Goal: Task Accomplishment & Management: Manage account settings

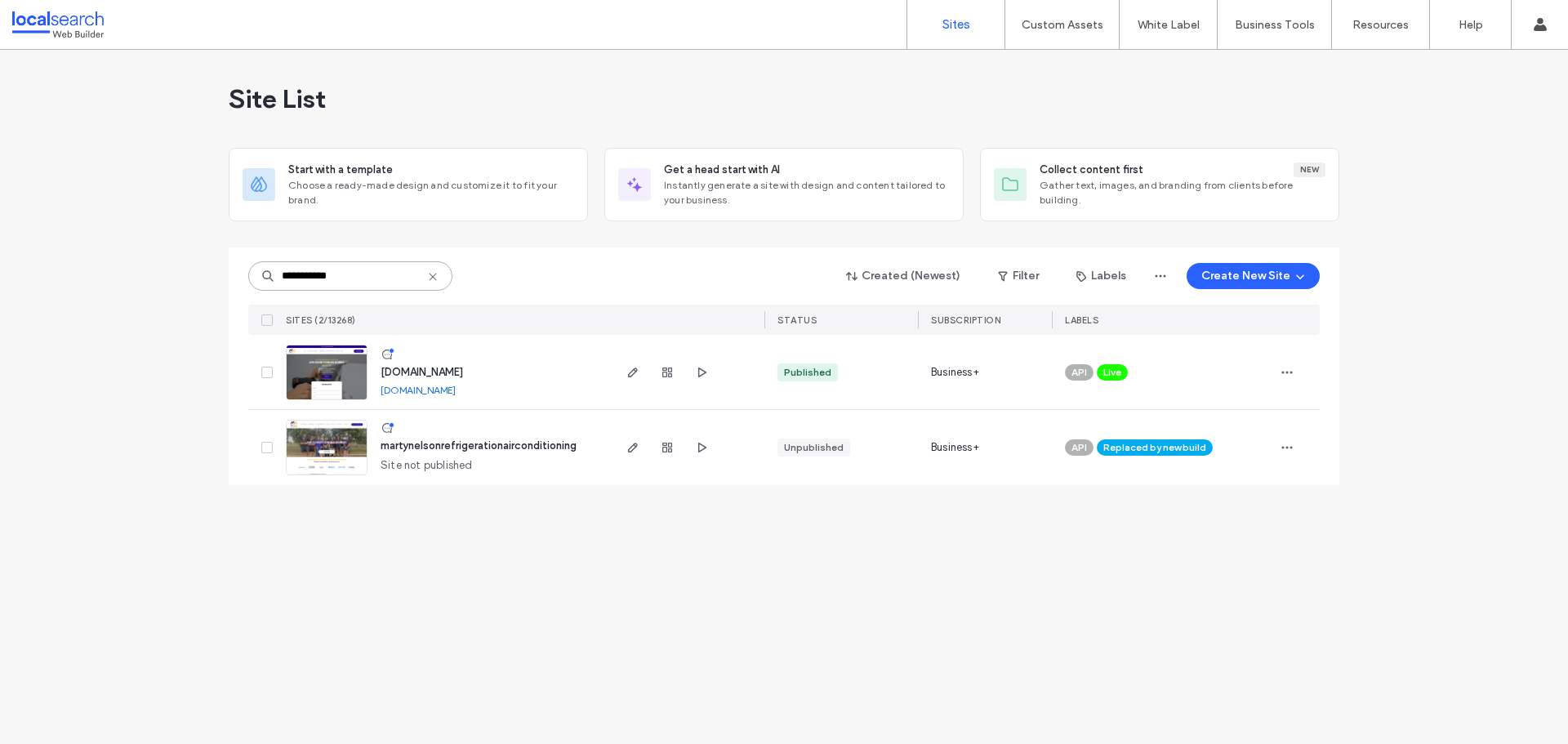
click at [385, 274] on input "**********" at bounding box center [350, 276] width 204 height 30
paste input
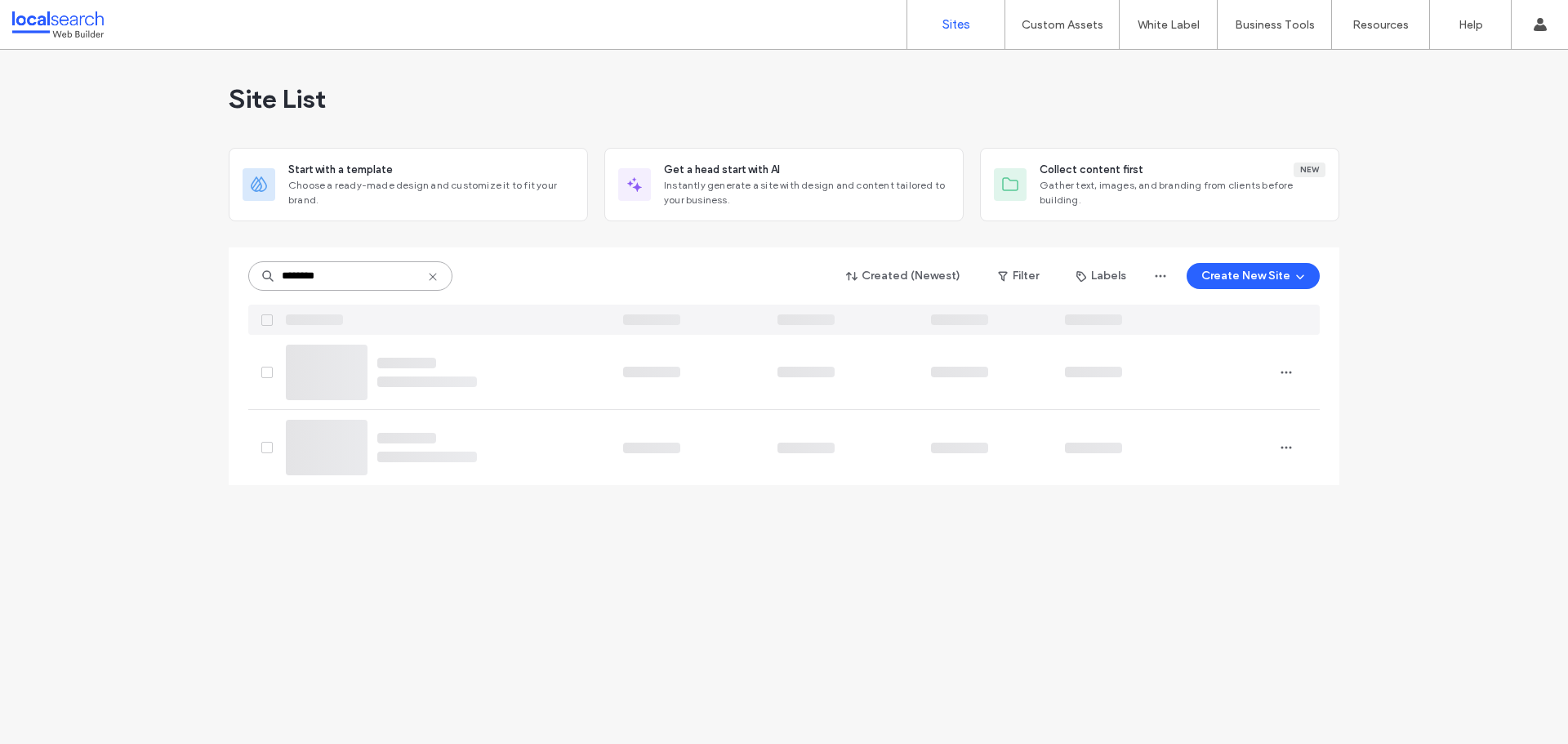
type input "********"
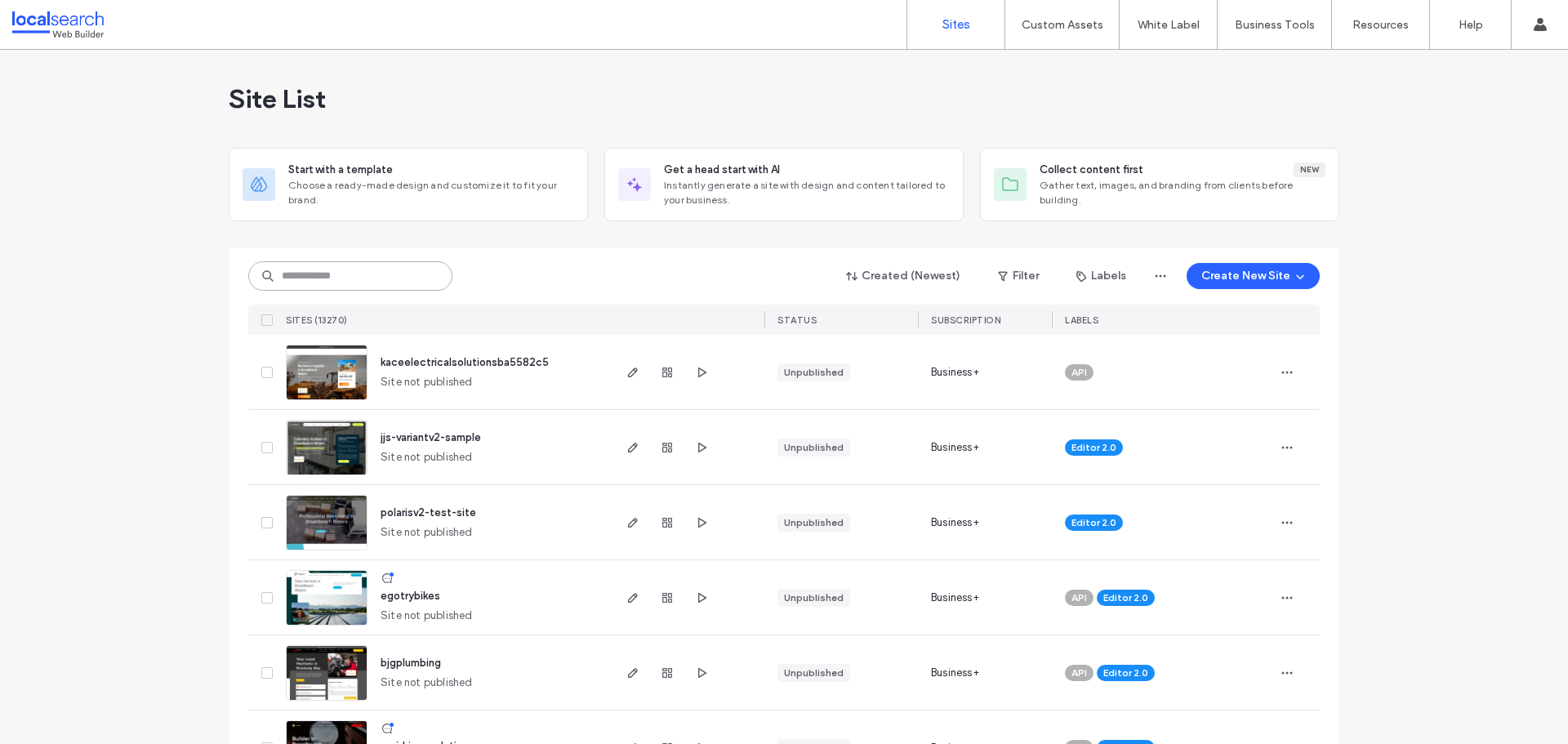
click at [356, 281] on input at bounding box center [350, 276] width 204 height 30
paste input "********"
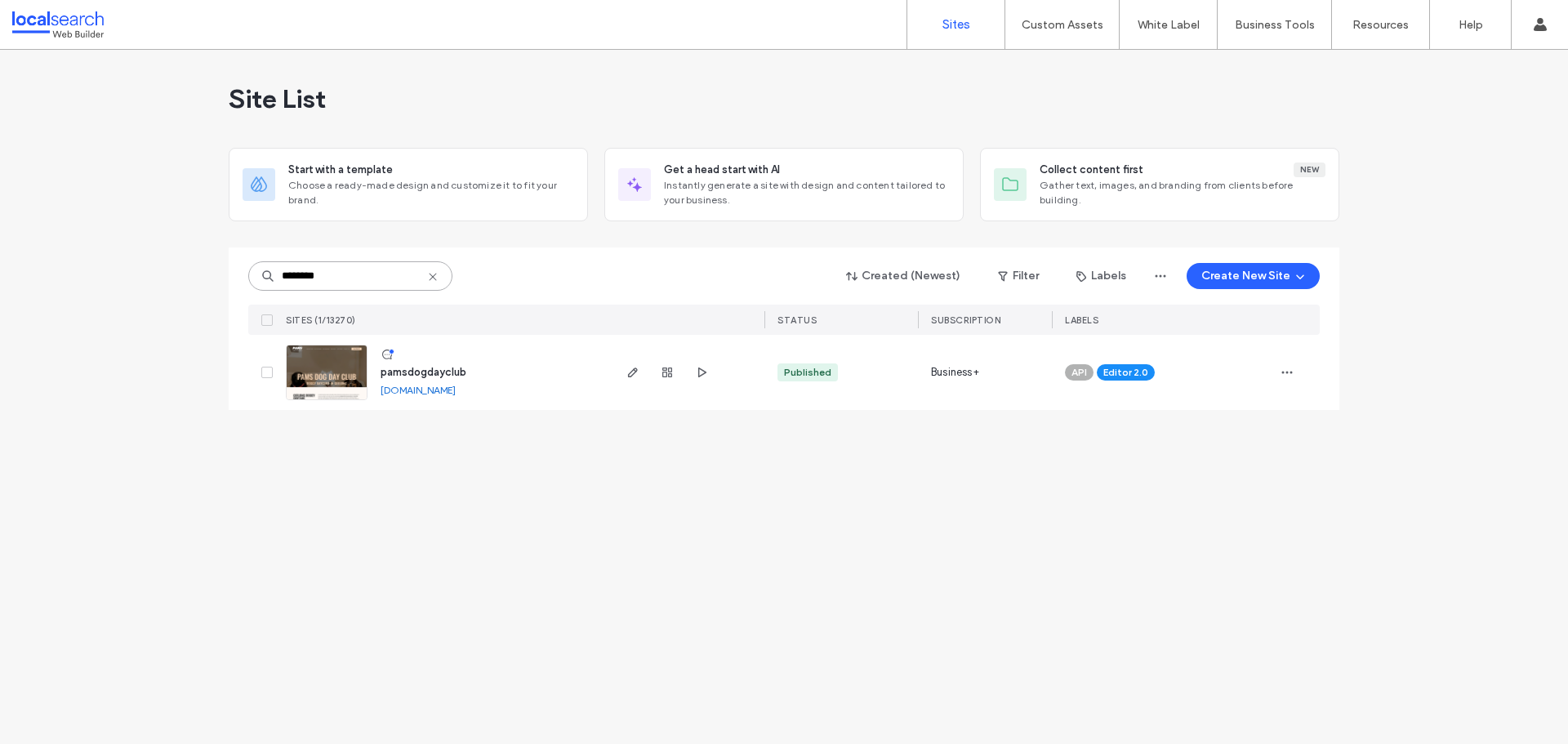
type input "********"
click at [448, 373] on span "pamsdogdayclub" at bounding box center [424, 372] width 85 height 12
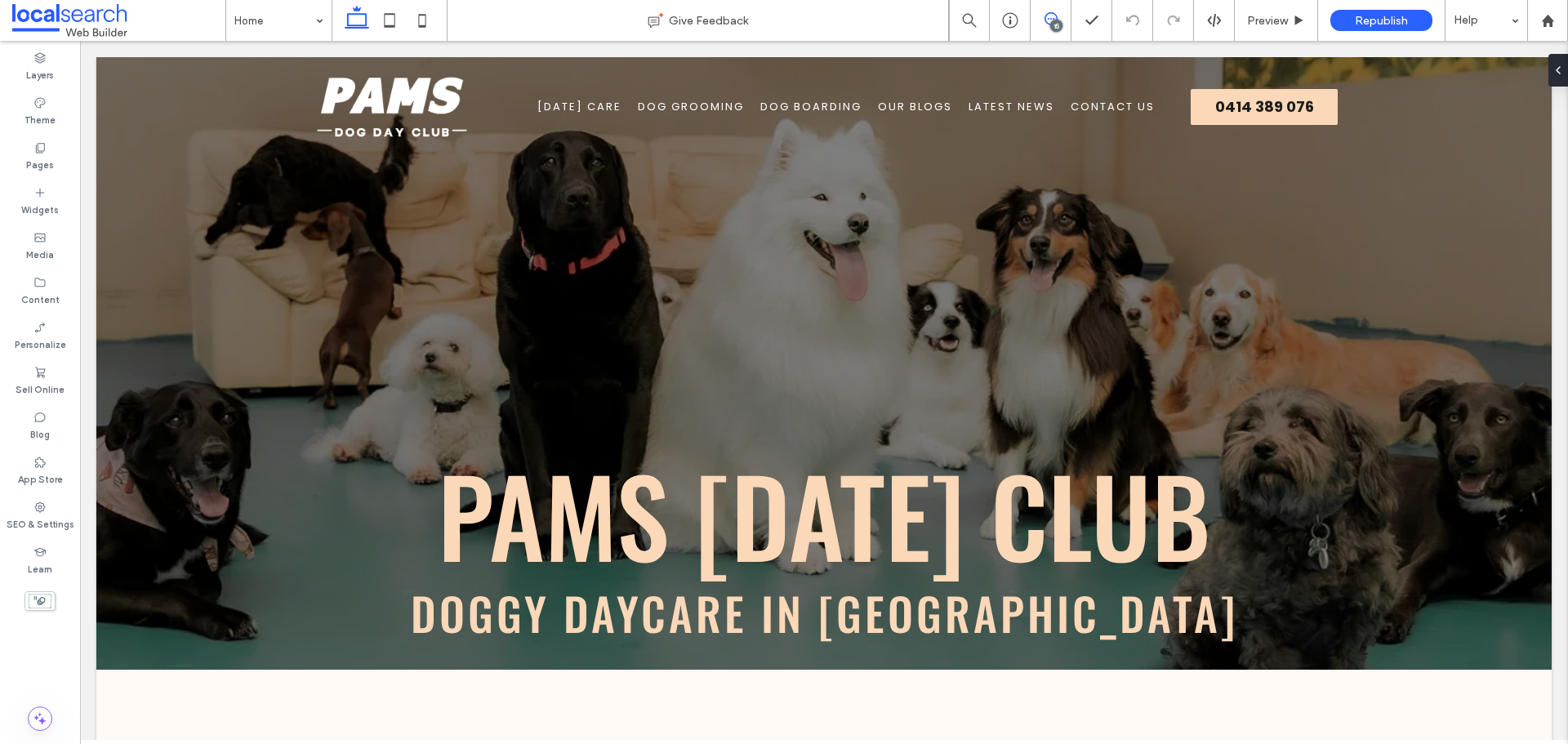
click at [1069, 19] on span at bounding box center [1050, 18] width 40 height 13
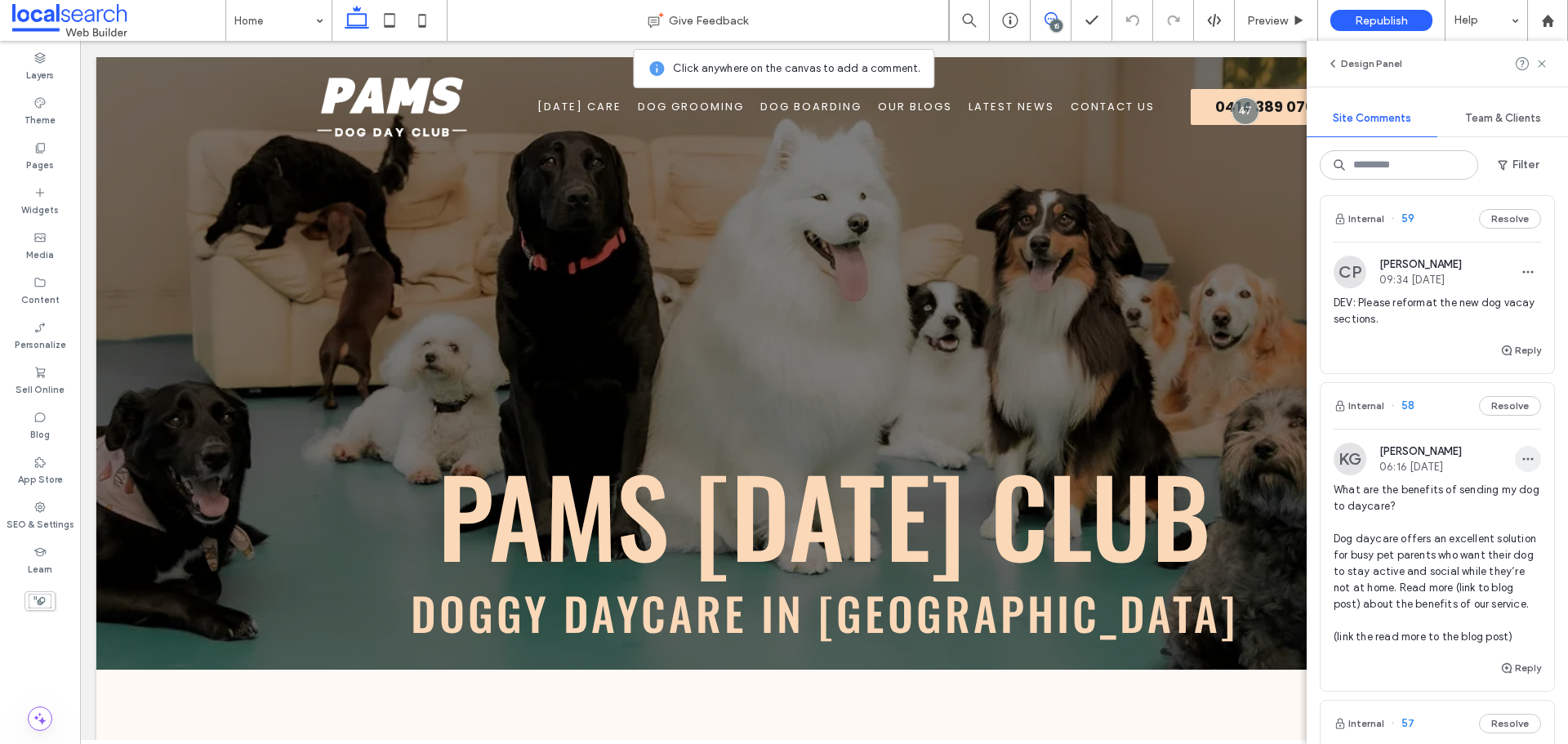
scroll to position [490, 0]
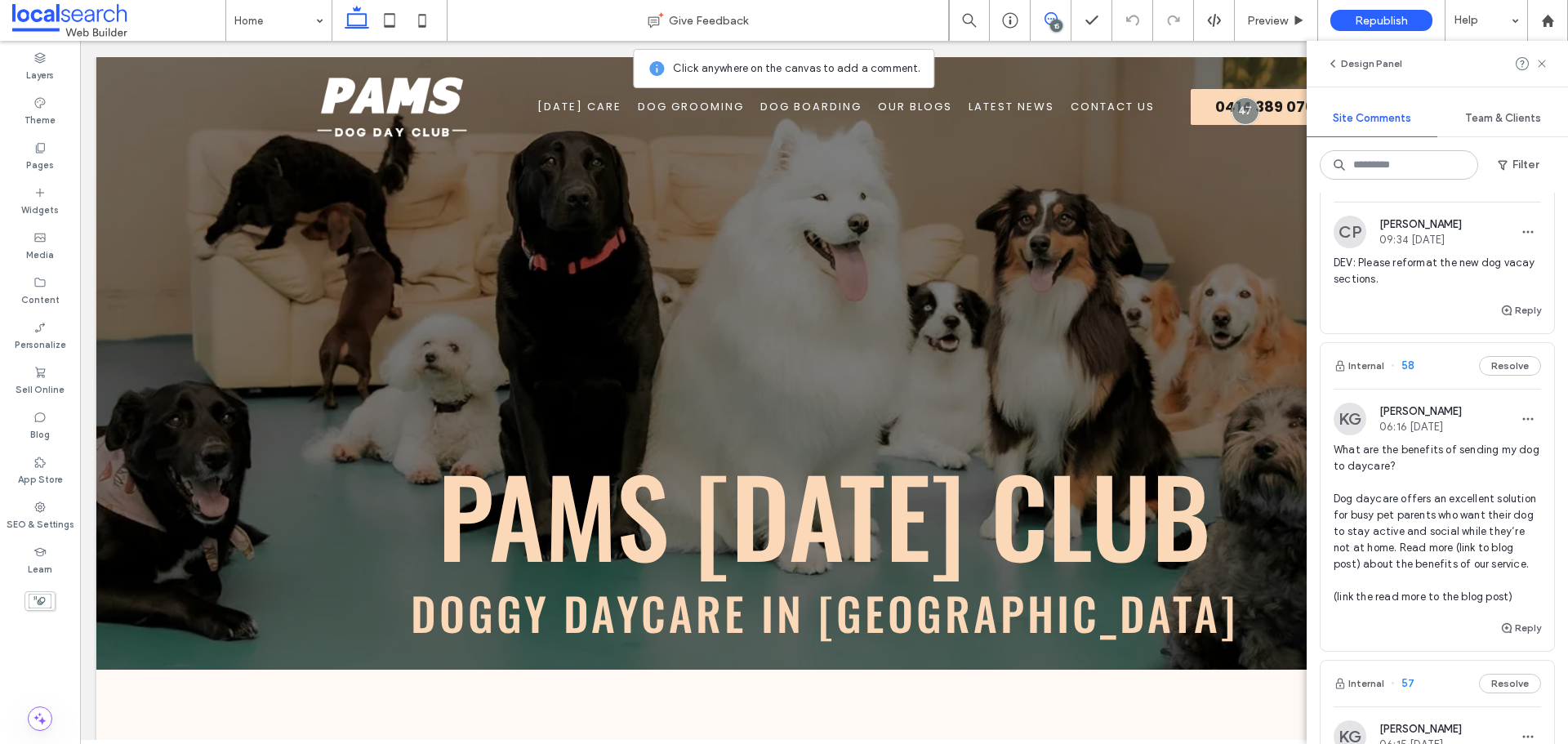
click at [1506, 510] on span "What are the benefits of sending my dog to daycare? Dog daycare offers an excel…" at bounding box center [1437, 523] width 207 height 163
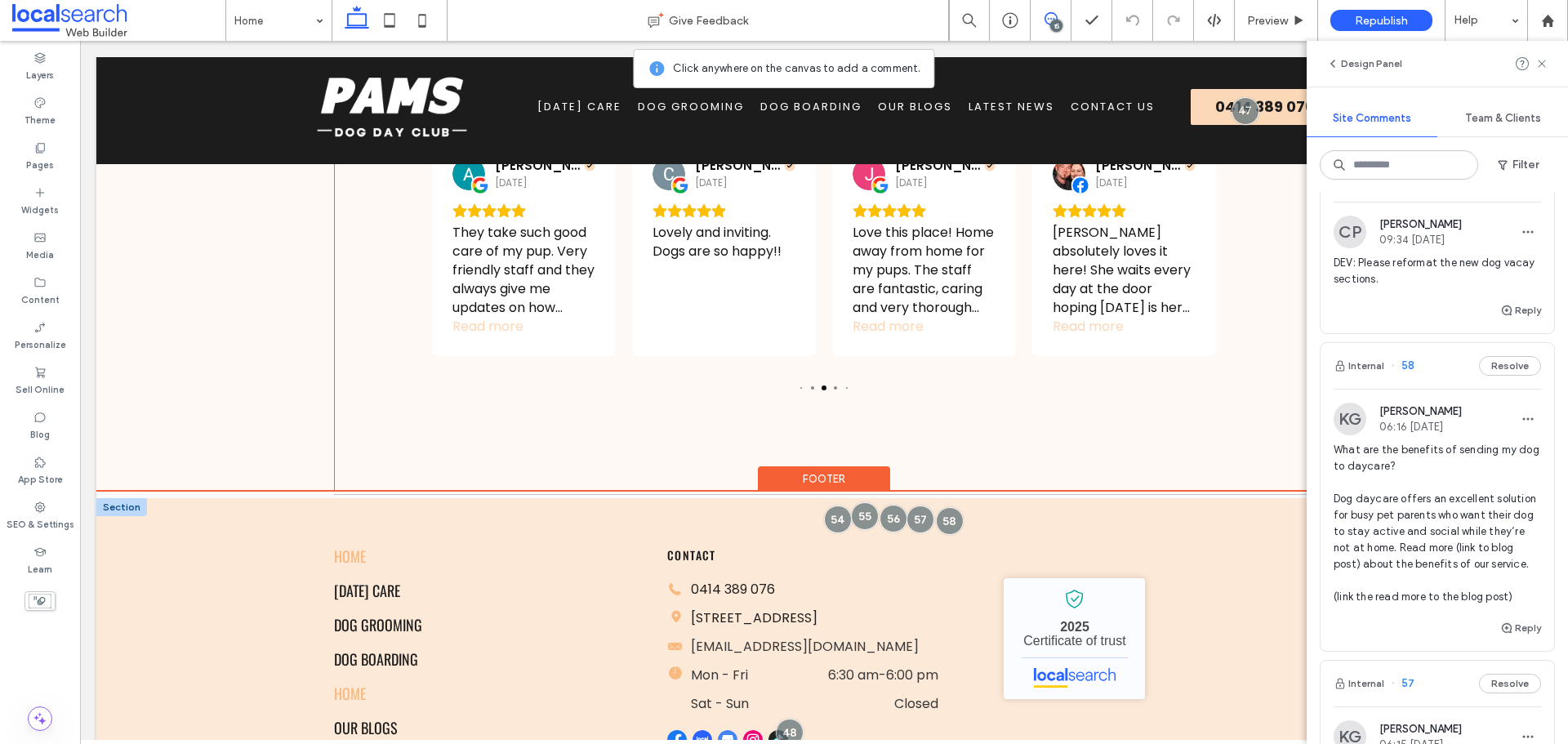
scroll to position [3603, 0]
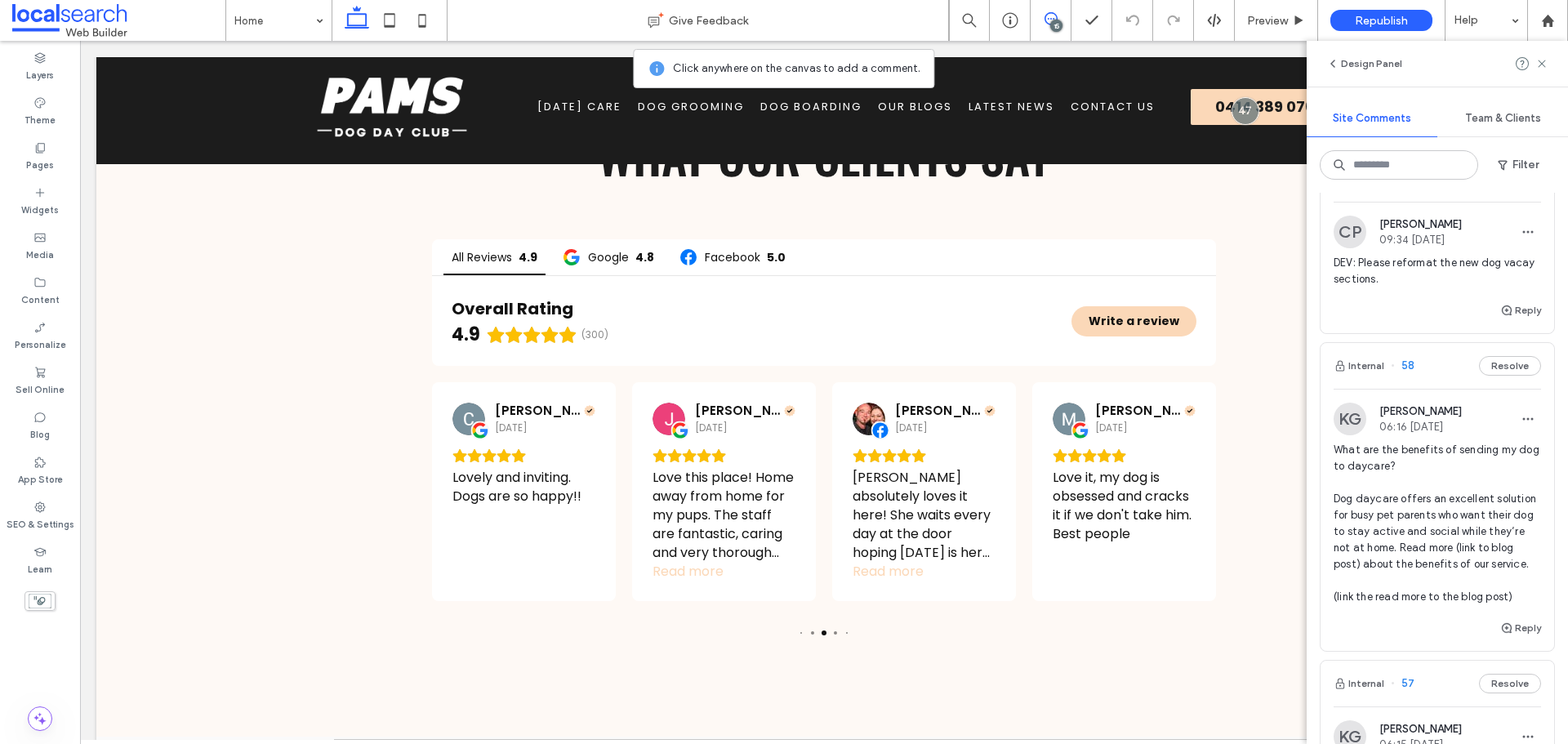
click at [1448, 497] on span "What are the benefits of sending my dog to daycare? Dog daycare offers an excel…" at bounding box center [1437, 523] width 207 height 163
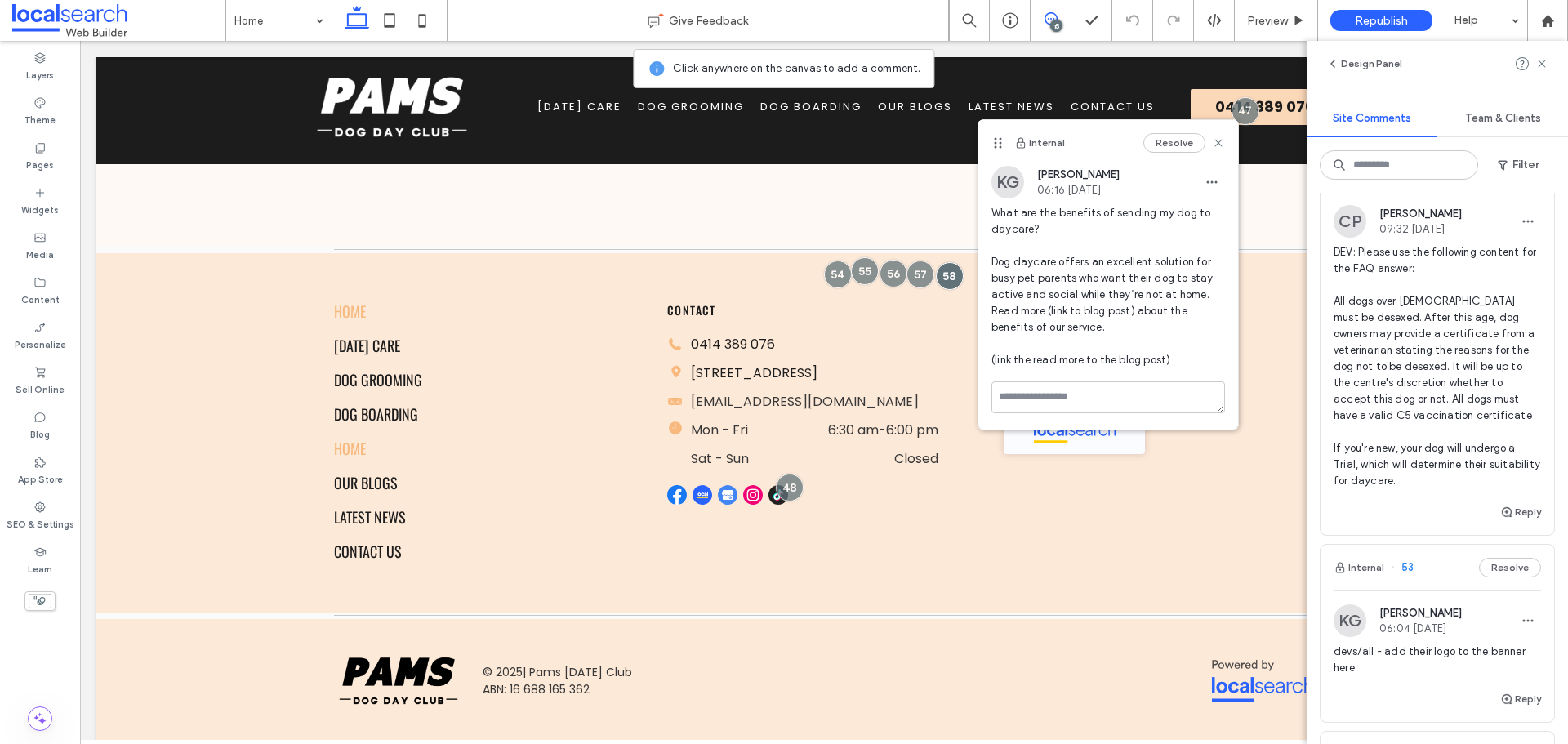
scroll to position [3183, 0]
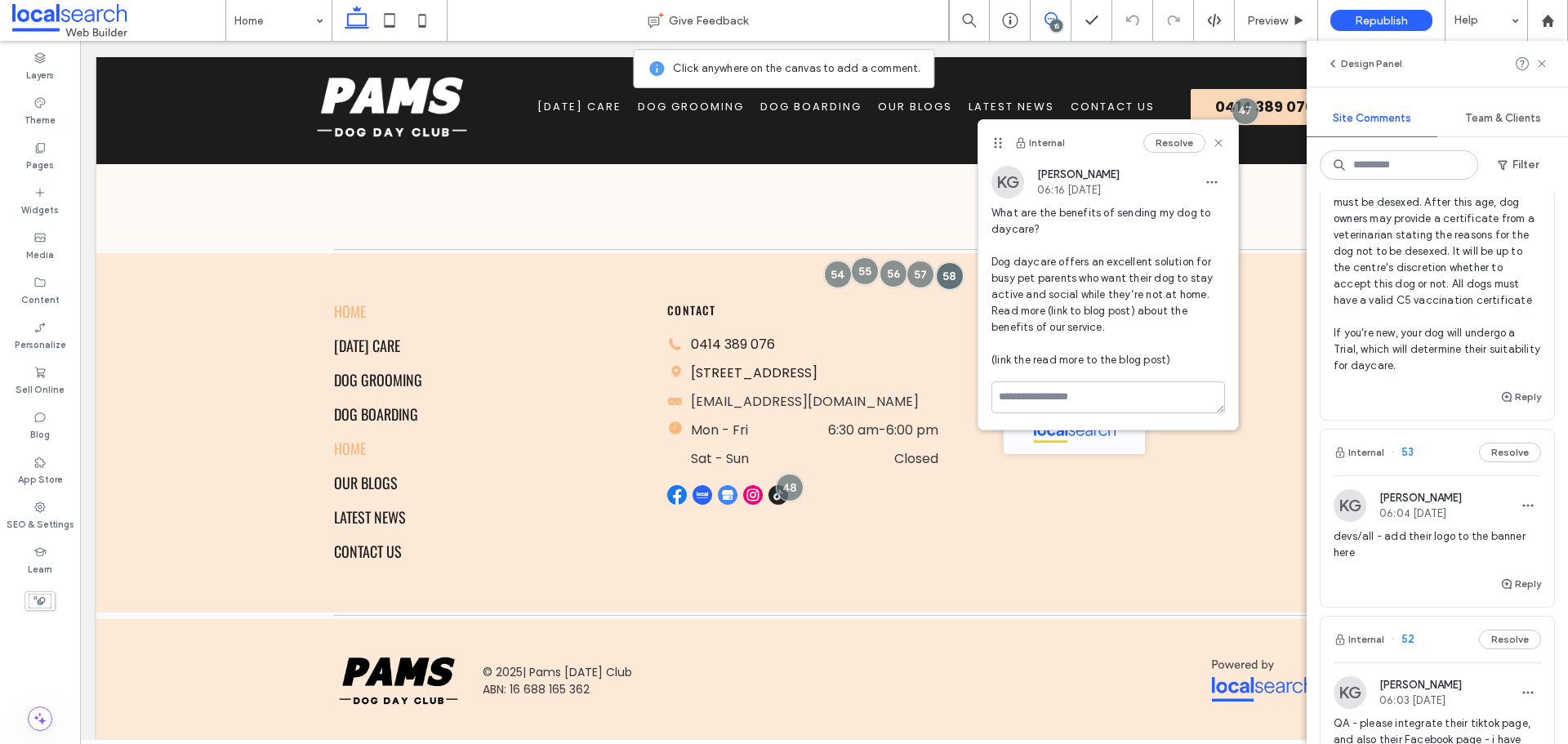
click at [1462, 519] on span "06:04 Aug 13 2025" at bounding box center [1421, 513] width 83 height 12
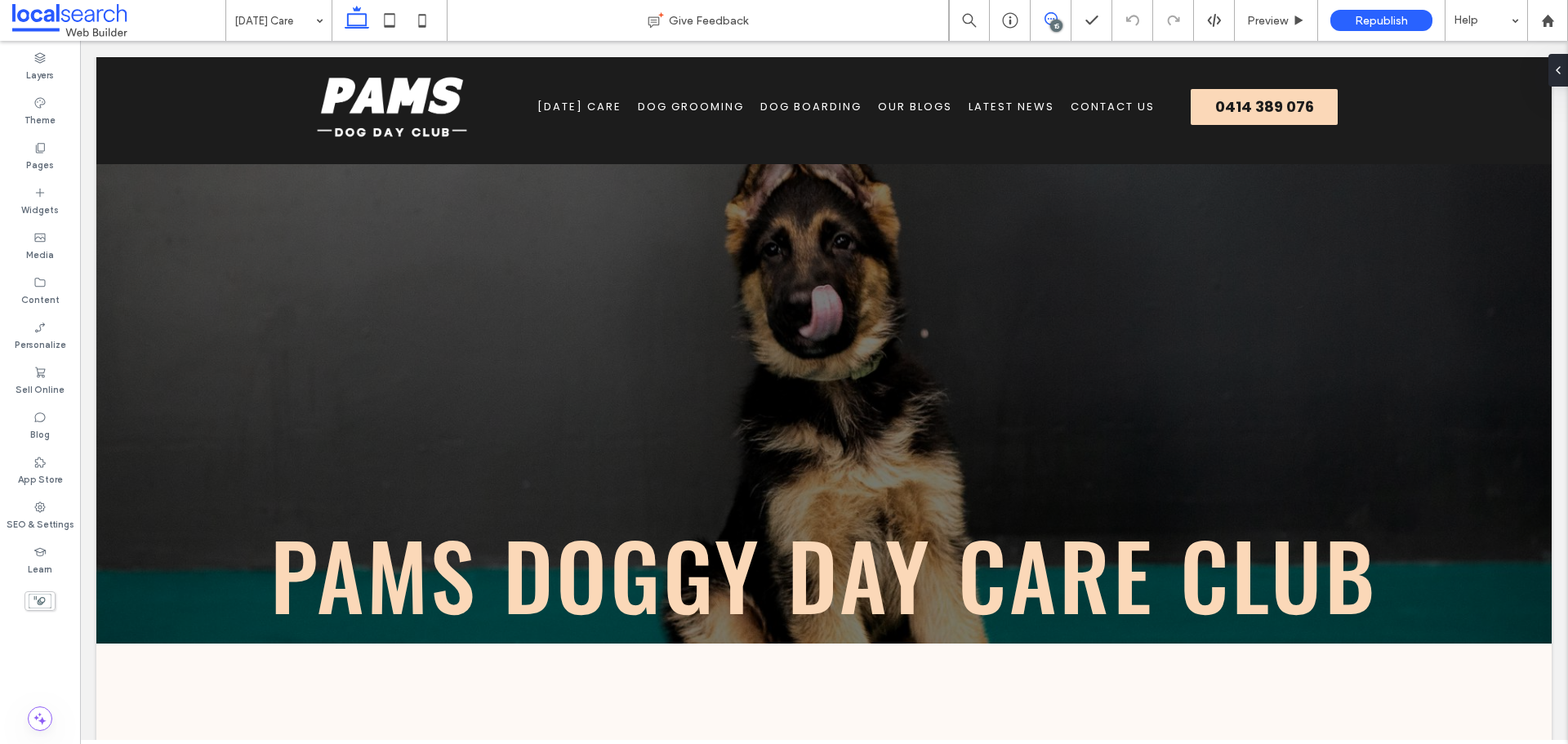
click at [1042, 18] on span at bounding box center [1050, 18] width 40 height 13
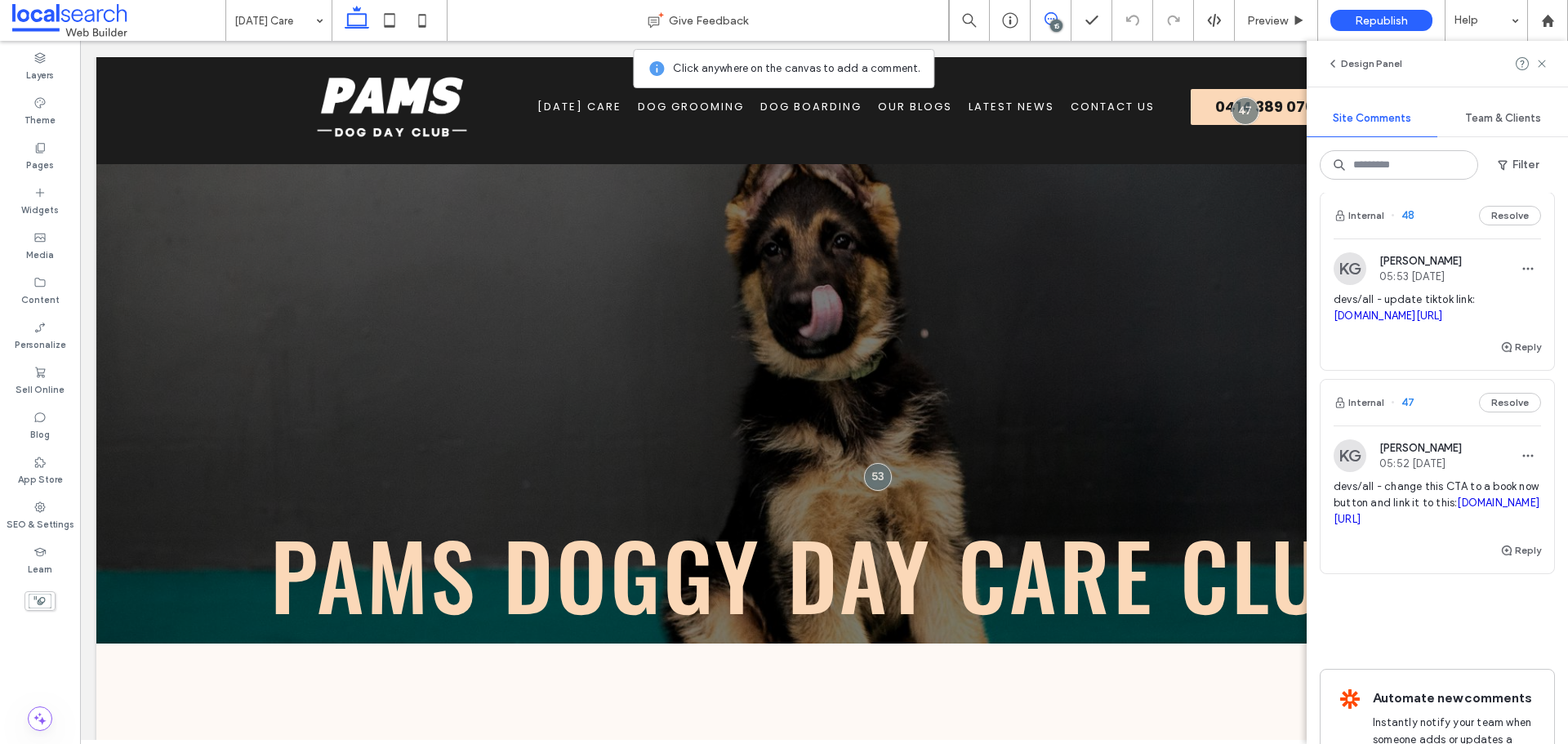
scroll to position [4952, 0]
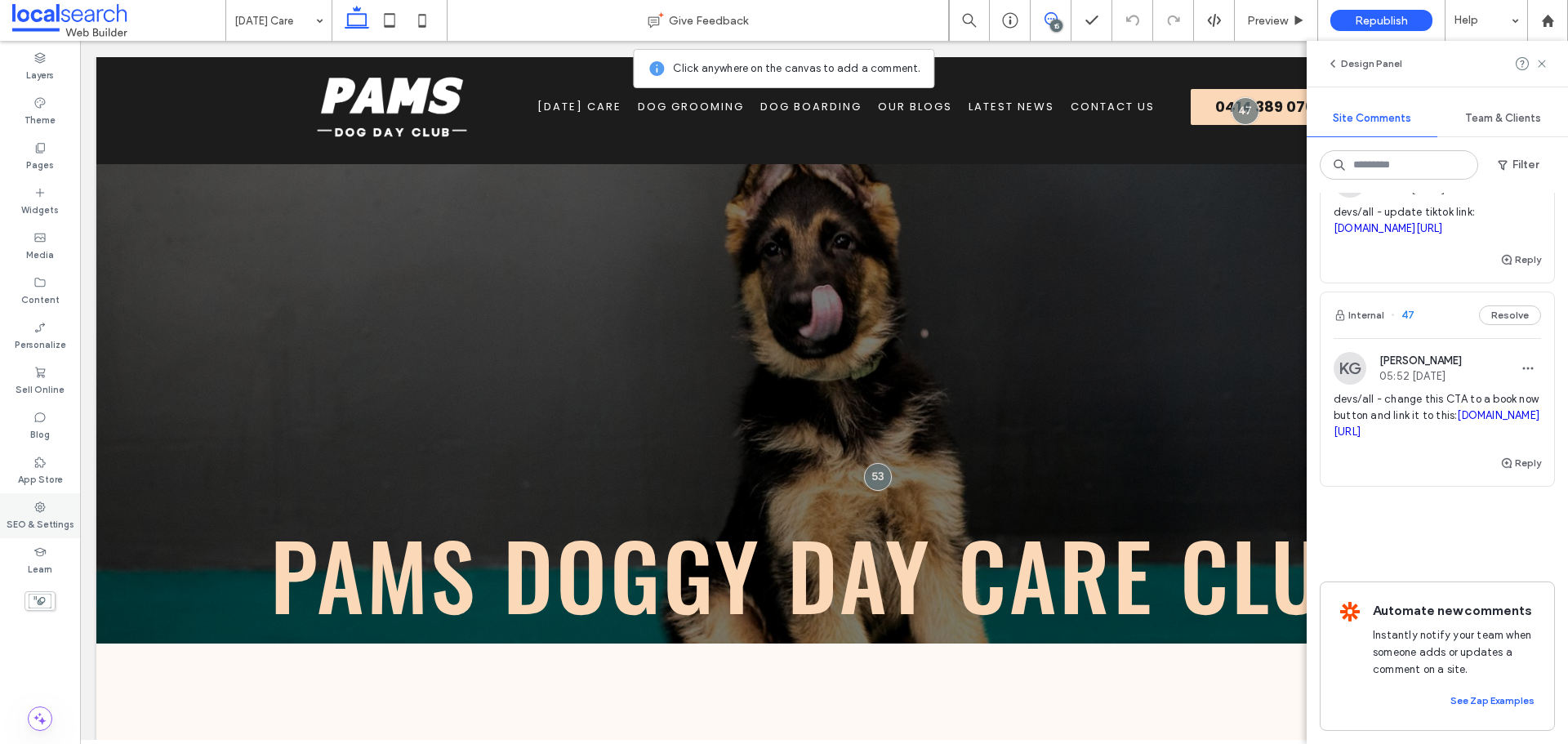
click at [47, 511] on div "SEO & Settings" at bounding box center [40, 516] width 80 height 45
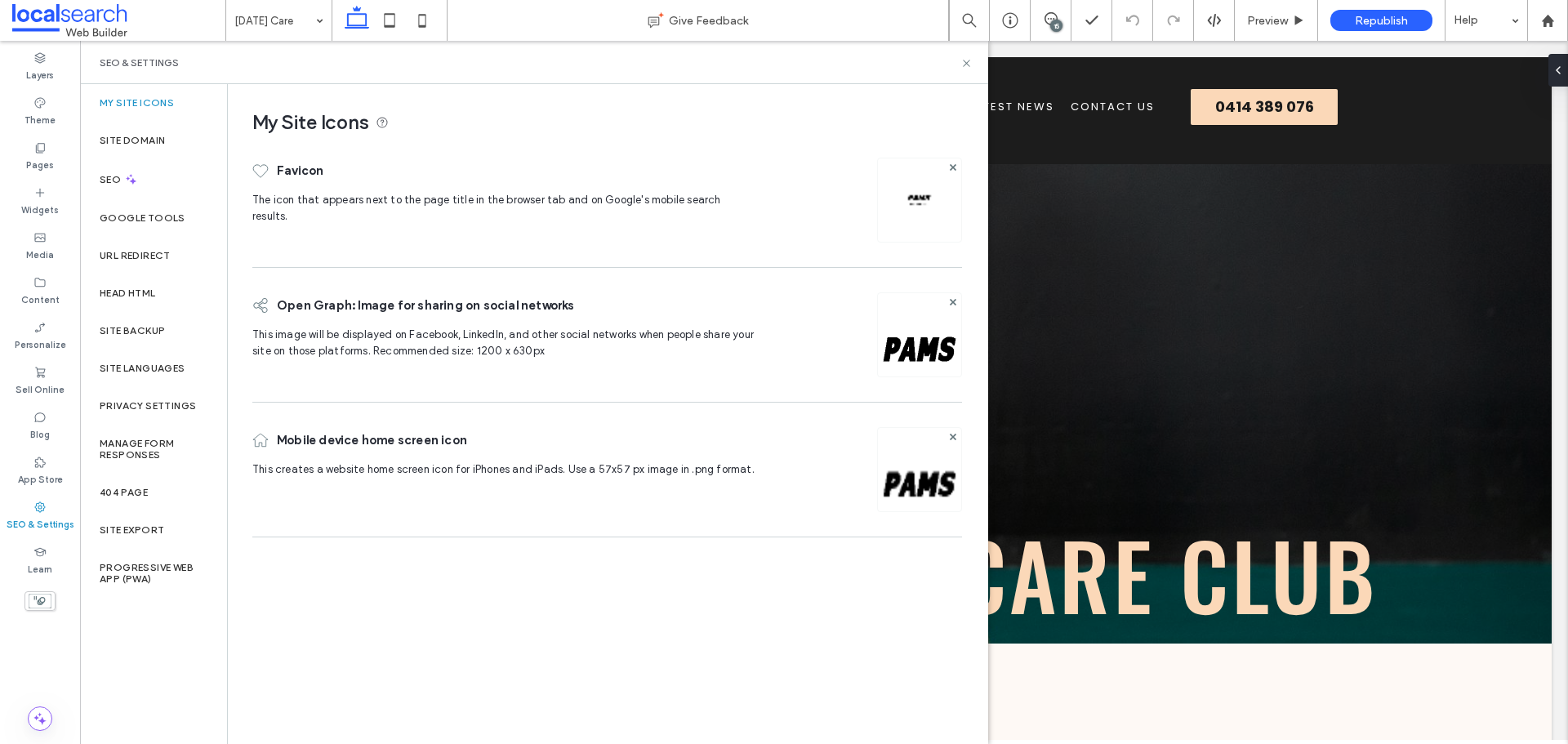
scroll to position [0, 0]
click at [153, 347] on div "Site Backup" at bounding box center [153, 330] width 147 height 37
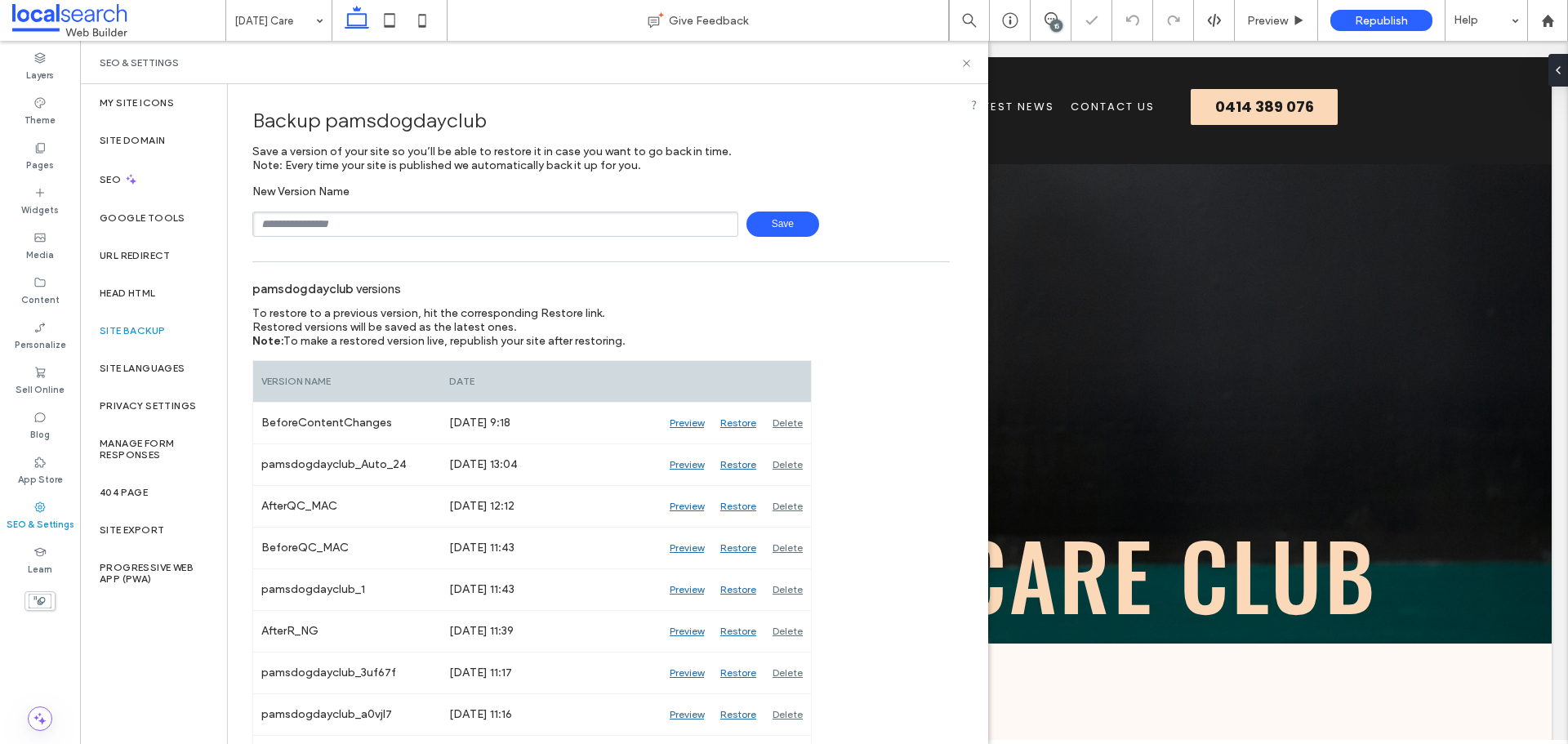
click at [461, 213] on input "text" at bounding box center [496, 224] width 486 height 25
type input "**********"
click at [778, 214] on span "Save" at bounding box center [782, 224] width 72 height 25
click at [964, 65] on use at bounding box center [966, 62] width 6 height 6
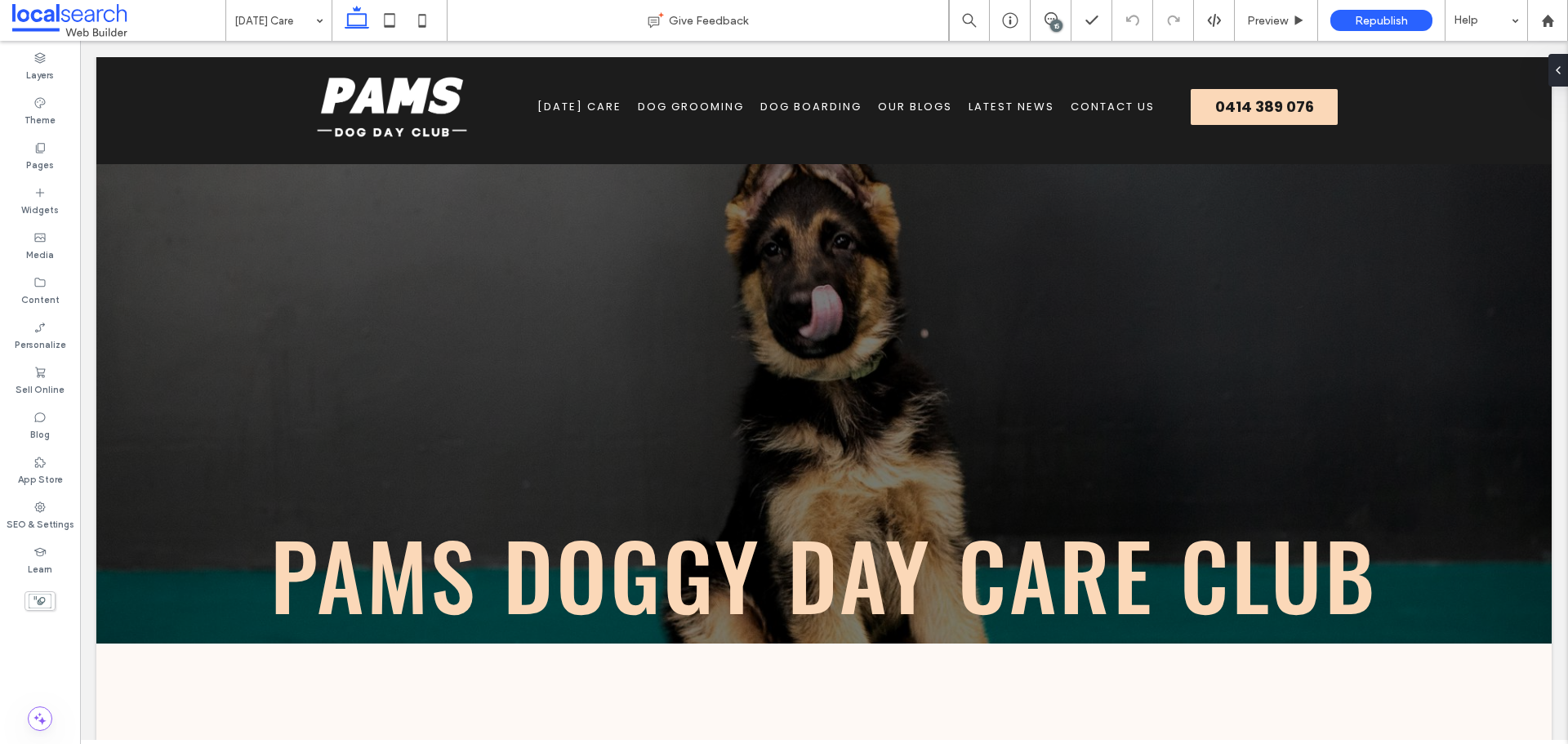
click at [1056, 30] on div "15" at bounding box center [1056, 25] width 12 height 12
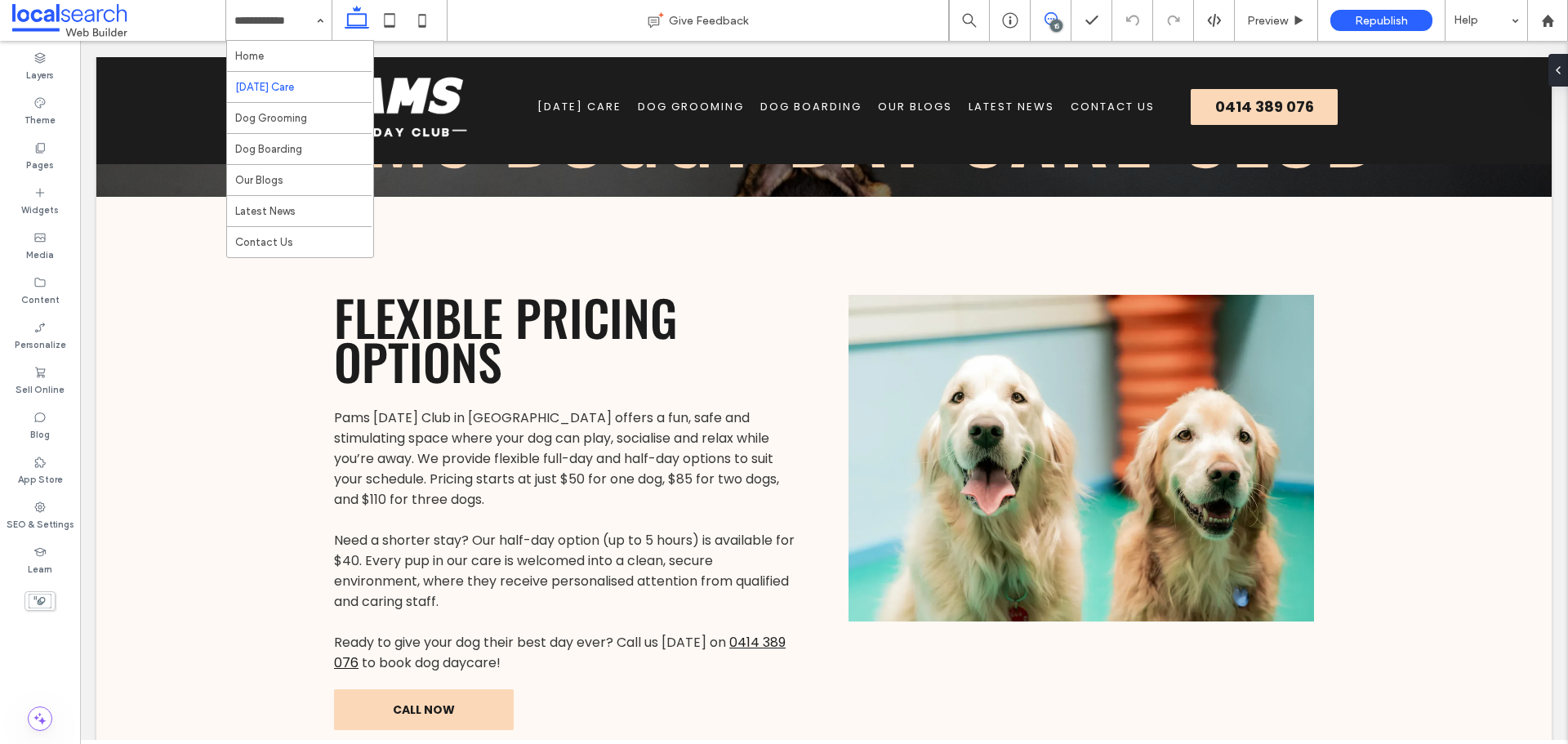
click at [1069, 24] on span at bounding box center [1050, 18] width 40 height 13
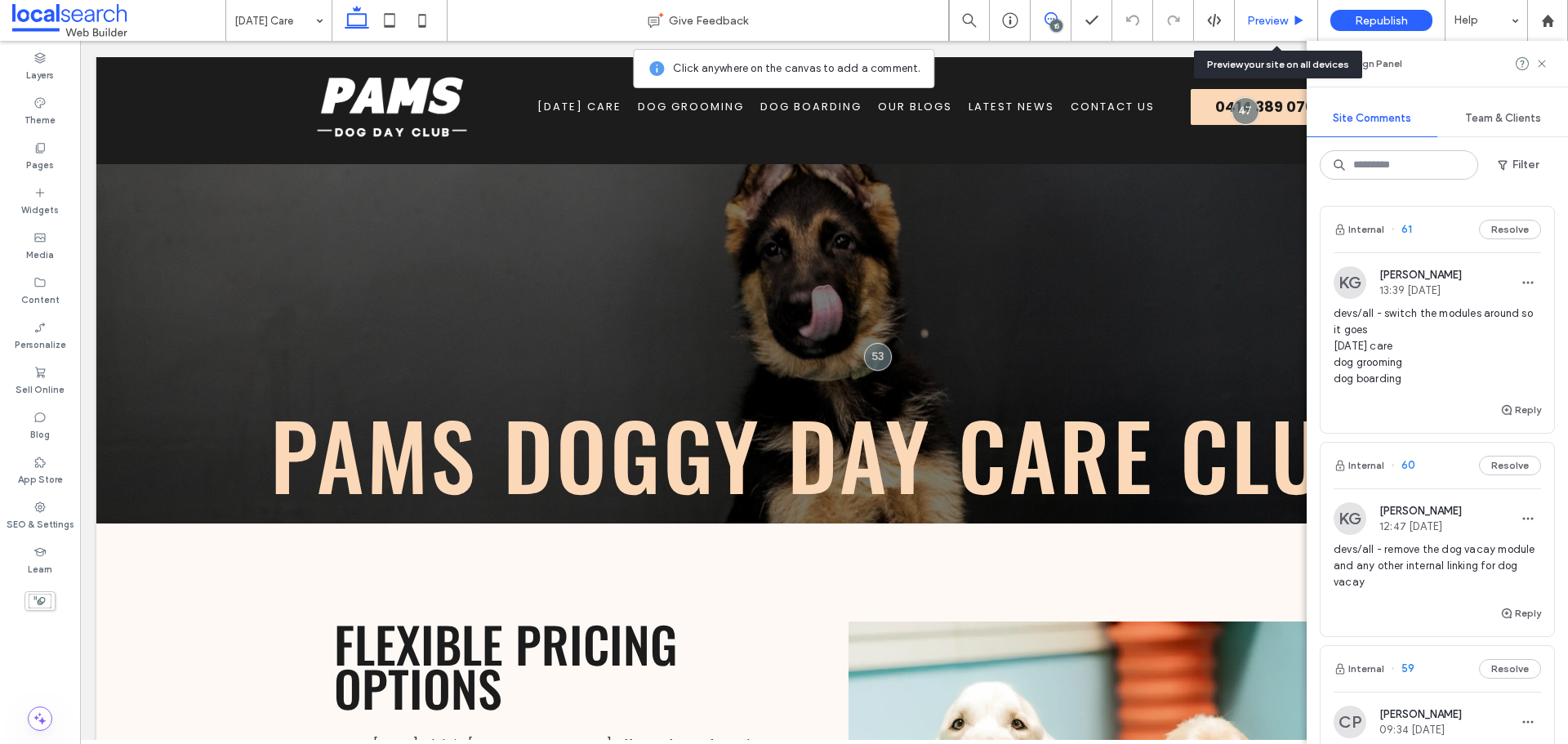
click at [1281, 18] on span "Preview" at bounding box center [1267, 21] width 41 height 14
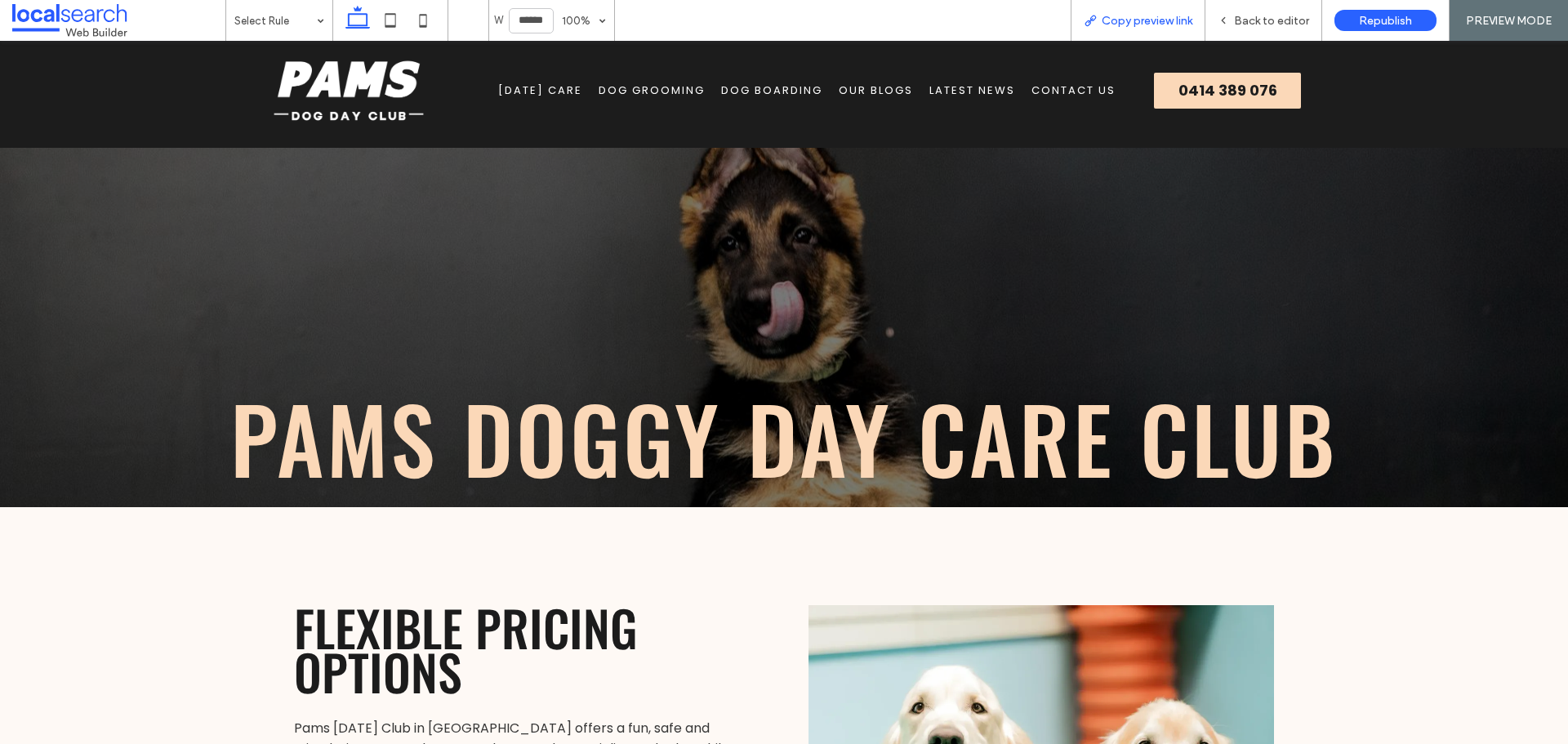
click at [1173, 24] on span "Copy preview link" at bounding box center [1147, 21] width 91 height 14
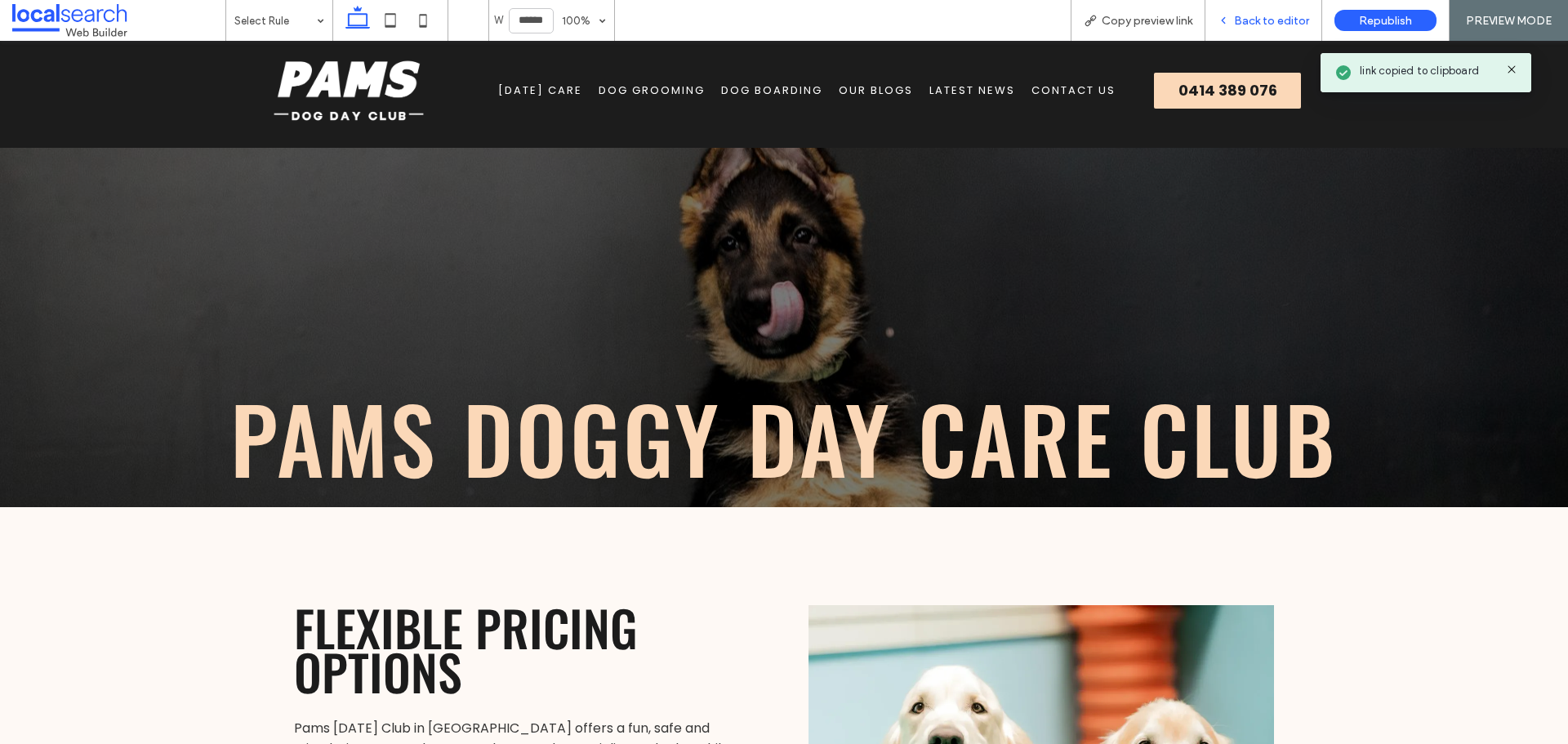
click at [1272, 22] on span "Back to editor" at bounding box center [1272, 21] width 75 height 14
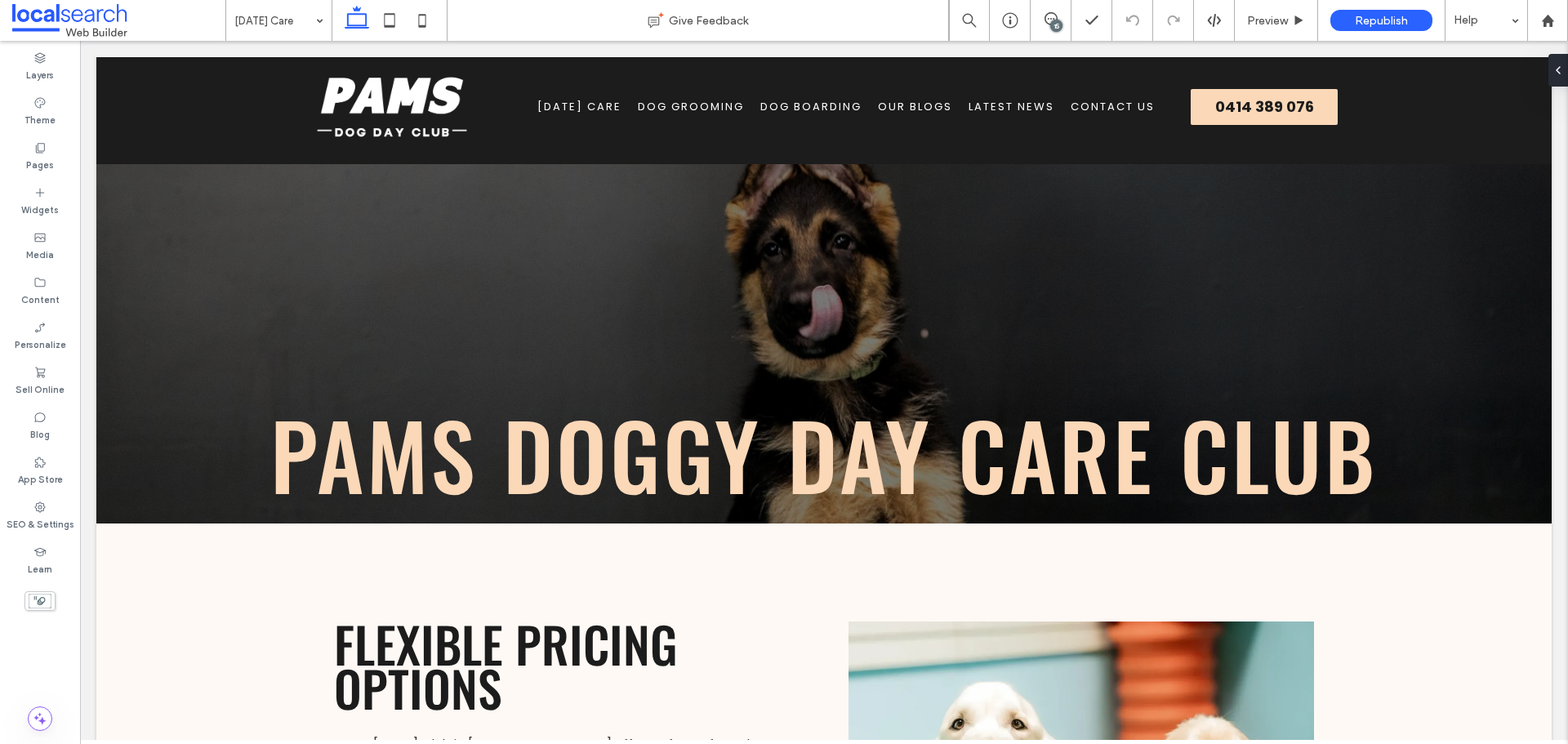
click at [1062, 24] on div "15" at bounding box center [1056, 25] width 12 height 12
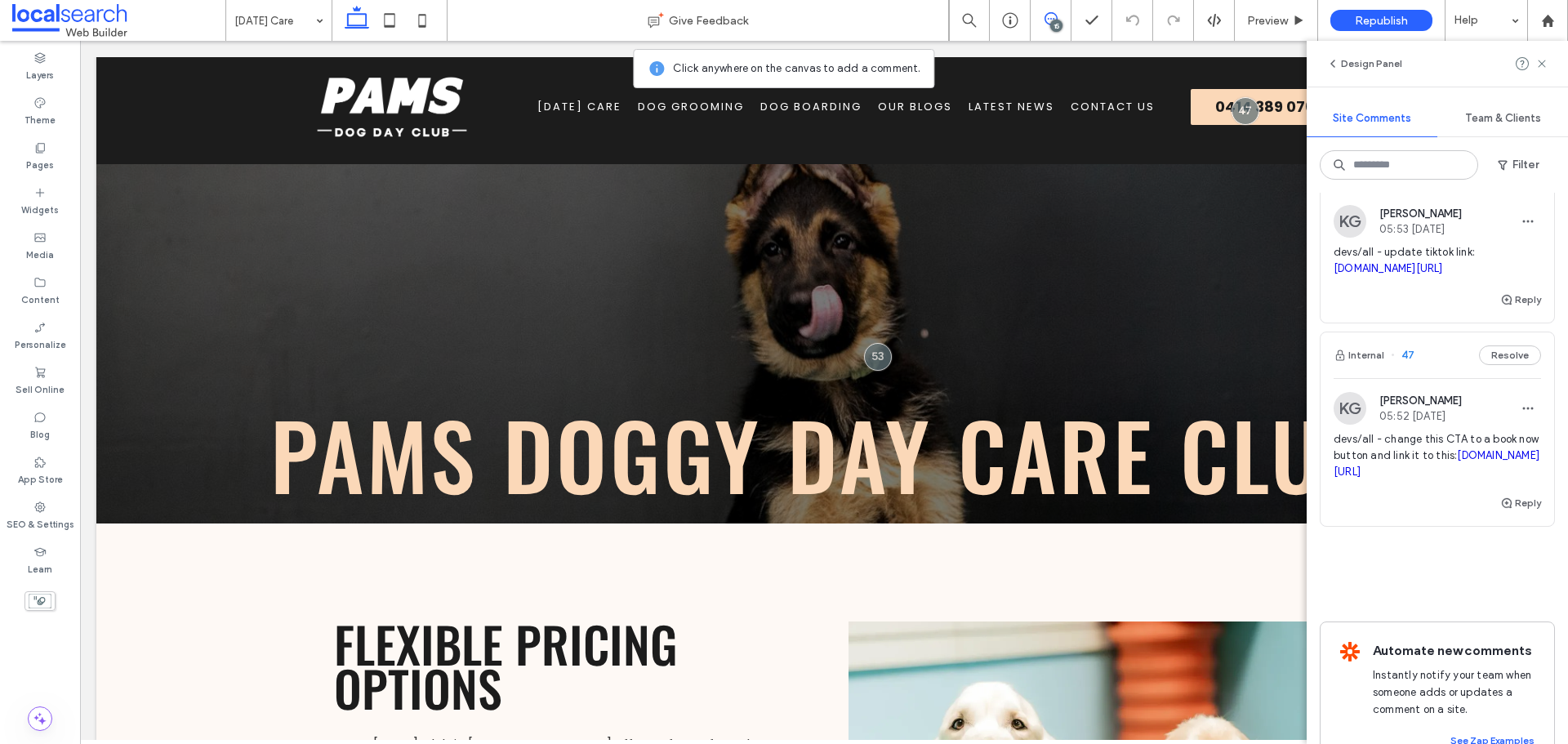
scroll to position [4831, 0]
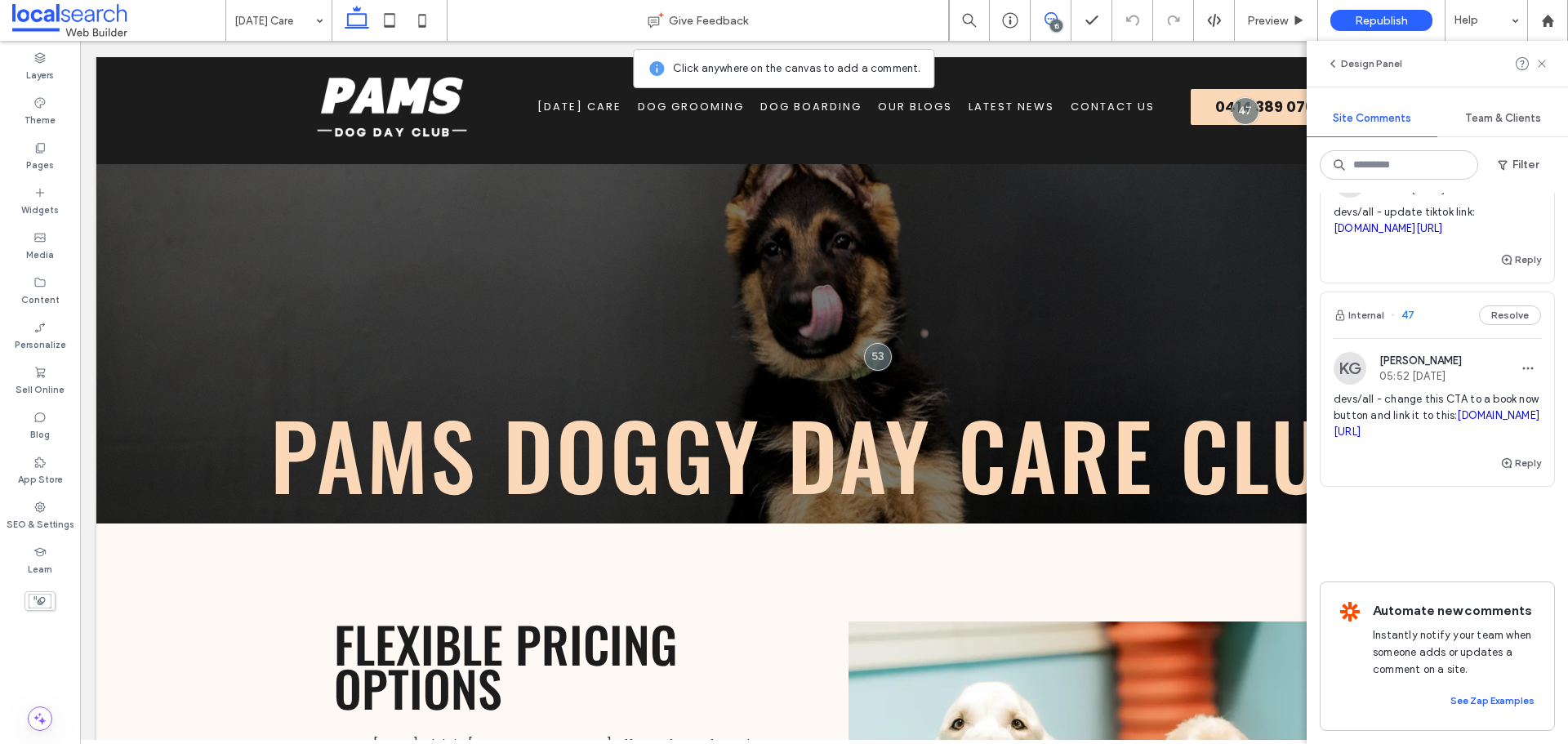
click at [1442, 437] on link "us.revelationpets.com/newbooking/widget/token/yrq94q7v8s" at bounding box center [1436, 423] width 206 height 29
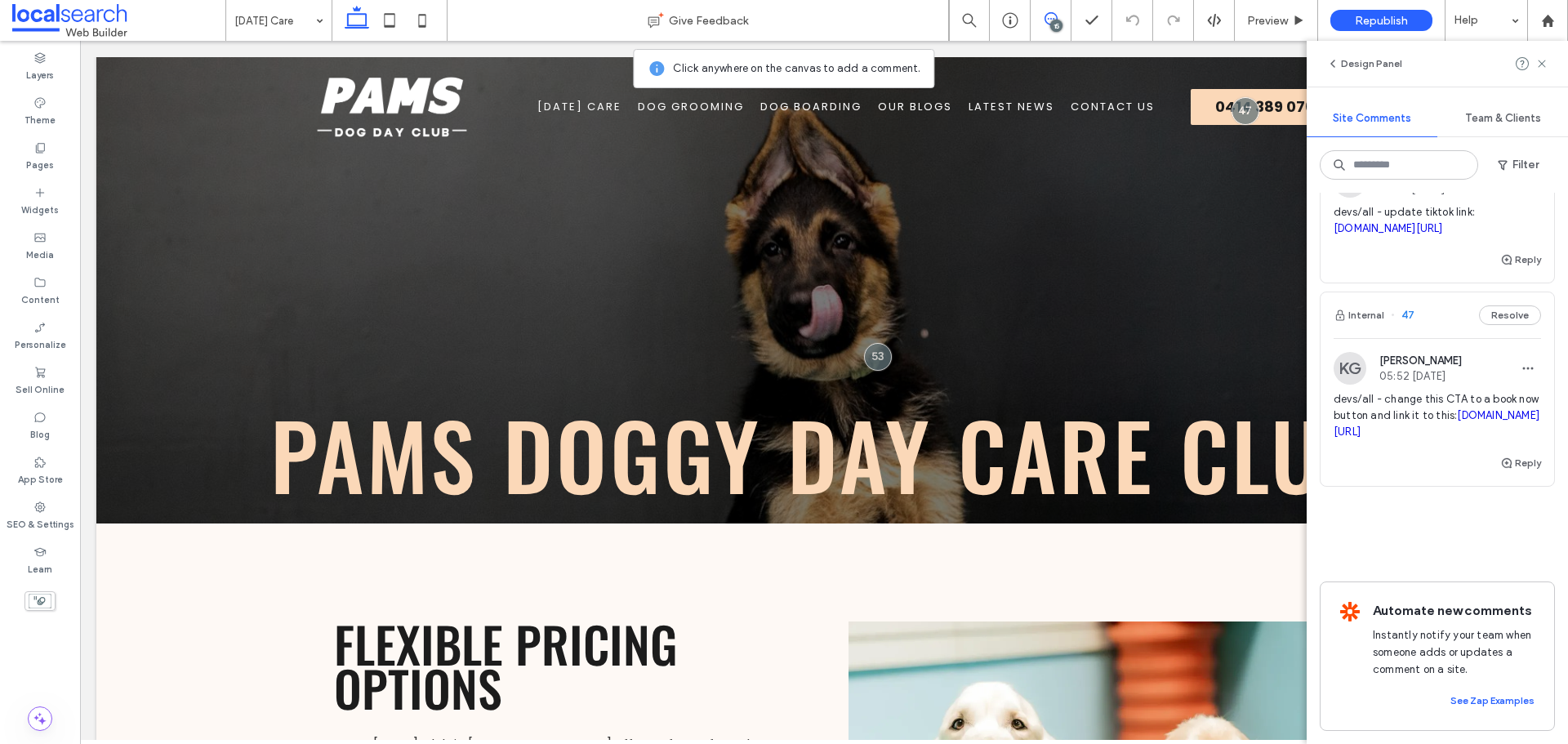
scroll to position [0, 0]
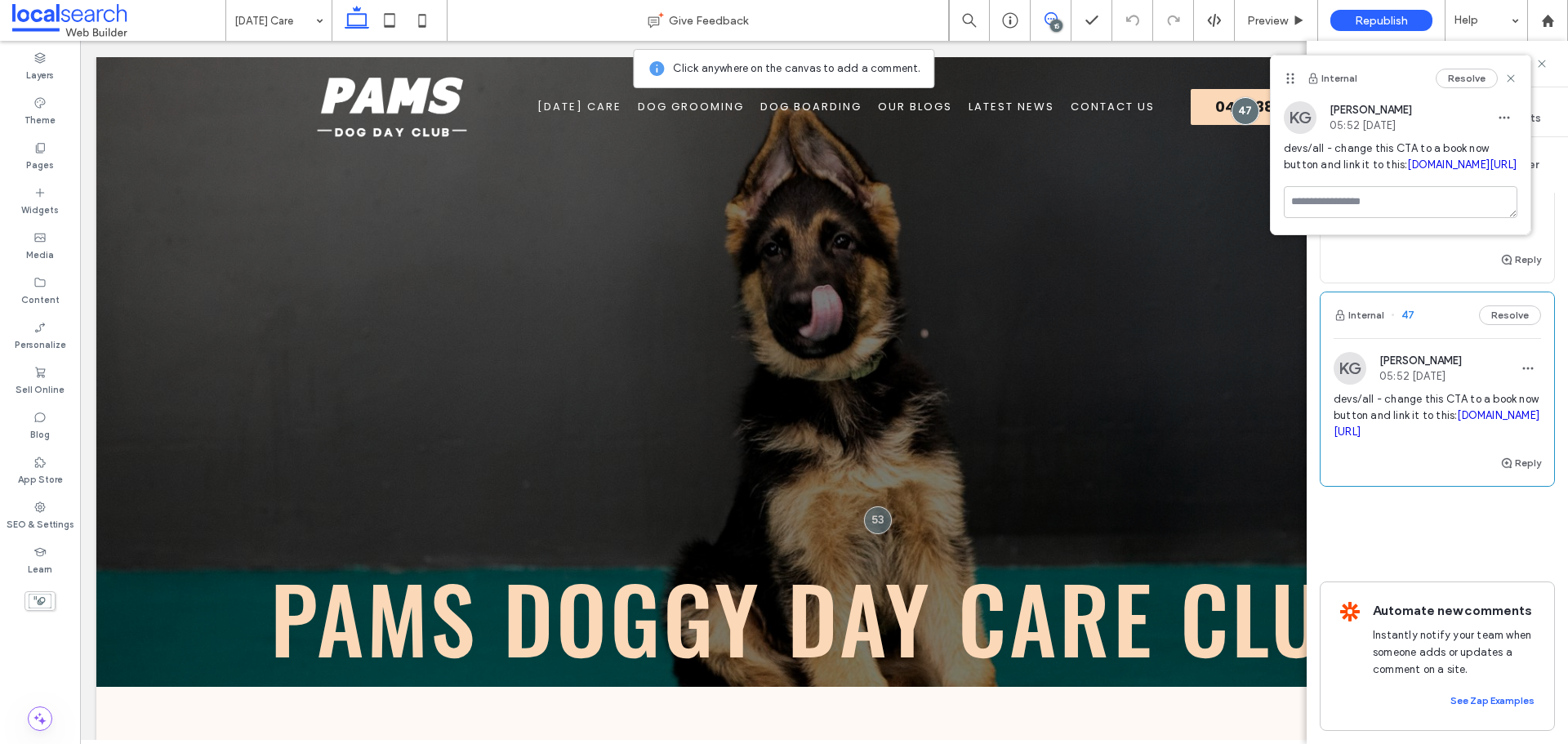
drag, startPoint x: 1468, startPoint y: 536, endPoint x: 1327, endPoint y: 517, distance: 142.3
click at [1327, 453] on div "KG Katie Gibson 05:52 Aug 13 2025 devs/all - change this CTA to a book now butt…" at bounding box center [1437, 402] width 234 height 101
copy link "us.revelationpets.com/newbooking/widget/token/yrq94q7v8s"
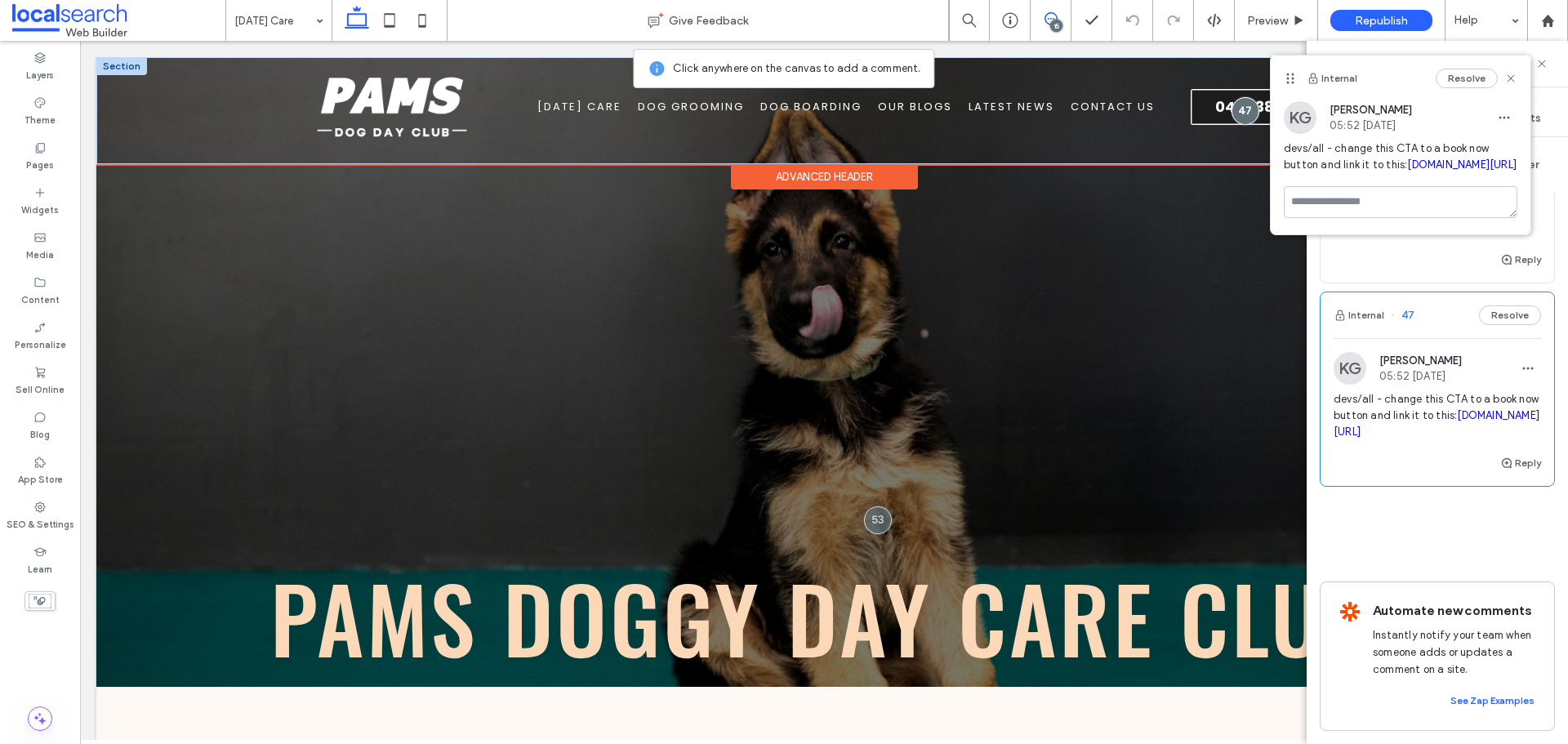
click at [1212, 105] on link "0414 389 076" at bounding box center [1264, 106] width 147 height 36
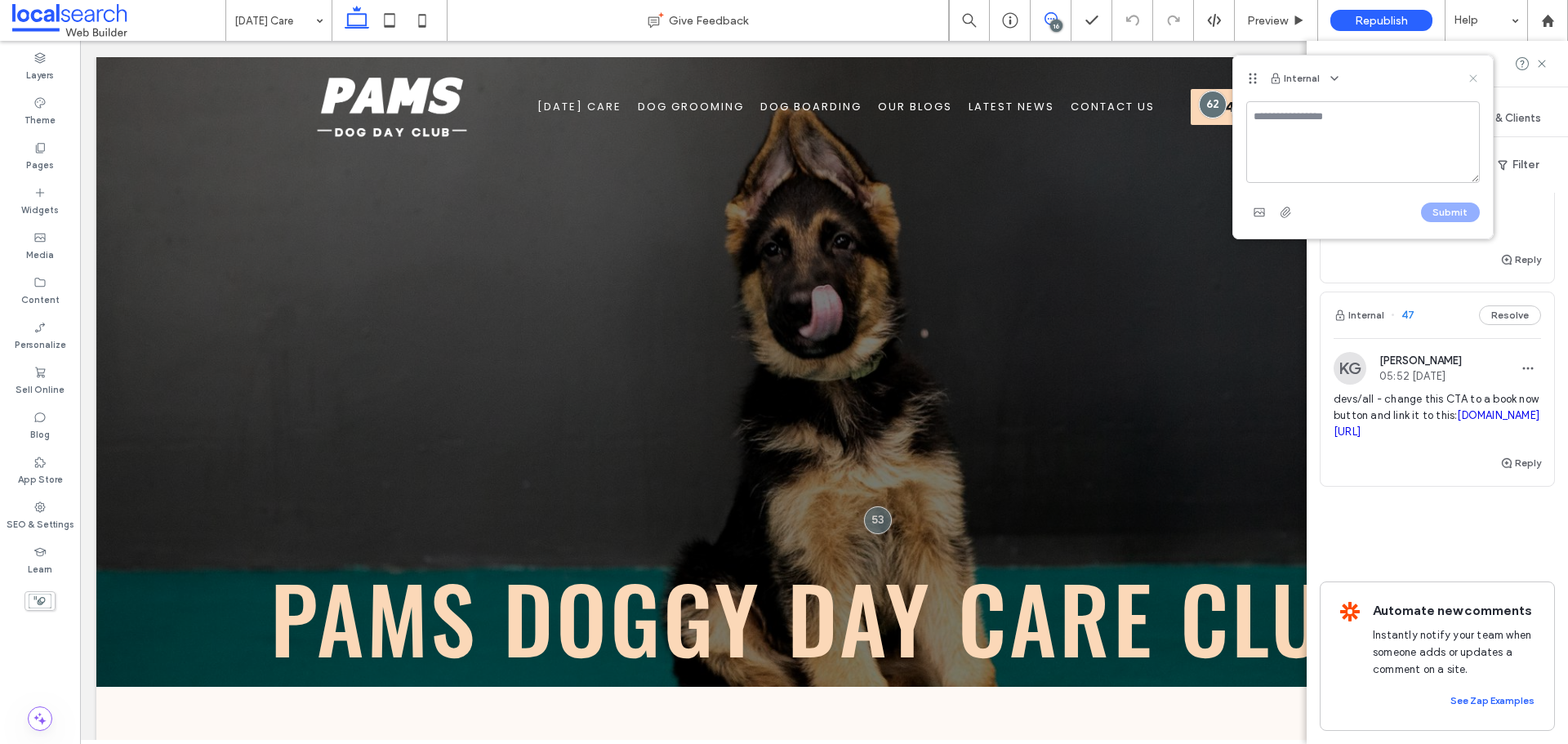
click at [1470, 78] on icon at bounding box center [1473, 78] width 13 height 13
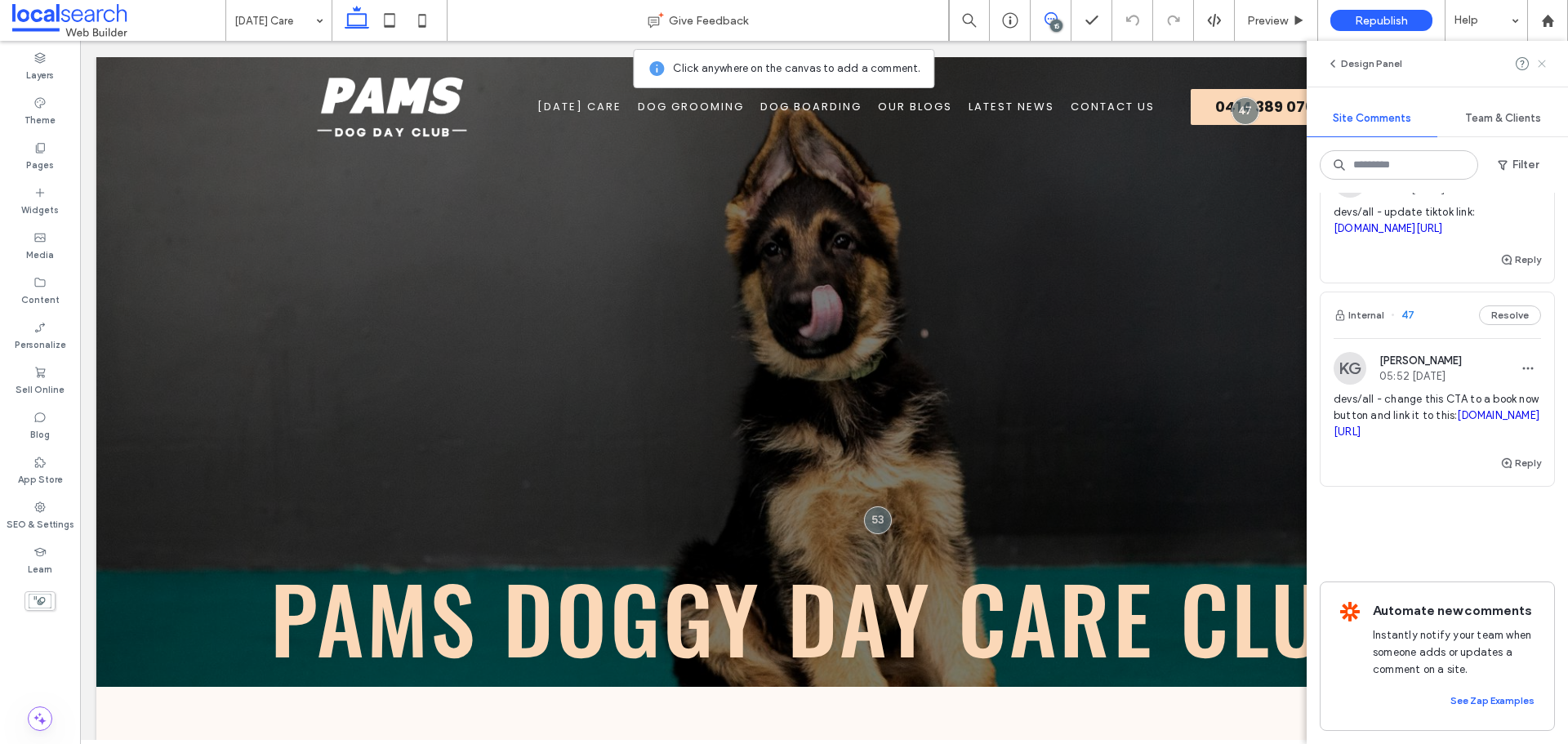
click at [1543, 65] on use at bounding box center [1541, 63] width 7 height 7
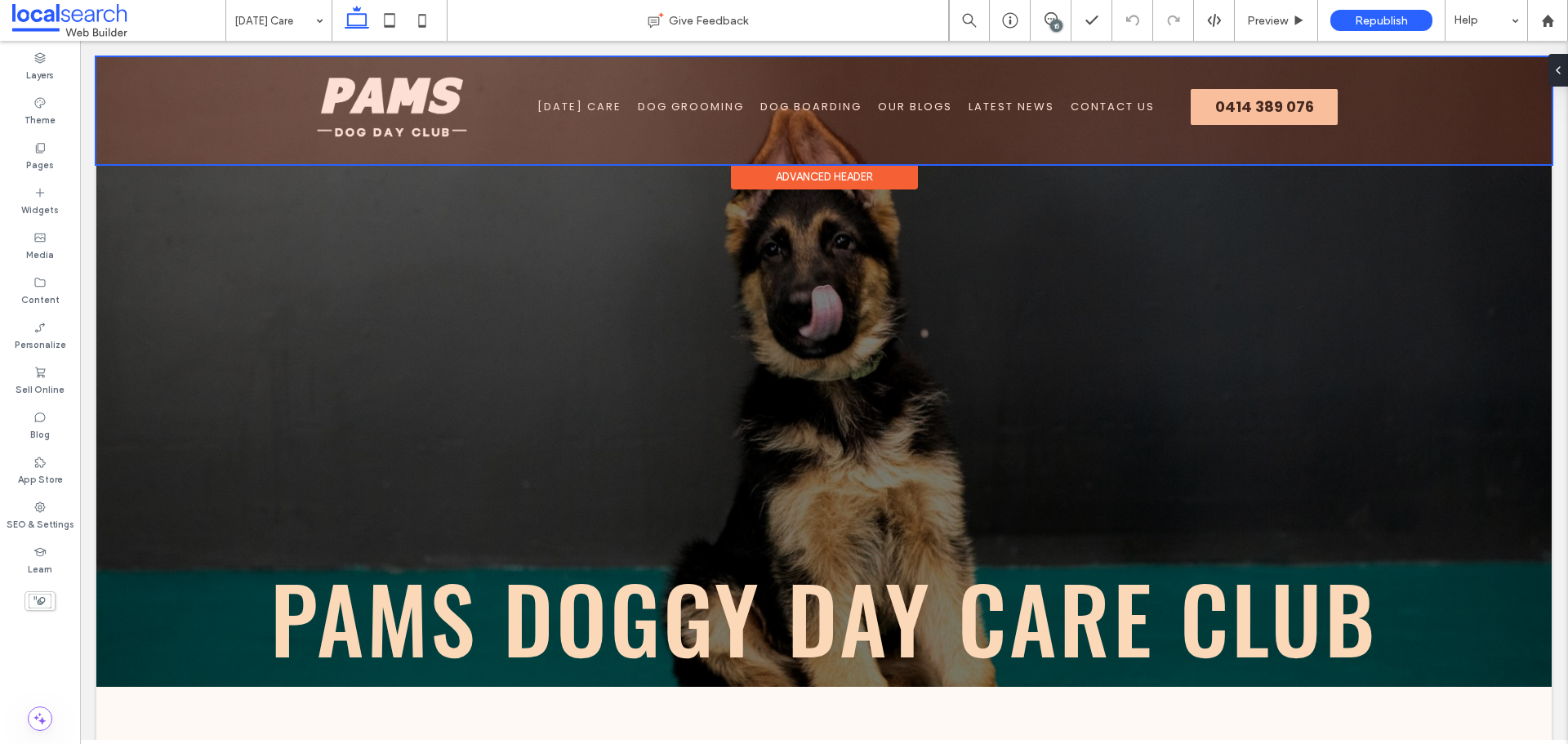
click at [1307, 111] on div at bounding box center [825, 111] width 1456 height 107
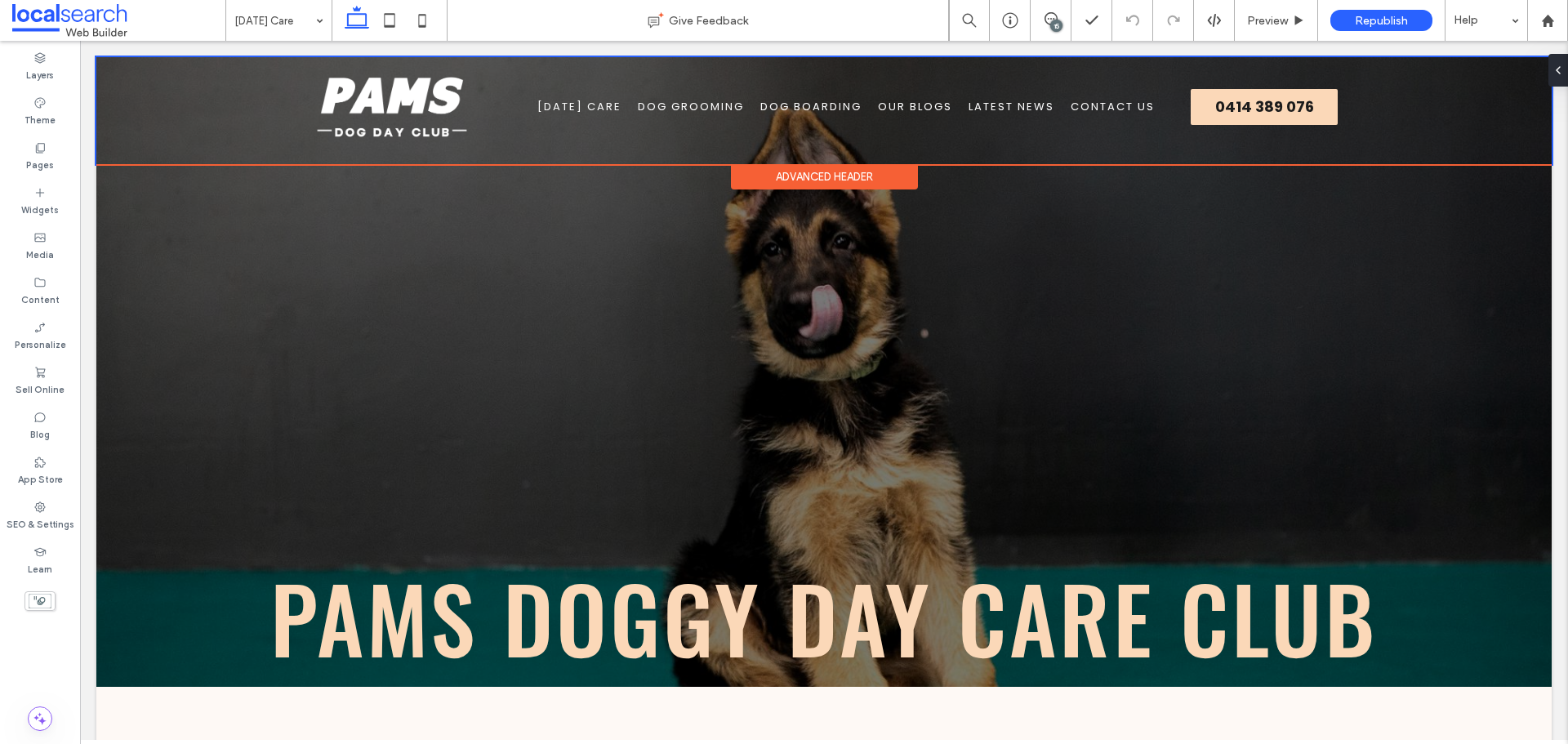
click at [1307, 111] on span "0414 389 076" at bounding box center [1264, 106] width 98 height 22
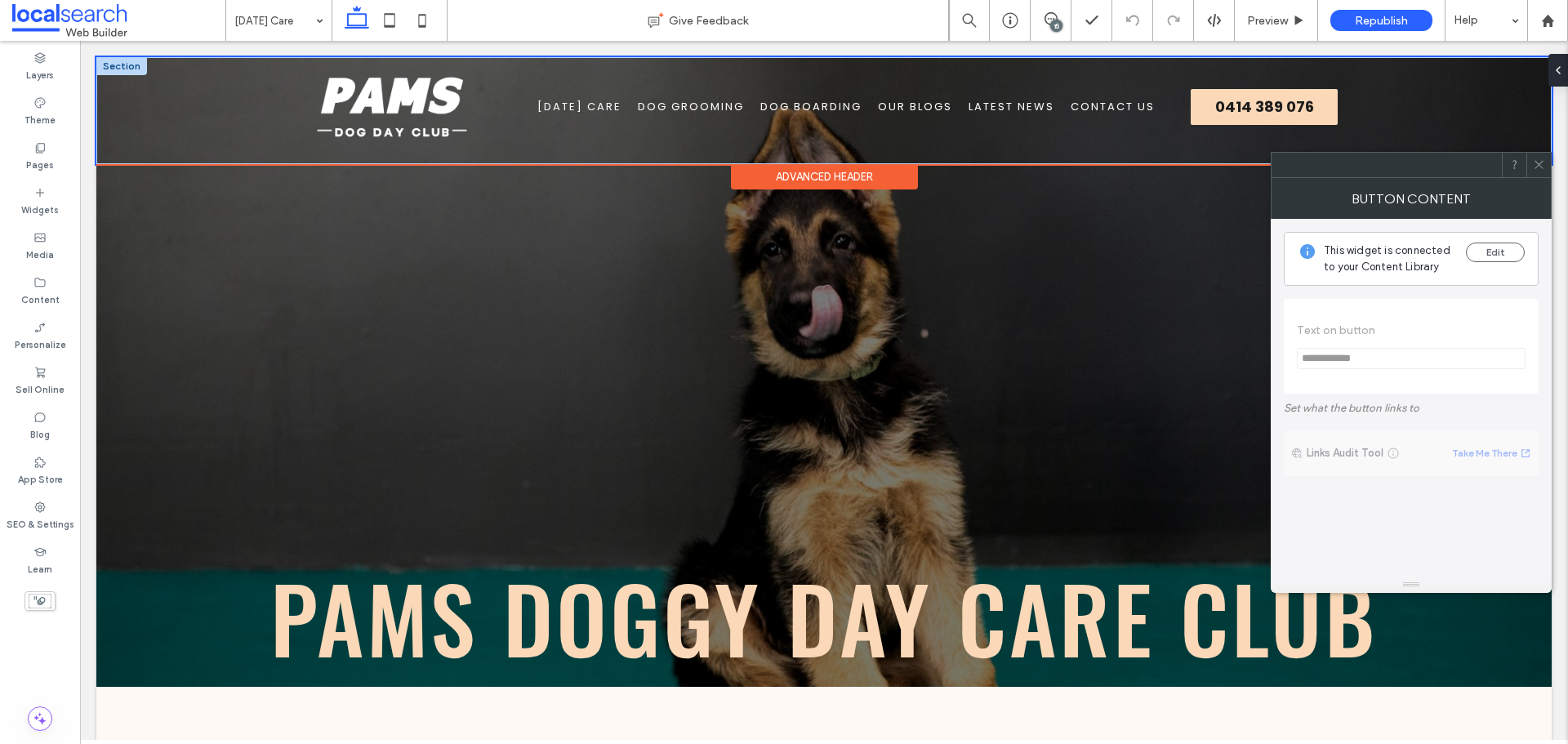
click at [1306, 111] on div "0414 389 076" at bounding box center [1264, 106] width 147 height 36
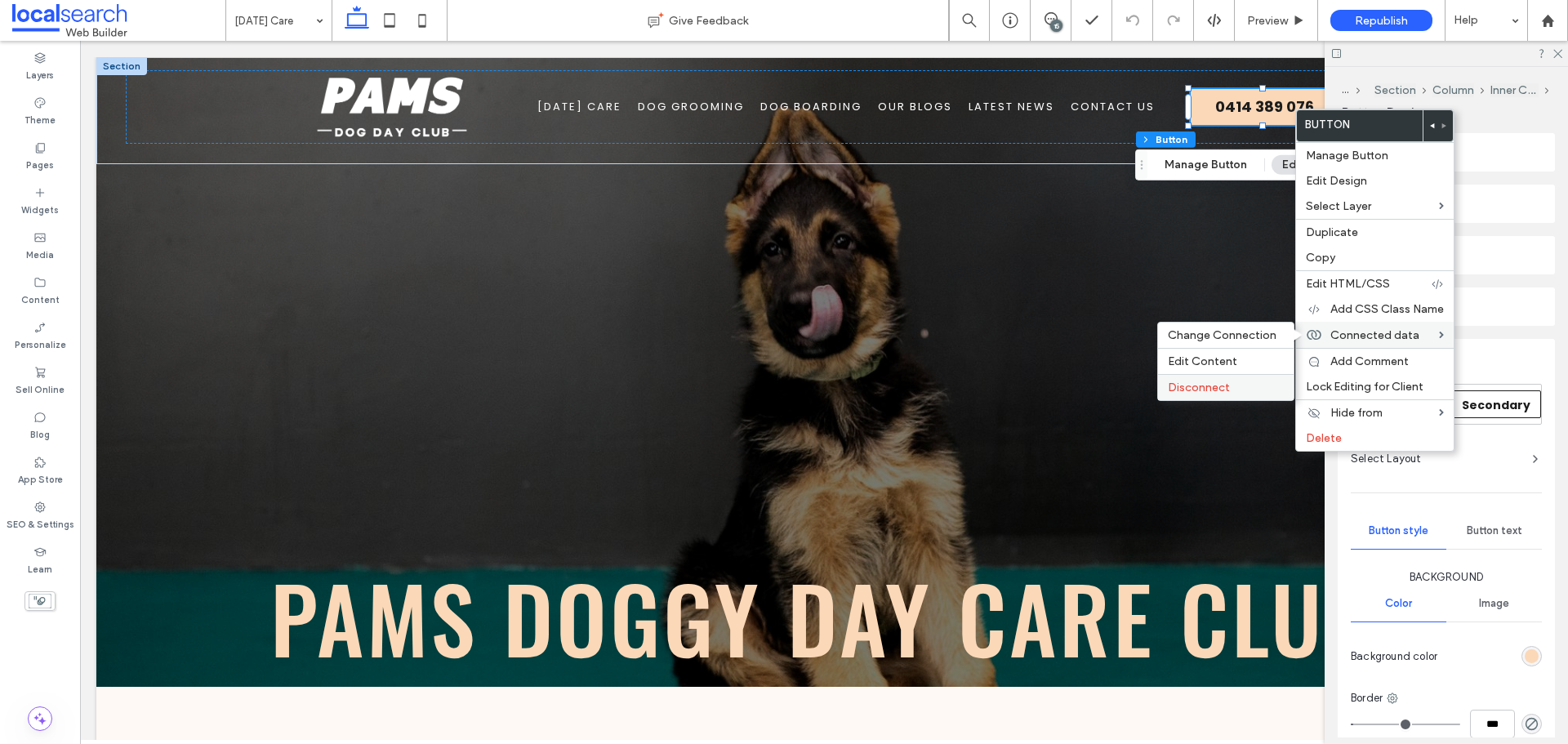
click at [1220, 375] on div "Disconnect" at bounding box center [1226, 387] width 136 height 26
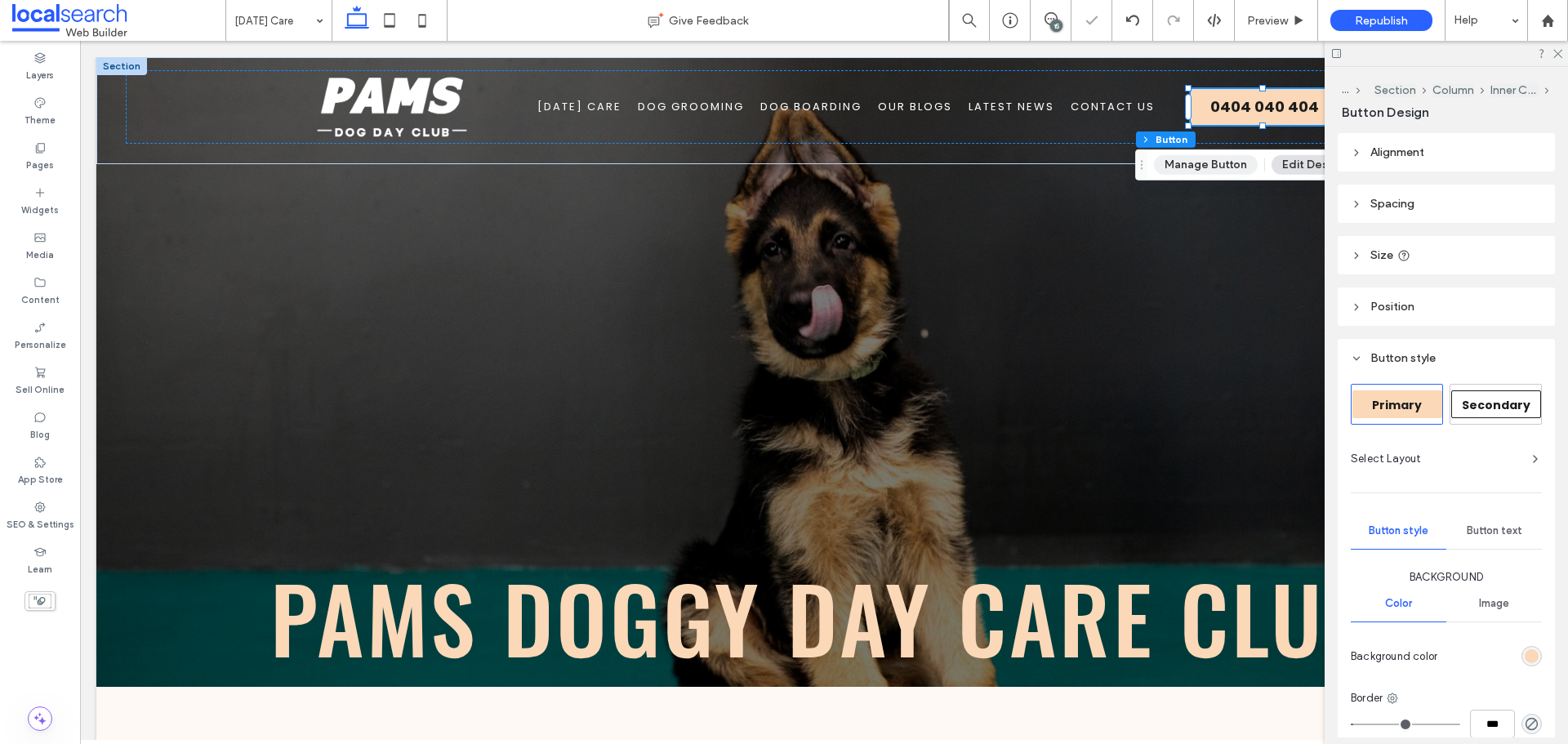
click at [1232, 167] on button "Manage Button" at bounding box center [1205, 165] width 104 height 19
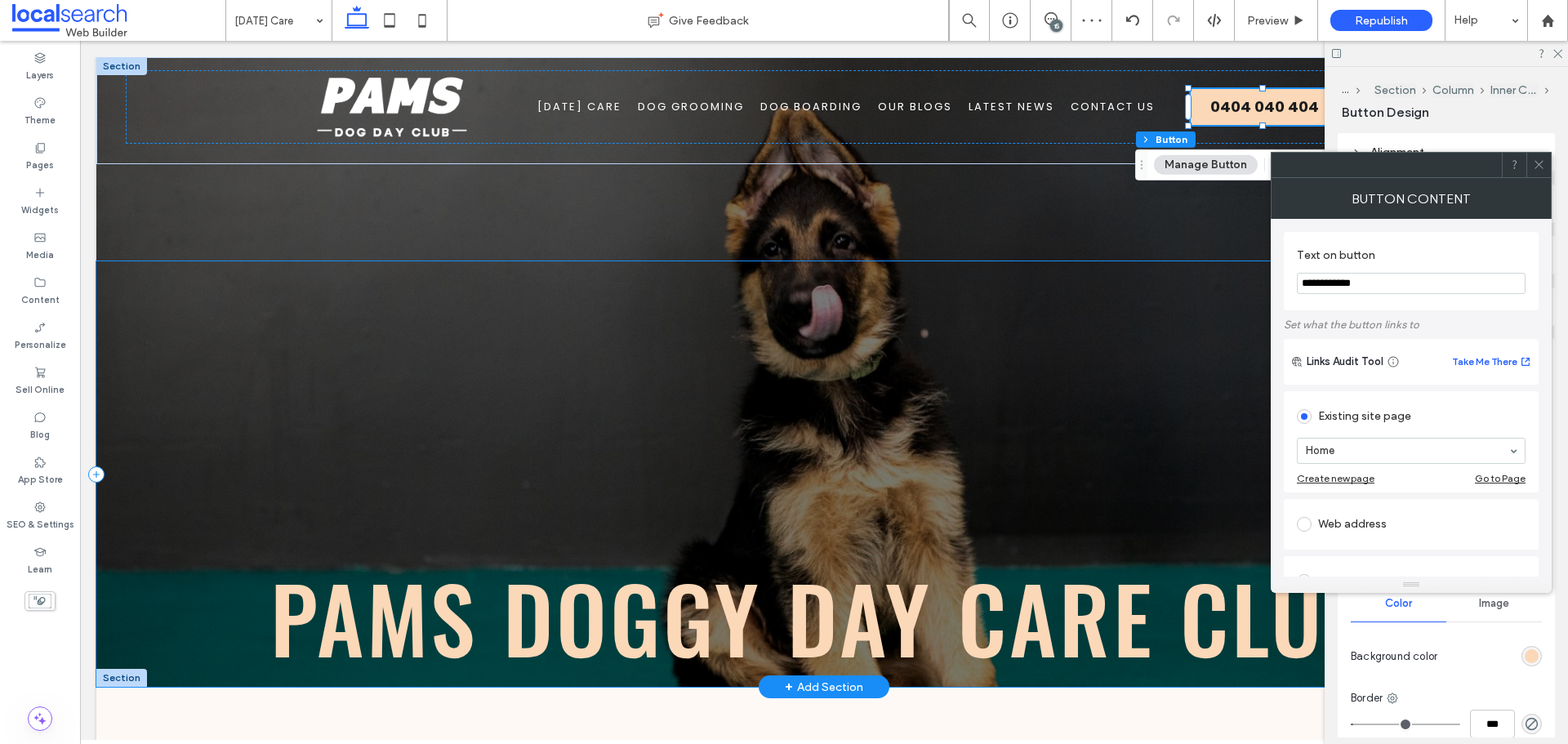
drag, startPoint x: 1456, startPoint y: 316, endPoint x: 1091, endPoint y: 292, distance: 365.8
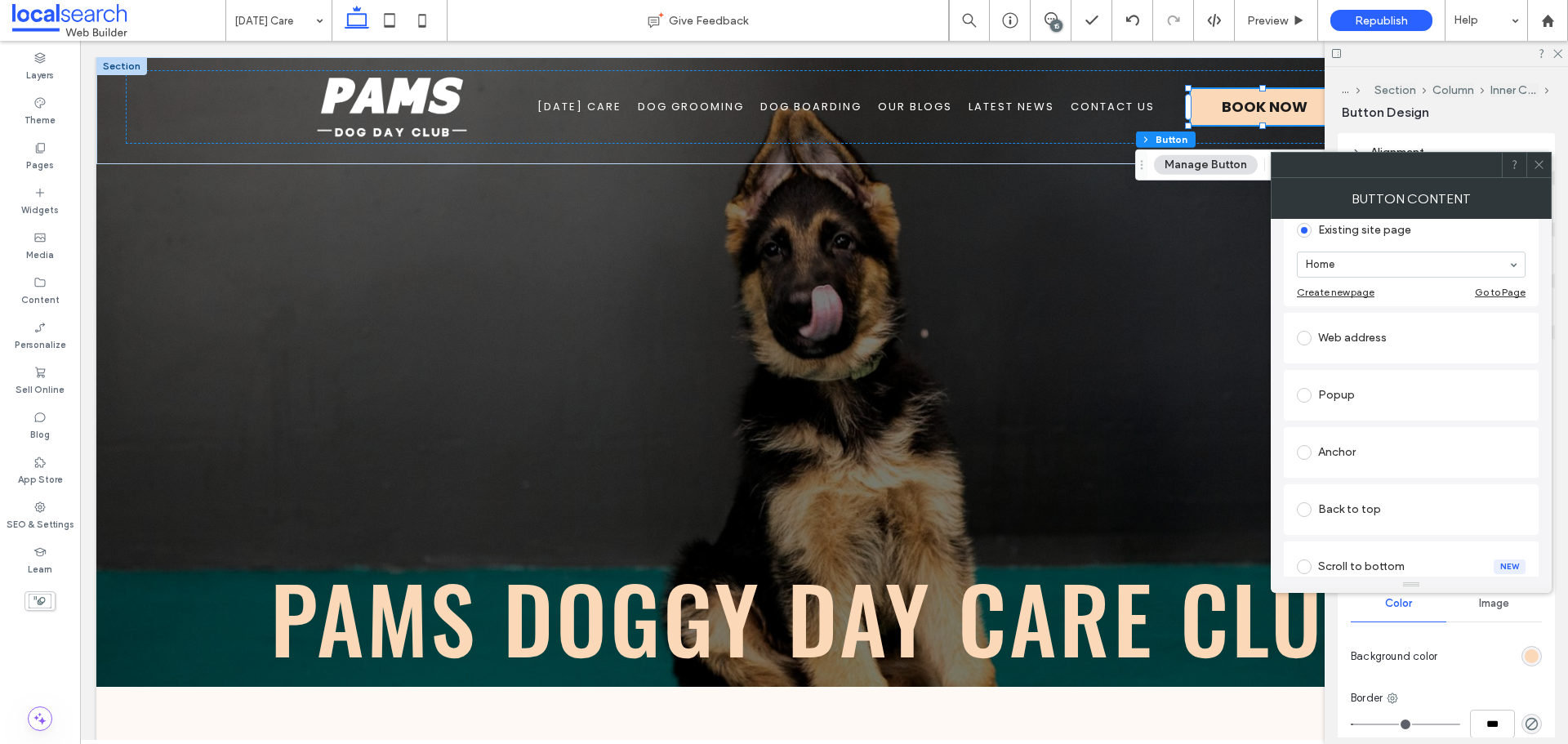
scroll to position [267, 0]
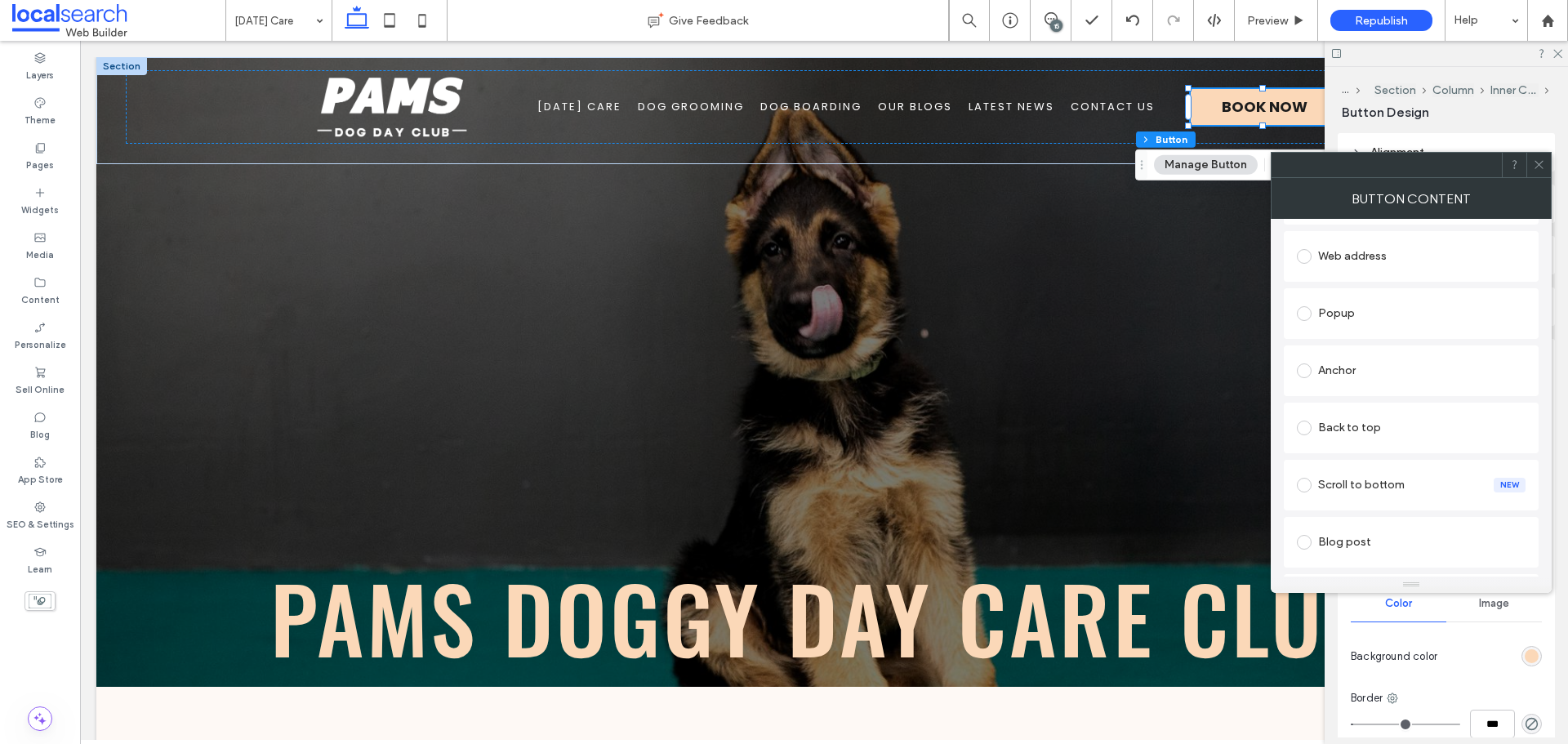
type input "********"
click at [1367, 265] on div "Web address" at bounding box center [1411, 256] width 228 height 26
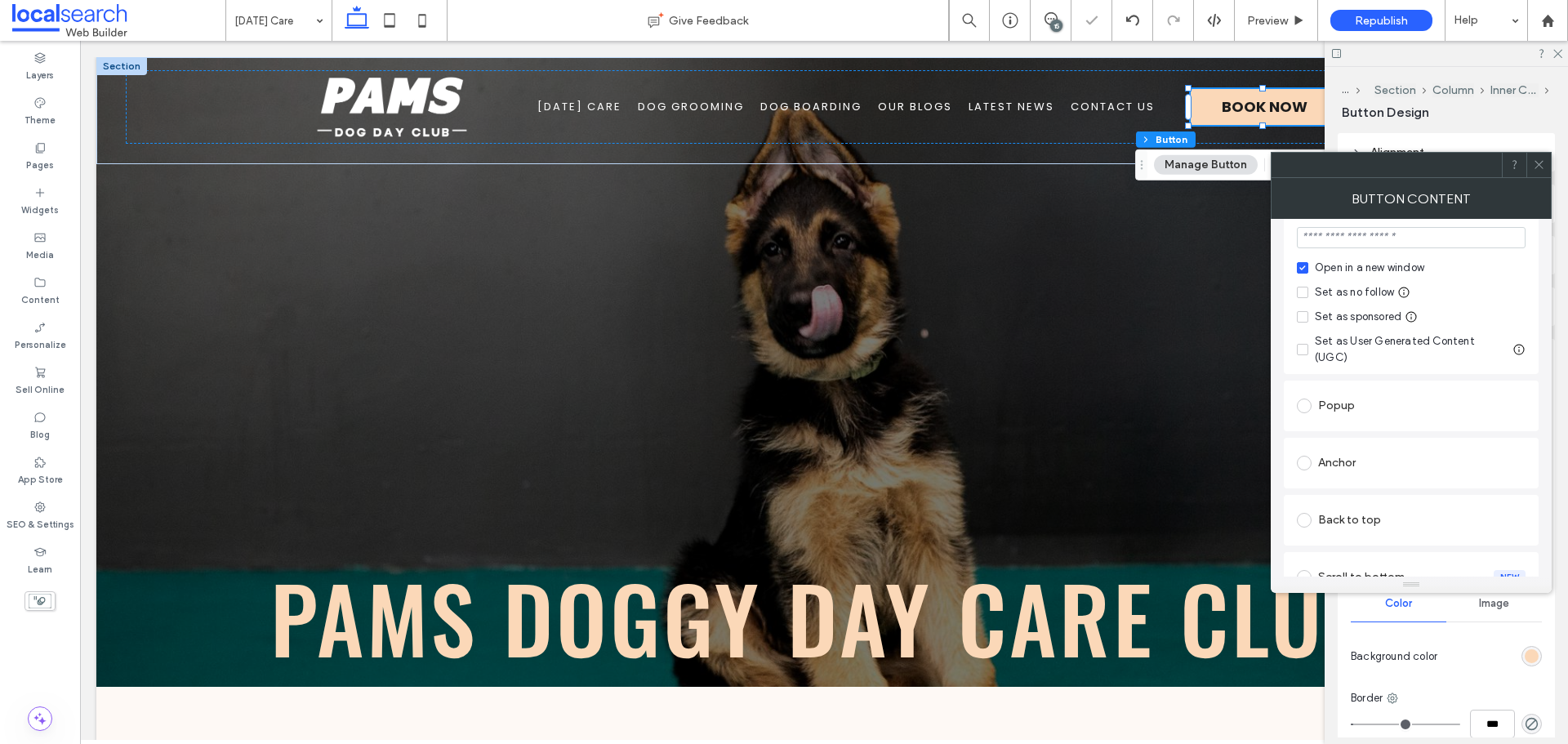
click at [1373, 296] on div "Set as no follow" at bounding box center [1354, 292] width 79 height 17
click at [1444, 240] on input "url" at bounding box center [1411, 237] width 228 height 21
paste input "**********"
type input "**********"
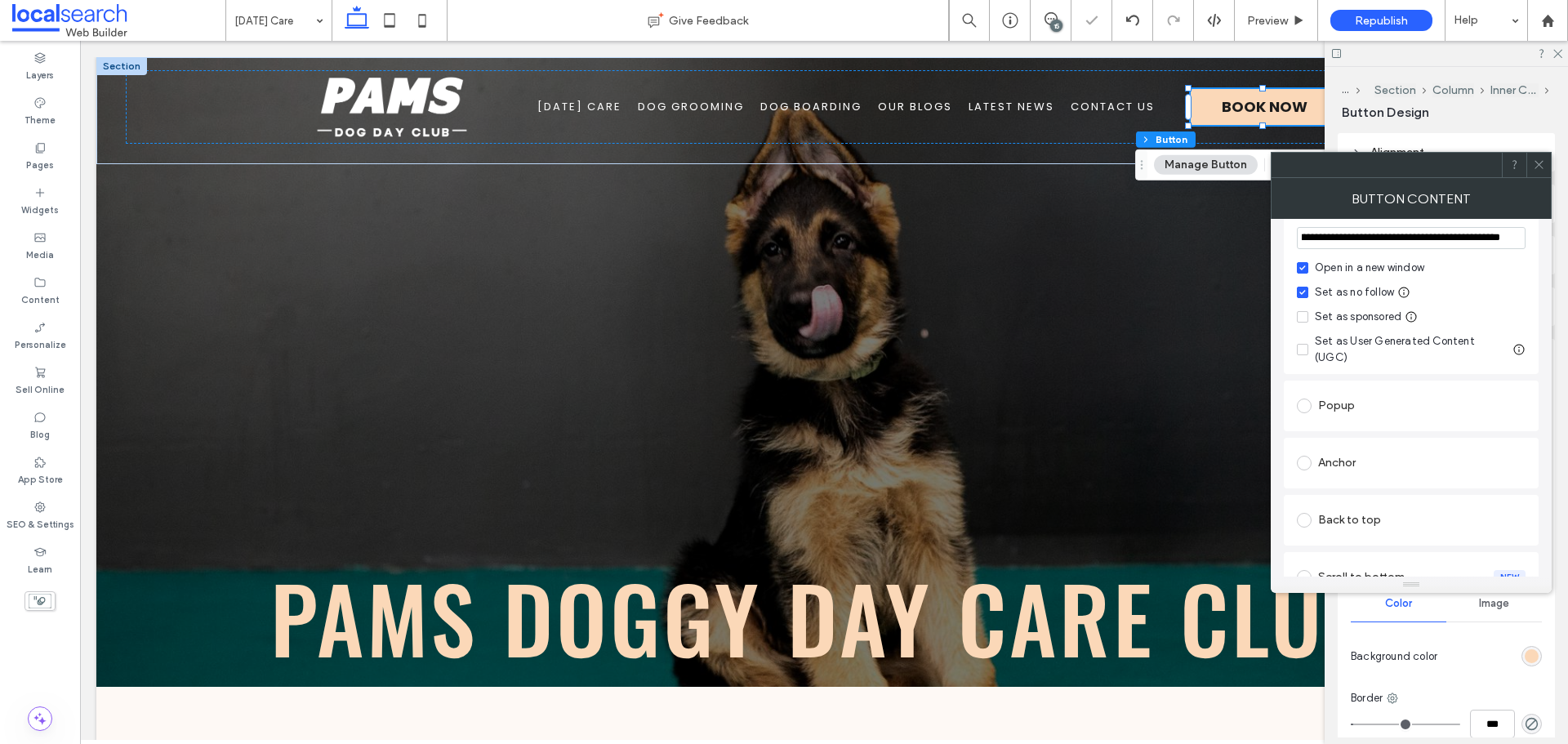
click at [1517, 267] on label "Open in a new window" at bounding box center [1411, 267] width 228 height 17
click at [1407, 262] on div "Open in a new window" at bounding box center [1370, 267] width 110 height 17
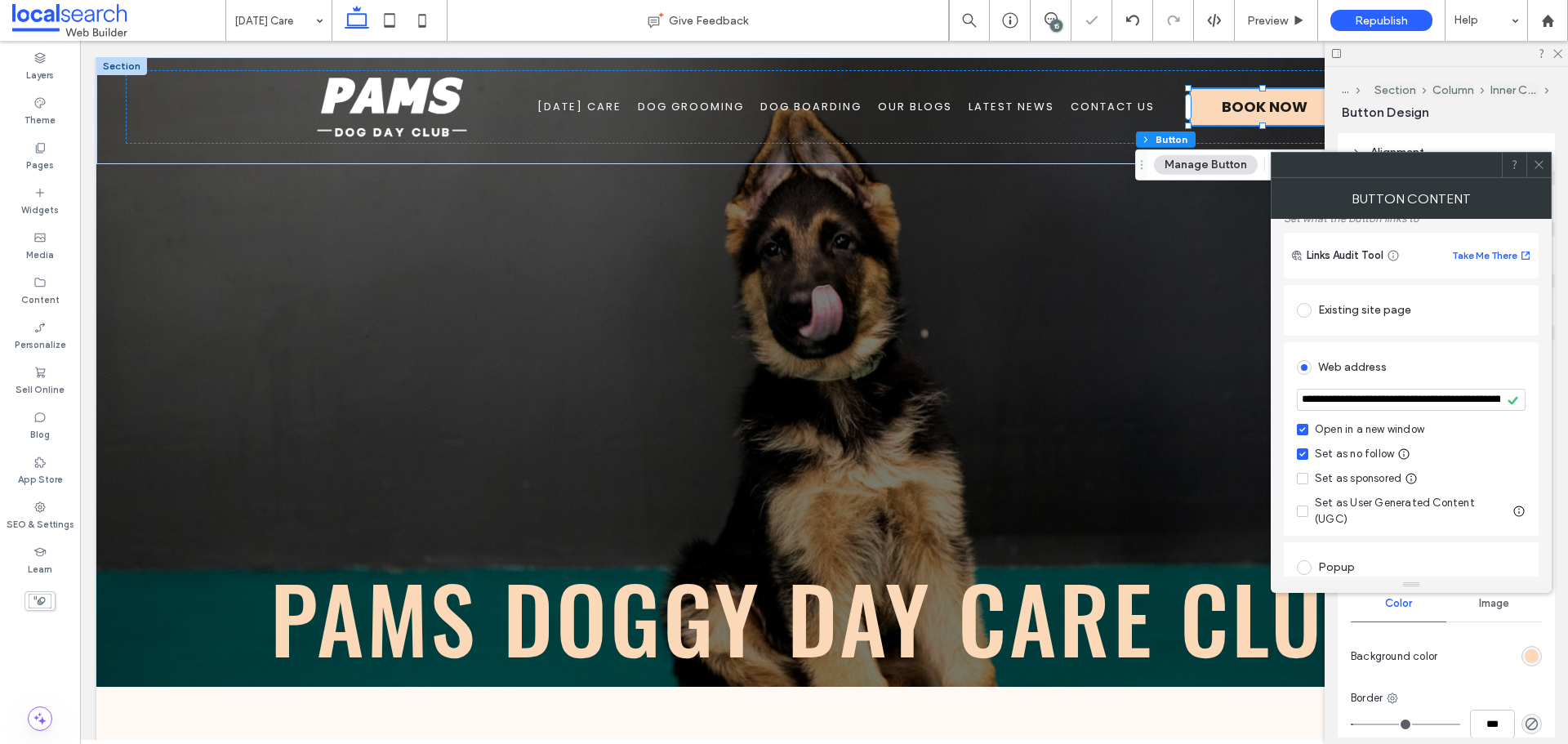
scroll to position [105, 0]
click at [1538, 168] on icon at bounding box center [1539, 165] width 12 height 12
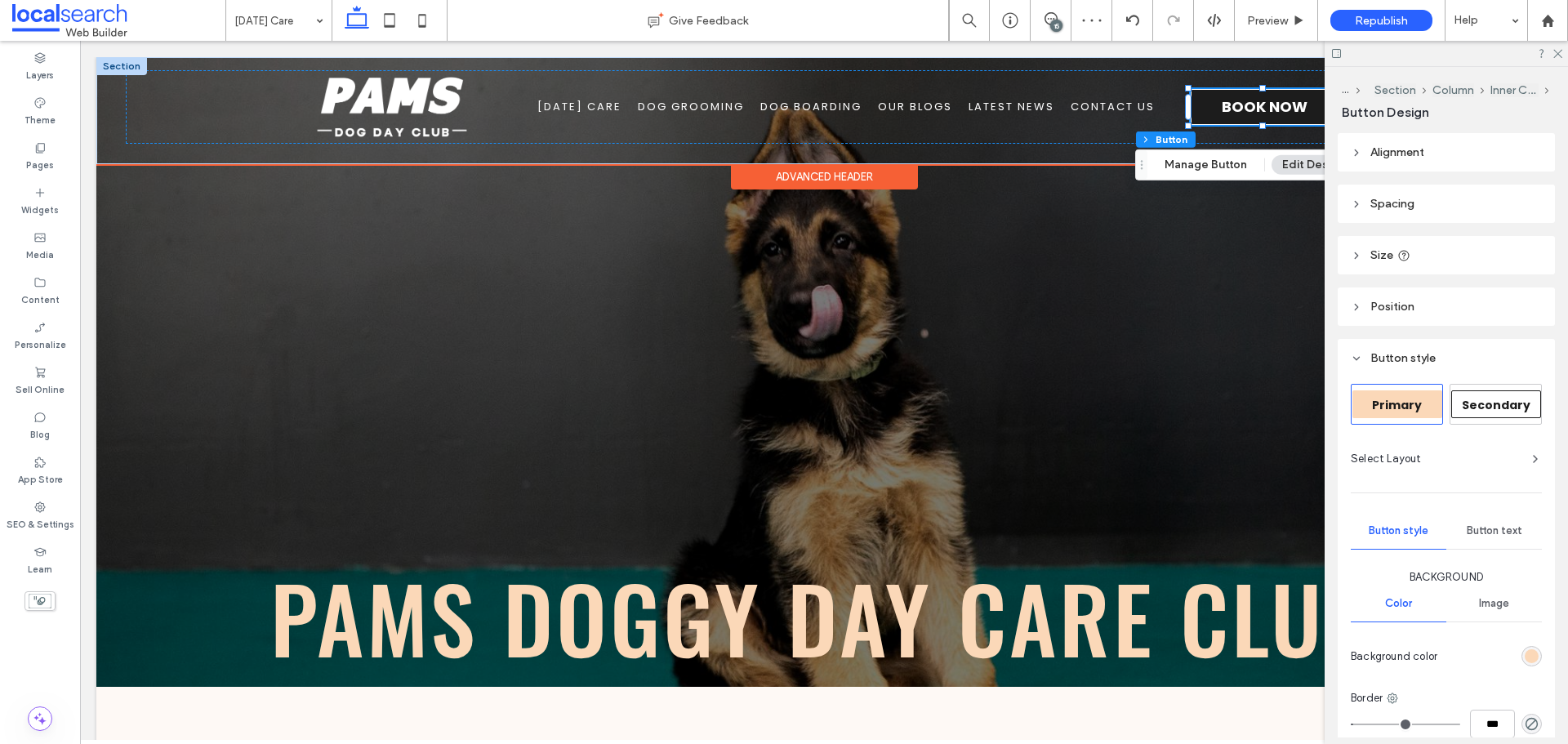
click at [1252, 112] on span "Book Now" at bounding box center [1265, 106] width 85 height 22
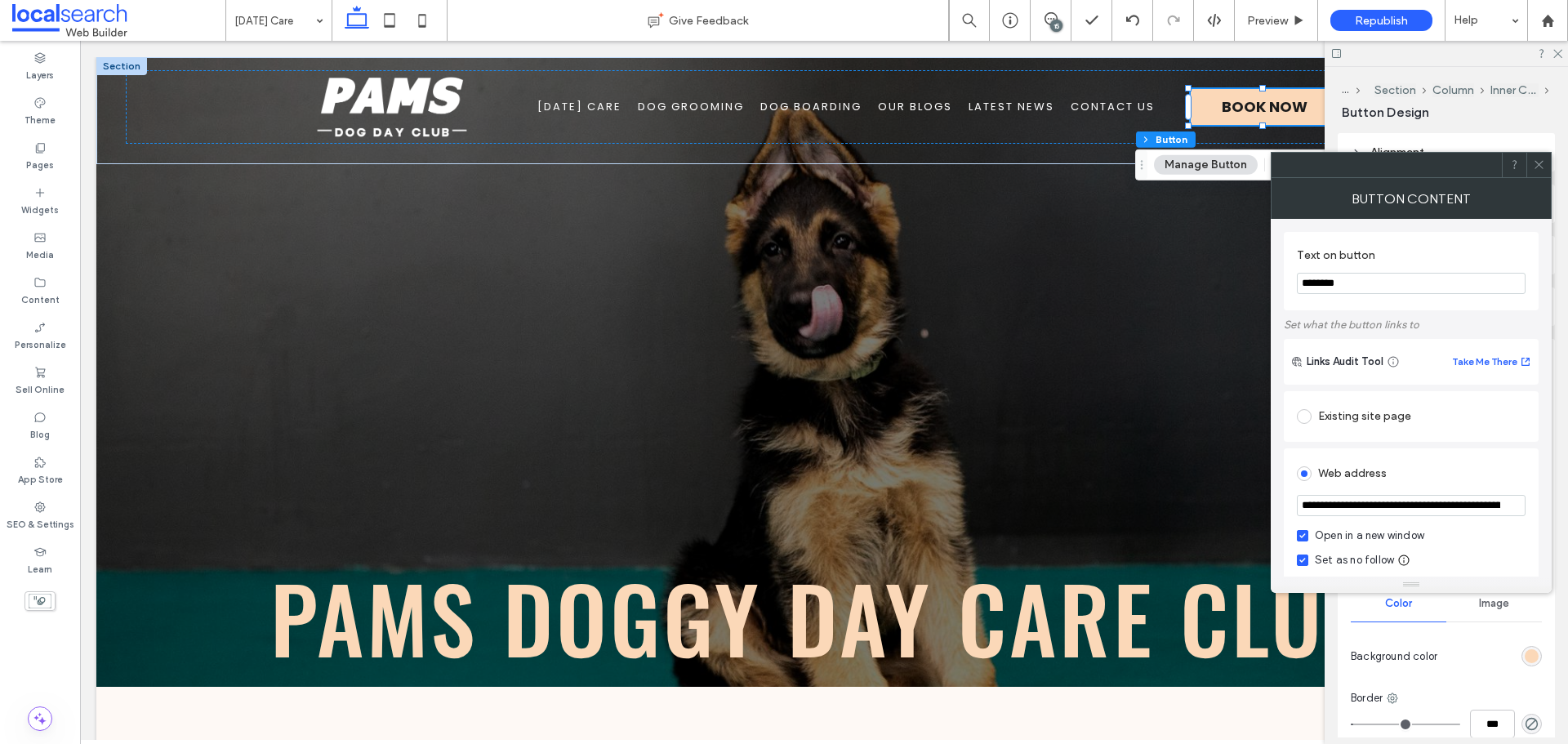
click at [1539, 175] on span at bounding box center [1539, 165] width 12 height 24
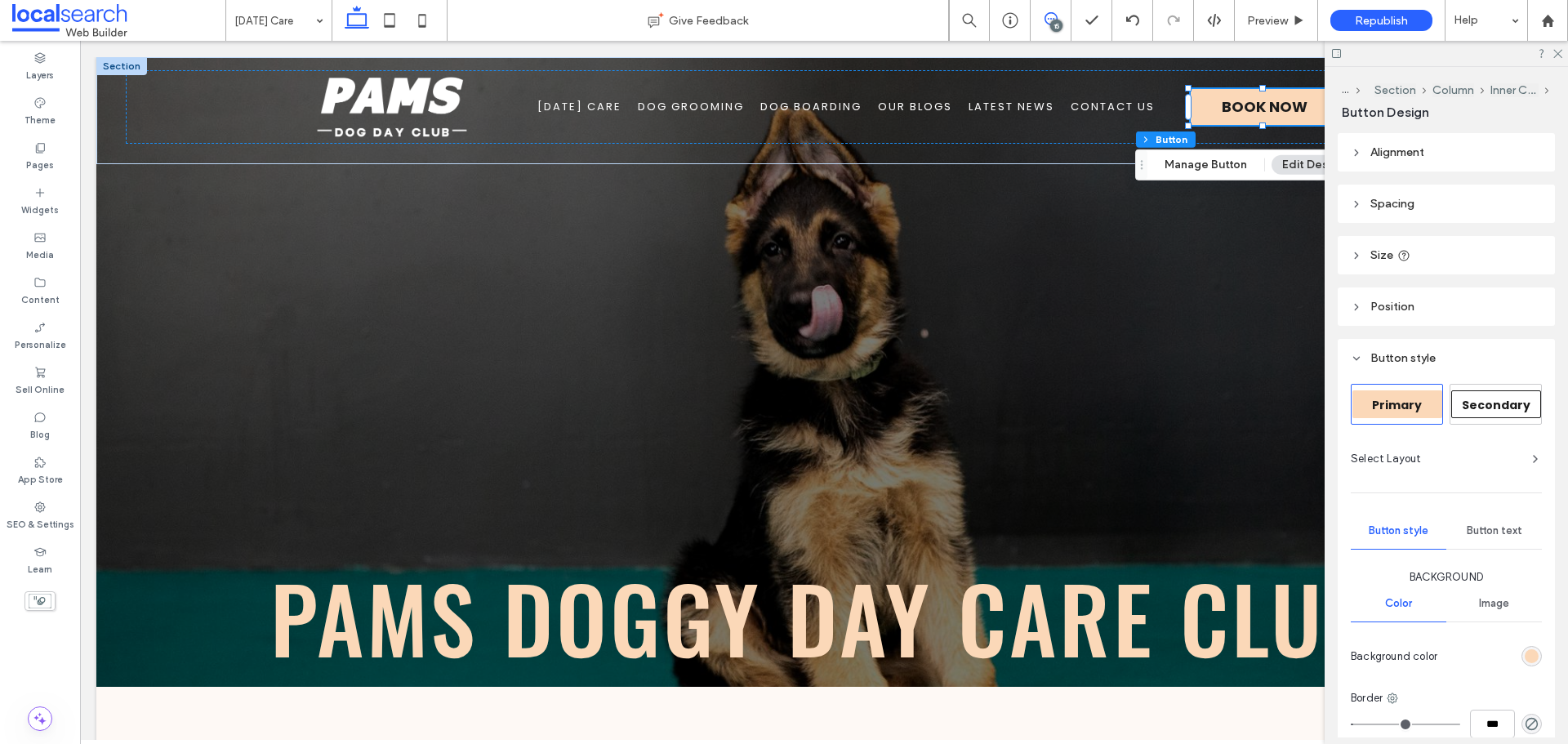
click at [1056, 15] on icon at bounding box center [1050, 18] width 13 height 13
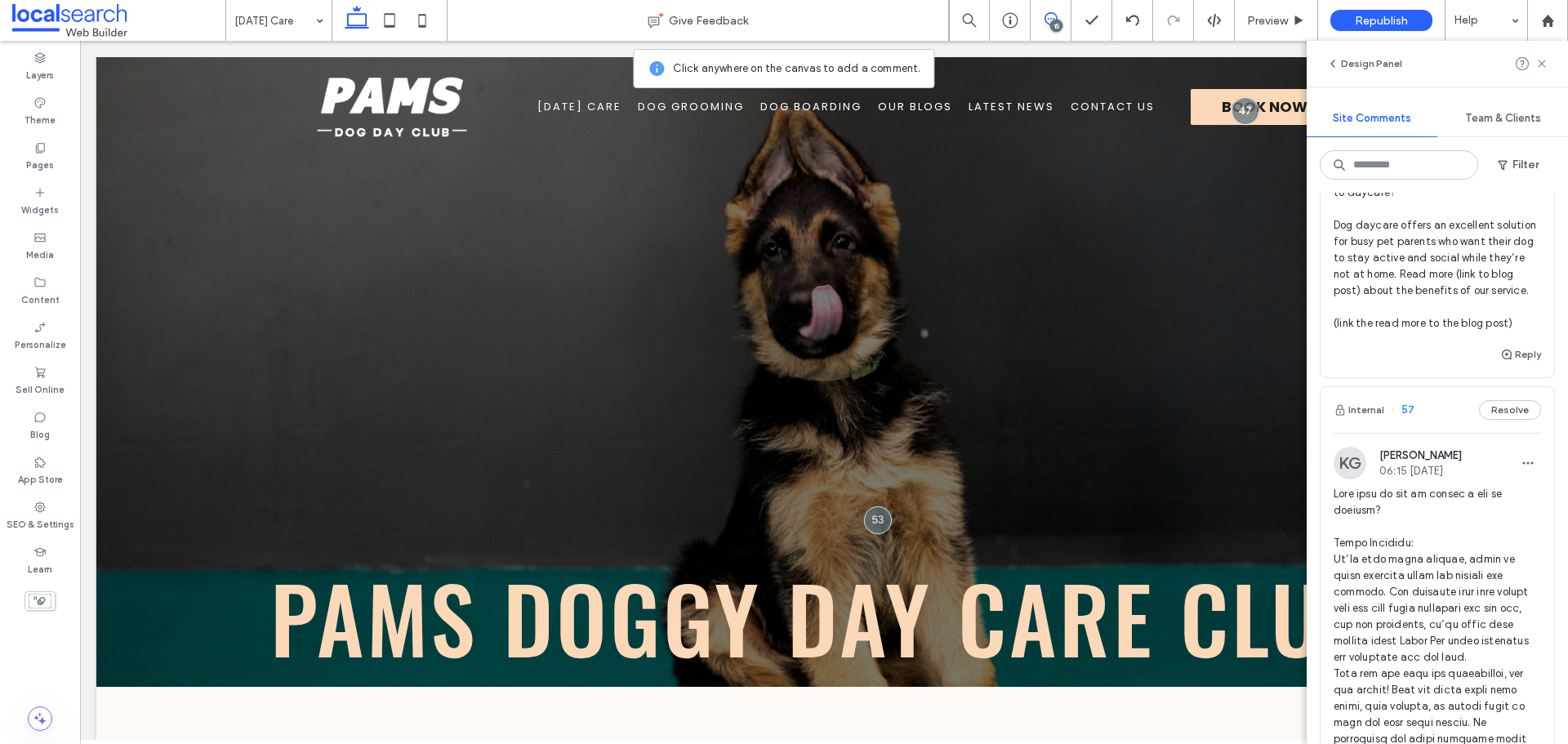
scroll to position [1224, 0]
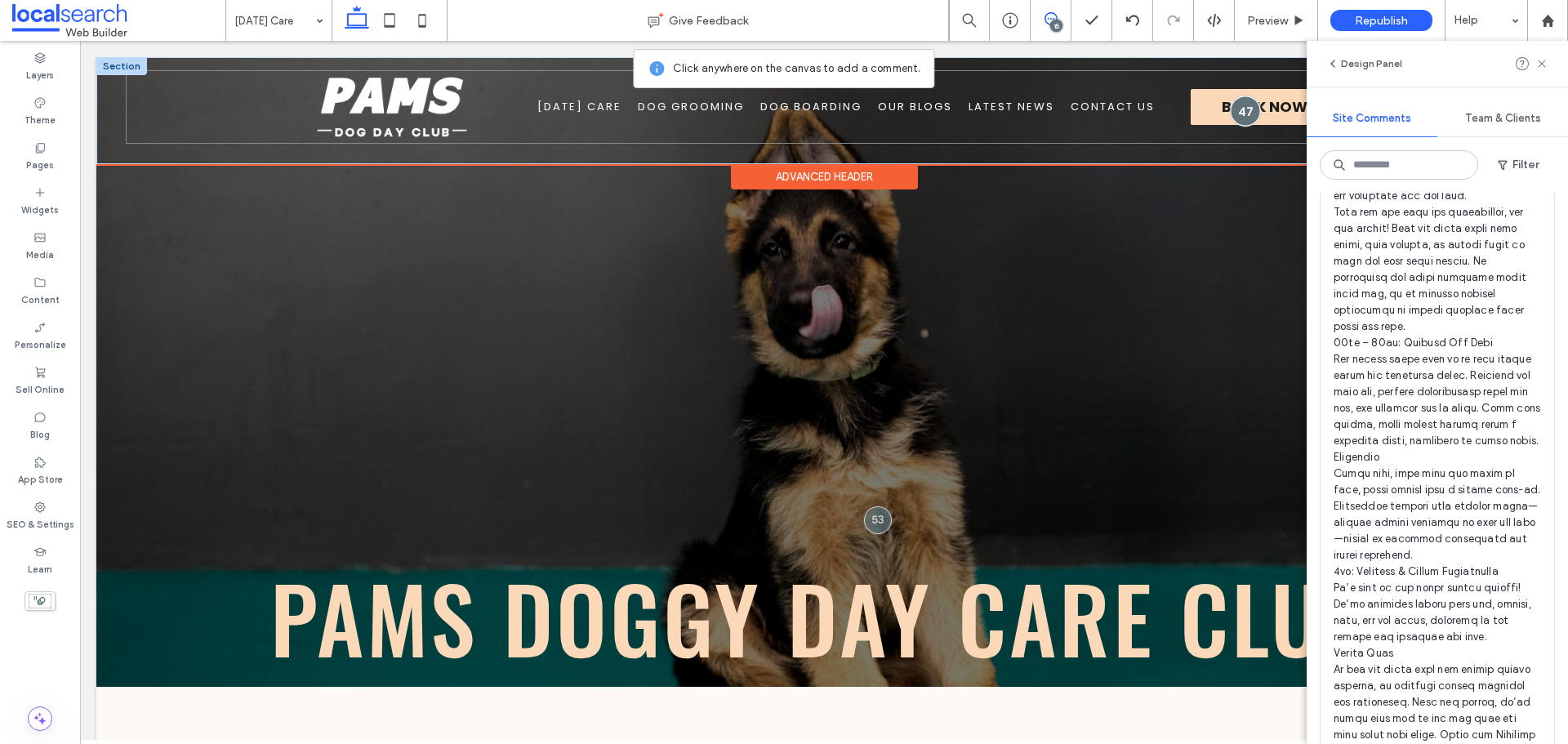
click at [1232, 115] on div at bounding box center [1245, 111] width 31 height 30
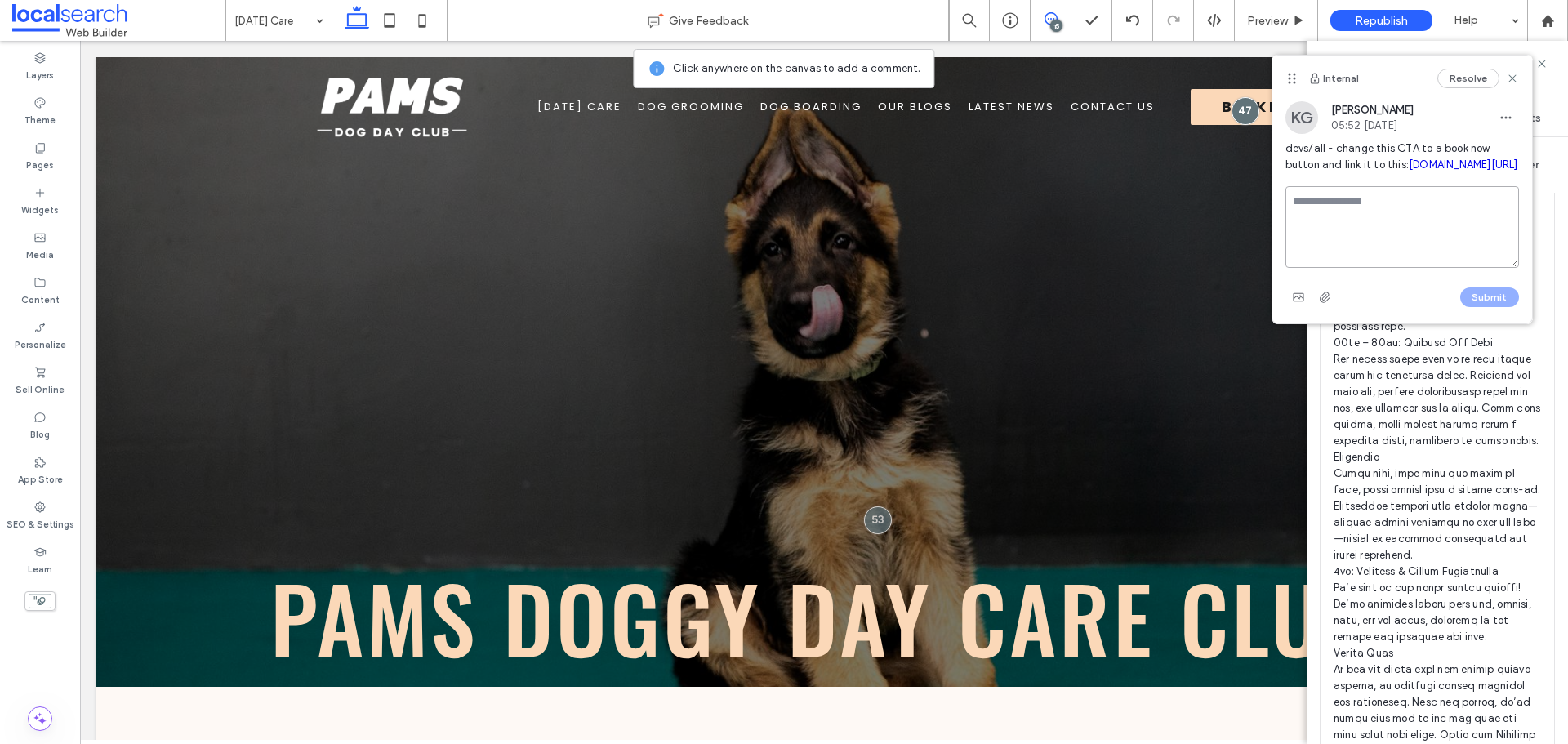
click at [1328, 250] on textarea at bounding box center [1402, 227] width 234 height 82
paste textarea "**********"
drag, startPoint x: 1354, startPoint y: 250, endPoint x: 1341, endPoint y: 248, distance: 13.2
click at [1341, 248] on textarea "**********" at bounding box center [1402, 227] width 234 height 82
type textarea "**********"
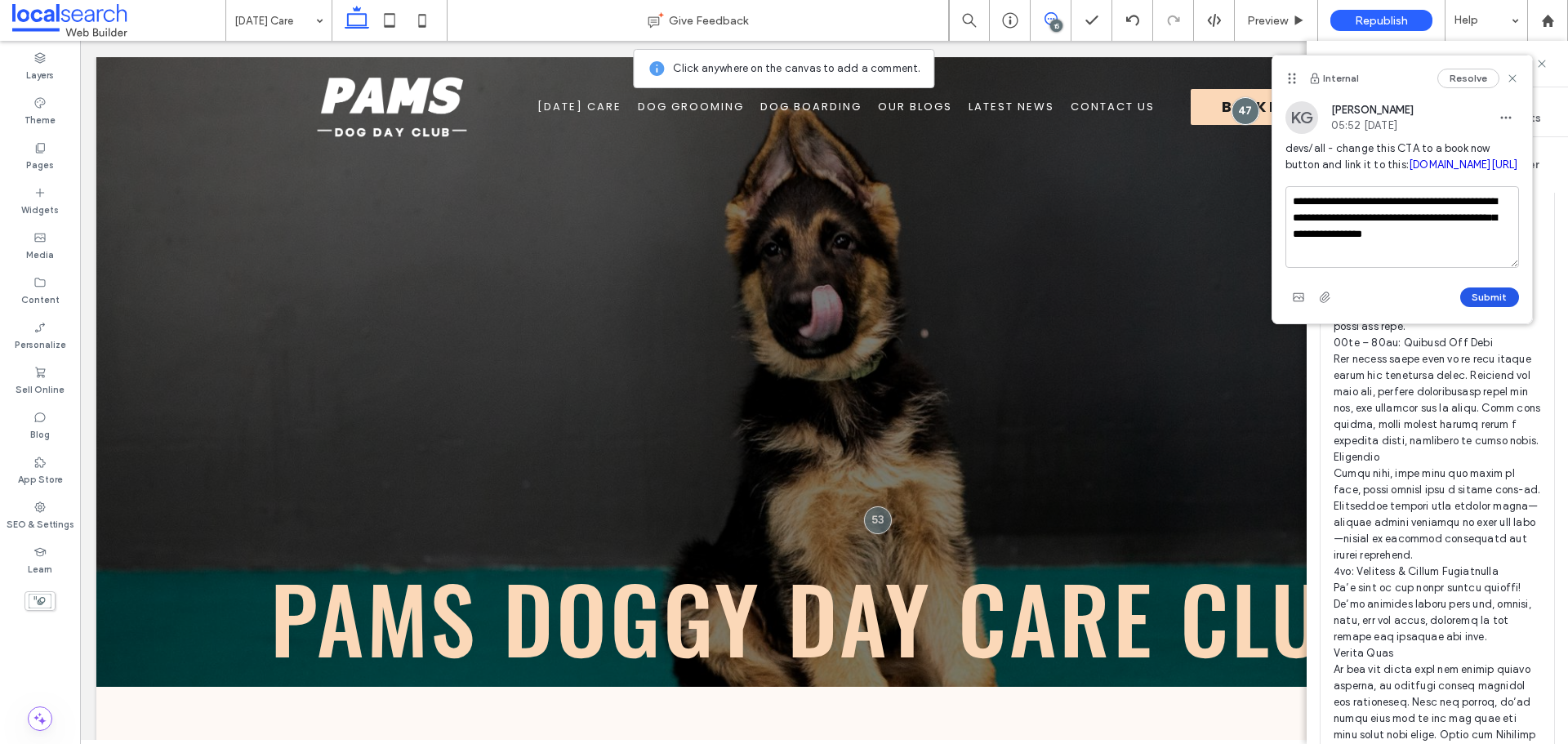
click at [1482, 307] on button "Submit" at bounding box center [1489, 297] width 58 height 19
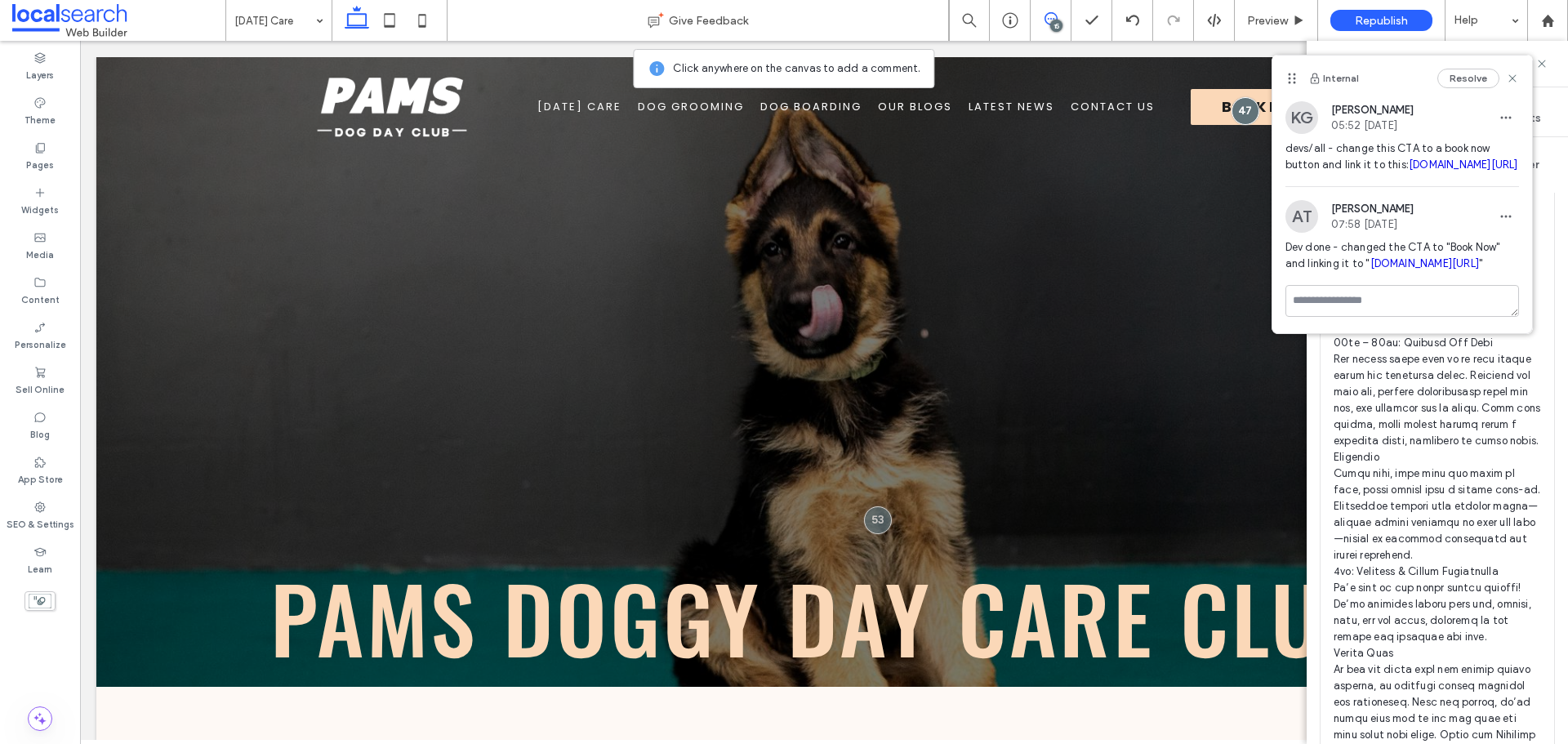
click at [1517, 82] on icon at bounding box center [1512, 78] width 13 height 13
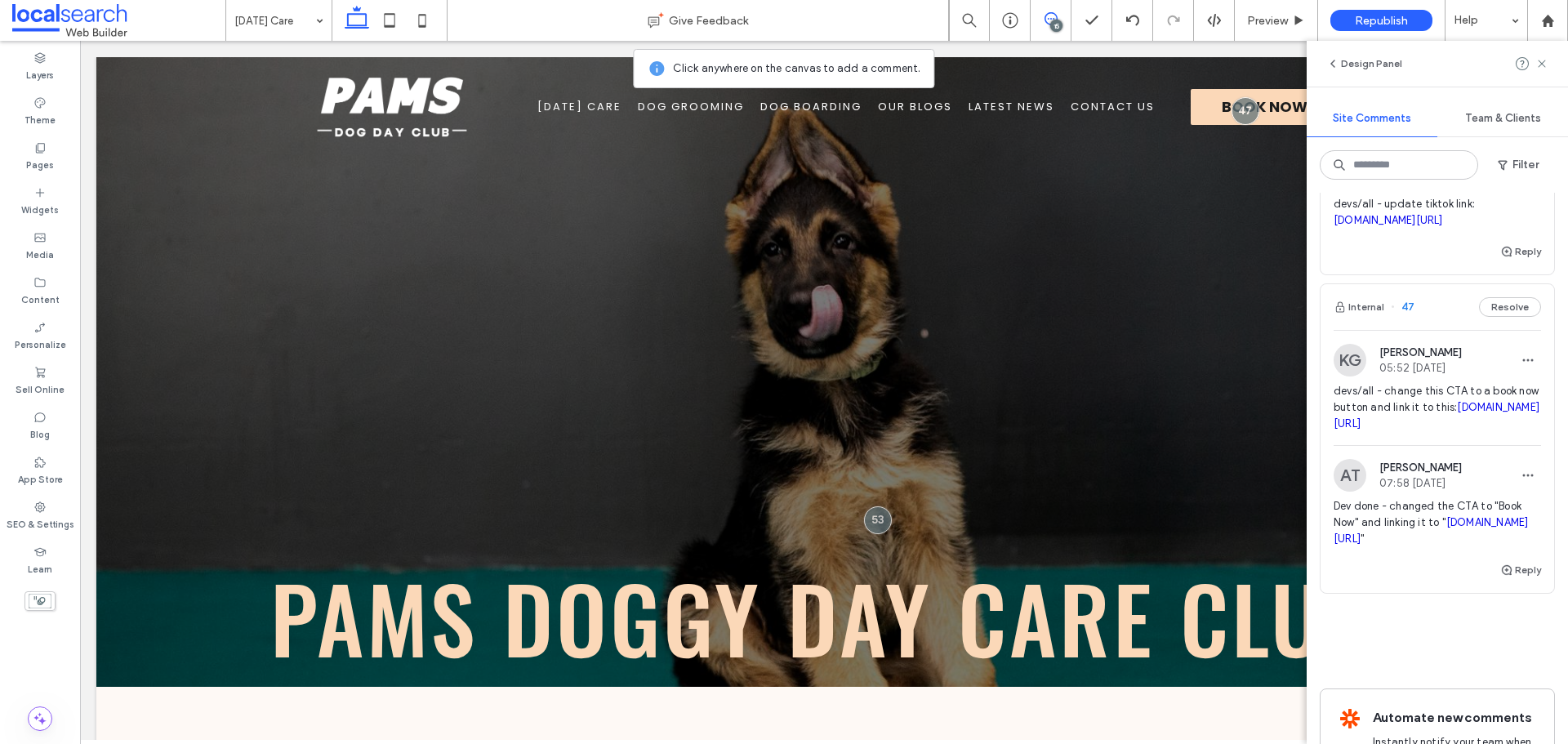
scroll to position [4839, 0]
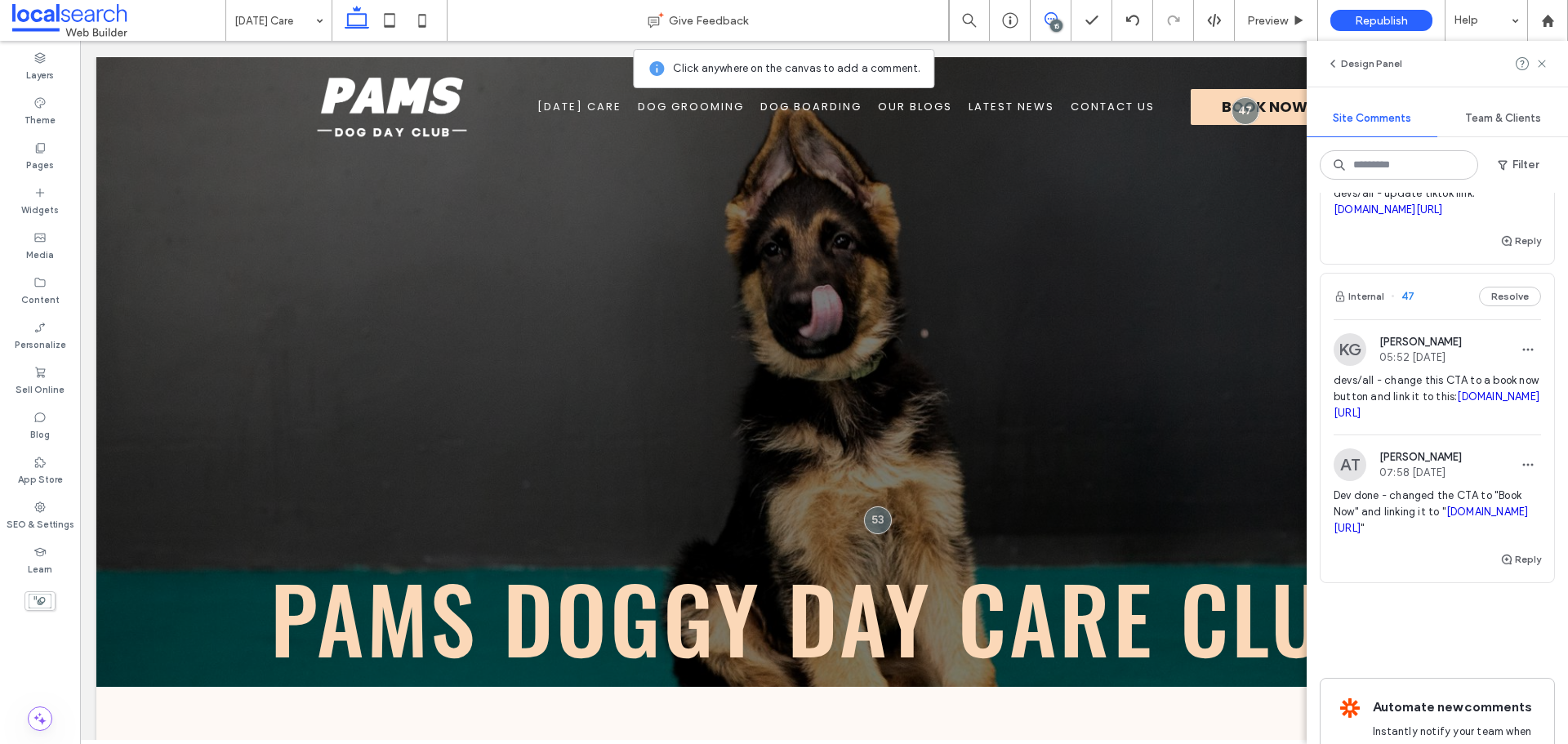
drag, startPoint x: 1482, startPoint y: 294, endPoint x: 1334, endPoint y: 297, distance: 148.0
click at [1334, 218] on span "devs/all - update tiktok link: tiktok.com/@pamsdogclub" at bounding box center [1437, 201] width 207 height 32
copy link "tiktok.com/@pamsdogclub"
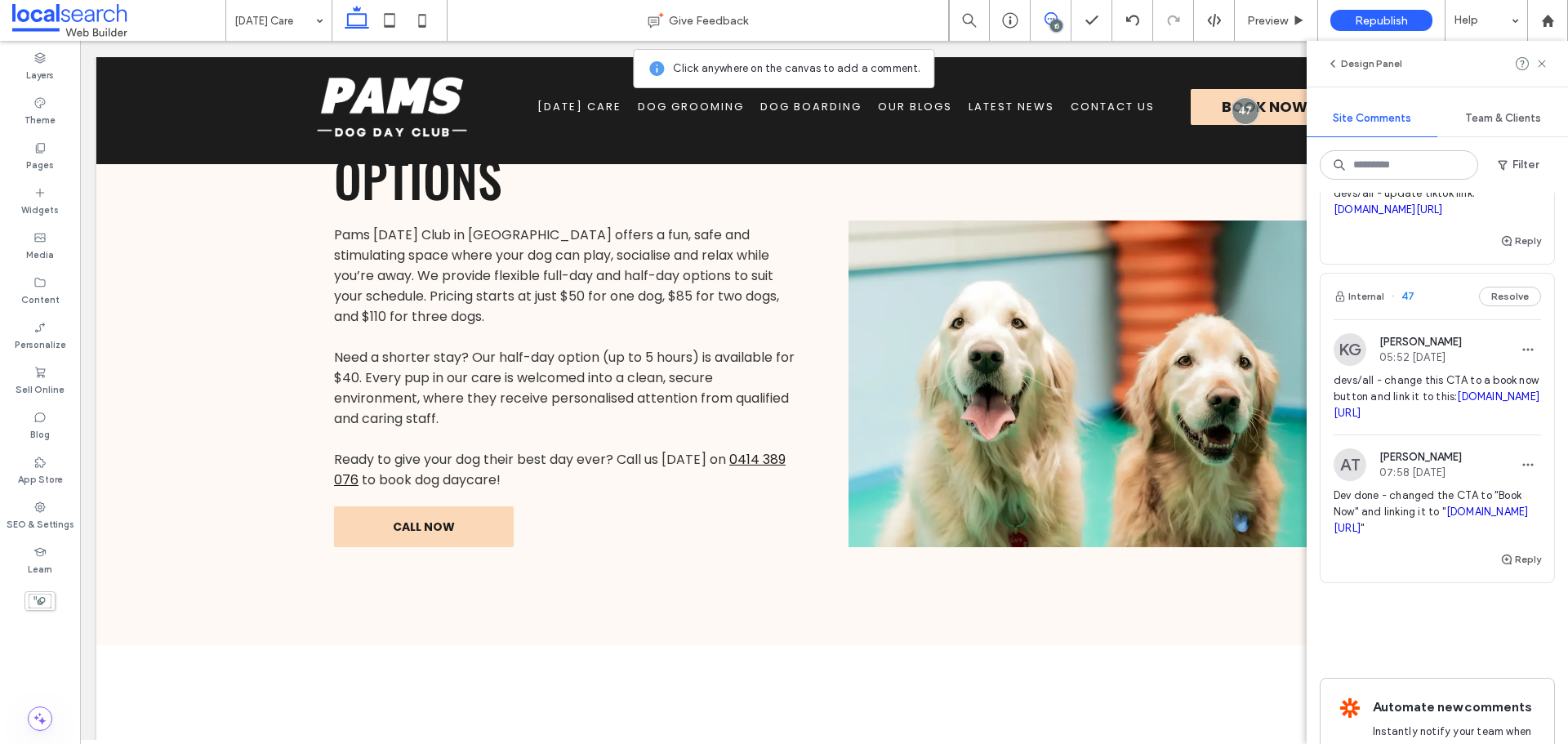
scroll to position [1458, 0]
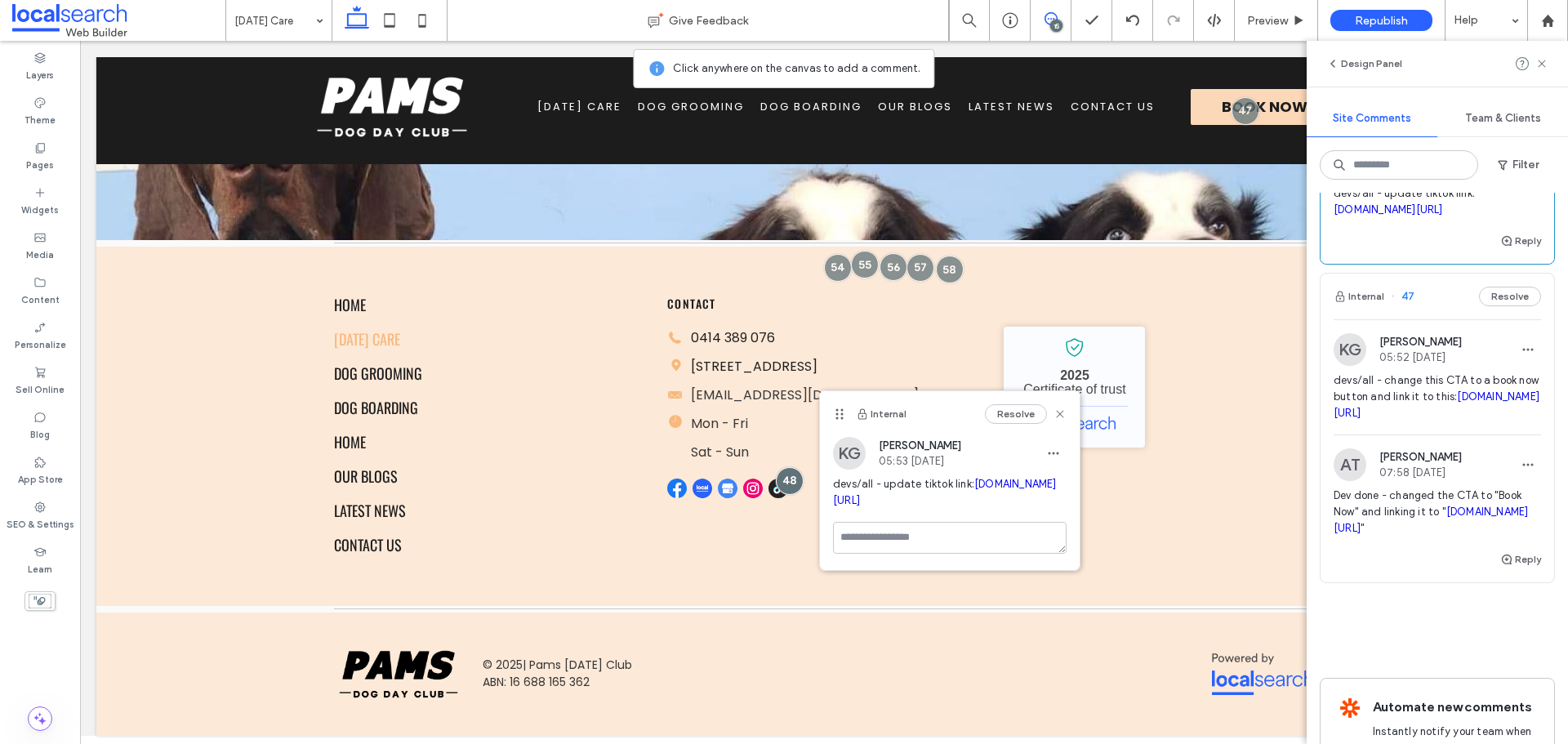
click at [1049, 16] on icon at bounding box center [1050, 18] width 13 height 13
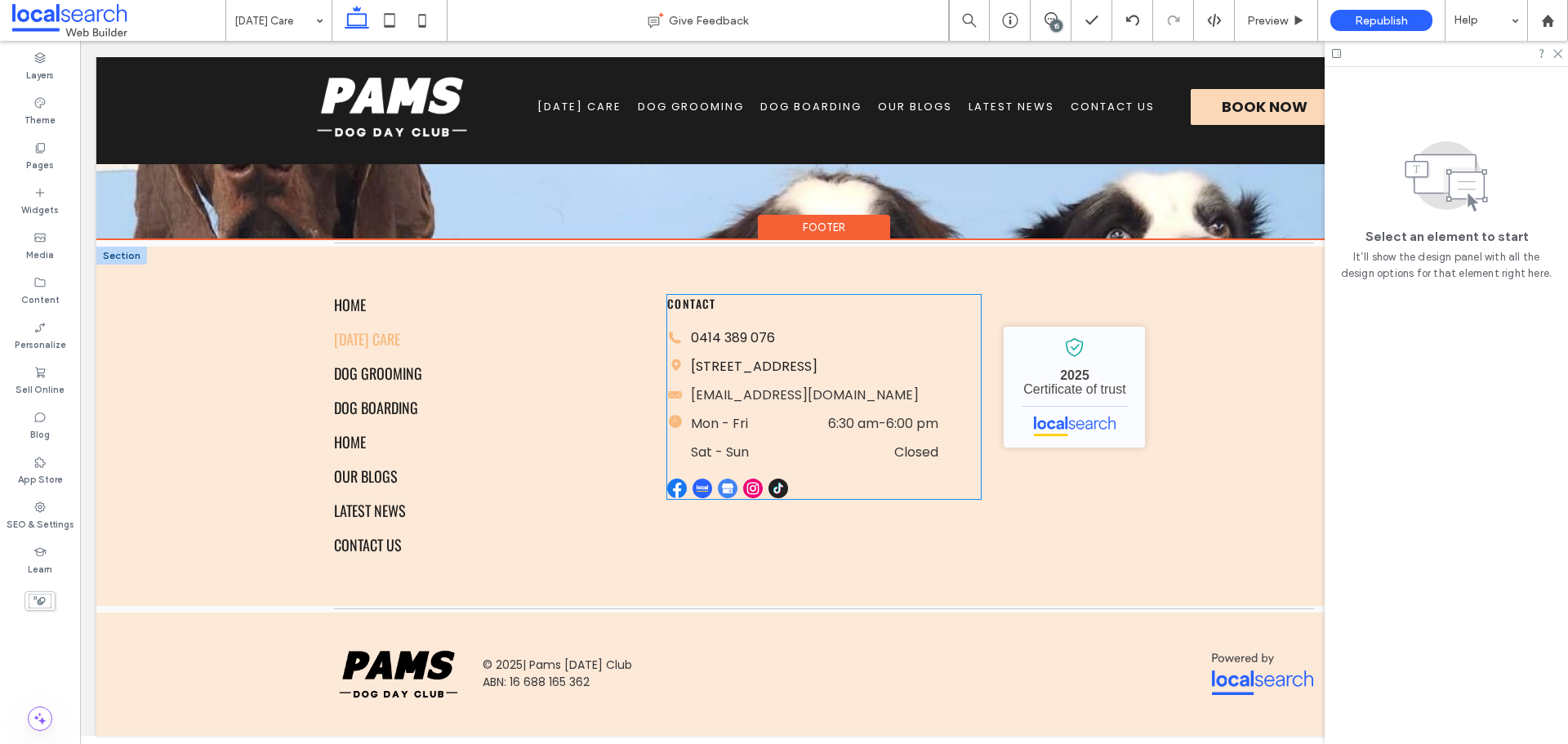
scroll to position [0, 0]
click at [761, 495] on div at bounding box center [729, 488] width 123 height 20
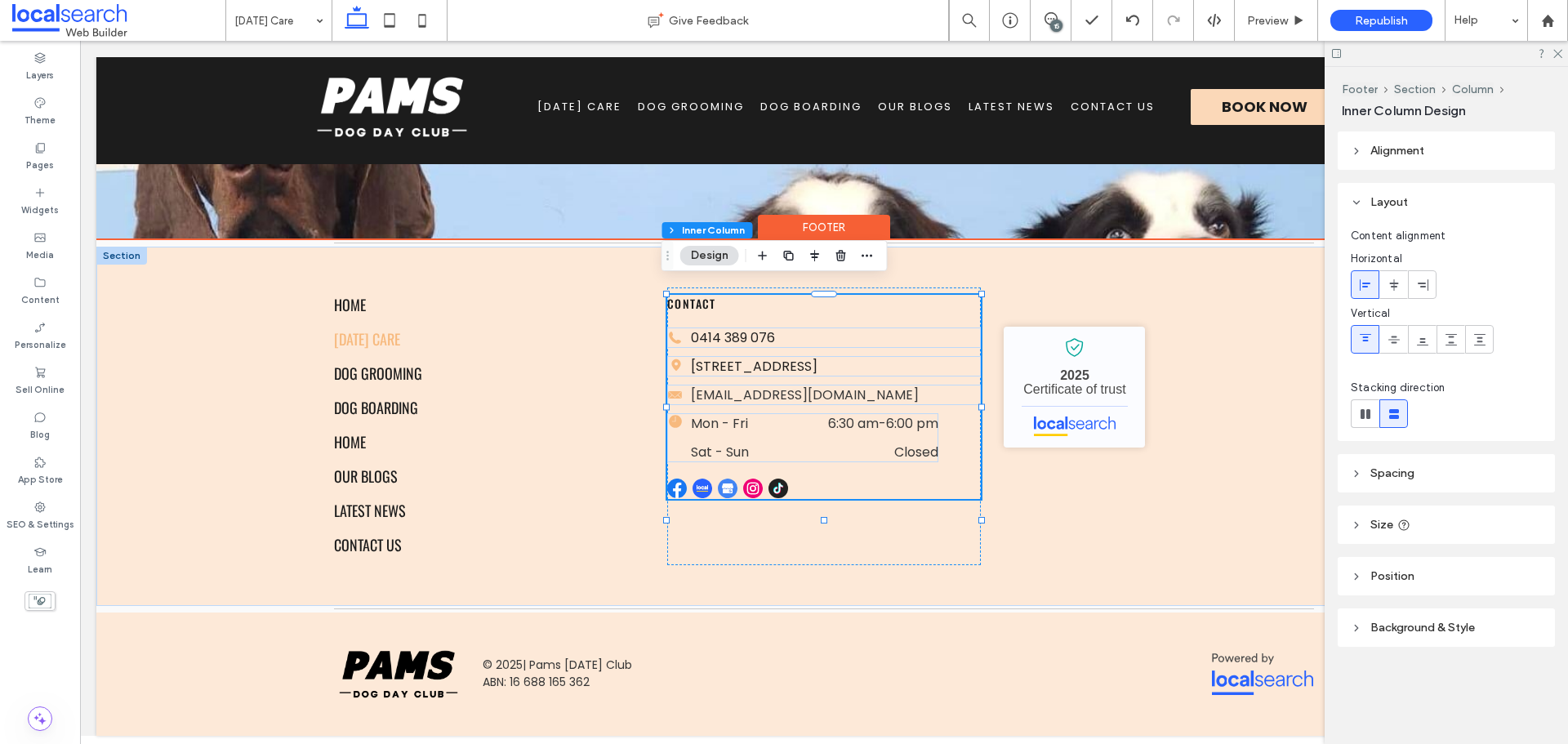
click at [761, 495] on div at bounding box center [729, 488] width 123 height 20
click at [761, 495] on div at bounding box center [825, 488] width 314 height 20
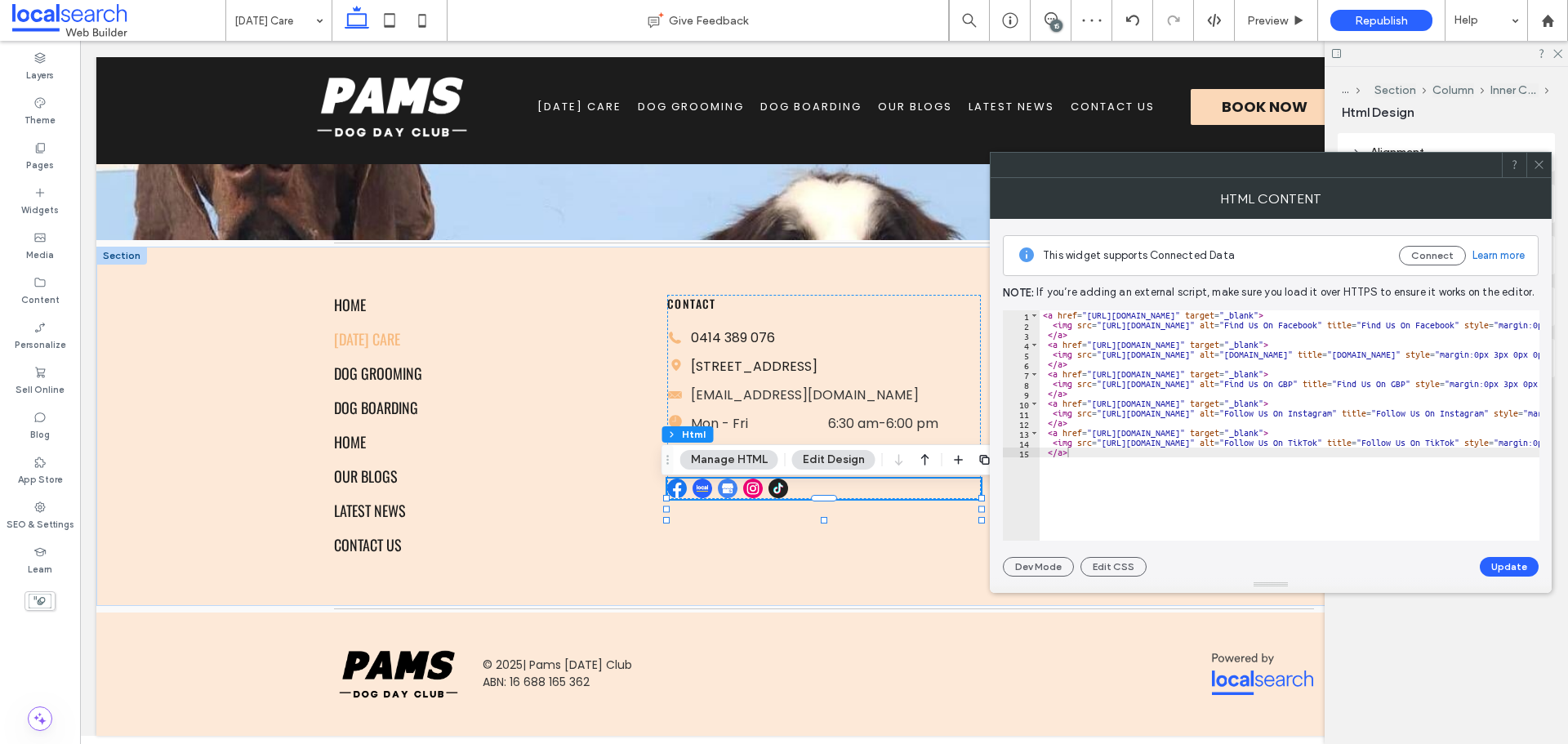
drag, startPoint x: 1091, startPoint y: 434, endPoint x: 1312, endPoint y: 432, distance: 221.0
paste textarea "Cursor at row 13"
type textarea "**********"
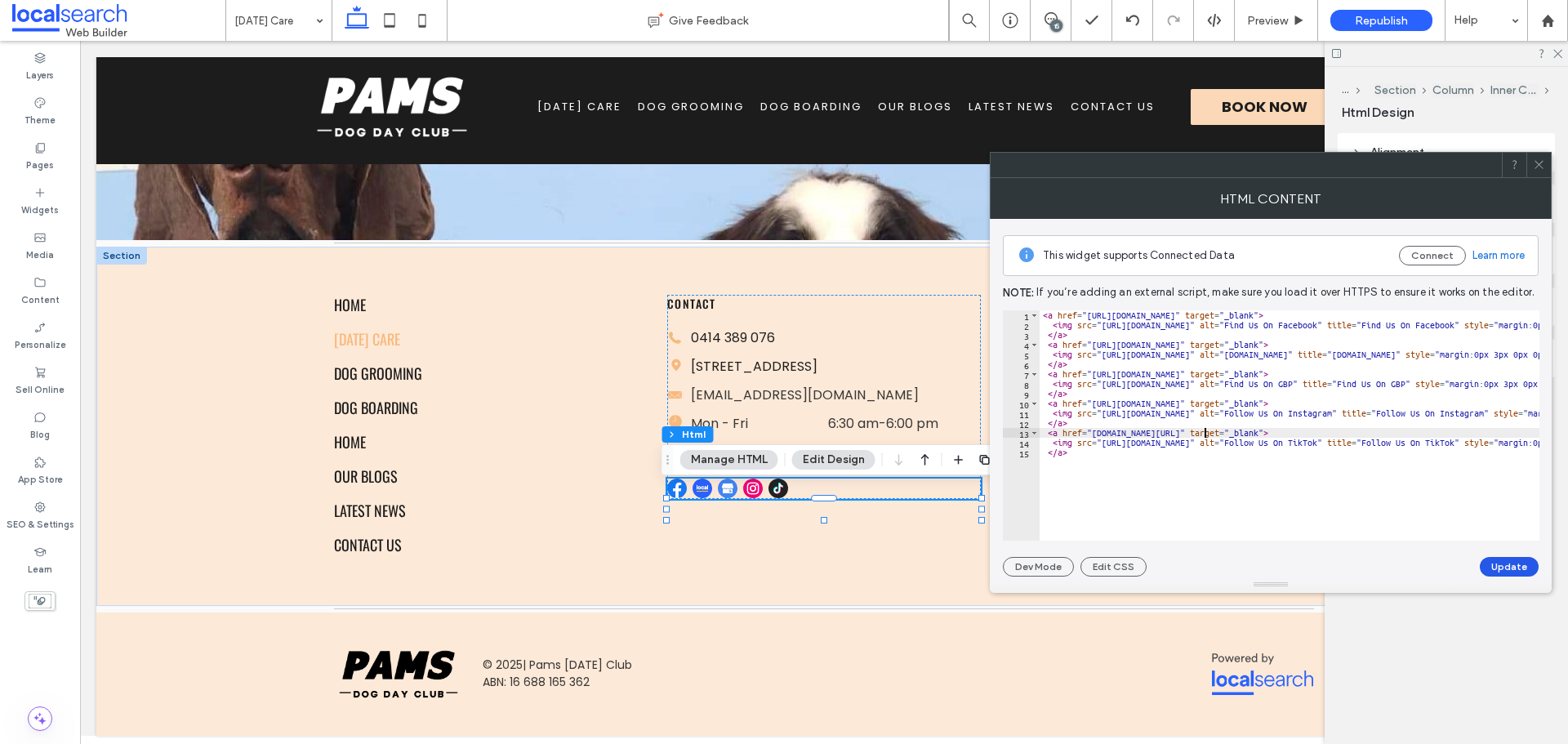
click at [1505, 559] on button "Update" at bounding box center [1509, 566] width 58 height 19
click at [1532, 166] on div at bounding box center [1538, 165] width 24 height 24
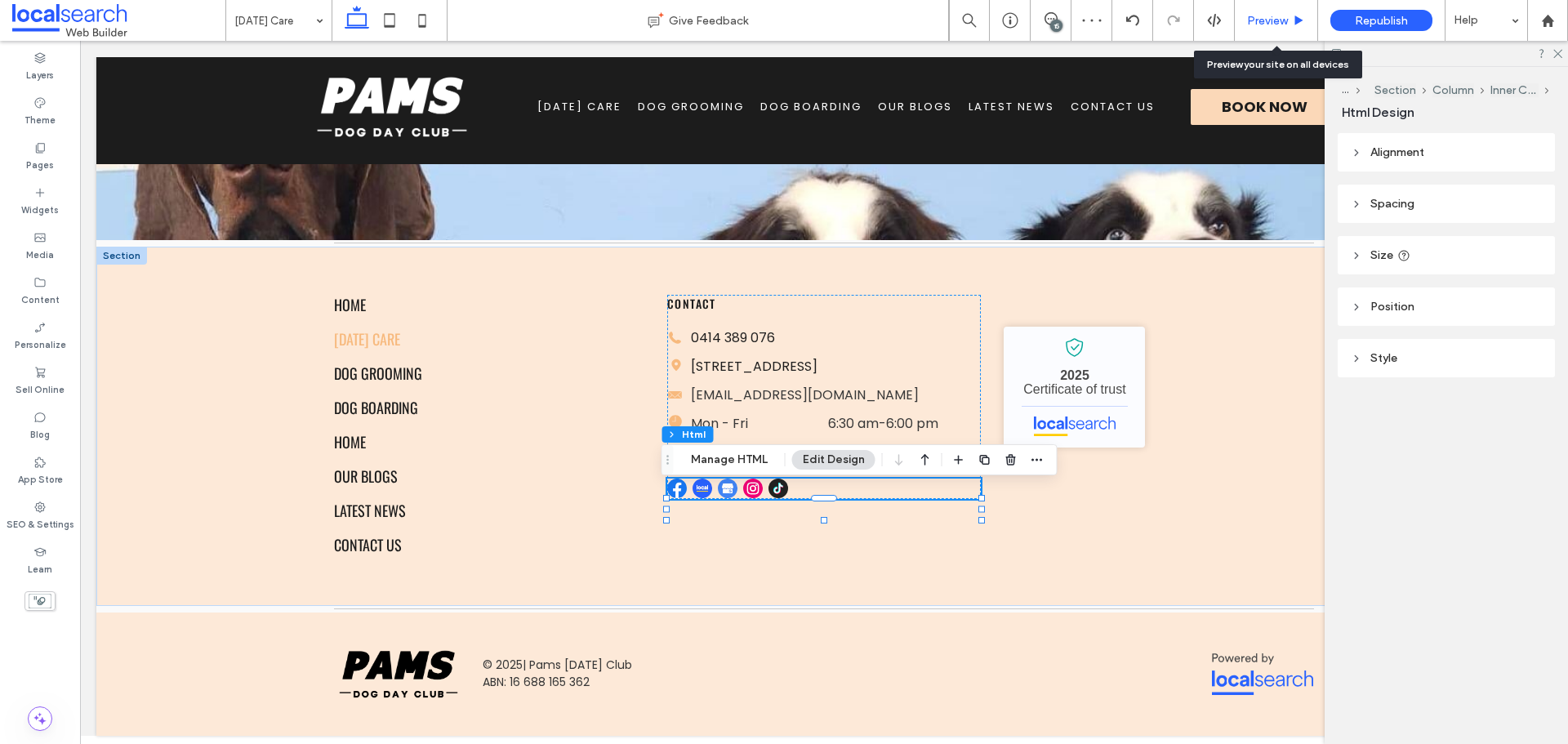
drag, startPoint x: 1260, startPoint y: 25, endPoint x: 1035, endPoint y: 166, distance: 265.5
click at [1260, 25] on span "Preview" at bounding box center [1267, 21] width 41 height 14
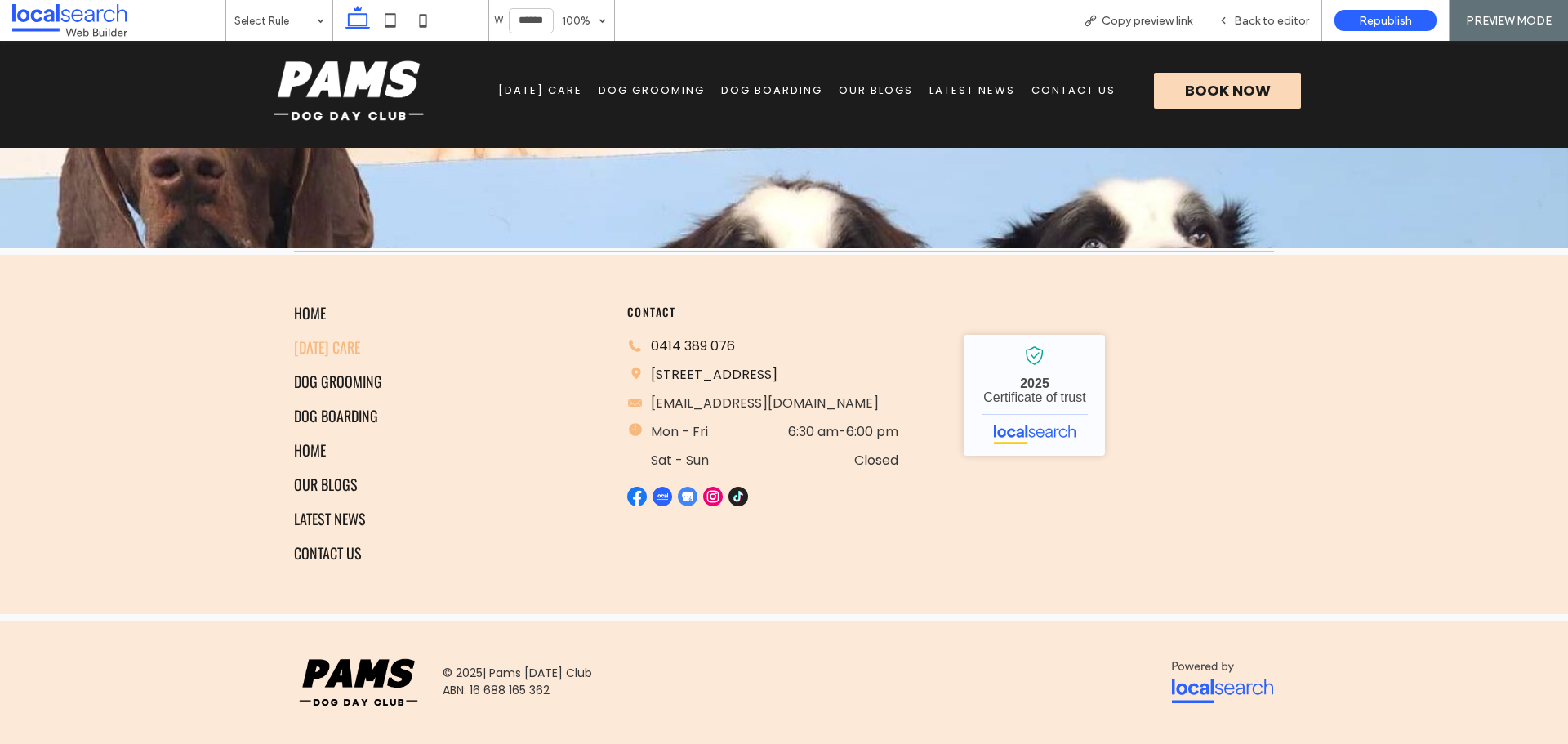
scroll to position [1420, 0]
click at [736, 506] on img at bounding box center [738, 496] width 19 height 19
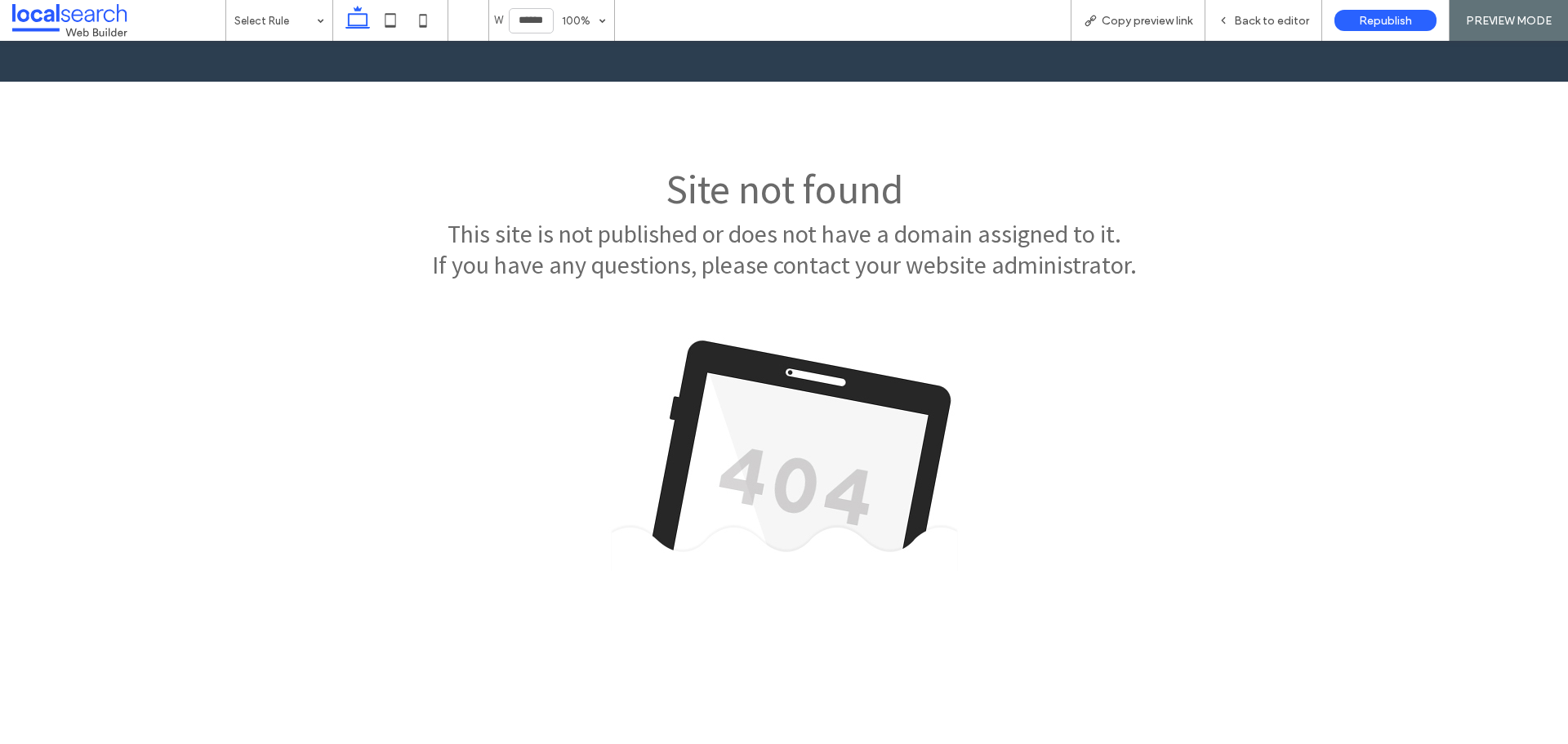
scroll to position [0, 0]
click at [1261, 24] on div at bounding box center [784, 372] width 1568 height 744
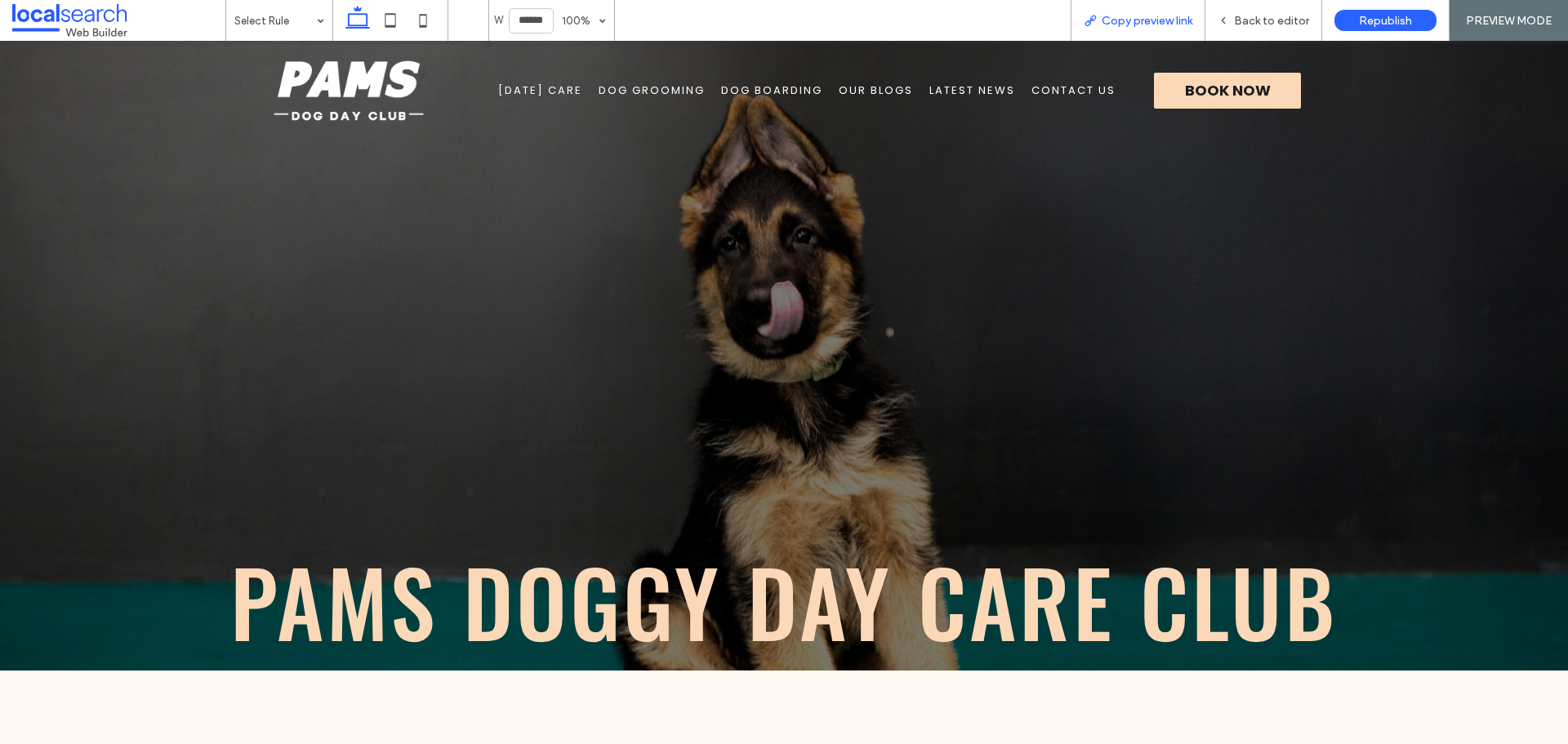
drag, startPoint x: 1185, startPoint y: 14, endPoint x: 1163, endPoint y: 6, distance: 23.4
click at [1184, 14] on span "Copy preview link" at bounding box center [1147, 21] width 91 height 14
click at [1263, 17] on span "Back to editor" at bounding box center [1272, 21] width 75 height 14
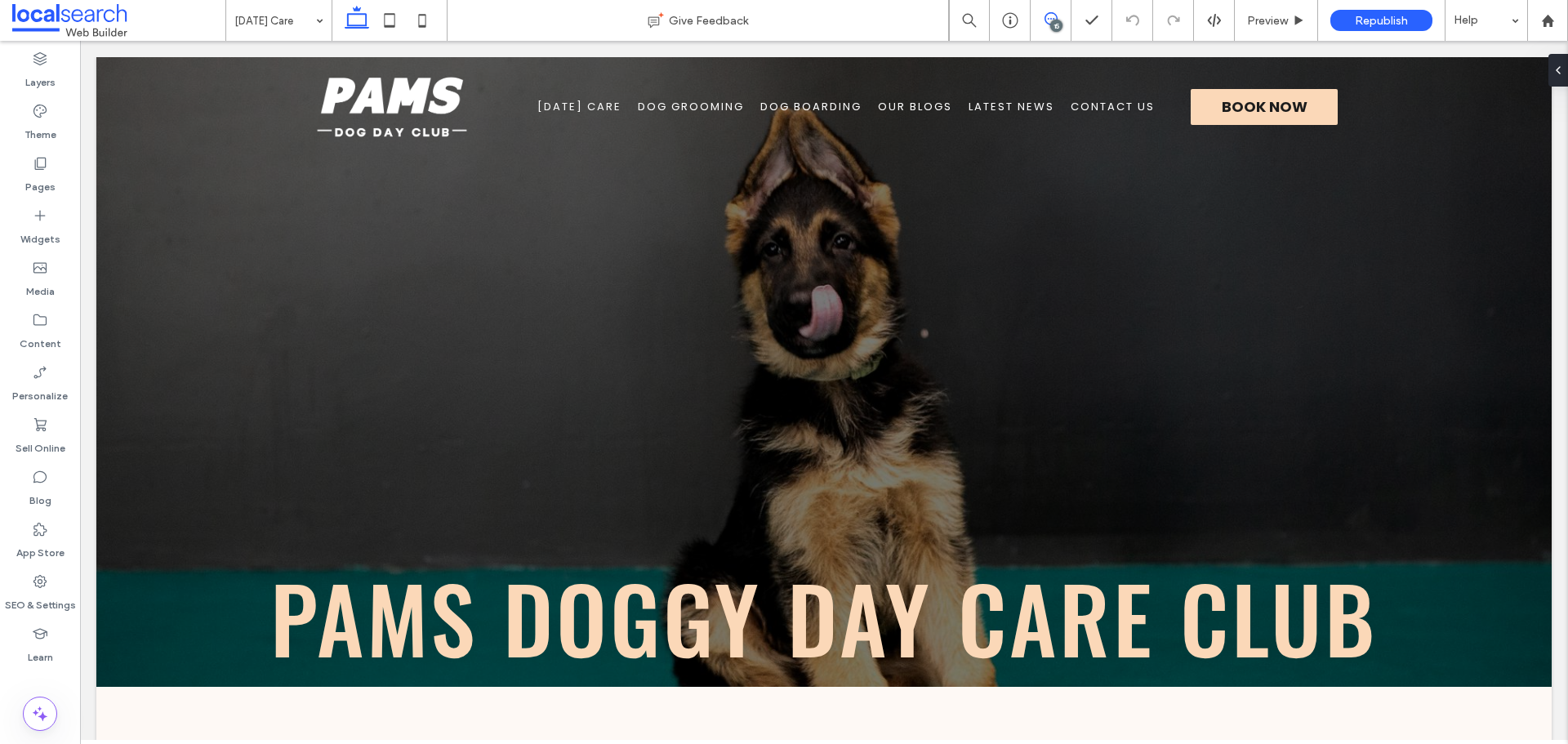
click at [1053, 19] on use at bounding box center [1050, 18] width 13 height 13
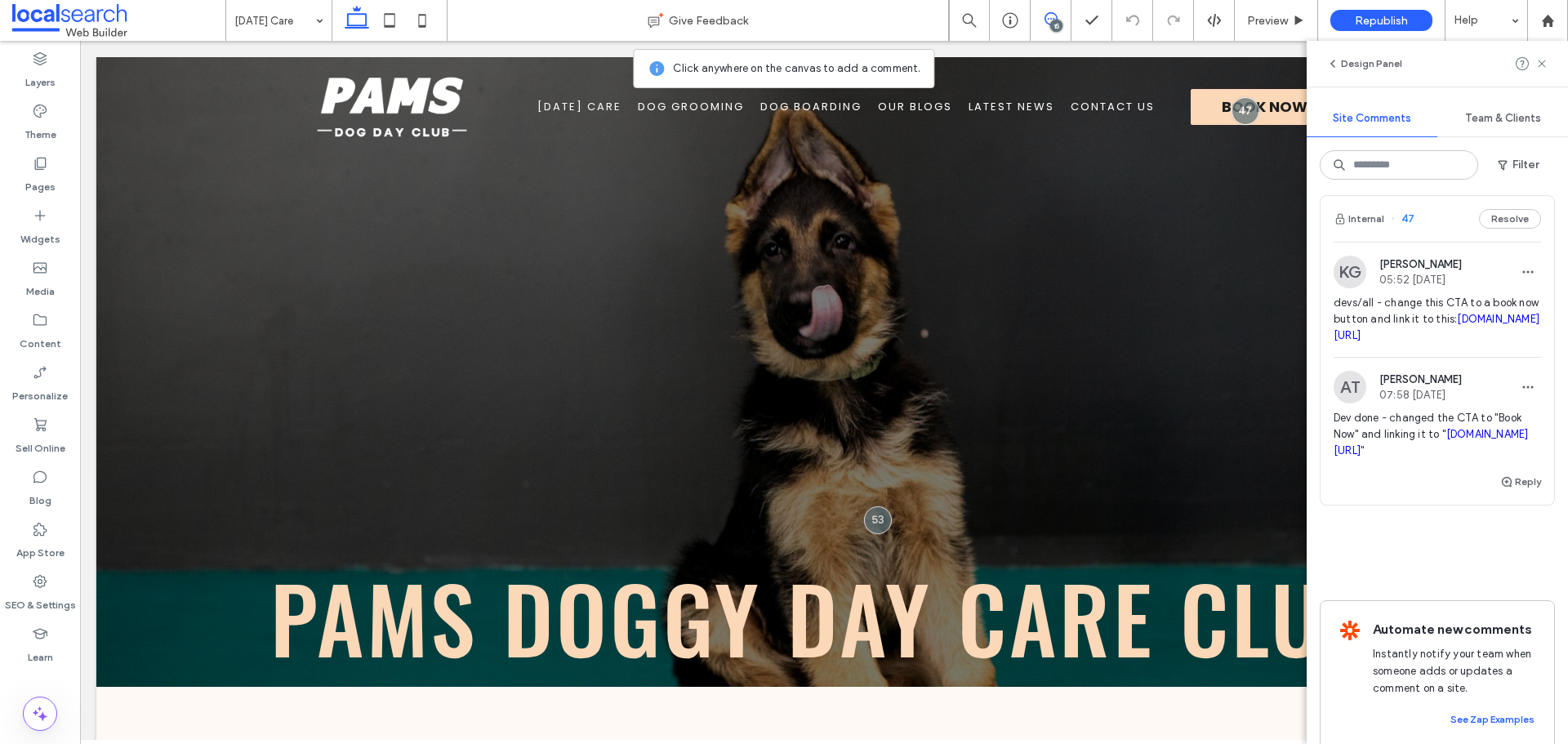
scroll to position [4839, 0]
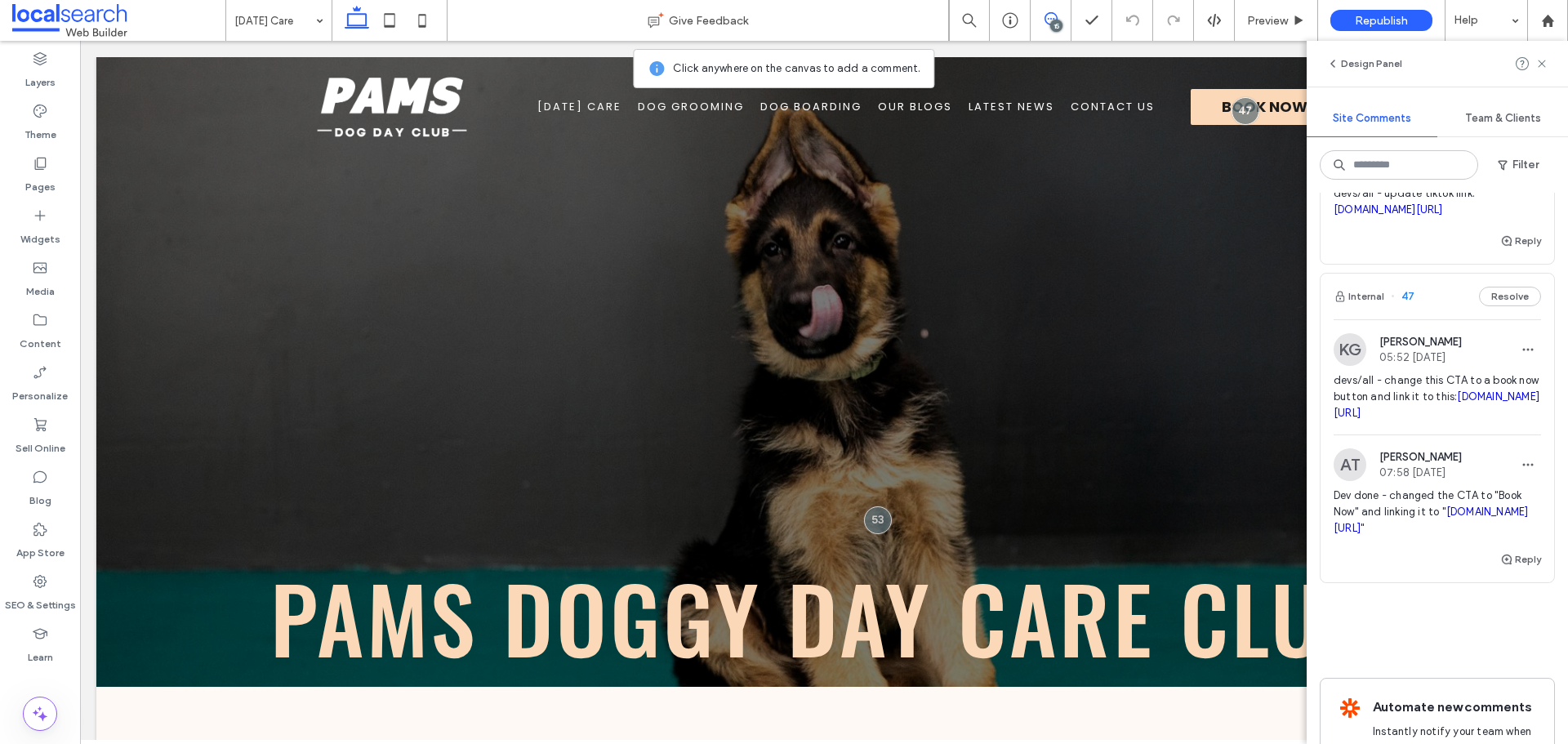
click at [1390, 419] on link "us.revelationpets.com/newbooking/widget/token/yrq94q7v8s" at bounding box center [1436, 404] width 206 height 29
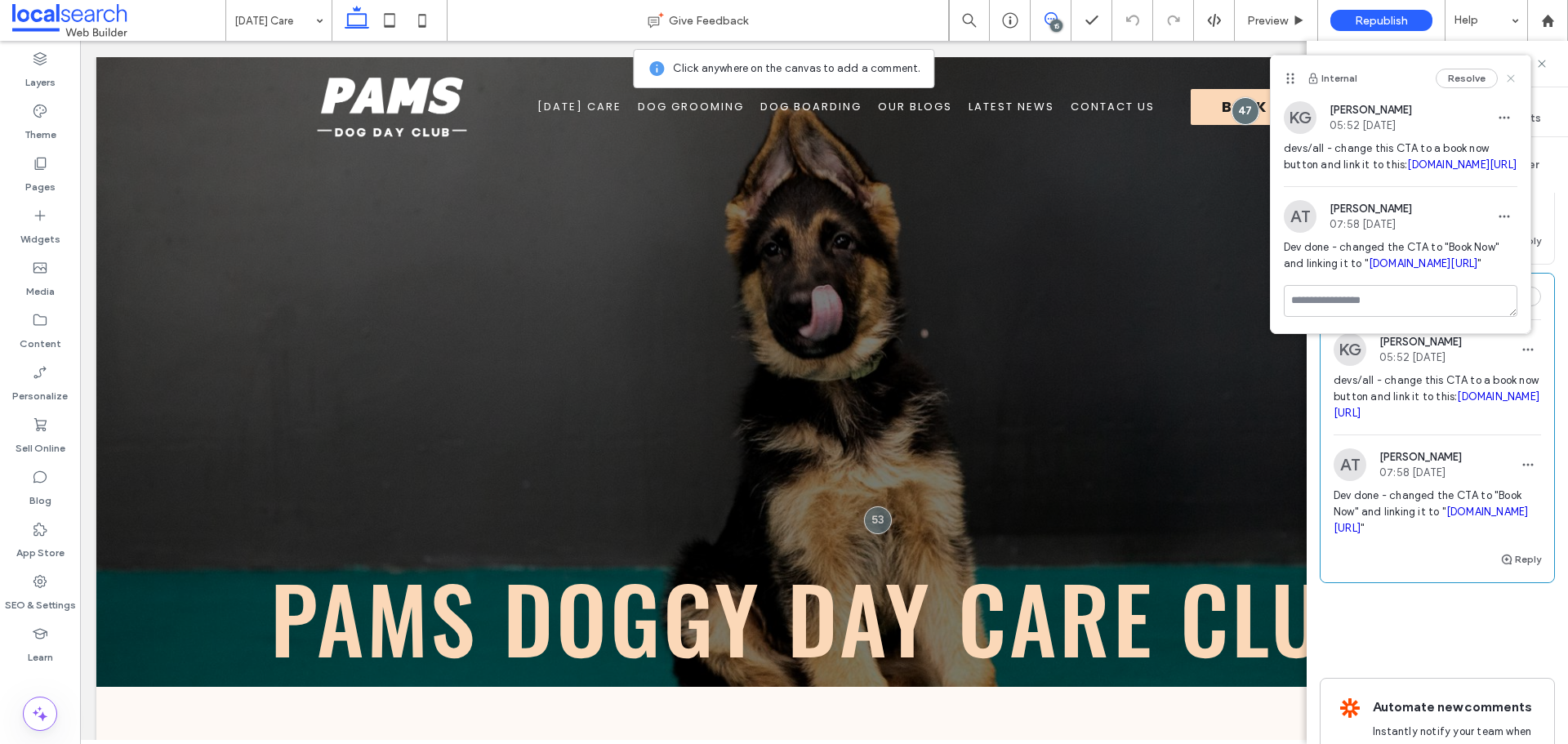
click at [1506, 78] on icon at bounding box center [1510, 78] width 13 height 13
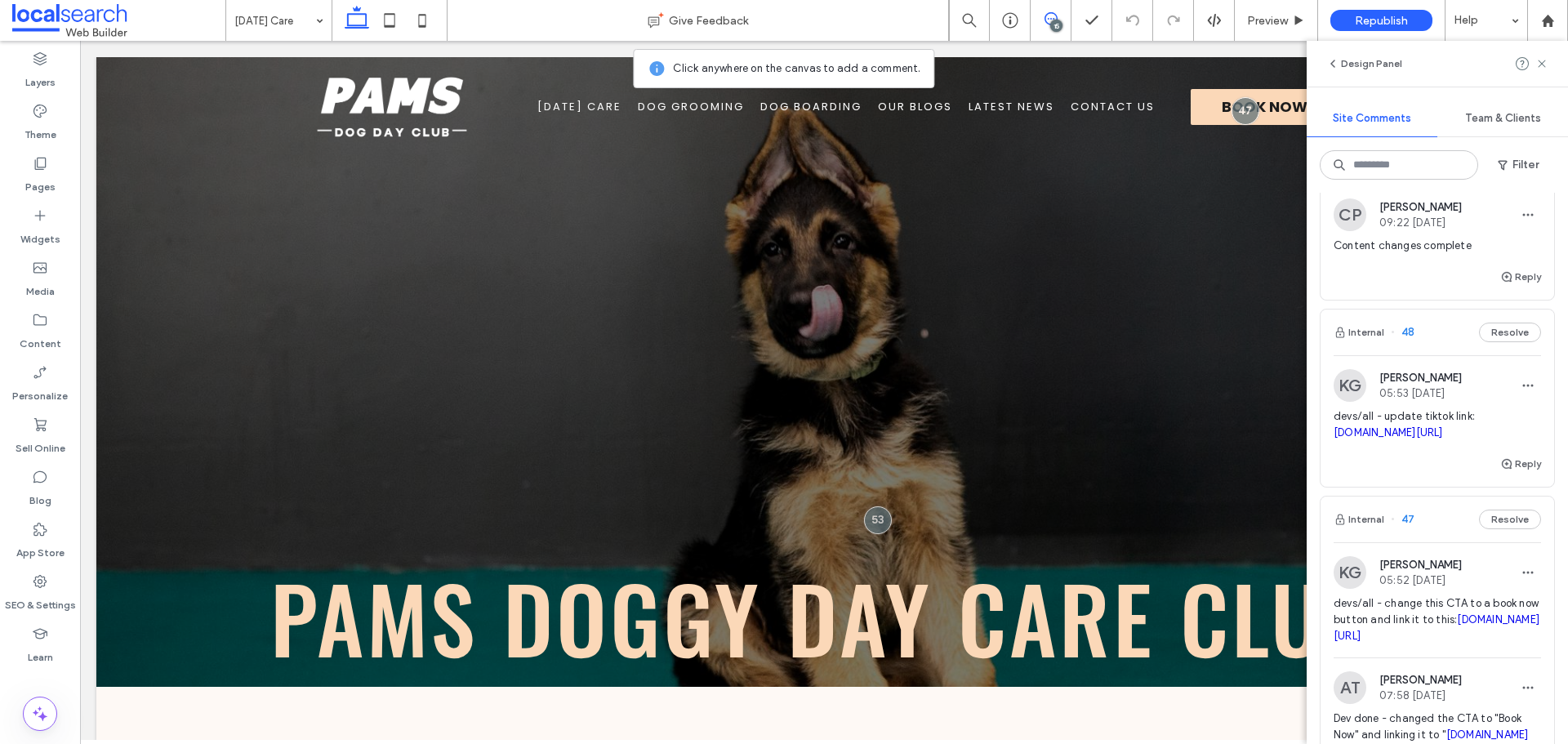
scroll to position [4593, 0]
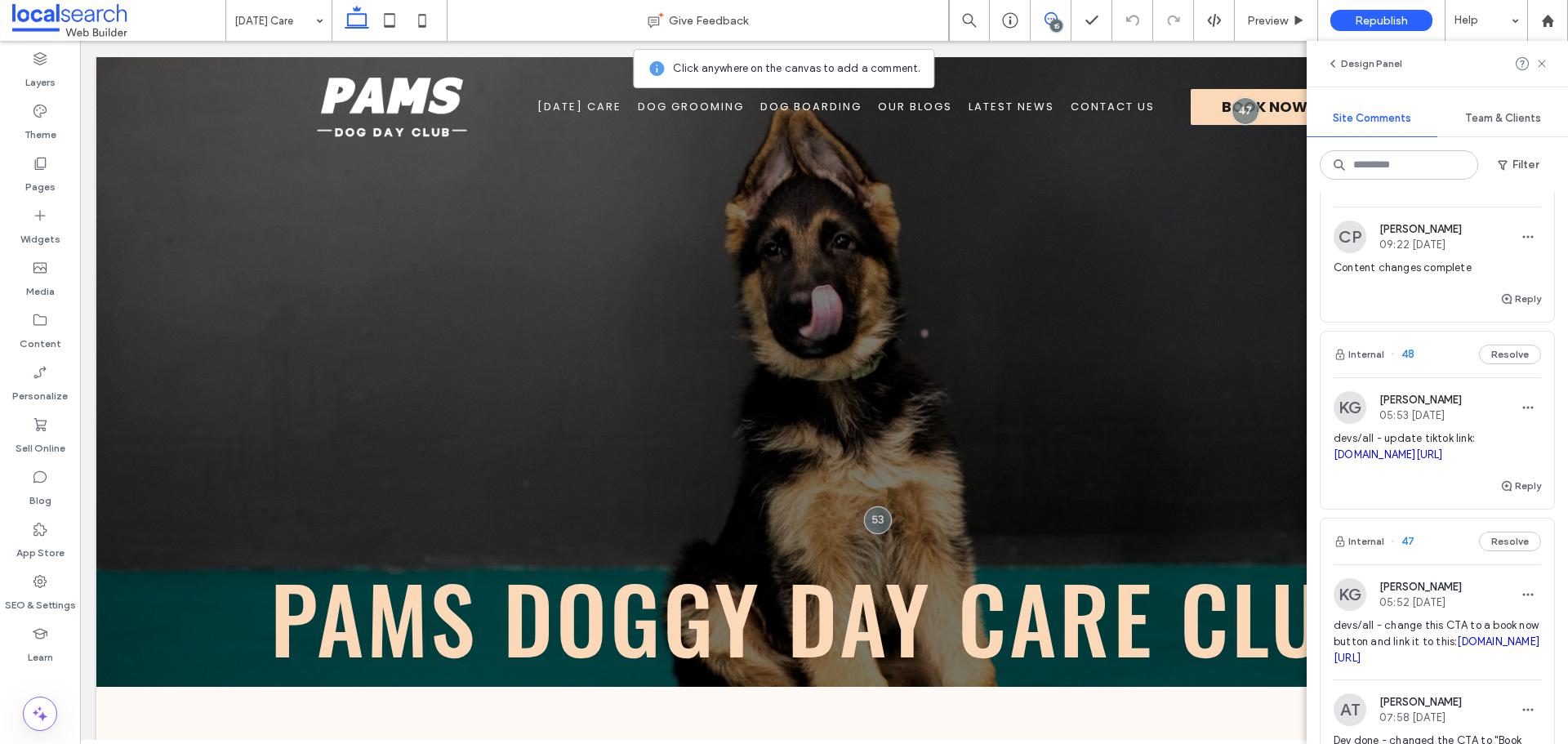
click at [1442, 460] on link "tiktok.com/@pamsdogclub" at bounding box center [1388, 454] width 110 height 12
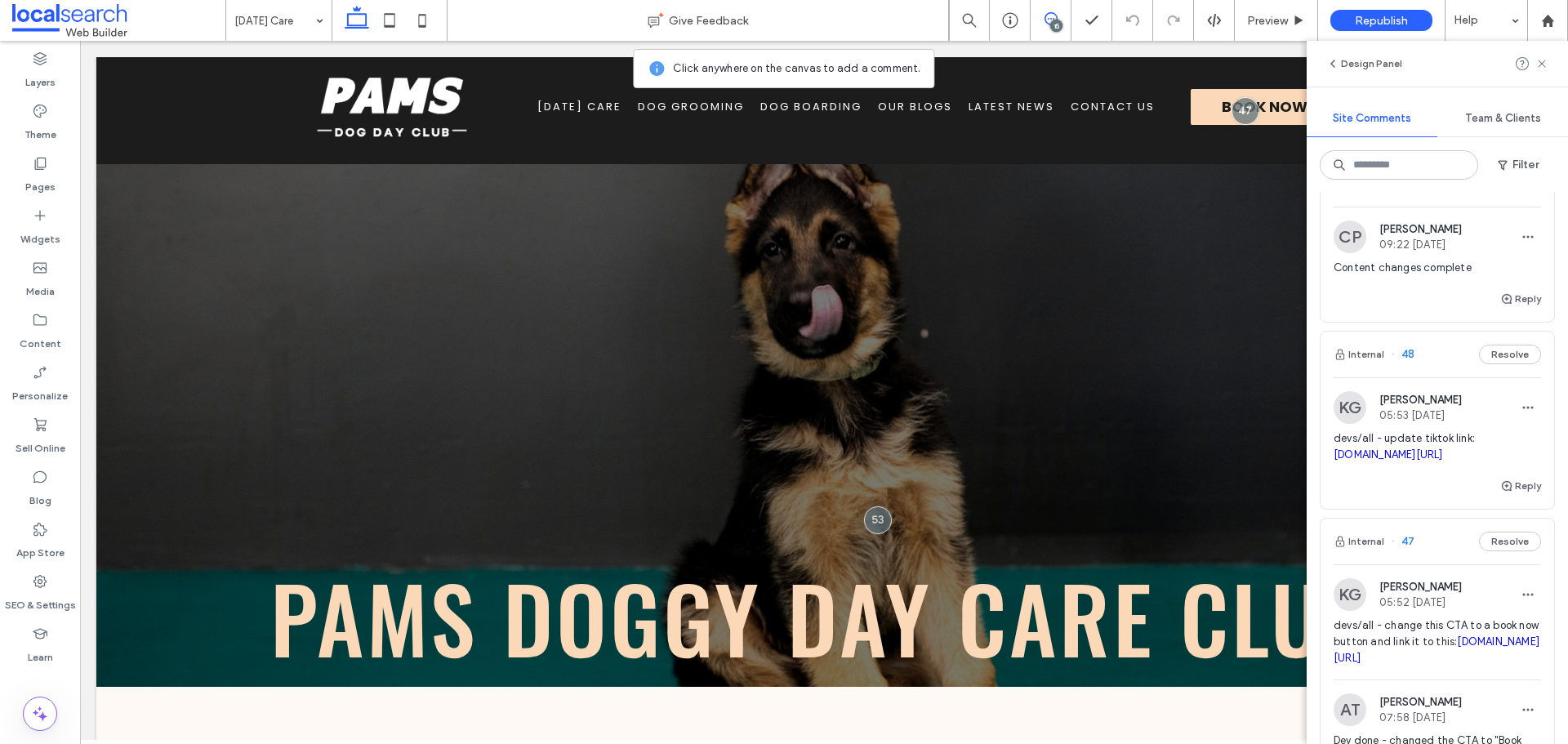
scroll to position [1444, 0]
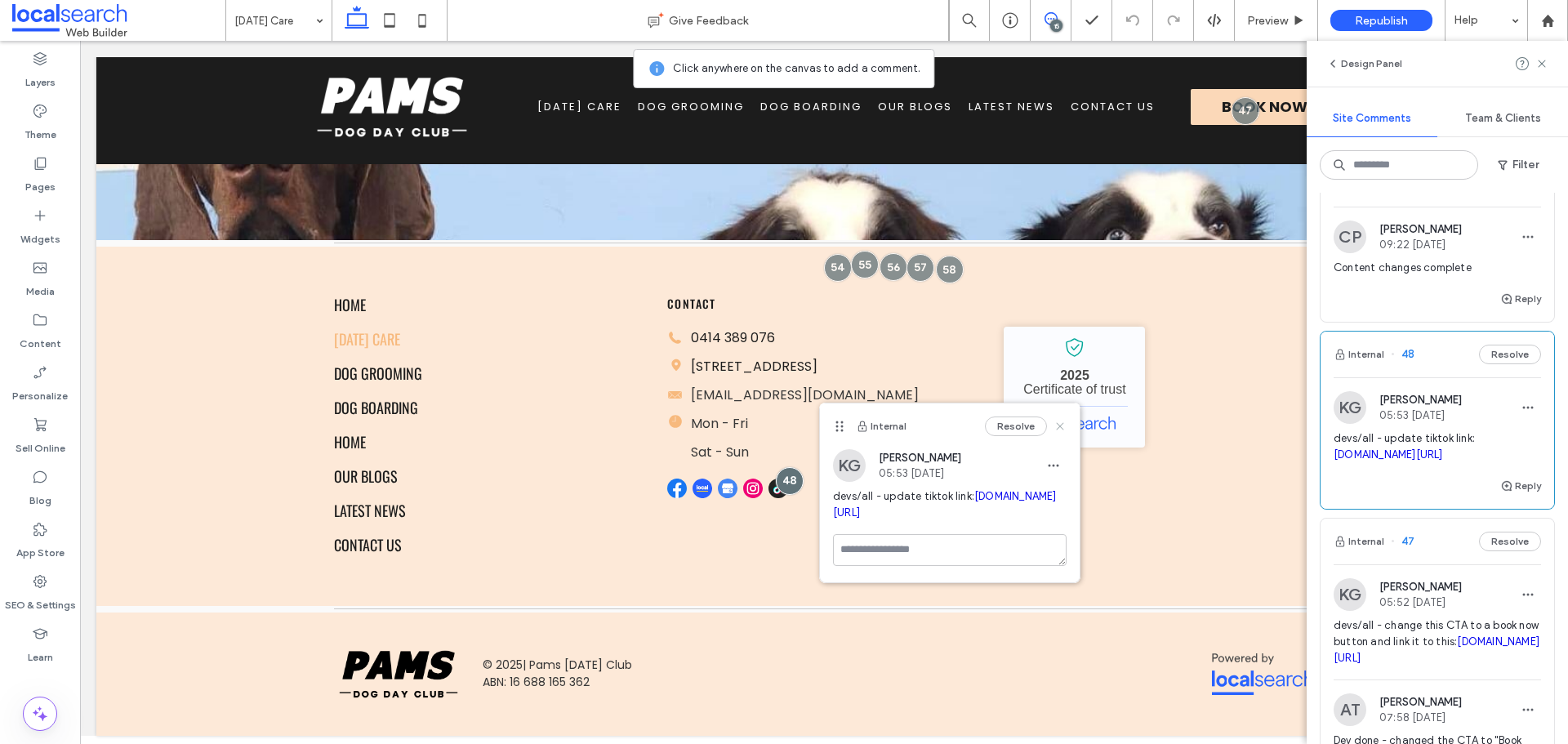
click at [1063, 423] on use at bounding box center [1060, 426] width 7 height 7
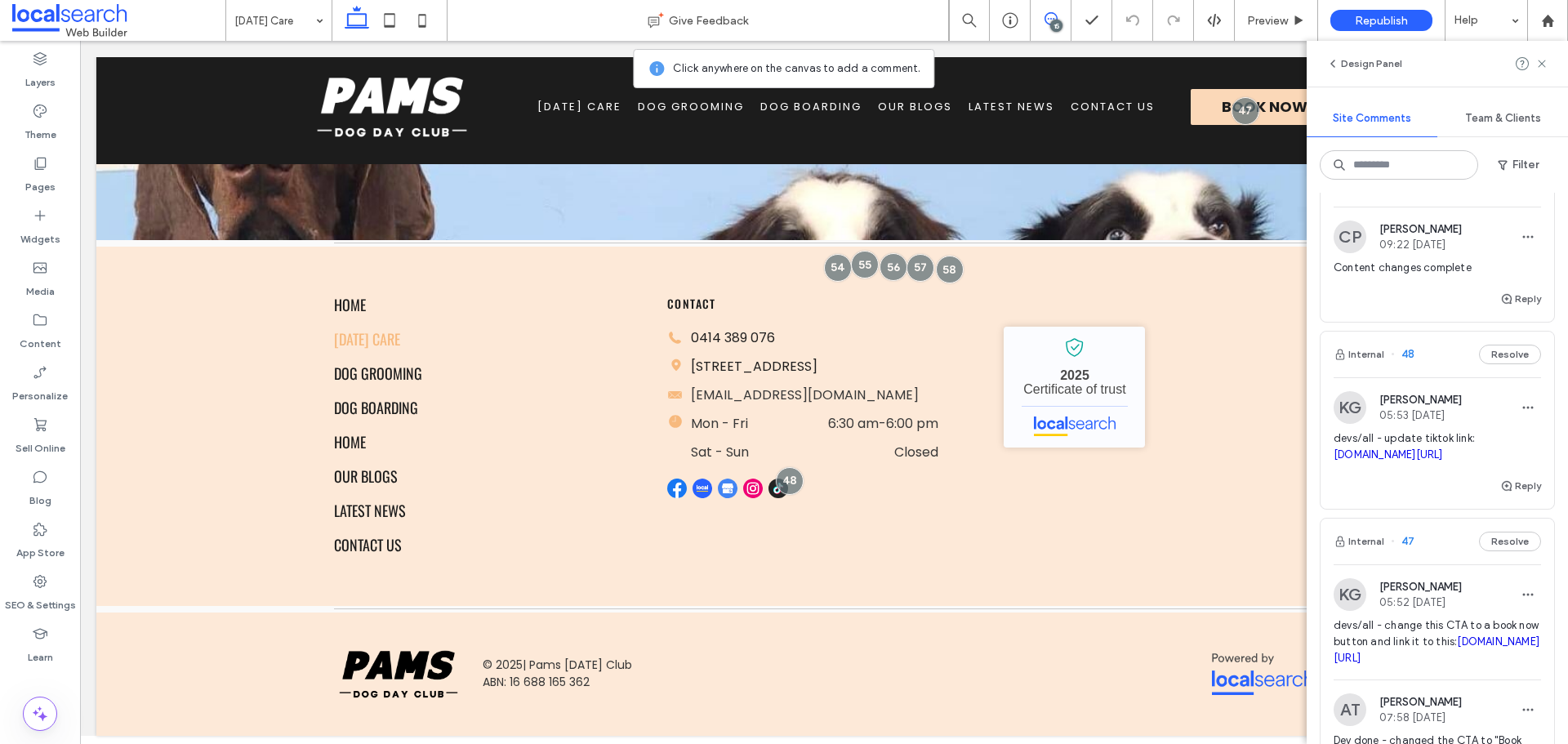
click at [1045, 17] on use at bounding box center [1050, 18] width 13 height 13
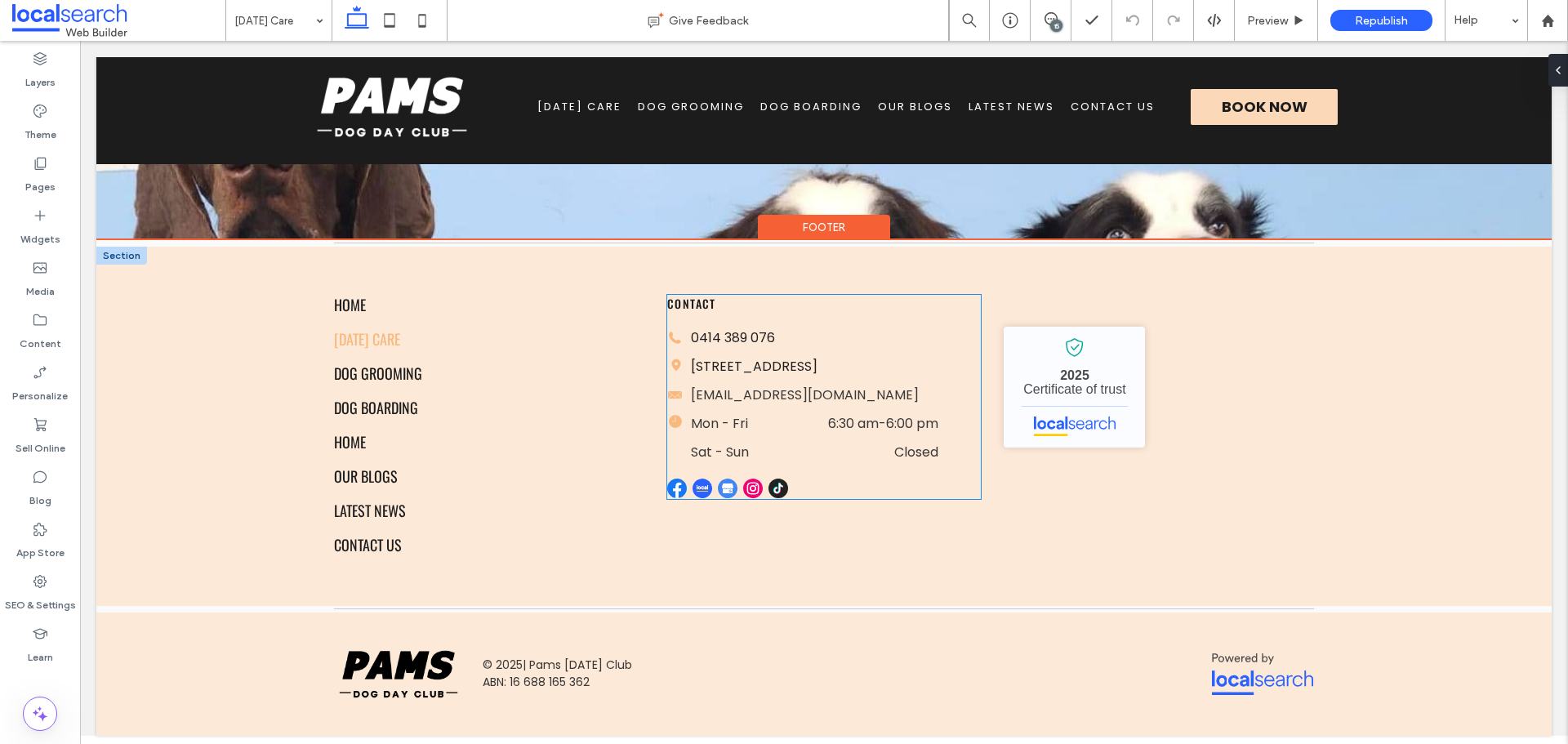
click at [750, 498] on img at bounding box center [753, 488] width 19 height 19
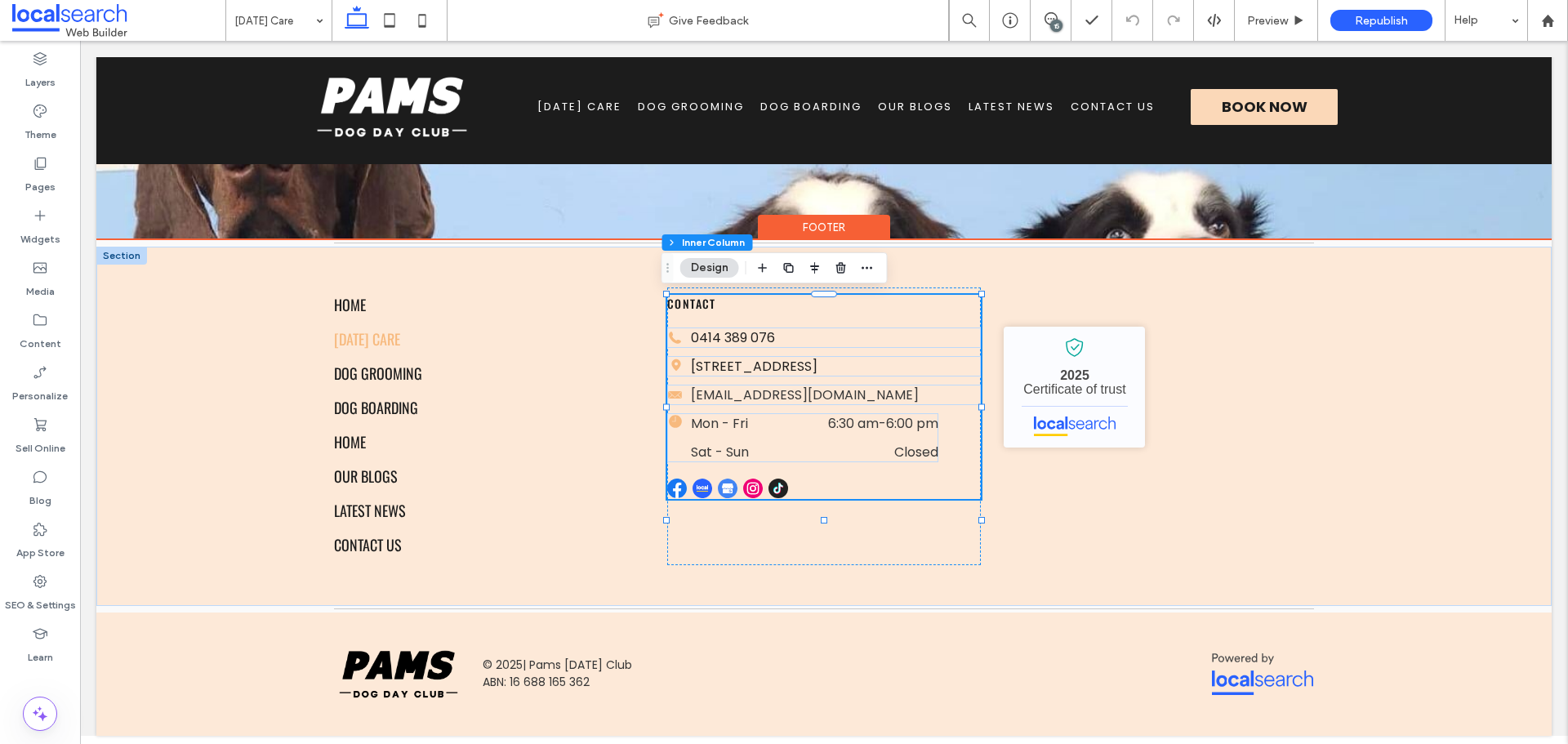
type input "**"
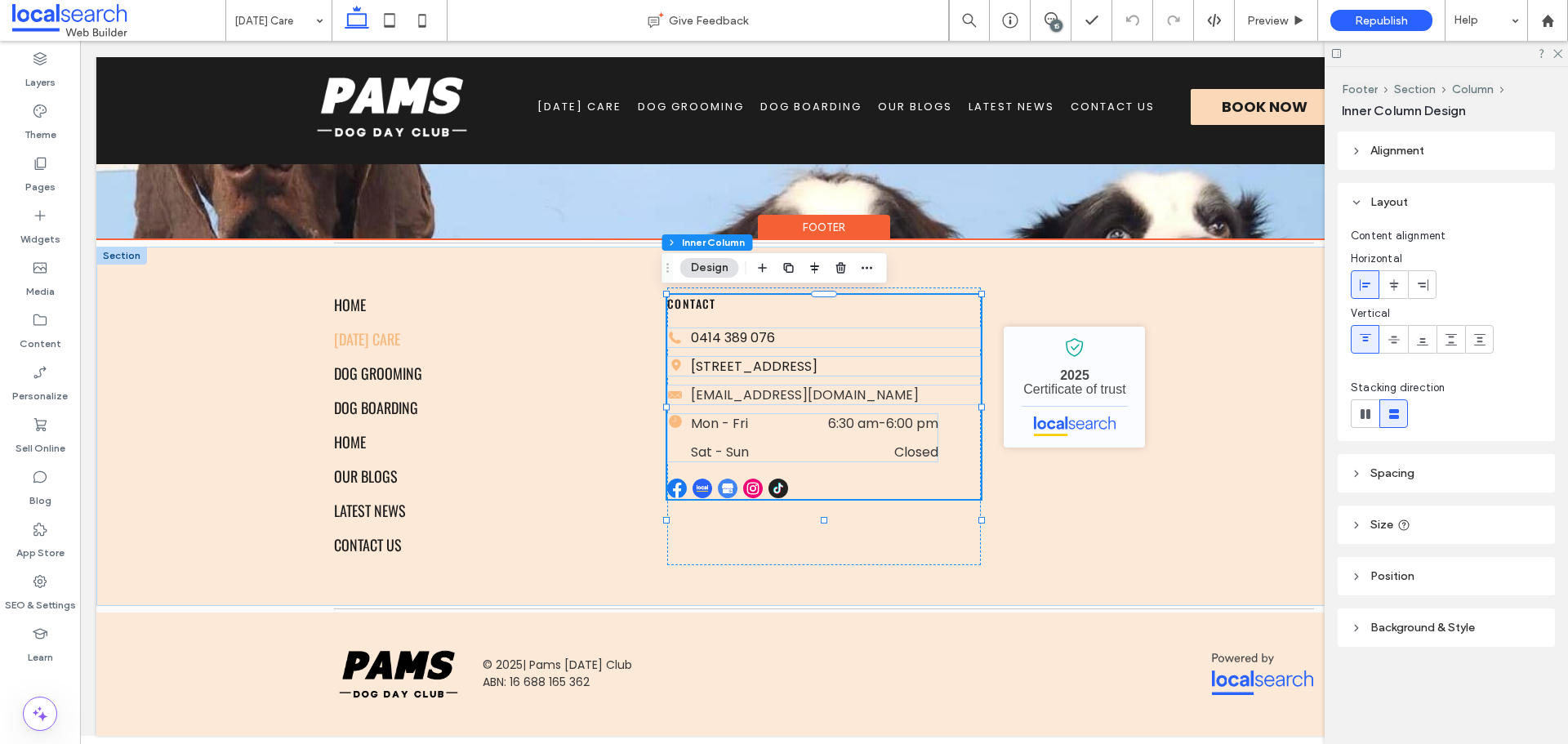
click at [750, 498] on img at bounding box center [753, 488] width 19 height 19
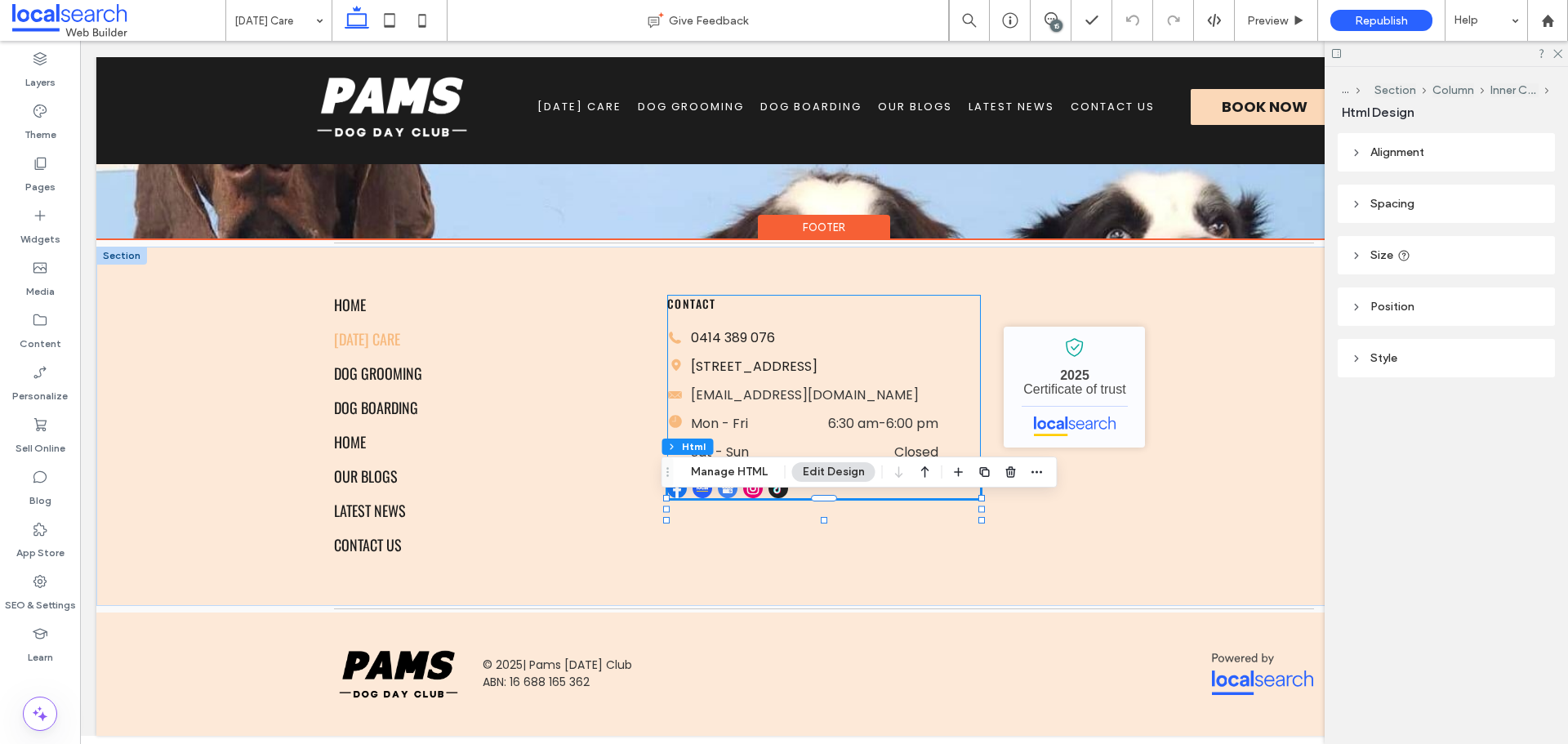
click at [769, 498] on img at bounding box center [778, 488] width 19 height 19
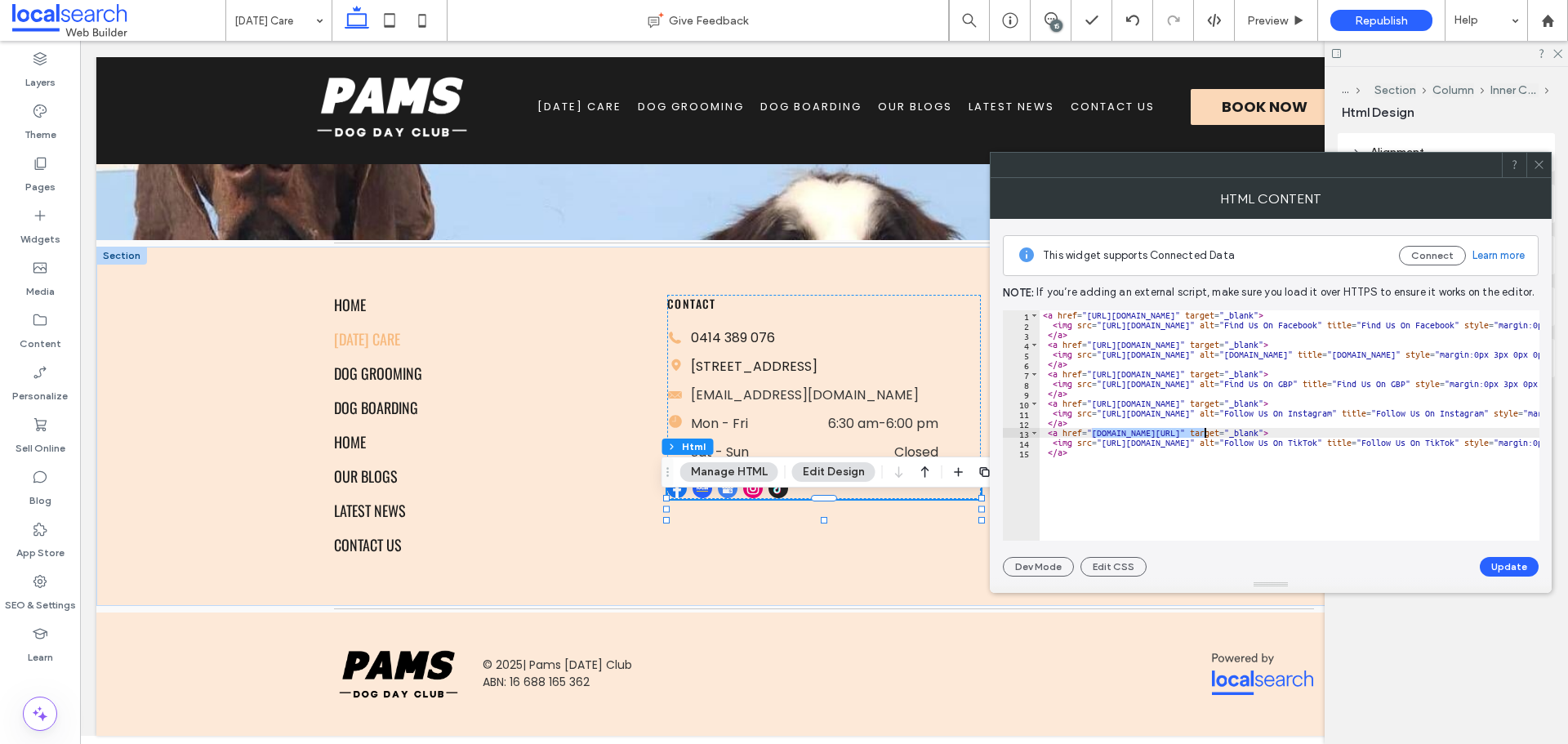
drag, startPoint x: 1091, startPoint y: 434, endPoint x: 1204, endPoint y: 430, distance: 113.1
paste textarea "**********"
type textarea "**********"
click at [1490, 557] on button "Update" at bounding box center [1509, 566] width 58 height 19
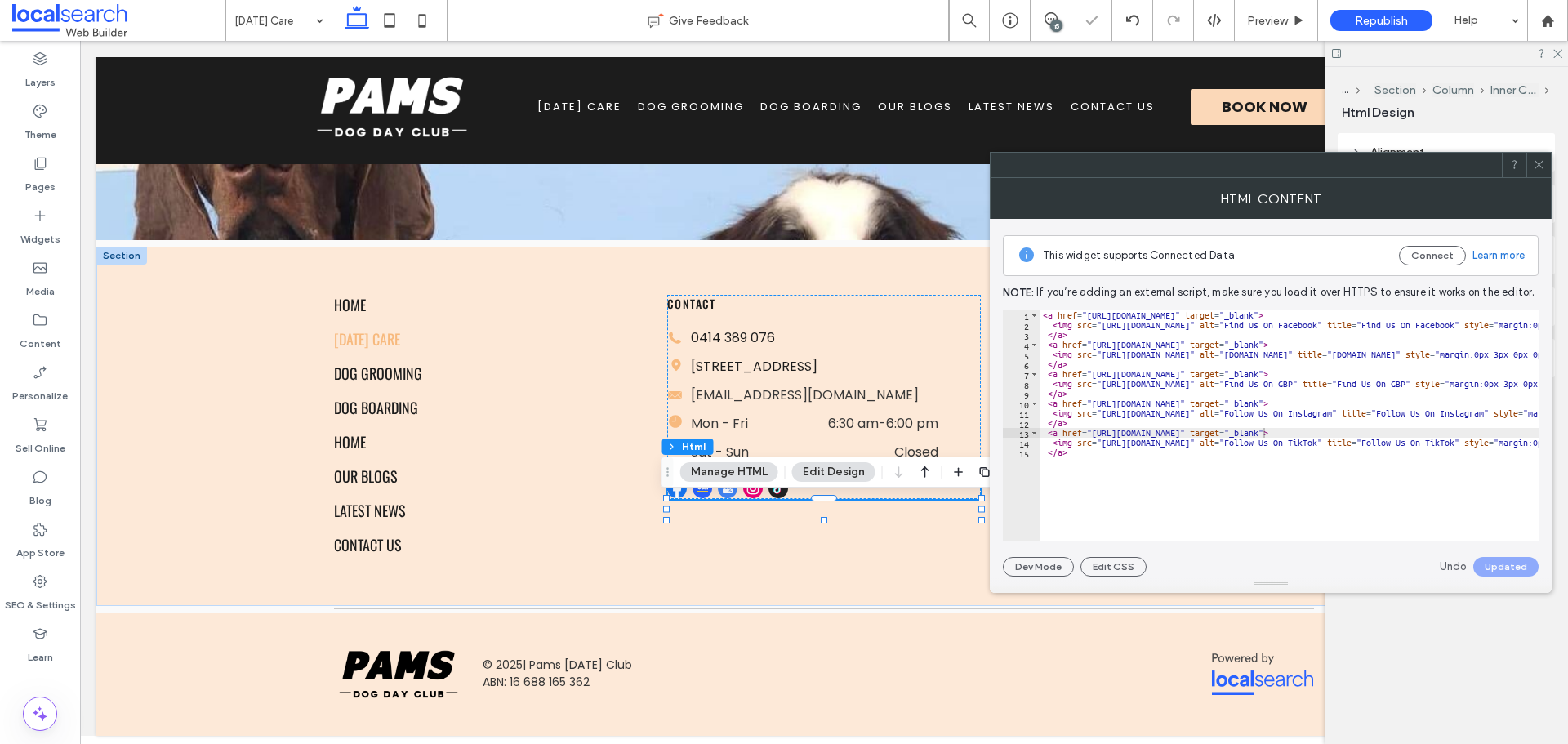
drag, startPoint x: 1538, startPoint y: 159, endPoint x: 1239, endPoint y: 87, distance: 307.5
click at [1538, 159] on icon at bounding box center [1539, 165] width 12 height 12
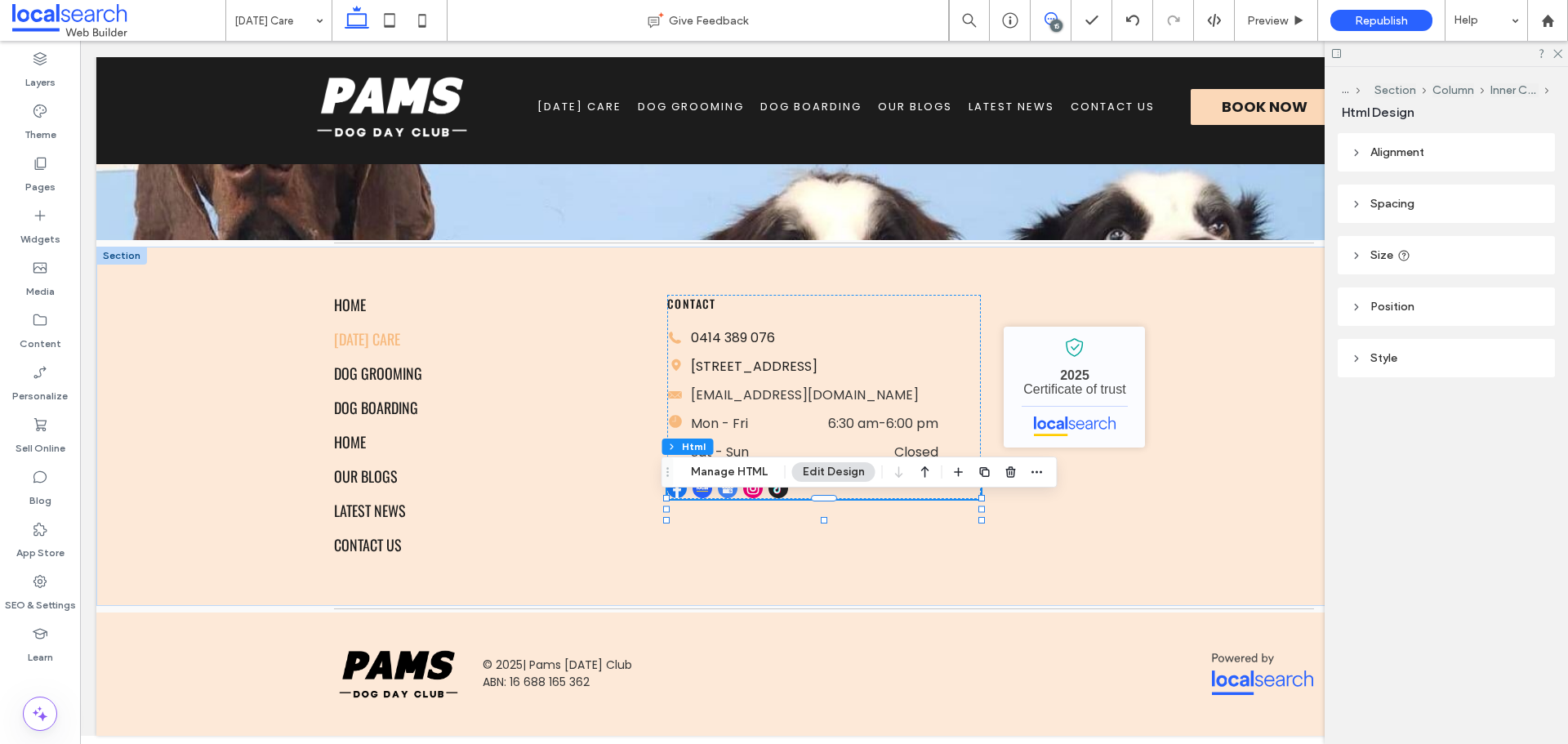
click at [1044, 17] on use at bounding box center [1050, 18] width 13 height 13
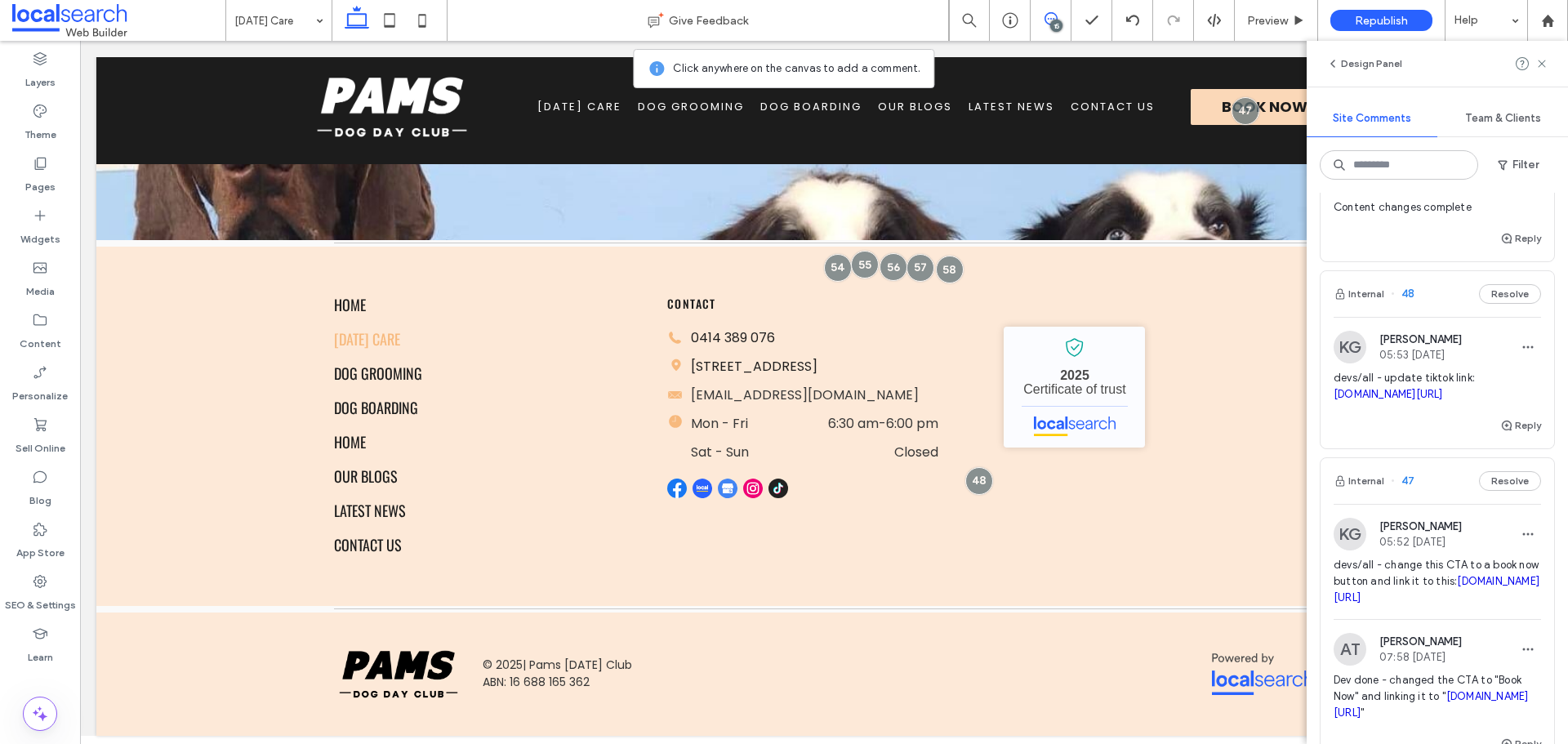
scroll to position [4653, 0]
click at [1506, 436] on button "Reply" at bounding box center [1520, 426] width 41 height 19
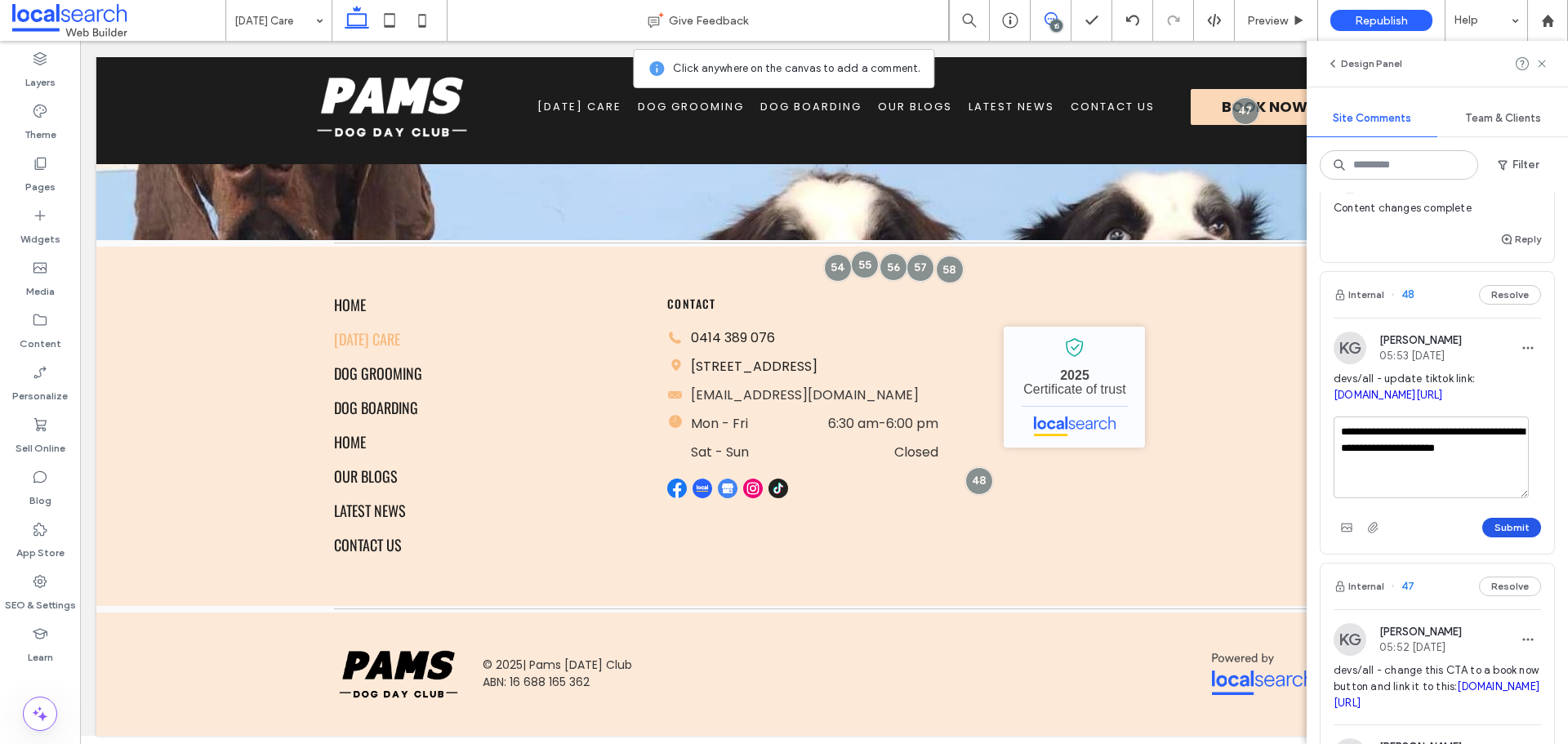
type textarea "**********"
click at [1486, 538] on button "Submit" at bounding box center [1511, 527] width 58 height 19
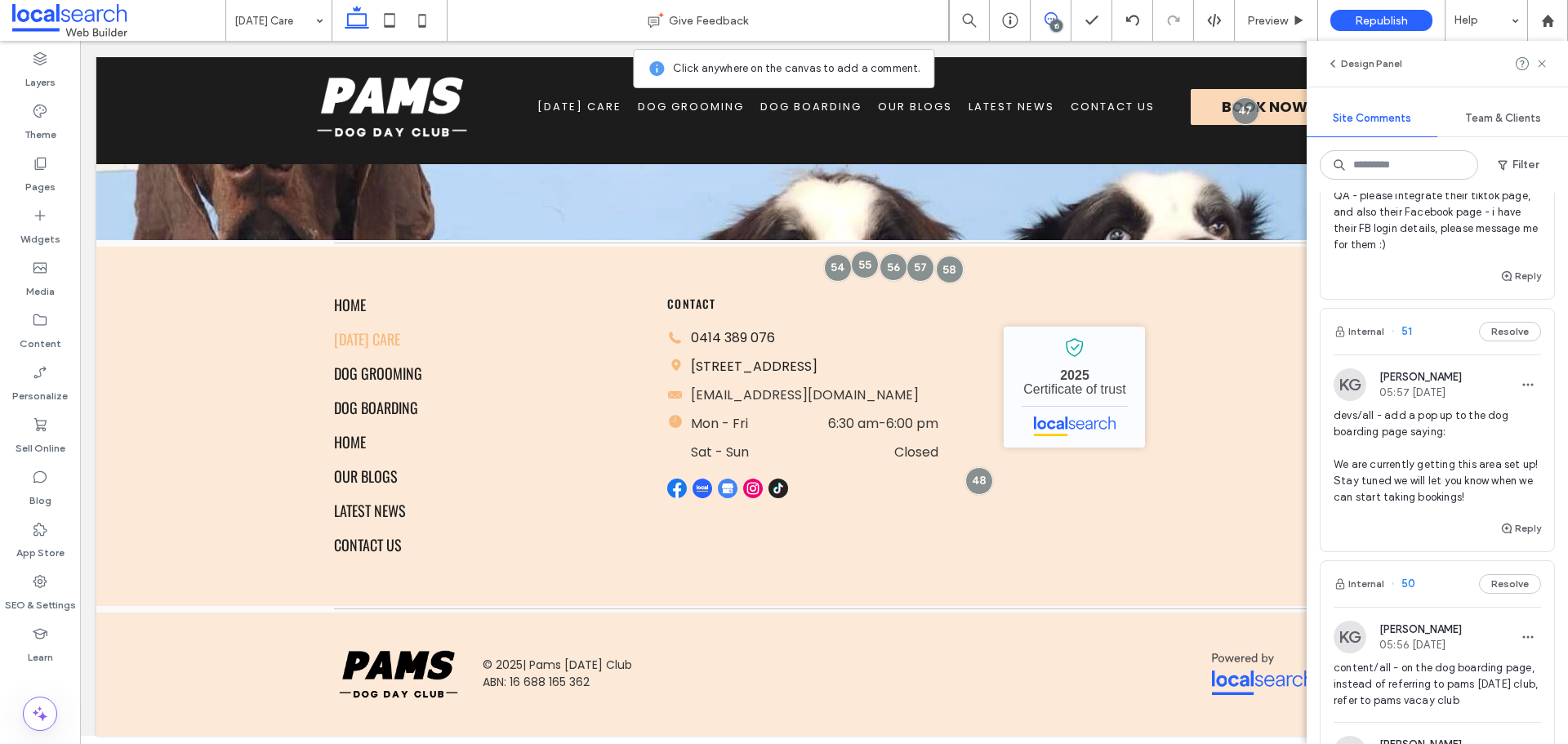
scroll to position [3673, 0]
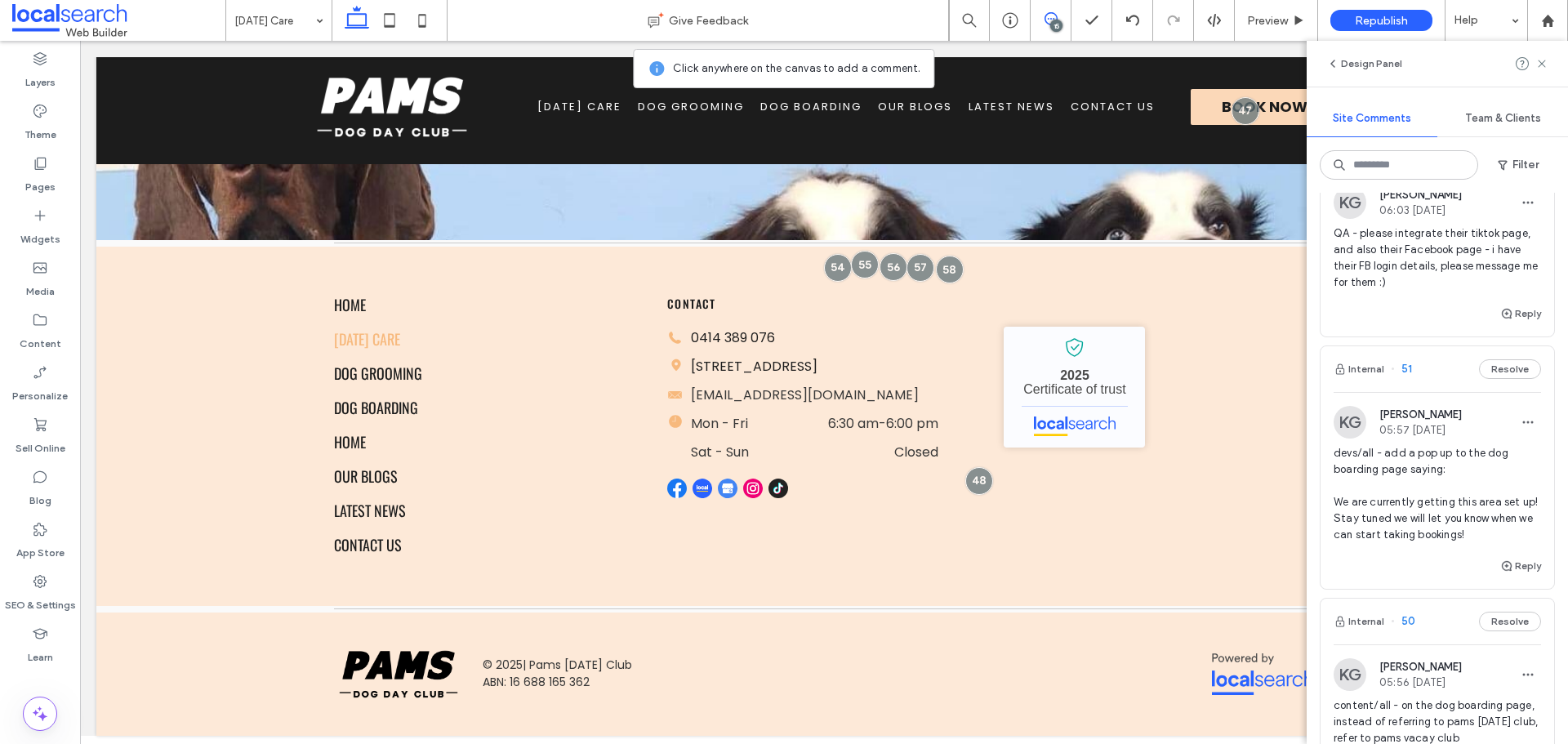
click at [1422, 543] on span "devs/all - add a pop up to the dog boarding page saying: We are currently getti…" at bounding box center [1437, 494] width 207 height 98
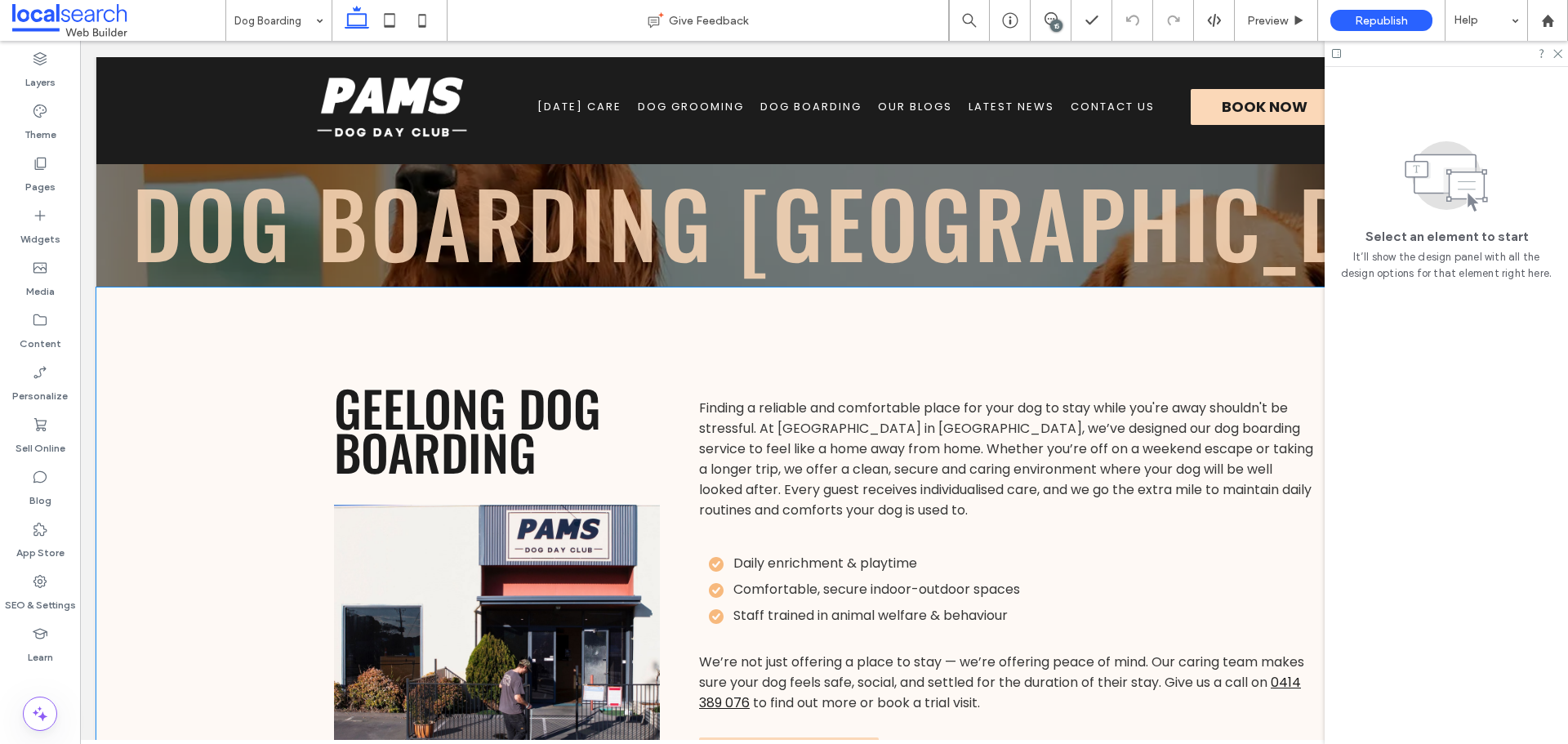
scroll to position [545, 0]
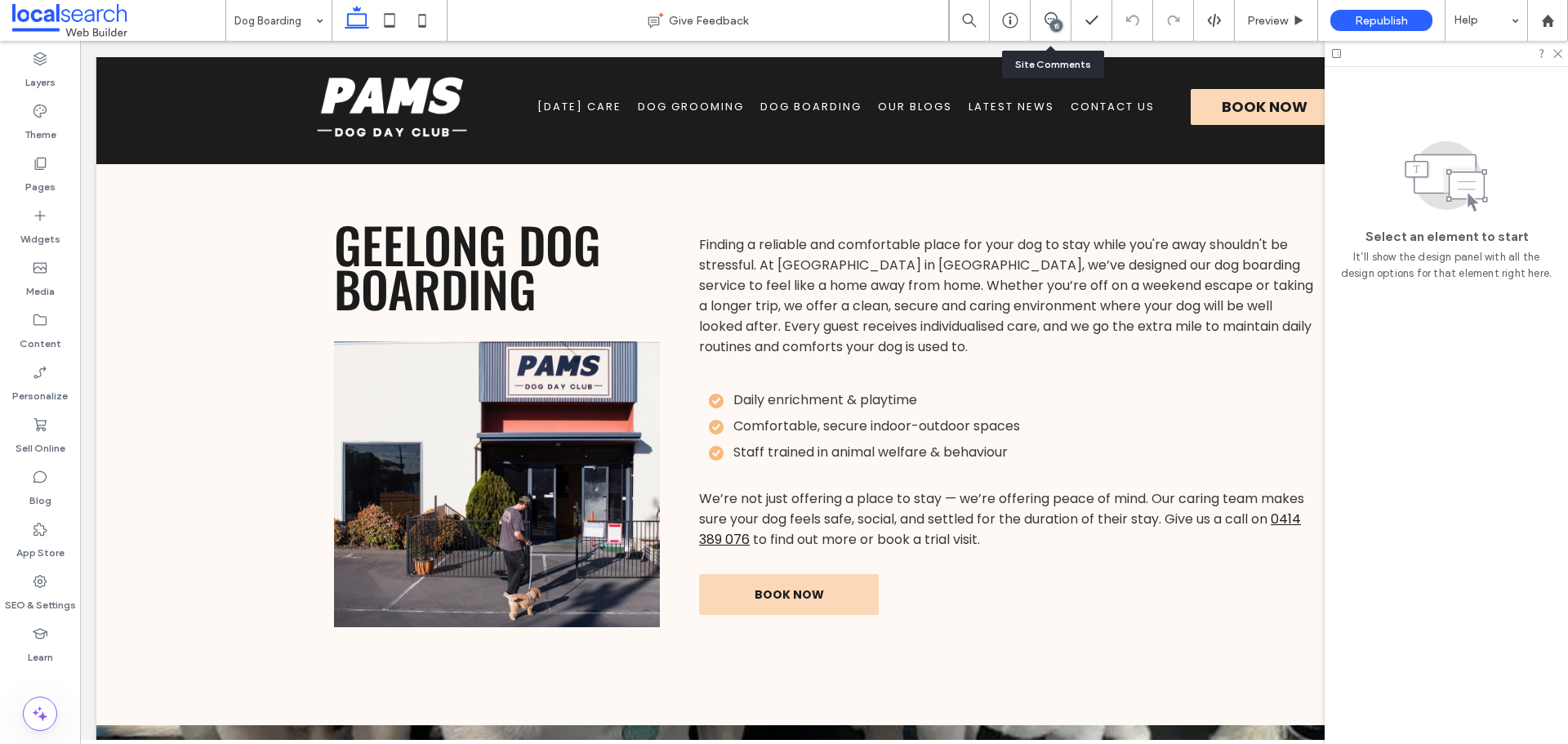
click at [1051, 10] on div "15" at bounding box center [1050, 20] width 41 height 41
click at [1056, 29] on div "15" at bounding box center [1056, 25] width 12 height 12
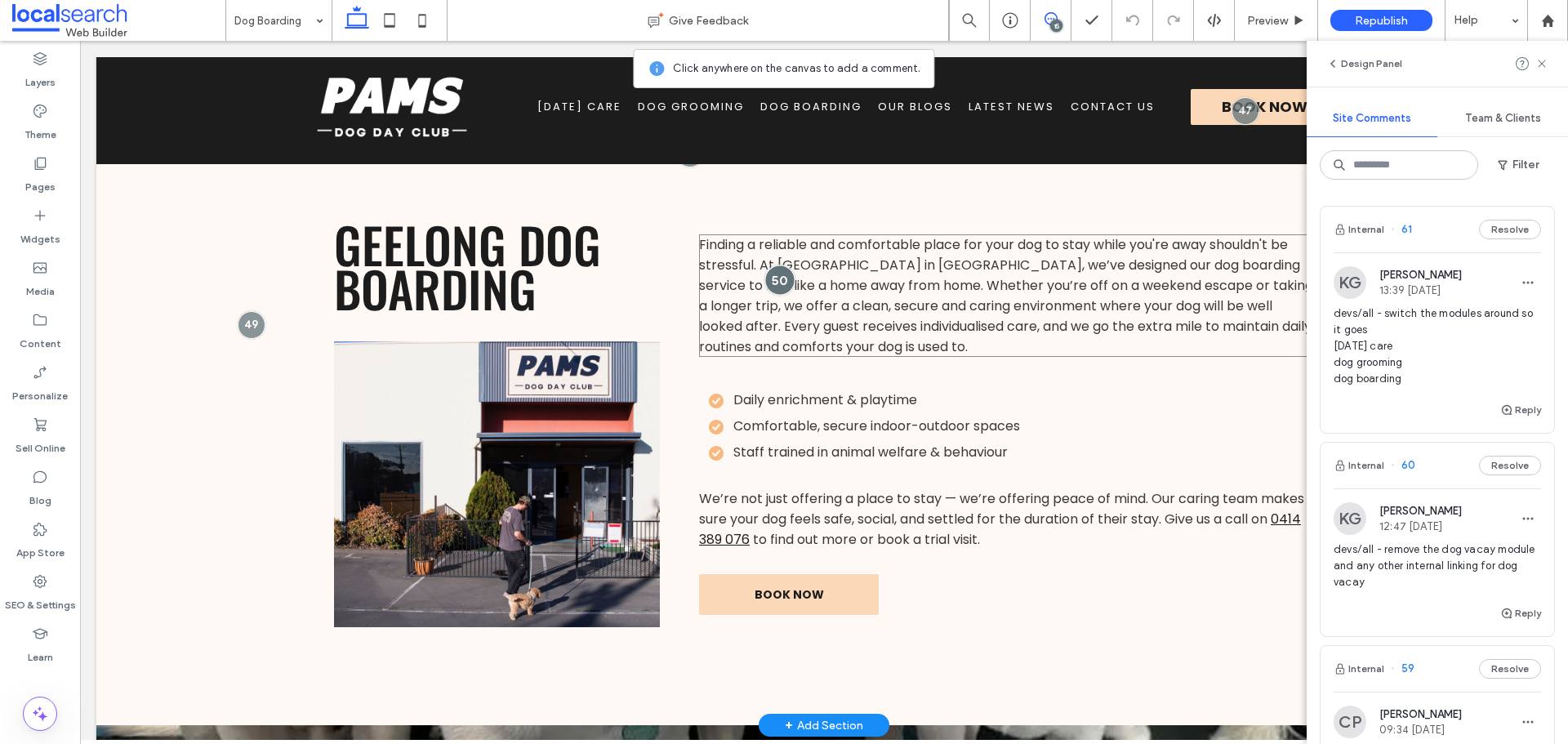
click at [779, 280] on div at bounding box center [779, 280] width 31 height 30
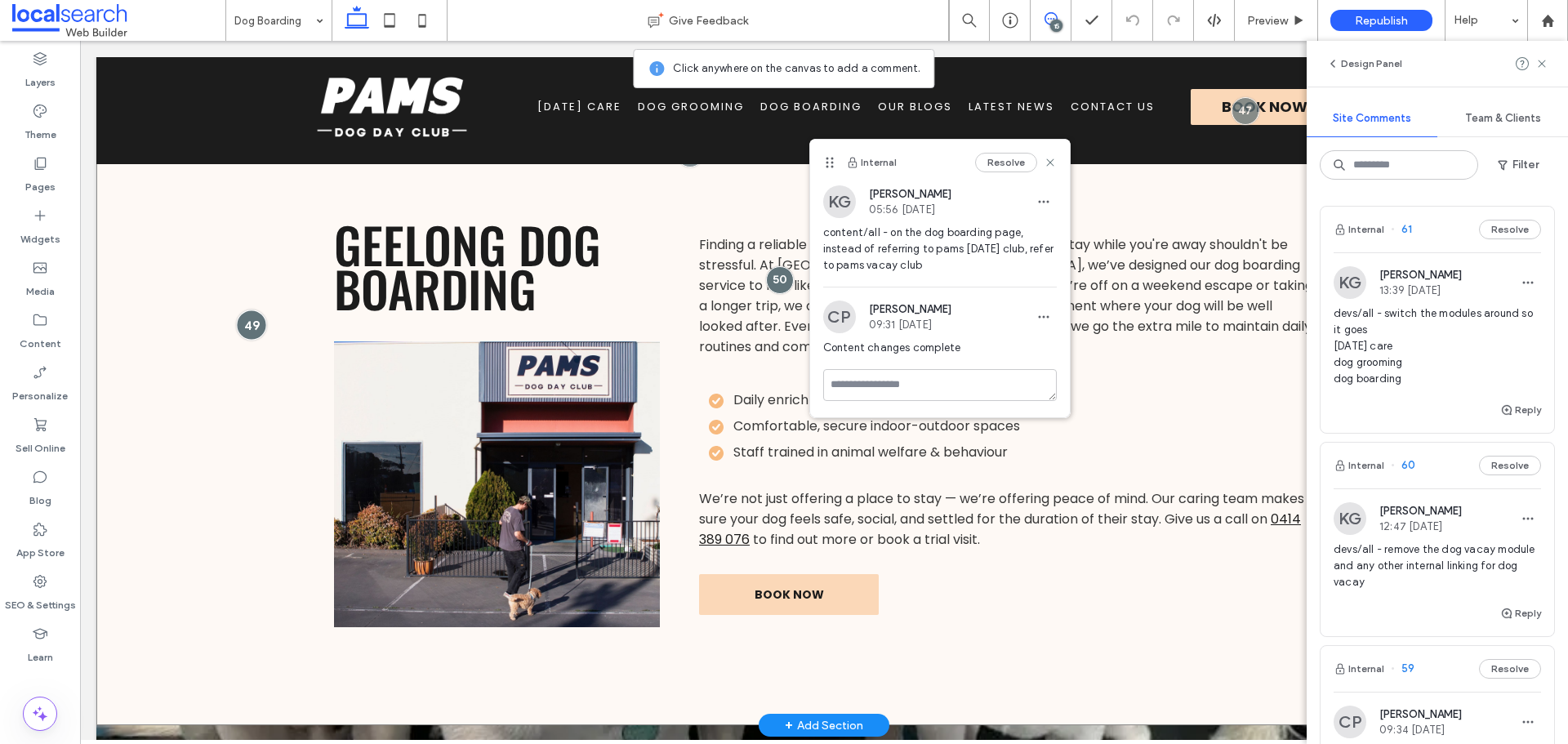
click at [258, 317] on div at bounding box center [251, 324] width 31 height 30
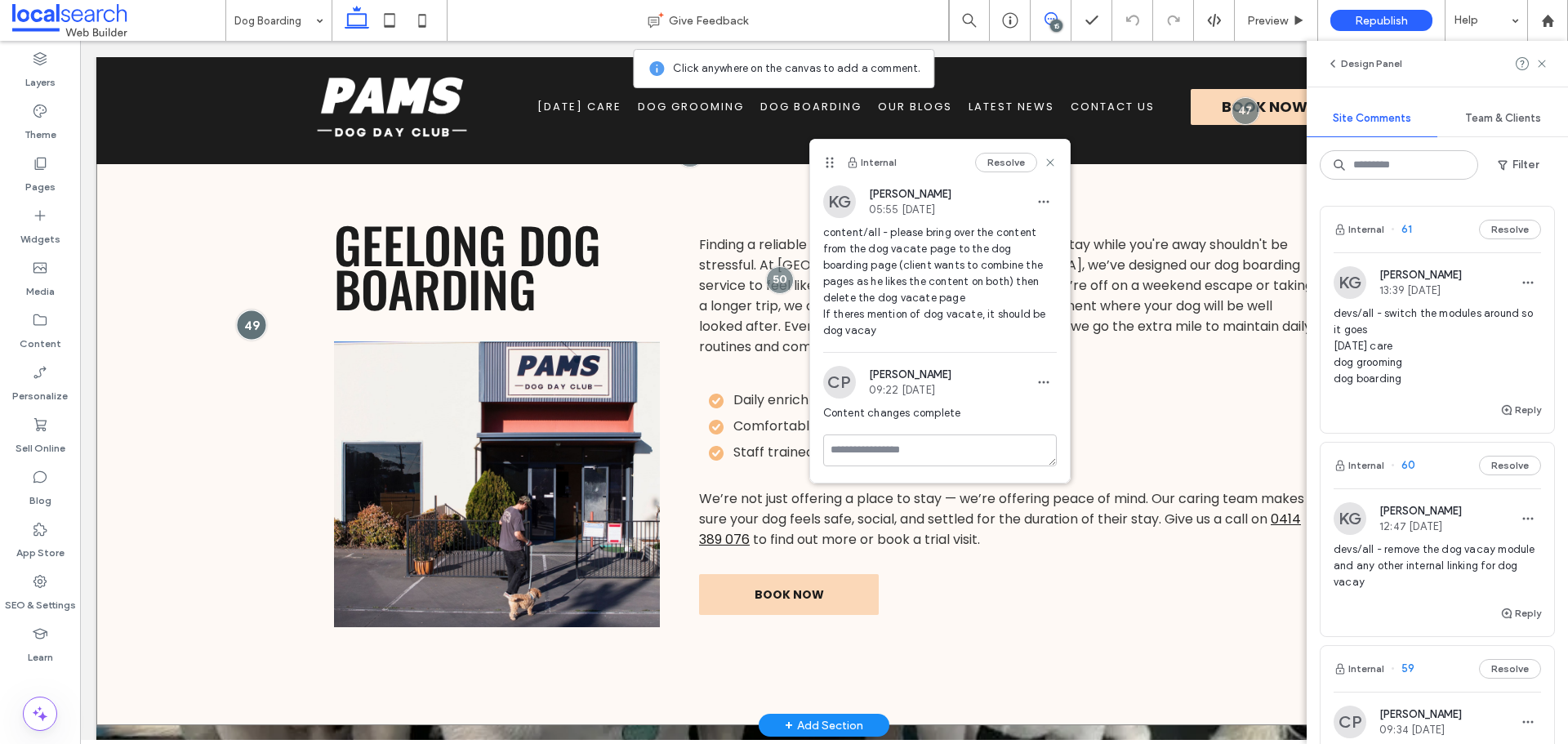
click at [258, 317] on div at bounding box center [251, 324] width 31 height 30
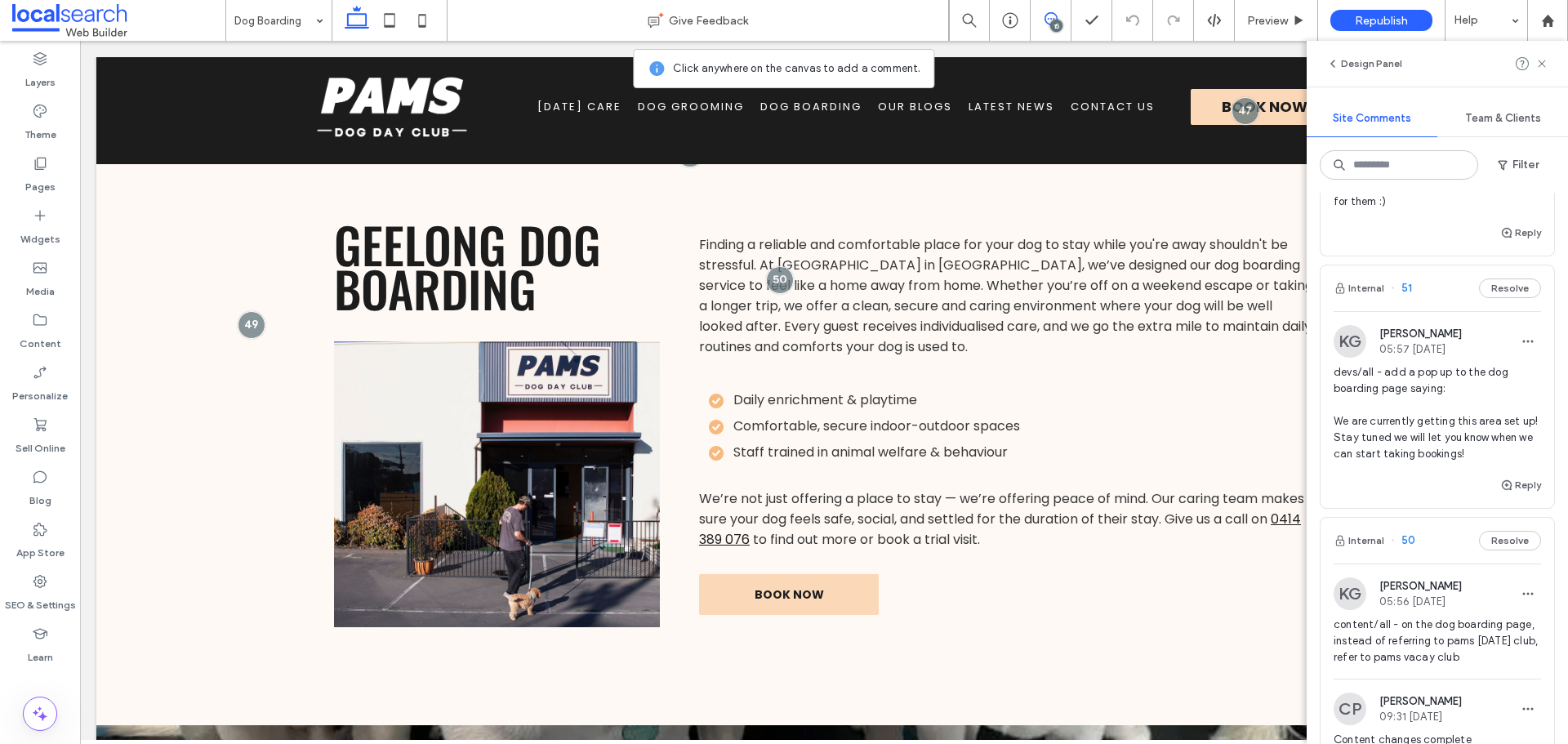
scroll to position [3755, 0]
drag, startPoint x: 1528, startPoint y: 523, endPoint x: 1331, endPoint y: 493, distance: 199.3
click at [1331, 474] on div "KG Katie Gibson 05:57 Aug 13 2025 devs/all - add a pop up to the dog boarding p…" at bounding box center [1437, 399] width 234 height 150
copy span "We are currently getting this area set up! Stay tuned we will let you know when…"
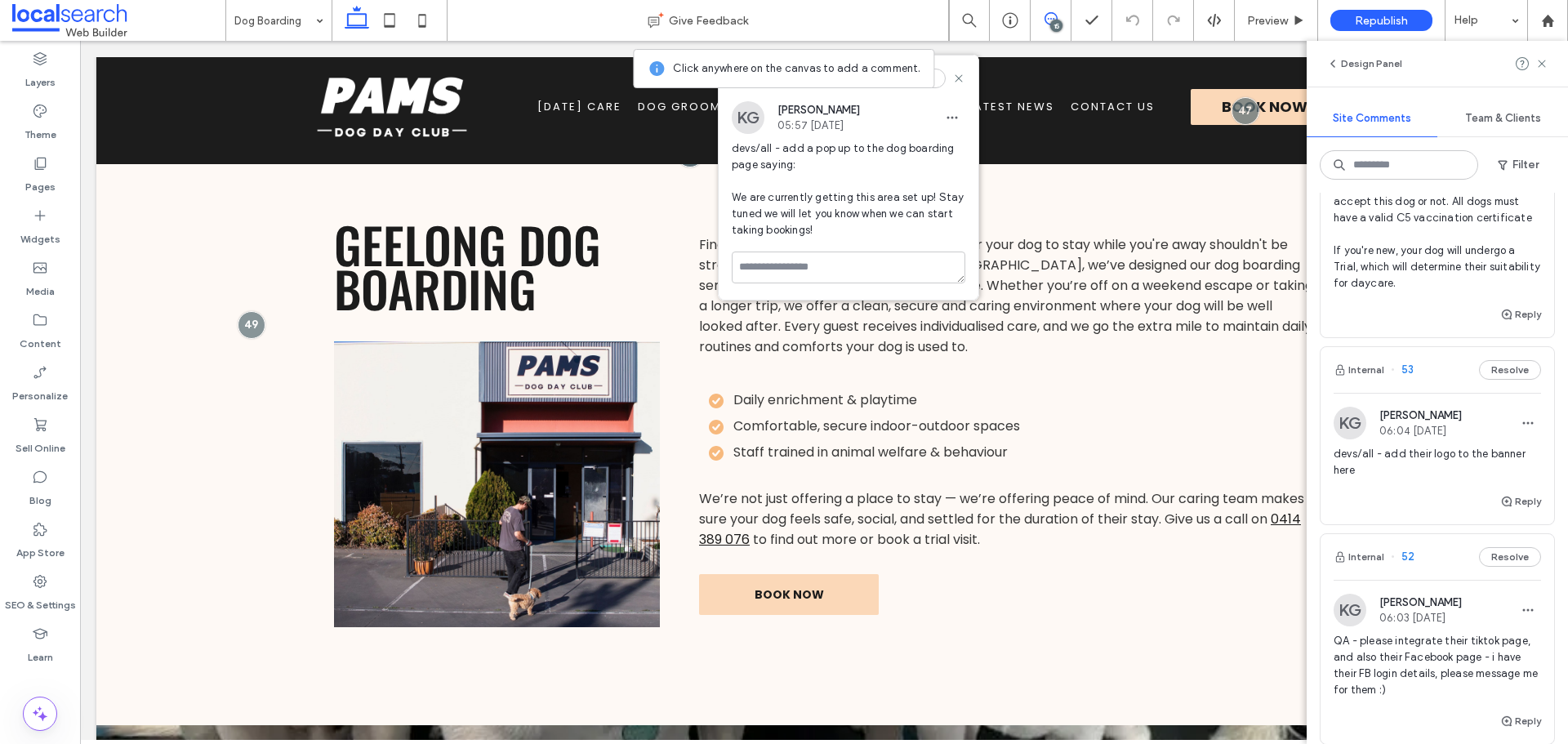
scroll to position [3265, 0]
click at [1051, 20] on icon at bounding box center [1050, 18] width 13 height 13
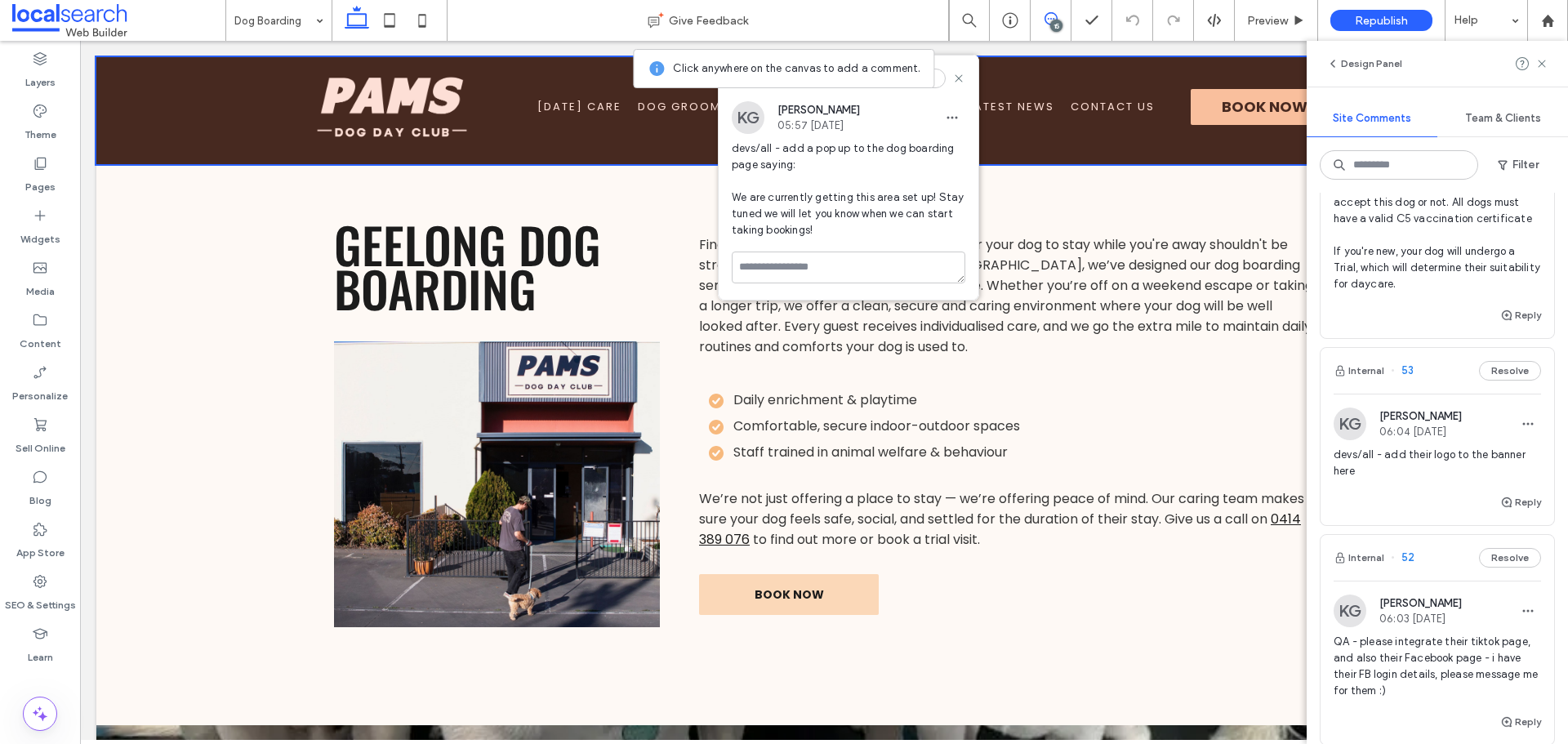
scroll to position [0, 0]
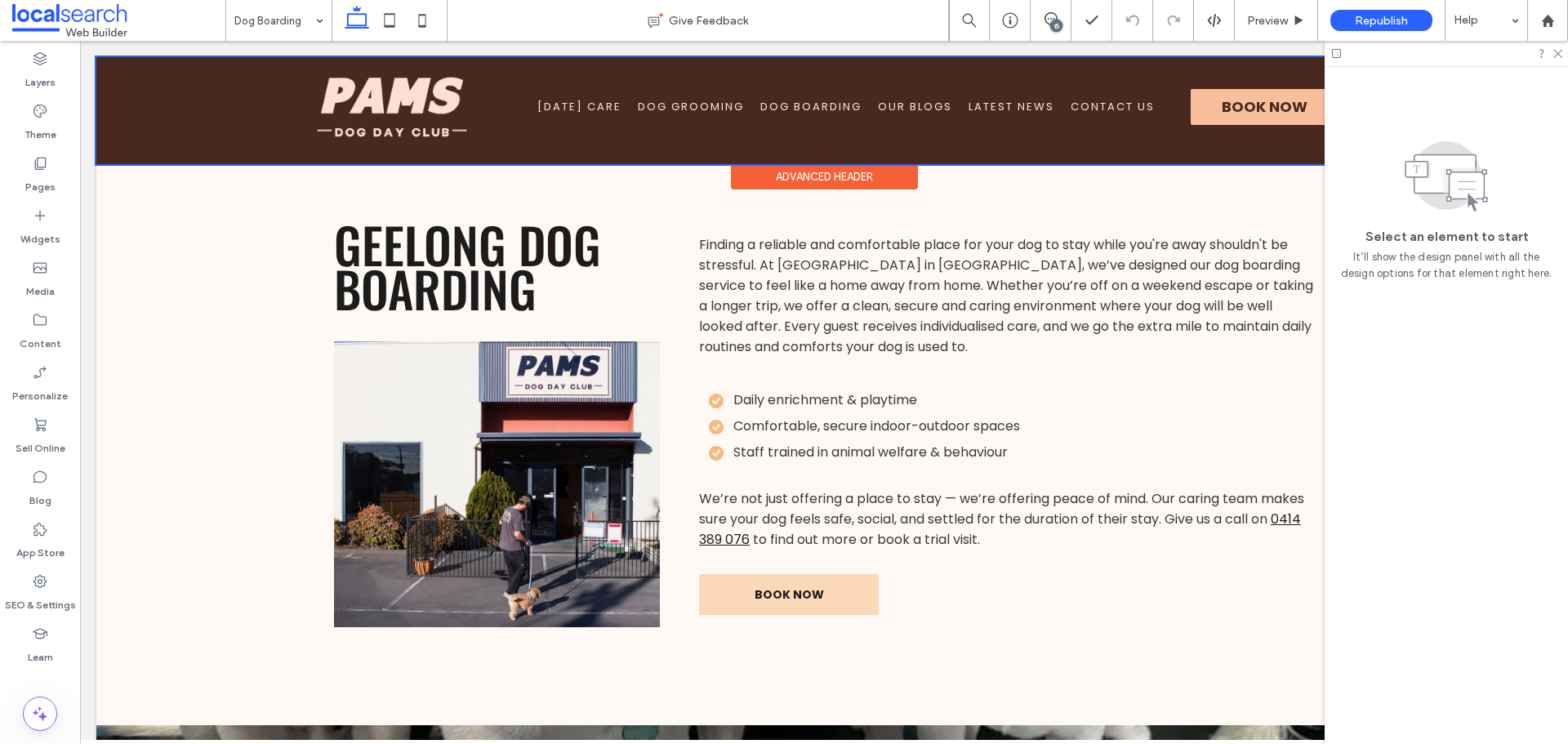
click at [337, 95] on div at bounding box center [825, 111] width 1456 height 107
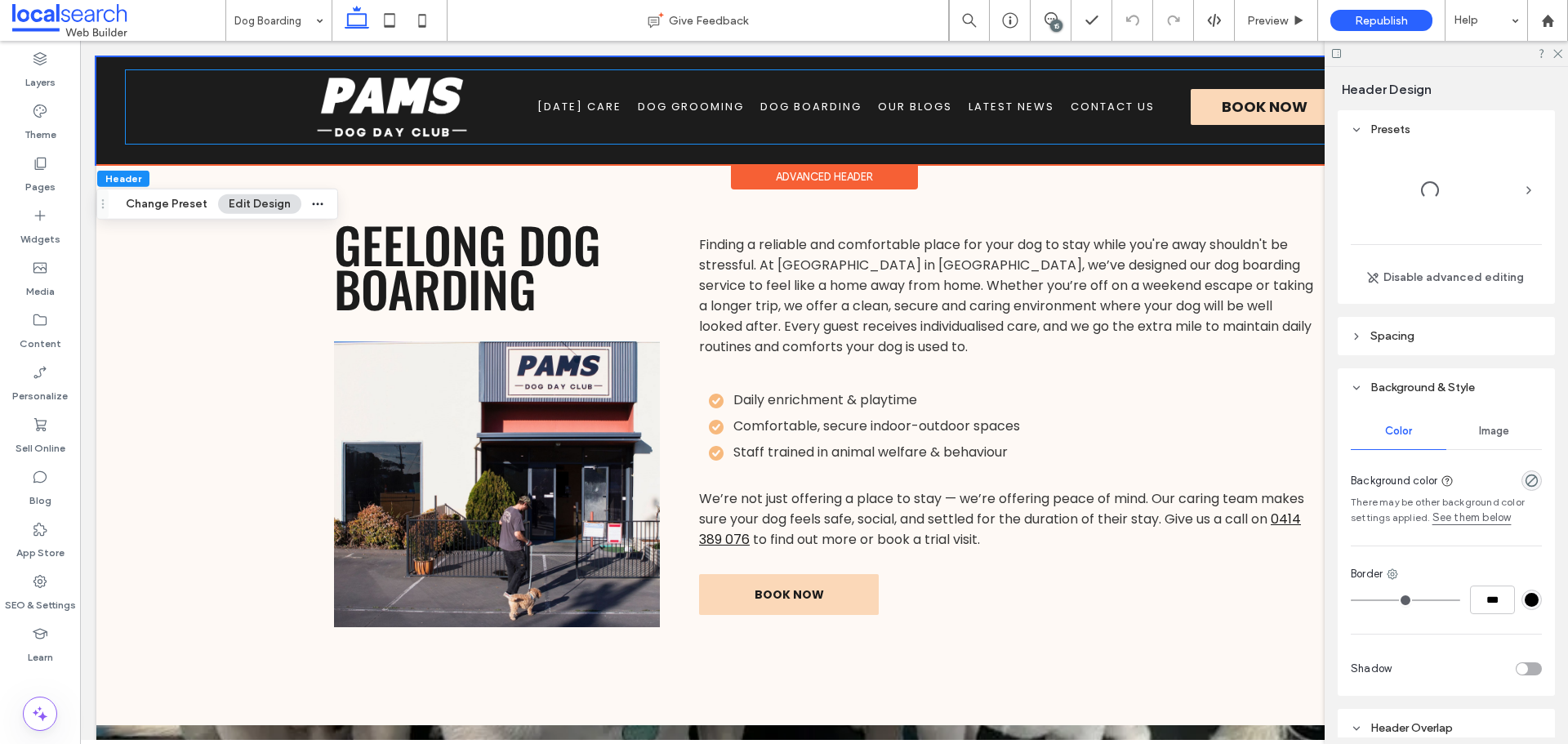
click at [337, 95] on img at bounding box center [391, 107] width 163 height 73
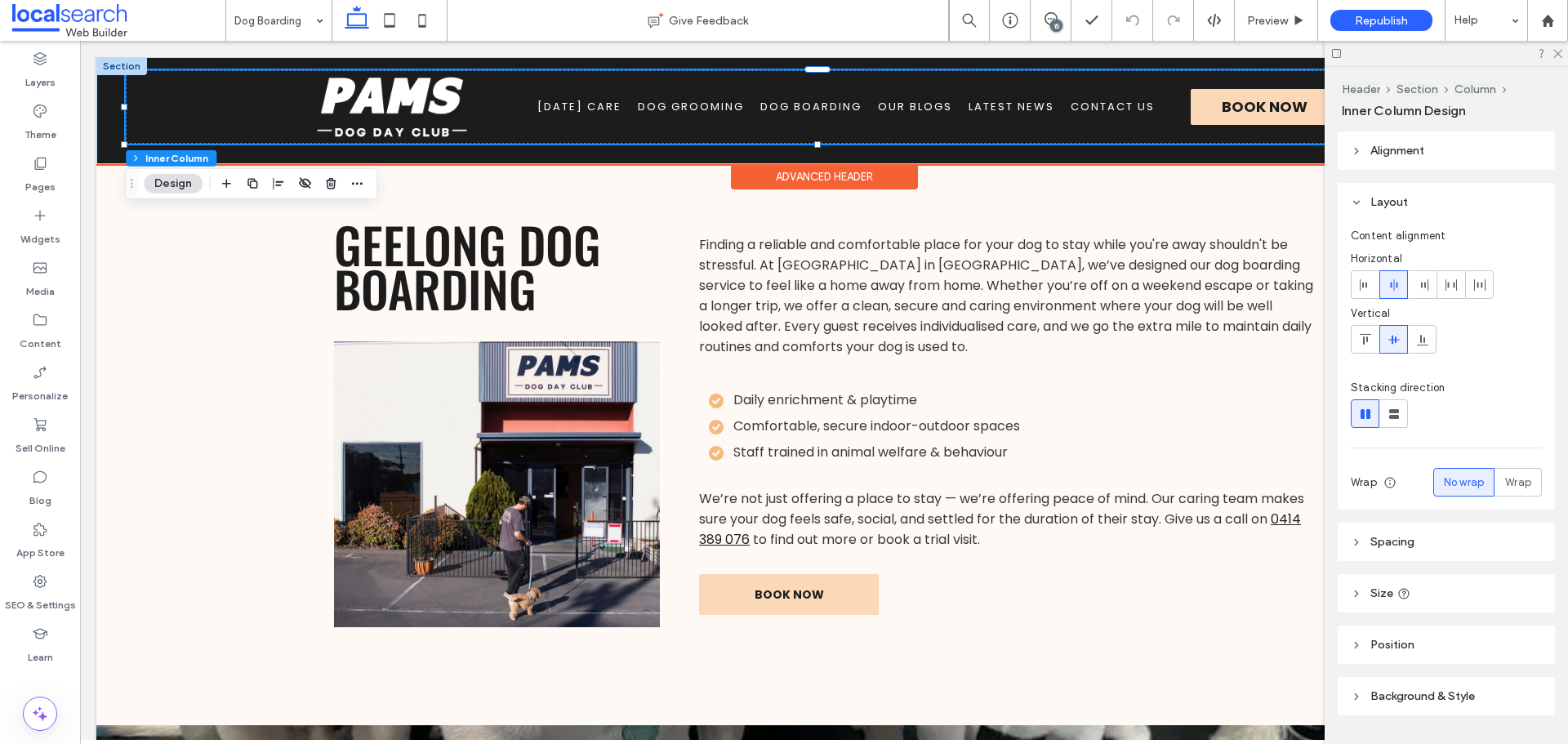
click at [337, 95] on img at bounding box center [391, 107] width 163 height 73
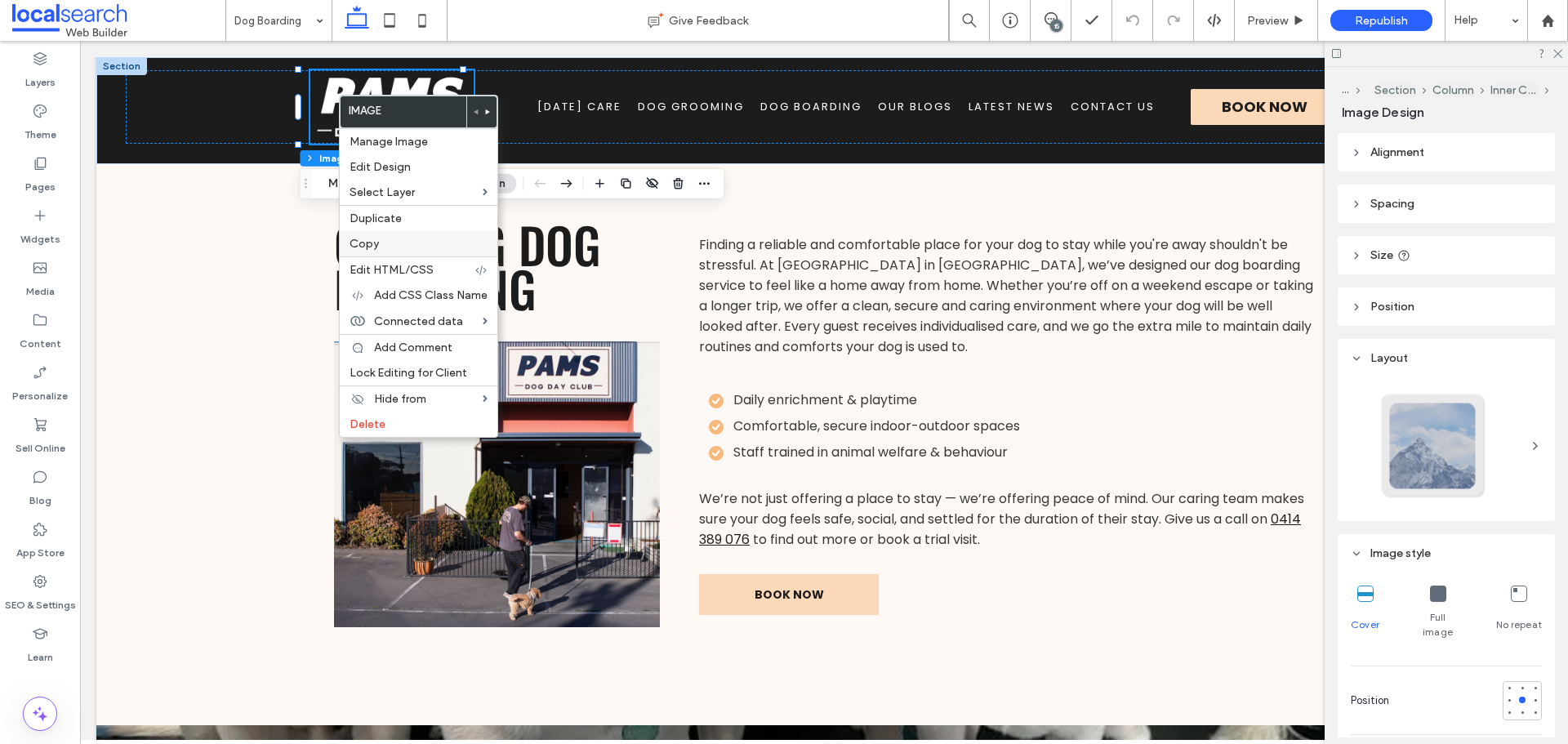
click at [393, 232] on div "Copy" at bounding box center [418, 243] width 158 height 25
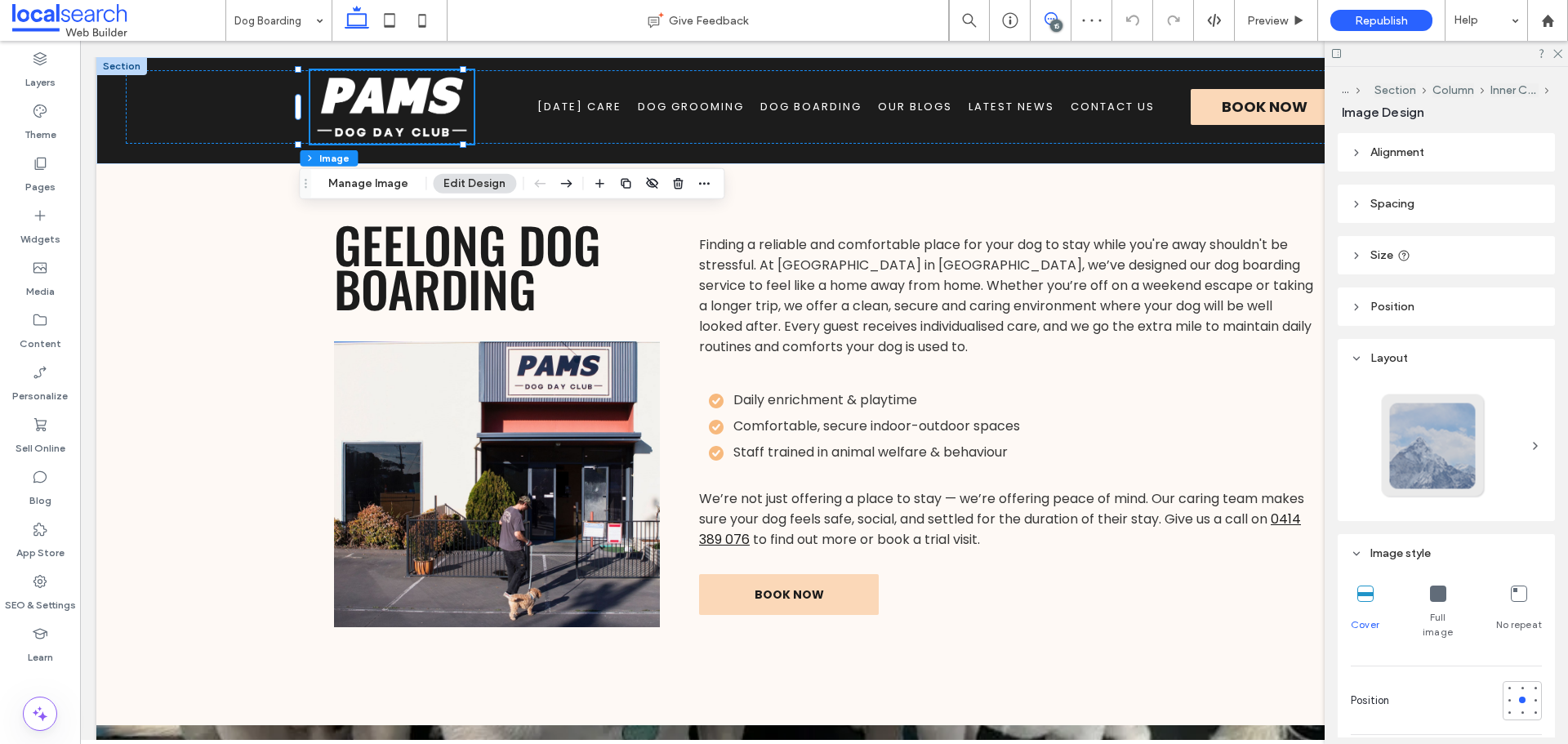
click at [1046, 21] on icon at bounding box center [1050, 18] width 13 height 13
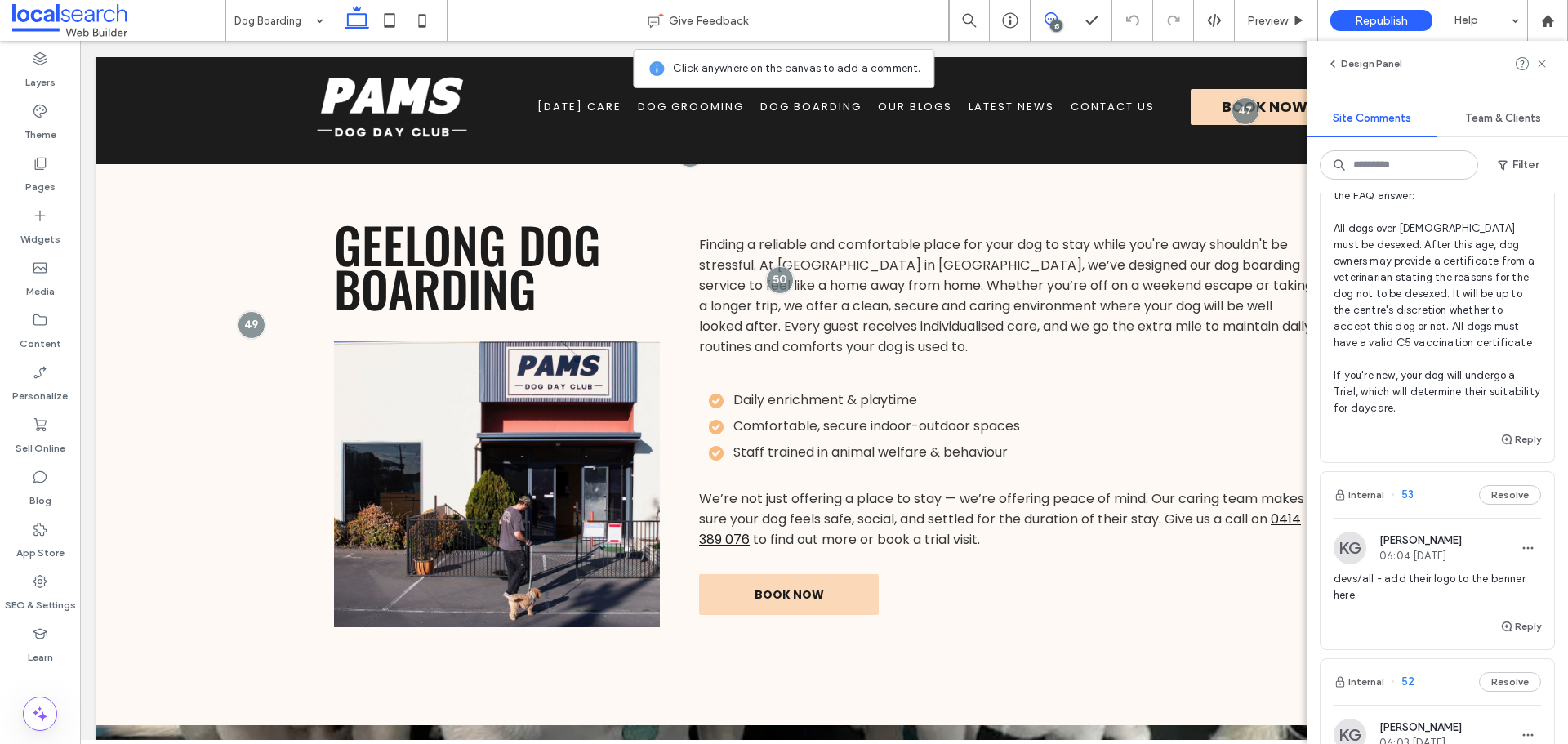
scroll to position [3347, 0]
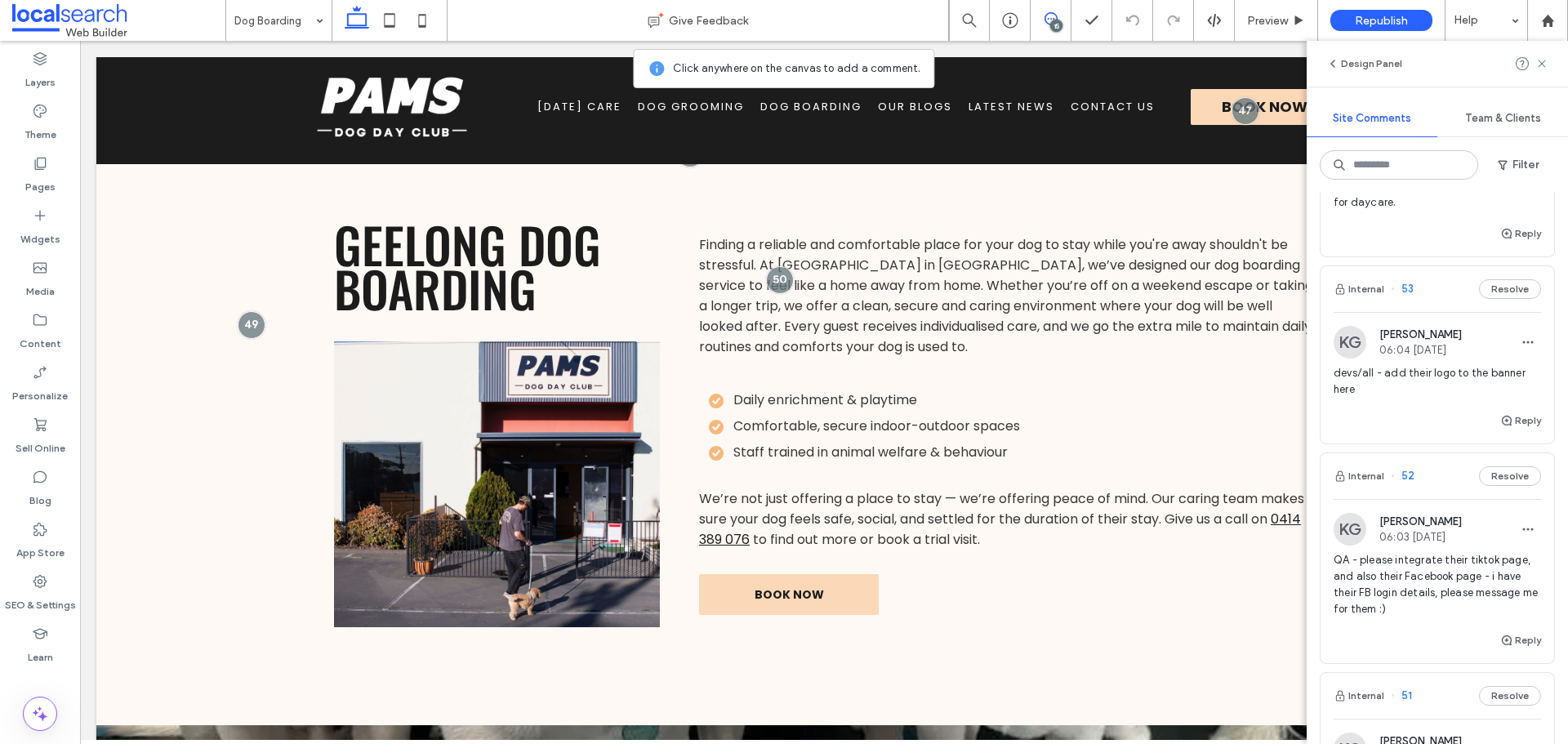
click at [1390, 397] on span "devs/all - add their logo to the banner here" at bounding box center [1437, 381] width 207 height 32
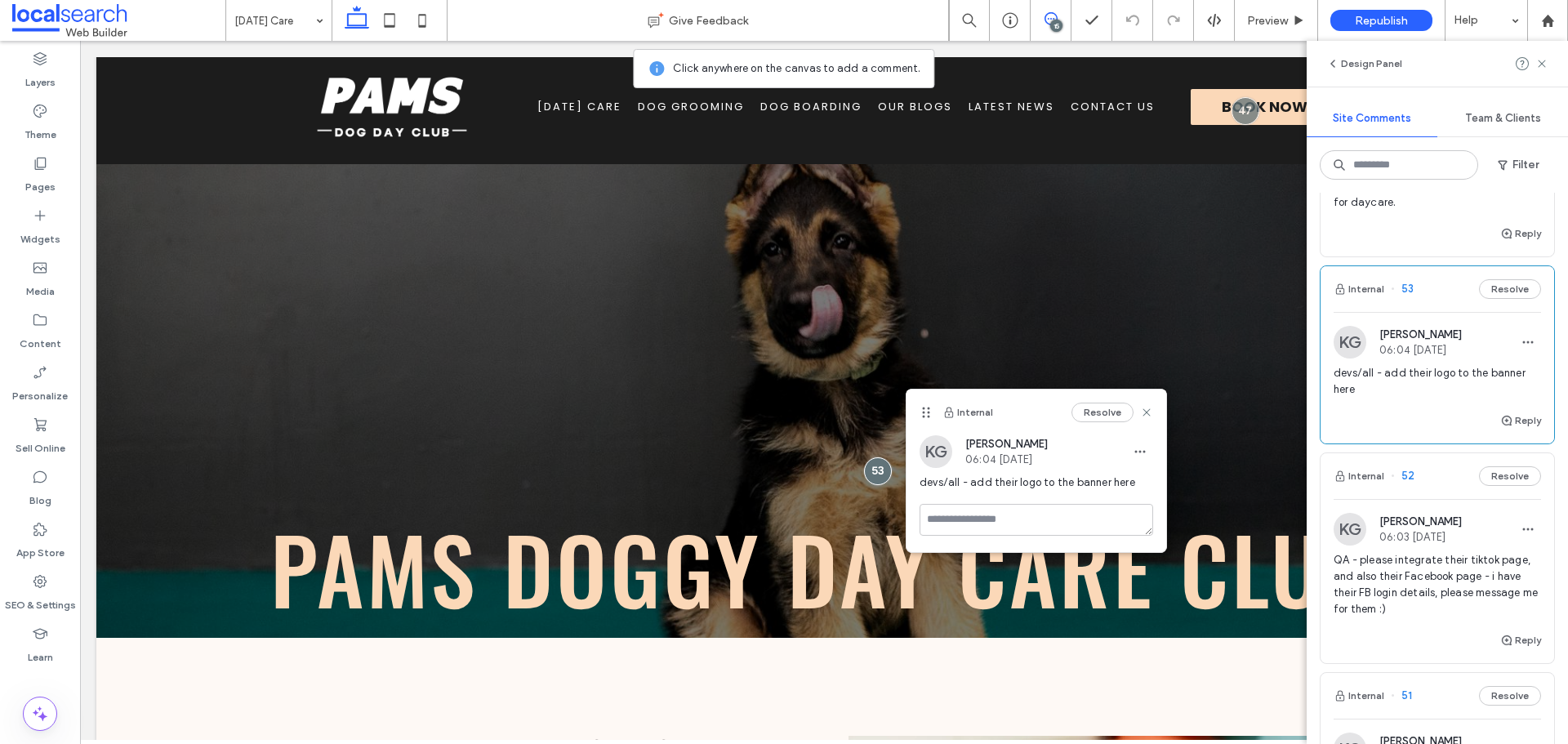
click at [1060, 21] on div "15" at bounding box center [1056, 25] width 12 height 12
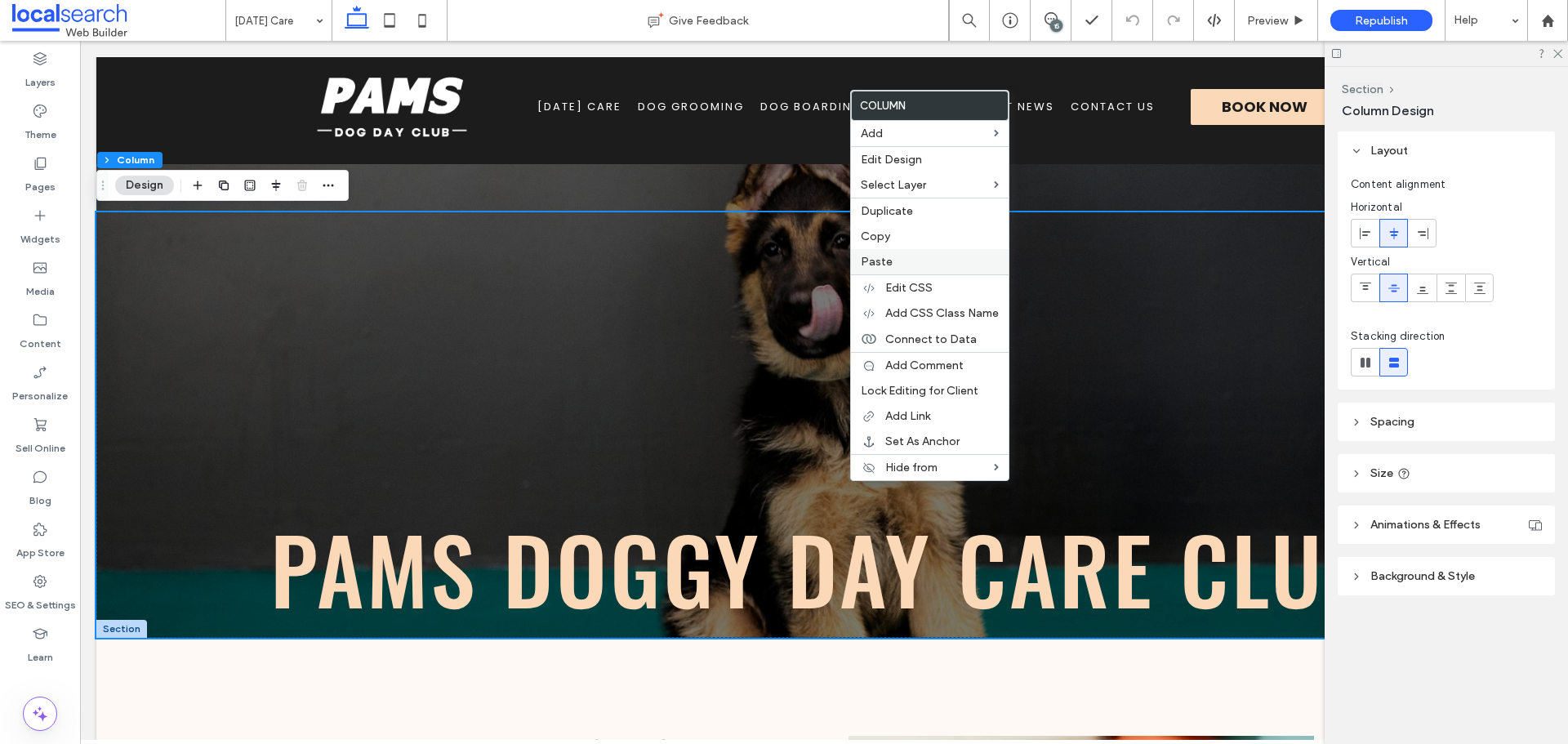
click at [886, 257] on span "Paste" at bounding box center [877, 261] width 32 height 14
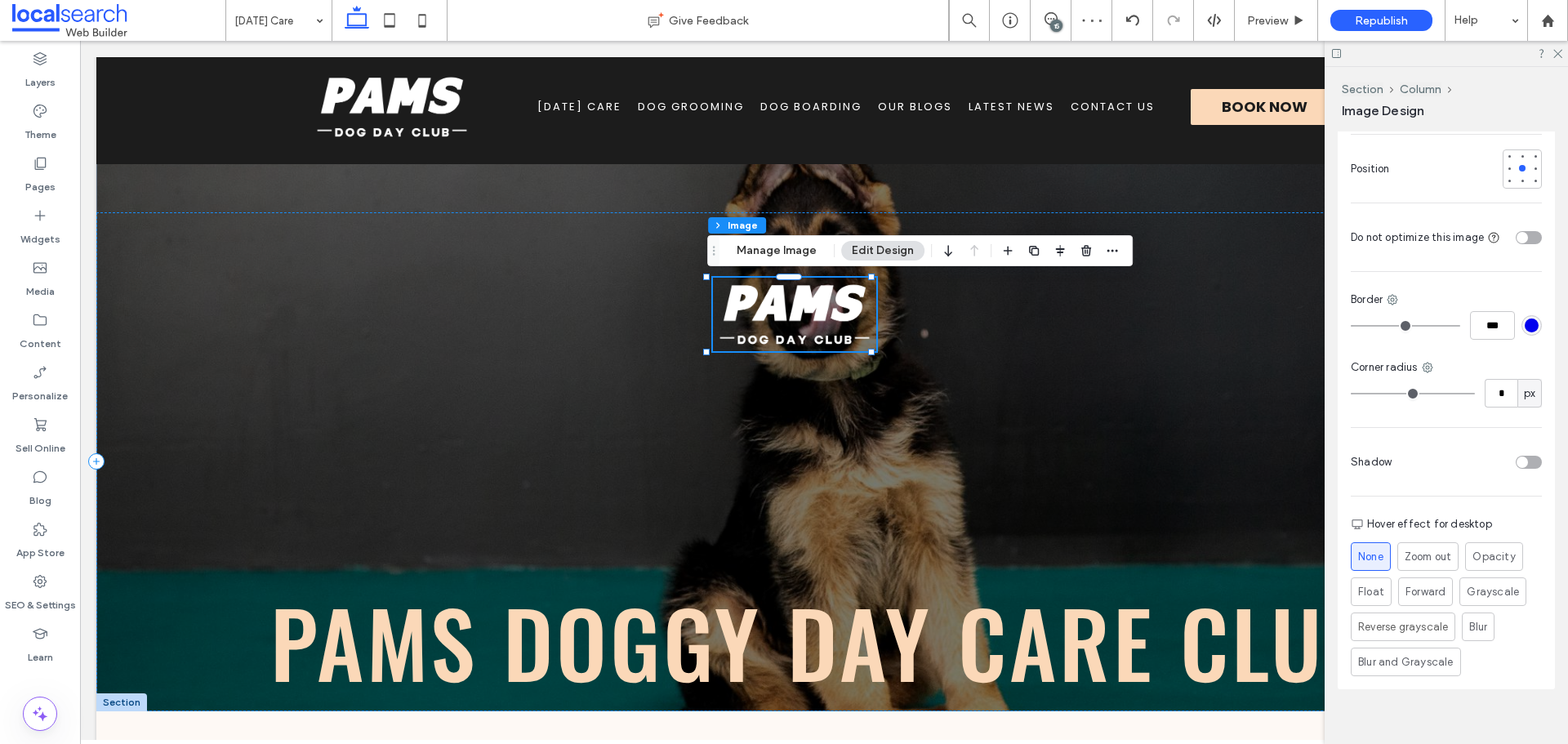
scroll to position [584, 0]
click at [1069, 435] on div "Pams Doggy Day Care Club" at bounding box center [825, 462] width 1456 height 499
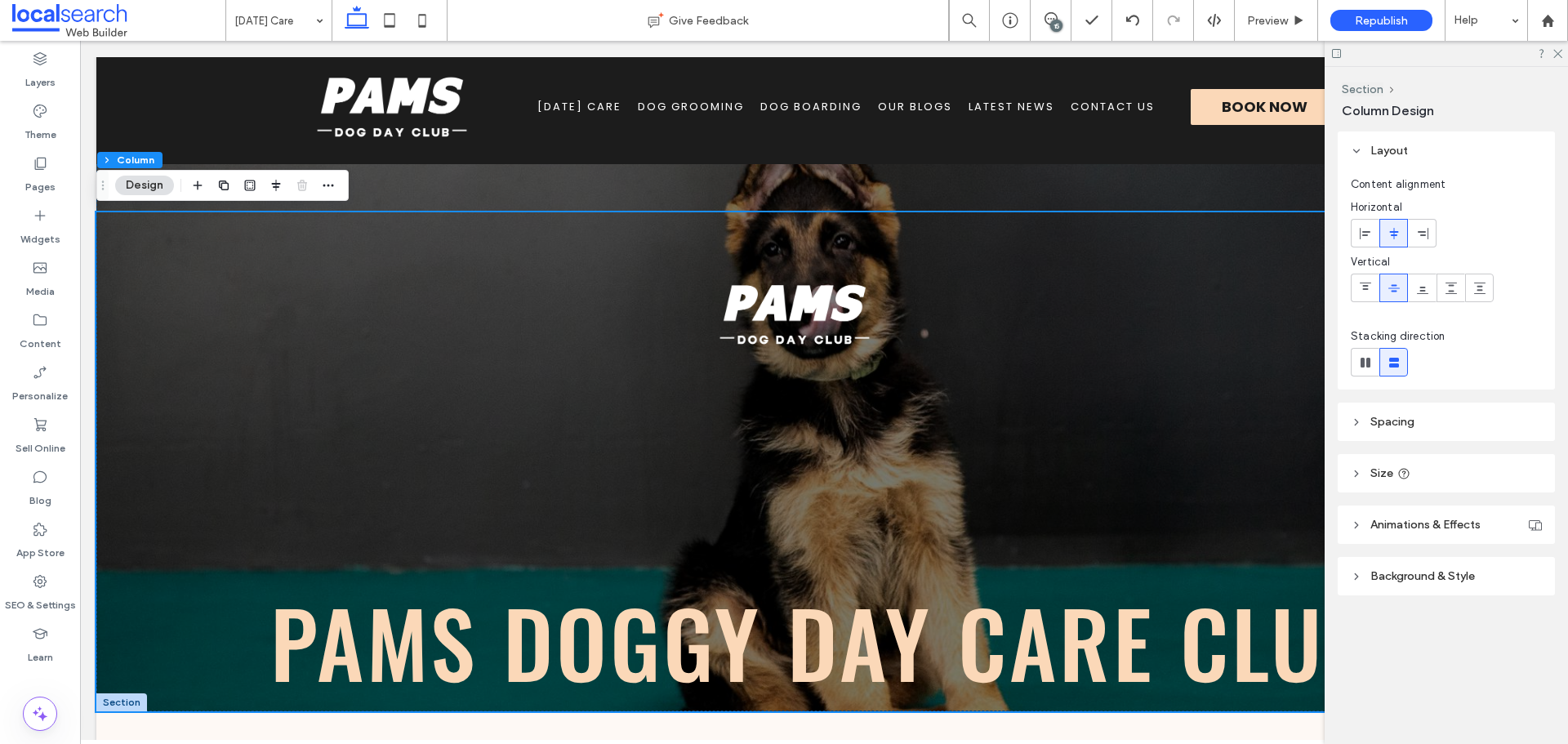
click at [1408, 412] on header "Spacing" at bounding box center [1446, 422] width 217 height 38
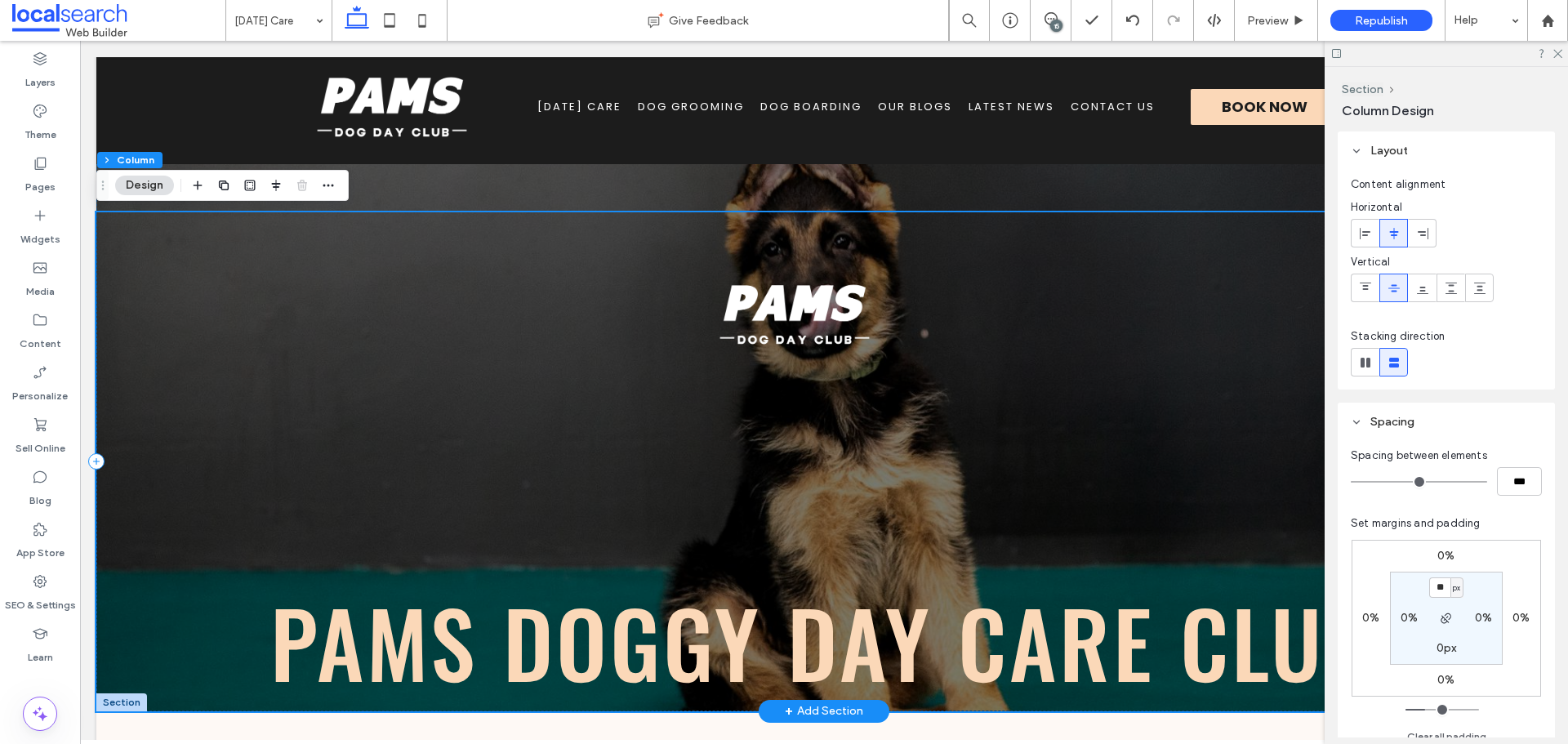
click at [992, 486] on div "Pams Doggy Day Care Club" at bounding box center [825, 462] width 1456 height 499
click at [811, 638] on span "Pams Doggy Day Care Club" at bounding box center [824, 641] width 1108 height 133
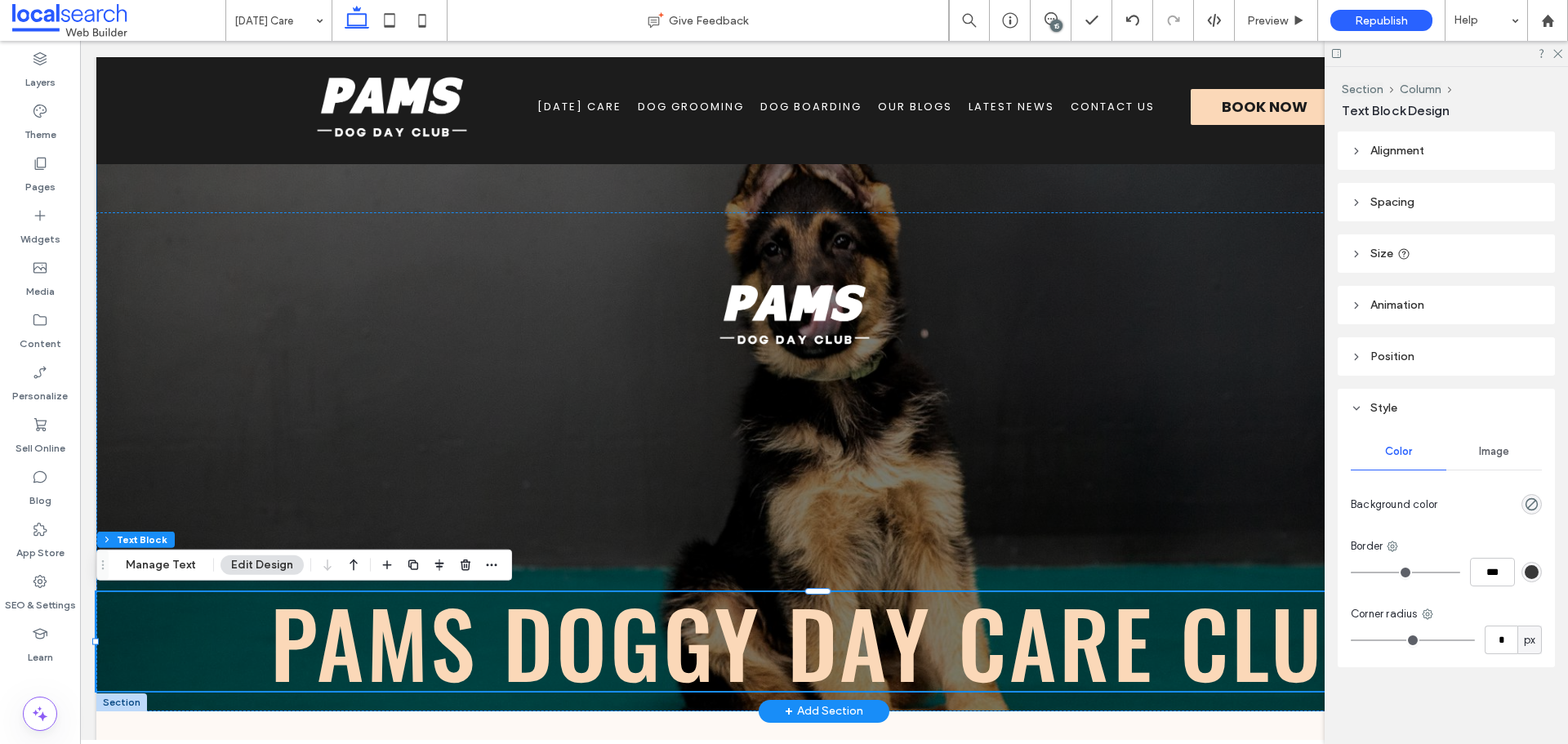
click at [981, 186] on div "Pams Doggy Day Care Club" at bounding box center [825, 359] width 1456 height 703
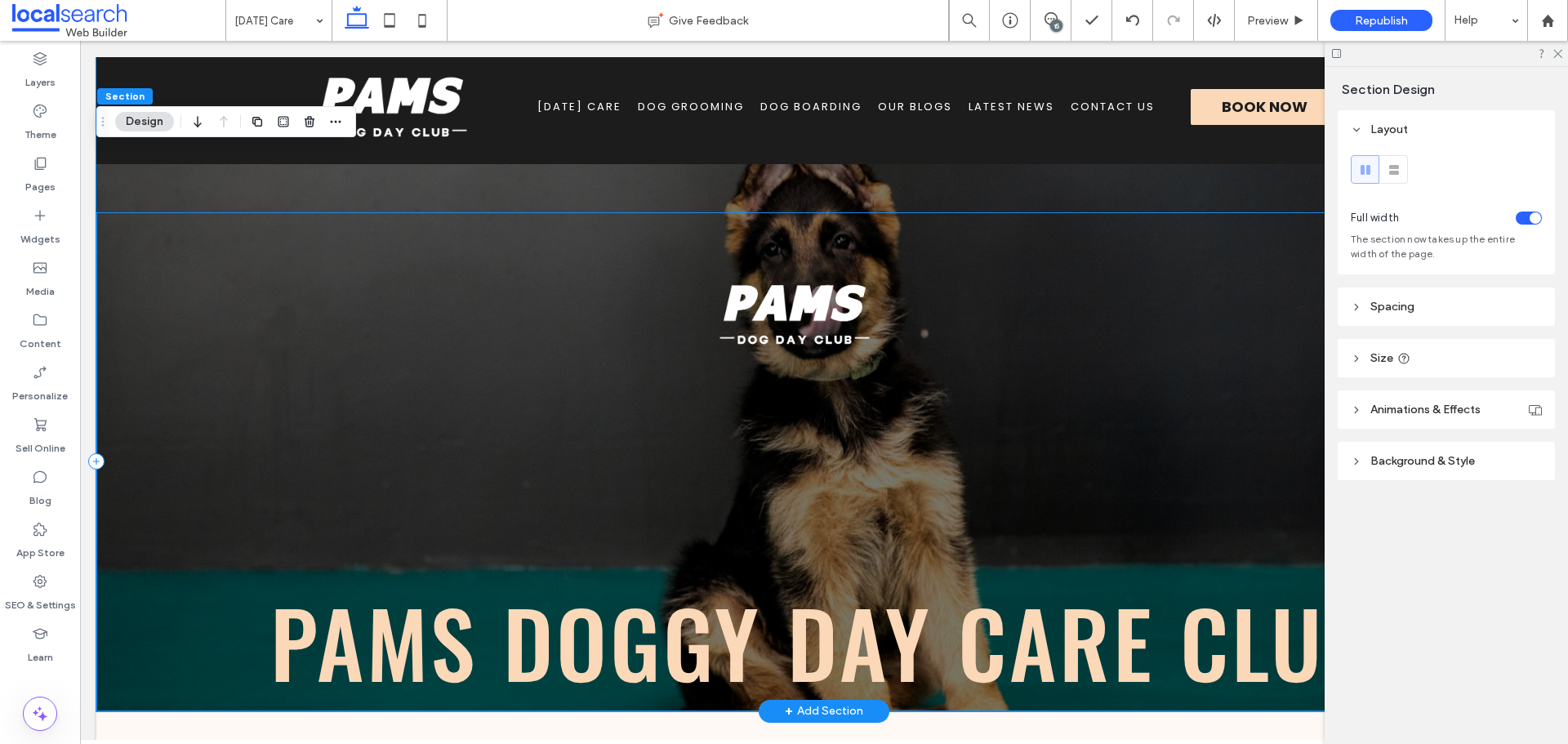
click at [974, 233] on div "Pams Doggy Day Care Club" at bounding box center [825, 462] width 1456 height 499
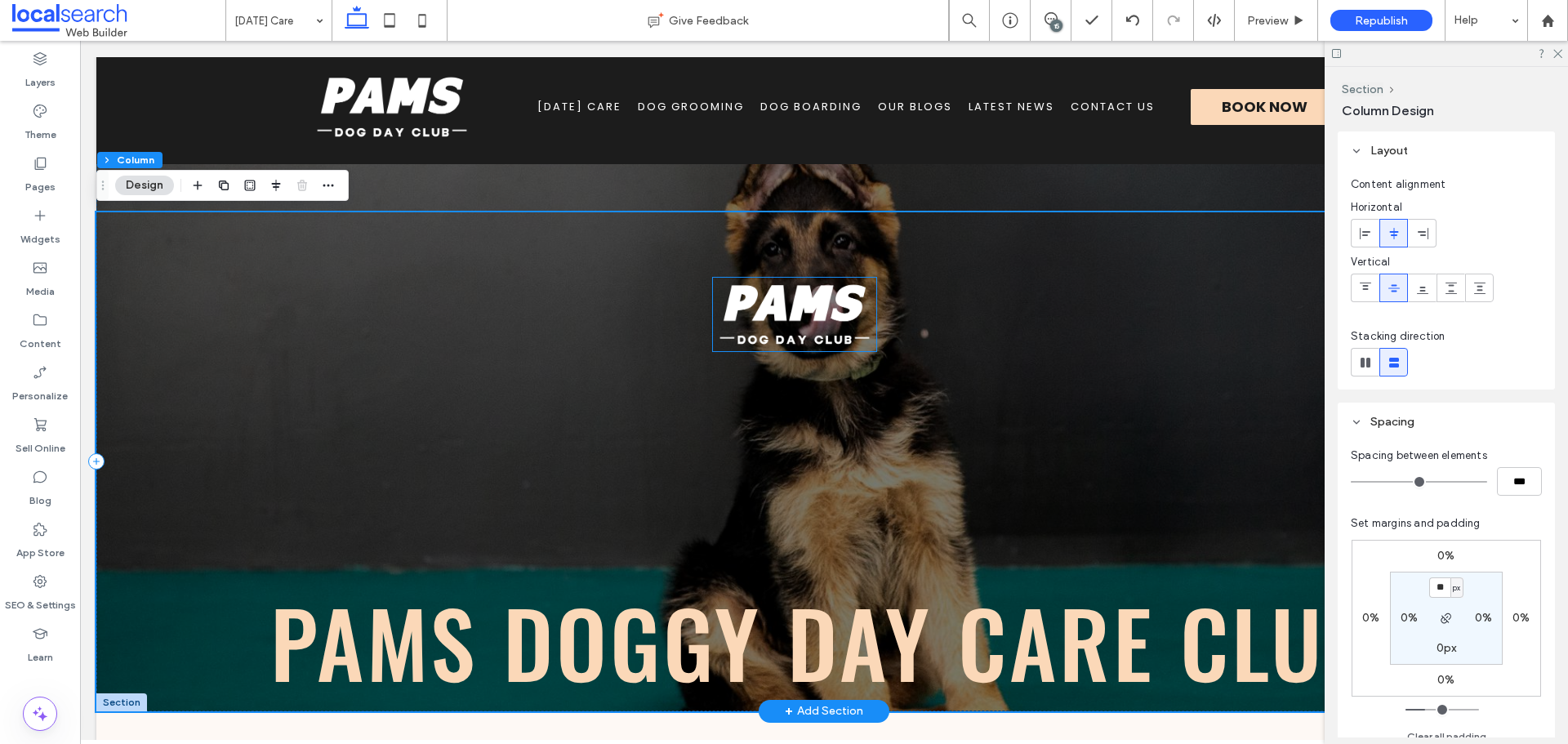
click at [818, 319] on img at bounding box center [794, 315] width 163 height 73
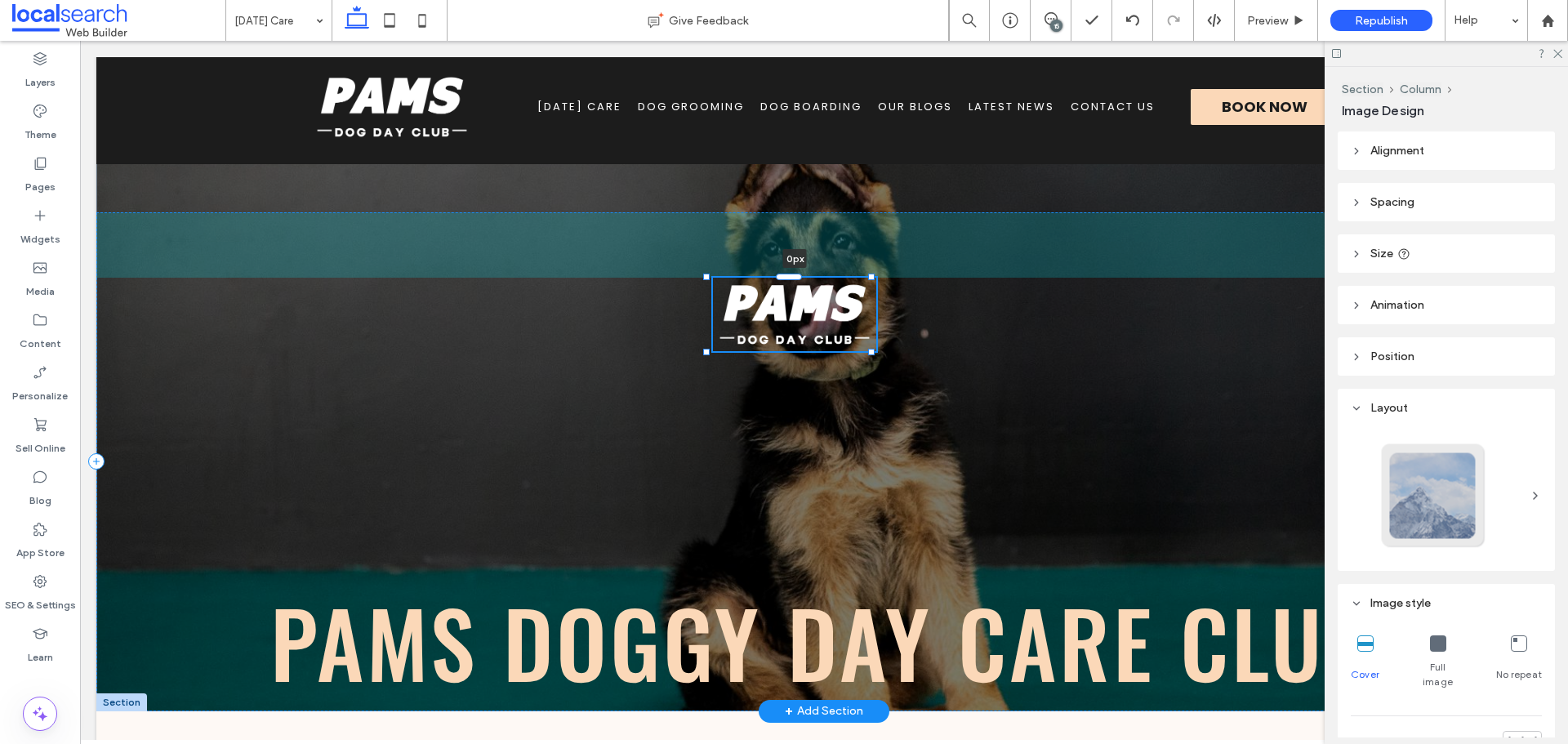
drag, startPoint x: 794, startPoint y: 278, endPoint x: 811, endPoint y: 279, distance: 17.0
click at [811, 279] on div "0px Pams Doggy Day Care Club" at bounding box center [825, 359] width 1456 height 703
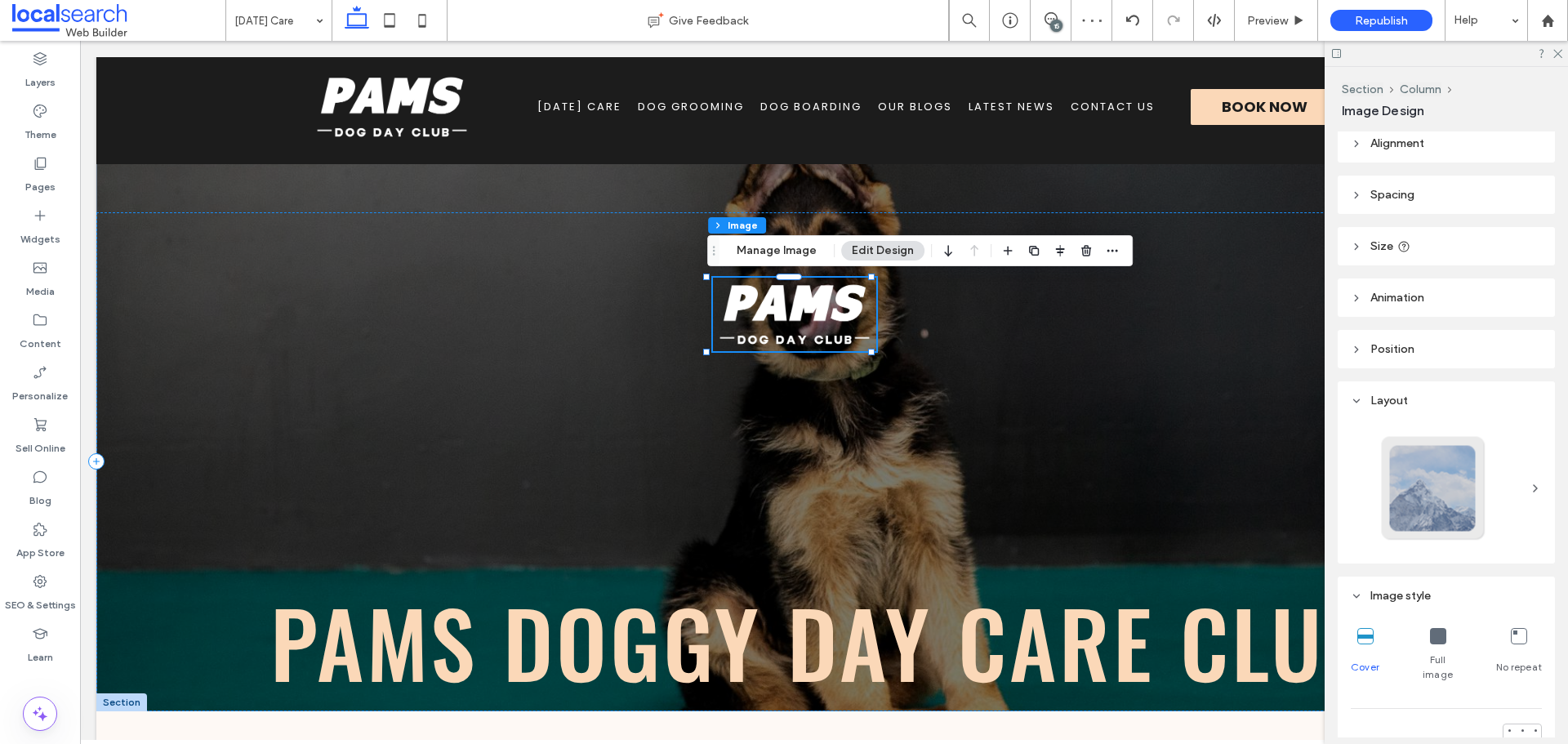
scroll to position [0, 0]
click at [1416, 350] on header "Position" at bounding box center [1446, 356] width 217 height 38
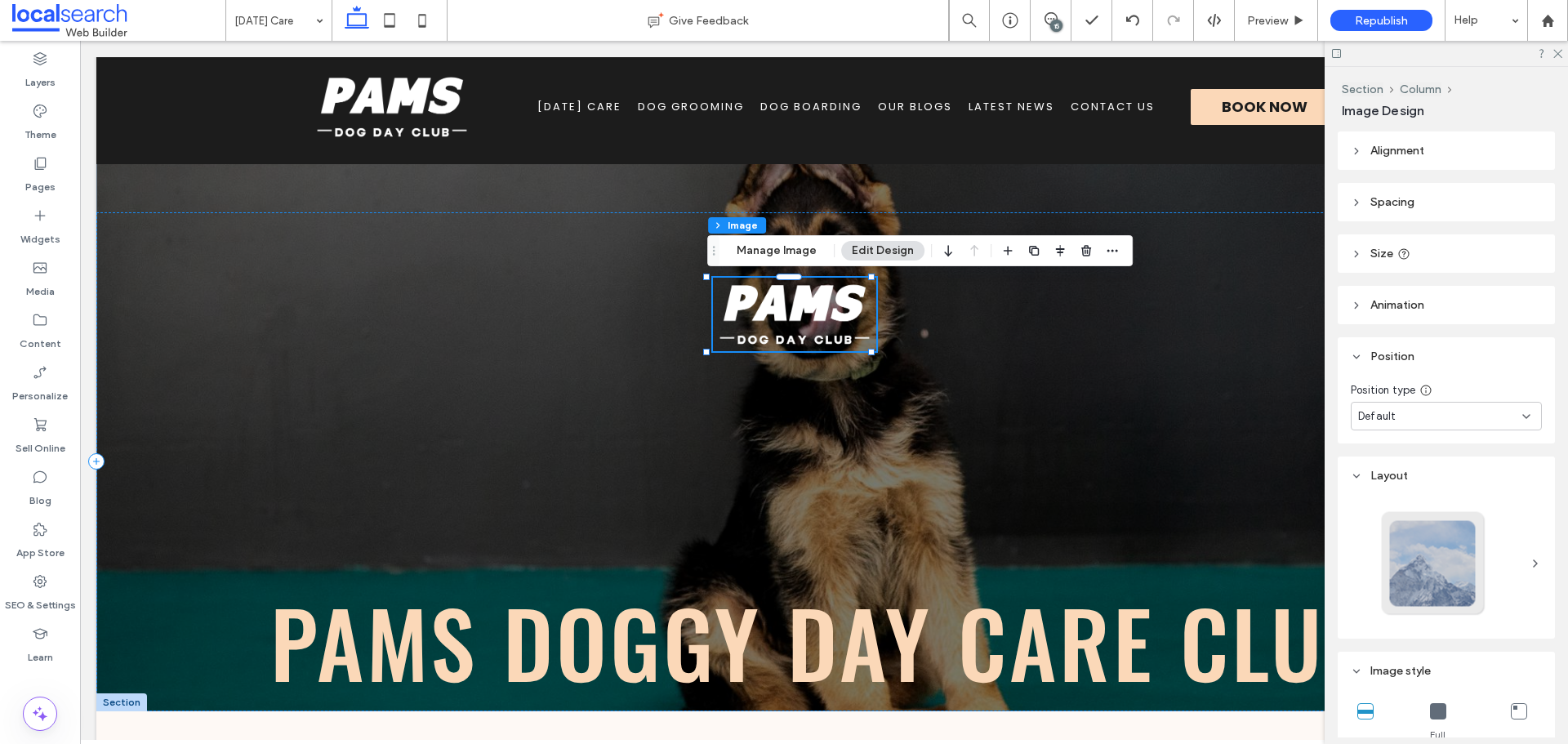
click at [1420, 241] on header "Size" at bounding box center [1446, 254] width 217 height 38
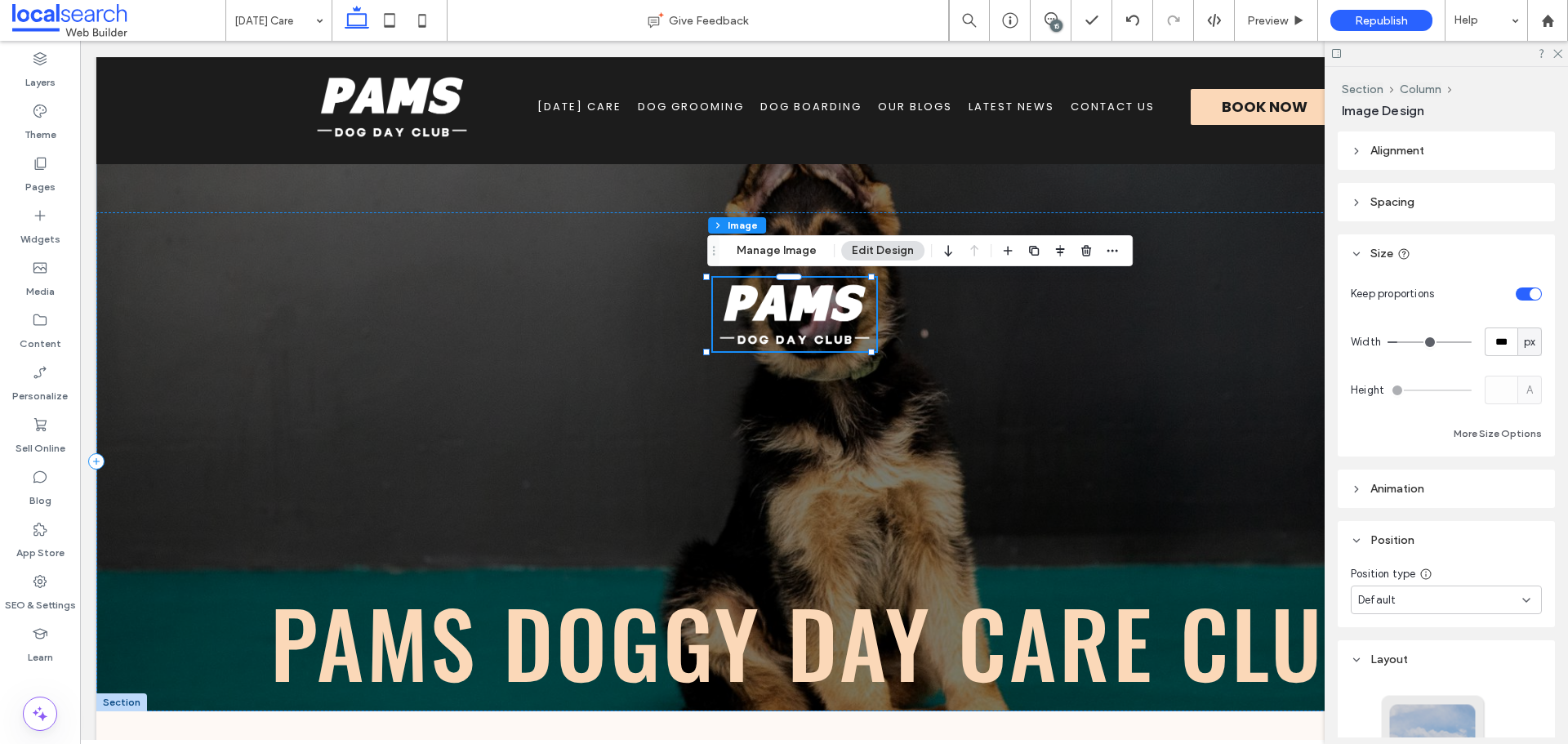
click at [1396, 209] on header "Spacing" at bounding box center [1446, 202] width 217 height 38
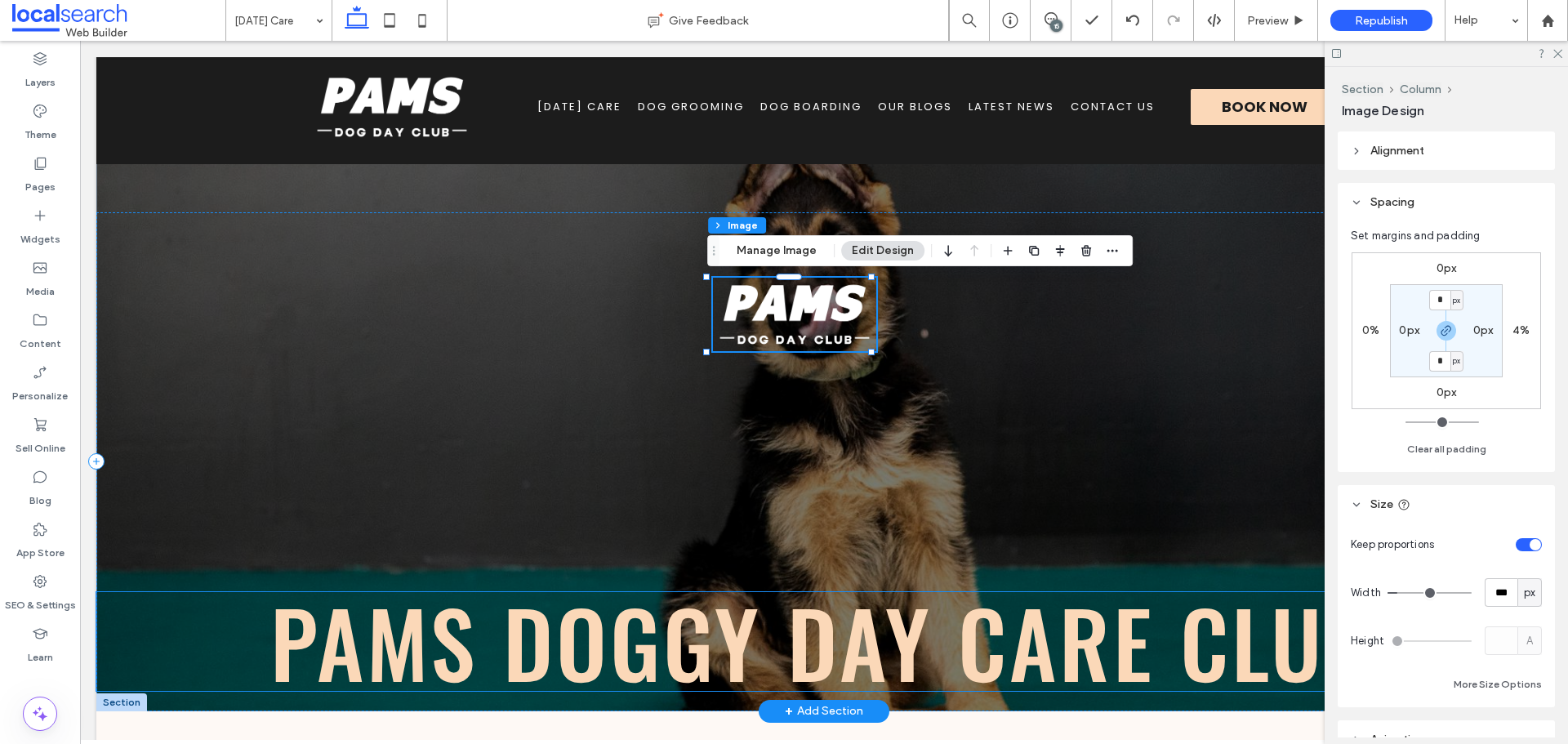
click at [887, 612] on span "Pams Doggy Day Care Club" at bounding box center [824, 641] width 1108 height 133
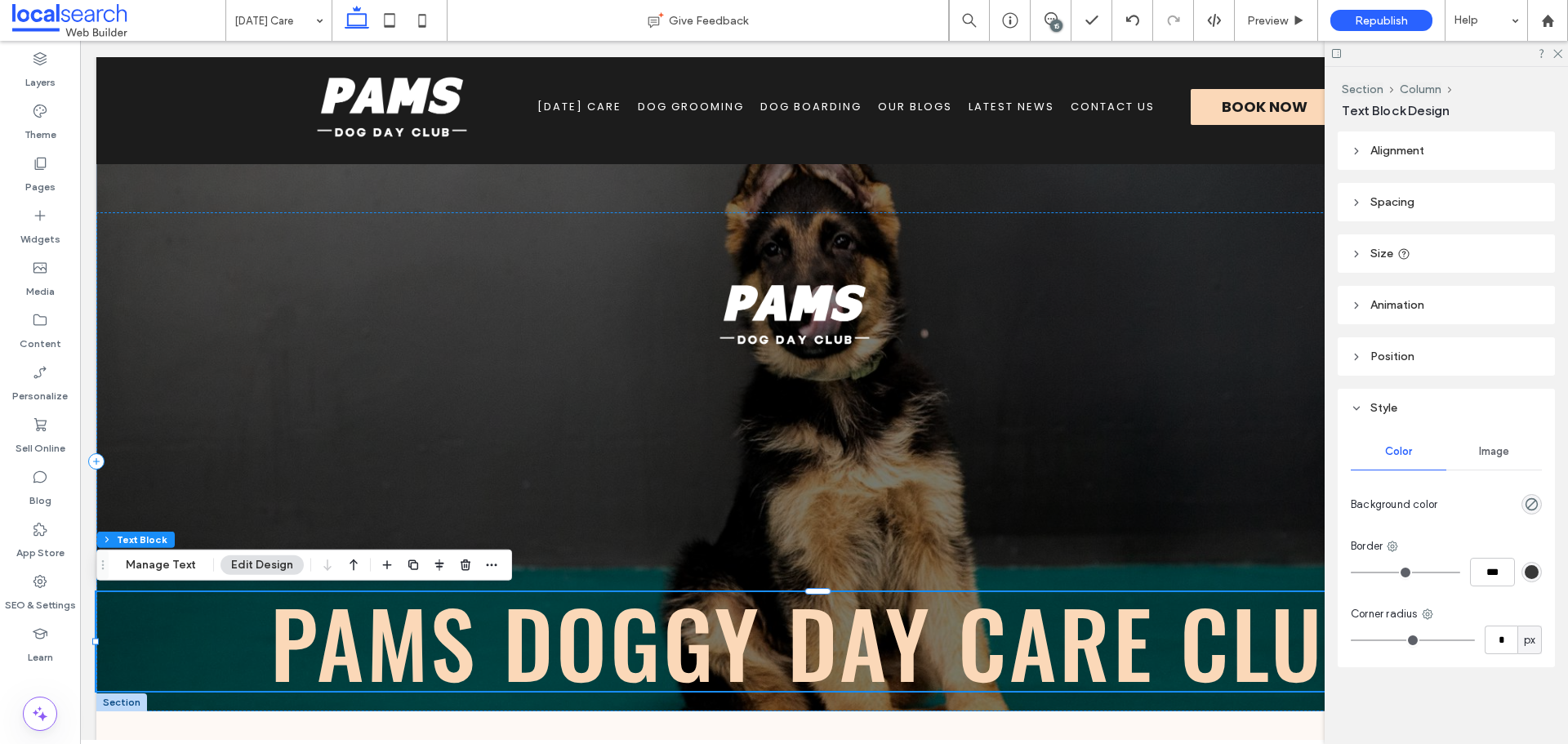
click at [1427, 196] on header "Spacing" at bounding box center [1446, 202] width 217 height 38
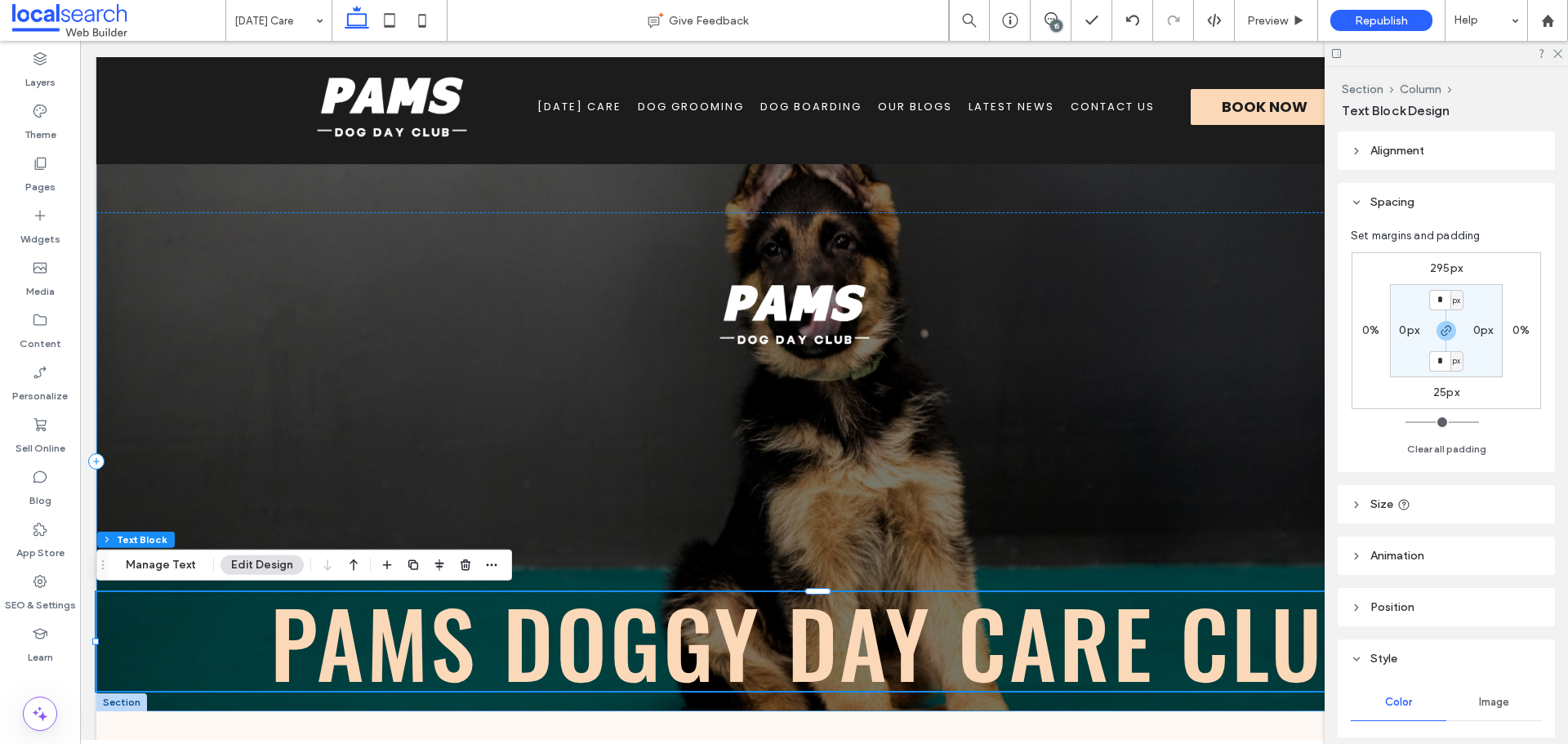
click at [1436, 261] on label "295px" at bounding box center [1446, 268] width 32 height 14
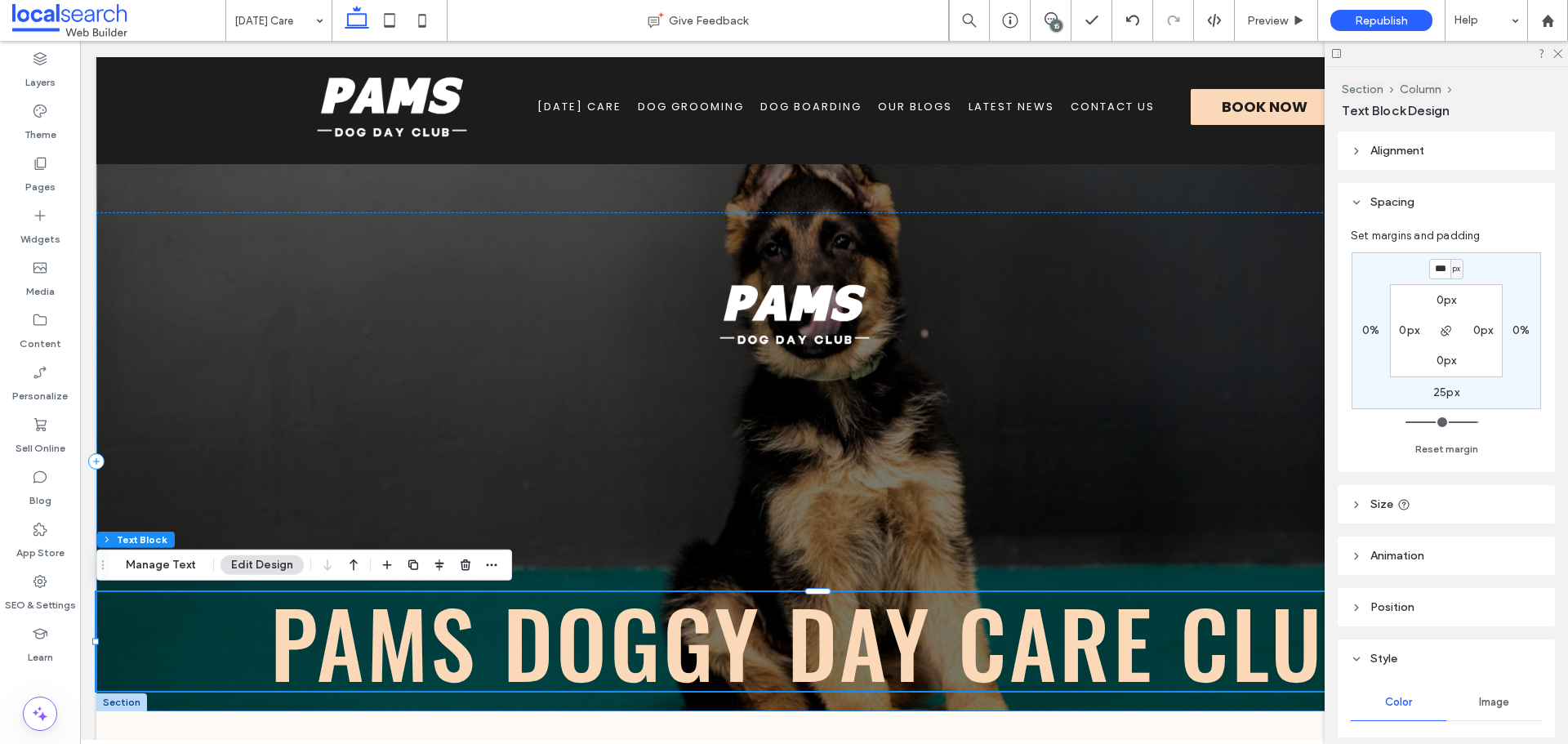
type input "***"
type input "*"
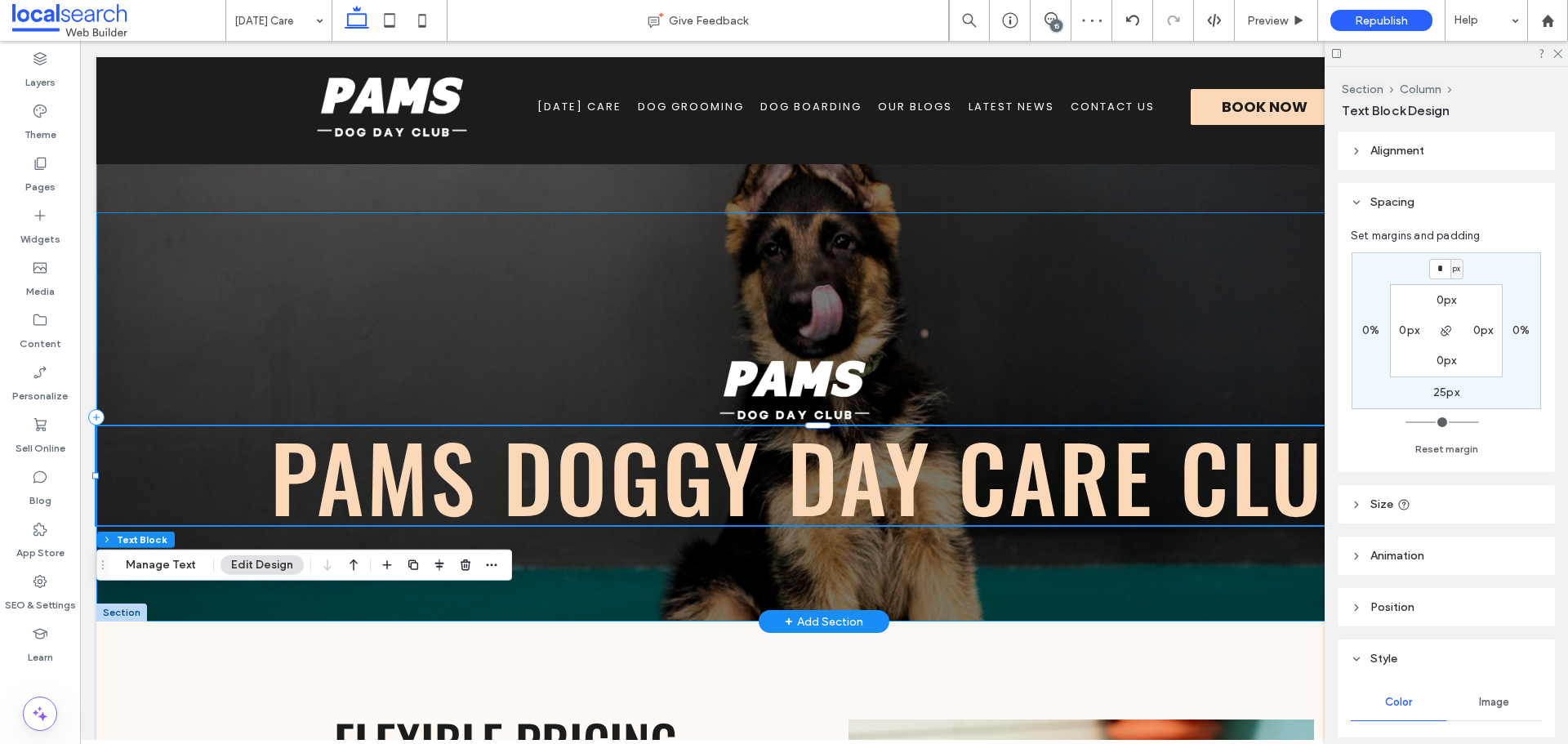
click at [1216, 263] on div "Pams Doggy Day Care Club" at bounding box center [825, 416] width 1456 height 409
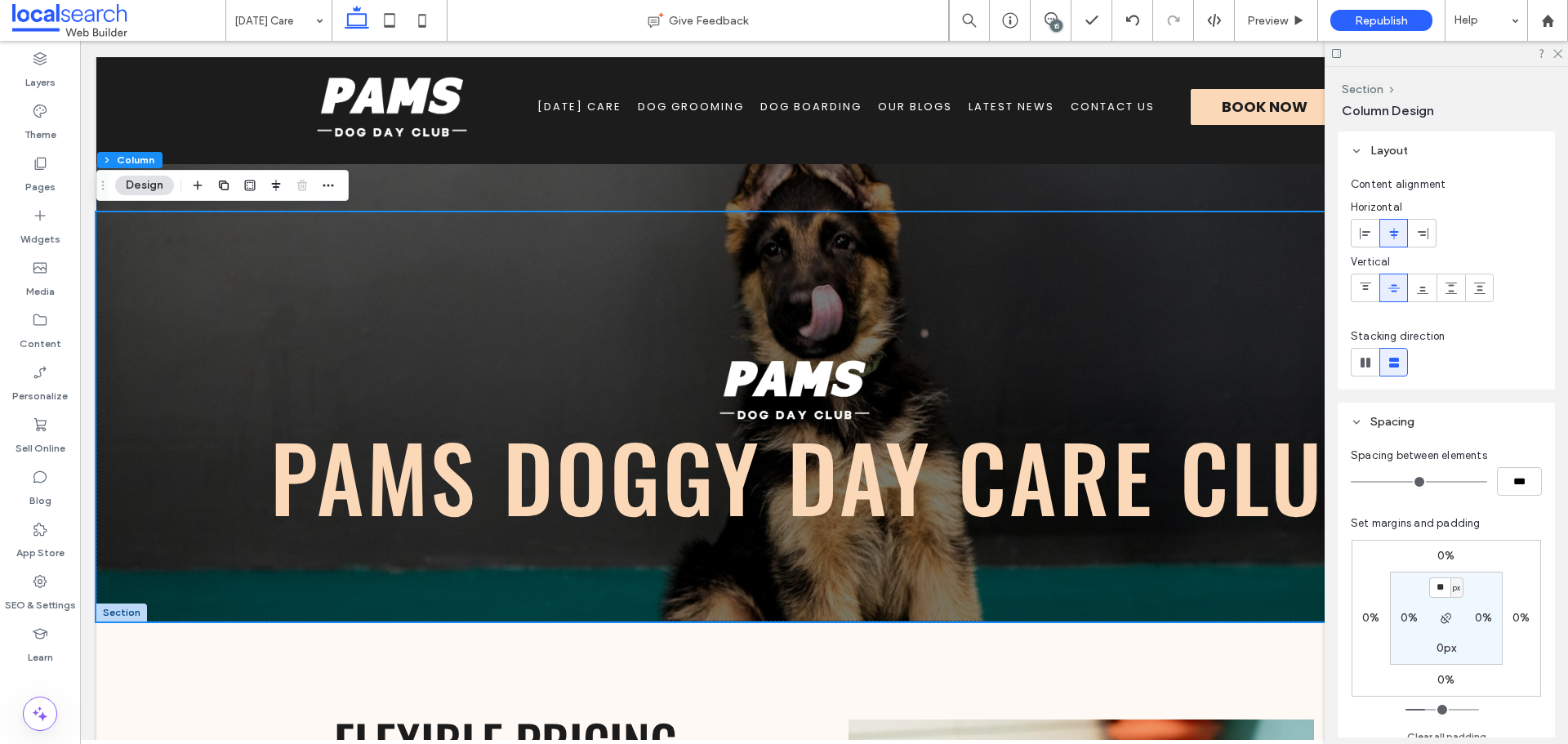
type input "*"
type input "***"
type input "*"
type input "***"
type input "*"
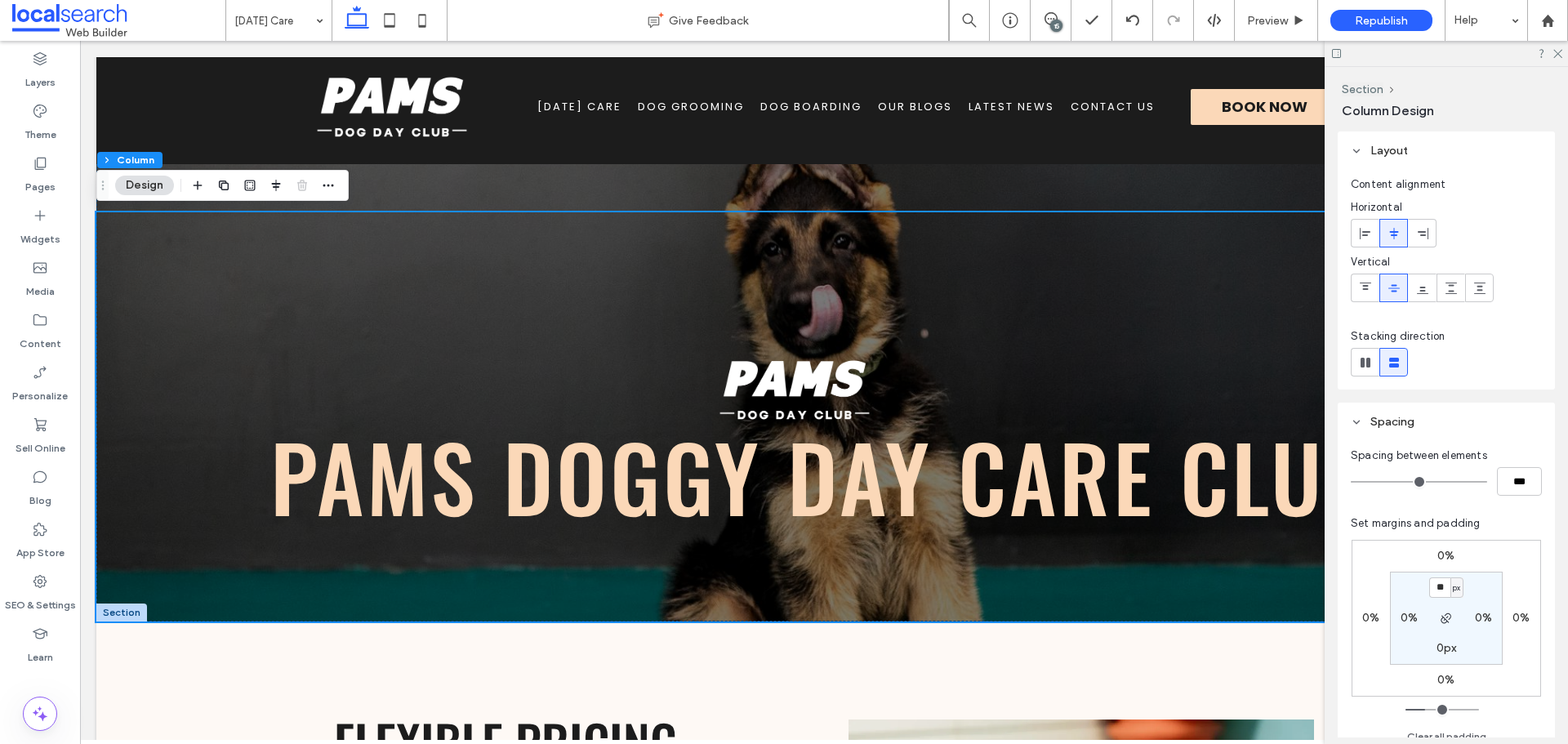
type input "***"
type input "*"
type input "***"
click at [1365, 481] on input "range" at bounding box center [1419, 482] width 136 height 2
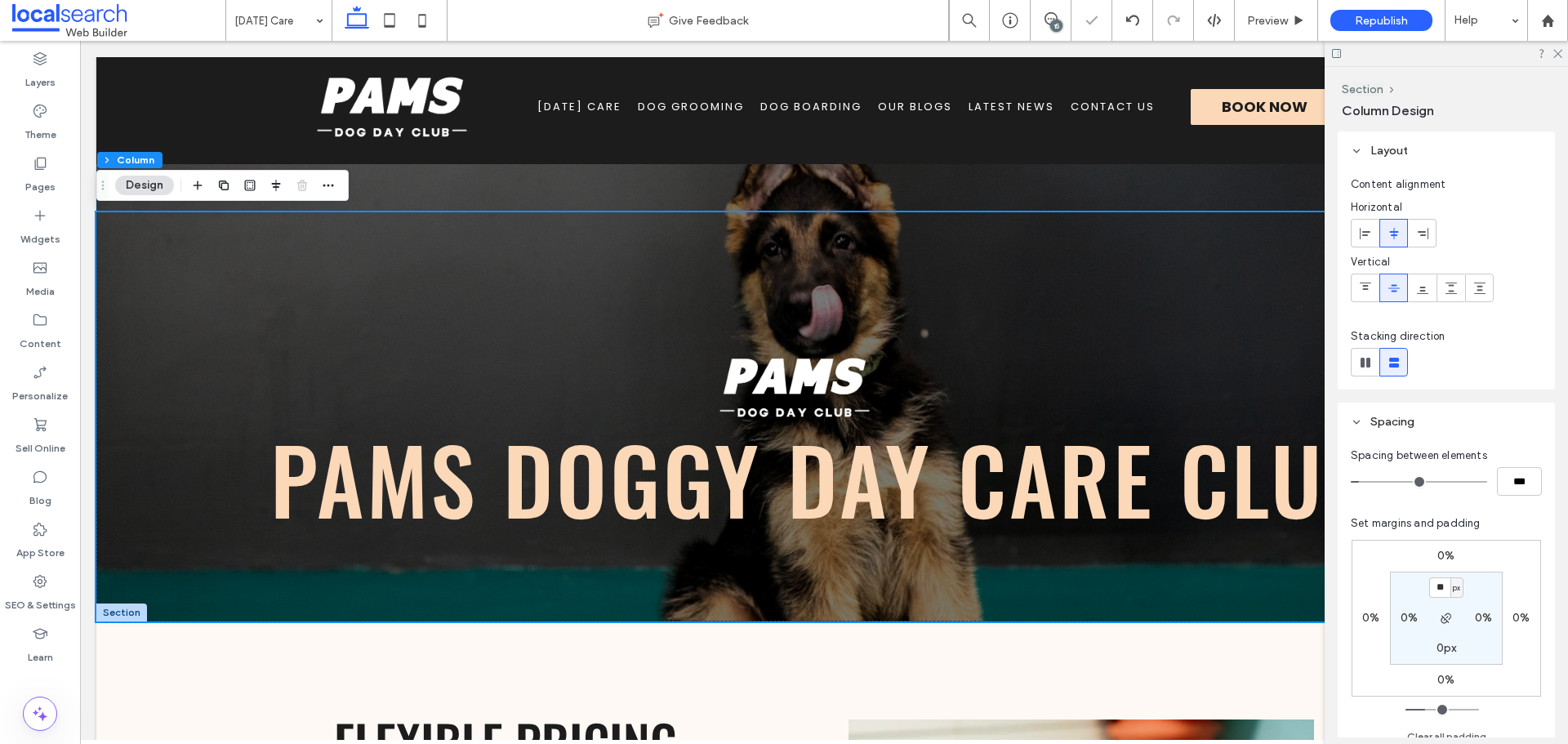
type input "*"
type input "***"
type input "**"
type input "****"
type input "**"
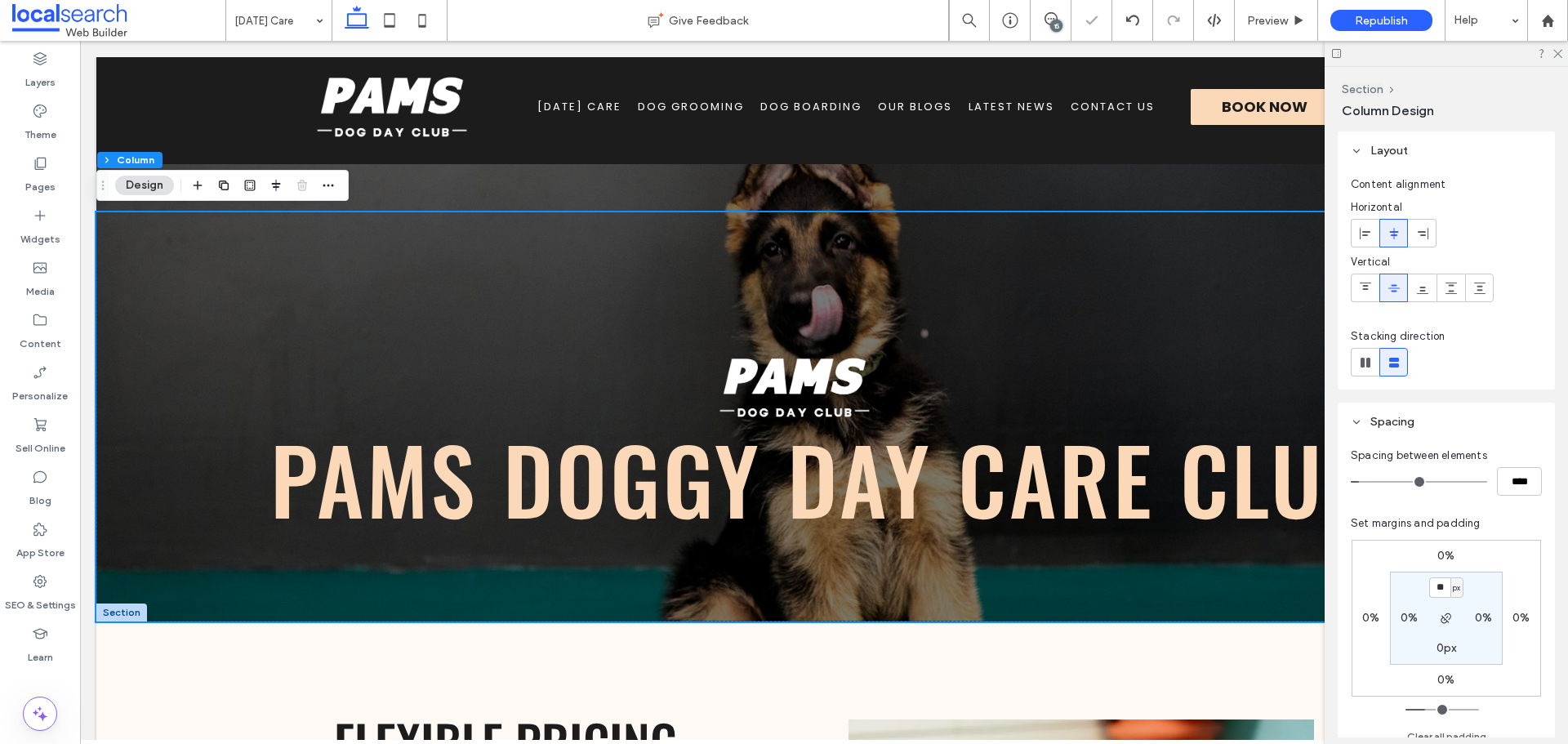
type input "****"
type input "**"
type input "****"
type input "**"
type input "****"
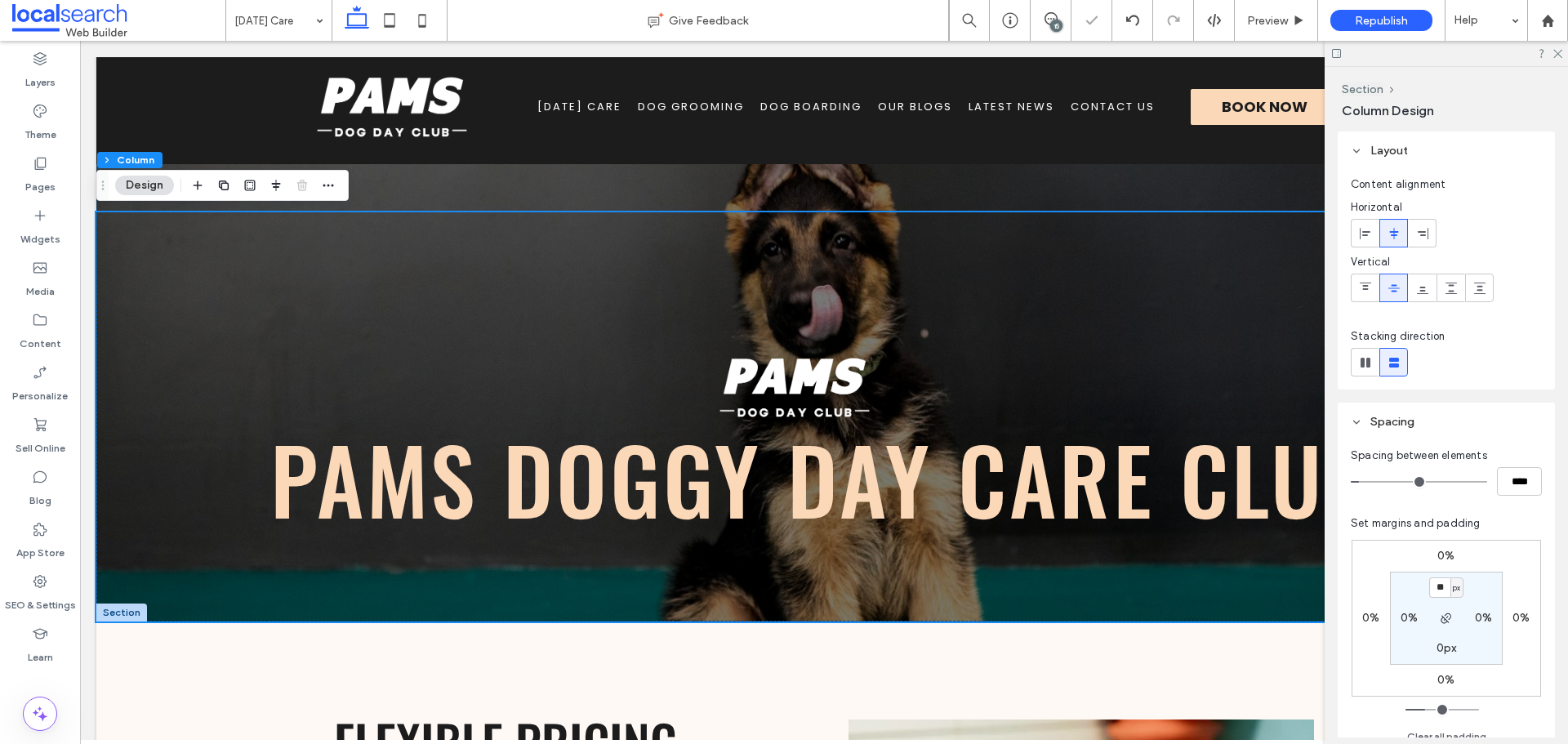
type input "**"
type input "****"
type input "**"
type input "****"
type input "**"
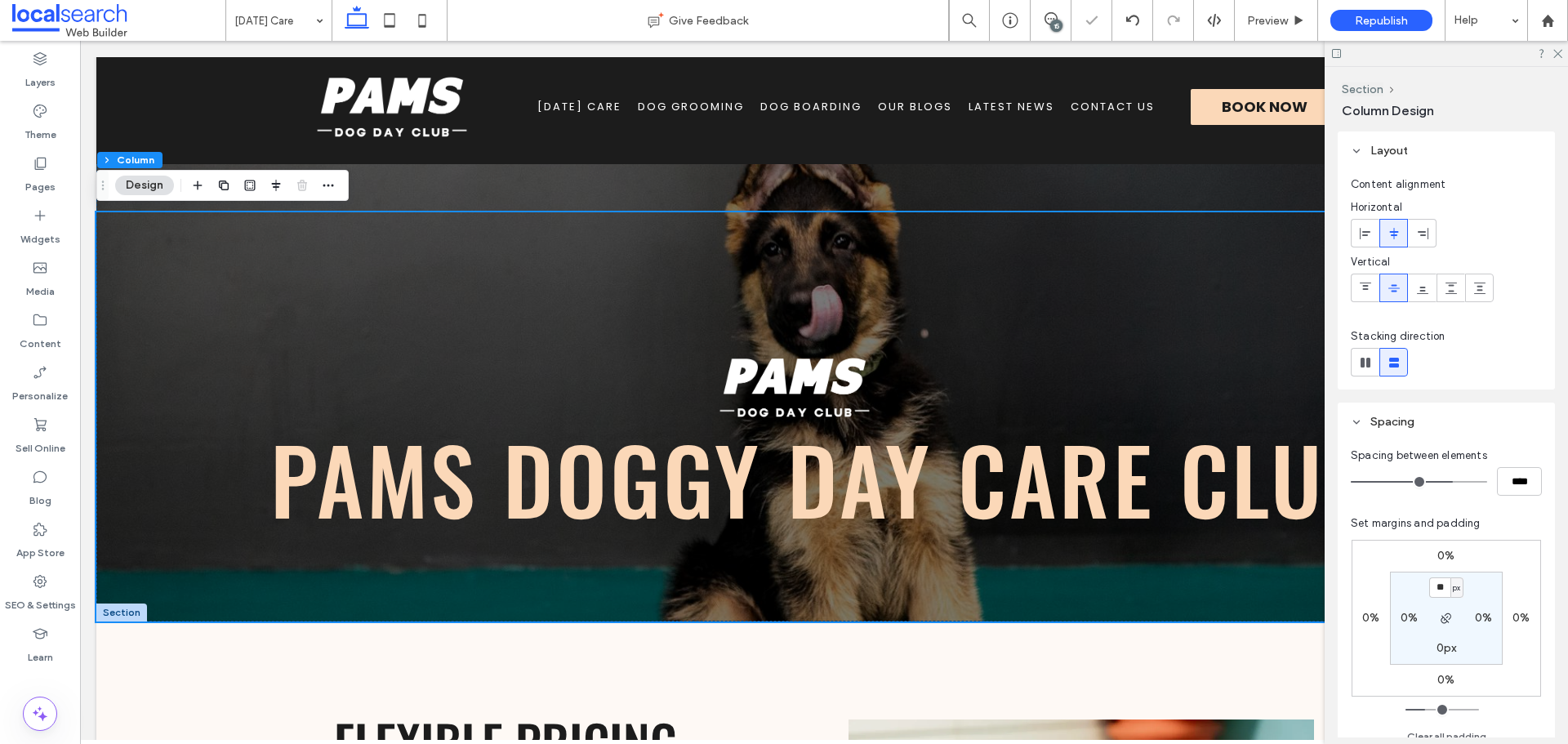
type input "****"
type input "**"
type input "****"
type input "**"
type input "****"
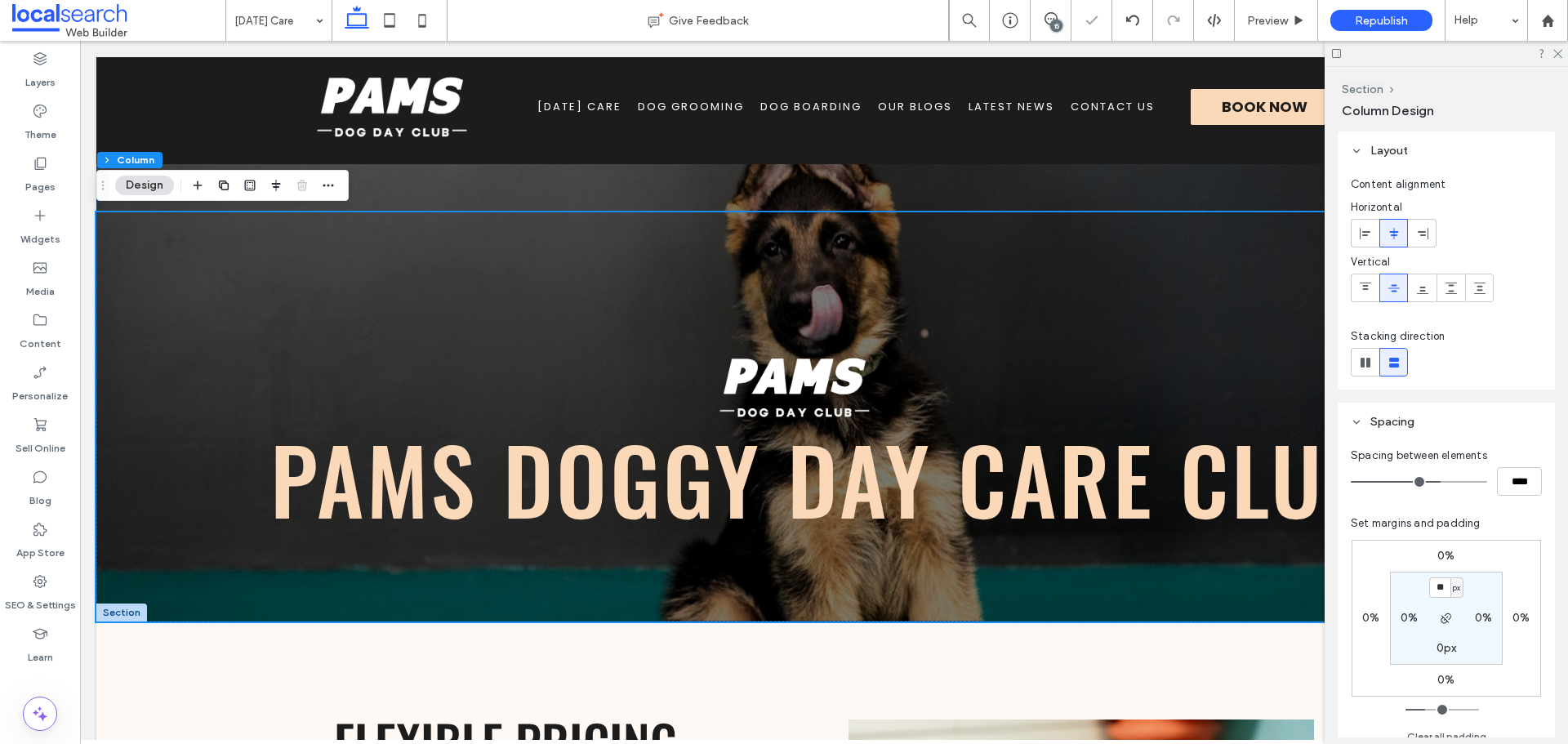
type input "**"
type input "****"
type input "**"
type input "****"
drag, startPoint x: 1365, startPoint y: 477, endPoint x: 1419, endPoint y: 481, distance: 54.1
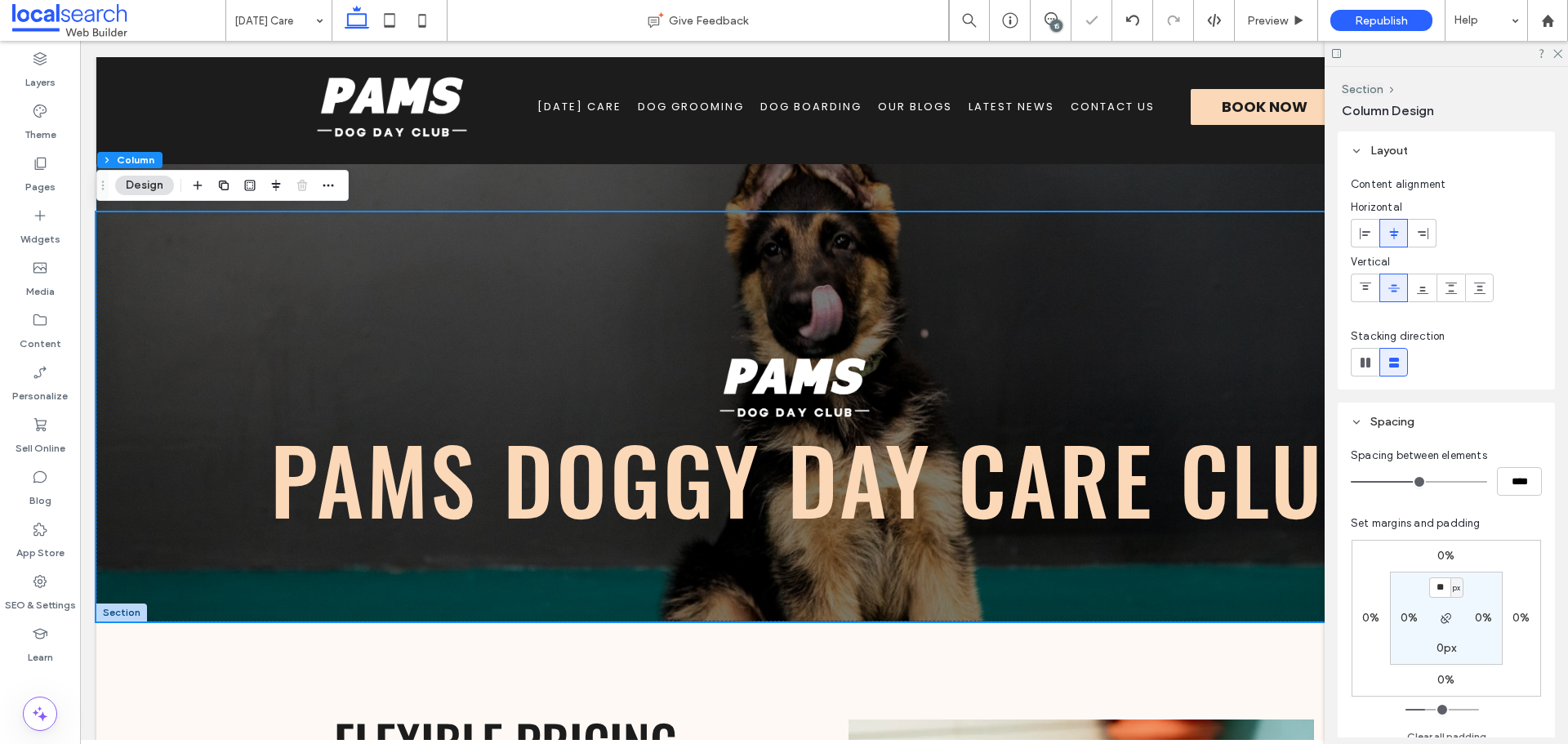
click at [1419, 481] on input "range" at bounding box center [1419, 482] width 136 height 2
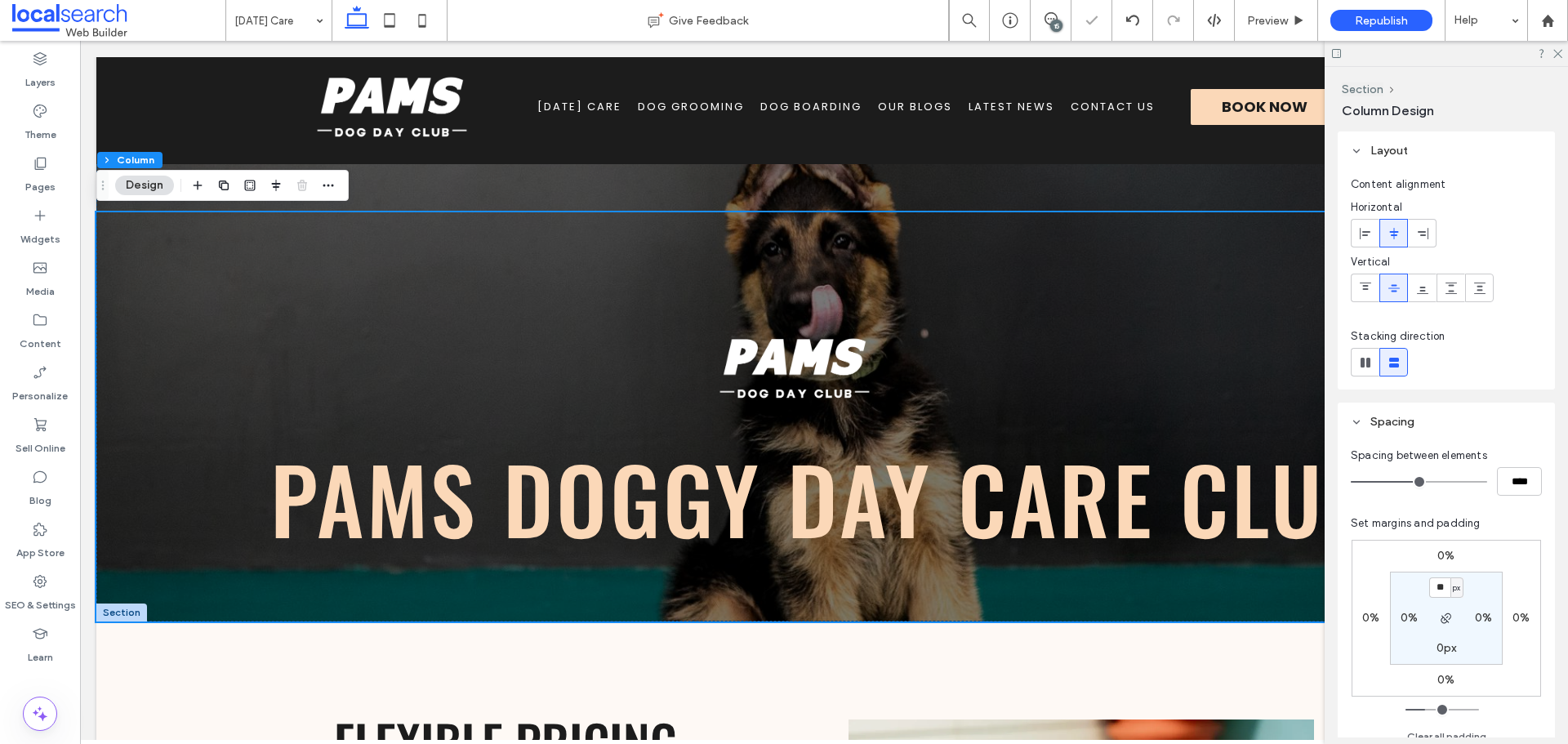
type input "**"
type input "****"
type input "**"
type input "****"
type input "**"
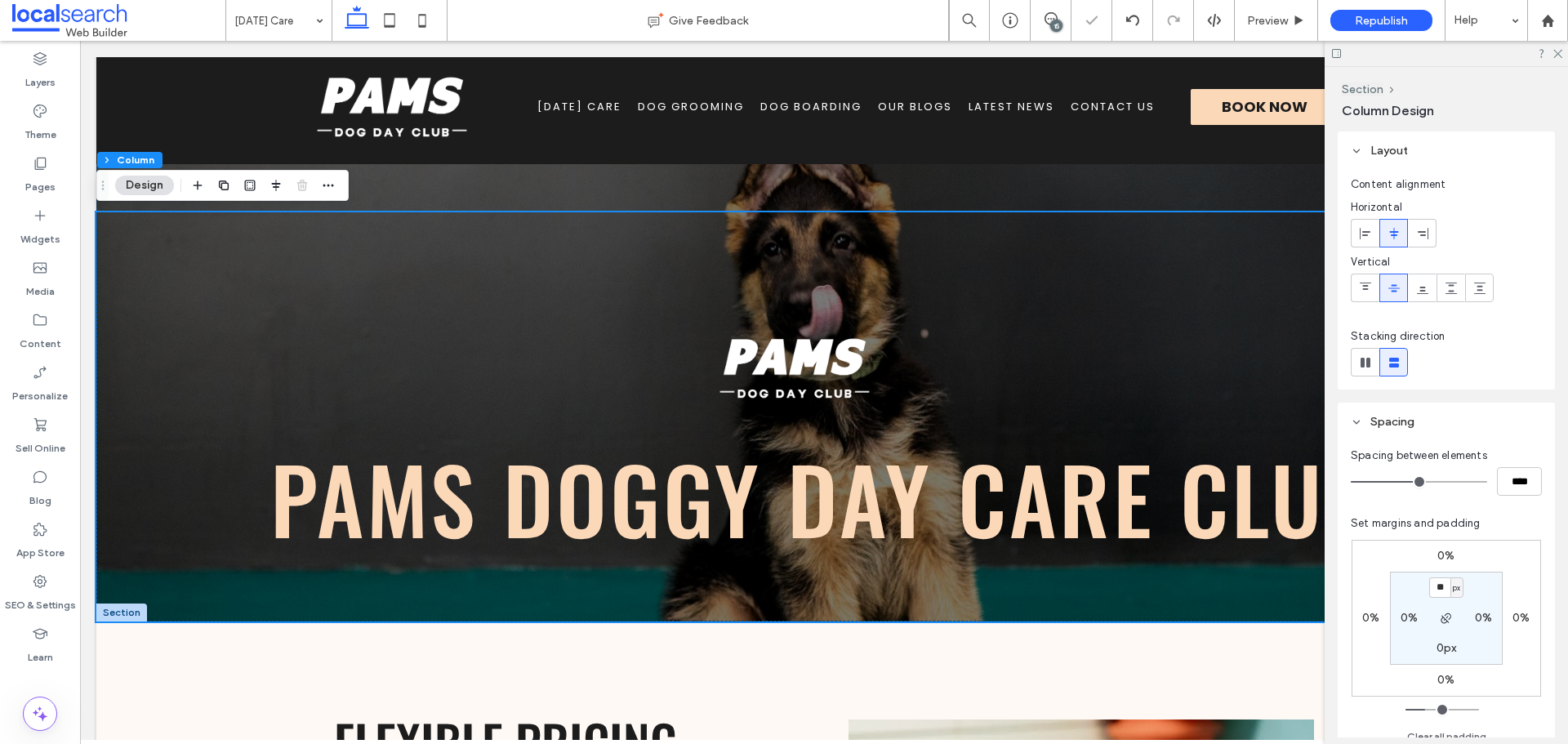
type input "****"
type input "**"
type input "****"
type input "**"
type input "****"
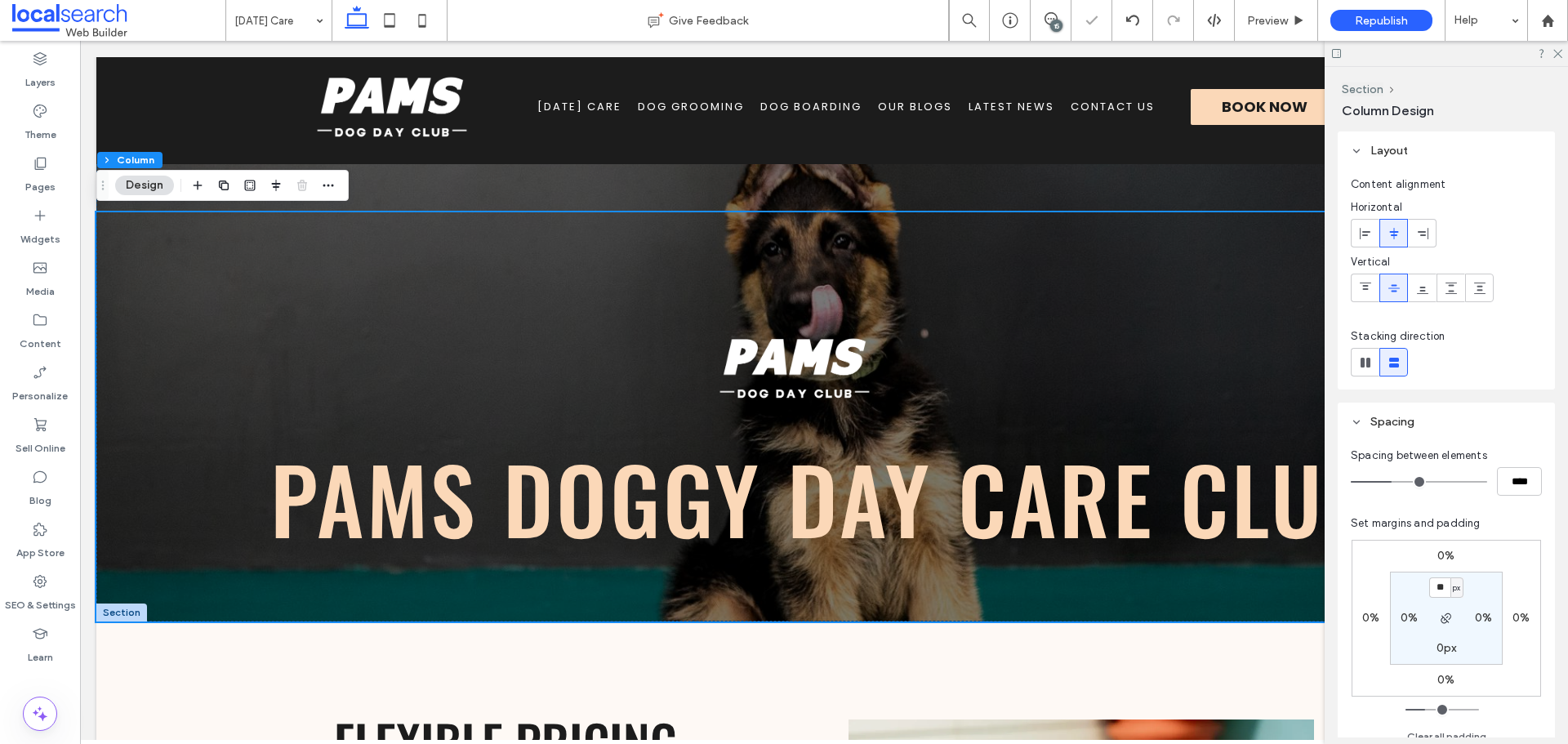
drag, startPoint x: 1419, startPoint y: 481, endPoint x: 1393, endPoint y: 485, distance: 26.3
type input "**"
click at [1393, 483] on input "range" at bounding box center [1419, 482] width 136 height 2
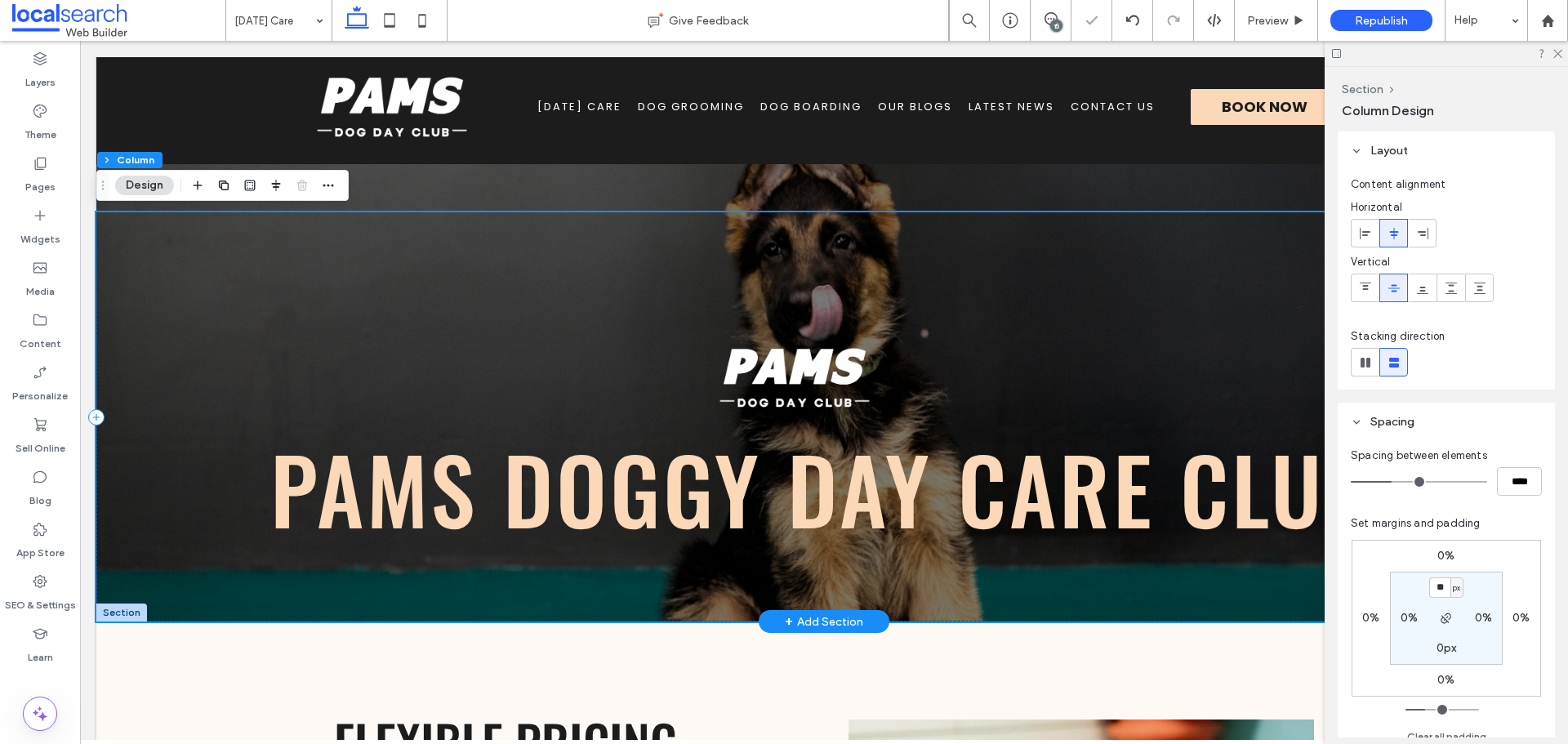
click at [1119, 348] on div "Pams Doggy Day Care Club" at bounding box center [825, 416] width 1456 height 409
drag, startPoint x: 1056, startPoint y: 17, endPoint x: 893, endPoint y: 128, distance: 197.2
click at [1056, 17] on icon at bounding box center [1050, 18] width 13 height 13
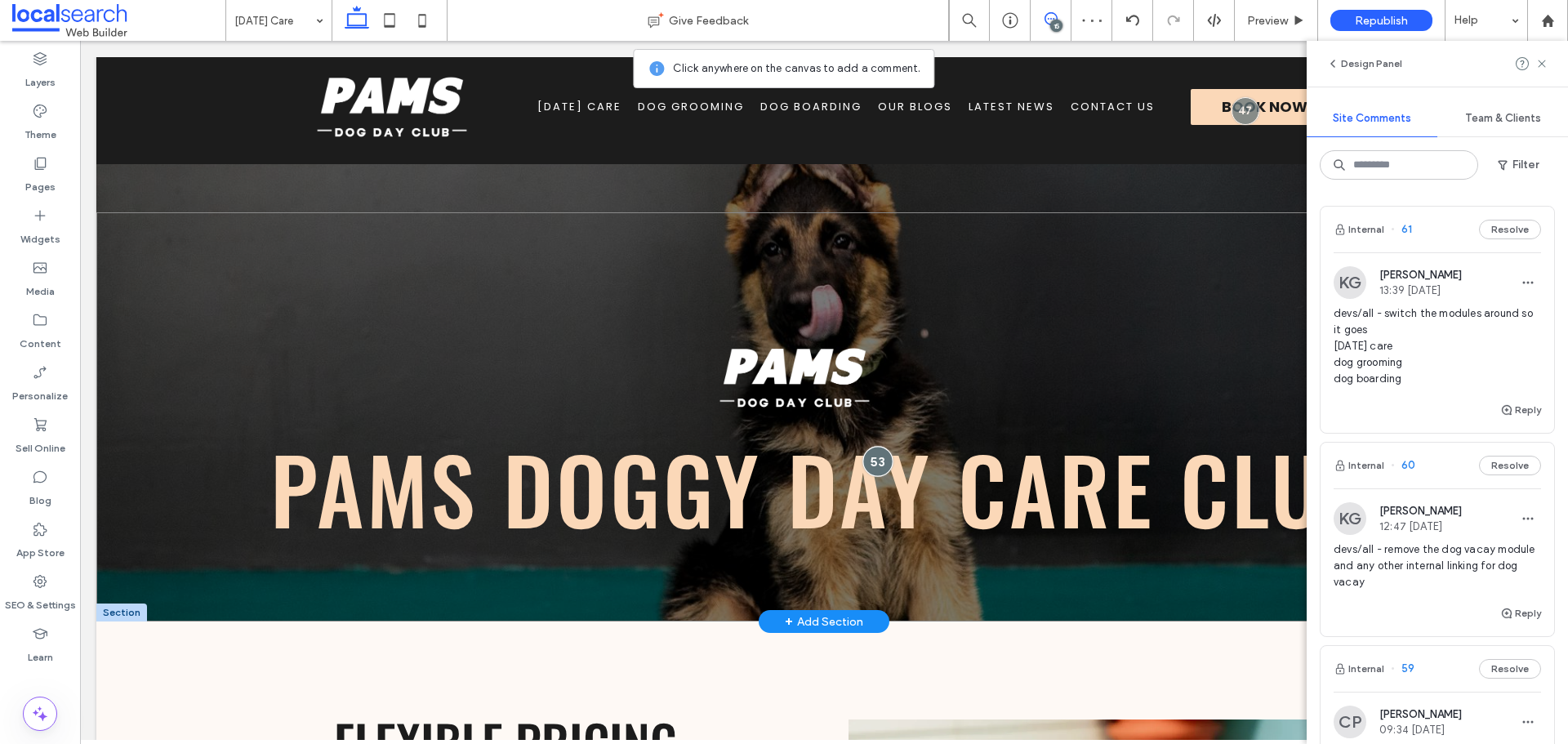
click at [865, 457] on div at bounding box center [877, 461] width 31 height 30
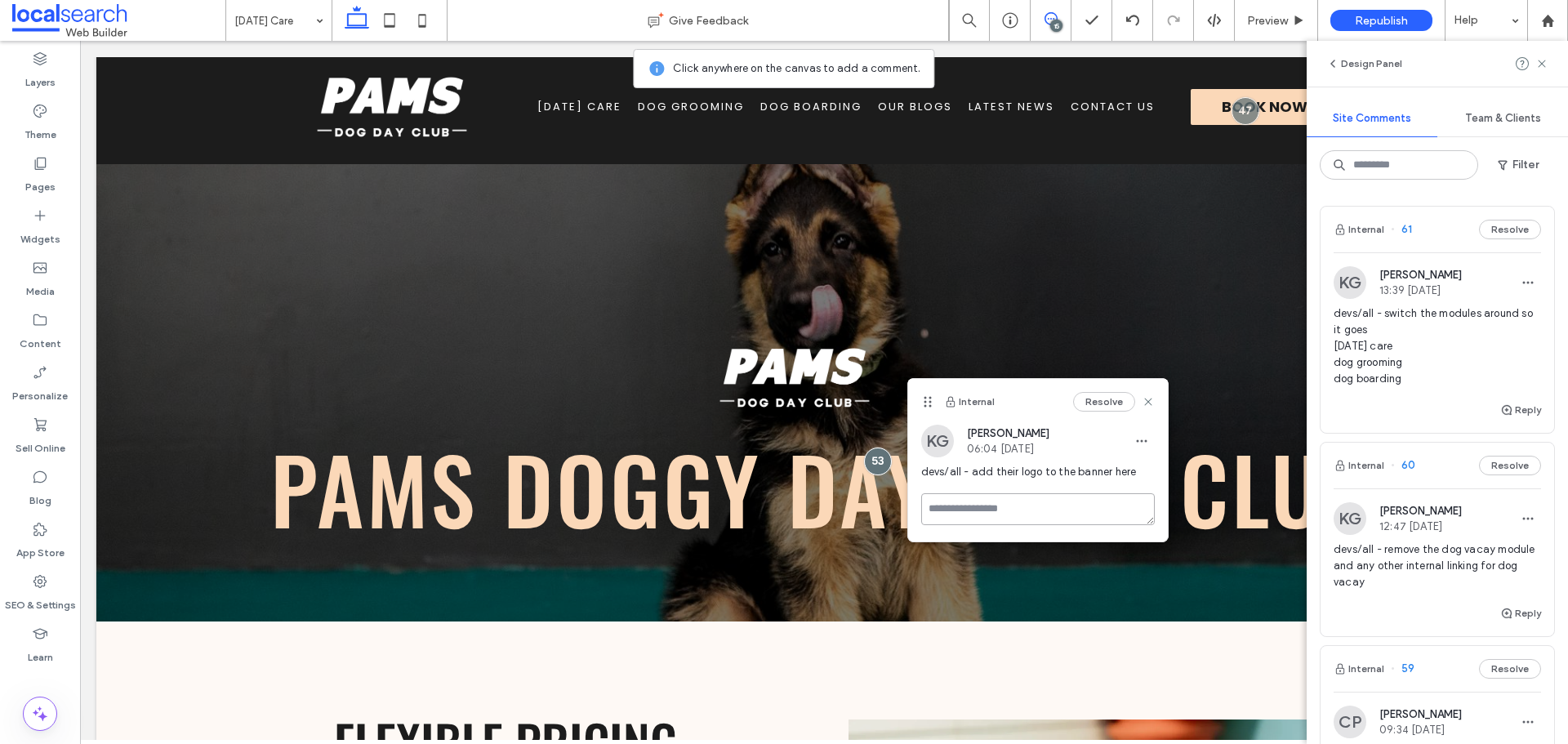
click at [968, 517] on textarea at bounding box center [1038, 509] width 234 height 32
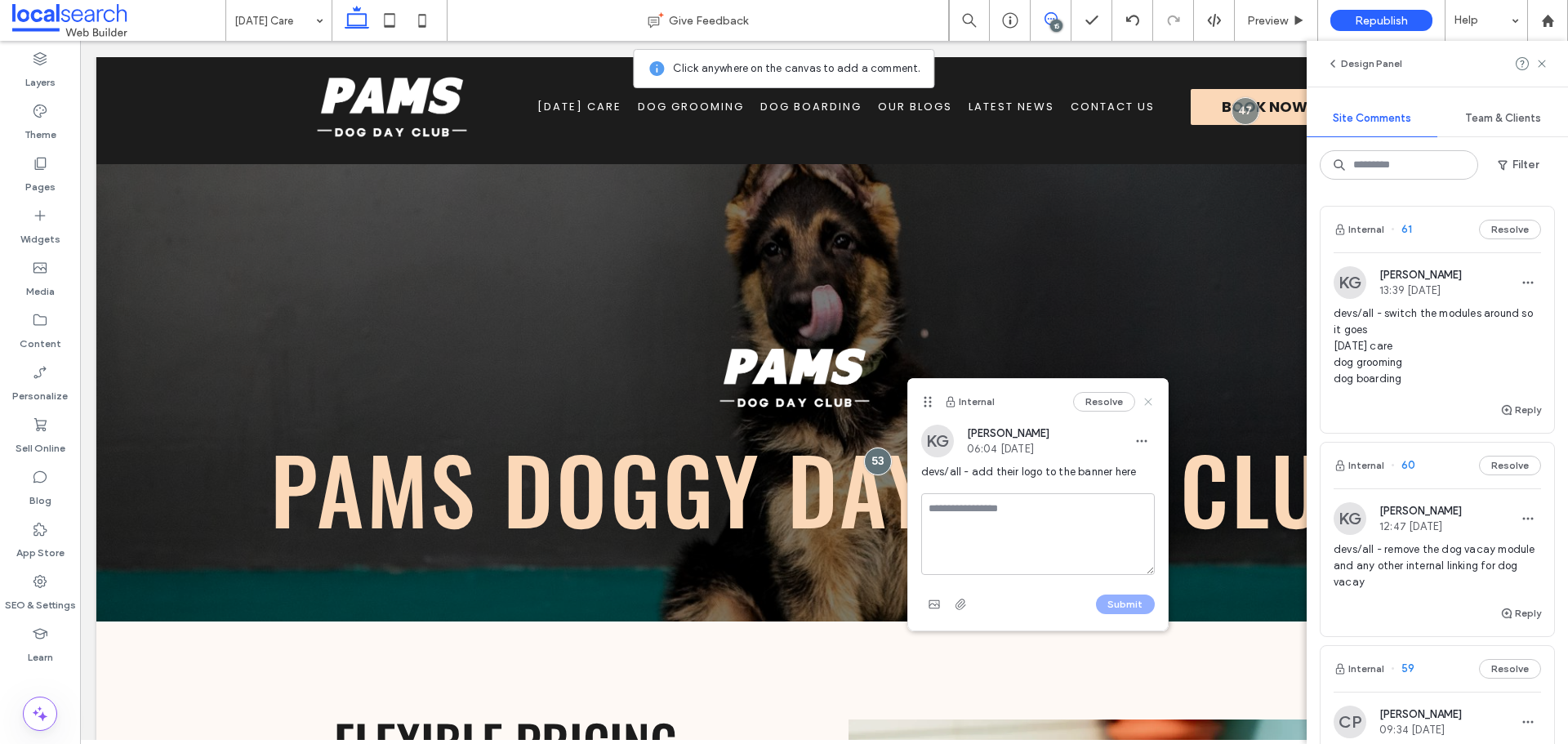
click at [1152, 396] on icon at bounding box center [1148, 402] width 13 height 13
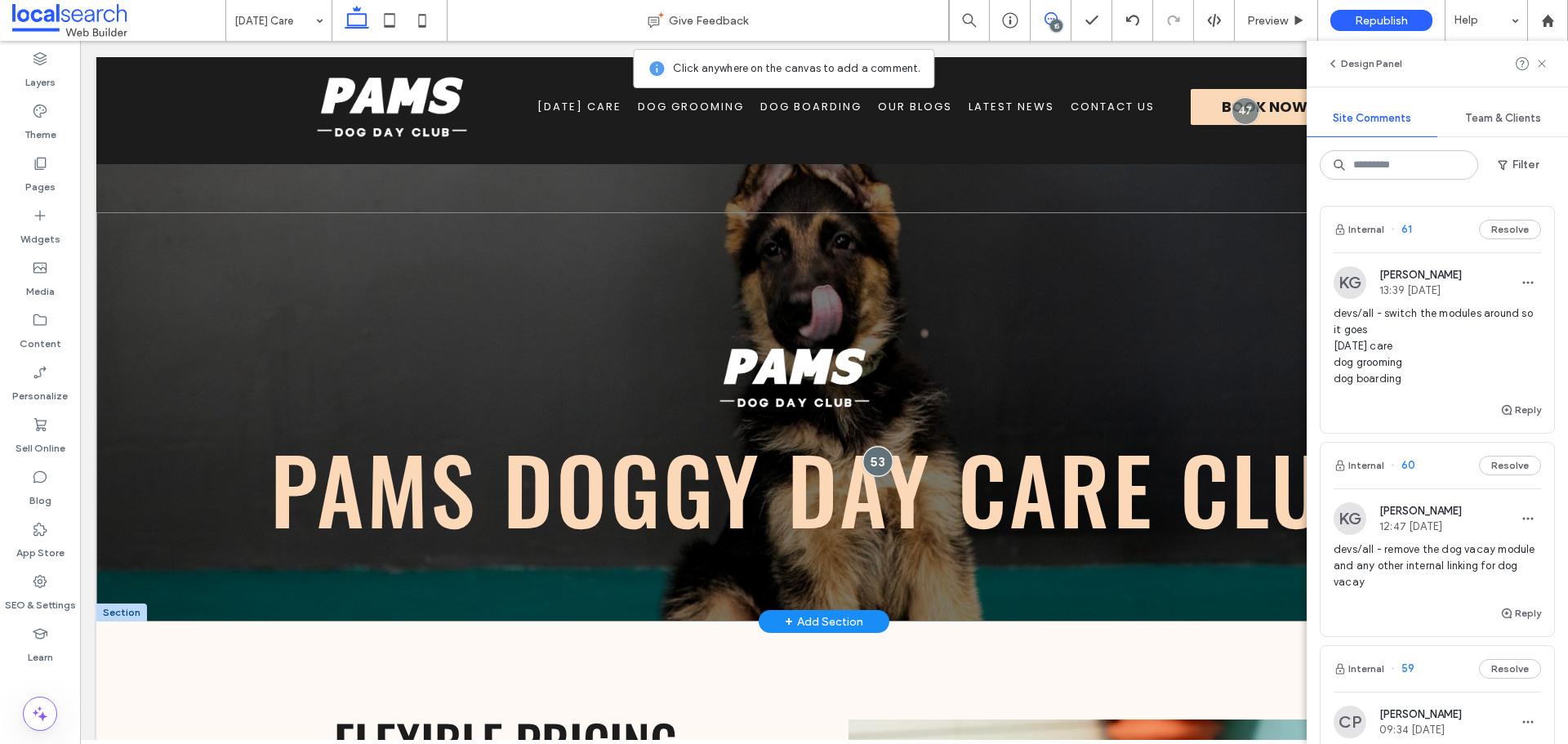
click at [869, 463] on div at bounding box center [877, 461] width 31 height 30
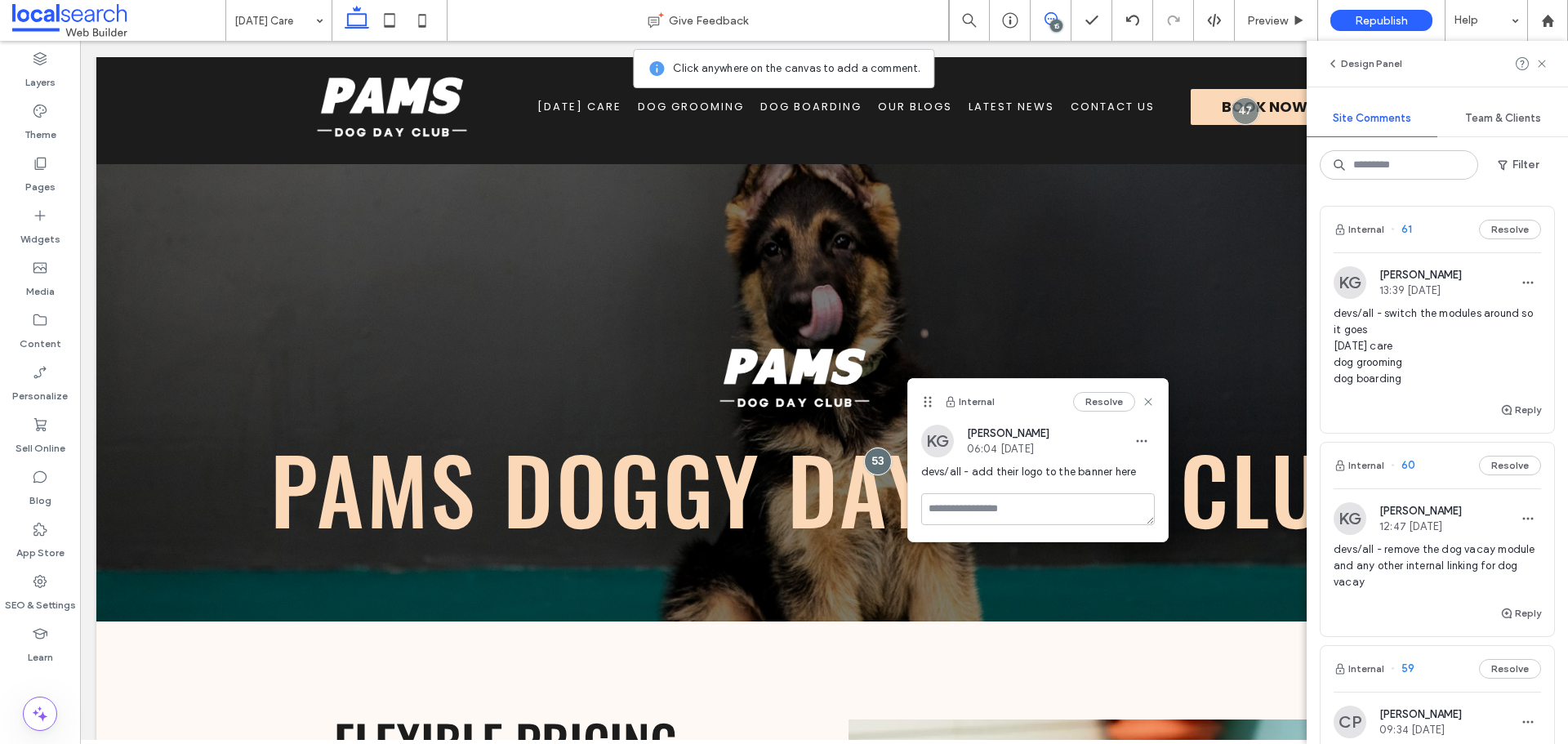
click at [1042, 17] on span at bounding box center [1050, 18] width 40 height 13
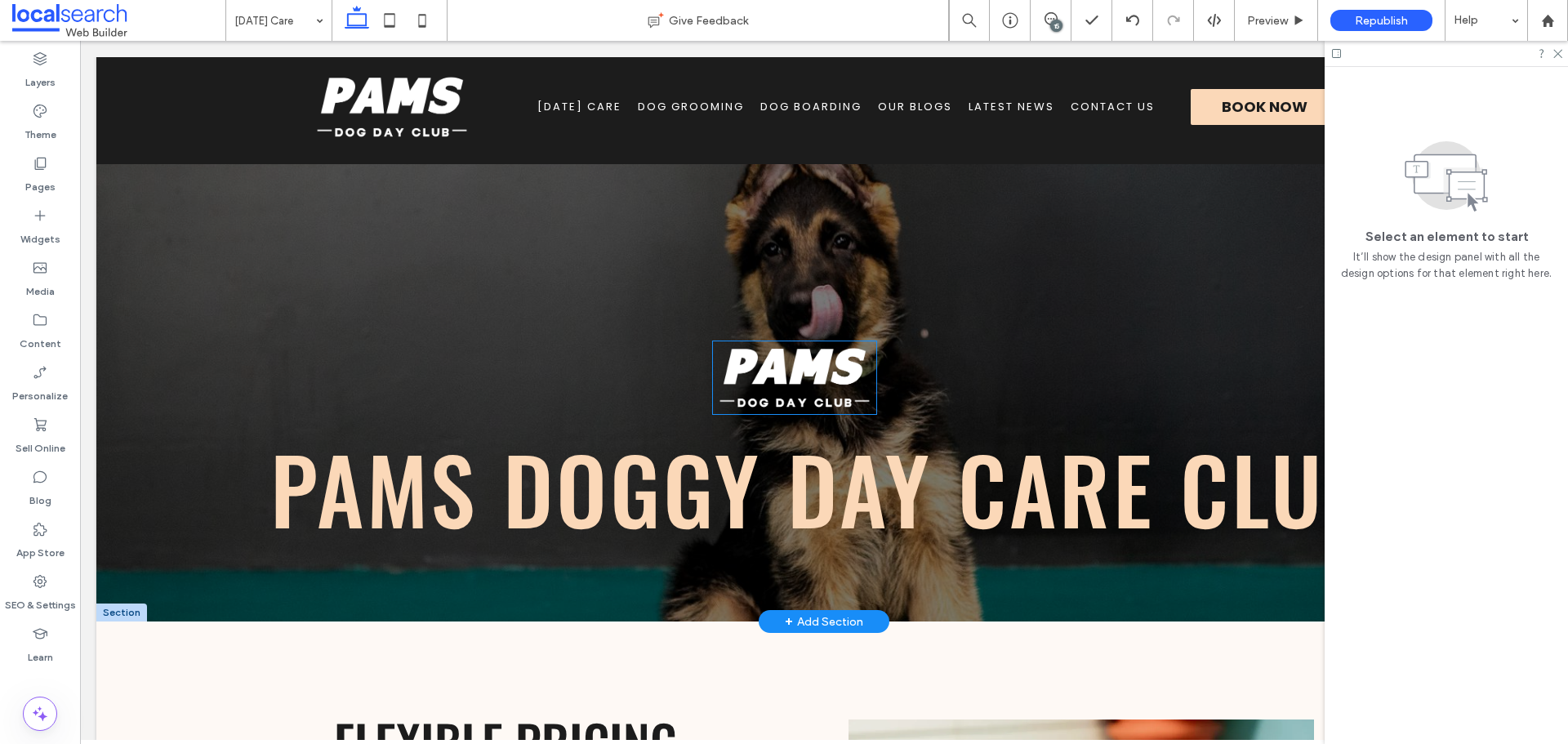
click at [790, 387] on img at bounding box center [794, 378] width 163 height 73
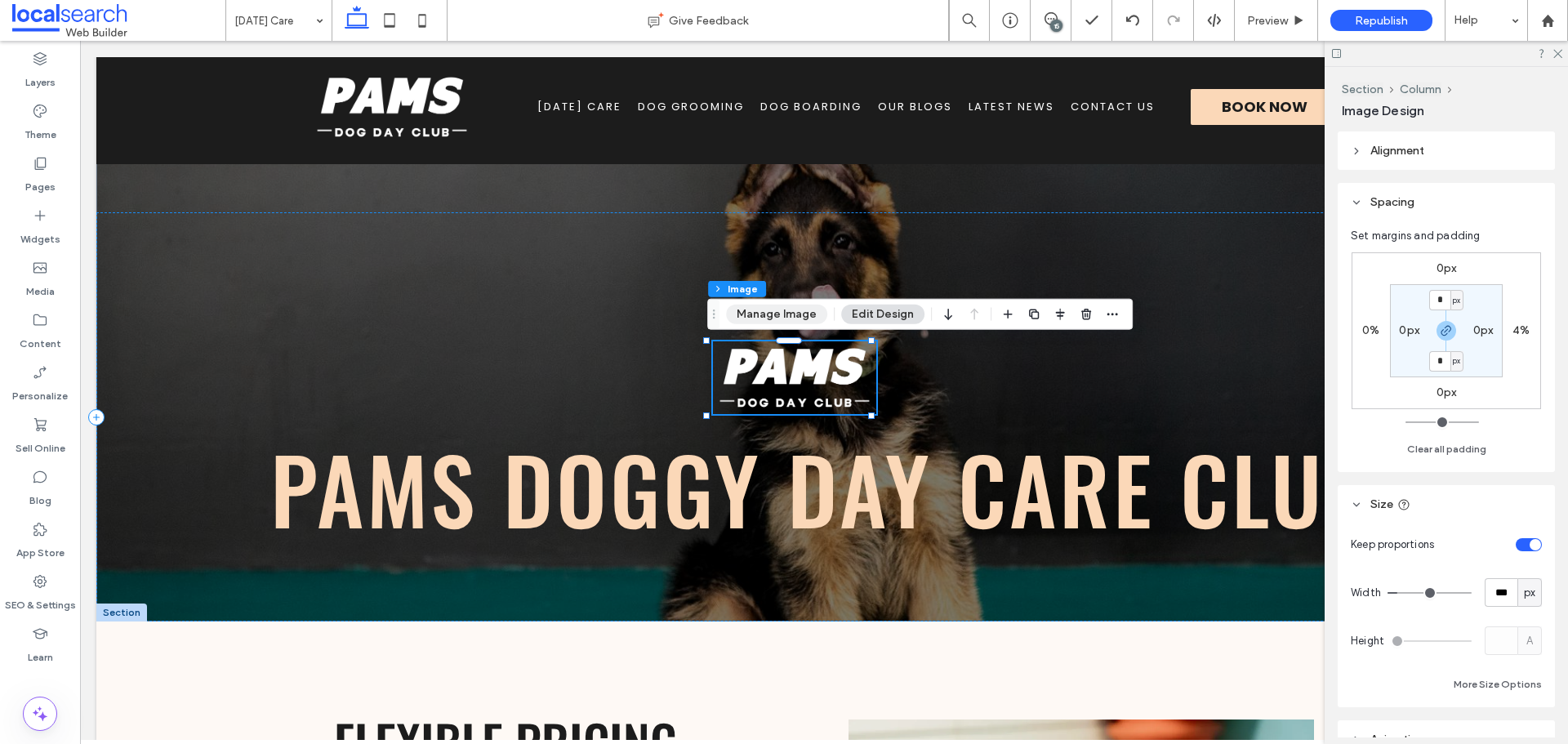
click at [811, 315] on button "Manage Image" at bounding box center [777, 315] width 101 height 19
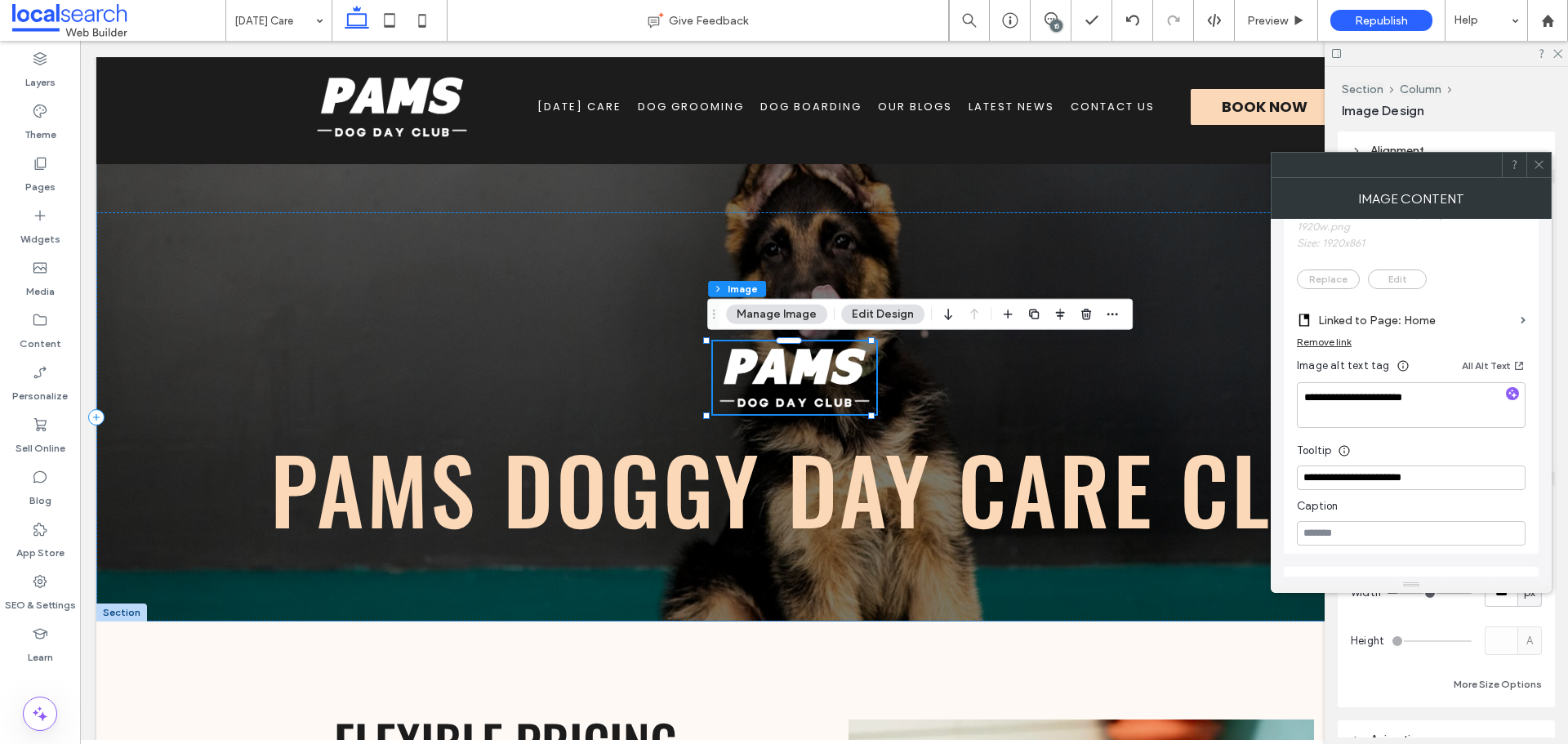
scroll to position [327, 0]
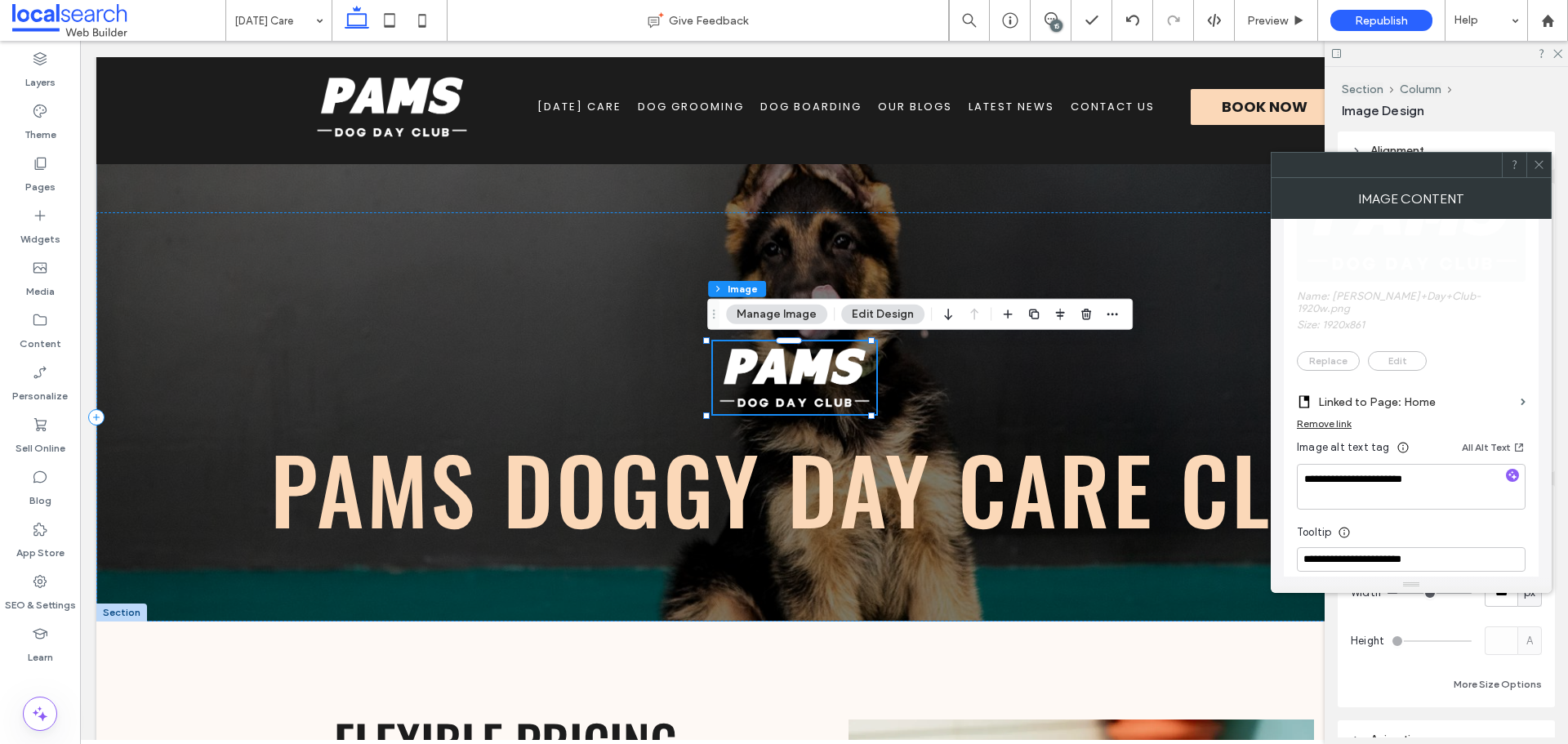
click at [1342, 417] on div "Remove link" at bounding box center [1324, 423] width 55 height 12
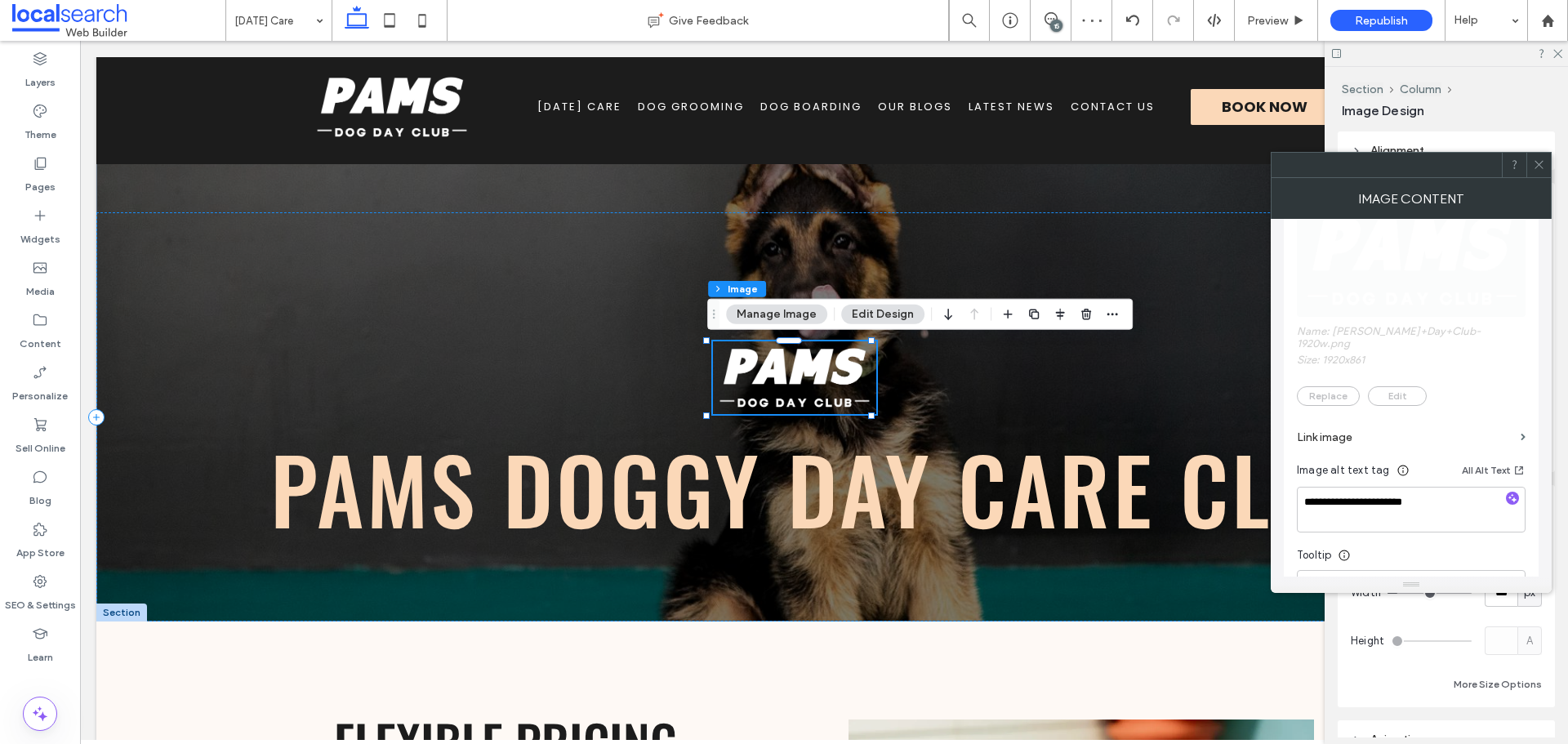
scroll to position [288, 0]
click at [1536, 163] on icon at bounding box center [1539, 165] width 12 height 12
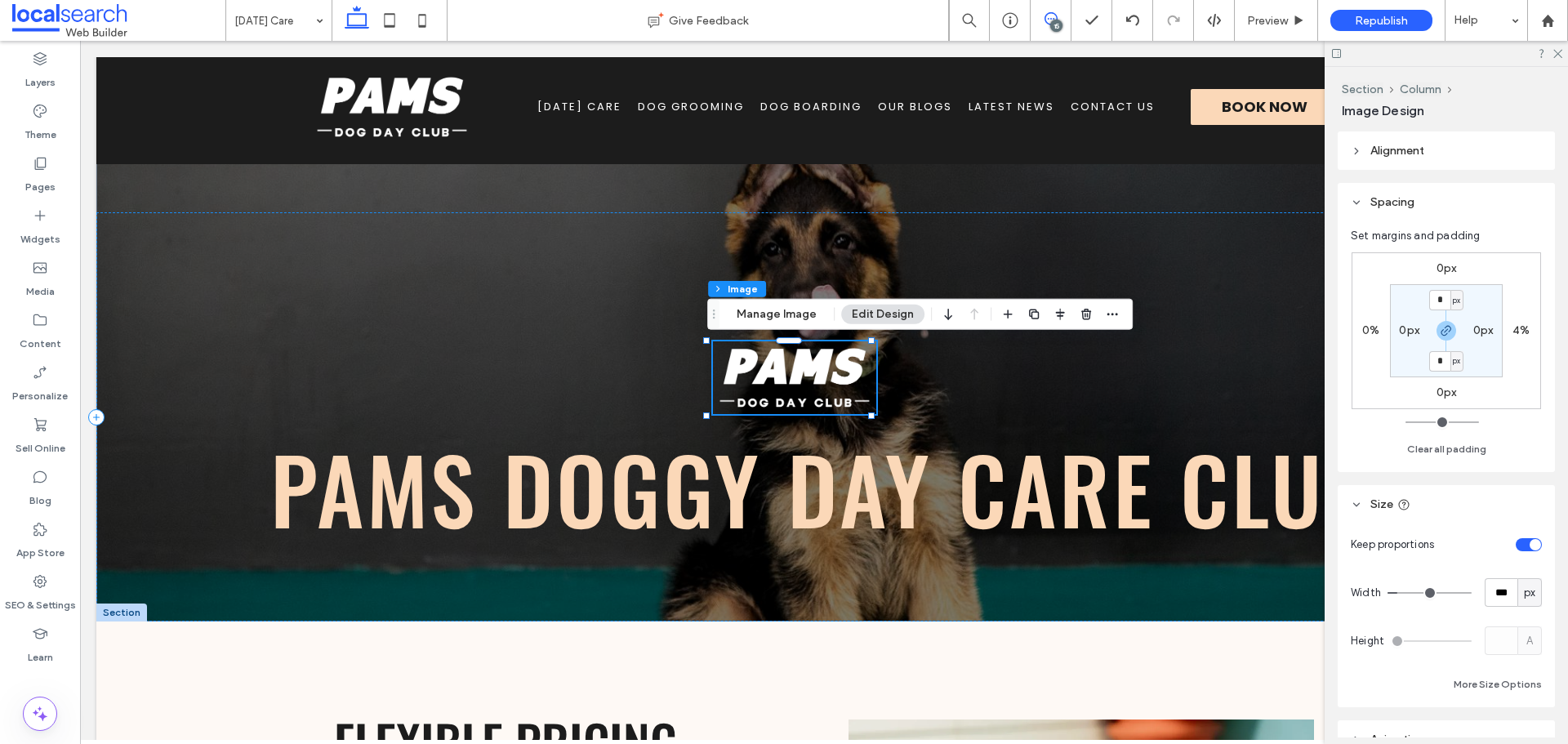
click at [1047, 24] on use at bounding box center [1050, 18] width 13 height 13
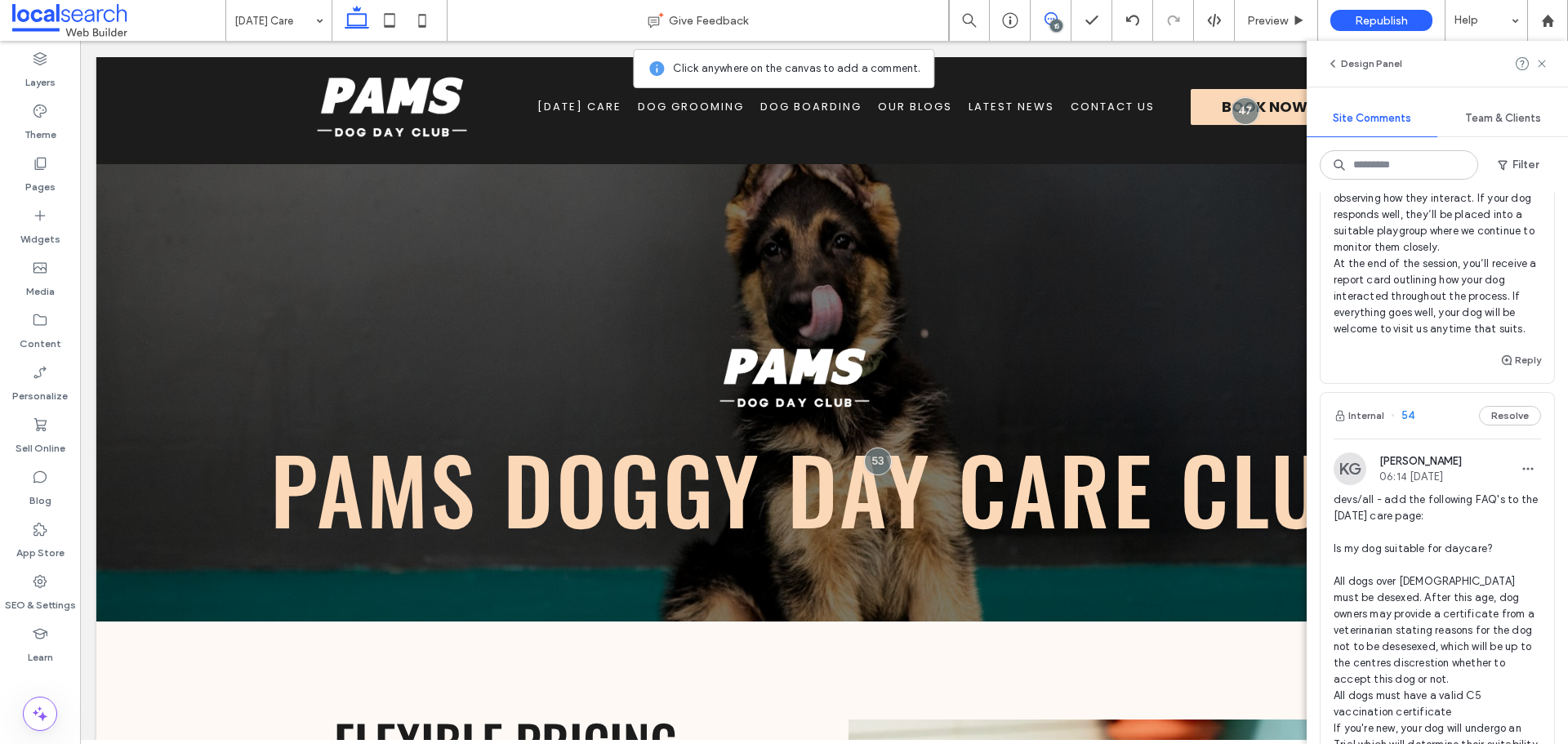
scroll to position [2449, 0]
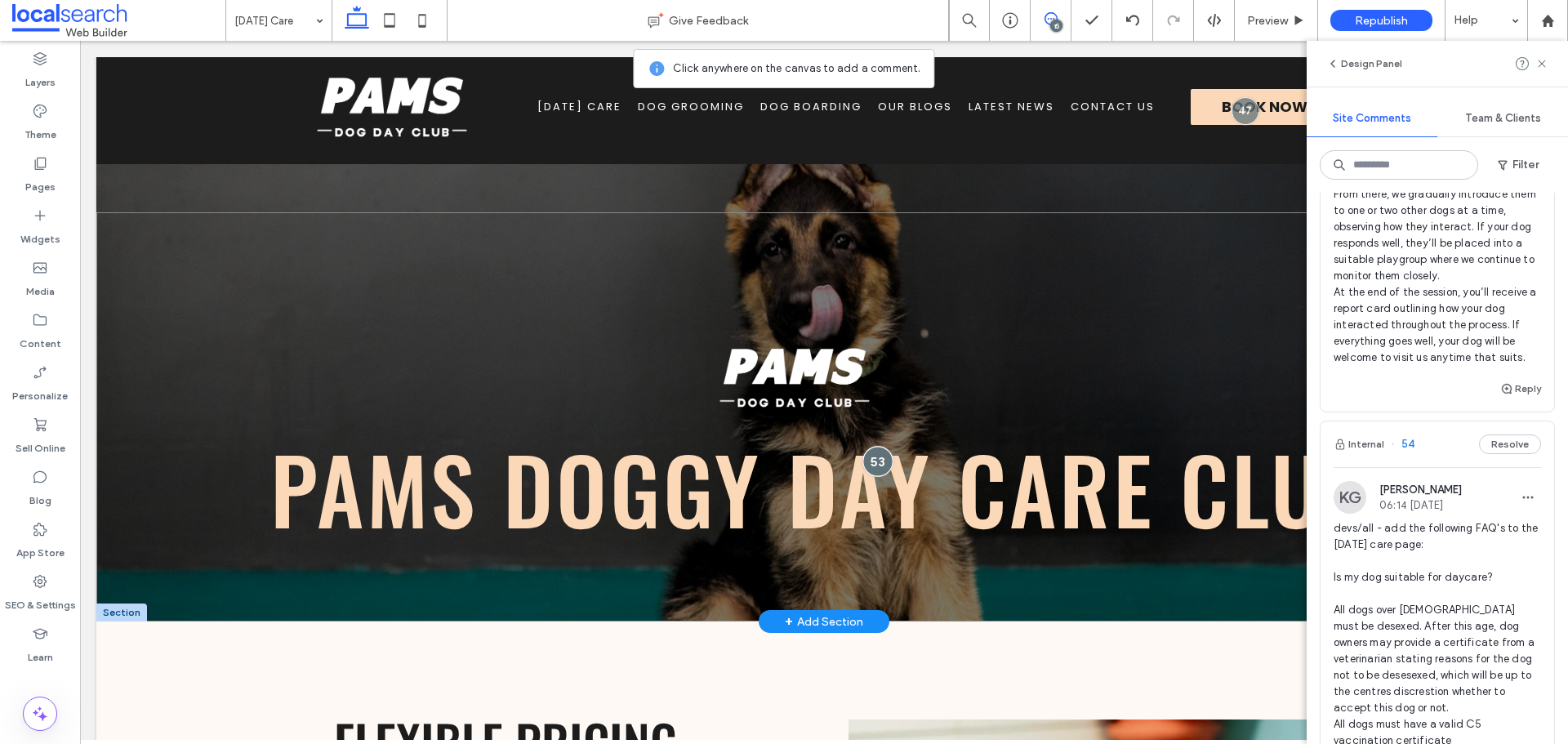
click at [879, 463] on div at bounding box center [877, 461] width 31 height 30
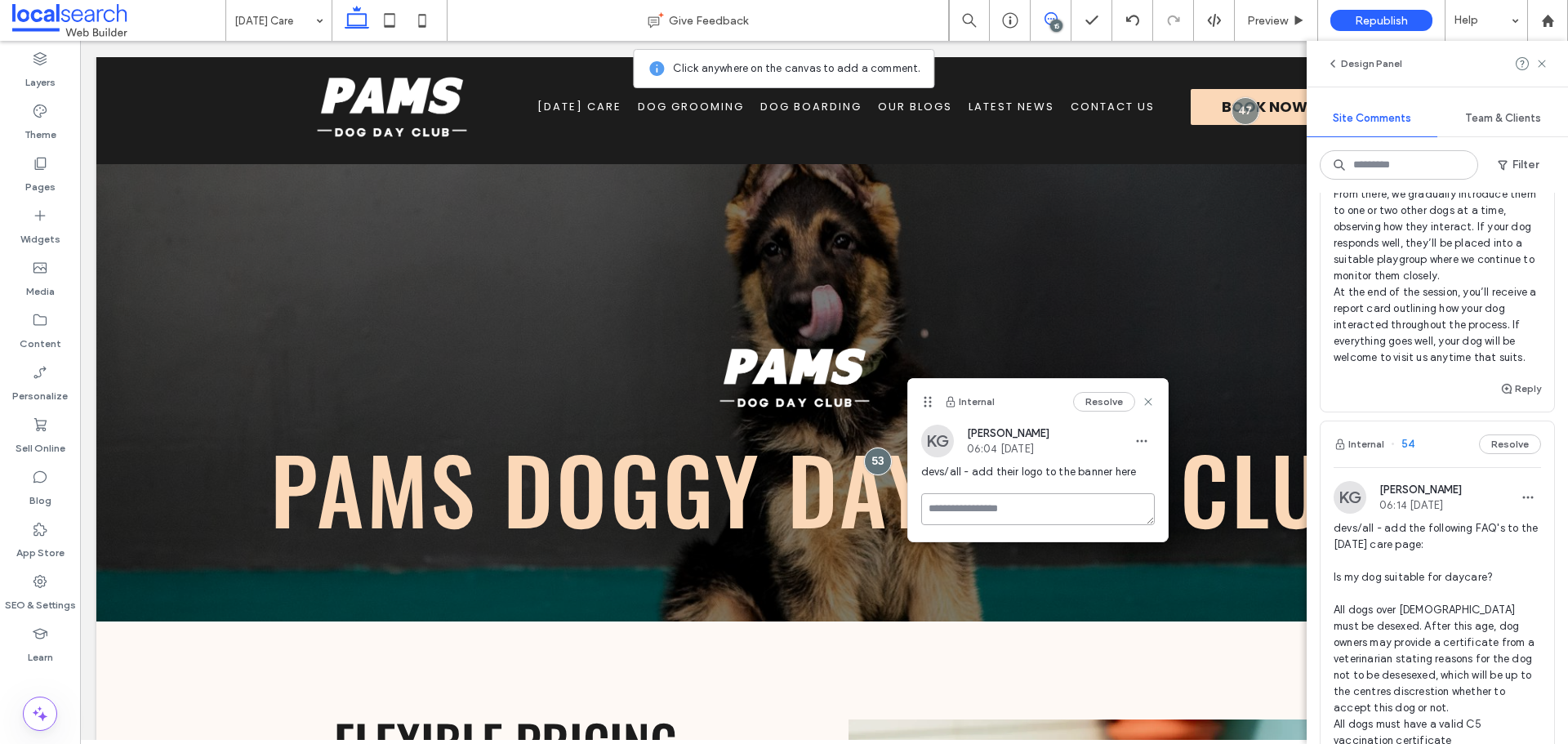
click at [1091, 506] on textarea at bounding box center [1038, 509] width 234 height 32
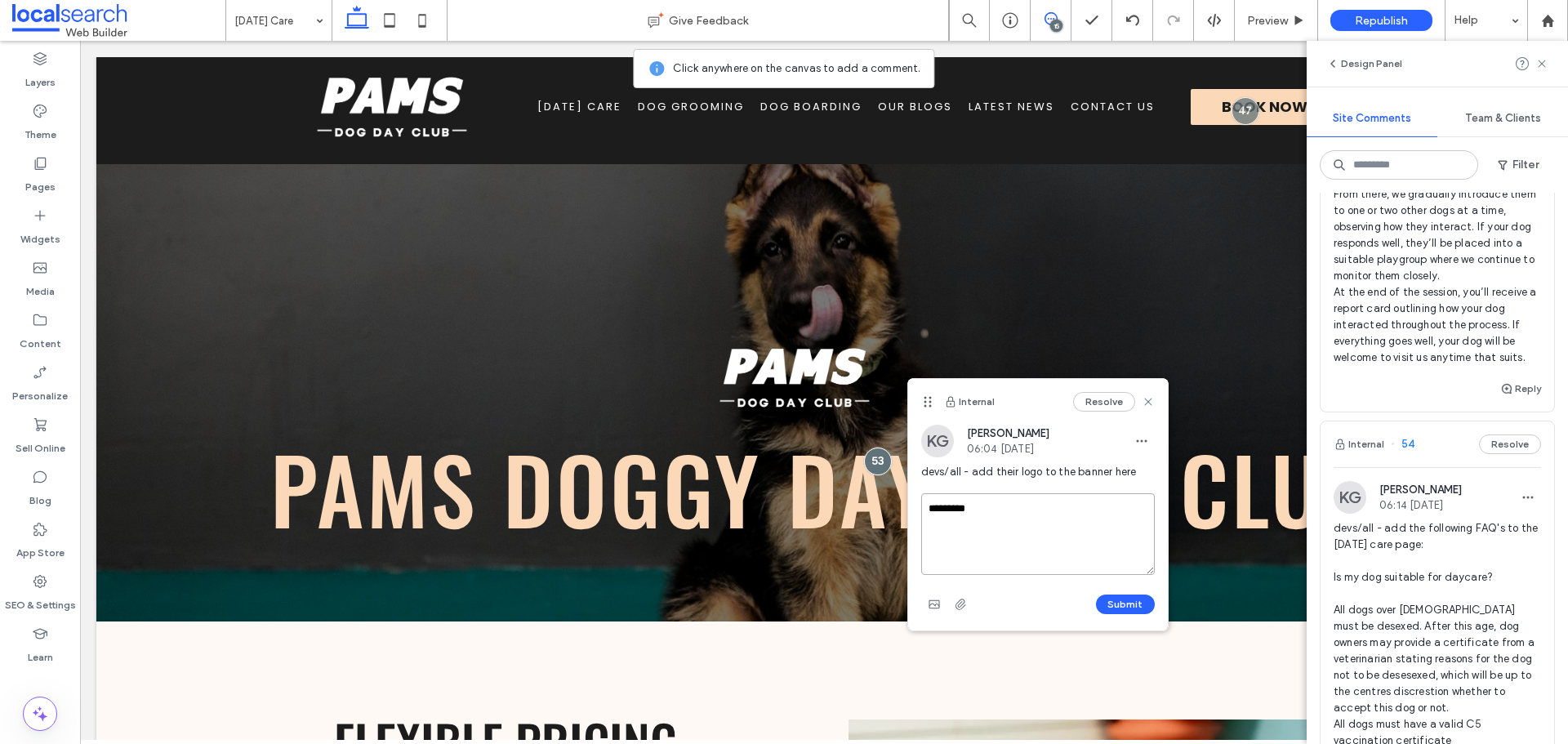
paste textarea "**********"
type textarea "**********"
click at [1111, 601] on button "Submit" at bounding box center [1124, 604] width 58 height 19
drag, startPoint x: 1149, startPoint y: 402, endPoint x: 1115, endPoint y: 396, distance: 34.5
click at [1149, 402] on use at bounding box center [1148, 401] width 7 height 7
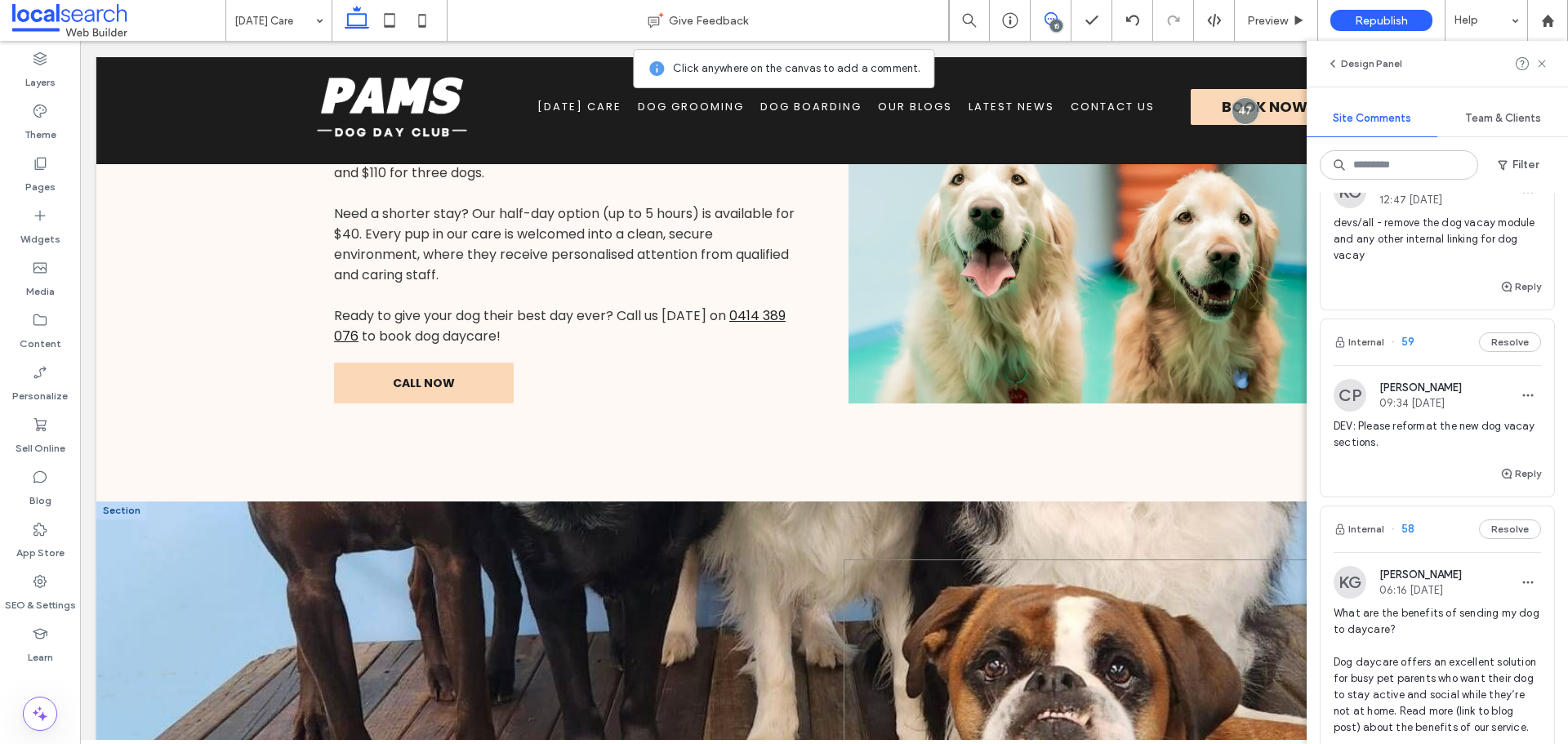
scroll to position [625, 0]
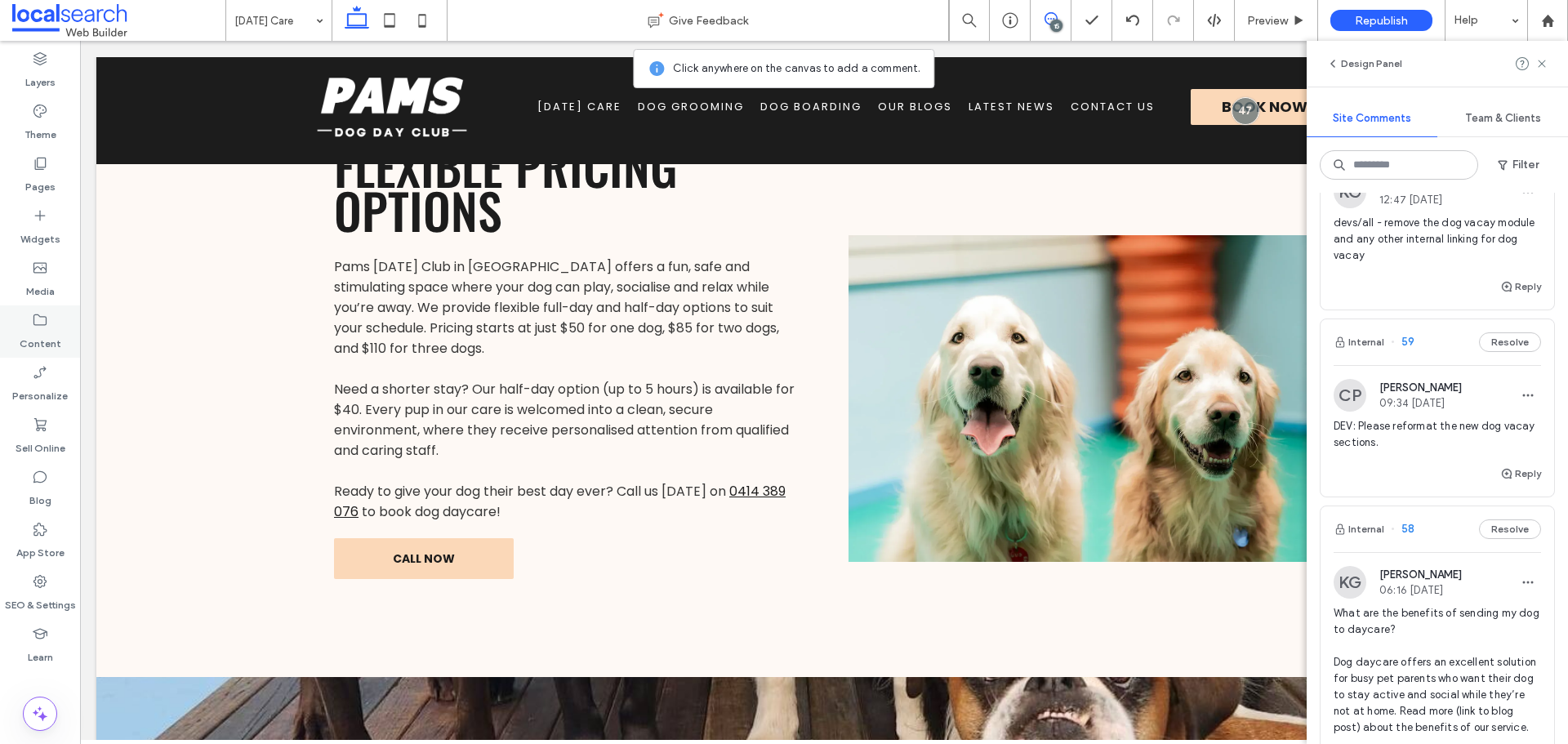
click at [64, 320] on div "Content" at bounding box center [40, 331] width 80 height 52
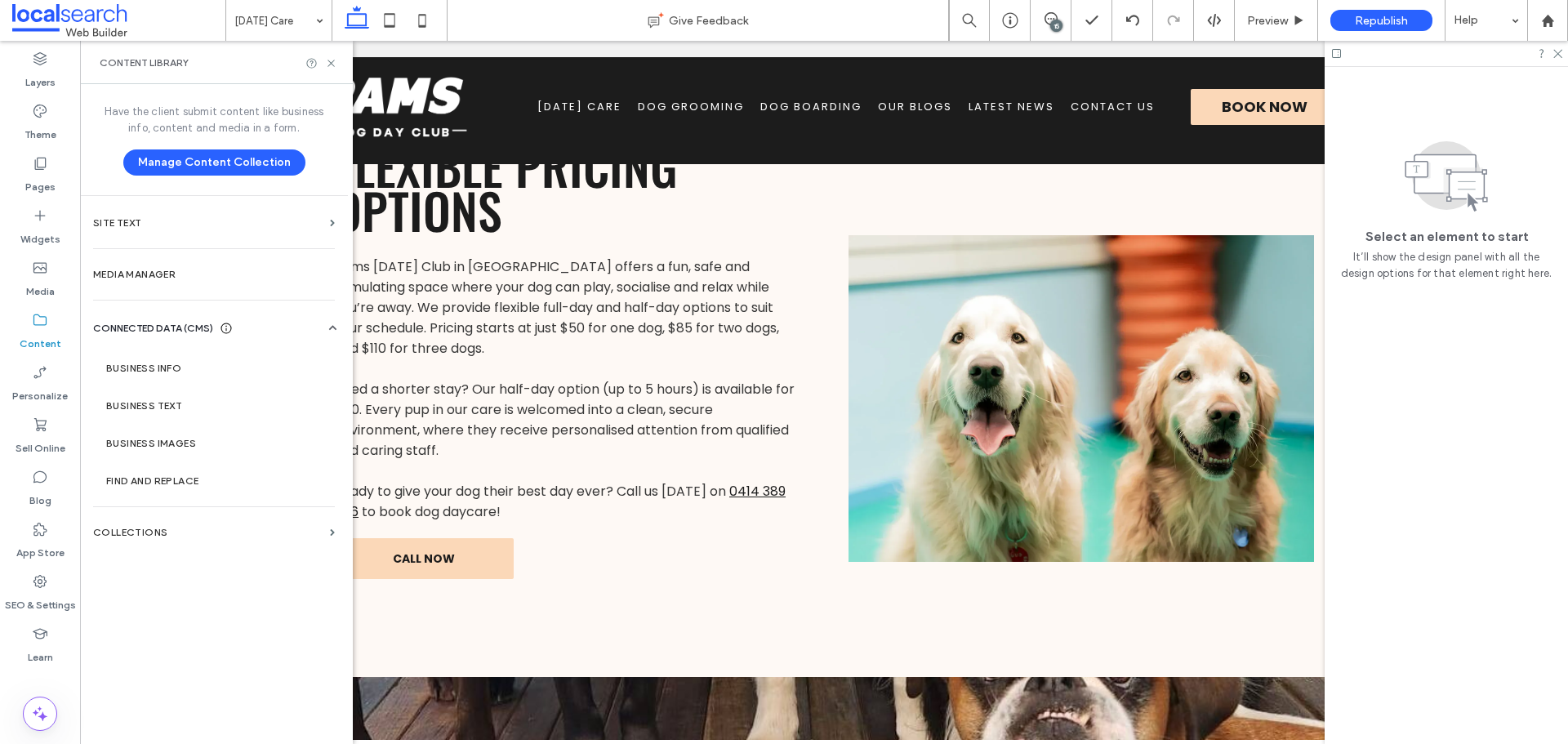
scroll to position [0, 0]
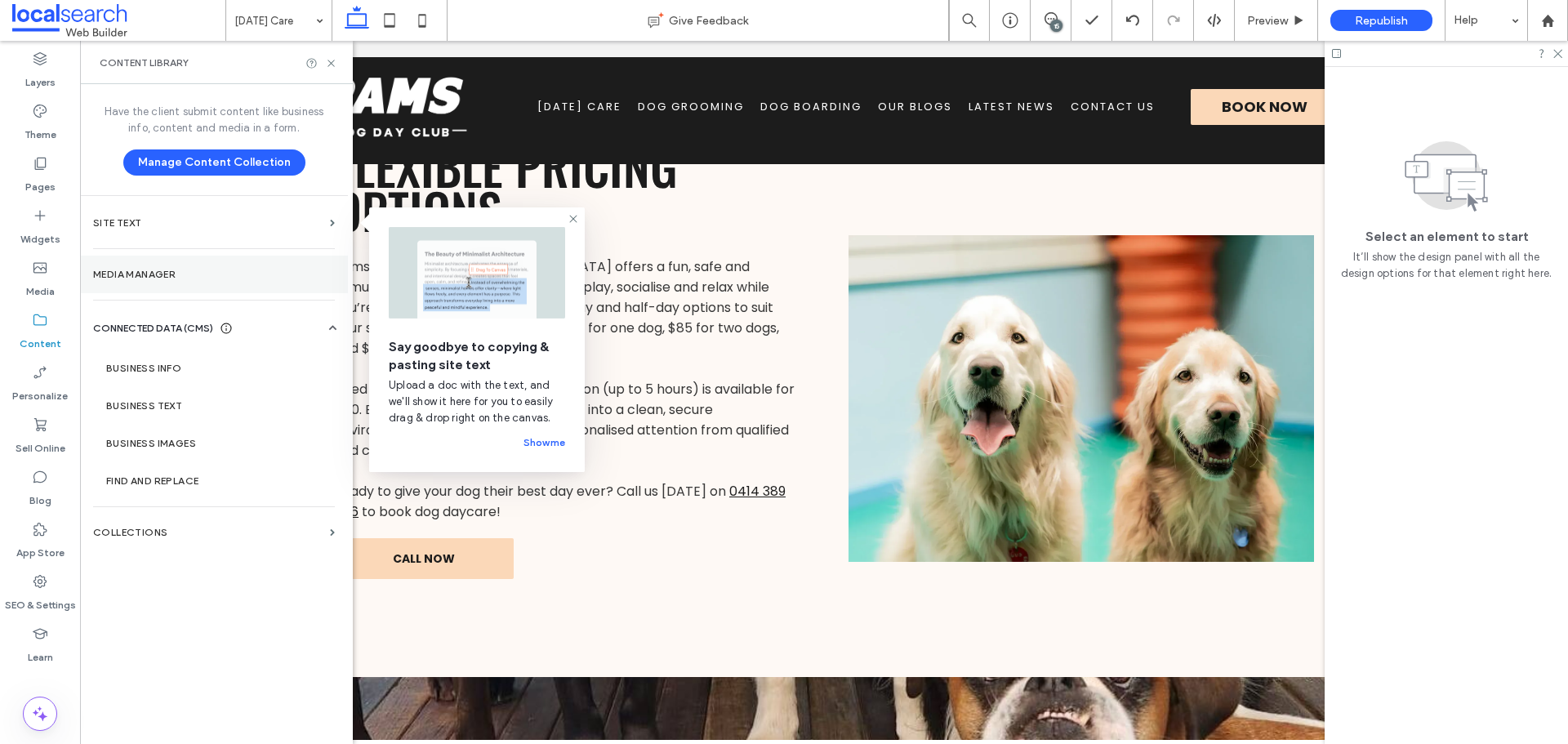
click at [237, 275] on label "Media Manager" at bounding box center [214, 274] width 241 height 11
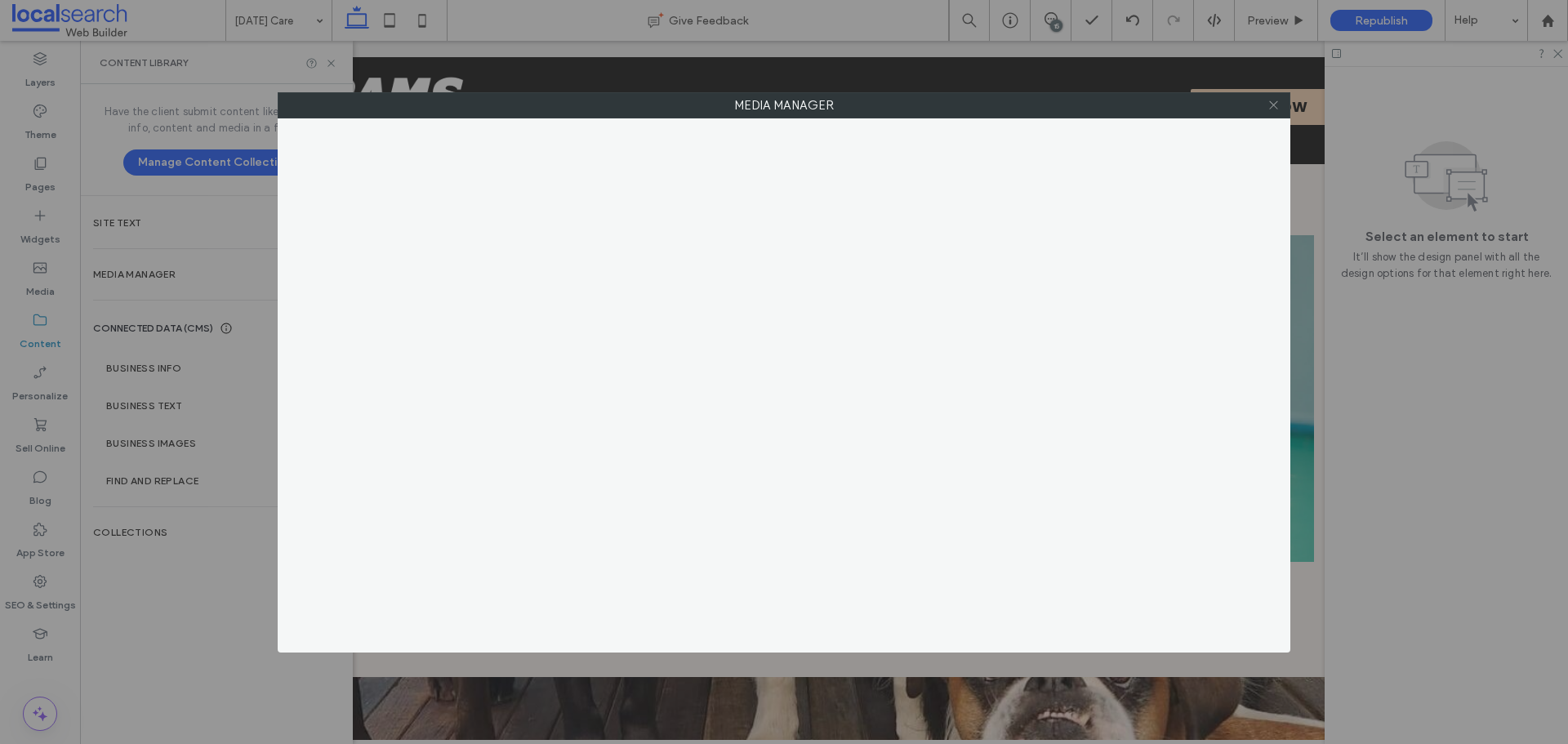
click at [1270, 102] on use at bounding box center [1273, 105] width 8 height 8
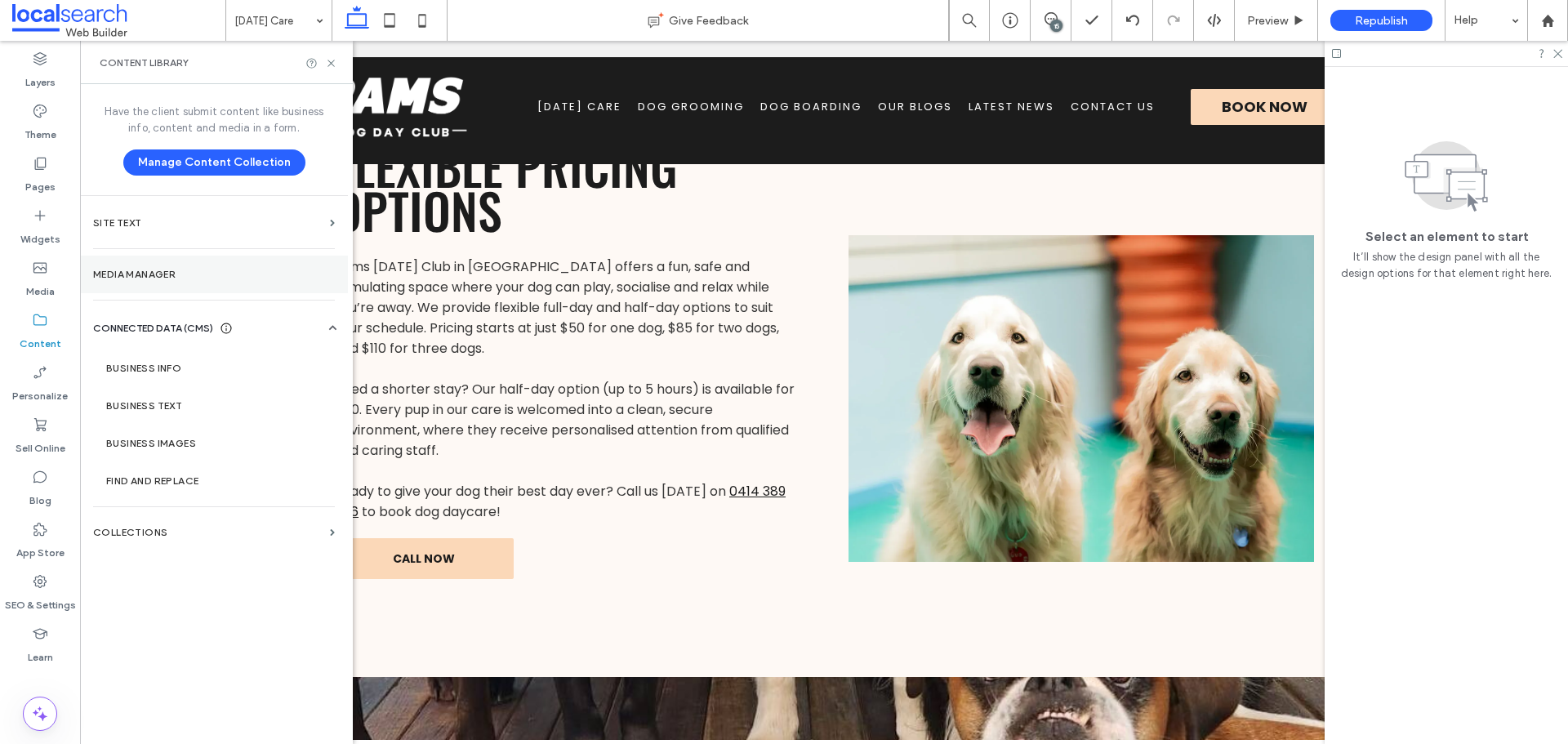
click at [194, 272] on label "Media Manager" at bounding box center [214, 274] width 241 height 11
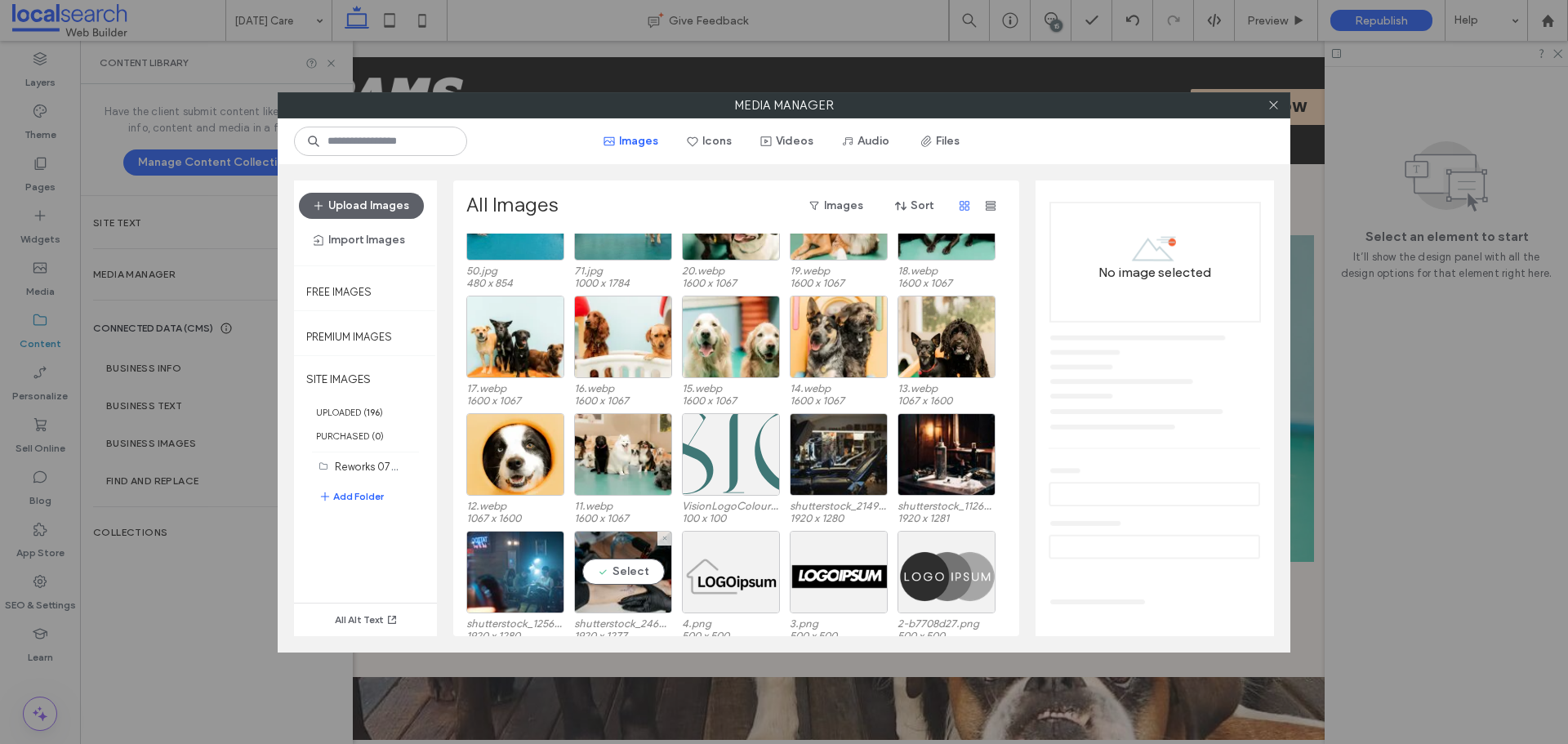
scroll to position [3509, 0]
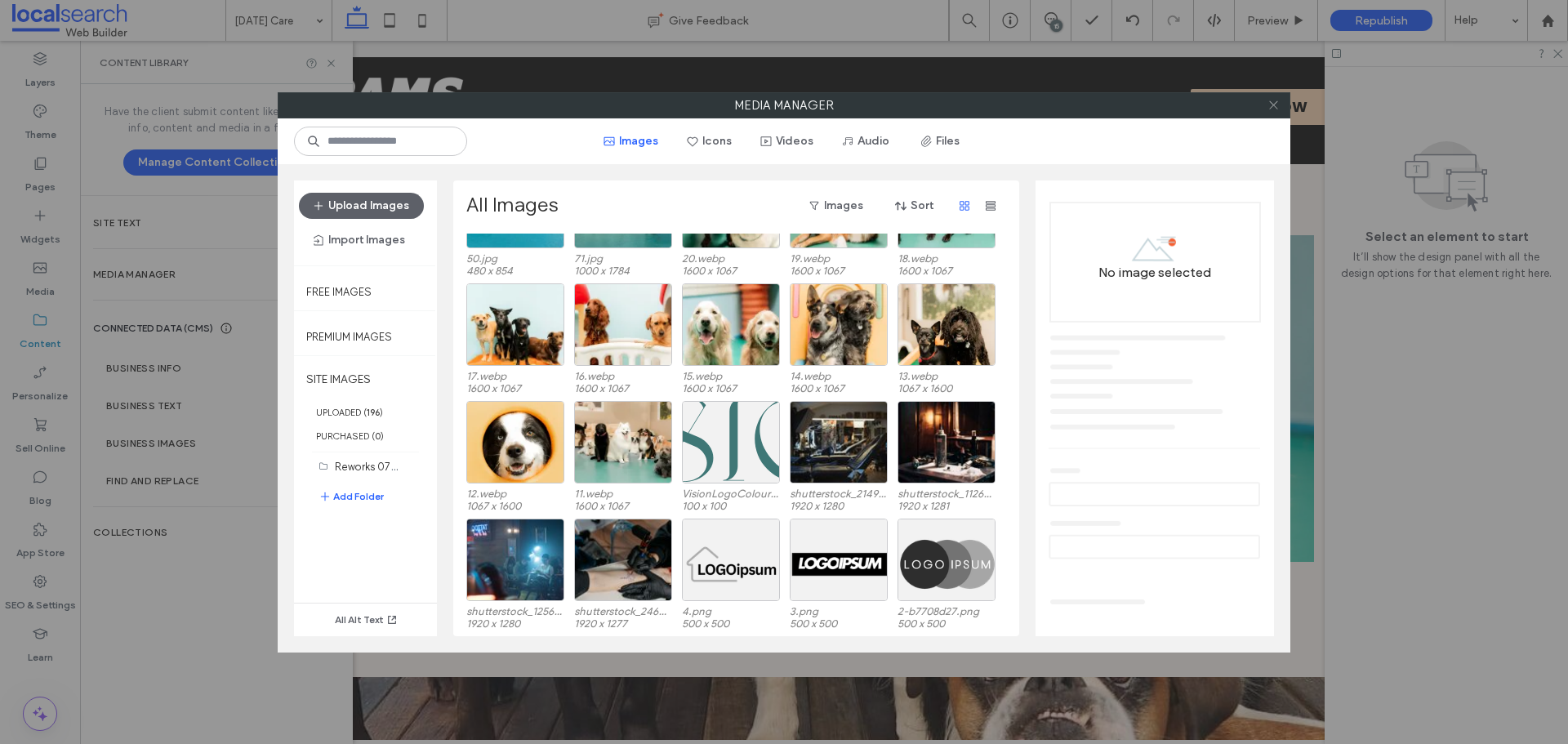
click at [1273, 107] on icon at bounding box center [1273, 105] width 12 height 12
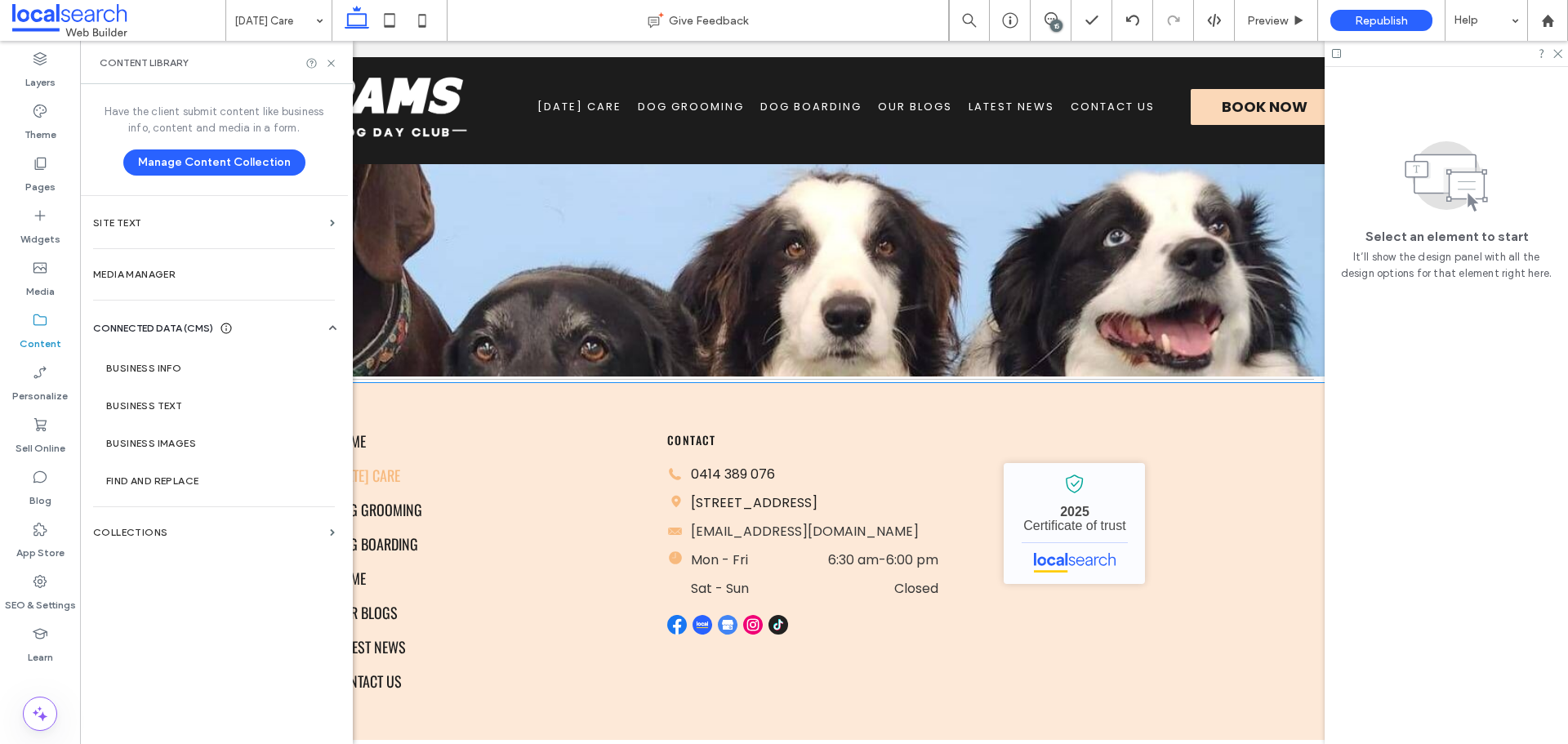
scroll to position [1277, 0]
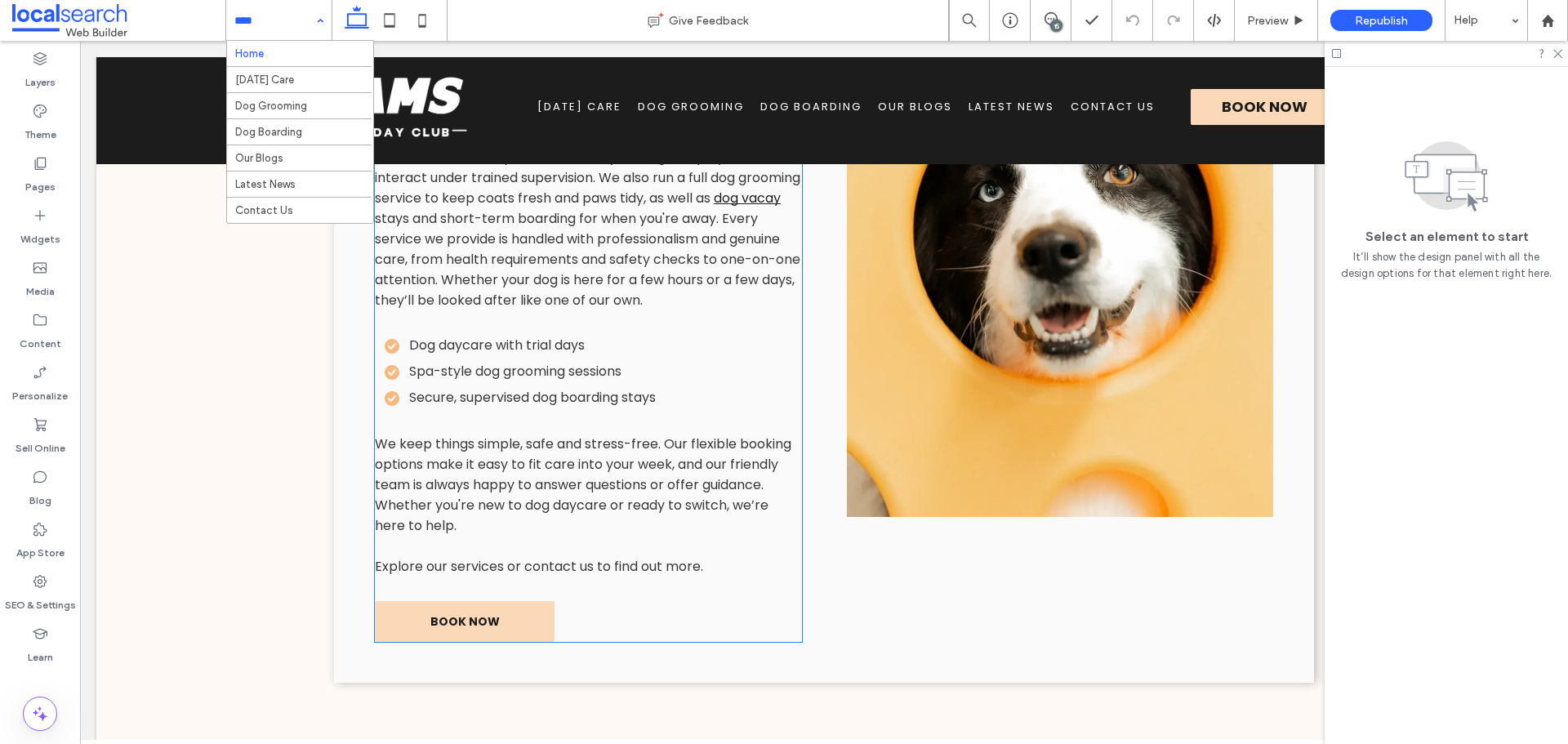
scroll to position [2939, 0]
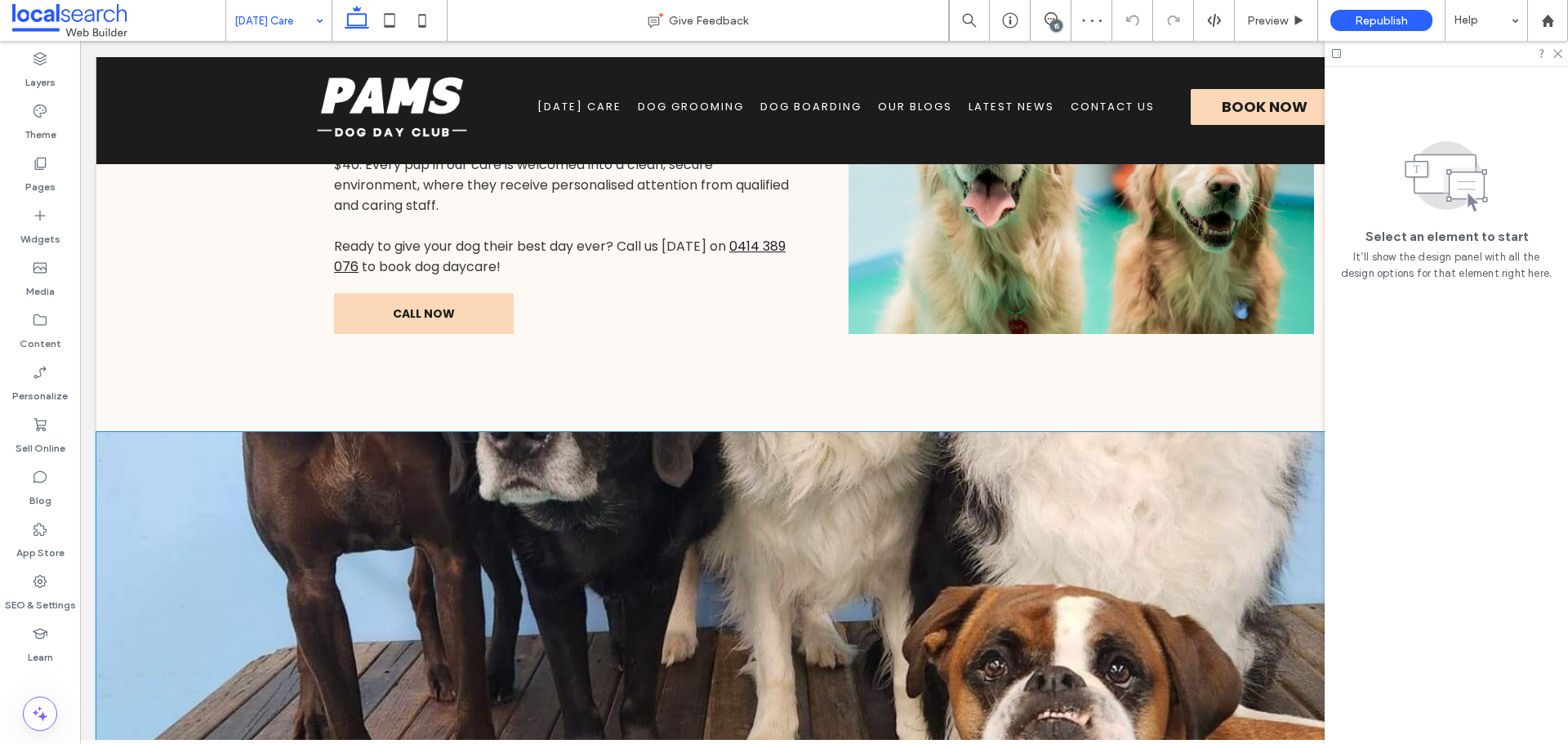
scroll to position [951, 0]
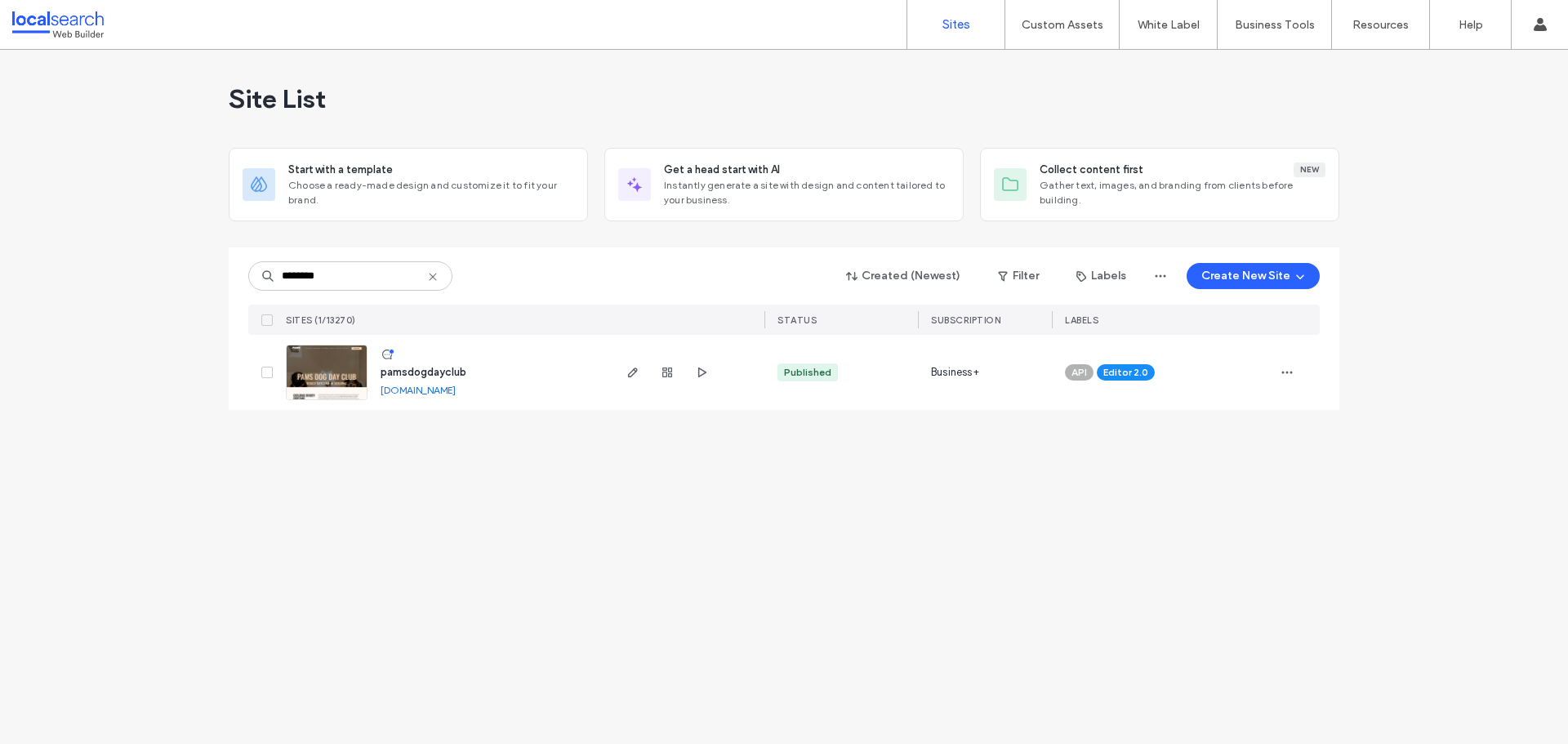
click at [1212, 272] on button "Create New Site" at bounding box center [1252, 276] width 133 height 26
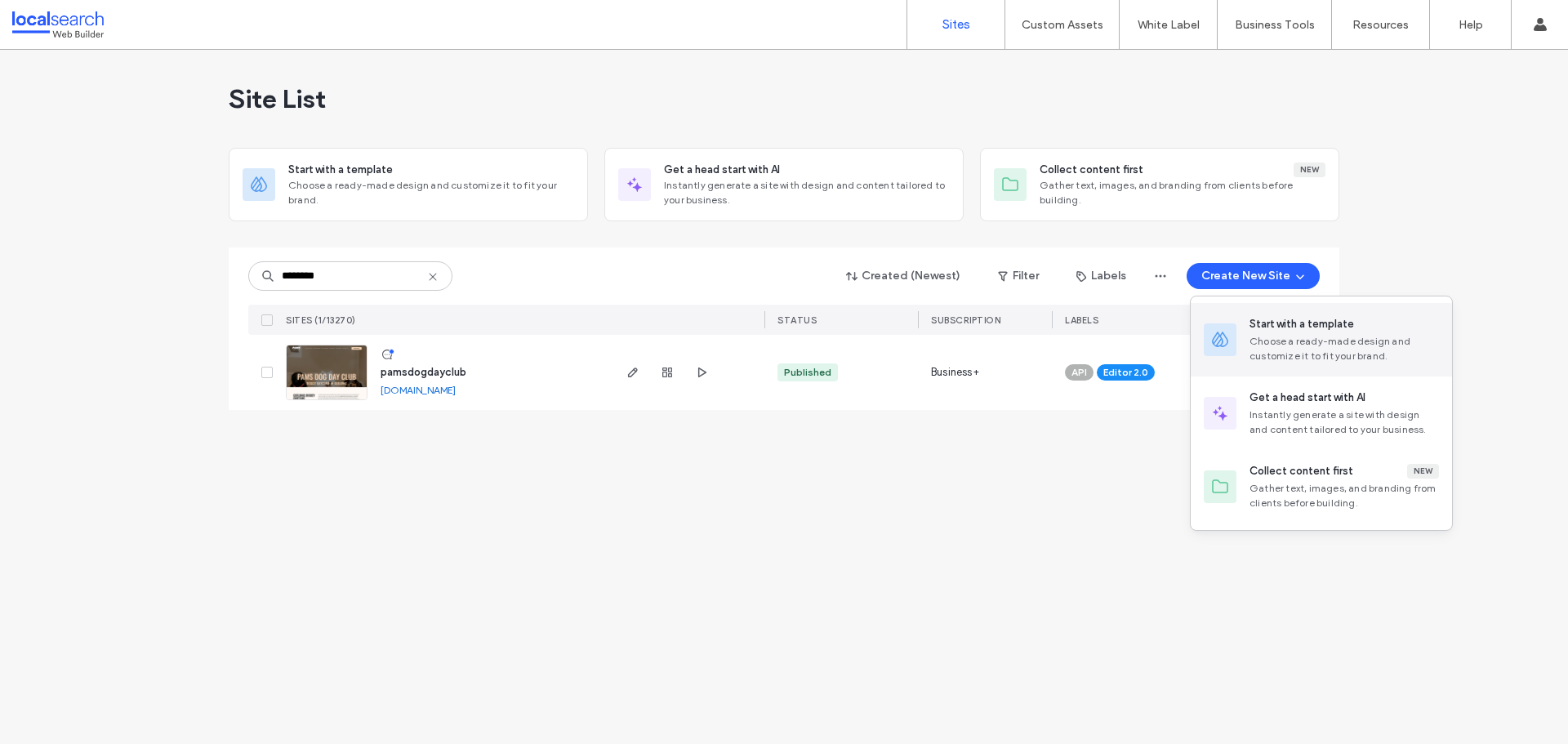
click at [1287, 342] on div "Choose a ready-made design and customize it to fit your brand." at bounding box center [1344, 348] width 189 height 30
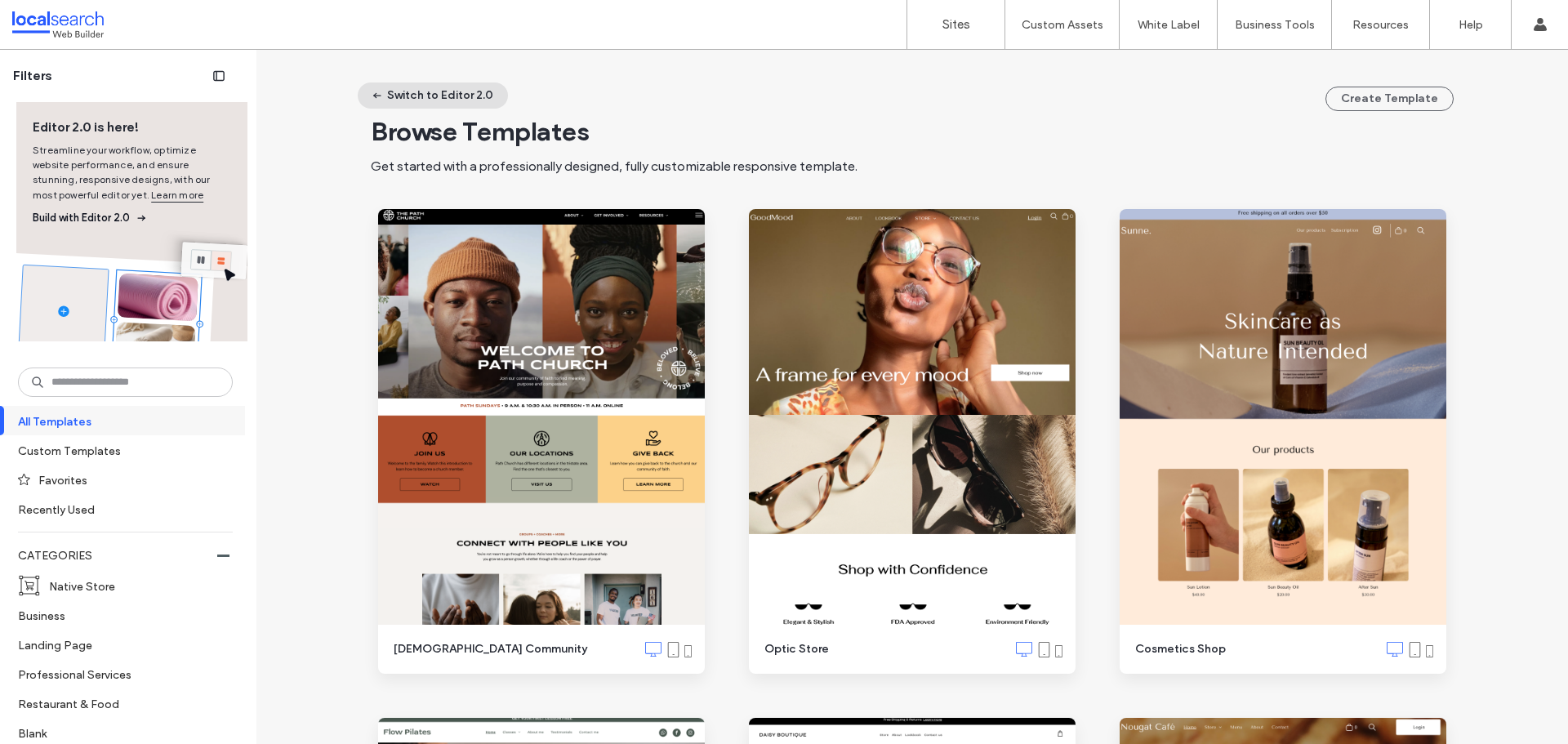
click at [404, 89] on button "Switch to Editor 2.0" at bounding box center [432, 96] width 150 height 26
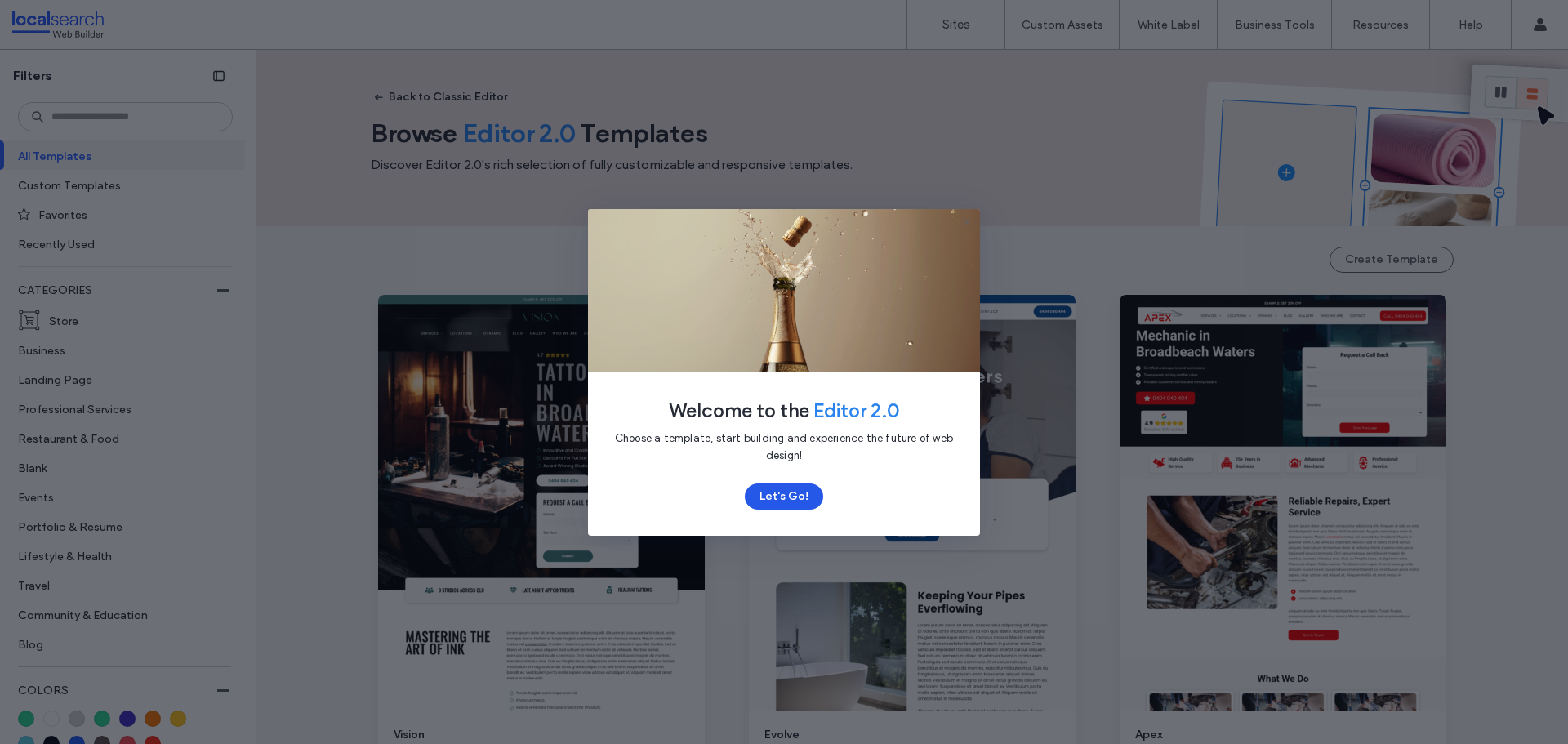
click at [791, 488] on button "Let's Go!" at bounding box center [784, 497] width 78 height 26
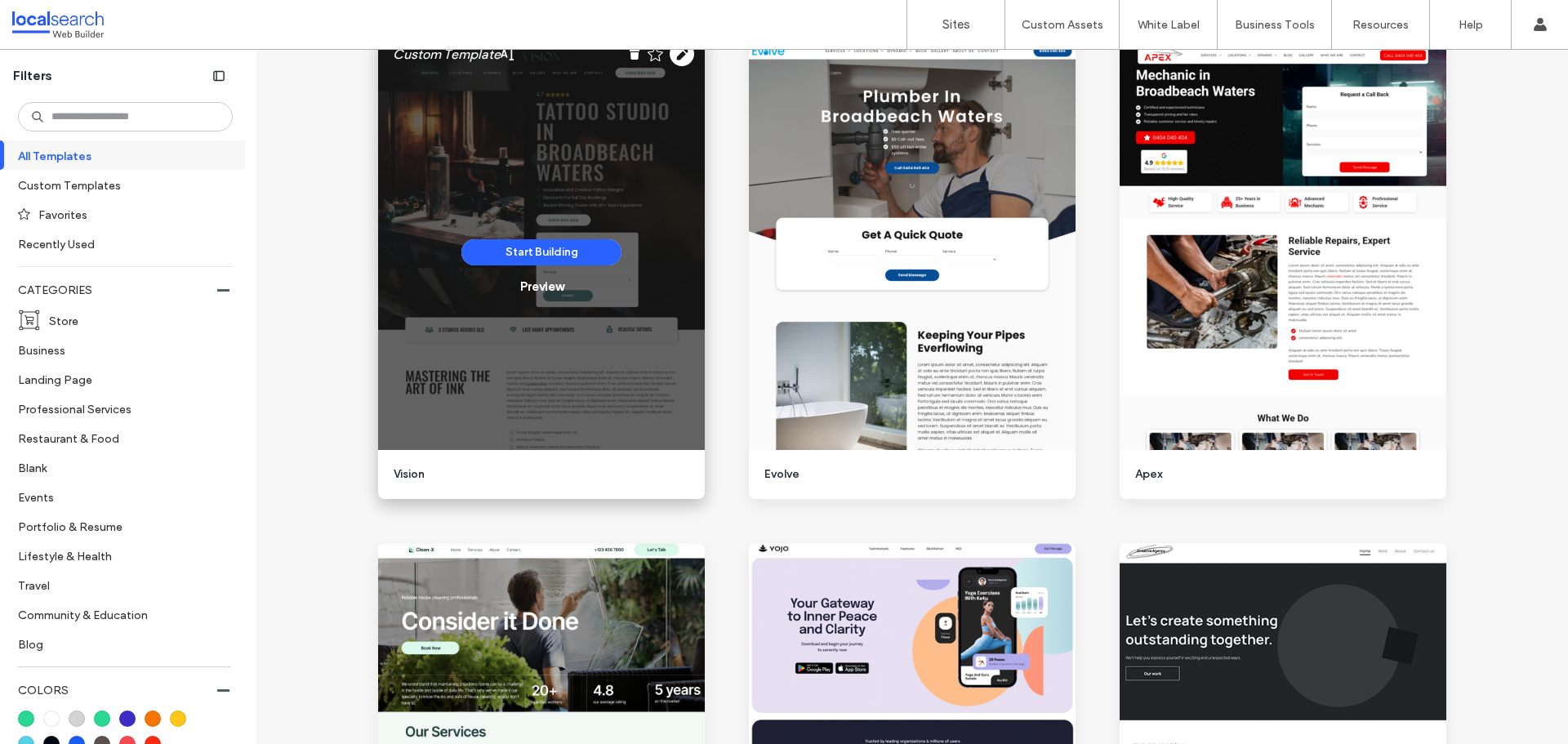
scroll to position [245, 0]
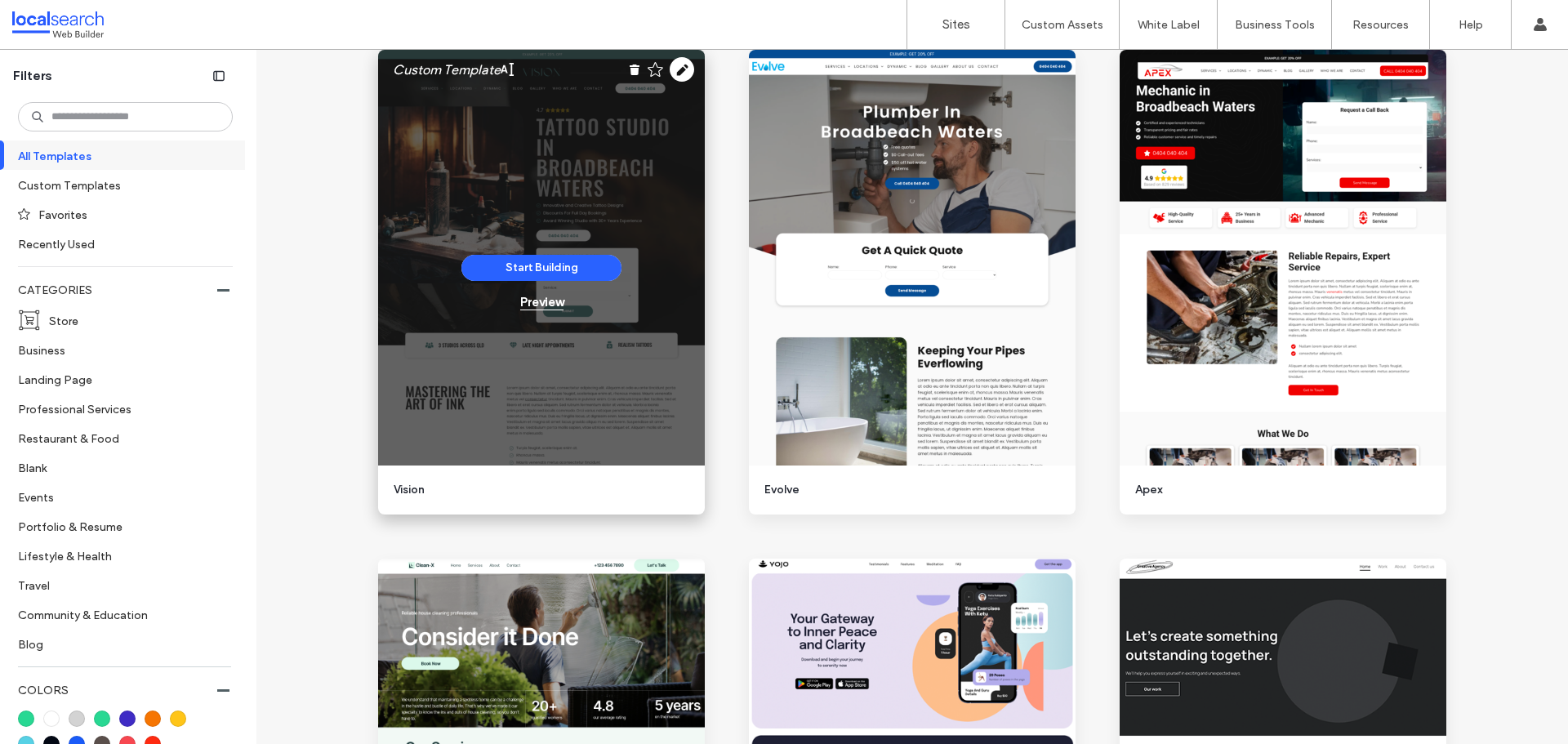
click at [546, 306] on div "Preview" at bounding box center [542, 301] width 44 height 15
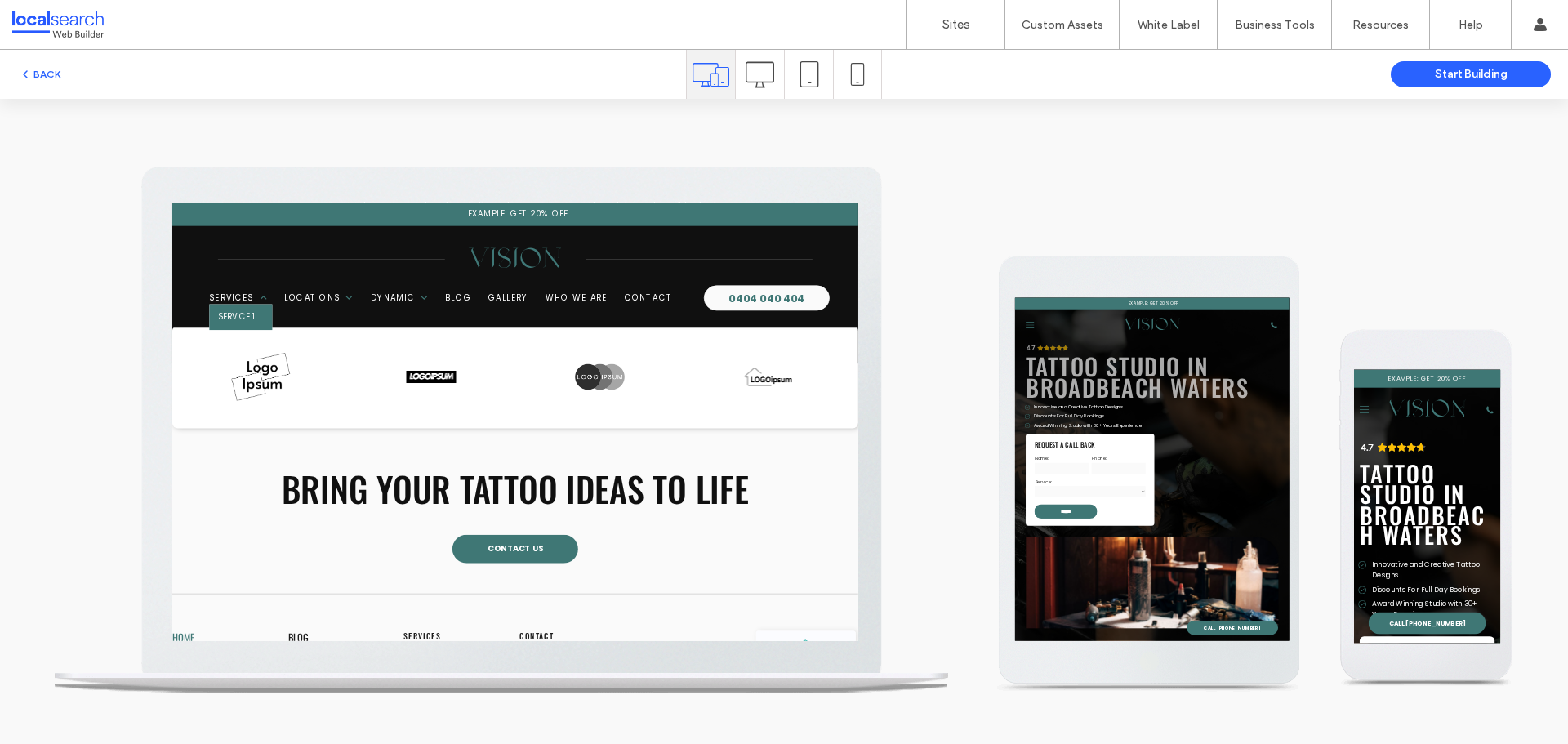
scroll to position [0, 0]
click at [279, 362] on span "Service 1" at bounding box center [263, 365] width 53 height 17
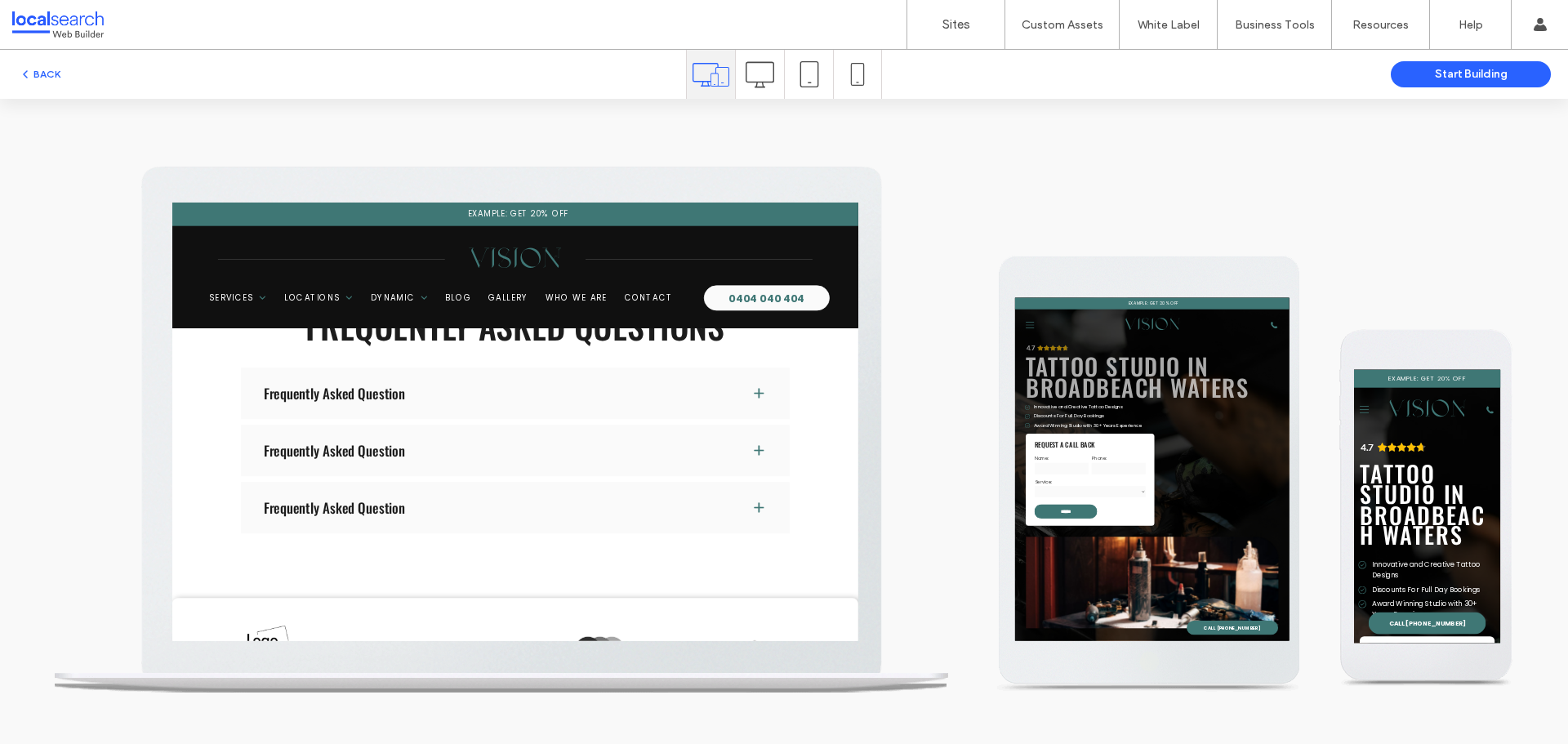
scroll to position [2367, 0]
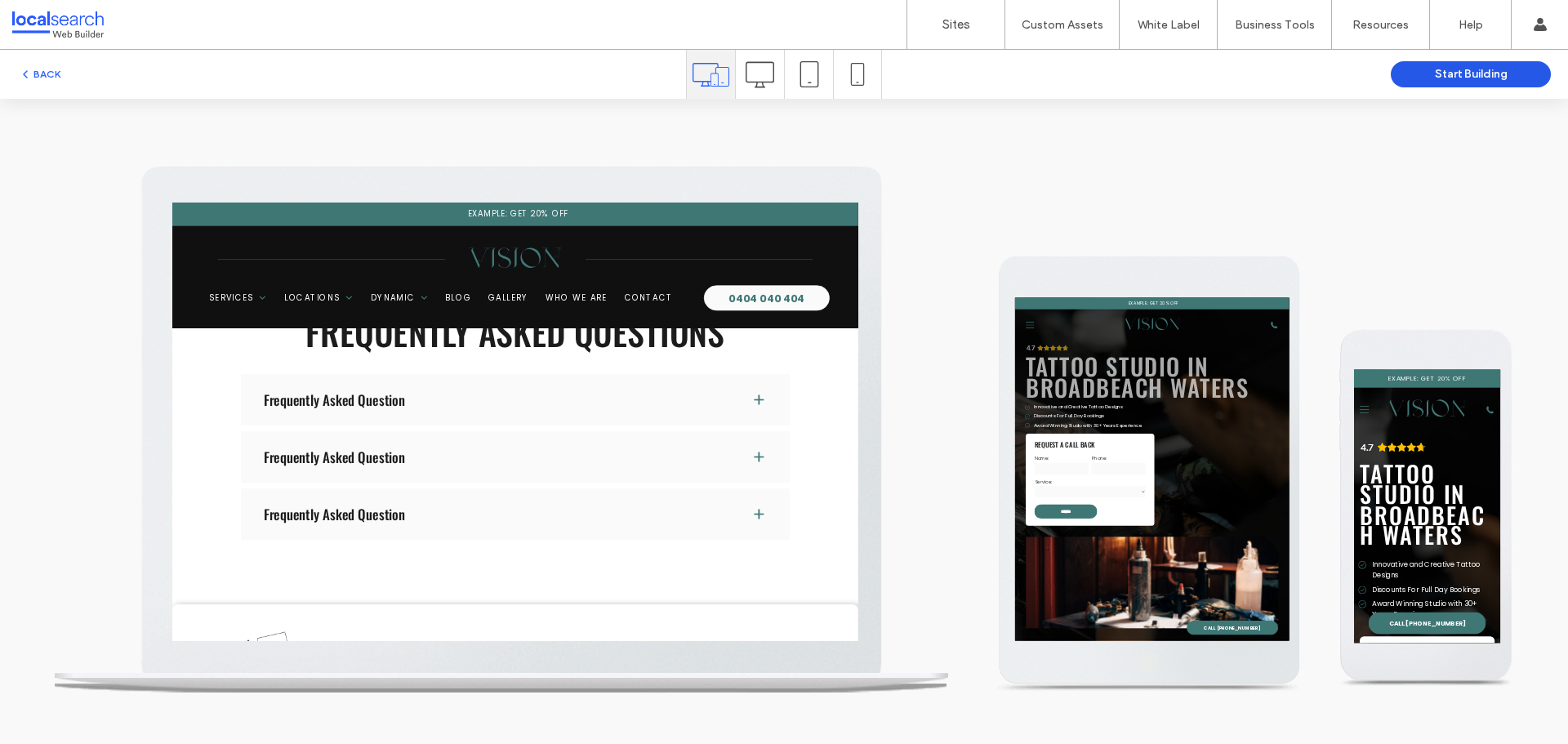
click at [1400, 78] on button "Start Building" at bounding box center [1471, 74] width 160 height 26
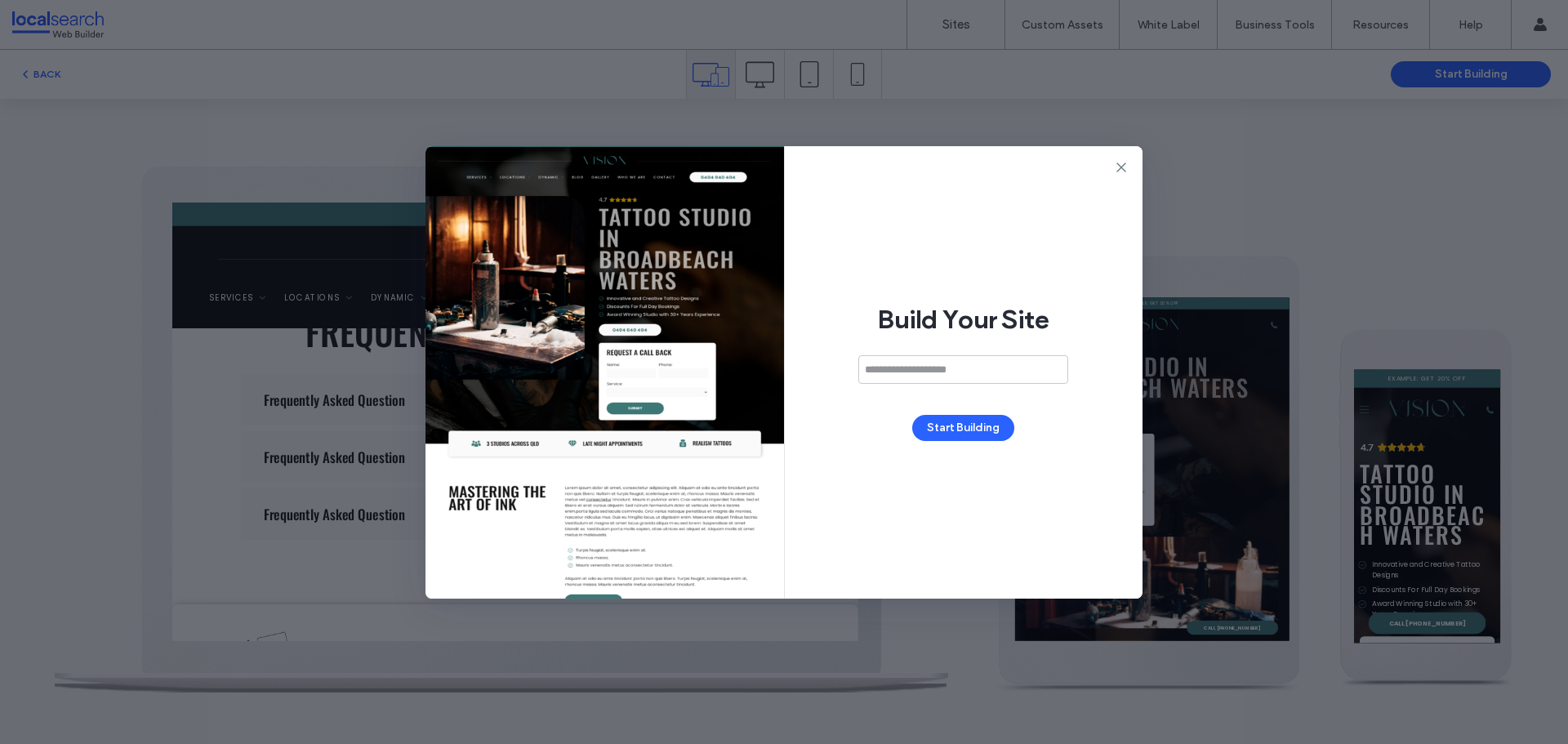
click at [983, 359] on input at bounding box center [963, 369] width 210 height 29
type input "*******"
click at [1000, 425] on button "Start Building" at bounding box center [963, 428] width 102 height 26
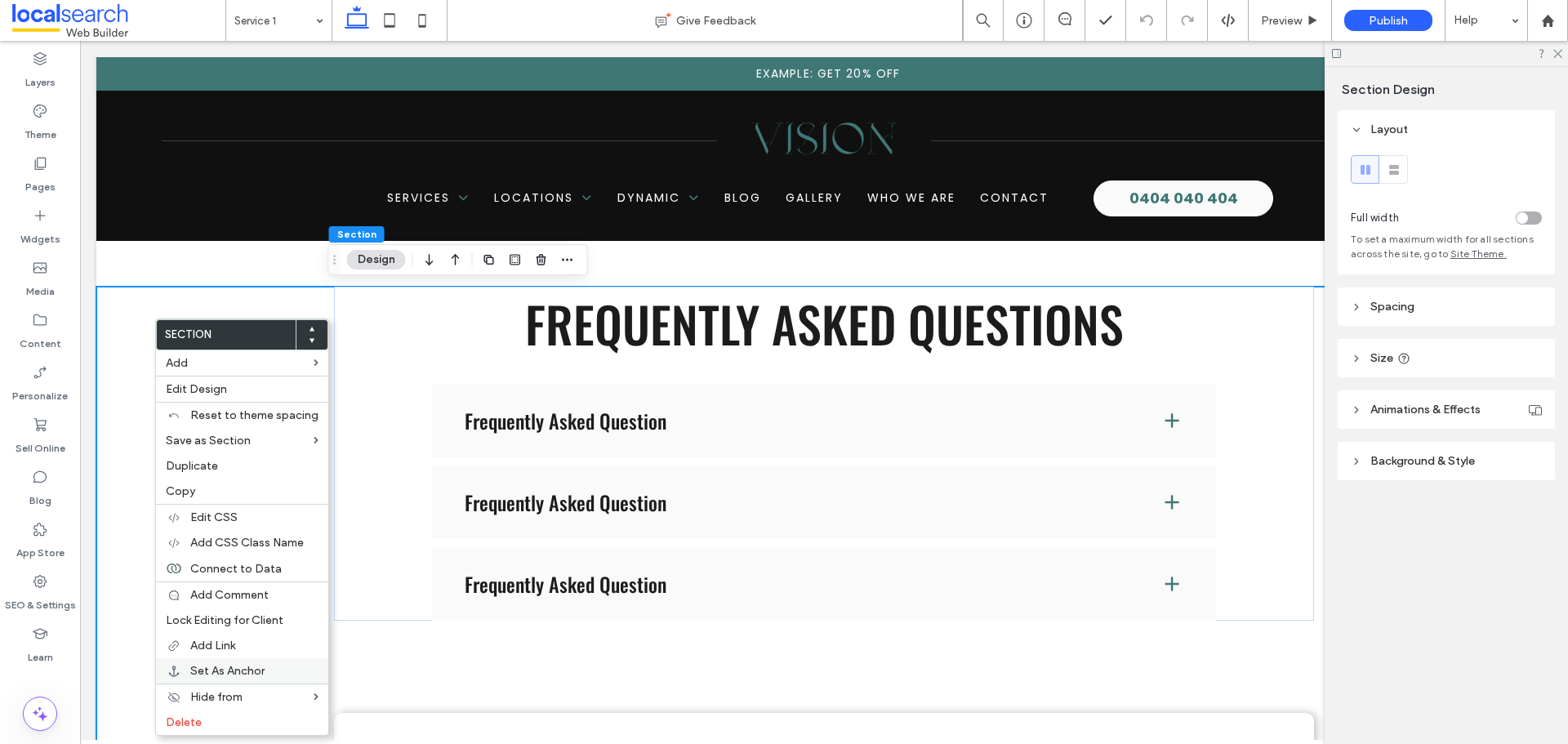
scroll to position [2286, 0]
click at [462, 446] on span "Select Only this Section" at bounding box center [404, 442] width 127 height 14
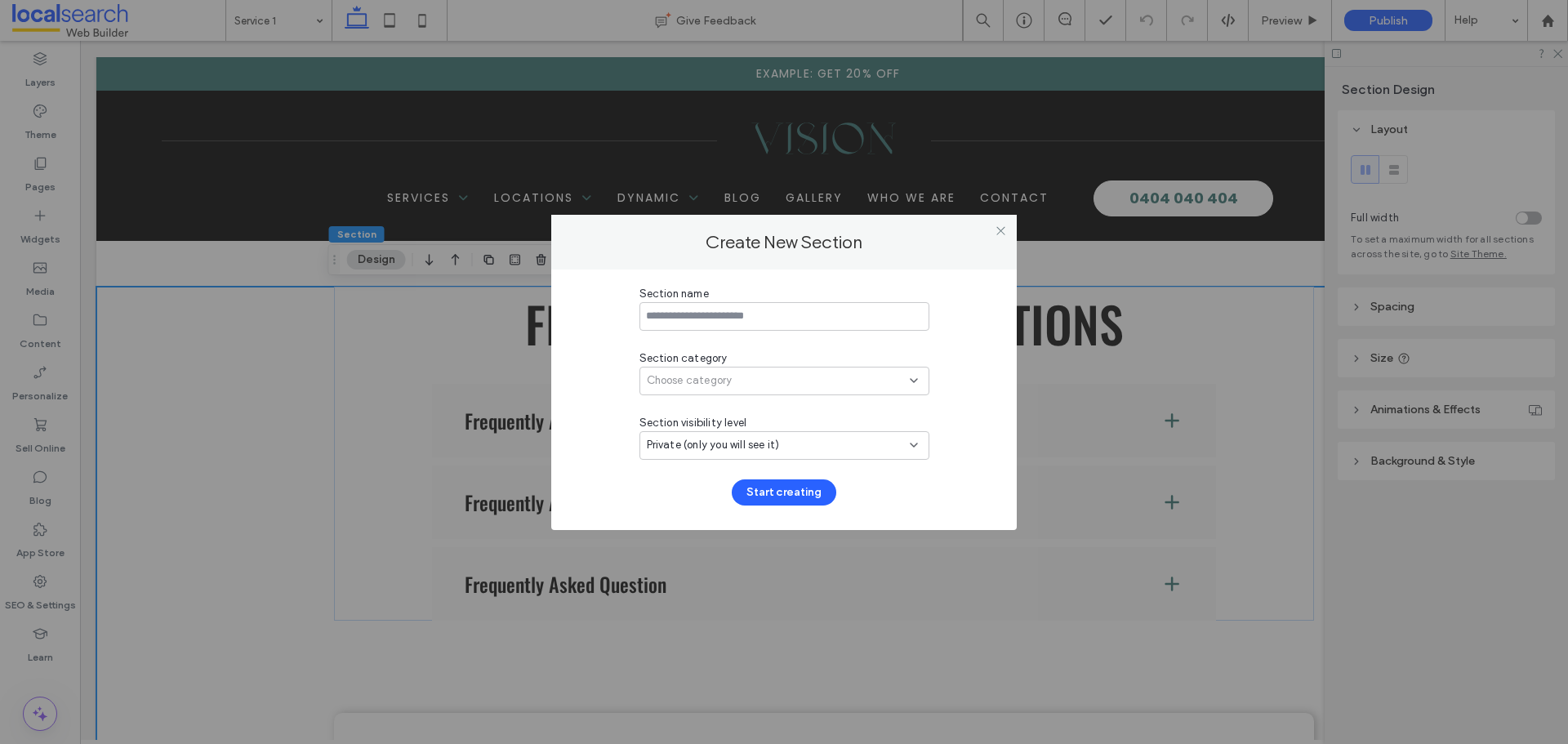
click at [701, 330] on input at bounding box center [784, 316] width 290 height 29
type input "**********"
click at [757, 376] on div "Choose category" at bounding box center [778, 380] width 263 height 17
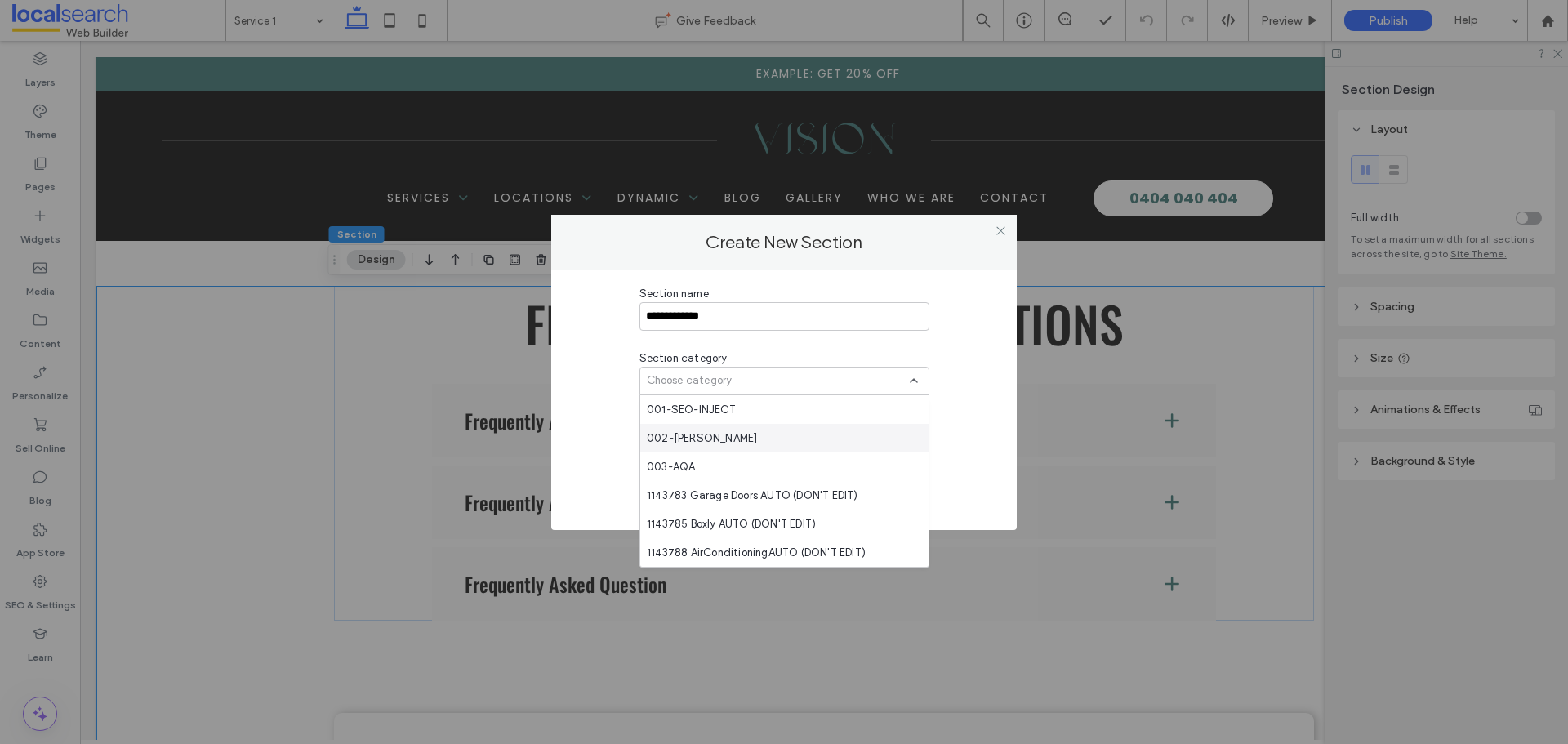
click at [798, 449] on div "002-[PERSON_NAME]" at bounding box center [784, 437] width 288 height 29
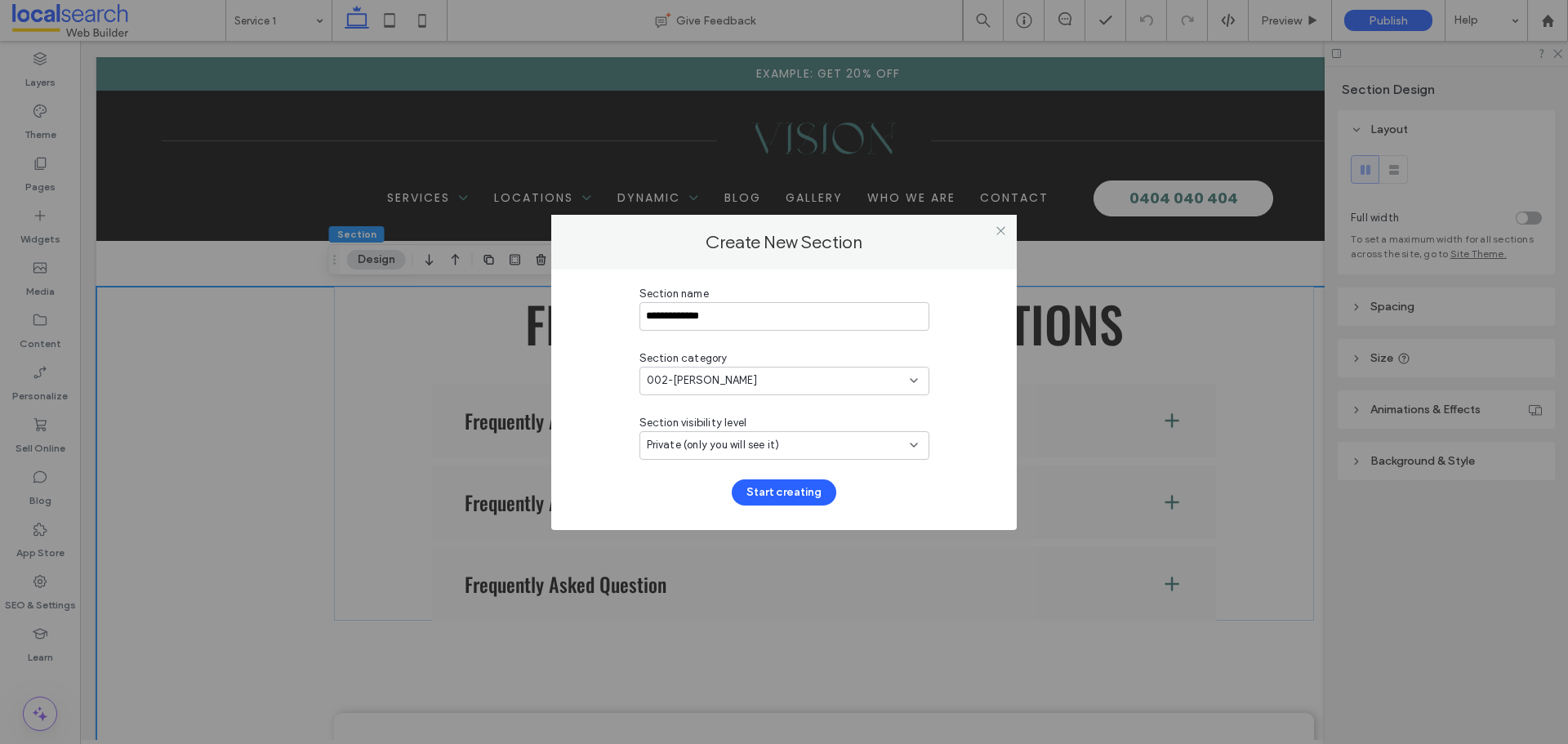
click at [798, 449] on div "Private (only you will see it)" at bounding box center [778, 444] width 263 height 17
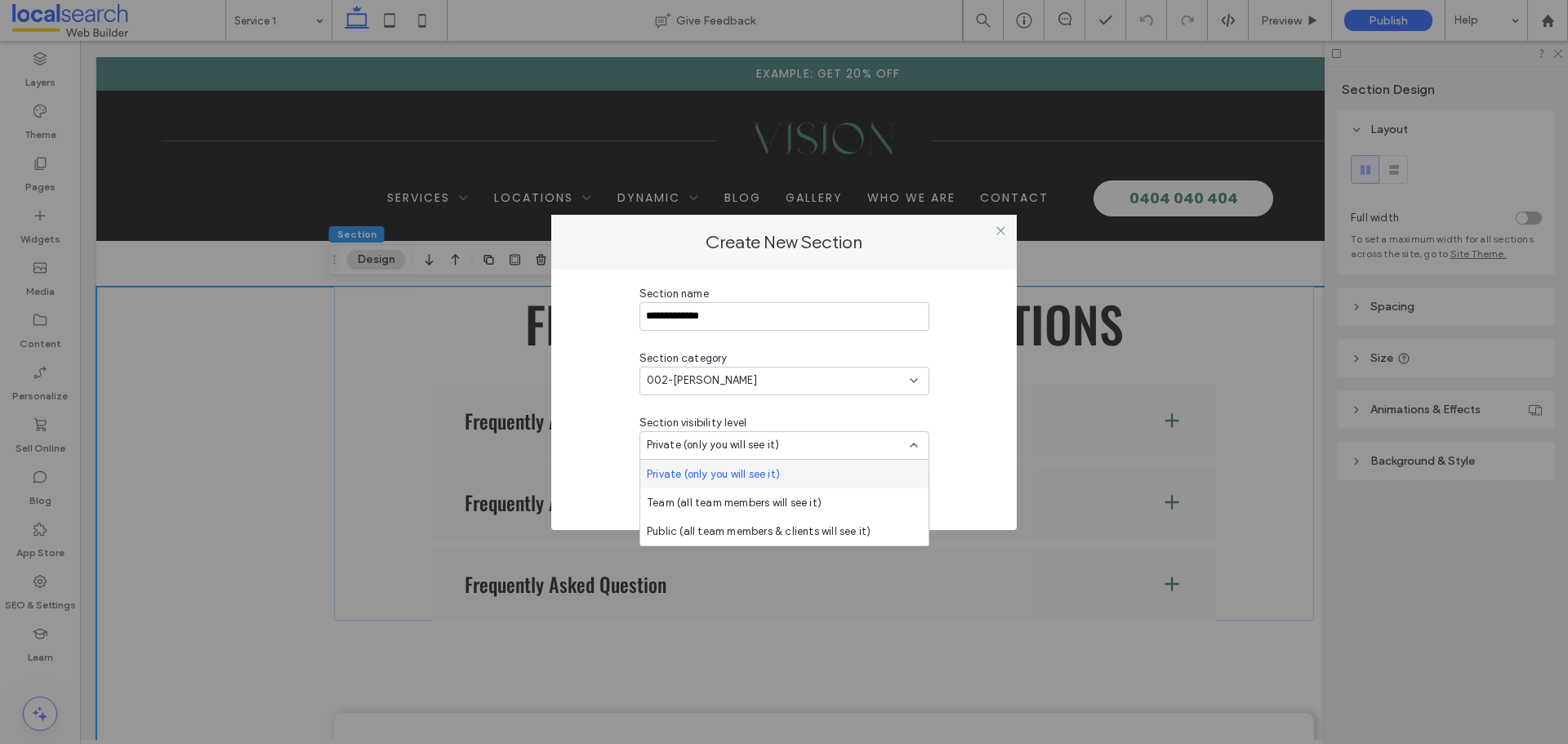
click at [796, 476] on div "Private (only you will see it)" at bounding box center [784, 474] width 288 height 29
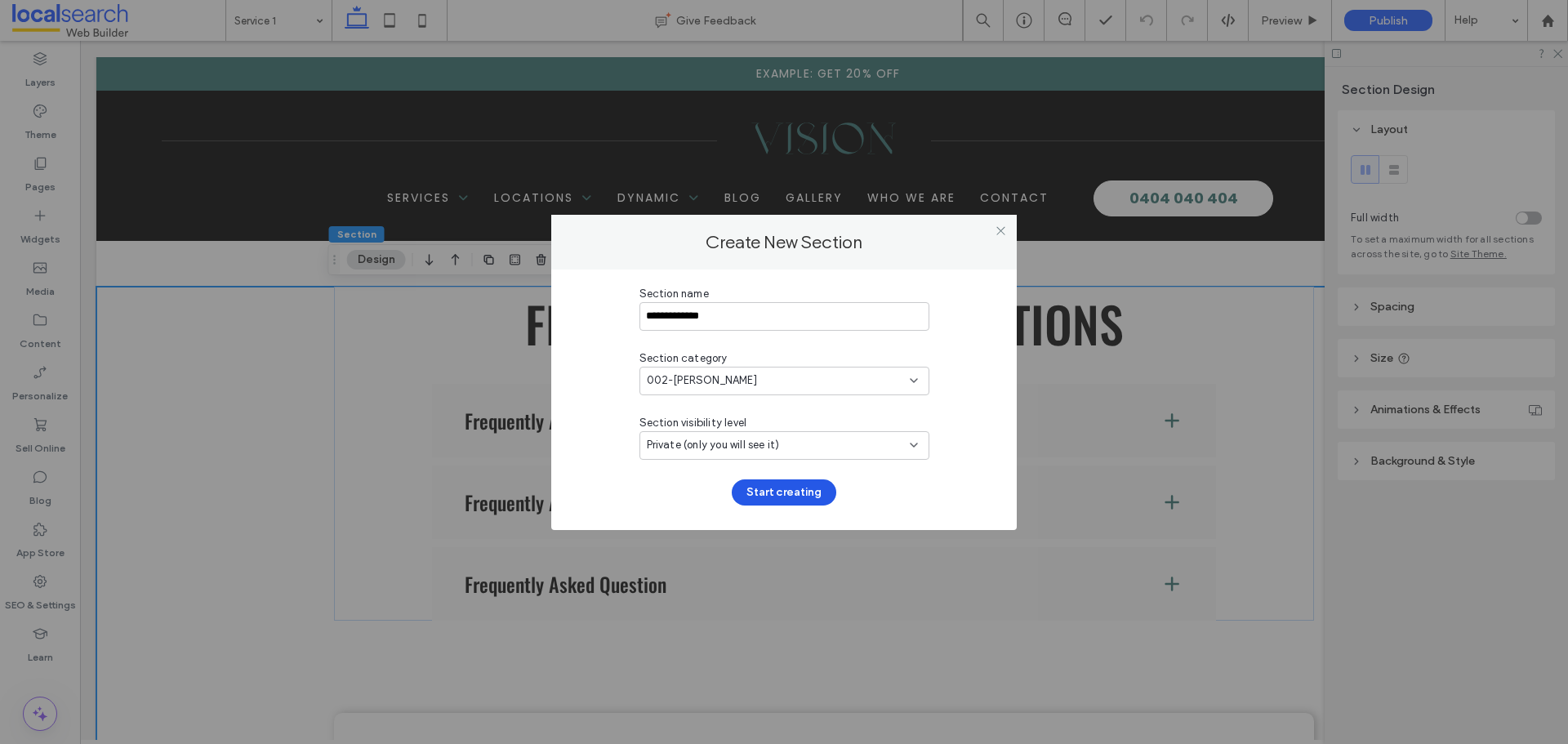
click at [784, 497] on button "Start creating" at bounding box center [784, 492] width 105 height 26
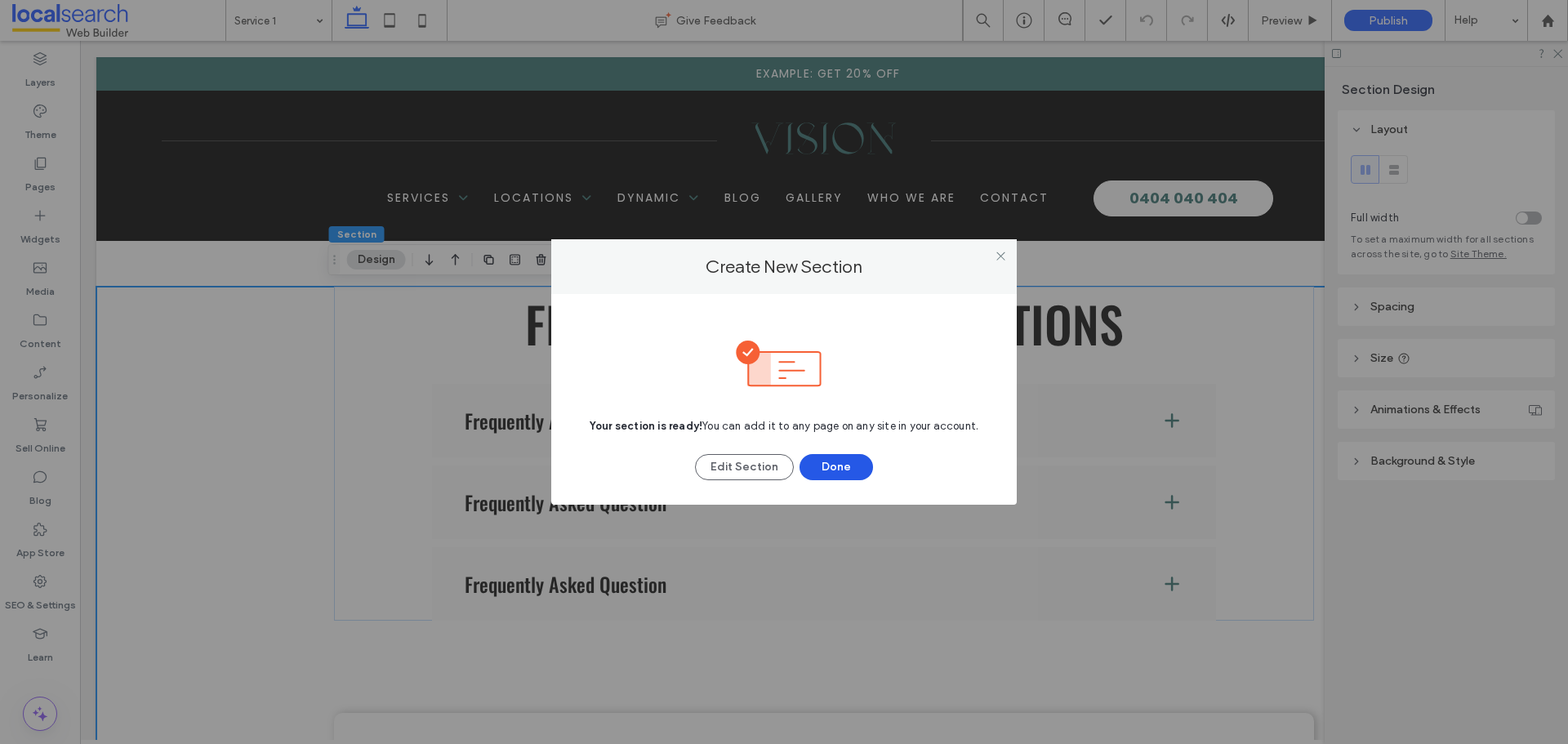
click at [849, 463] on button "Done" at bounding box center [836, 467] width 73 height 26
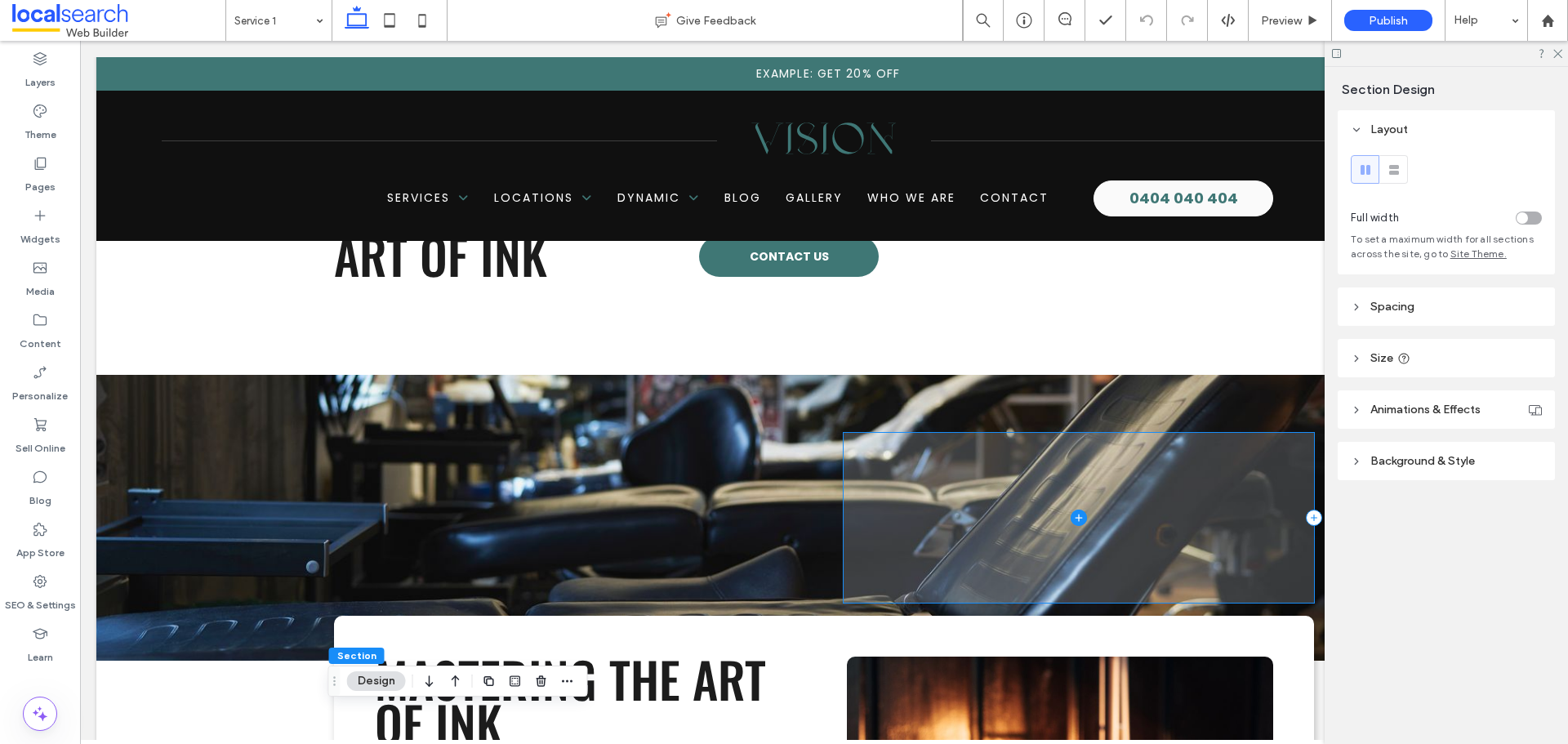
scroll to position [822, 0]
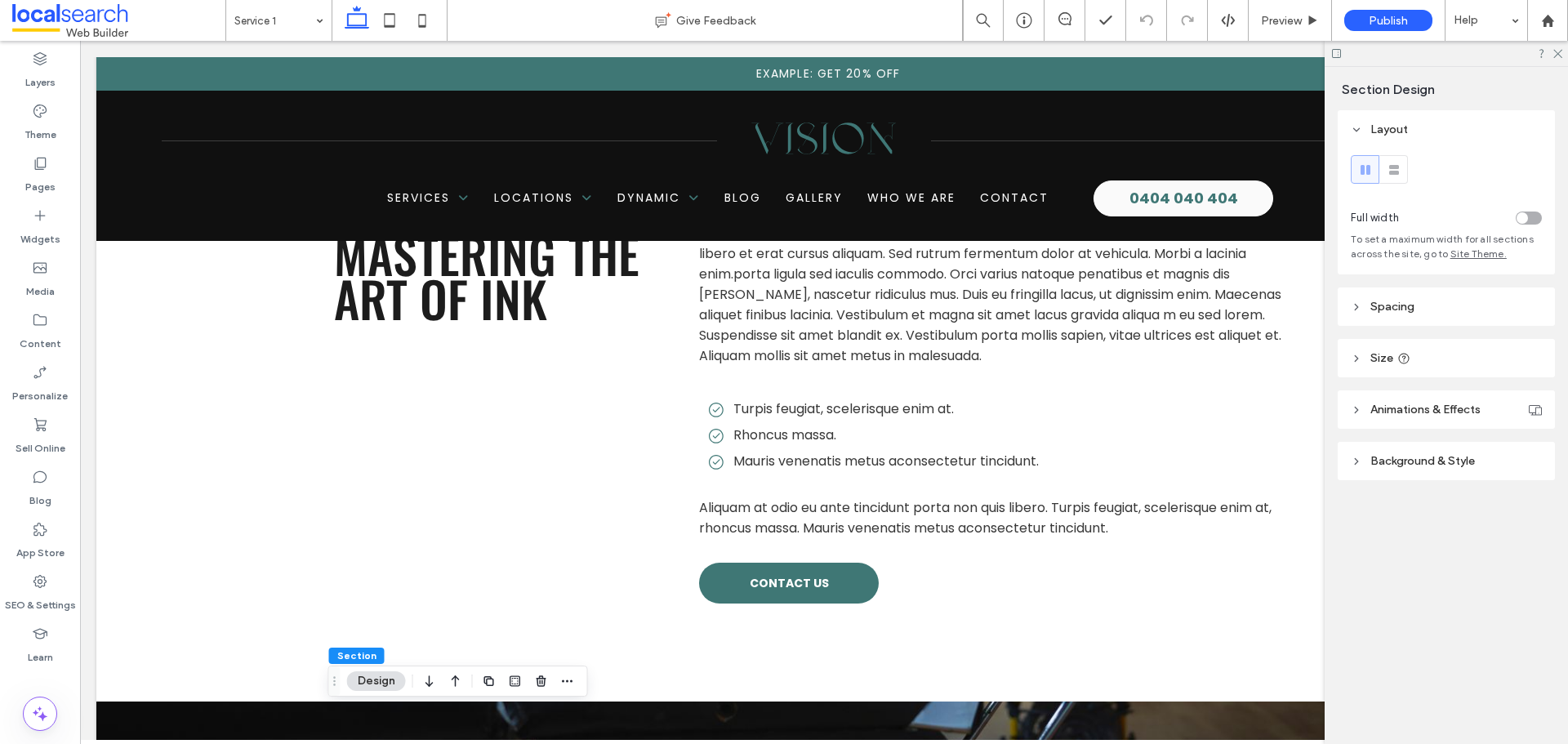
click at [98, 32] on span at bounding box center [119, 20] width 214 height 32
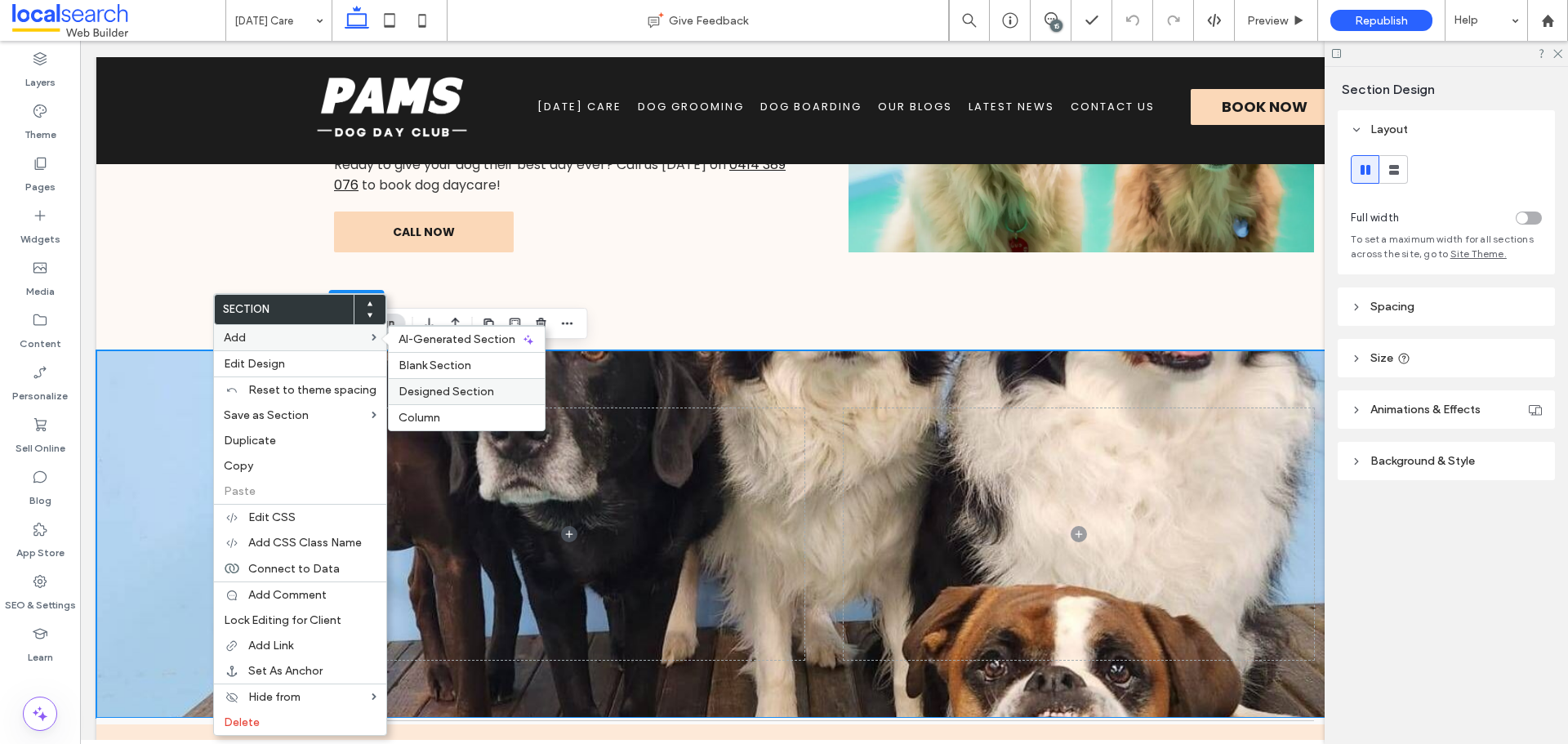
click at [471, 387] on span "Designed Section" at bounding box center [446, 391] width 96 height 14
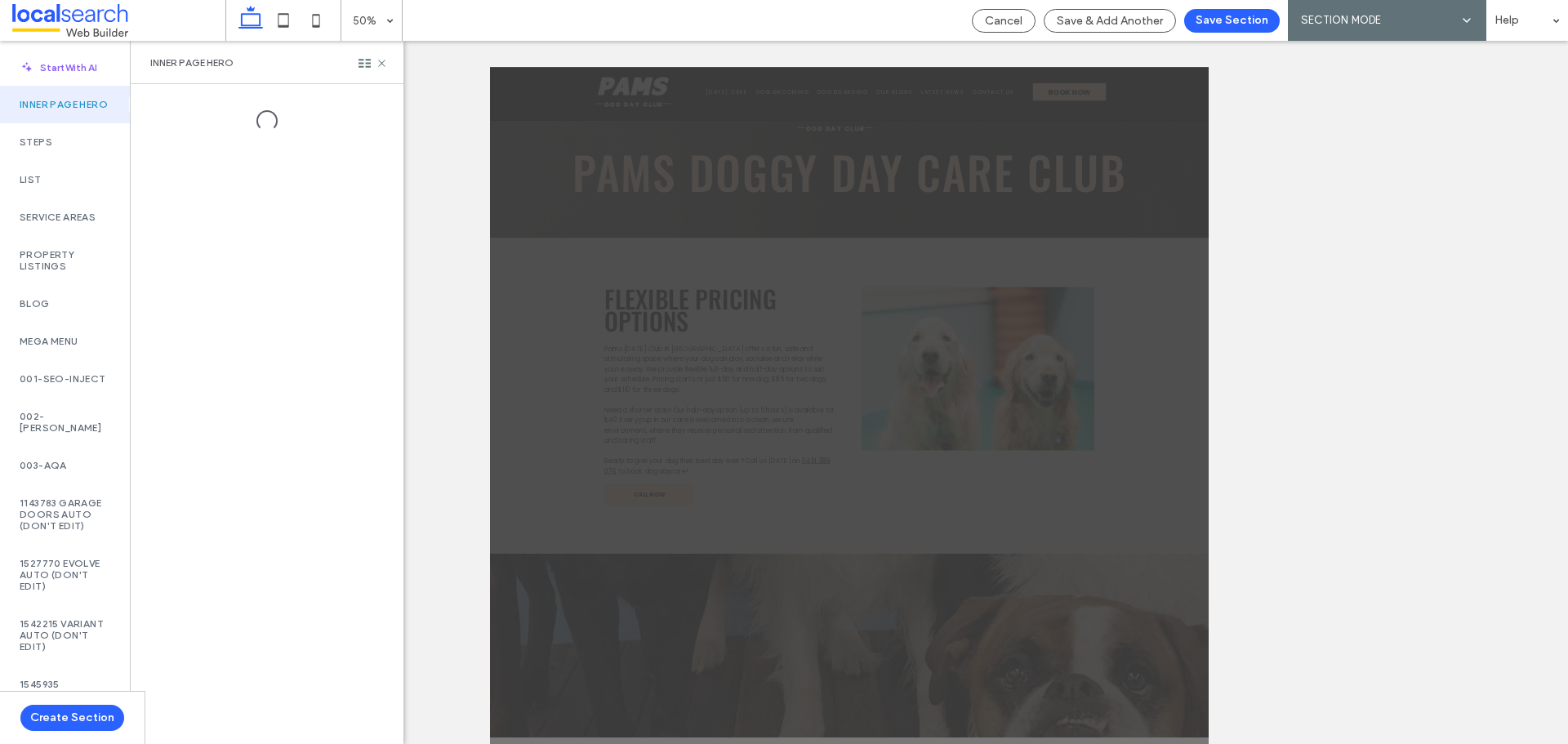
scroll to position [36, 0]
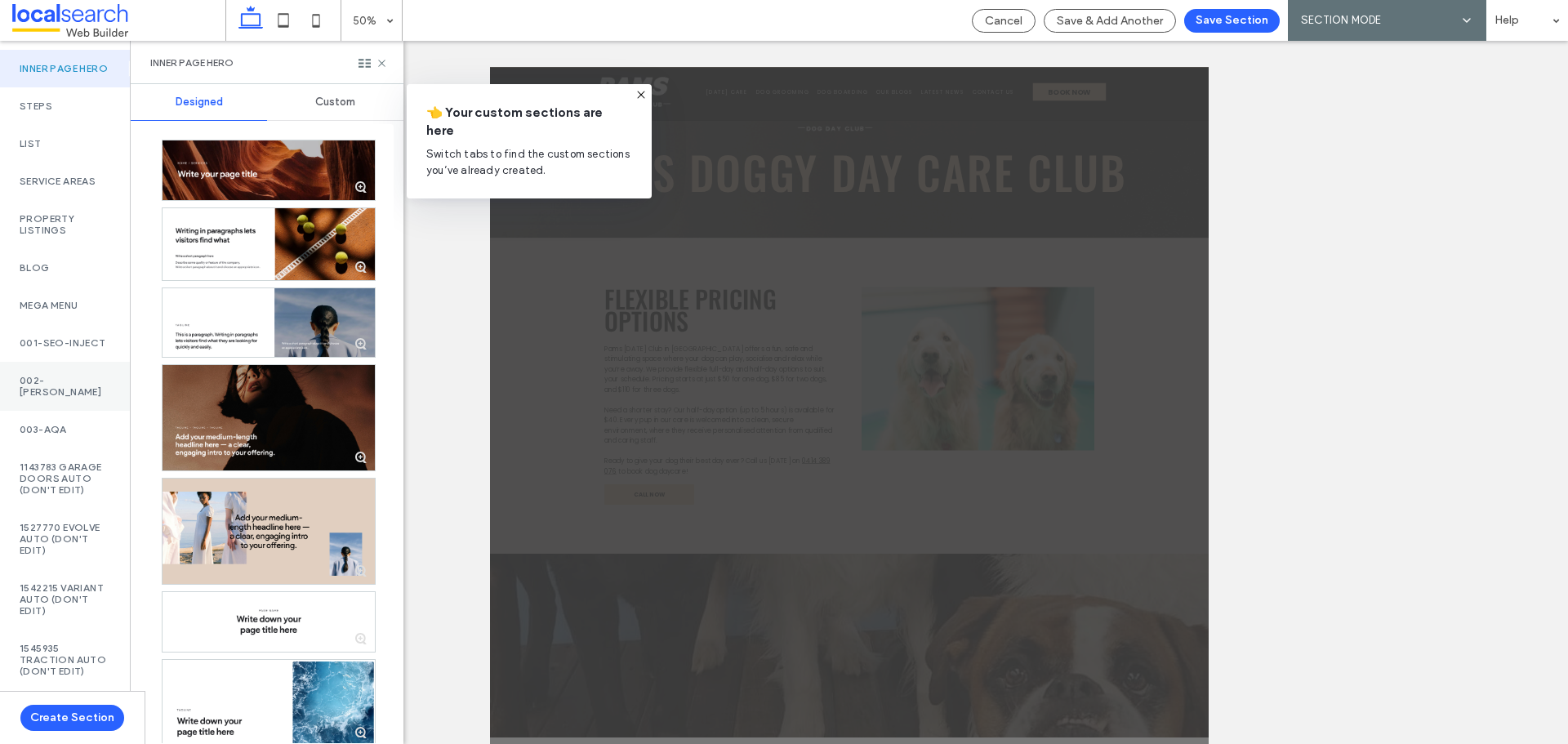
click at [58, 397] on label "002-Monty" at bounding box center [64, 386] width 91 height 23
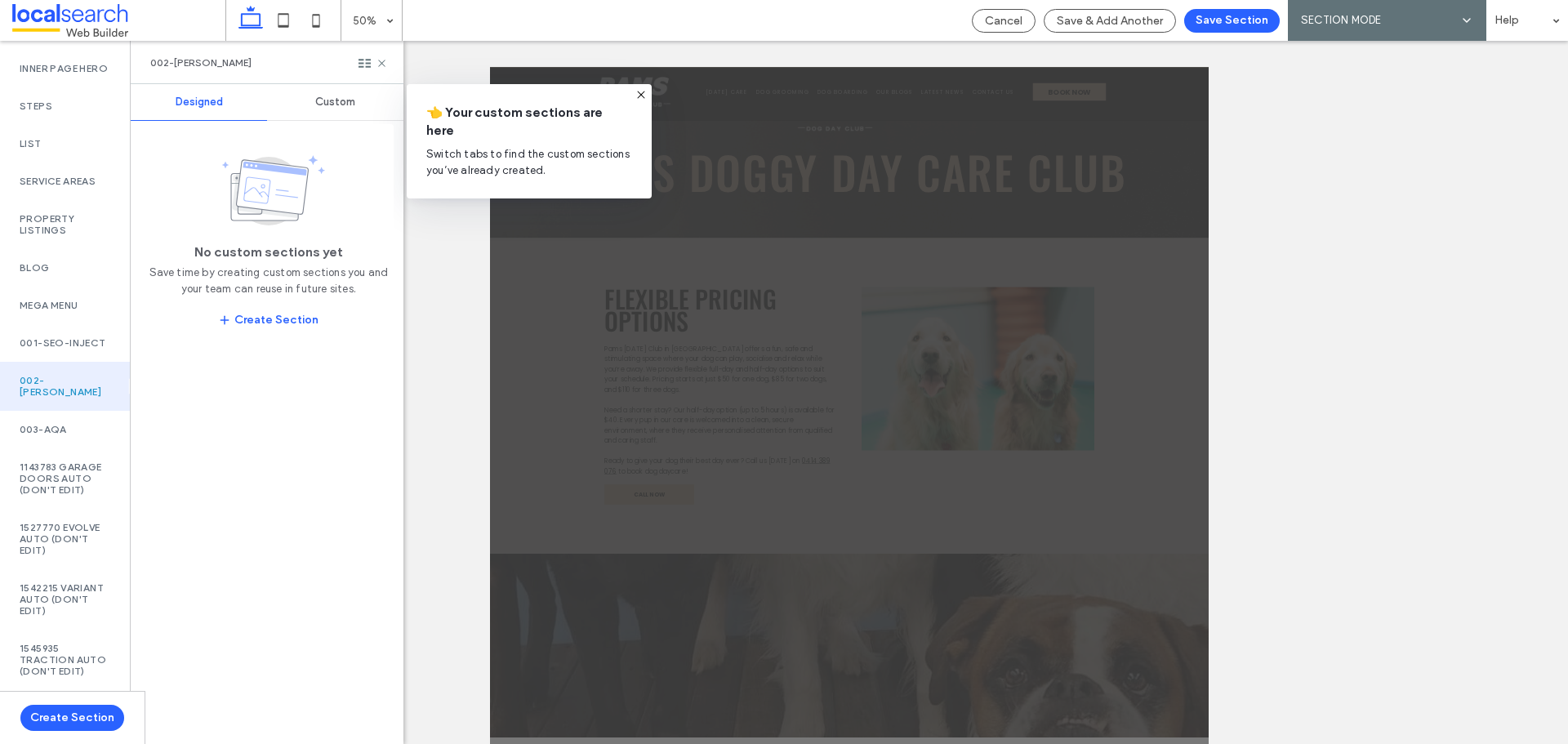
click at [291, 90] on div "Custom" at bounding box center [335, 102] width 136 height 36
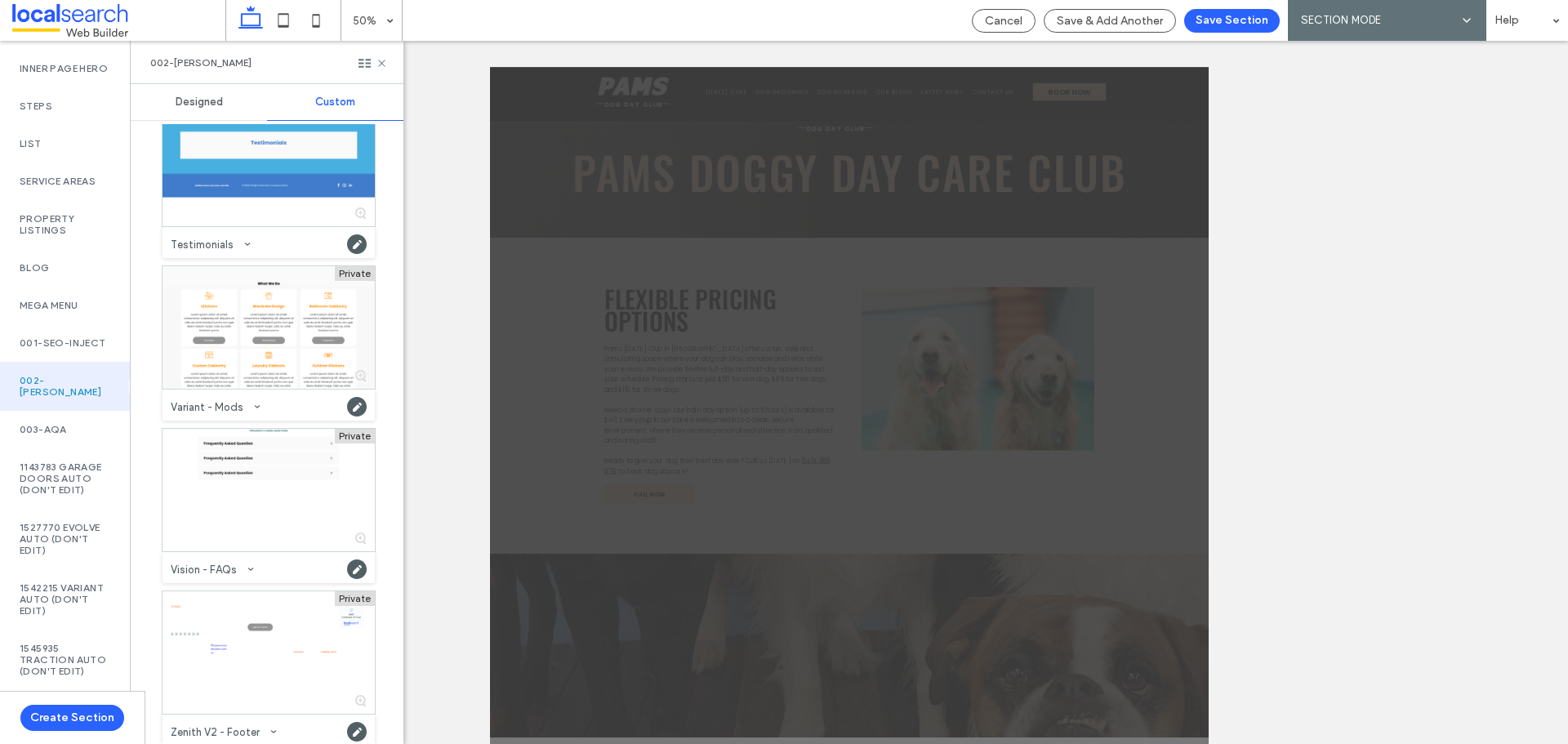
scroll to position [862, 0]
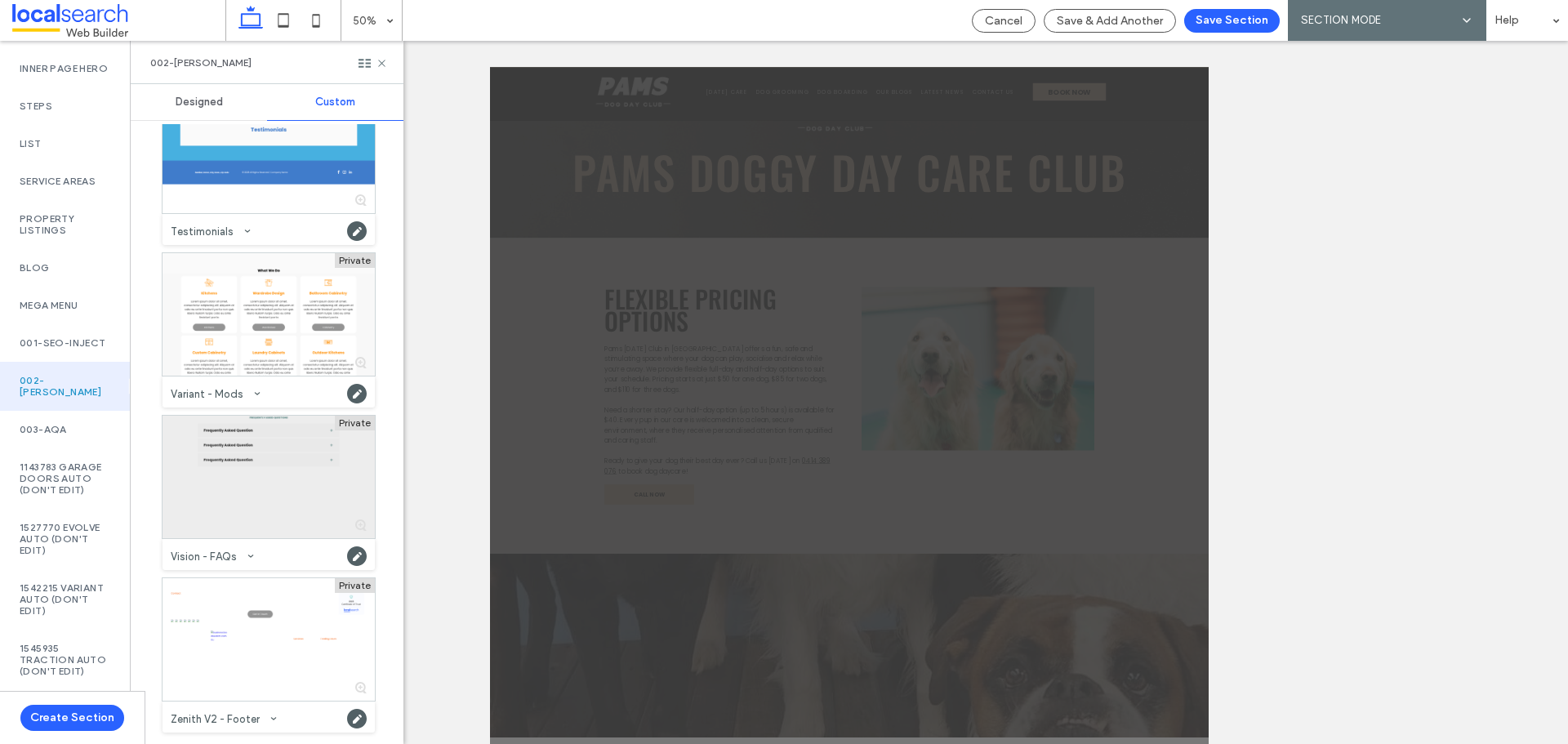
click at [288, 466] on div at bounding box center [268, 477] width 213 height 123
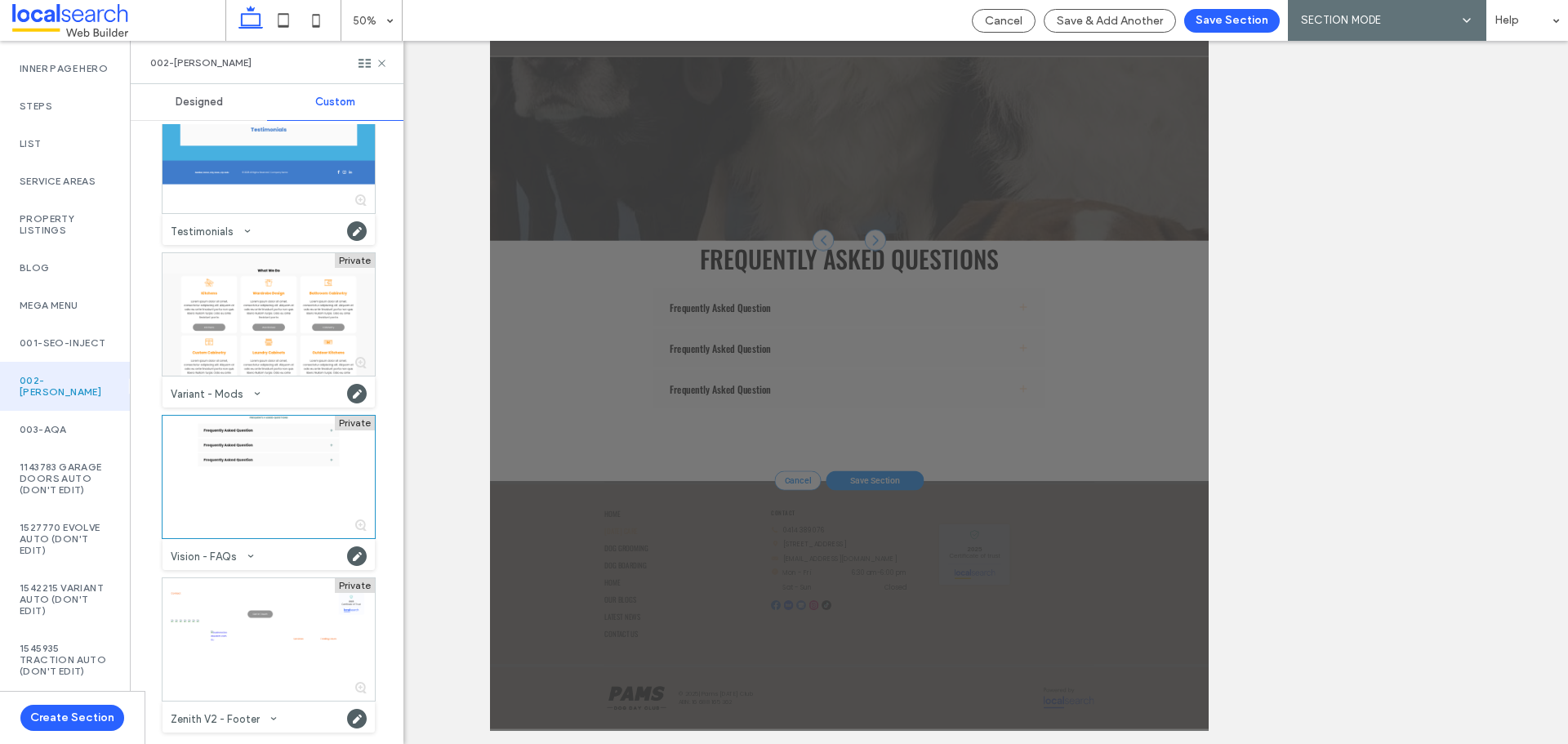
scroll to position [408, 0]
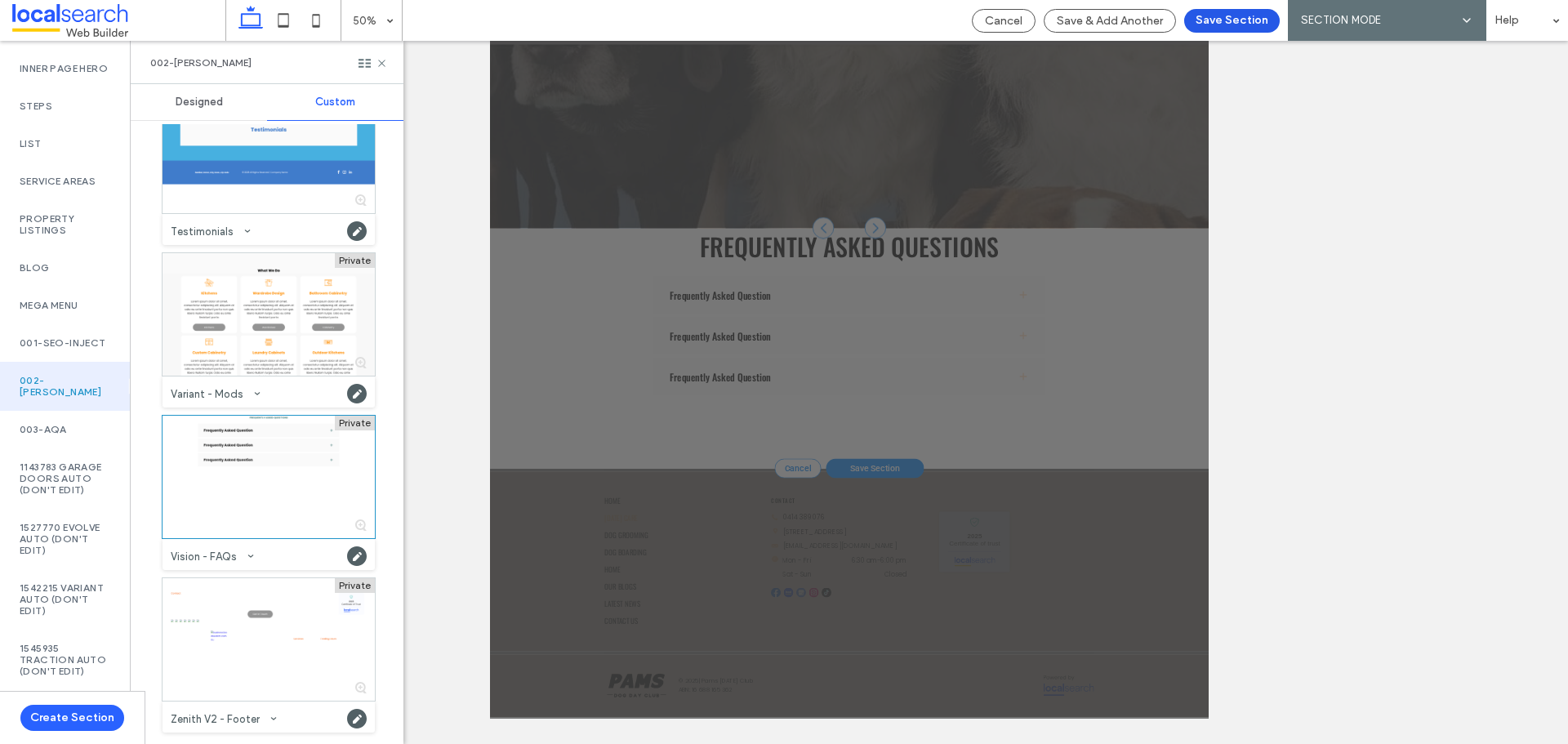
click at [1216, 18] on button "Save Section" at bounding box center [1232, 20] width 96 height 24
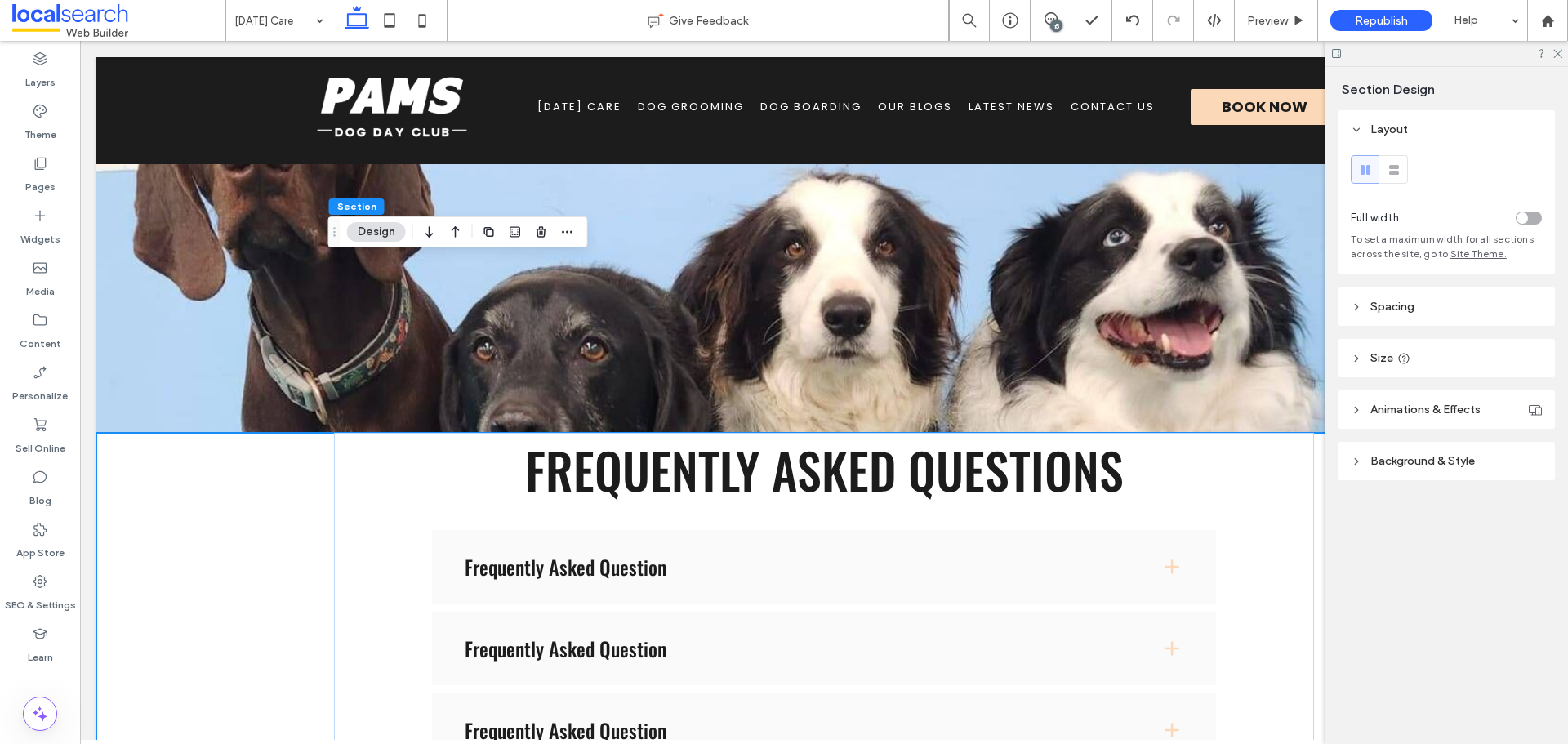
scroll to position [1199, 0]
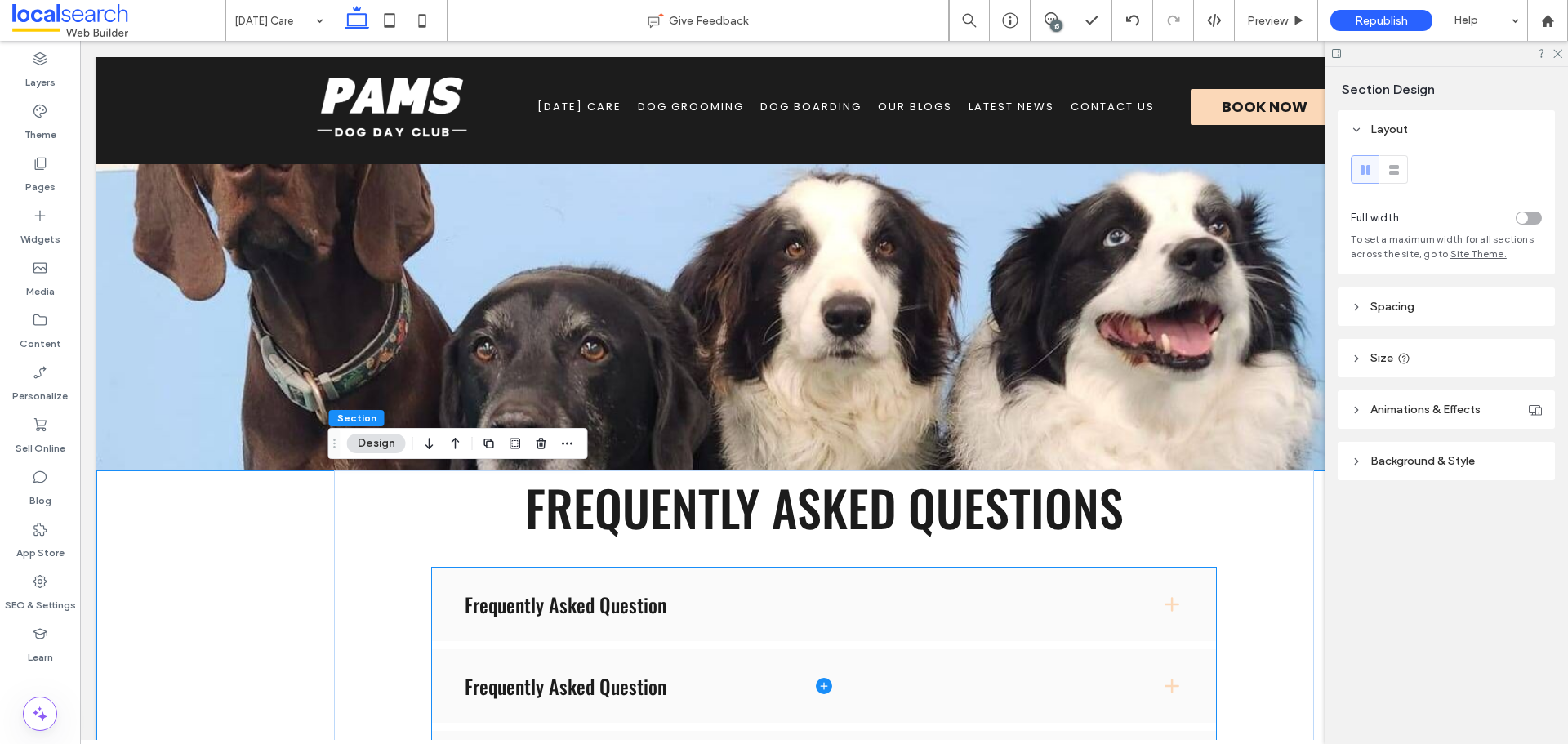
click at [717, 605] on span at bounding box center [825, 686] width 784 height 237
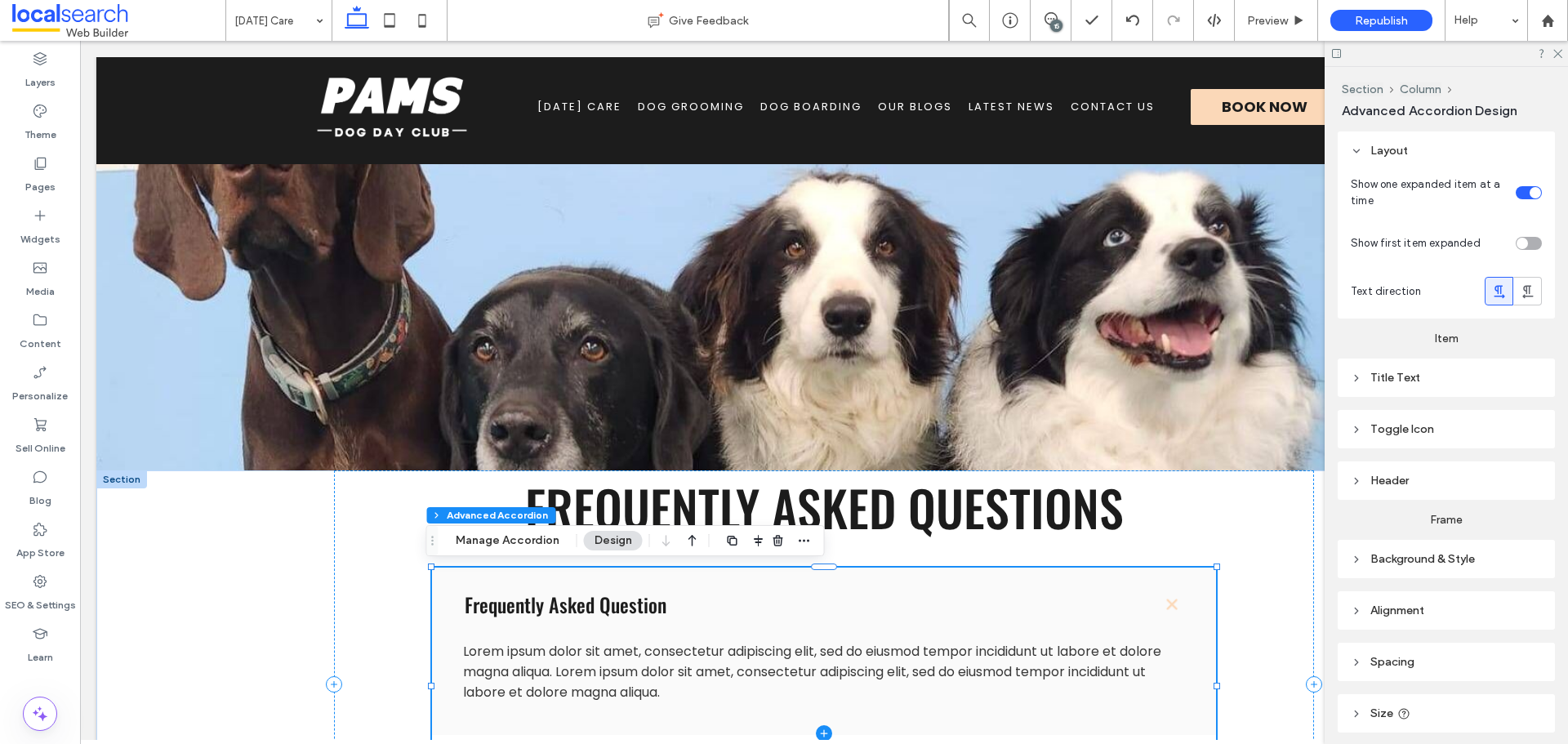
type input "*"
click at [1056, 27] on div "15" at bounding box center [1056, 25] width 12 height 12
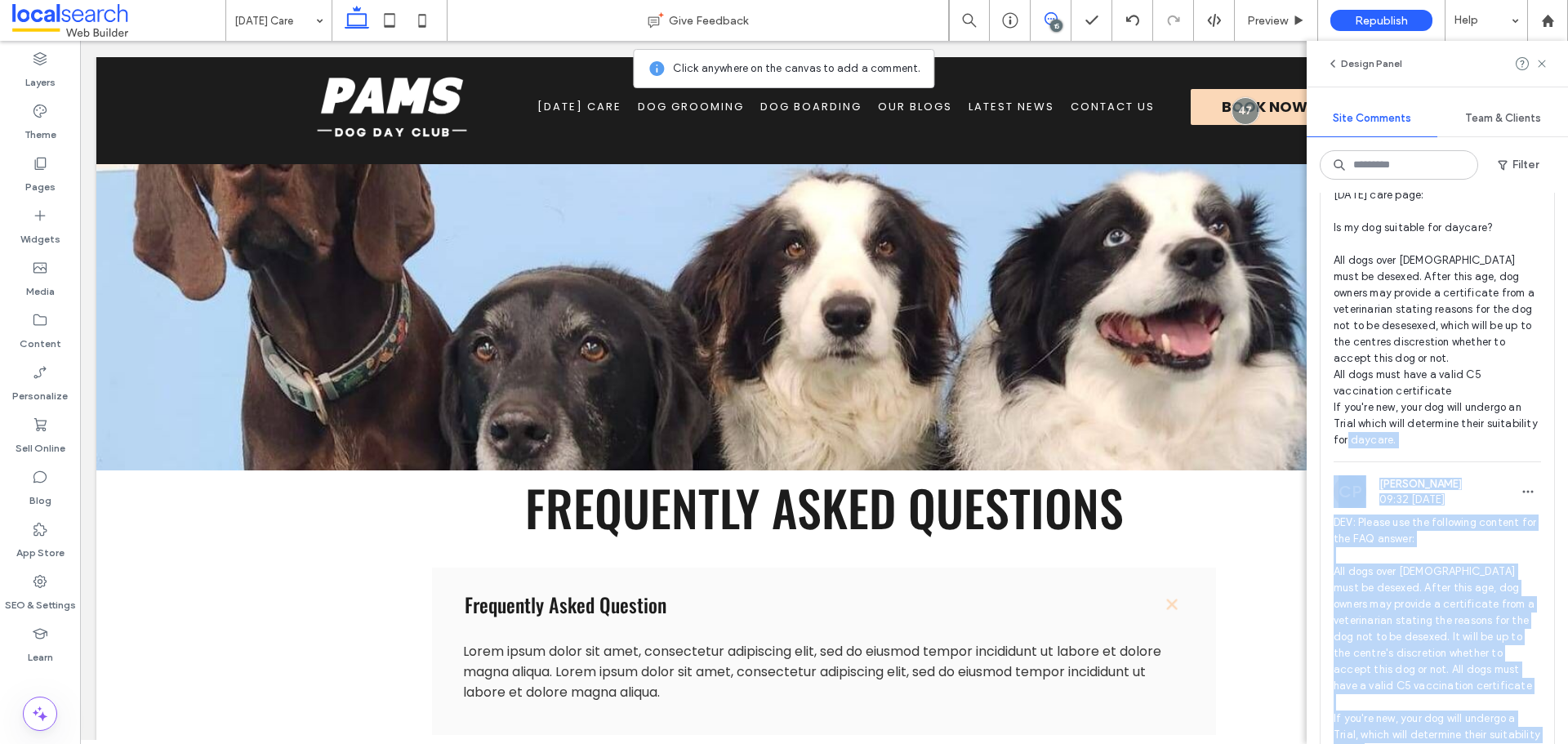
scroll to position [2776, 0]
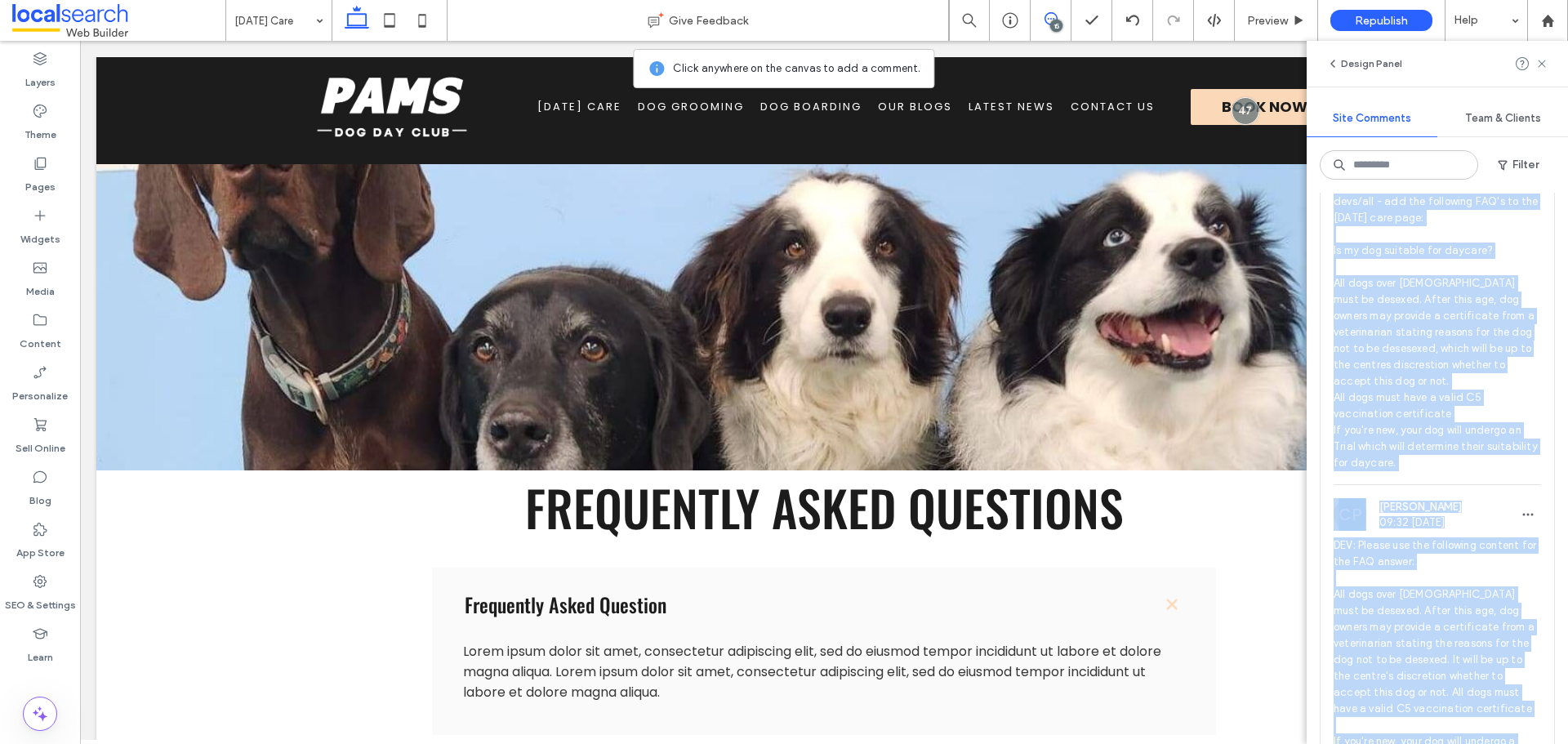
drag, startPoint x: 1456, startPoint y: 596, endPoint x: 1328, endPoint y: 271, distance: 349.3
click at [1328, 271] on div "KG Katie Gibson 06:14 Aug 13 2025 devs/all - add the following FAQ's to the dog…" at bounding box center [1437, 467] width 234 height 654
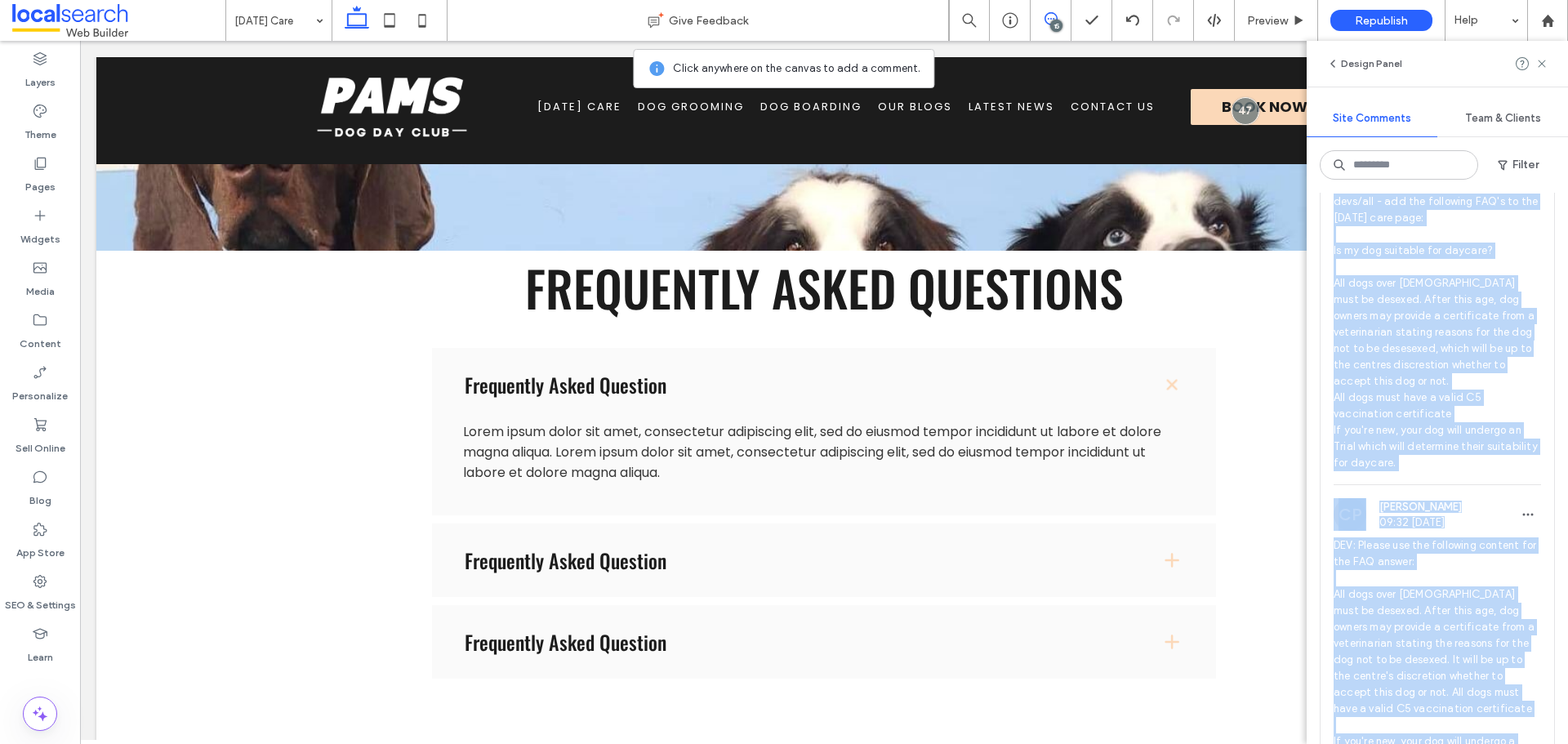
copy div "devs/all - add the following FAQ's to the dog day care page: Is my dog suitable…"
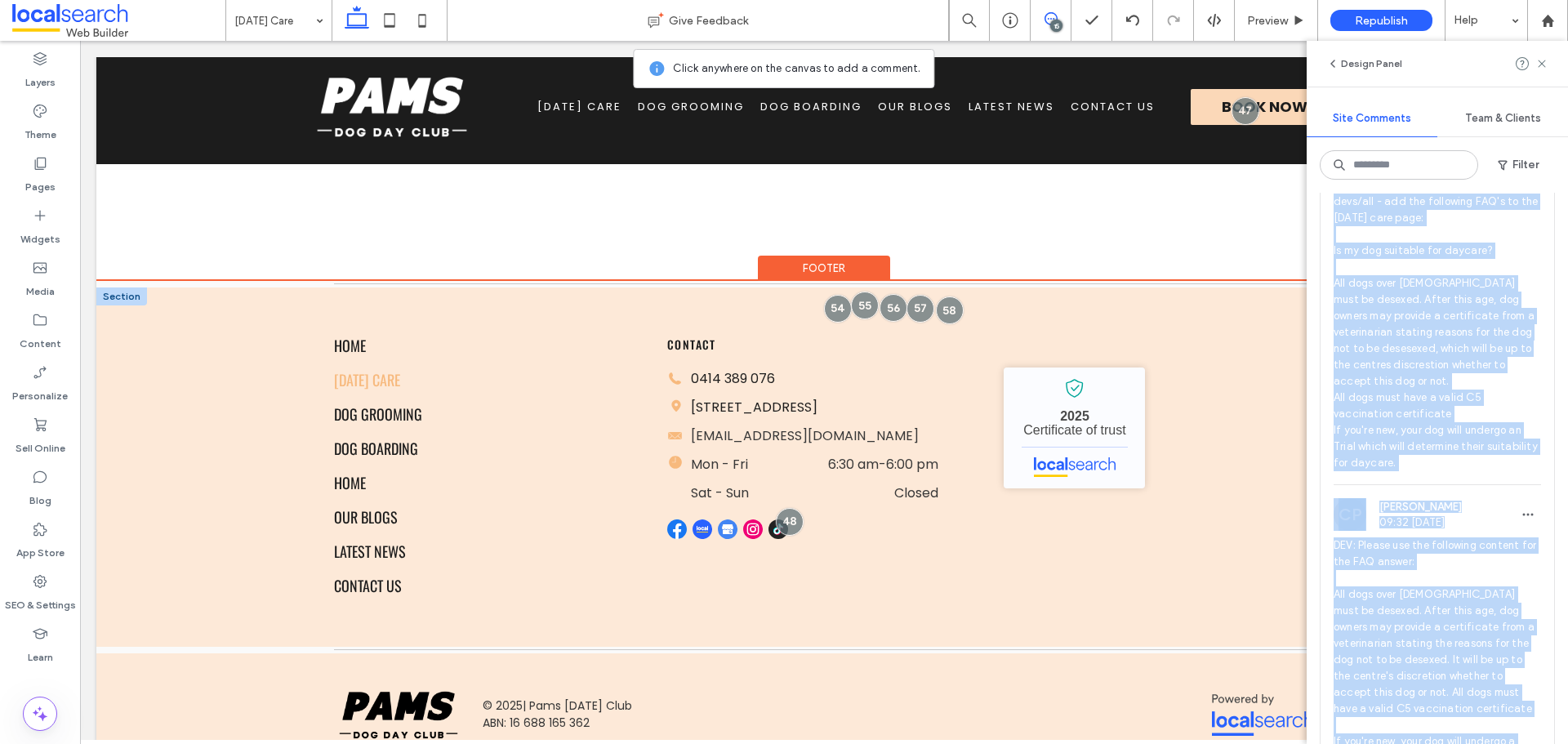
scroll to position [2005, 0]
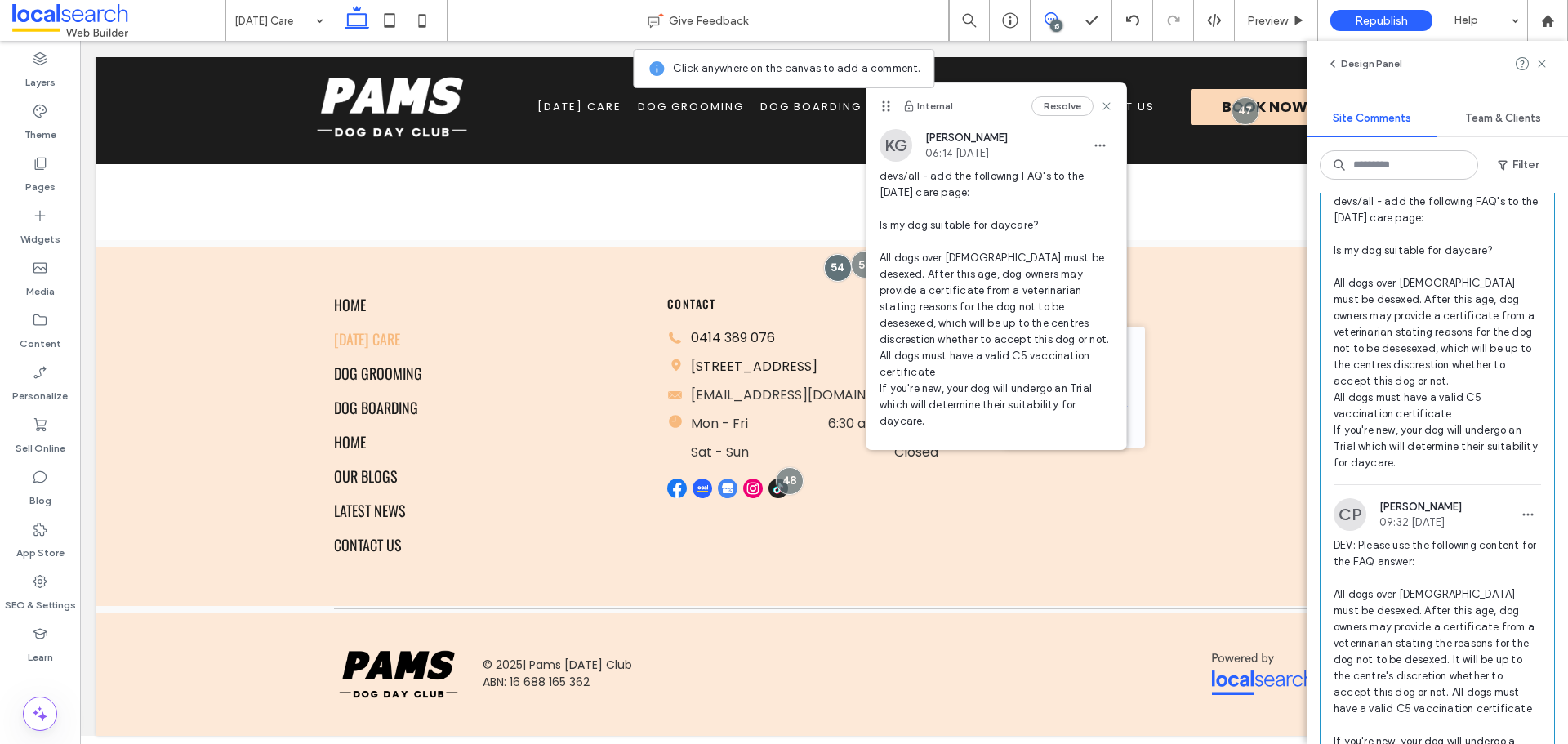
drag, startPoint x: 1094, startPoint y: 110, endPoint x: 1058, endPoint y: 25, distance: 92.3
click at [1100, 110] on icon at bounding box center [1106, 105] width 13 height 13
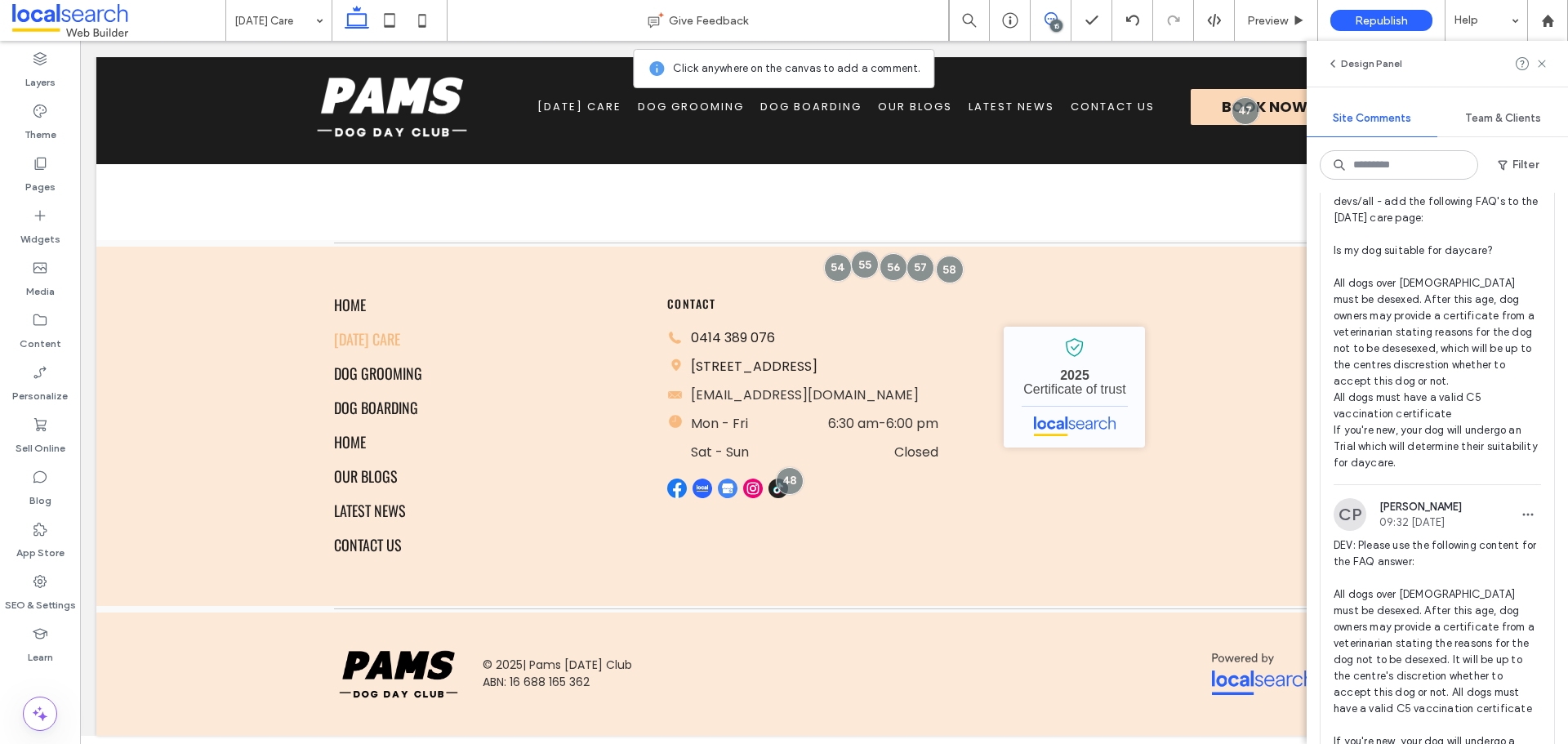
click at [1058, 25] on div "15" at bounding box center [1056, 25] width 12 height 12
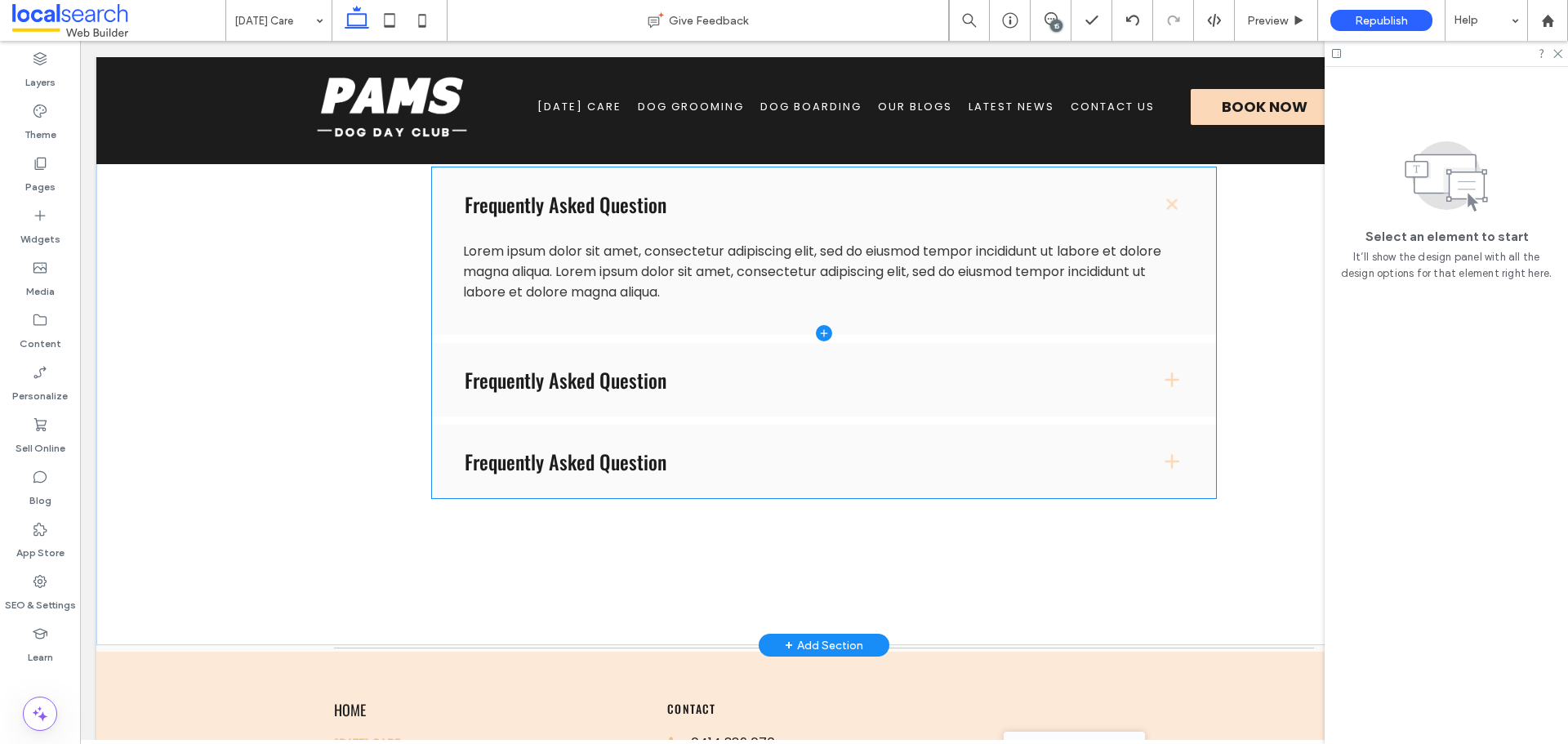
scroll to position [1515, 0]
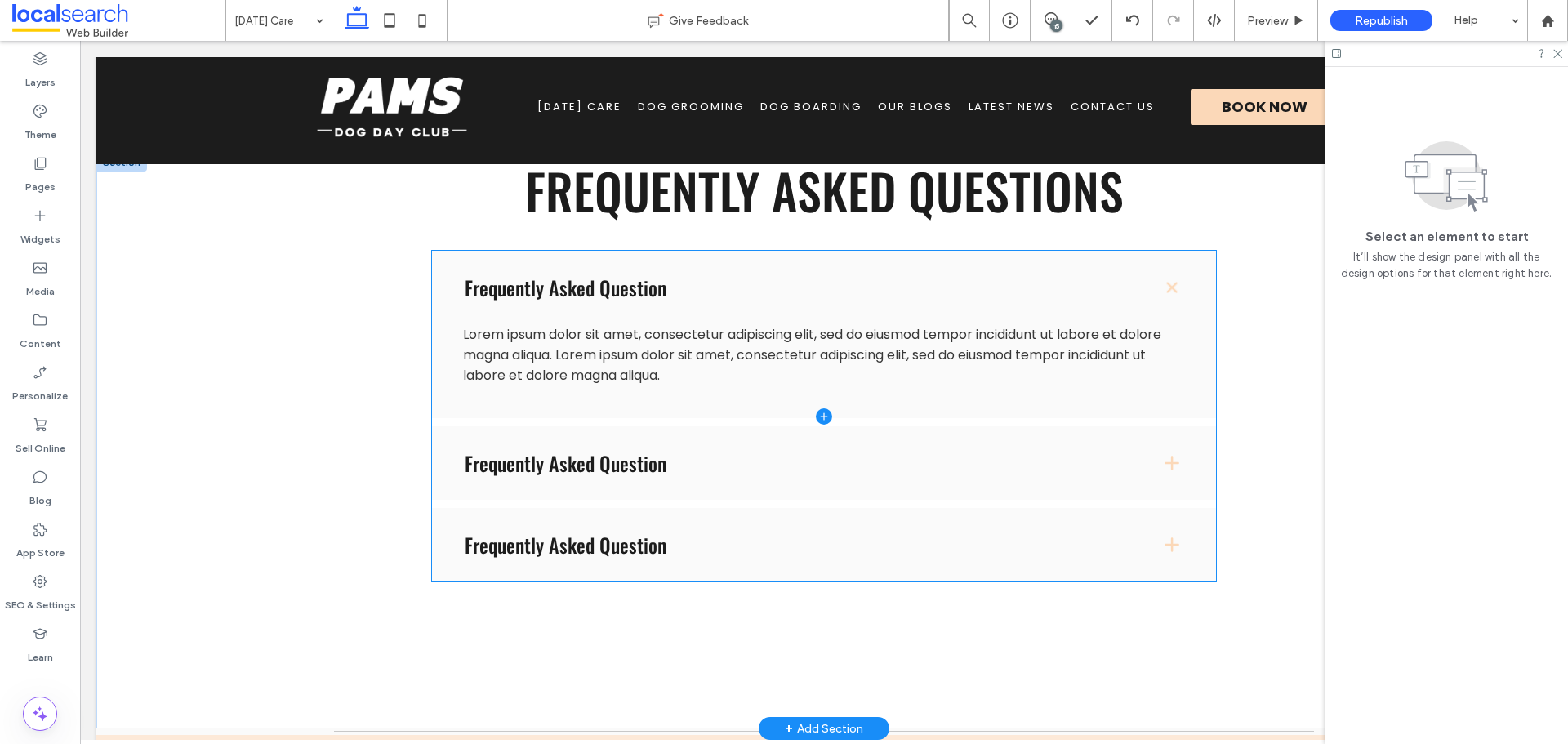
click at [610, 383] on span at bounding box center [825, 416] width 784 height 330
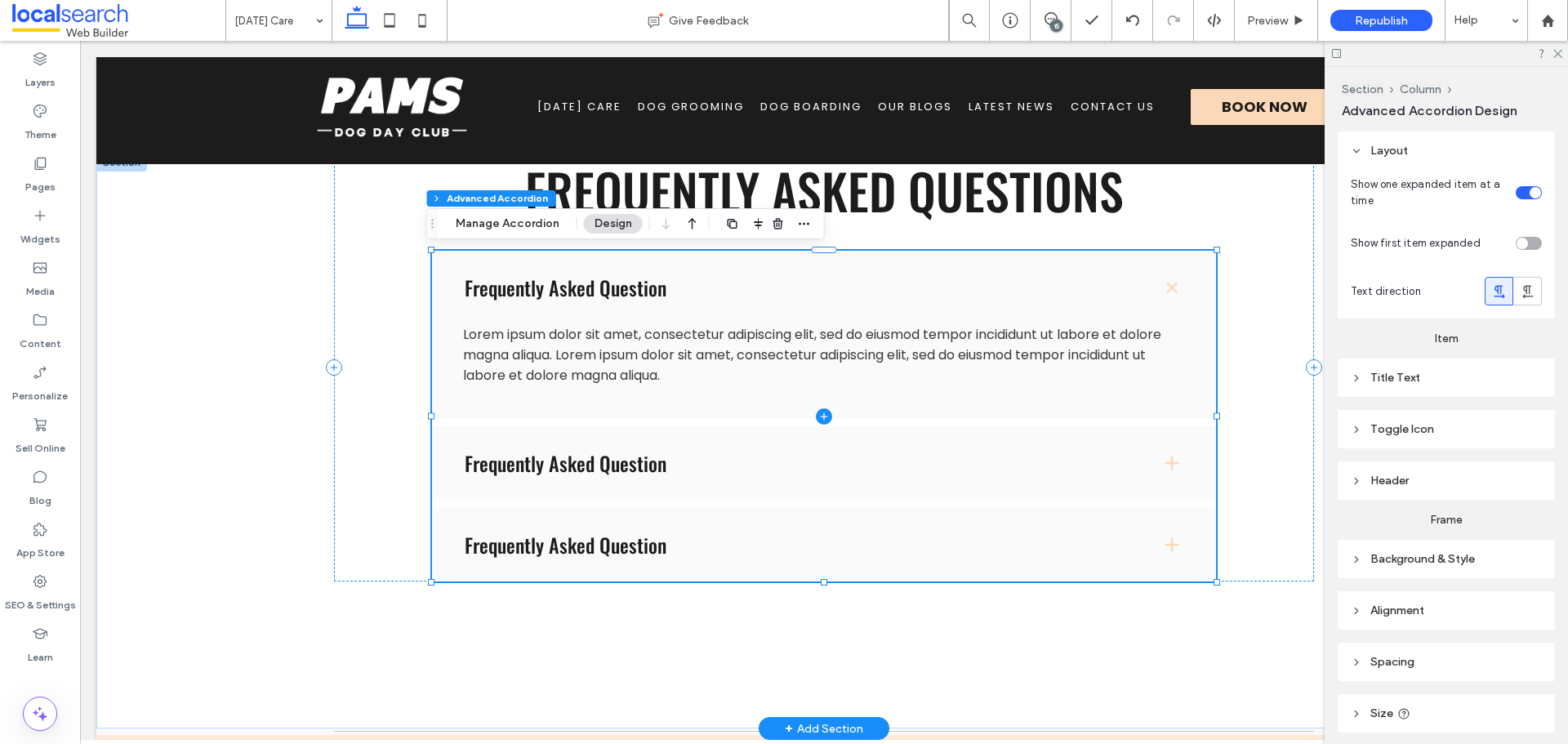
type input "*"
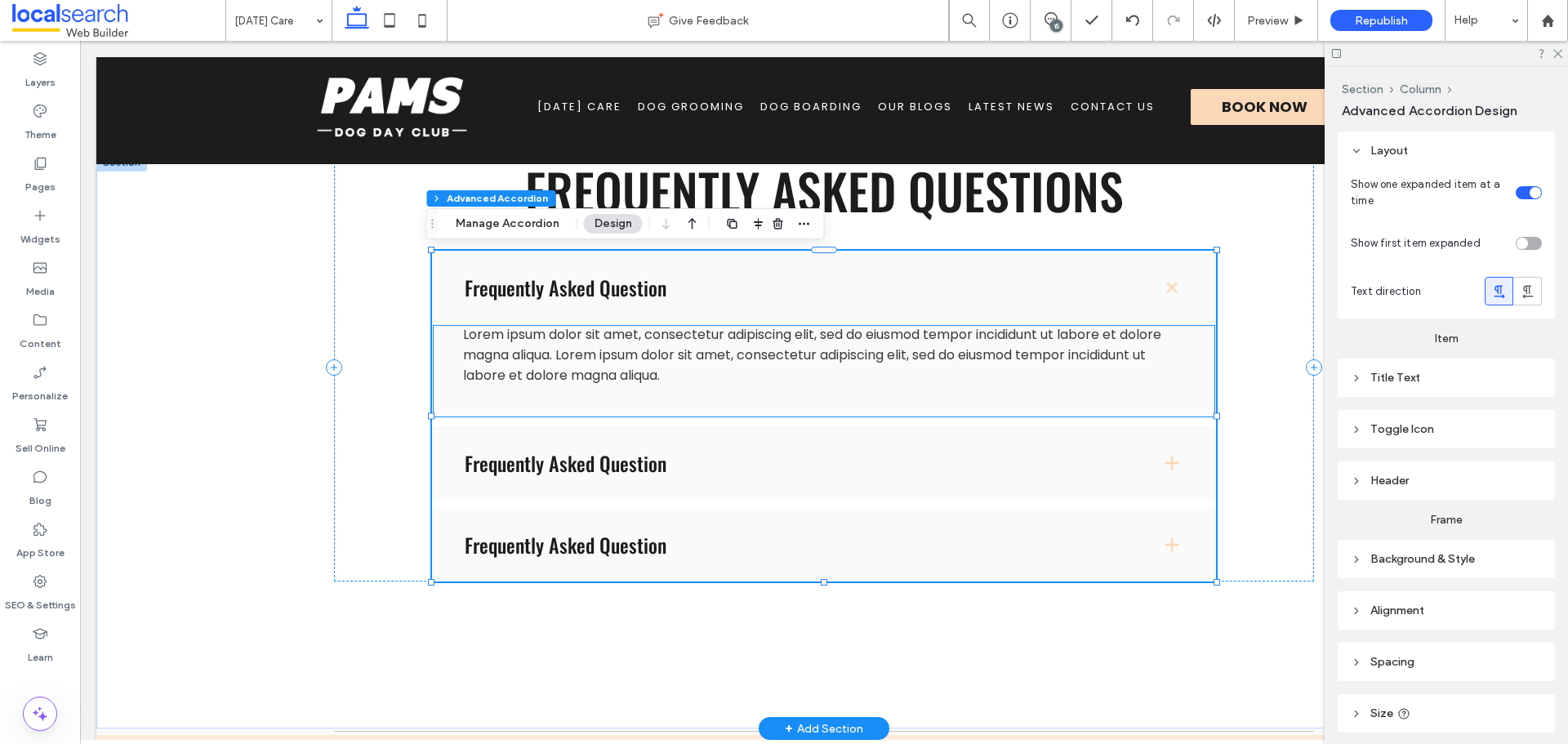
click at [698, 339] on span "Lorem ipsum dolor sit amet, consectetur adipiscing elit, sed do eiusmod tempor …" at bounding box center [811, 355] width 698 height 59
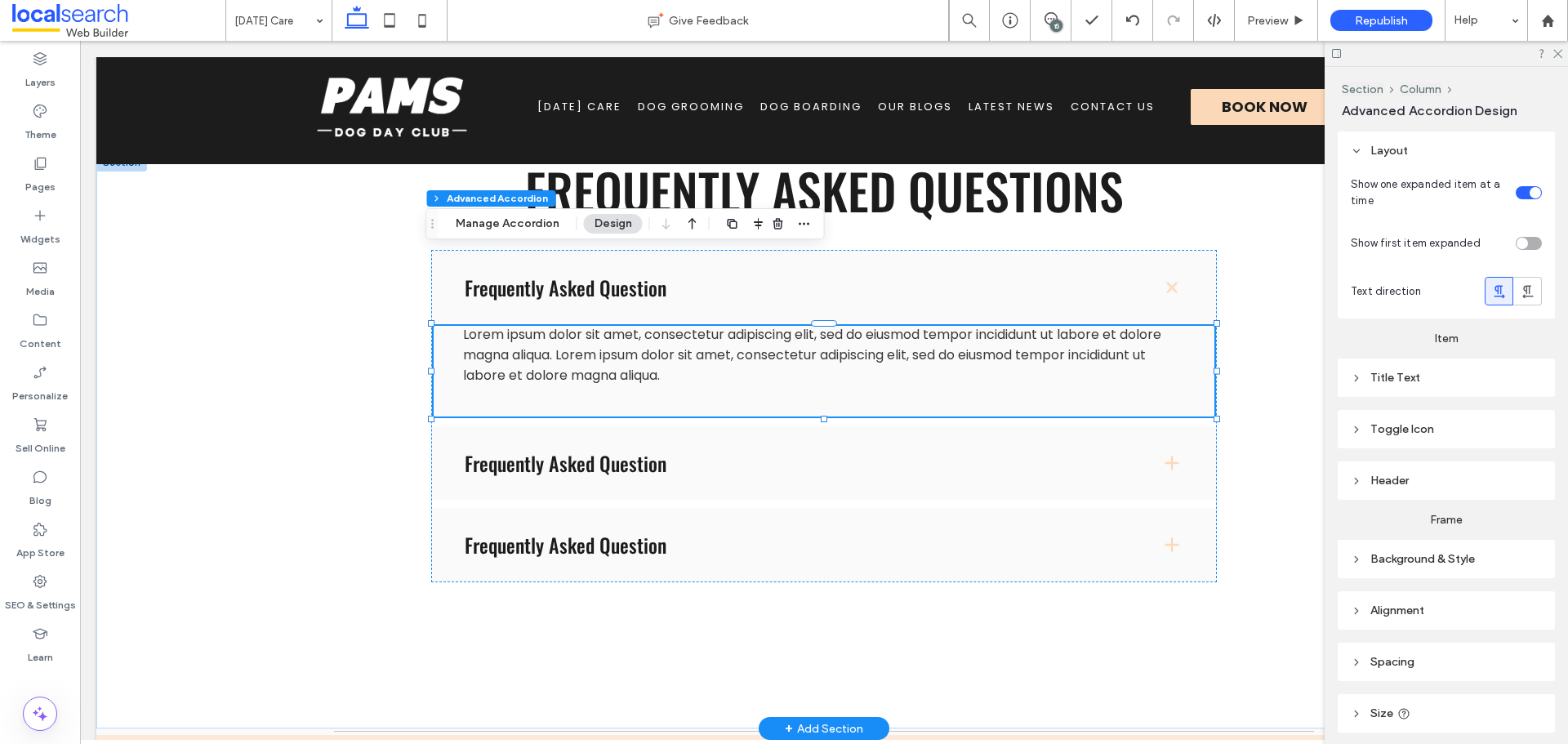
click at [698, 339] on span "Lorem ipsum dolor sit amet, consectetur adipiscing elit, sed do eiusmod tempor …" at bounding box center [811, 355] width 698 height 59
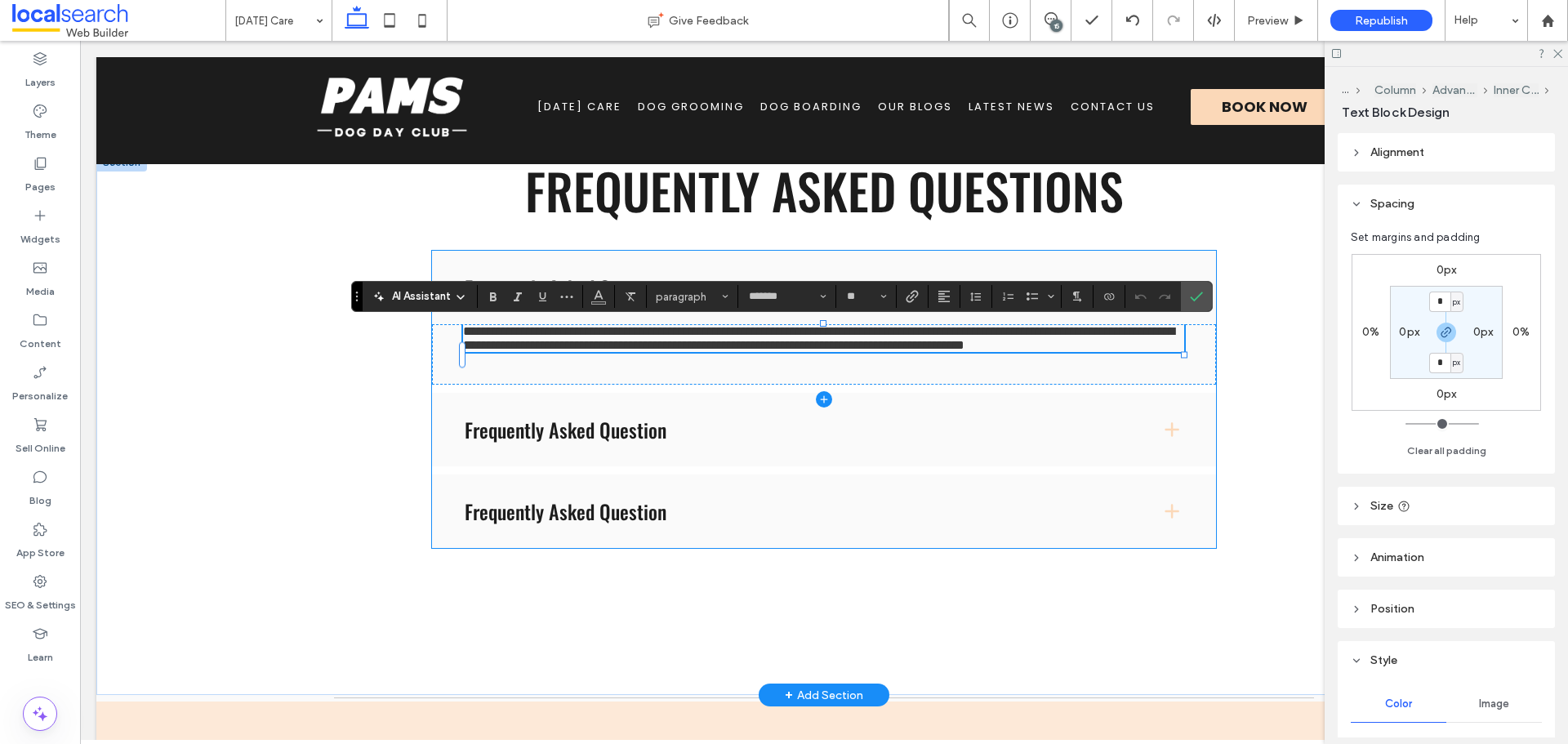
click at [696, 362] on span at bounding box center [825, 399] width 784 height 297
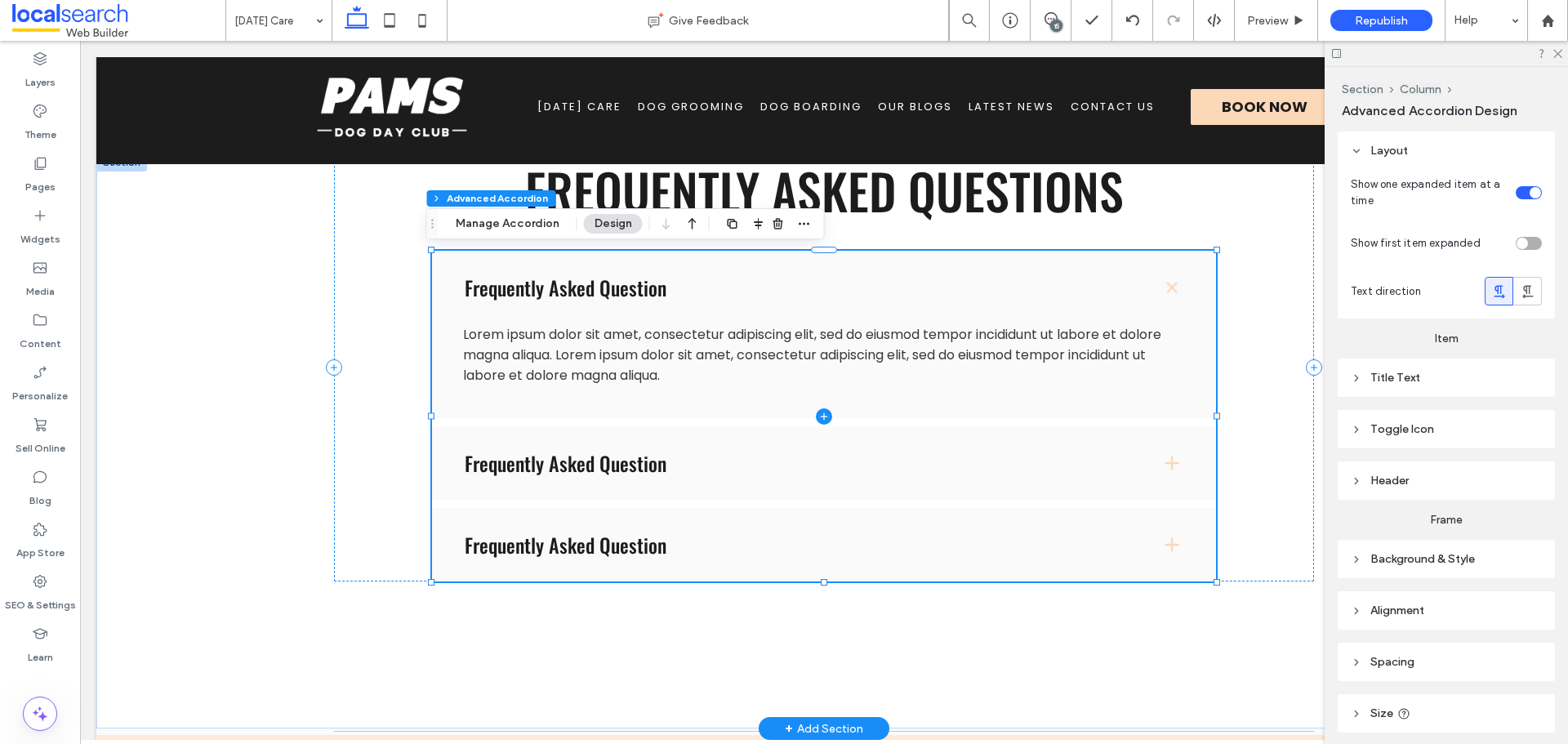
type input "*"
click at [696, 362] on span at bounding box center [825, 416] width 784 height 330
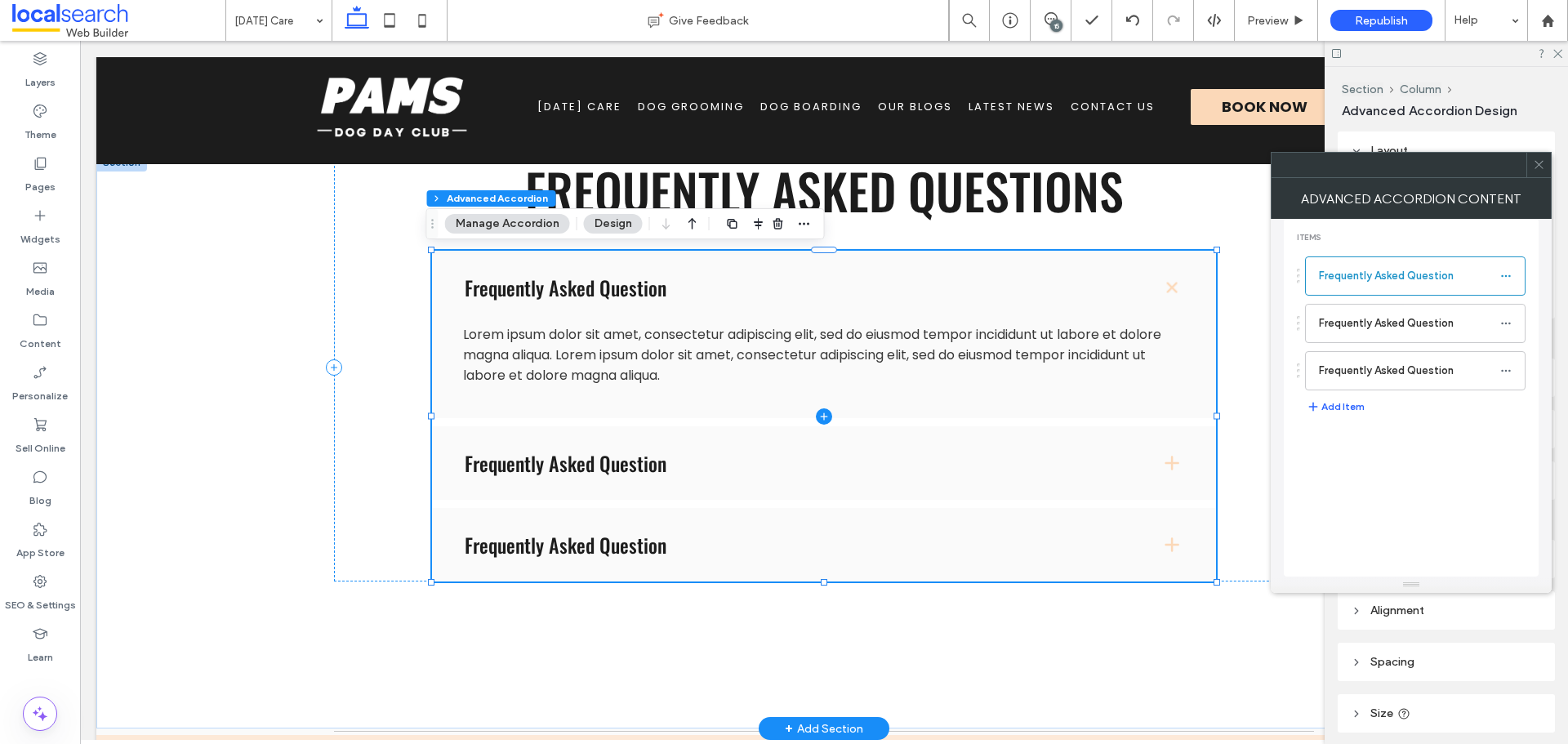
click at [712, 369] on span at bounding box center [825, 416] width 784 height 330
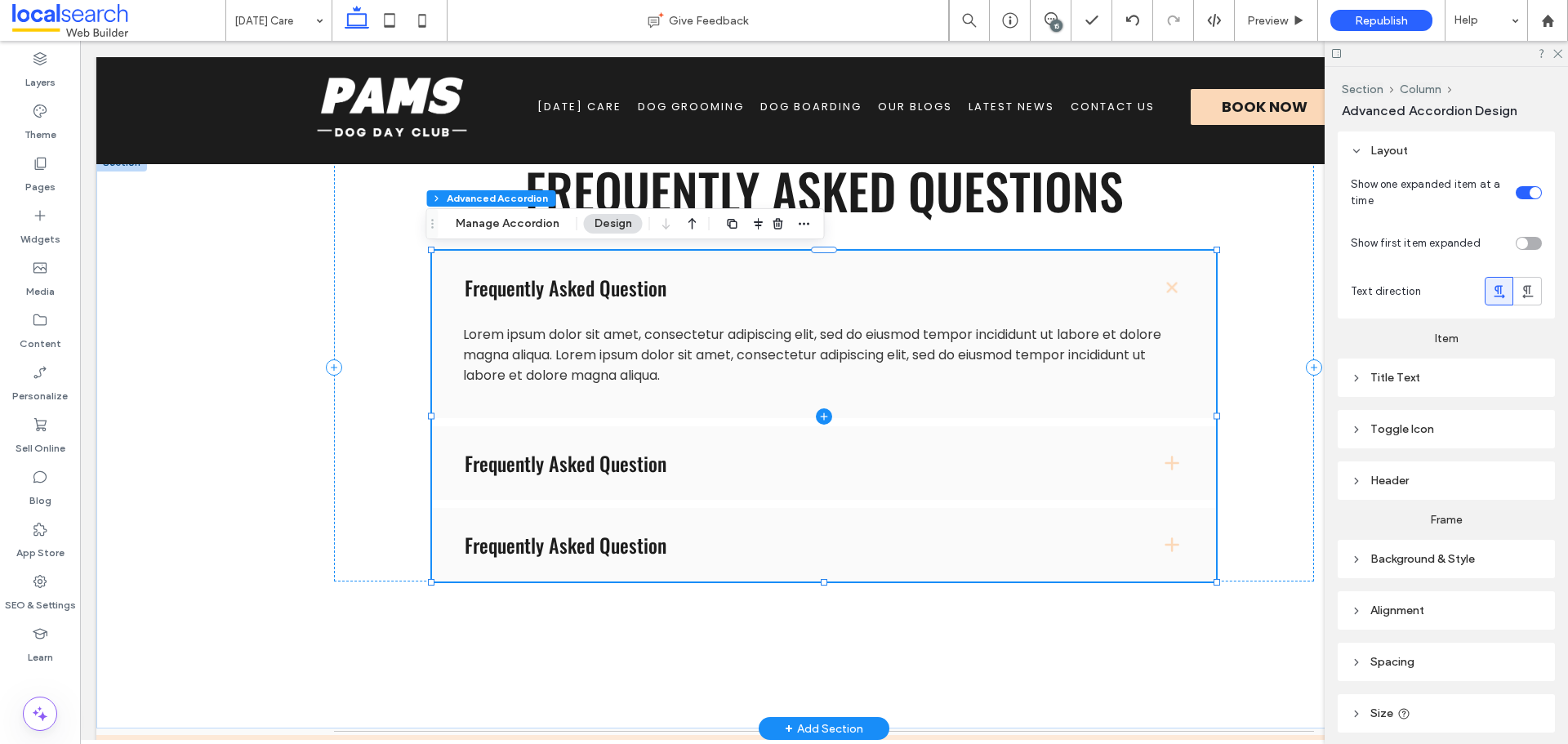
click at [600, 318] on span at bounding box center [825, 416] width 784 height 330
click at [601, 362] on span at bounding box center [825, 416] width 784 height 330
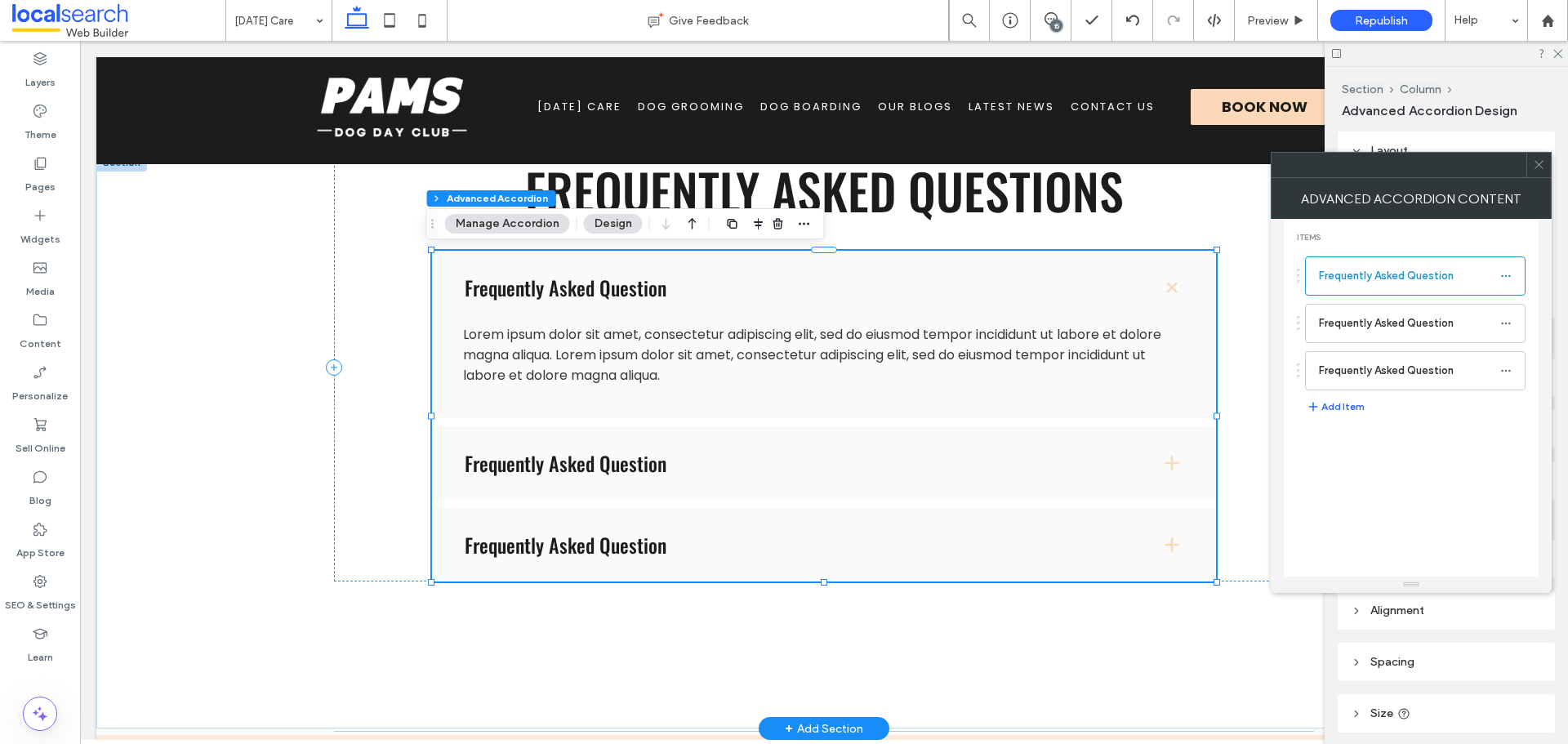
click at [1544, 159] on icon at bounding box center [1539, 165] width 12 height 12
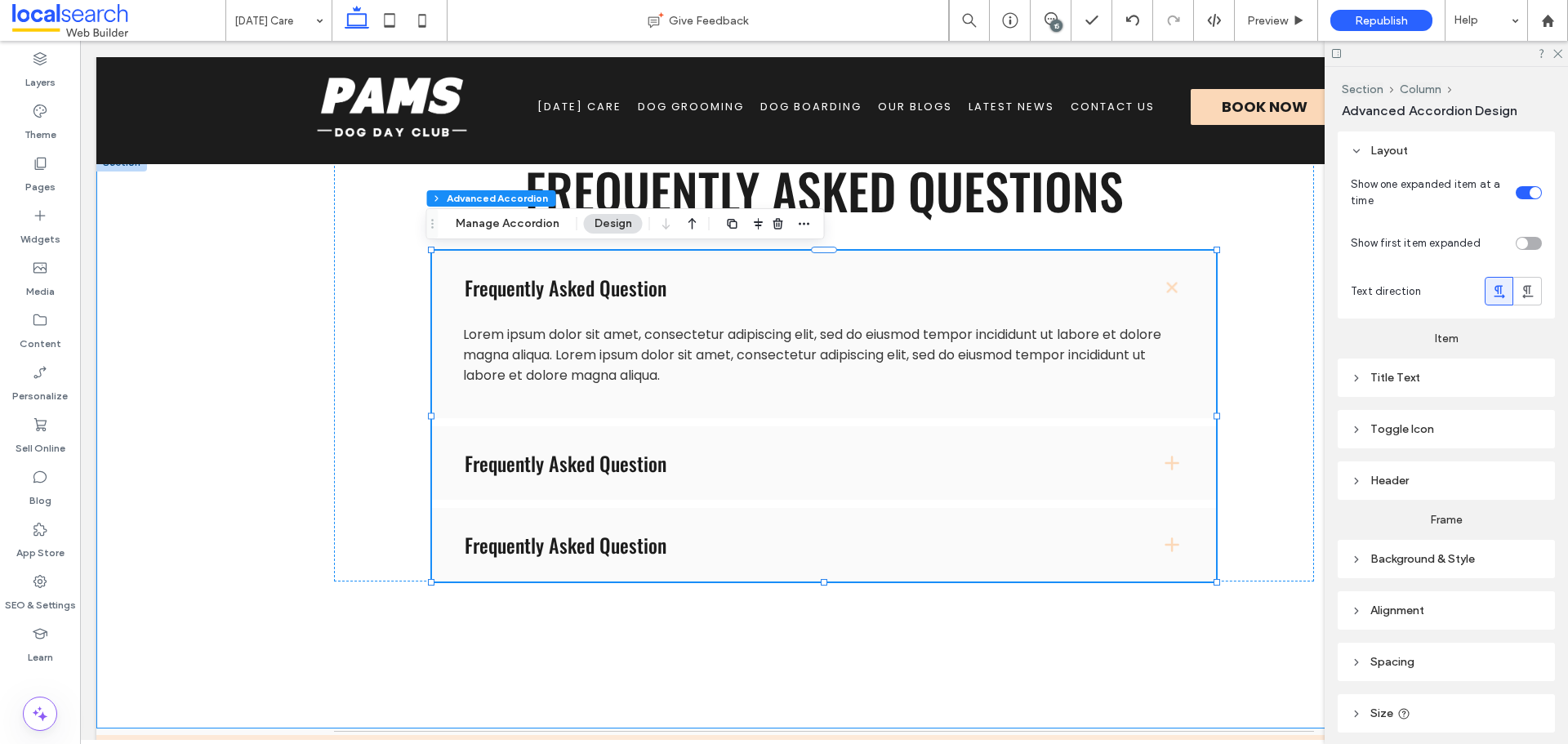
drag, startPoint x: 262, startPoint y: 279, endPoint x: 610, endPoint y: 451, distance: 388.2
click at [262, 279] on div "Frequently Asked Questions Frequently Asked Question Lorem ipsum dolor sit amet…" at bounding box center [825, 441] width 1456 height 575
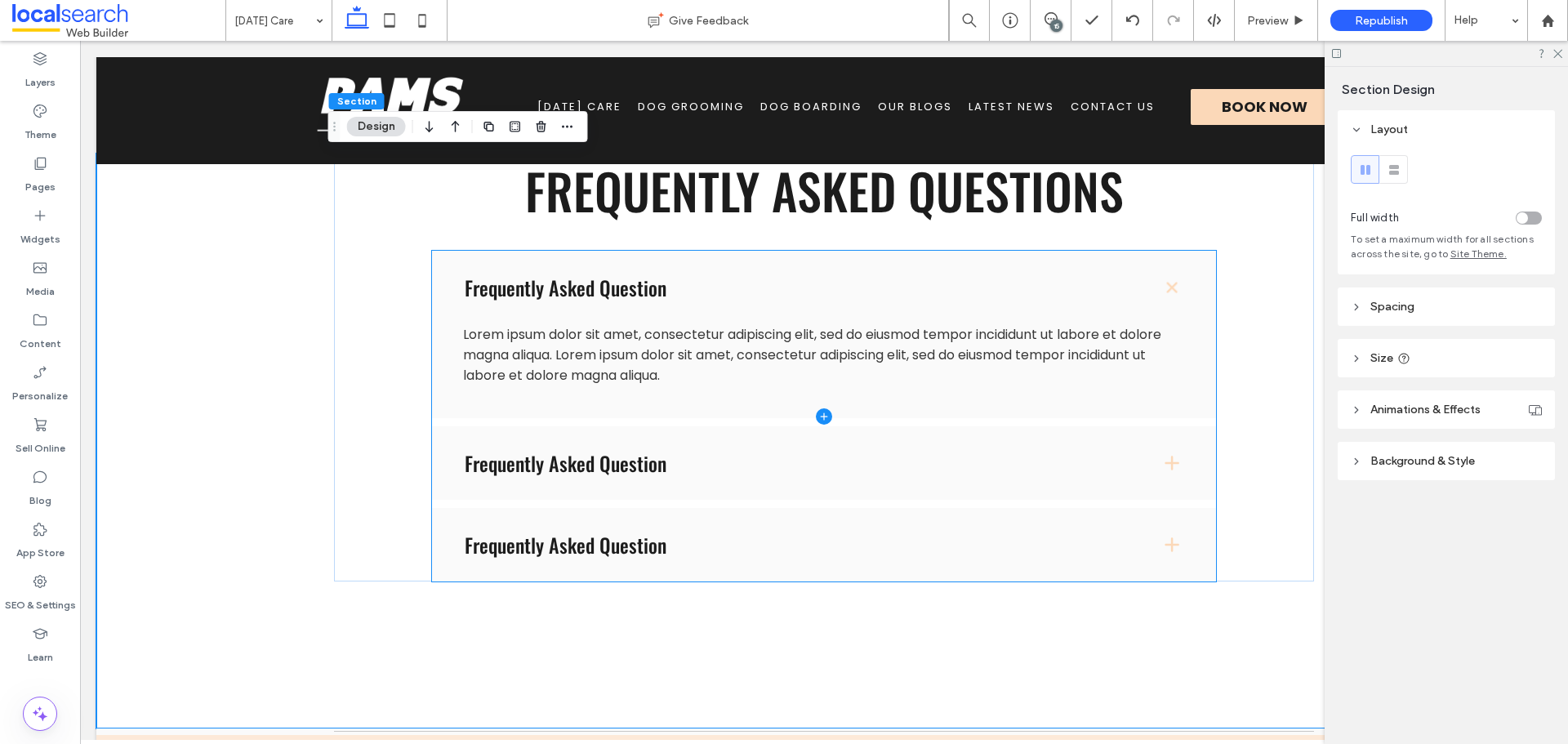
click at [694, 369] on span at bounding box center [825, 416] width 784 height 330
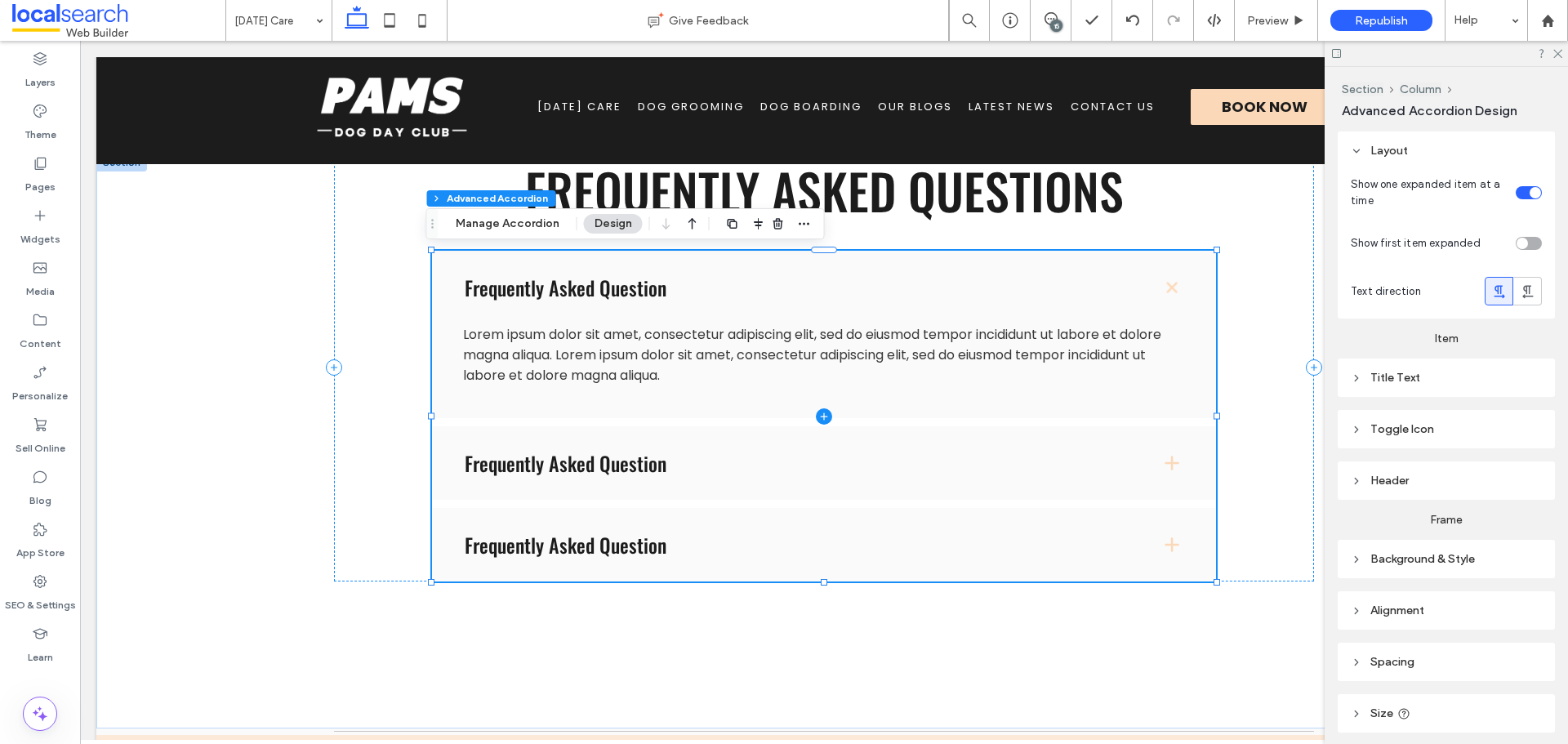
type input "*"
click at [694, 369] on span at bounding box center [825, 416] width 784 height 330
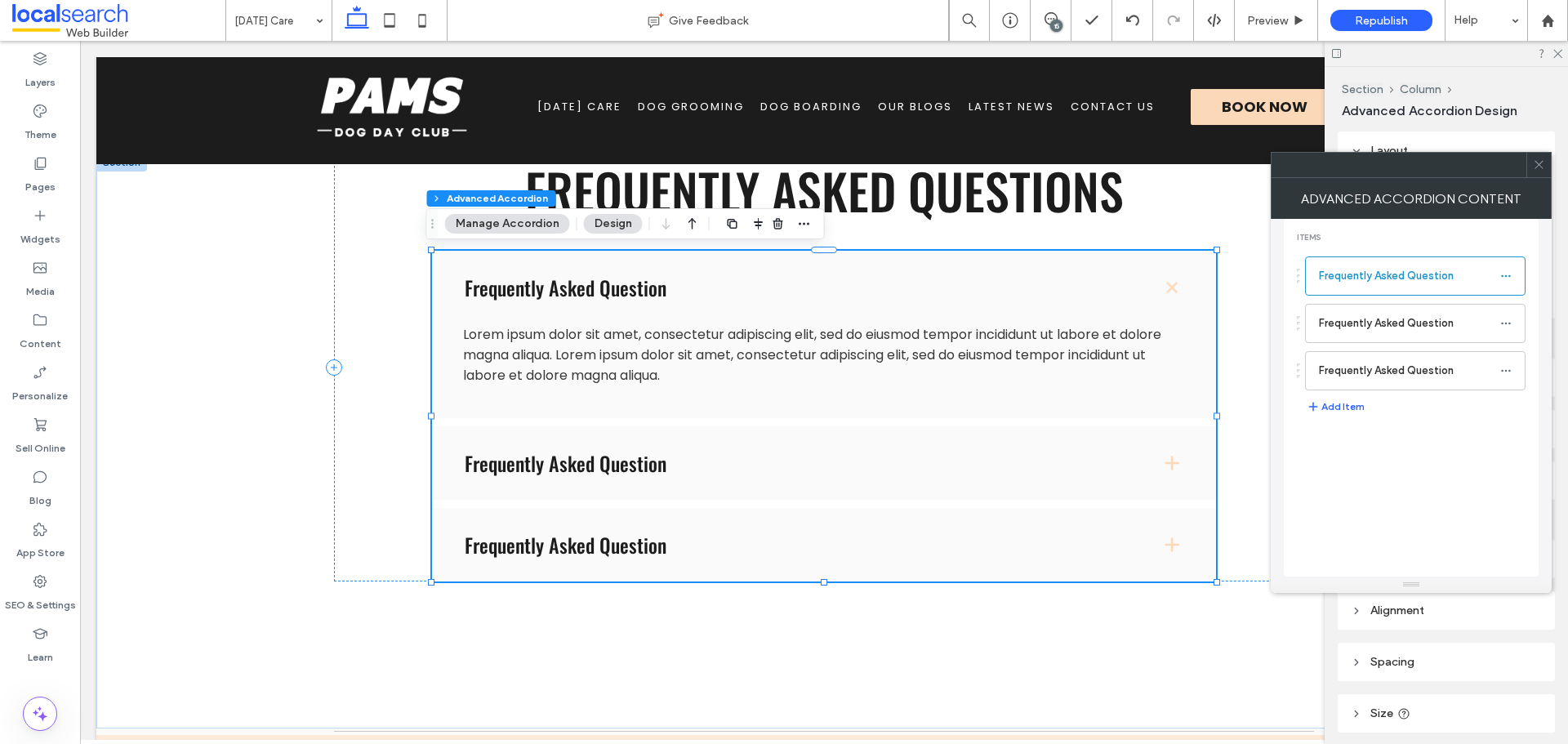
click at [1532, 166] on div at bounding box center [1538, 165] width 24 height 24
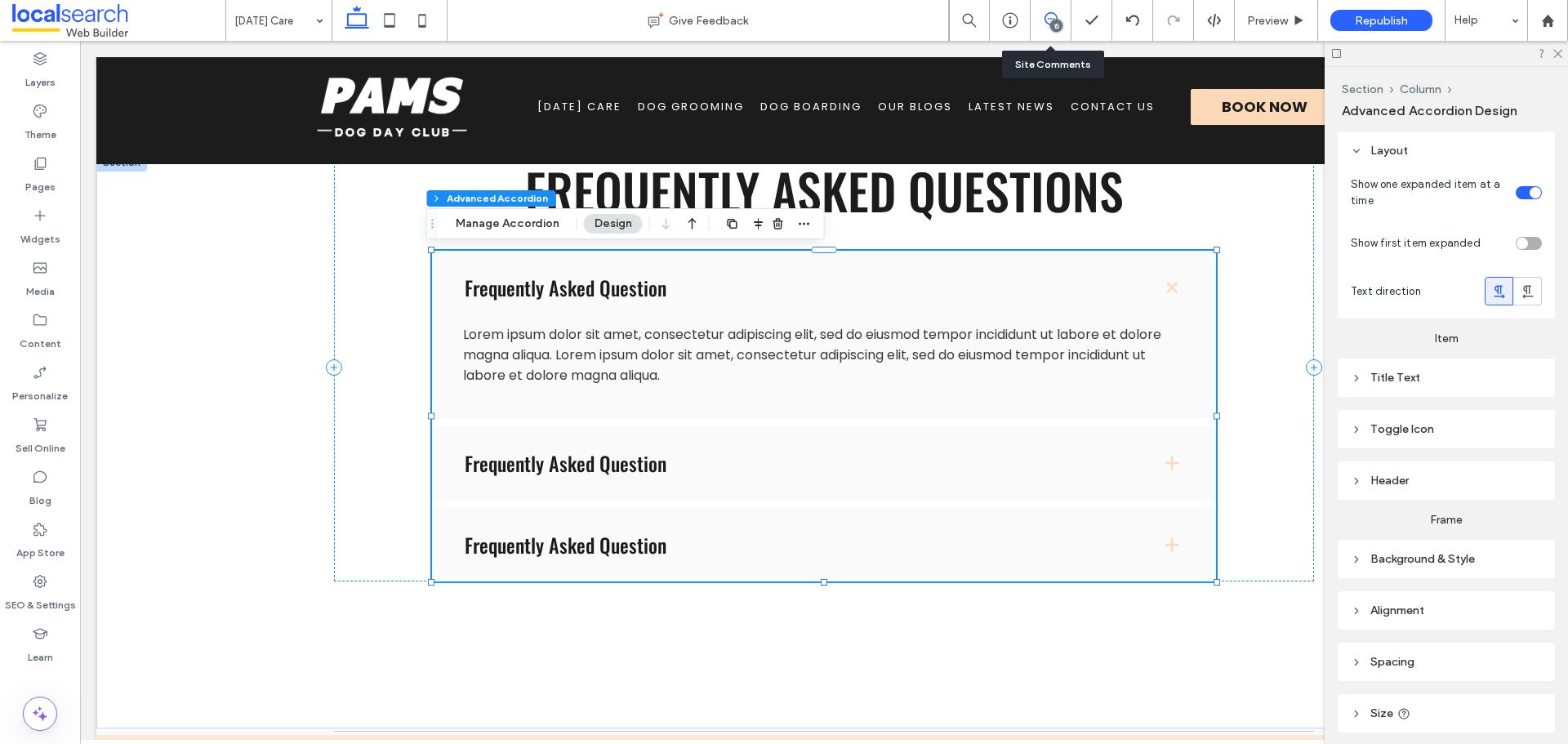
click at [1062, 14] on span at bounding box center [1050, 18] width 40 height 13
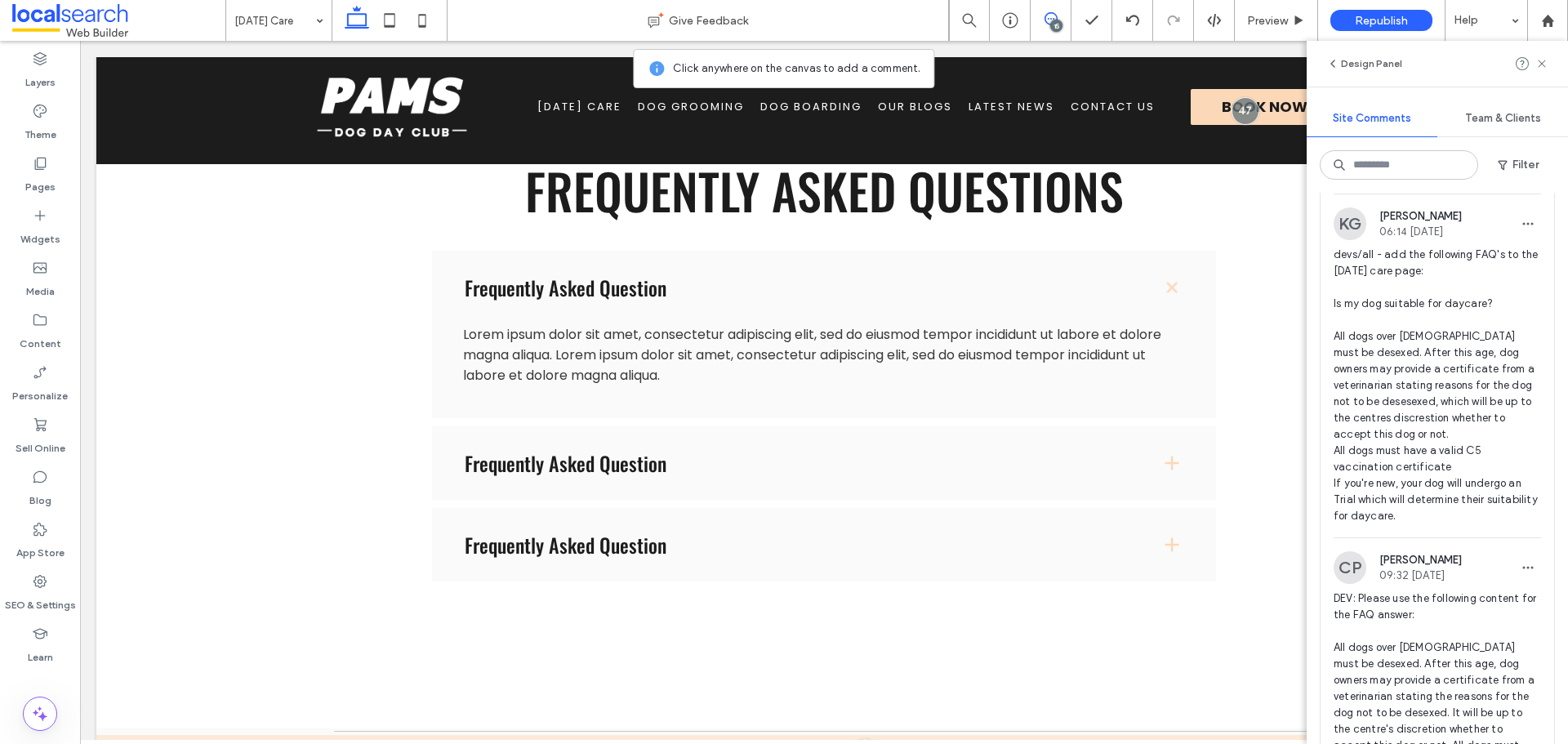
scroll to position [2694, 0]
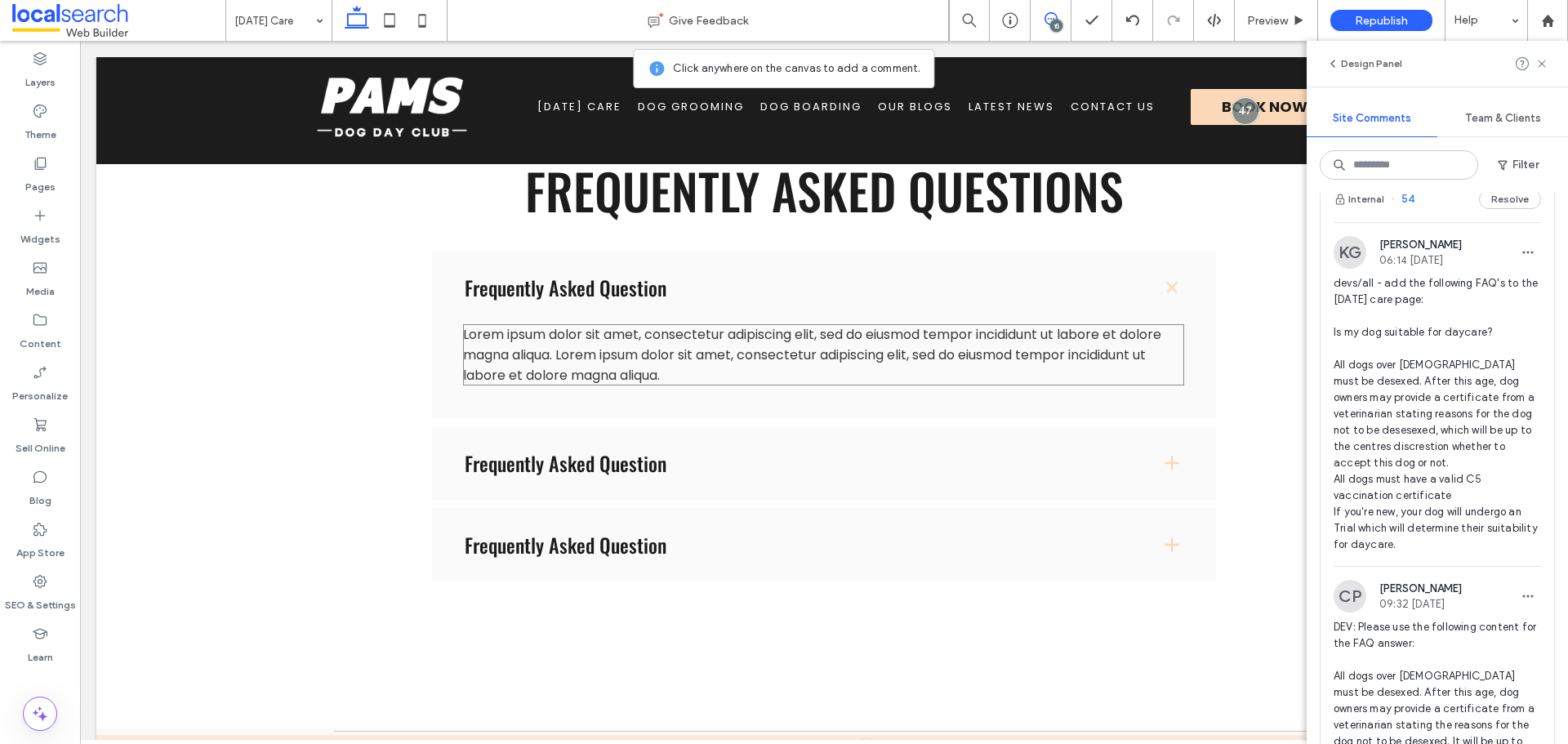
click at [759, 346] on span "Lorem ipsum dolor sit amet, consectetur adipiscing elit, sed do eiusmod tempor …" at bounding box center [811, 355] width 698 height 59
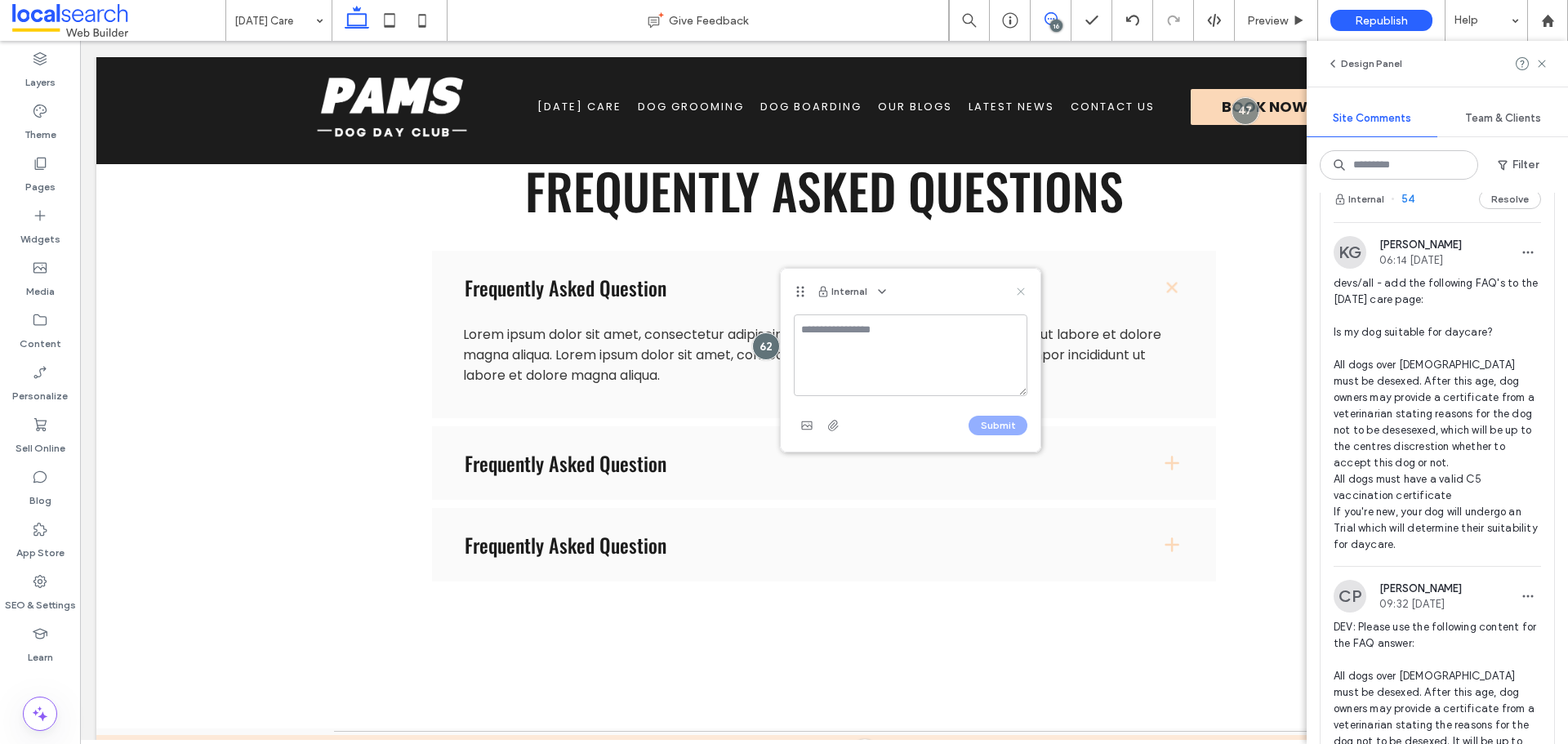
click at [1016, 290] on icon at bounding box center [1021, 291] width 13 height 13
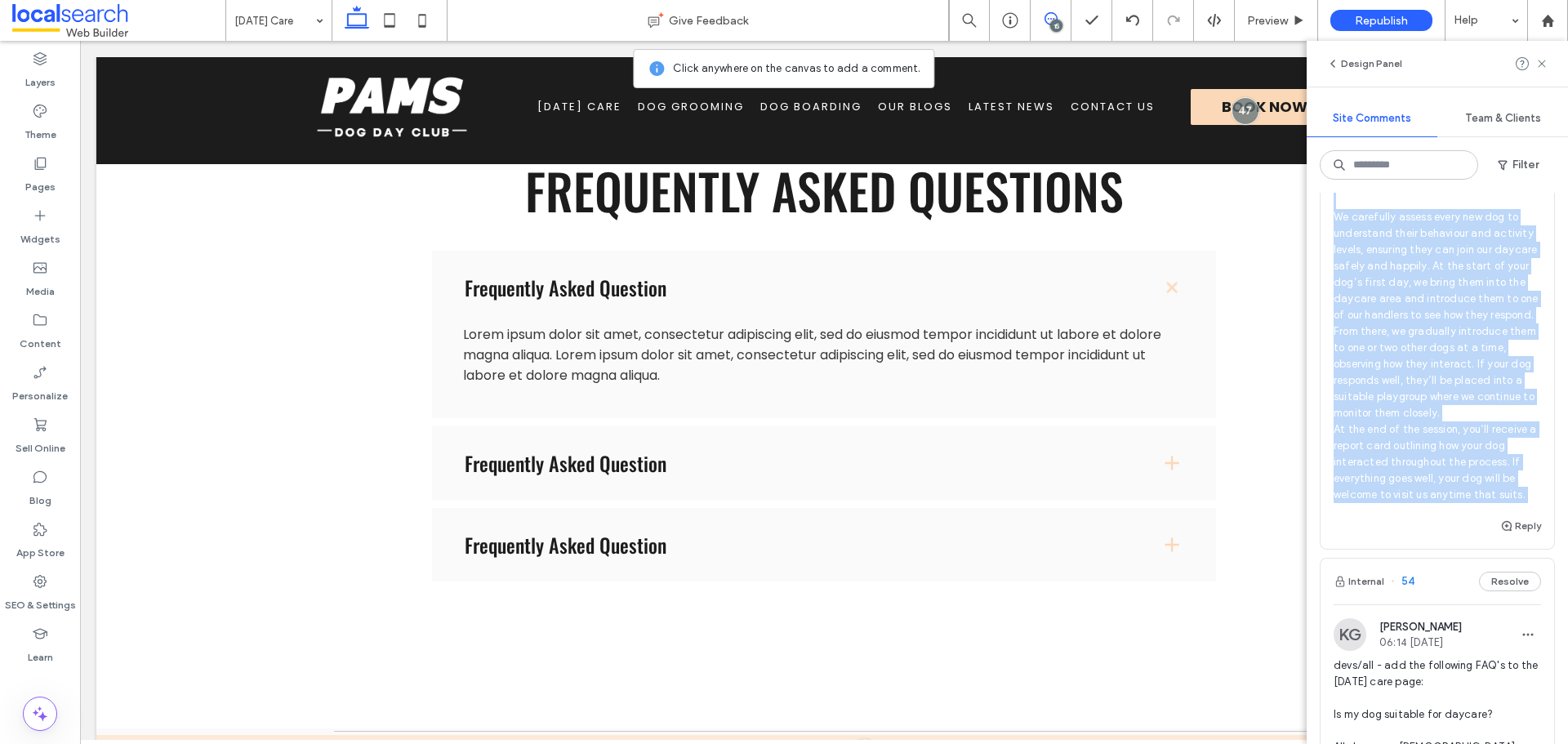
scroll to position [2367, 0]
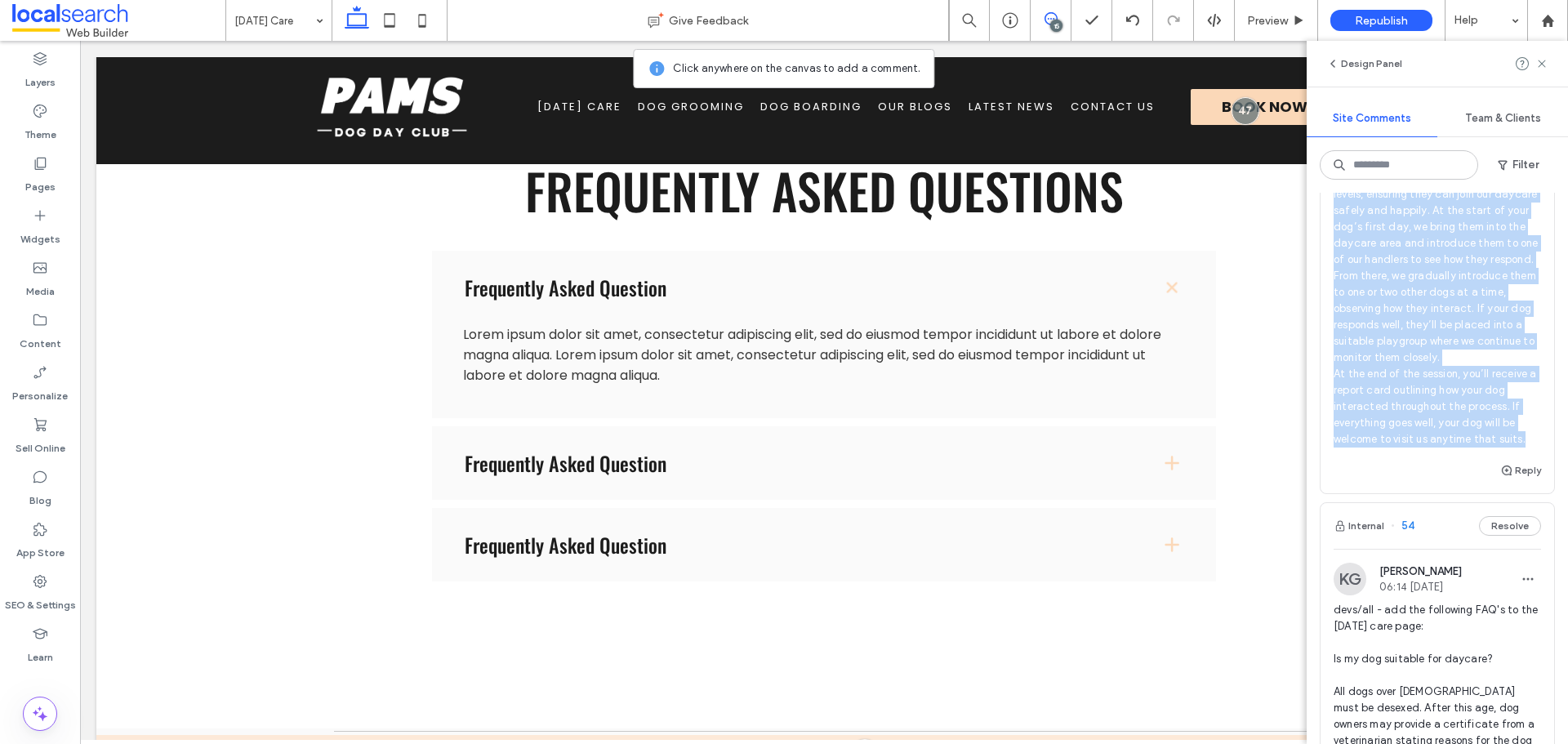
drag, startPoint x: 1333, startPoint y: 421, endPoint x: 1526, endPoint y: 511, distance: 213.0
click at [1526, 460] on div "KG Katie Gibson 06:15 Aug 13 2025 What does the Trial Day involve? We carefully…" at bounding box center [1437, 271] width 234 height 379
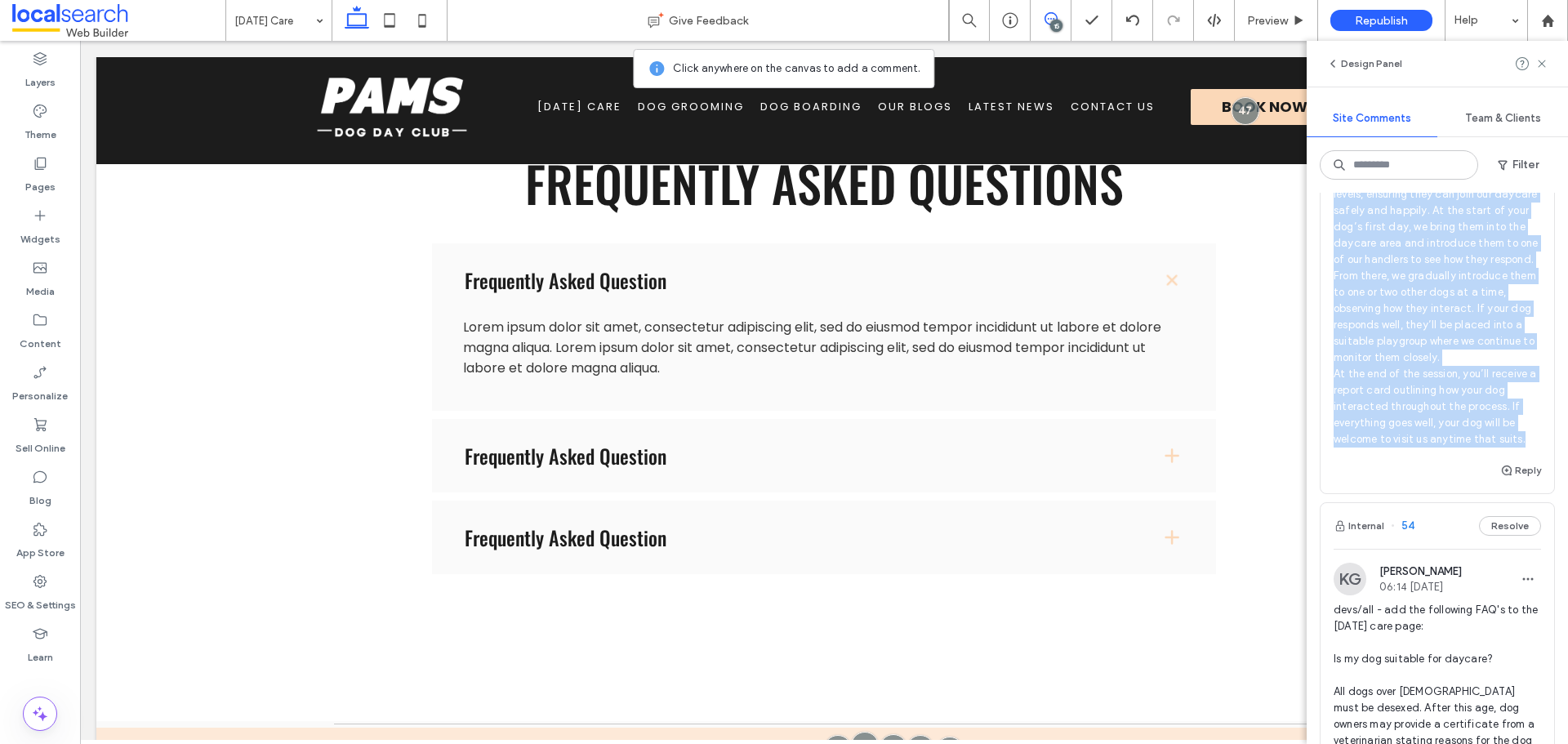
copy span "What does the Trial Day involve? We carefully assess every new dog to understan…"
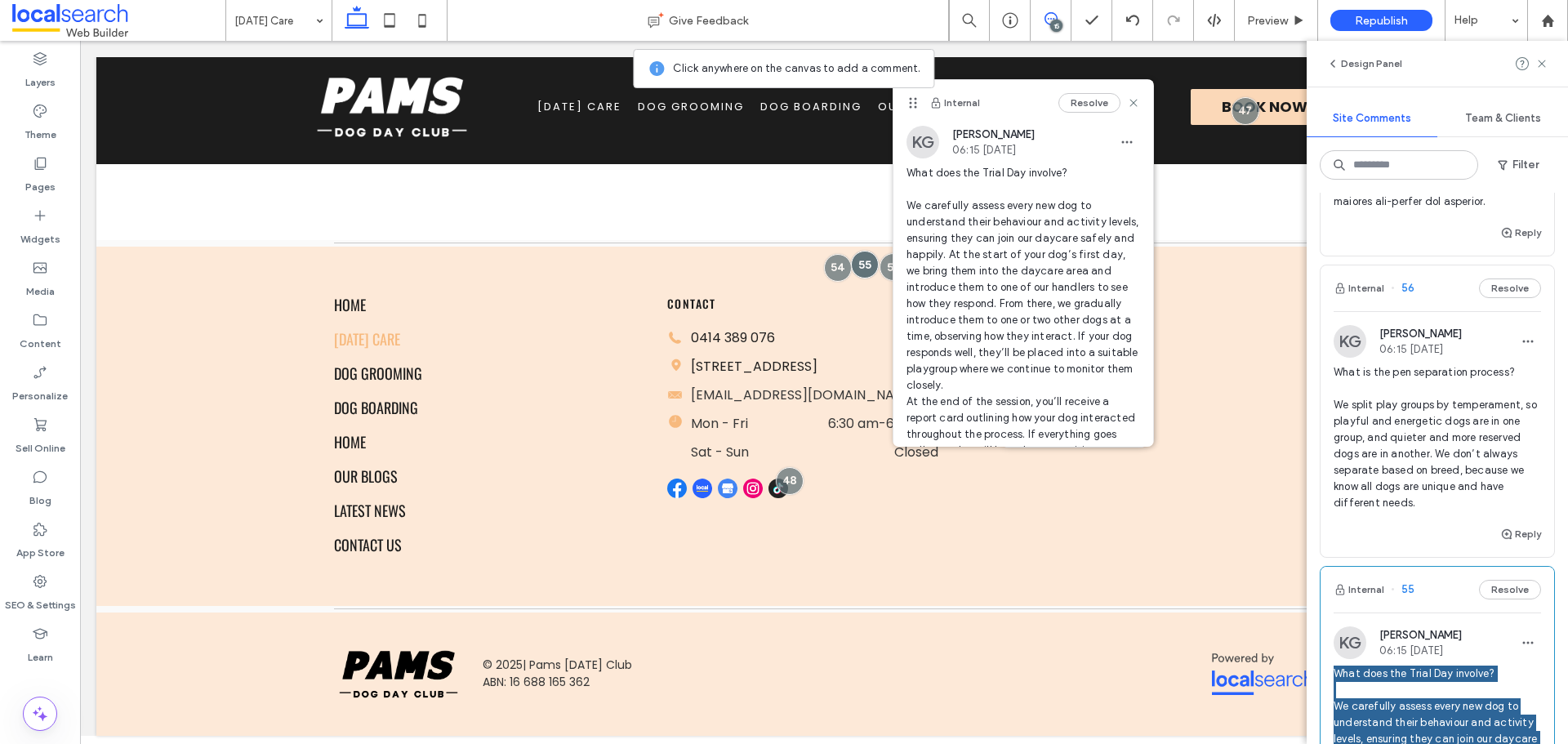
scroll to position [1796, 0]
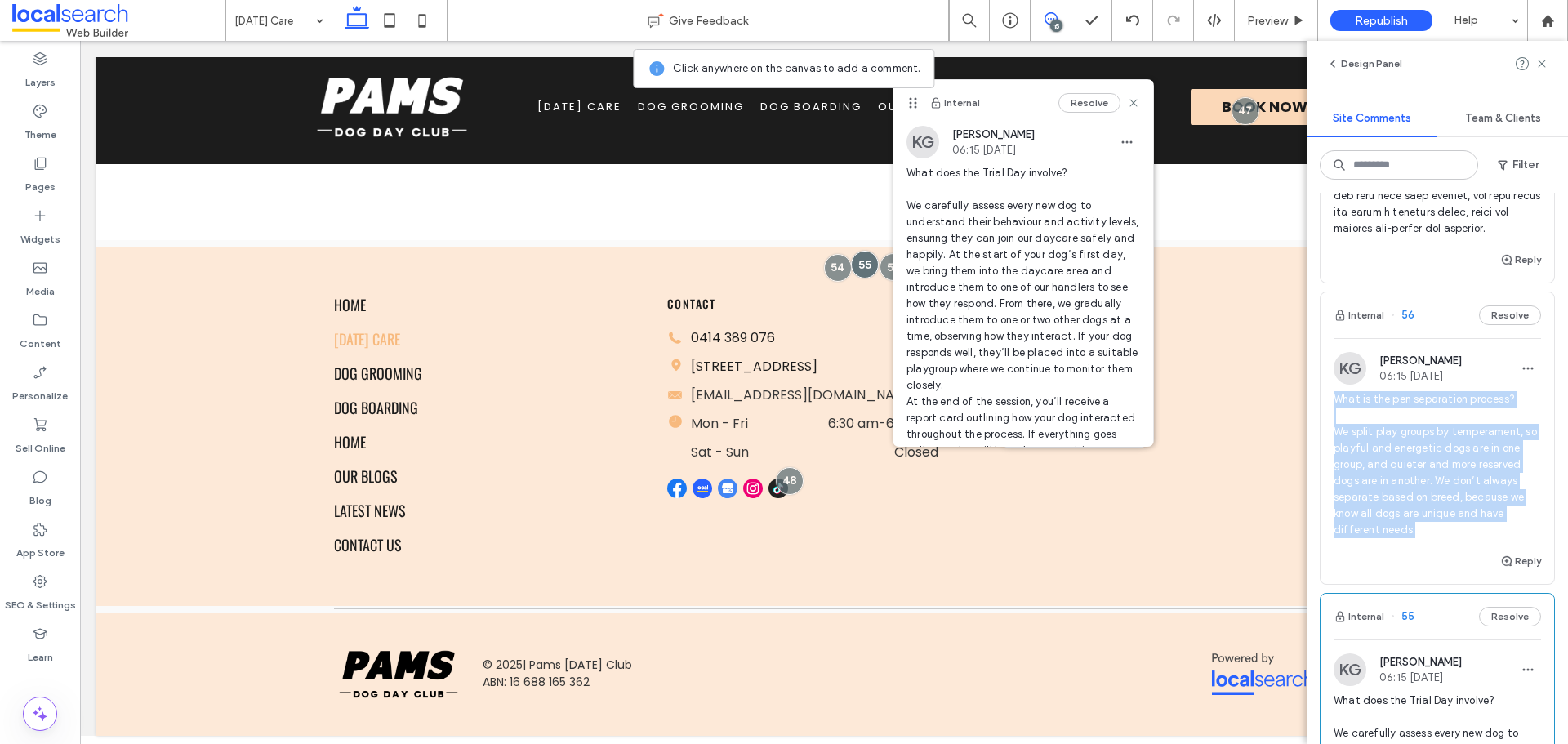
drag, startPoint x: 1468, startPoint y: 583, endPoint x: 1313, endPoint y: 443, distance: 208.9
click at [1313, 443] on div "Internal 61 Resolve KG Katie Gibson 13:39 Aug 13 2025 devs/all - switch the mod…" at bounding box center [1437, 468] width 261 height 551
copy span "What is the pen separation process? We split play groups by temperament, so pla…"
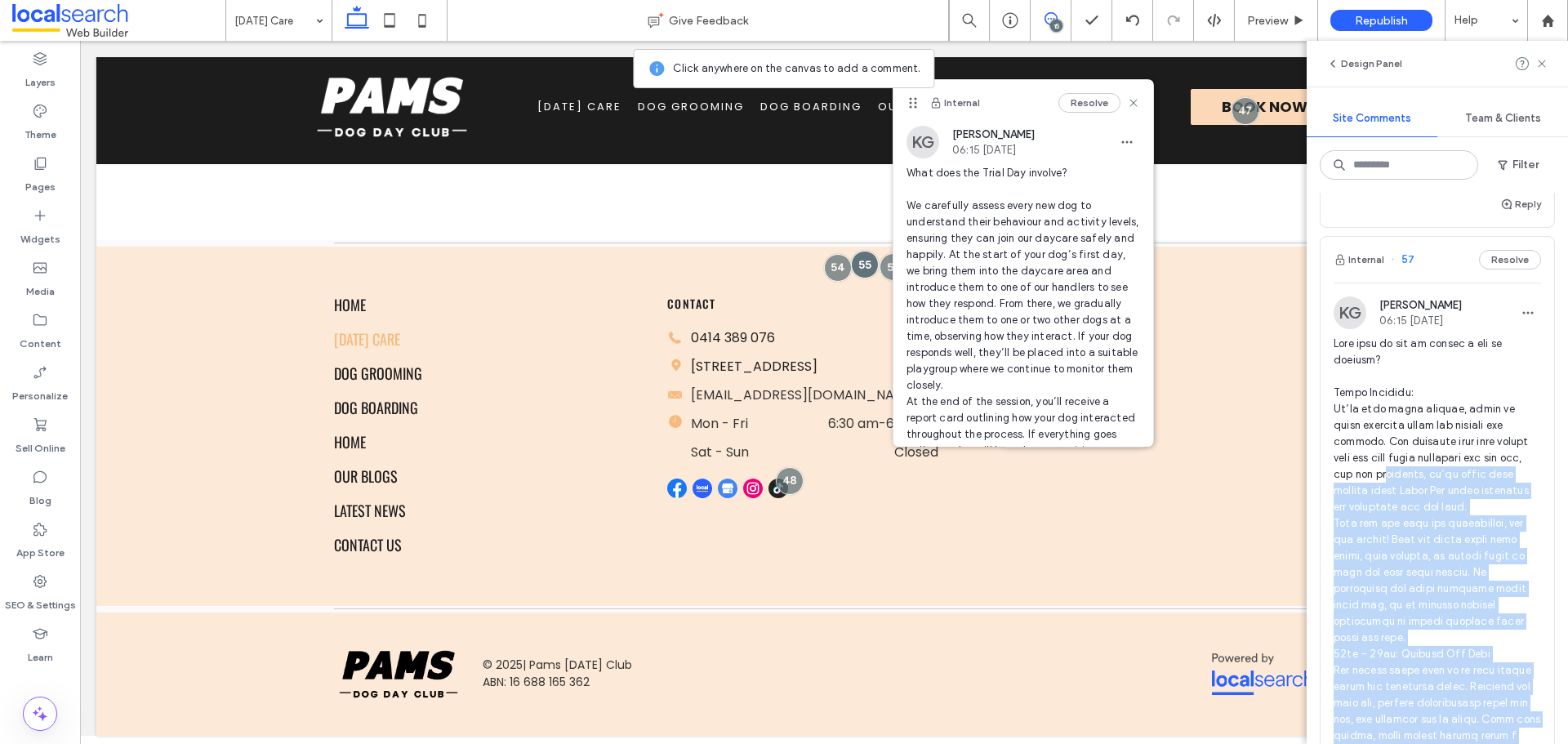
scroll to position [898, 0]
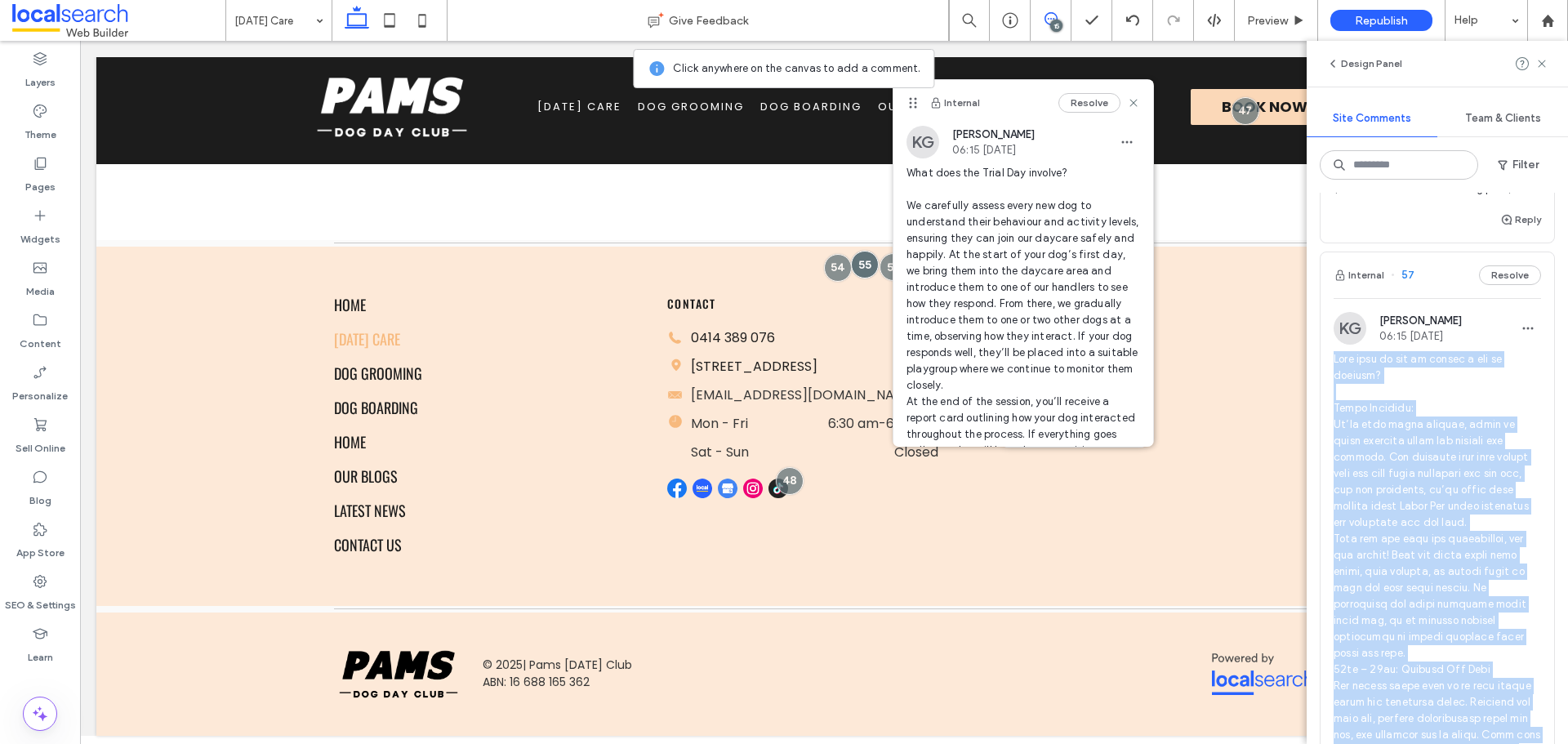
drag, startPoint x: 1457, startPoint y: 531, endPoint x: 1324, endPoint y: 377, distance: 203.5
click at [1324, 377] on div "KG Katie Gibson 06:15 Aug 13 2025" at bounding box center [1437, 729] width 234 height 835
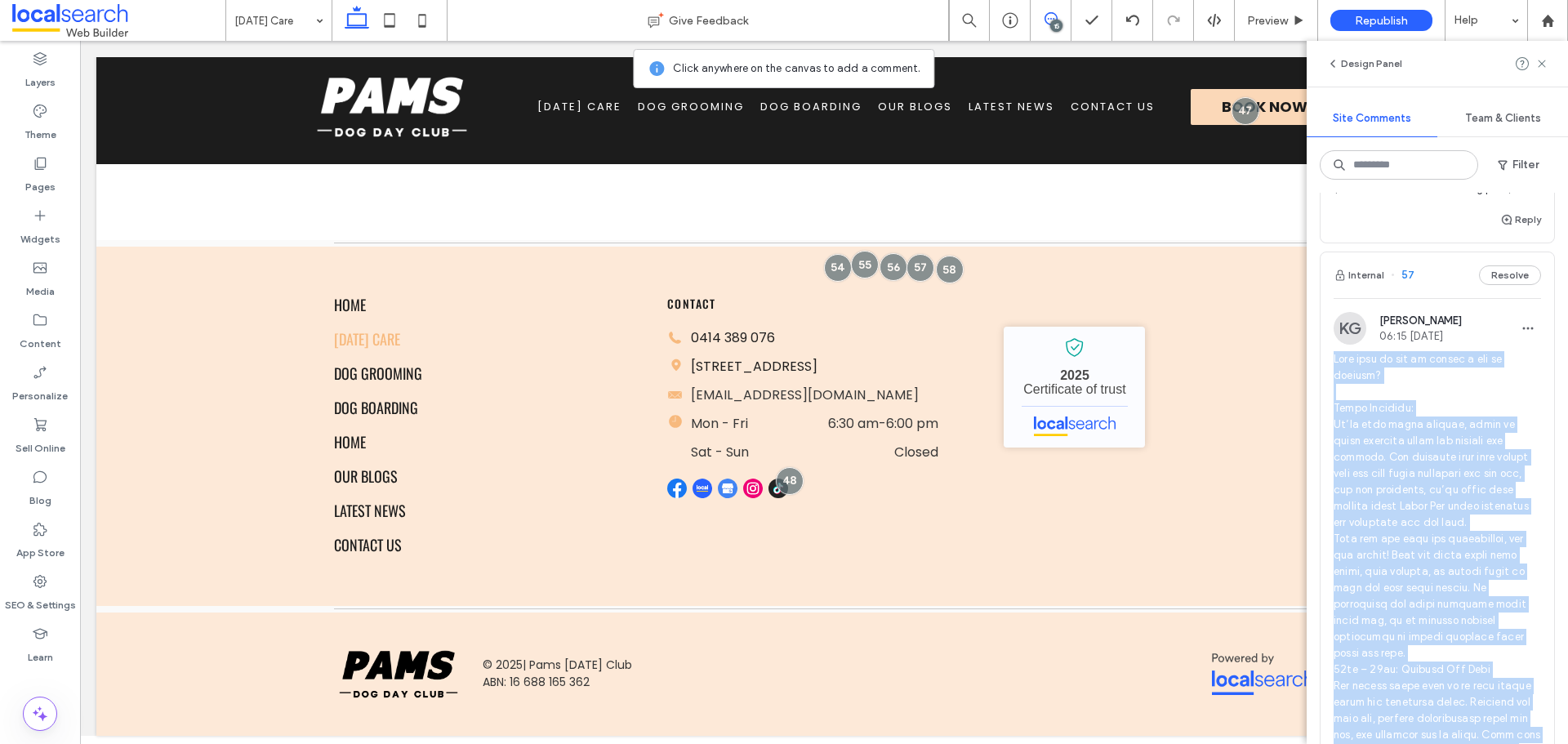
copy span "What will my dog do during a day at daycare? Daily Schedule: We’re open every w…"
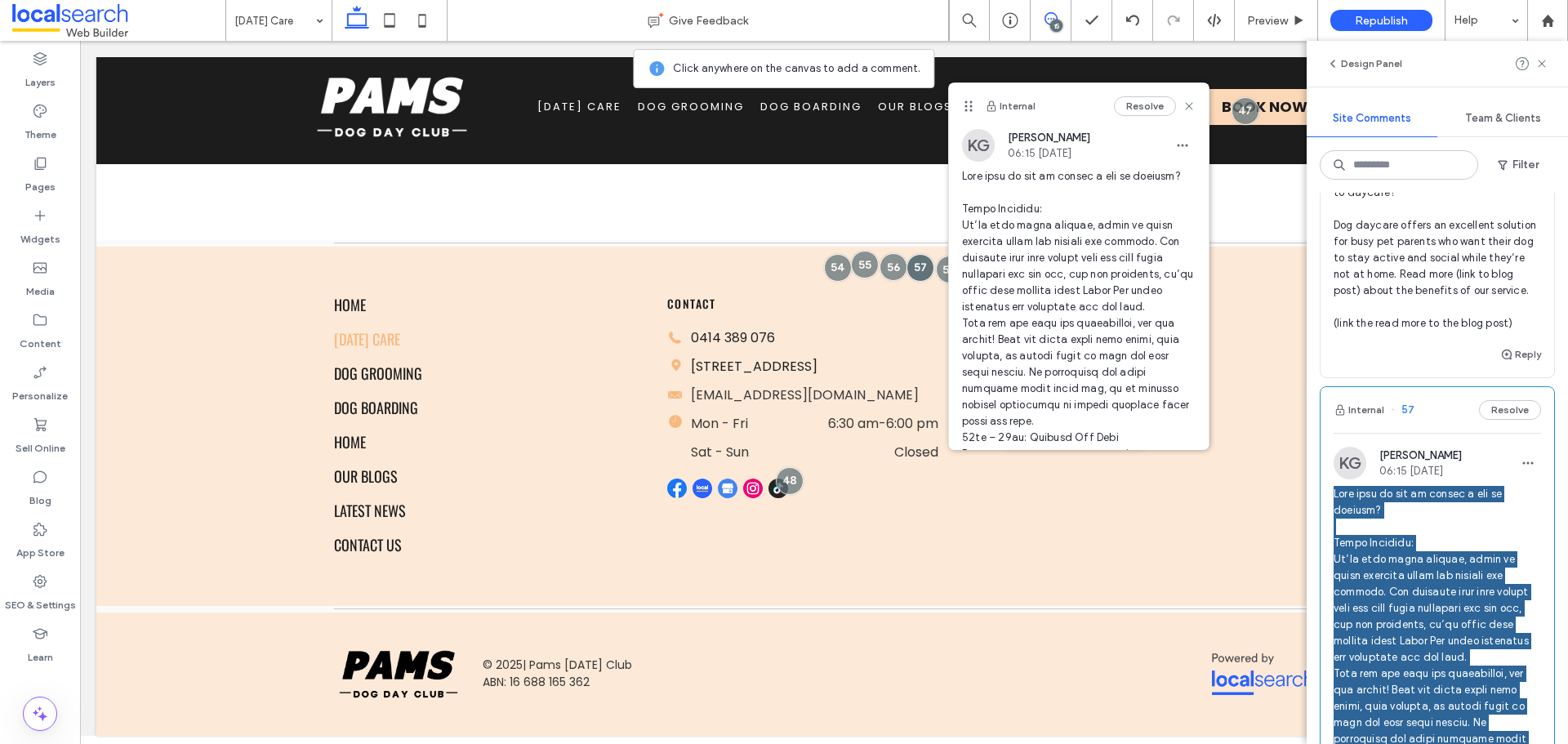
scroll to position [653, 0]
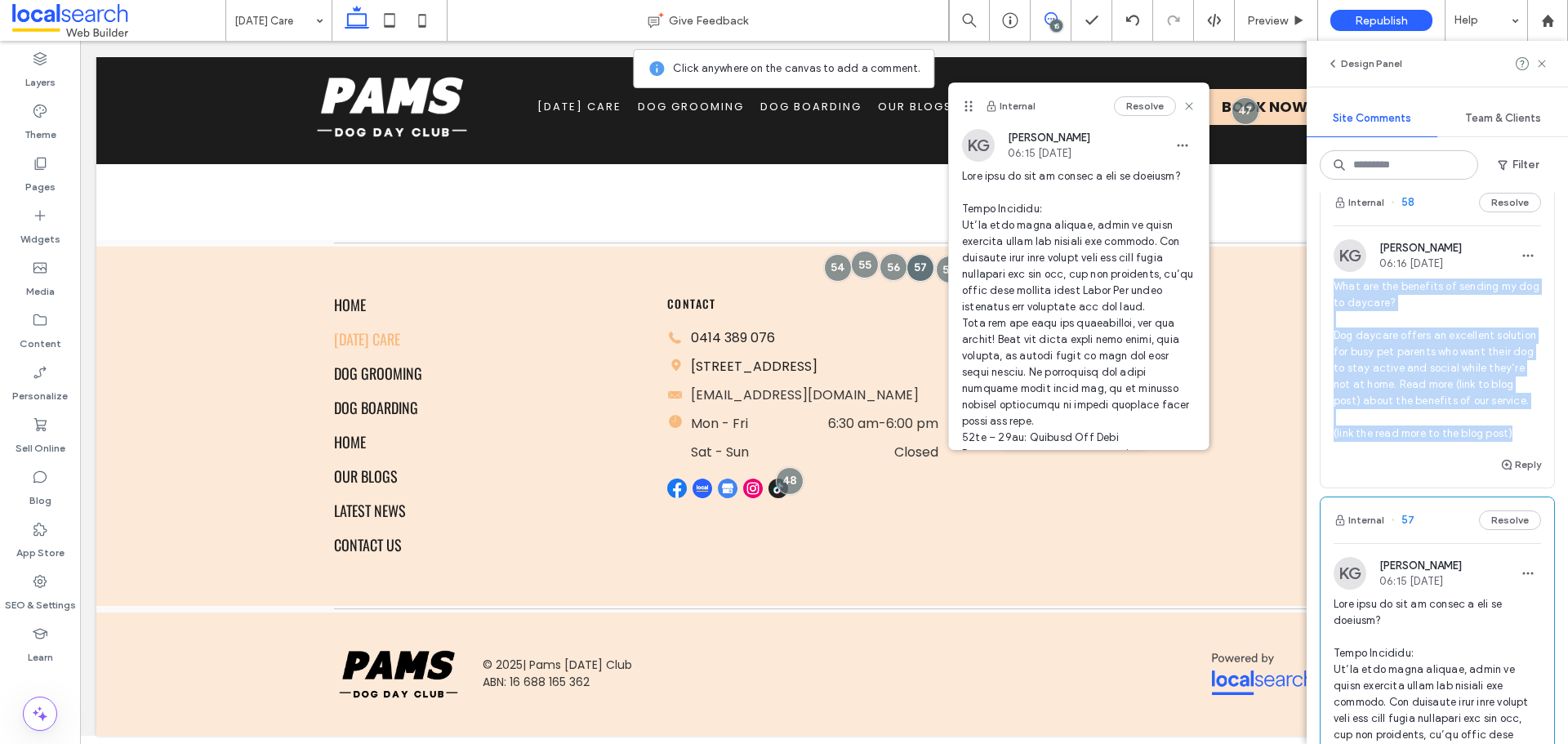
drag, startPoint x: 1526, startPoint y: 450, endPoint x: 1330, endPoint y: 289, distance: 253.6
click at [1330, 289] on div "KG Katie Gibson 06:16 Aug 13 2025 What are the benefits of sending my dog to da…" at bounding box center [1437, 347] width 234 height 215
copy span "What are the benefits of sending my dog to daycare? Dog daycare offers an excel…"
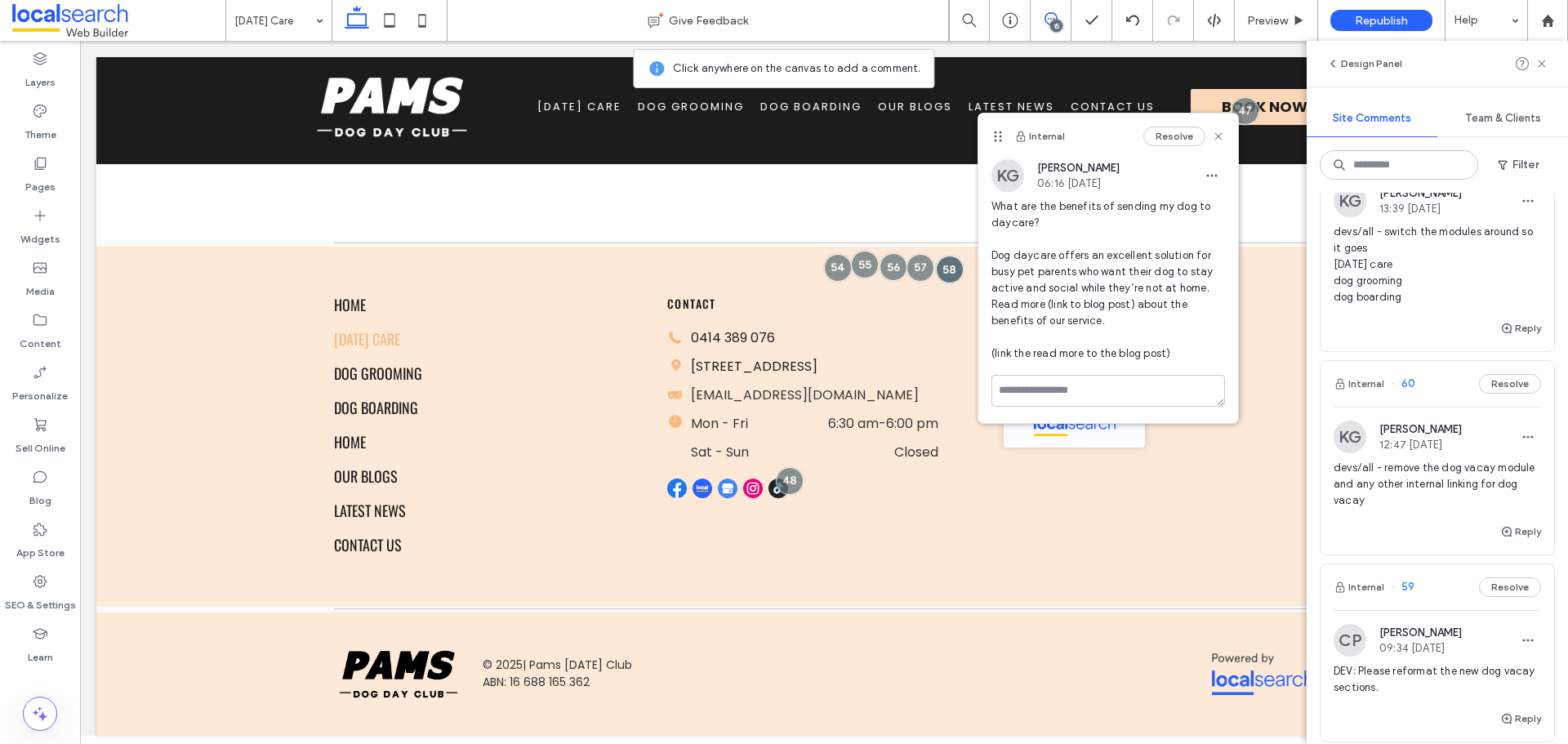
scroll to position [0, 0]
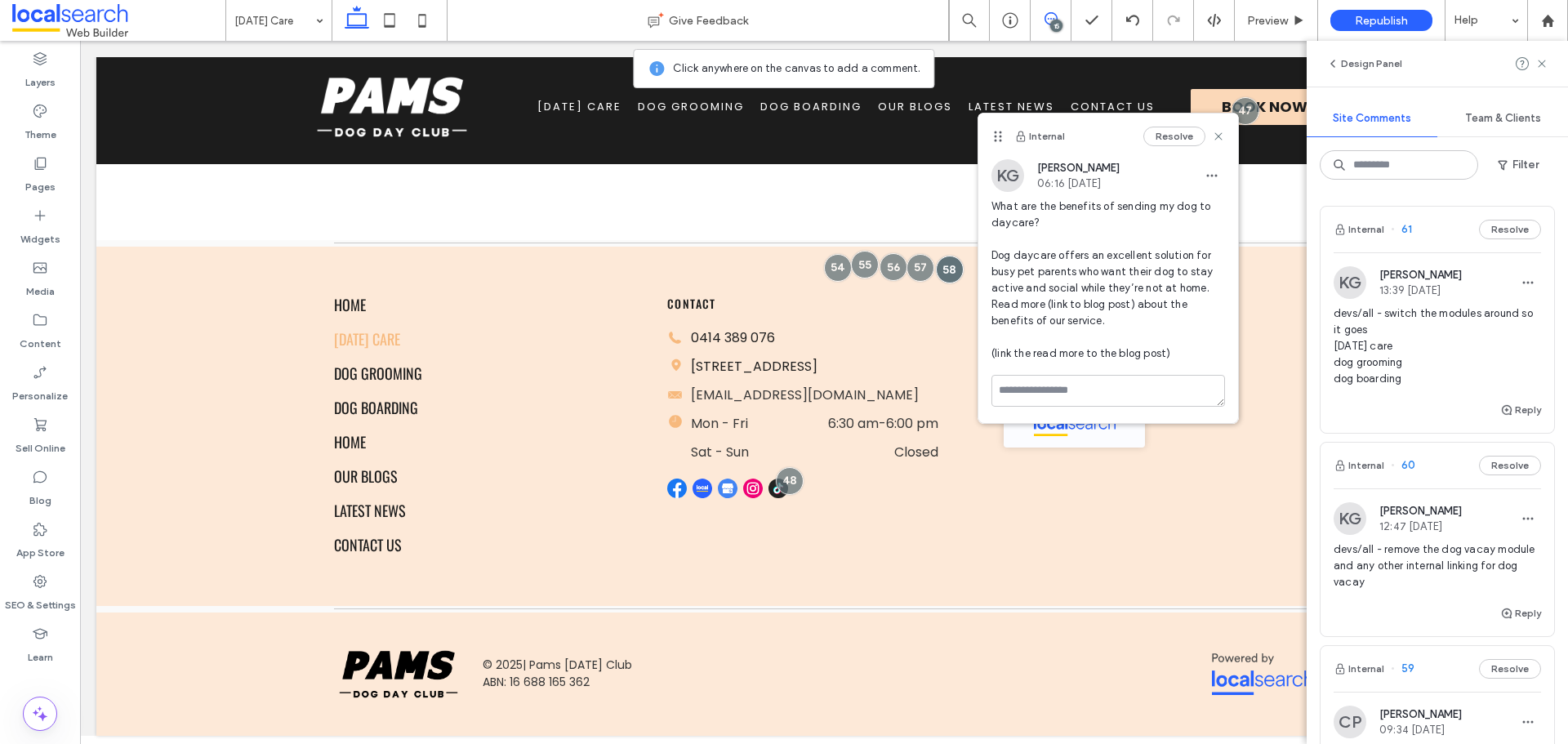
click at [1041, 15] on span at bounding box center [1050, 18] width 40 height 13
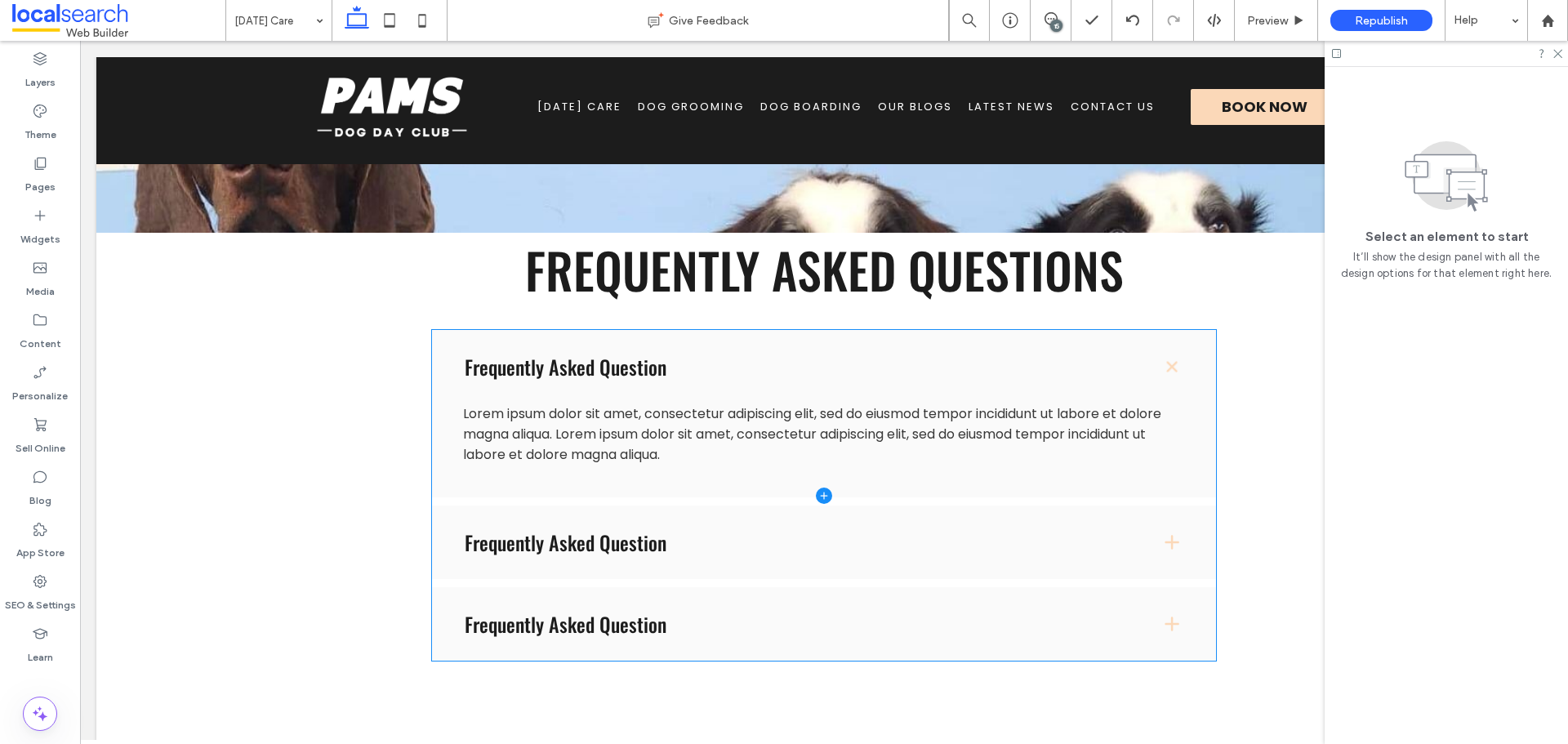
scroll to position [1433, 0]
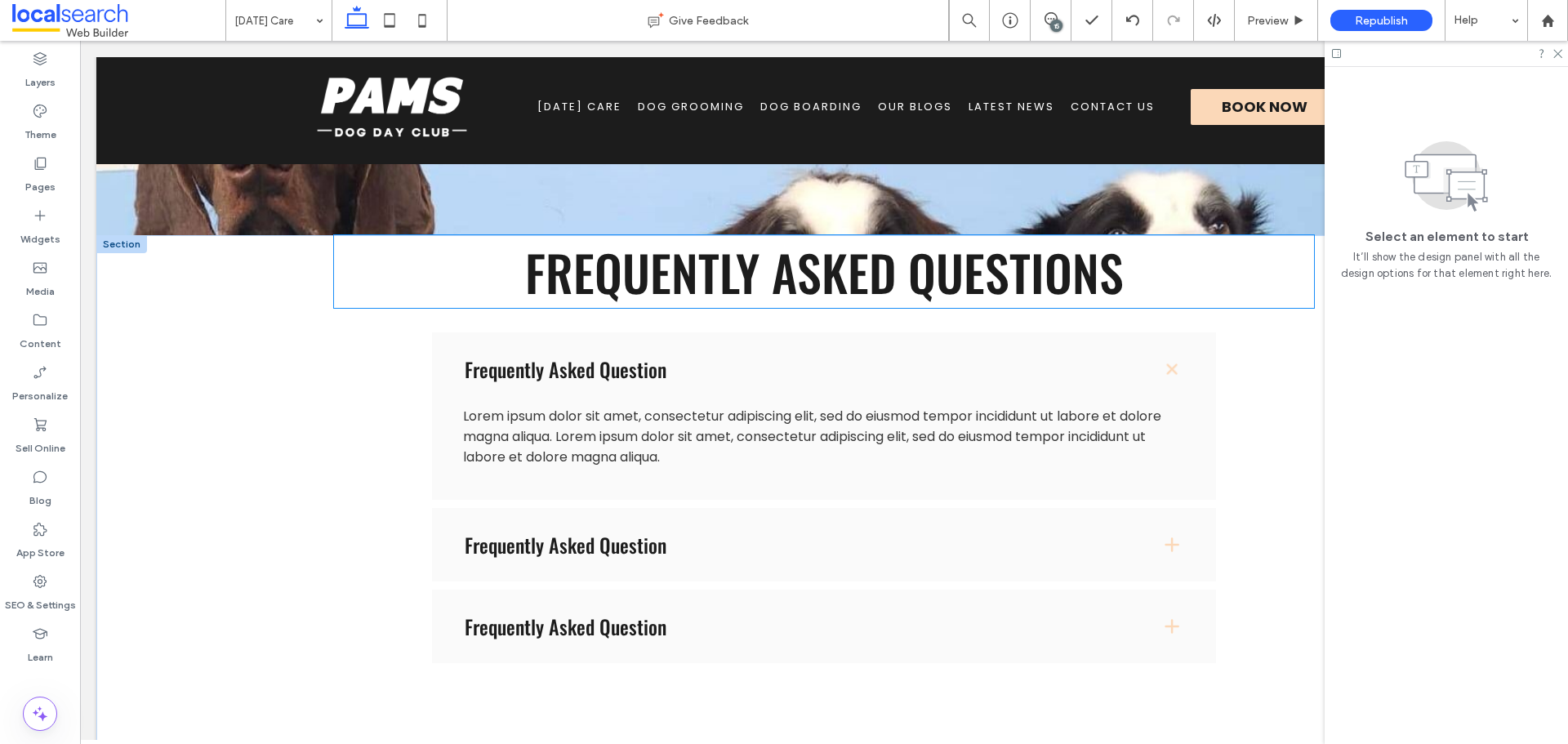
click at [883, 269] on span "Frequently Asked Questions" at bounding box center [824, 271] width 599 height 72
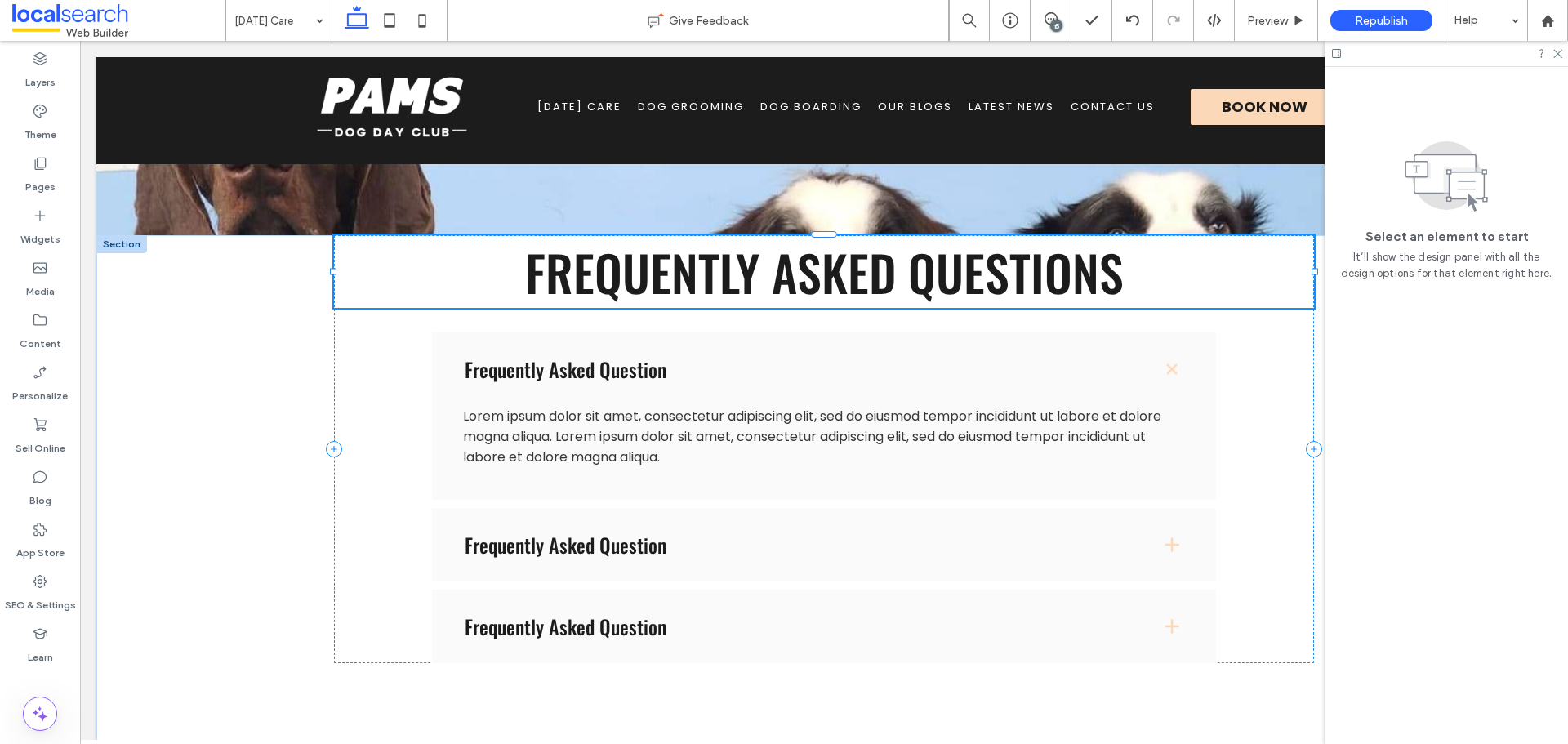
click at [883, 269] on div "Frequently Asked Questions" at bounding box center [824, 271] width 980 height 72
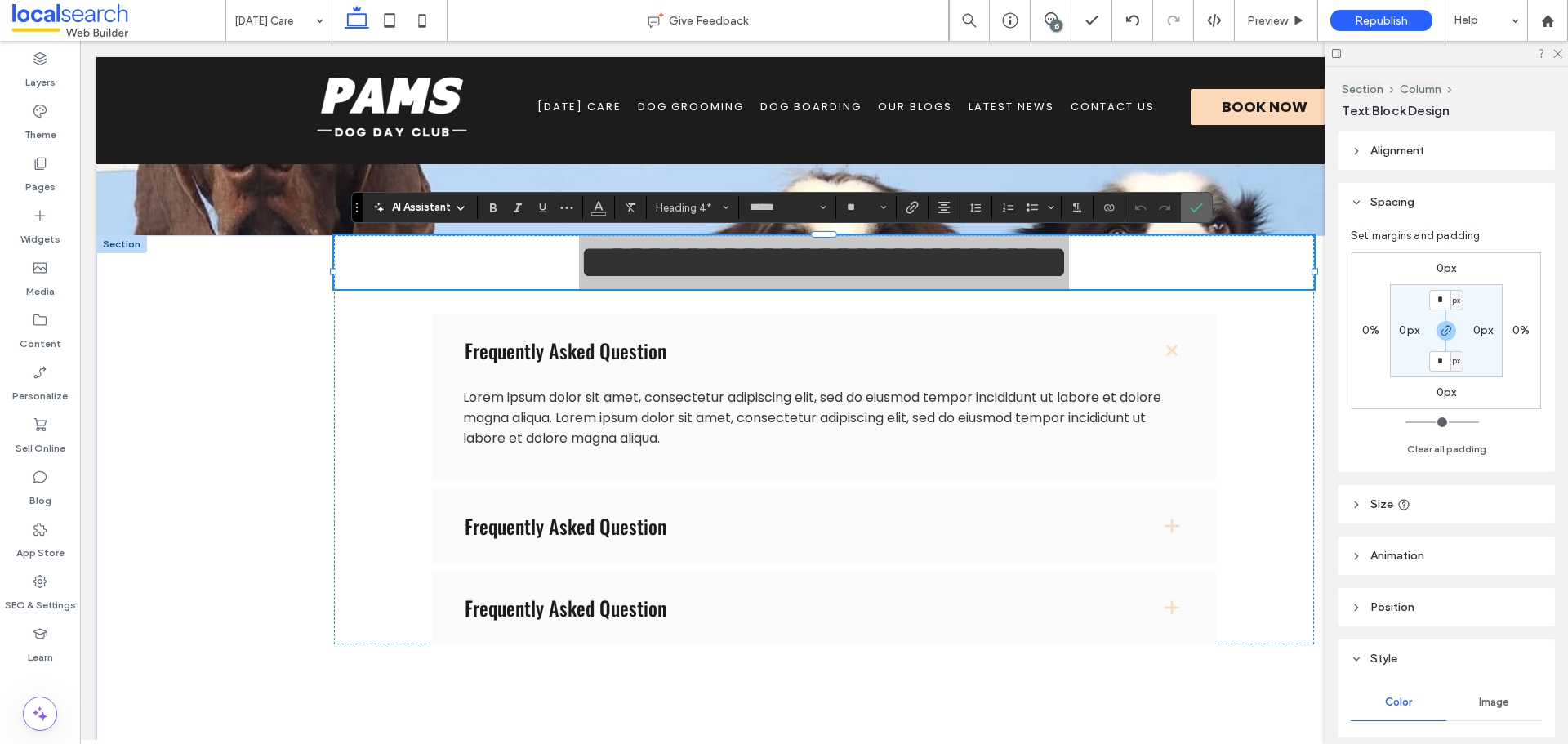
drag, startPoint x: 588, startPoint y: 320, endPoint x: 1198, endPoint y: 207, distance: 620.4
click at [1198, 207] on use "Confirm" at bounding box center [1196, 206] width 13 height 10
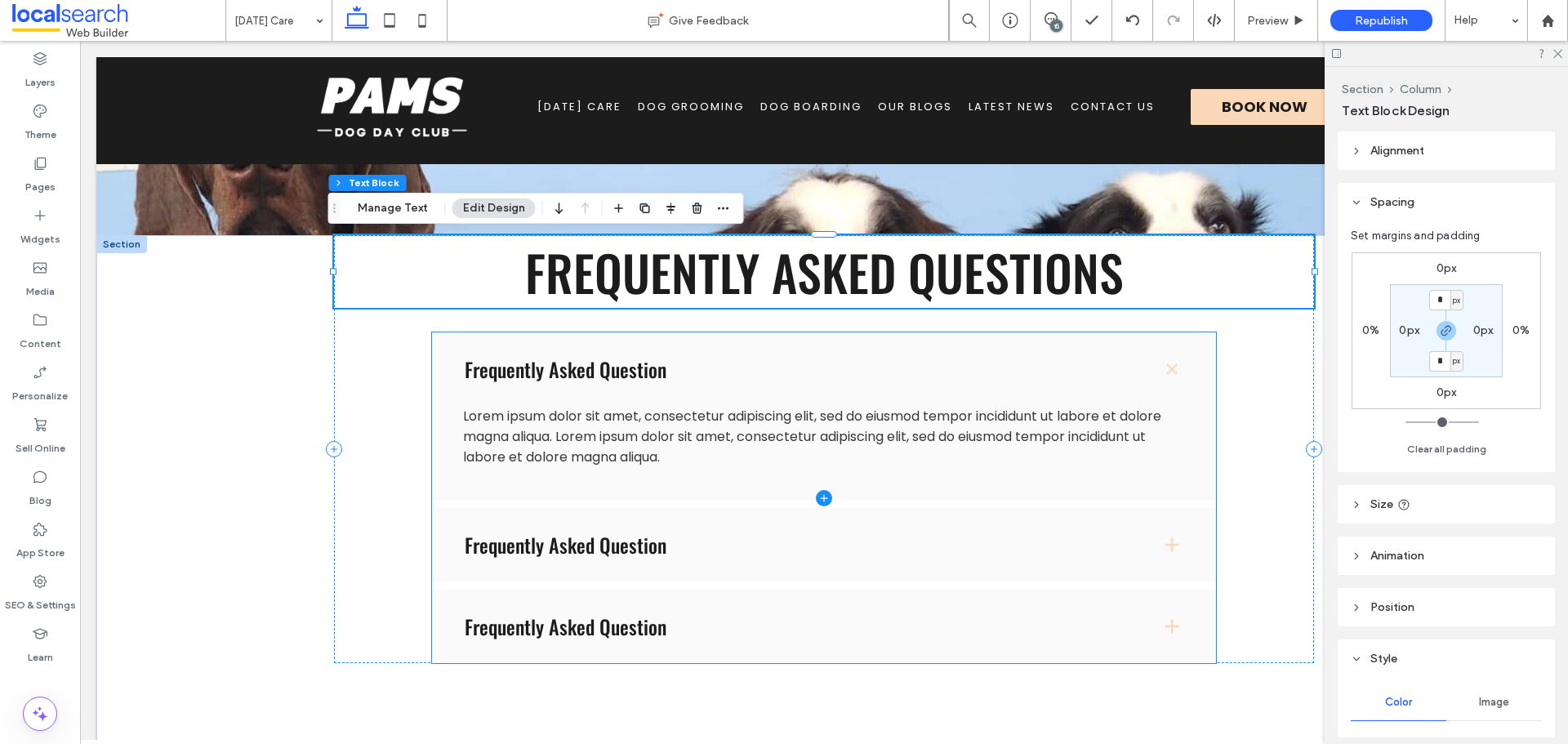
click at [653, 375] on span at bounding box center [825, 497] width 784 height 330
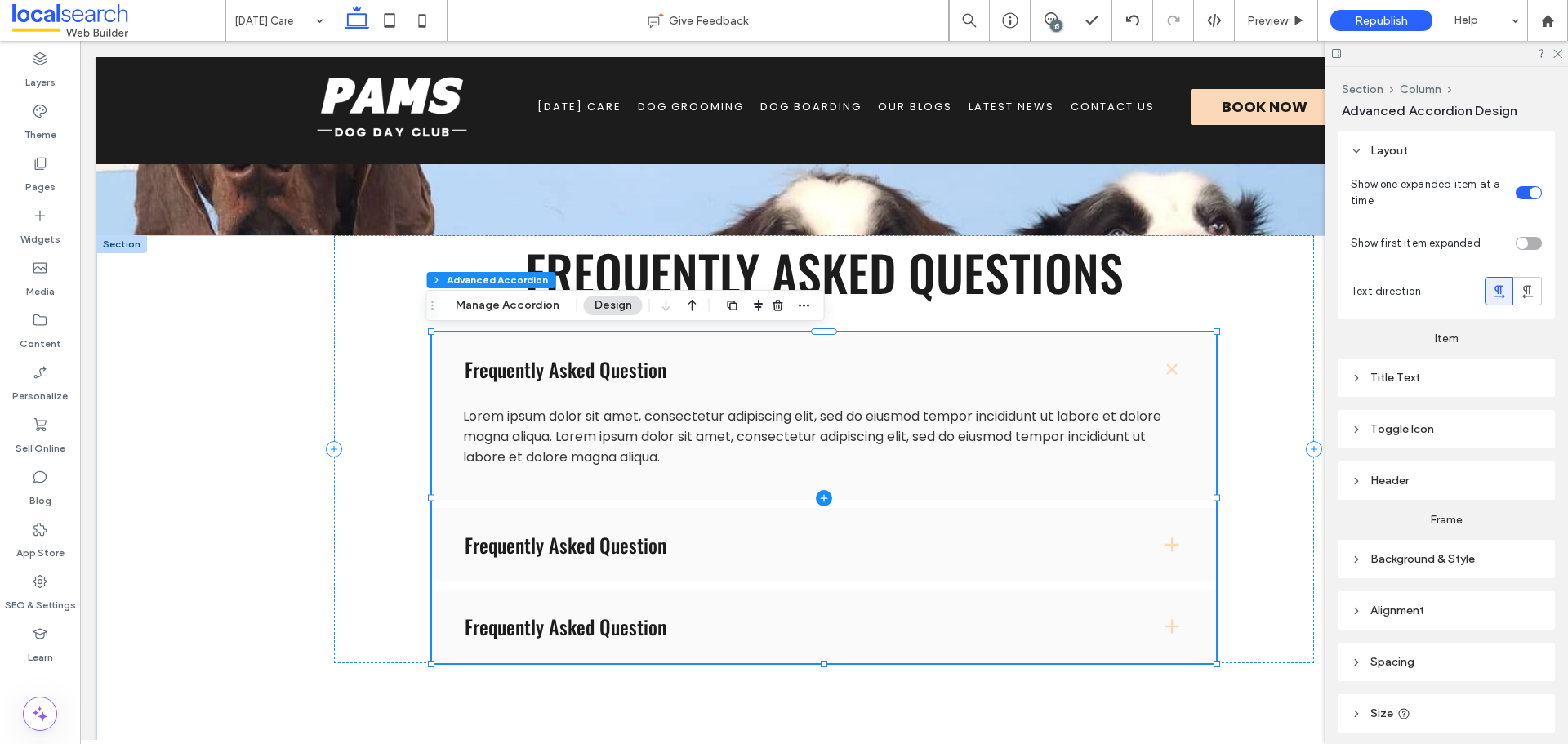
type input "*"
drag, startPoint x: 530, startPoint y: 305, endPoint x: 449, endPoint y: 303, distance: 81.0
click at [530, 305] on button "Manage Accordion" at bounding box center [507, 305] width 125 height 19
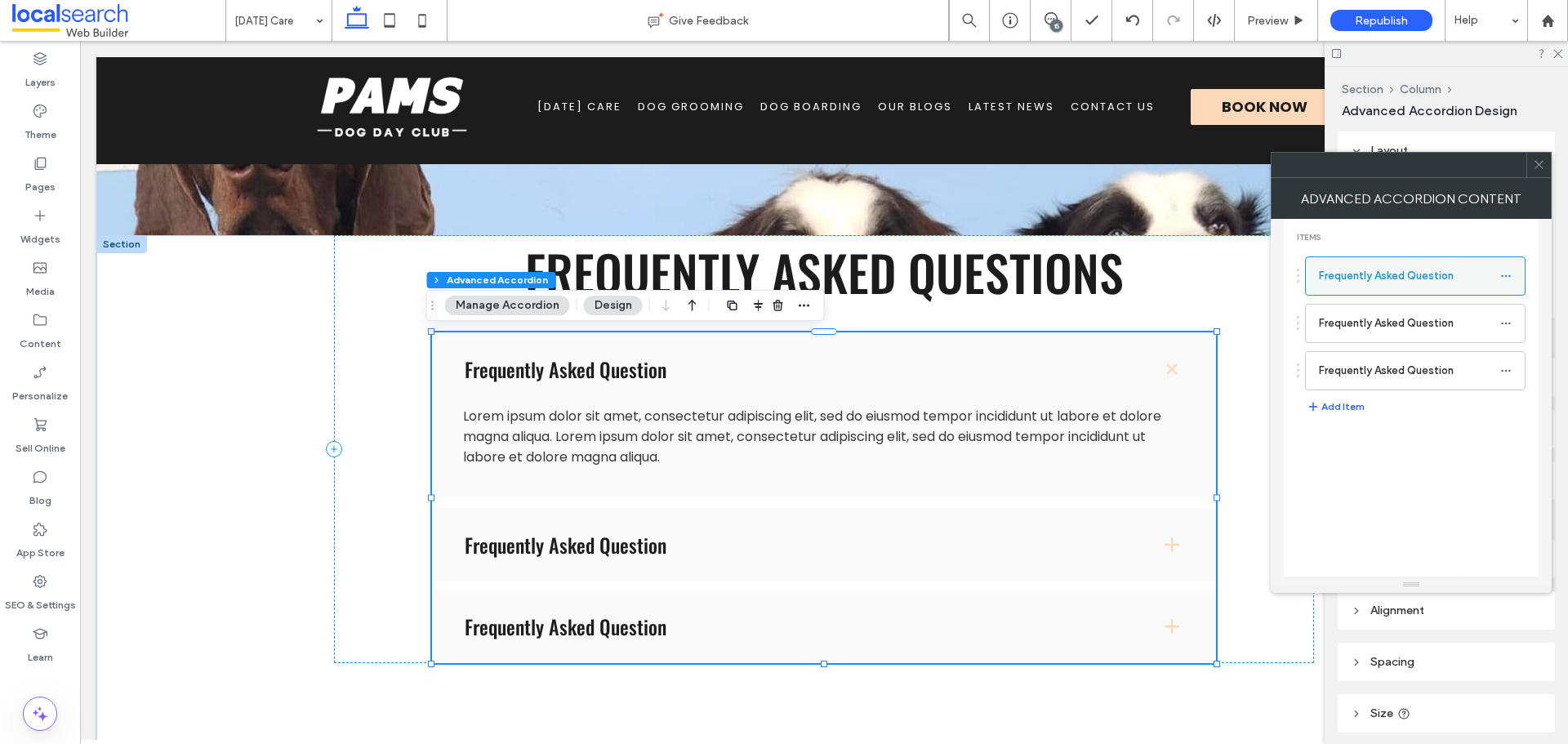
drag, startPoint x: 1429, startPoint y: 285, endPoint x: 1487, endPoint y: 273, distance: 59.2
click at [1429, 285] on label "Frequently Asked Question" at bounding box center [1409, 275] width 181 height 32
click at [1512, 275] on div at bounding box center [1510, 276] width 19 height 24
click at [1503, 278] on icon at bounding box center [1505, 275] width 11 height 11
click at [1423, 282] on span "Rename" at bounding box center [1408, 284] width 44 height 14
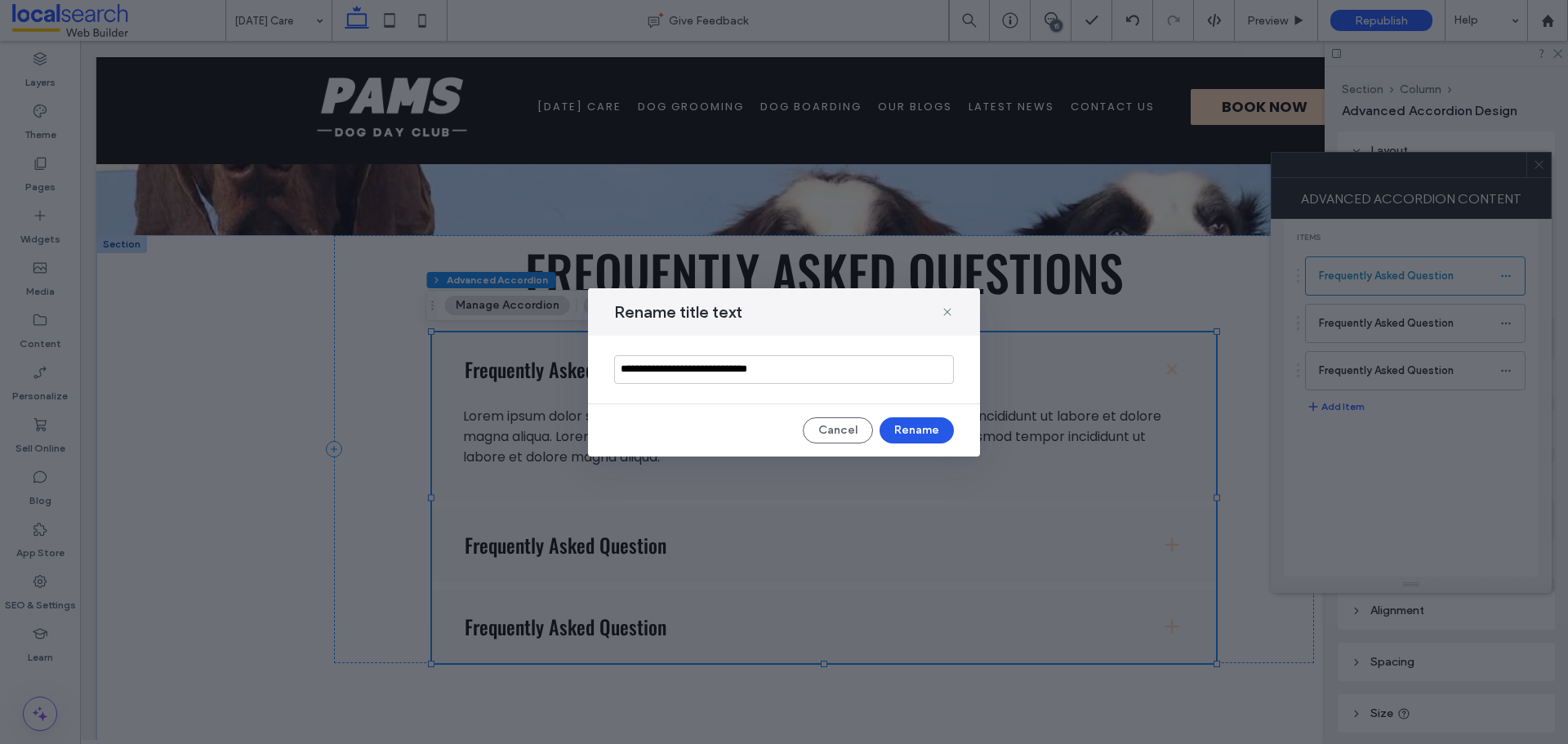
type input "**********"
click at [905, 426] on button "Rename" at bounding box center [916, 430] width 74 height 26
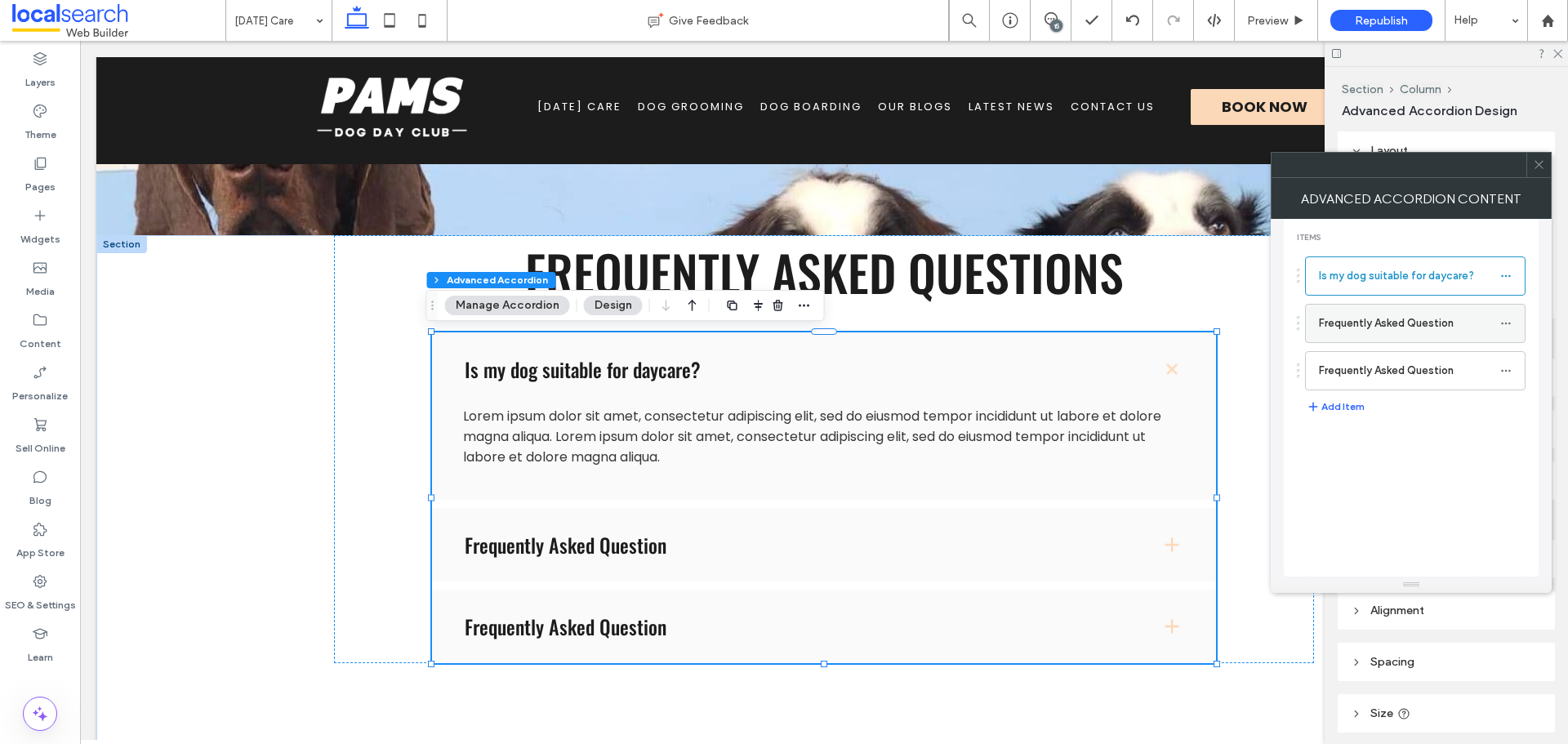
click at [1509, 330] on span at bounding box center [1505, 323] width 11 height 24
click at [1382, 323] on div "Rename" at bounding box center [1417, 331] width 136 height 31
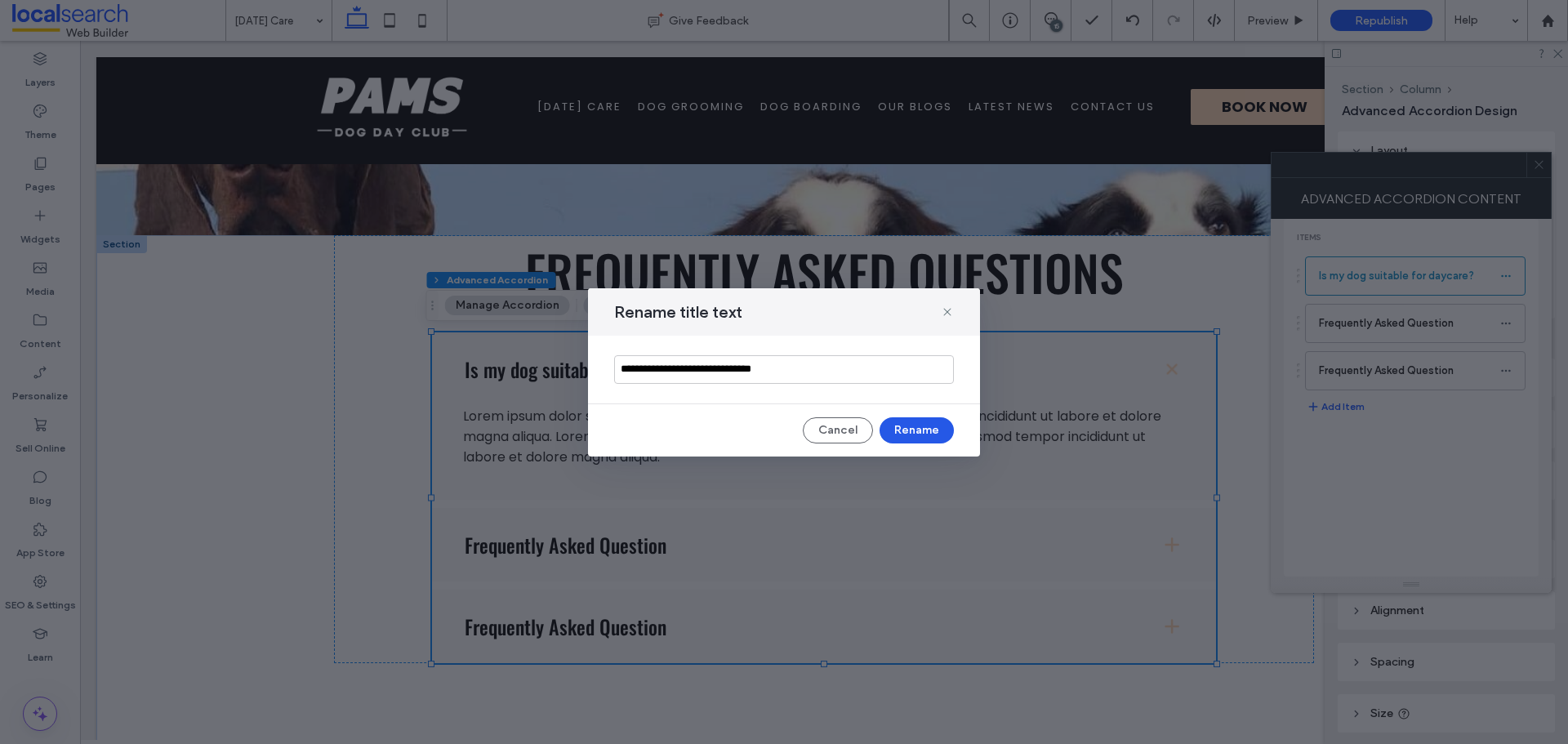
type input "**********"
click at [910, 433] on button "Rename" at bounding box center [916, 430] width 74 height 26
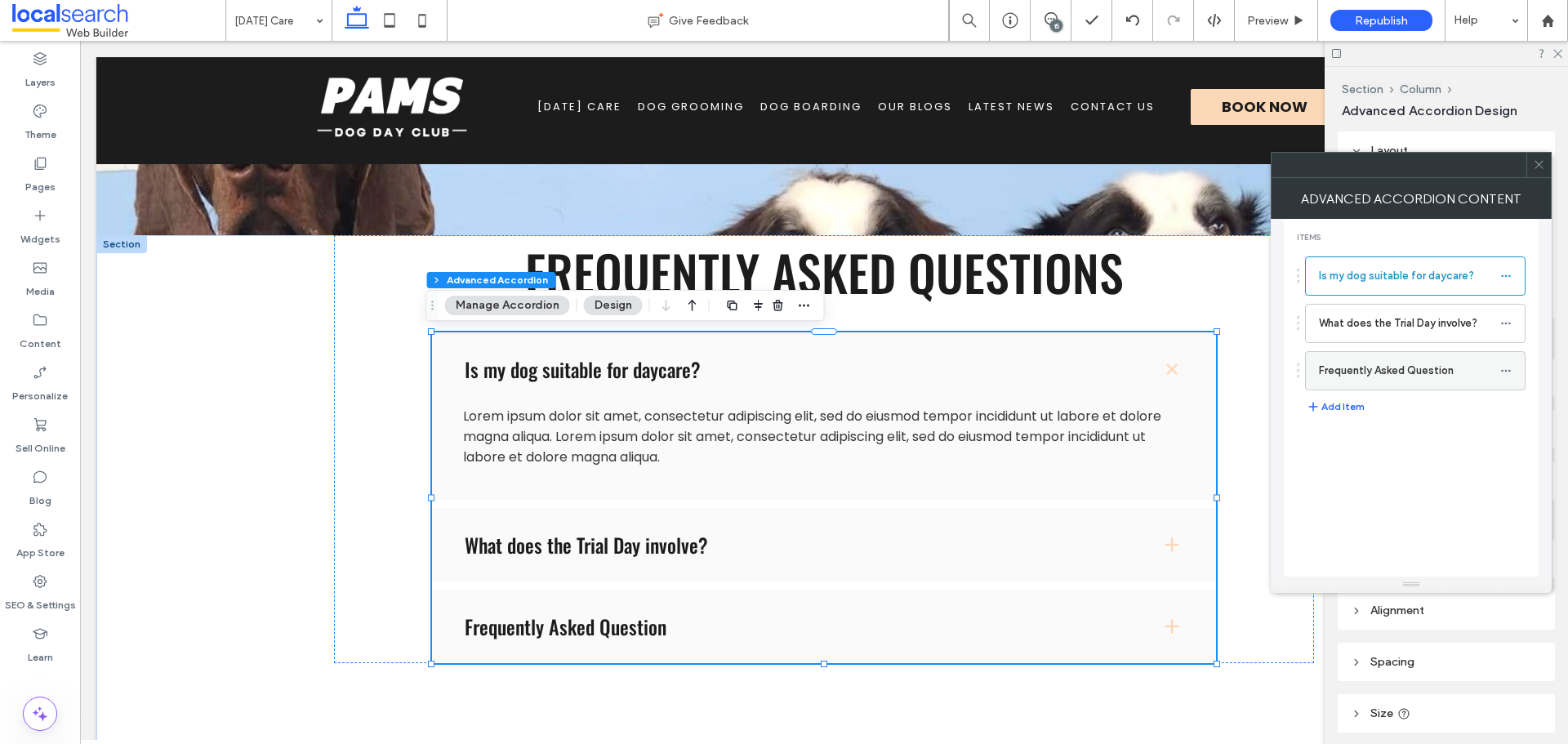
click at [1508, 371] on icon at bounding box center [1505, 370] width 11 height 11
click at [1432, 383] on label "Rename" at bounding box center [1429, 378] width 85 height 14
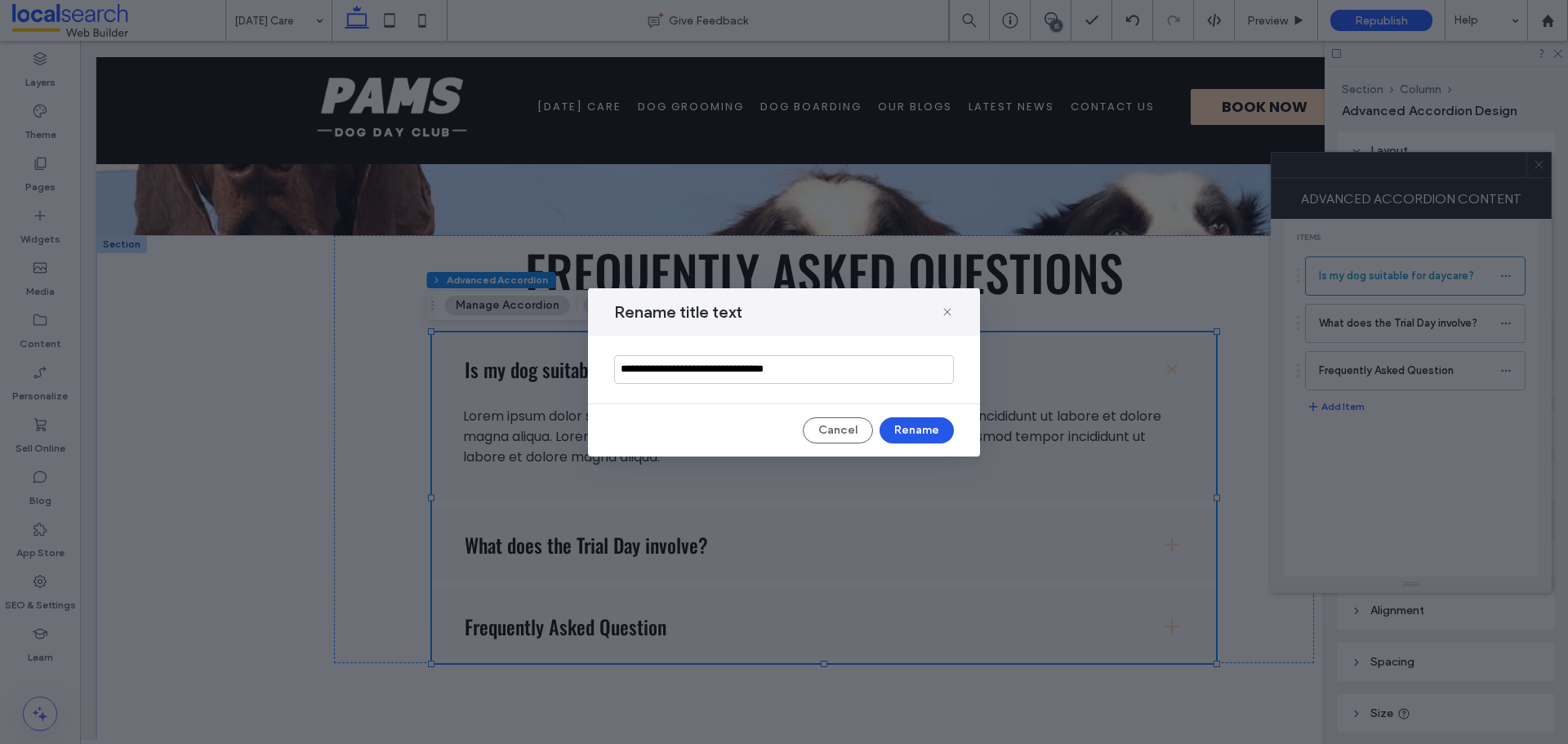
type input "**********"
click at [921, 434] on button "Rename" at bounding box center [916, 430] width 74 height 26
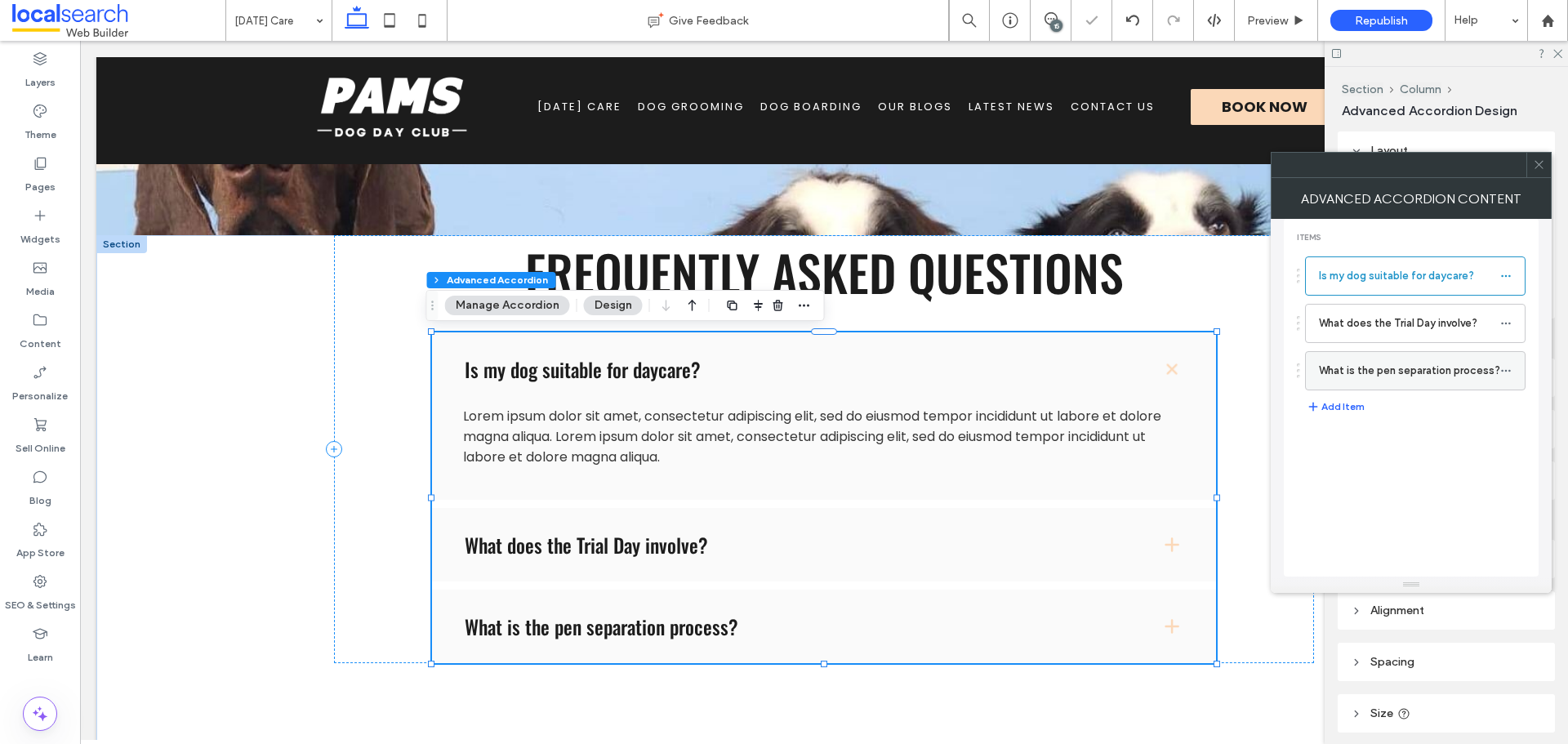
click at [1505, 369] on icon at bounding box center [1505, 370] width 11 height 11
click at [1446, 418] on div "Duplicate" at bounding box center [1417, 409] width 136 height 31
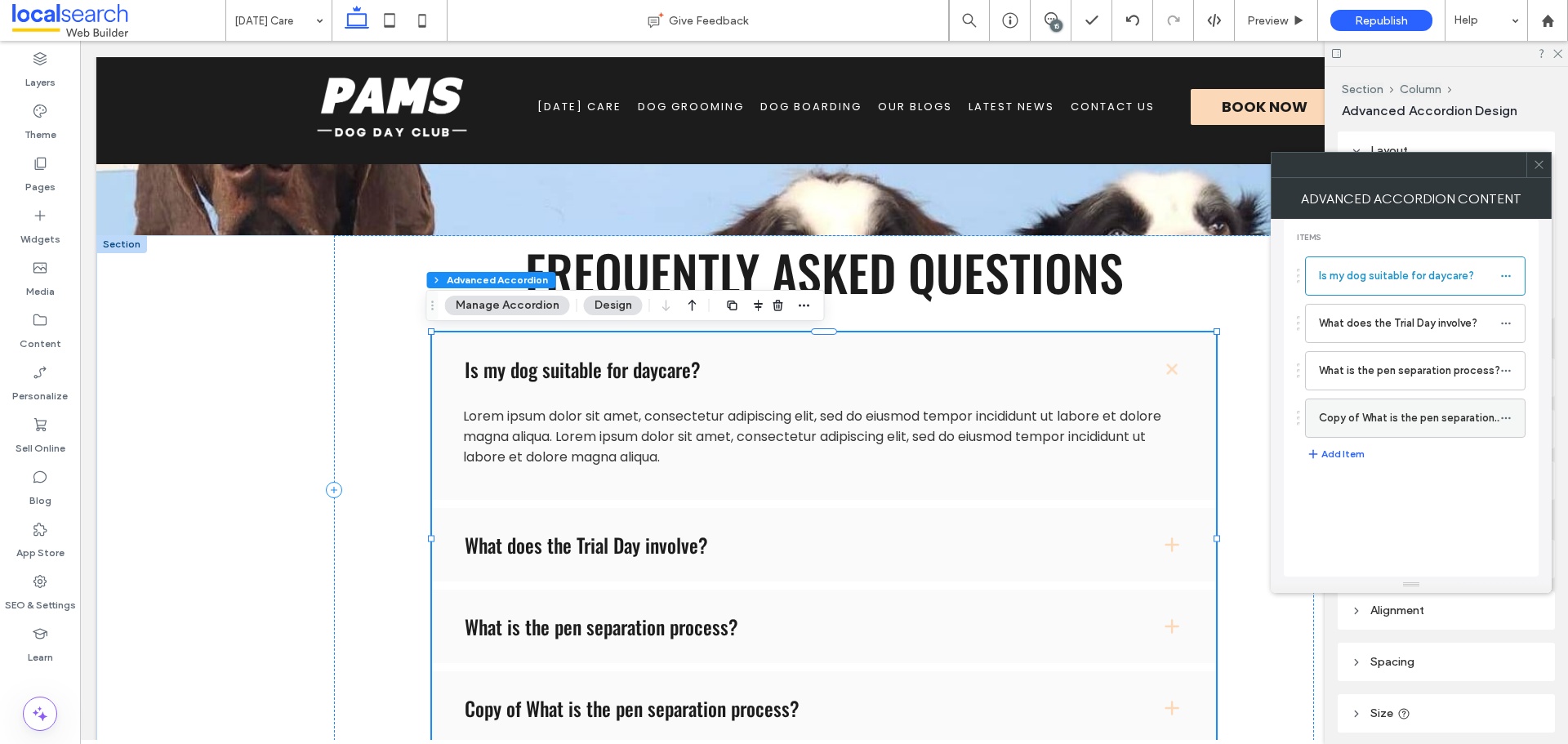
click at [1510, 412] on icon at bounding box center [1505, 417] width 11 height 11
click at [1429, 429] on span "Rename" at bounding box center [1408, 426] width 44 height 14
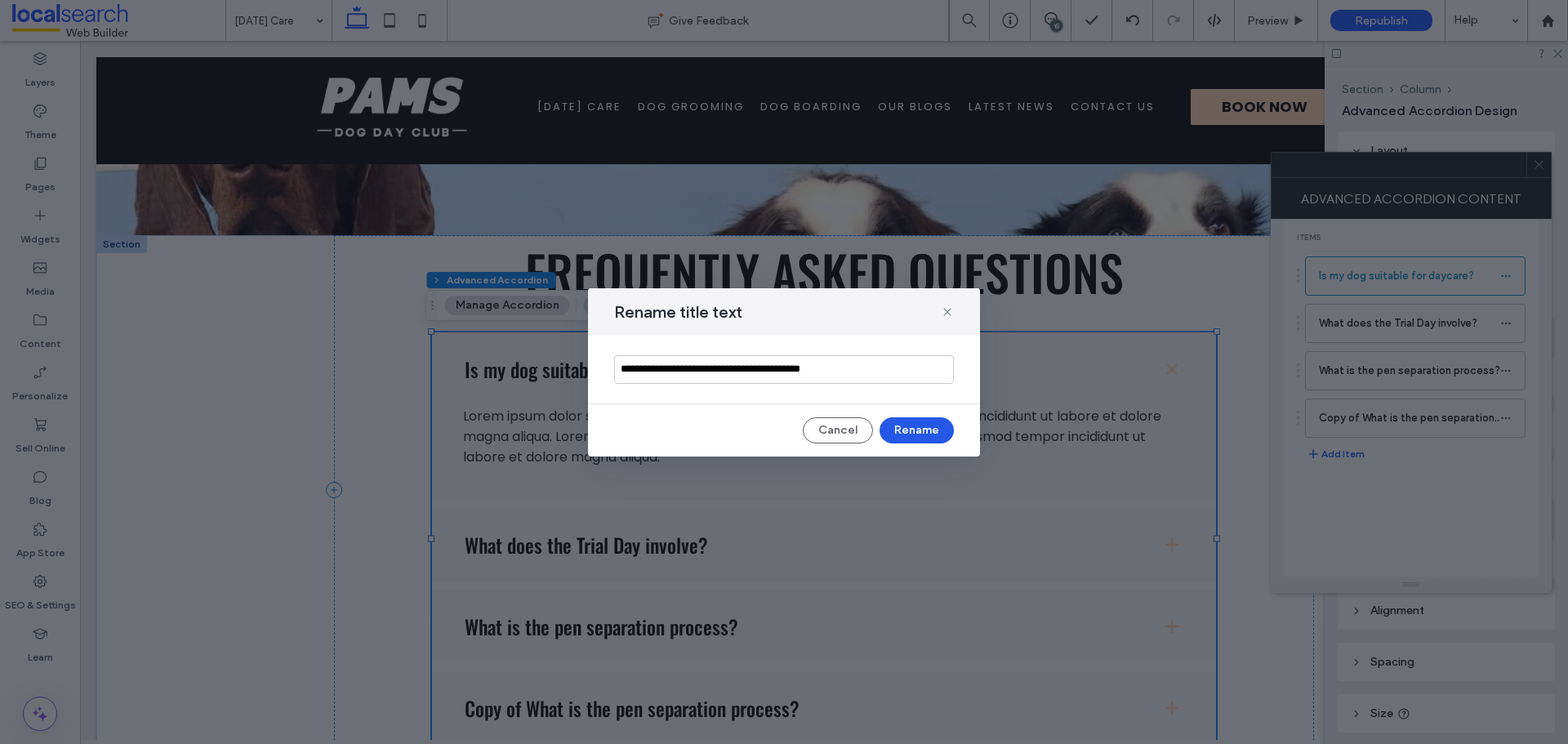
type input "**********"
click at [895, 430] on button "Rename" at bounding box center [916, 430] width 74 height 26
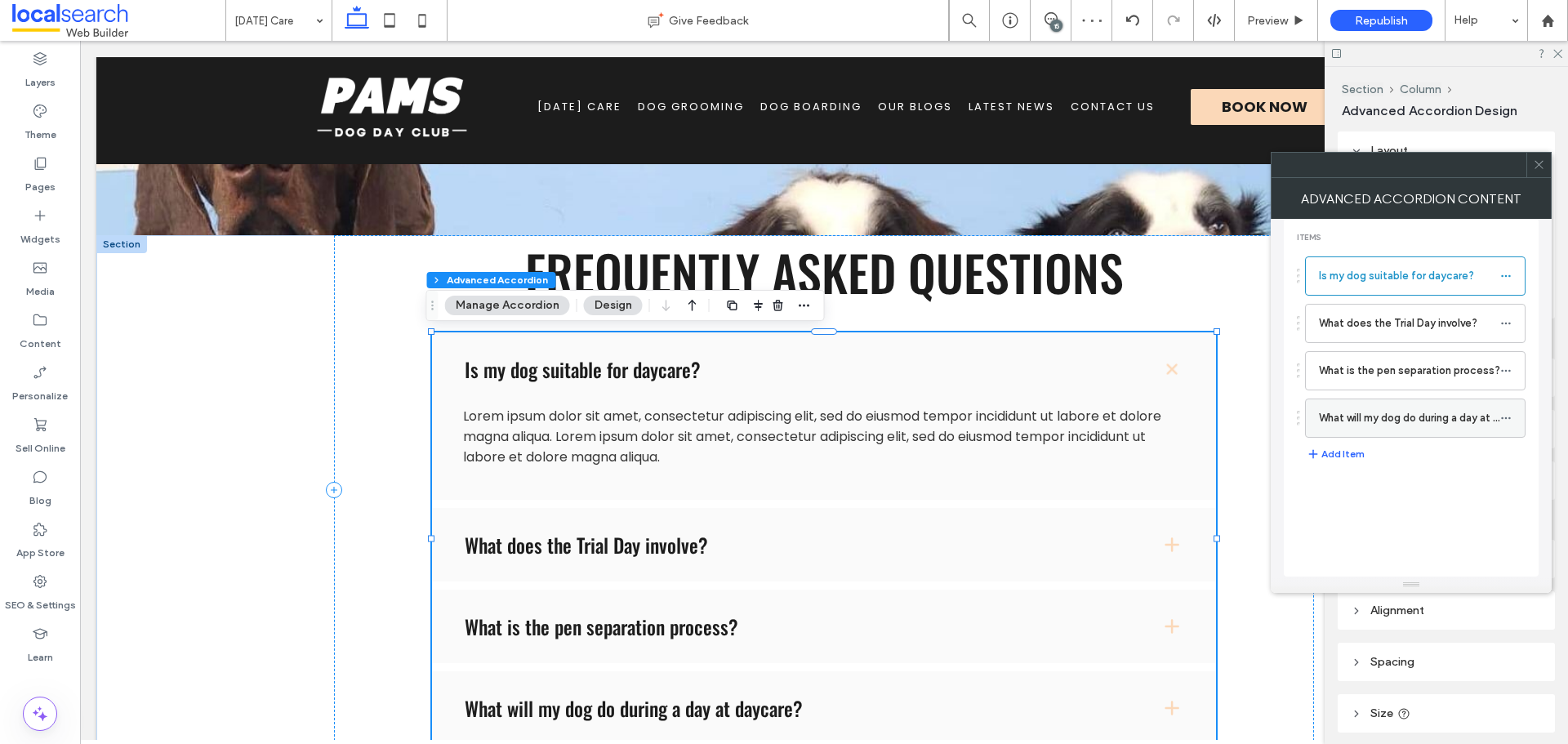
click at [1510, 412] on icon at bounding box center [1505, 417] width 11 height 11
click at [1421, 447] on div "Duplicate" at bounding box center [1417, 457] width 136 height 31
click at [1505, 466] on icon at bounding box center [1505, 465] width 11 height 11
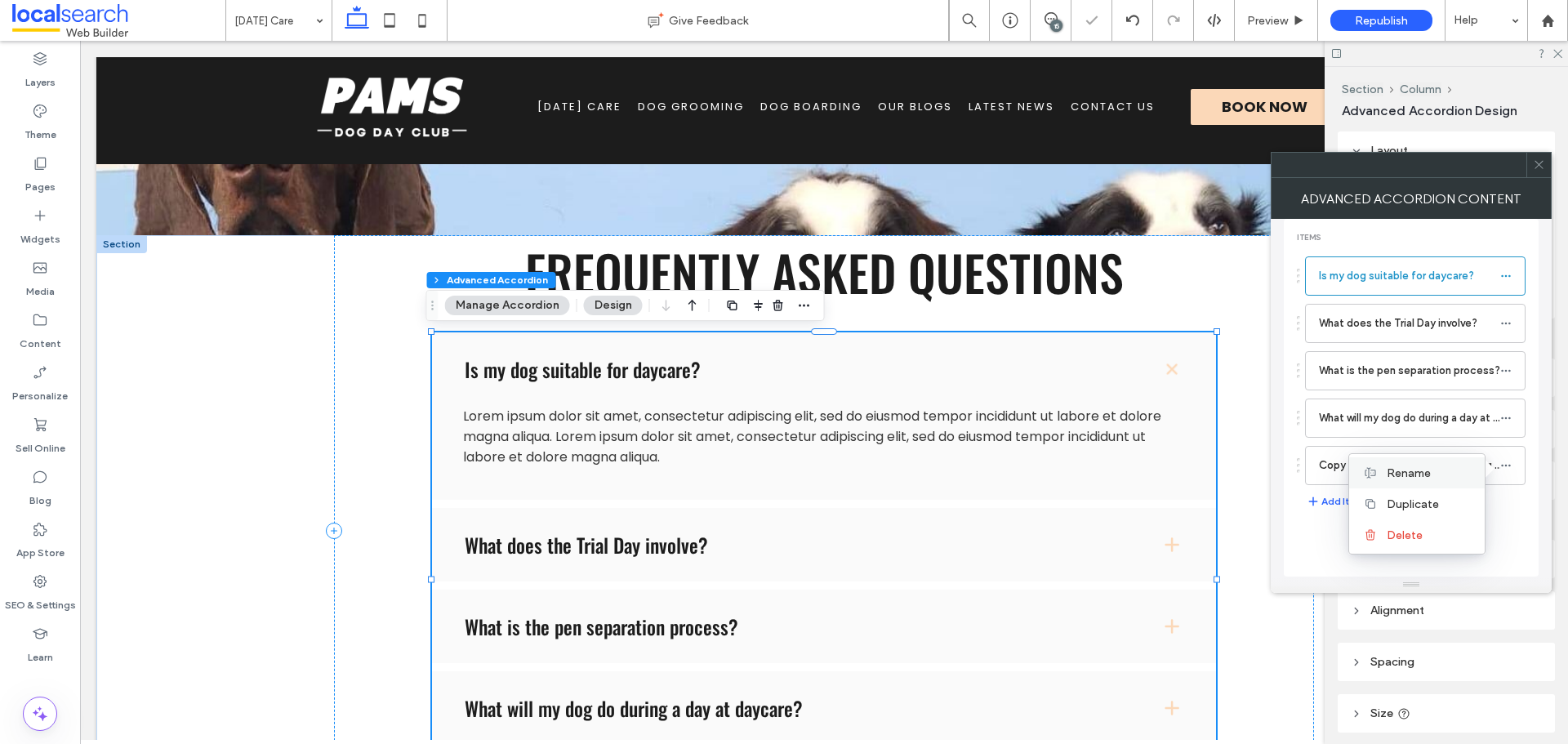
click at [1440, 478] on label "Rename" at bounding box center [1429, 473] width 85 height 14
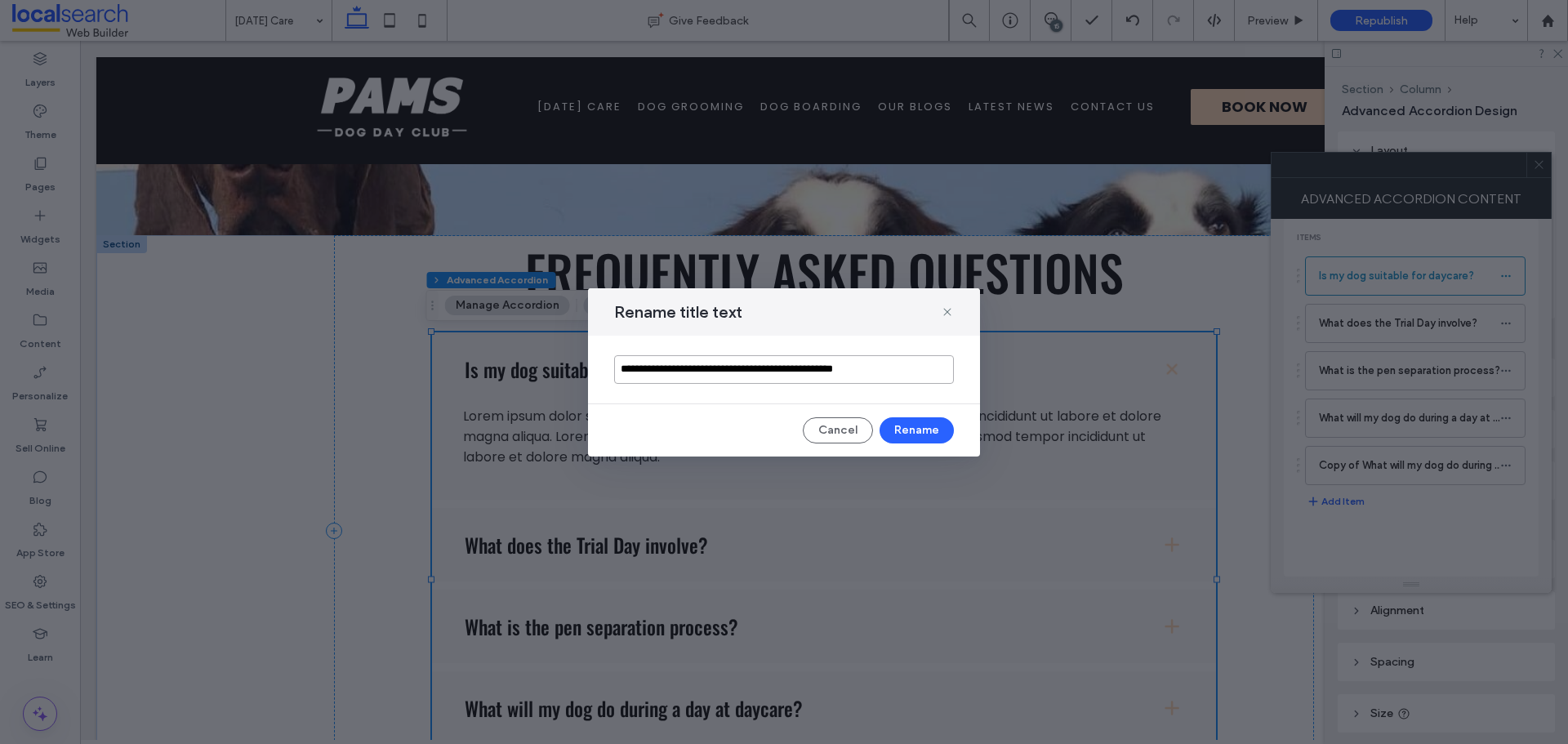
click at [899, 362] on input "**********" at bounding box center [784, 369] width 340 height 29
paste input
type input "**********"
click at [900, 428] on button "Rename" at bounding box center [916, 430] width 74 height 26
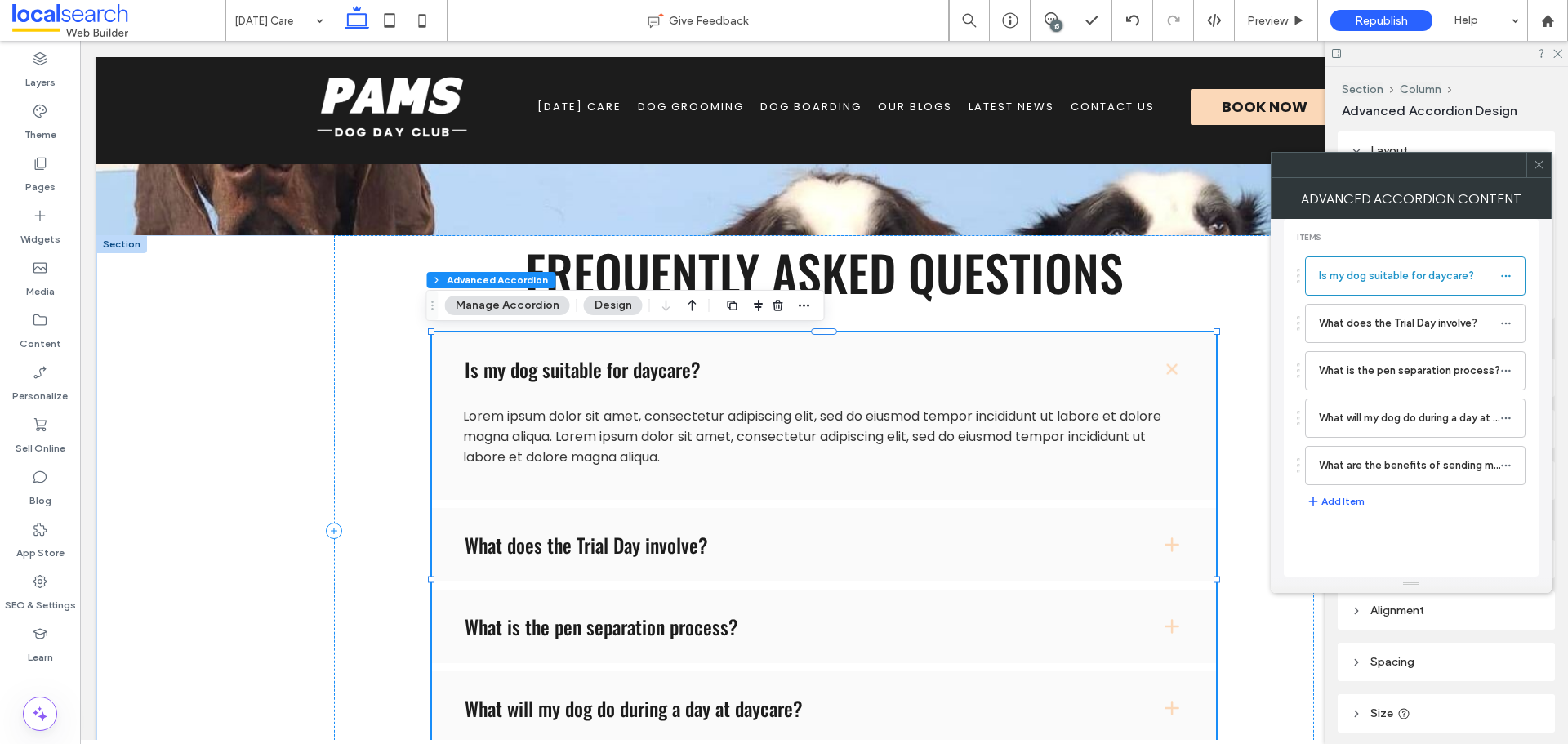
drag, startPoint x: 1534, startPoint y: 165, endPoint x: 1297, endPoint y: 173, distance: 237.1
click at [1534, 165] on icon at bounding box center [1539, 165] width 12 height 12
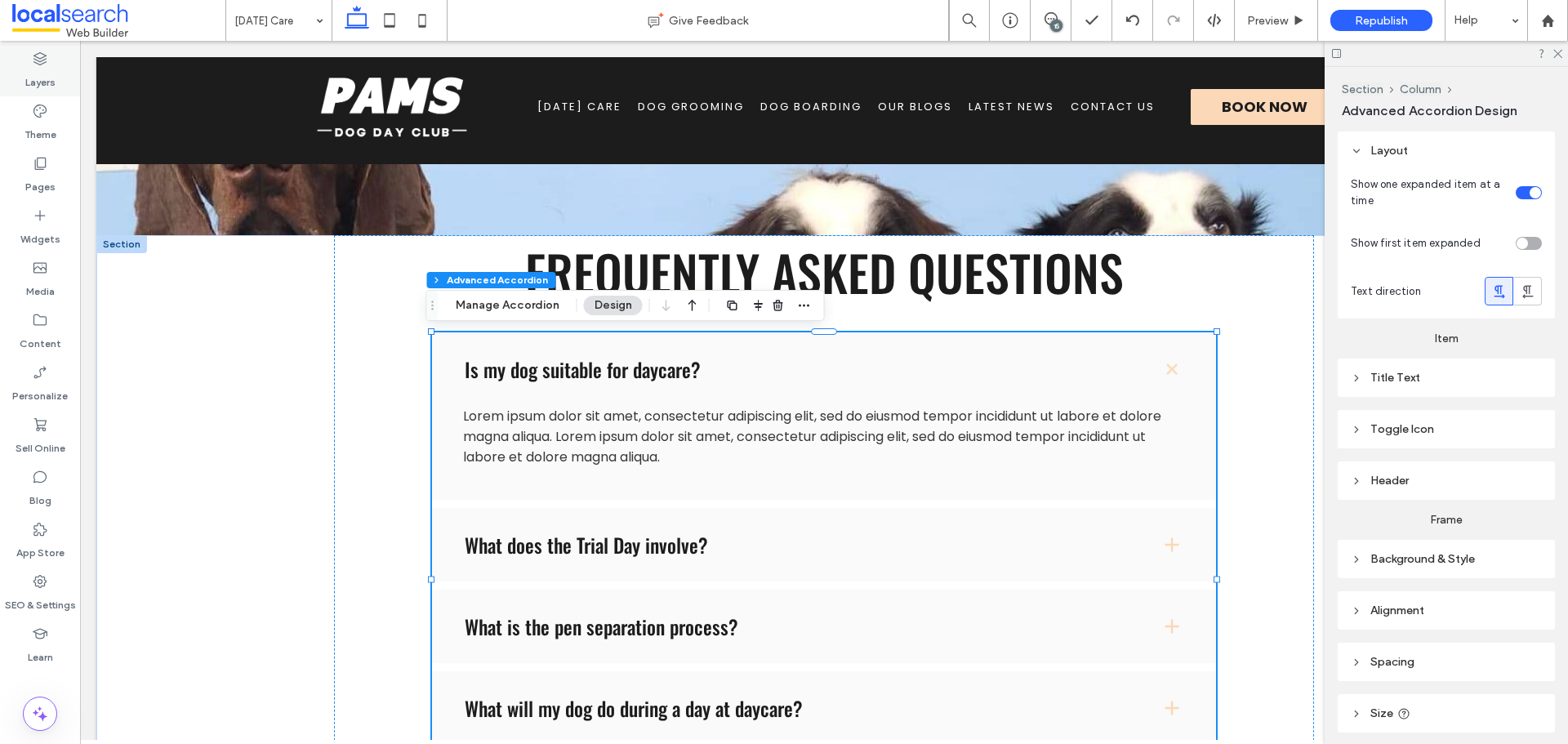
click at [44, 78] on label "Layers" at bounding box center [40, 78] width 31 height 23
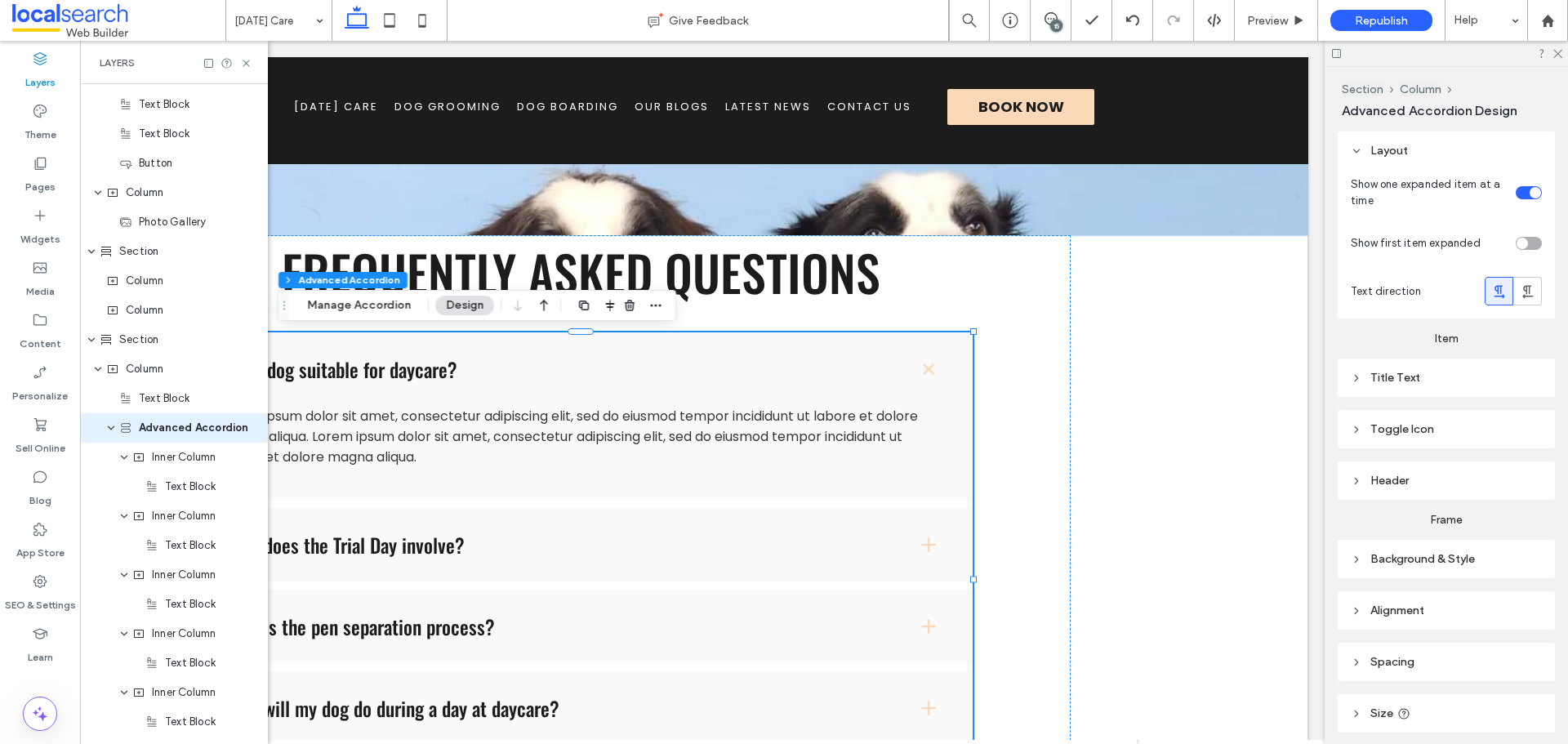
scroll to position [684, 0]
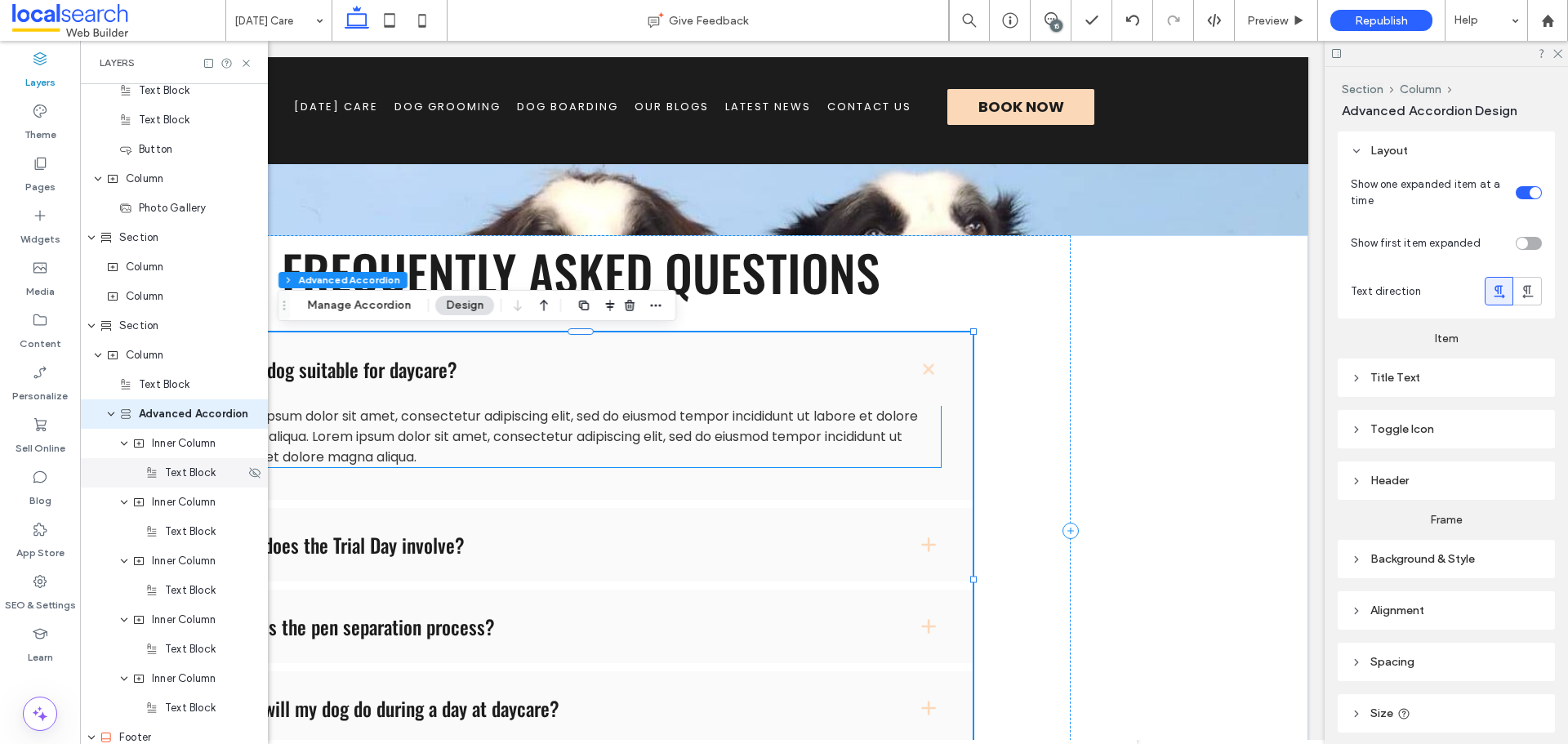
click at [172, 486] on div "Text Block" at bounding box center [174, 473] width 188 height 30
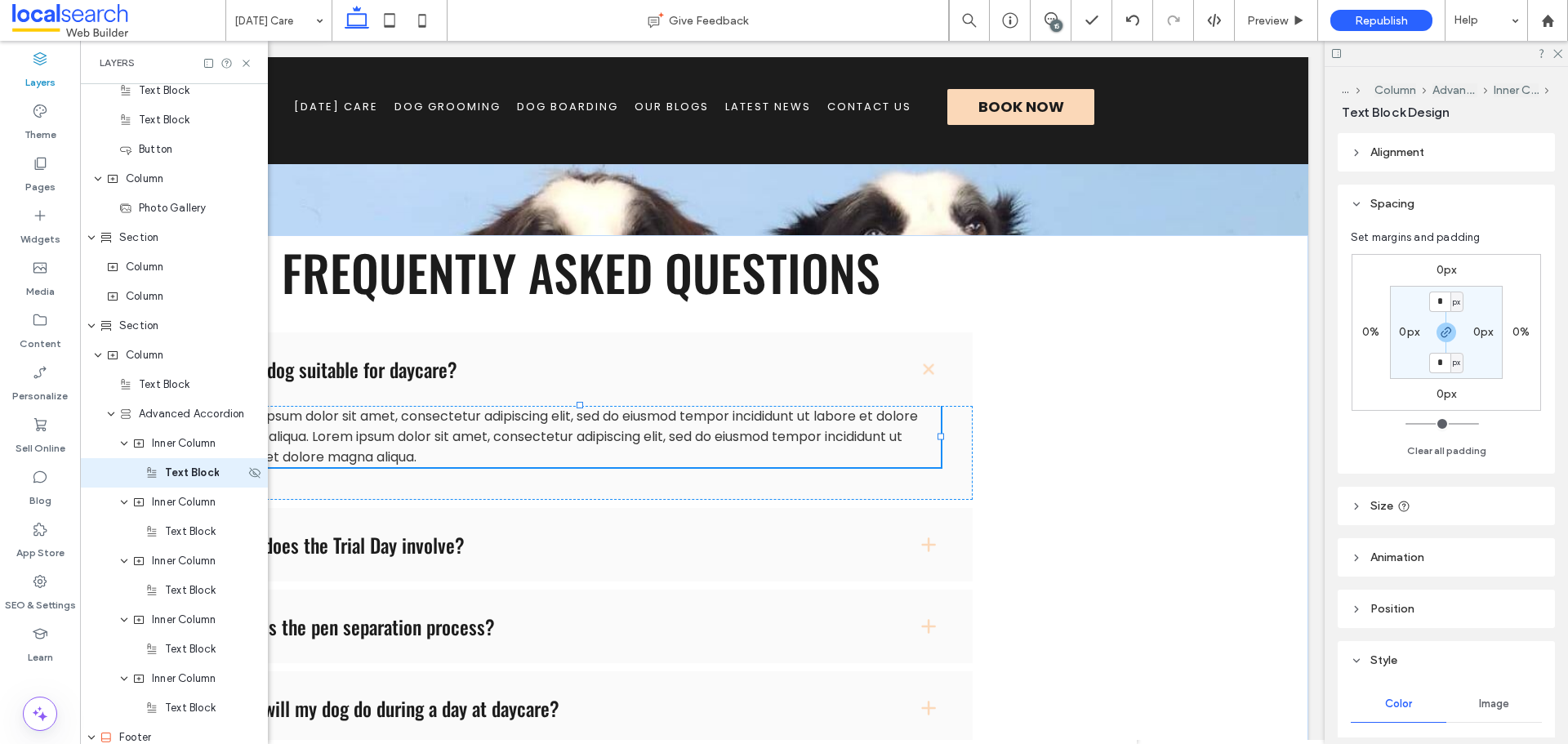
scroll to position [743, 0]
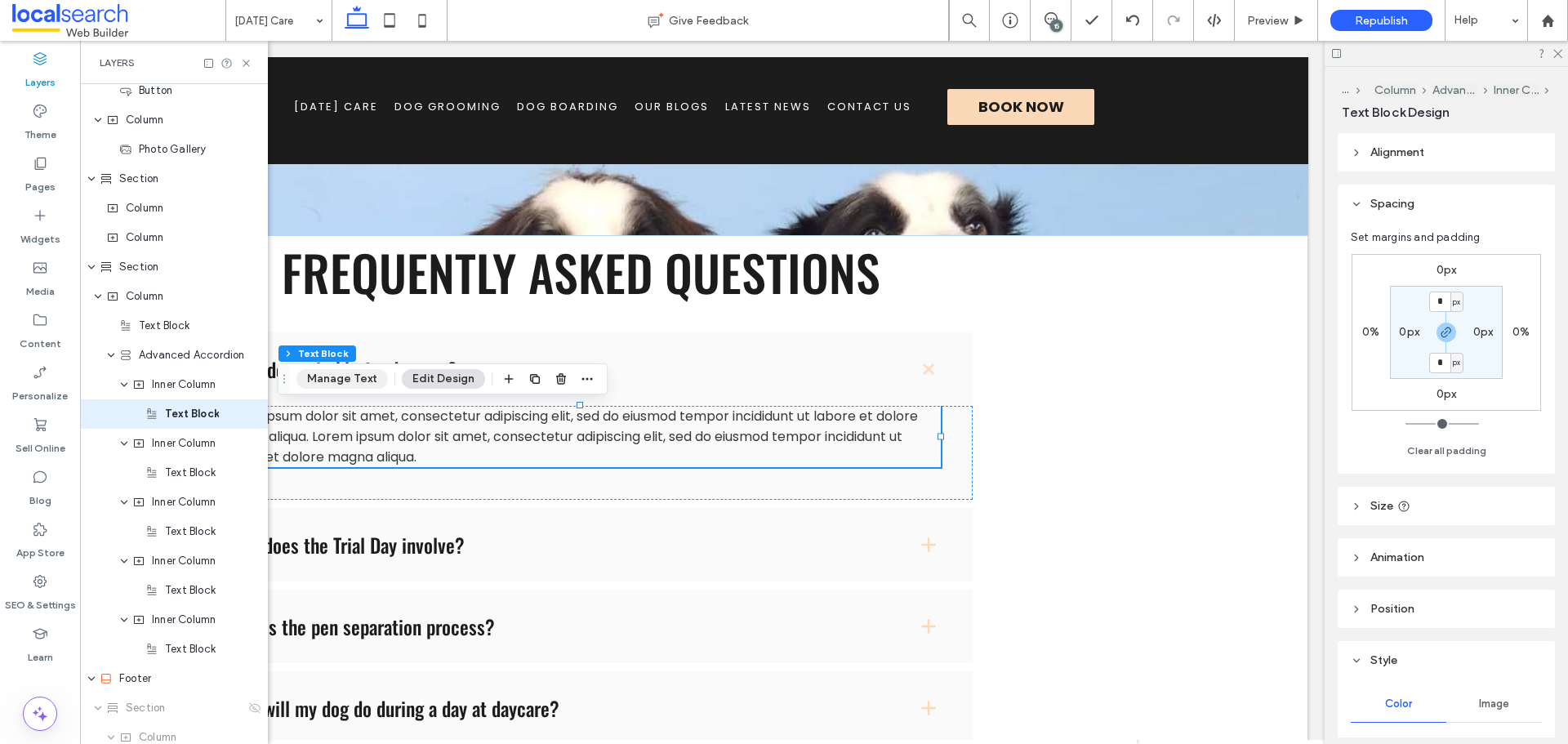
click at [362, 378] on button "Manage Text" at bounding box center [342, 379] width 92 height 19
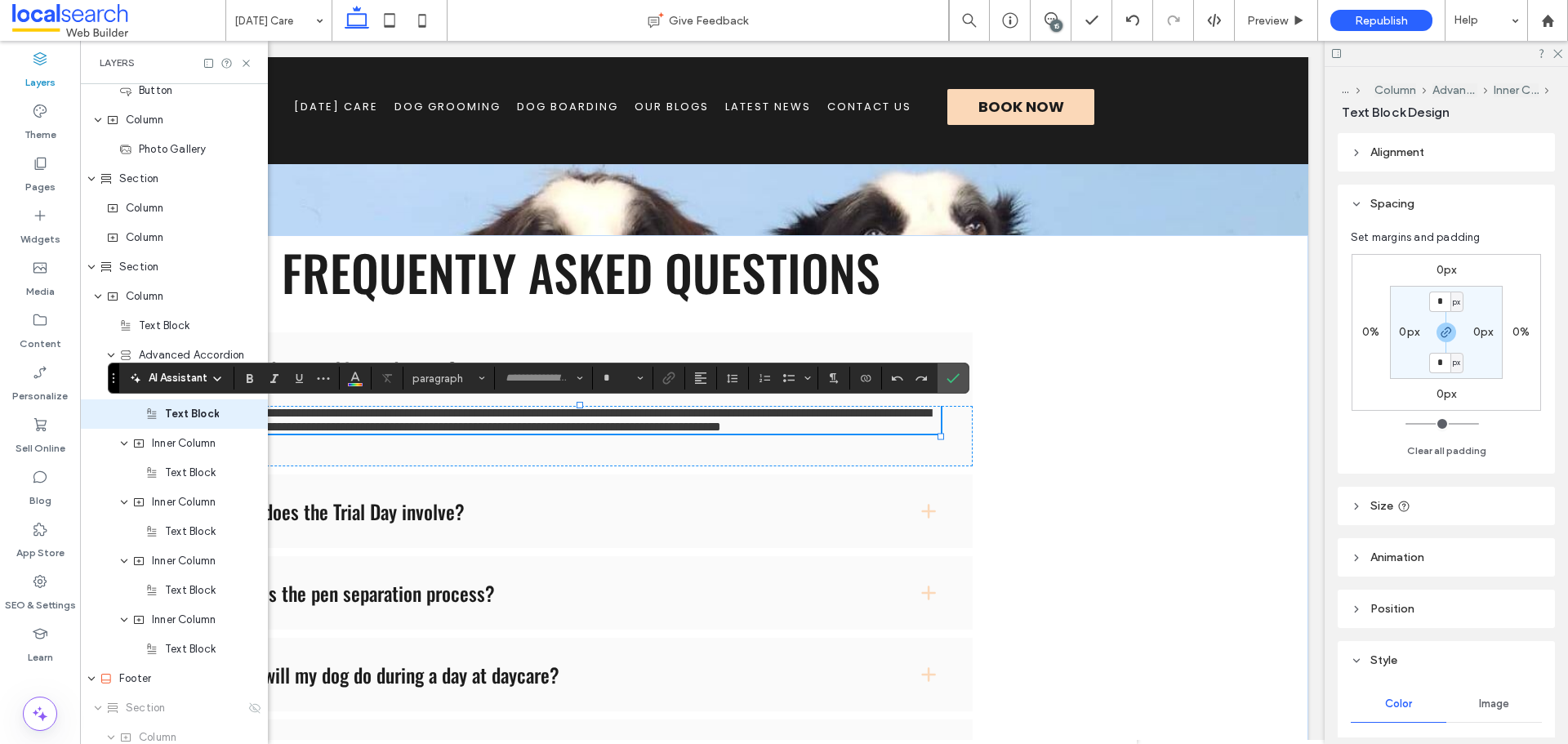
type input "*******"
type input "**"
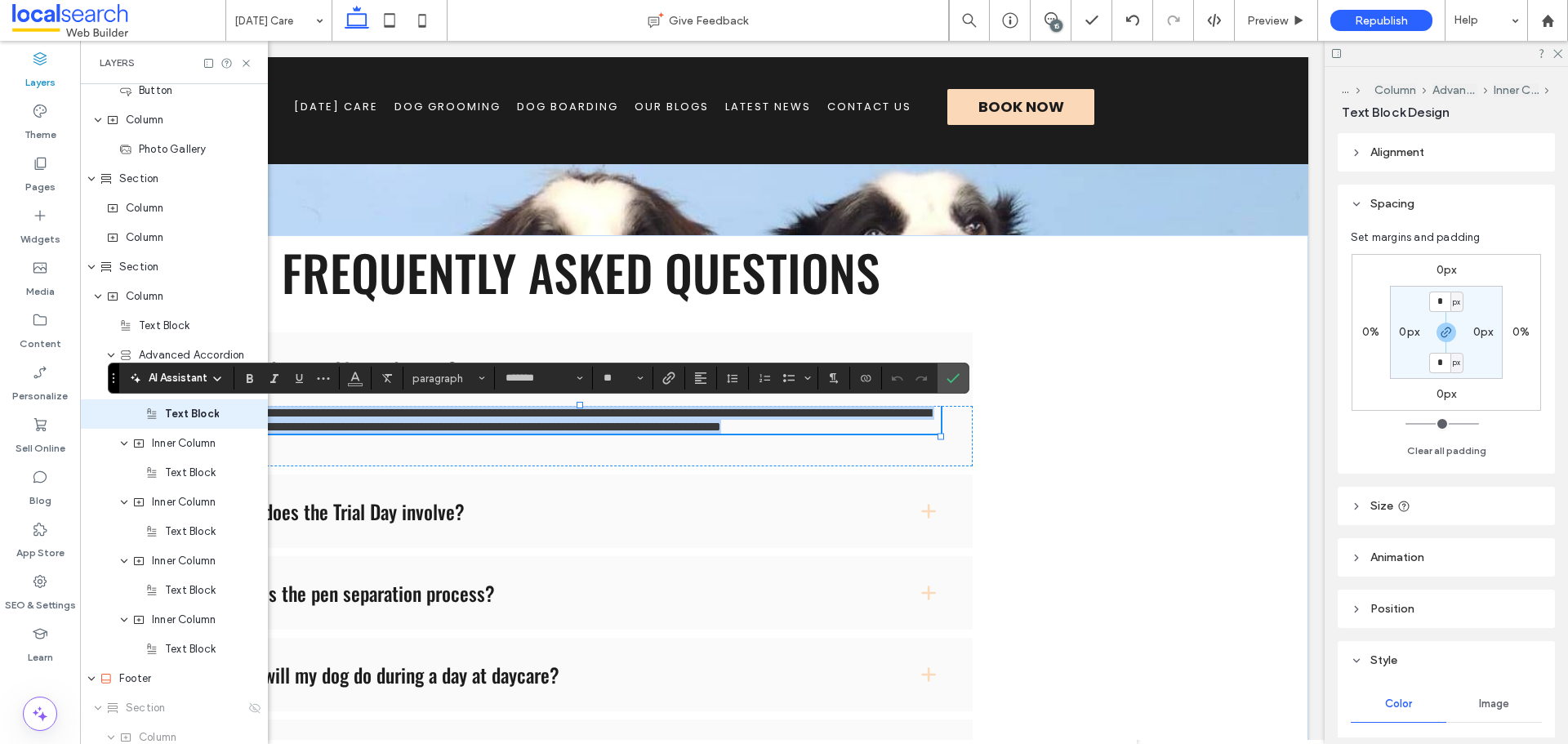
click at [499, 433] on span "**********" at bounding box center [575, 420] width 711 height 26
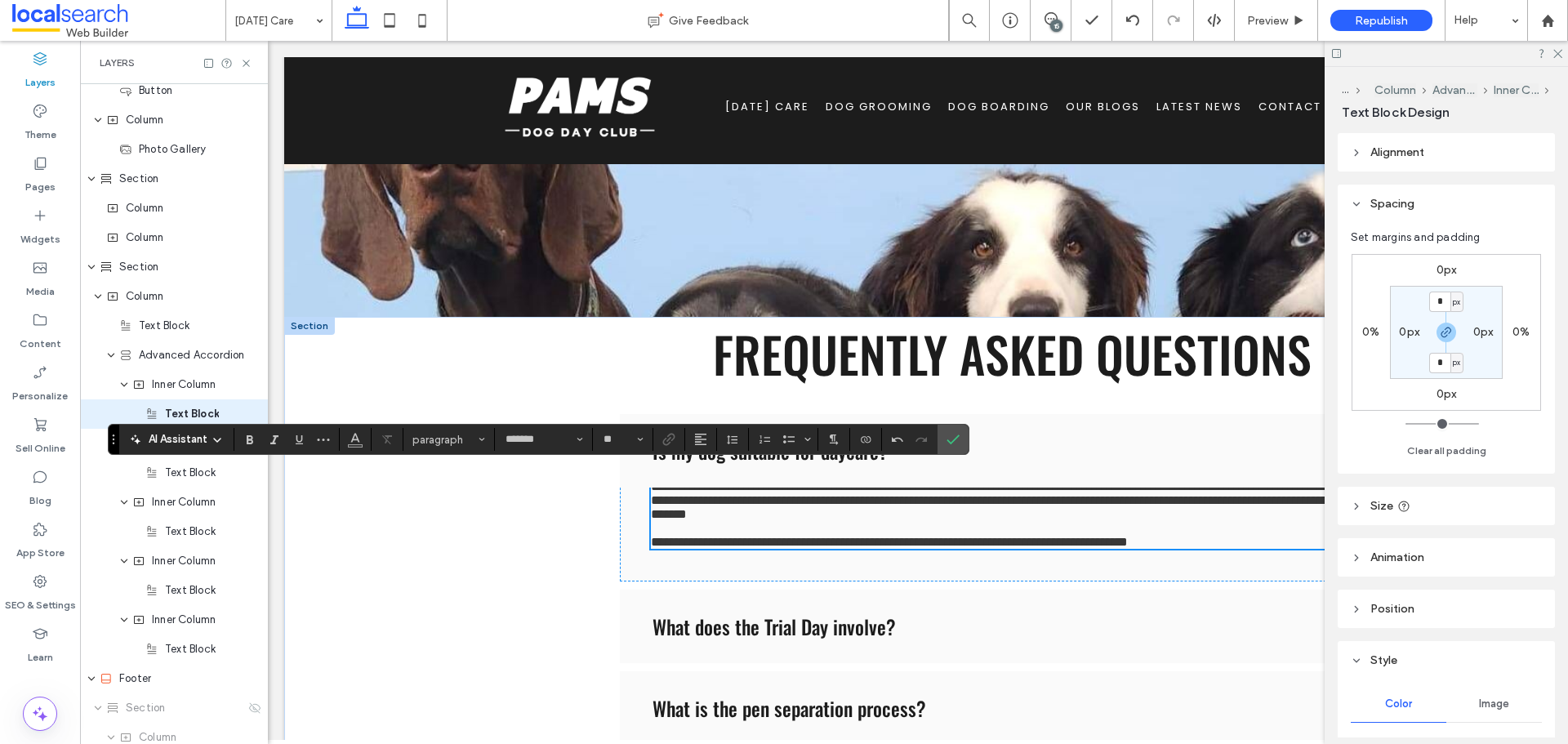
scroll to position [41, 0]
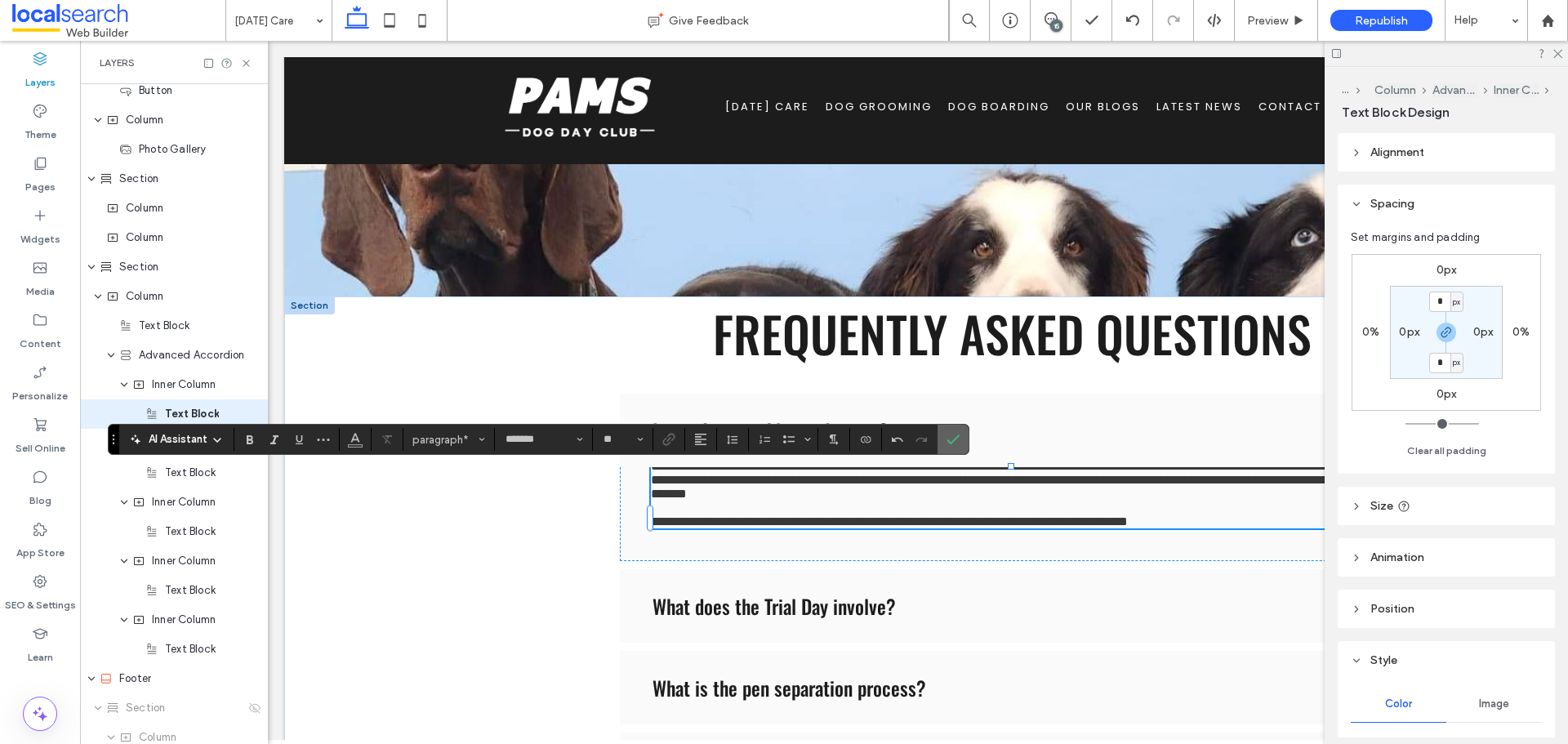
click at [948, 443] on icon "Confirm" at bounding box center [953, 439] width 13 height 13
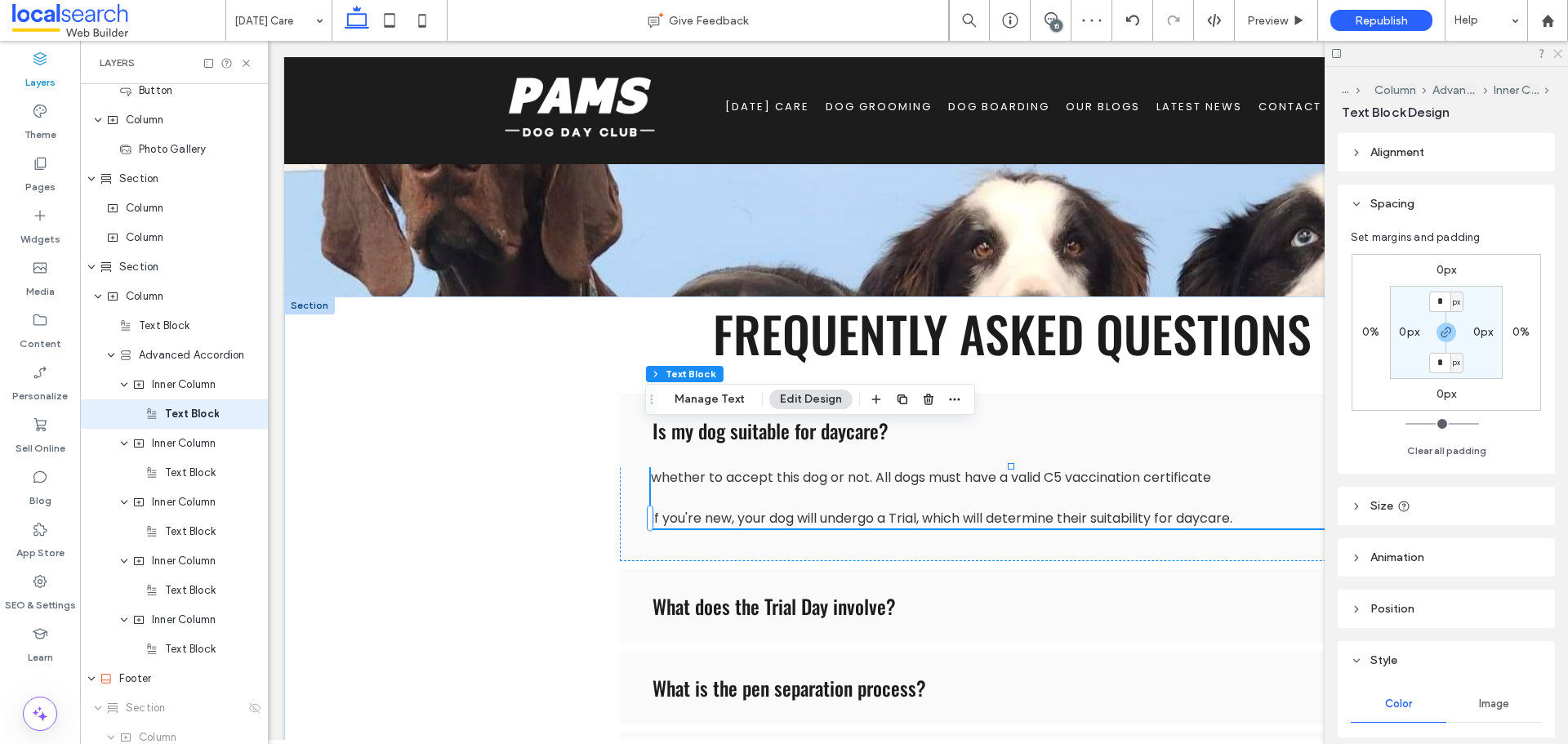
click at [1557, 57] on icon at bounding box center [1557, 52] width 10 height 10
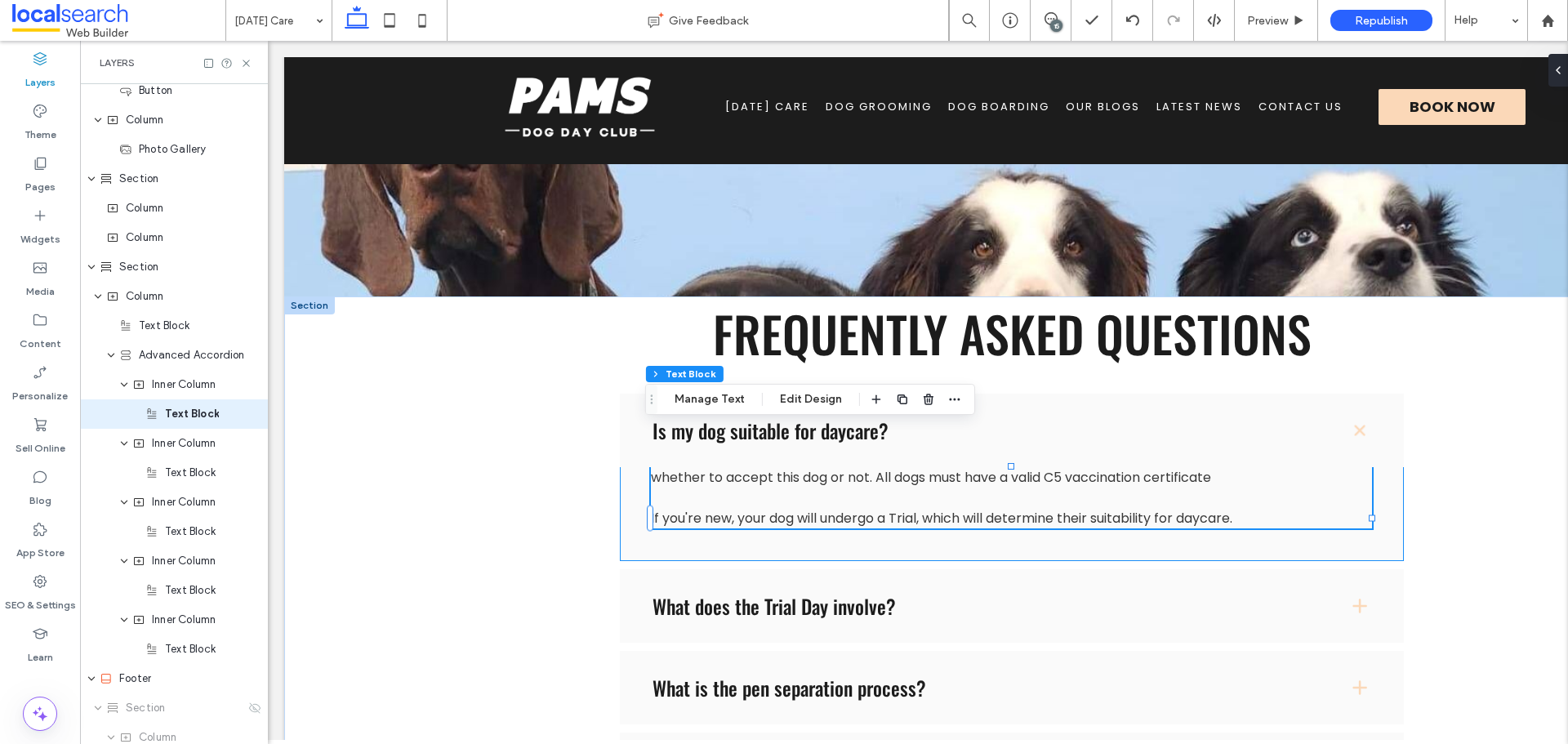
click at [1380, 551] on div "All dogs over 6 months old must be desexed. After this age, dog owners may prov…" at bounding box center [1012, 493] width 784 height 135
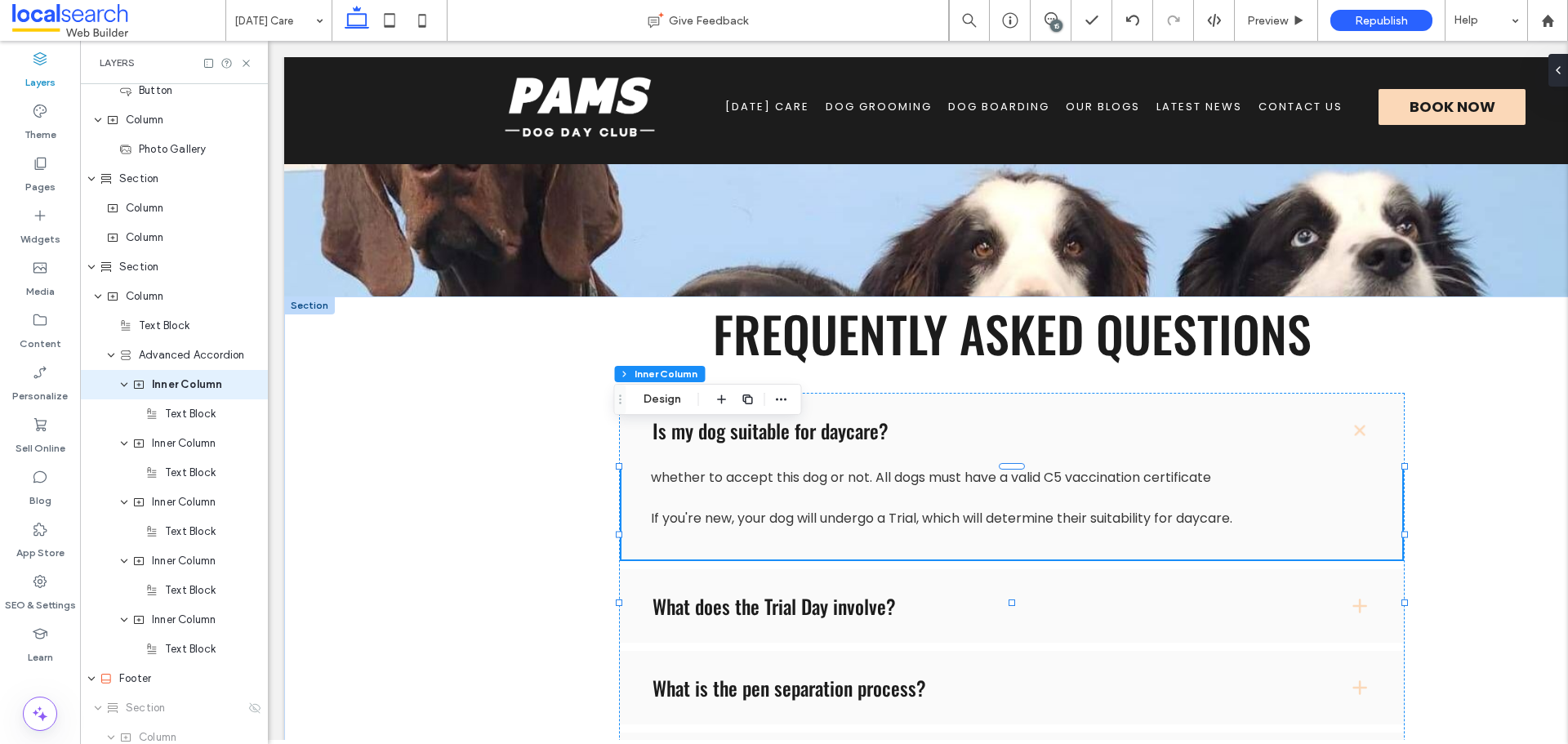
scroll to position [714, 0]
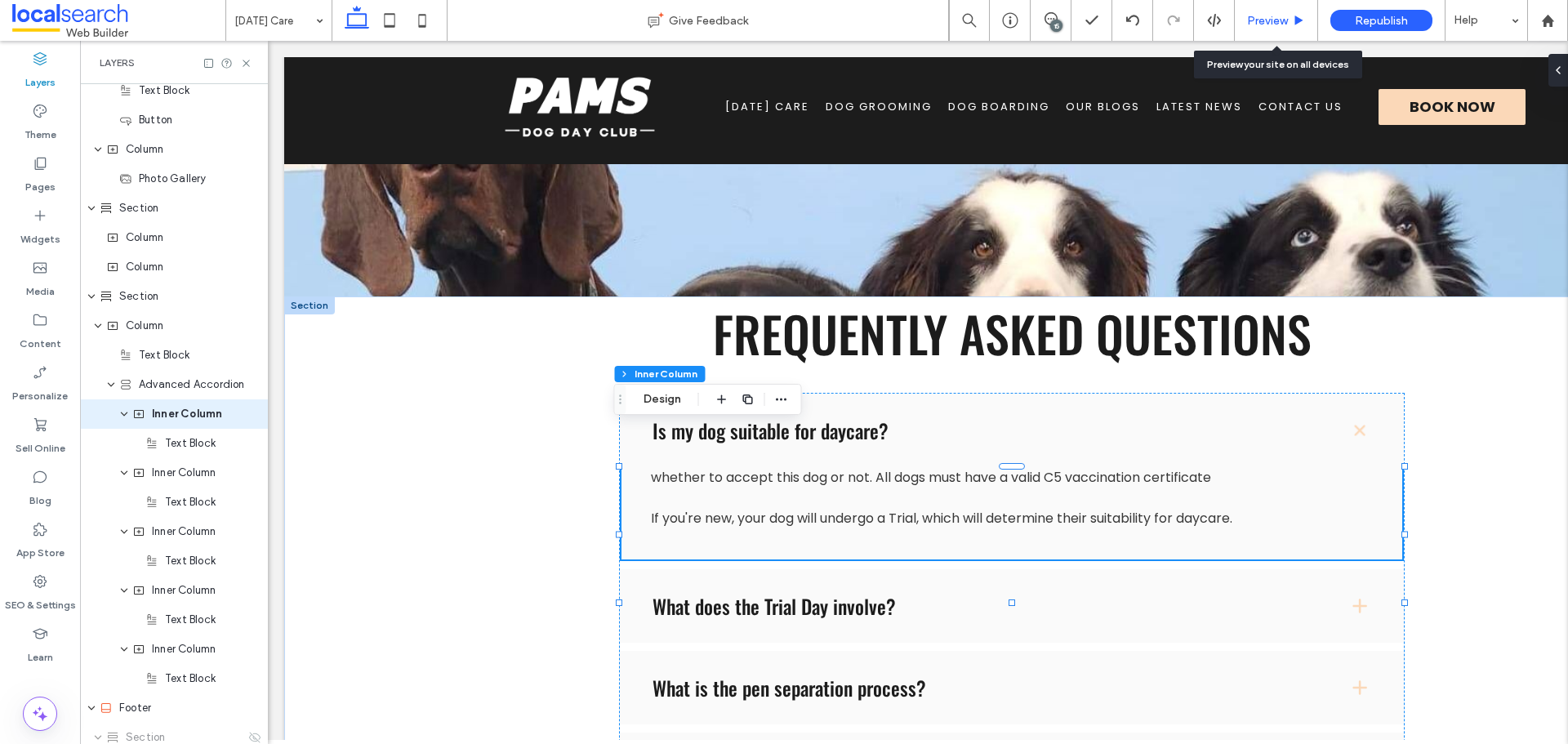
click at [1264, 12] on div "Preview" at bounding box center [1277, 20] width 84 height 41
click at [1258, 37] on div "Preview" at bounding box center [1277, 20] width 84 height 41
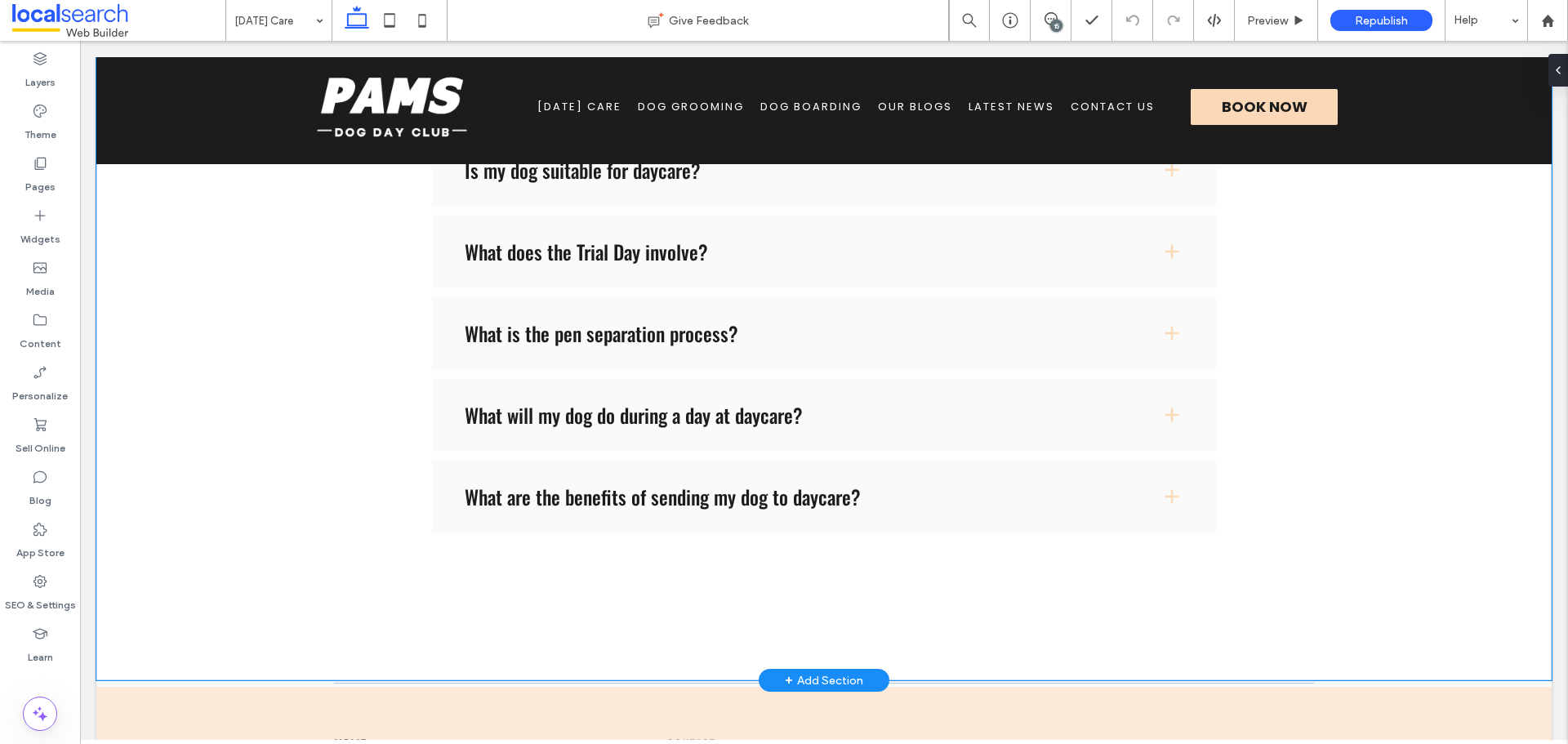
scroll to position [1551, 0]
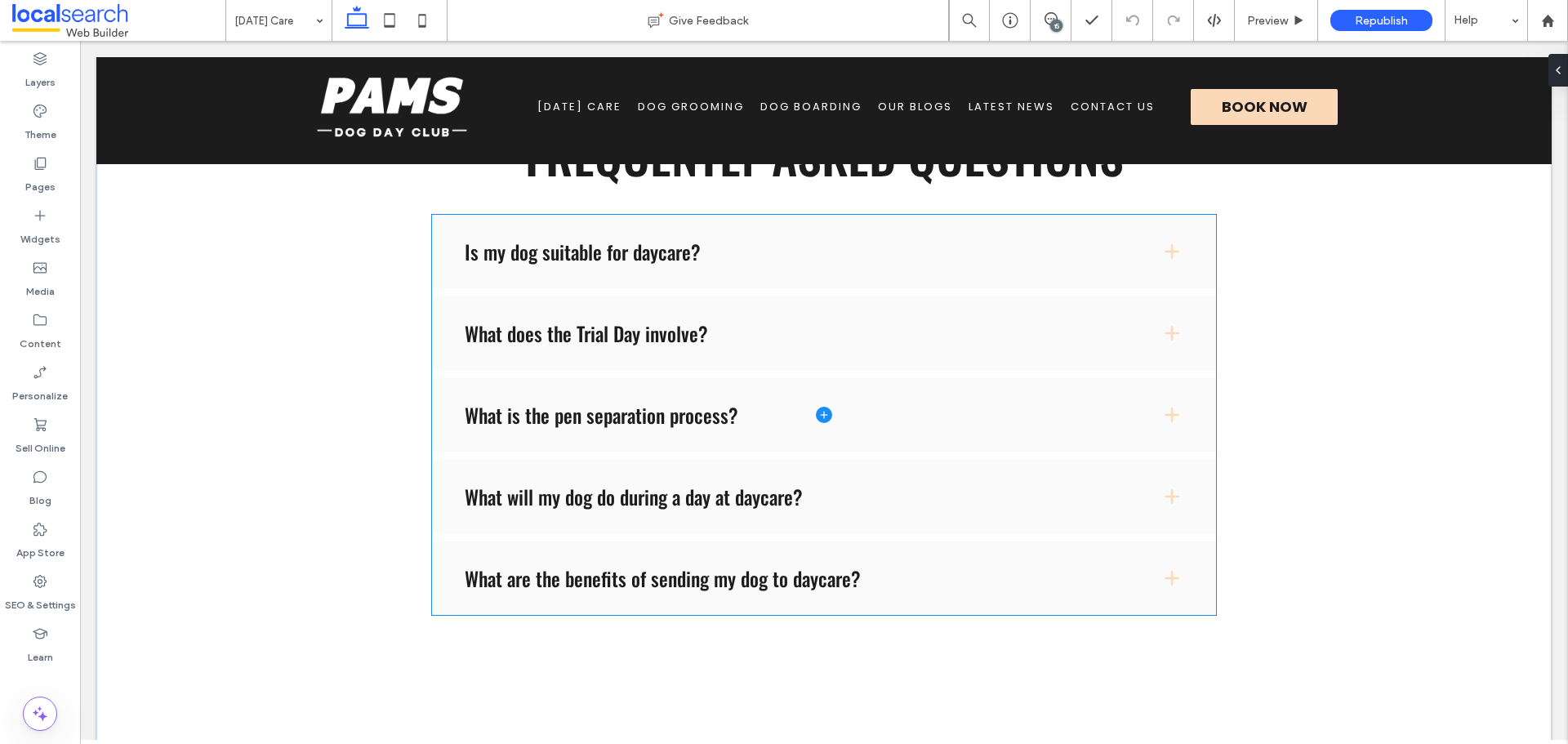
click at [717, 387] on span at bounding box center [825, 414] width 784 height 400
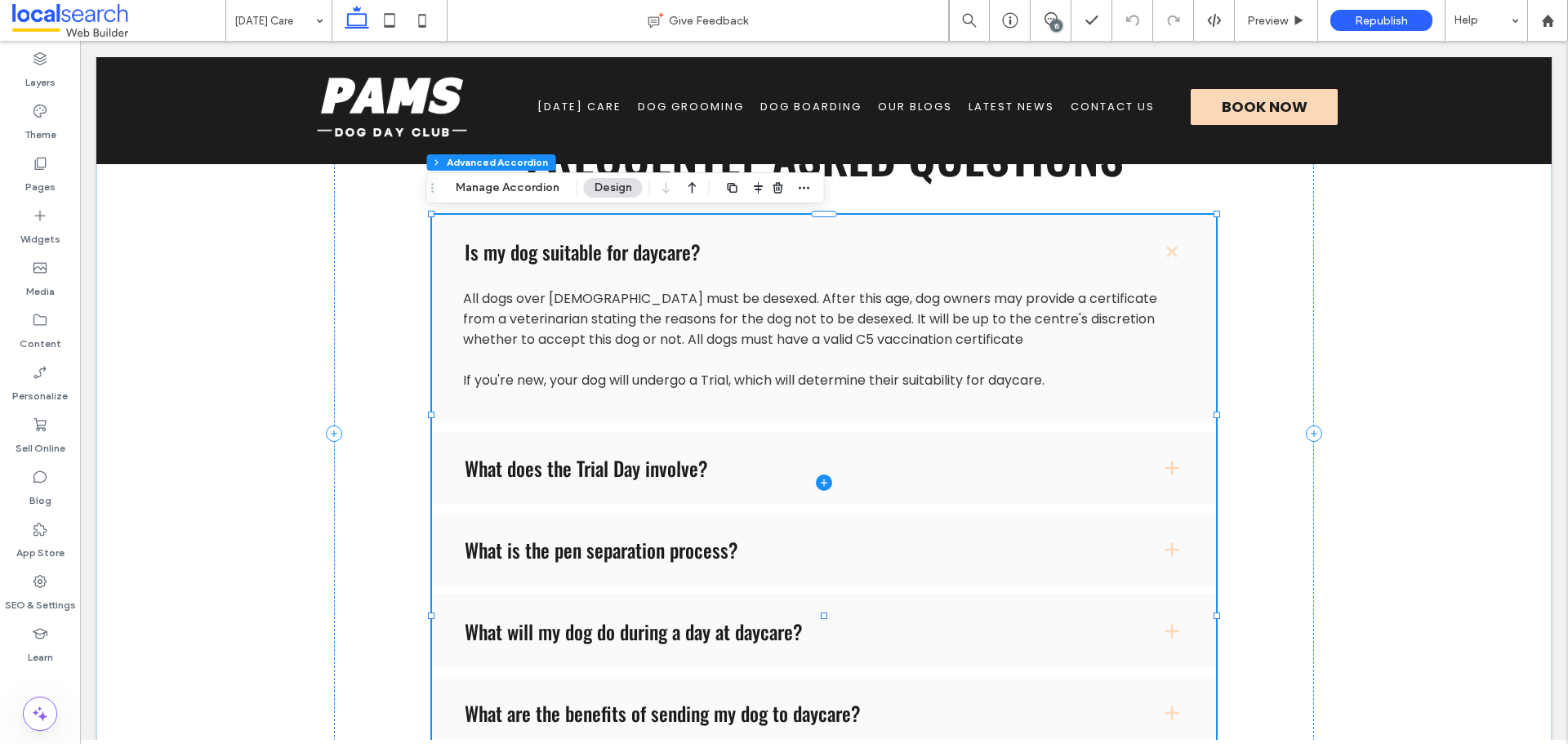
type input "*"
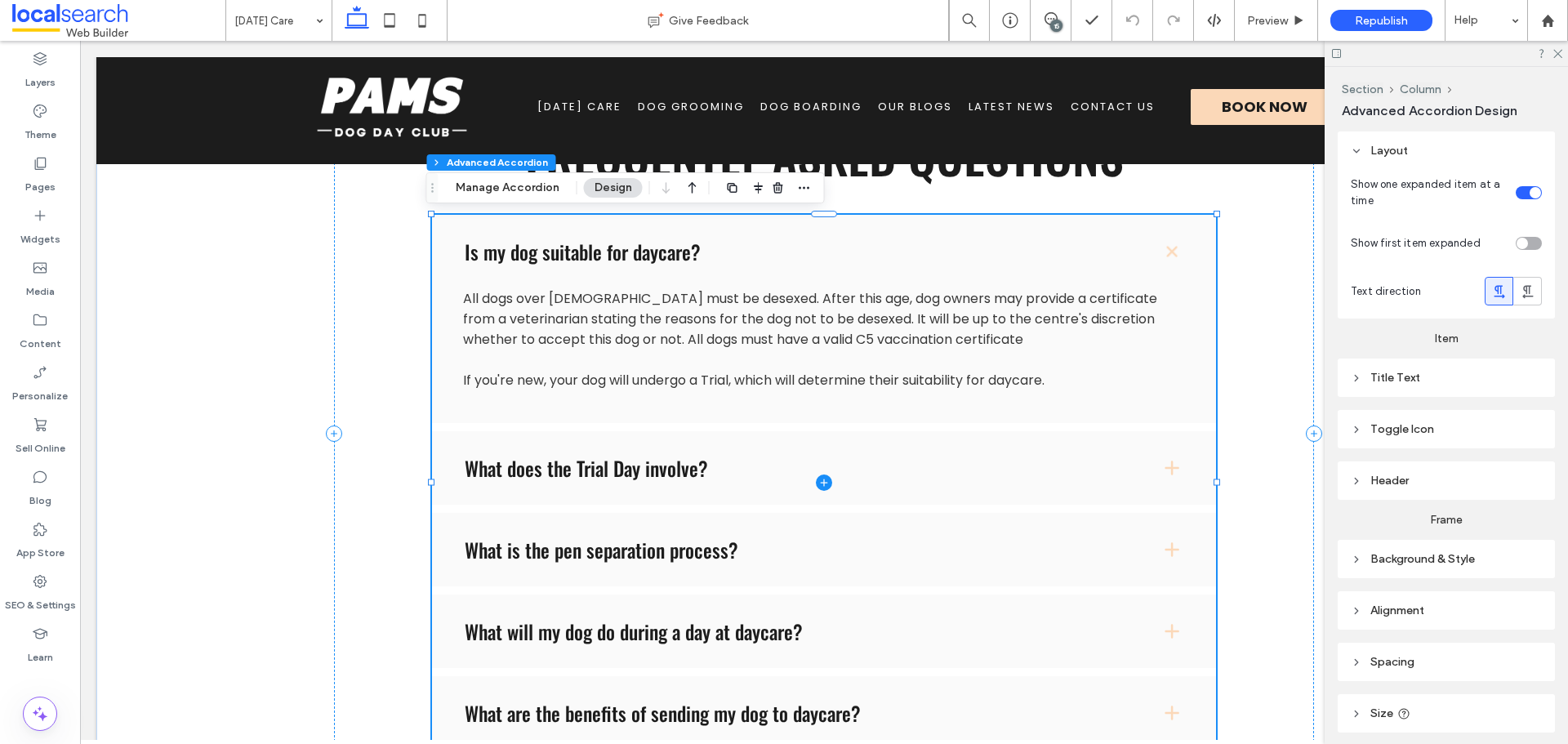
click at [691, 489] on span at bounding box center [825, 482] width 784 height 535
click at [1164, 475] on span at bounding box center [825, 482] width 784 height 535
click at [721, 499] on span at bounding box center [825, 482] width 784 height 535
click at [629, 486] on span at bounding box center [825, 482] width 784 height 535
drag, startPoint x: 629, startPoint y: 486, endPoint x: 537, endPoint y: 418, distance: 114.4
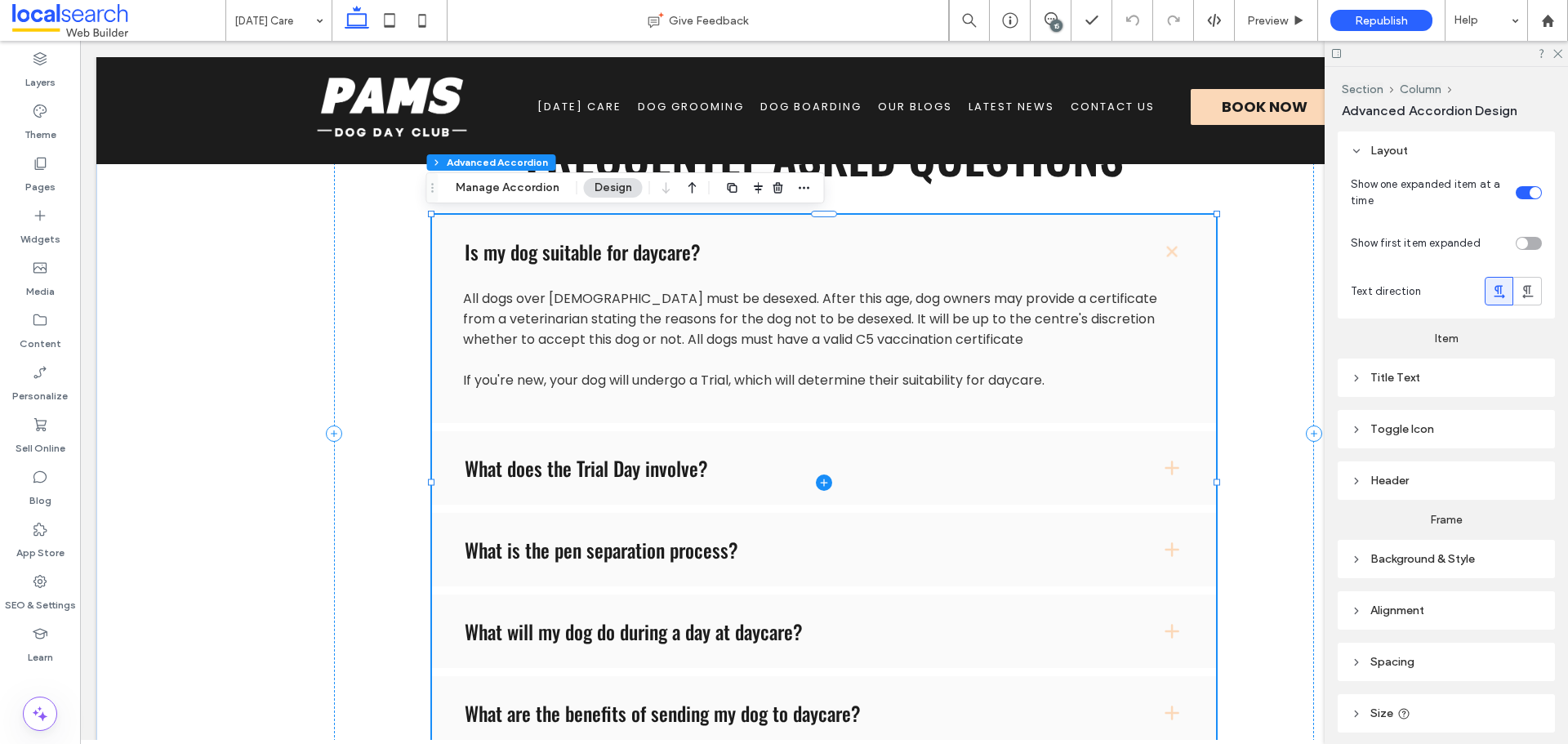
click at [629, 486] on span at bounding box center [825, 482] width 784 height 535
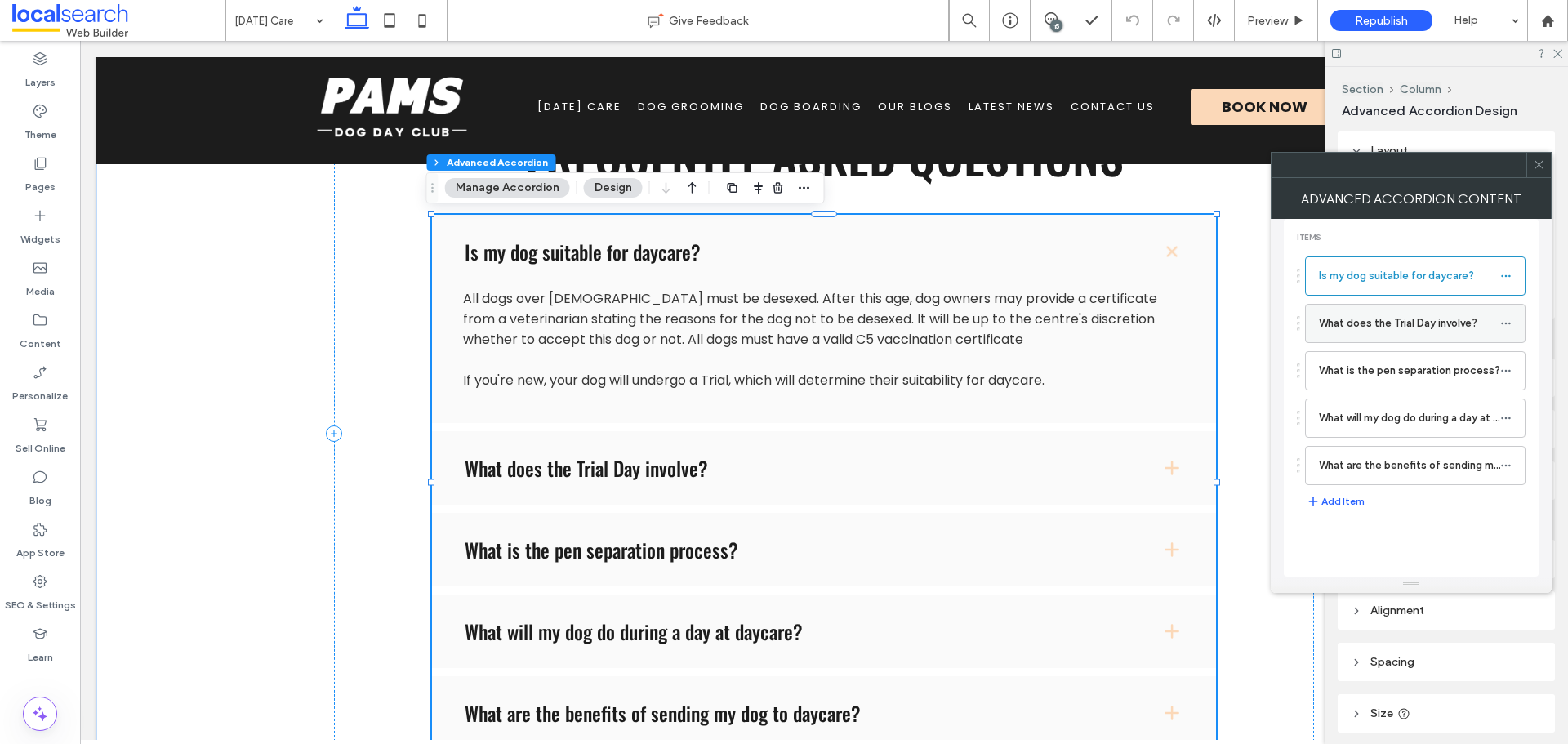
click at [1348, 323] on label "What does the Trial Day involve?" at bounding box center [1409, 322] width 181 height 32
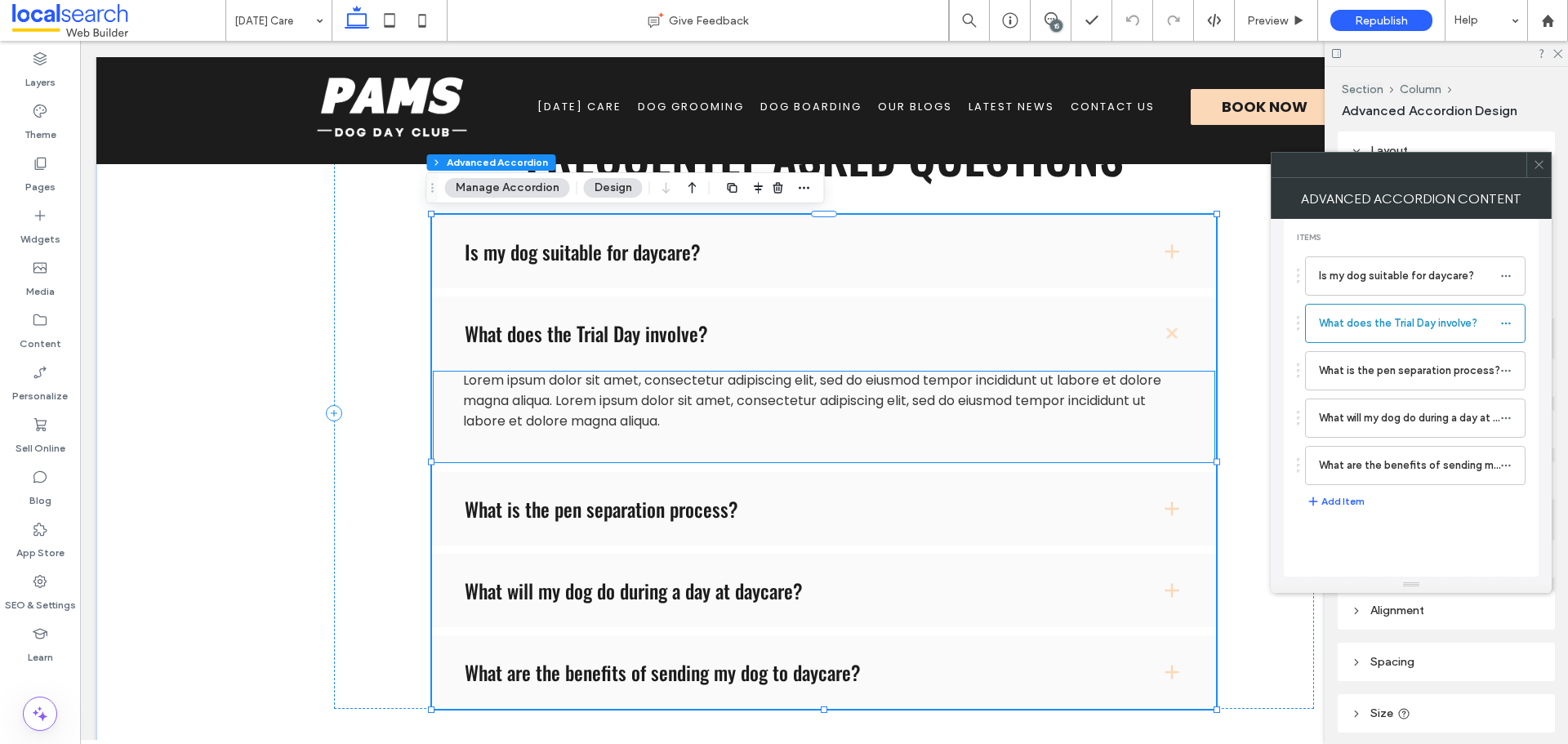
click at [586, 416] on span "Lorem ipsum dolor sit amet, consectetur adipiscing elit, sed do eiusmod tempor …" at bounding box center [811, 400] width 698 height 59
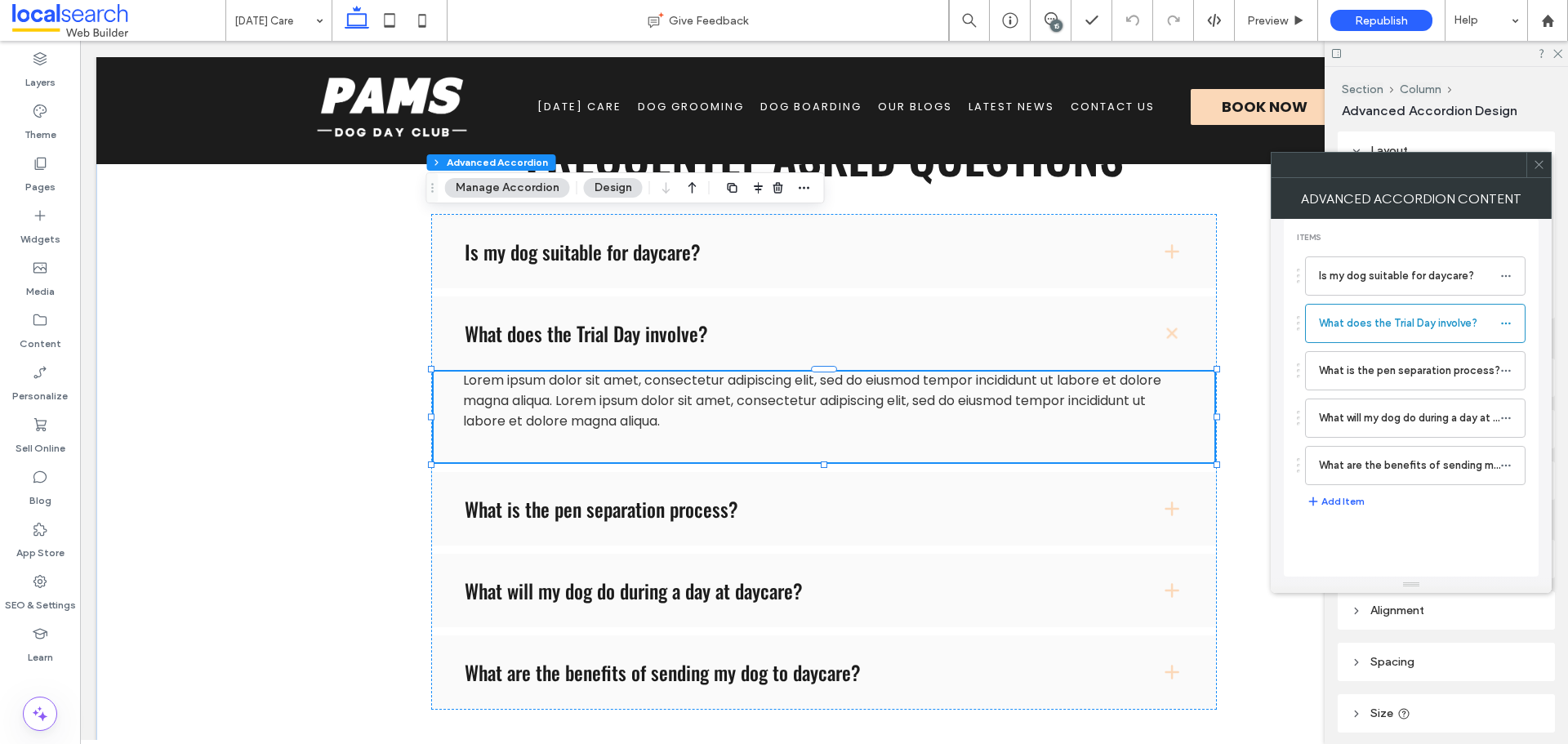
click at [586, 416] on span "Lorem ipsum dolor sit amet, consectetur adipiscing elit, sed do eiusmod tempor …" at bounding box center [811, 400] width 698 height 59
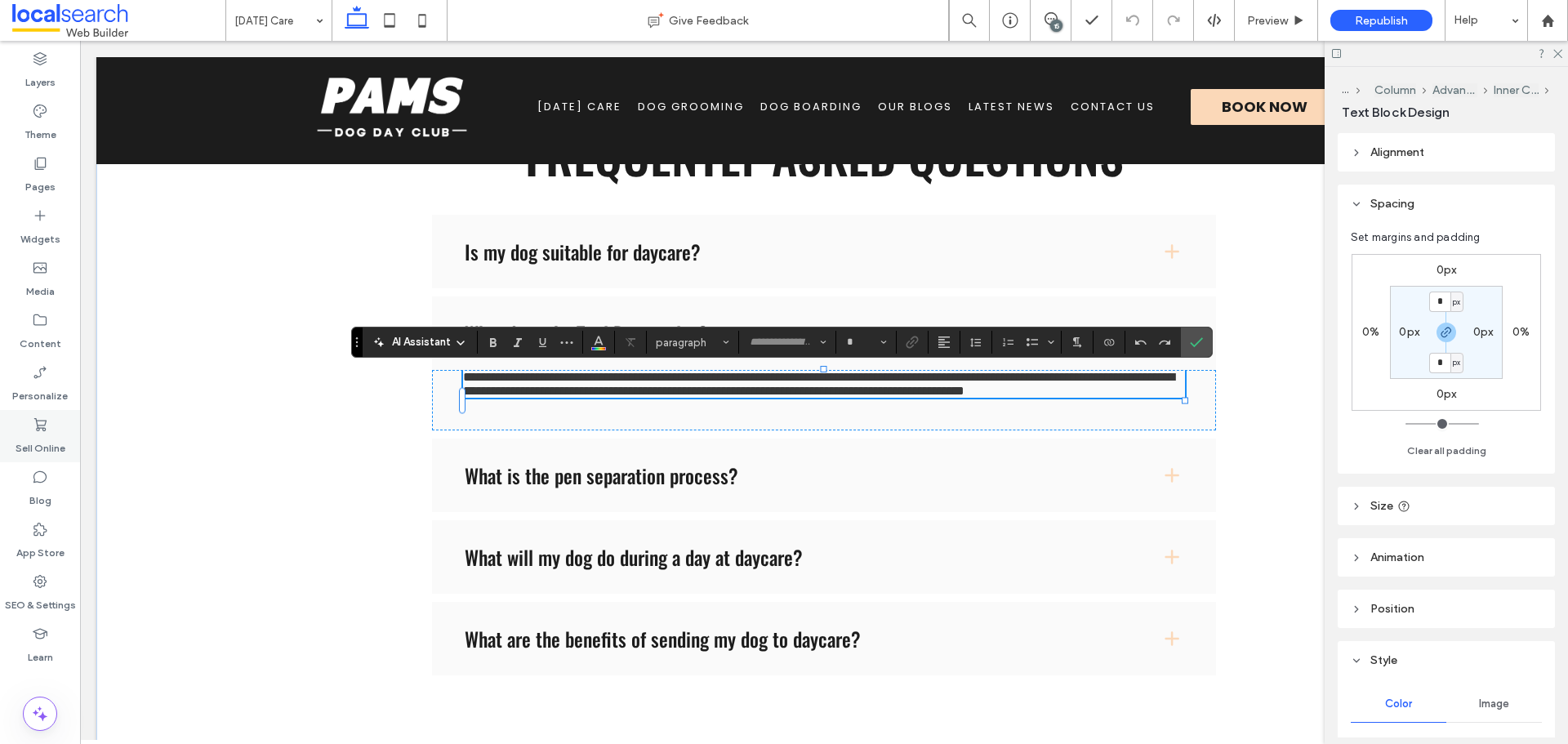
type input "*******"
type input "**"
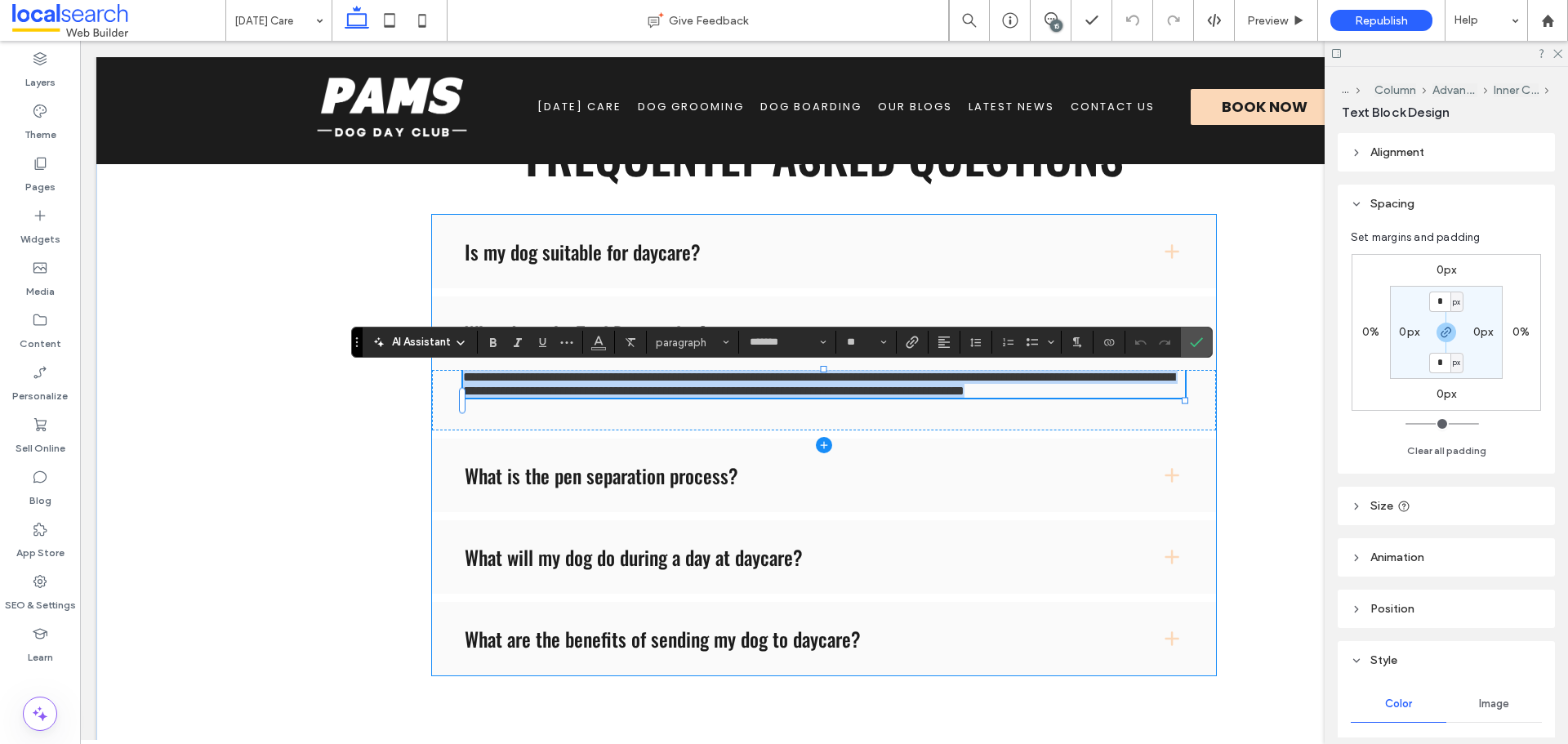
click at [758, 407] on span at bounding box center [825, 444] width 784 height 460
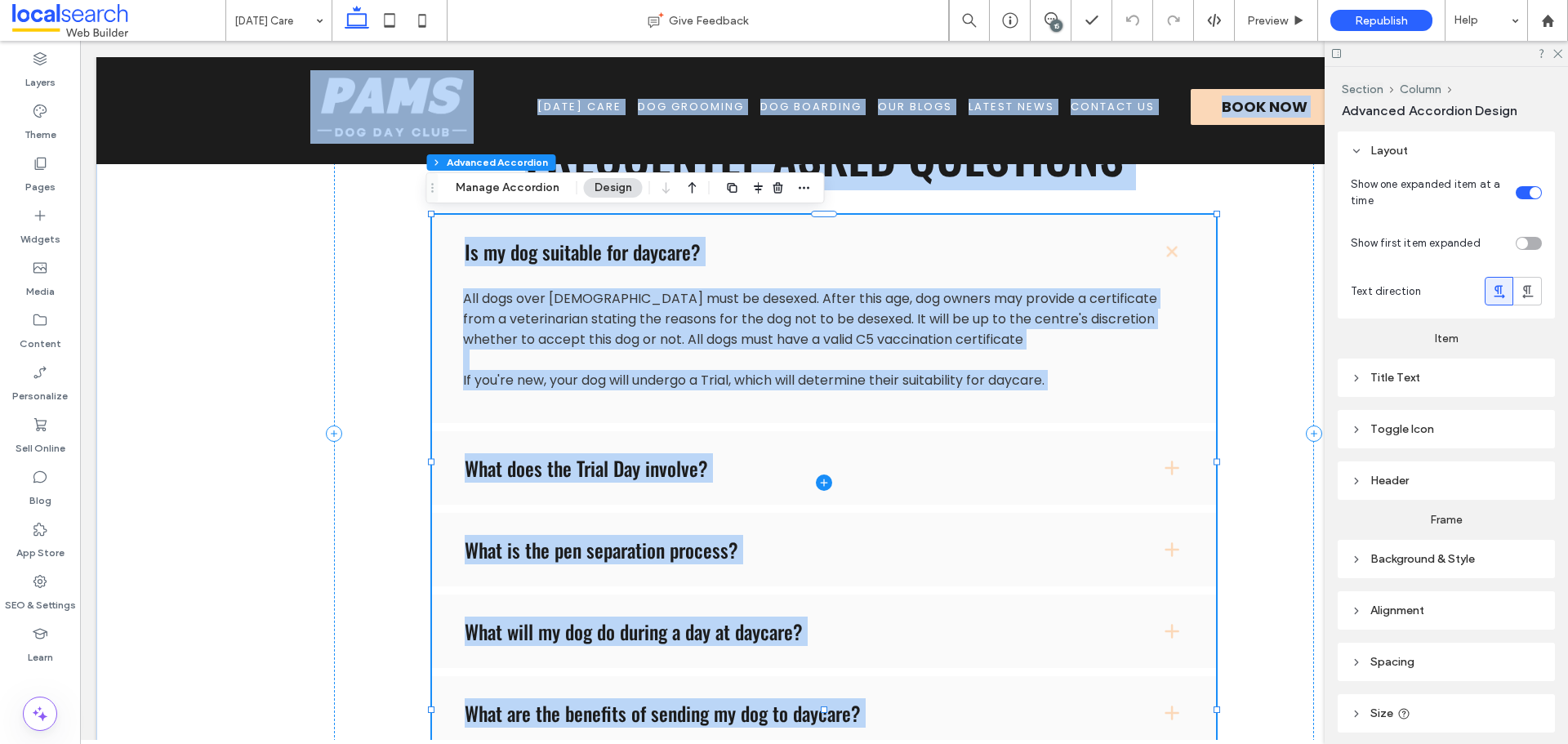
type input "*"
click at [758, 407] on span at bounding box center [825, 482] width 784 height 535
click at [736, 477] on span at bounding box center [825, 482] width 784 height 535
click at [253, 289] on div "Frequently Asked Questions Is my dog suitable for daycare? All dogs over 6 mont…" at bounding box center [825, 507] width 1456 height 779
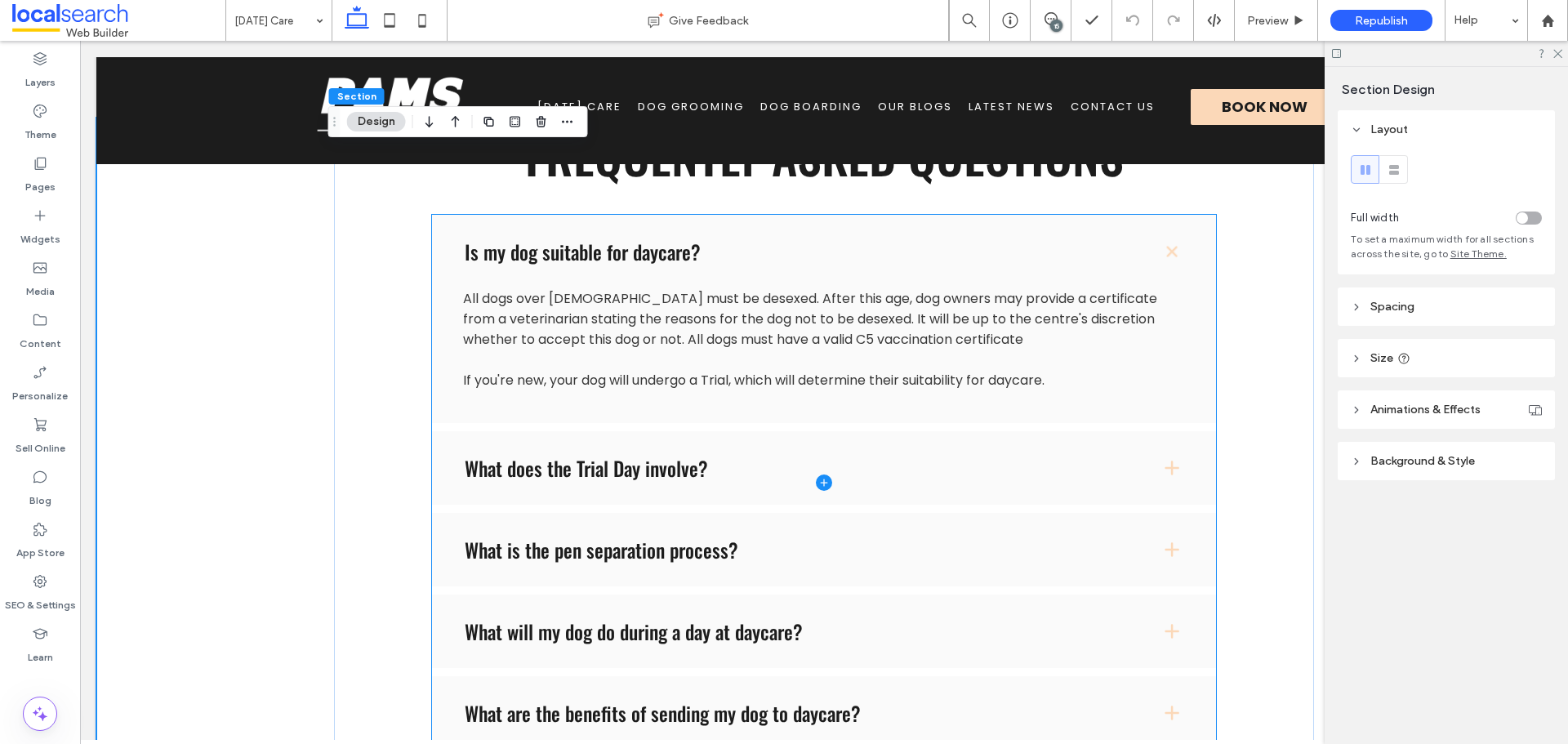
click at [594, 457] on span at bounding box center [825, 482] width 784 height 535
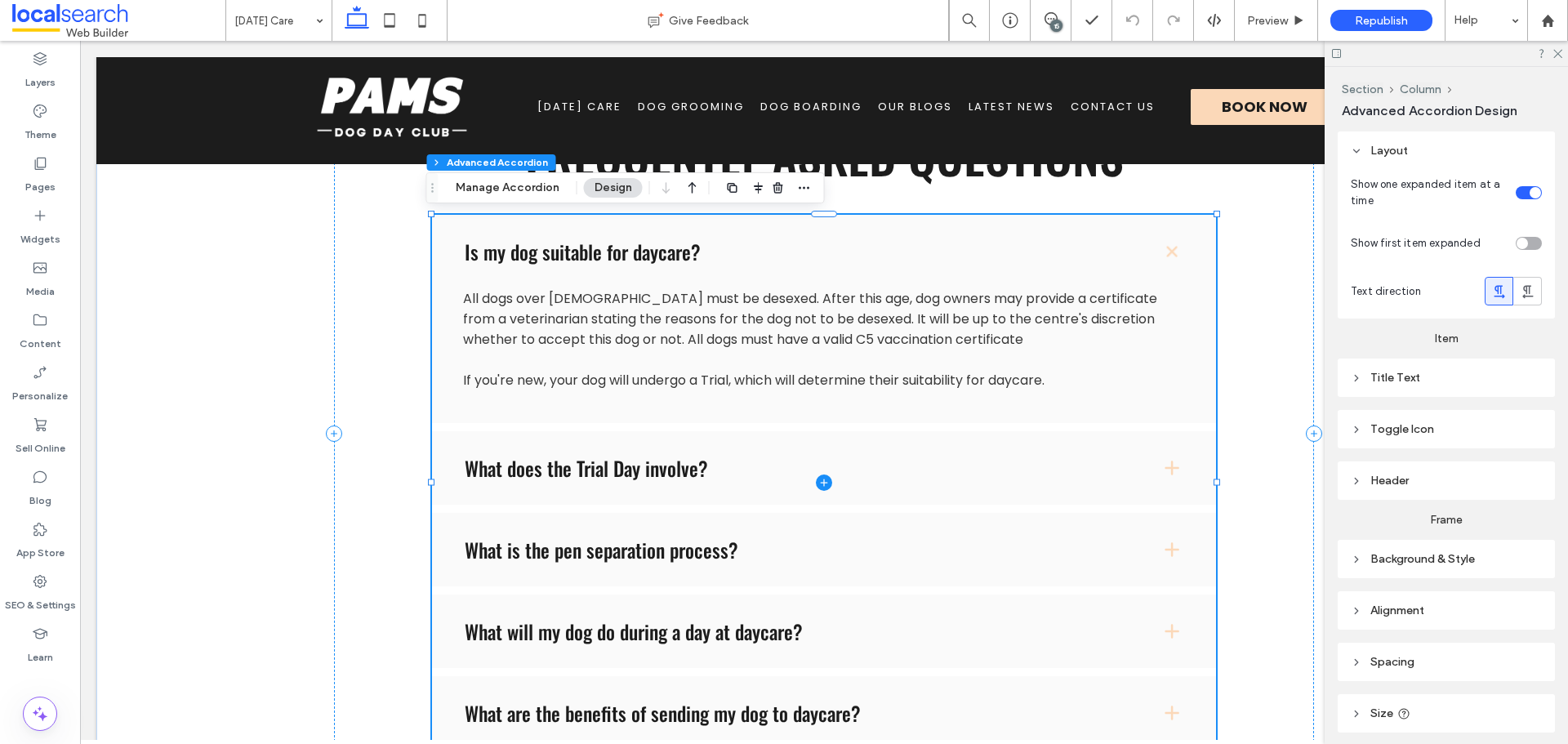
type input "*"
click at [526, 184] on button "Manage Accordion" at bounding box center [507, 187] width 125 height 19
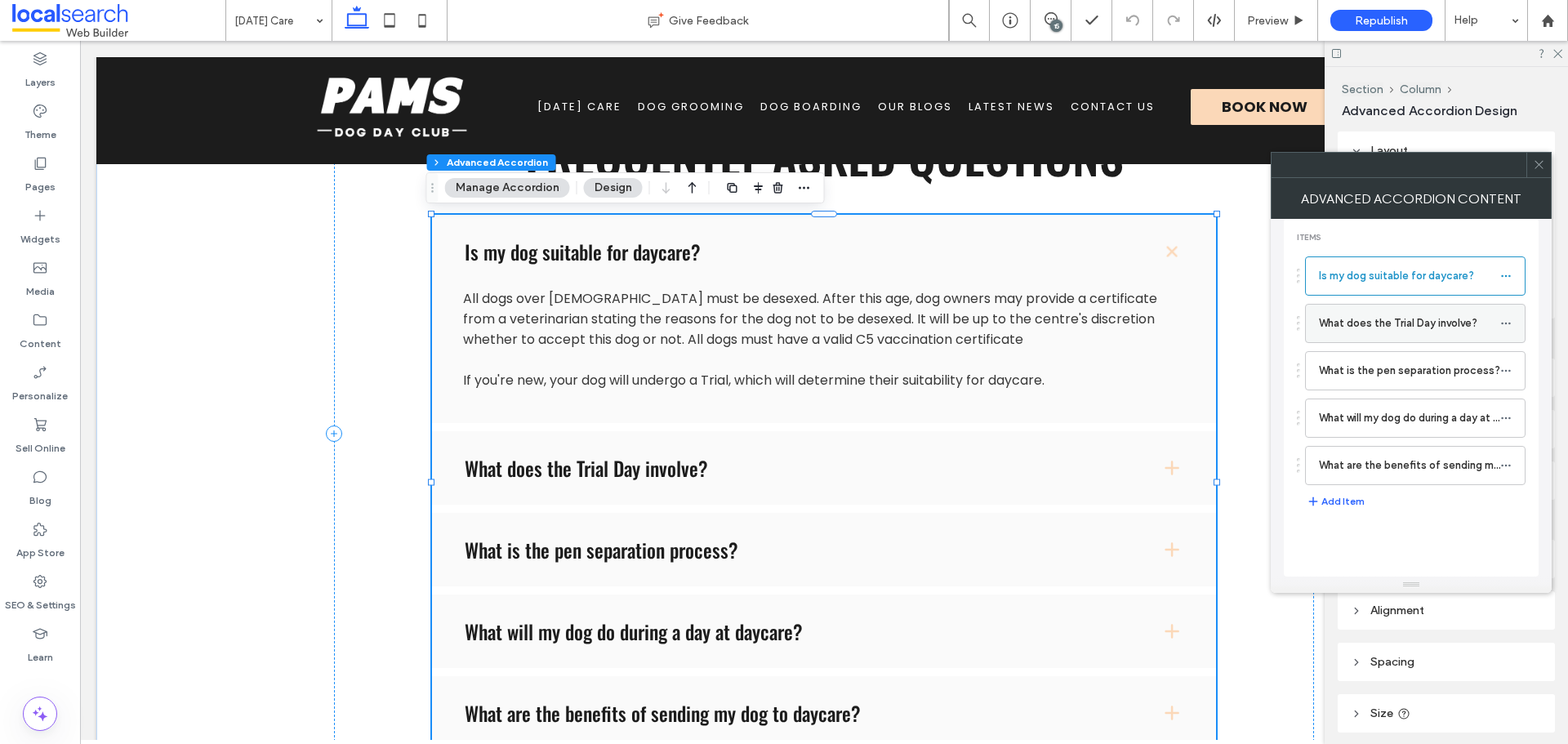
click at [1351, 334] on label "What does the Trial Day involve?" at bounding box center [1409, 322] width 181 height 32
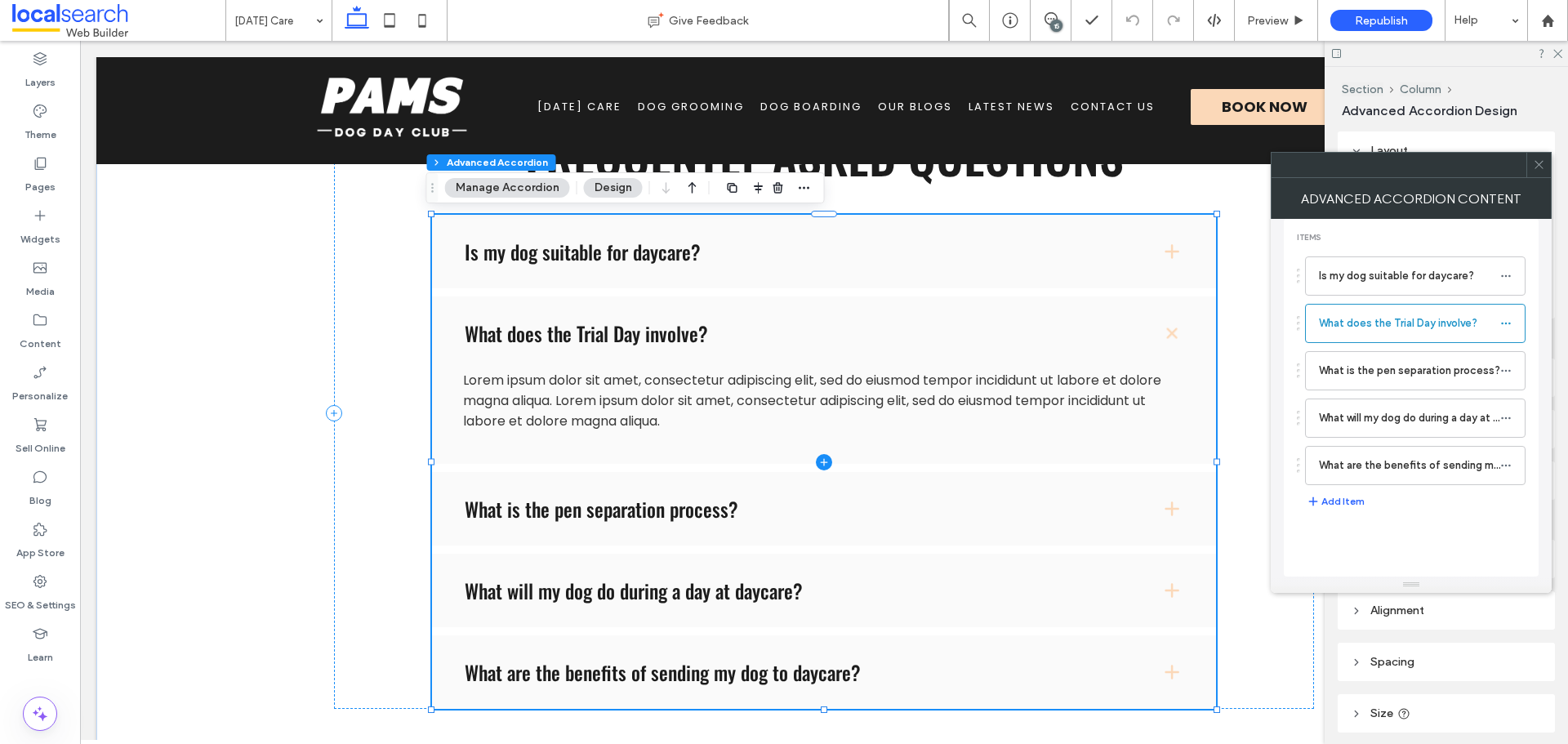
click at [775, 401] on span at bounding box center [825, 461] width 784 height 494
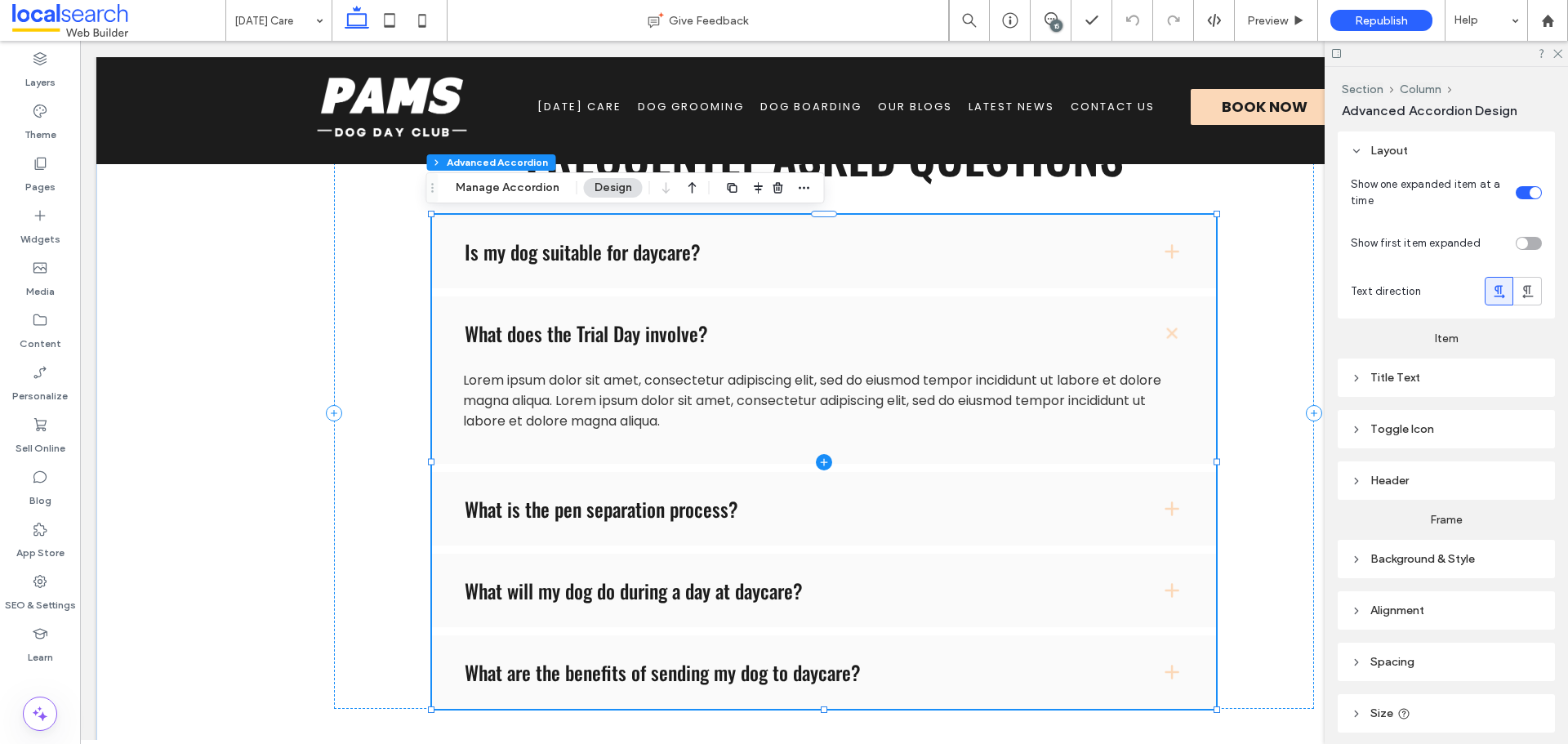
click at [555, 401] on span at bounding box center [825, 461] width 784 height 494
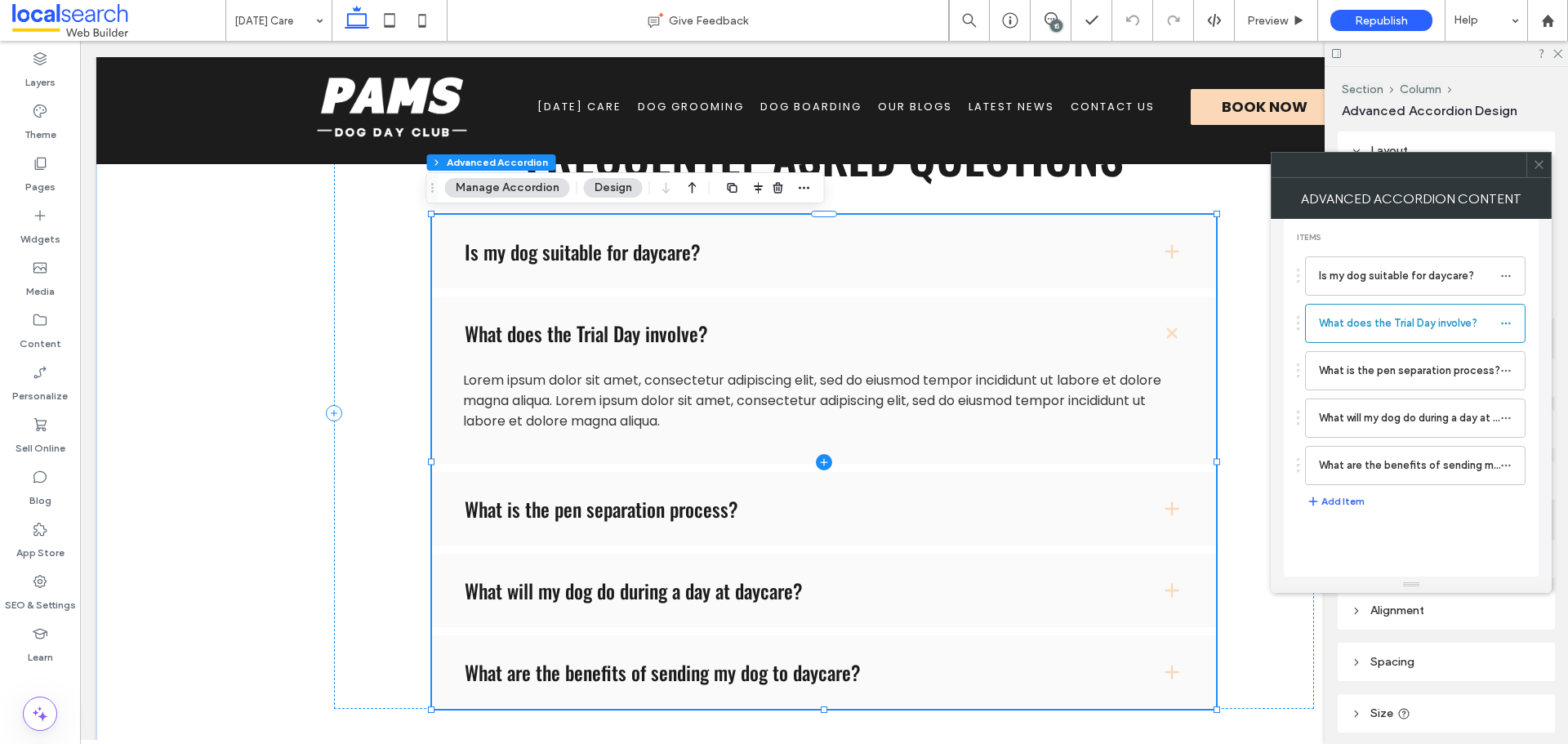
click at [608, 383] on span at bounding box center [825, 461] width 784 height 494
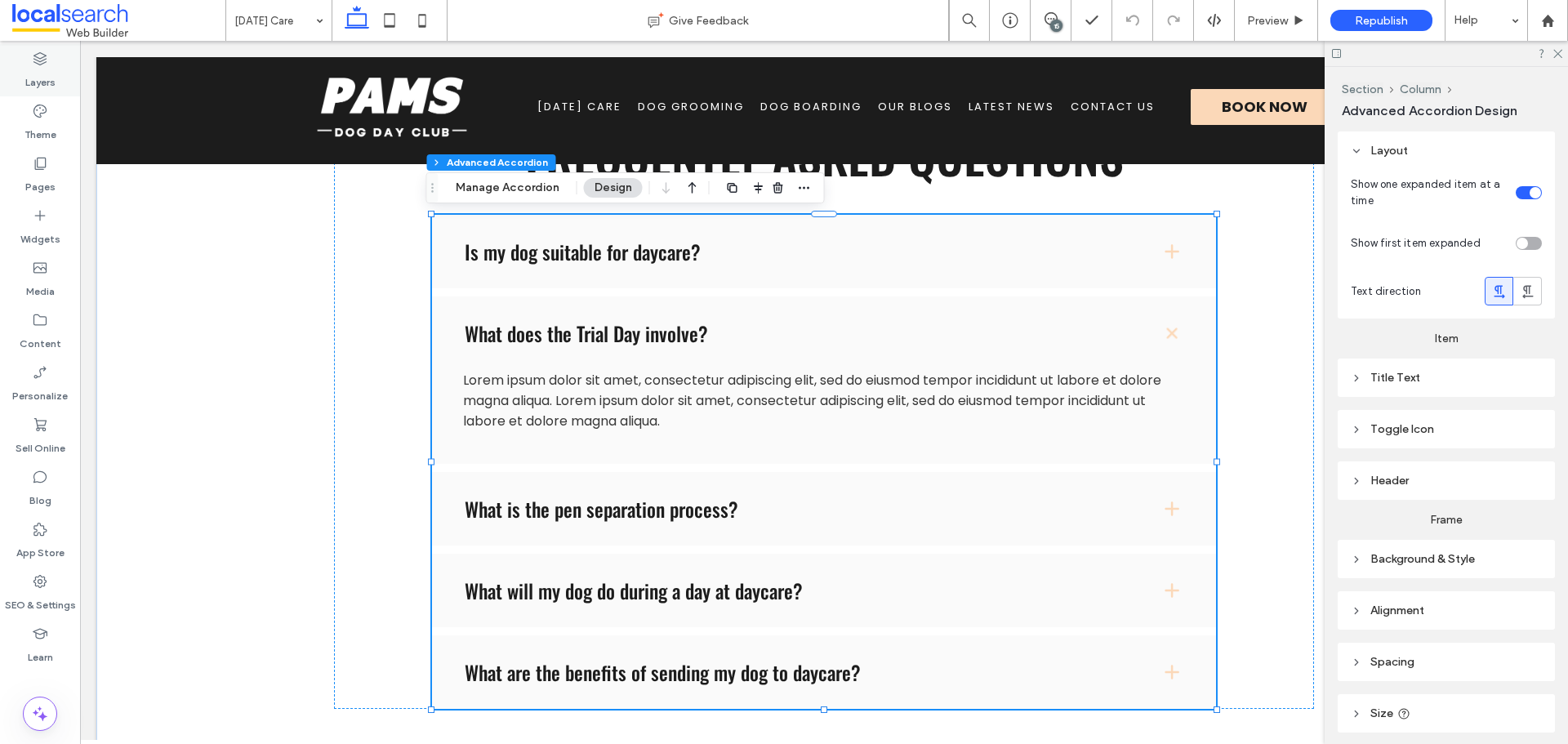
click at [43, 78] on label "Layers" at bounding box center [40, 78] width 31 height 23
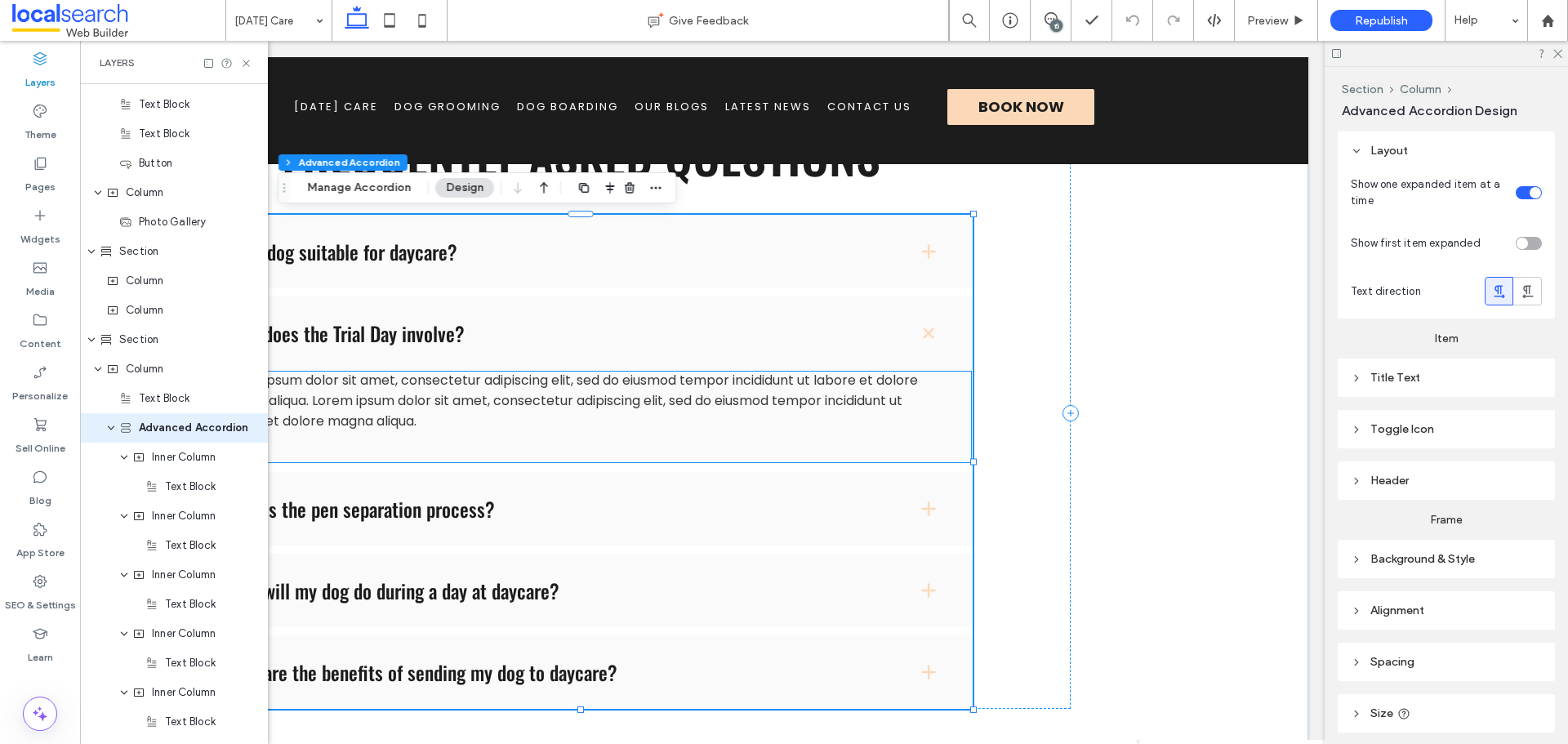
scroll to position [684, 0]
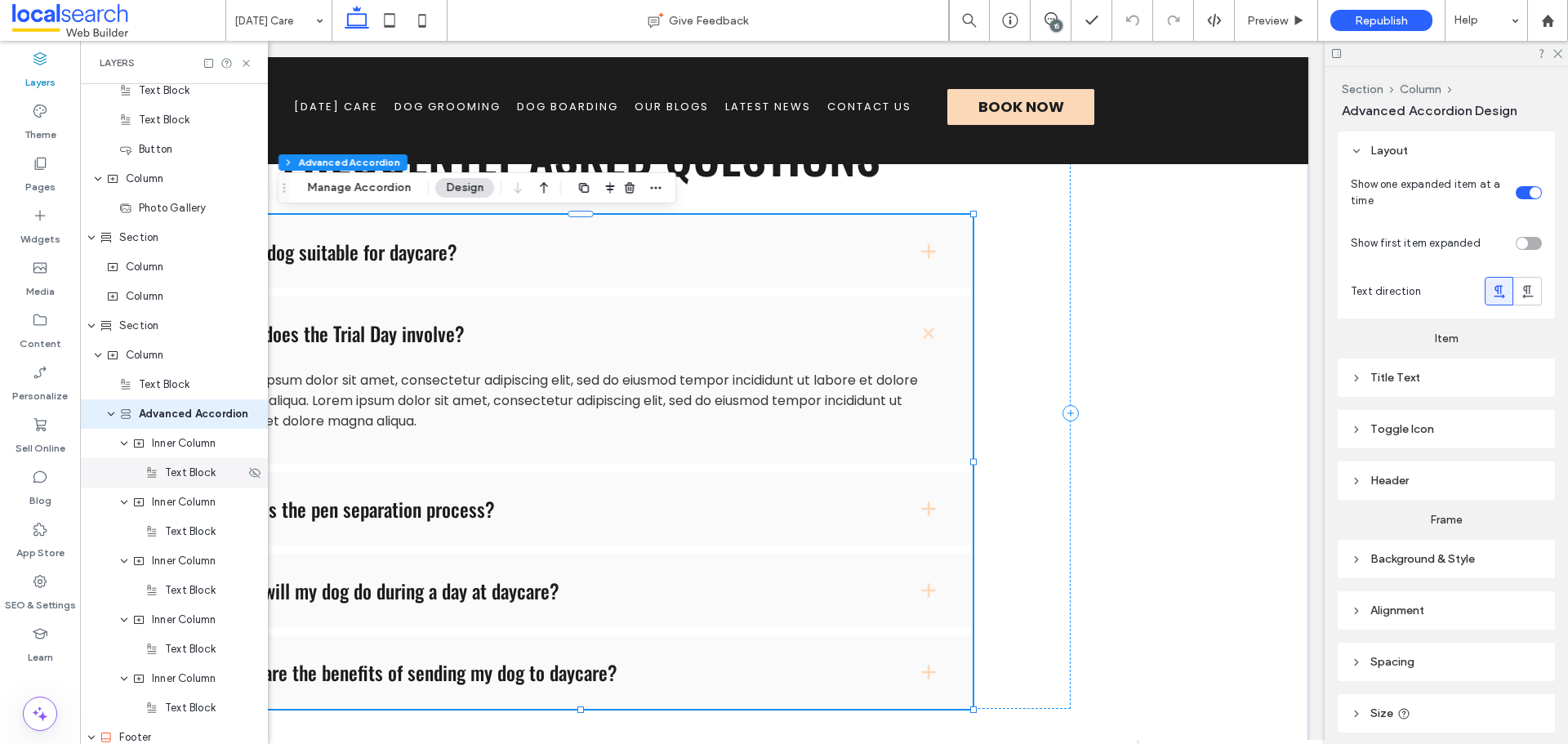
click at [192, 480] on span "Text Block" at bounding box center [190, 472] width 51 height 17
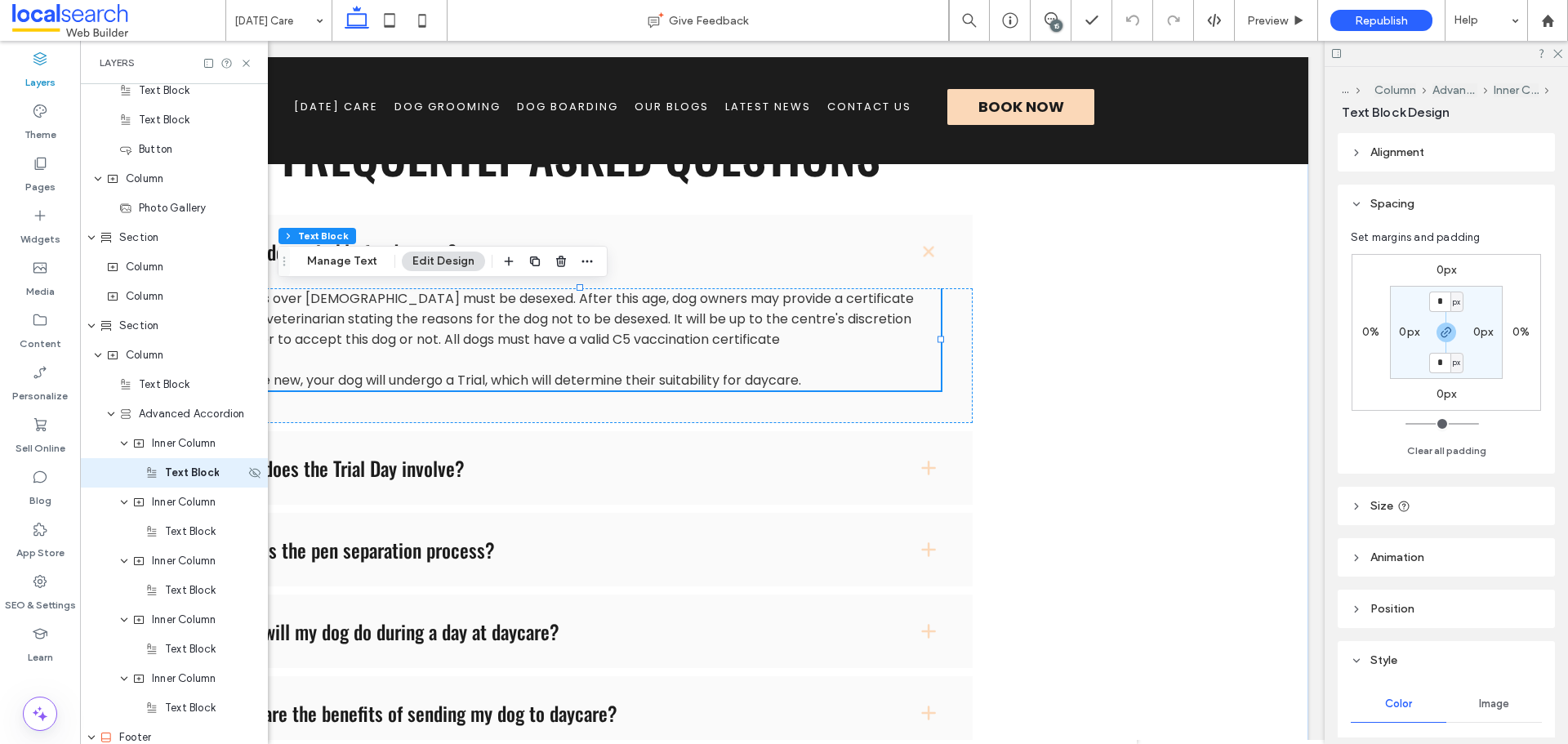
scroll to position [743, 0]
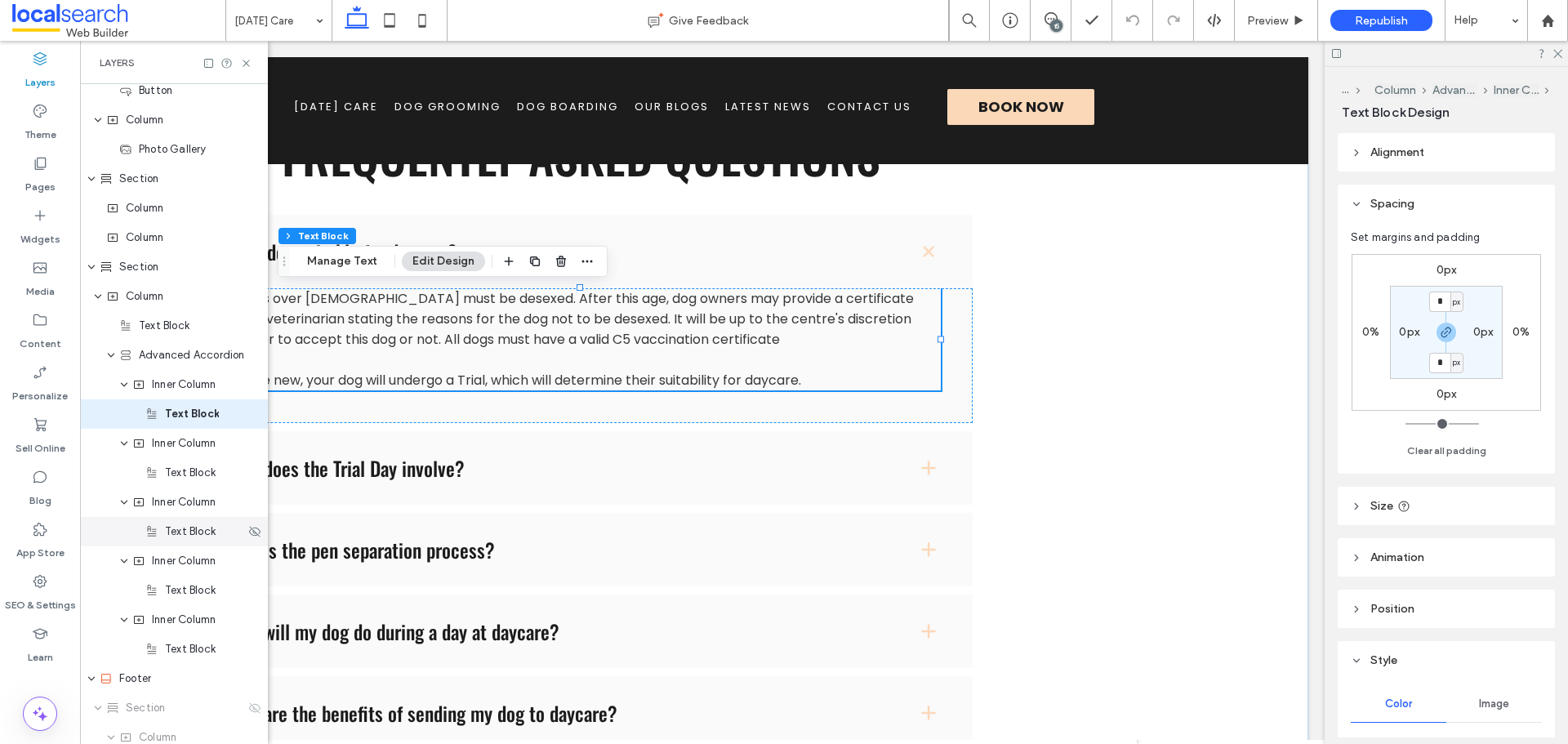
click at [178, 537] on span "Text Block" at bounding box center [190, 531] width 51 height 17
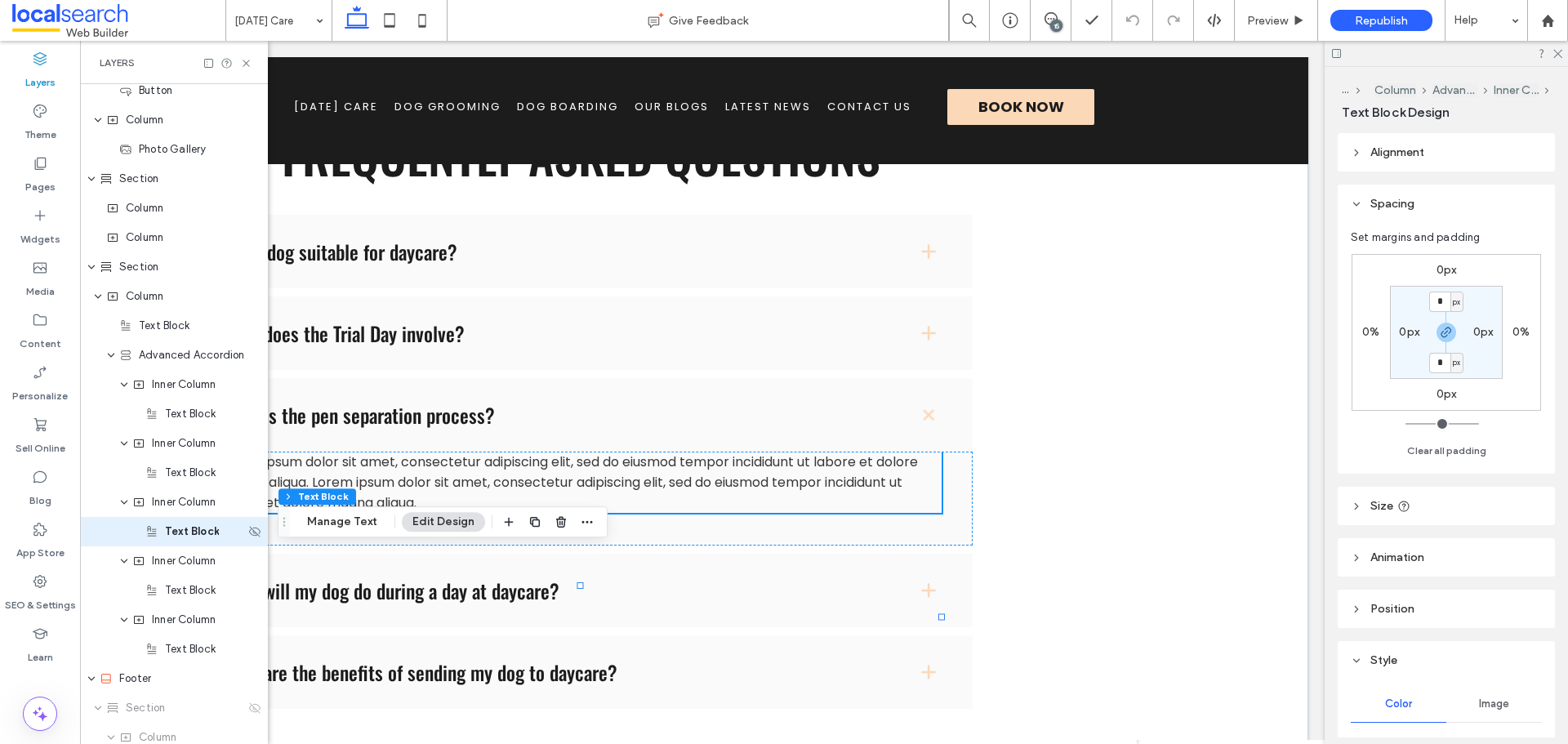
scroll to position [861, 0]
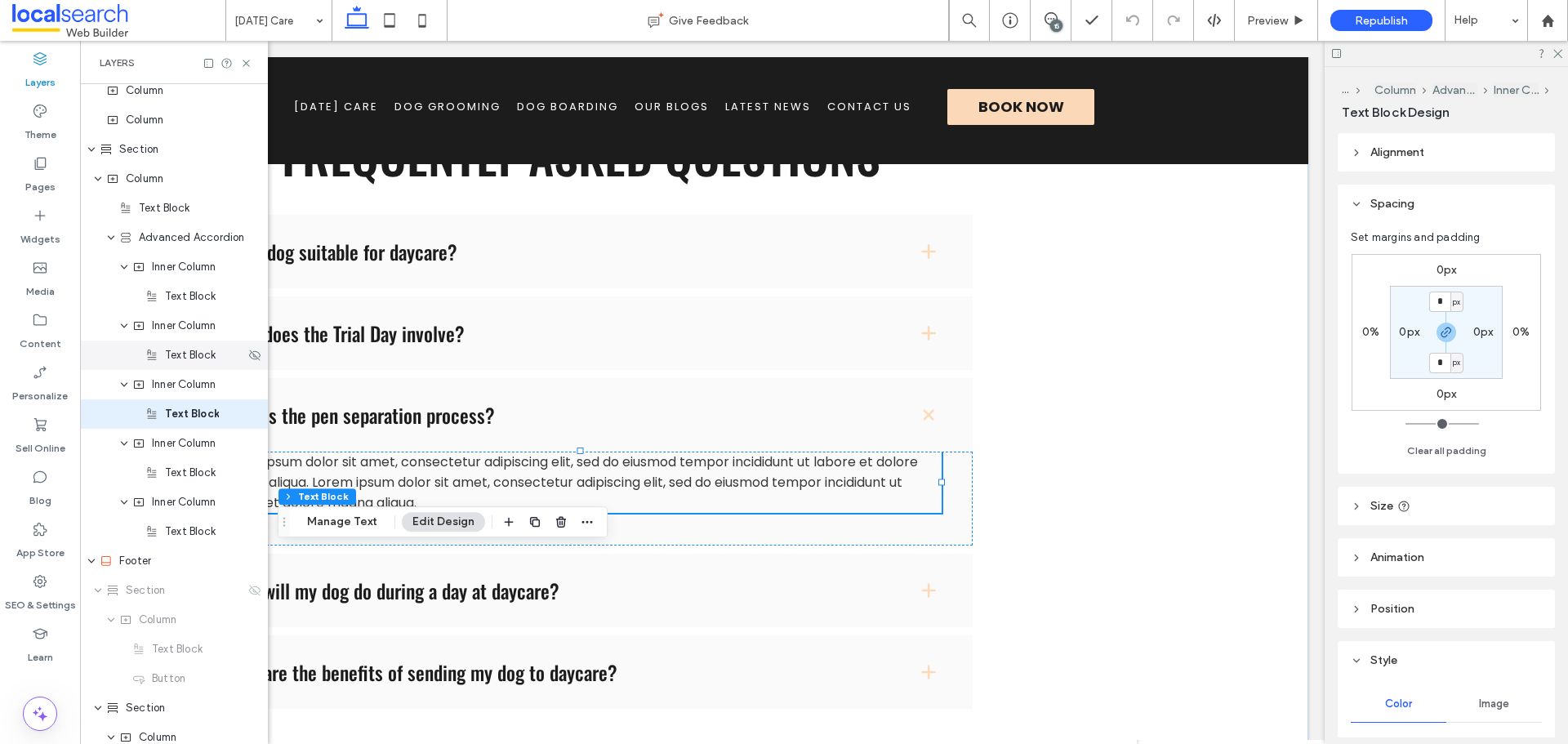
click at [177, 361] on span "Text Block" at bounding box center [190, 355] width 51 height 17
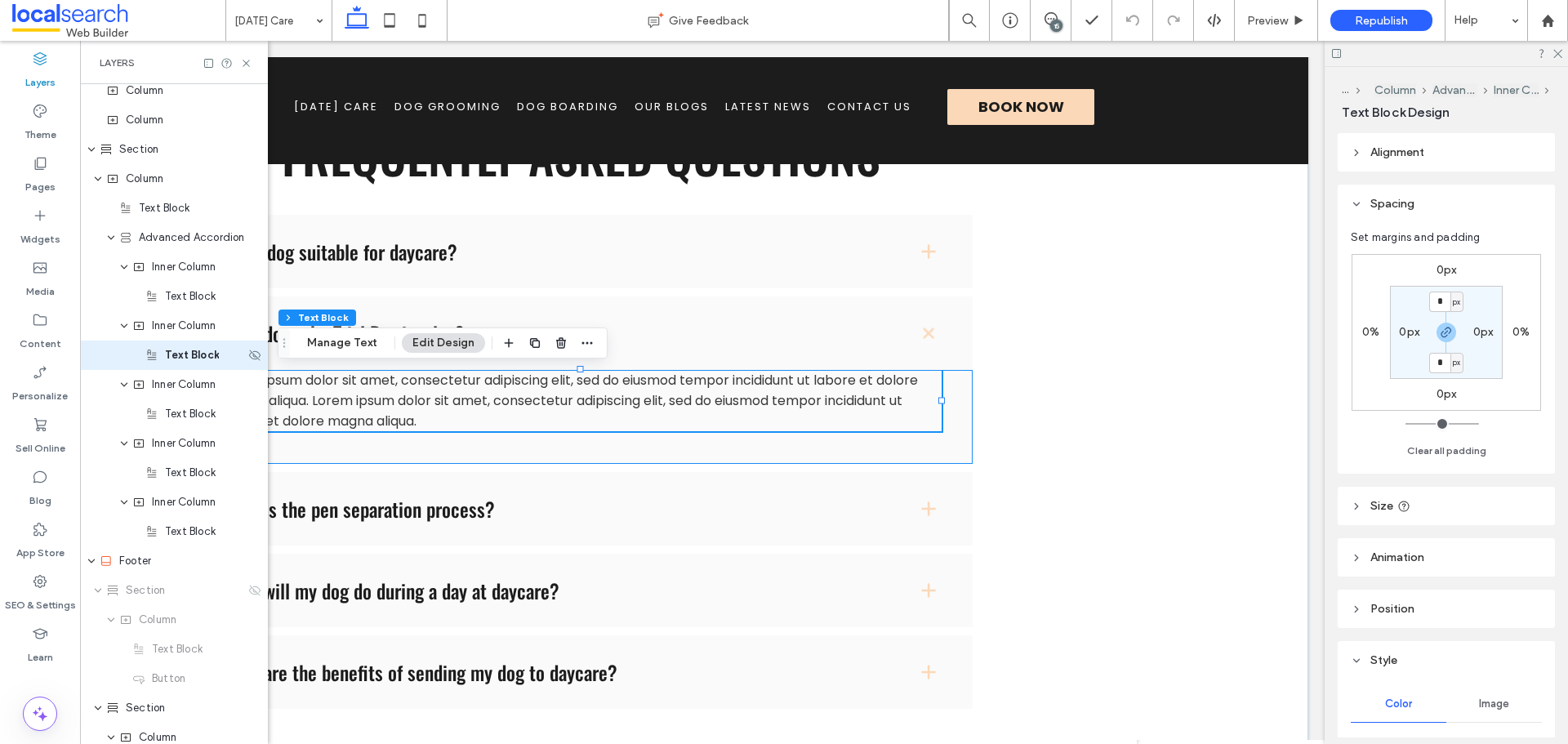
scroll to position [801, 0]
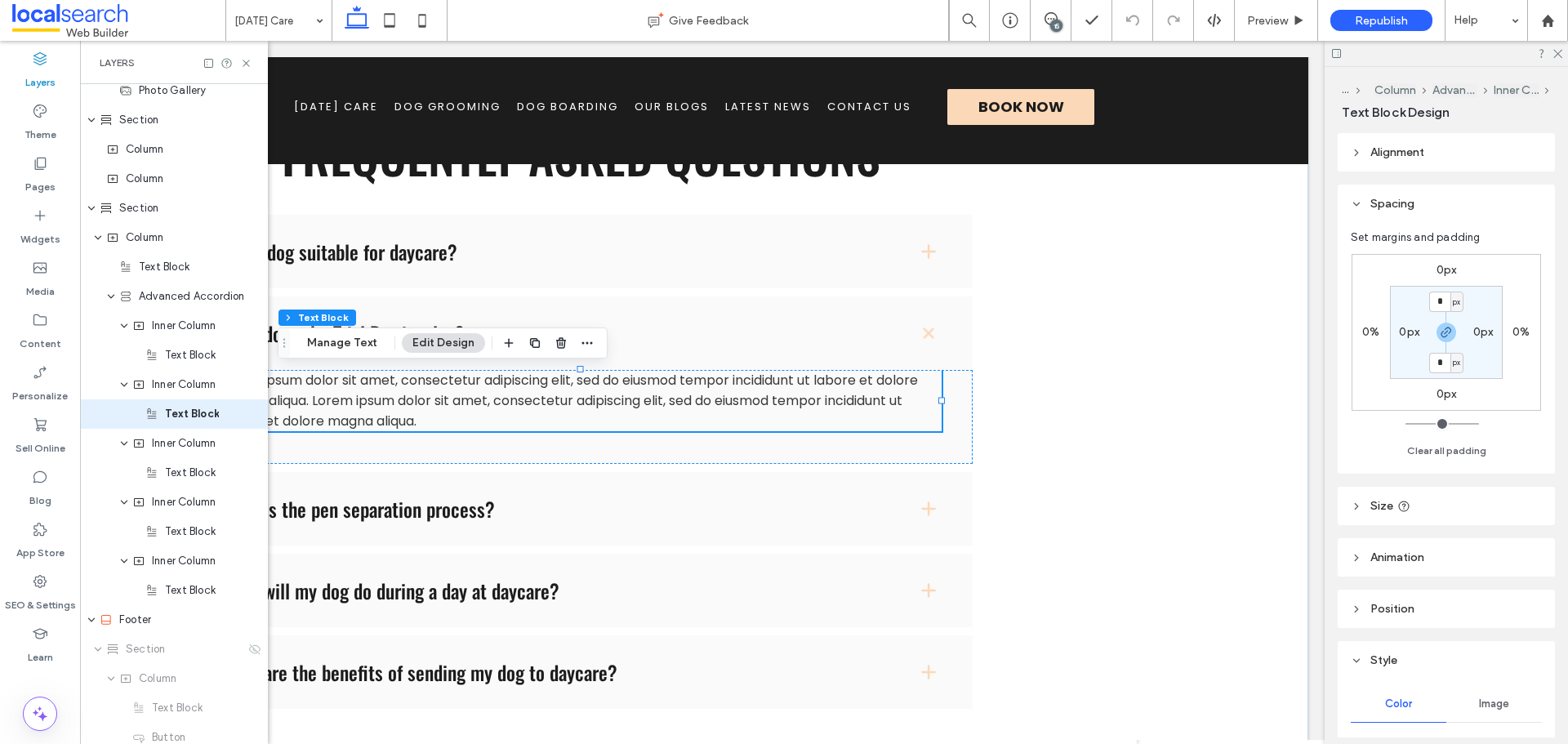
click at [488, 416] on p "Lorem ipsum dolor sit amet, consectetur adipiscing elit, sed do eiusmod tempor …" at bounding box center [580, 400] width 721 height 61
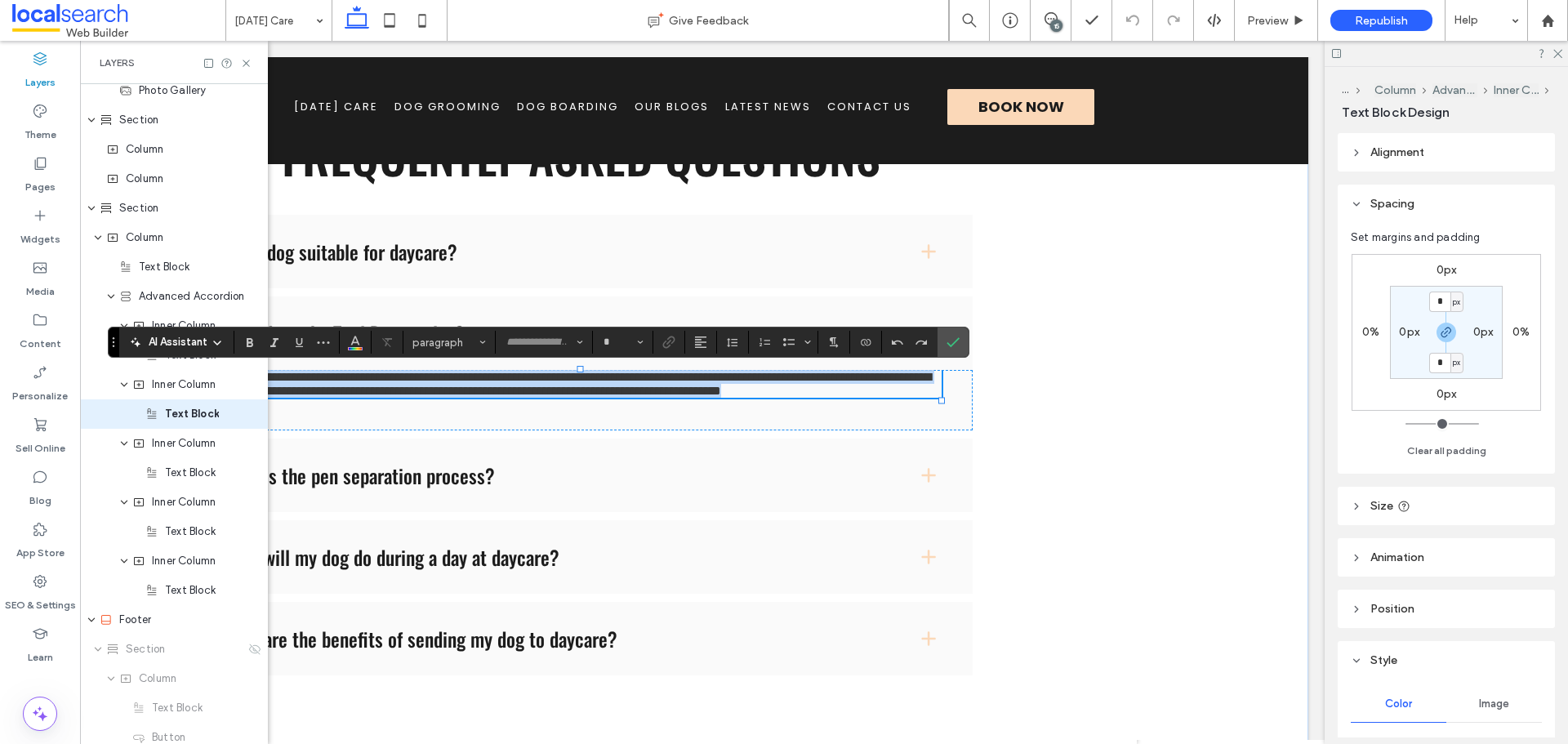
type input "*******"
type input "**"
paste div
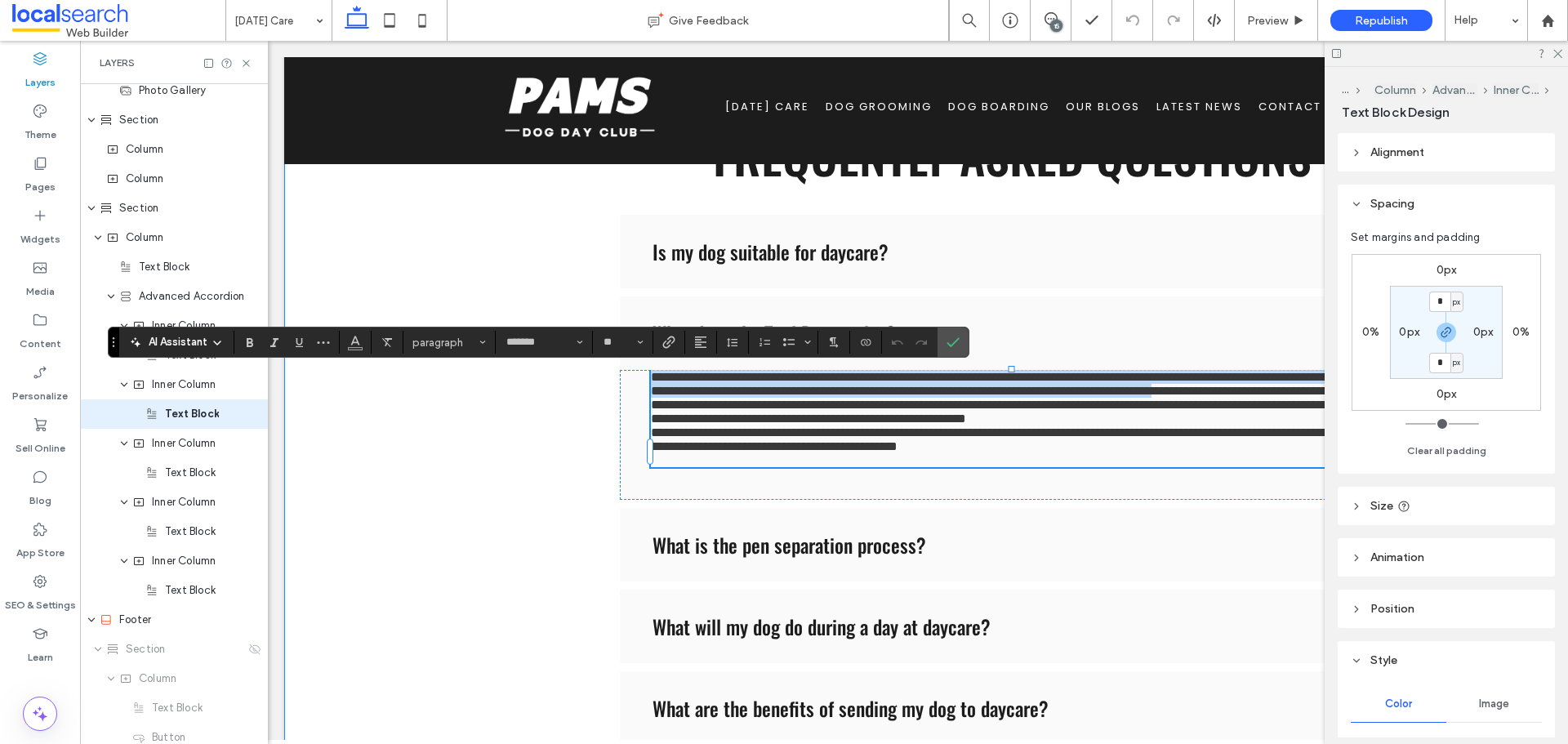
scroll to position [0, 0]
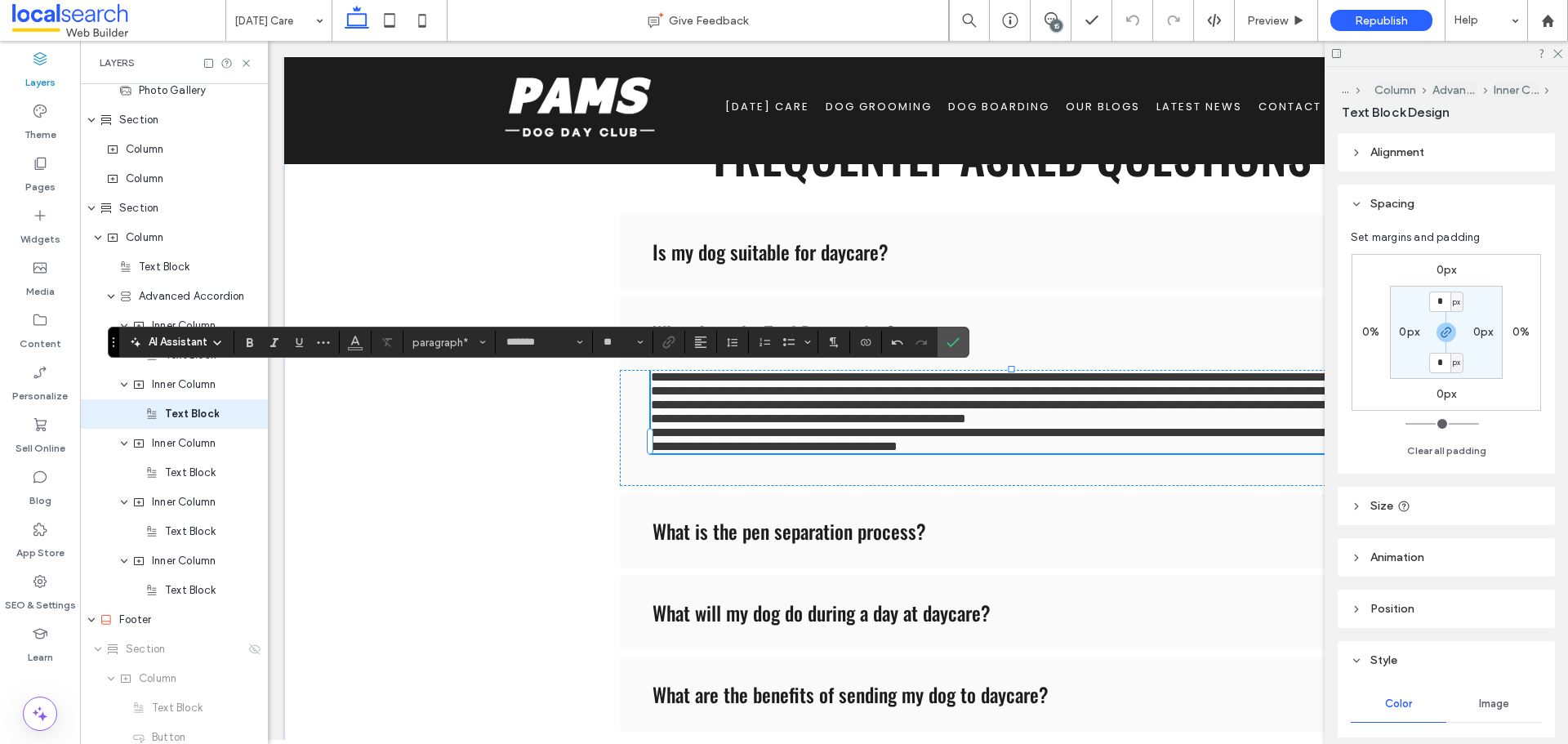
click at [1169, 425] on p "**********" at bounding box center [1011, 397] width 721 height 56
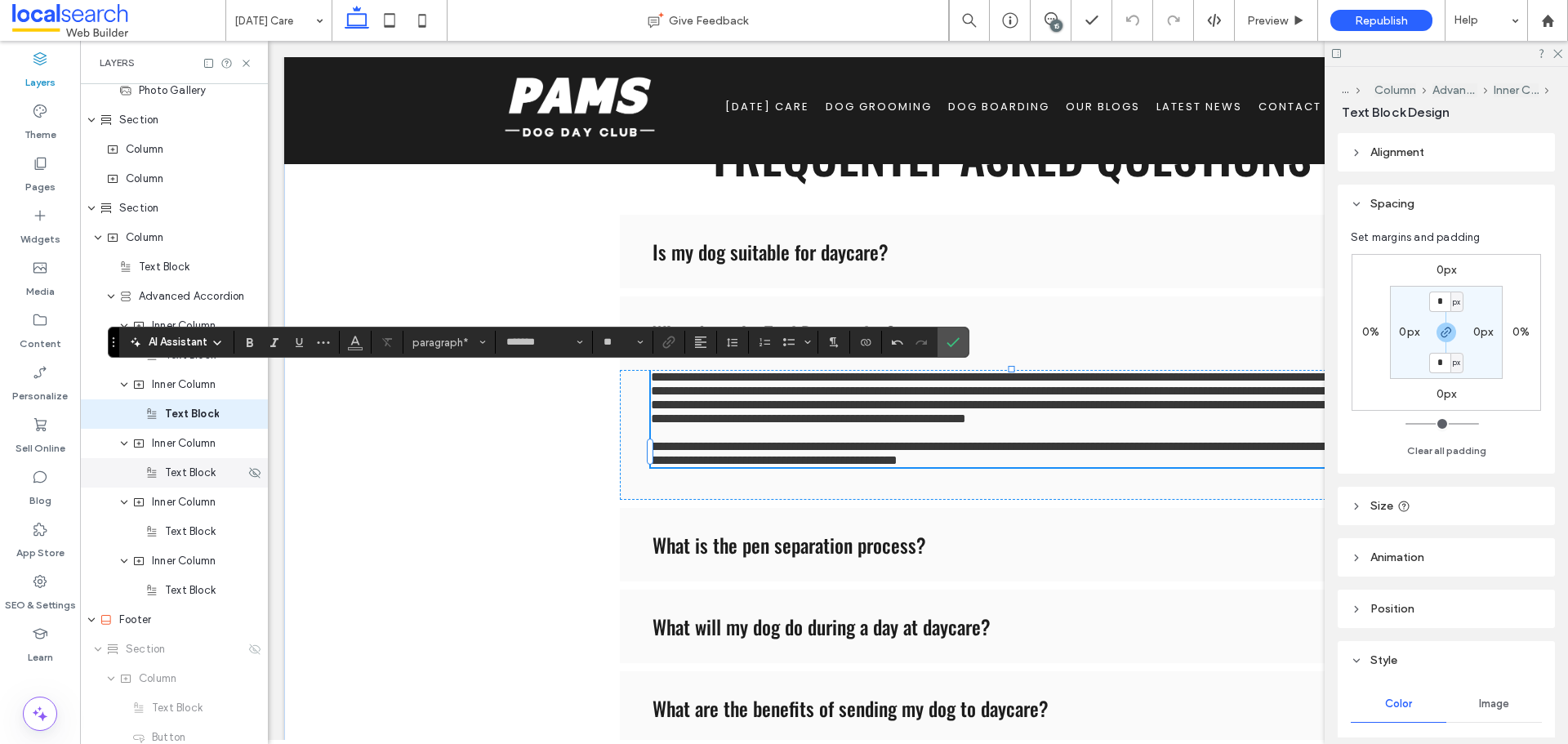
click at [194, 470] on span "Text Block" at bounding box center [190, 472] width 51 height 17
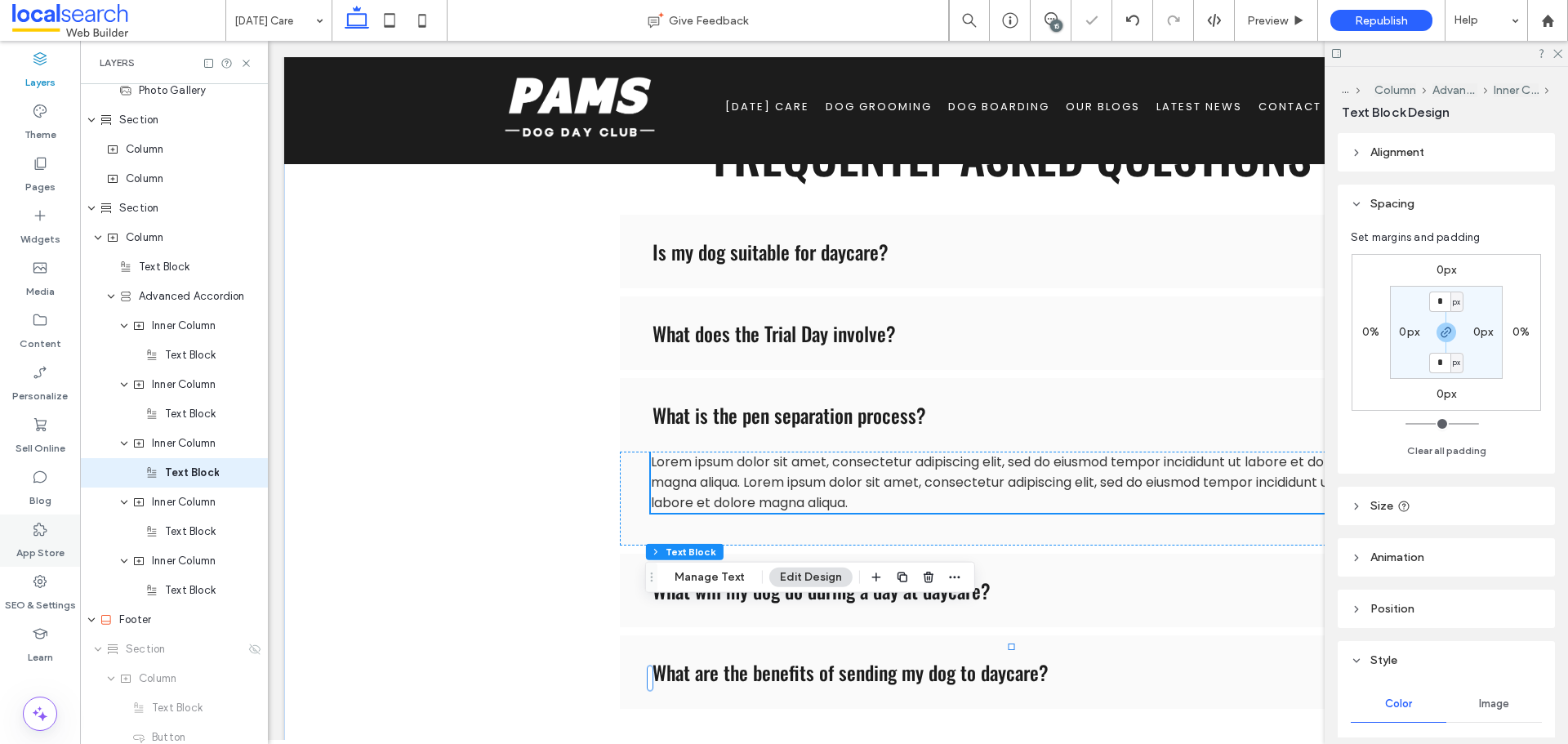
scroll to position [861, 0]
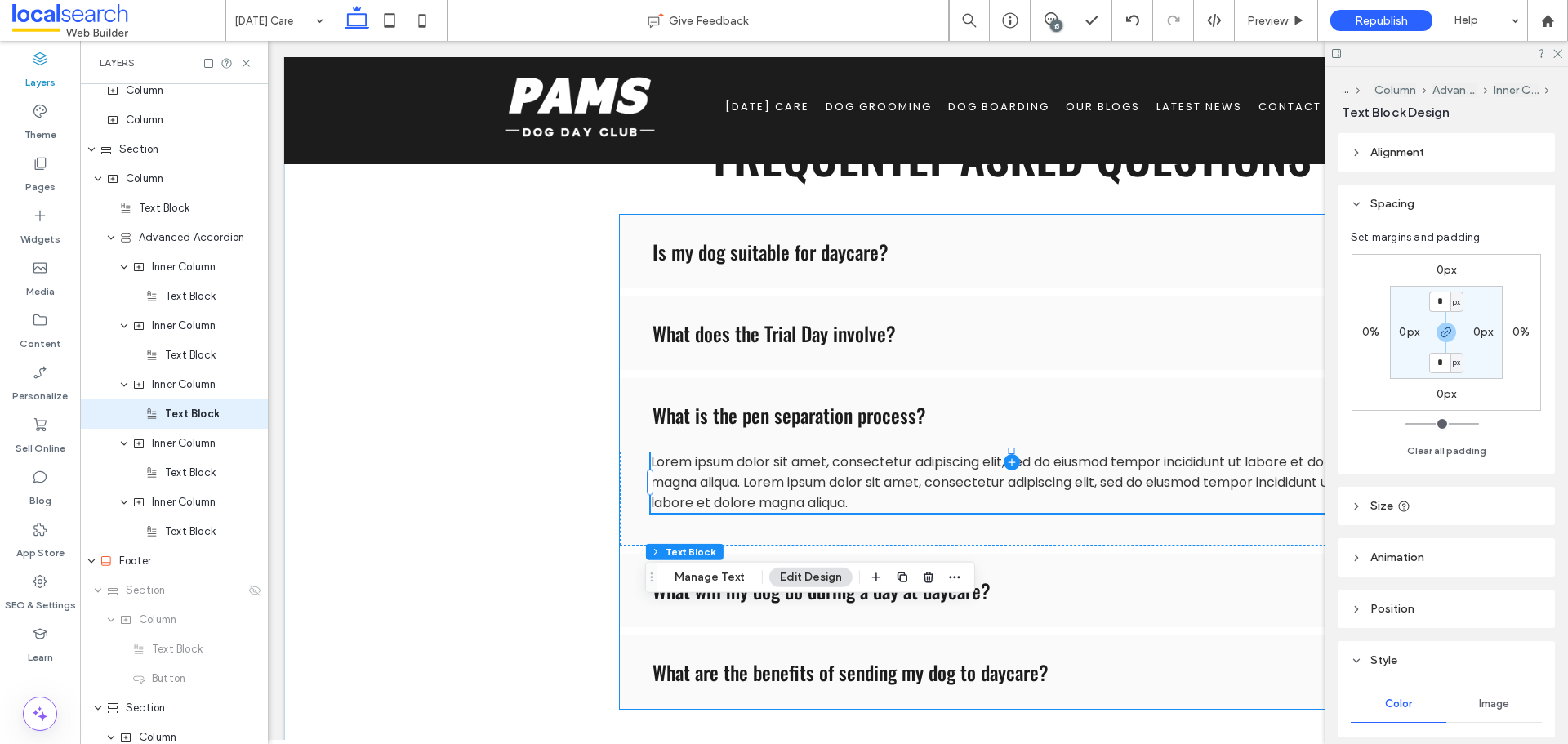
click at [740, 479] on span at bounding box center [1012, 461] width 784 height 494
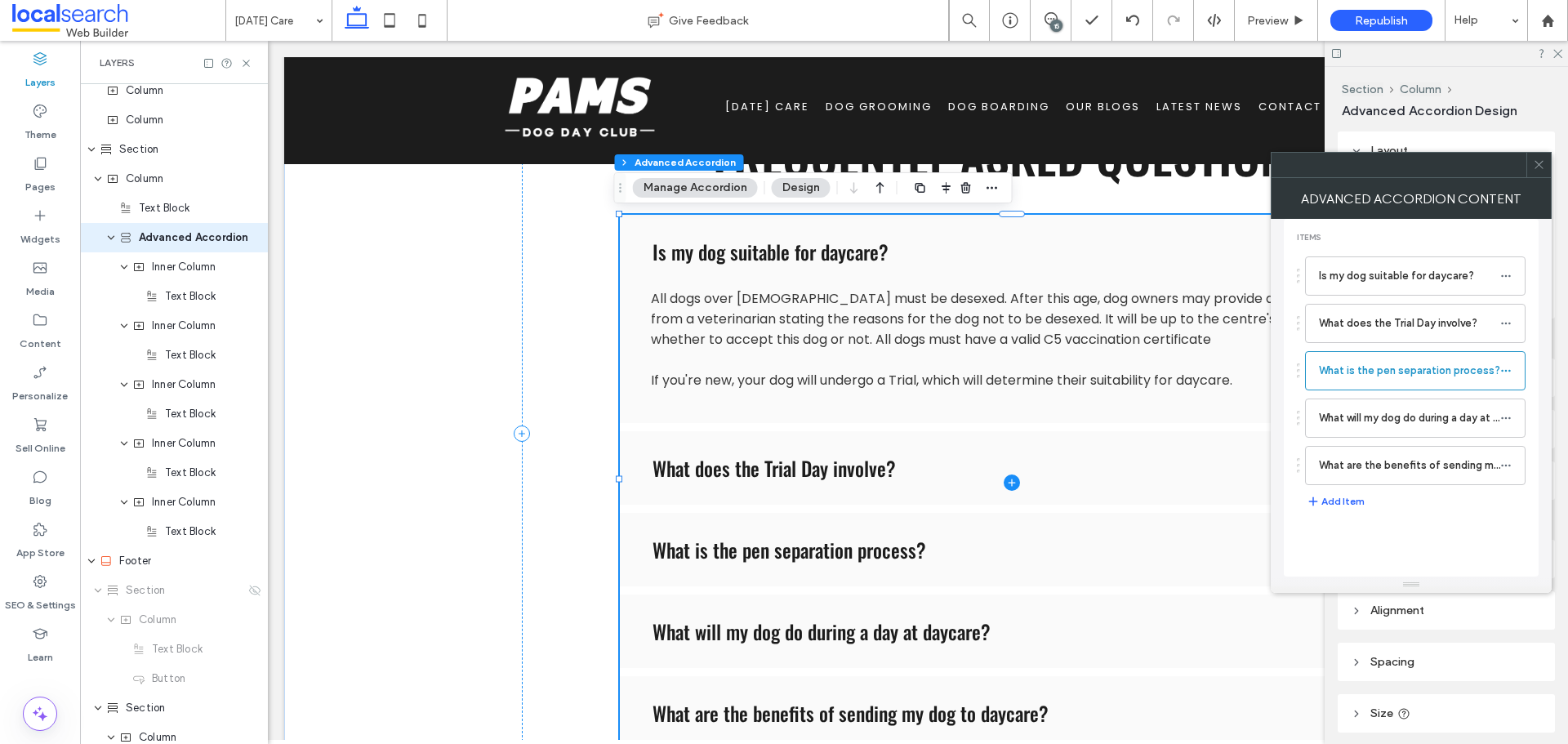
type input "*"
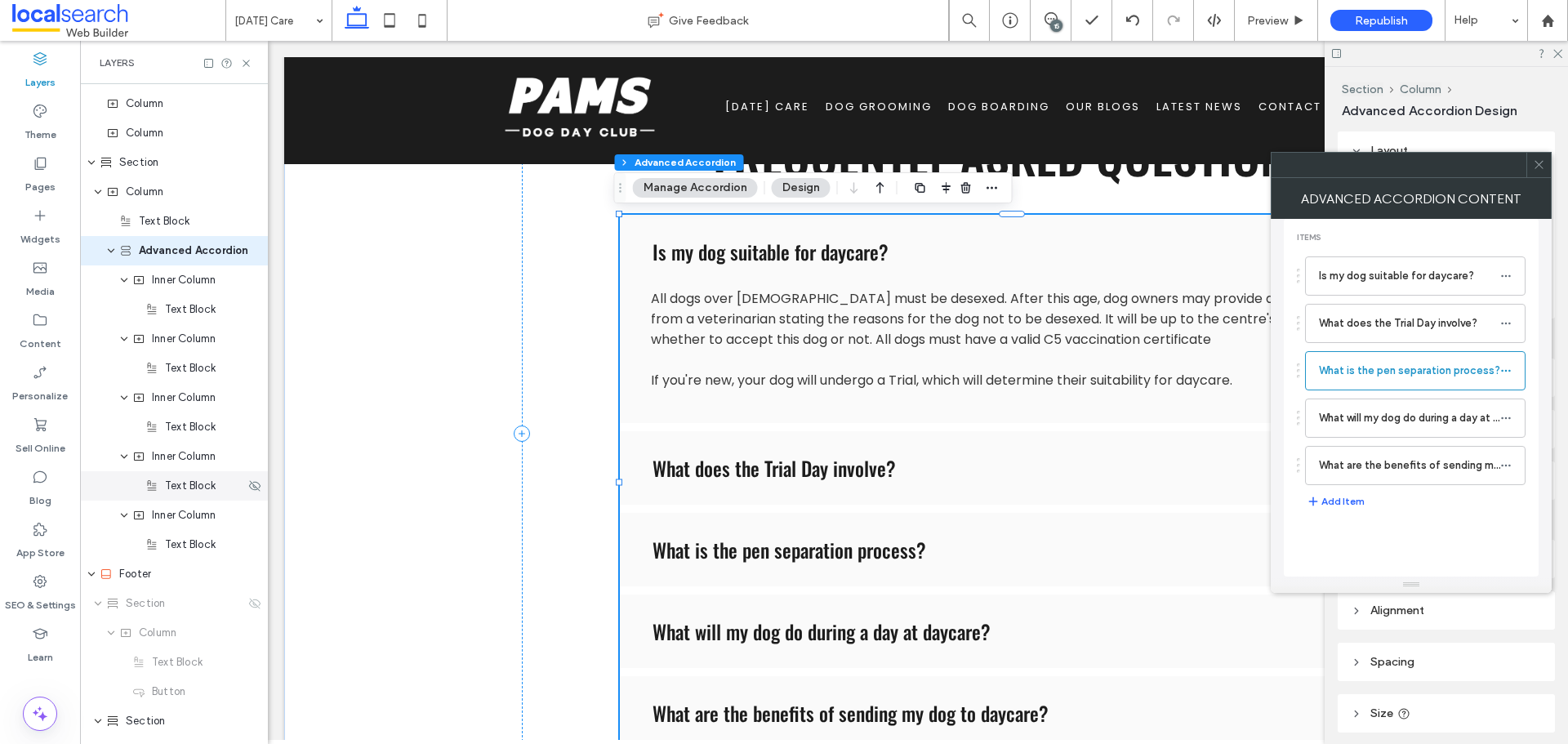
click at [183, 490] on span "Text Block" at bounding box center [190, 485] width 51 height 17
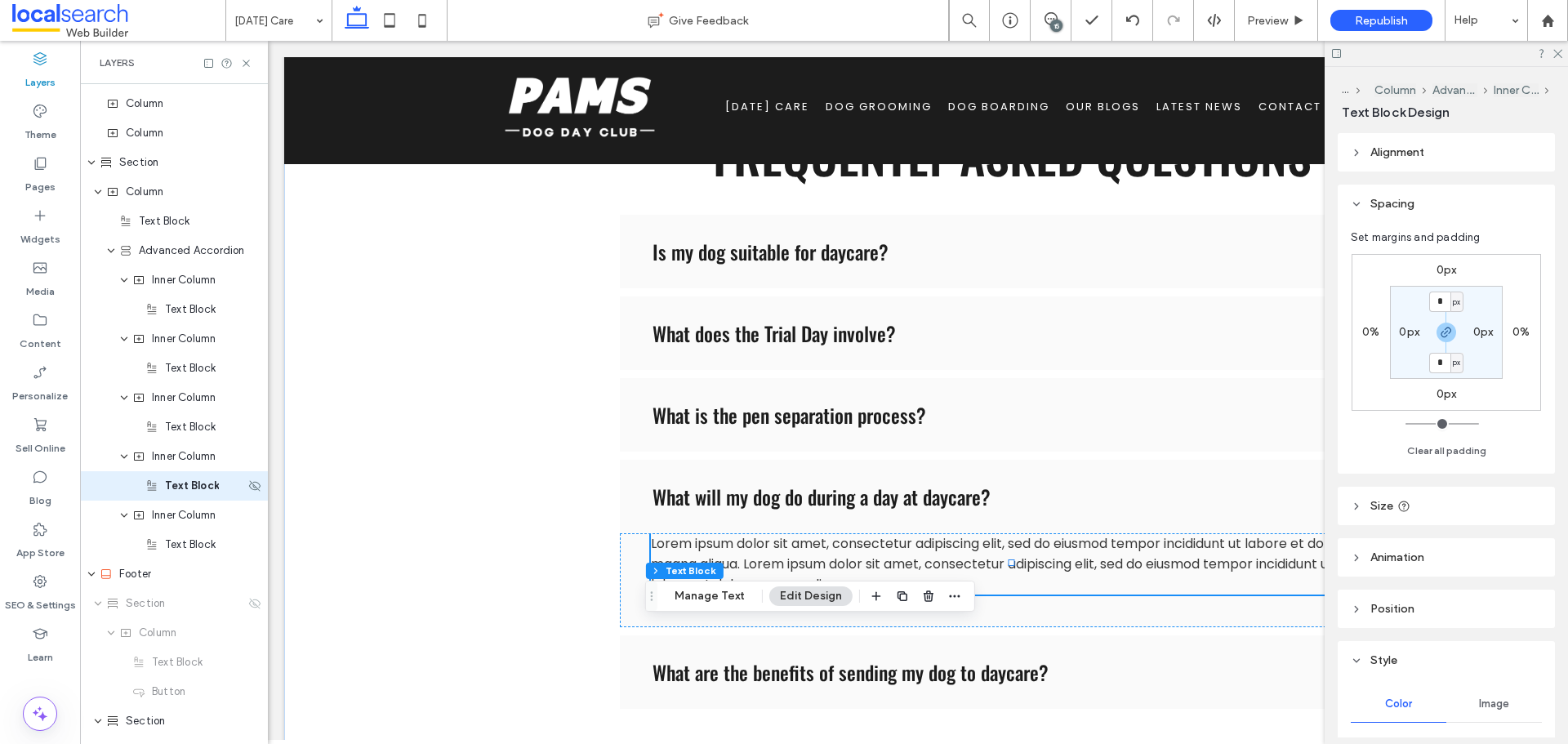
scroll to position [919, 0]
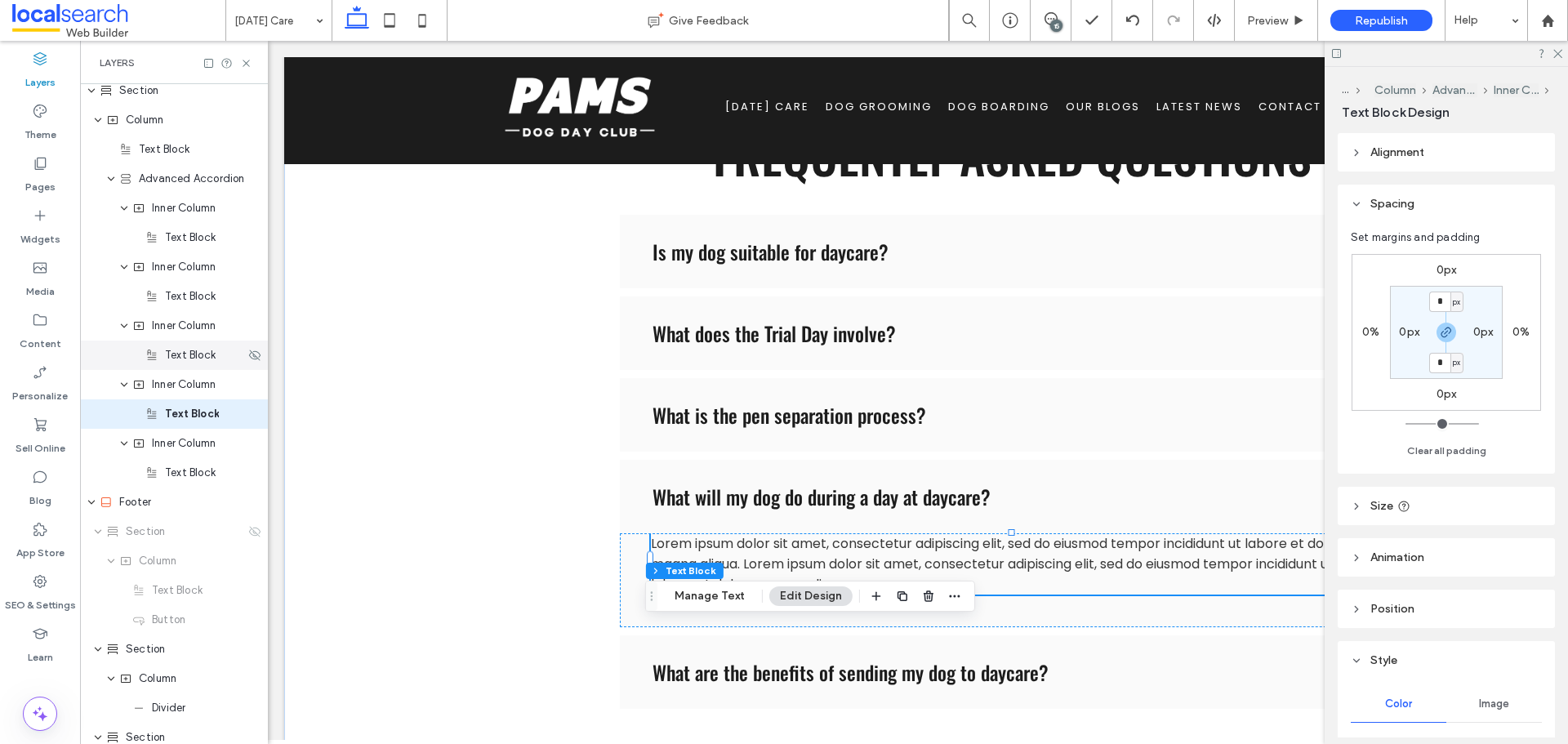
click at [200, 361] on span "Text Block" at bounding box center [190, 355] width 51 height 17
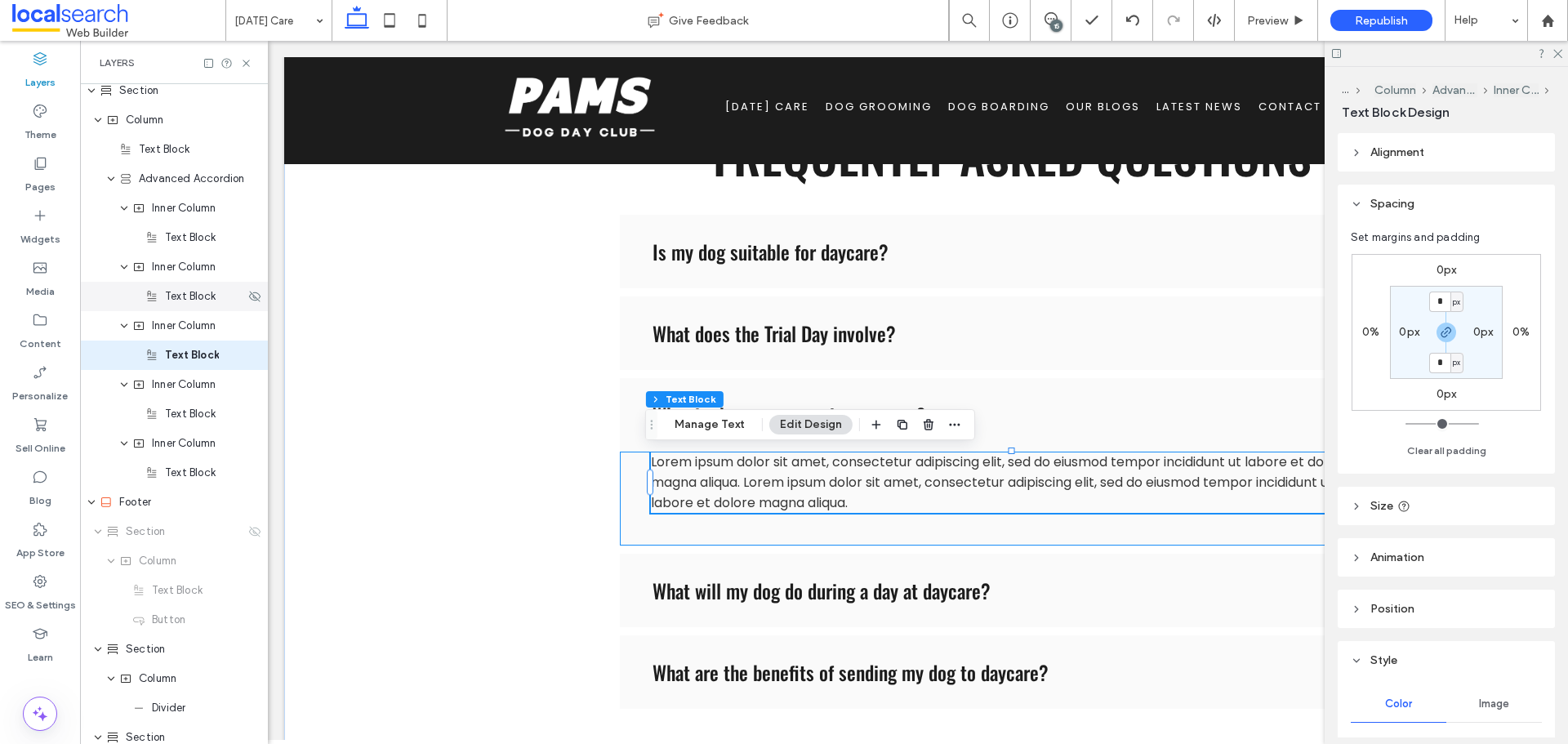
scroll to position [861, 0]
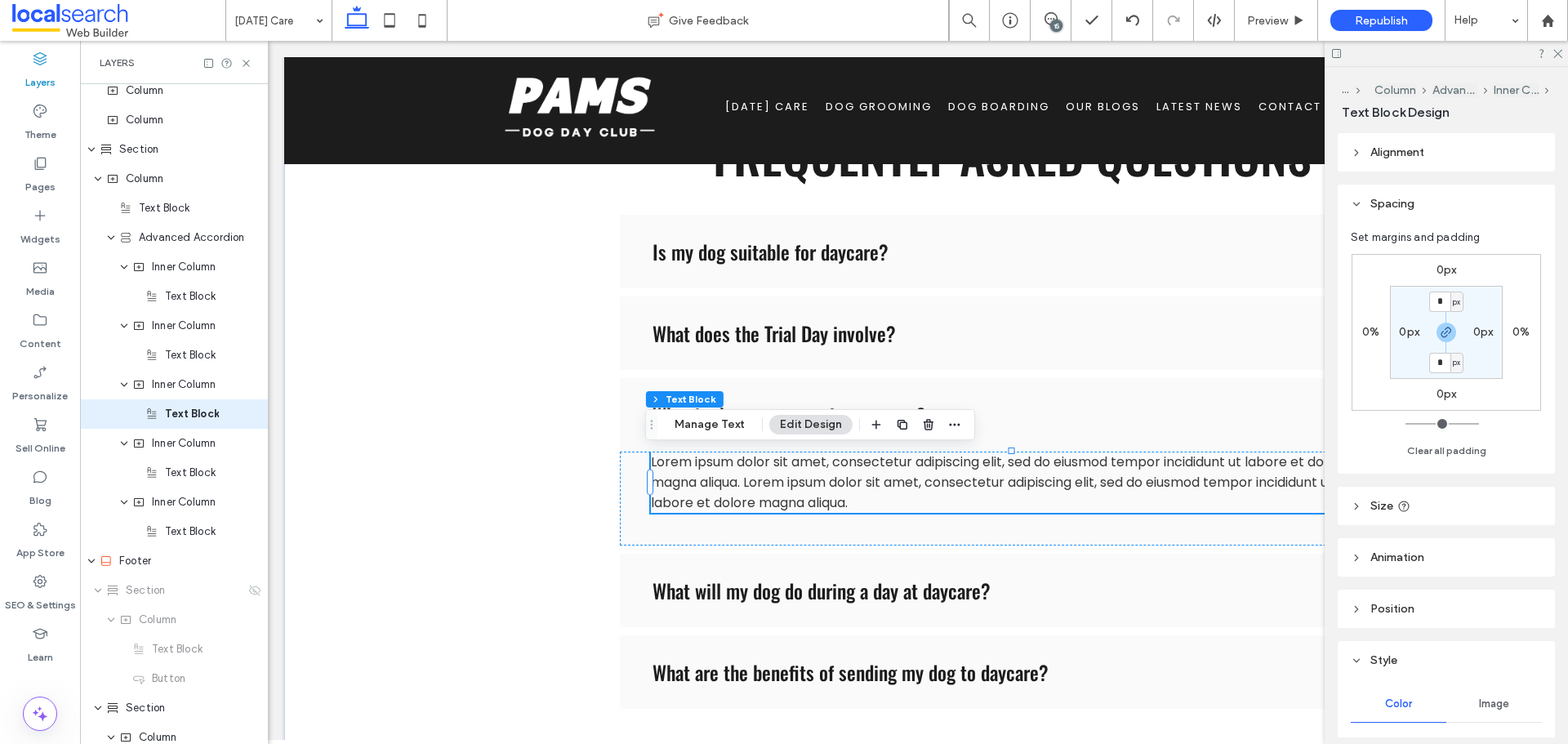
click at [685, 497] on span "Lorem ipsum dolor sit amet, consectetur adipiscing elit, sed do eiusmod tempor …" at bounding box center [1000, 482] width 698 height 59
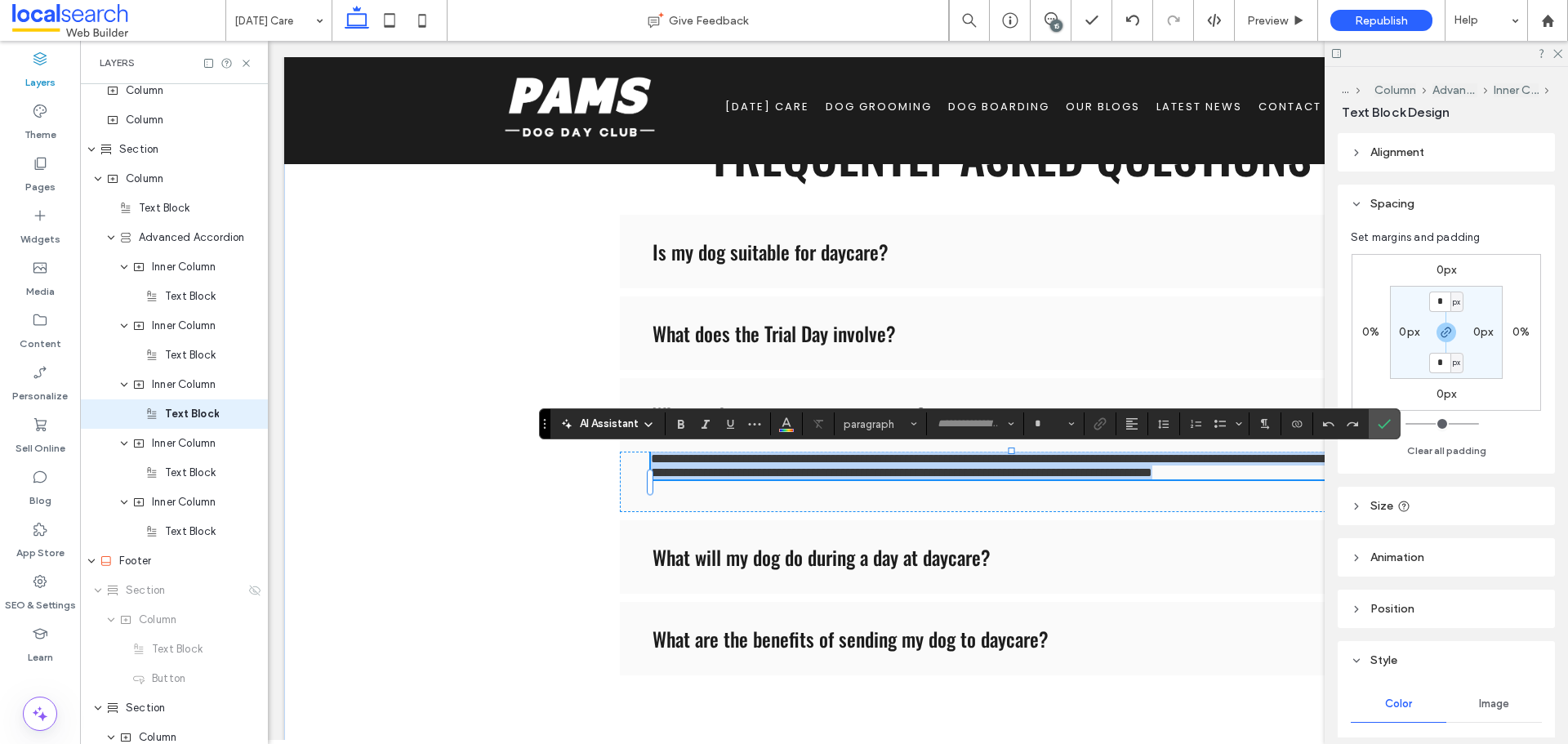
type input "*******"
type input "**"
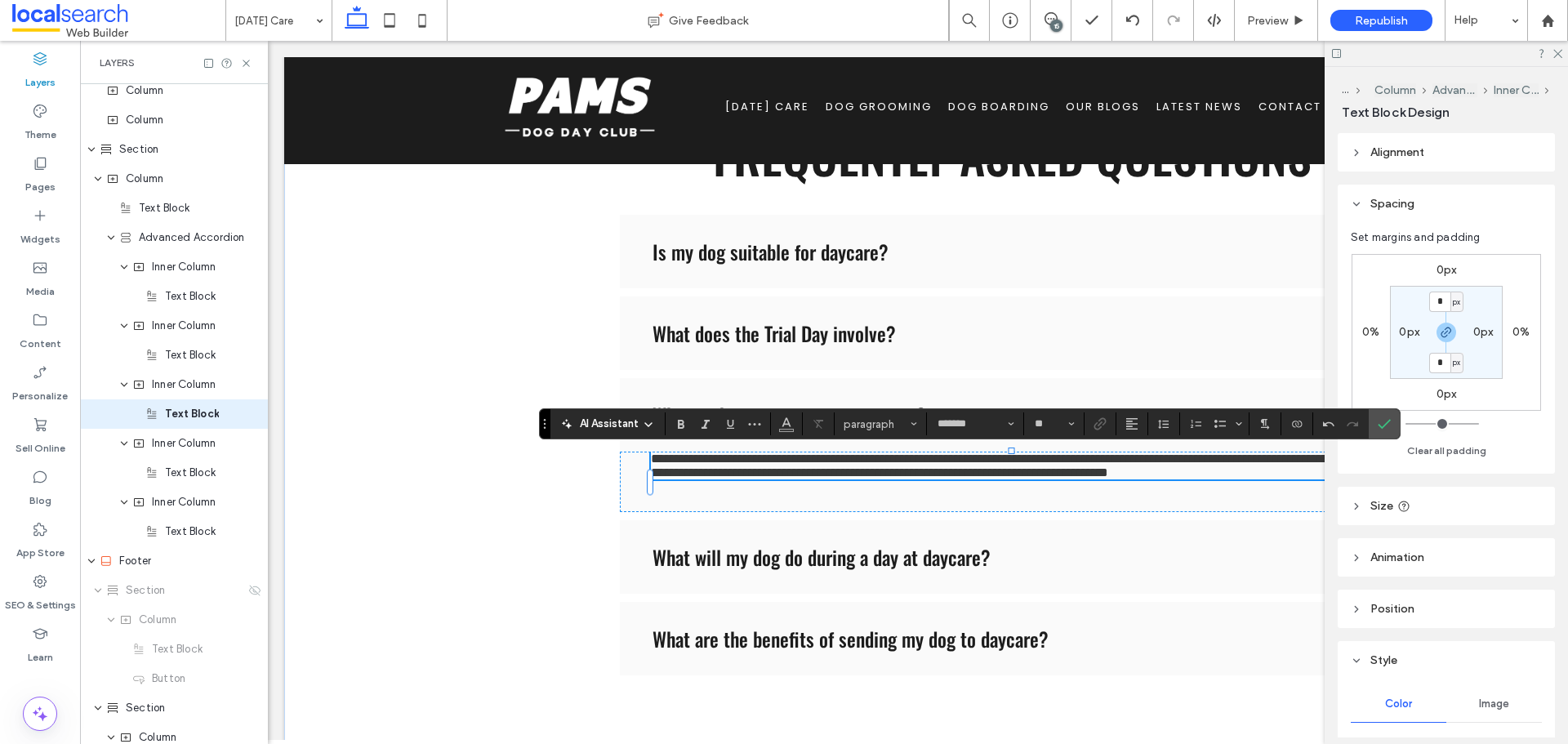
scroll to position [0, 0]
drag, startPoint x: 177, startPoint y: 481, endPoint x: 194, endPoint y: 502, distance: 27.0
click at [177, 481] on div "Text Block" at bounding box center [174, 473] width 188 height 30
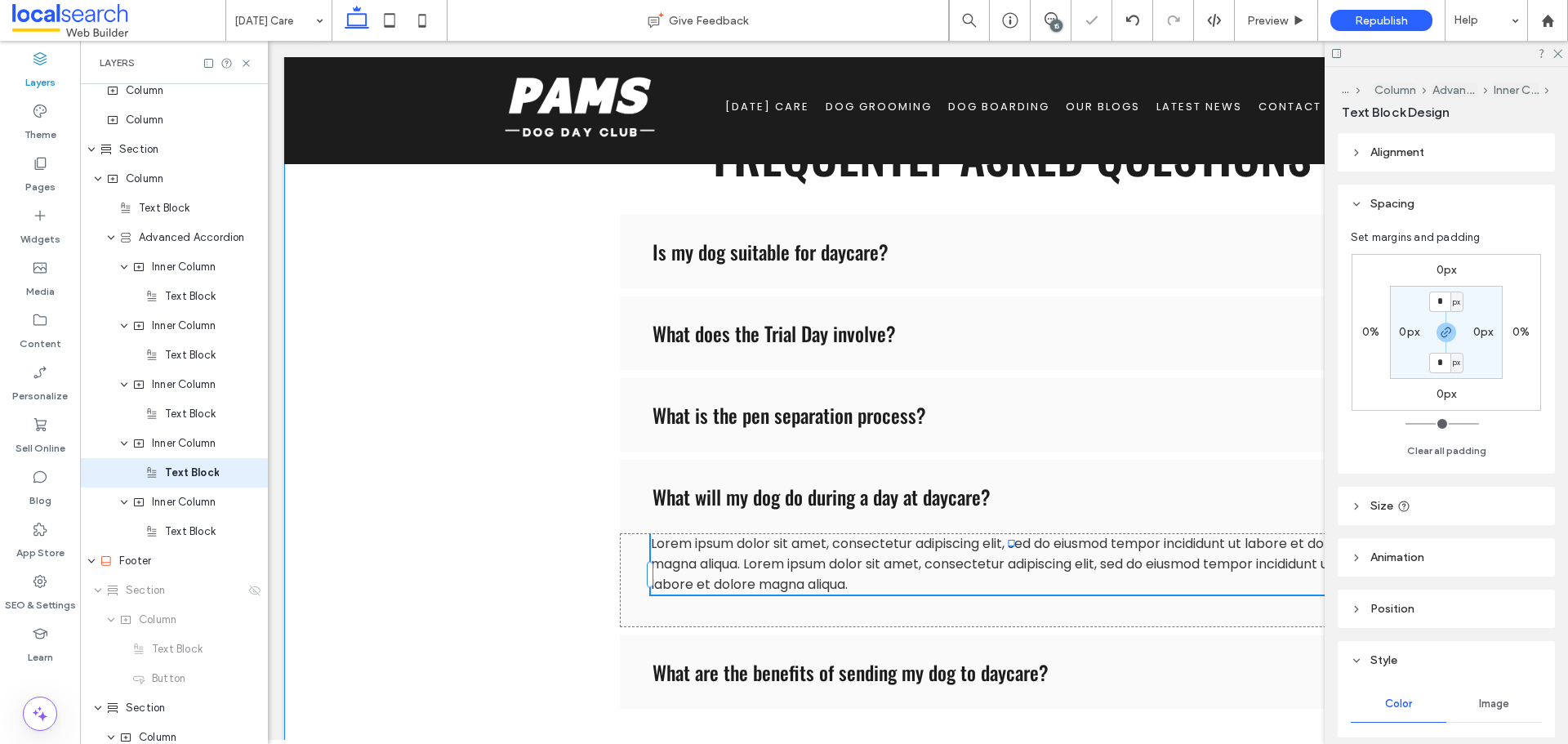
scroll to position [919, 0]
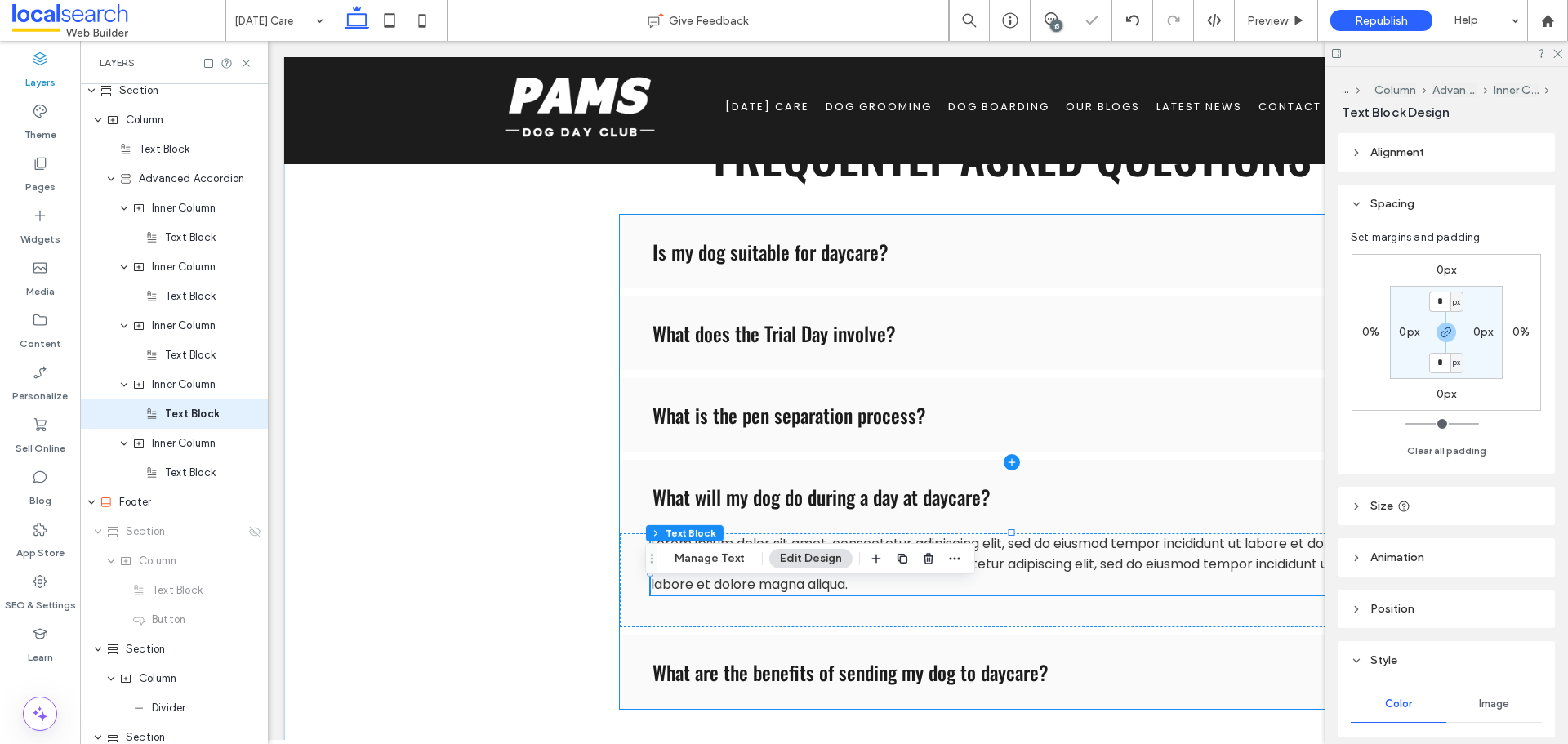
click at [783, 591] on span at bounding box center [1012, 461] width 784 height 494
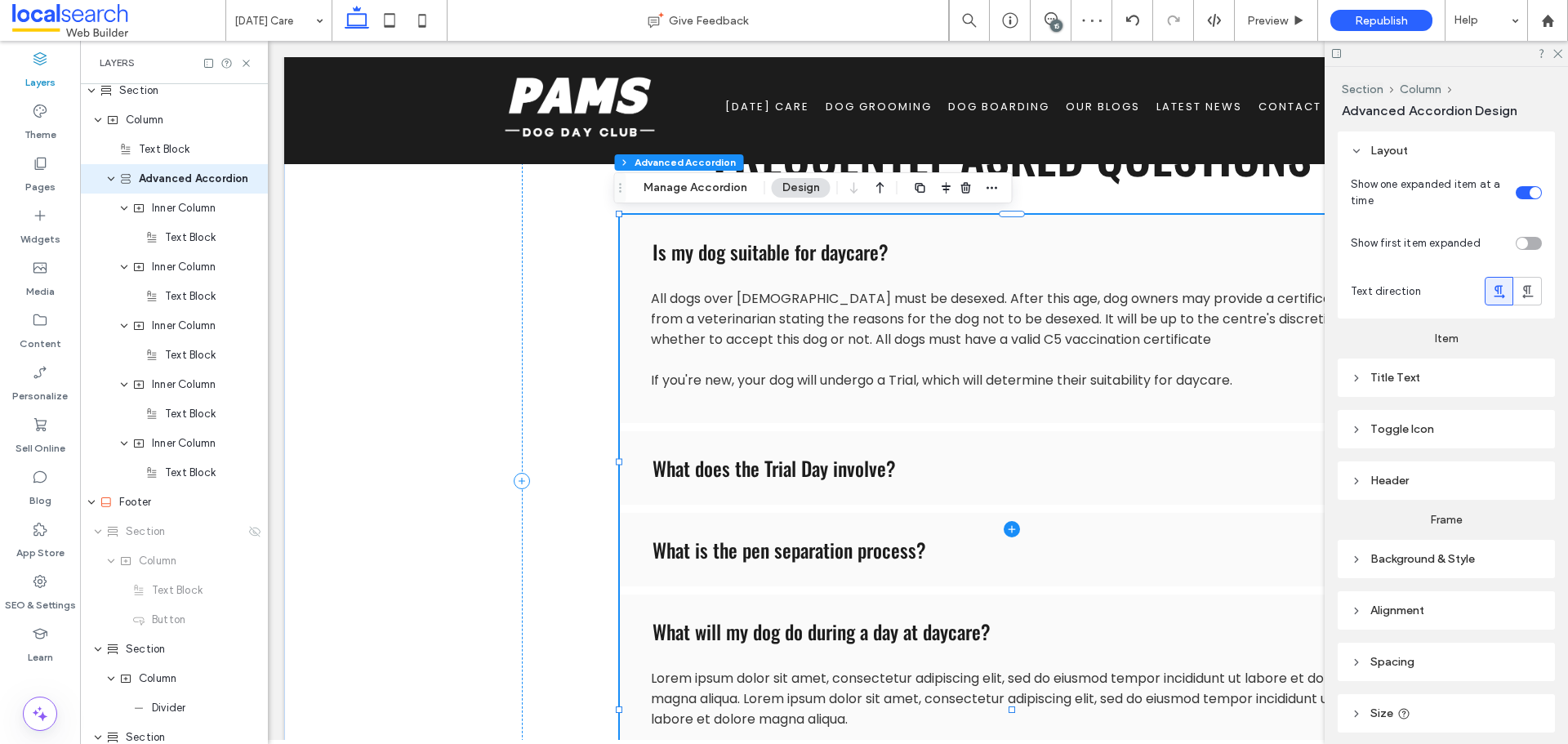
type input "*"
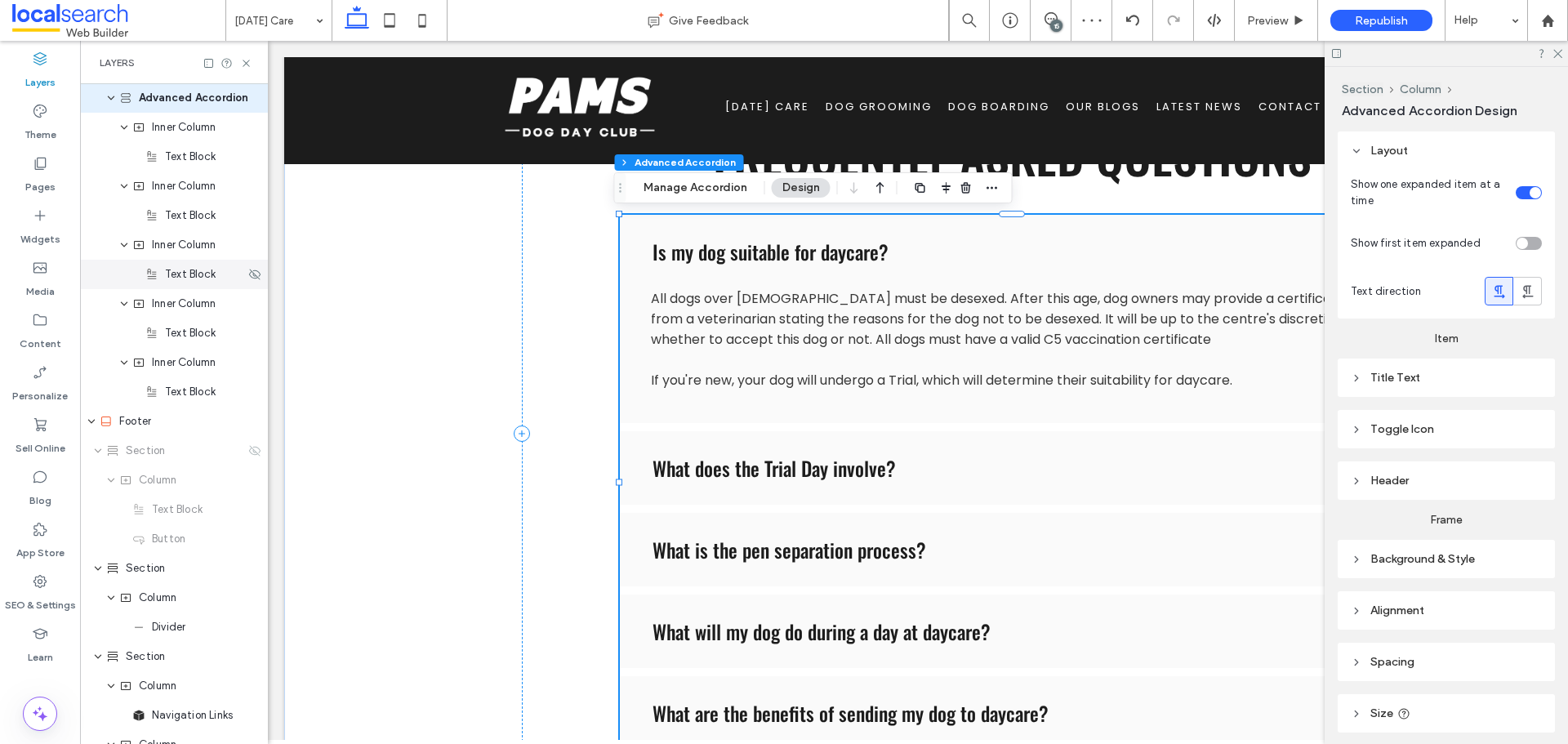
scroll to position [1011, 0]
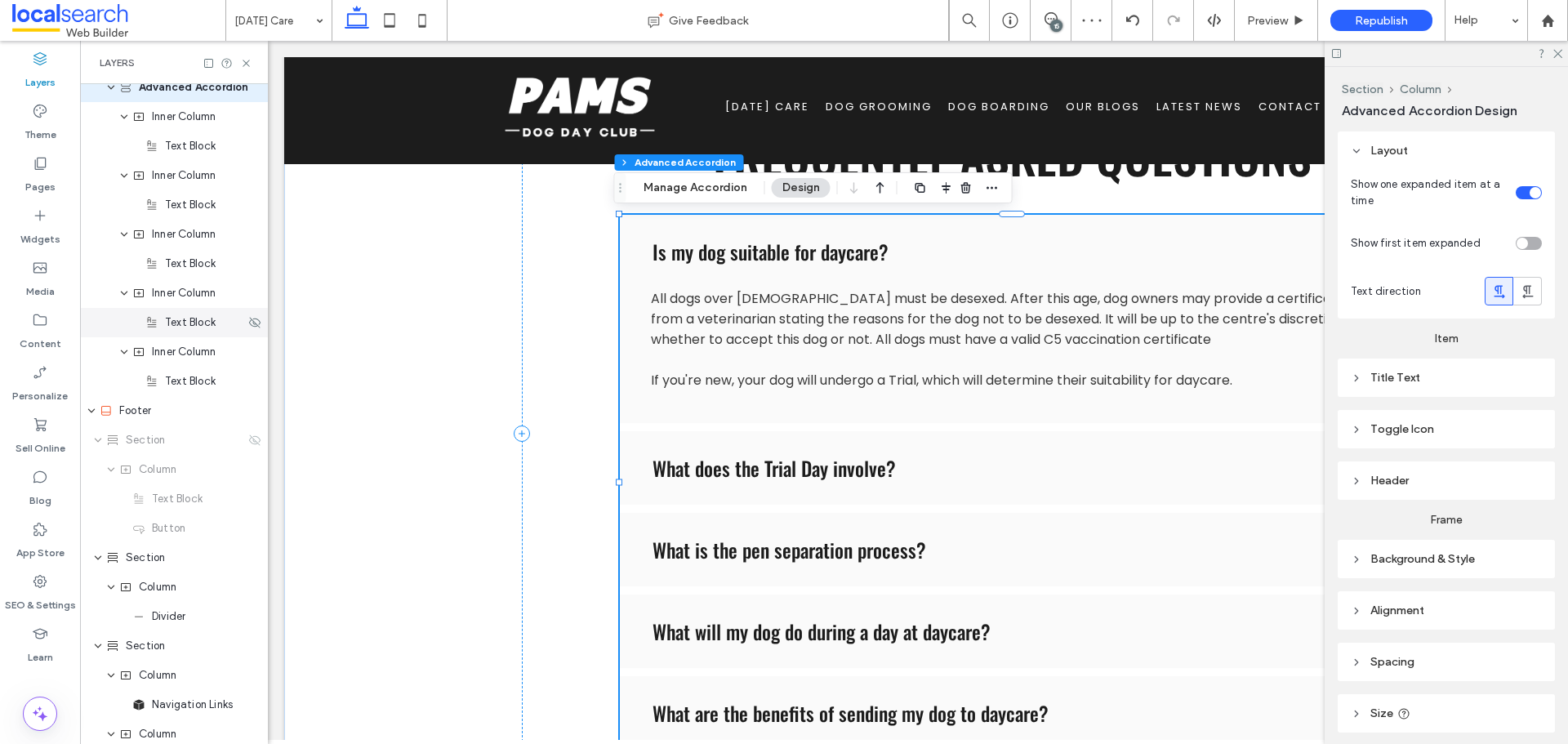
click at [178, 334] on div "Text Block" at bounding box center [174, 322] width 188 height 30
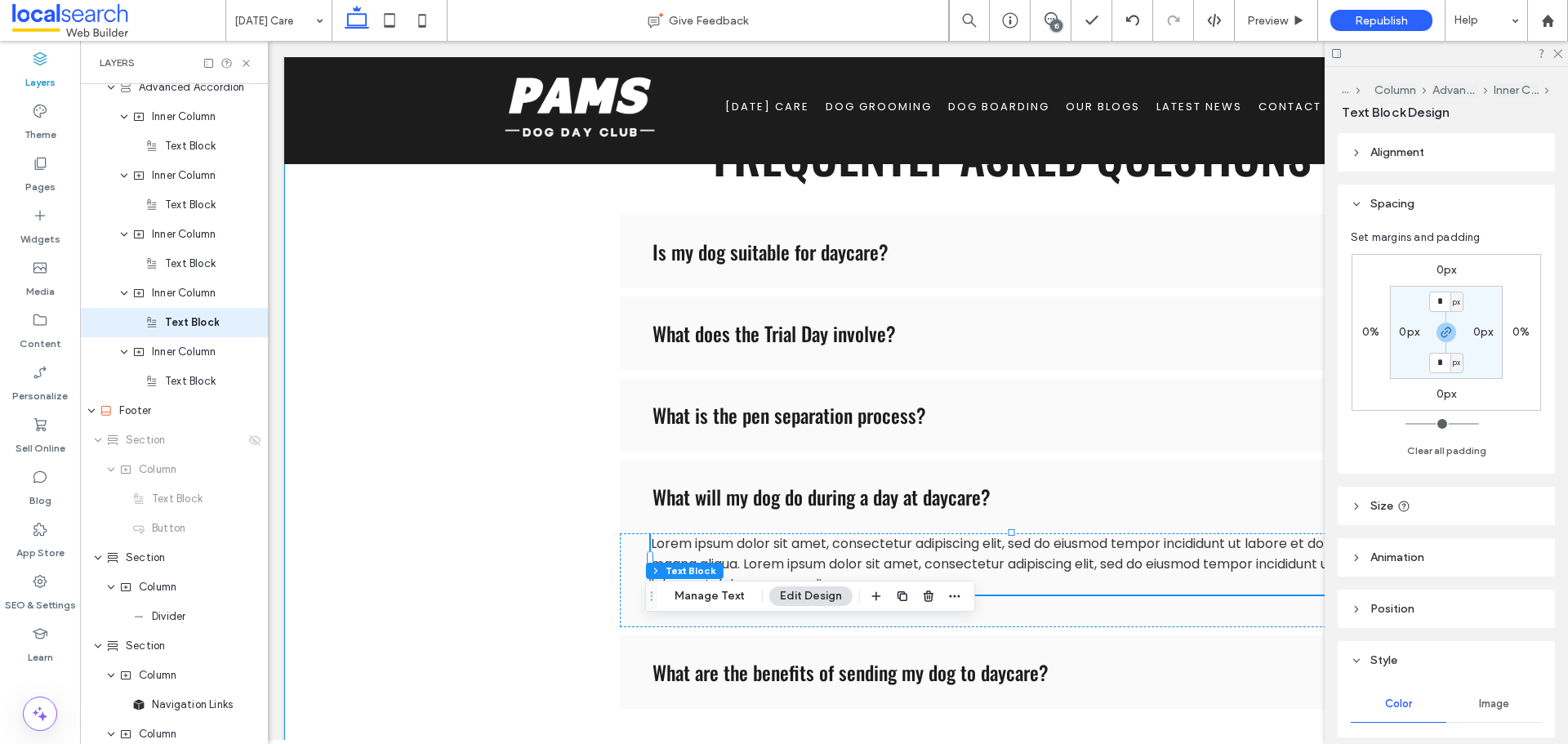
scroll to position [919, 0]
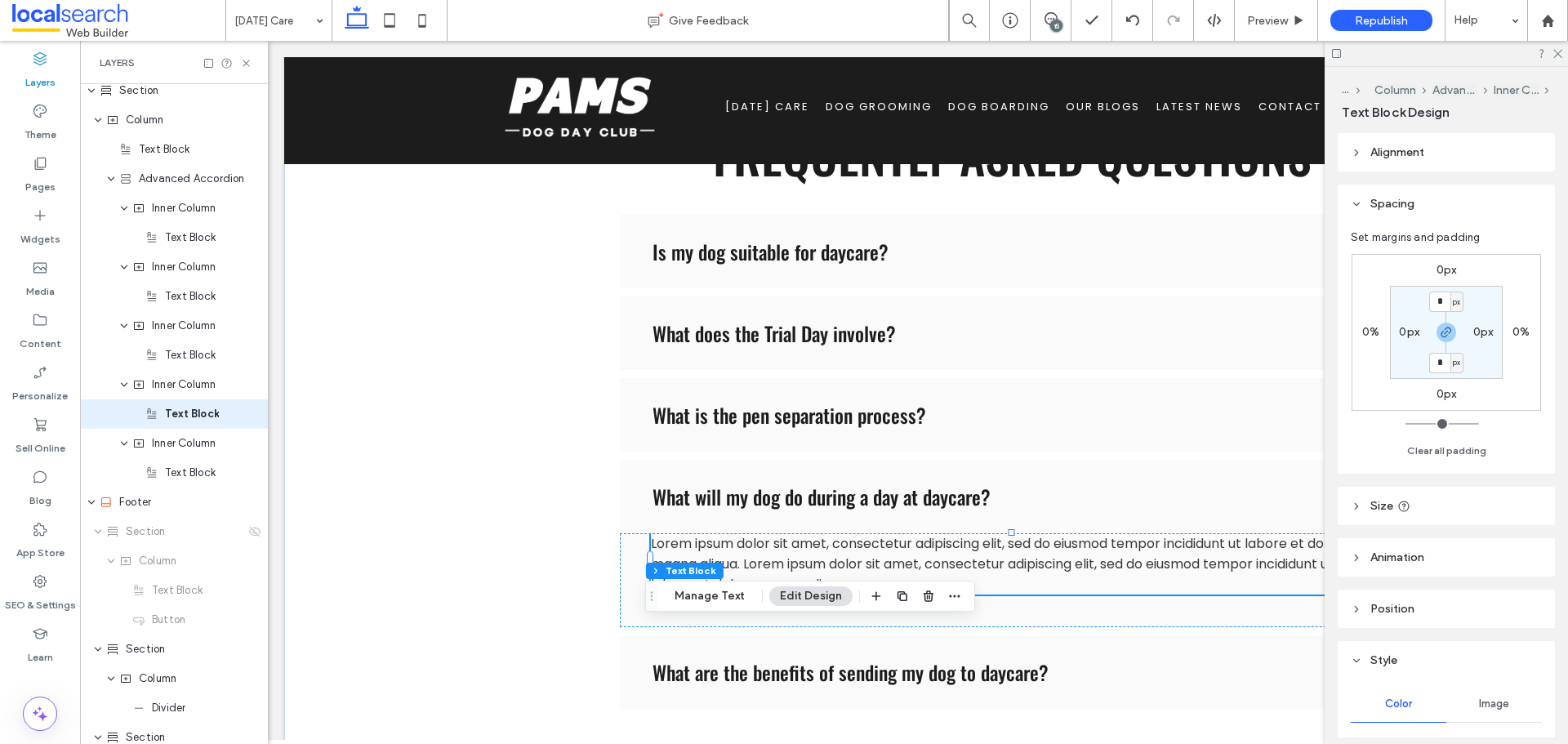
click at [798, 554] on span "Lorem ipsum dolor sit amet, consectetur adipiscing elit, sed do eiusmod tempor …" at bounding box center [1000, 564] width 698 height 59
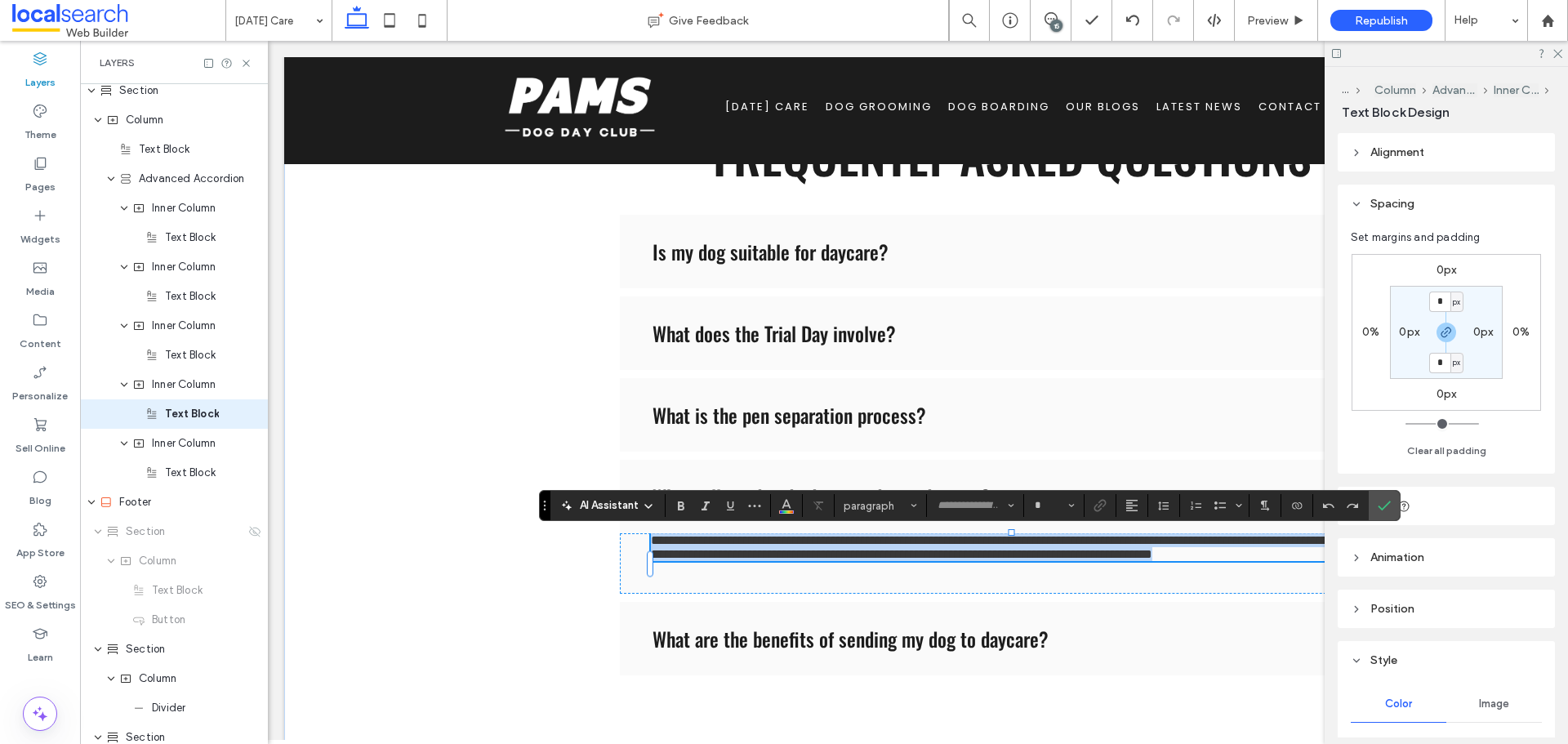
type input "*******"
type input "**"
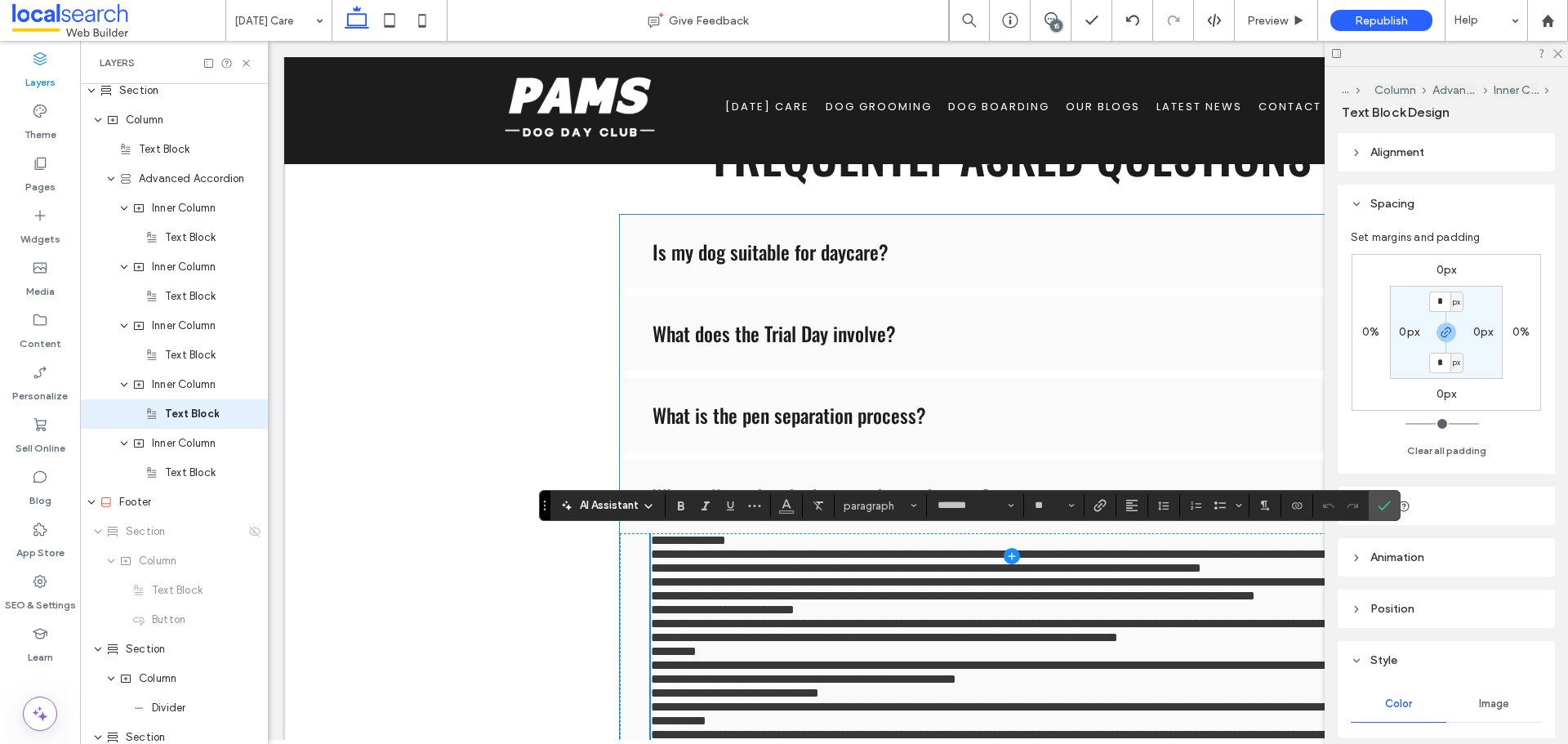
scroll to position [2102, 0]
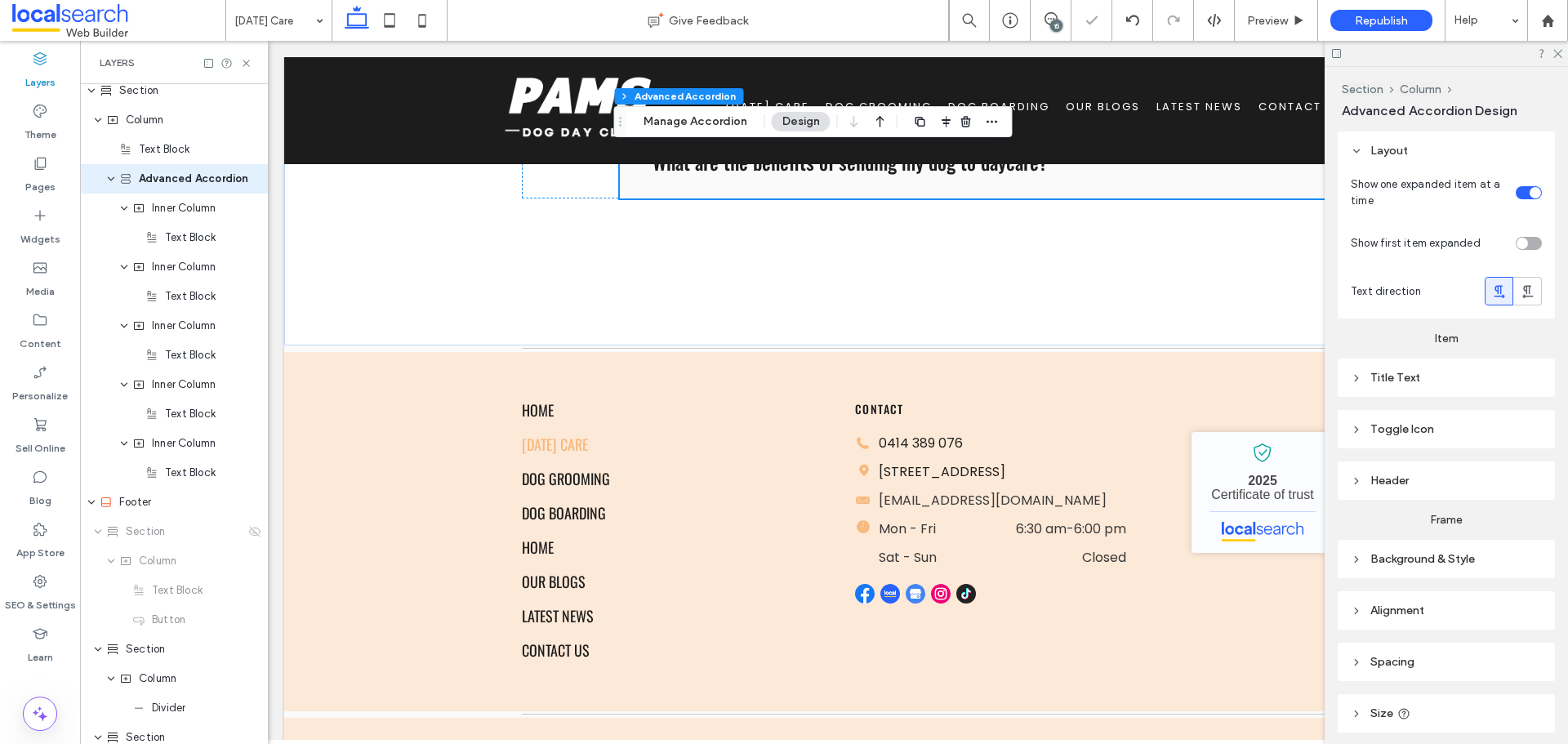
type input "*"
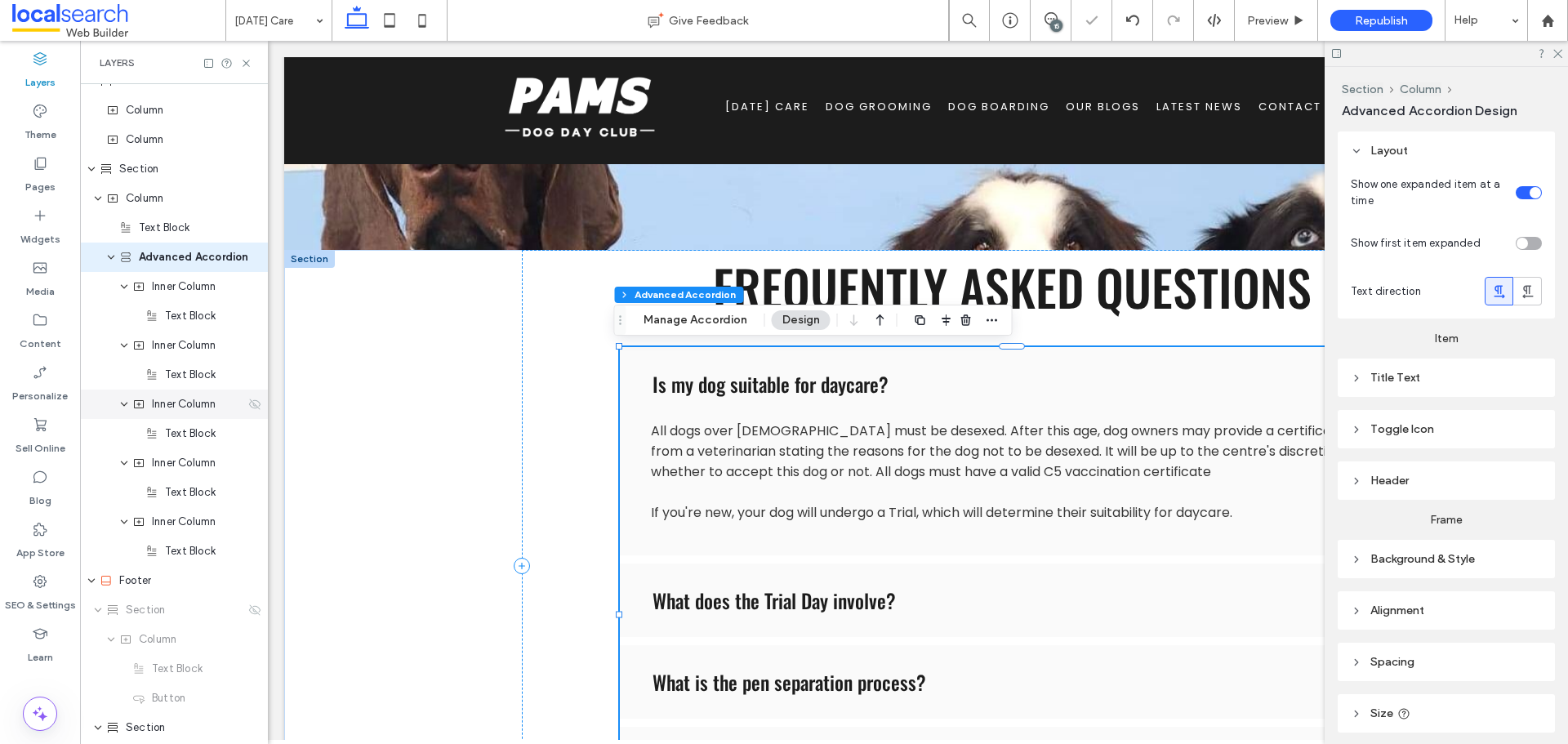
scroll to position [848, 0]
click at [183, 495] on div "Text Block" at bounding box center [174, 486] width 188 height 30
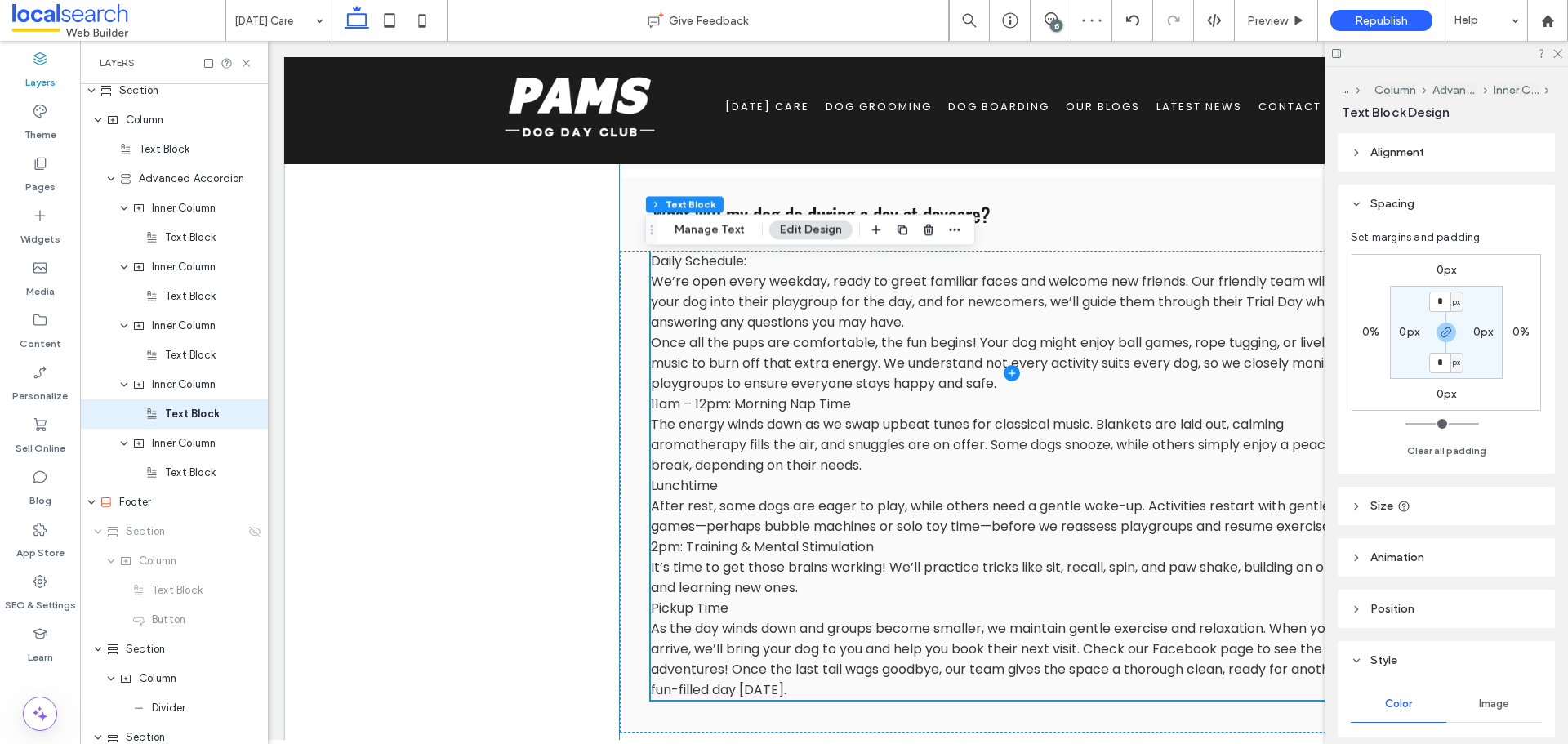
scroll to position [0, 0]
click at [812, 369] on span at bounding box center [1012, 371] width 784 height 882
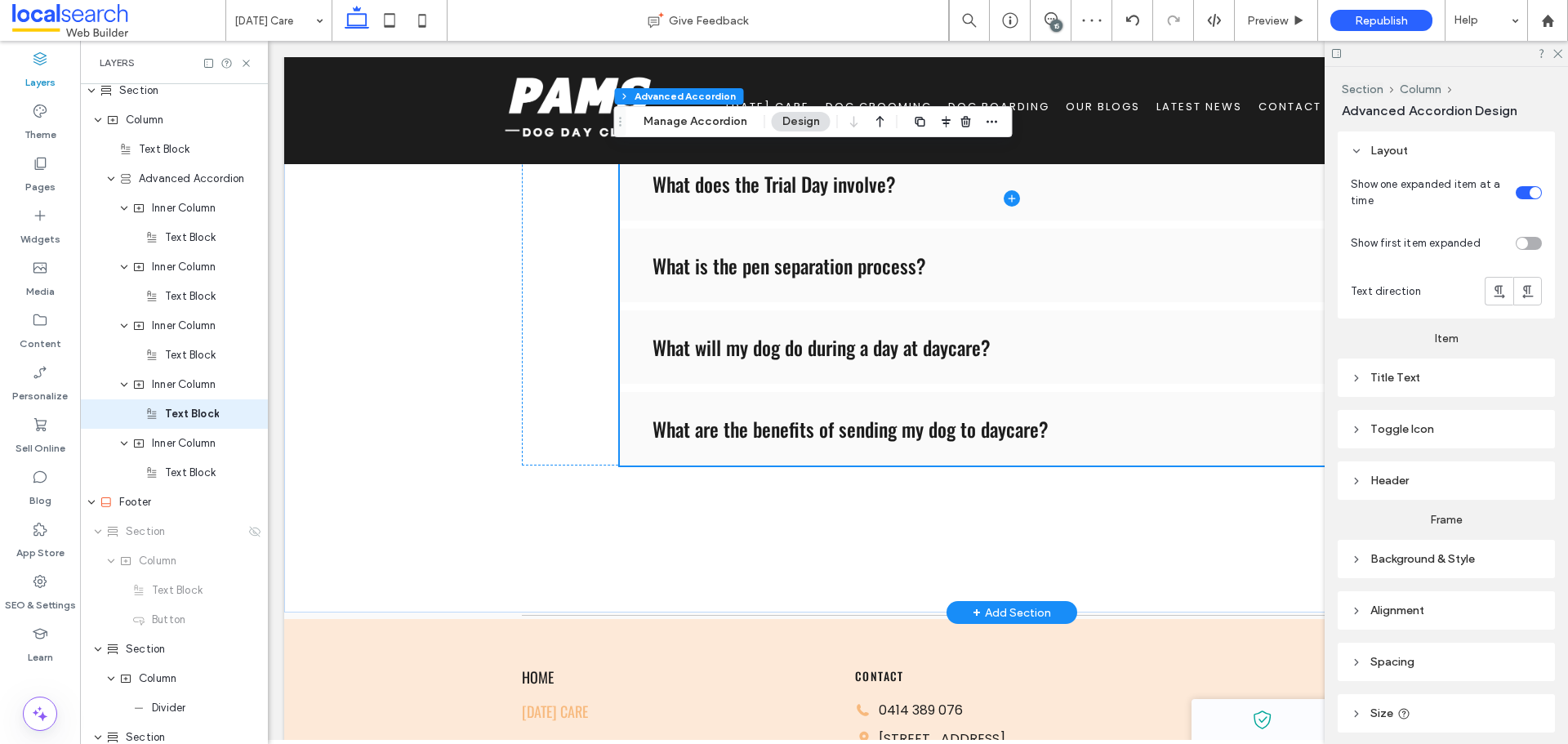
scroll to position [1423, 0]
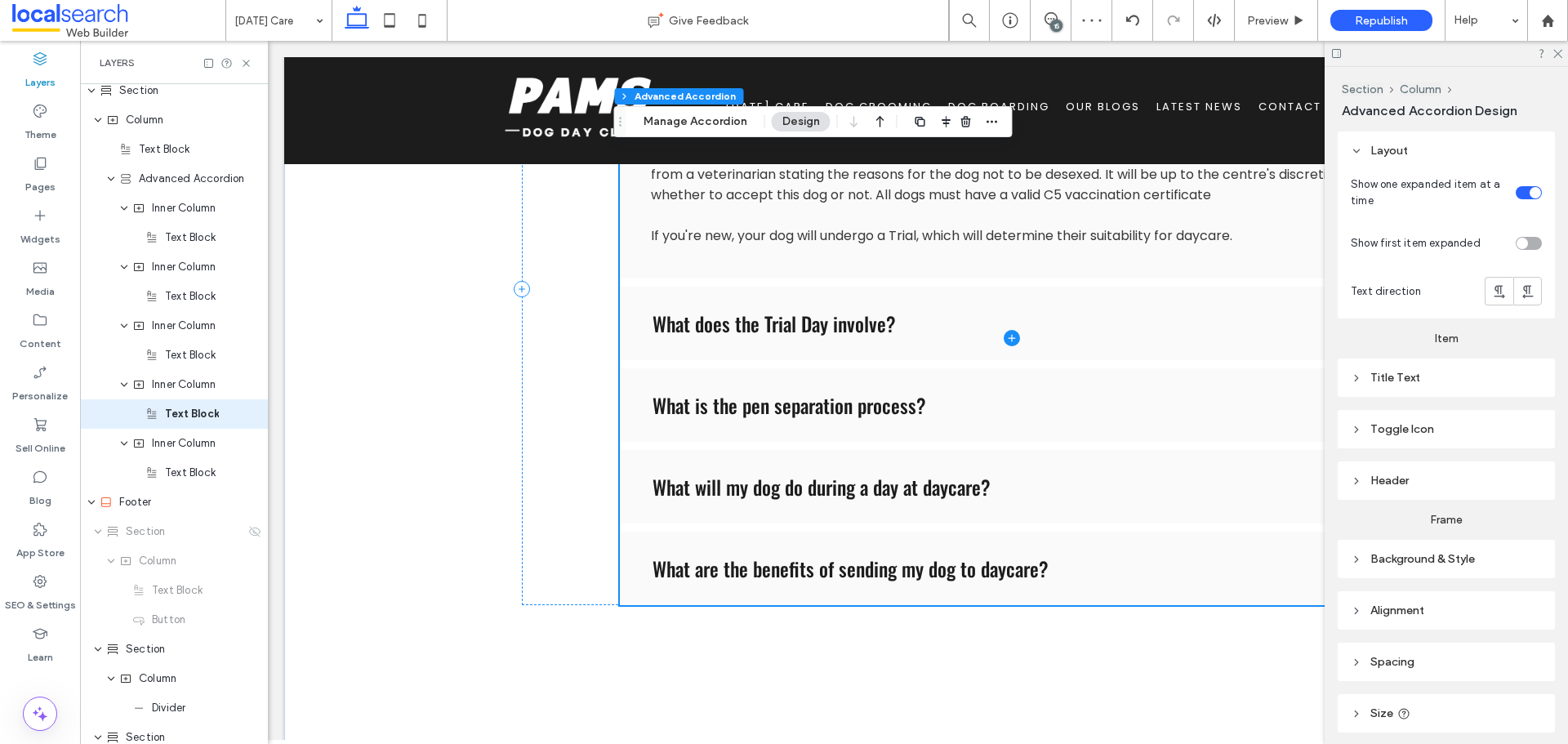
type input "*"
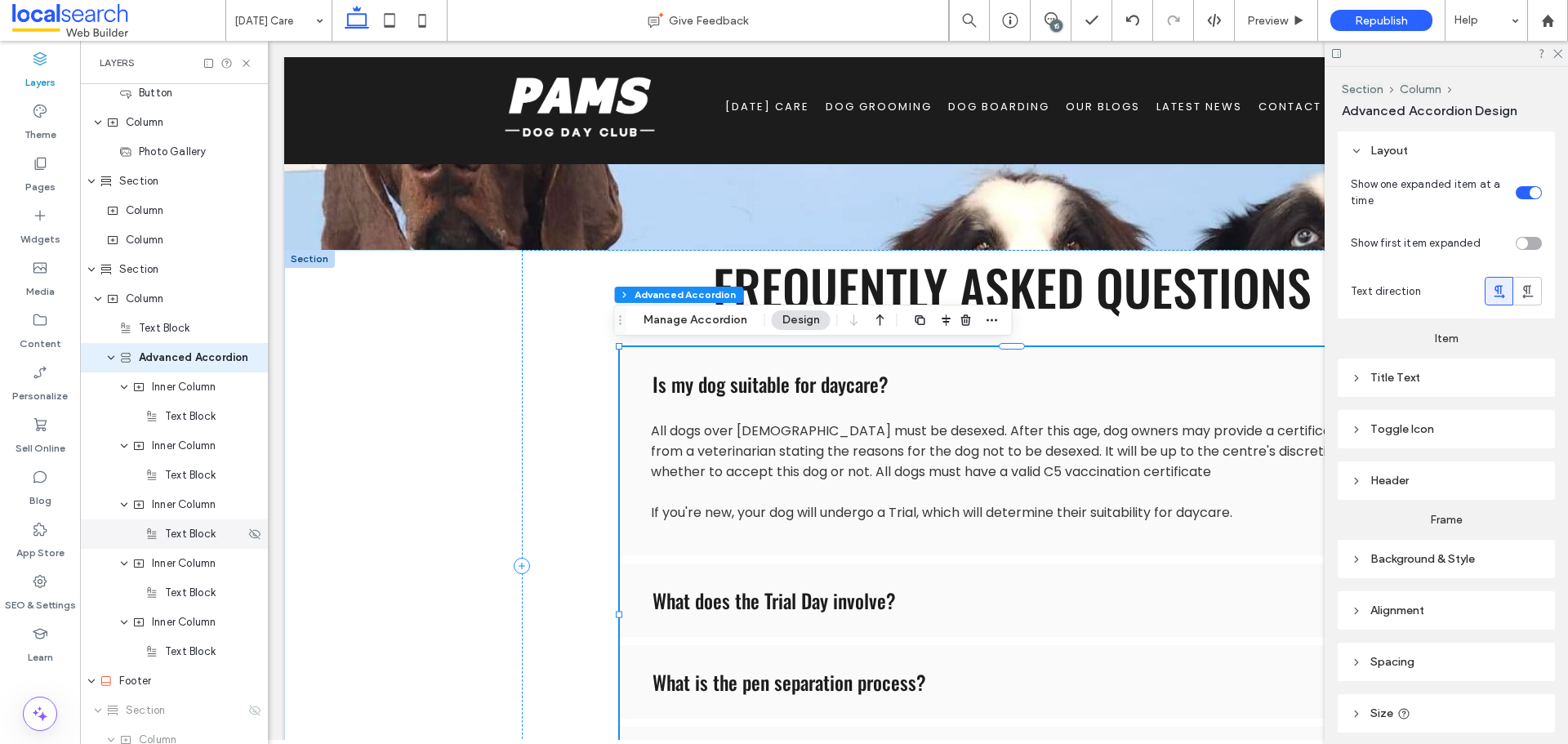
scroll to position [848, 0]
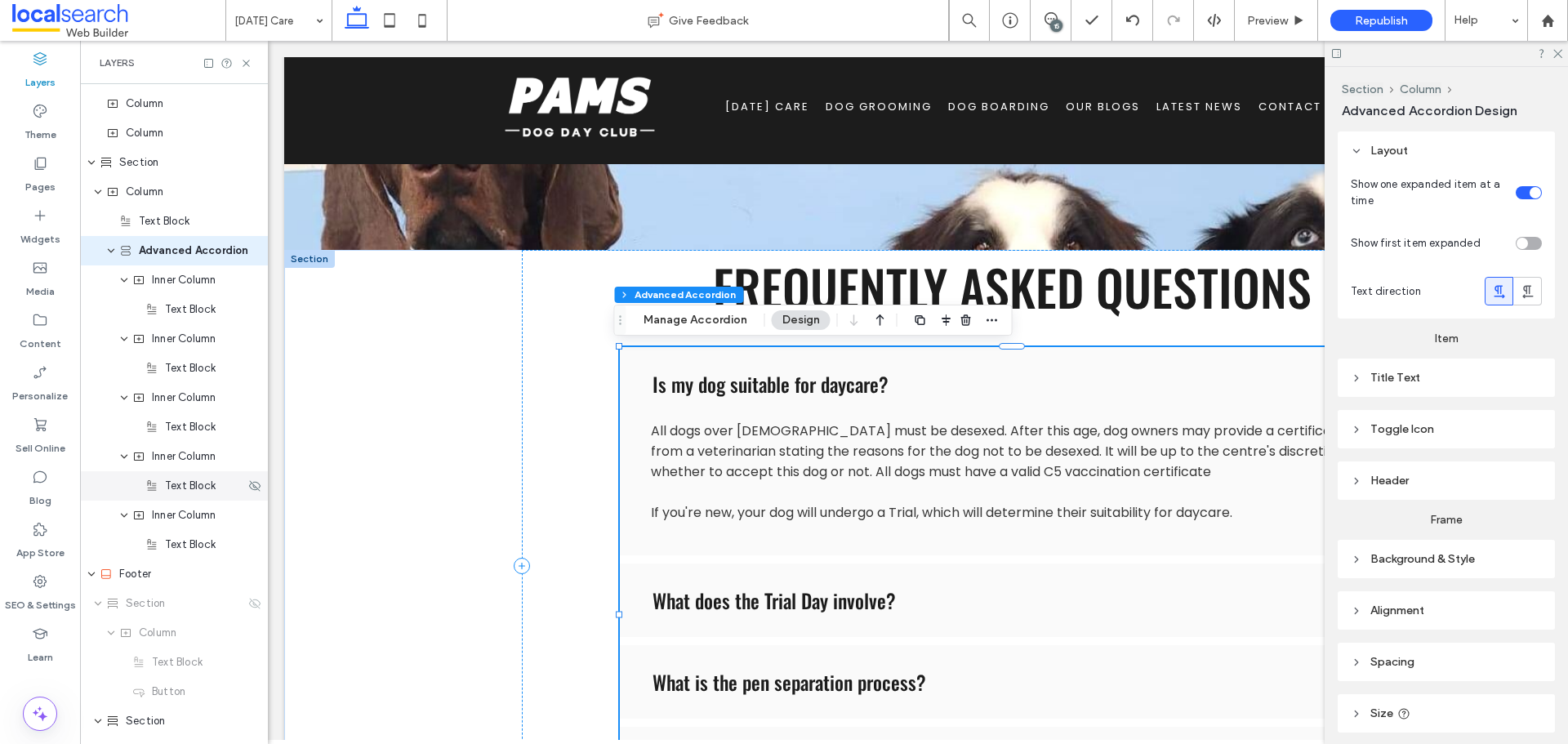
click at [166, 499] on div "Text Block" at bounding box center [174, 486] width 188 height 30
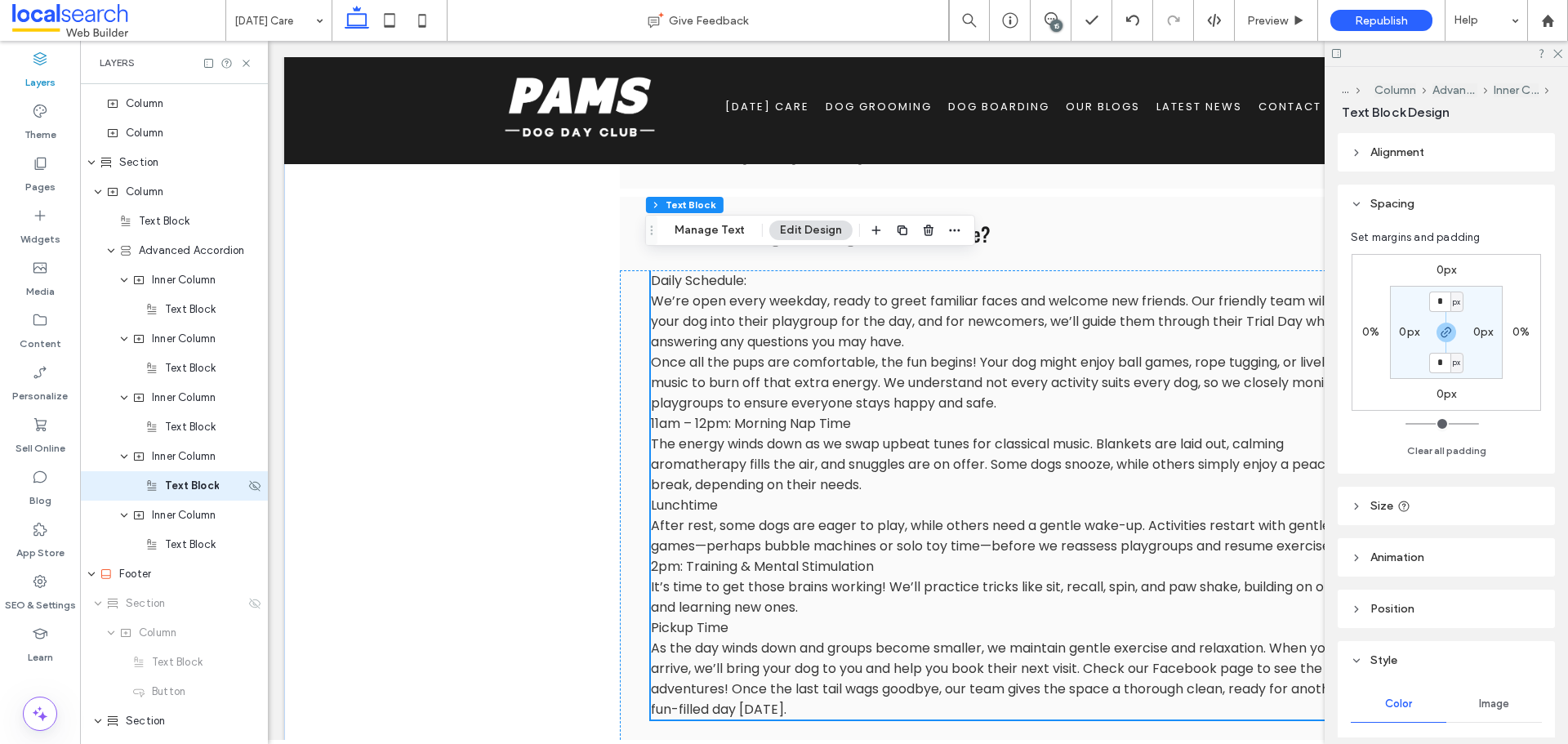
scroll to position [919, 0]
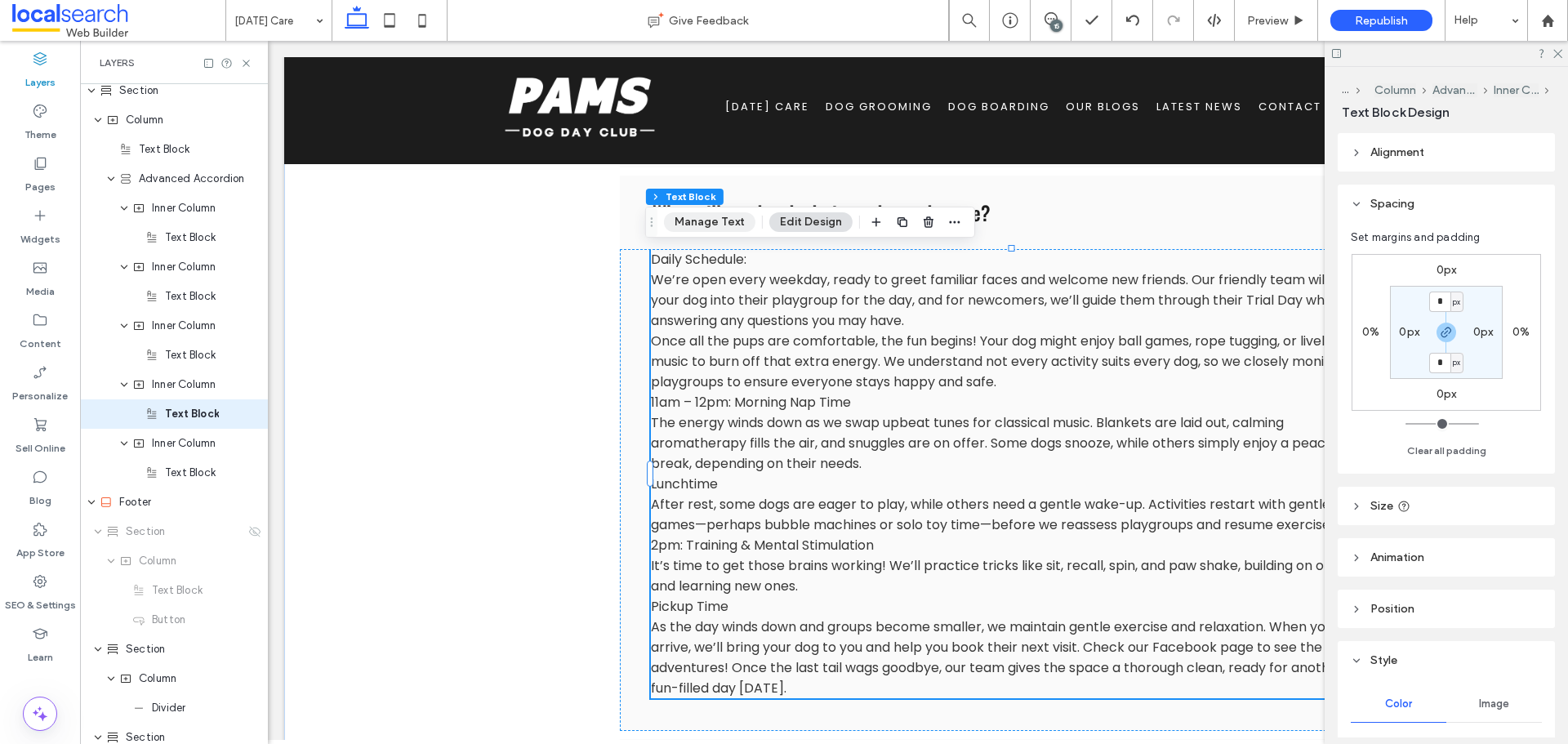
click at [723, 227] on button "Manage Text" at bounding box center [709, 222] width 92 height 19
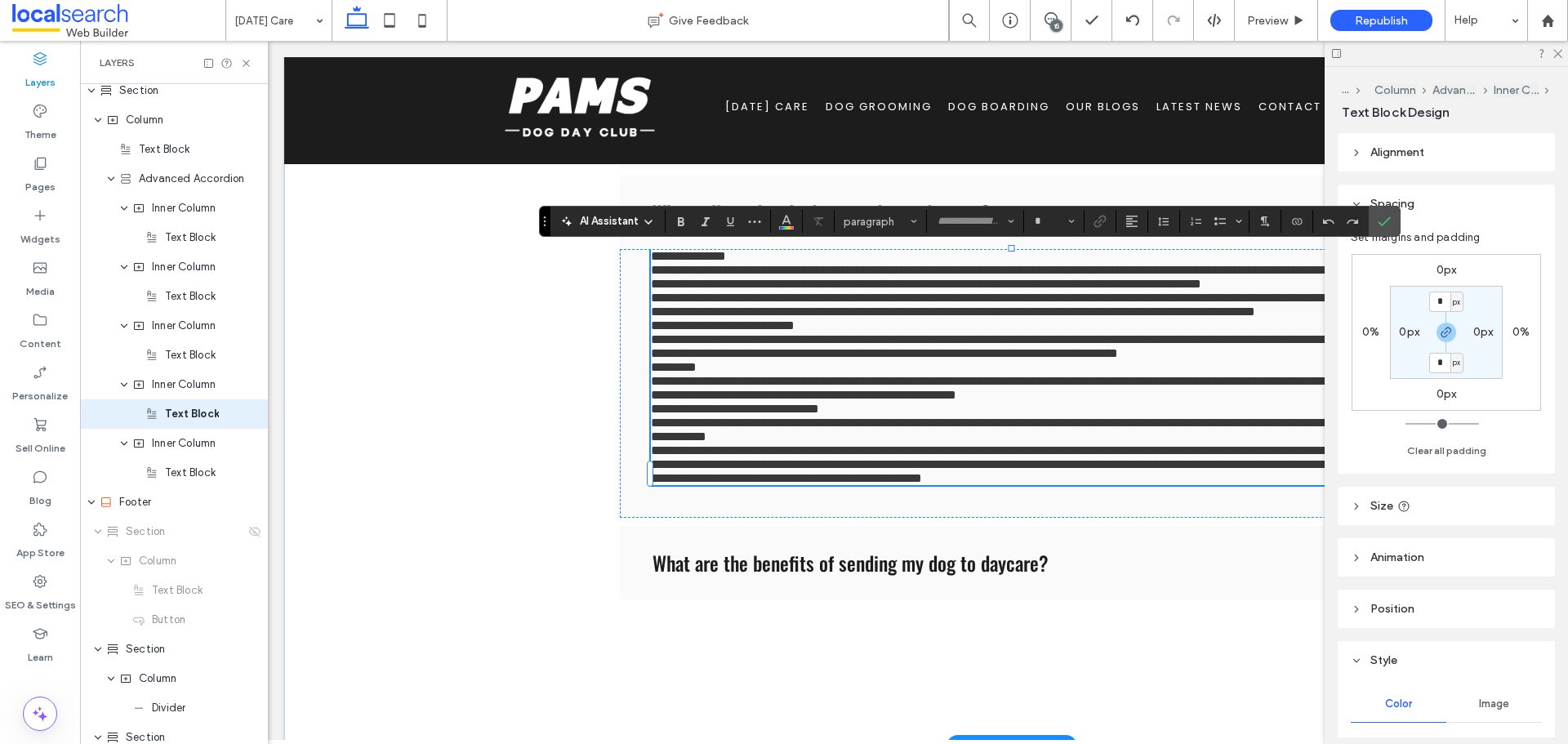
type input "*******"
type input "**"
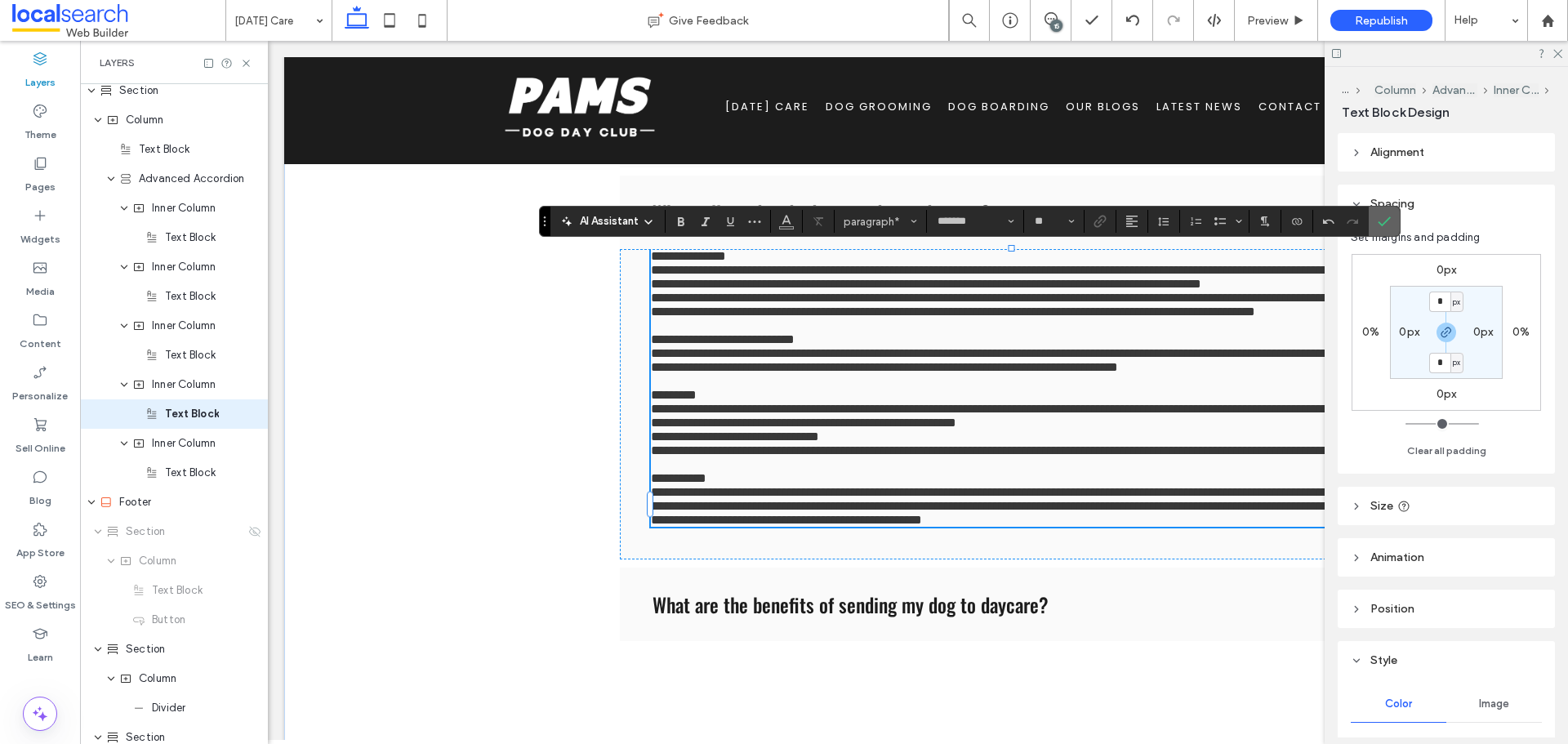
click at [1380, 225] on icon "Confirm" at bounding box center [1384, 220] width 13 height 13
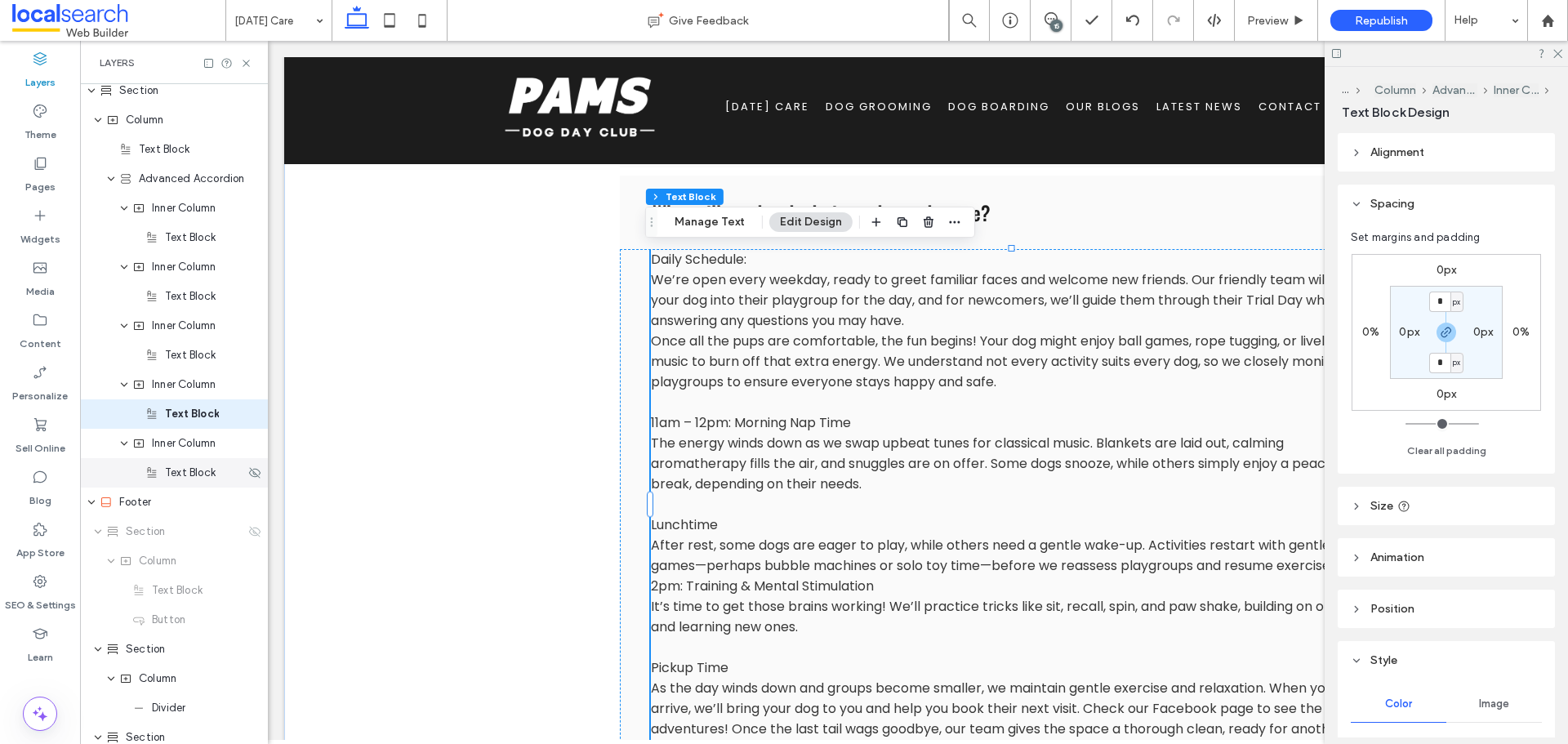
click at [181, 475] on span "Text Block" at bounding box center [190, 472] width 51 height 17
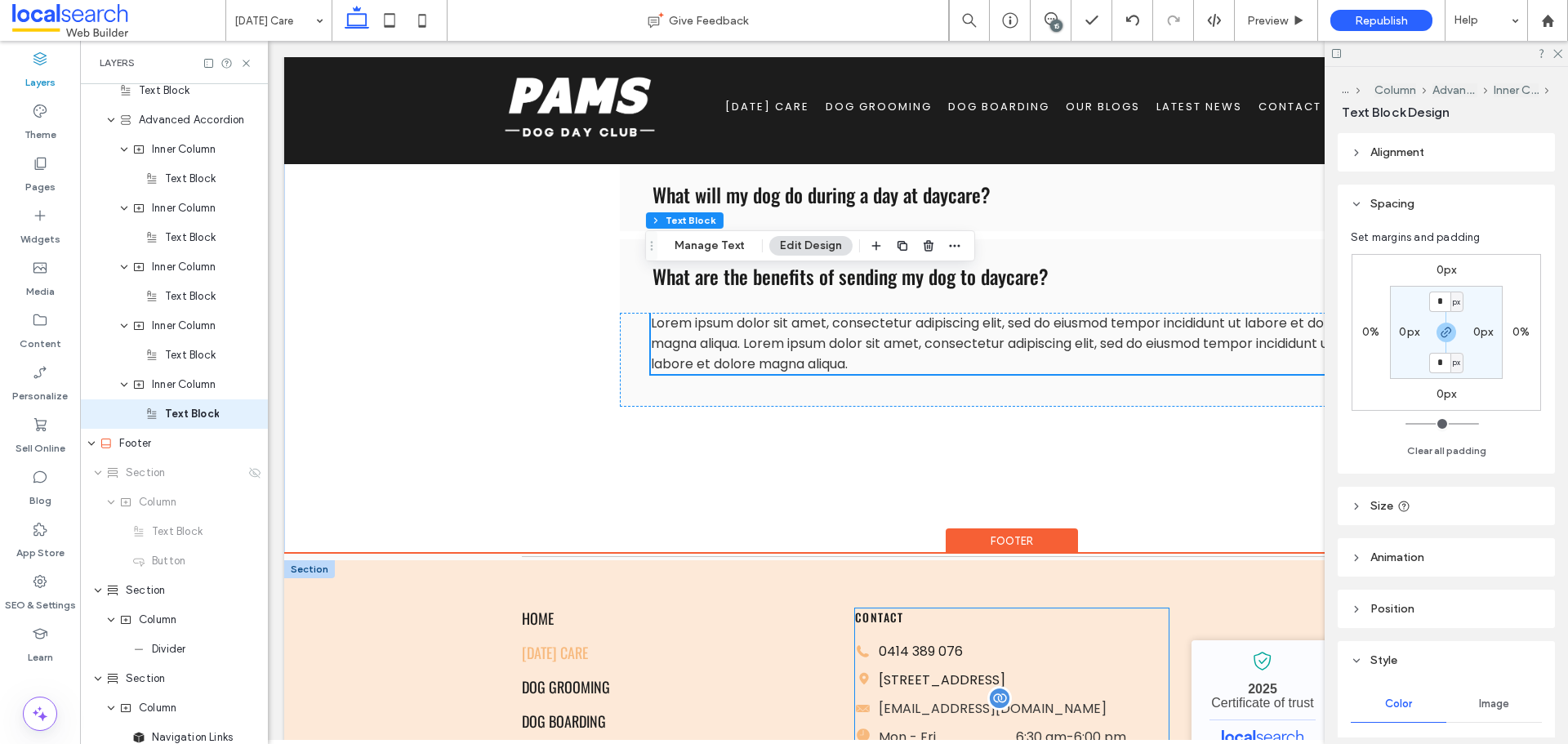
scroll to position [1852, 0]
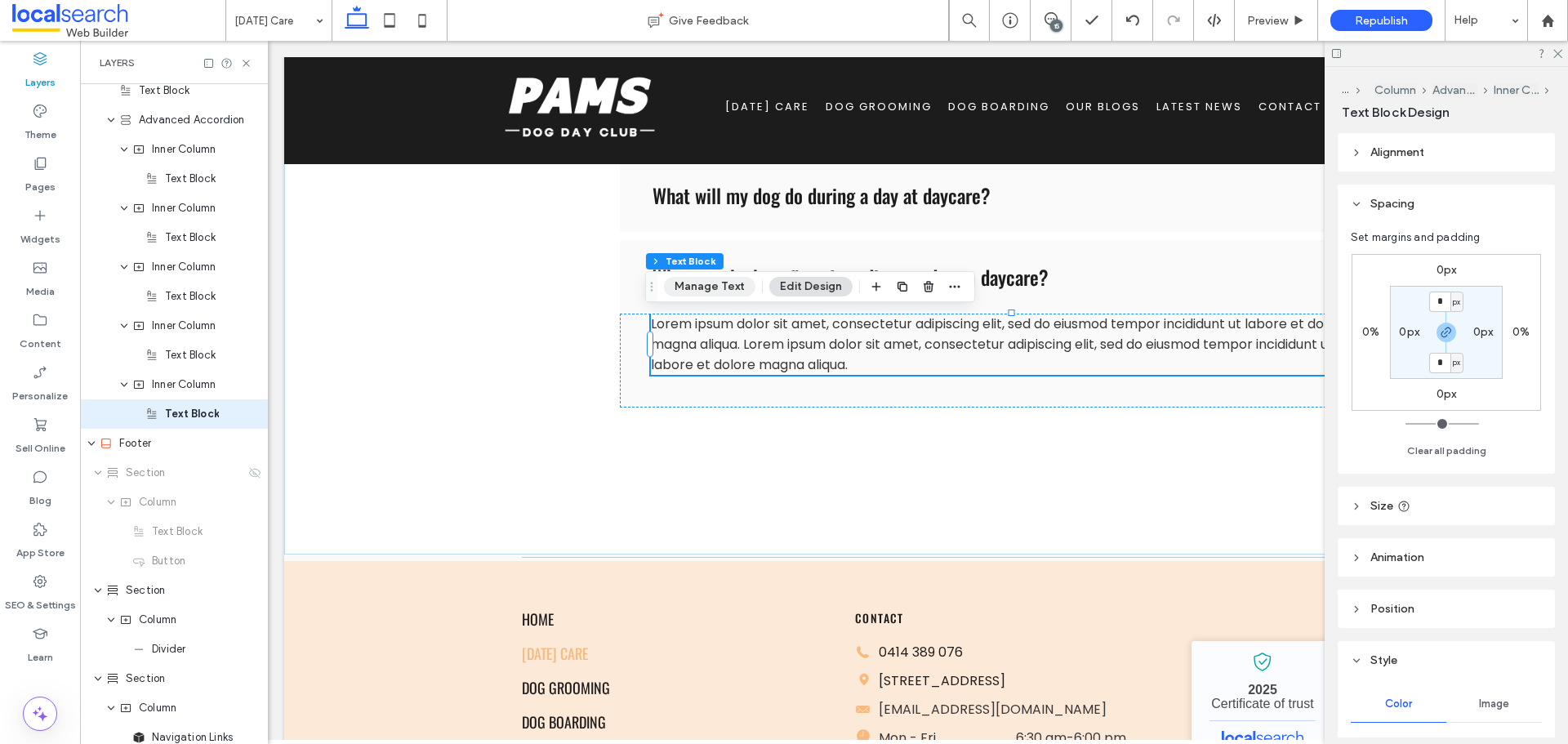
click at [720, 283] on button "Manage Text" at bounding box center [709, 287] width 92 height 19
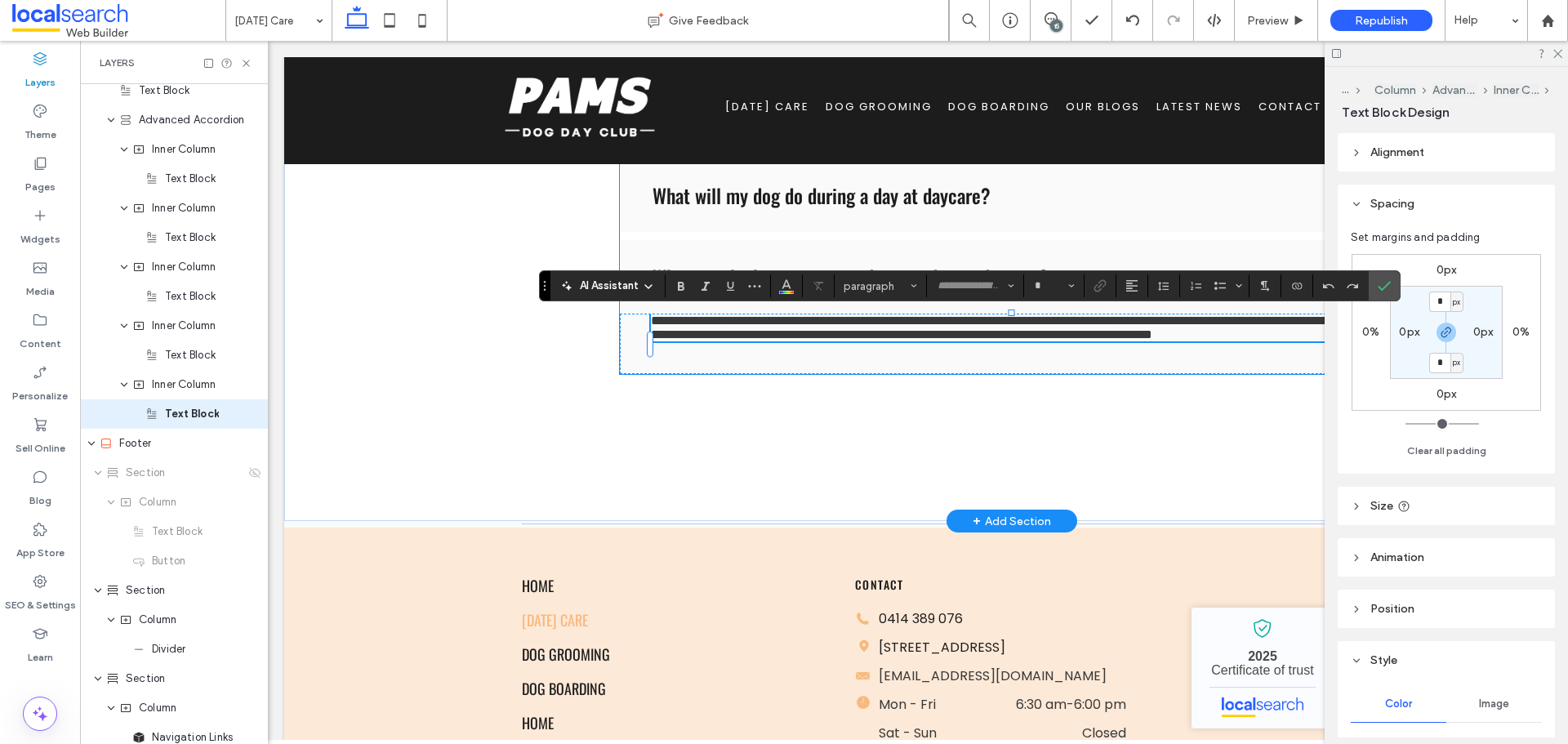
type input "*******"
type input "**"
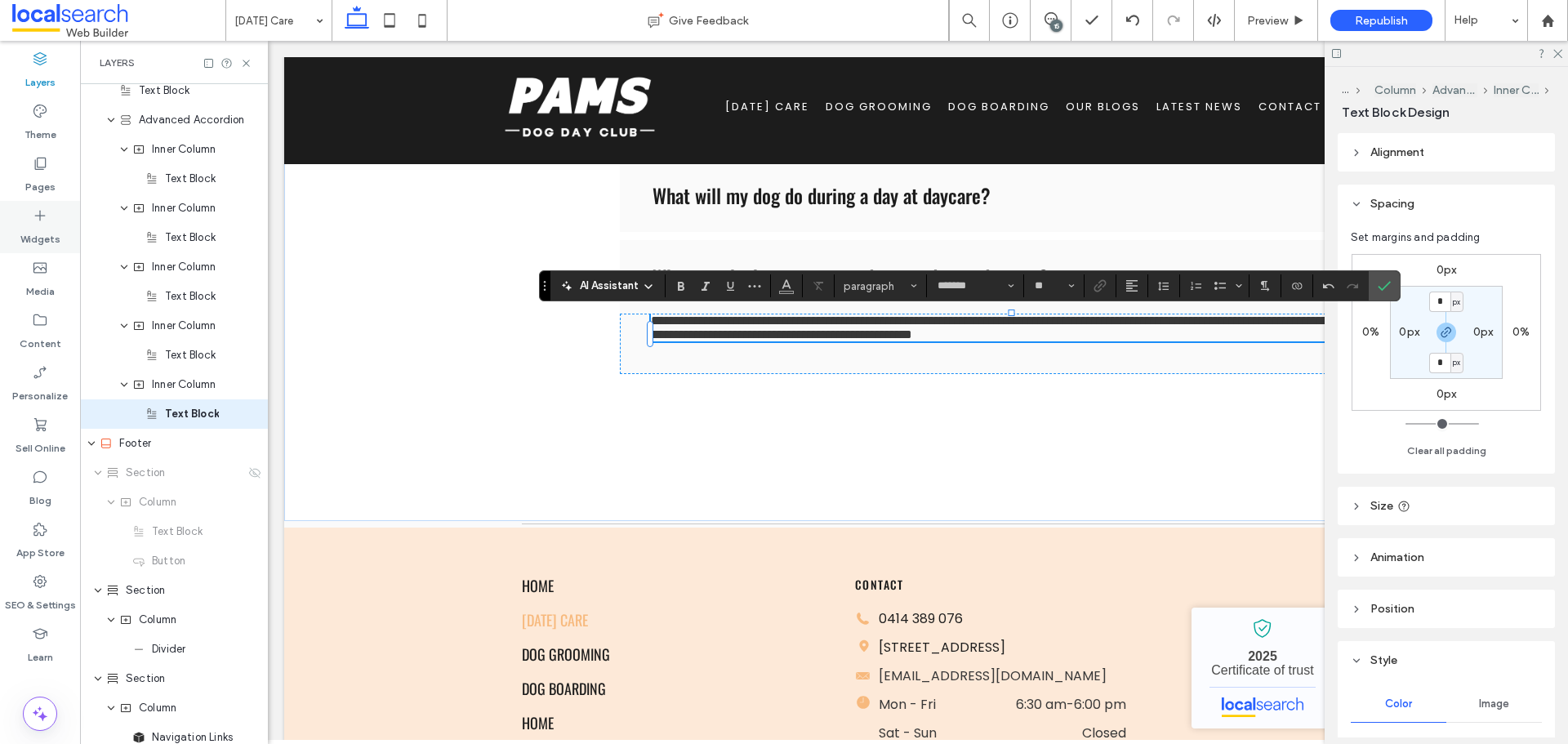
click at [45, 221] on icon at bounding box center [40, 215] width 17 height 17
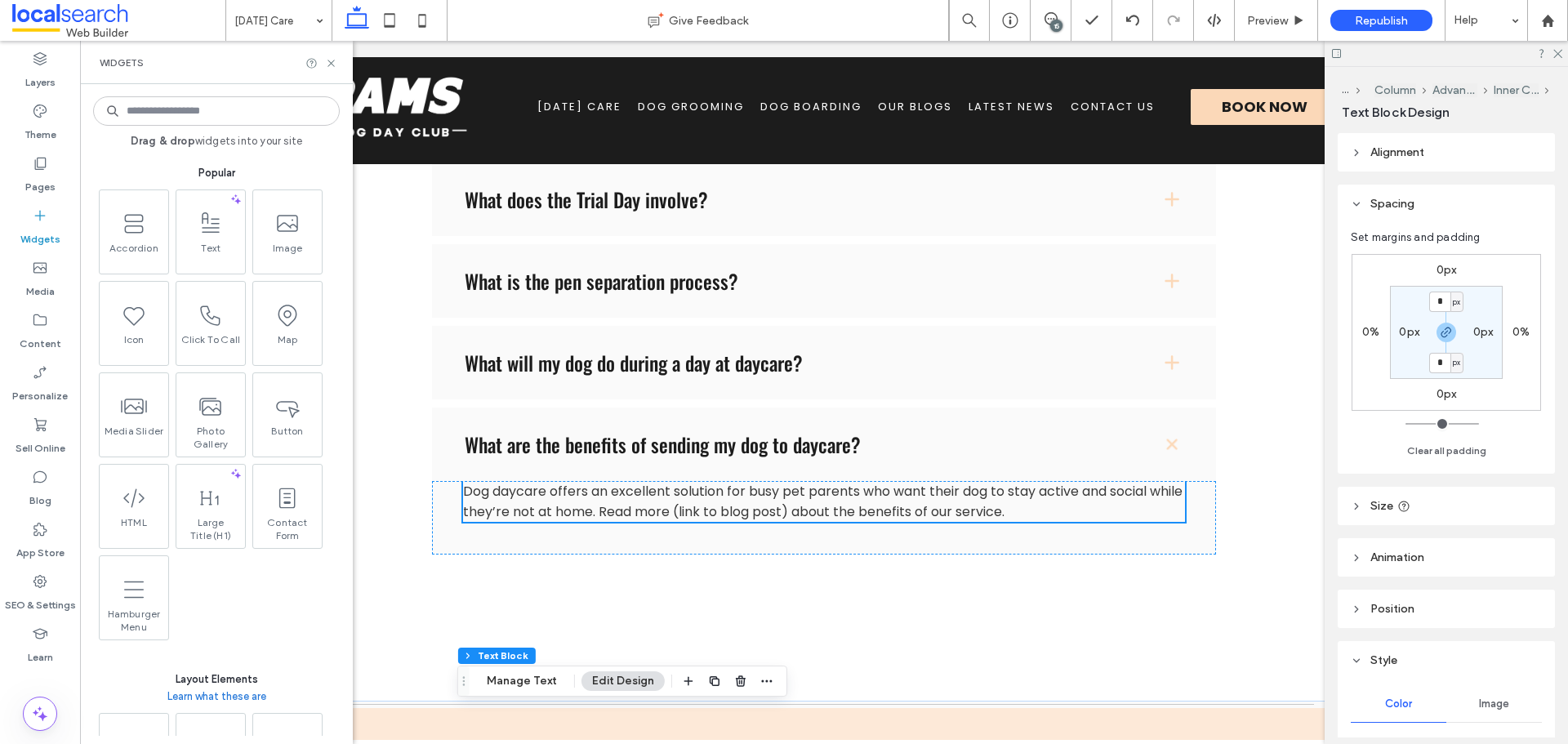
scroll to position [1689, 0]
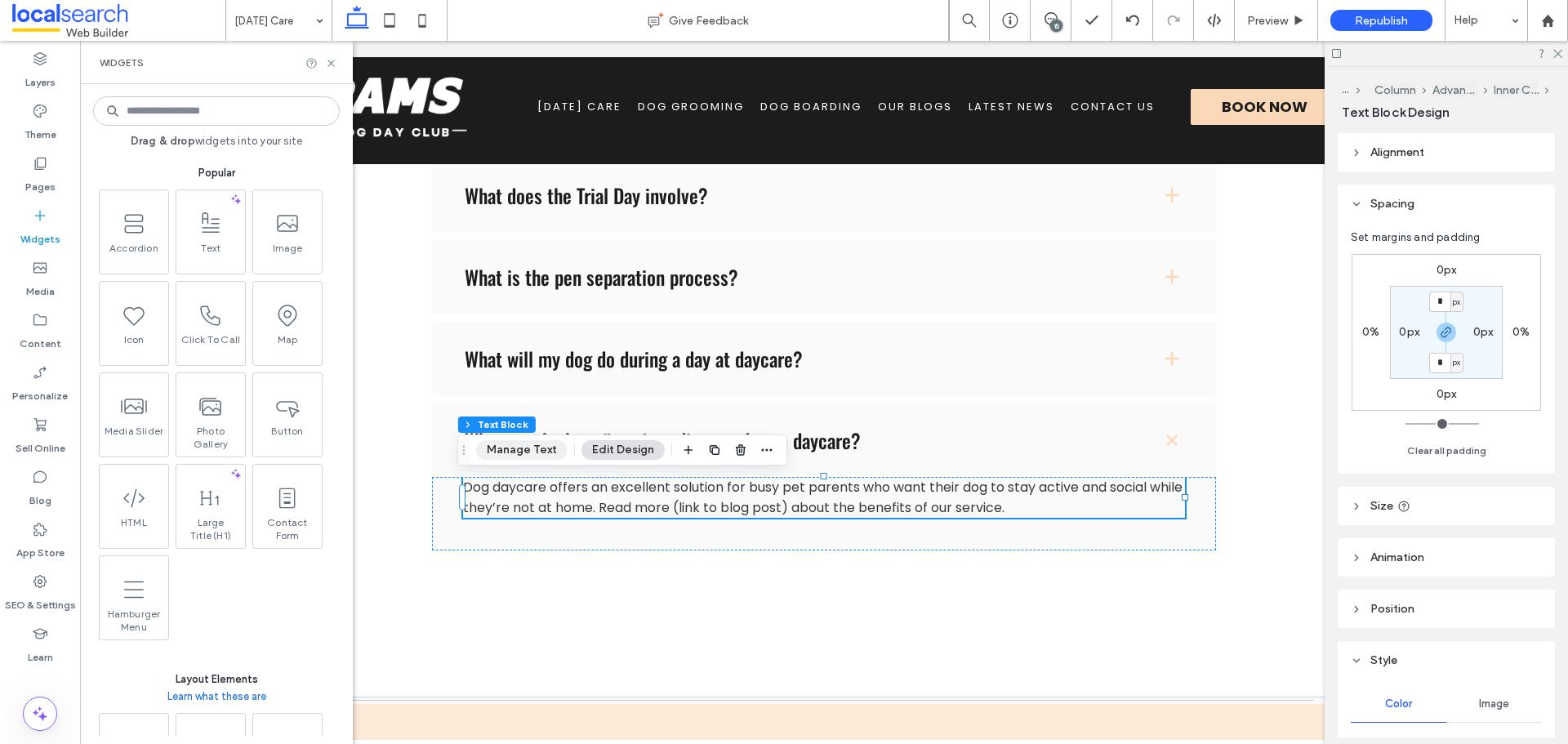
click at [528, 459] on button "Manage Text" at bounding box center [521, 450] width 92 height 19
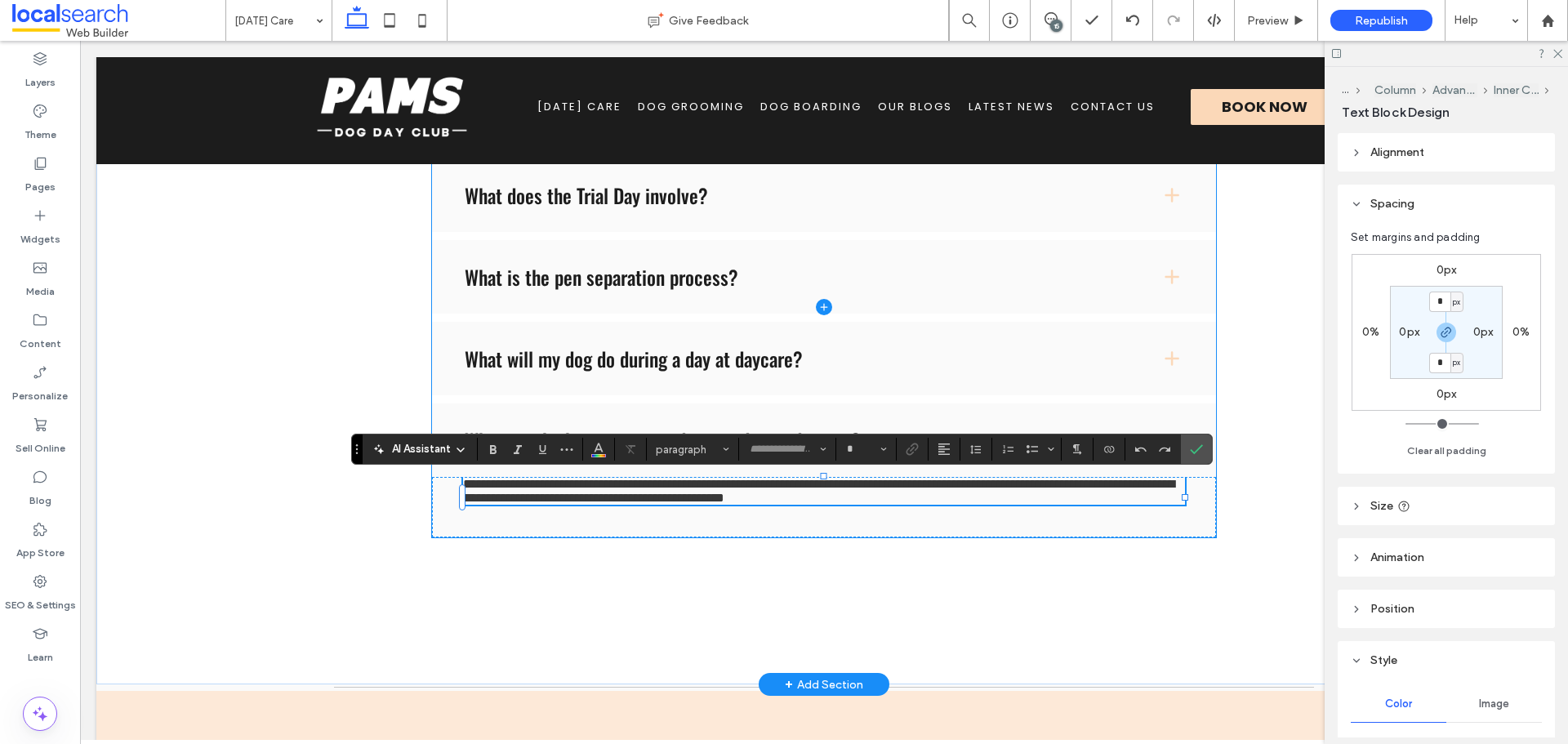
type input "*******"
type input "**"
click at [817, 505] on span at bounding box center [825, 307] width 784 height 460
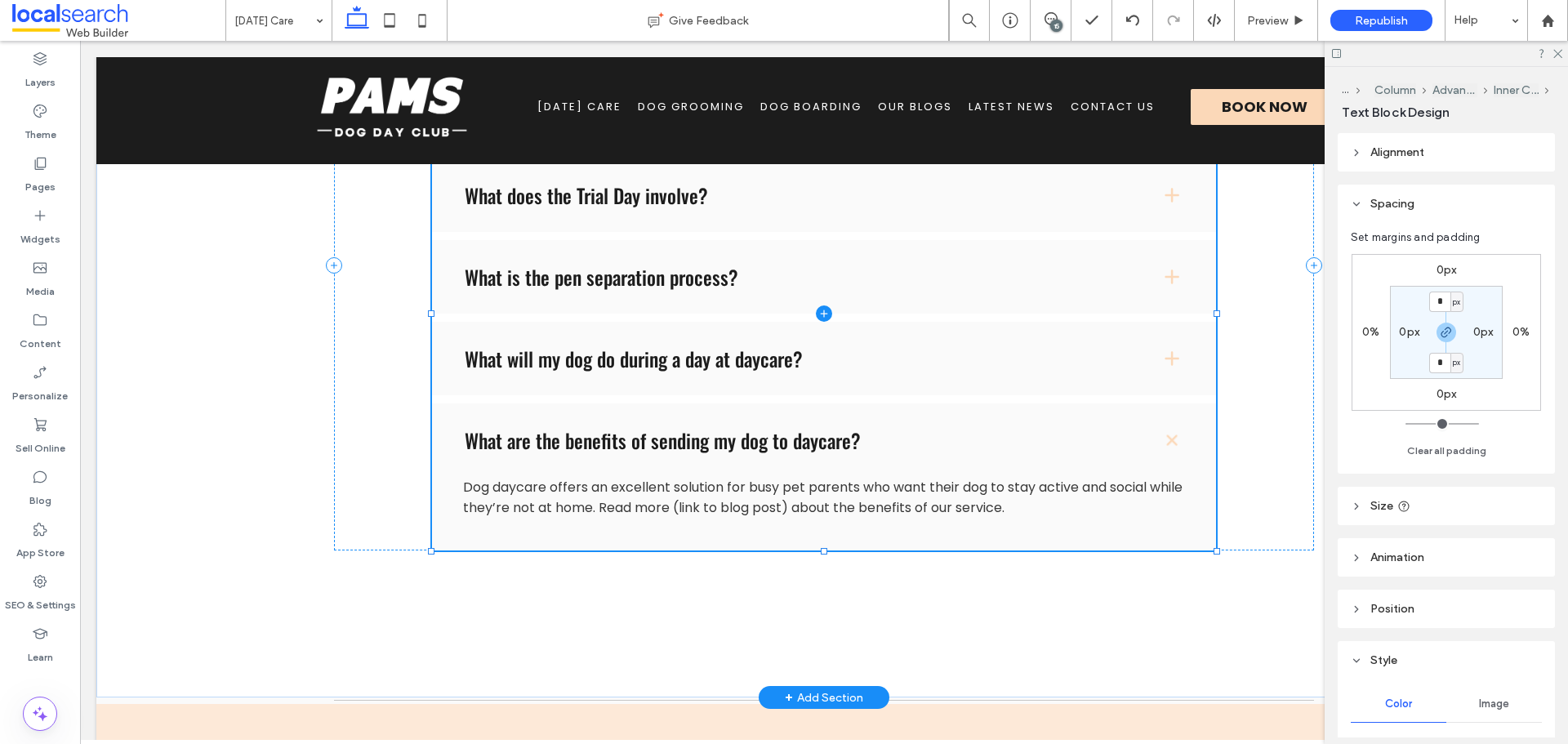
click at [817, 505] on span at bounding box center [825, 313] width 784 height 473
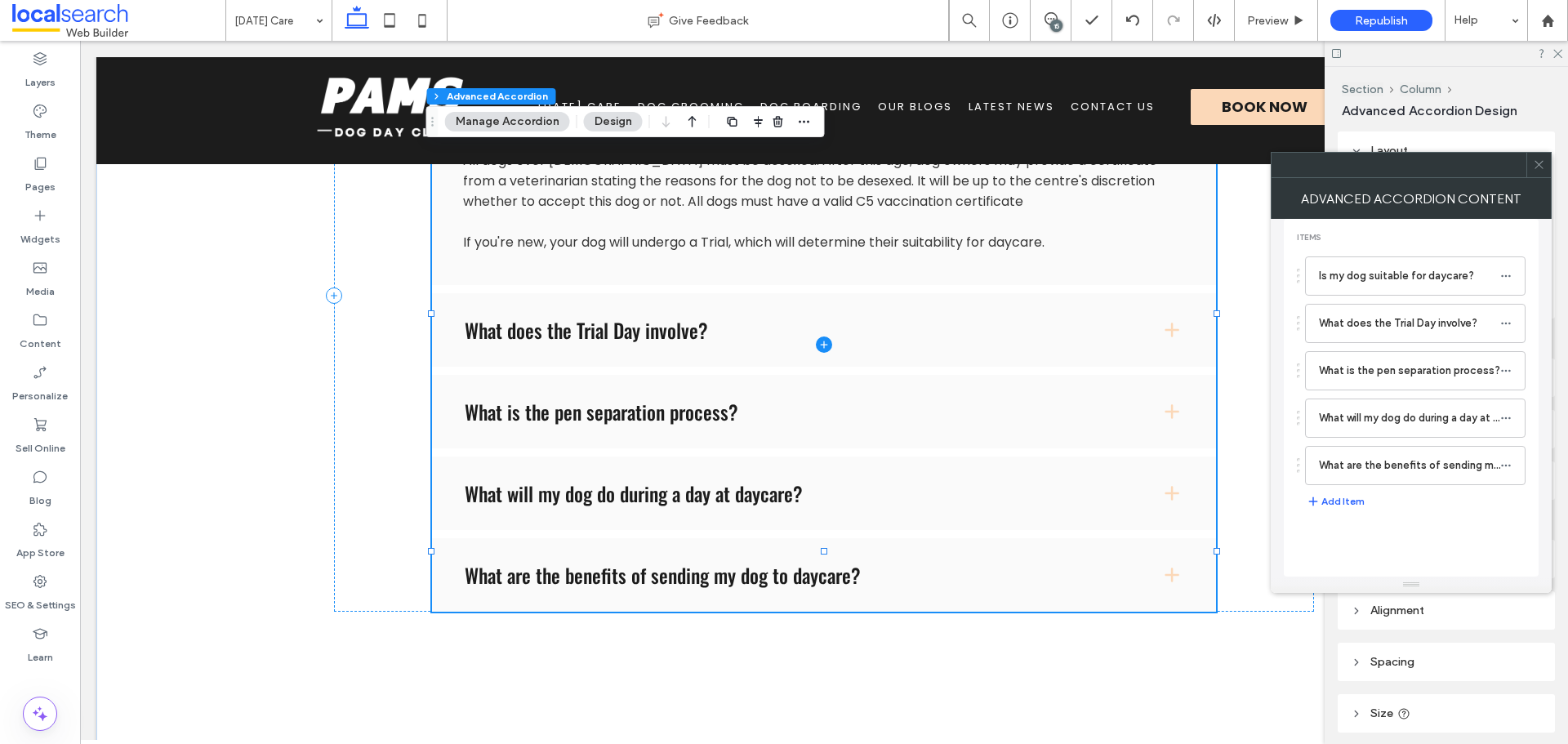
type input "*"
click at [1407, 470] on label "What are the benefits of sending my dog to daycare?" at bounding box center [1409, 464] width 181 height 32
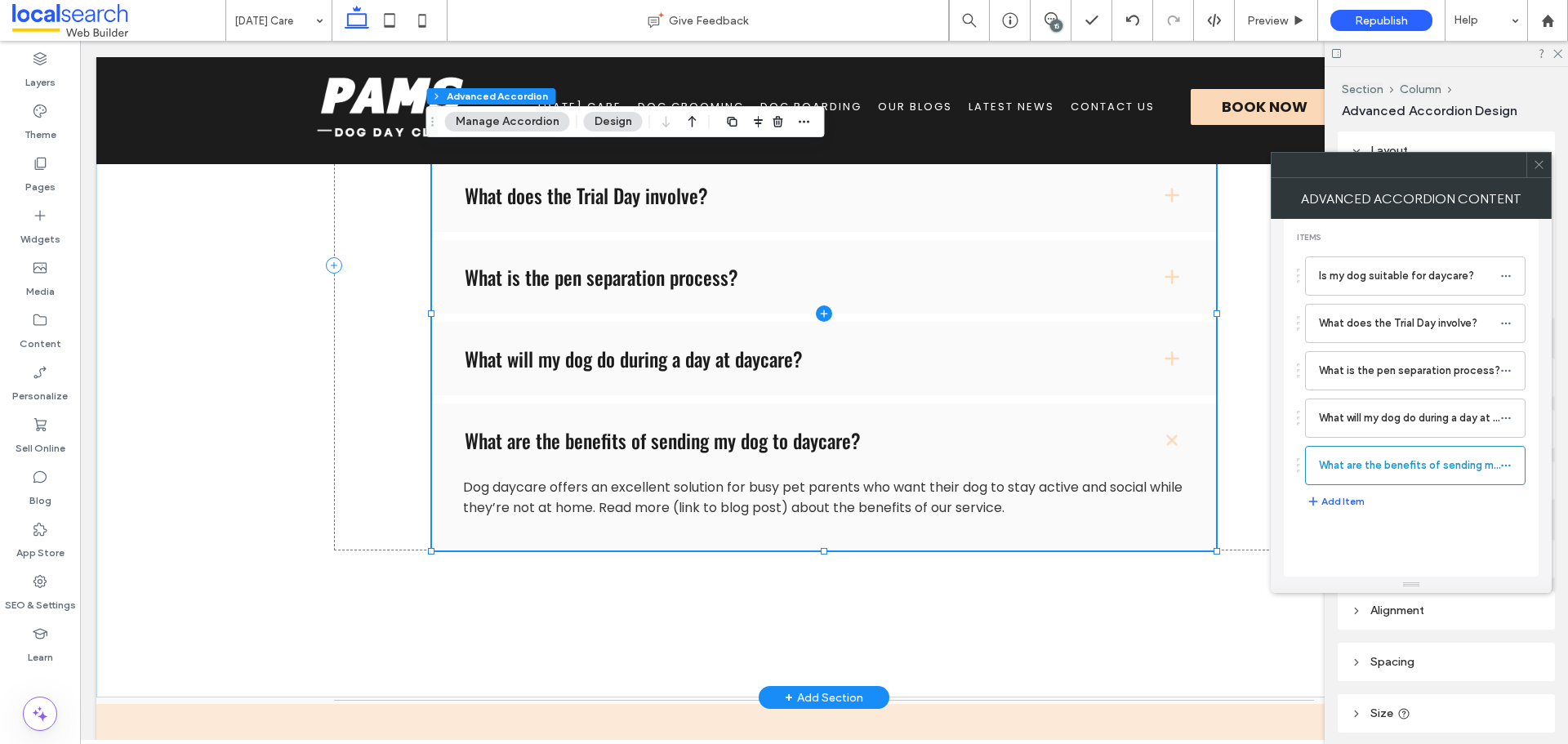
click at [785, 504] on span at bounding box center [825, 313] width 784 height 473
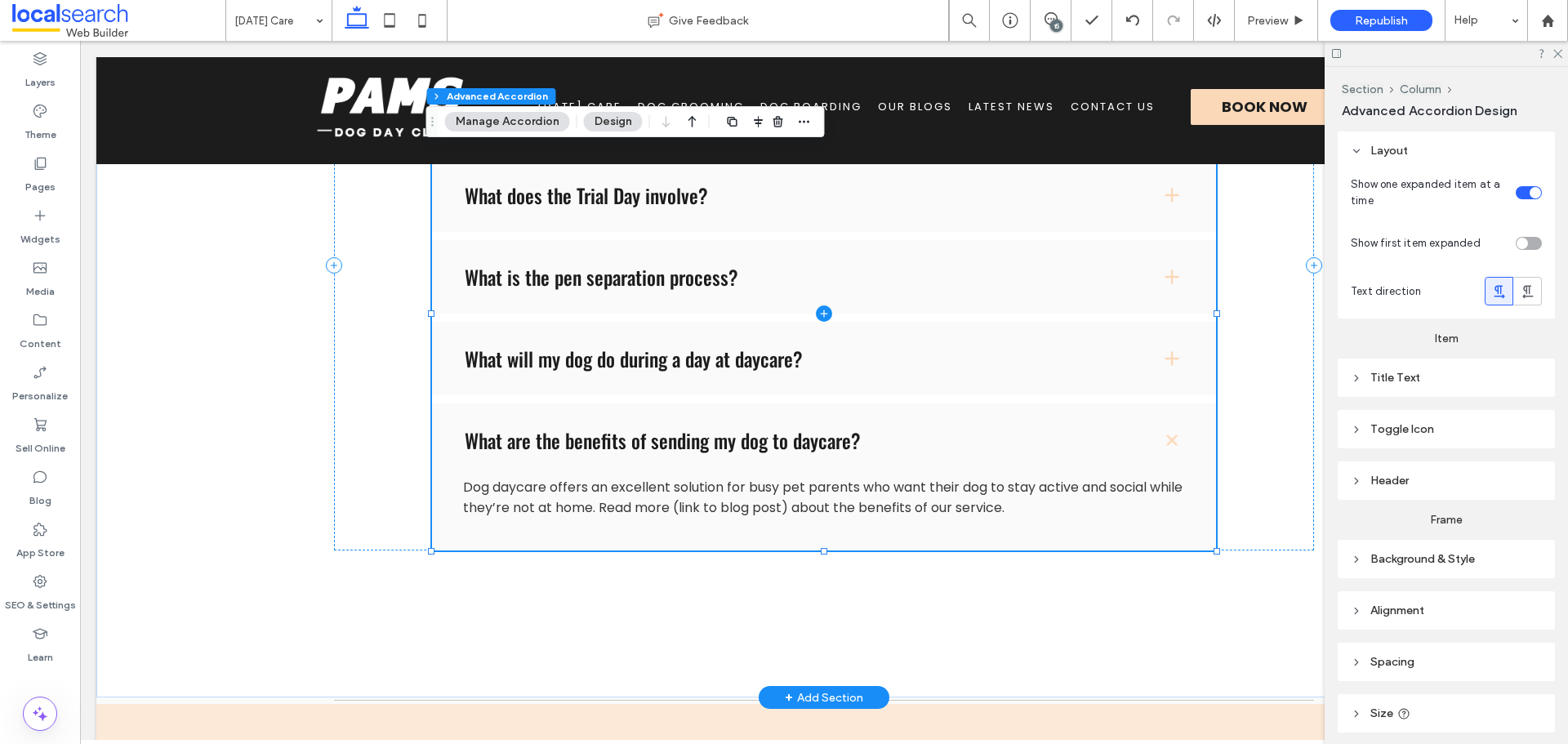
click at [785, 504] on span at bounding box center [825, 313] width 784 height 473
click at [28, 113] on div "Theme" at bounding box center [40, 123] width 80 height 52
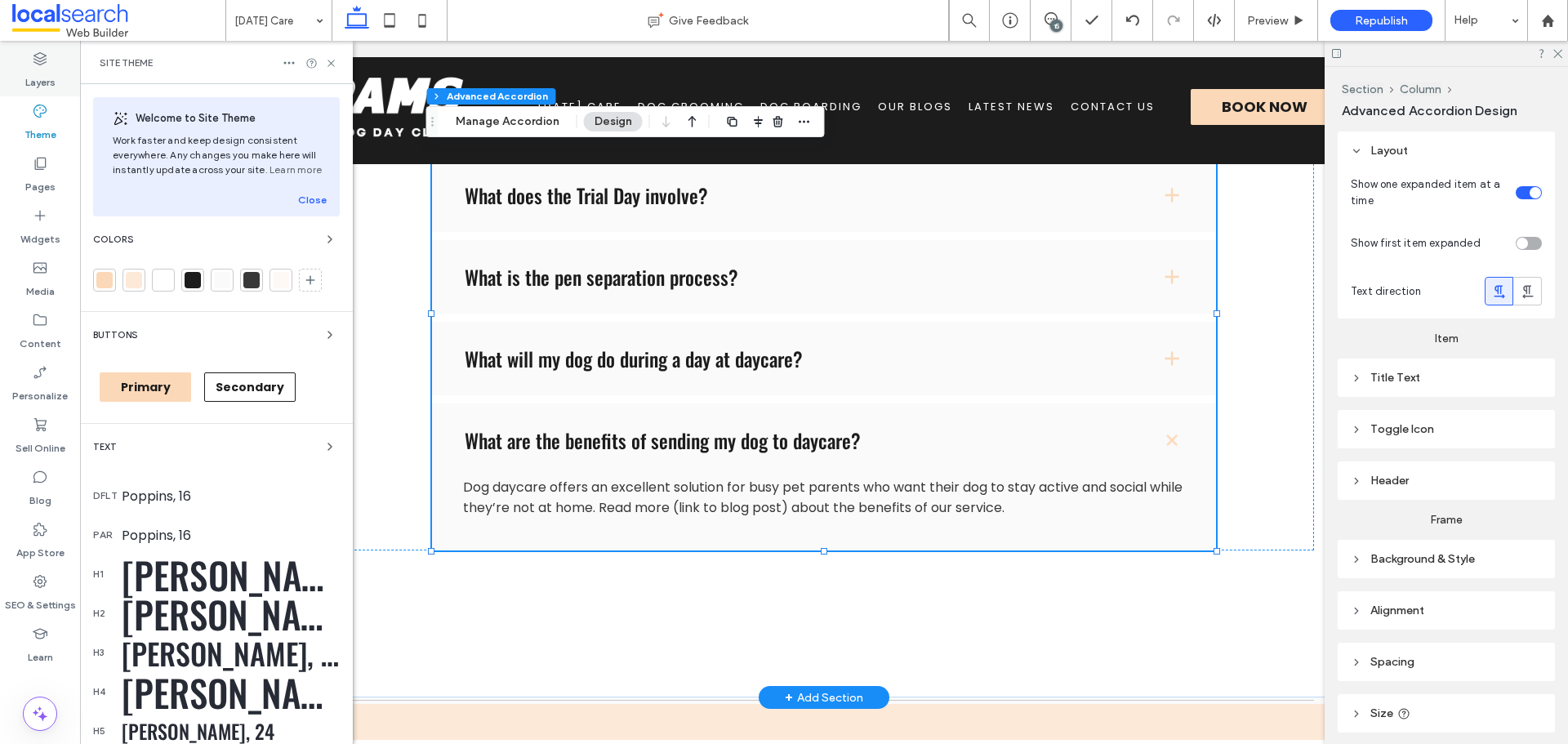
click at [44, 71] on label "Layers" at bounding box center [40, 78] width 31 height 23
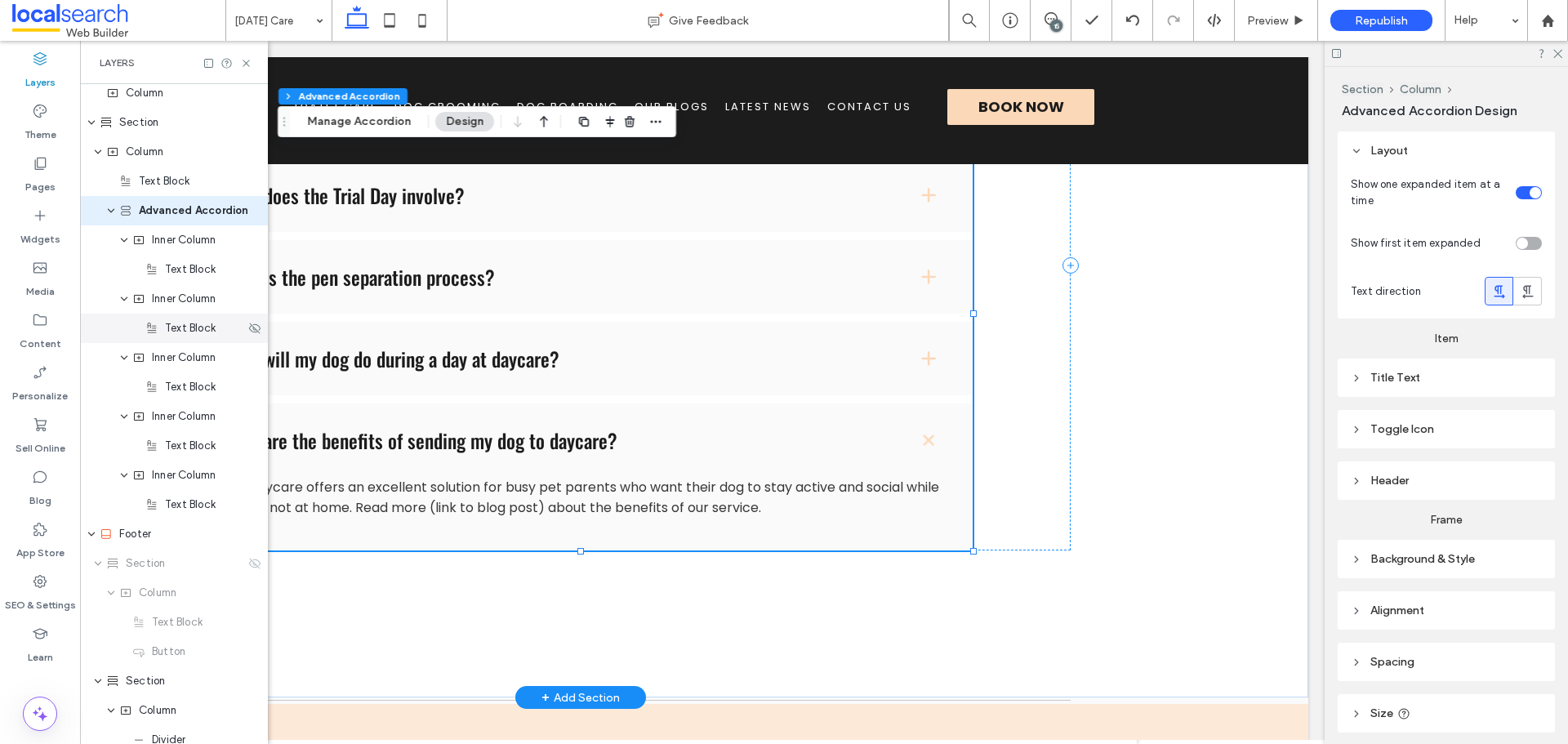
scroll to position [1092, 0]
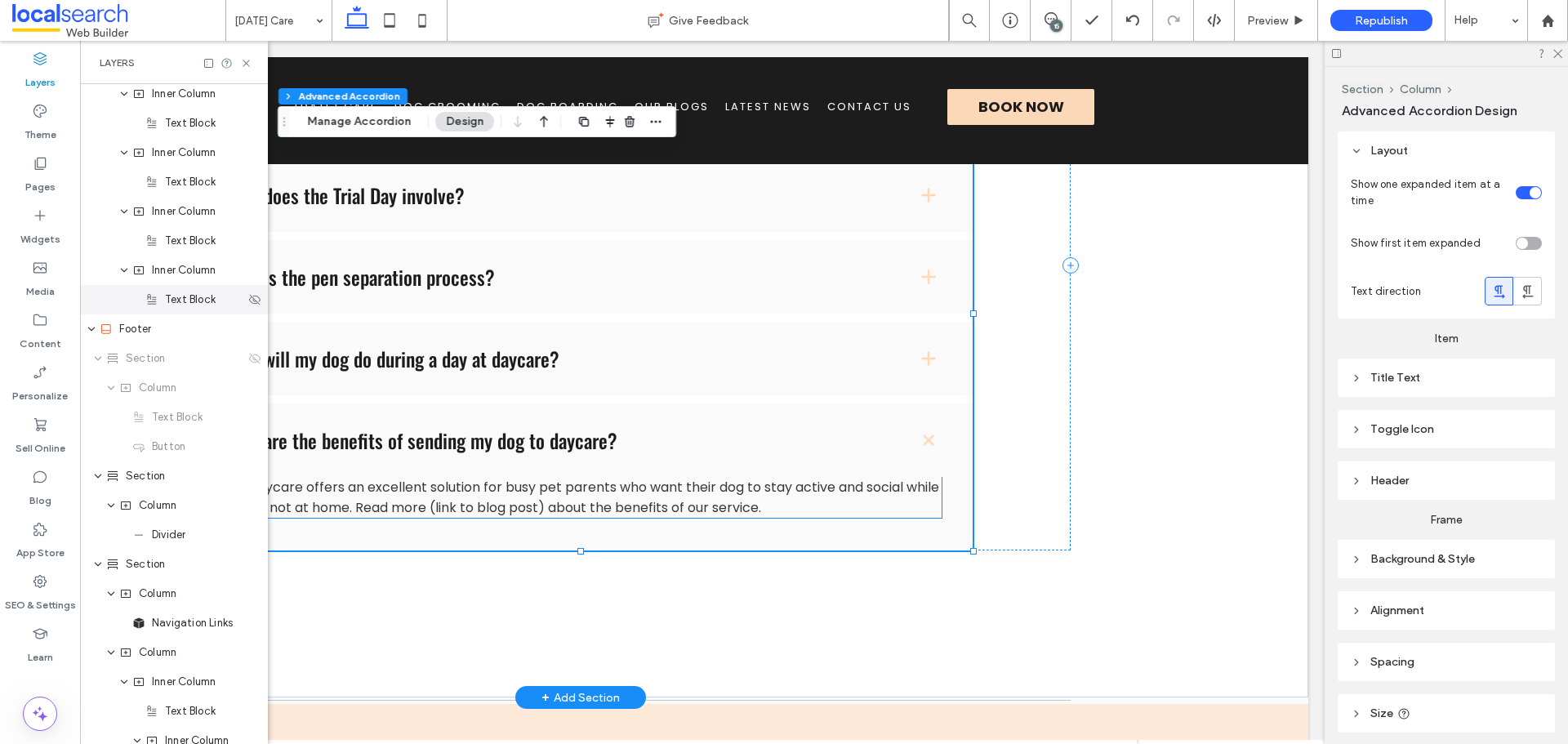
click at [201, 305] on span "Text Block" at bounding box center [190, 300] width 51 height 17
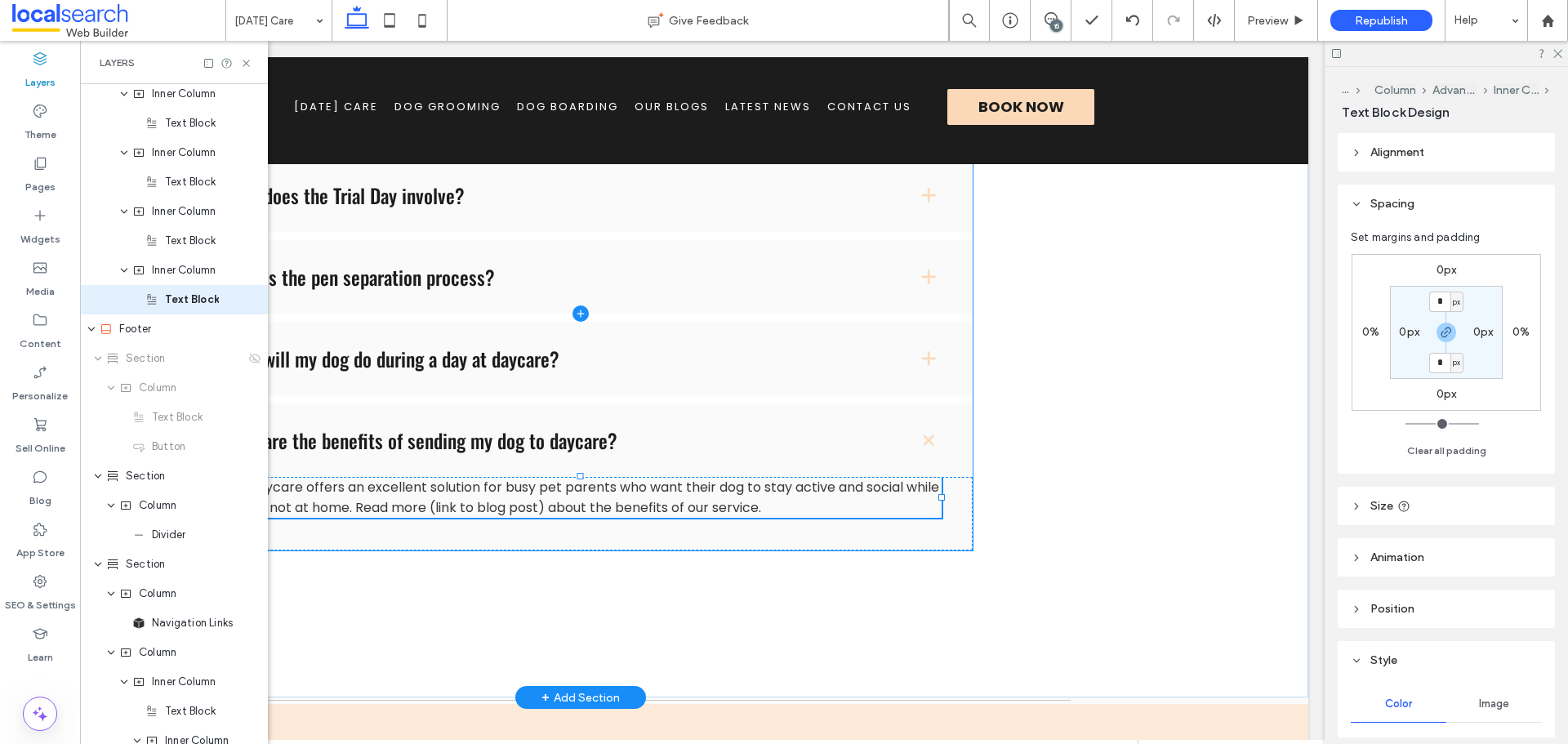
scroll to position [978, 0]
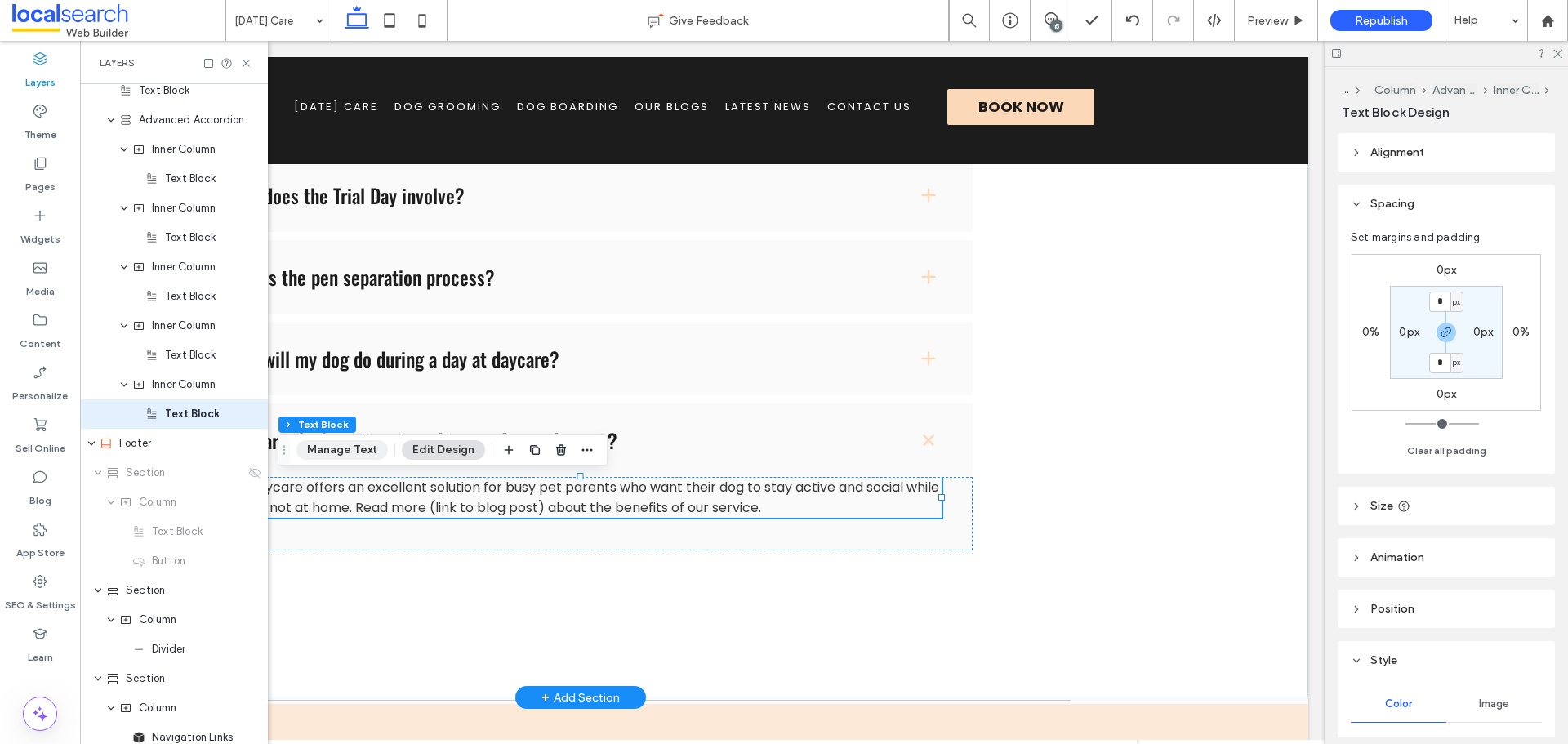
drag, startPoint x: 365, startPoint y: 443, endPoint x: 551, endPoint y: 409, distance: 189.1
click at [365, 443] on button "Manage Text" at bounding box center [342, 450] width 92 height 19
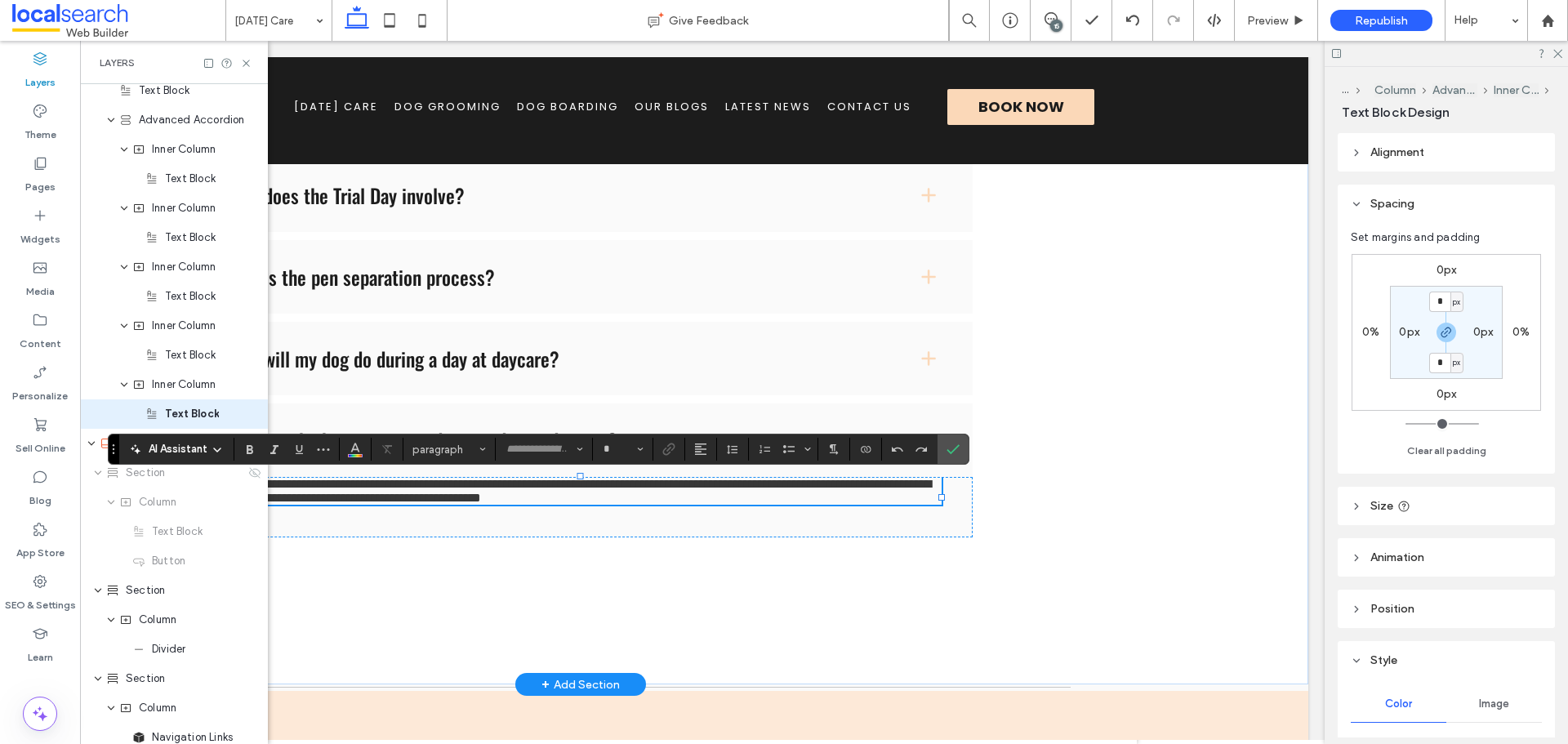
type input "*******"
type input "**"
click at [680, 456] on label "Link" at bounding box center [669, 449] width 24 height 23
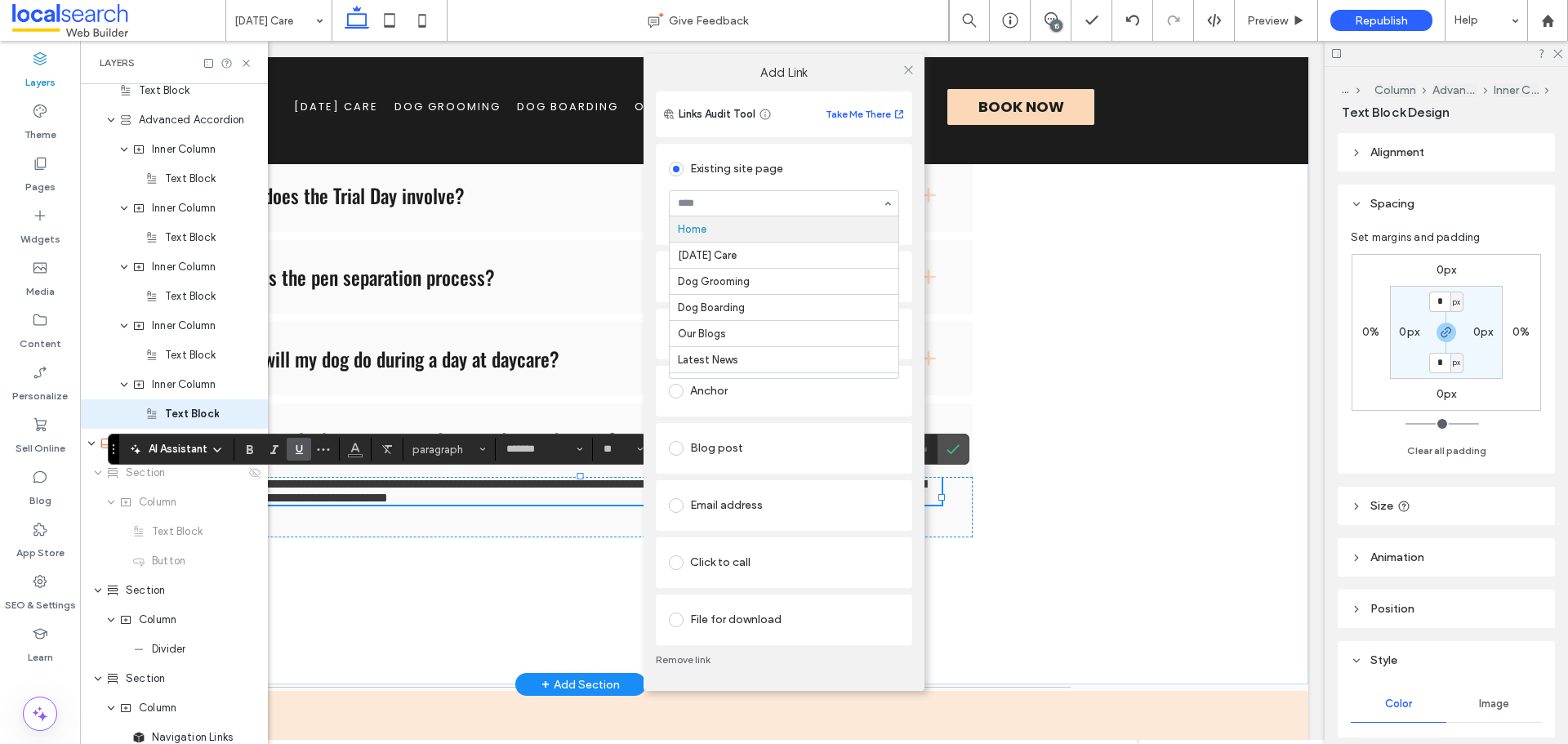
click at [765, 200] on input at bounding box center [780, 203] width 204 height 11
click at [884, 205] on div "Home" at bounding box center [784, 203] width 230 height 26
click at [731, 436] on div "Blog post" at bounding box center [784, 448] width 230 height 26
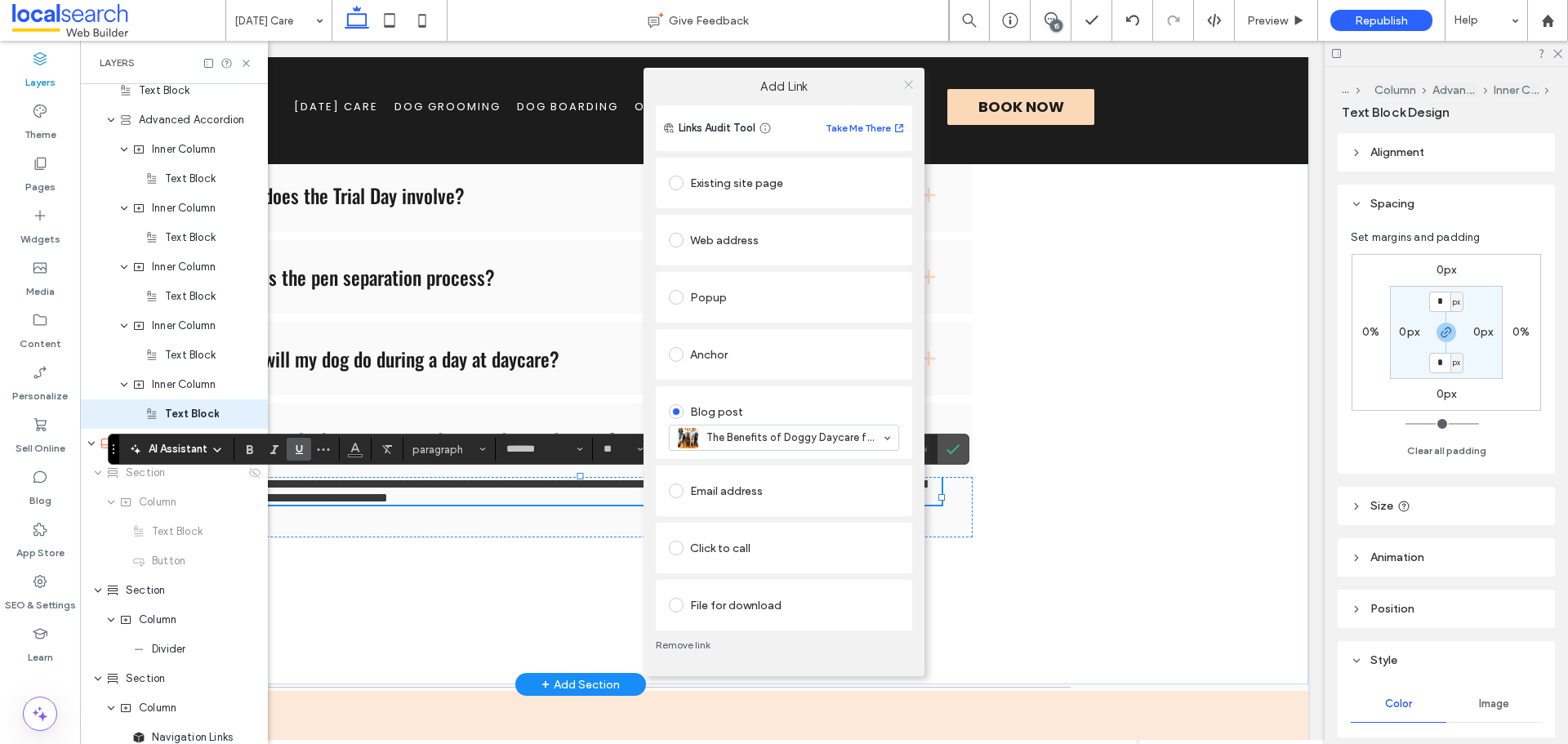
click at [906, 79] on icon at bounding box center [908, 85] width 12 height 12
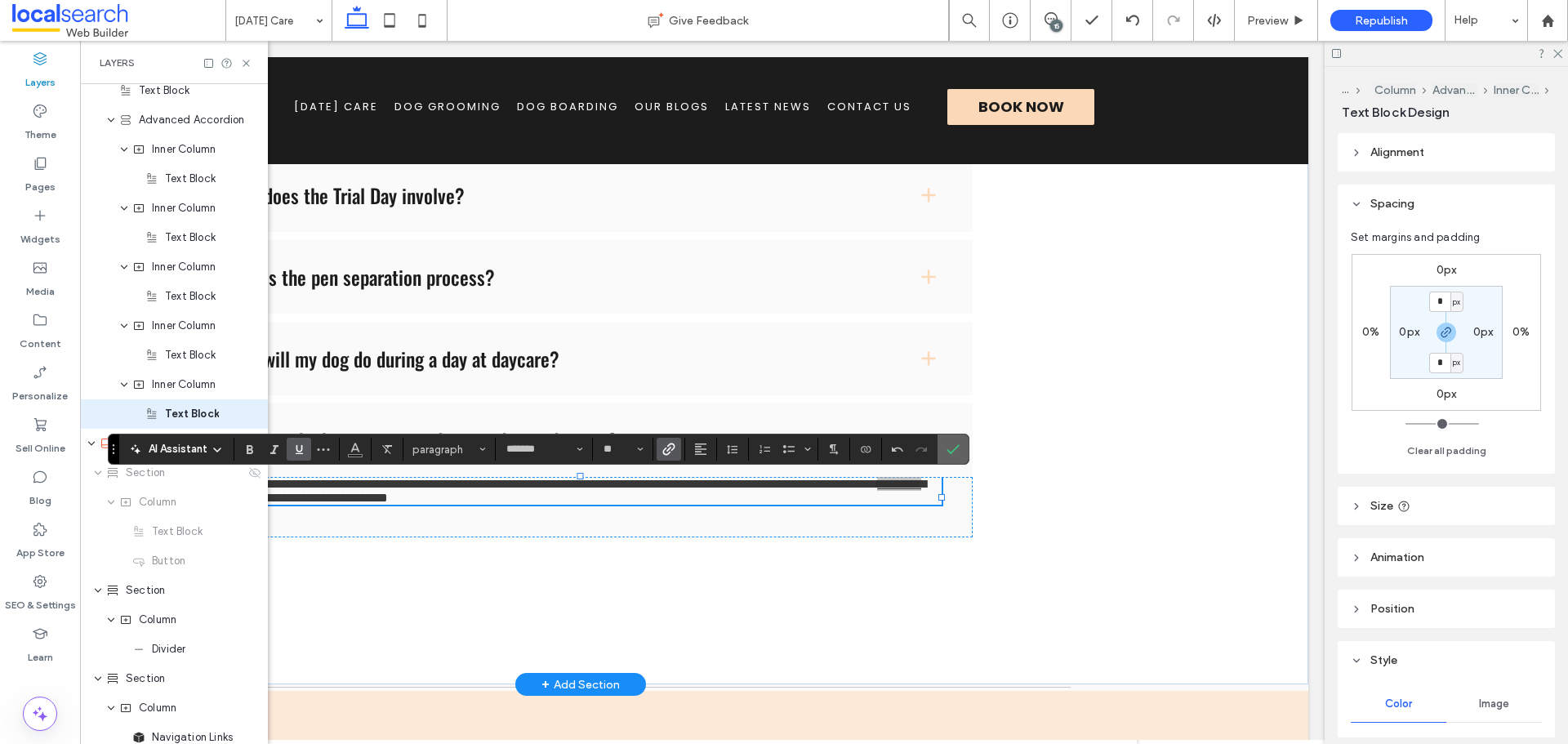
click at [945, 452] on label "Confirm" at bounding box center [953, 449] width 24 height 30
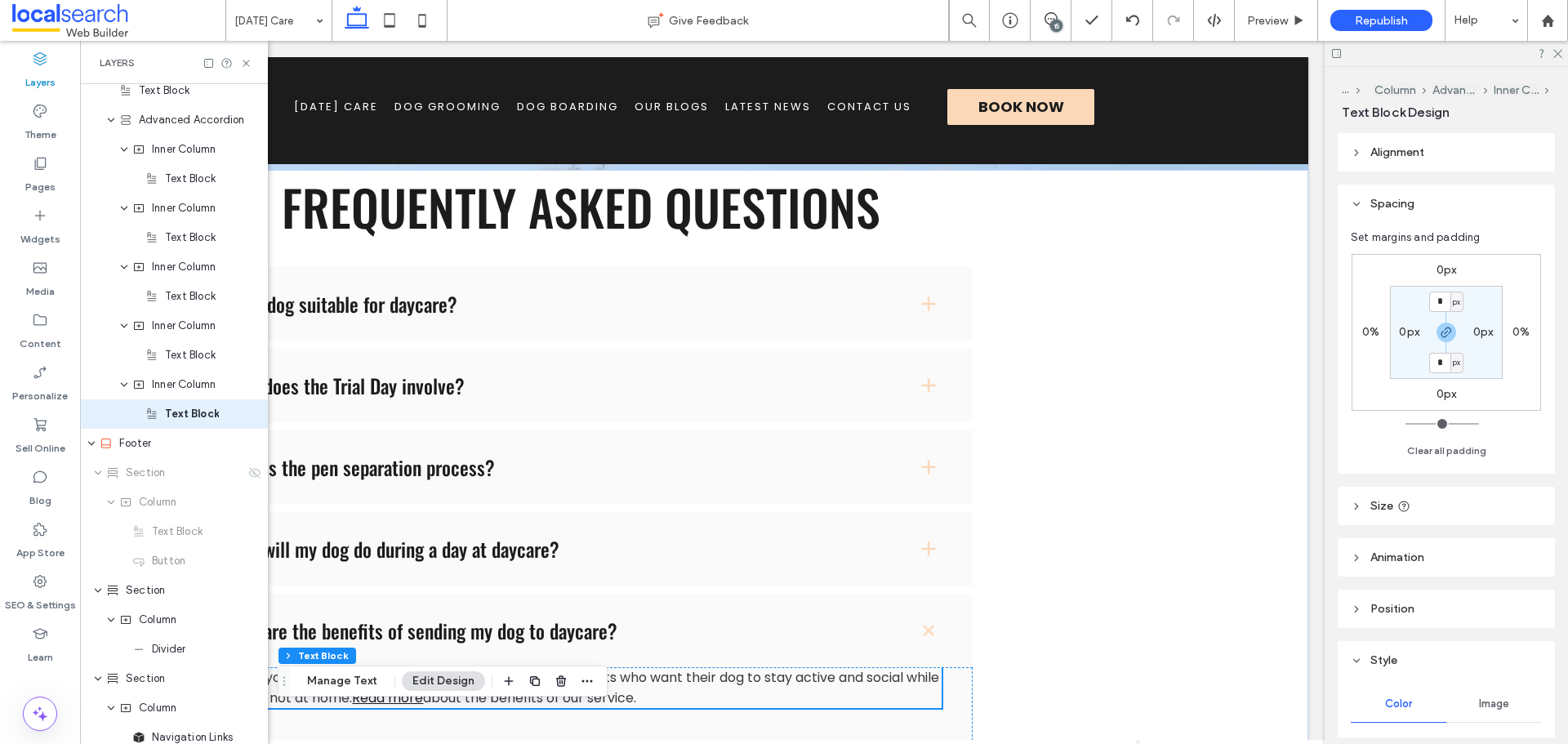
scroll to position [1689, 0]
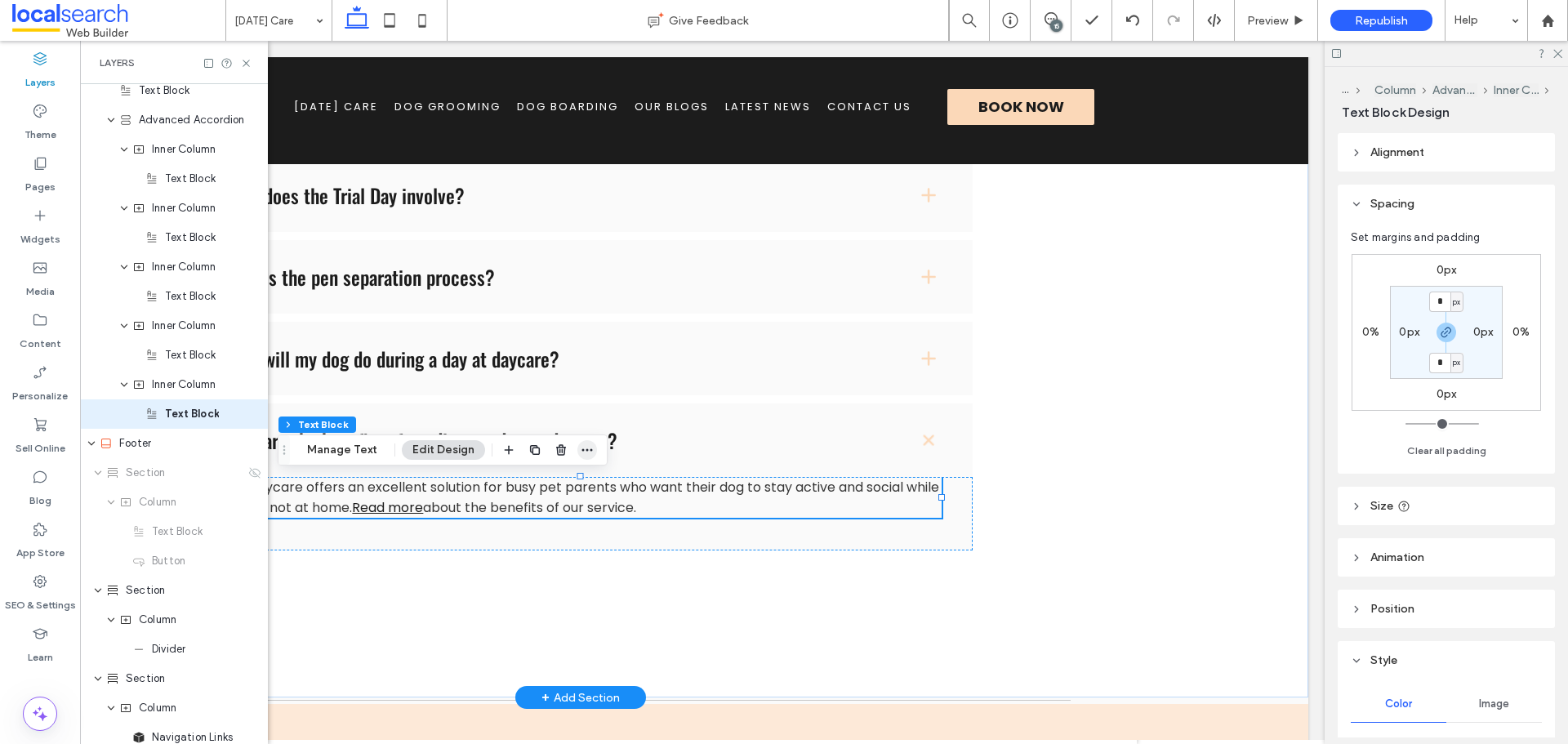
click at [590, 453] on icon "button" at bounding box center [587, 450] width 13 height 13
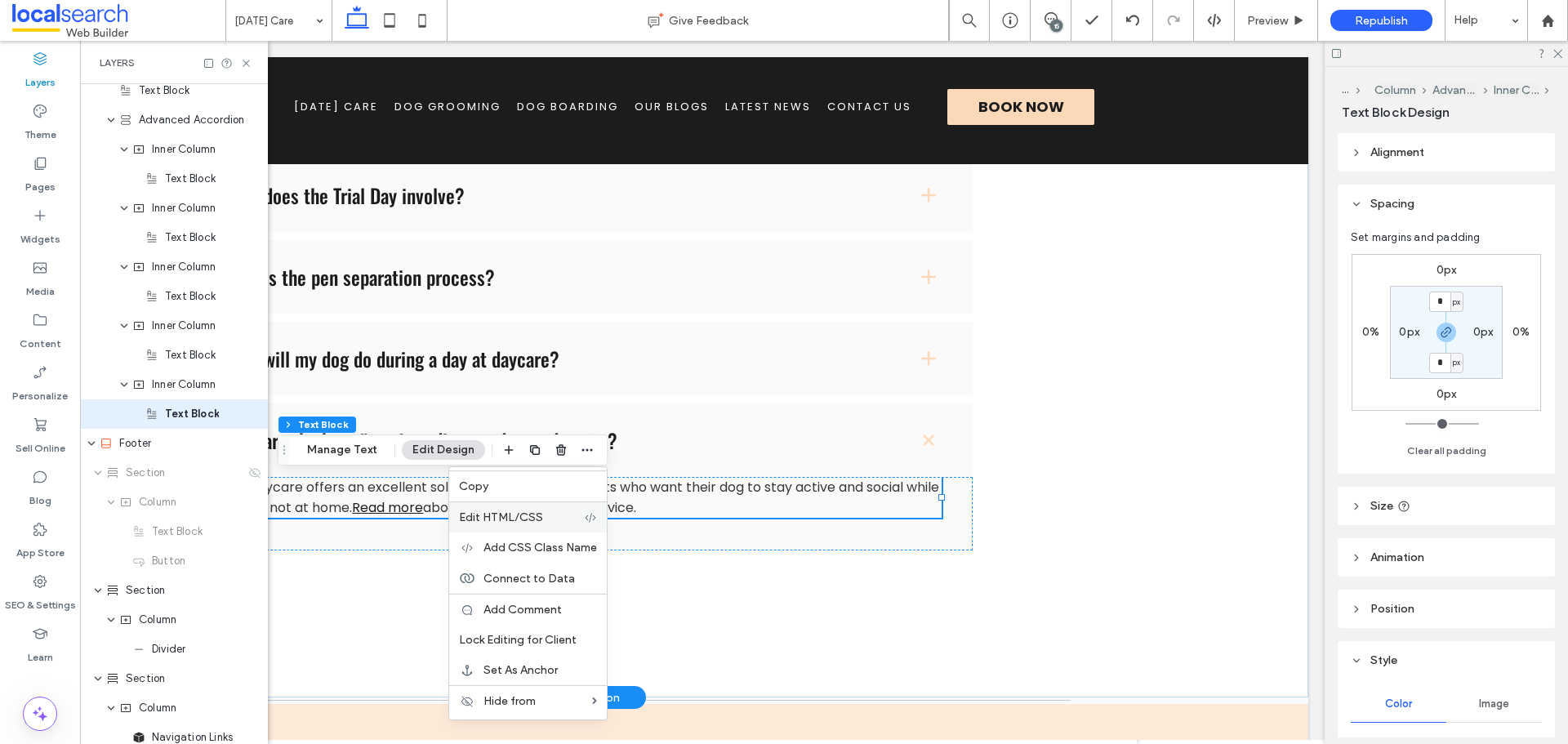
click at [553, 519] on label "Edit HTML/CSS" at bounding box center [521, 517] width 125 height 14
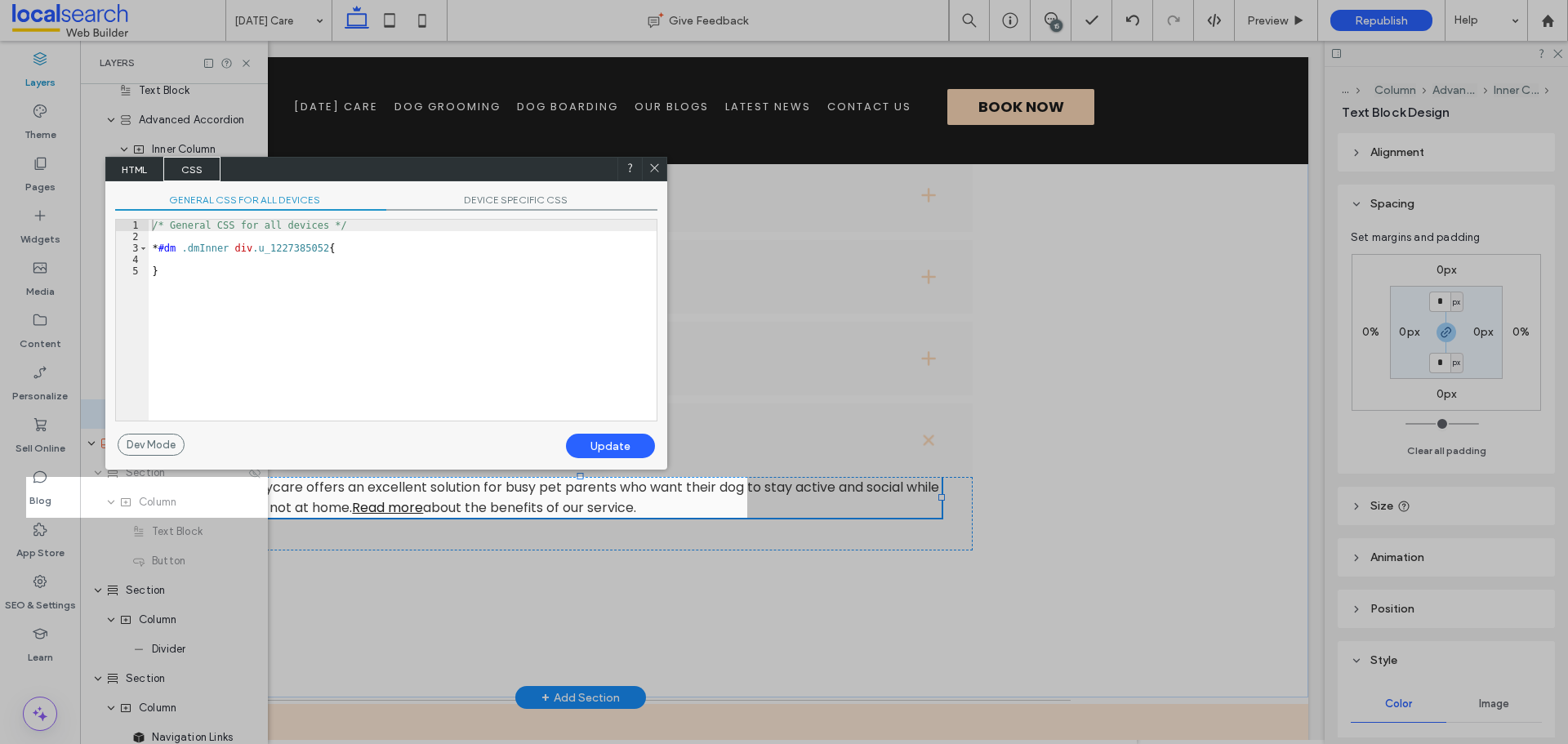
click at [282, 246] on div "/* General CSS for all devices */ * #dm .dmInner div .u_1227385052 { }" at bounding box center [403, 331] width 508 height 224
click at [281, 246] on div "/* General CSS for all devices */ * #dm .dmInner div .u_1227385052 { }" at bounding box center [403, 331] width 508 height 224
click at [650, 163] on icon at bounding box center [655, 168] width 12 height 12
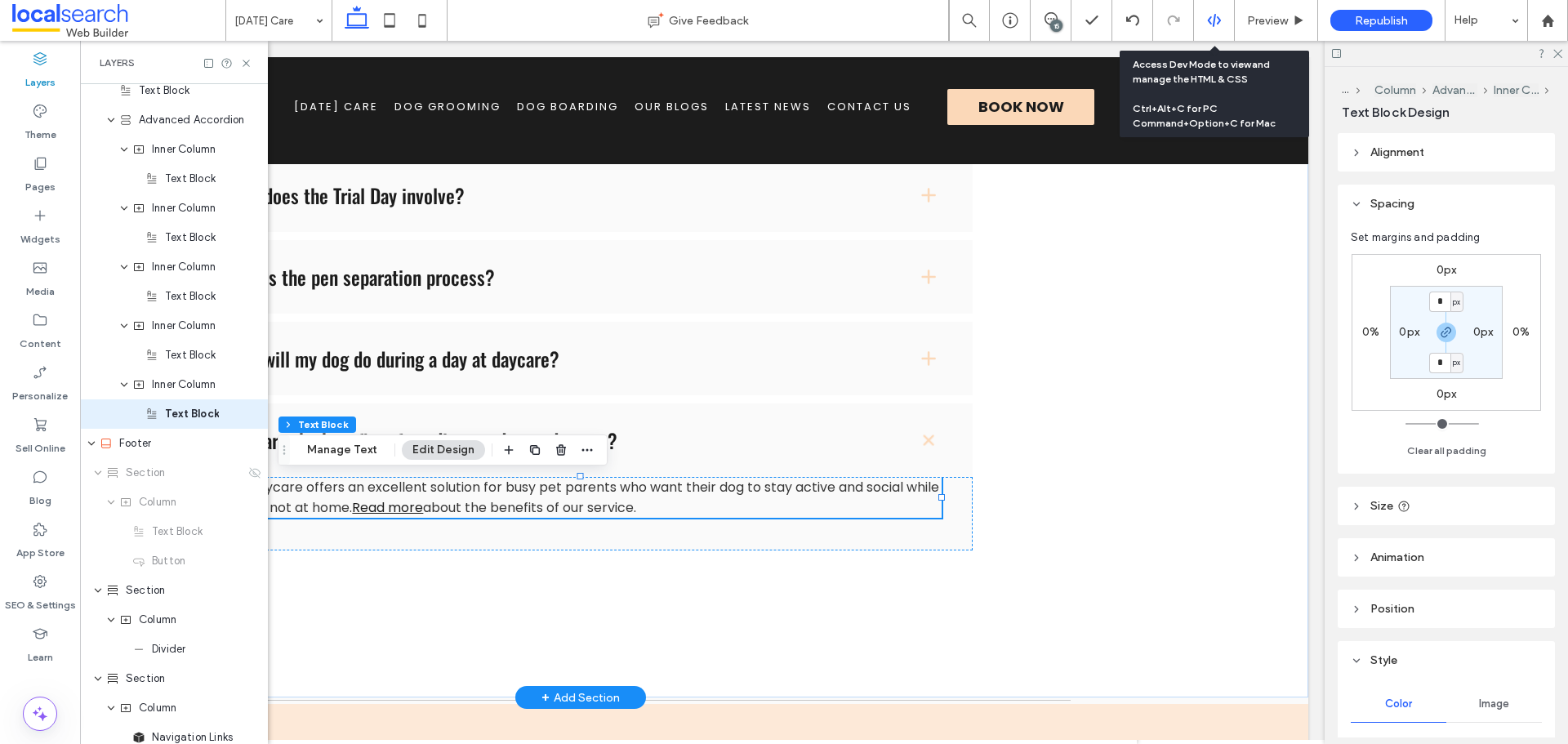
click at [1212, 23] on icon at bounding box center [1214, 20] width 15 height 15
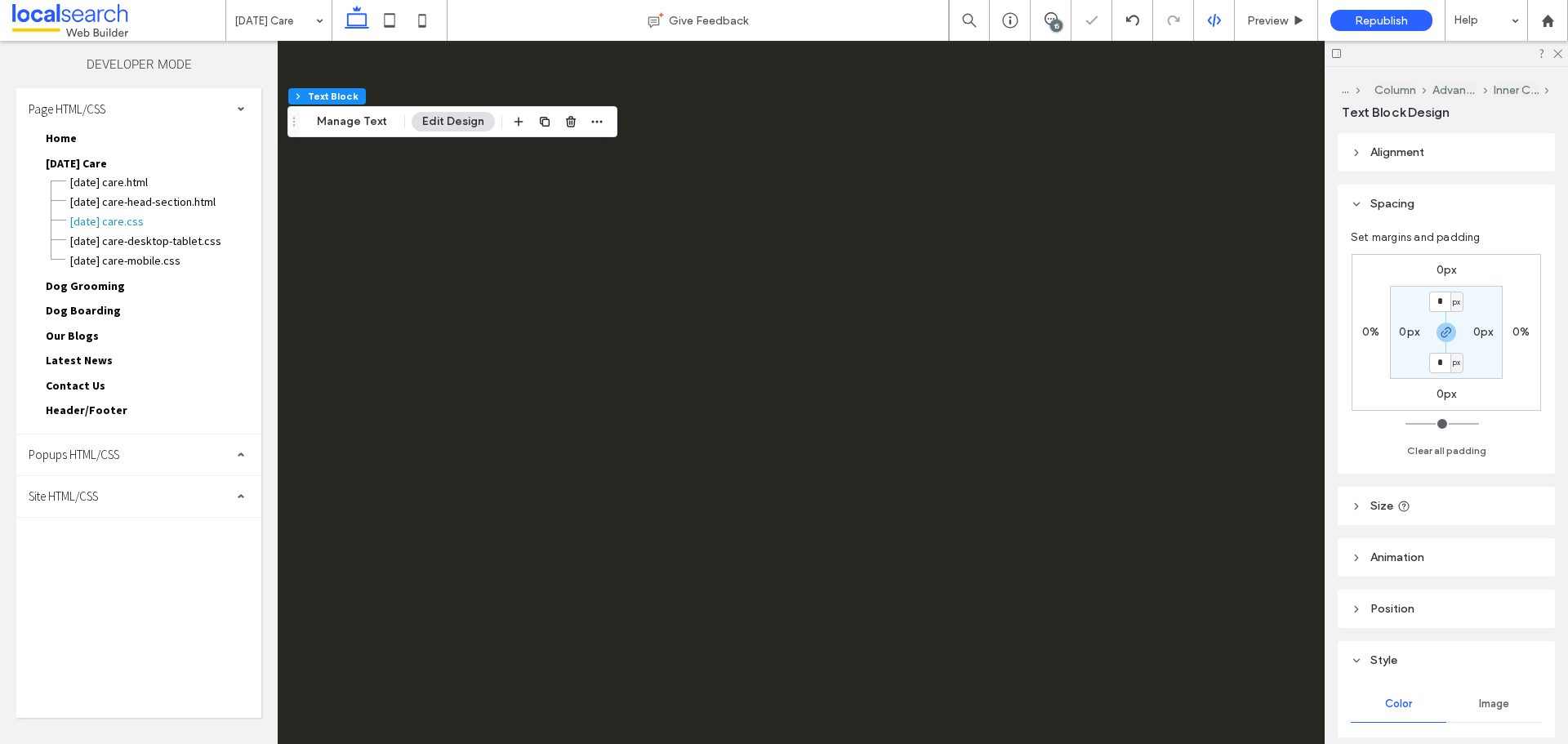
scroll to position [0, 0]
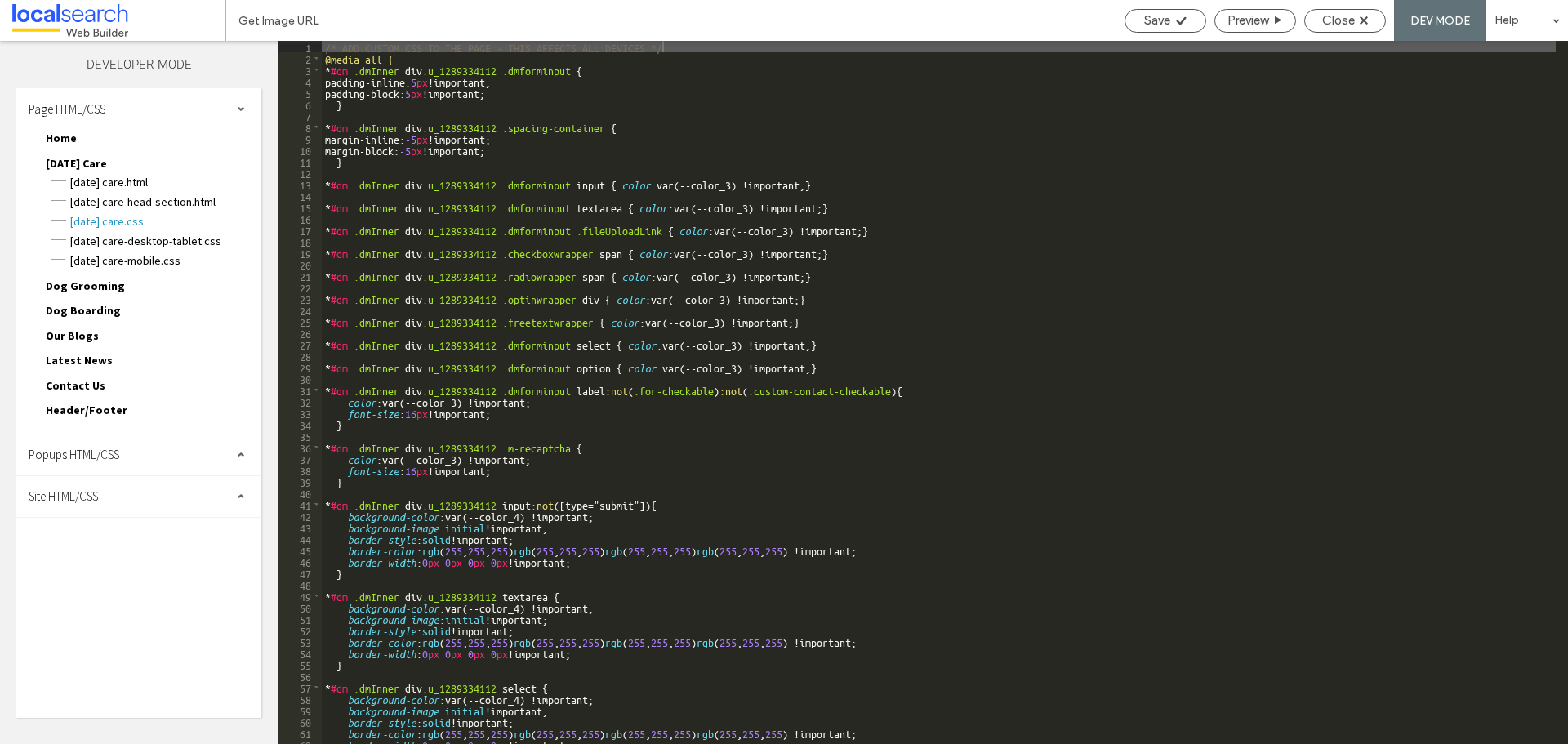
click at [140, 508] on div "Site HTML/CSS" at bounding box center [139, 496] width 245 height 41
click at [113, 566] on span "site.css" at bounding box center [168, 567] width 186 height 17
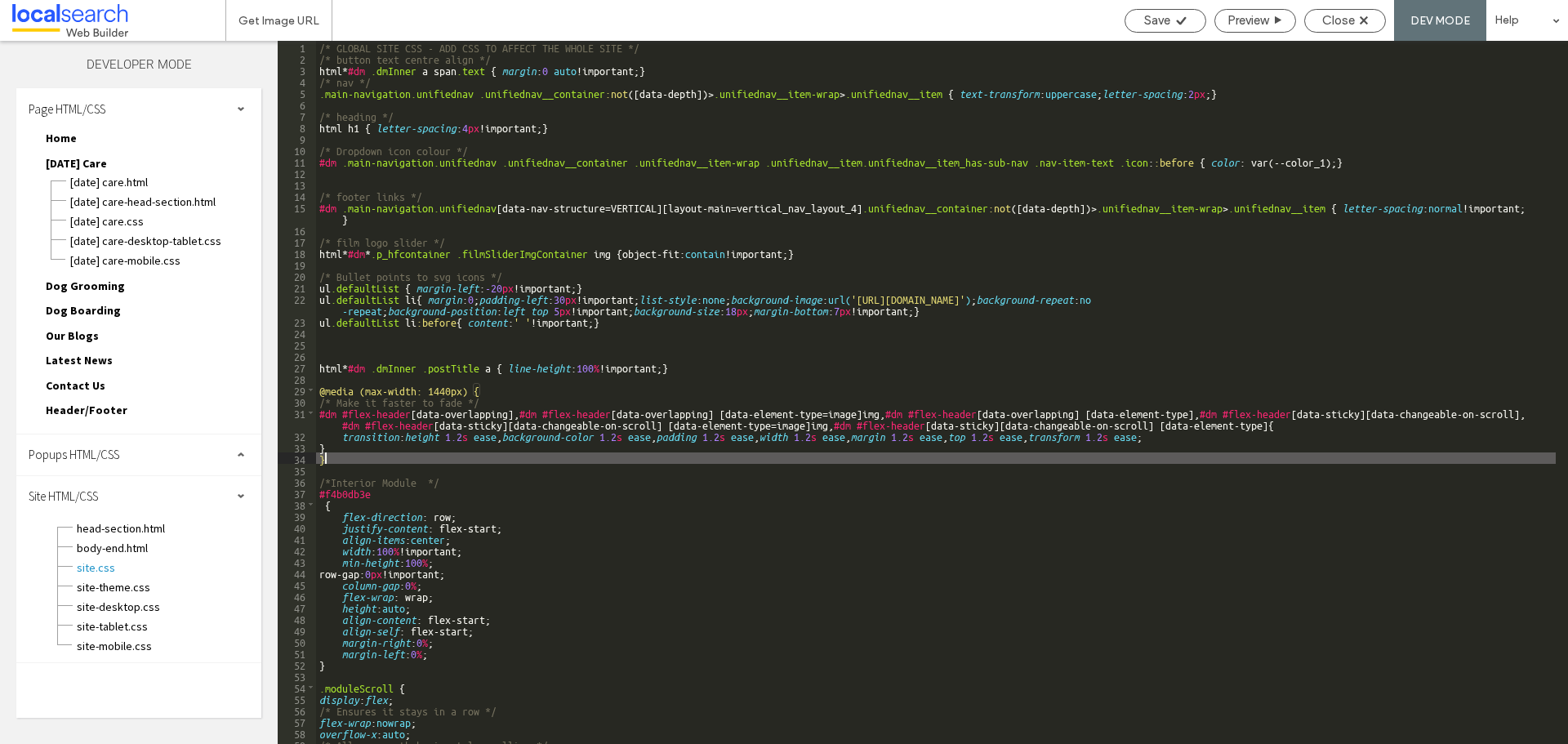
click at [360, 458] on div "/* GLOBAL SITE CSS - ADD CSS TO AFFECT THE WHOLE SITE */ /* button text centre …" at bounding box center [936, 403] width 1239 height 726
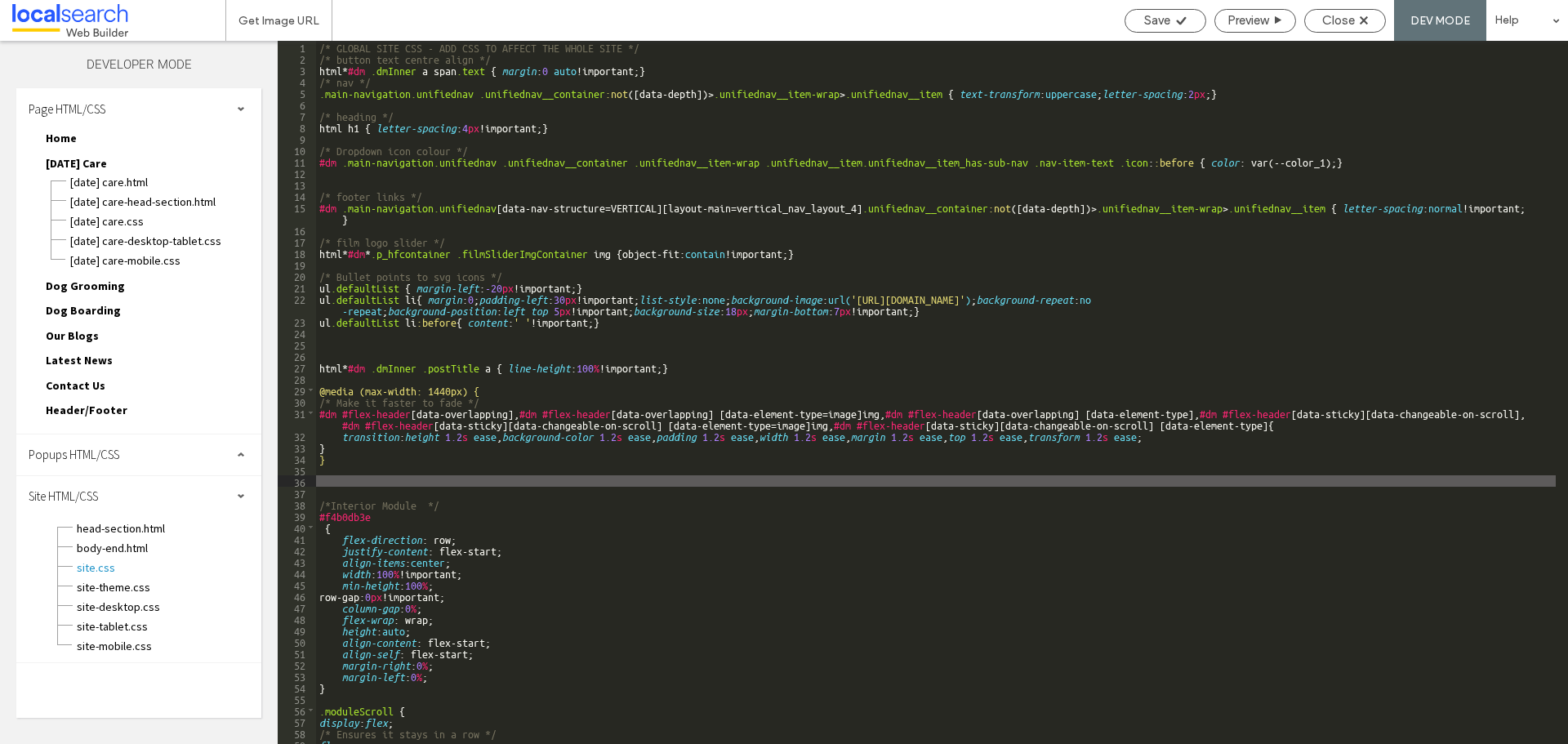
paste textarea
type textarea "**"
click at [1164, 23] on span "Save" at bounding box center [1157, 20] width 26 height 15
click at [1346, 12] on div "Close" at bounding box center [1345, 20] width 82 height 24
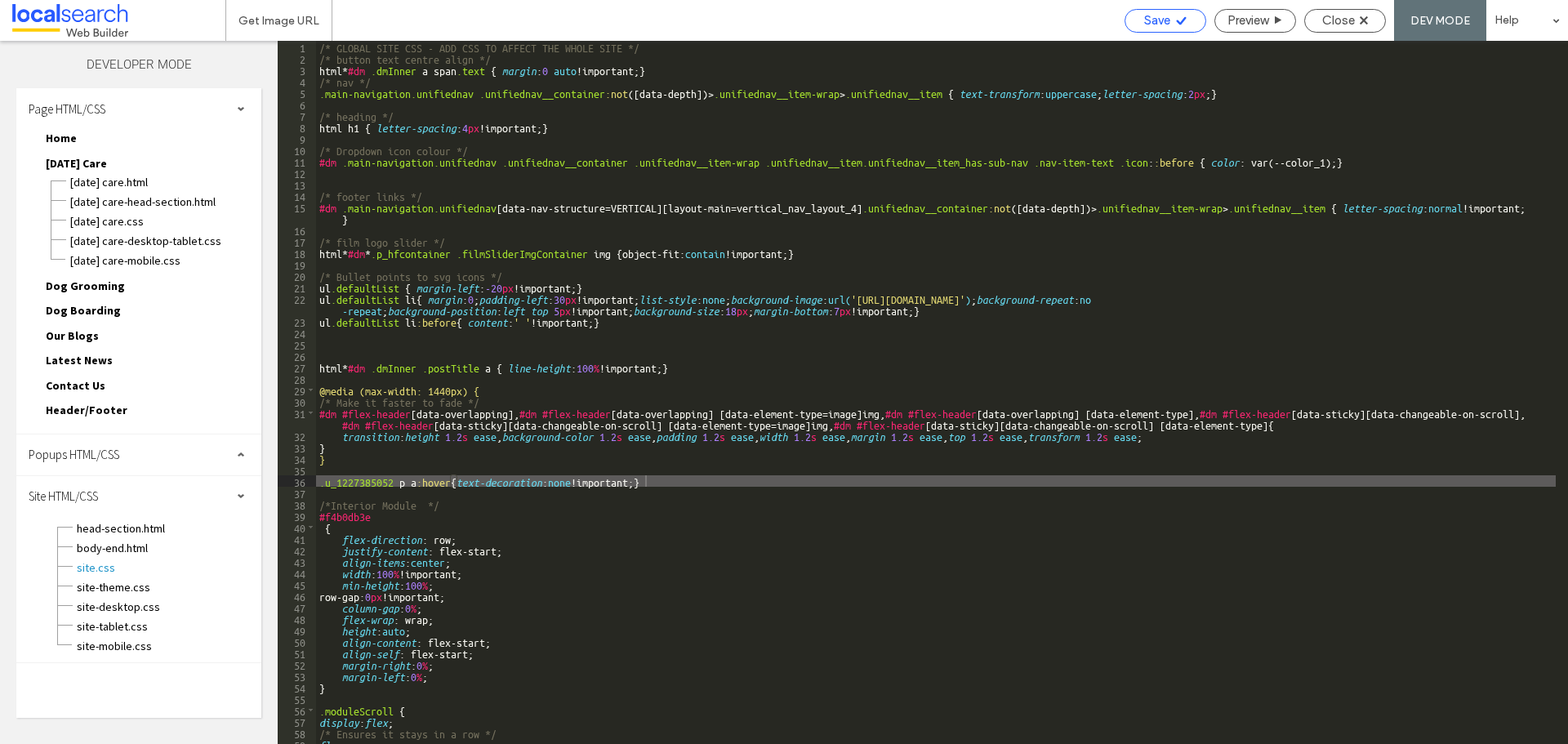
drag, startPoint x: 1163, startPoint y: 24, endPoint x: 1201, endPoint y: 24, distance: 38.0
click at [1163, 24] on span "Save" at bounding box center [1157, 20] width 26 height 15
click at [1335, 15] on span "Close" at bounding box center [1338, 20] width 32 height 15
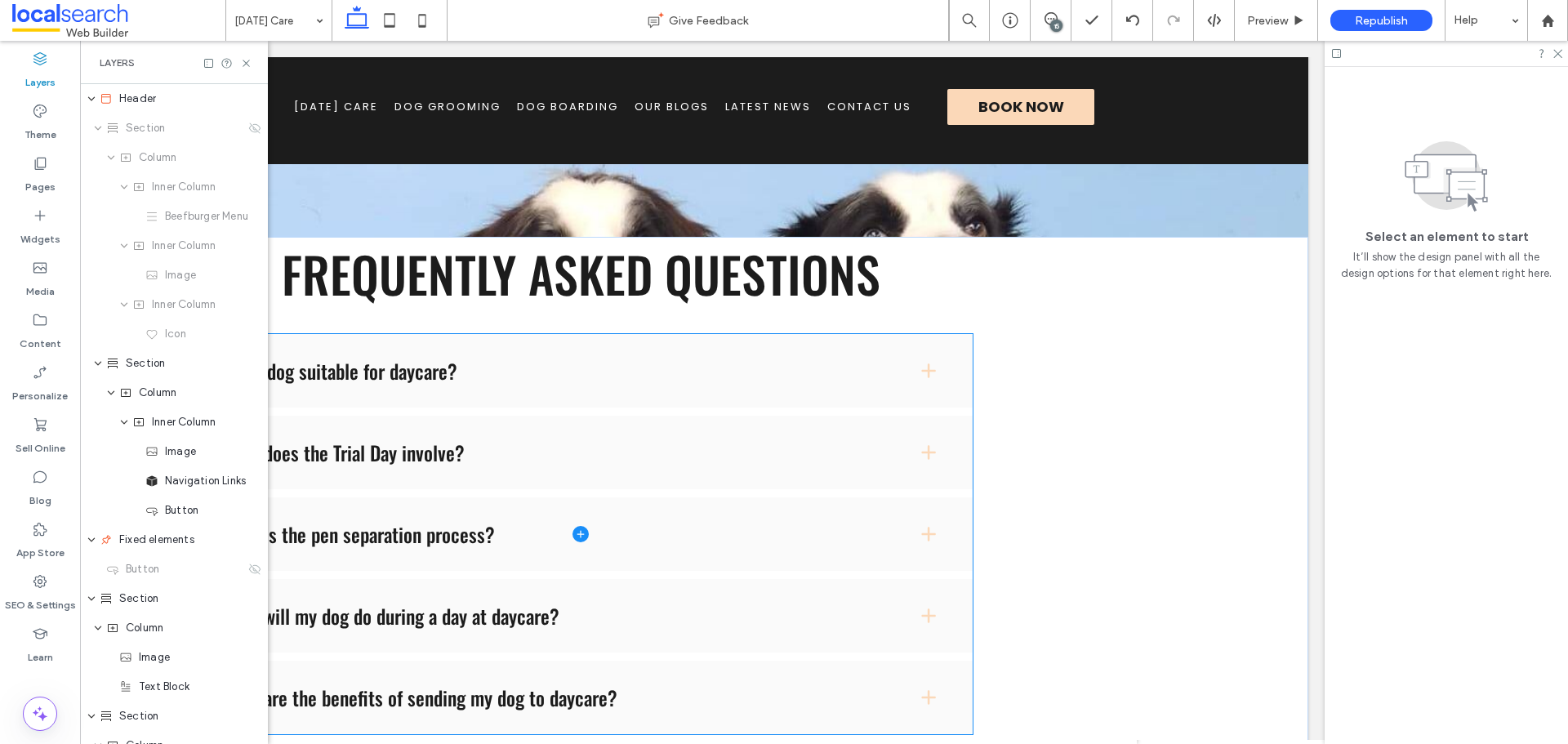
scroll to position [1350, 0]
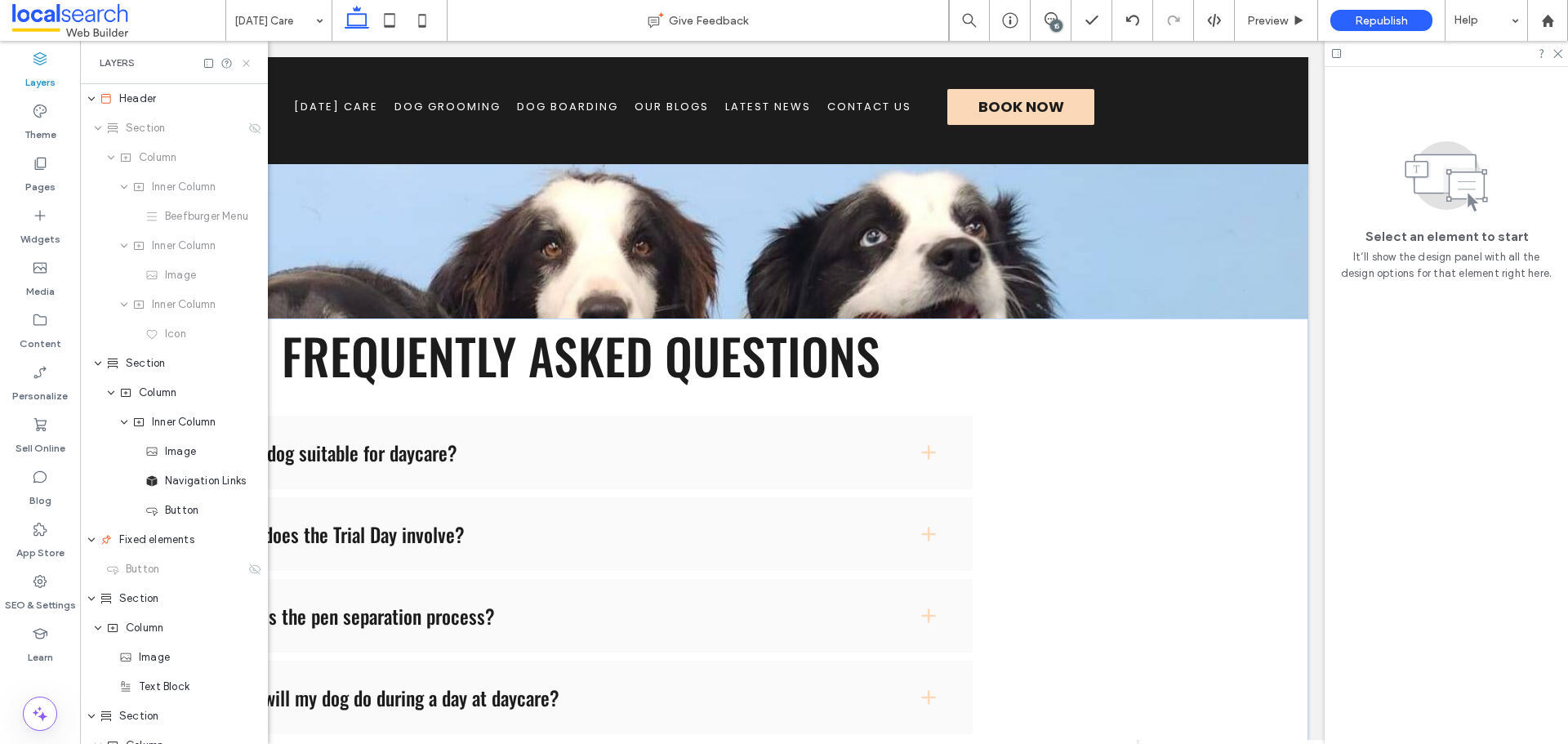
click at [251, 62] on icon at bounding box center [246, 64] width 12 height 12
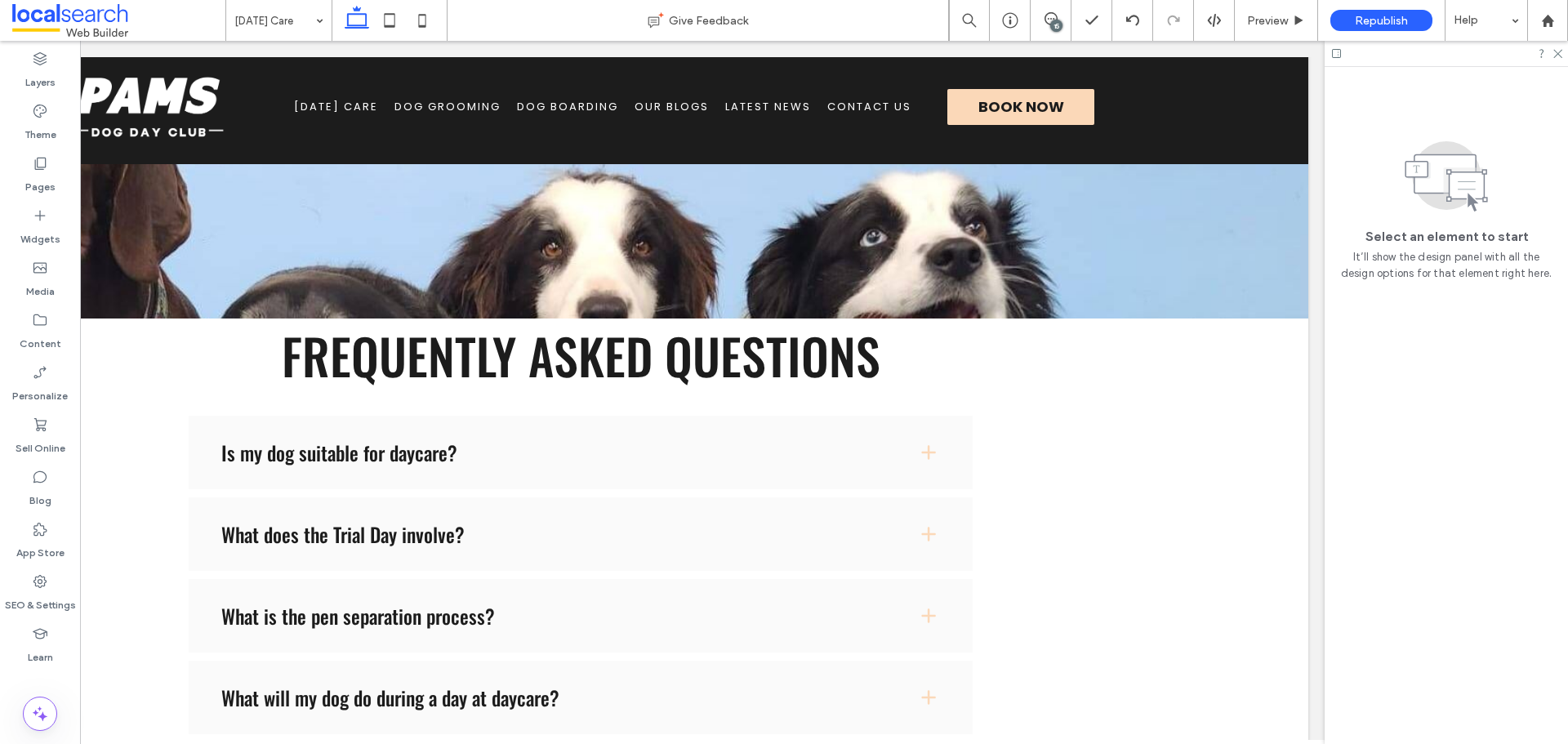
click at [1339, 58] on icon at bounding box center [1336, 53] width 12 height 12
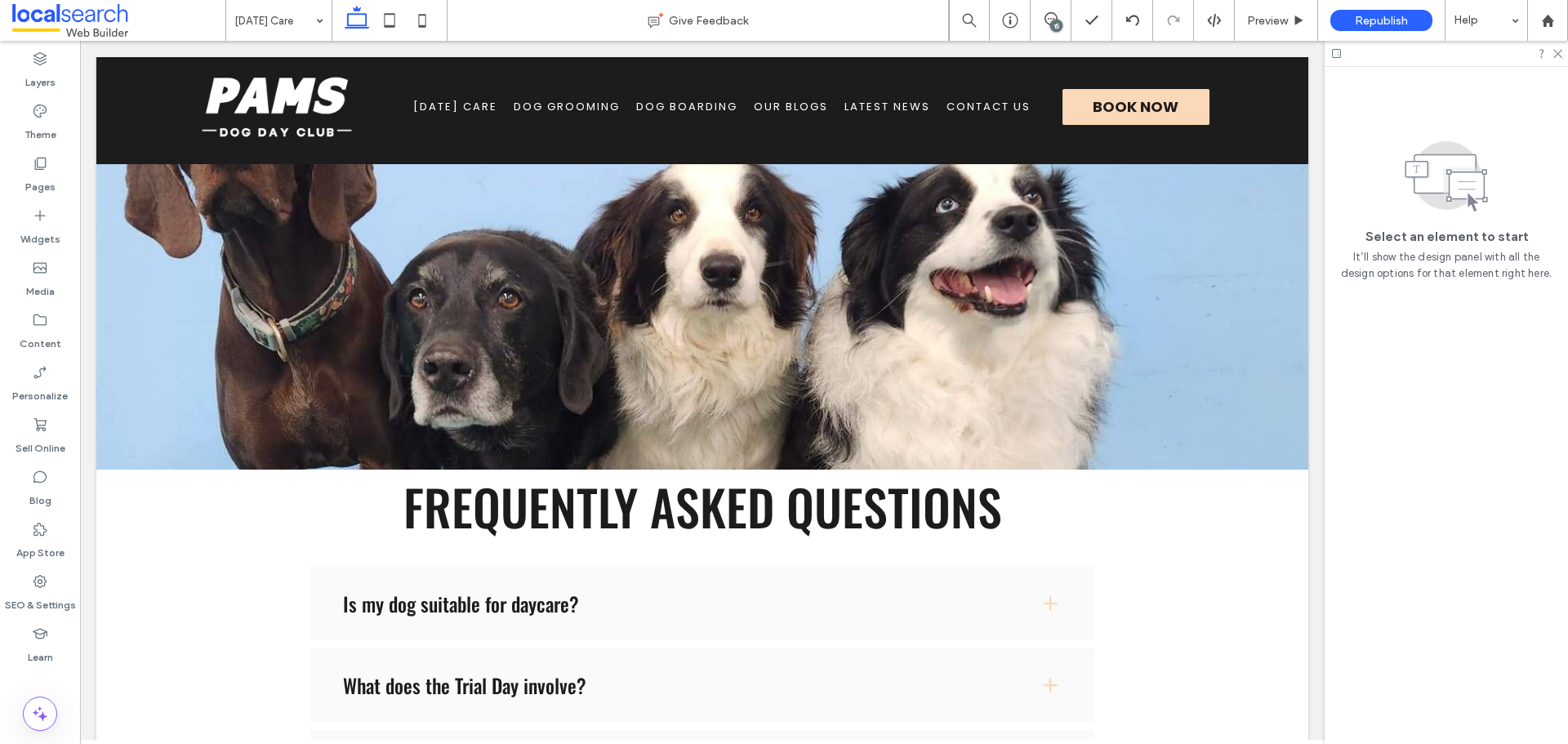
scroll to position [1470, 0]
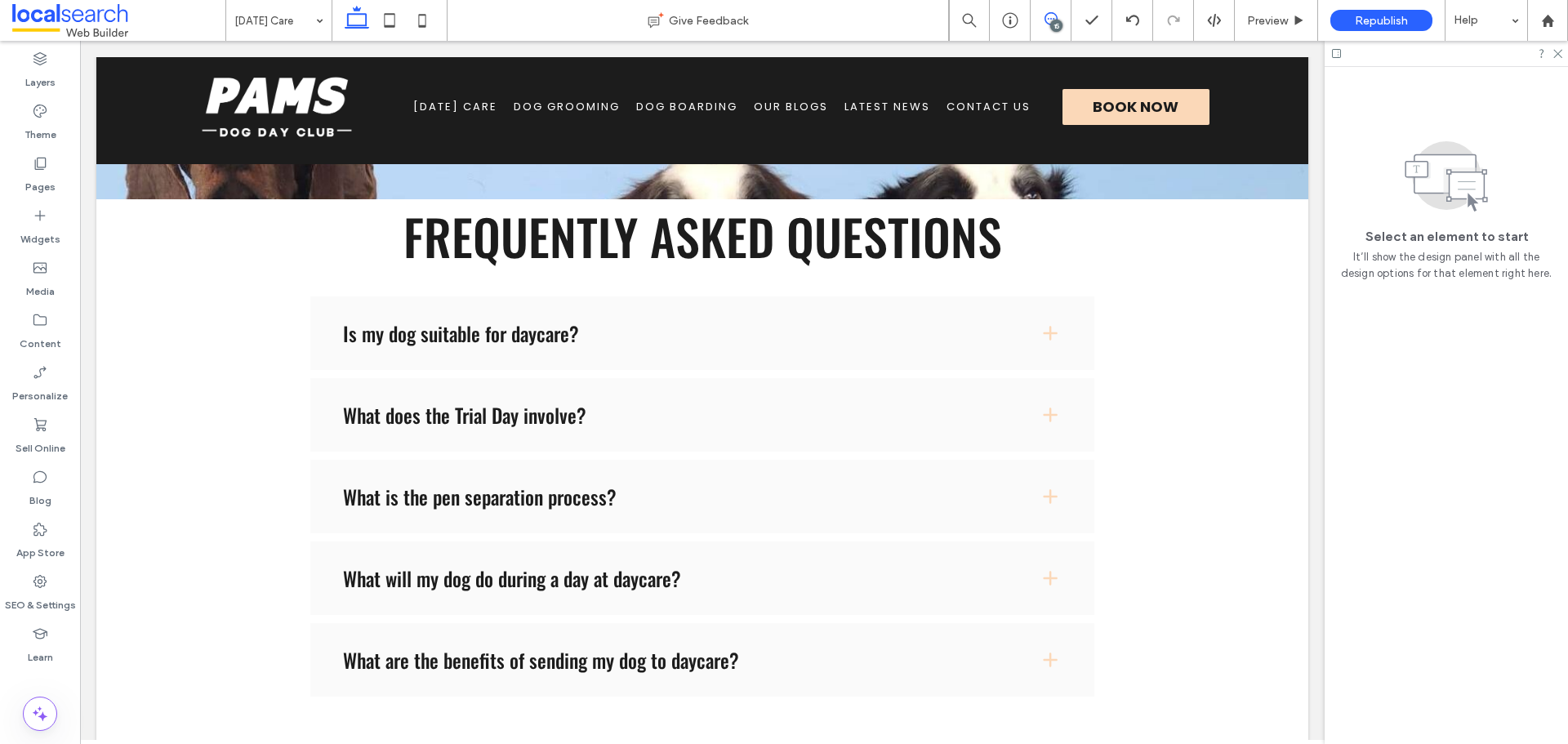
click at [1052, 12] on icon at bounding box center [1050, 18] width 13 height 13
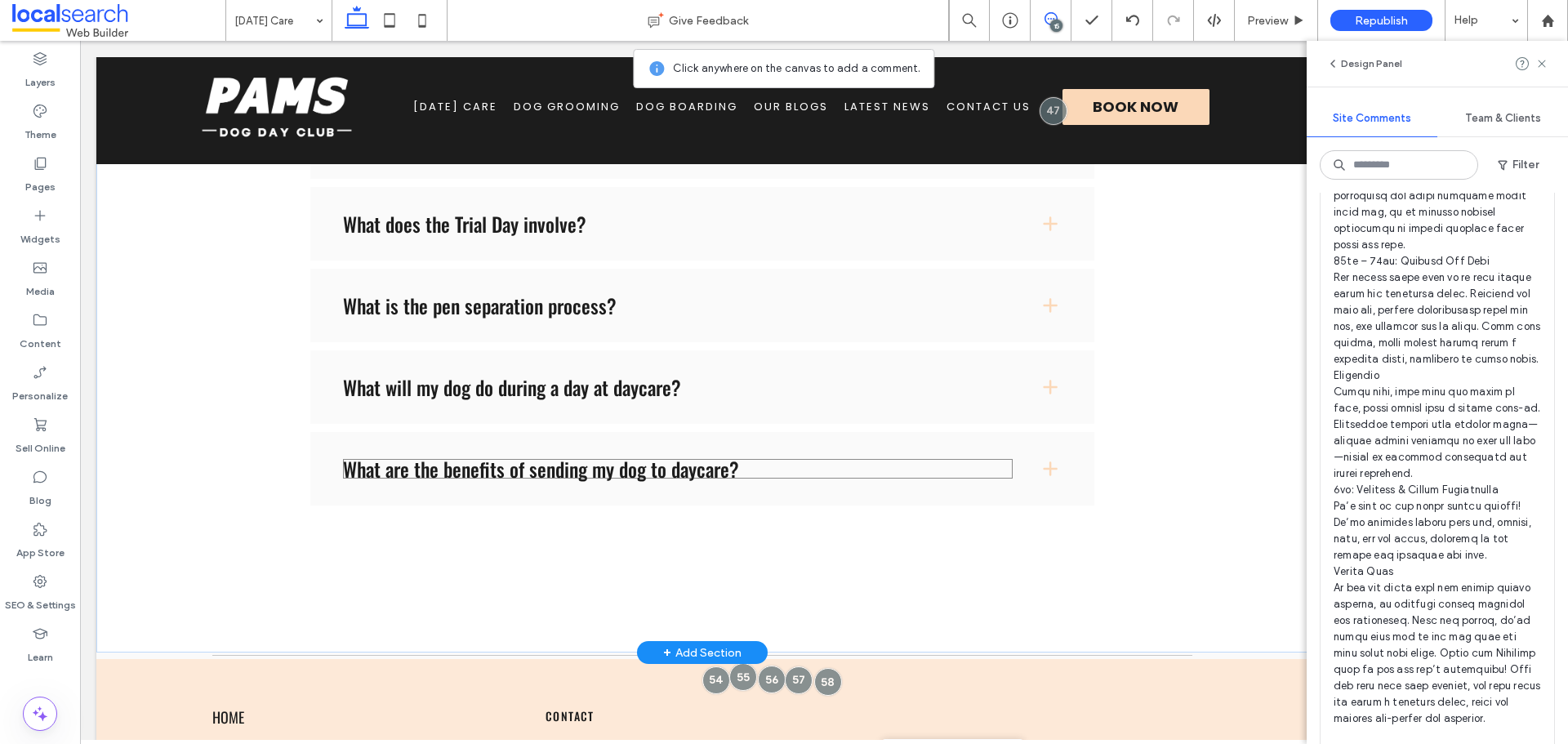
scroll to position [1633, 0]
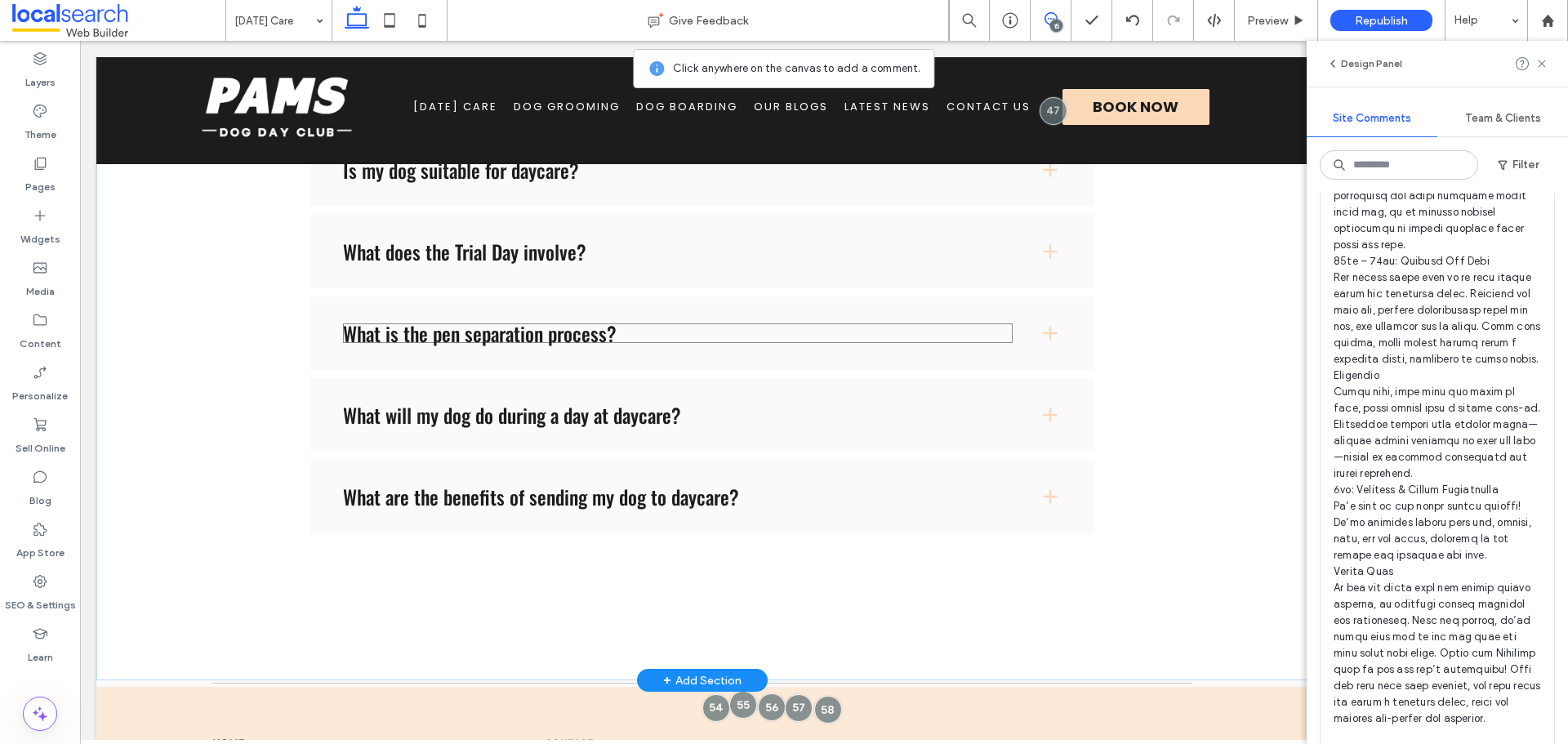
click at [467, 330] on h4 "What is the pen separation process?" at bounding box center [678, 333] width 669 height 19
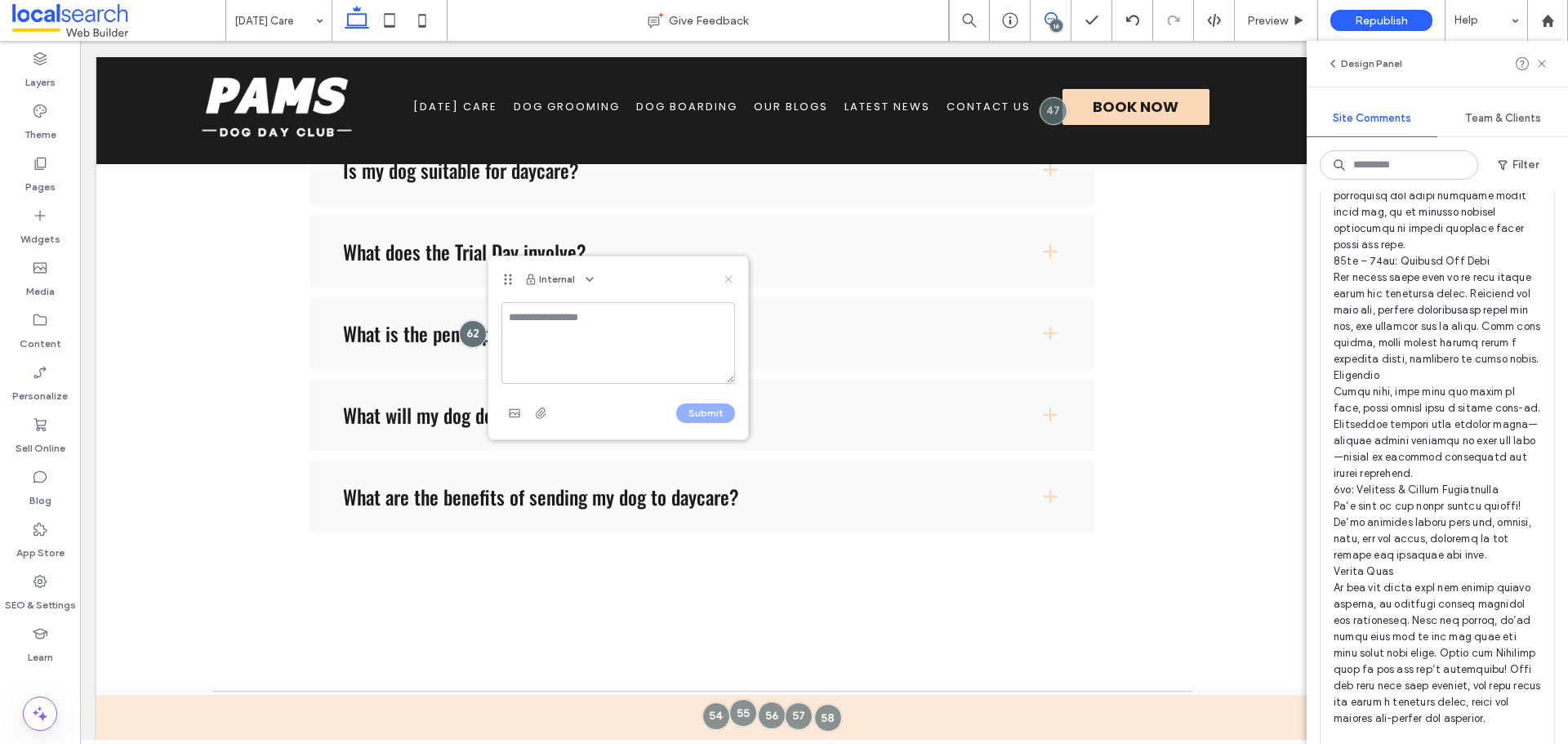
click at [726, 276] on use at bounding box center [728, 279] width 7 height 7
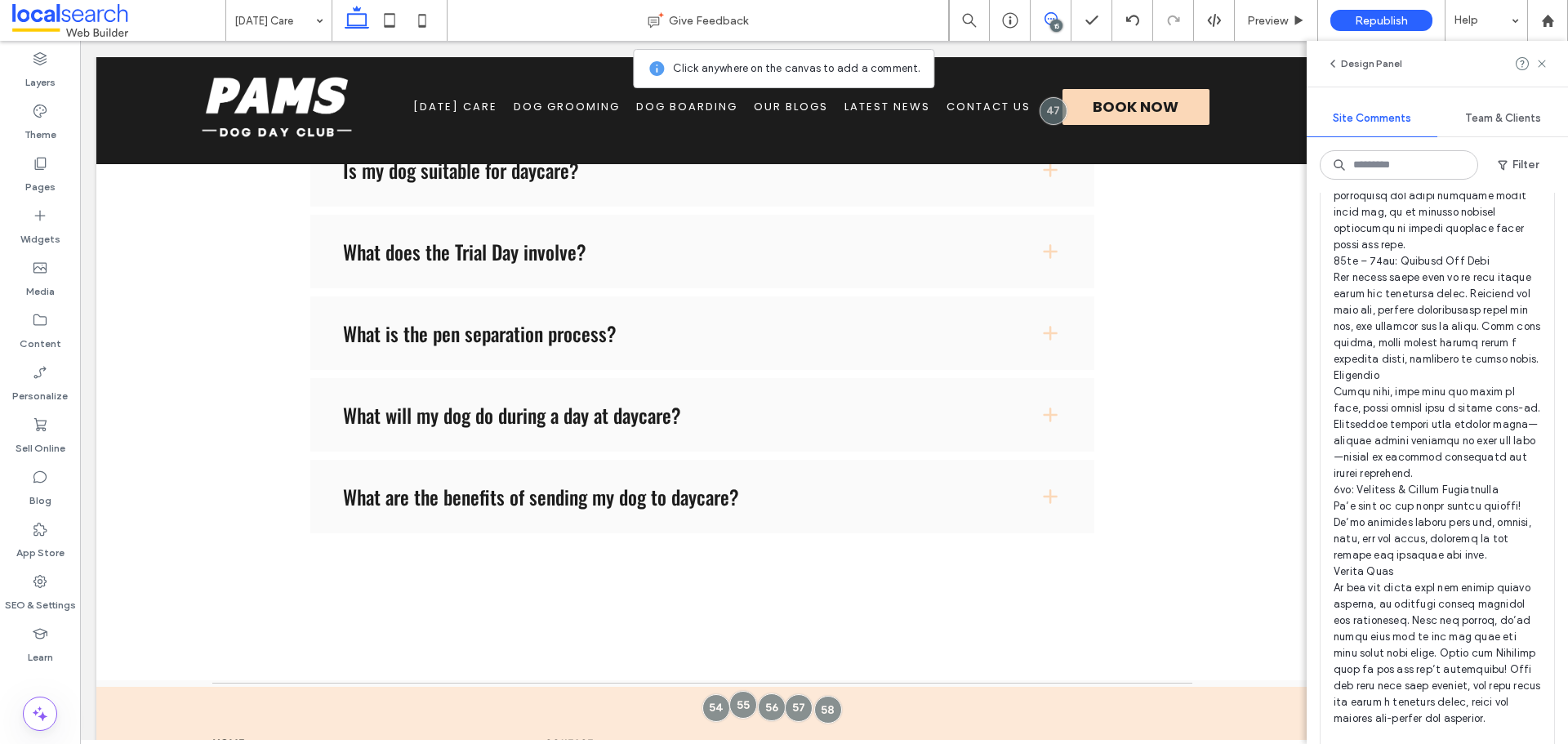
click at [1042, 24] on span at bounding box center [1050, 18] width 40 height 13
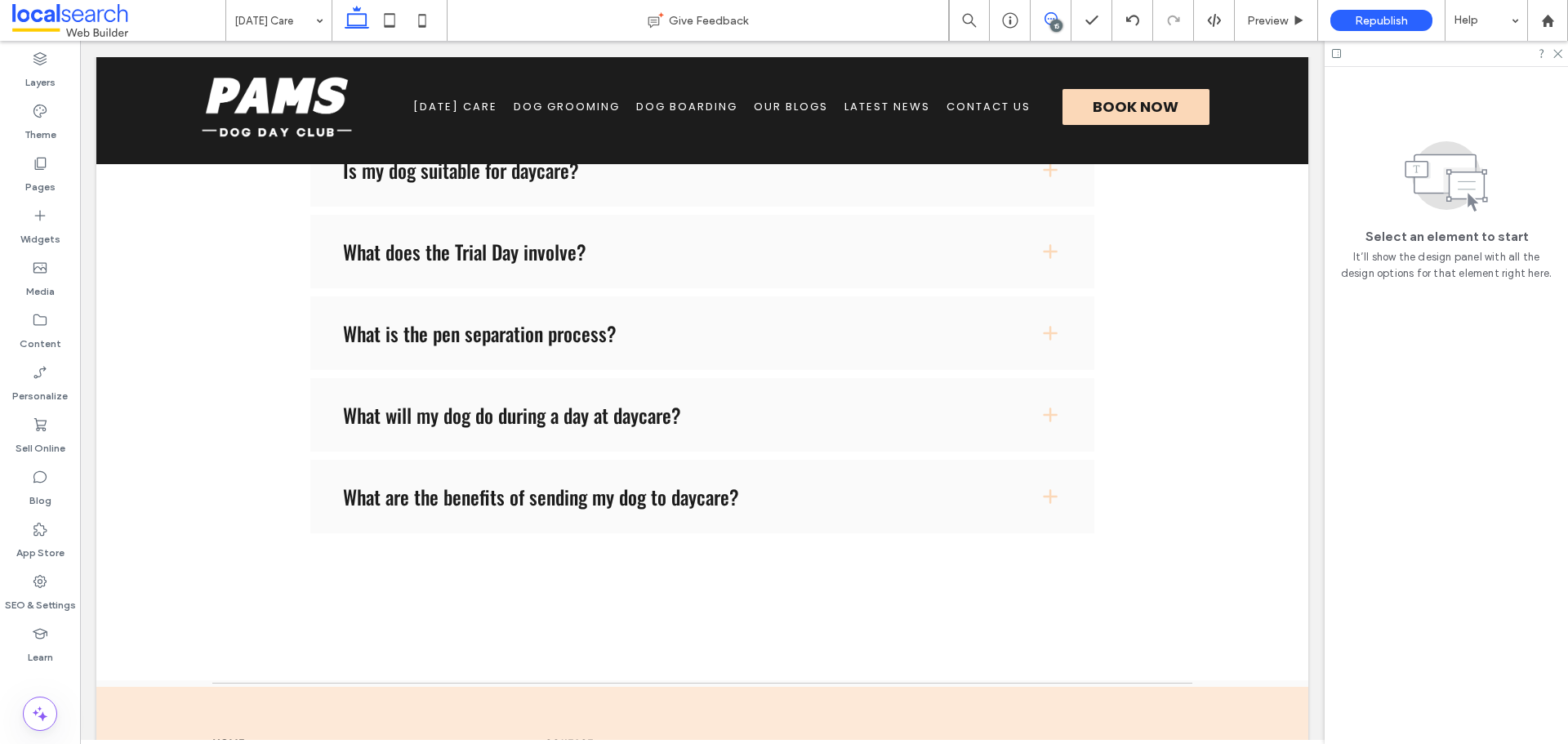
scroll to position [0, 0]
click at [709, 409] on span at bounding box center [703, 333] width 784 height 400
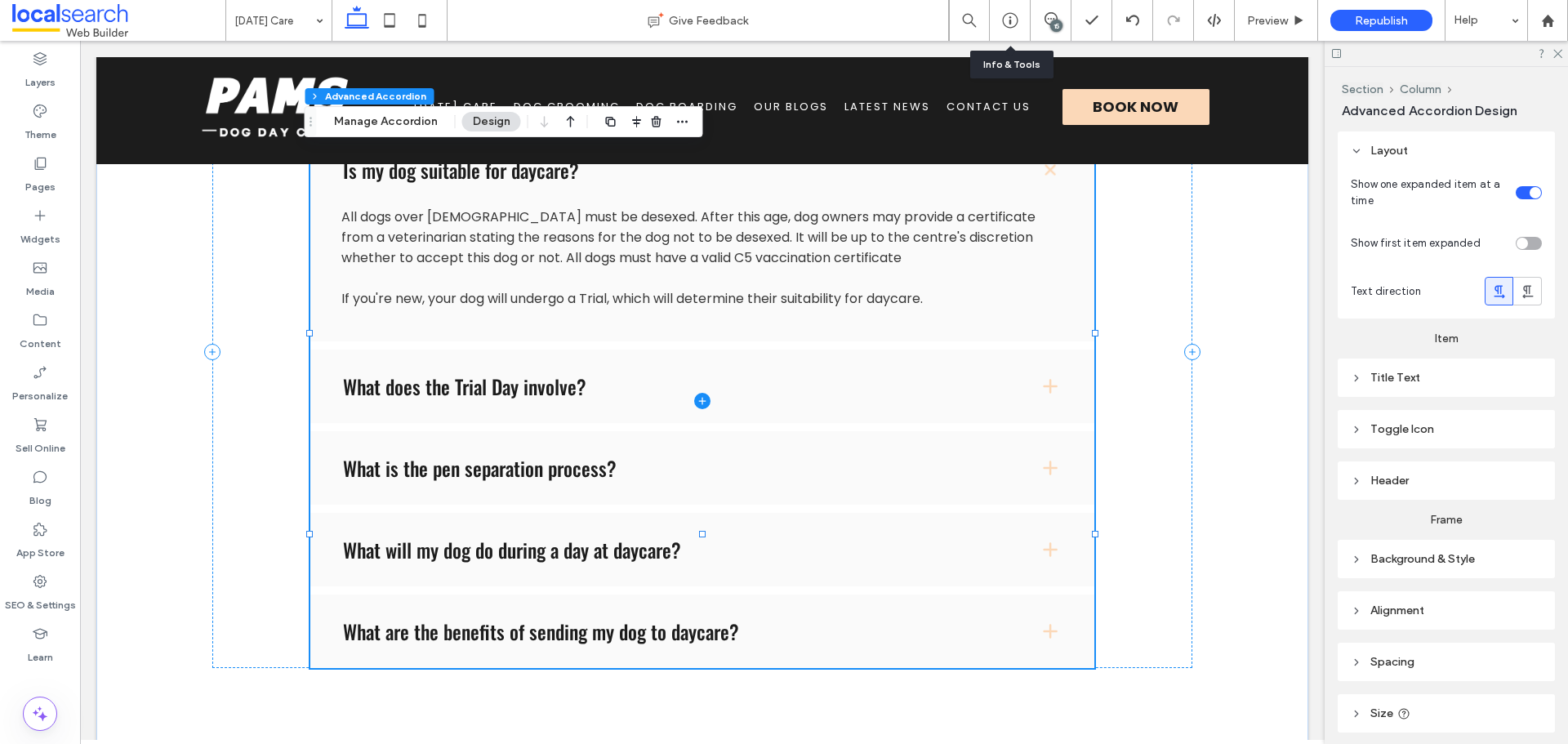
type input "*"
click at [492, 642] on span at bounding box center [703, 401] width 784 height 535
click at [390, 118] on button "Manage Accordion" at bounding box center [385, 121] width 125 height 19
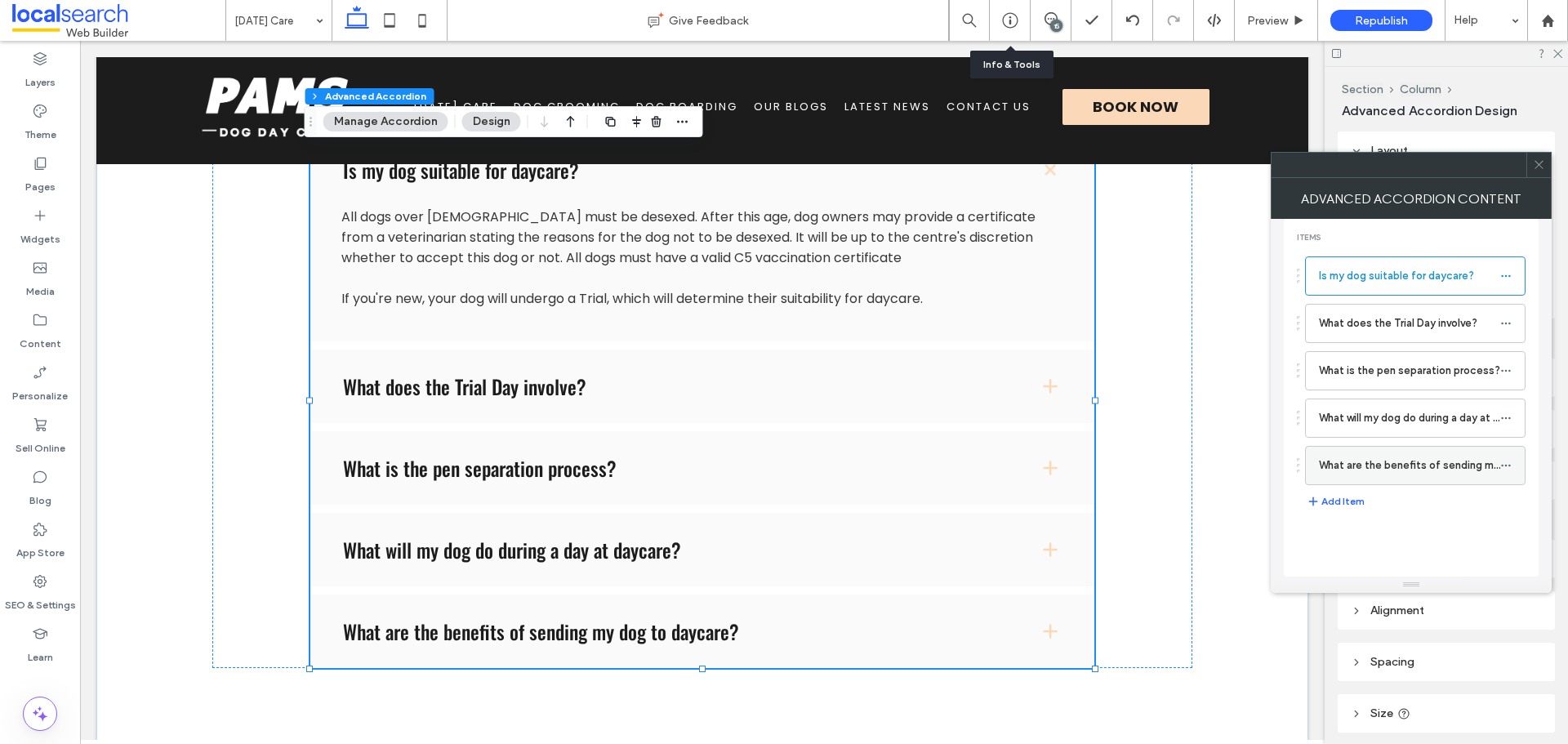
click at [1417, 472] on label "What are the benefits of sending my dog to daycare?" at bounding box center [1409, 464] width 181 height 32
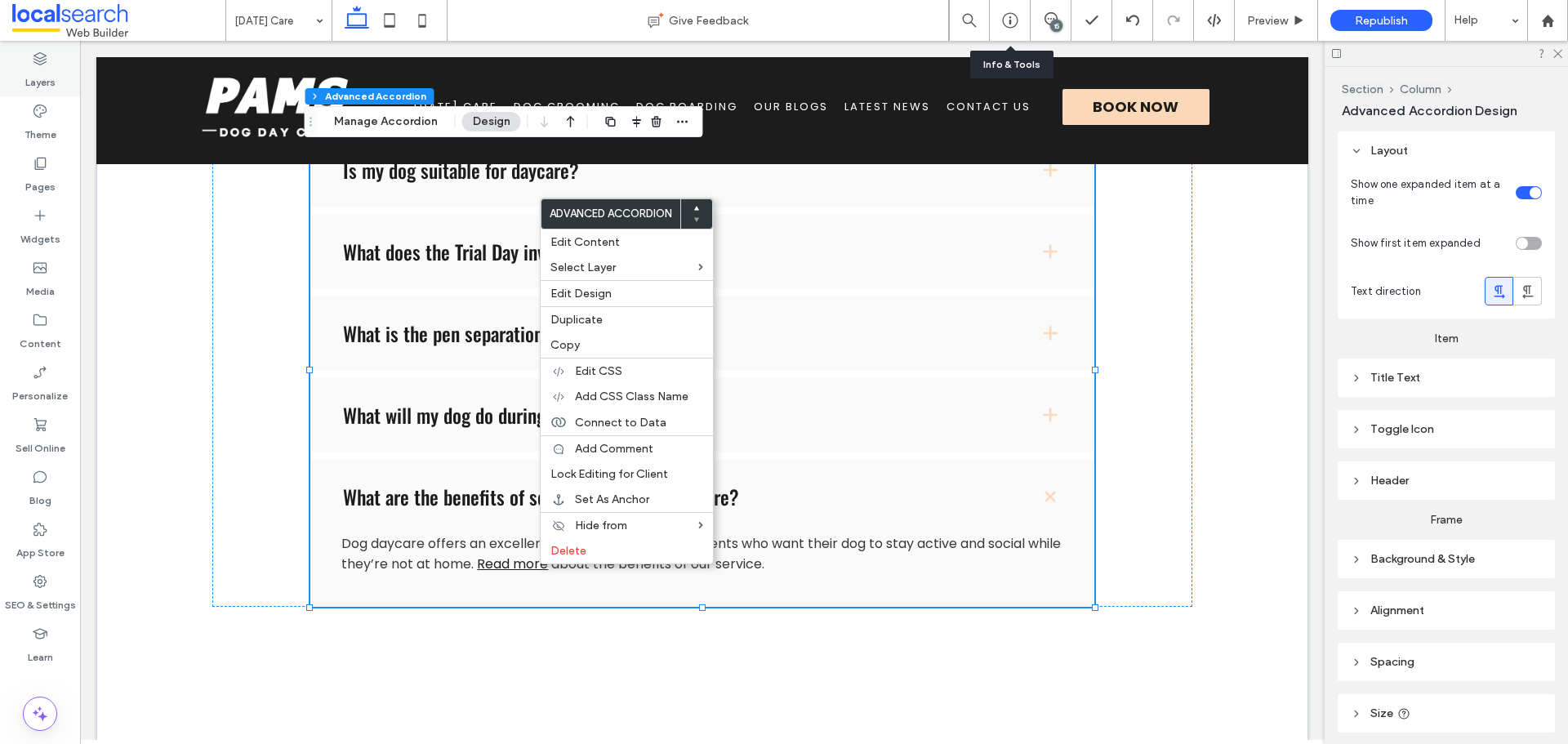
click at [57, 72] on div "Layers" at bounding box center [40, 71] width 80 height 52
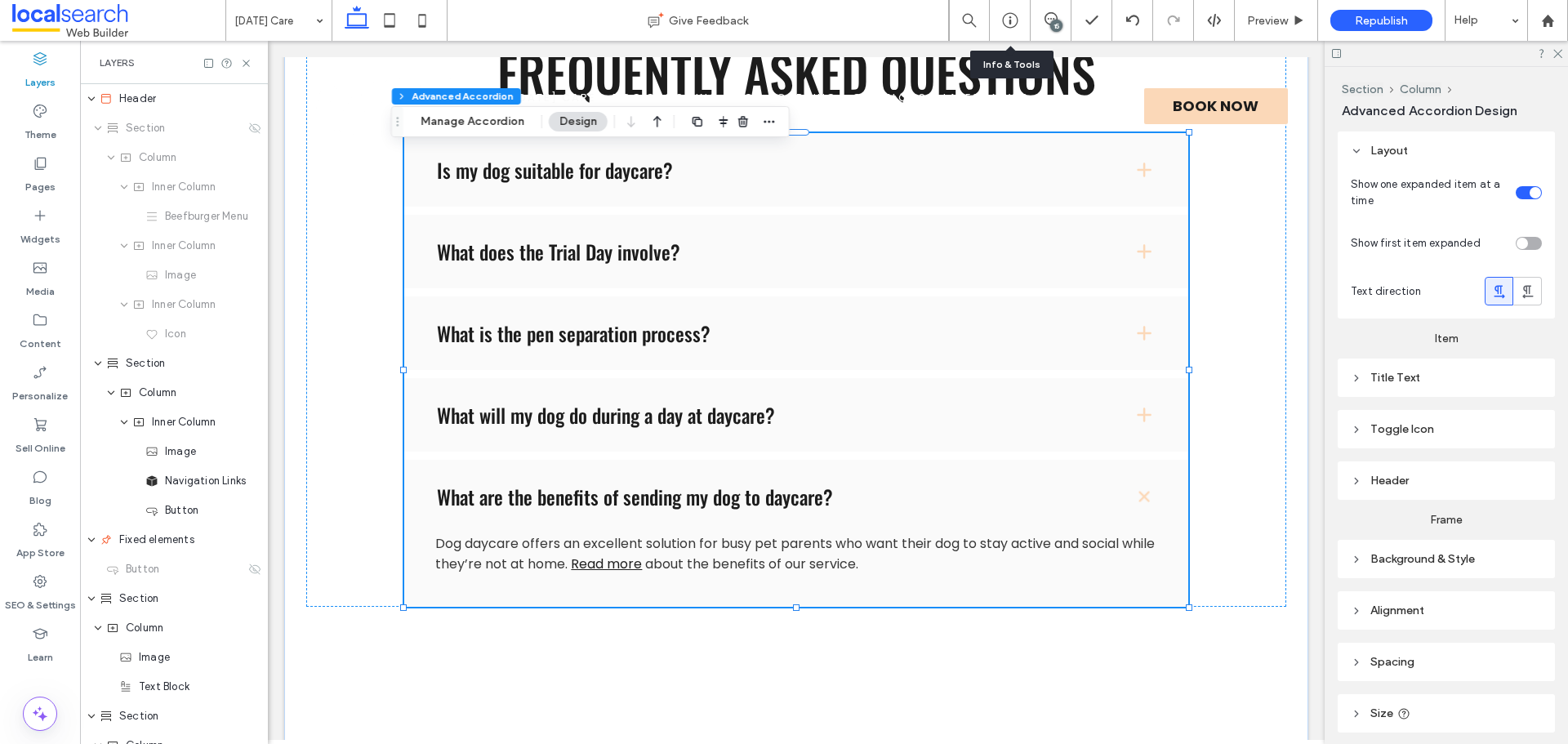
scroll to position [684, 0]
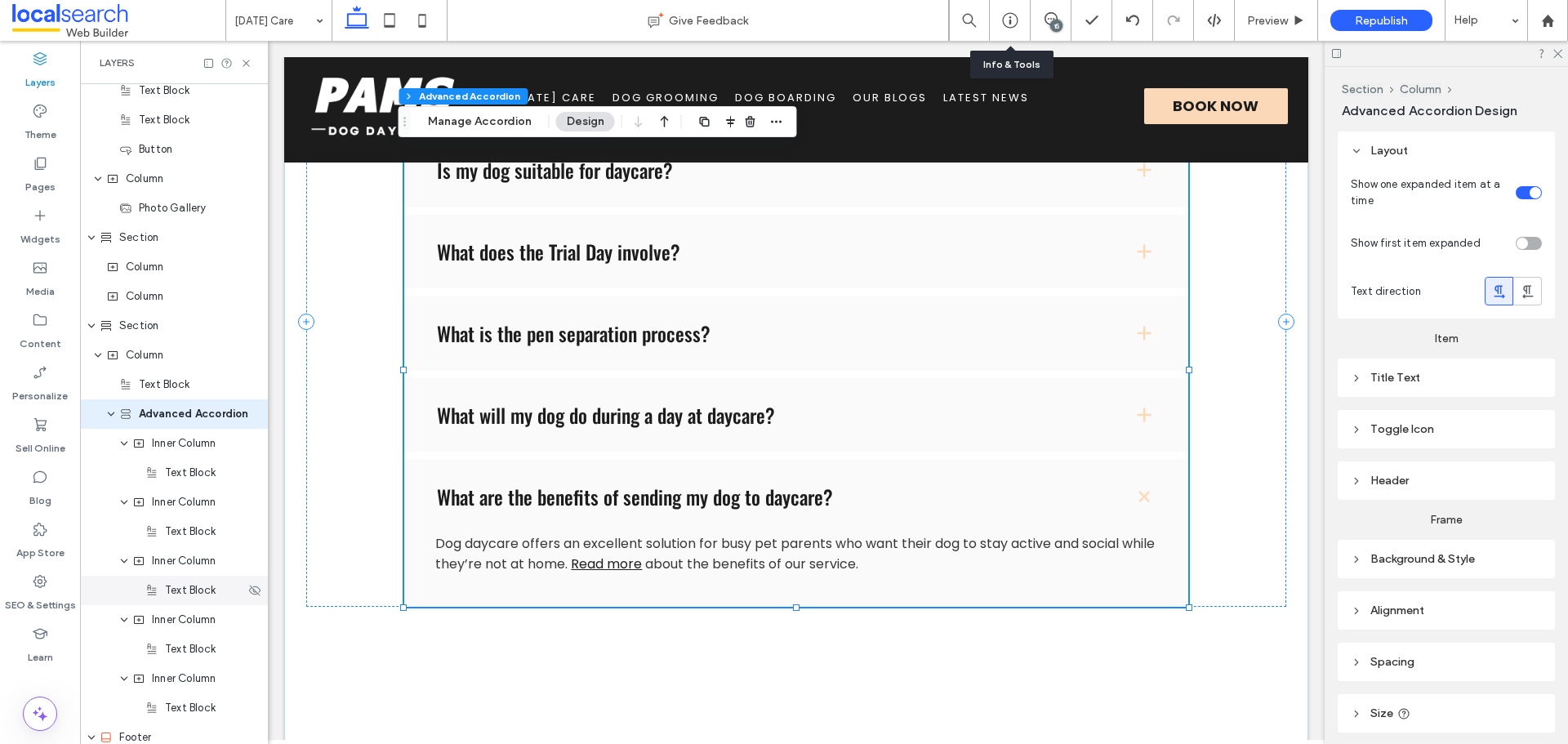
click at [188, 599] on div "Text Block" at bounding box center [174, 591] width 188 height 30
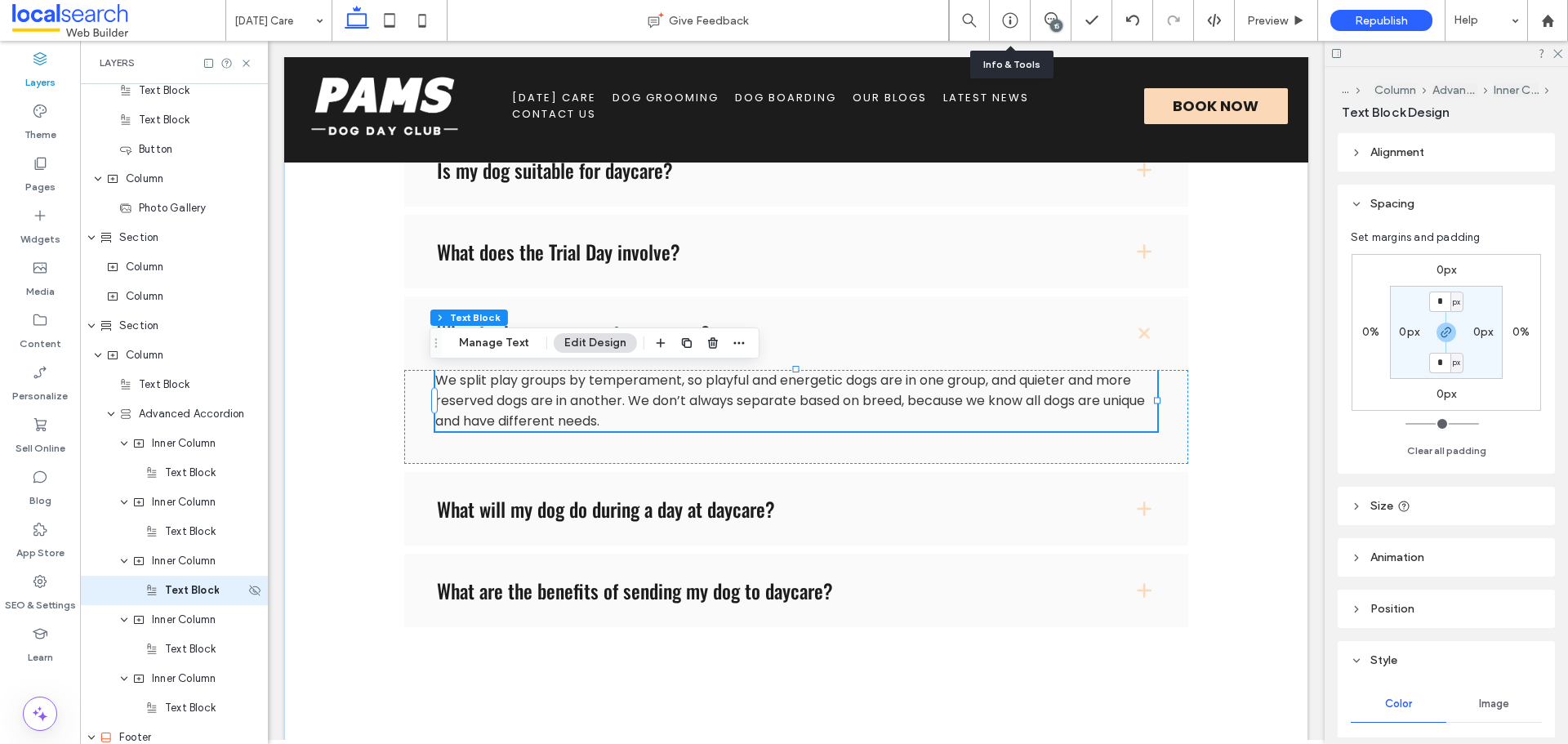
scroll to position [861, 0]
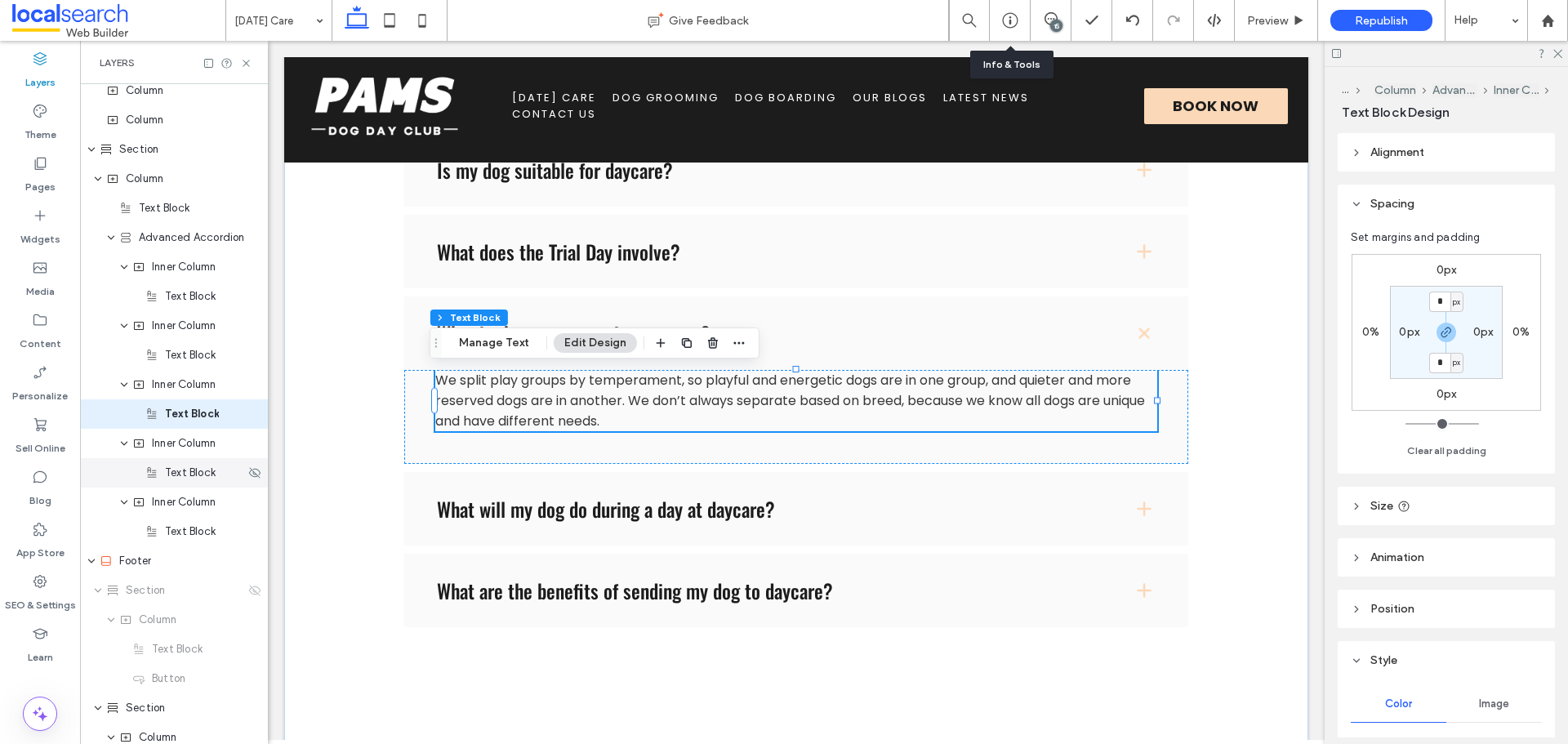
click at [211, 474] on span "Text Block" at bounding box center [190, 472] width 51 height 17
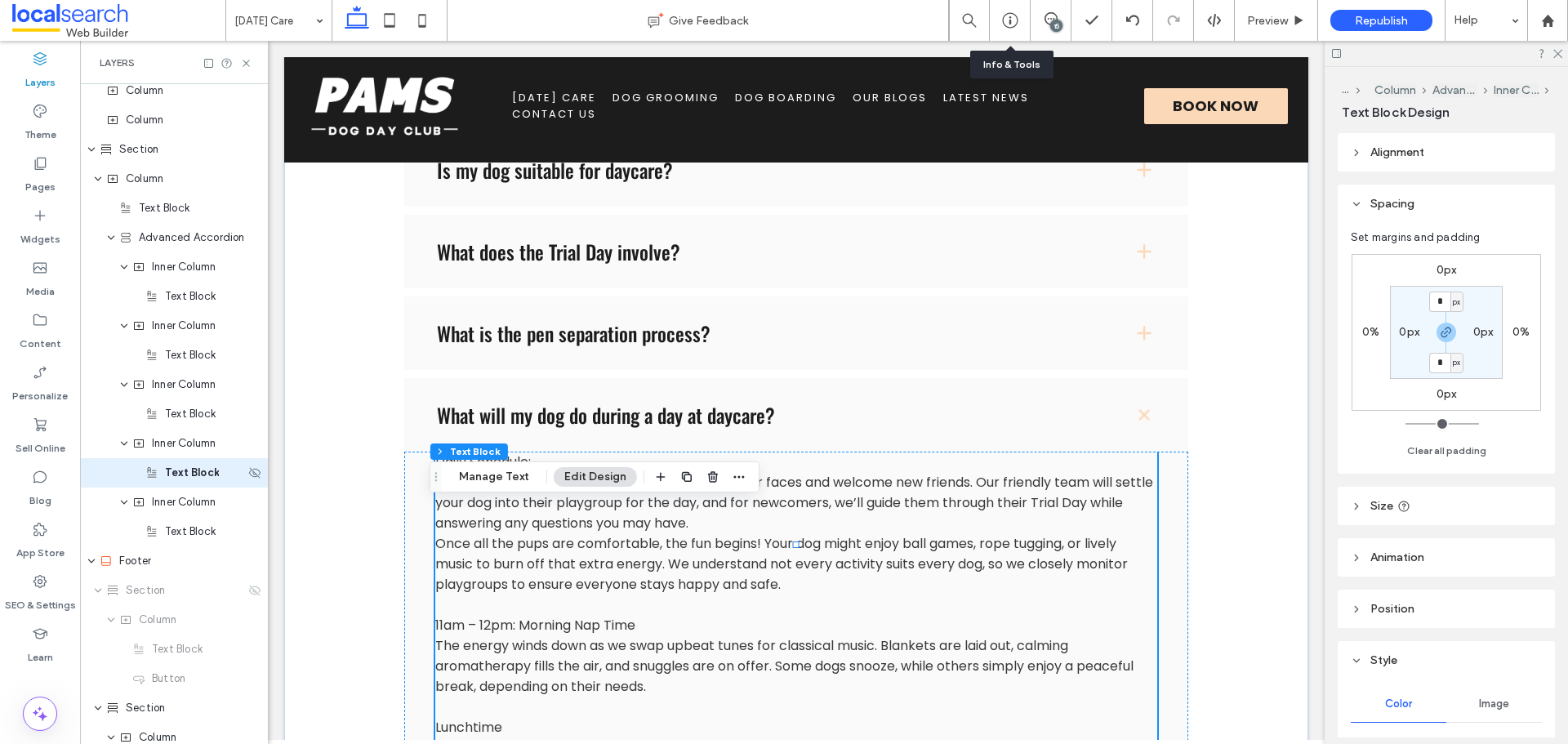
scroll to position [919, 0]
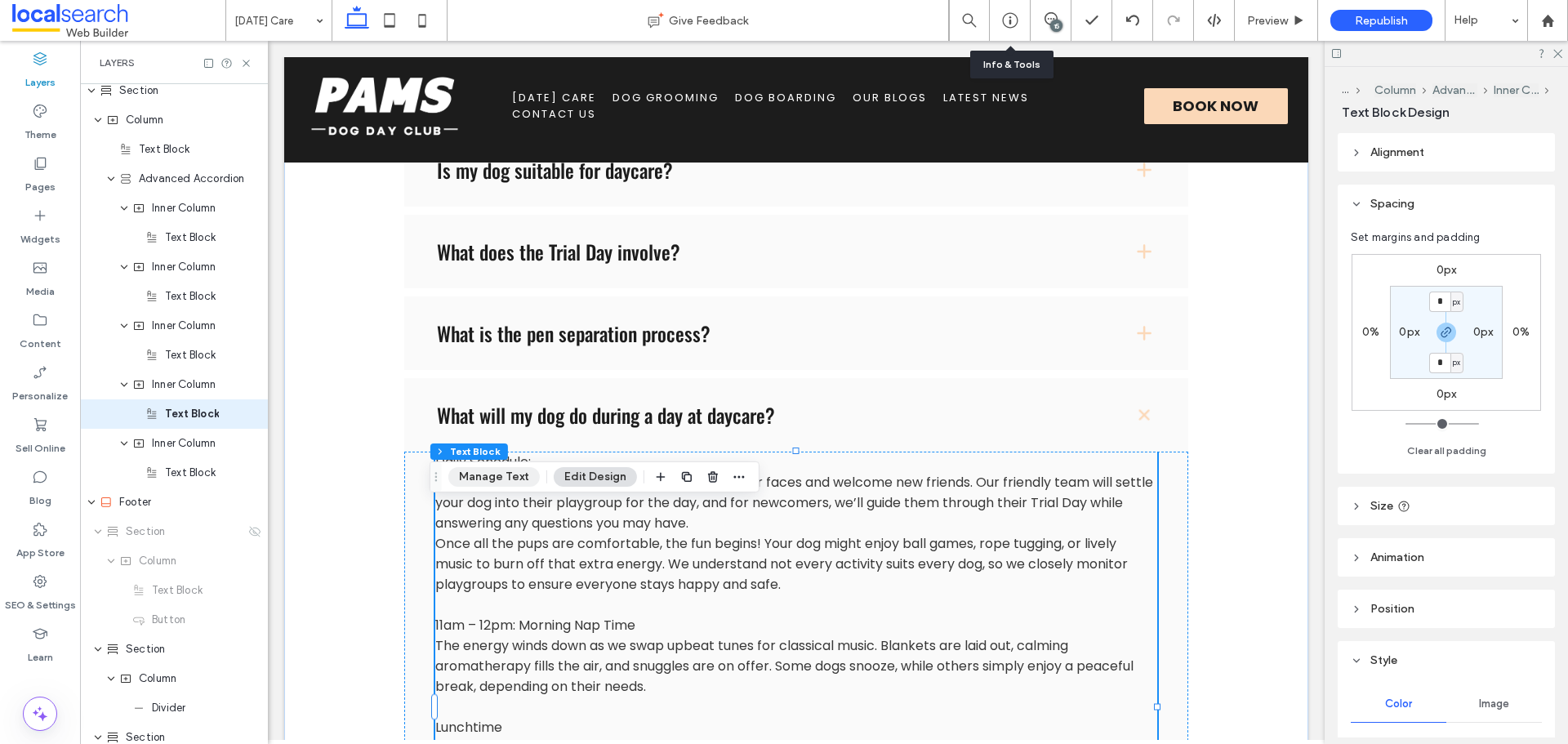
click at [510, 483] on button "Manage Text" at bounding box center [493, 477] width 92 height 19
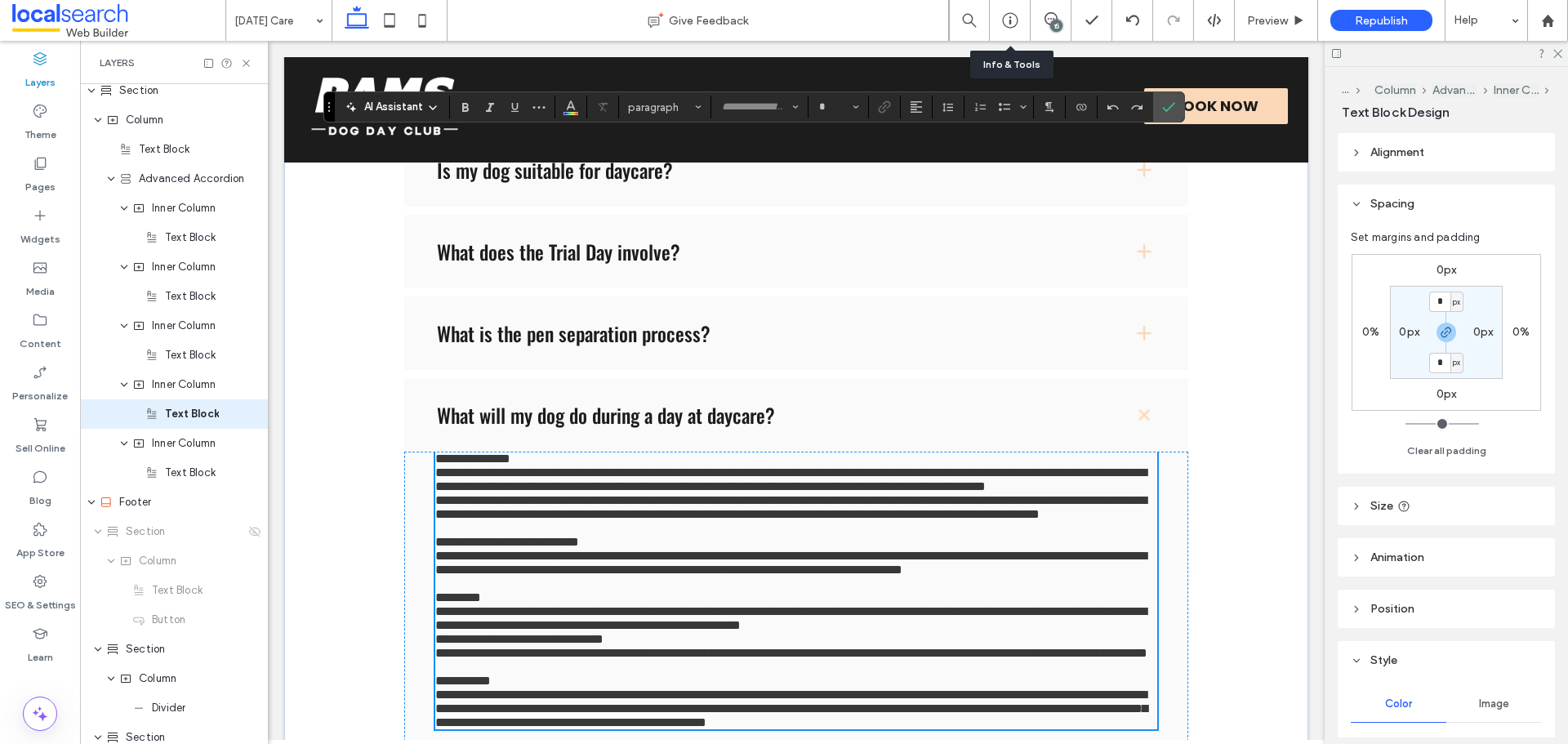
type input "*******"
type input "**"
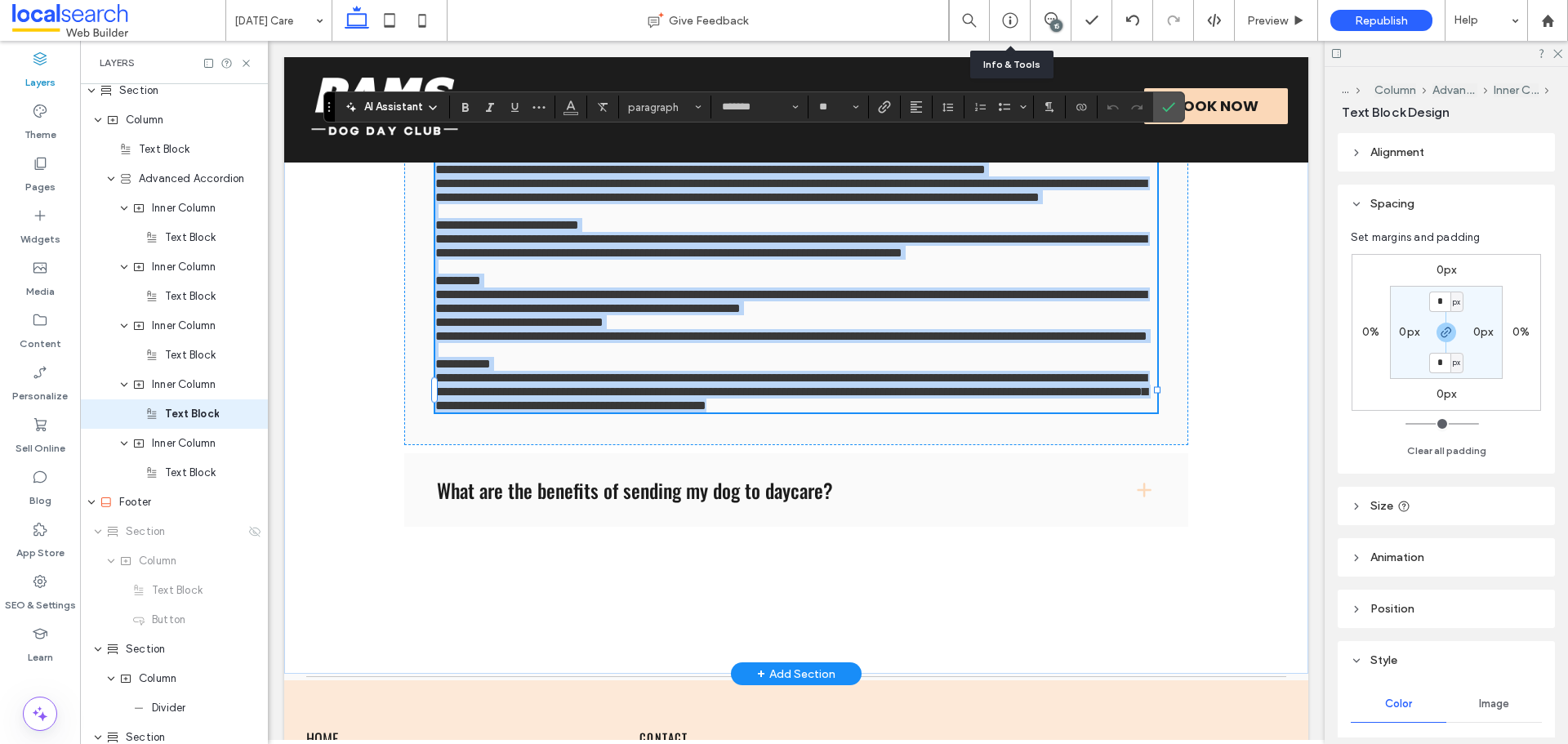
click at [1128, 315] on span "**********" at bounding box center [791, 301] width 711 height 26
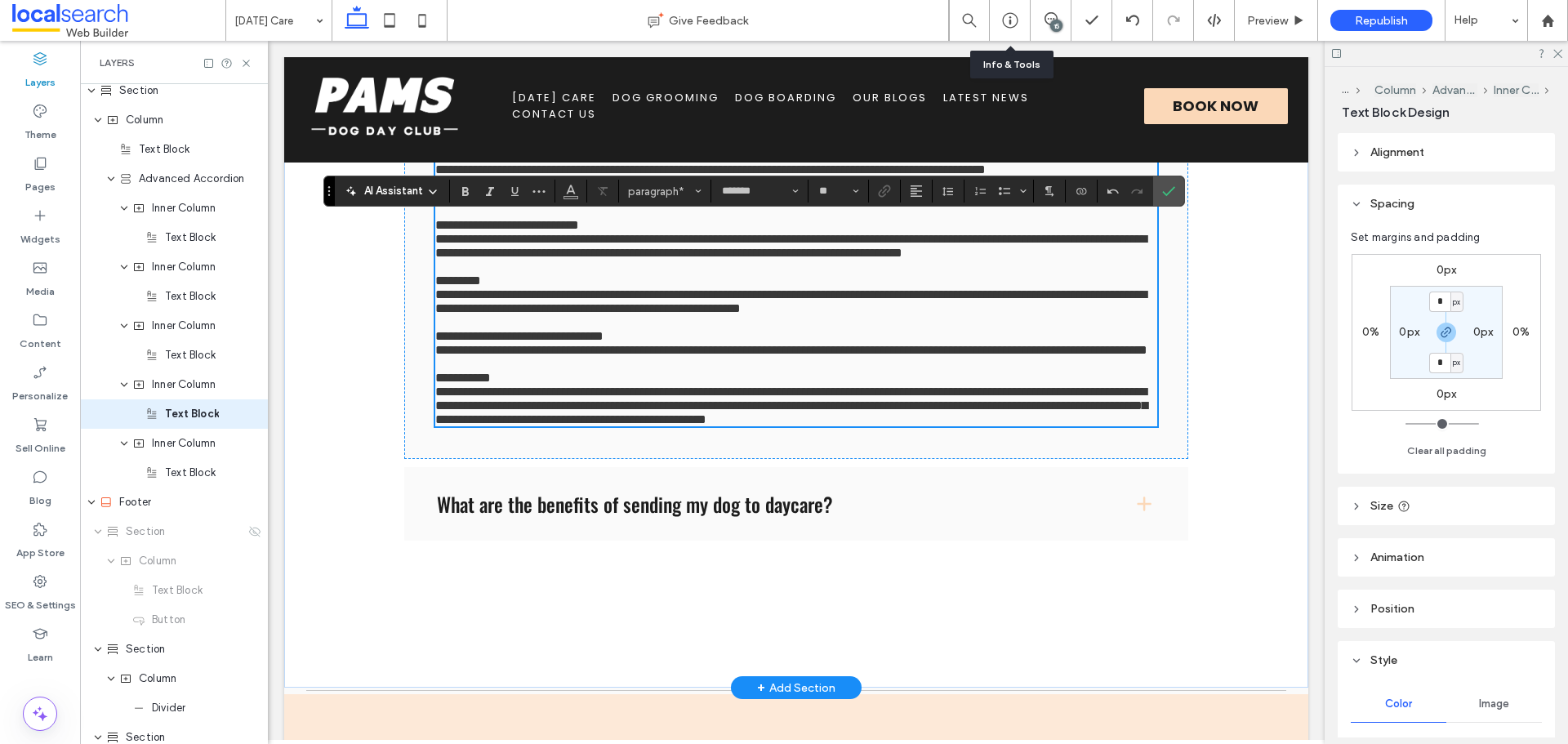
scroll to position [1704, 0]
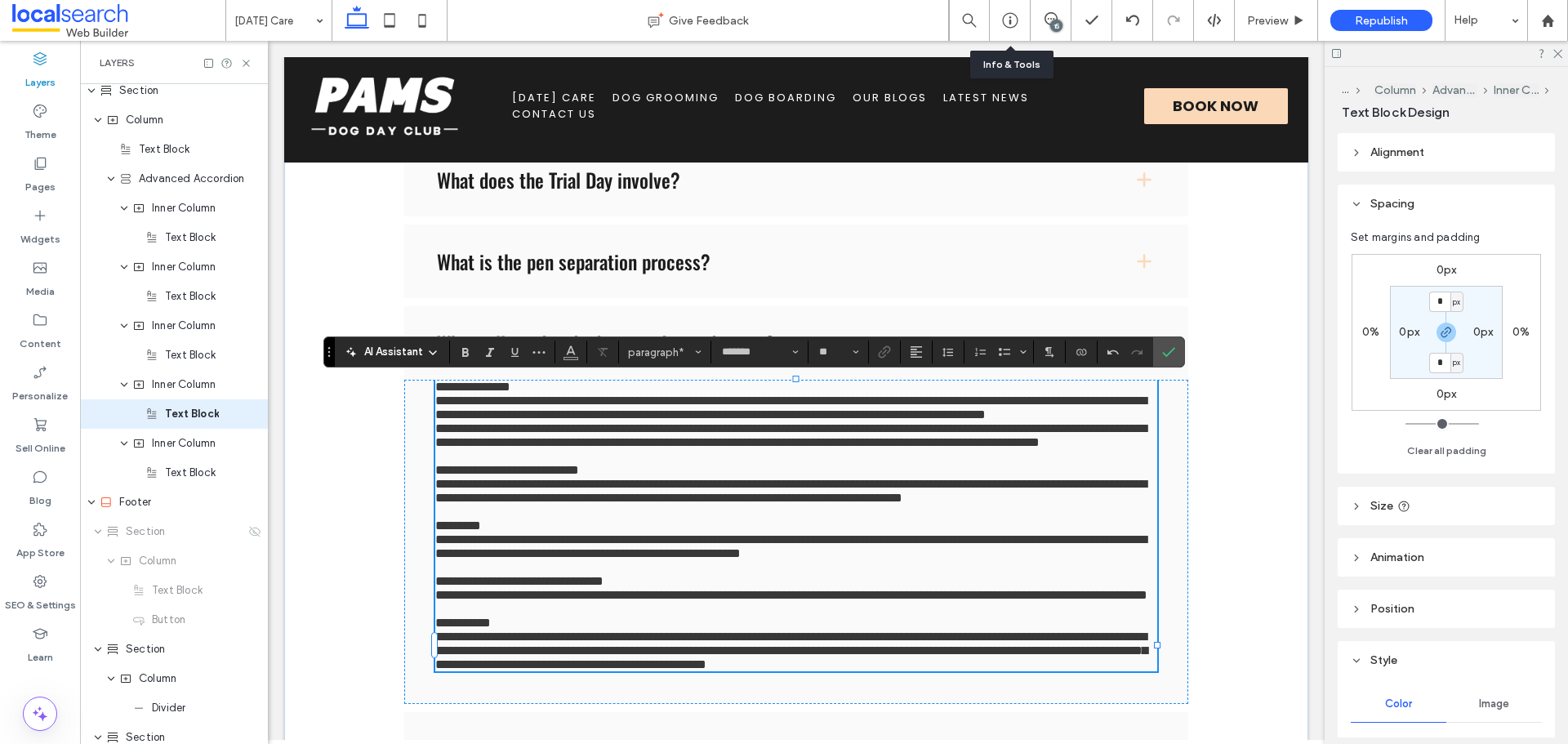
click at [742, 421] on p "**********" at bounding box center [795, 408] width 721 height 28
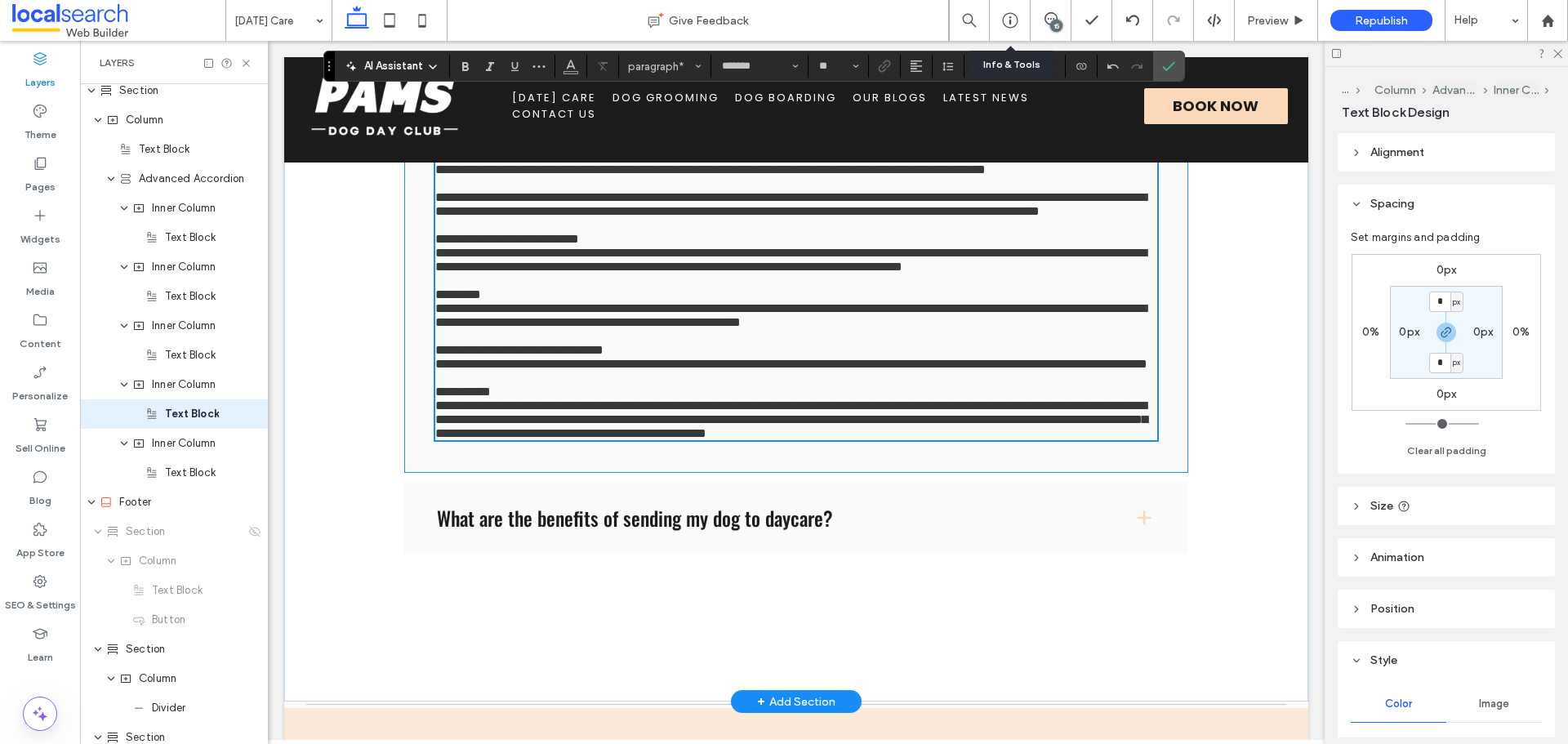
scroll to position [2195, 0]
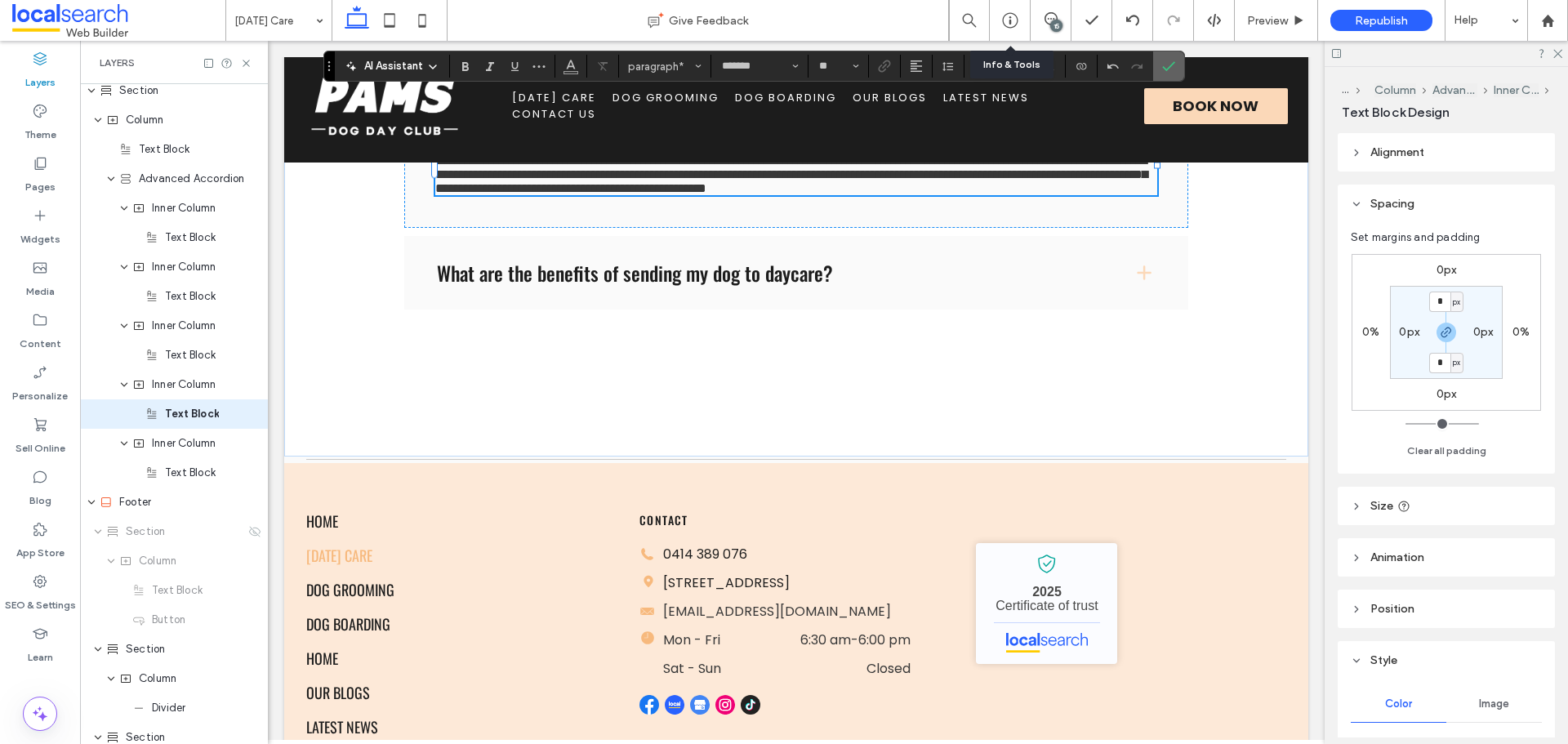
click at [1164, 66] on icon "Confirm" at bounding box center [1168, 65] width 13 height 13
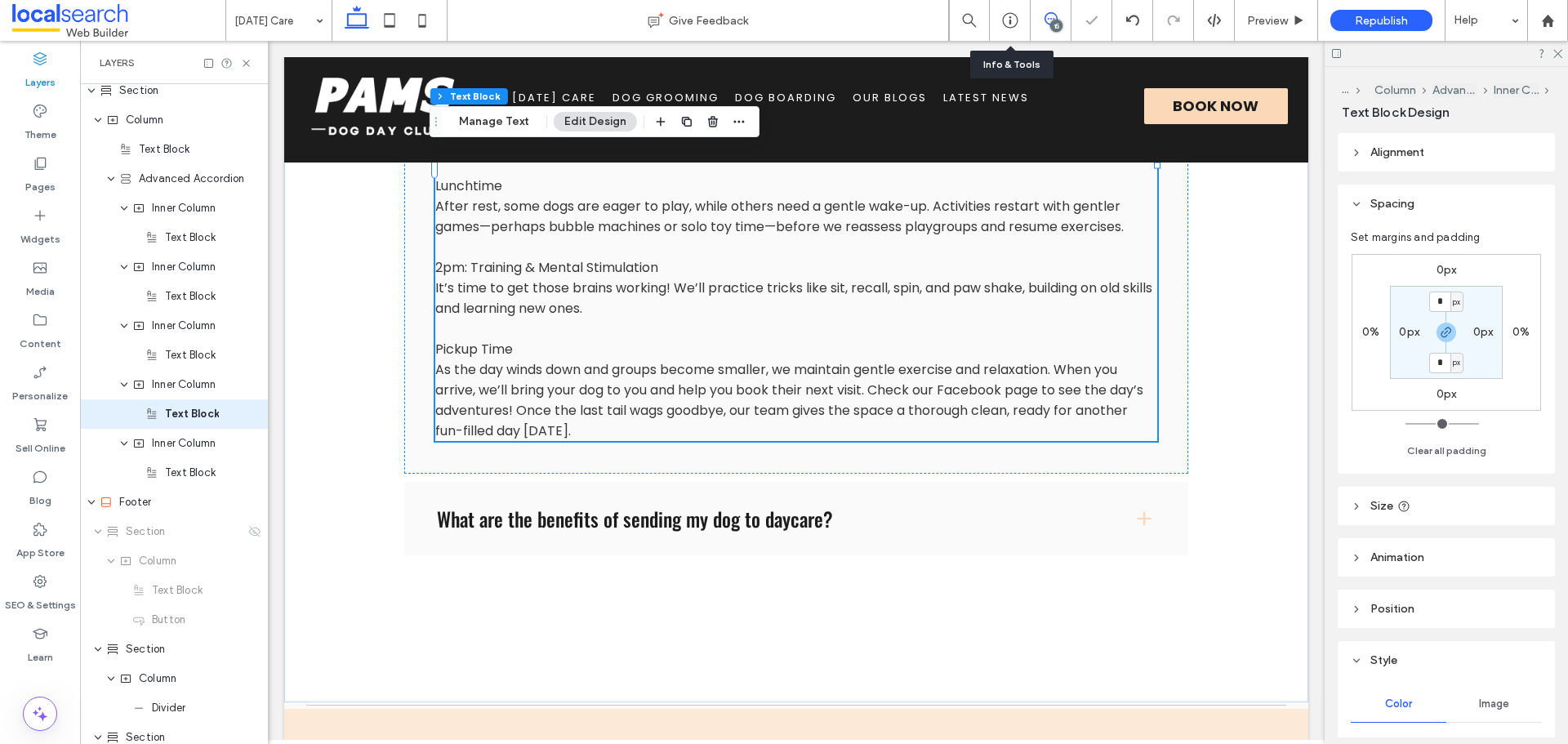
click at [1052, 12] on icon at bounding box center [1050, 18] width 13 height 13
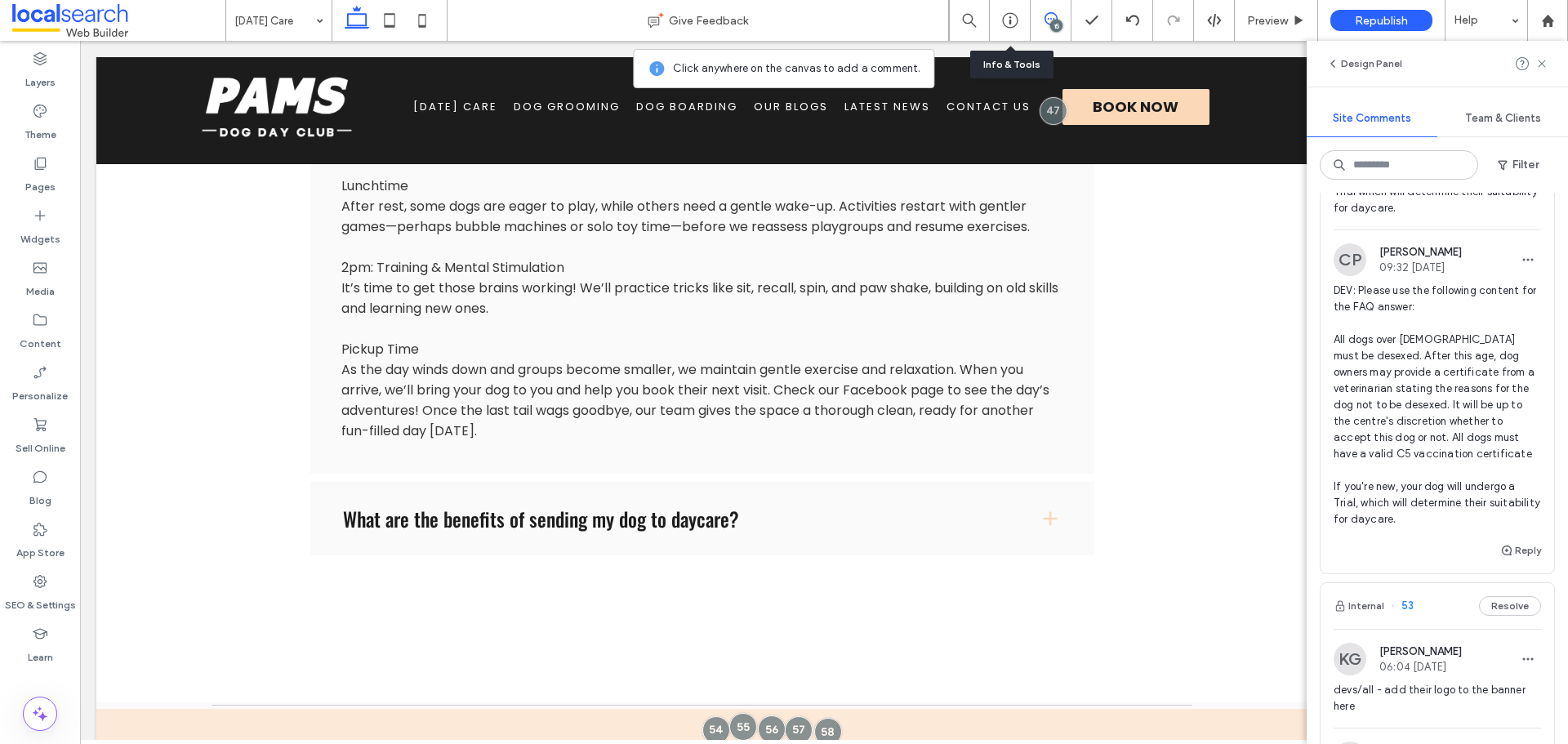
scroll to position [3020, 0]
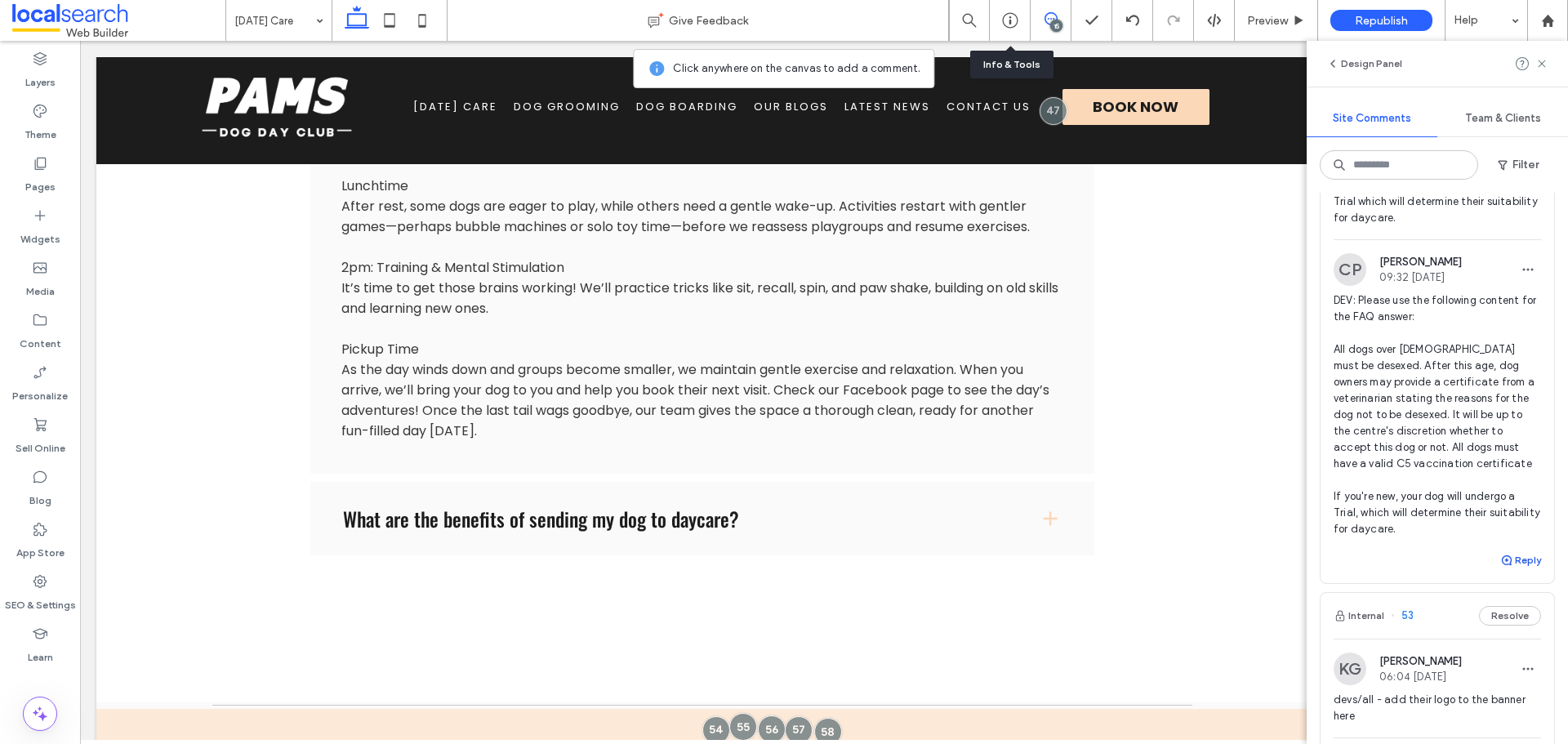
click at [1513, 570] on button "Reply" at bounding box center [1520, 560] width 41 height 19
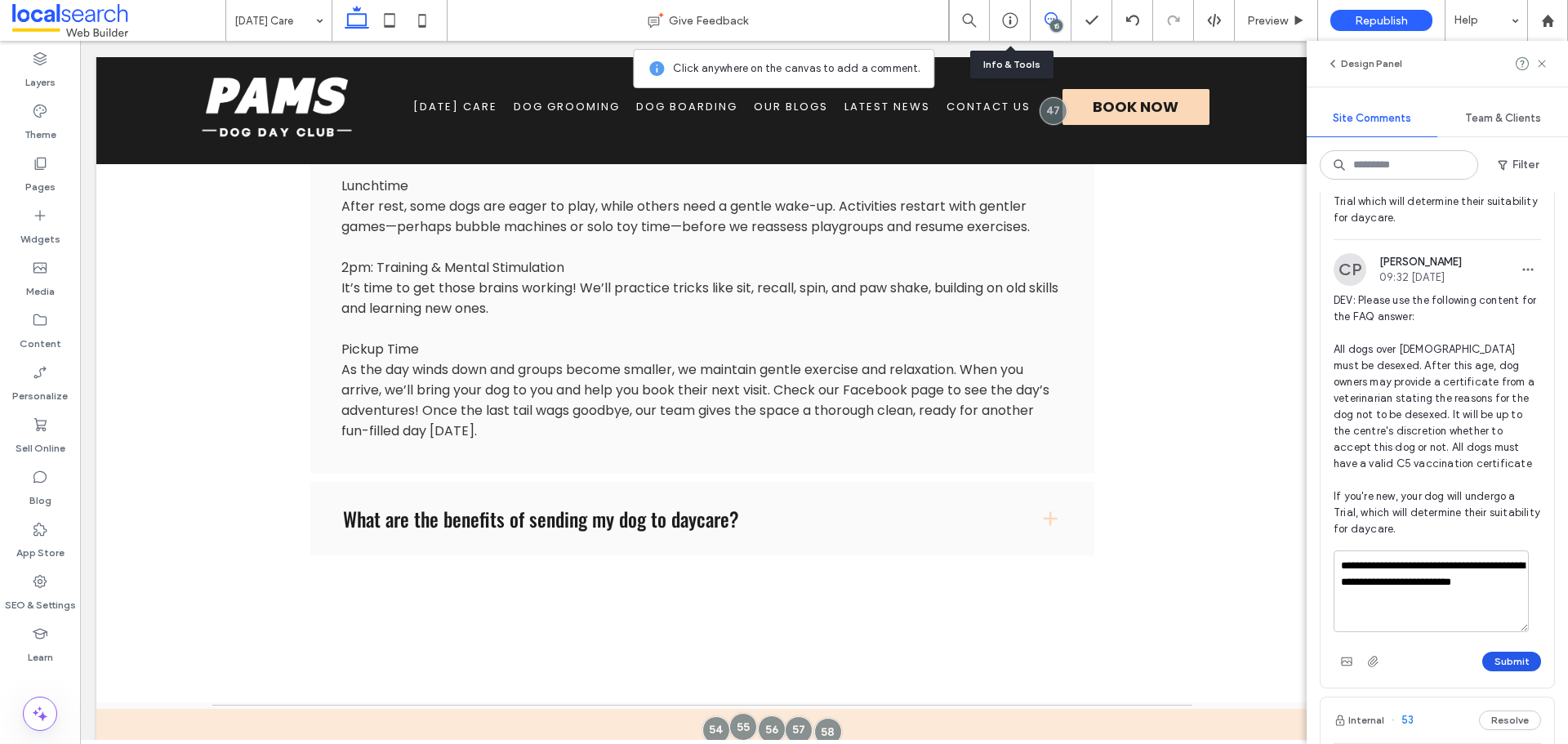
type textarea "**********"
click at [1493, 671] on button "Submit" at bounding box center [1511, 661] width 58 height 19
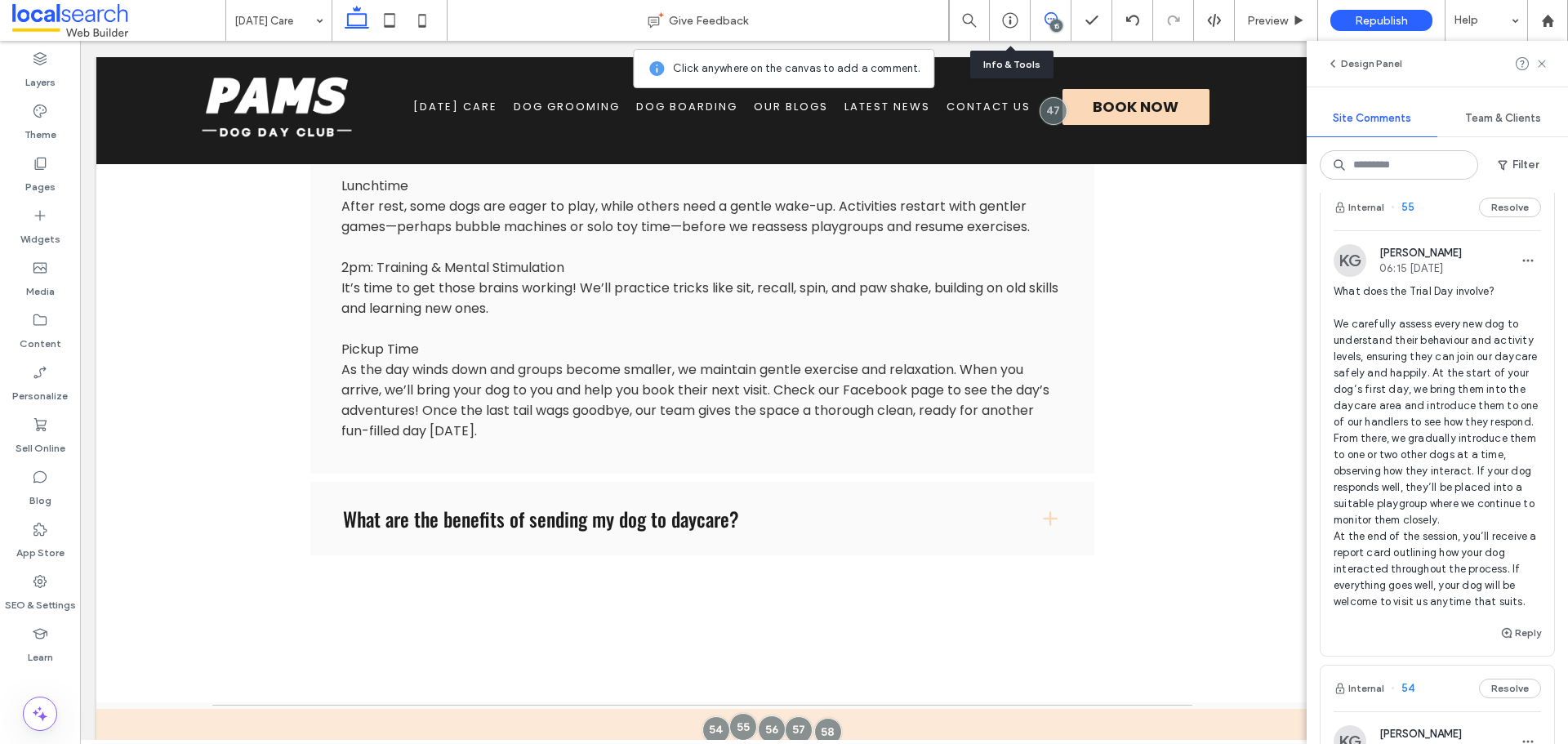
scroll to position [2204, 0]
click at [1502, 642] on span "button" at bounding box center [1507, 633] width 15 height 18
click at [1385, 706] on textarea "**********" at bounding box center [1431, 665] width 195 height 82
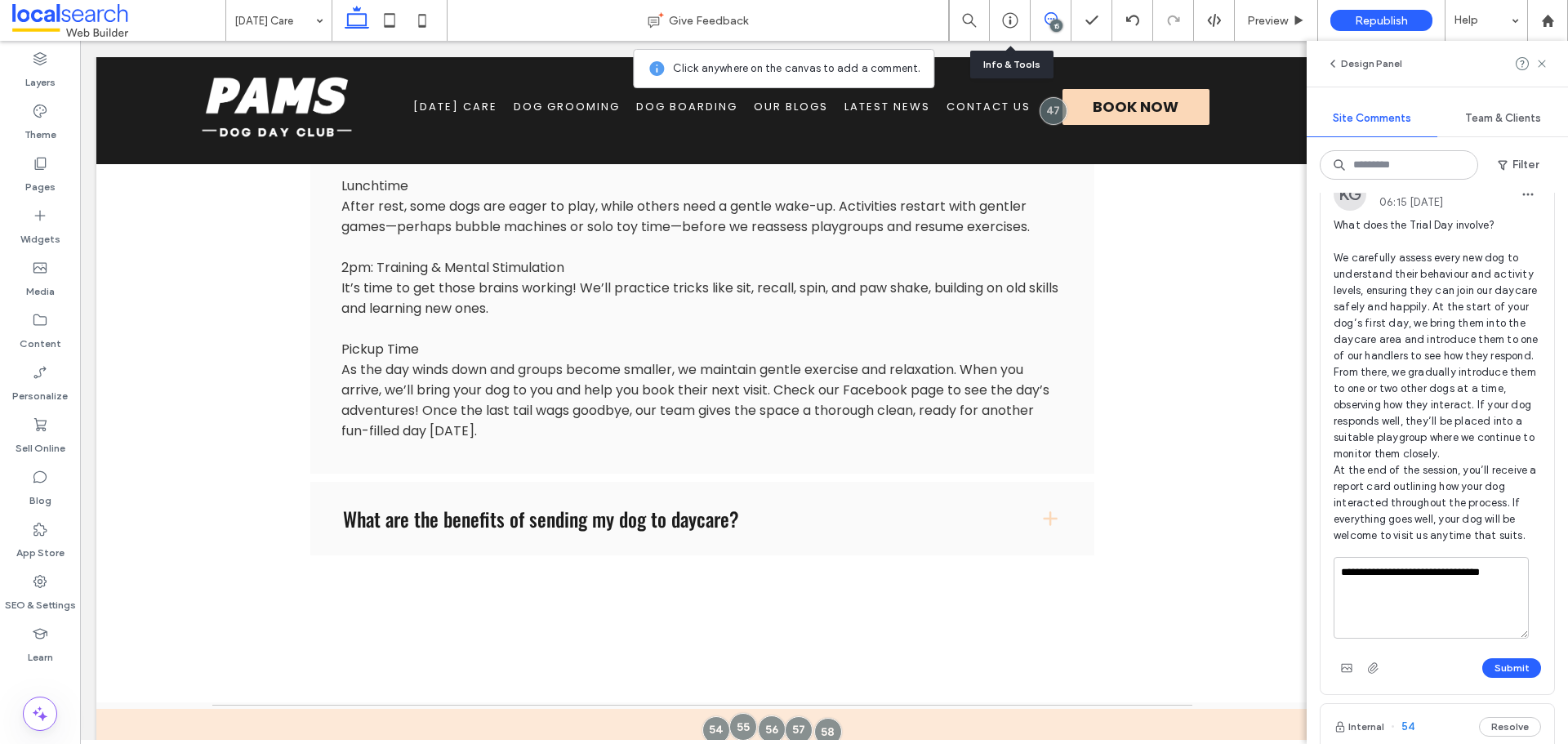
scroll to position [2367, 0]
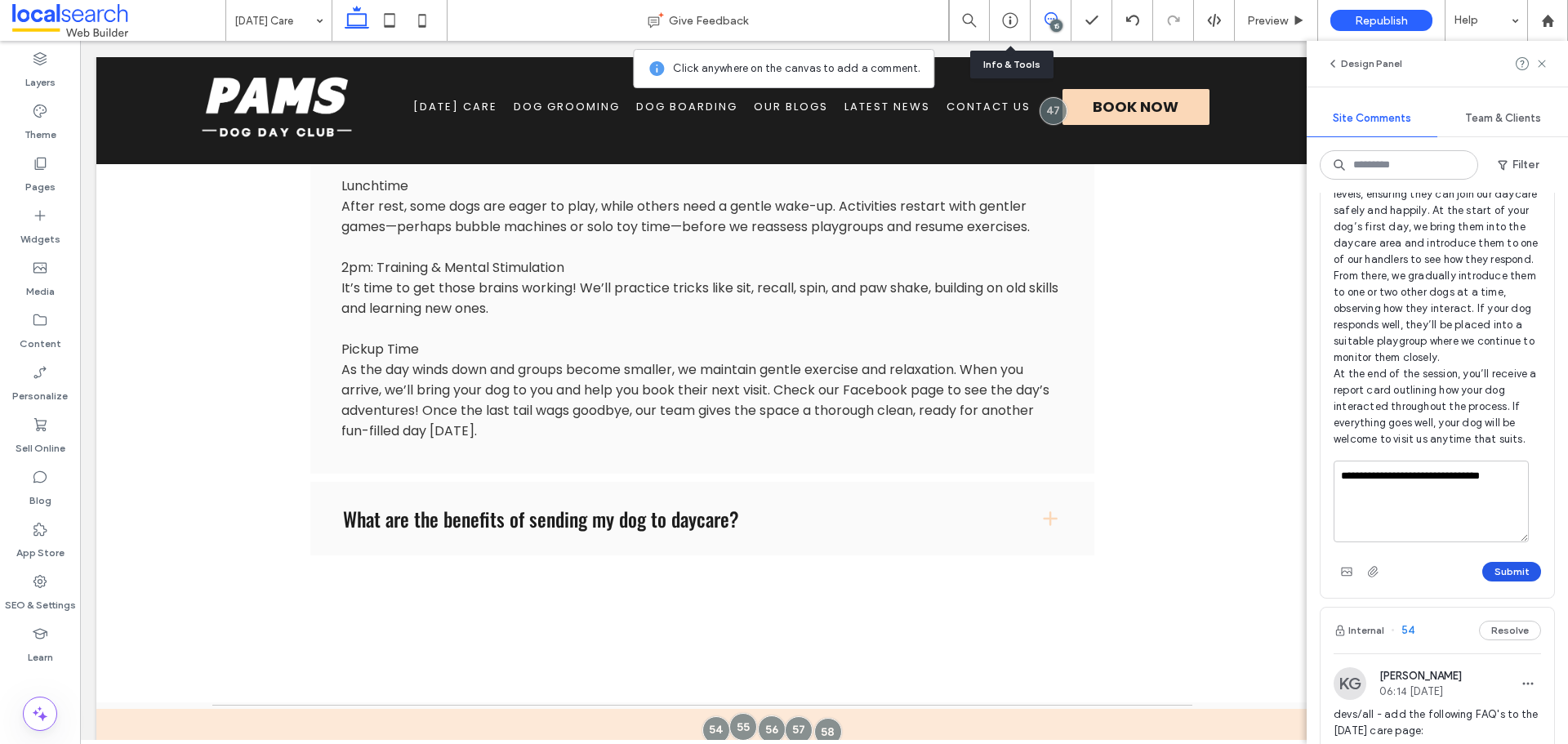
type textarea "**********"
click at [1490, 581] on button "Submit" at bounding box center [1511, 572] width 58 height 19
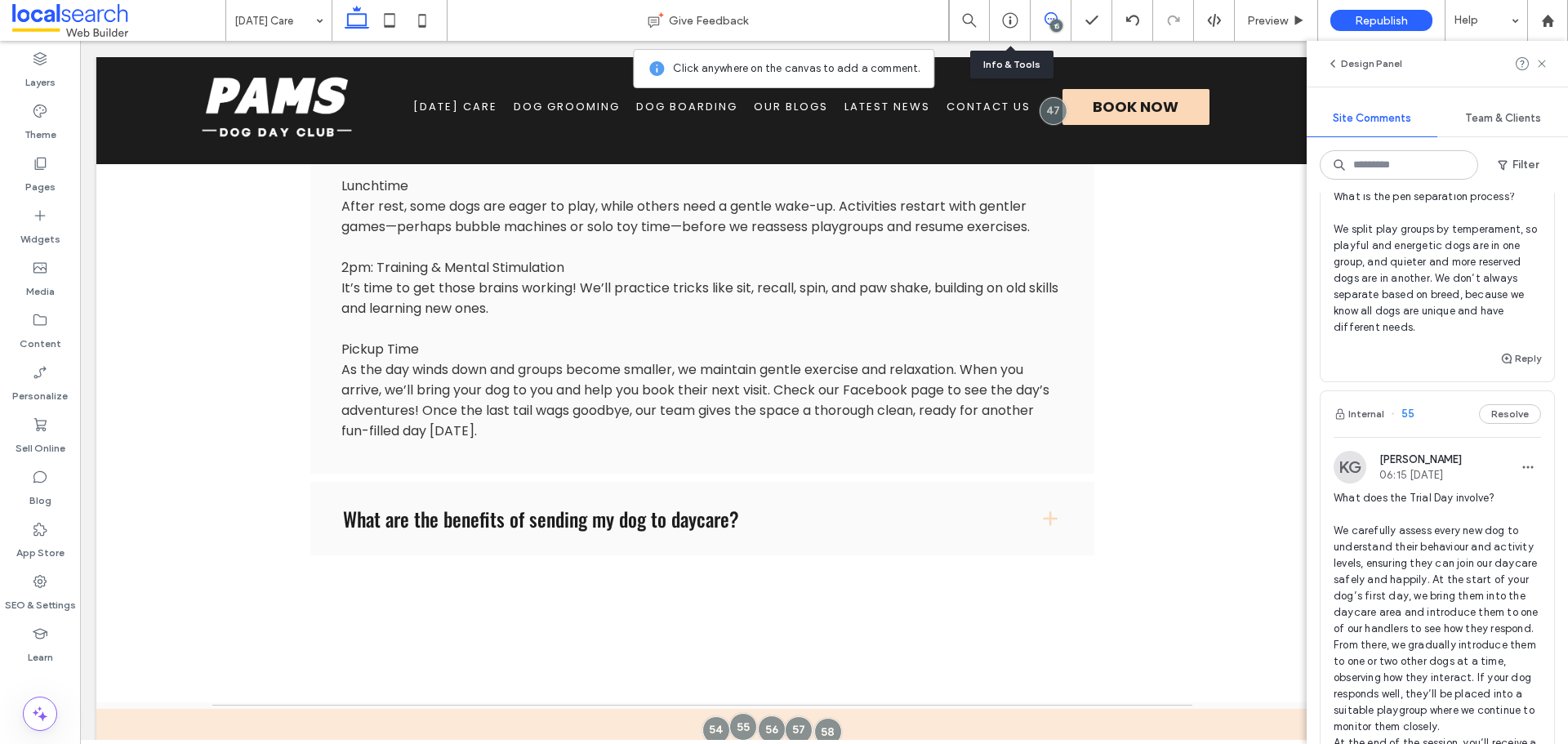
scroll to position [1959, 0]
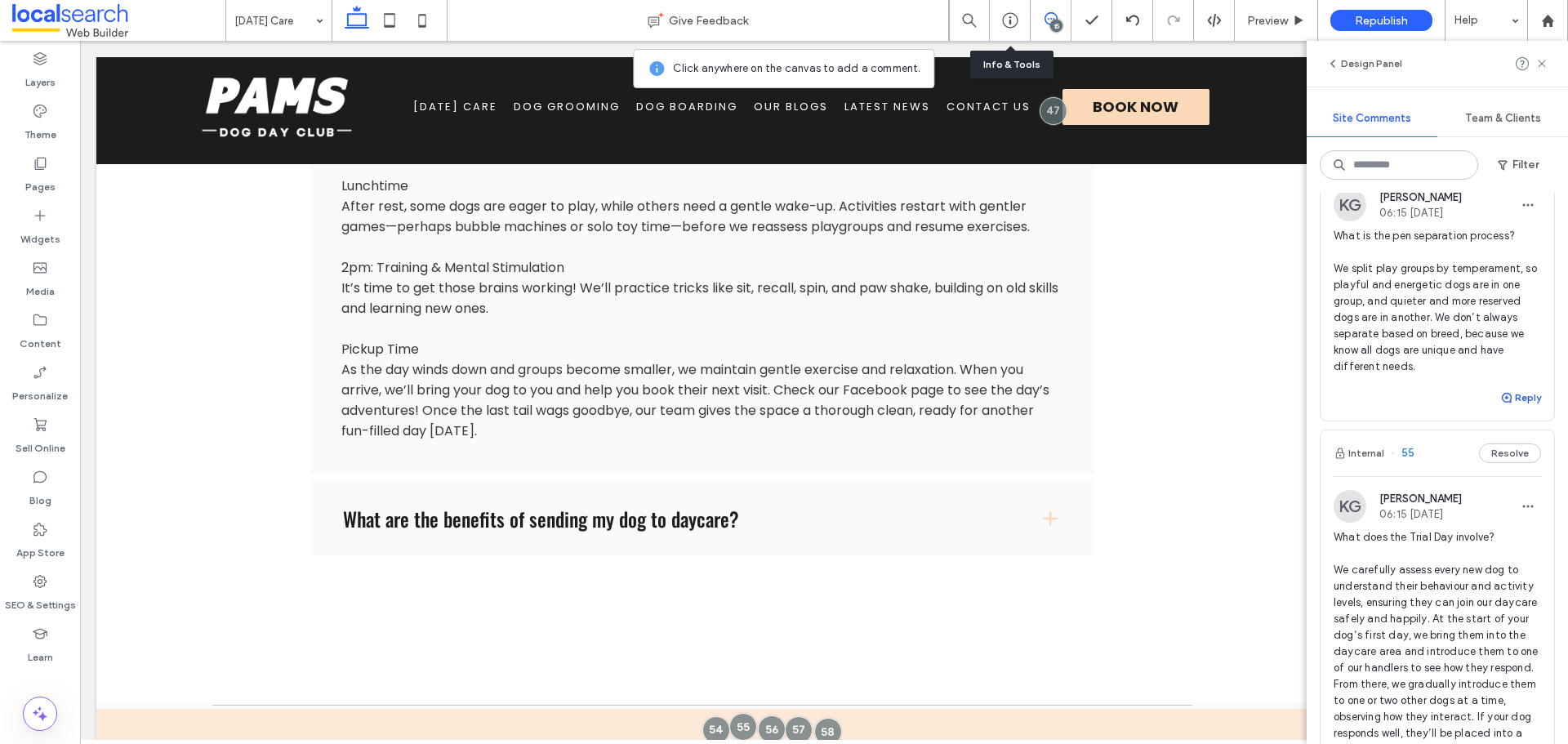
click at [1500, 404] on icon "button" at bounding box center [1506, 397] width 13 height 13
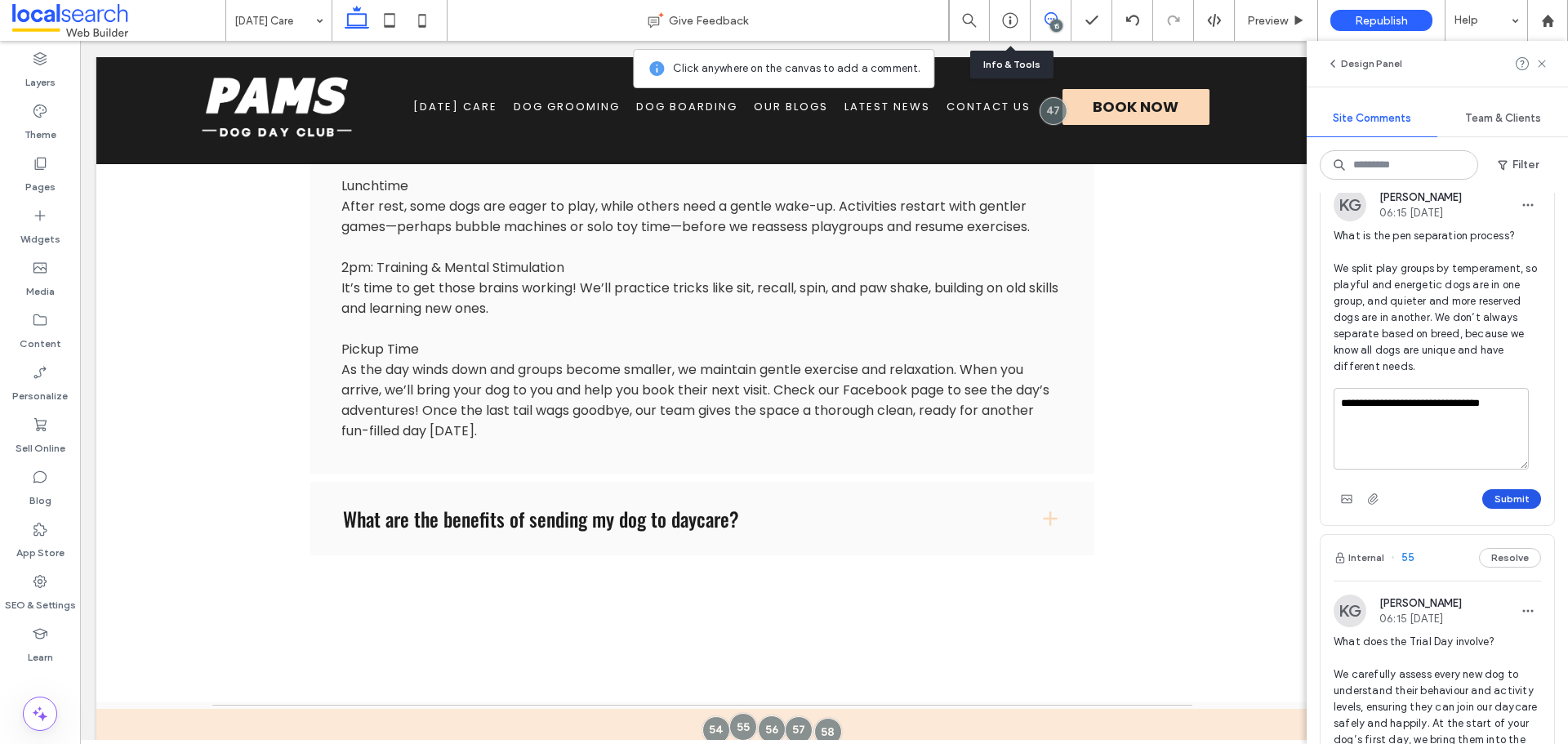
type textarea "**********"
click at [1483, 509] on button "Submit" at bounding box center [1511, 498] width 58 height 19
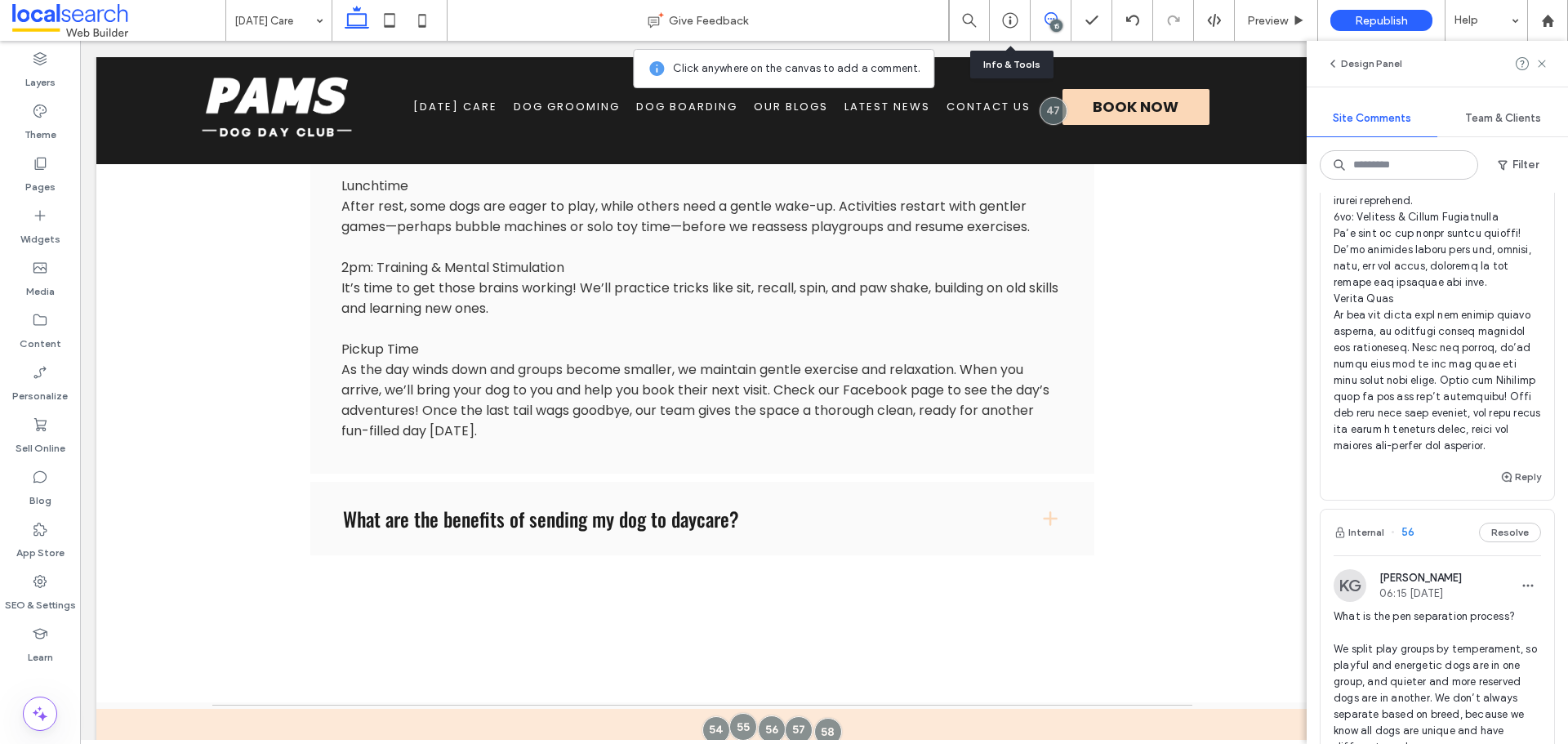
scroll to position [1551, 0]
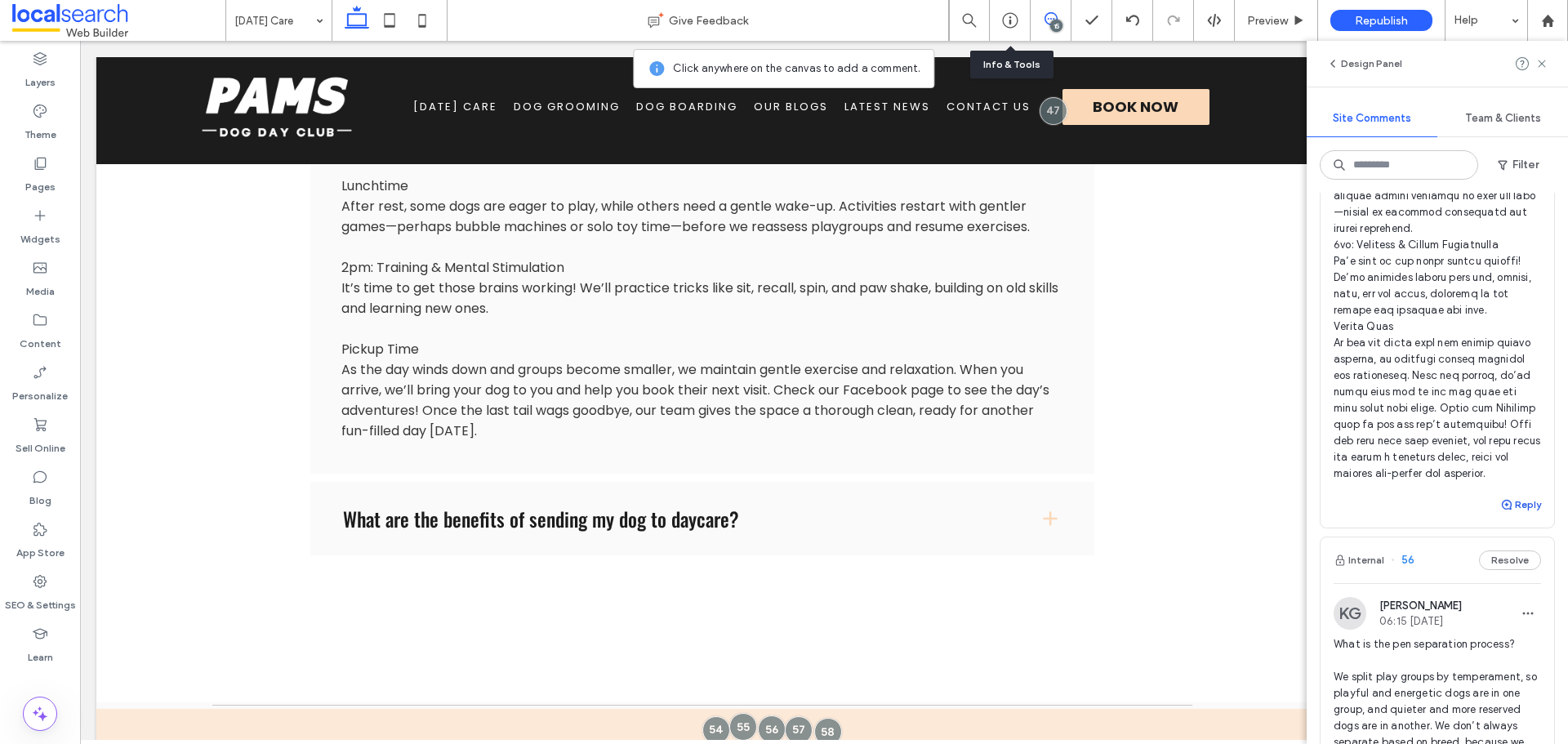
click at [1510, 514] on button "Reply" at bounding box center [1520, 504] width 41 height 19
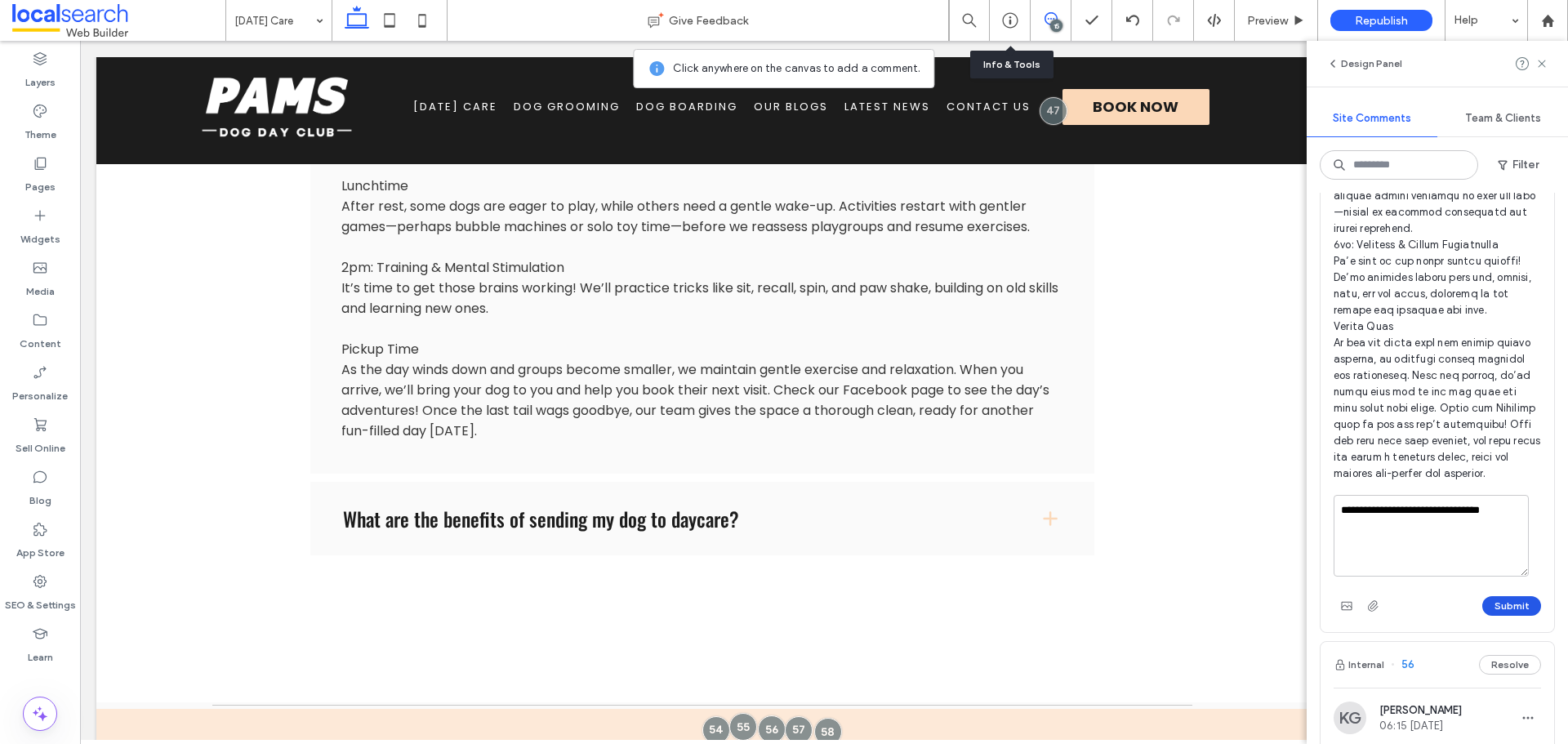
type textarea "**********"
click at [1505, 615] on button "Submit" at bounding box center [1511, 605] width 58 height 19
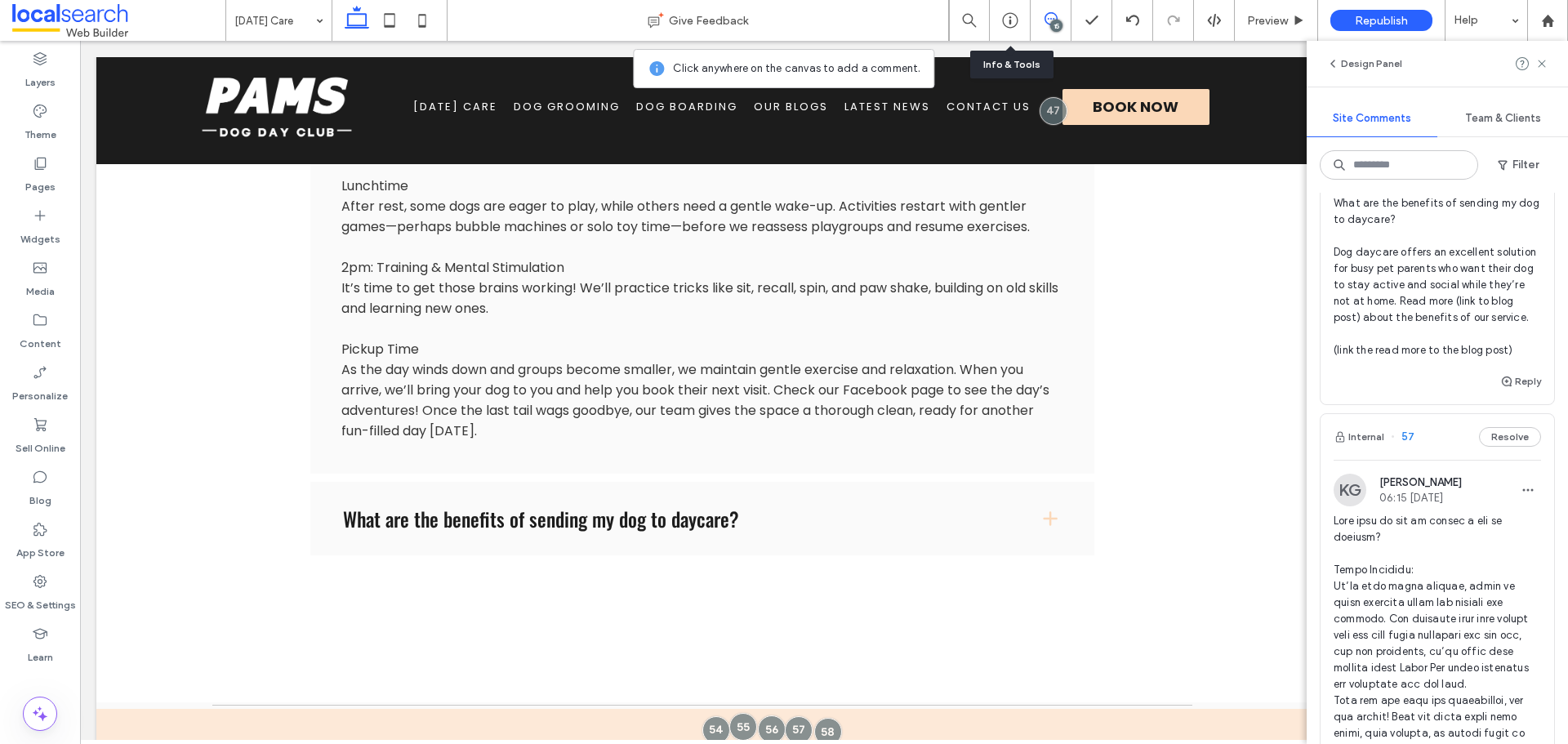
scroll to position [734, 0]
click at [1521, 393] on button "Reply" at bounding box center [1520, 382] width 41 height 19
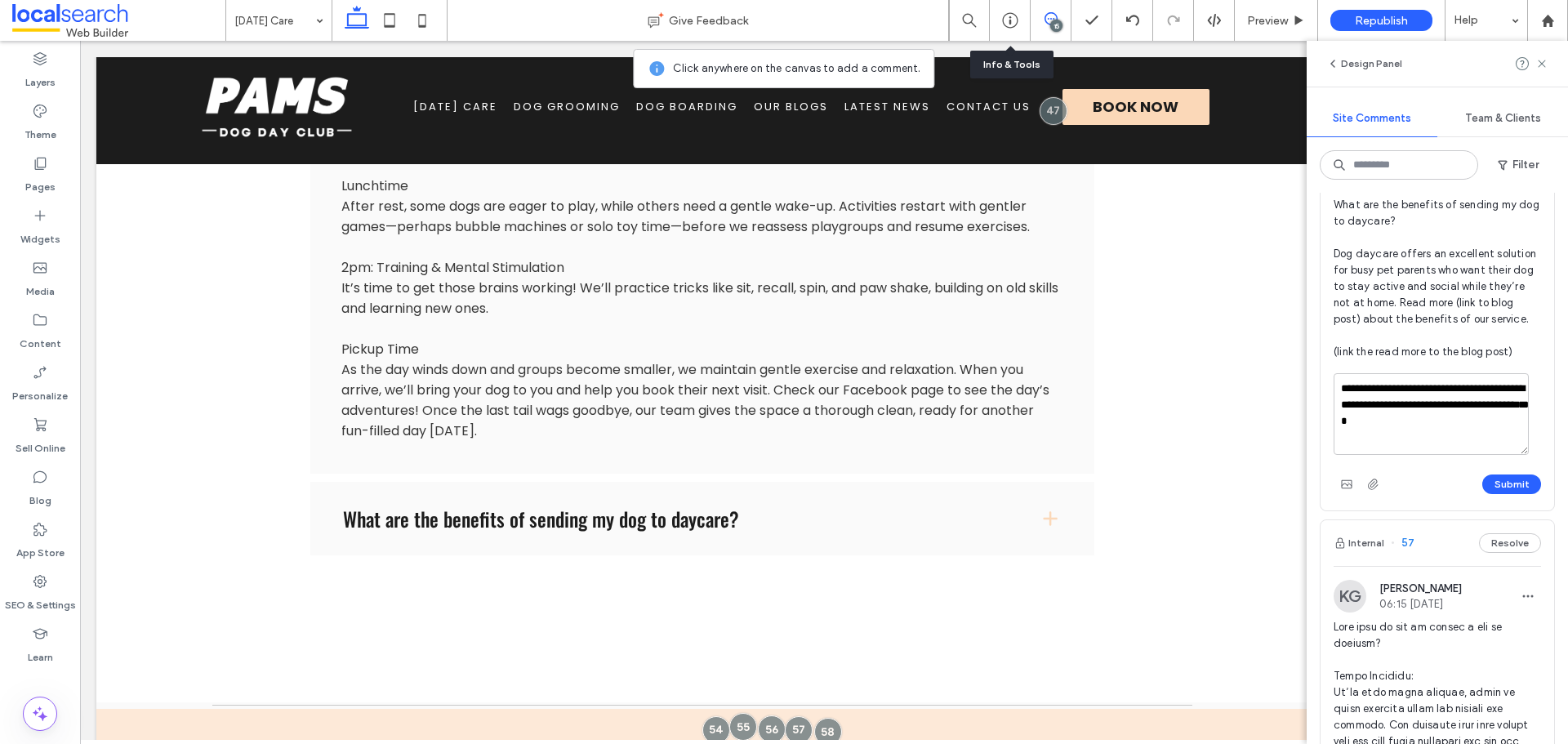
drag, startPoint x: 1505, startPoint y: 435, endPoint x: 1399, endPoint y: 408, distance: 109.4
click at [1399, 408] on textarea "**********" at bounding box center [1431, 414] width 195 height 82
click at [1395, 406] on textarea "**********" at bounding box center [1431, 414] width 195 height 82
type textarea "**********"
click at [1483, 494] on button "Submit" at bounding box center [1511, 484] width 58 height 19
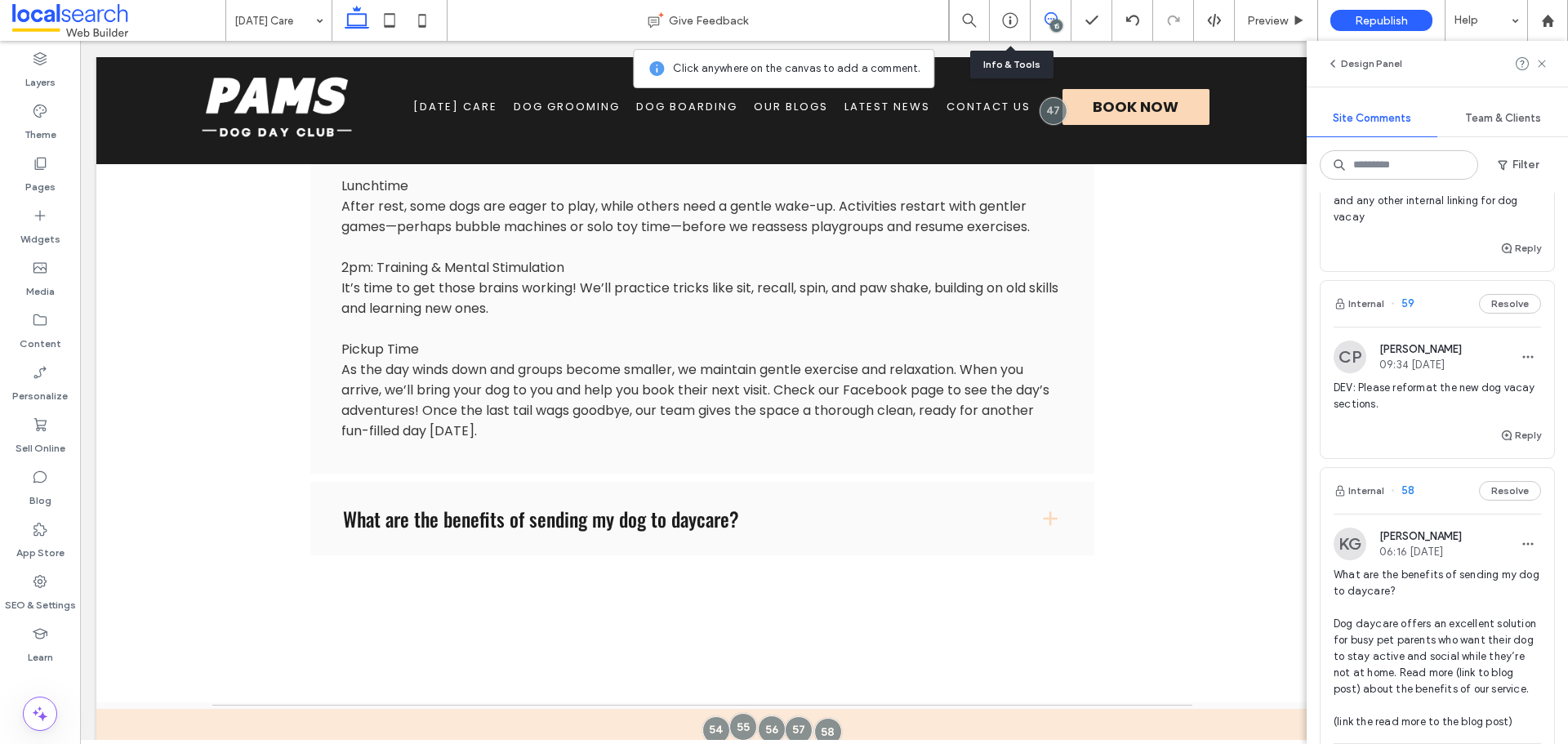
scroll to position [327, 0]
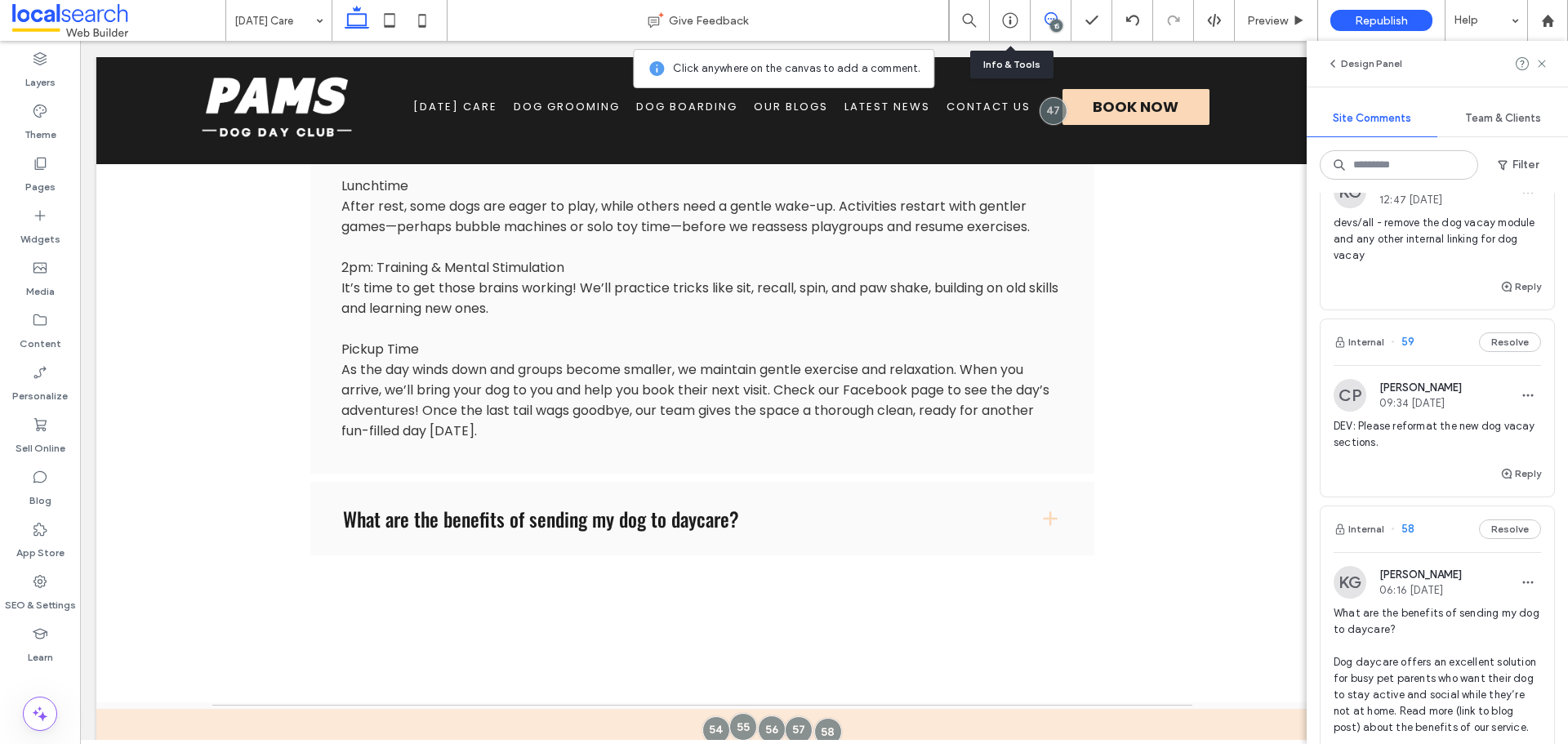
click at [1451, 421] on span "DEV: Please reformat the new dog vacay sections." at bounding box center [1437, 434] width 207 height 32
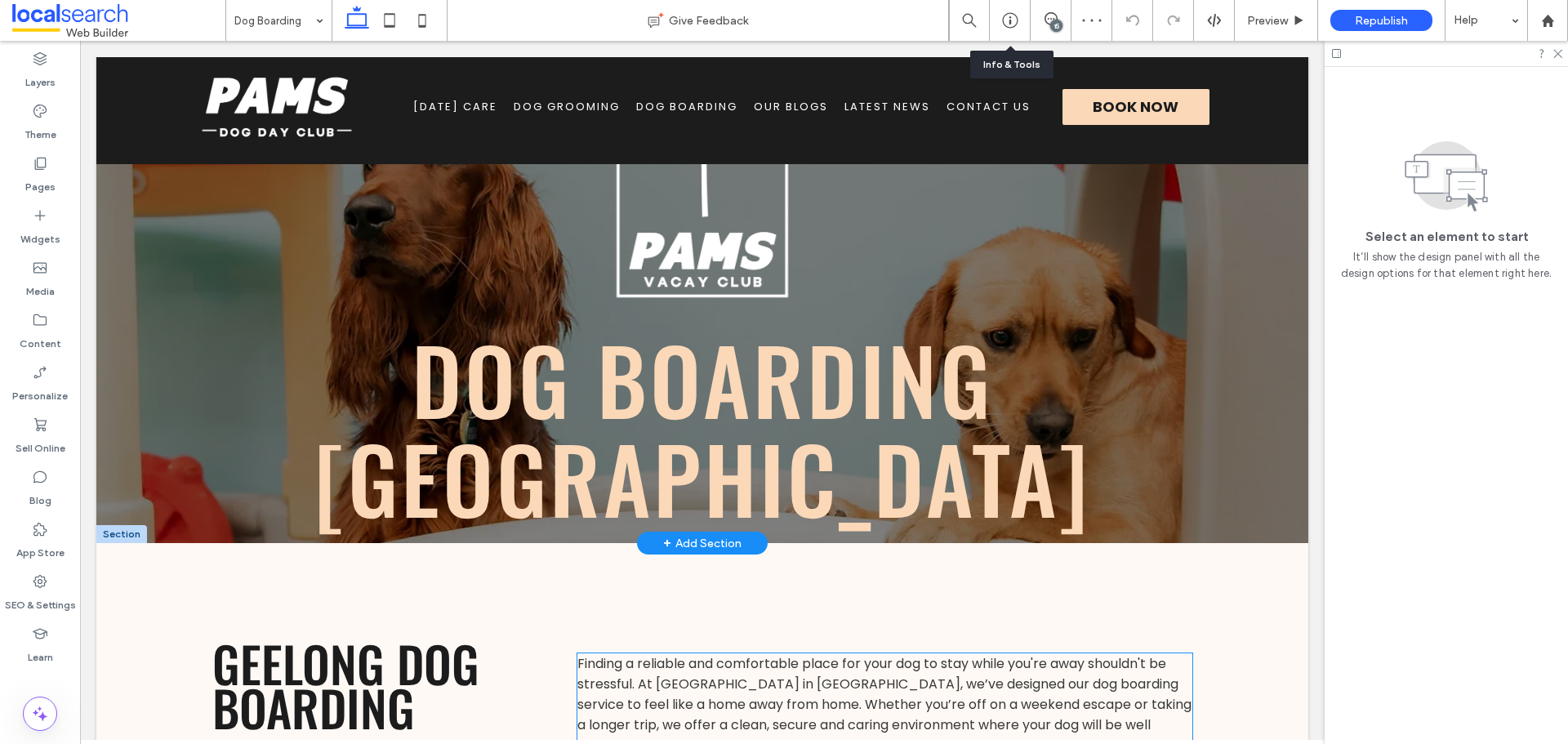
scroll to position [353, 0]
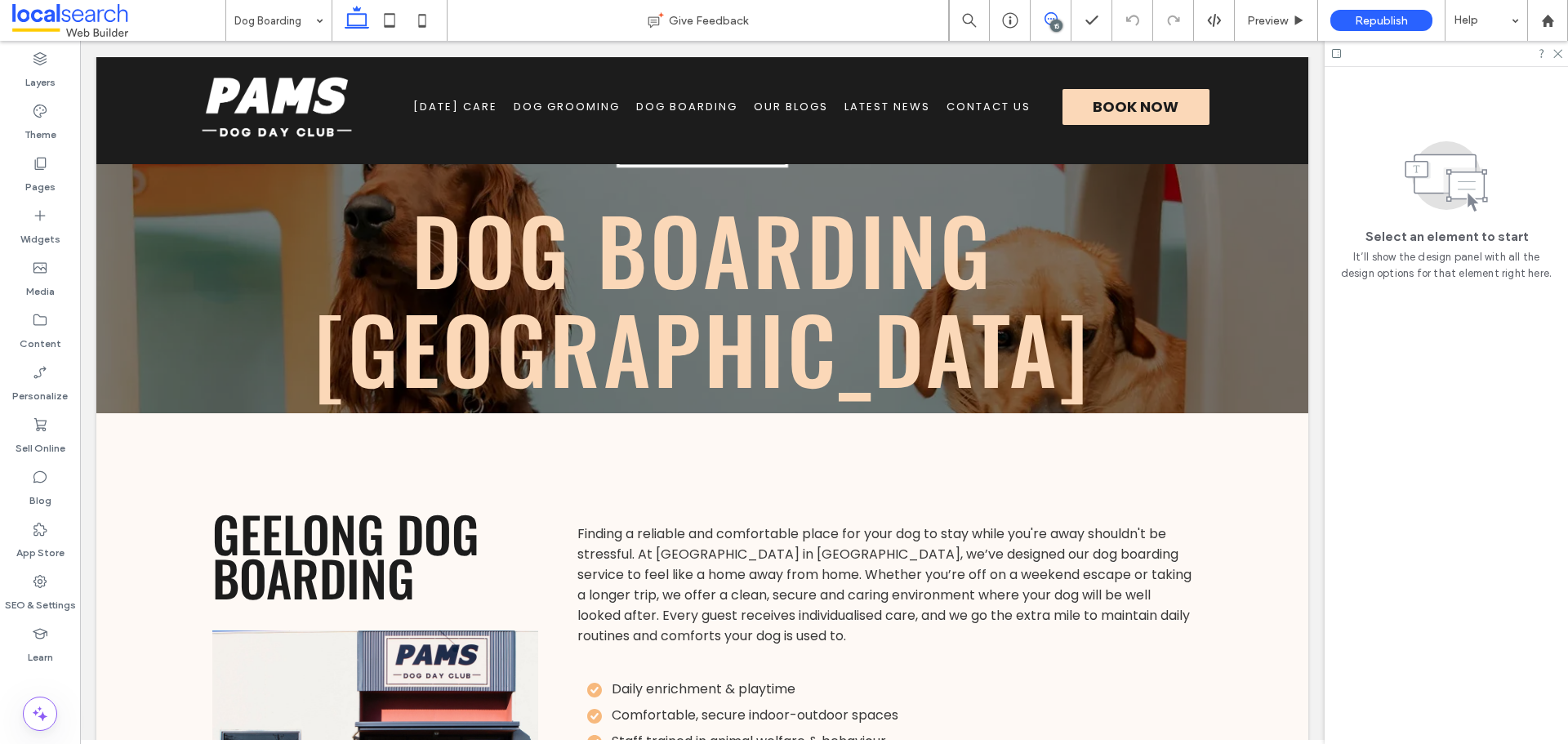
drag, startPoint x: 1055, startPoint y: 16, endPoint x: 1227, endPoint y: 245, distance: 286.4
click at [1055, 16] on icon at bounding box center [1050, 18] width 13 height 13
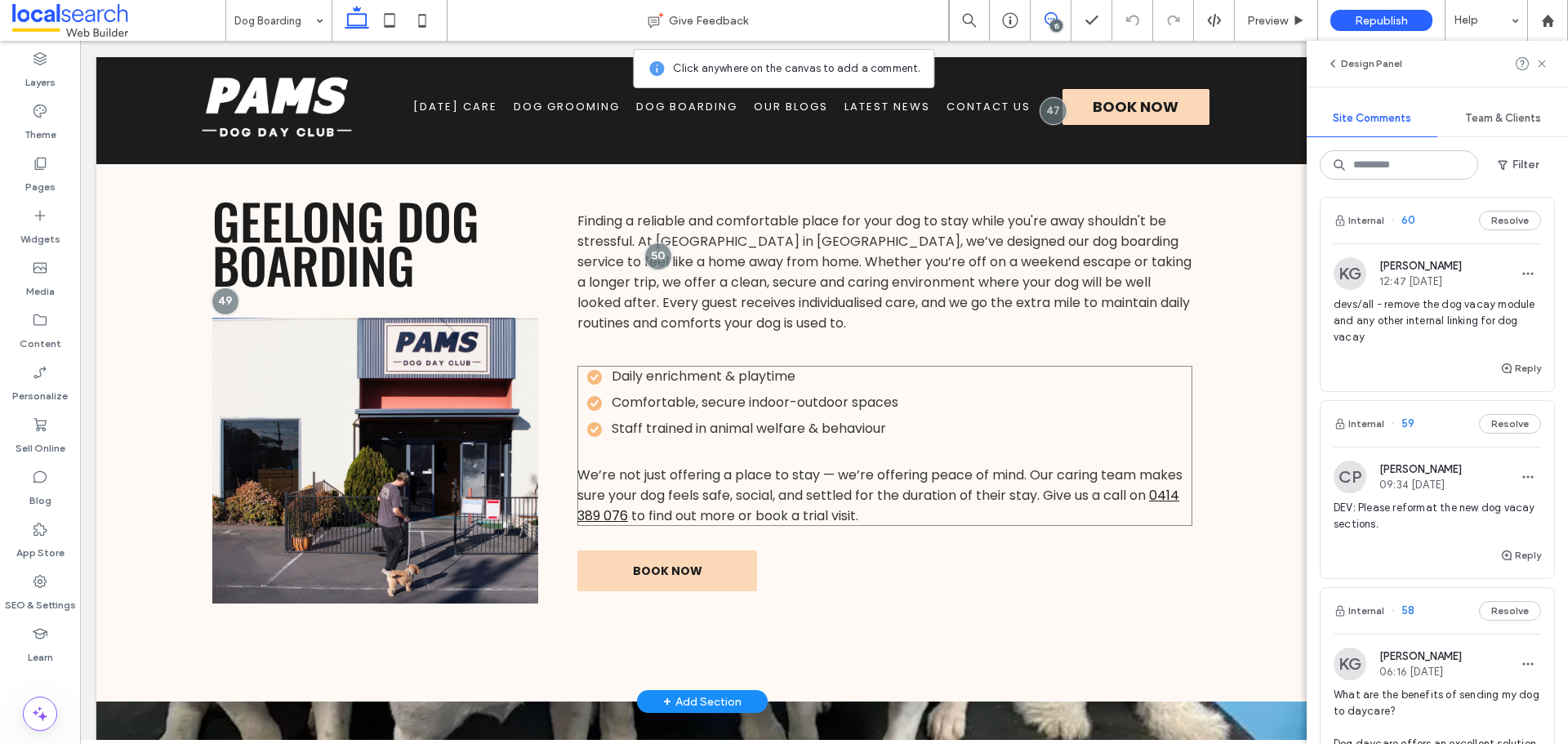
scroll to position [734, 0]
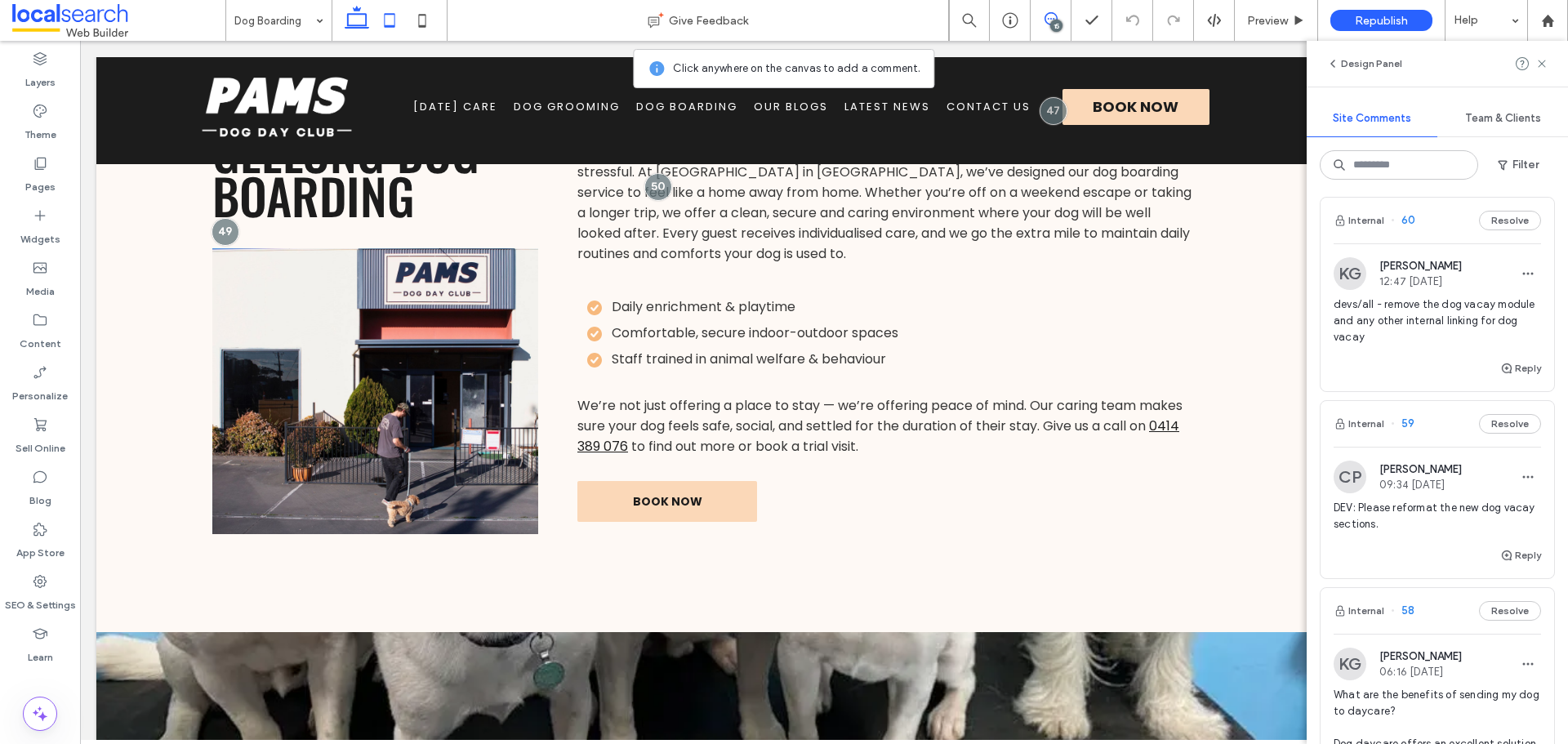
click at [401, 26] on icon at bounding box center [389, 20] width 32 height 32
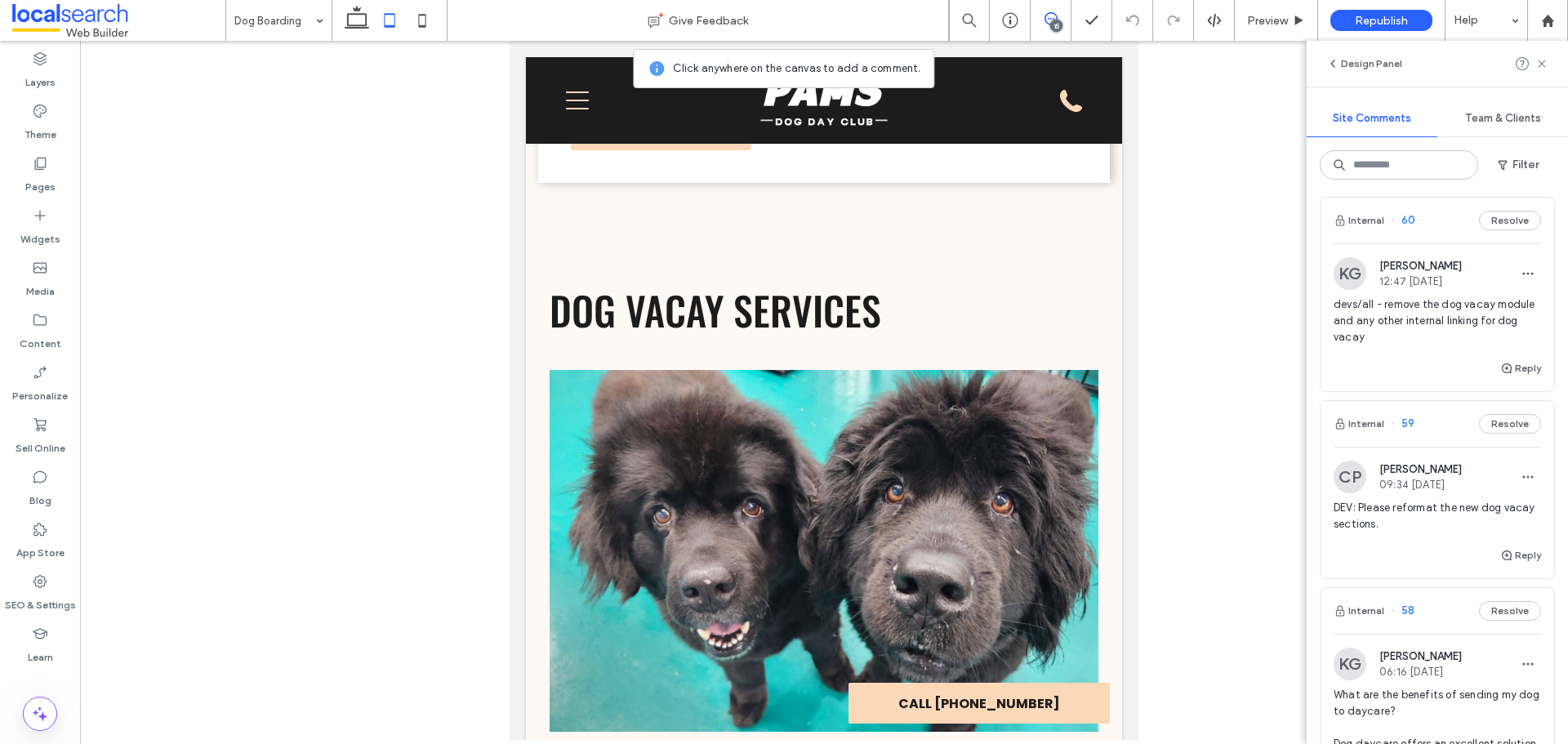
scroll to position [2781, 0]
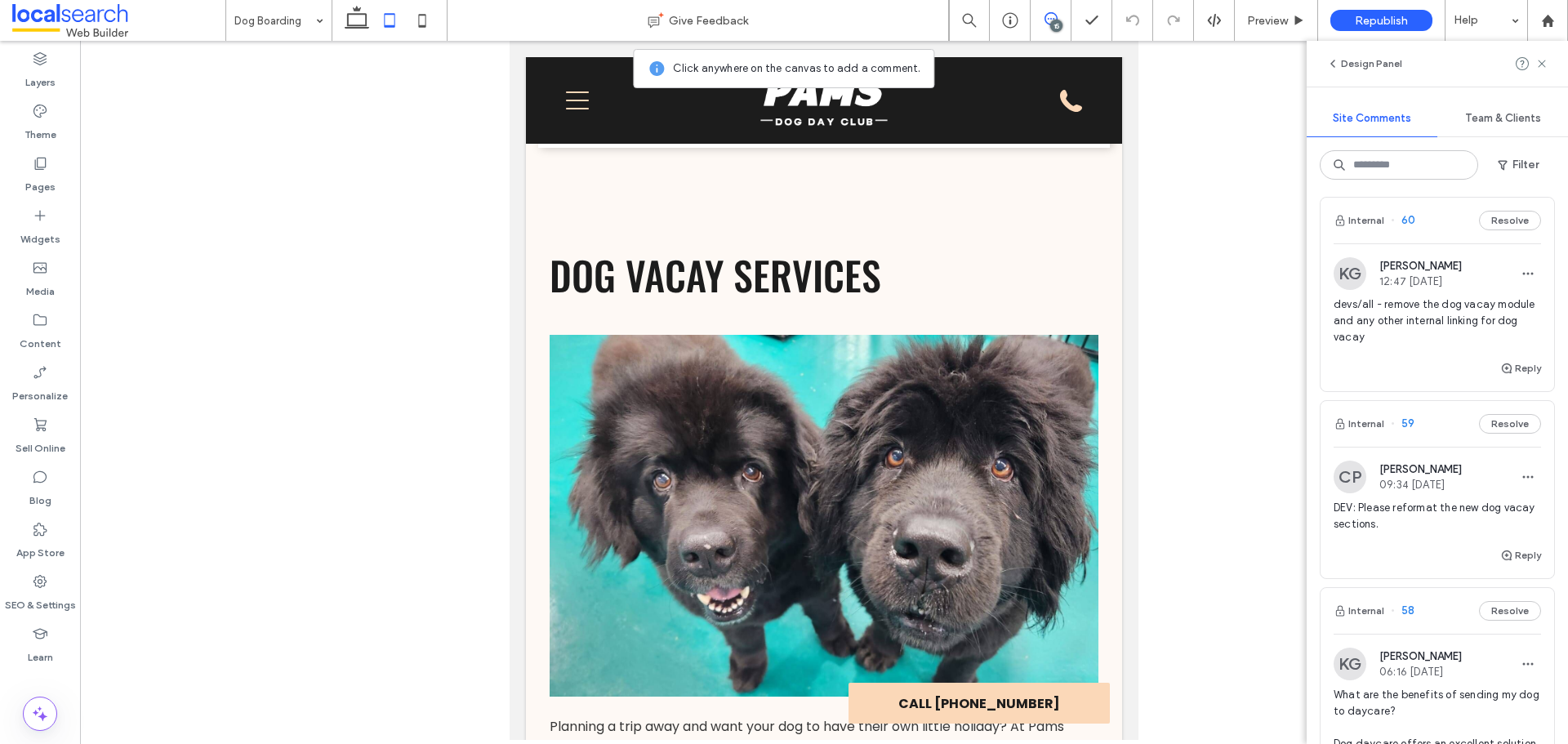
drag, startPoint x: 1049, startPoint y: 24, endPoint x: 539, endPoint y: 21, distance: 510.0
click at [1049, 24] on icon at bounding box center [1050, 18] width 13 height 13
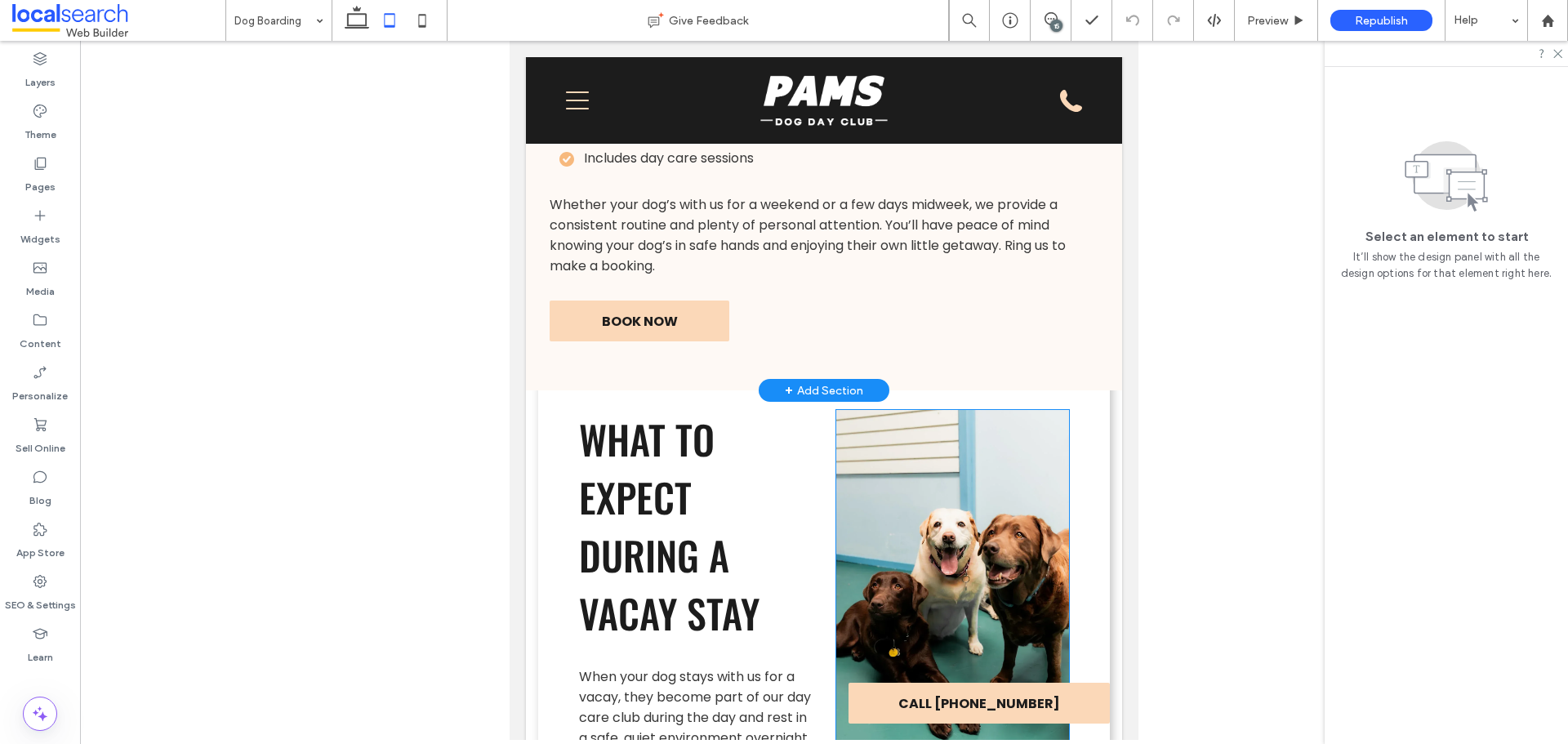
scroll to position [4006, 0]
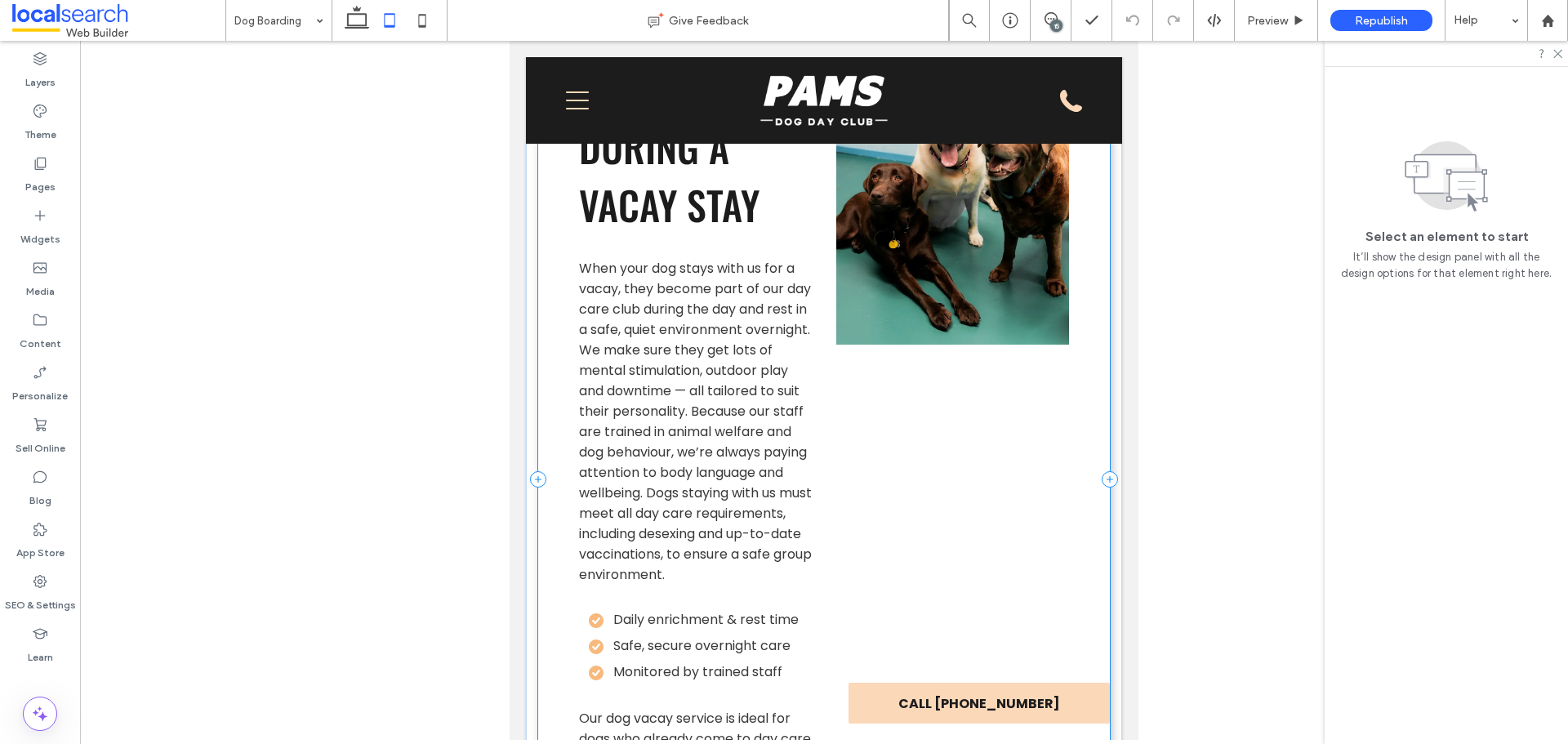
click at [921, 485] on div "What to Expect During a Vacay Stay When your dog stays with us for a vacay, the…" at bounding box center [824, 479] width 573 height 1037
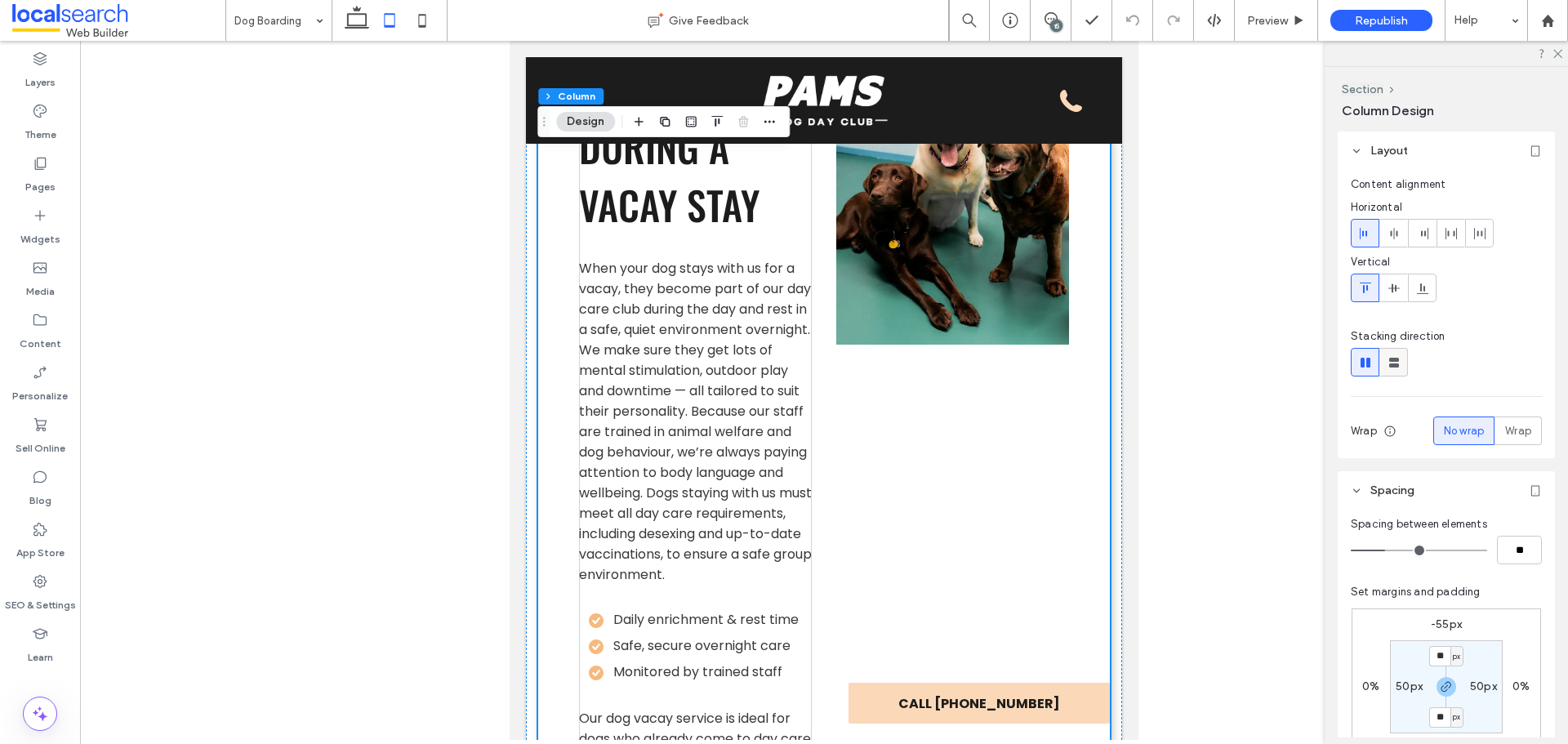
click at [1398, 355] on icon at bounding box center [1394, 362] width 17 height 17
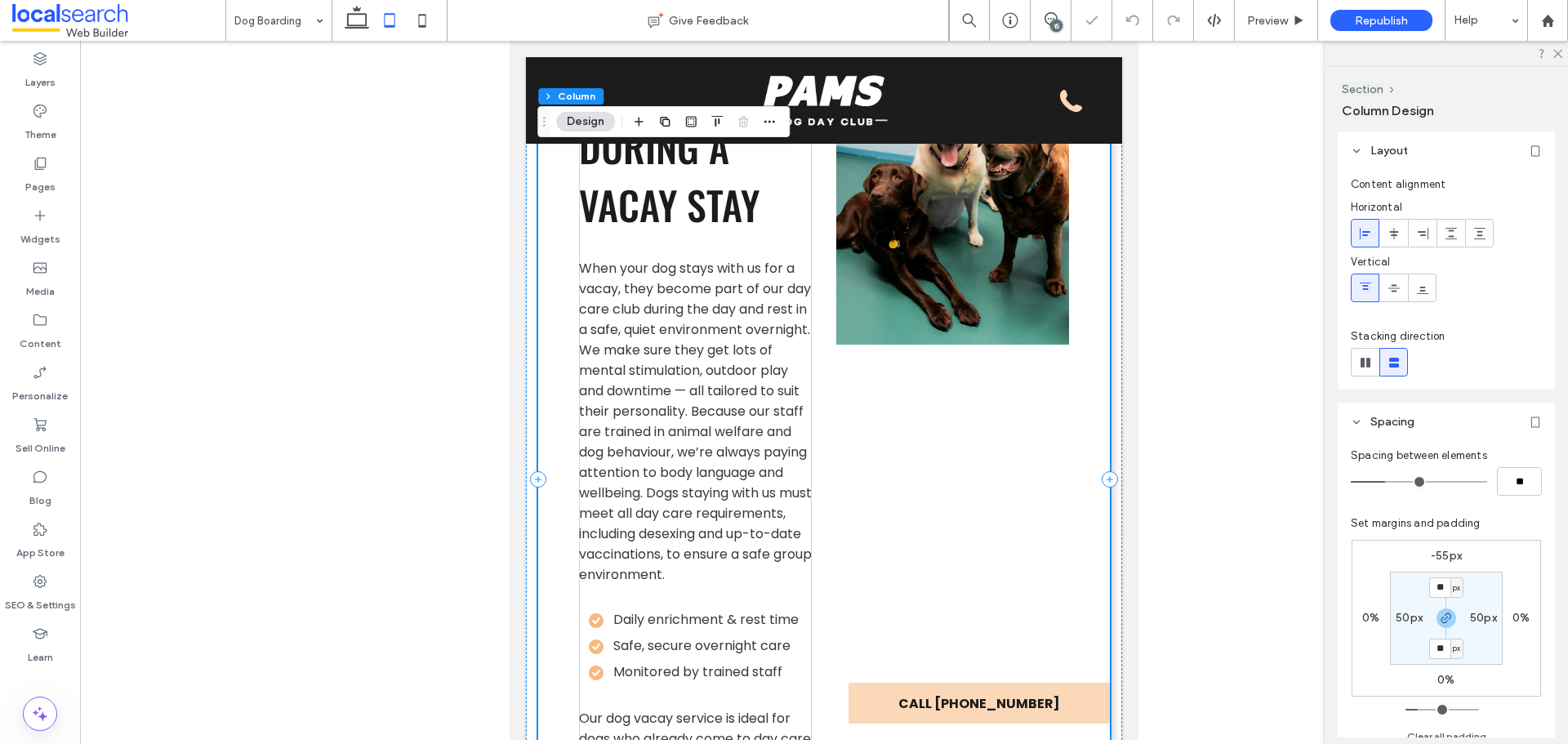
type input "**"
type input "****"
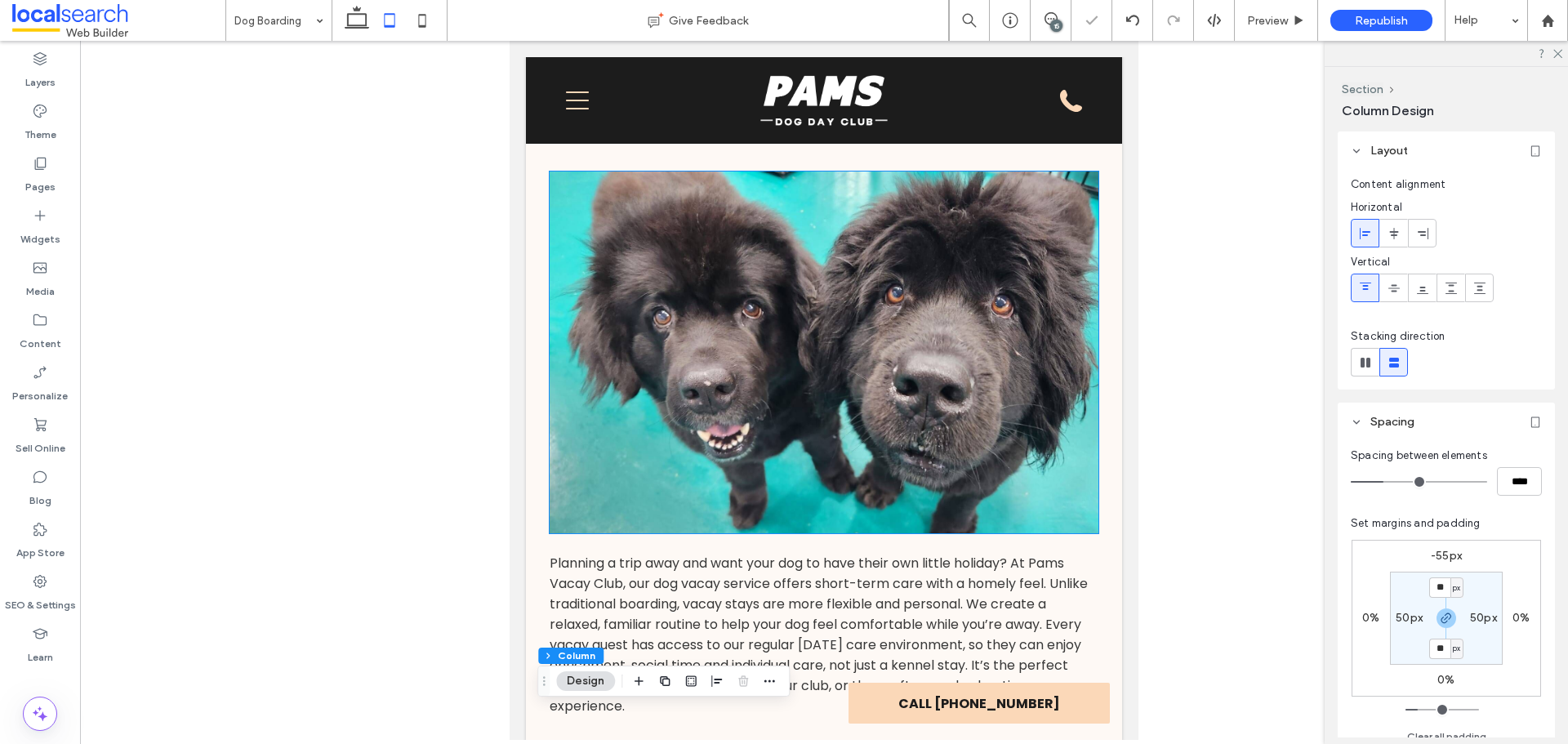
scroll to position [2618, 0]
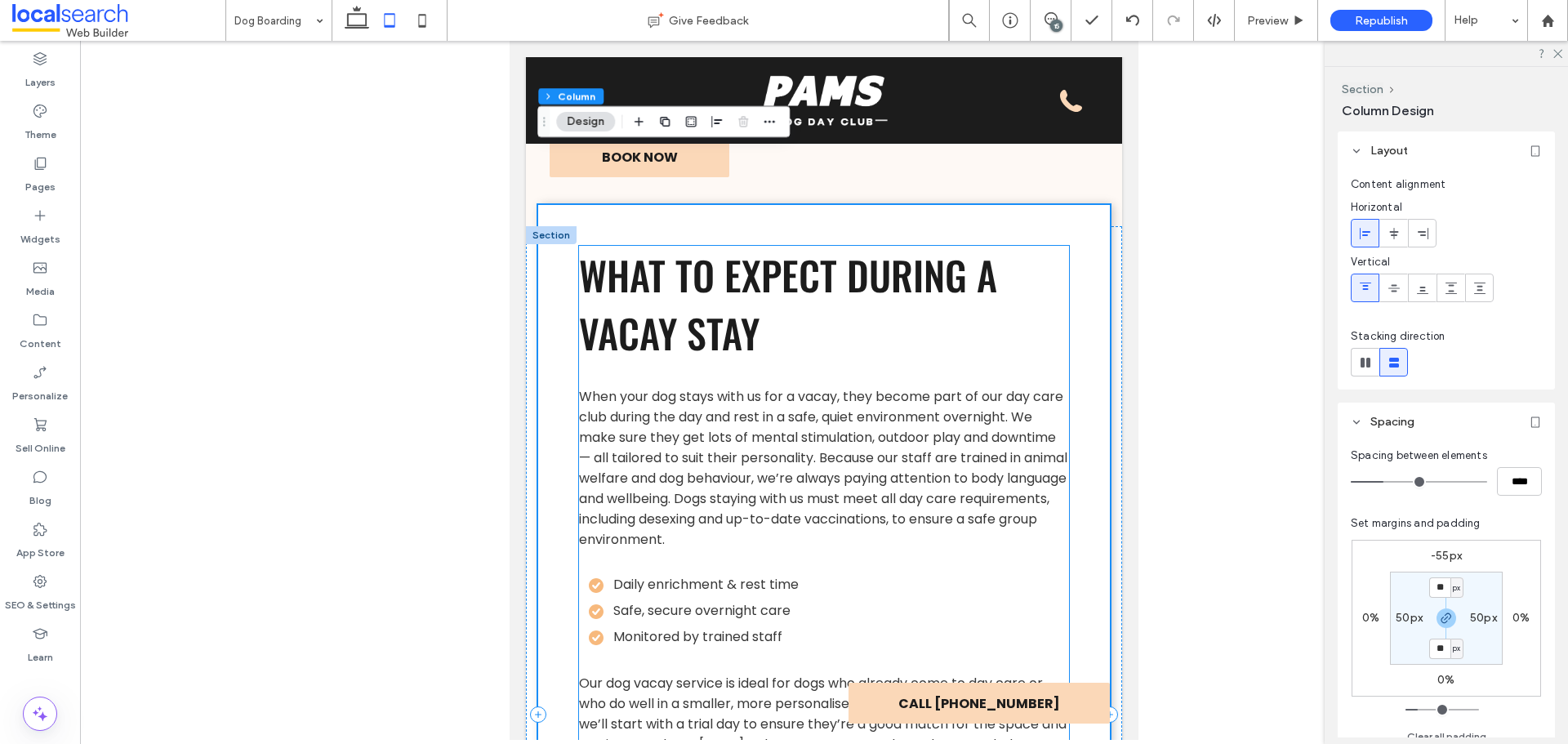
scroll to position [4006, 0]
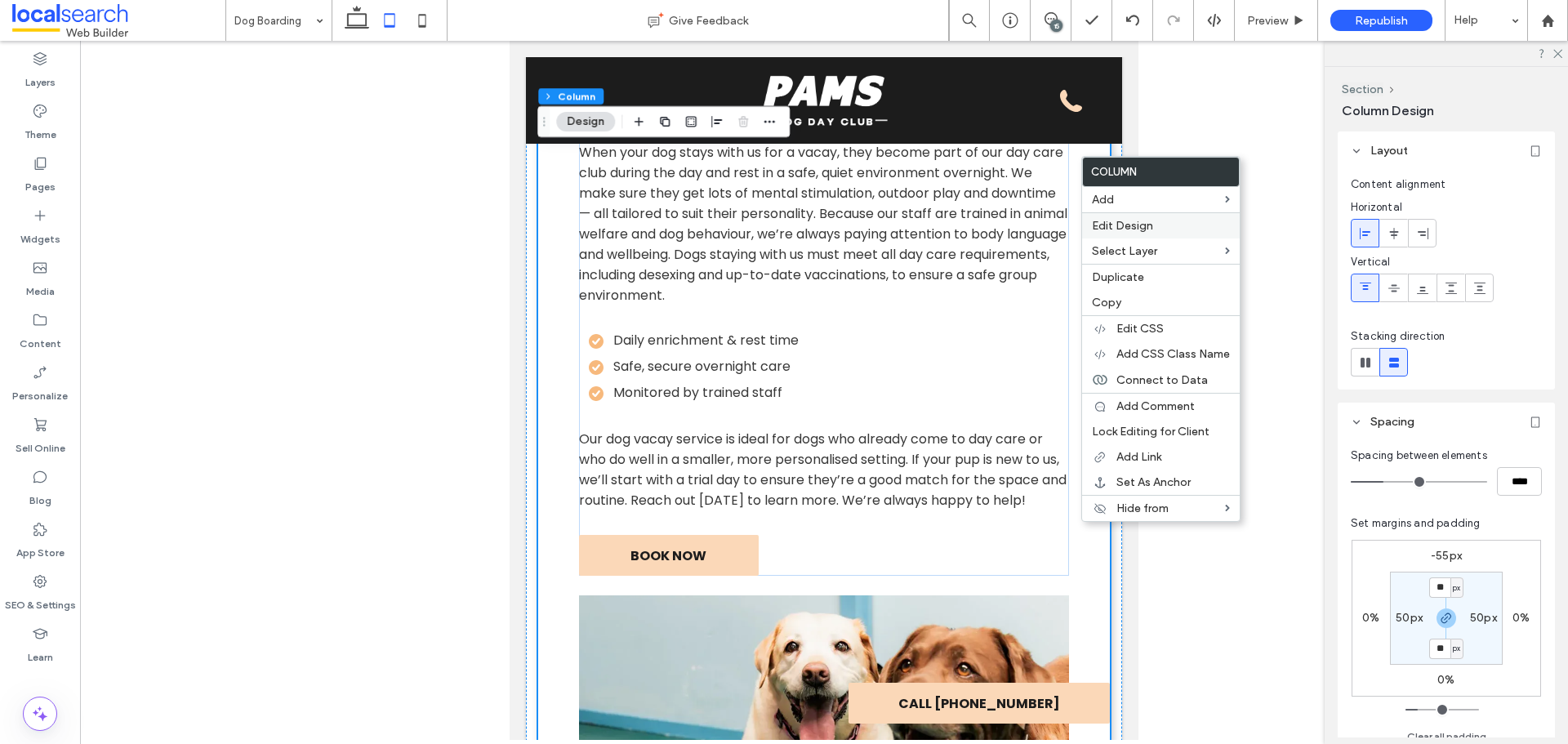
click at [1166, 229] on label "Edit Design" at bounding box center [1161, 226] width 138 height 14
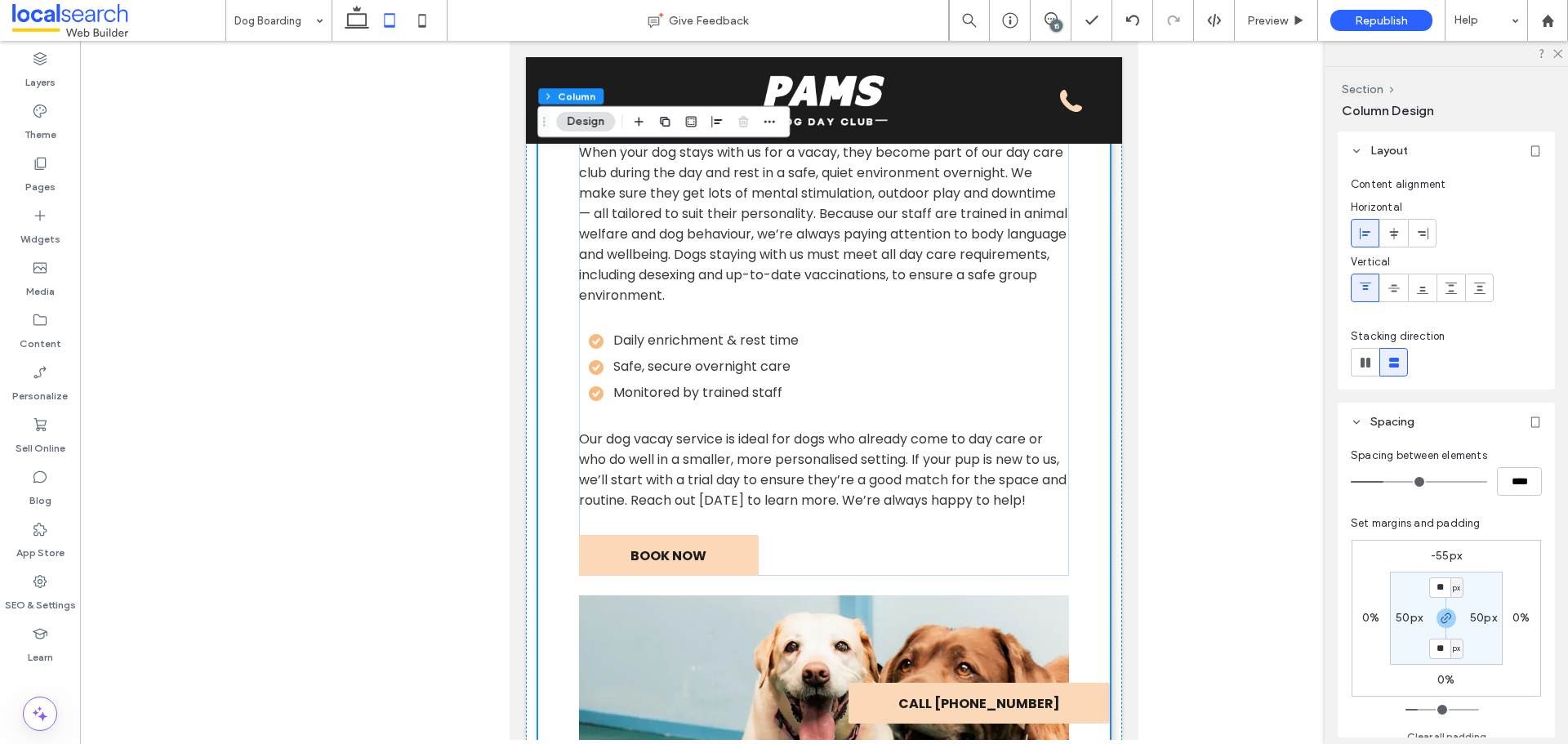
scroll to position [241, 0]
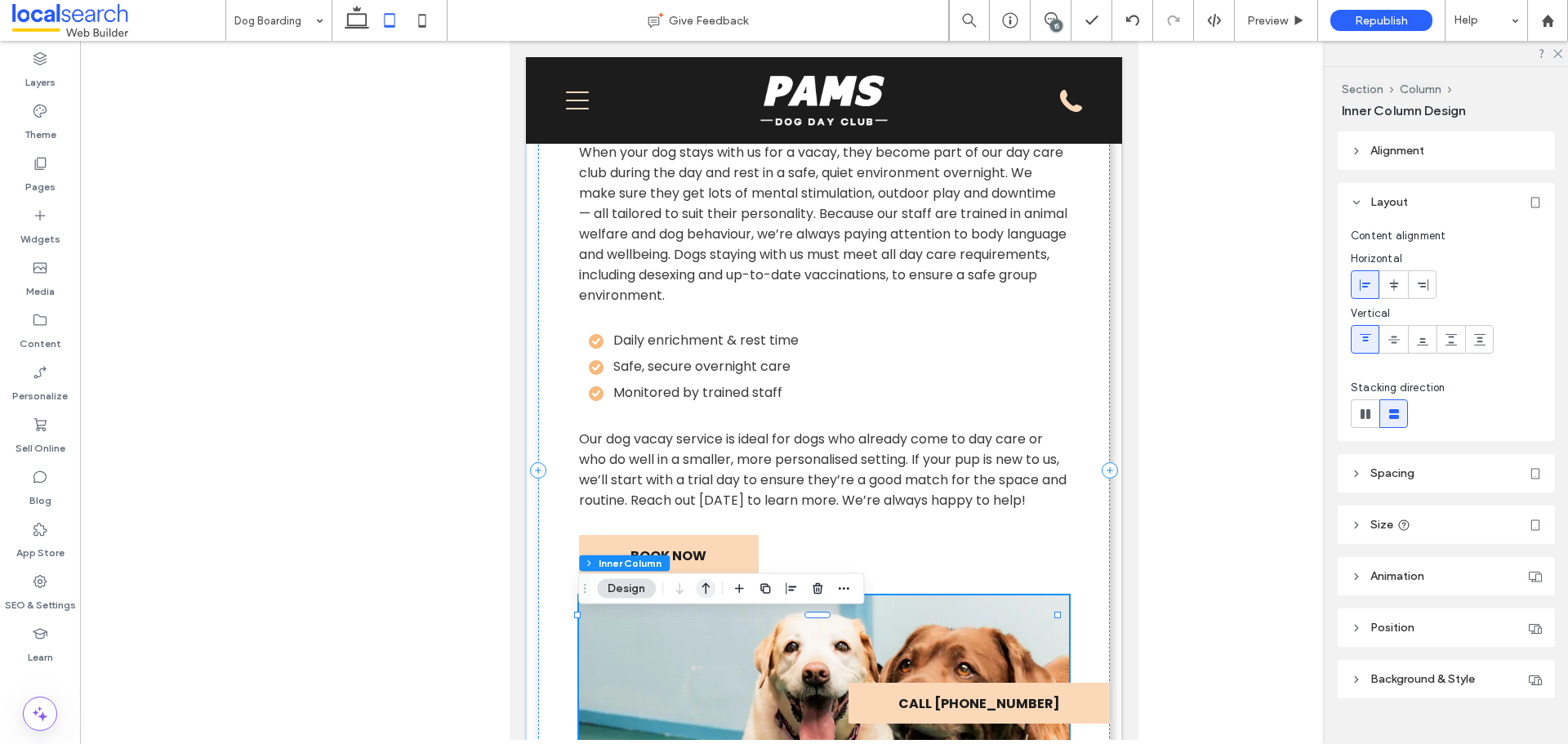
click at [714, 596] on icon "button" at bounding box center [705, 589] width 19 height 30
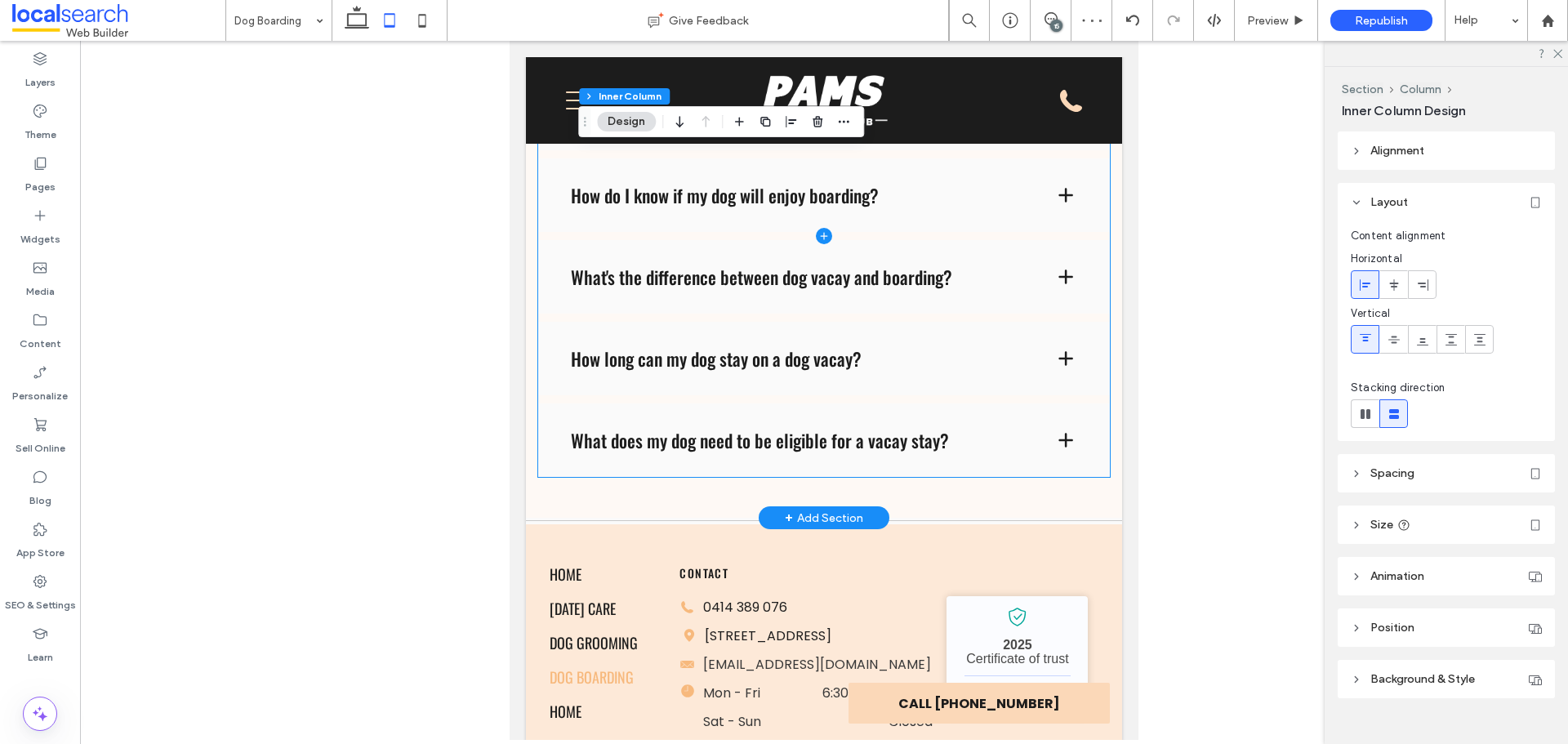
scroll to position [5136, 0]
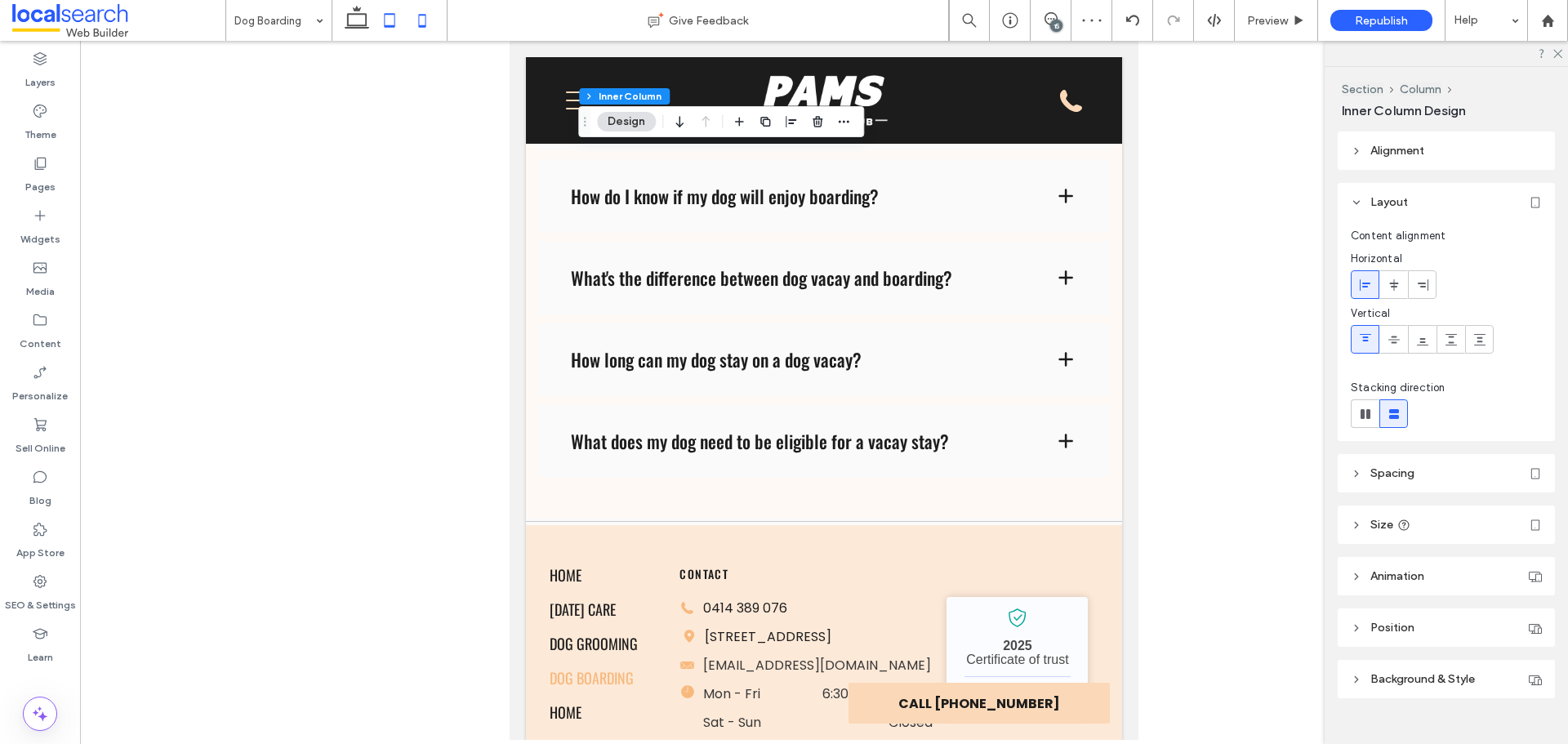
click at [431, 17] on icon at bounding box center [422, 20] width 32 height 32
type input "**"
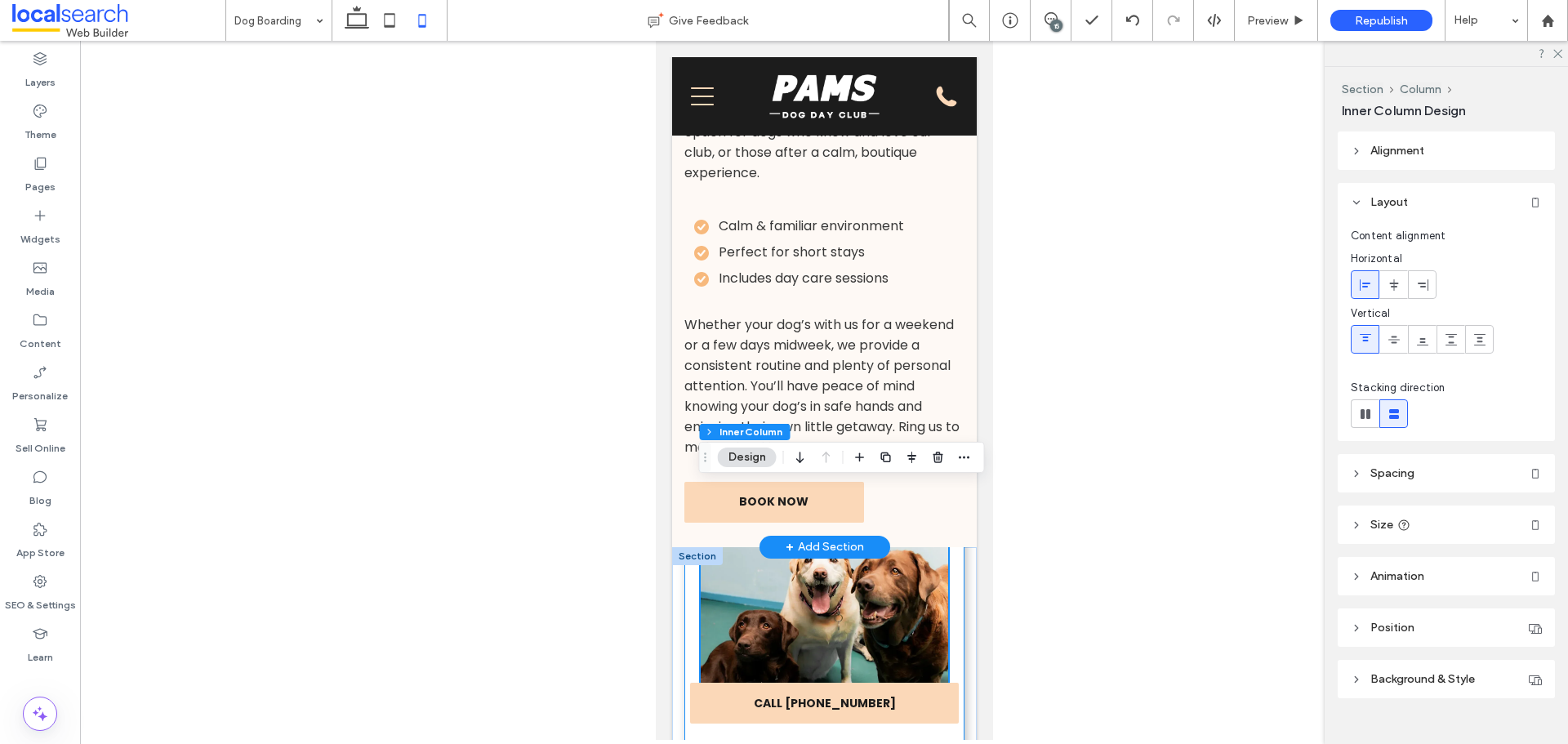
scroll to position [3541, 0]
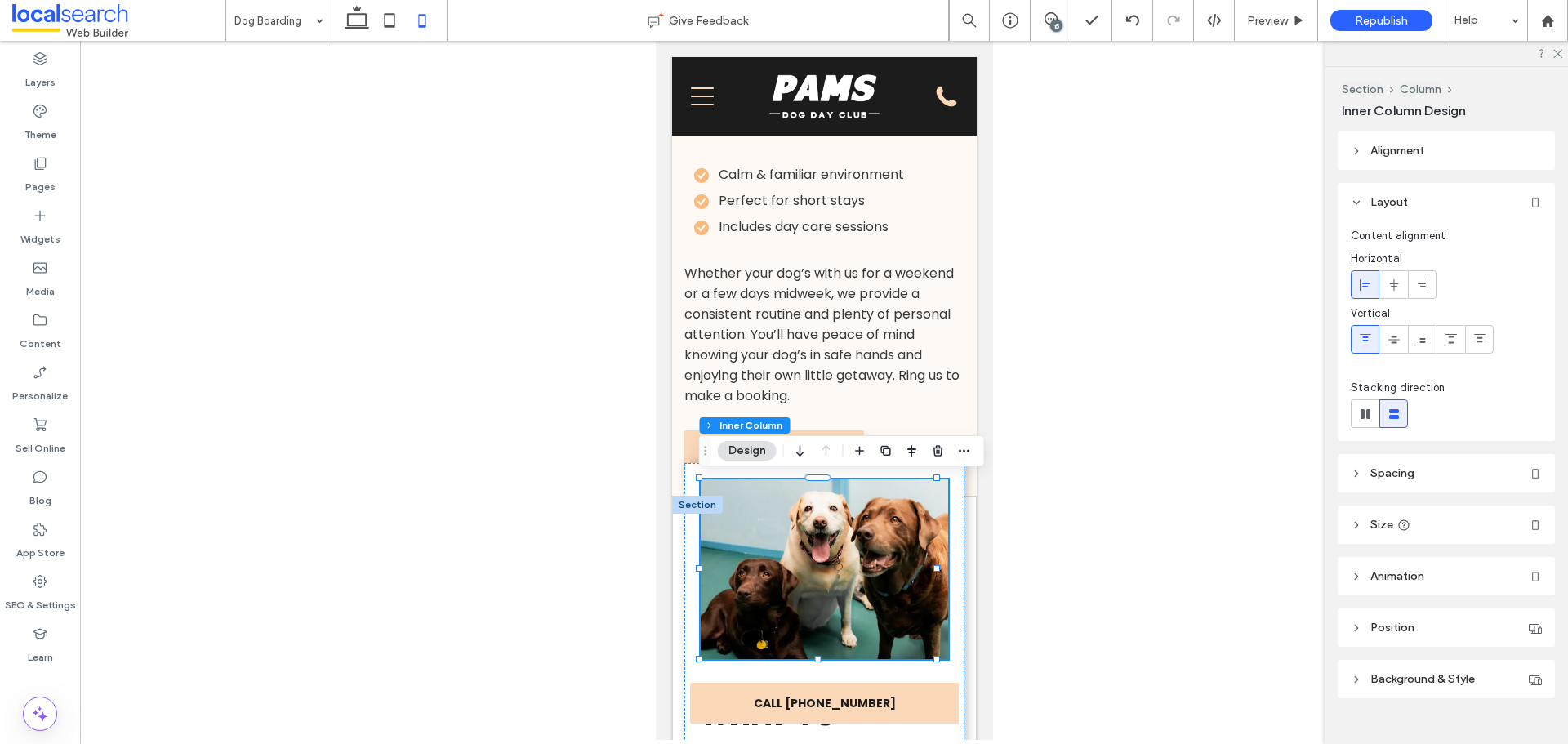
click at [649, 402] on div at bounding box center [824, 390] width 1488 height 699
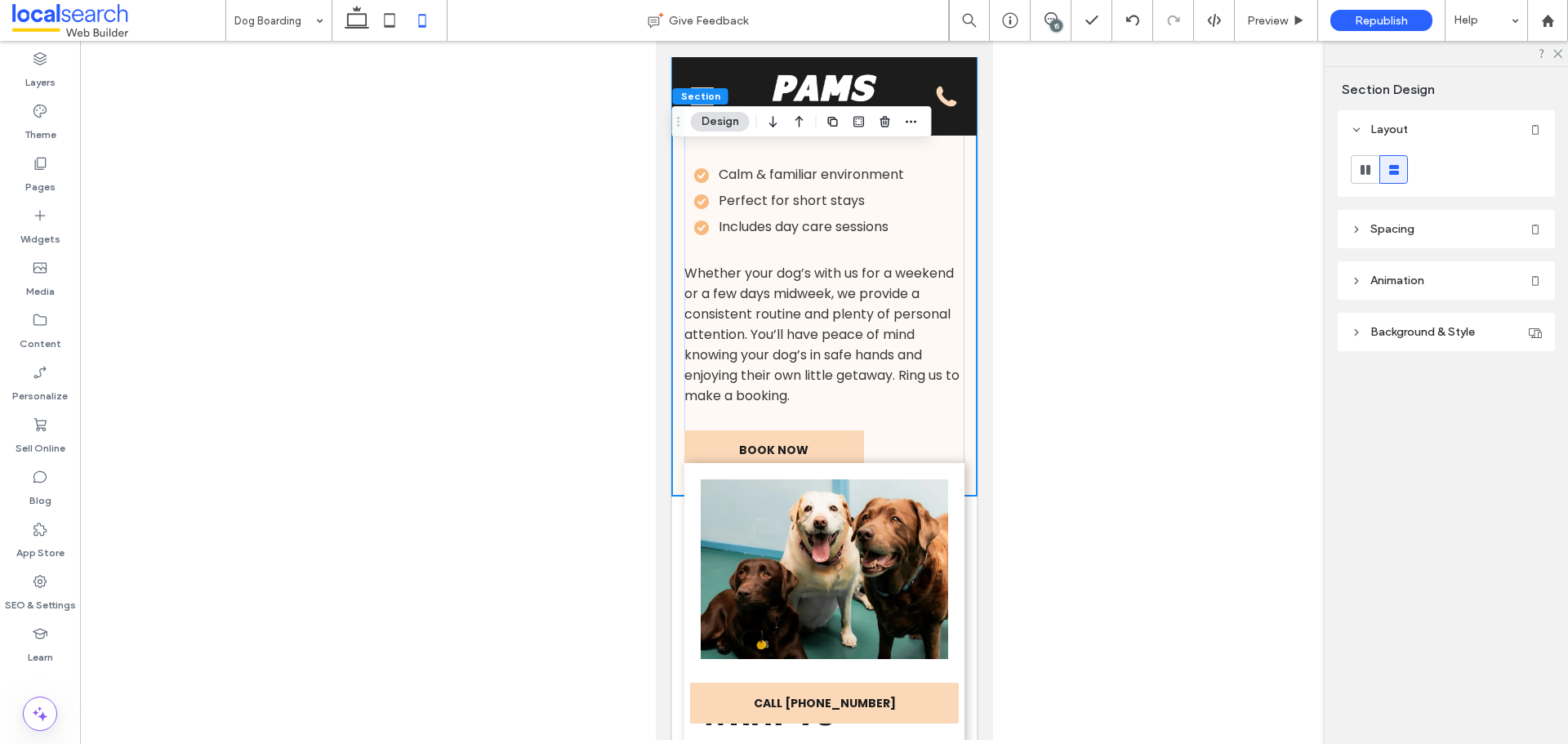
click at [1463, 240] on header "Spacing" at bounding box center [1446, 229] width 217 height 38
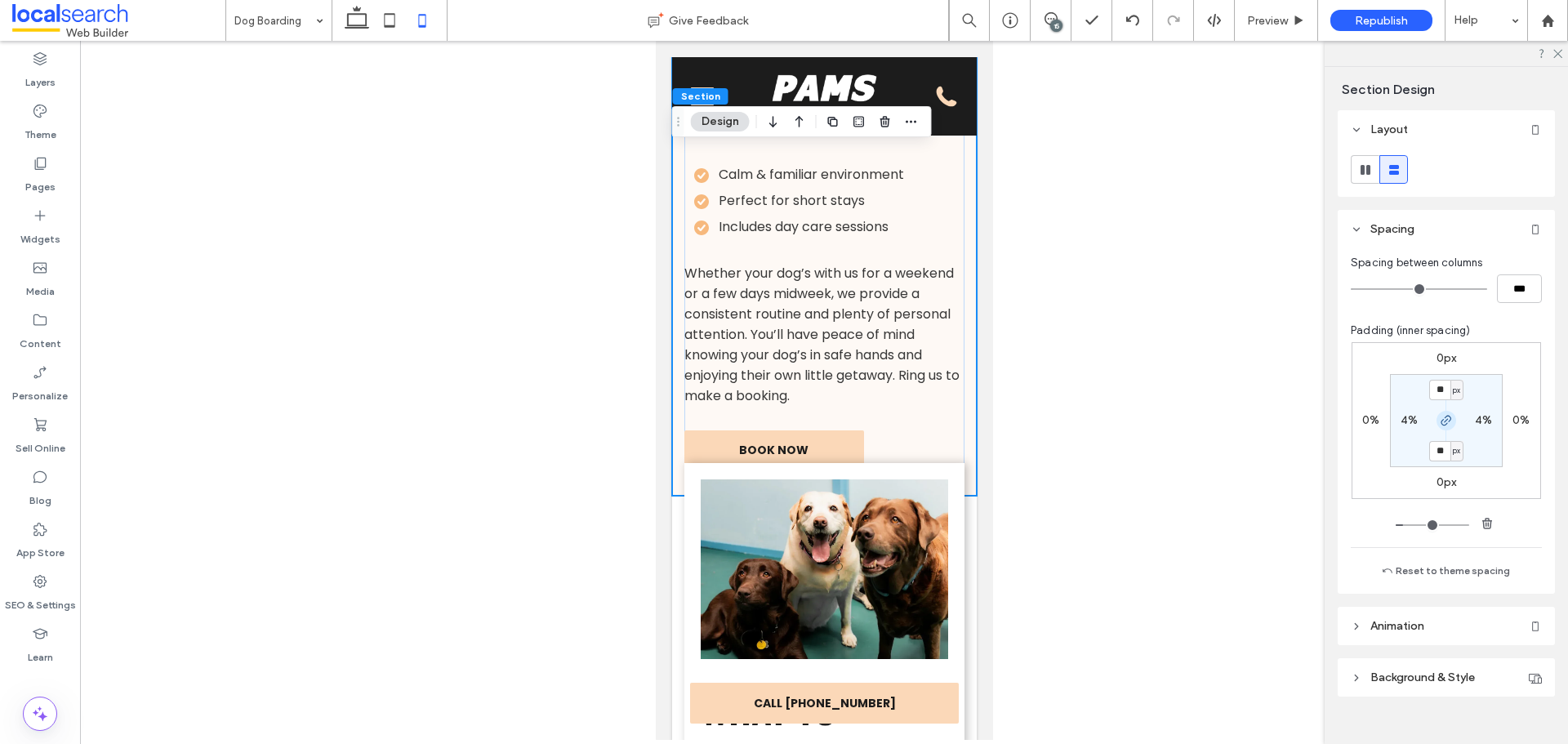
click at [1441, 417] on icon "button" at bounding box center [1446, 420] width 13 height 13
click at [1435, 452] on label "30px" at bounding box center [1446, 450] width 26 height 14
type input "*"
type input "**"
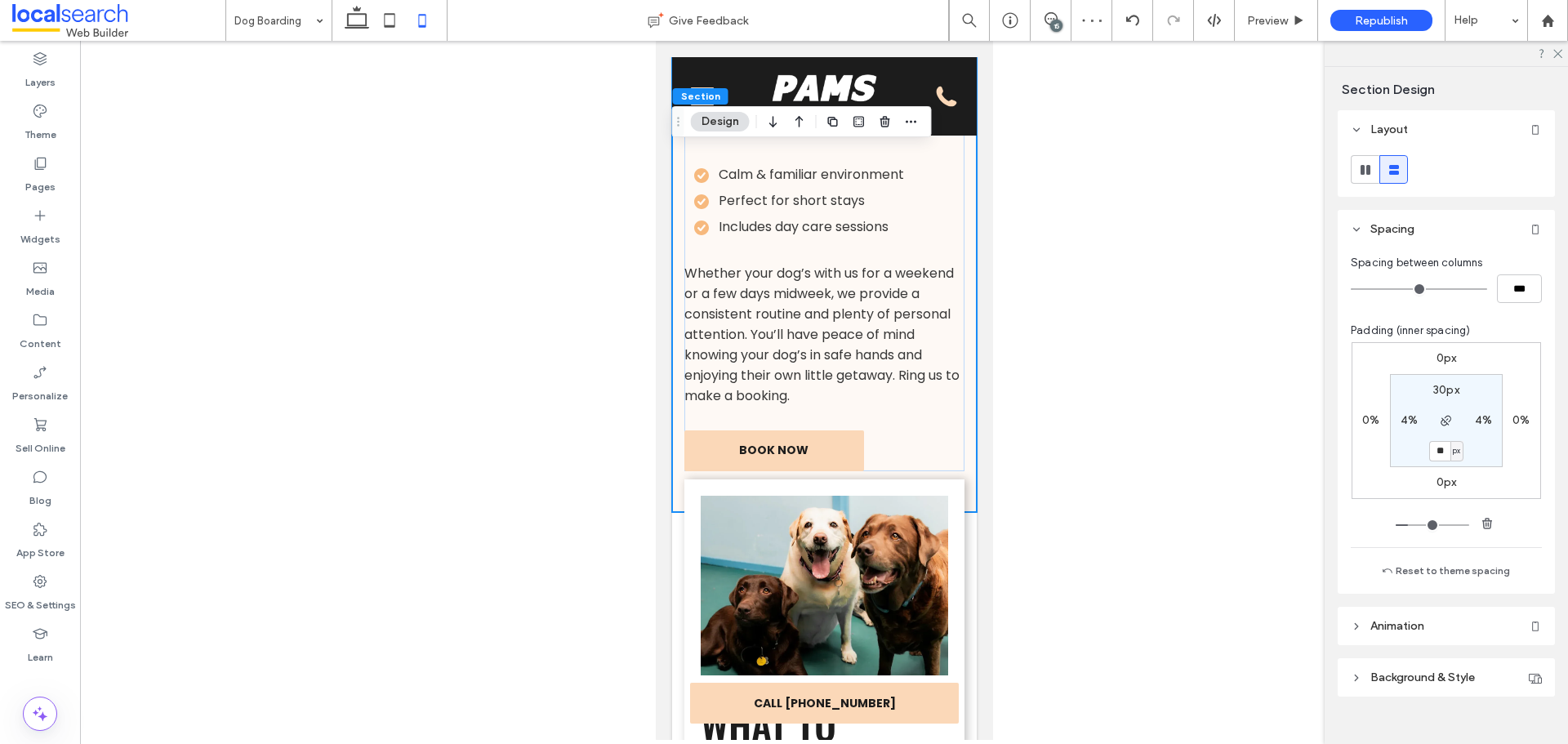
type input "**"
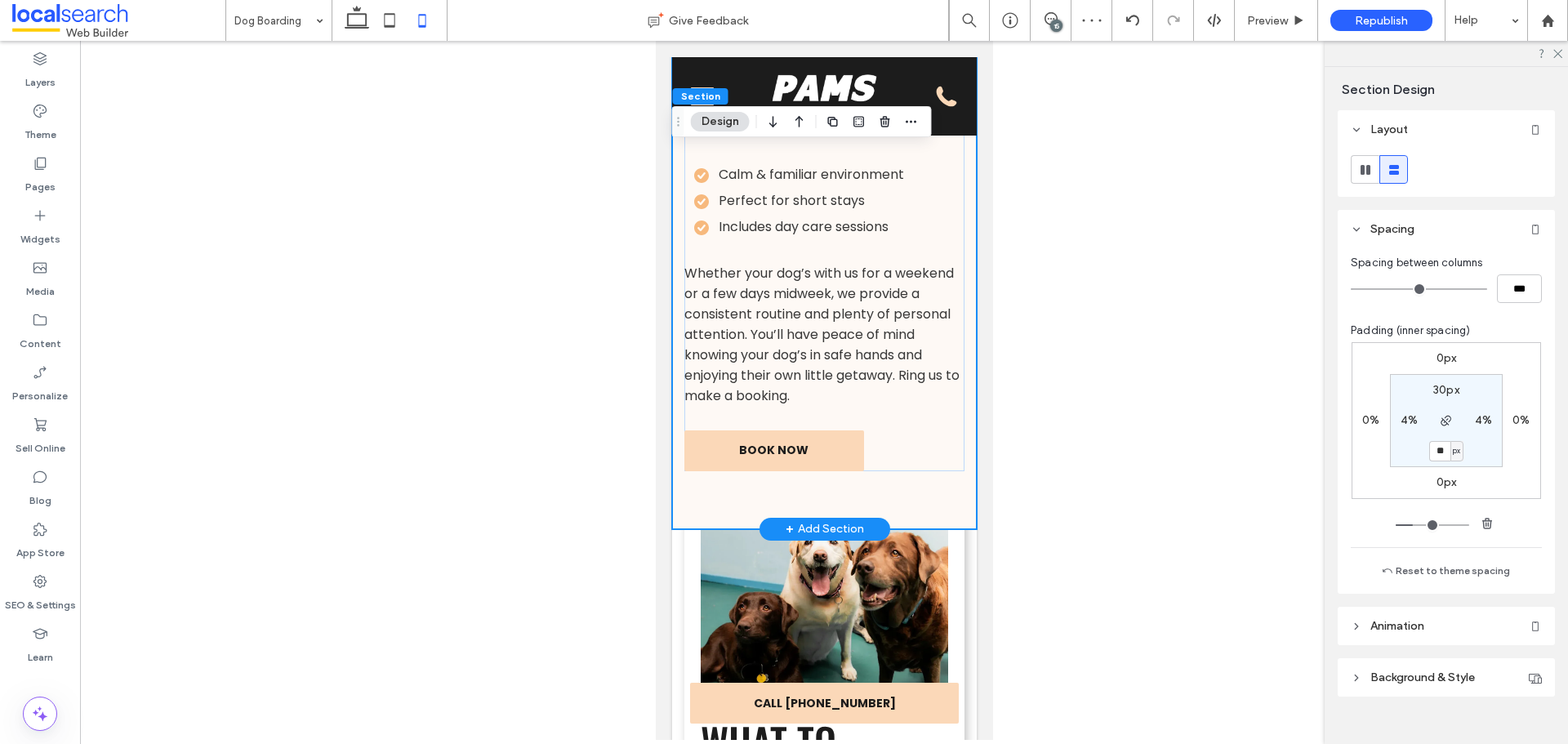
type input "**"
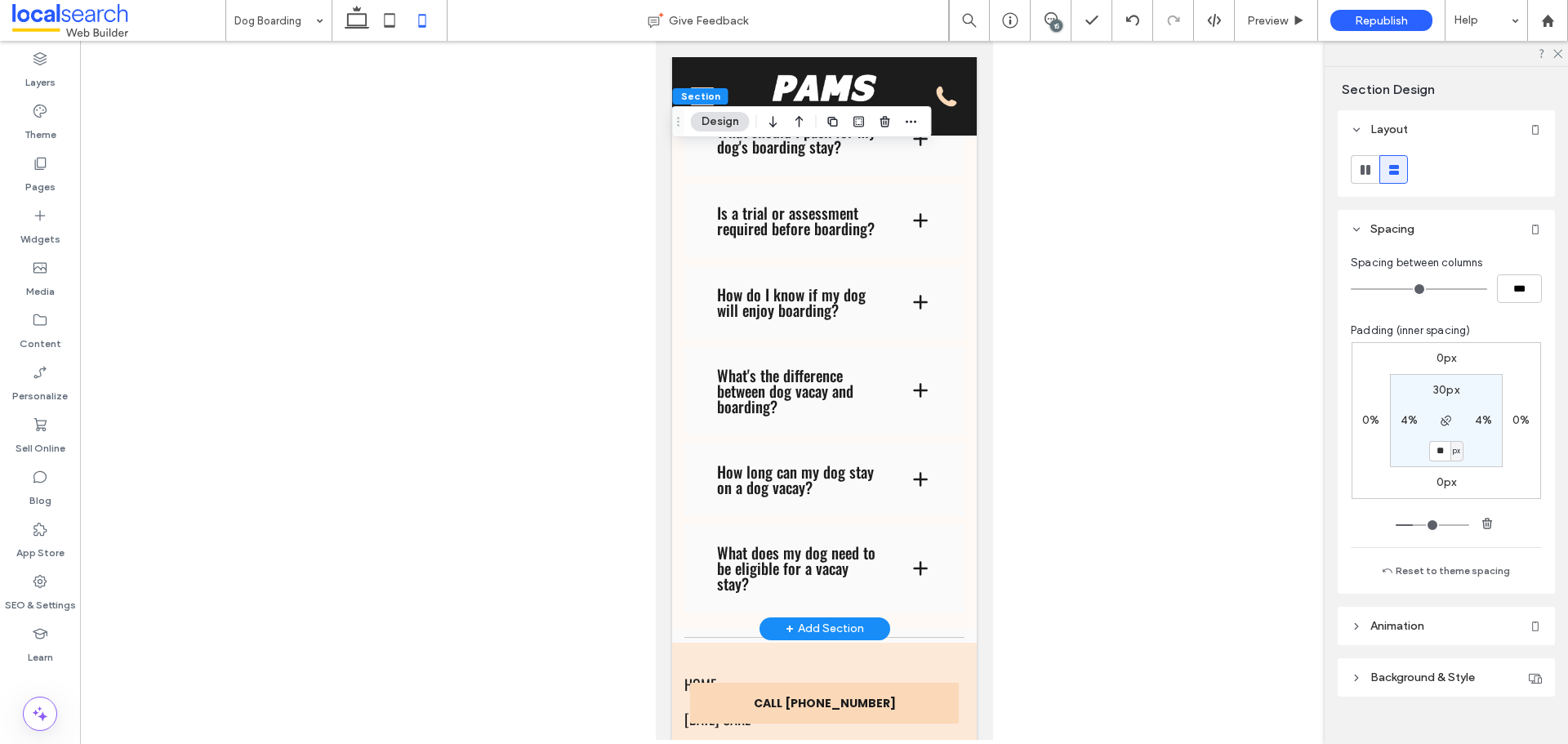
scroll to position [5255, 0]
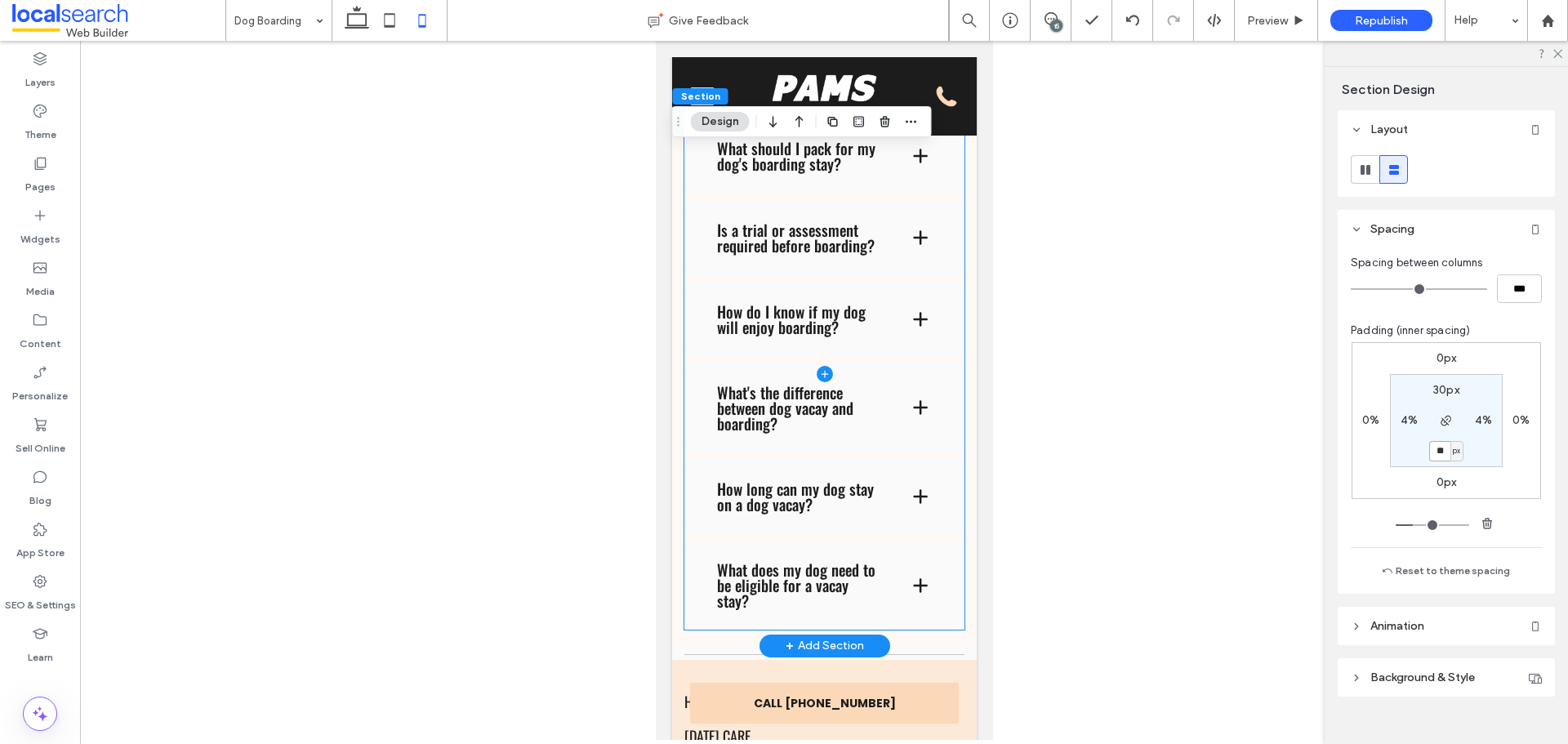
drag, startPoint x: 756, startPoint y: 392, endPoint x: 785, endPoint y: 374, distance: 34.1
click at [785, 374] on span at bounding box center [823, 375] width 280 height 511
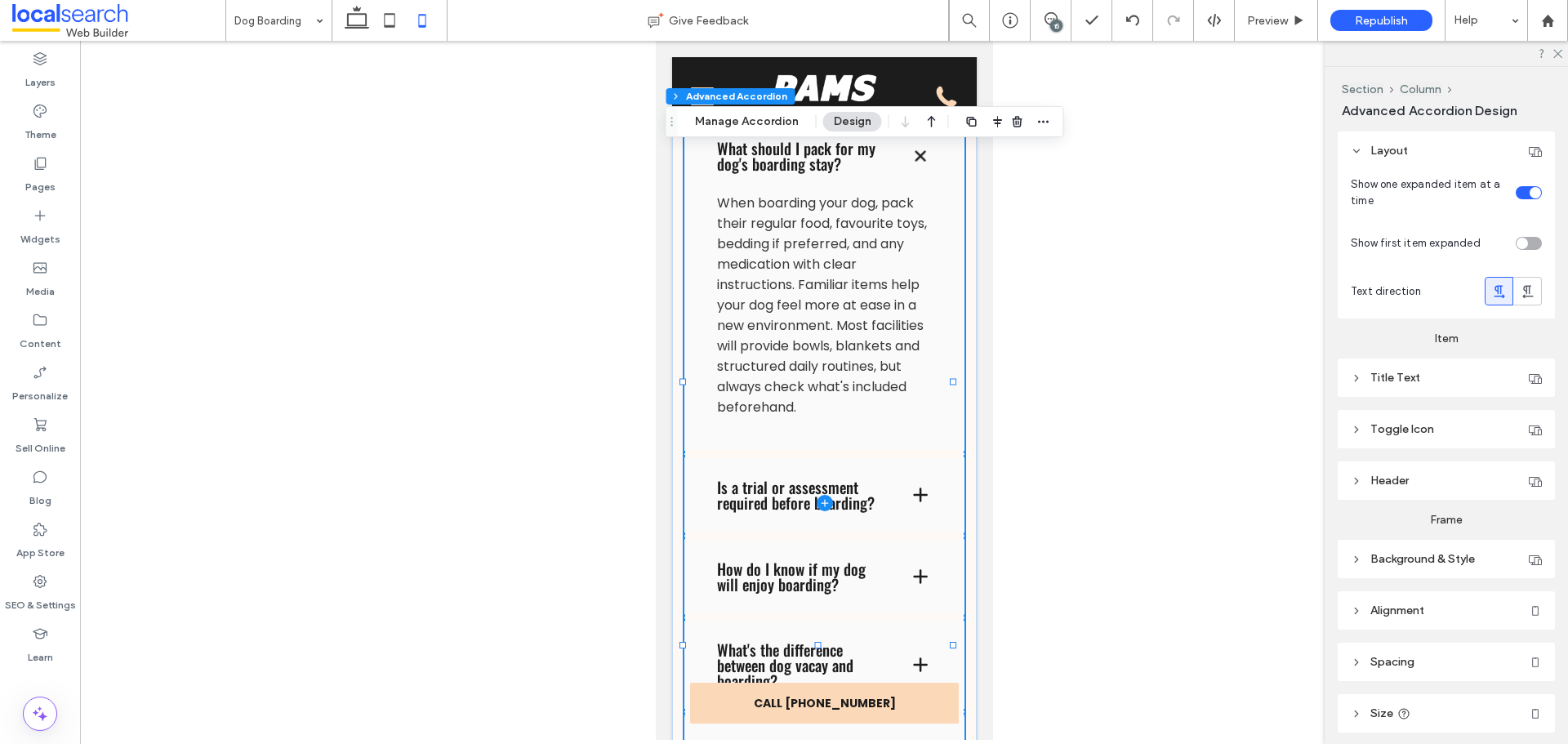
type input "*"
click at [1426, 421] on header "Toggle Icon" at bounding box center [1446, 429] width 217 height 38
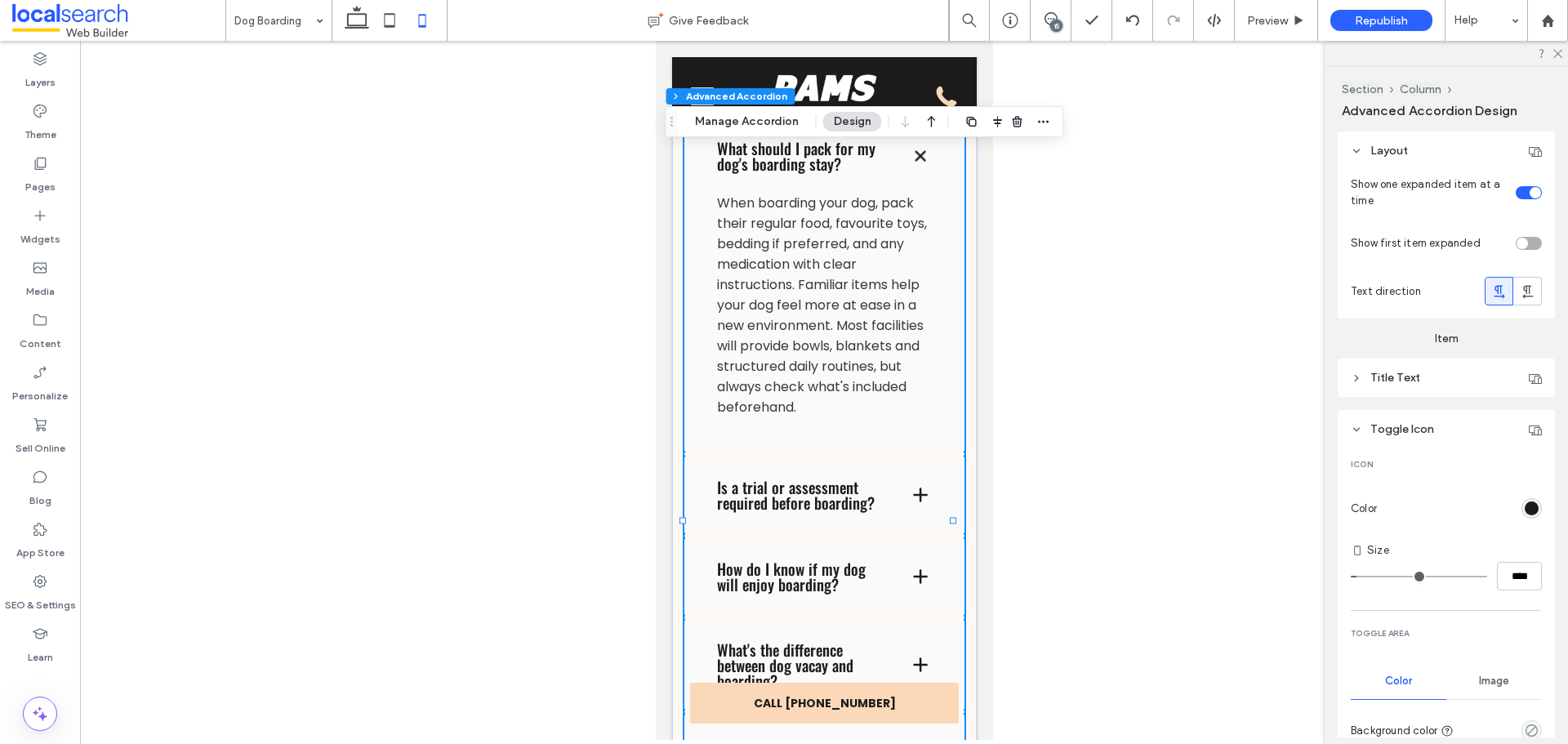
click at [1524, 509] on div "rgba(28, 28, 28, 1)" at bounding box center [1531, 508] width 14 height 14
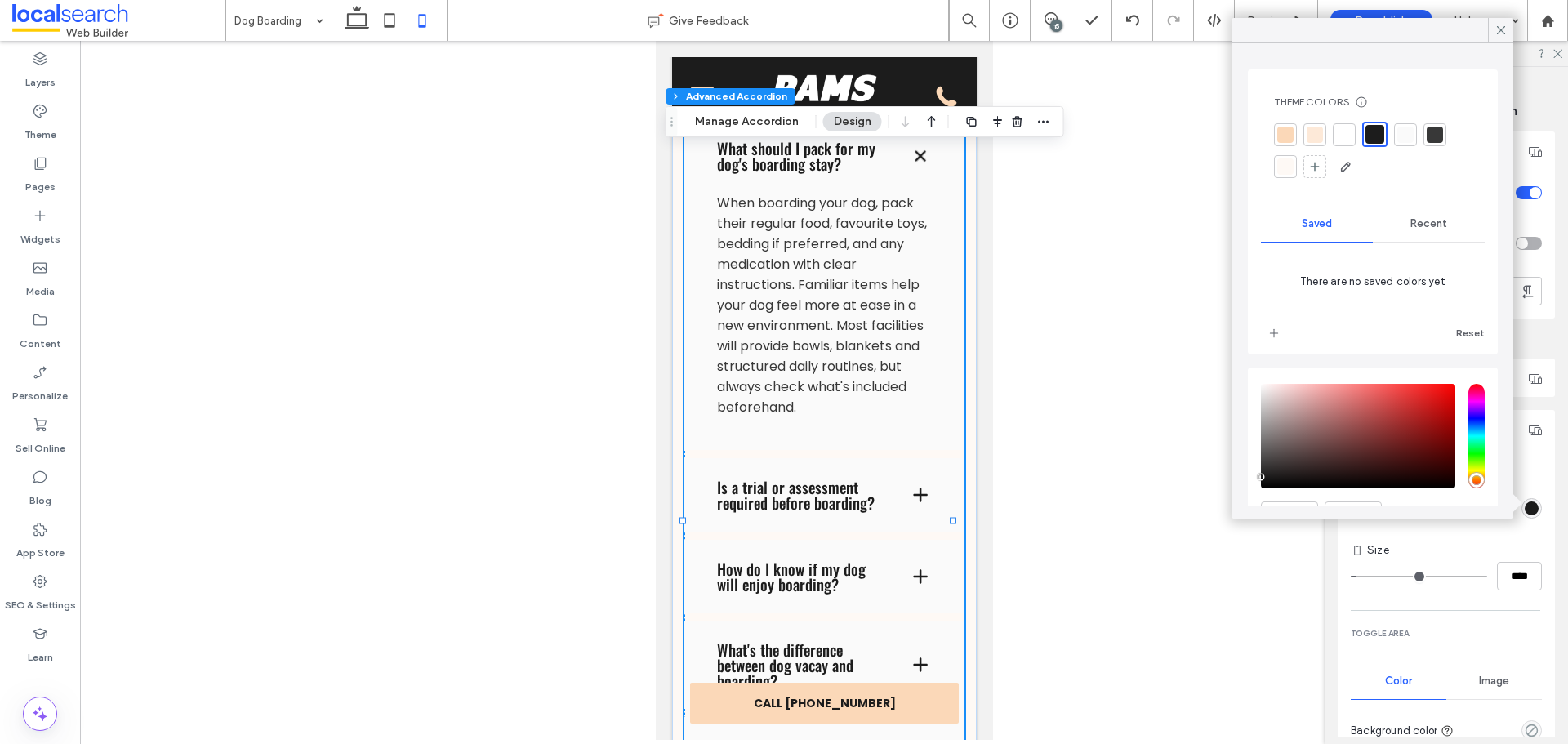
click at [1524, 509] on div "rgba(28, 28, 28, 1)" at bounding box center [1531, 508] width 14 height 14
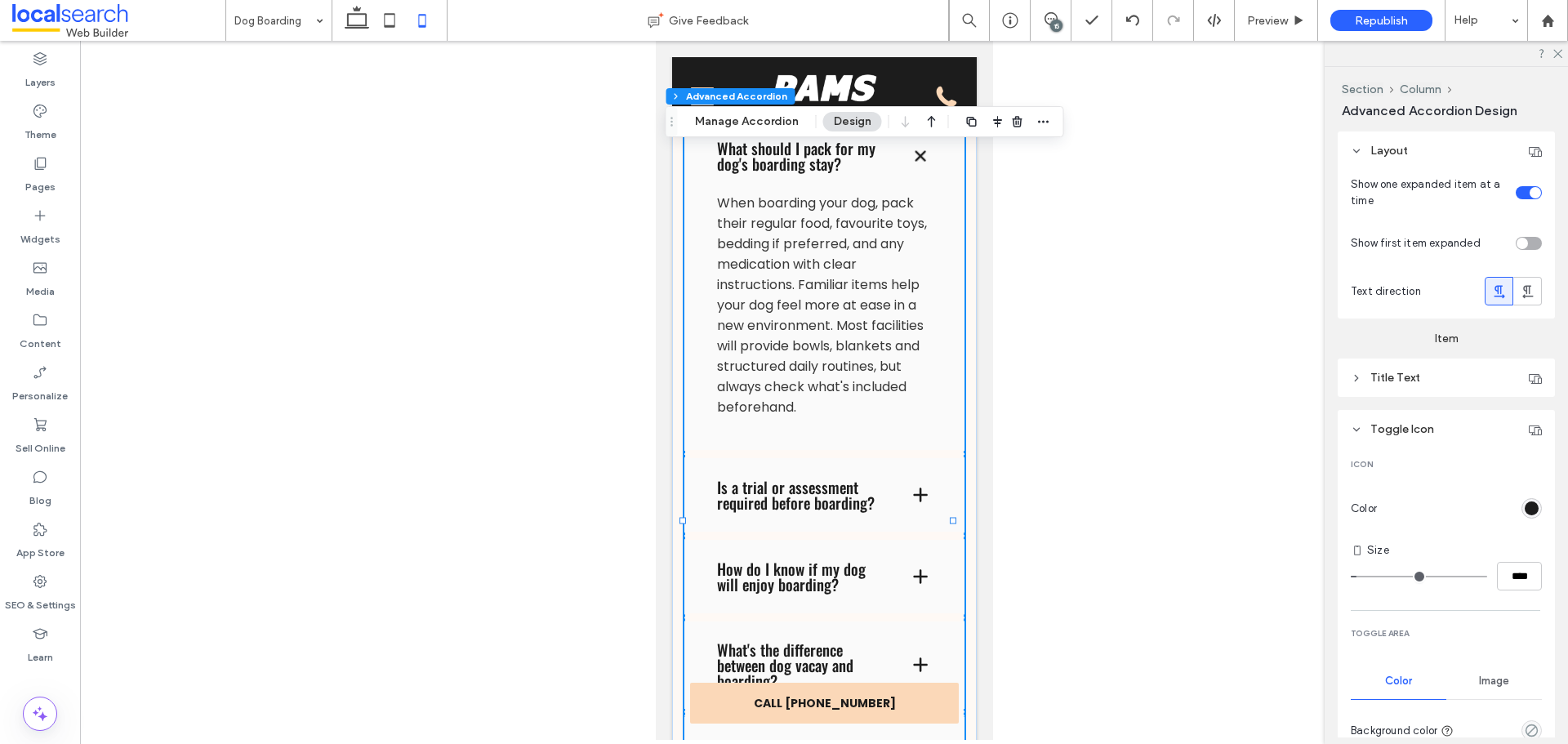
click at [1439, 390] on header "Title Text" at bounding box center [1446, 377] width 217 height 38
click at [1441, 381] on header "Title Text" at bounding box center [1446, 377] width 217 height 38
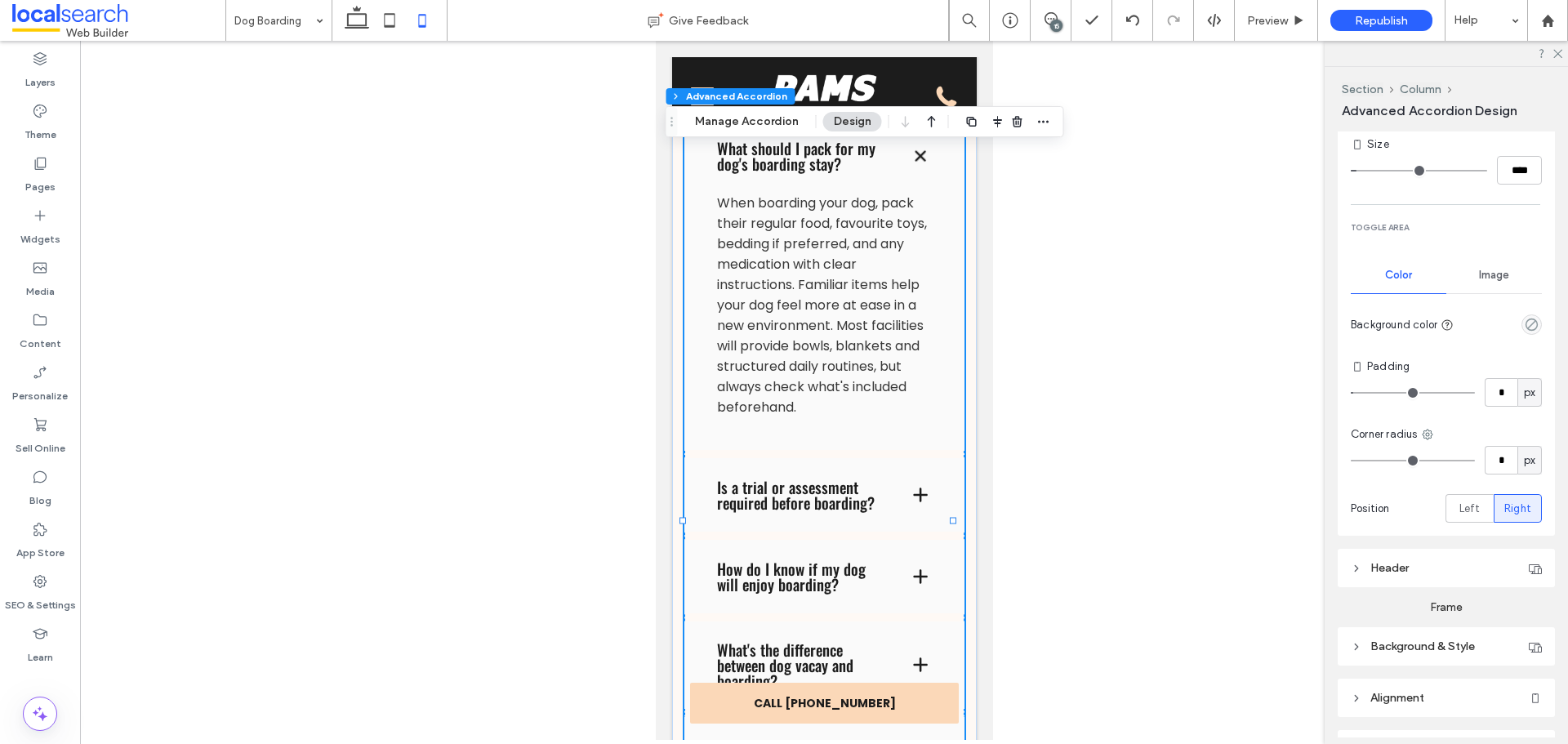
scroll to position [408, 0]
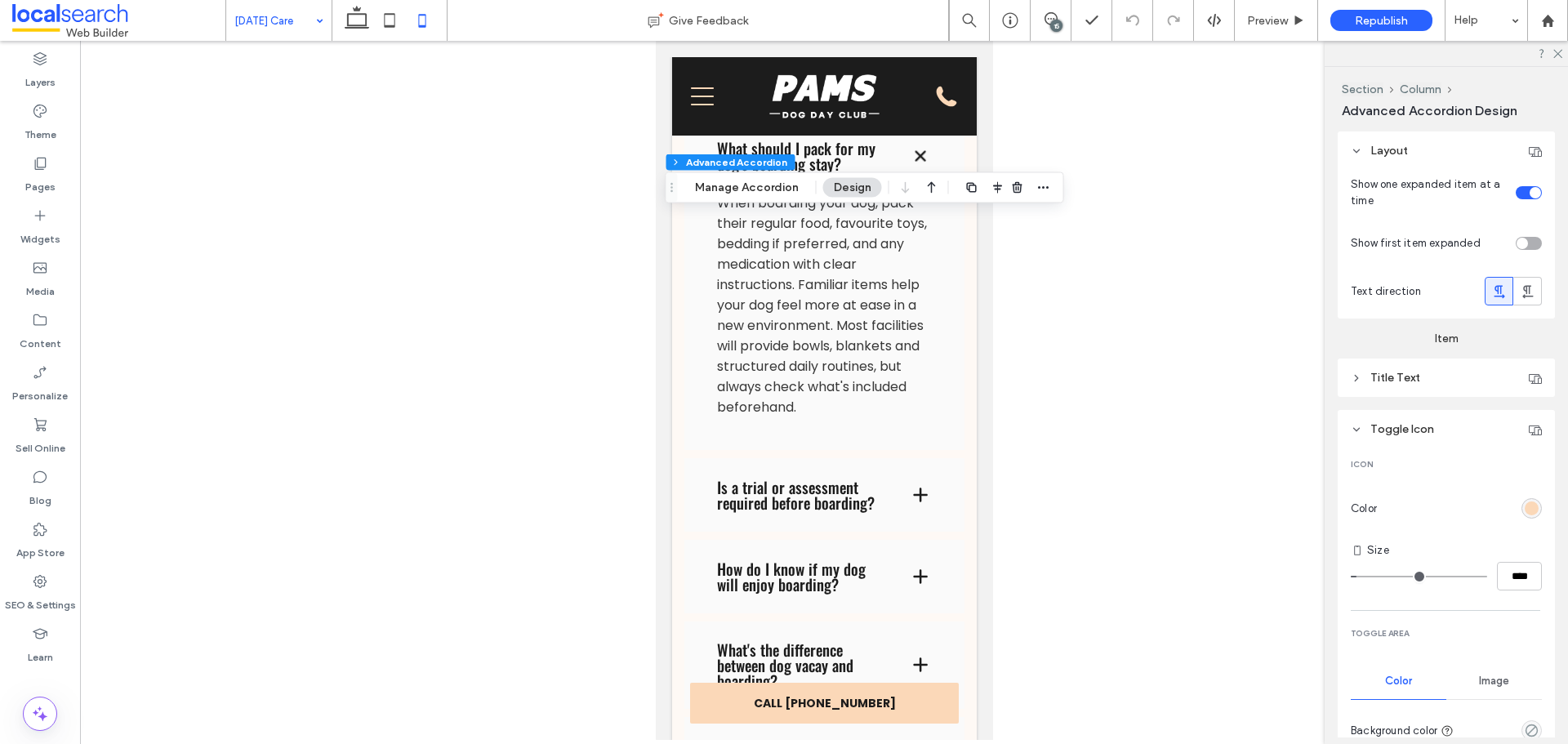
type input "*"
click at [1530, 514] on div "rgb(251, 216, 184)" at bounding box center [1531, 508] width 14 height 14
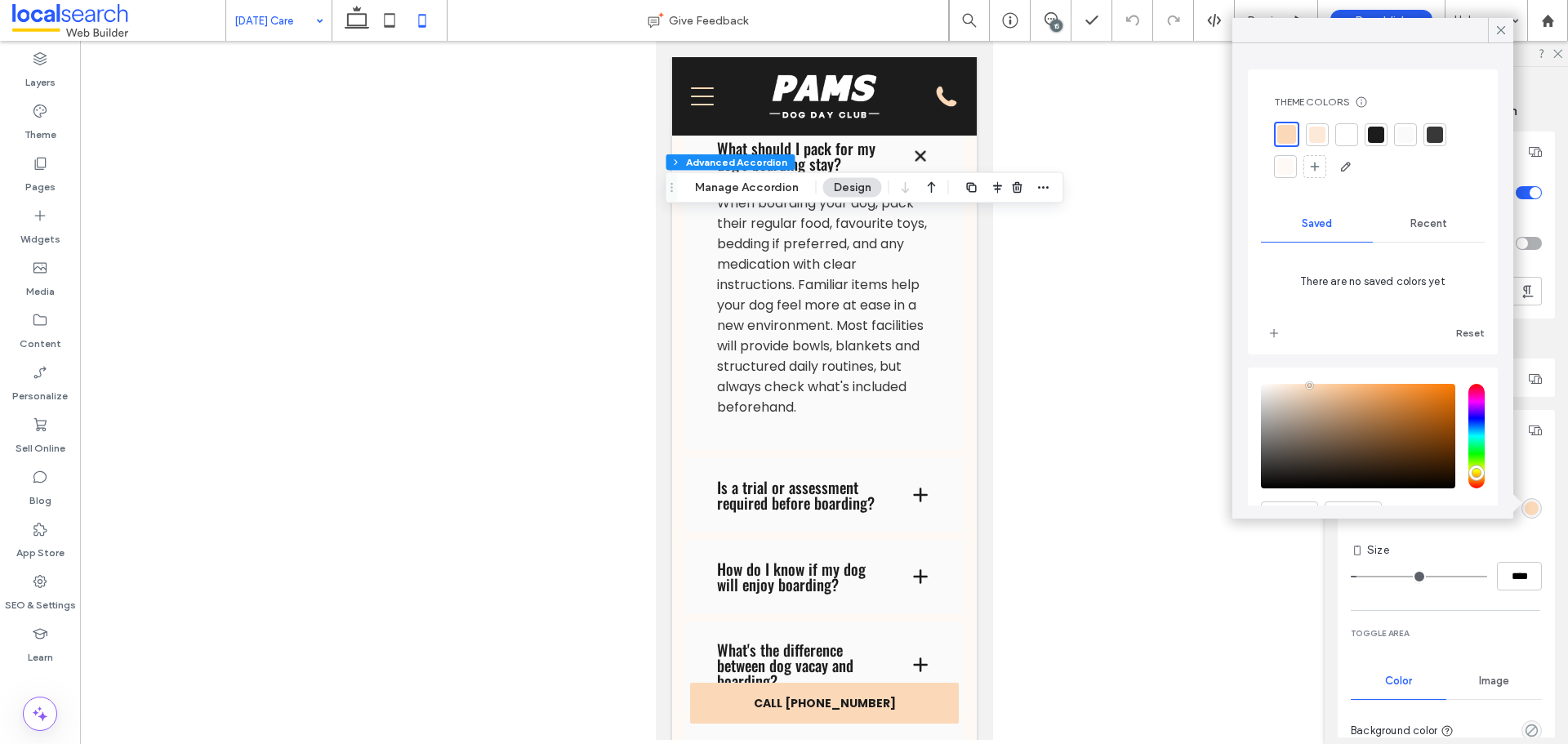
click at [1384, 134] on div at bounding box center [1376, 134] width 23 height 23
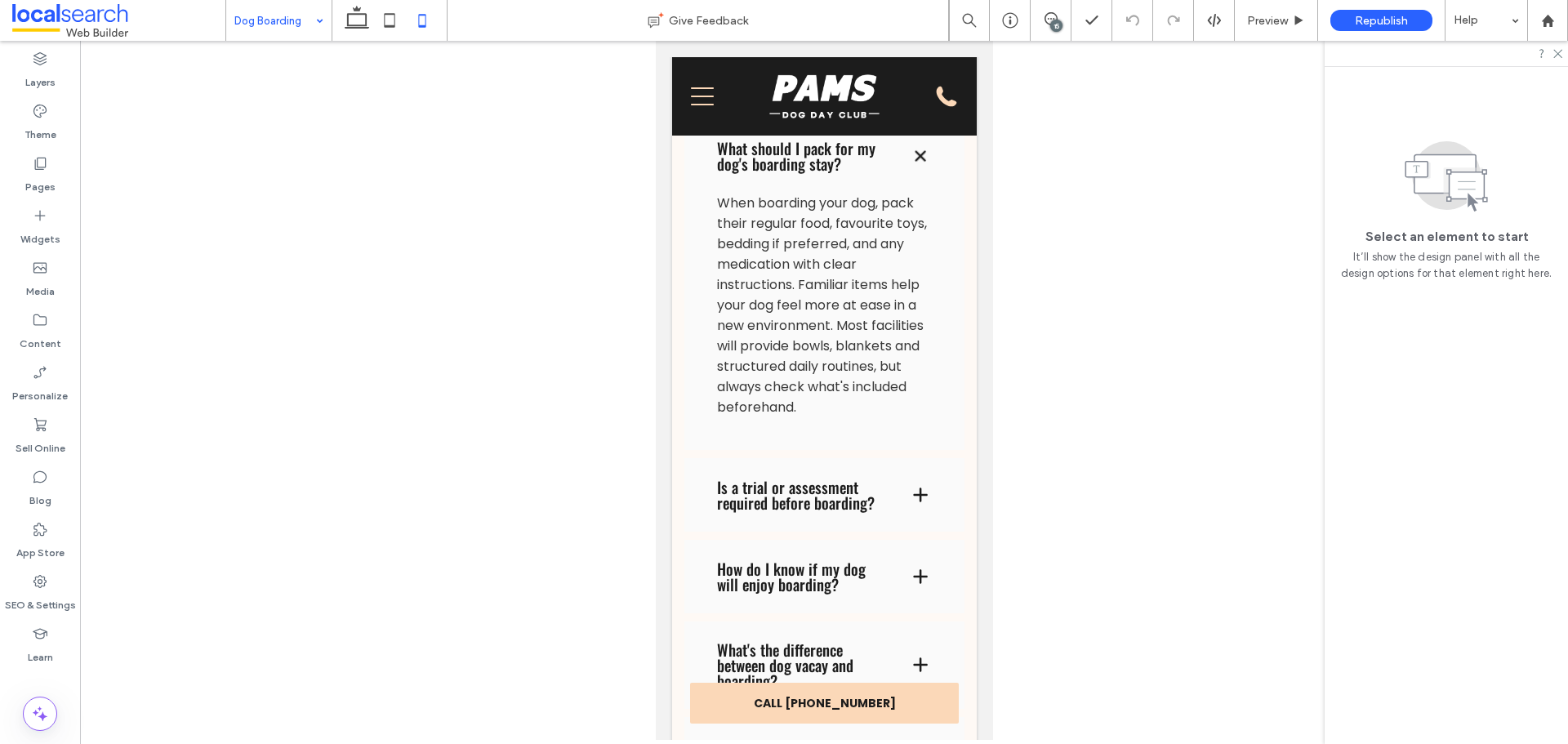
click at [995, 523] on div at bounding box center [824, 390] width 1488 height 699
click at [336, 19] on div at bounding box center [389, 20] width 116 height 41
click at [347, 14] on icon at bounding box center [356, 20] width 32 height 32
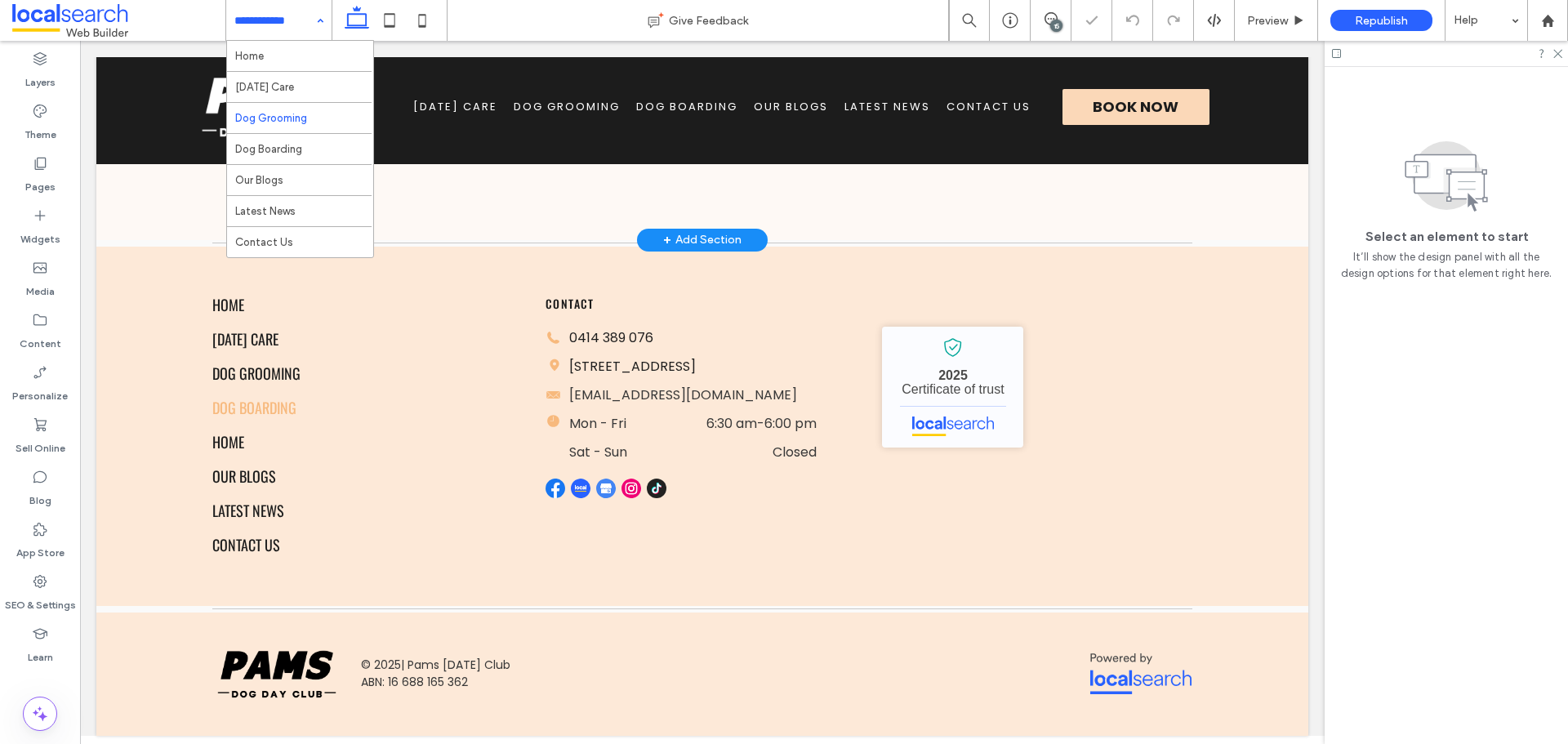
click at [305, 24] on input at bounding box center [275, 20] width 81 height 41
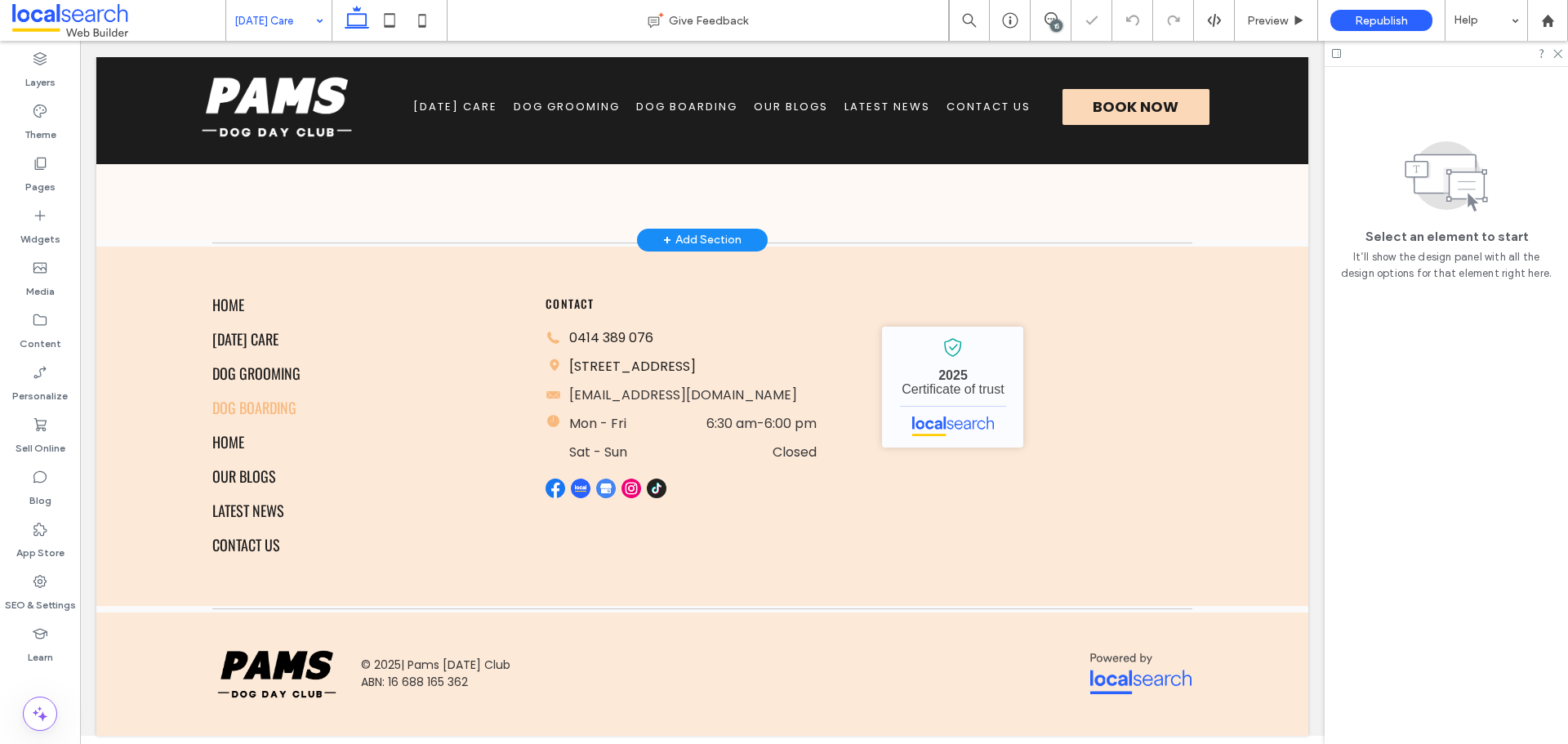
click at [287, 24] on input at bounding box center [275, 20] width 81 height 41
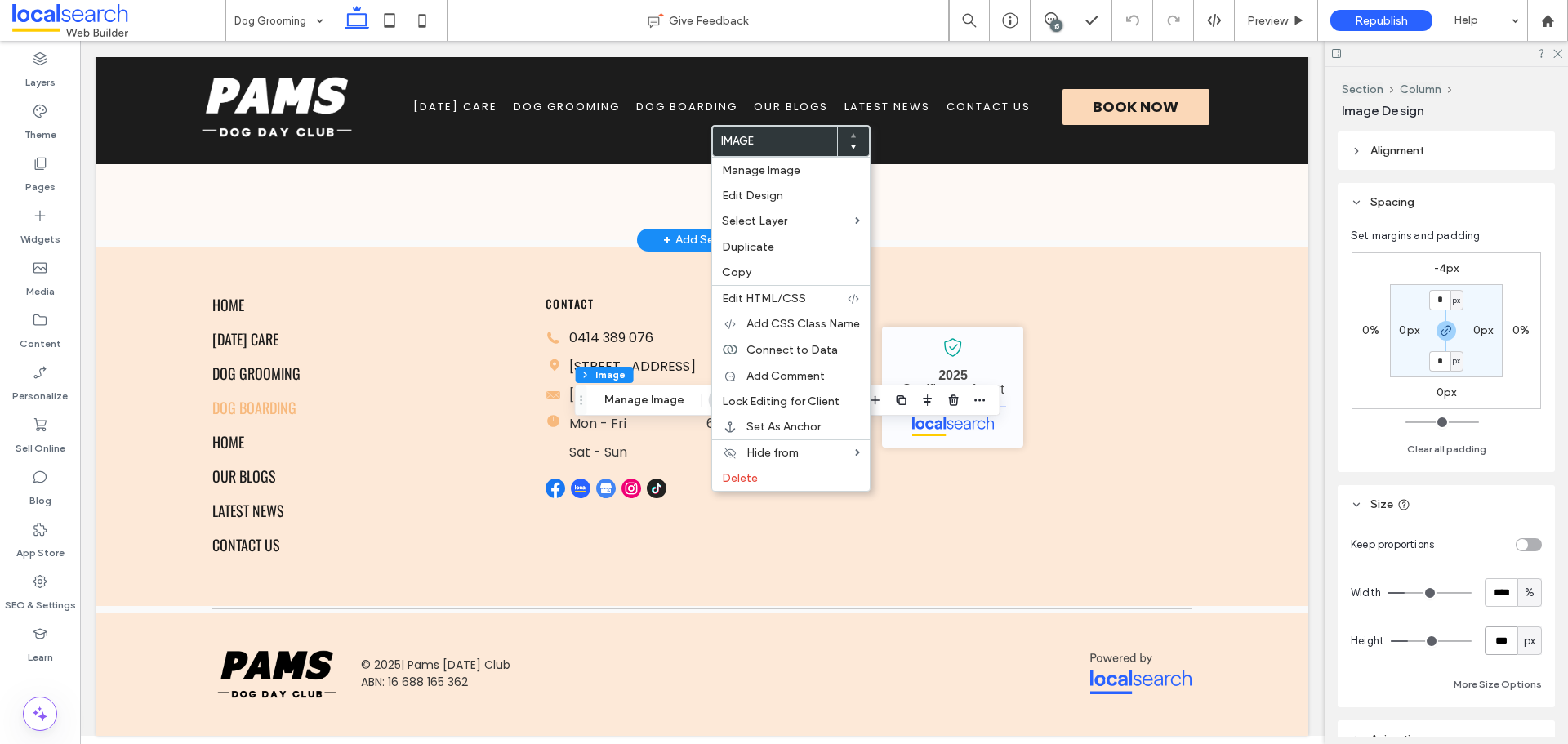
click at [1492, 644] on input "***" at bounding box center [1500, 640] width 32 height 29
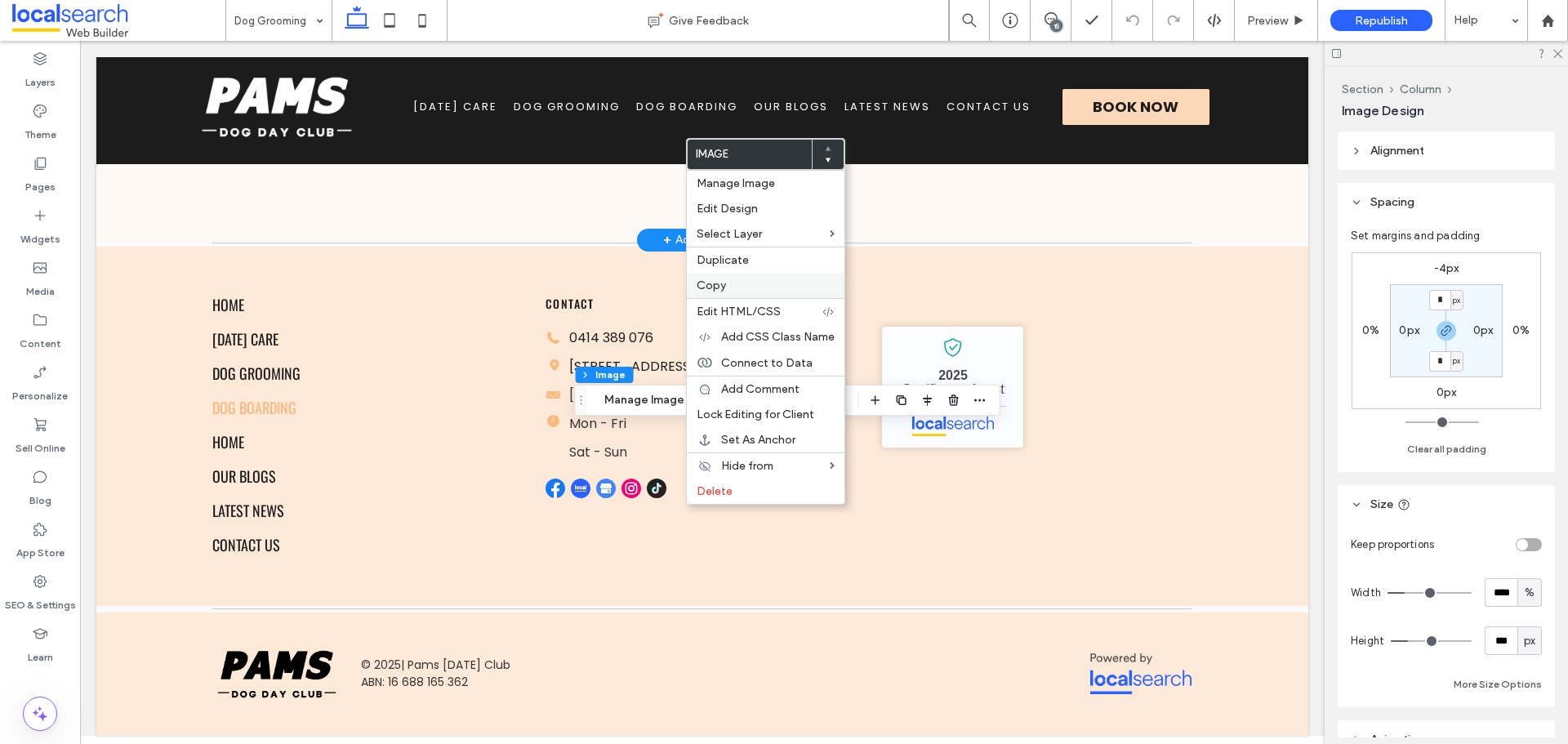
click at [712, 276] on div "Copy" at bounding box center [765, 285] width 158 height 25
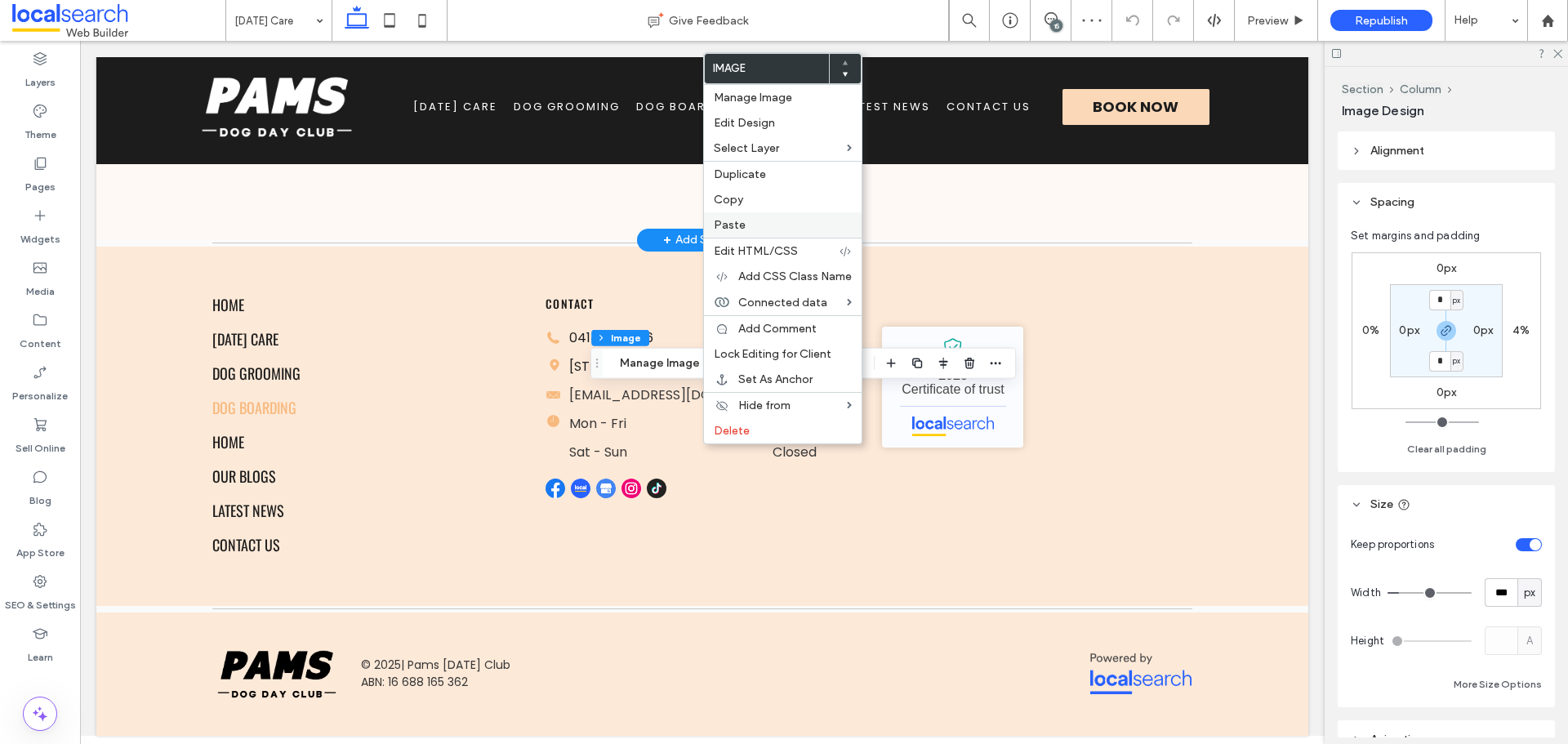
click at [736, 217] on div "Paste" at bounding box center [783, 225] width 158 height 25
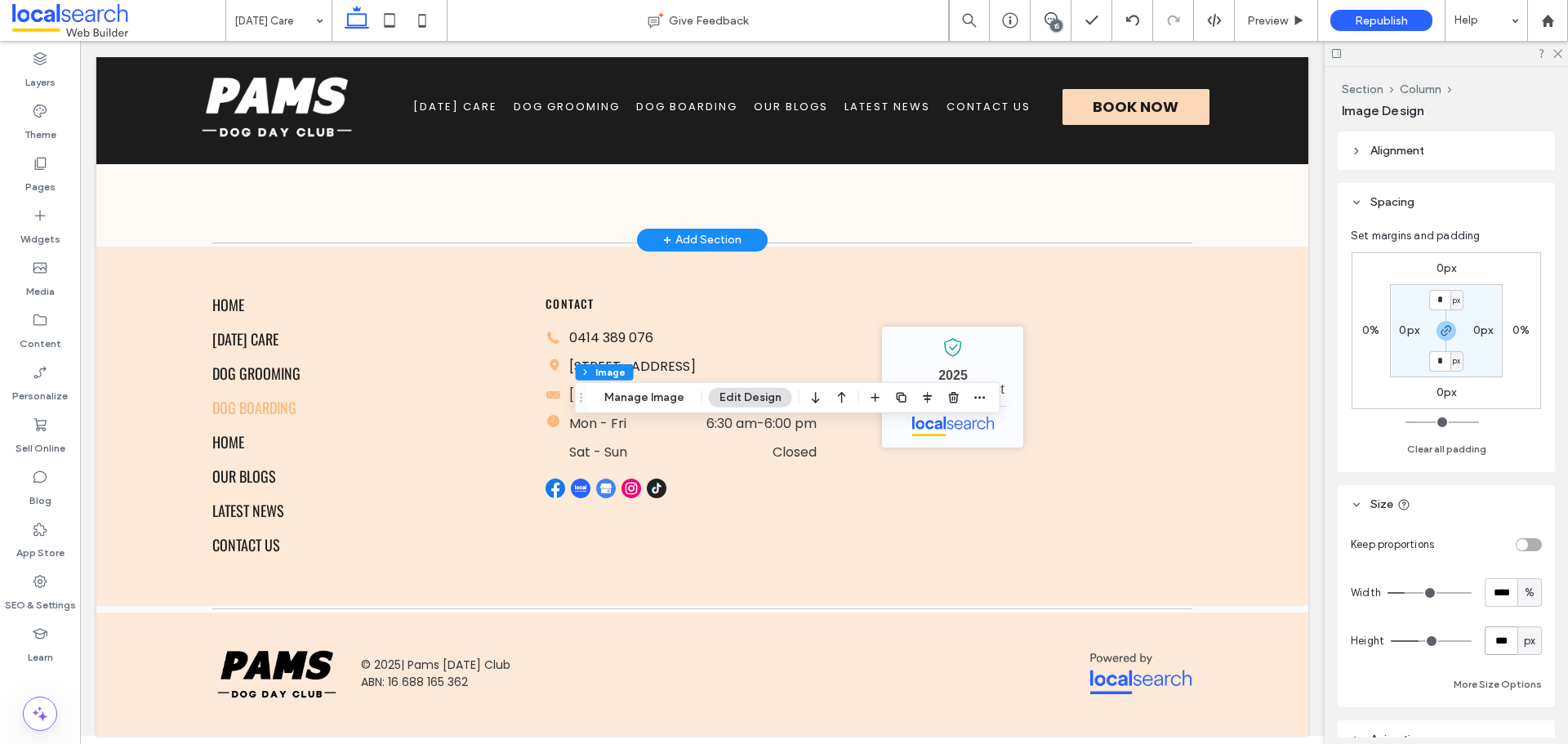
click at [1497, 639] on input "***" at bounding box center [1500, 640] width 32 height 29
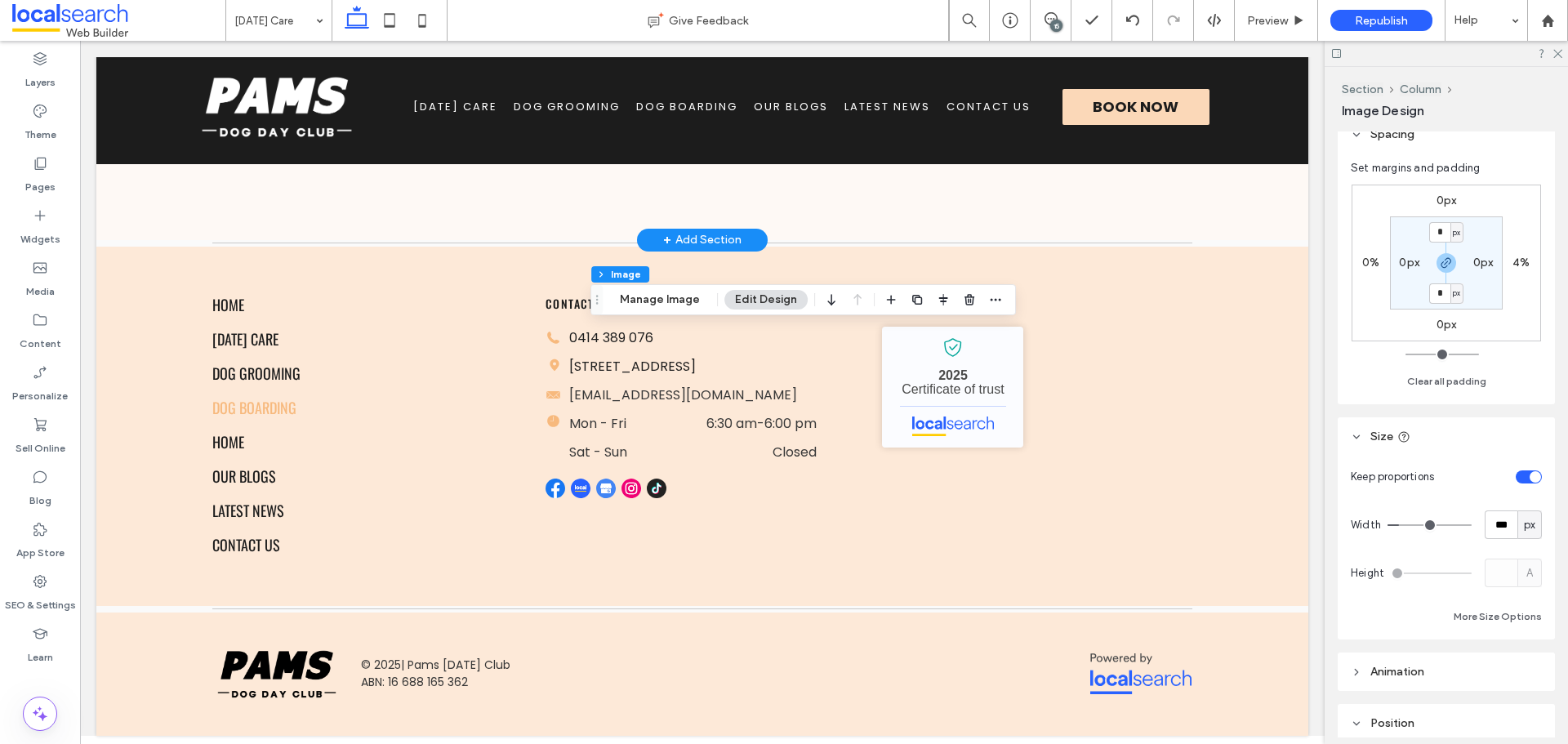
scroll to position [163, 0]
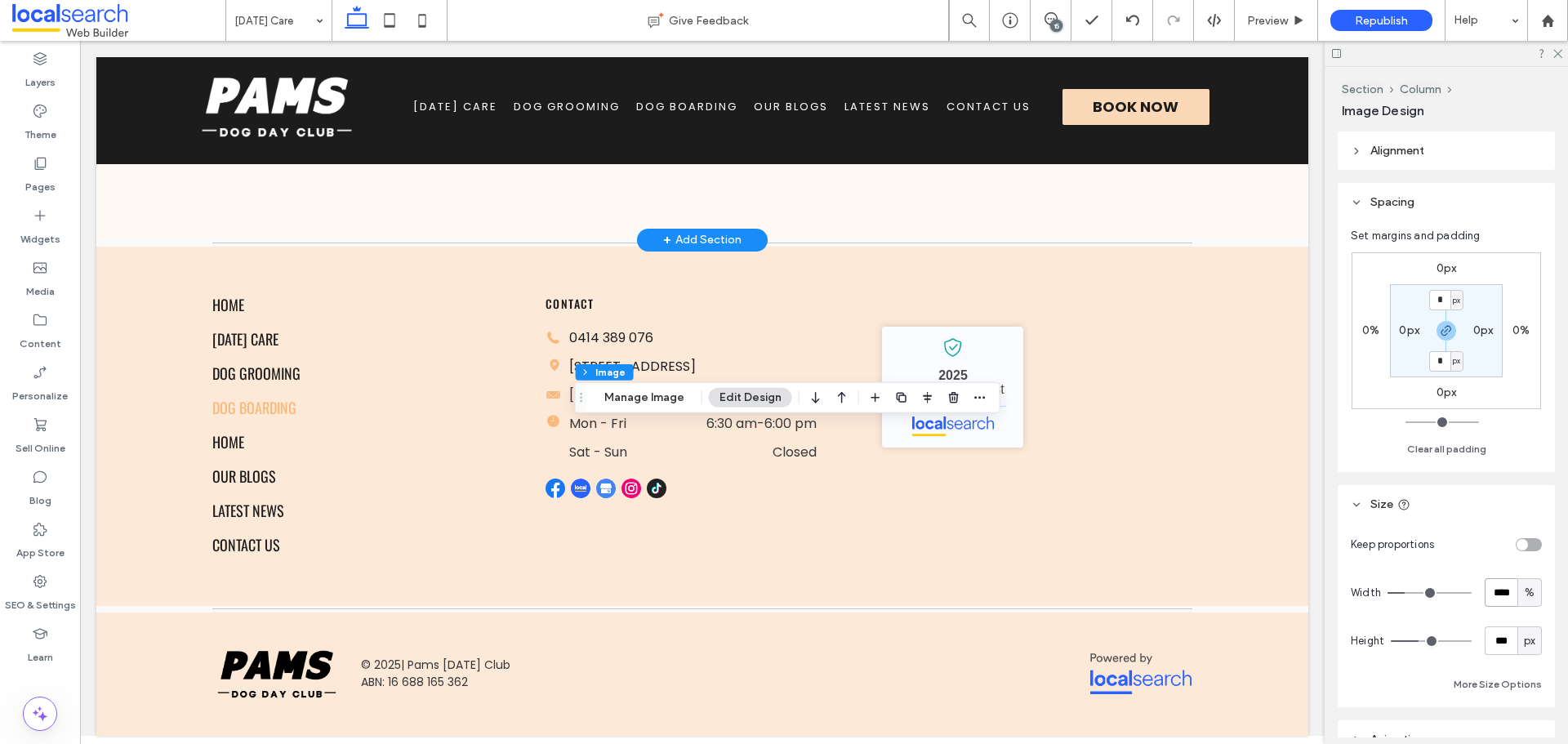
click at [1498, 598] on input "****" at bounding box center [1500, 592] width 32 height 29
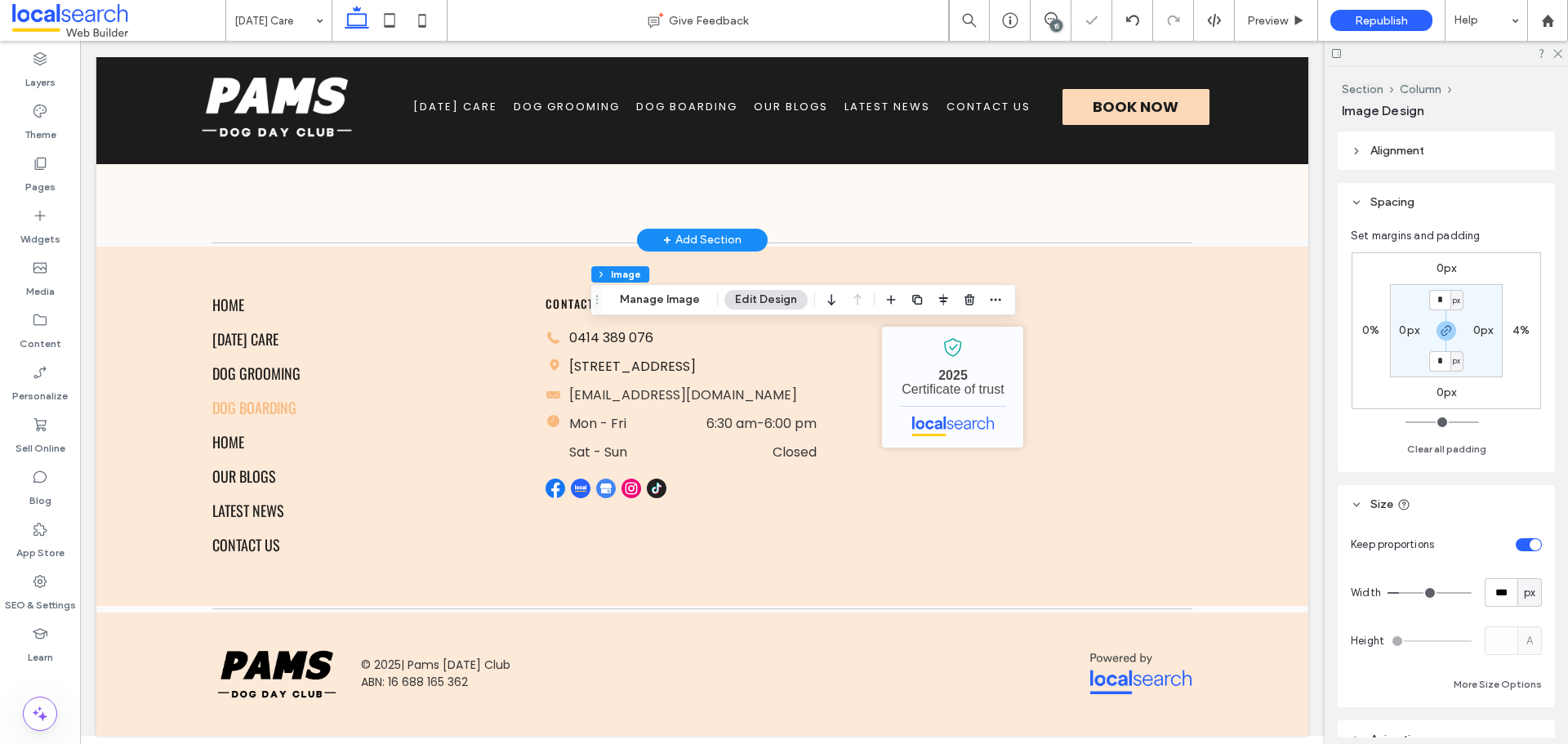
click at [1524, 589] on span "px" at bounding box center [1529, 592] width 11 height 17
click at [1525, 486] on span "%" at bounding box center [1521, 478] width 10 height 17
type input "**"
click at [1497, 599] on input "****" at bounding box center [1500, 592] width 32 height 29
paste input "number-input"
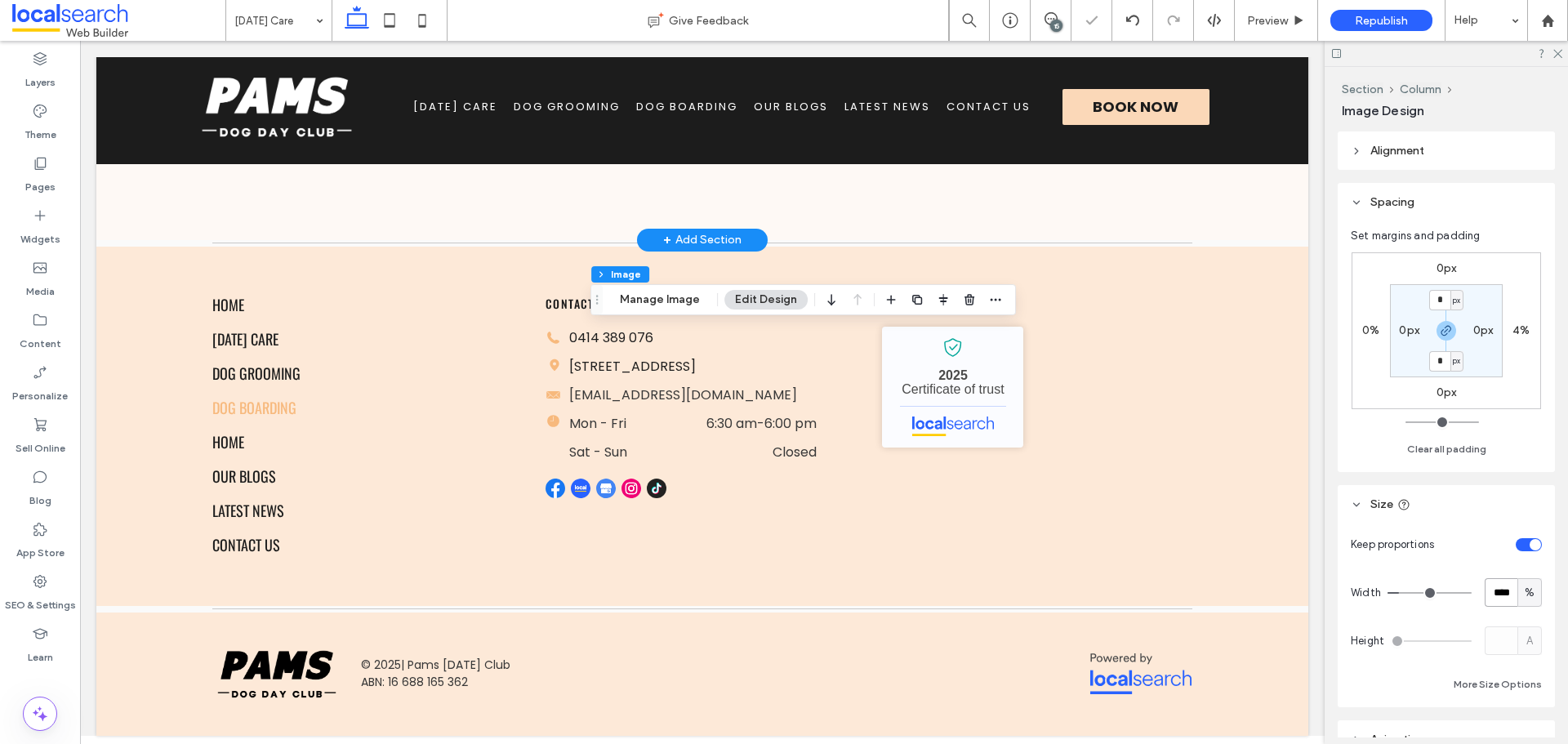
type input "****"
type input "**"
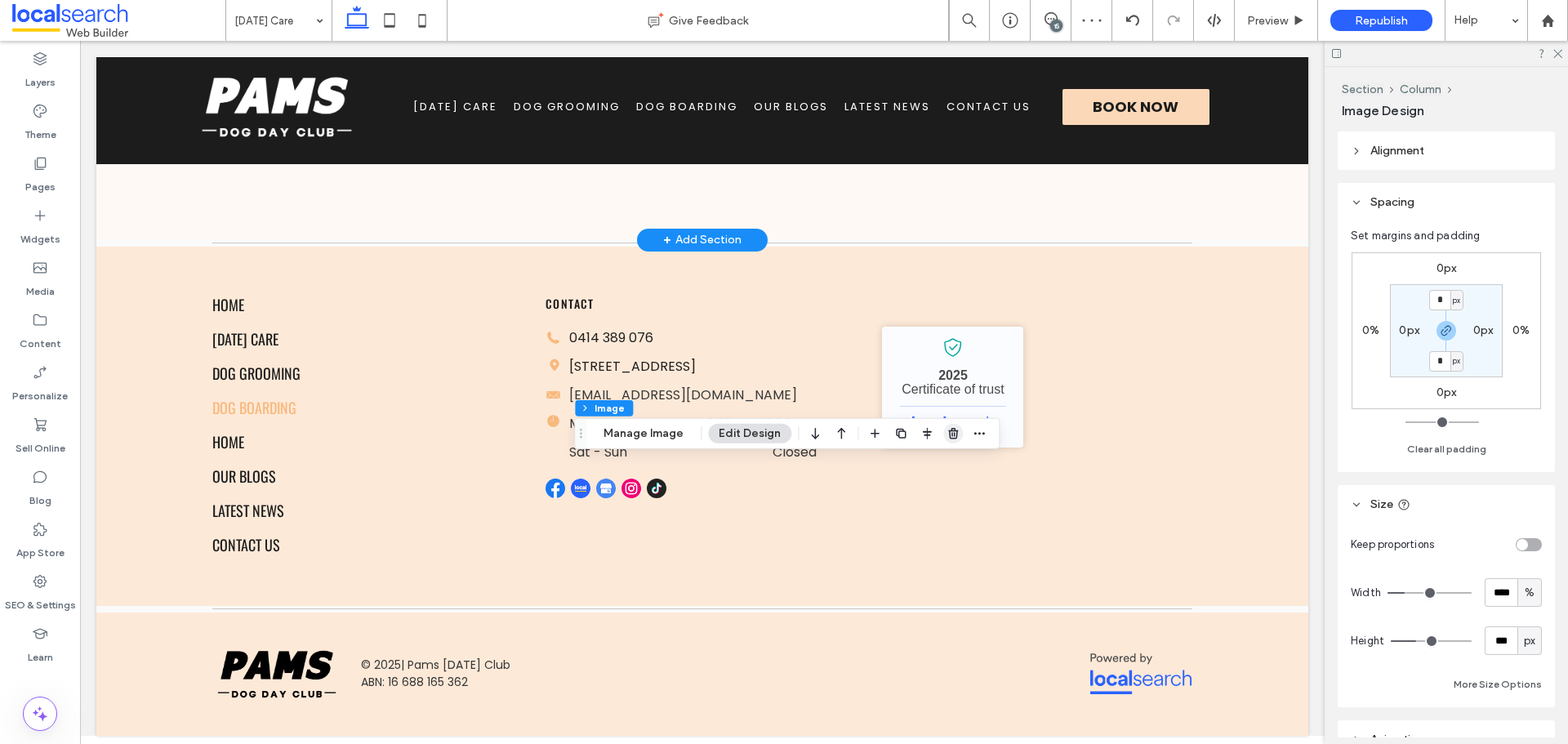
click at [953, 435] on icon "button" at bounding box center [953, 433] width 13 height 13
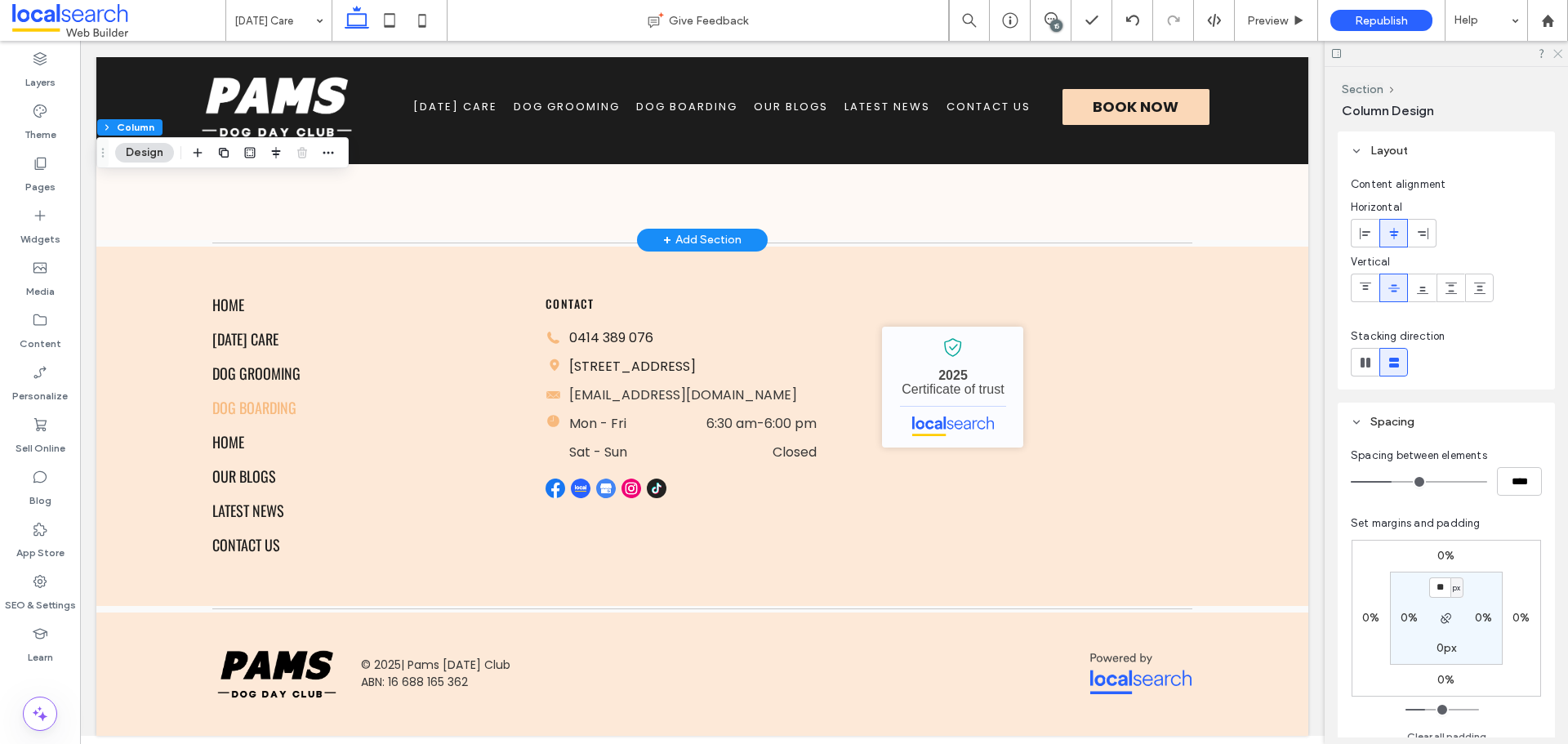
click at [1556, 48] on icon at bounding box center [1557, 52] width 10 height 10
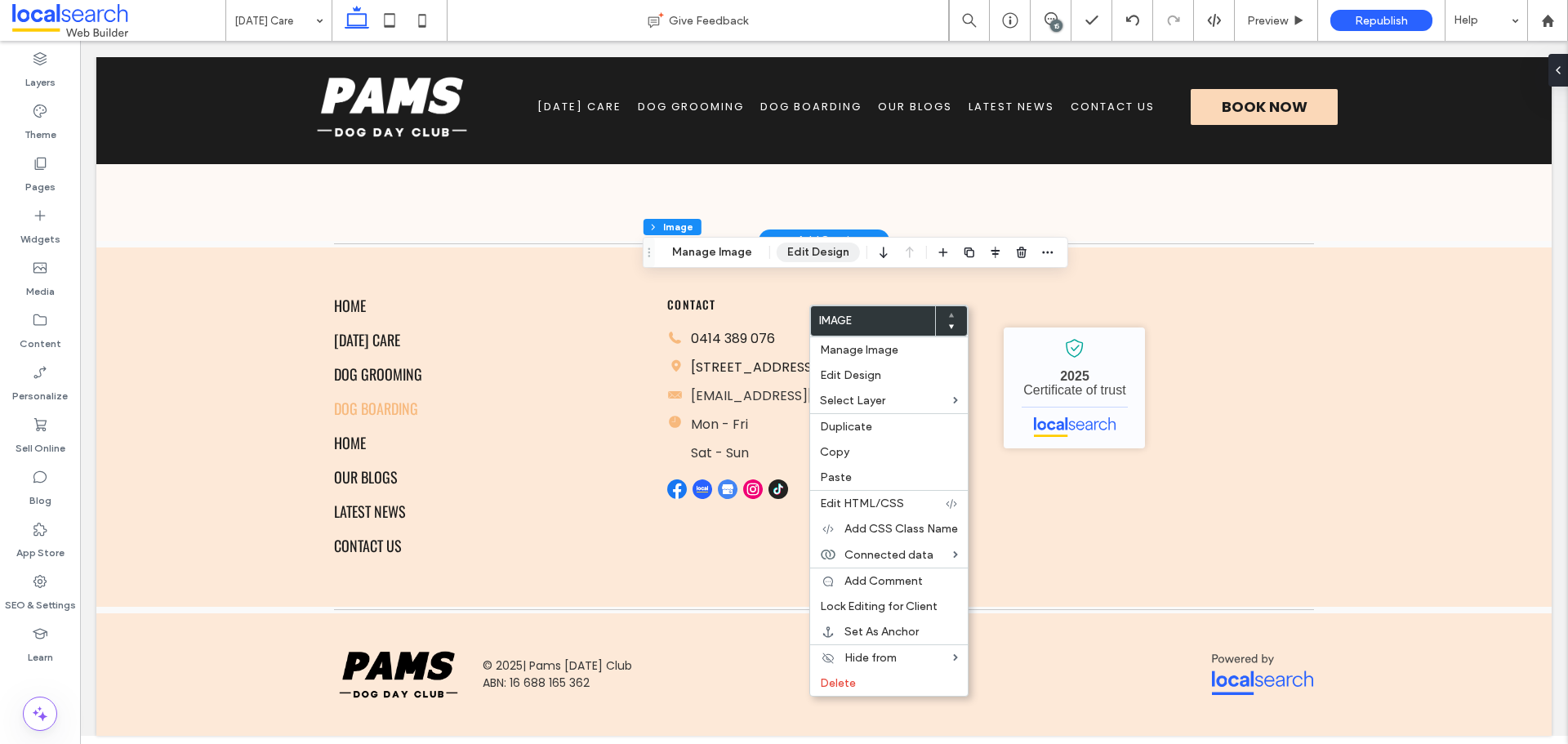
click at [802, 246] on button "Edit Design" at bounding box center [818, 252] width 84 height 19
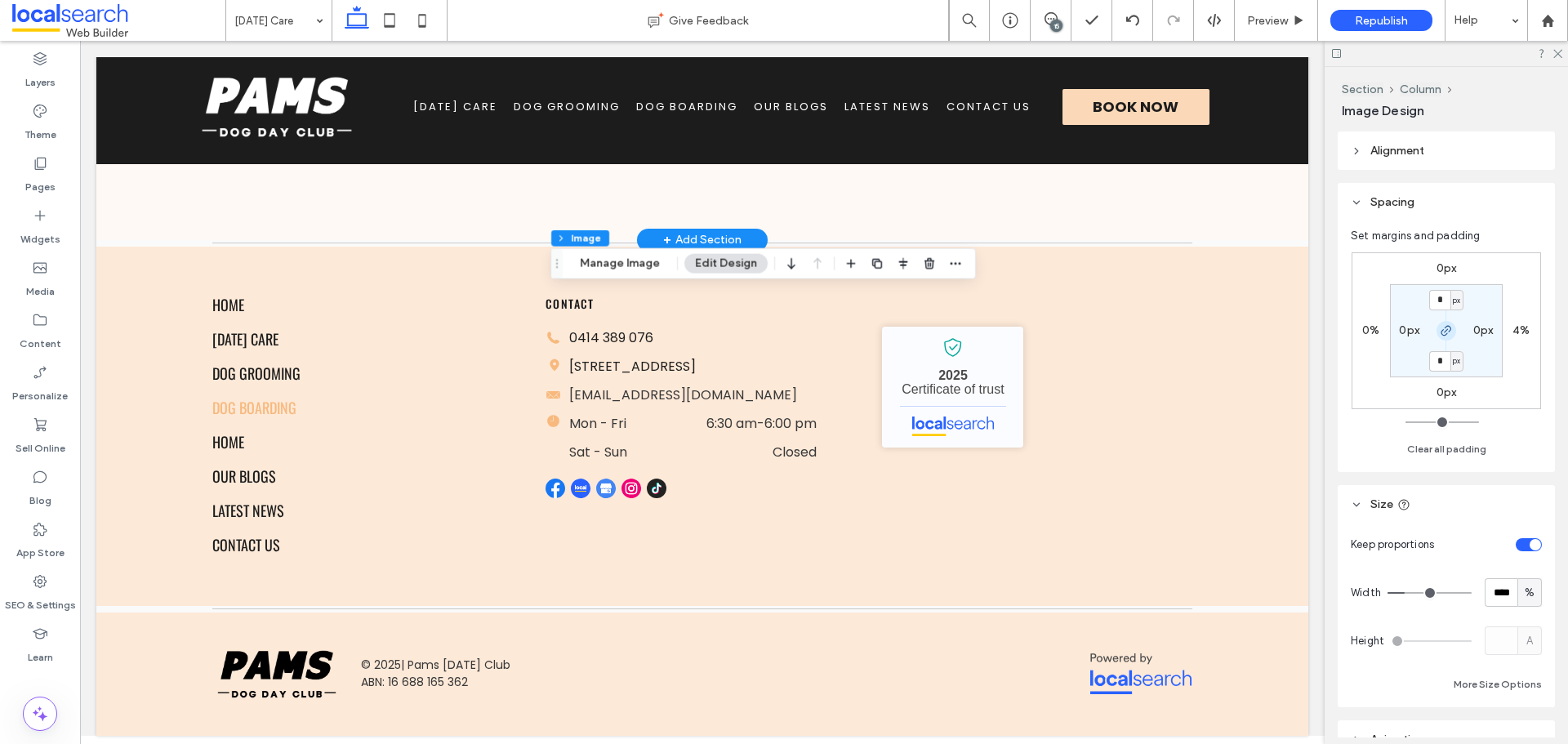
click at [1442, 327] on icon "button" at bounding box center [1446, 330] width 13 height 13
click at [1441, 298] on input "*" at bounding box center [1440, 300] width 21 height 20
type input "**"
click at [1442, 297] on input "**" at bounding box center [1440, 300] width 21 height 20
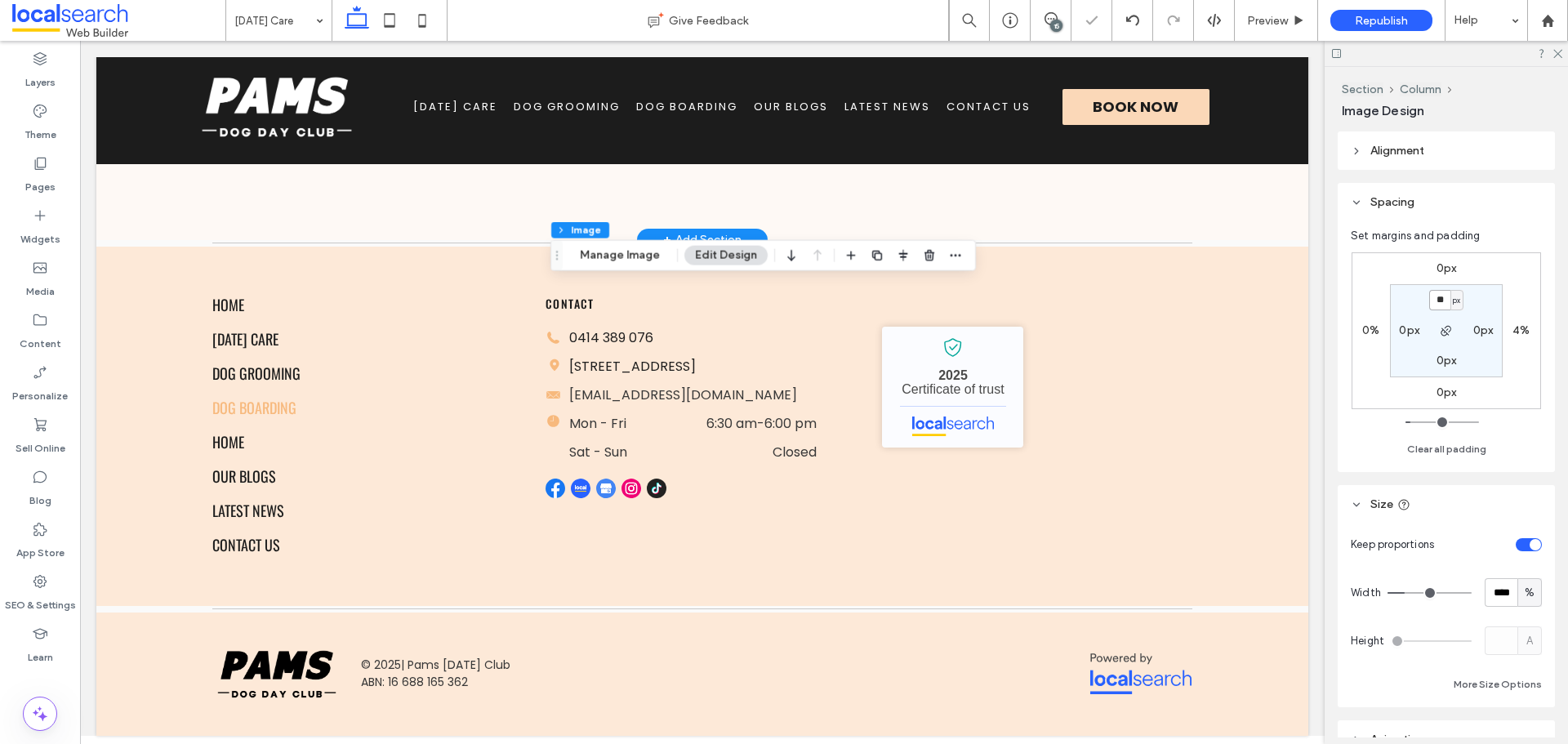
click at [1442, 297] on input "**" at bounding box center [1440, 300] width 21 height 20
type input "*"
click at [1439, 267] on label "0px" at bounding box center [1446, 268] width 20 height 14
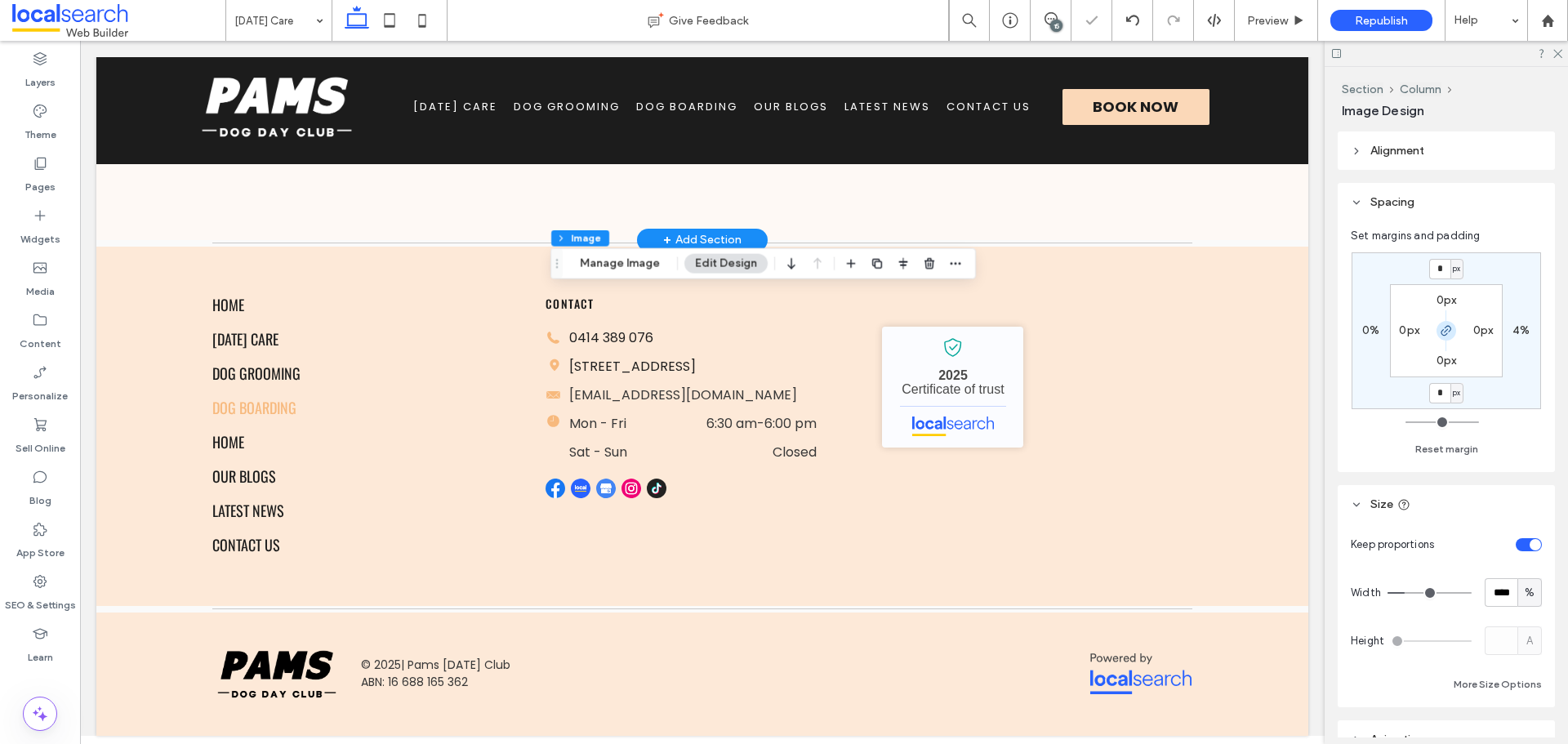
click at [1440, 331] on icon "button" at bounding box center [1446, 330] width 13 height 13
click at [1456, 268] on span "px" at bounding box center [1456, 268] width 7 height 17
click at [1456, 314] on div "%" at bounding box center [1450, 321] width 23 height 29
click at [1447, 272] on input "*" at bounding box center [1440, 268] width 21 height 20
type input "**"
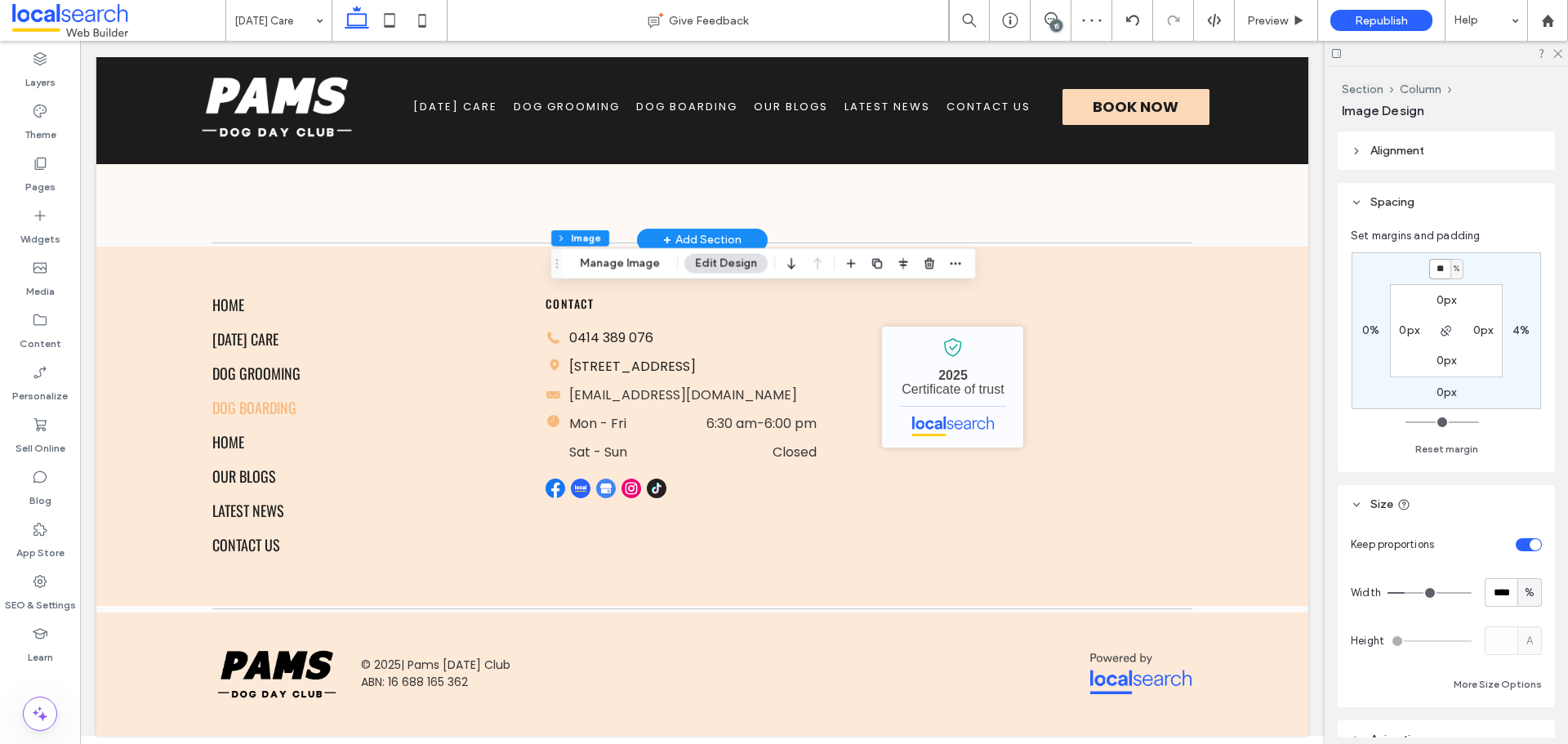
type input "**"
click at [1562, 50] on div at bounding box center [1446, 53] width 243 height 25
click at [1560, 53] on icon at bounding box center [1557, 52] width 10 height 10
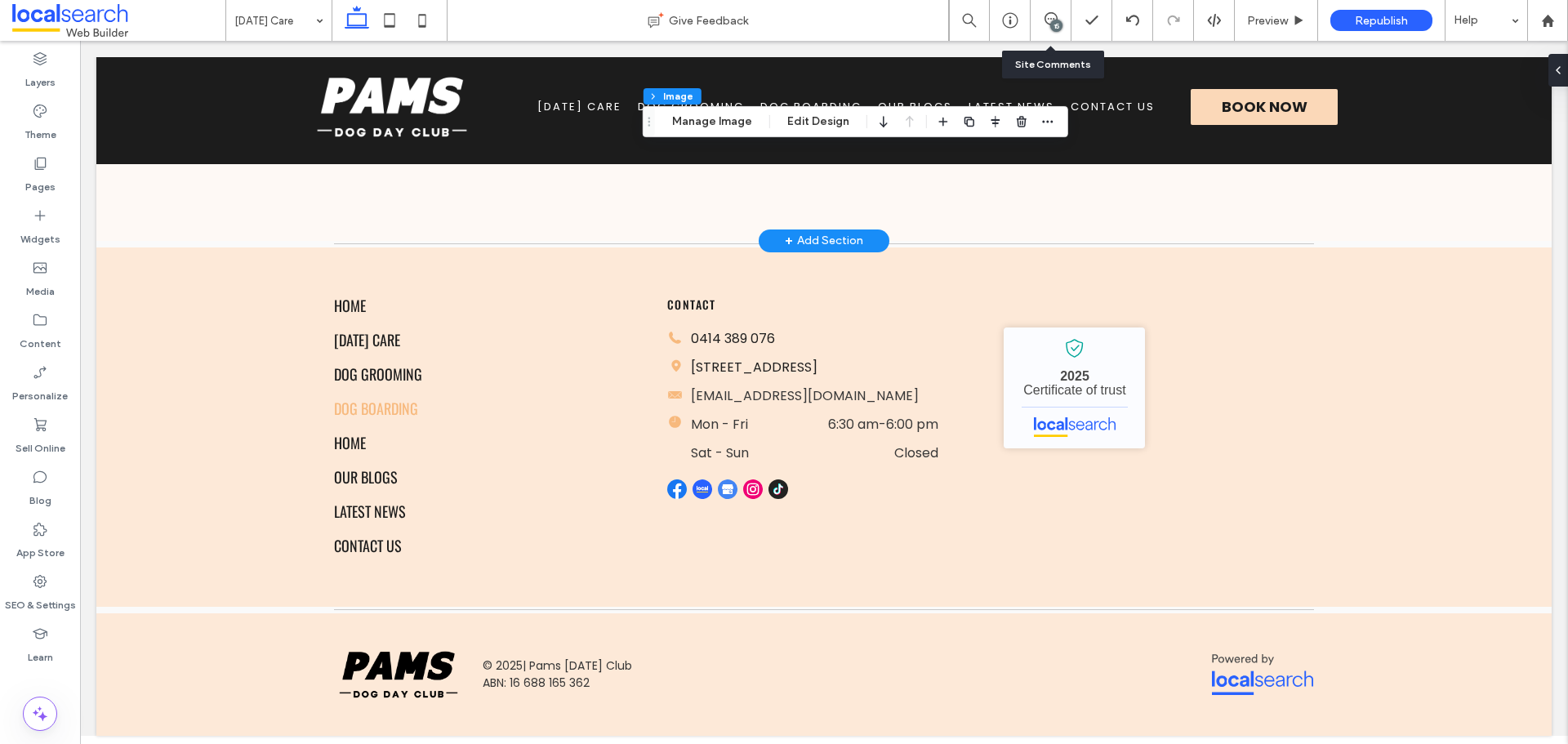
click at [1061, 10] on div "15" at bounding box center [1050, 20] width 41 height 41
click at [1056, 18] on use at bounding box center [1050, 18] width 13 height 13
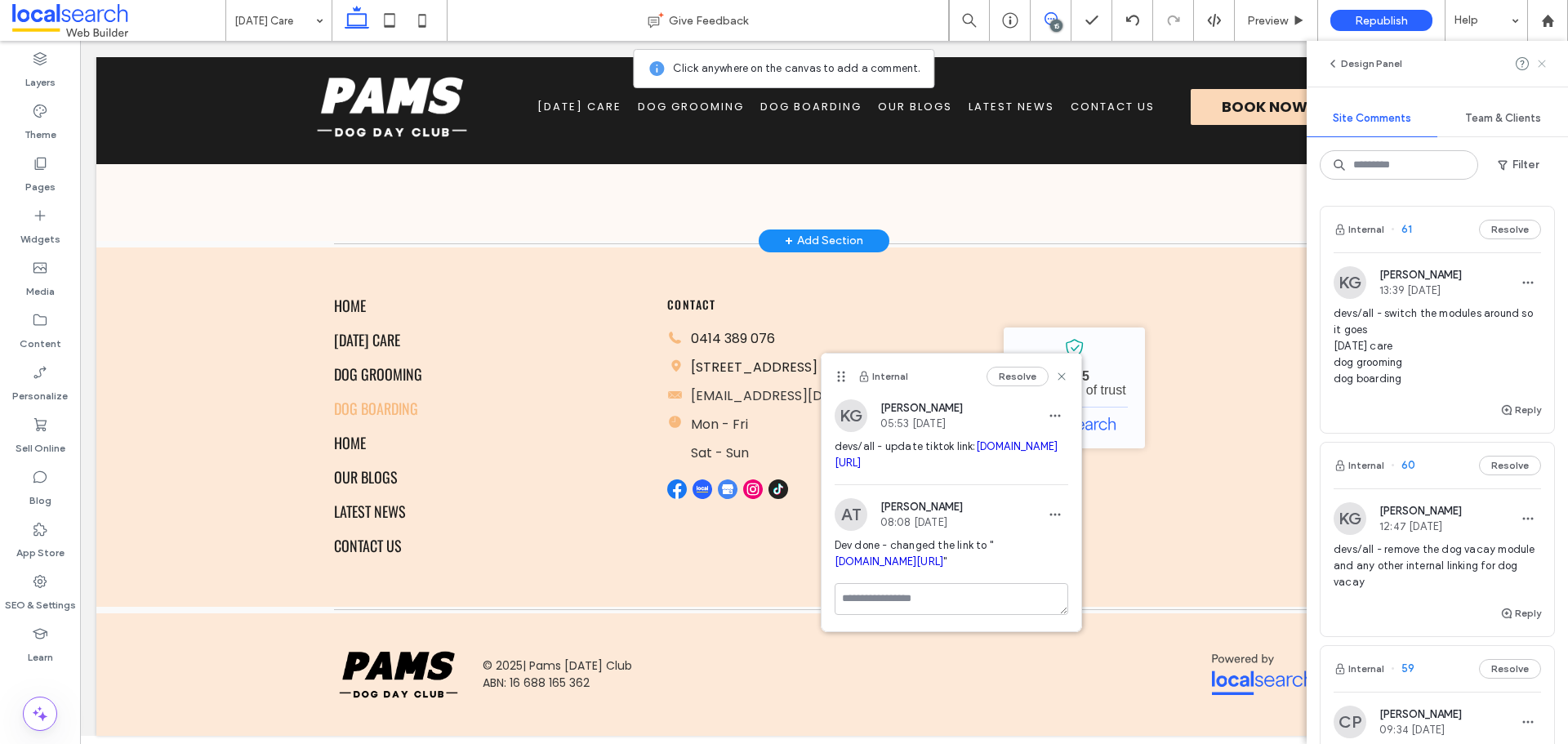
click at [1547, 58] on icon at bounding box center [1542, 64] width 13 height 13
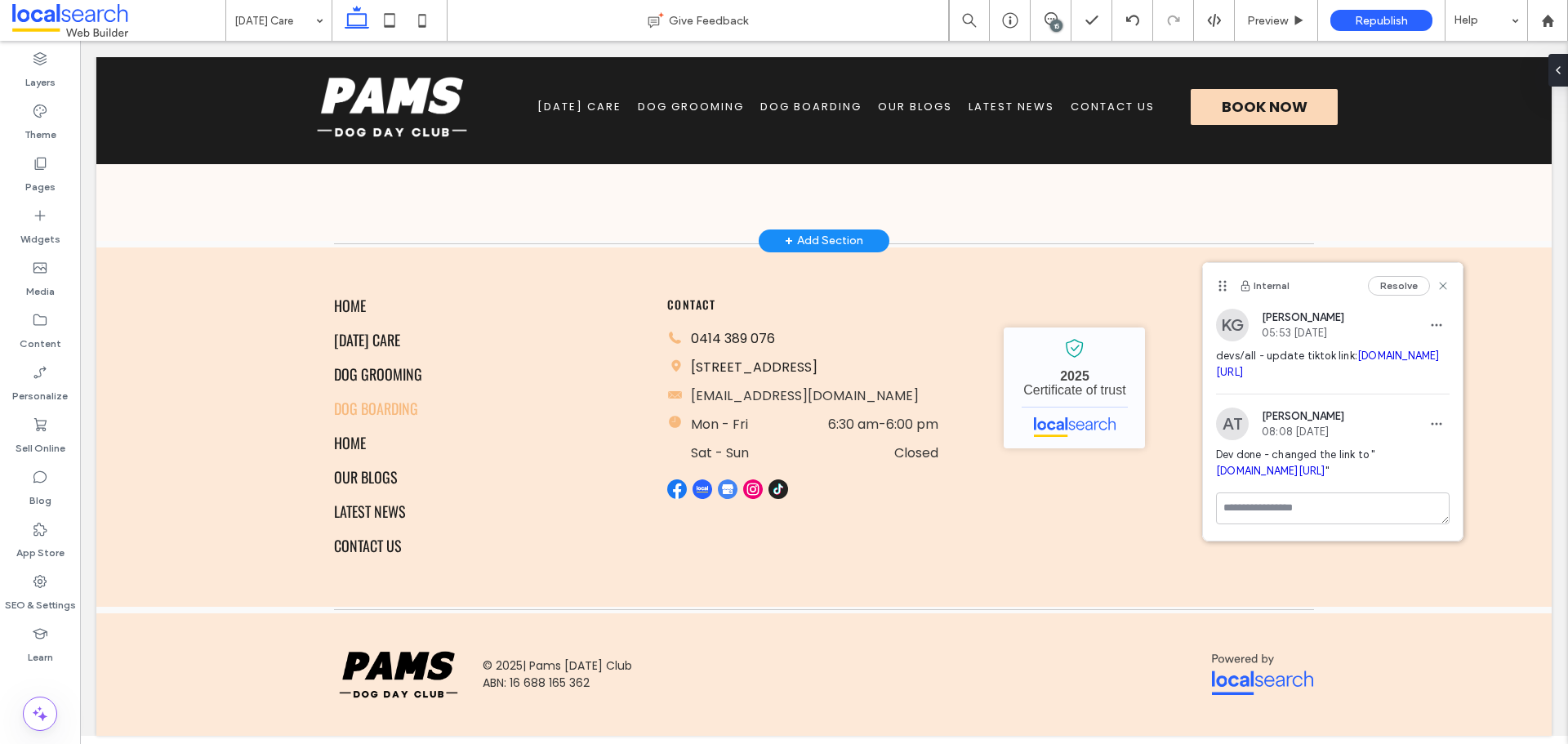
drag, startPoint x: 836, startPoint y: 372, endPoint x: 1217, endPoint y: 281, distance: 391.7
click at [1217, 281] on icon at bounding box center [1222, 285] width 13 height 13
click at [1447, 284] on icon at bounding box center [1442, 285] width 13 height 13
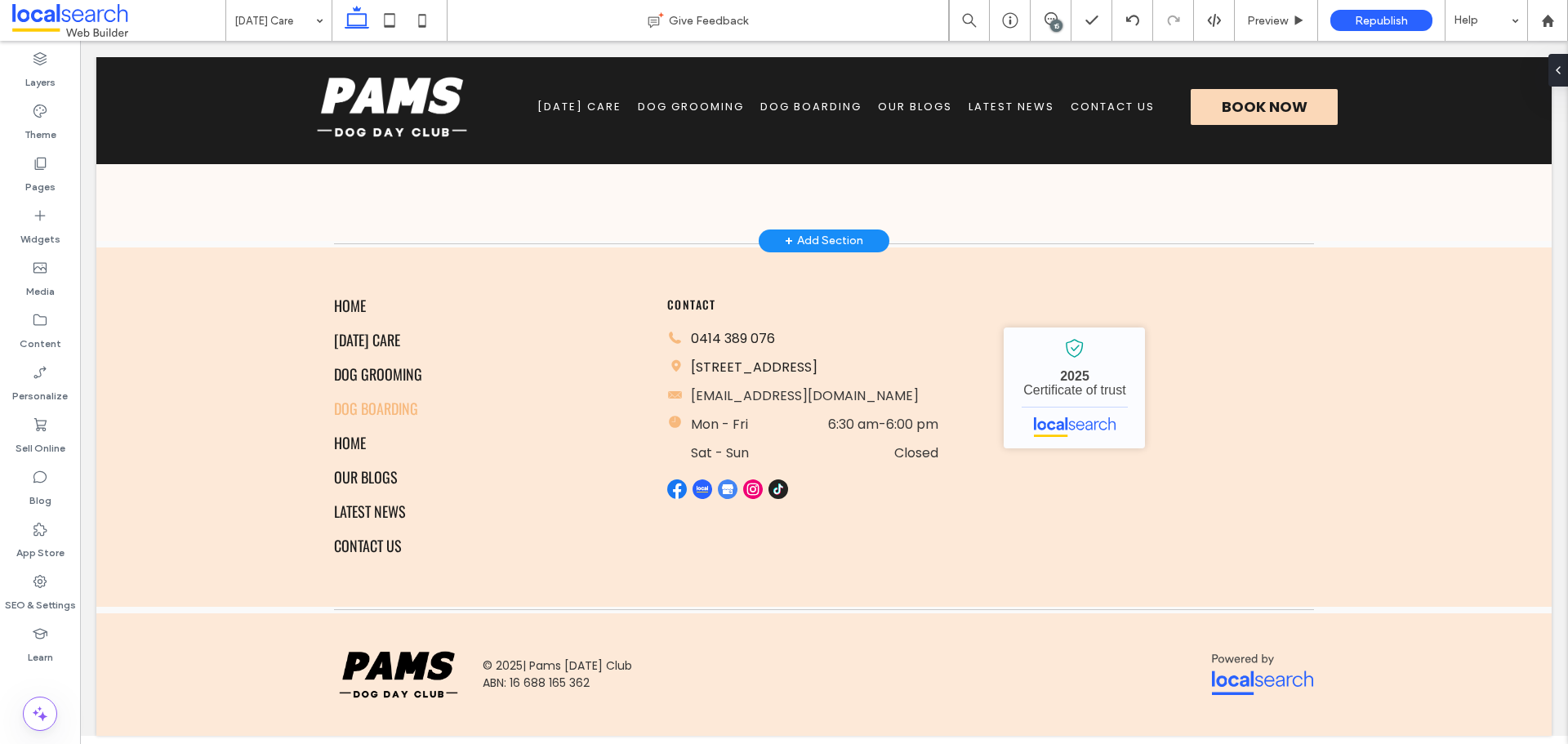
click at [1059, 21] on div "15" at bounding box center [1056, 25] width 12 height 12
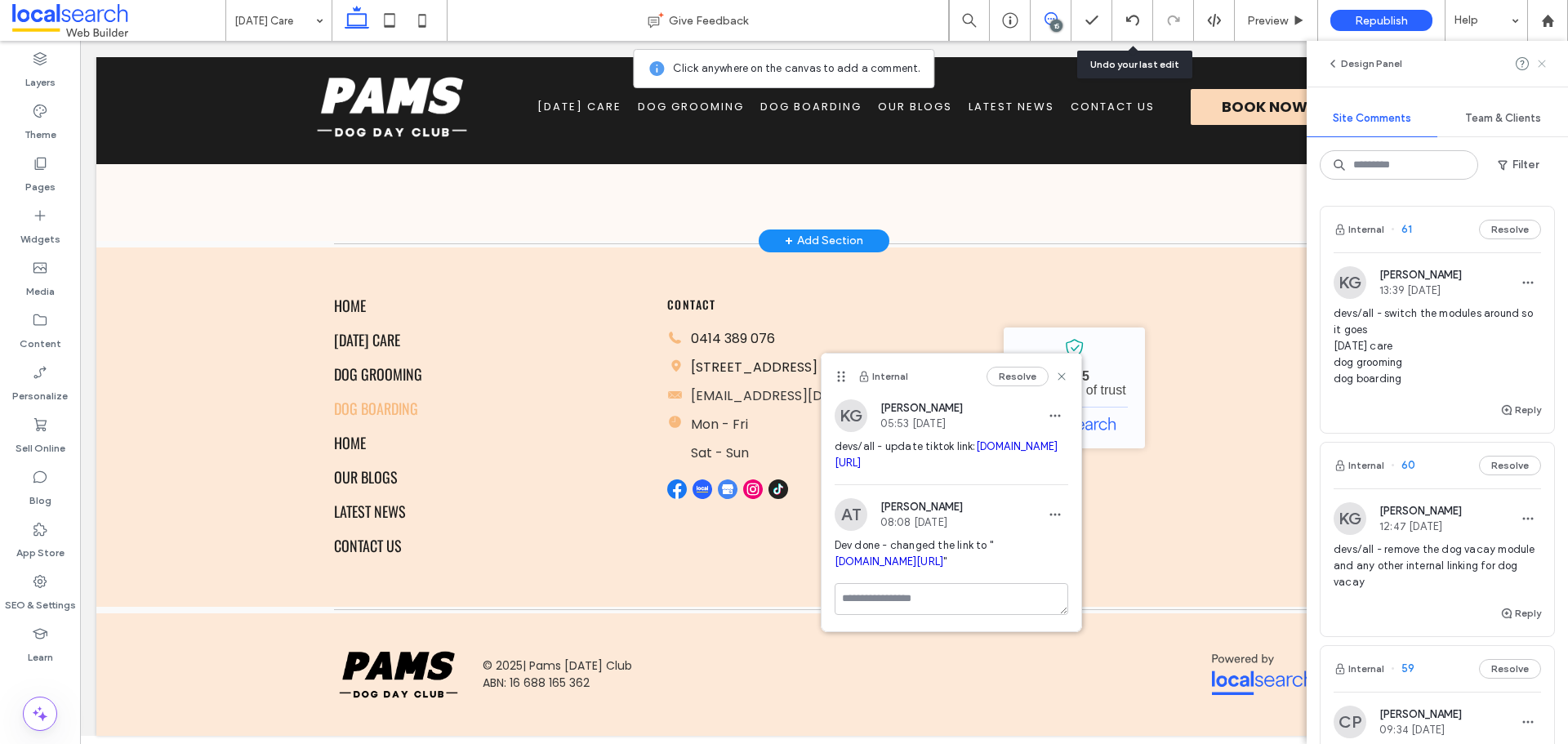
click at [1544, 65] on use at bounding box center [1541, 63] width 7 height 7
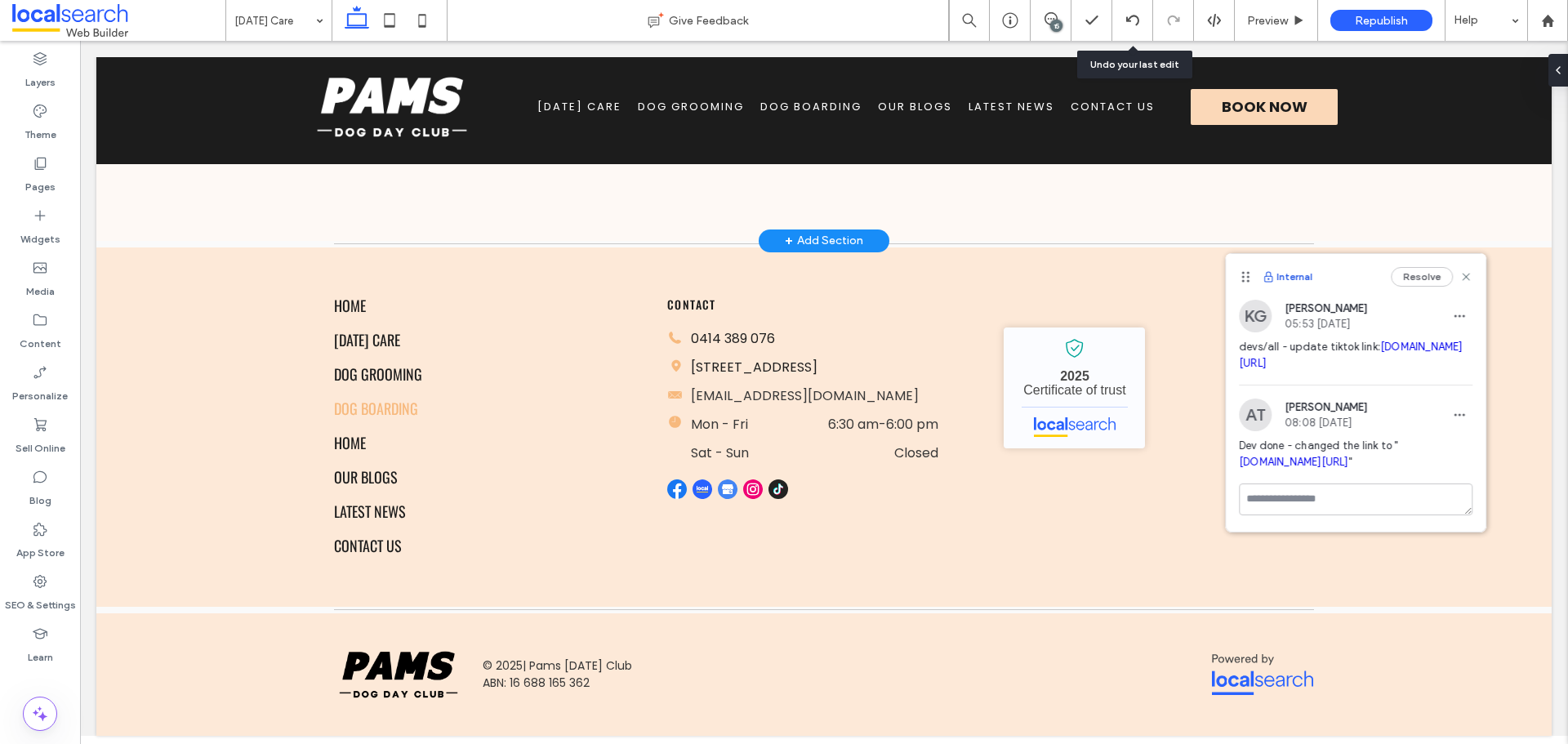
drag, startPoint x: 839, startPoint y: 381, endPoint x: 1304, endPoint y: 281, distance: 475.6
click at [1304, 281] on div "Internal Resolve" at bounding box center [1355, 276] width 260 height 45
click at [1467, 281] on icon at bounding box center [1465, 276] width 13 height 13
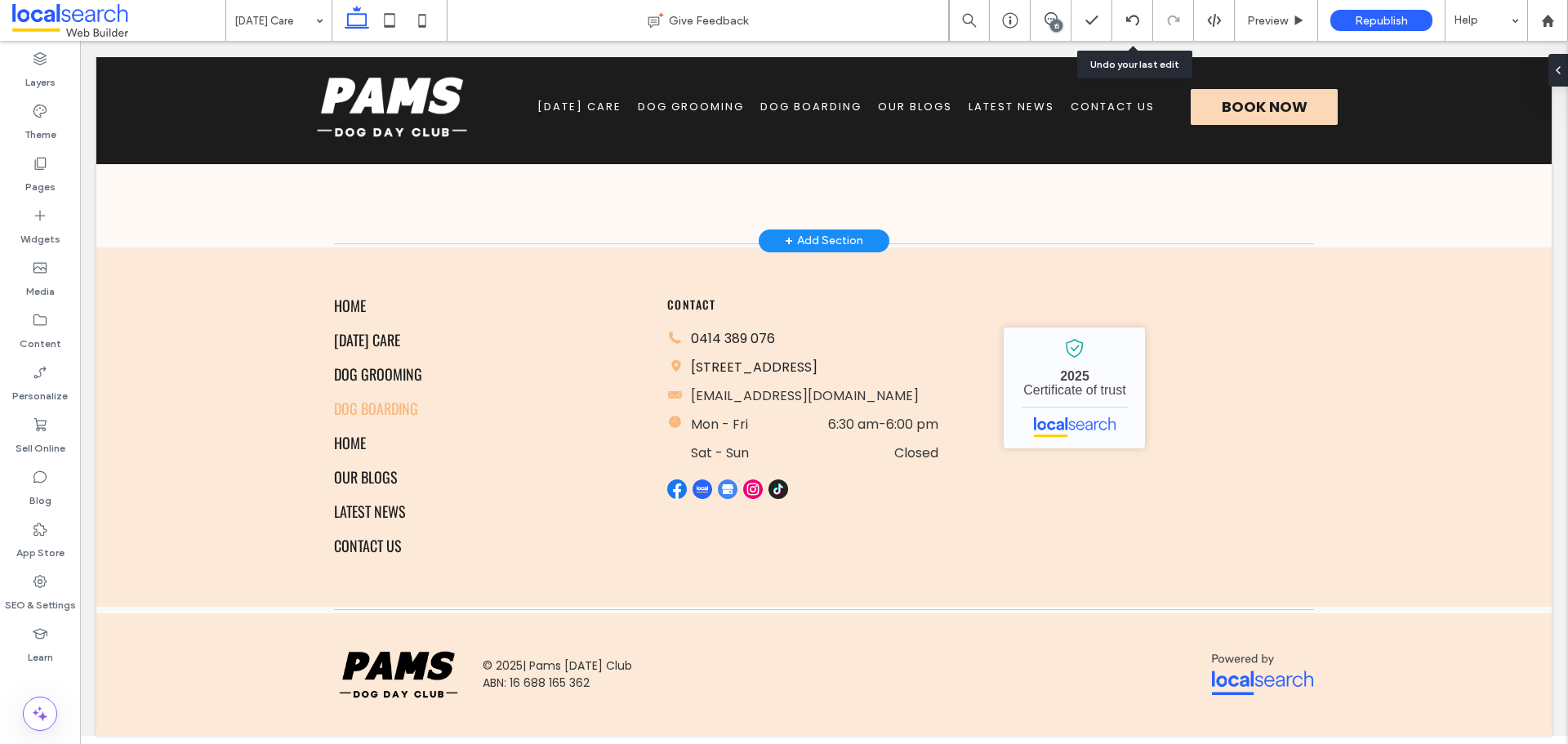
click at [1056, 23] on div "15" at bounding box center [1056, 25] width 12 height 12
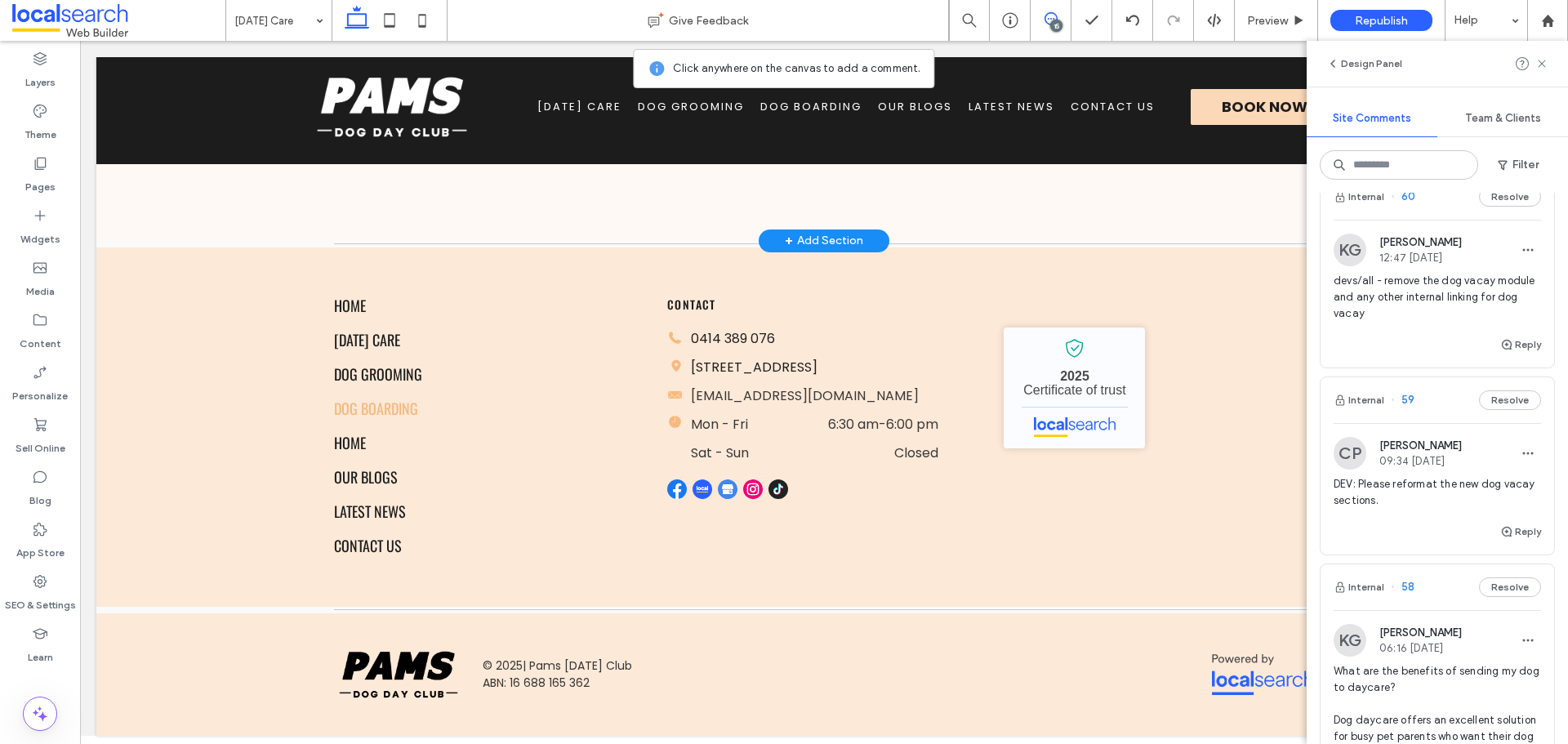
scroll to position [245, 0]
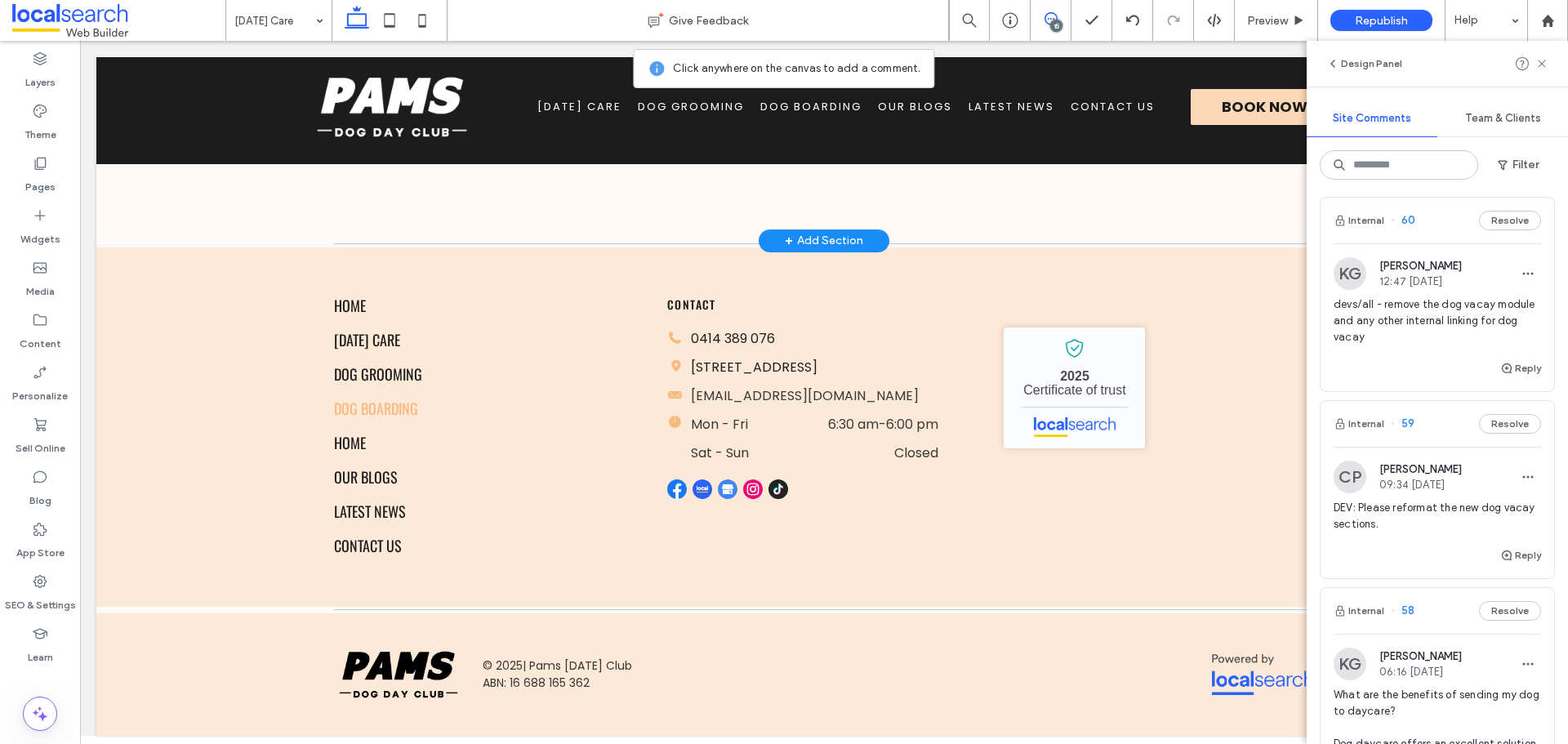
click at [1402, 534] on div "DEV: Please reformat the new dog vacay sections." at bounding box center [1437, 522] width 207 height 45
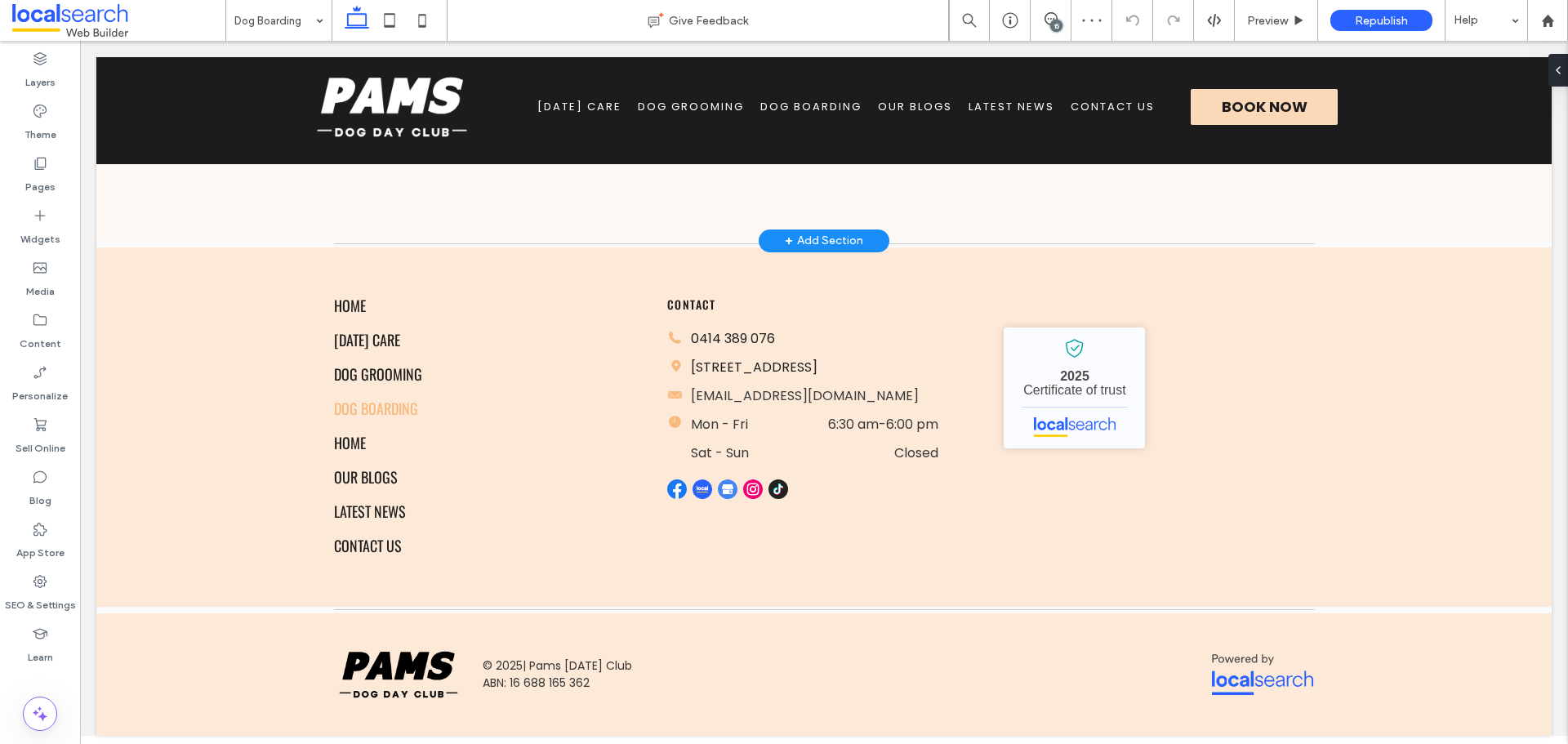
click at [1060, 27] on div "15" at bounding box center [1056, 25] width 12 height 12
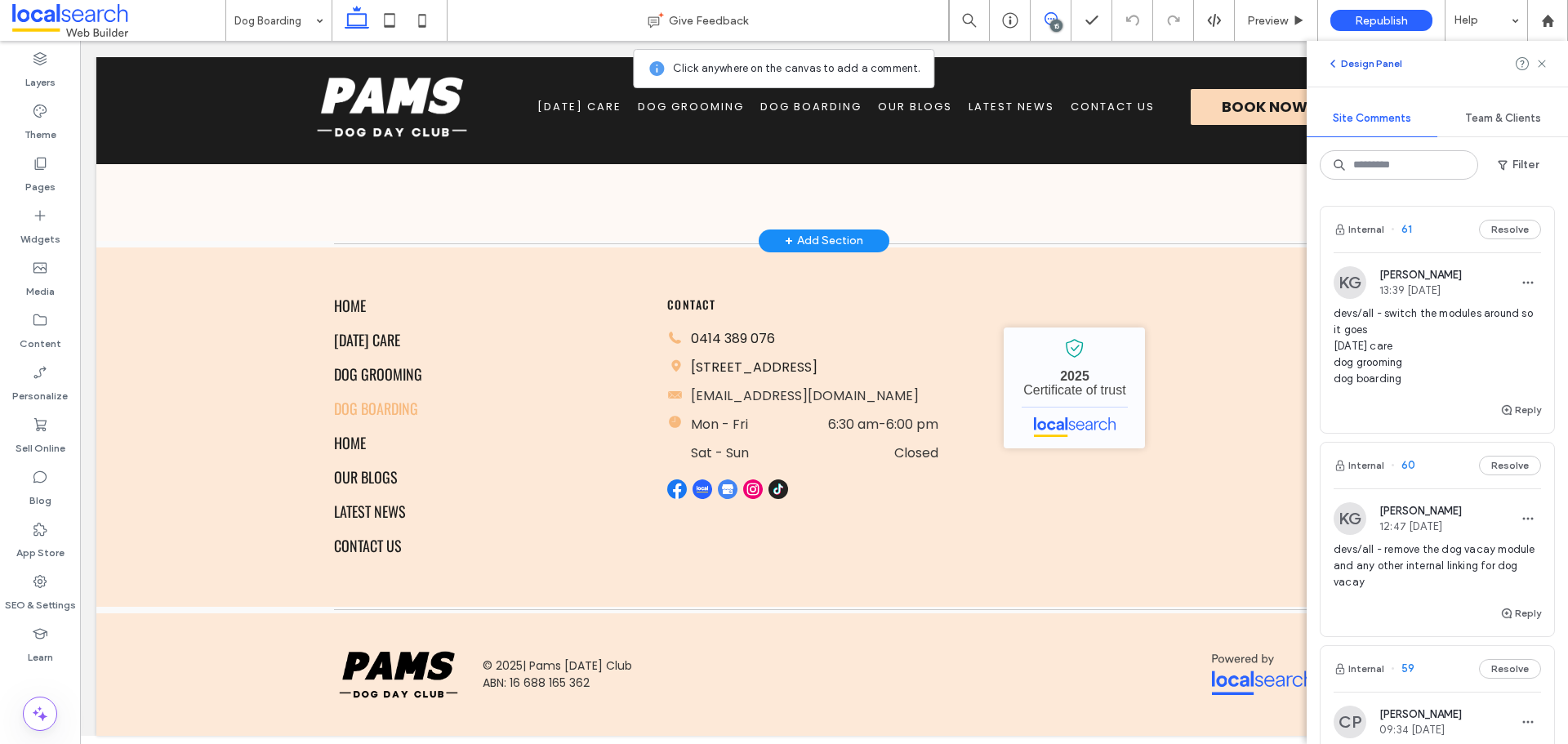
click at [1351, 69] on button "Design Panel" at bounding box center [1364, 64] width 76 height 19
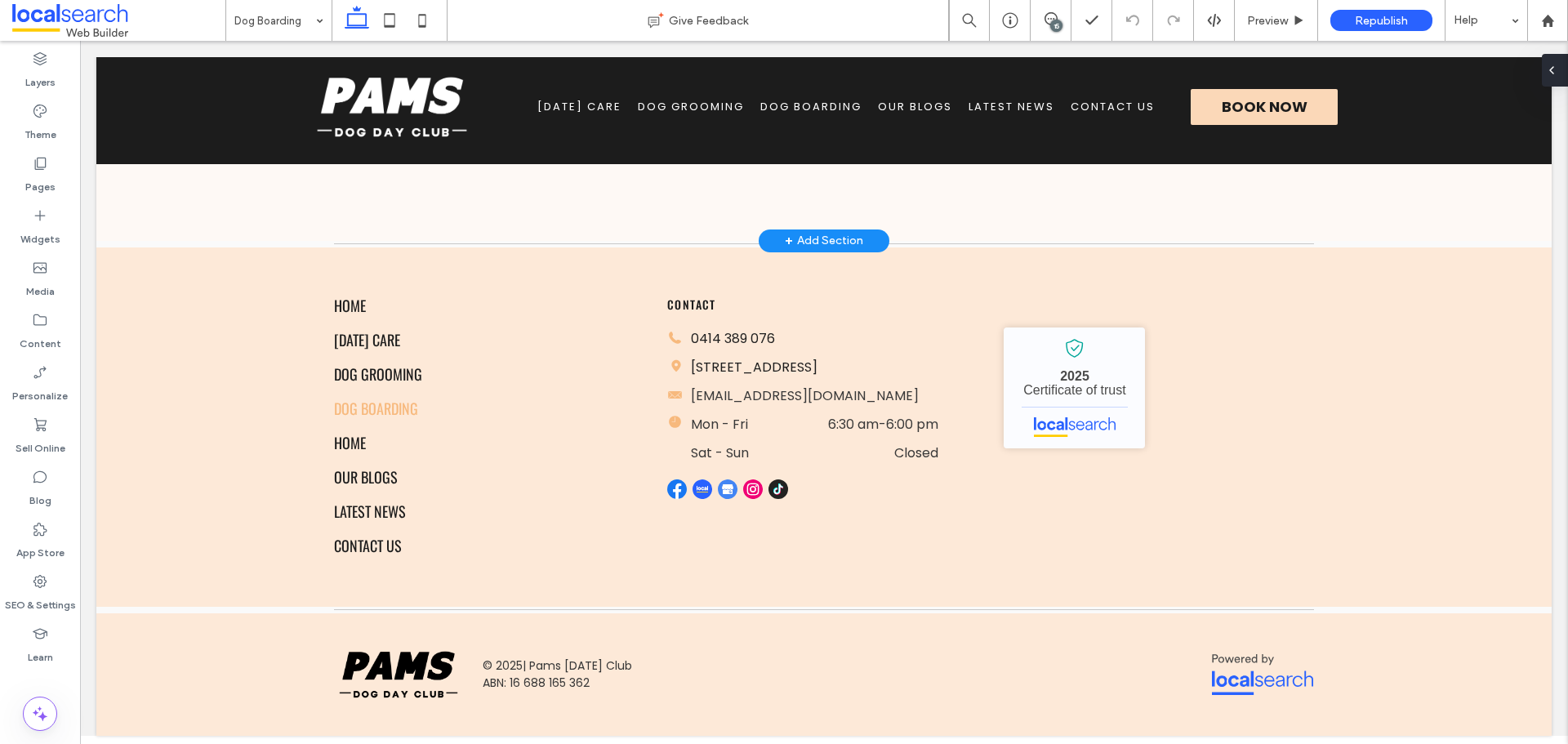
click at [1551, 72] on icon at bounding box center [1551, 70] width 13 height 13
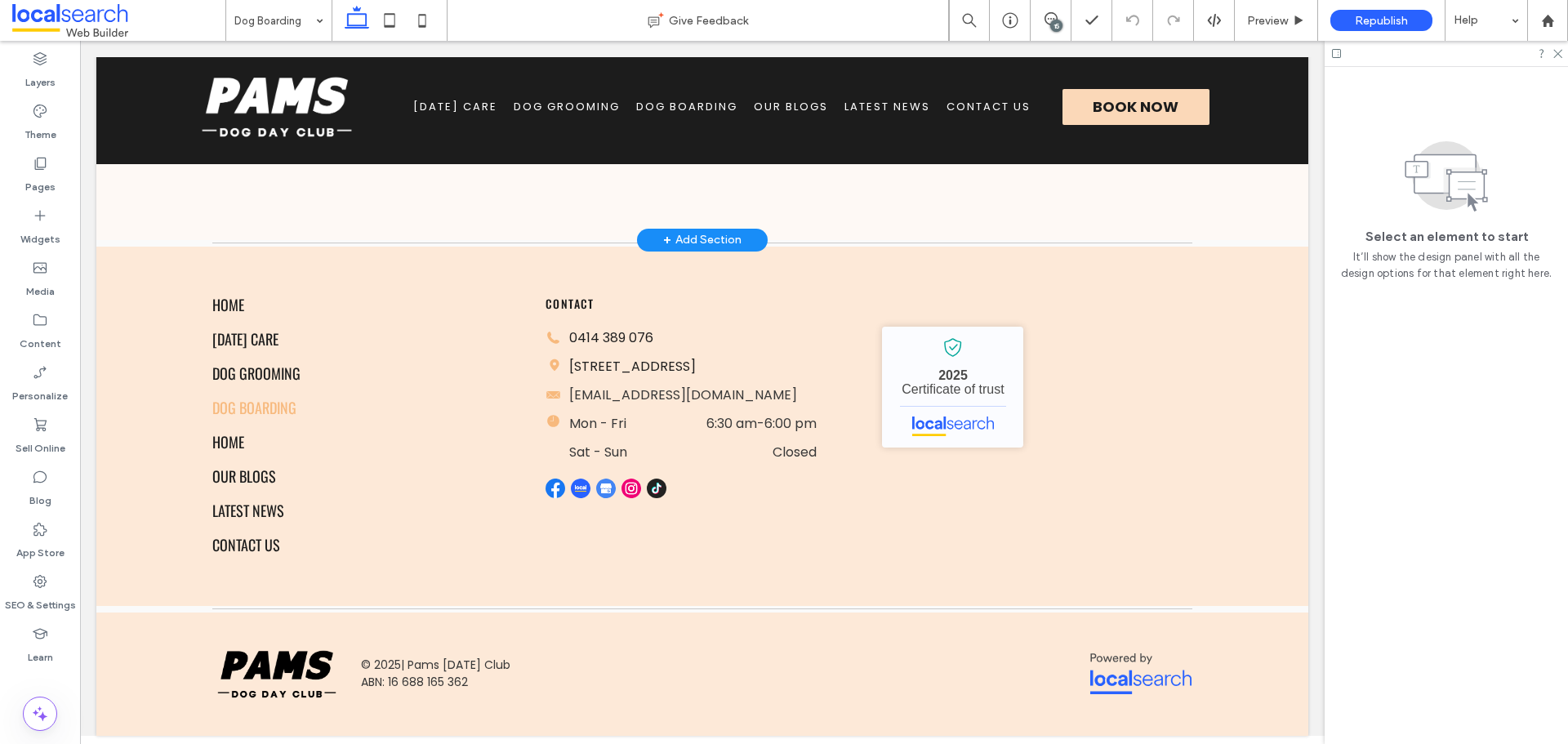
click at [1341, 56] on icon at bounding box center [1336, 53] width 12 height 12
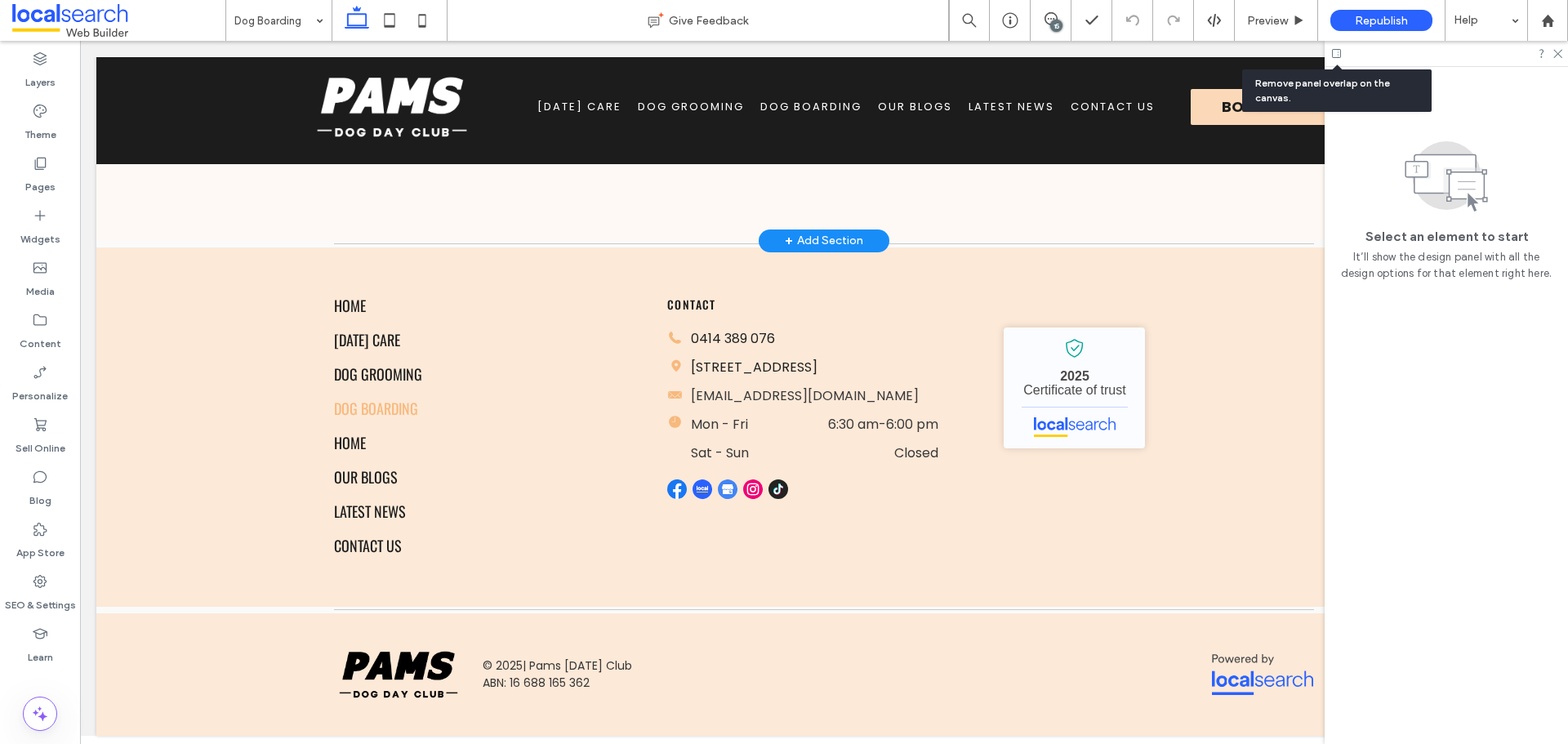
click at [1341, 56] on icon at bounding box center [1336, 53] width 12 height 12
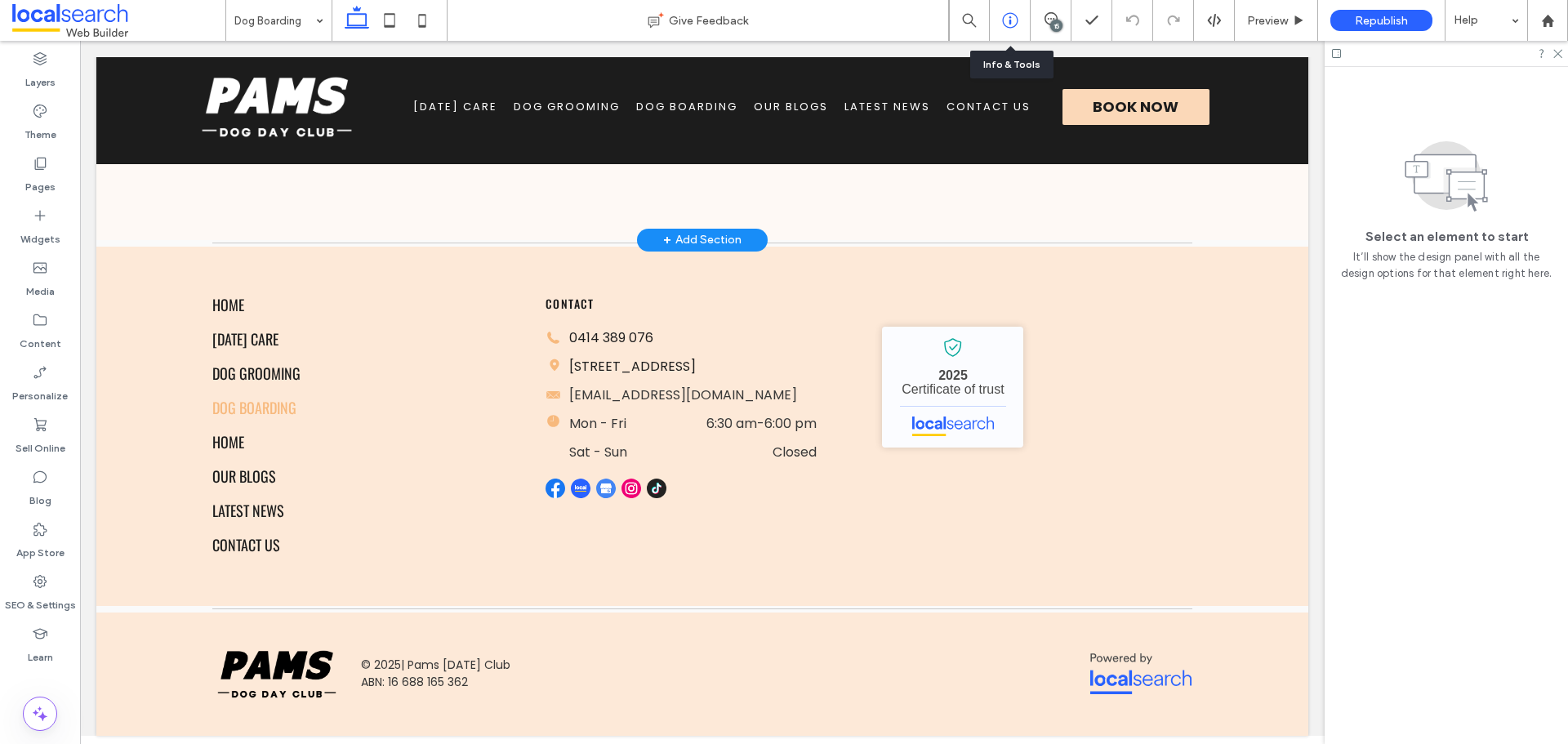
click at [1028, 9] on div at bounding box center [1010, 20] width 41 height 41
click at [1046, 17] on icon at bounding box center [1050, 18] width 13 height 13
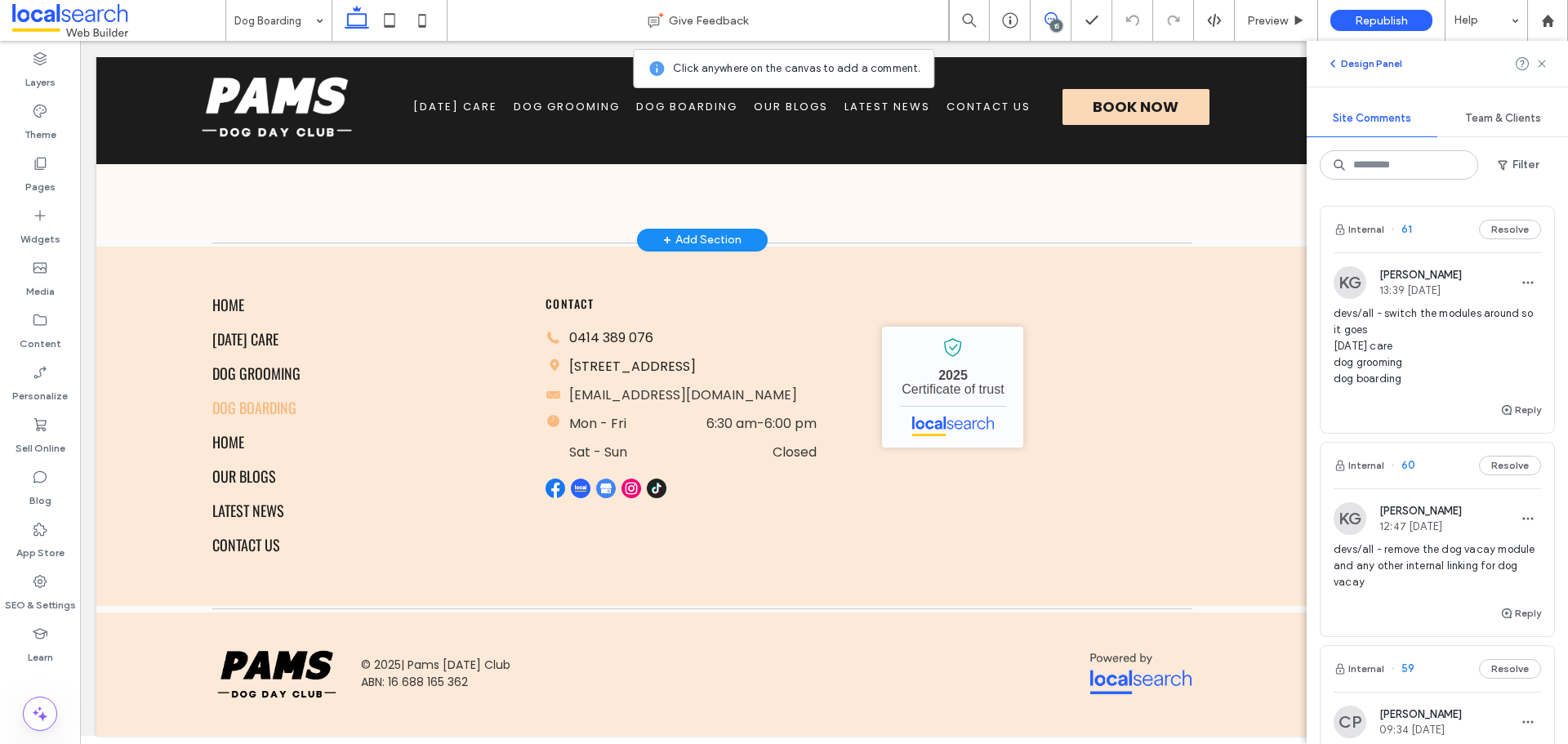
click at [1339, 64] on icon "button" at bounding box center [1333, 64] width 13 height 13
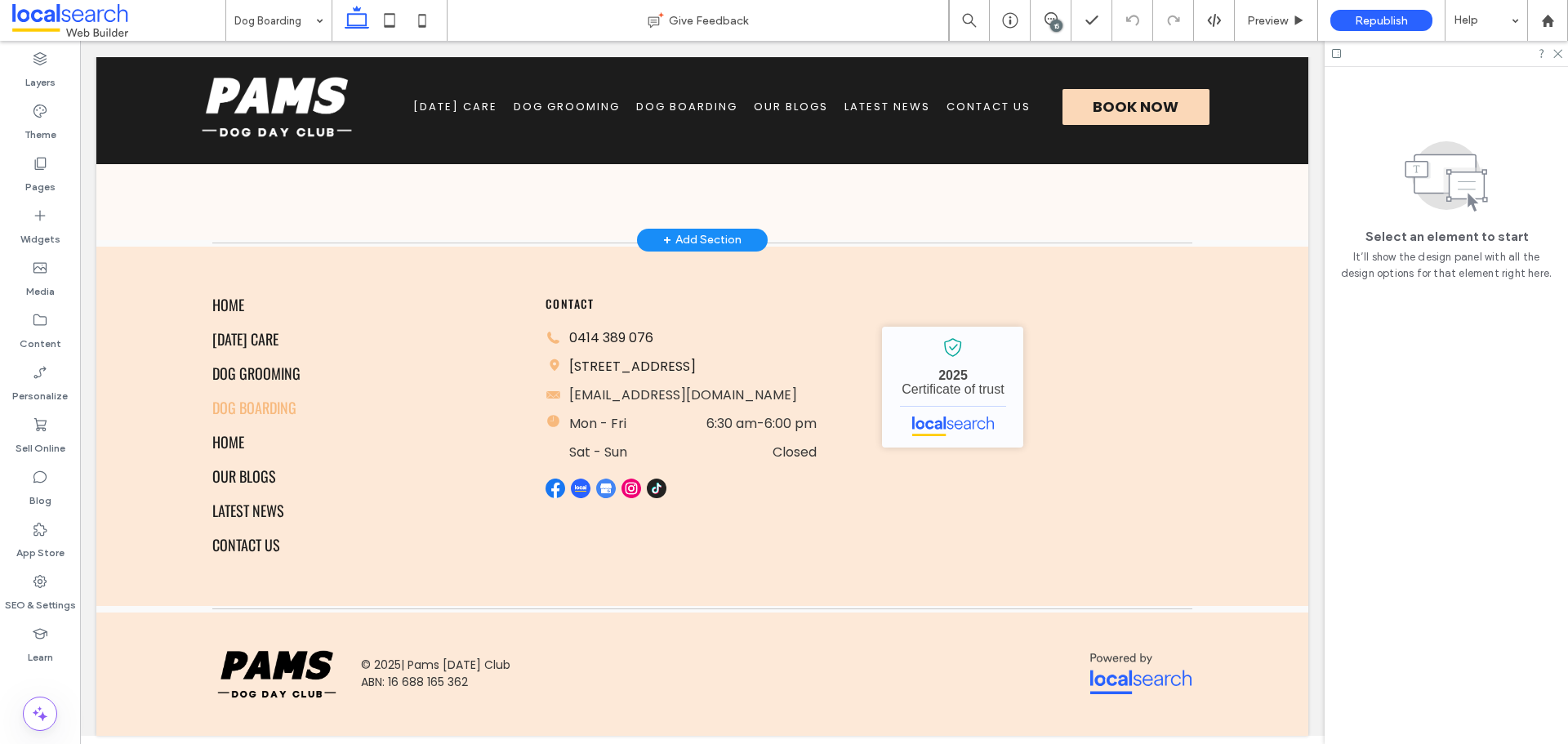
click at [1338, 55] on use at bounding box center [1336, 53] width 9 height 9
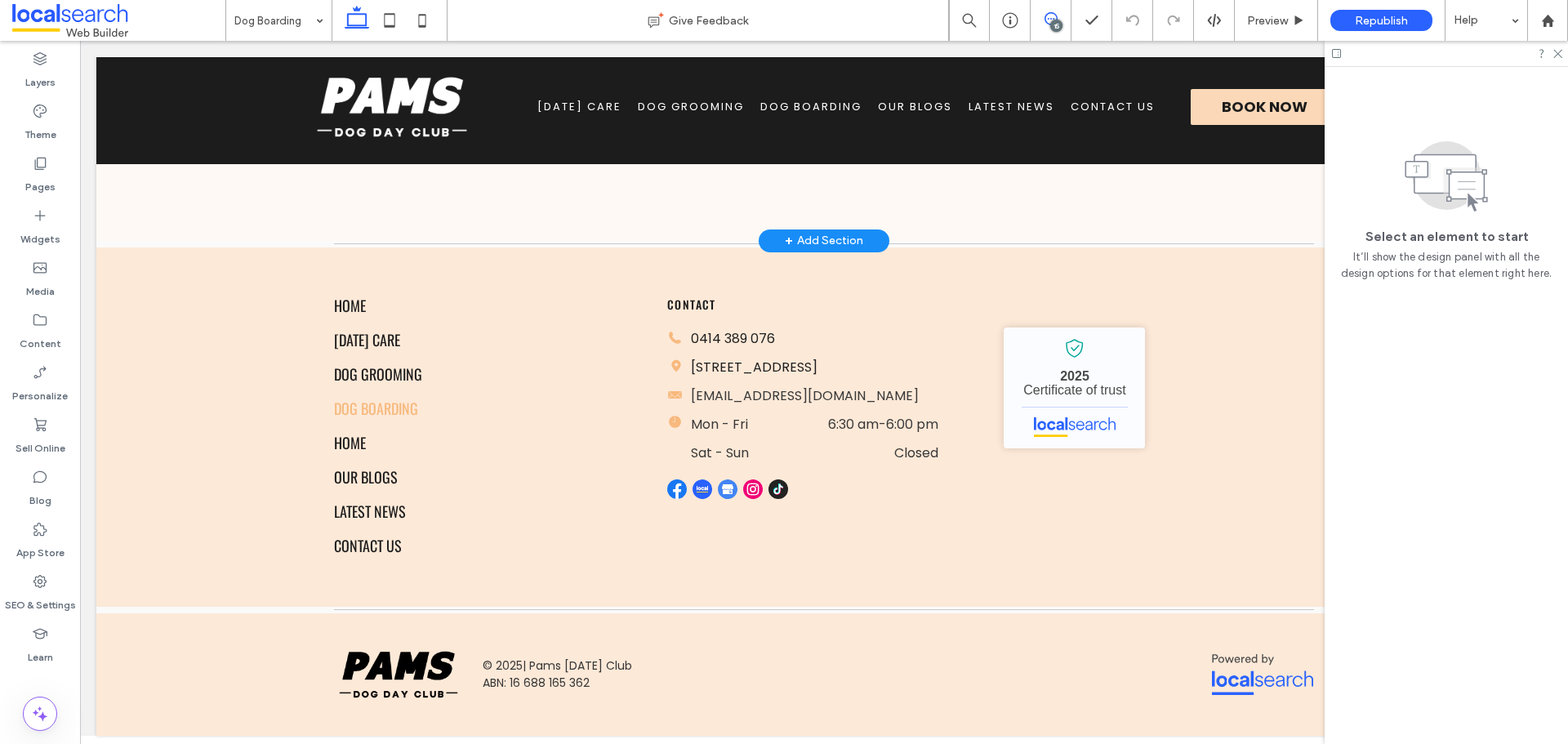
click at [1051, 20] on icon at bounding box center [1050, 18] width 13 height 13
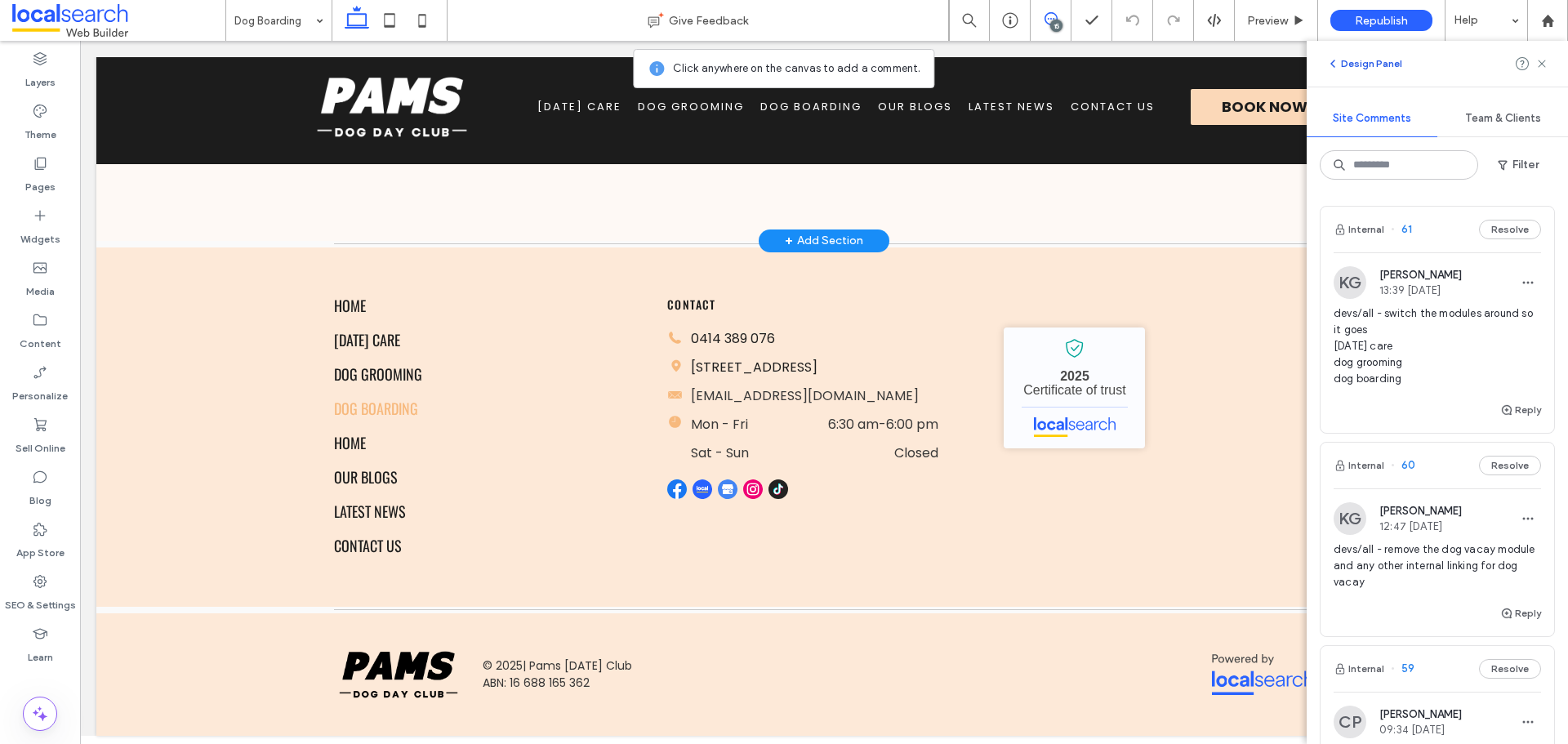
click at [1345, 69] on button "Design Panel" at bounding box center [1364, 64] width 76 height 19
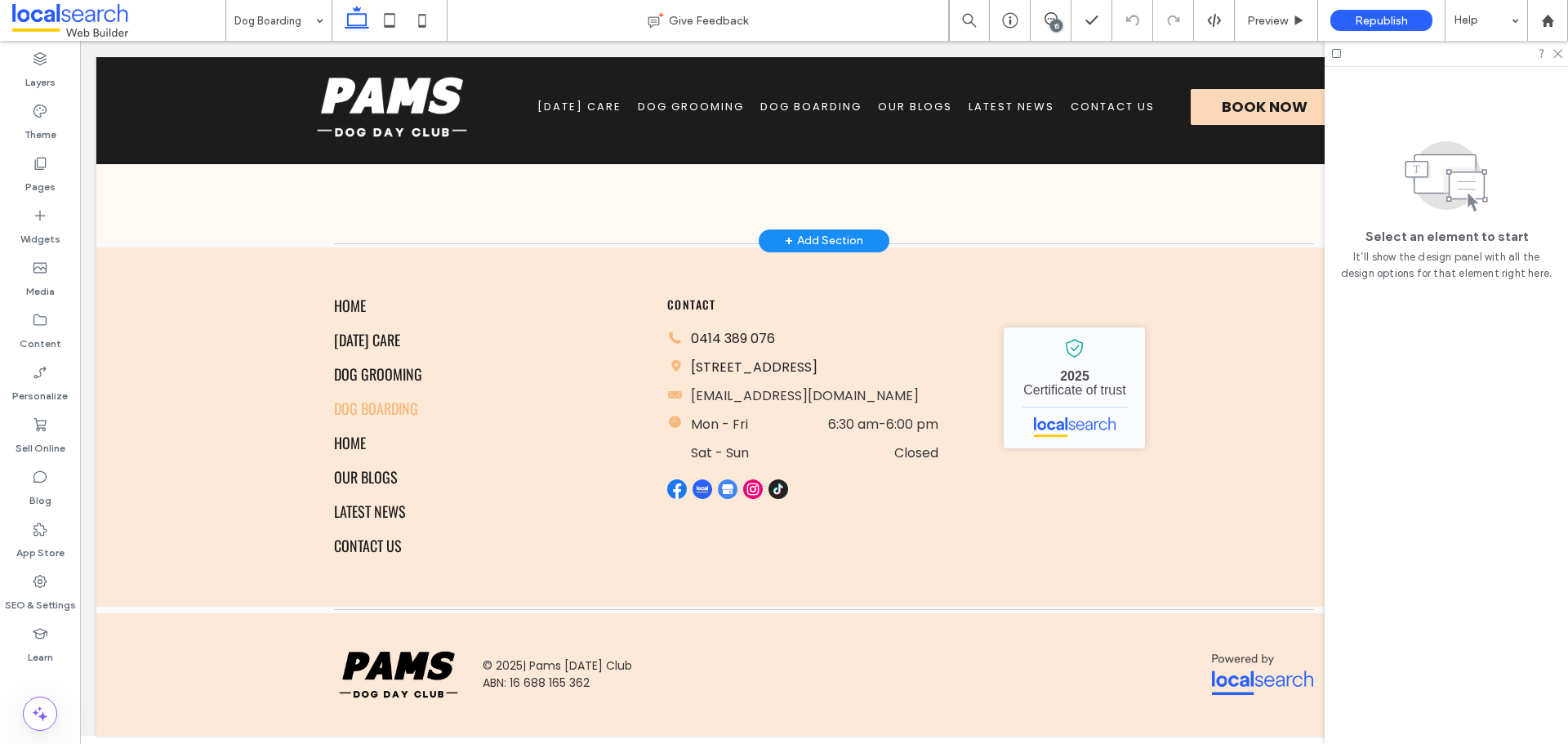
click at [1566, 51] on div at bounding box center [1446, 53] width 243 height 25
click at [1559, 52] on use at bounding box center [1558, 54] width 9 height 9
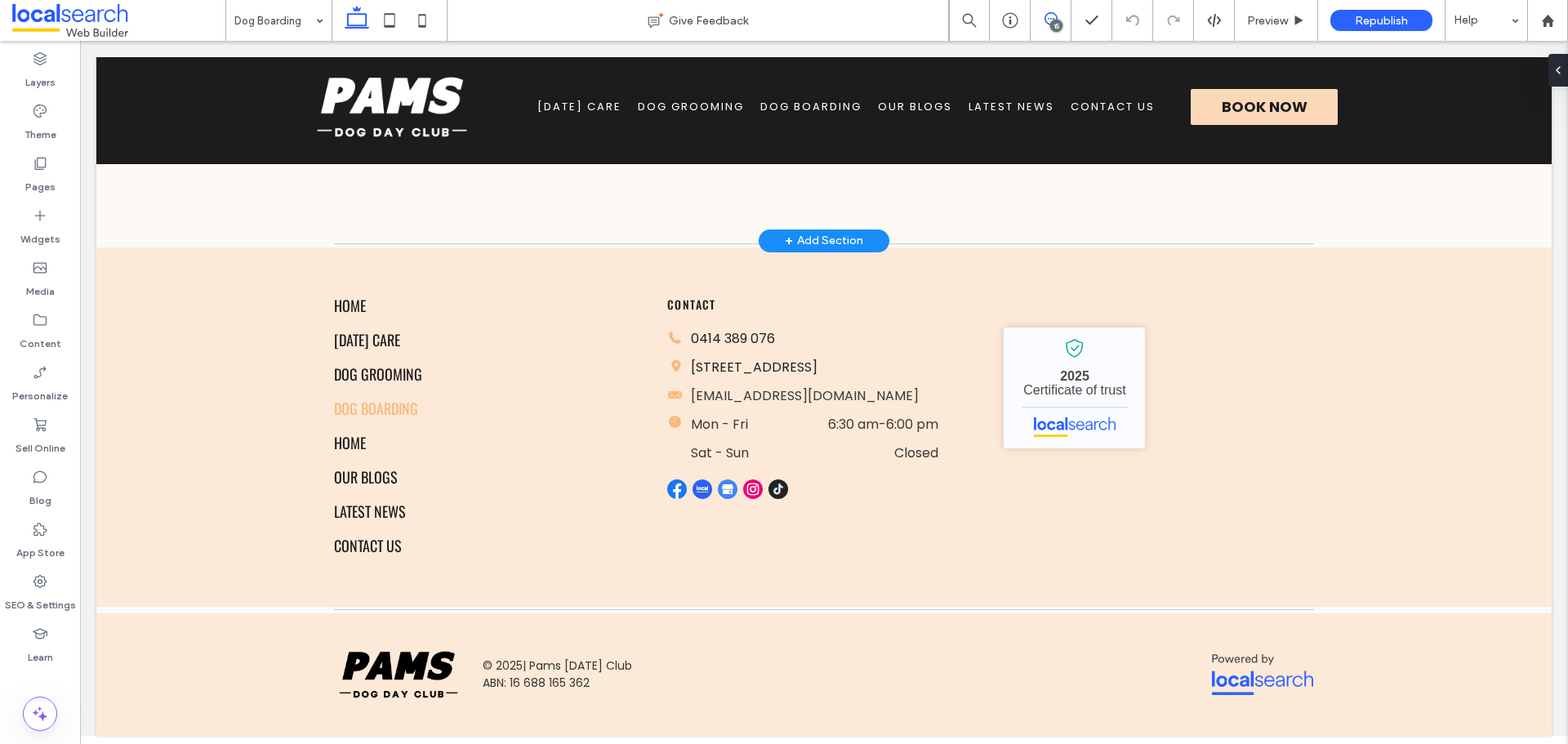
click at [1064, 21] on span at bounding box center [1050, 18] width 40 height 13
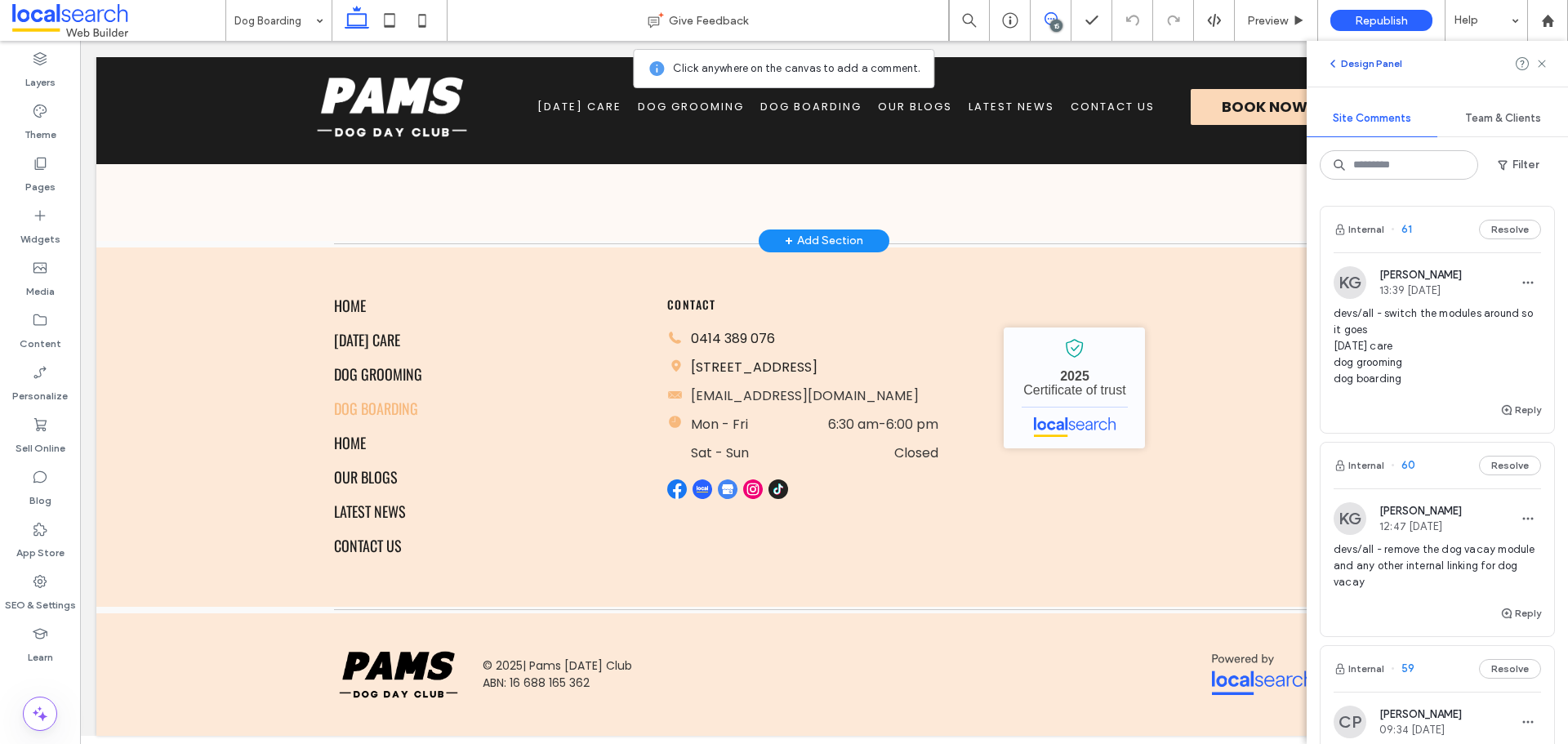
click at [1335, 64] on icon "button" at bounding box center [1333, 64] width 13 height 13
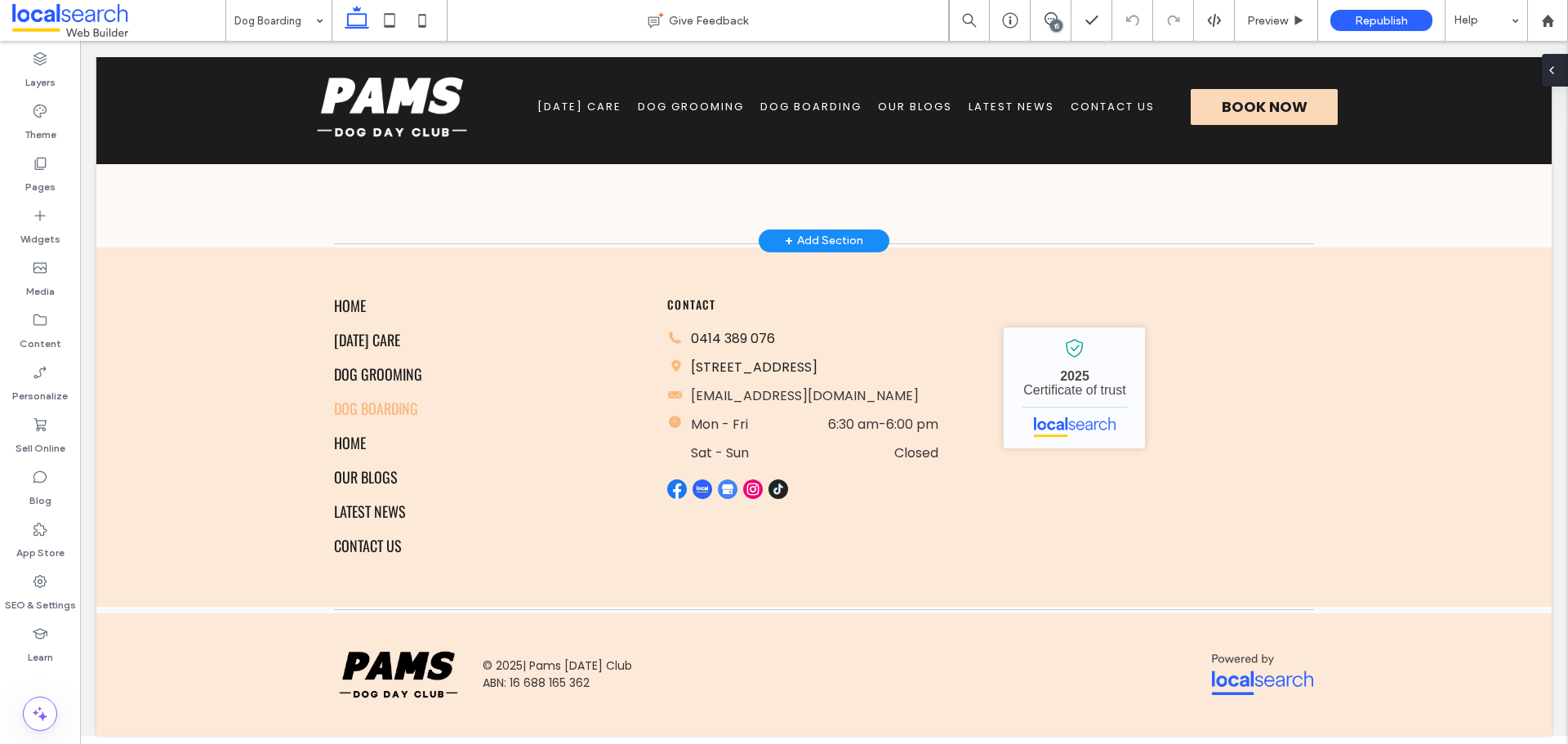
click at [1567, 71] on div at bounding box center [1555, 70] width 26 height 32
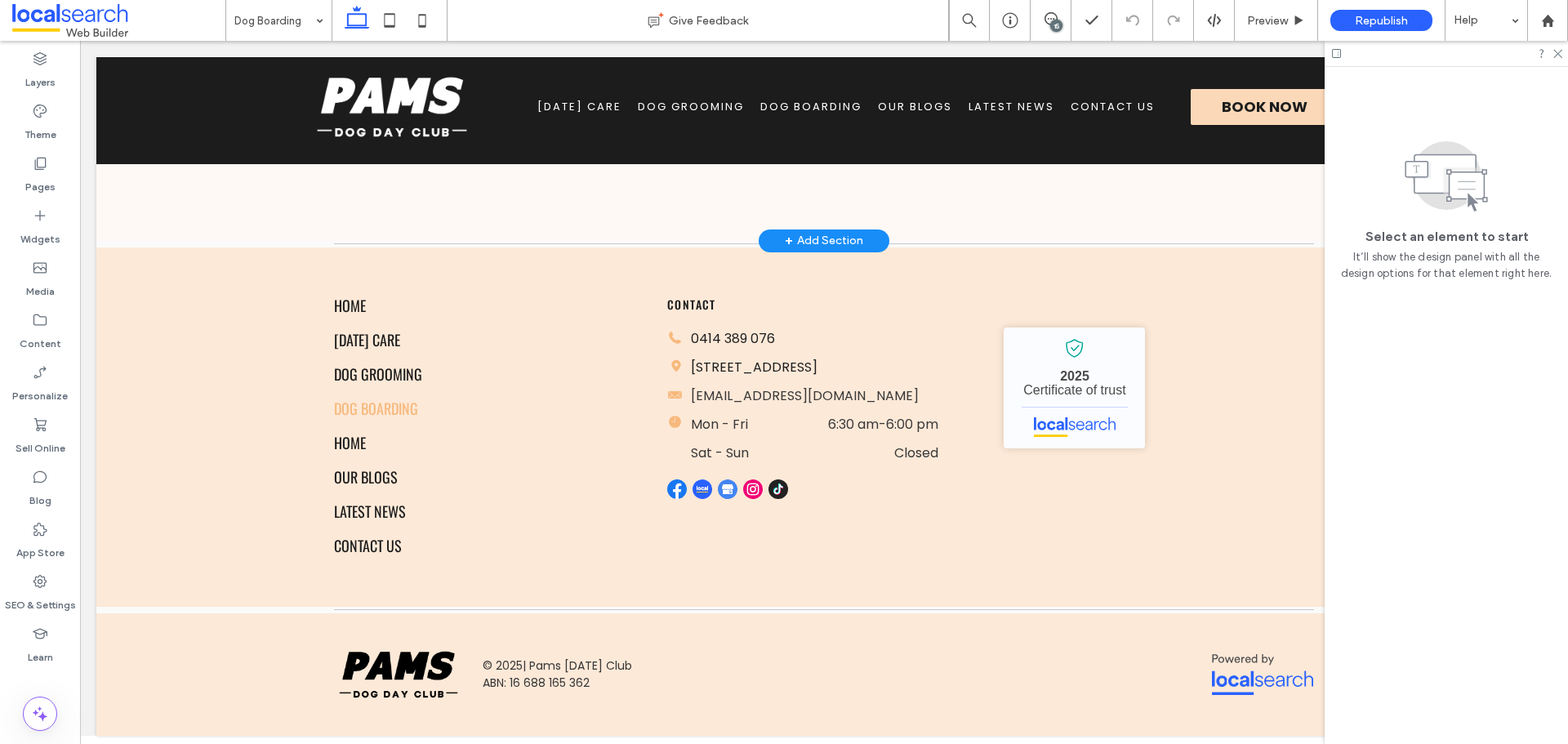
click at [1341, 53] on icon at bounding box center [1336, 53] width 12 height 12
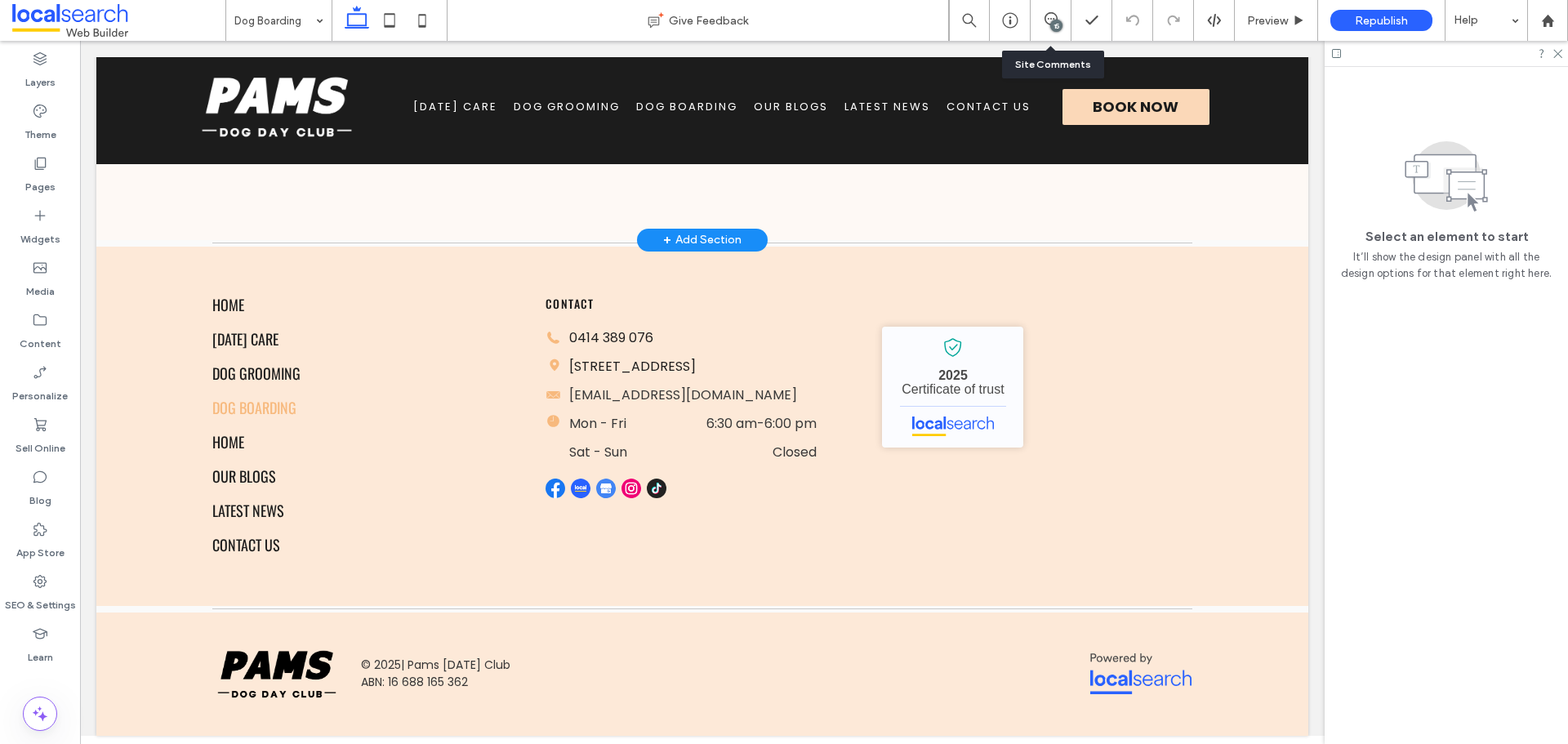
click at [1065, 27] on div "15" at bounding box center [1050, 20] width 40 height 17
click at [1056, 18] on use at bounding box center [1050, 18] width 13 height 13
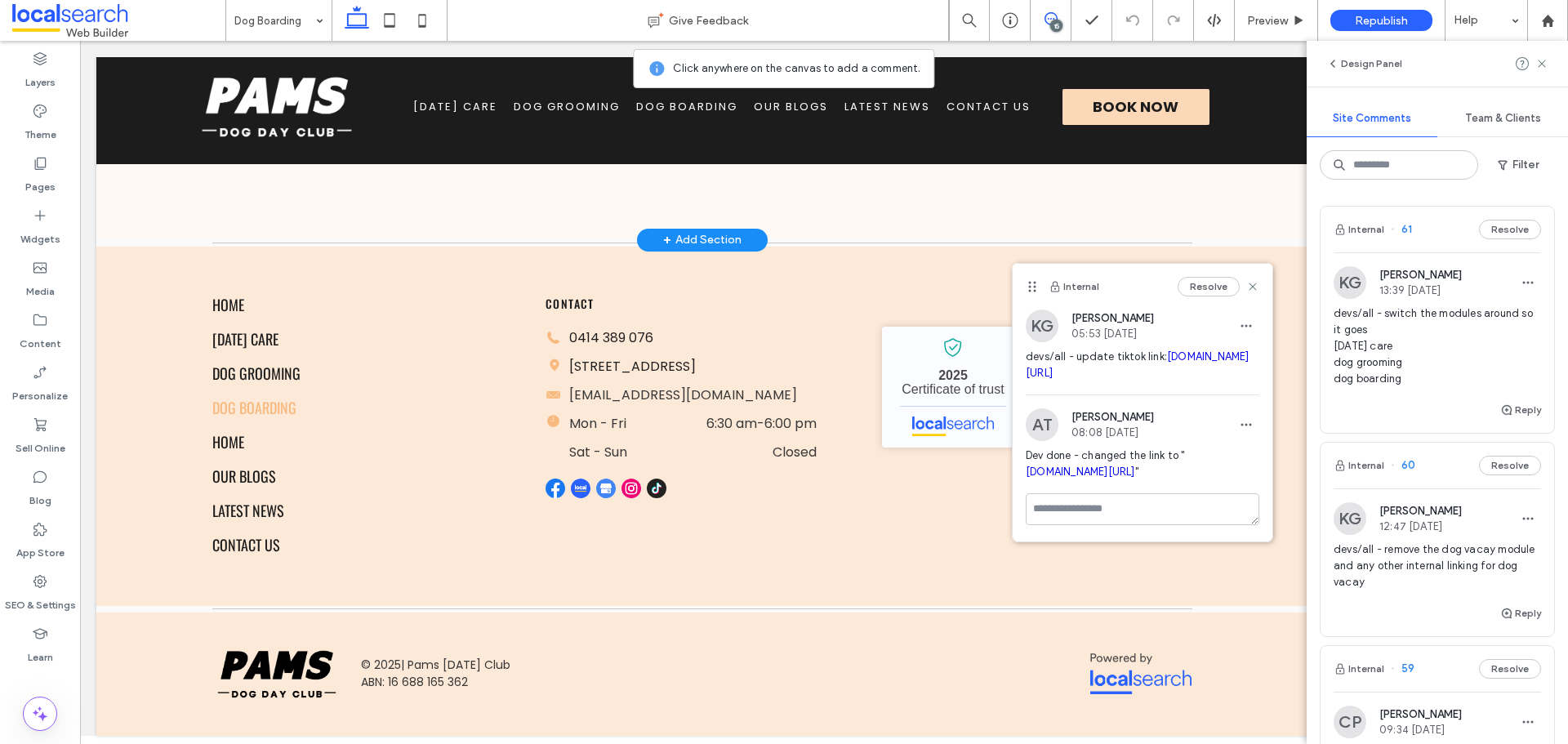
drag, startPoint x: 723, startPoint y: 377, endPoint x: 1033, endPoint y: 287, distance: 322.8
click at [1033, 287] on icon at bounding box center [1032, 286] width 13 height 13
click at [1541, 58] on icon at bounding box center [1542, 64] width 13 height 13
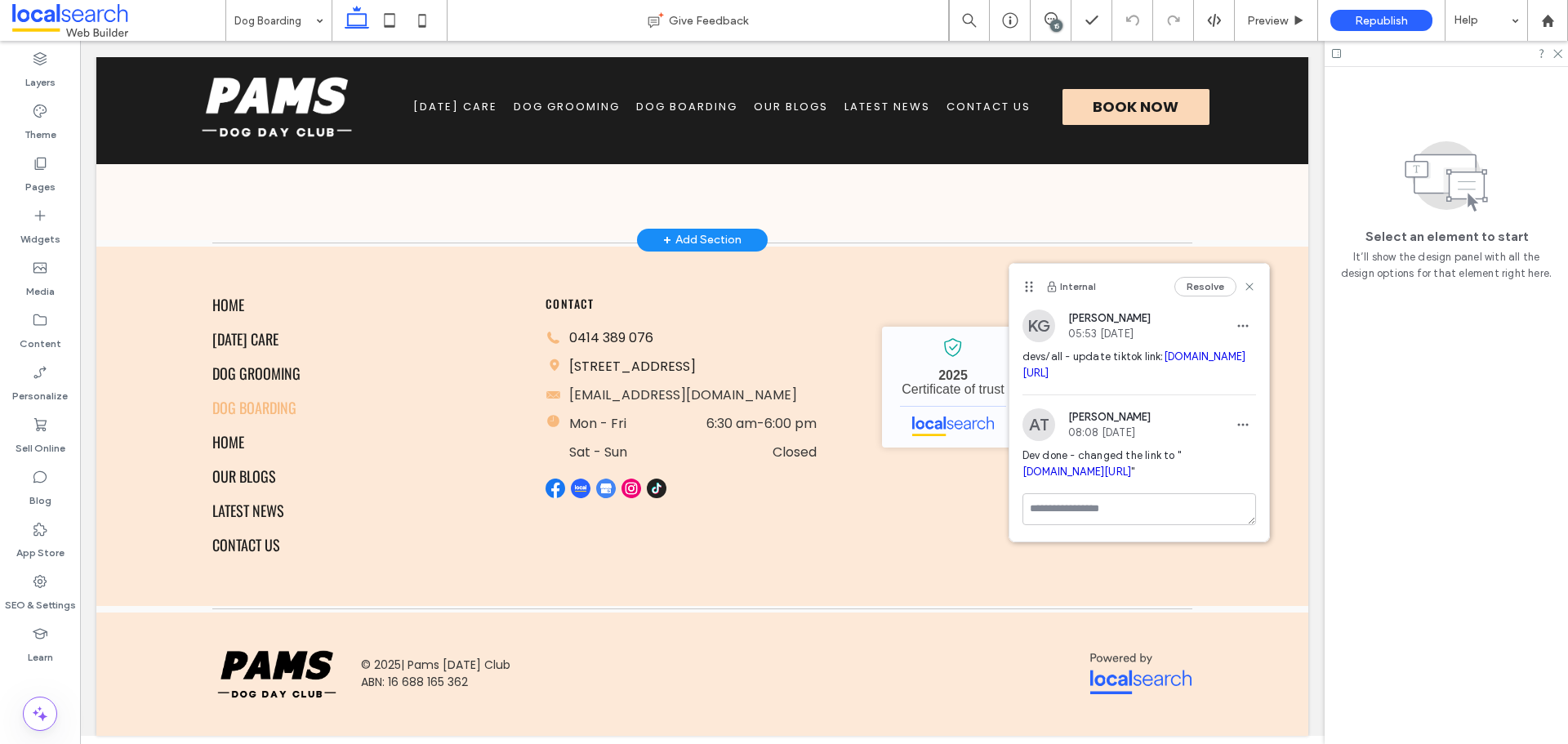
click at [1560, 58] on div at bounding box center [1446, 53] width 243 height 25
click at [1558, 52] on icon at bounding box center [1557, 52] width 10 height 10
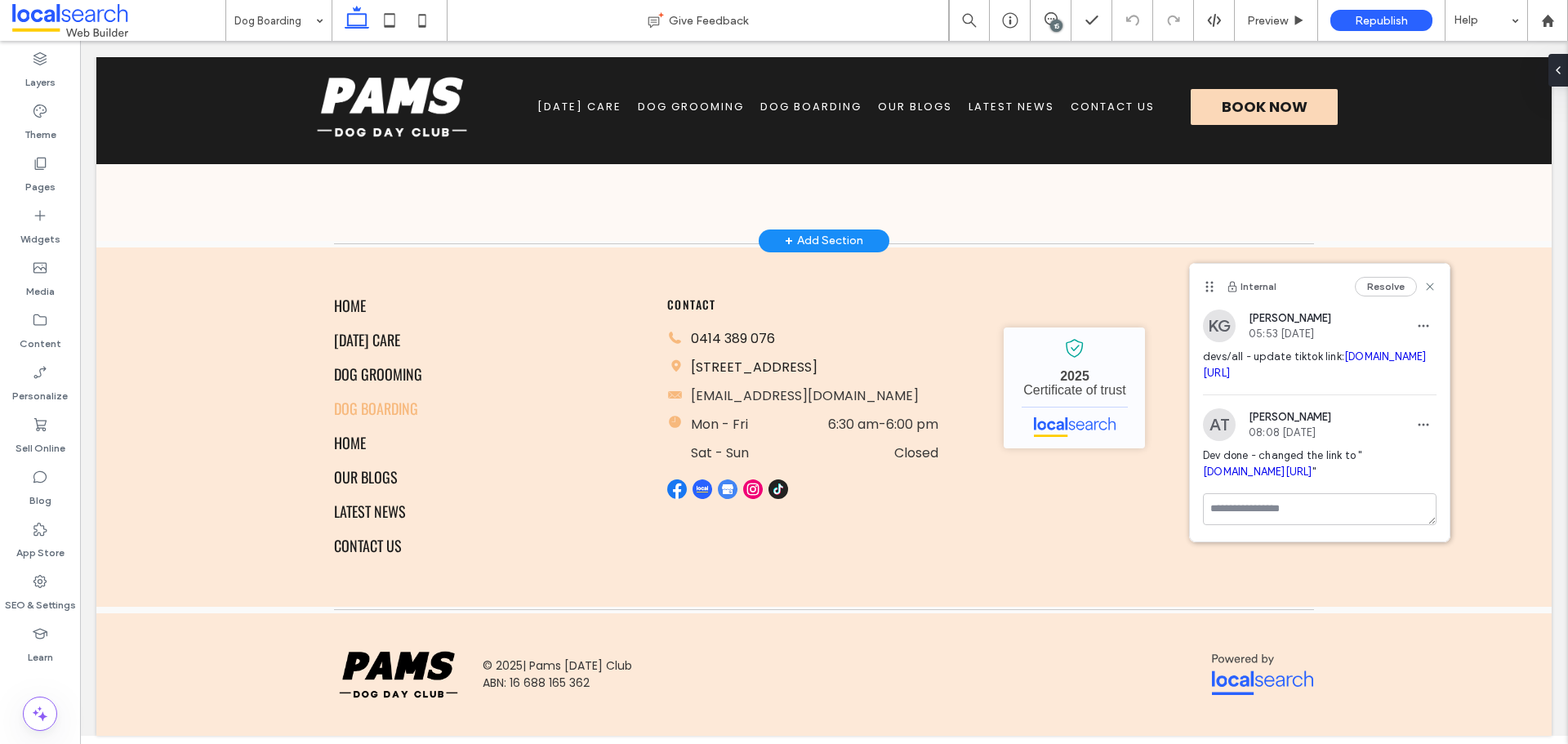
drag, startPoint x: 1024, startPoint y: 281, endPoint x: 1204, endPoint y: 280, distance: 180.0
click at [1204, 280] on icon at bounding box center [1209, 286] width 13 height 13
click at [1432, 283] on icon at bounding box center [1429, 285] width 13 height 13
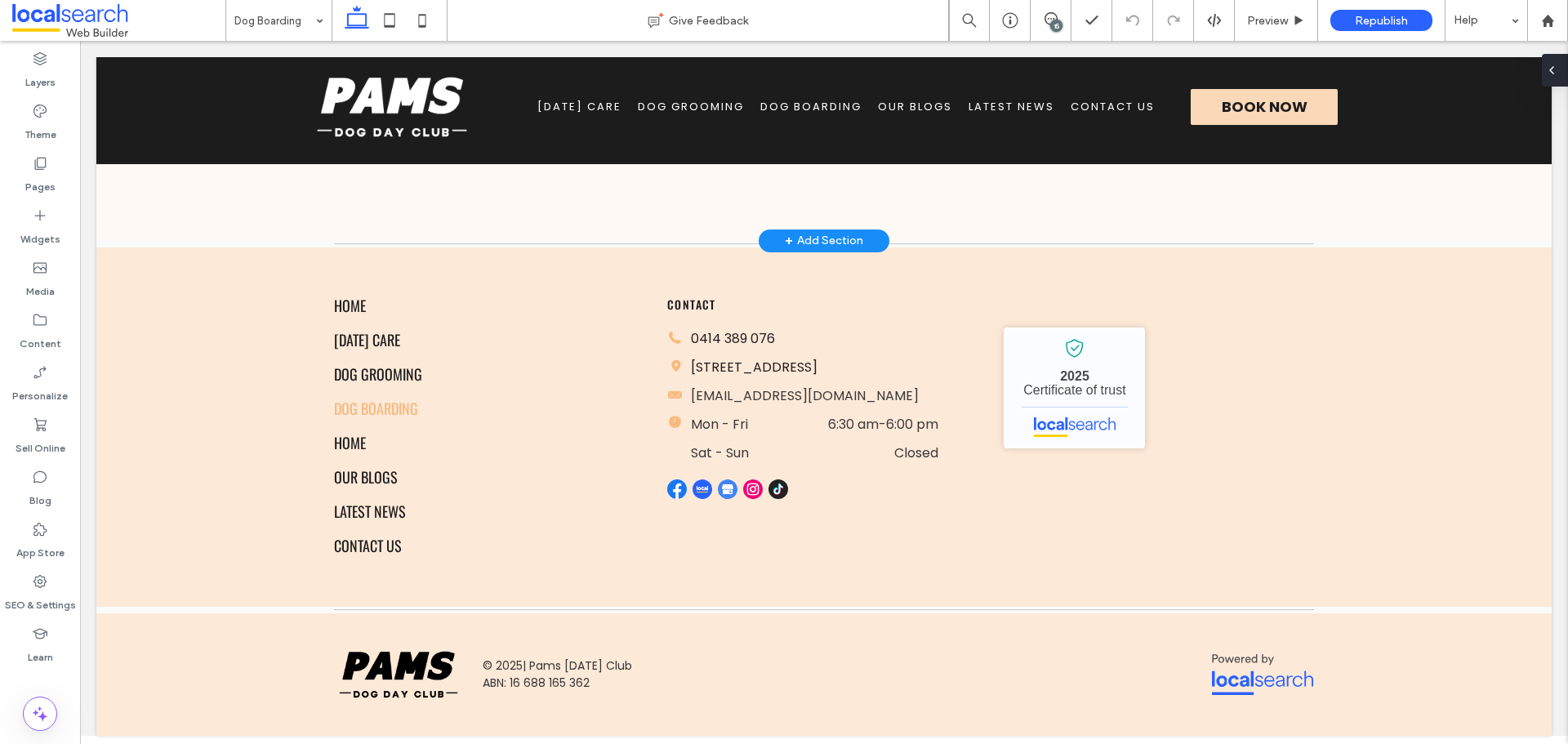
click at [1564, 67] on div at bounding box center [1555, 70] width 26 height 32
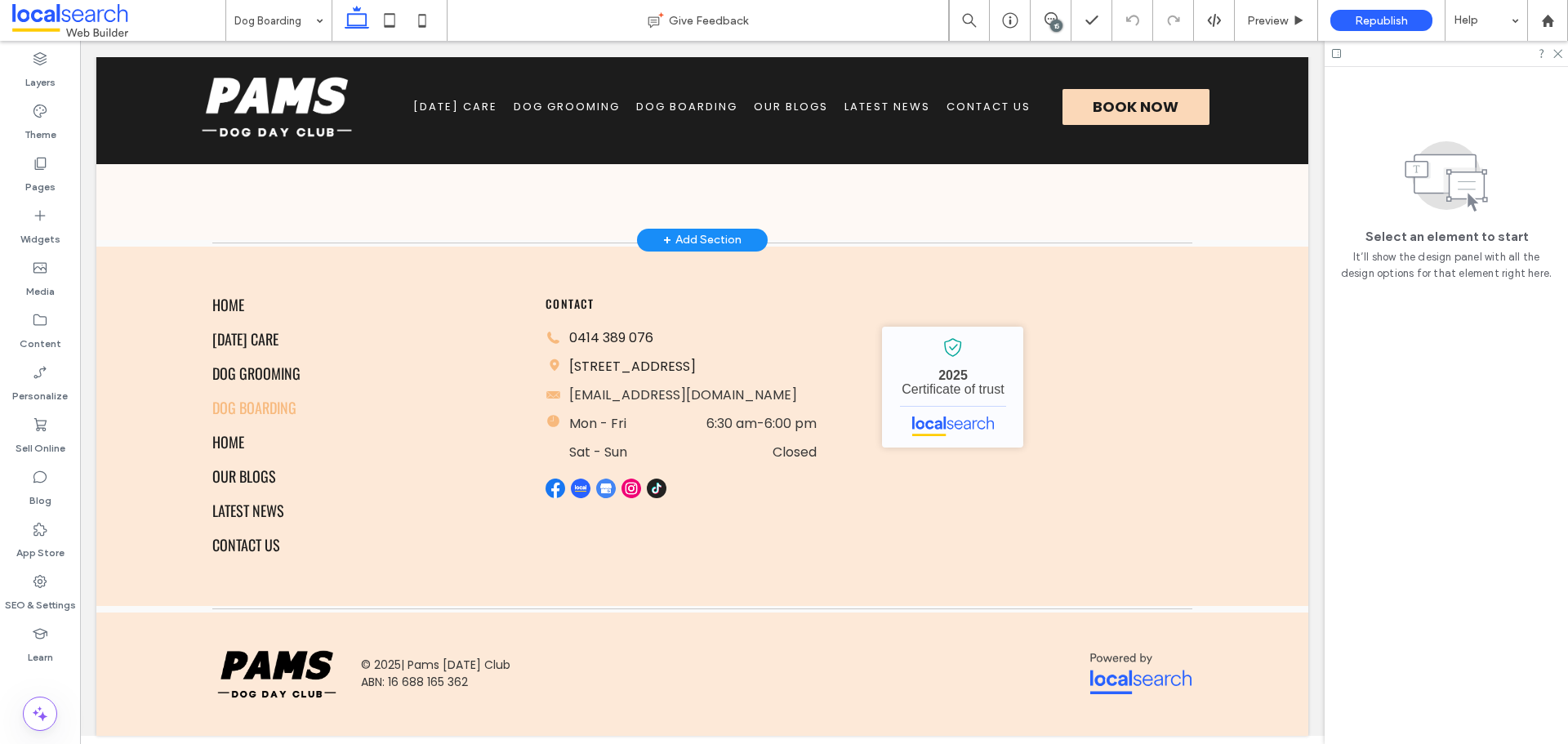
drag, startPoint x: 1555, startPoint y: 51, endPoint x: 1502, endPoint y: 208, distance: 165.7
click at [1554, 51] on icon at bounding box center [1557, 52] width 10 height 10
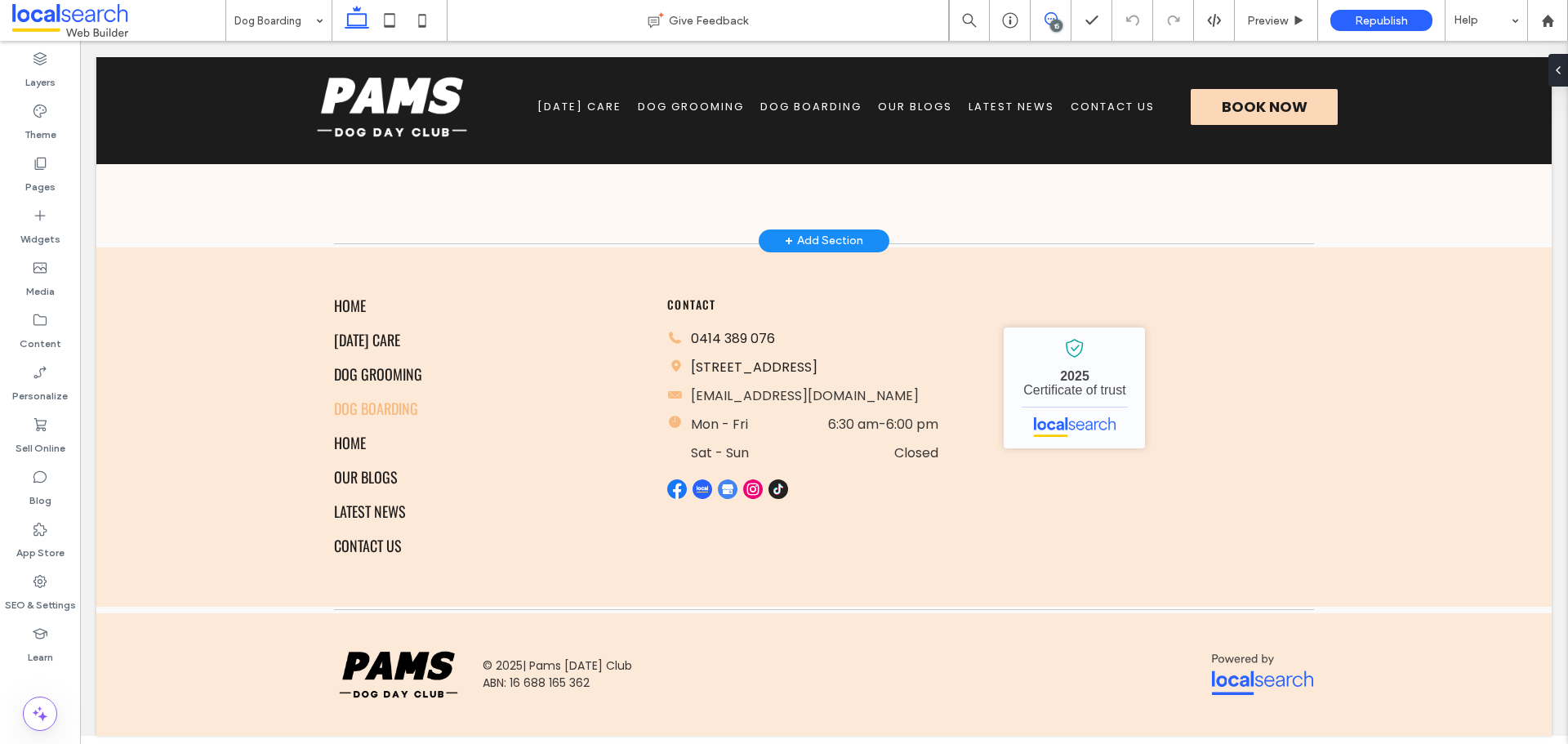
click at [1059, 19] on span at bounding box center [1050, 18] width 40 height 13
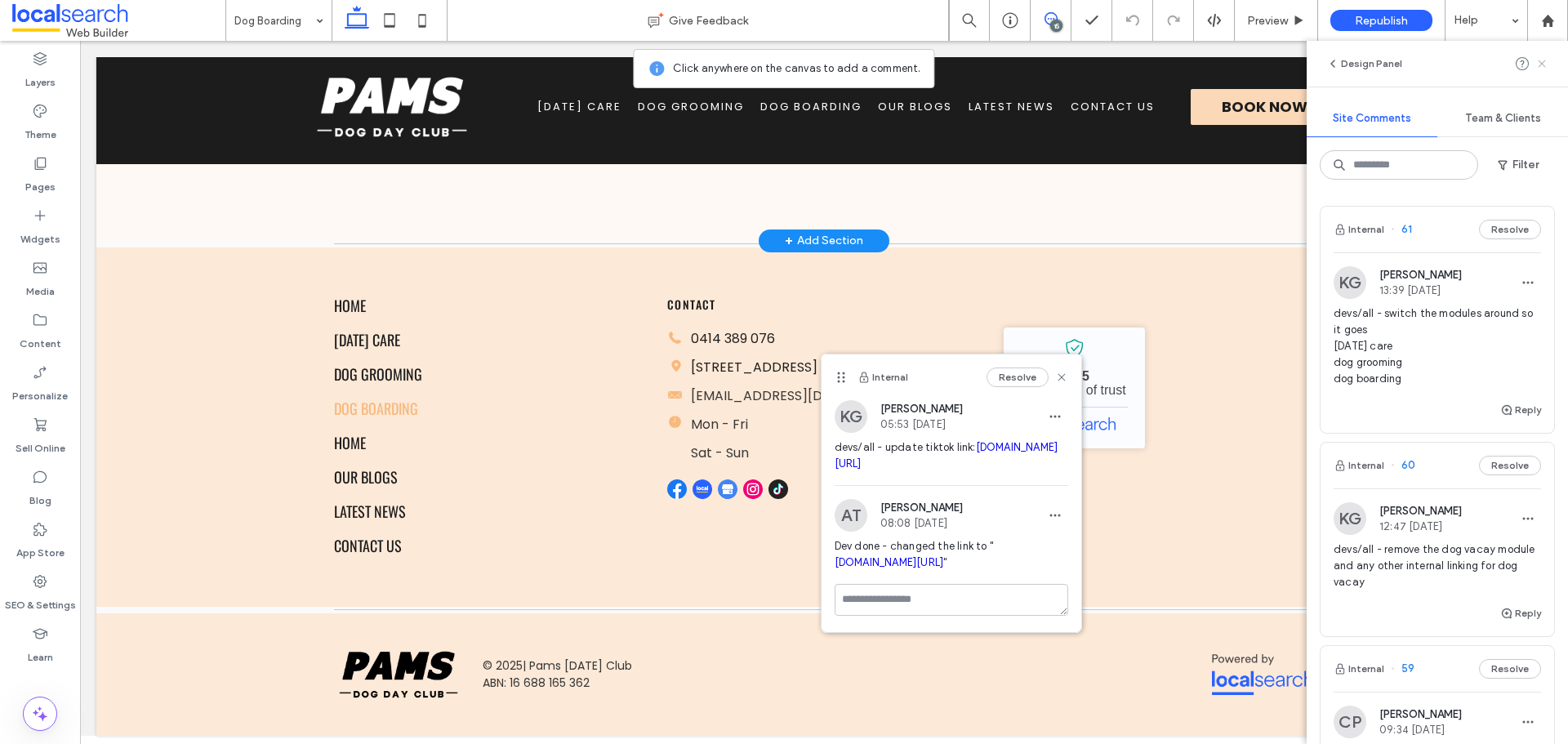
click at [1544, 64] on use at bounding box center [1541, 63] width 7 height 7
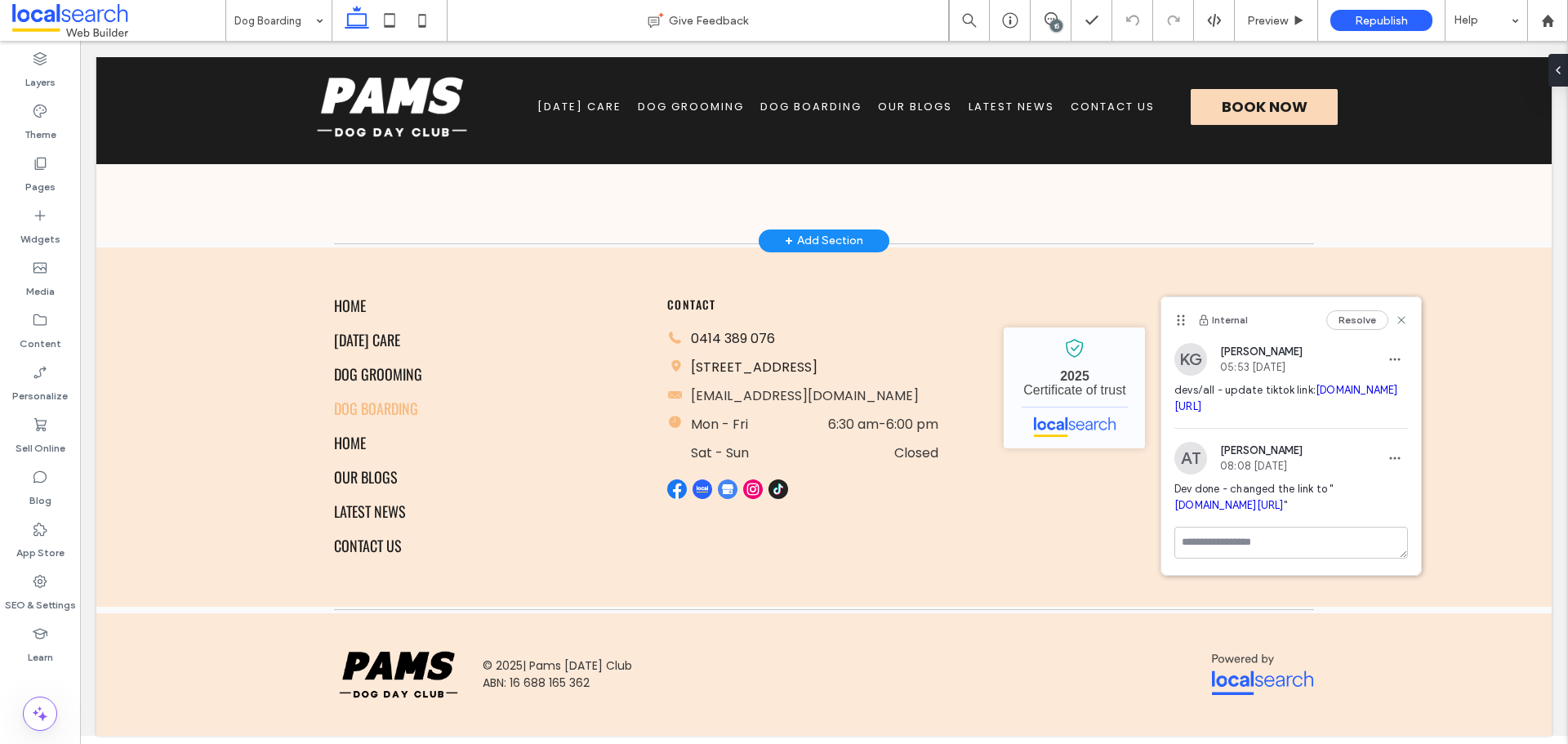
drag, startPoint x: 838, startPoint y: 375, endPoint x: 1178, endPoint y: 315, distance: 345.3
click at [1178, 315] on icon at bounding box center [1180, 320] width 13 height 13
click at [1055, 22] on div "15" at bounding box center [1056, 25] width 12 height 12
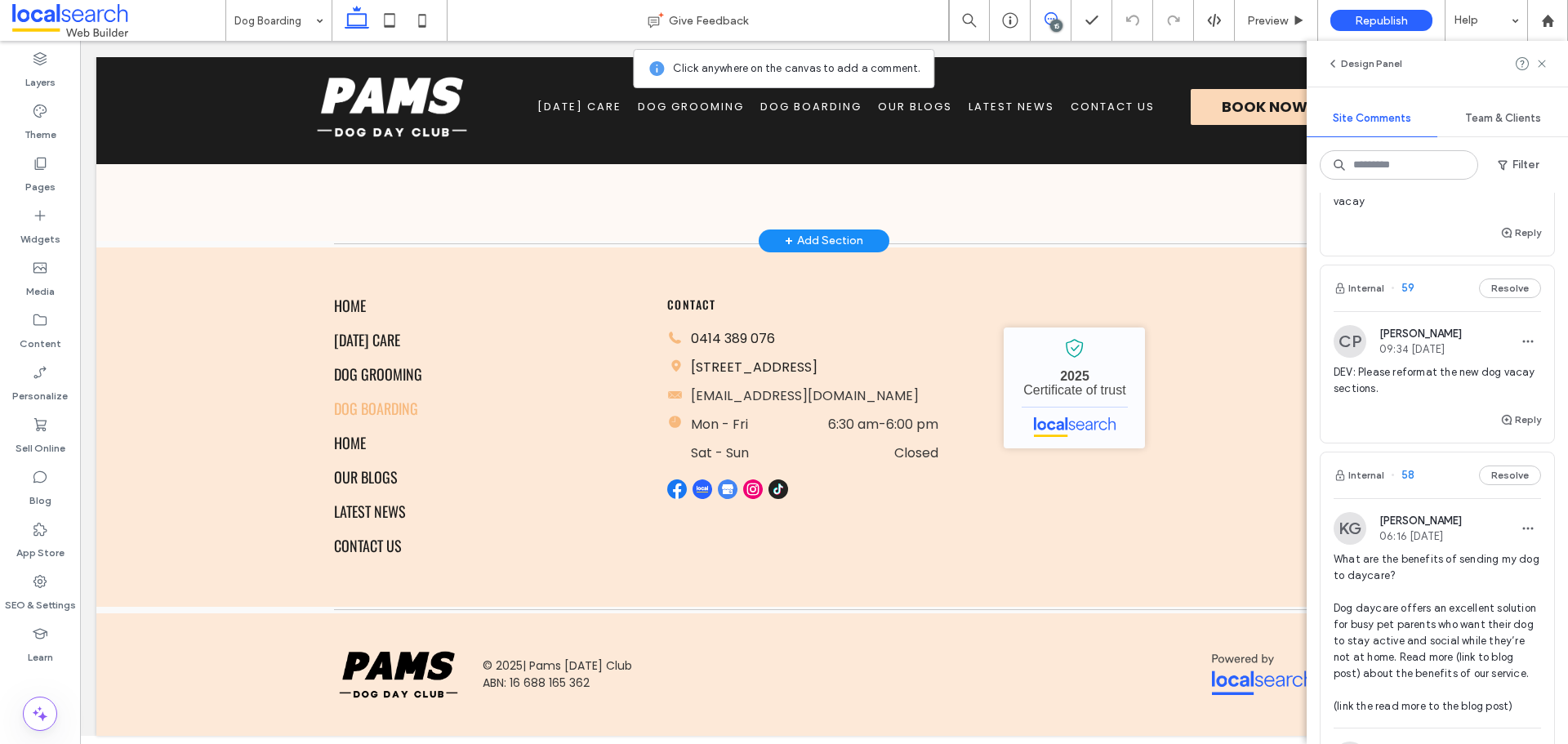
scroll to position [408, 0]
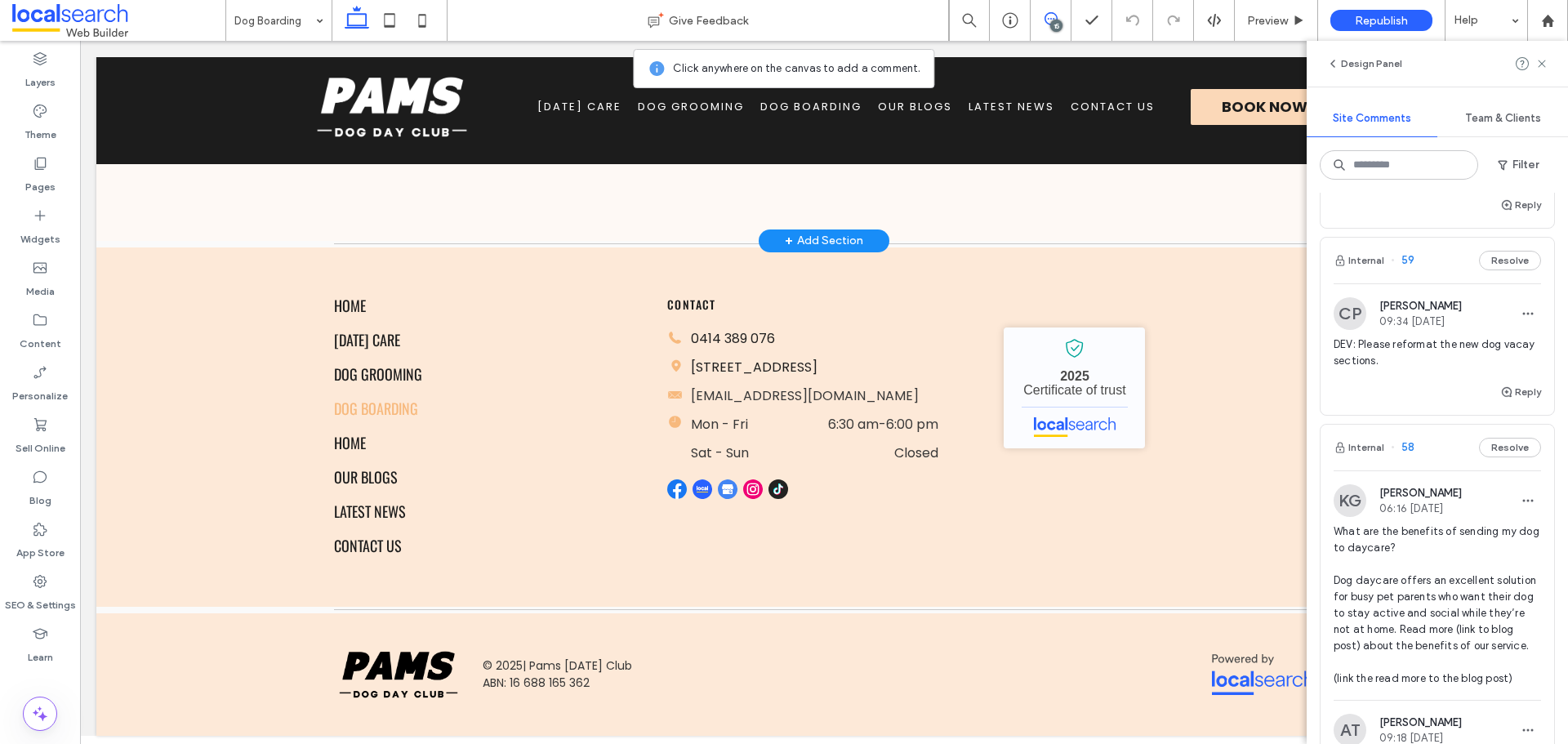
click at [1427, 369] on div "DEV: Please reformat the new dog vacay sections." at bounding box center [1437, 359] width 207 height 45
click at [1051, 20] on icon at bounding box center [1050, 18] width 13 height 13
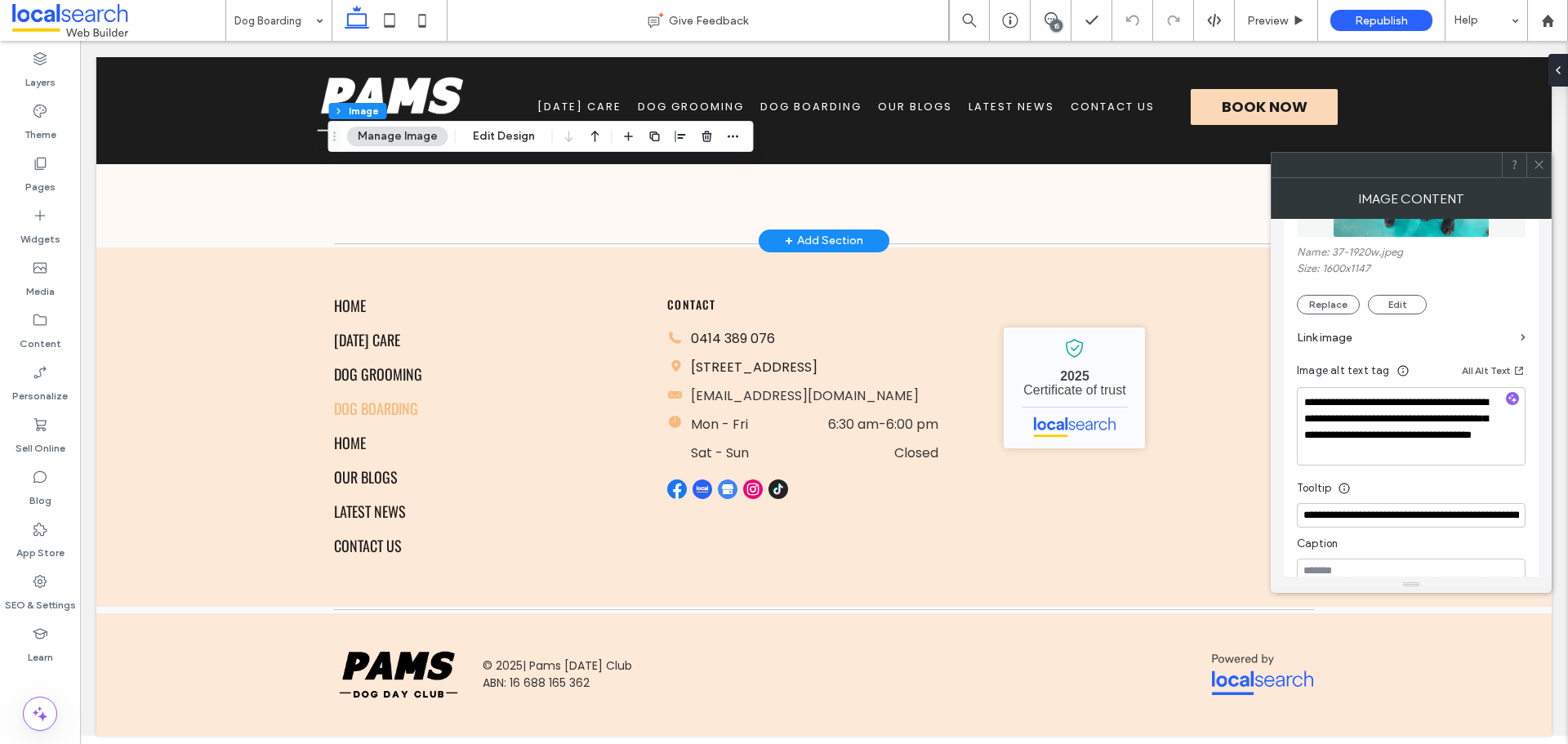
scroll to position [327, 0]
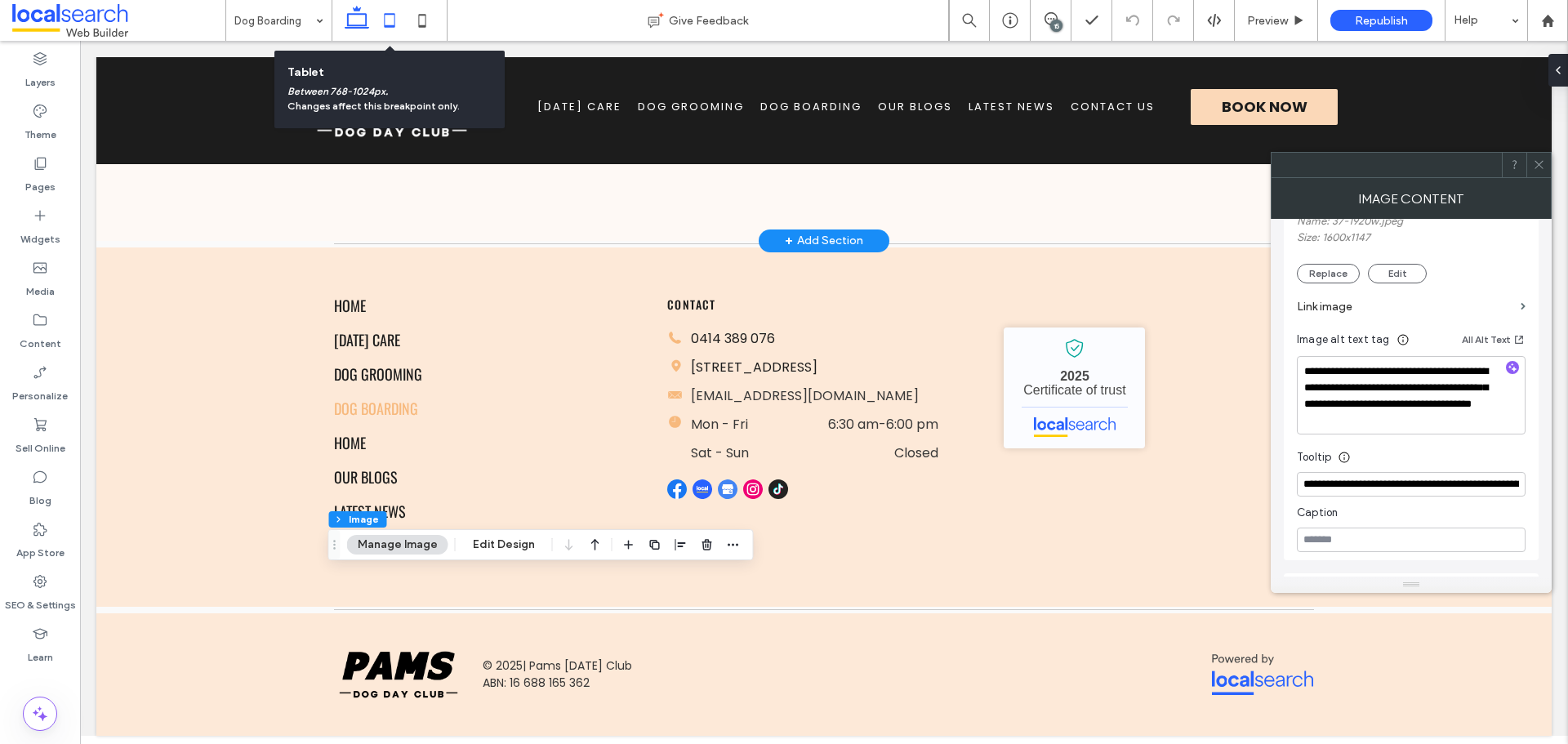
click at [400, 17] on icon at bounding box center [389, 20] width 32 height 32
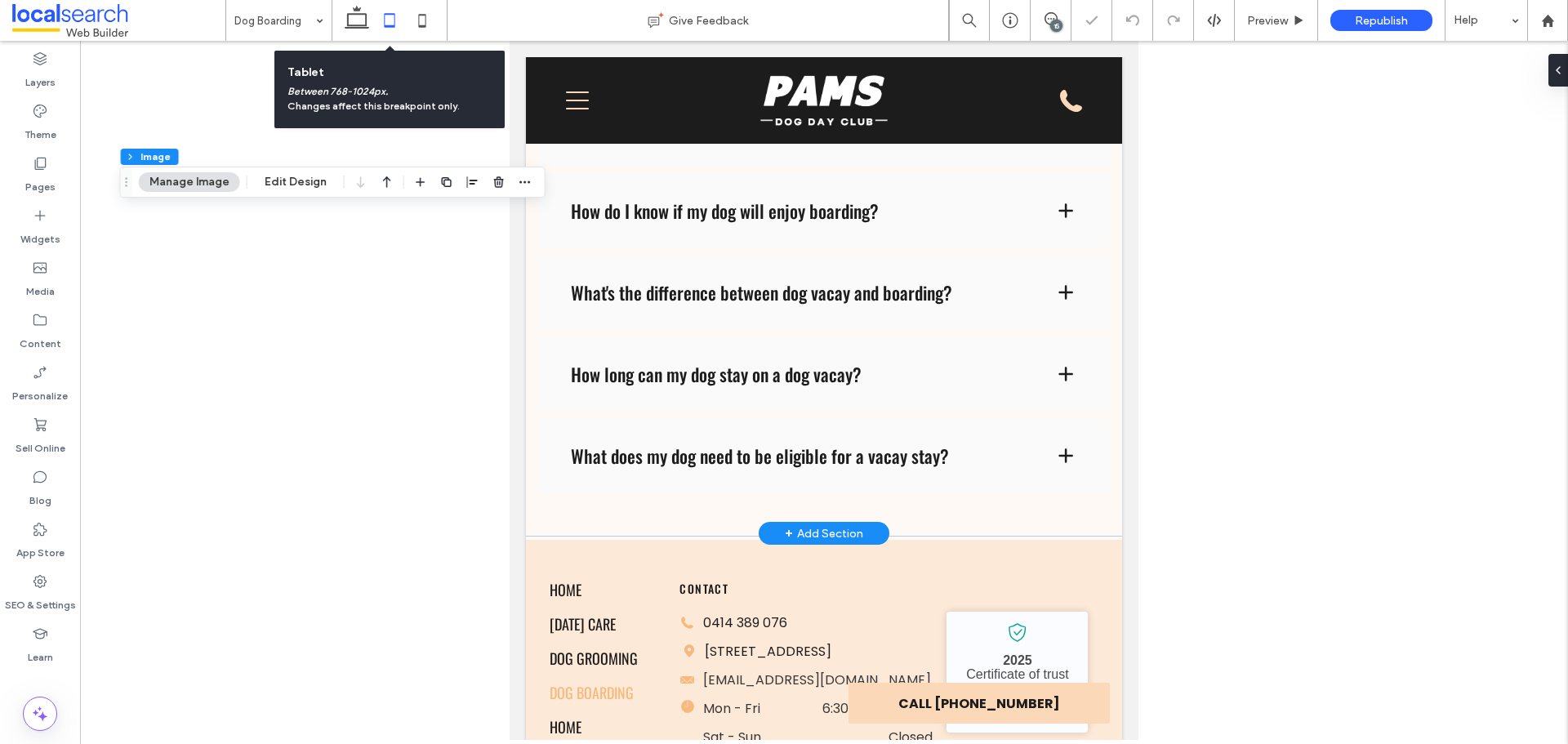
type input "***"
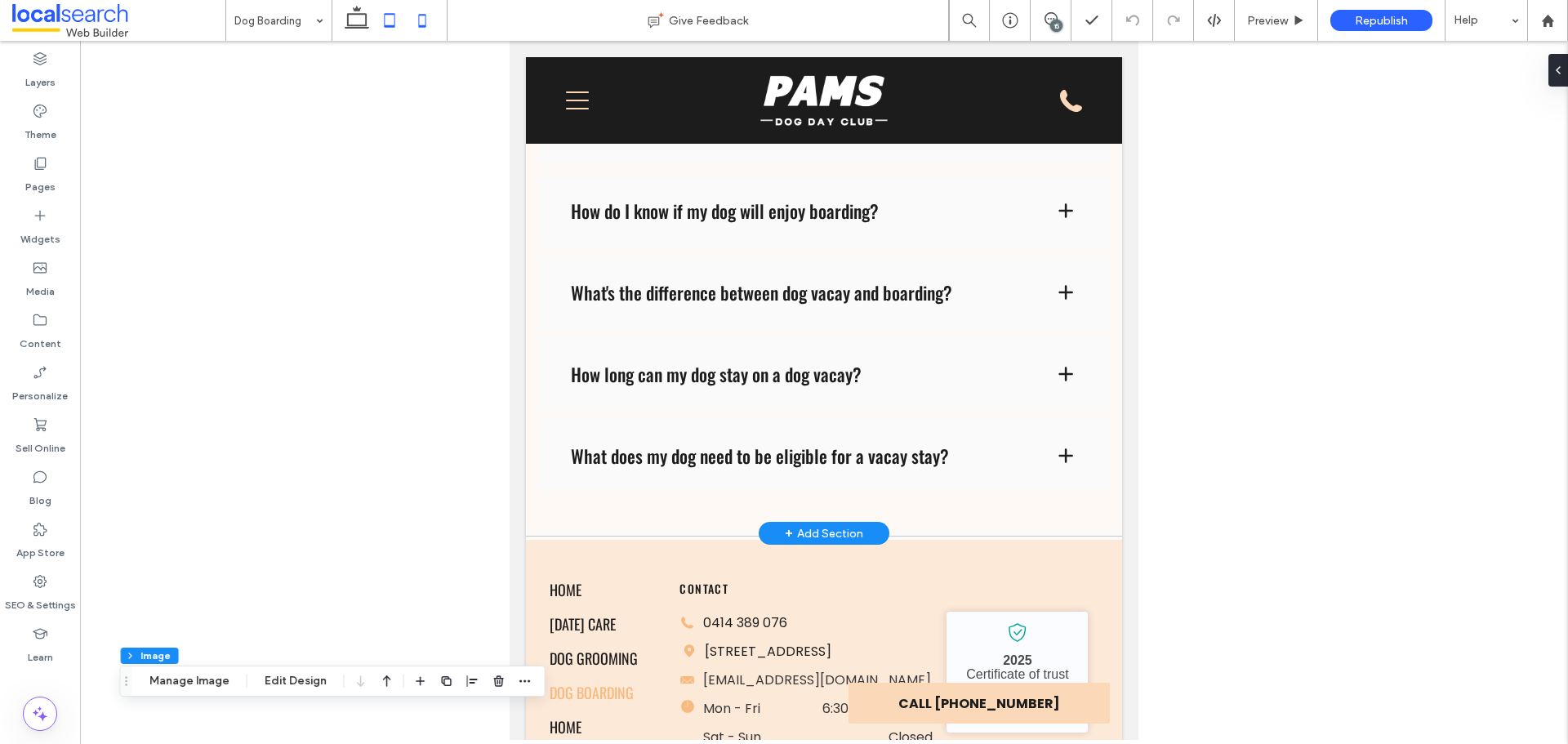
click at [418, 20] on icon at bounding box center [422, 20] width 32 height 32
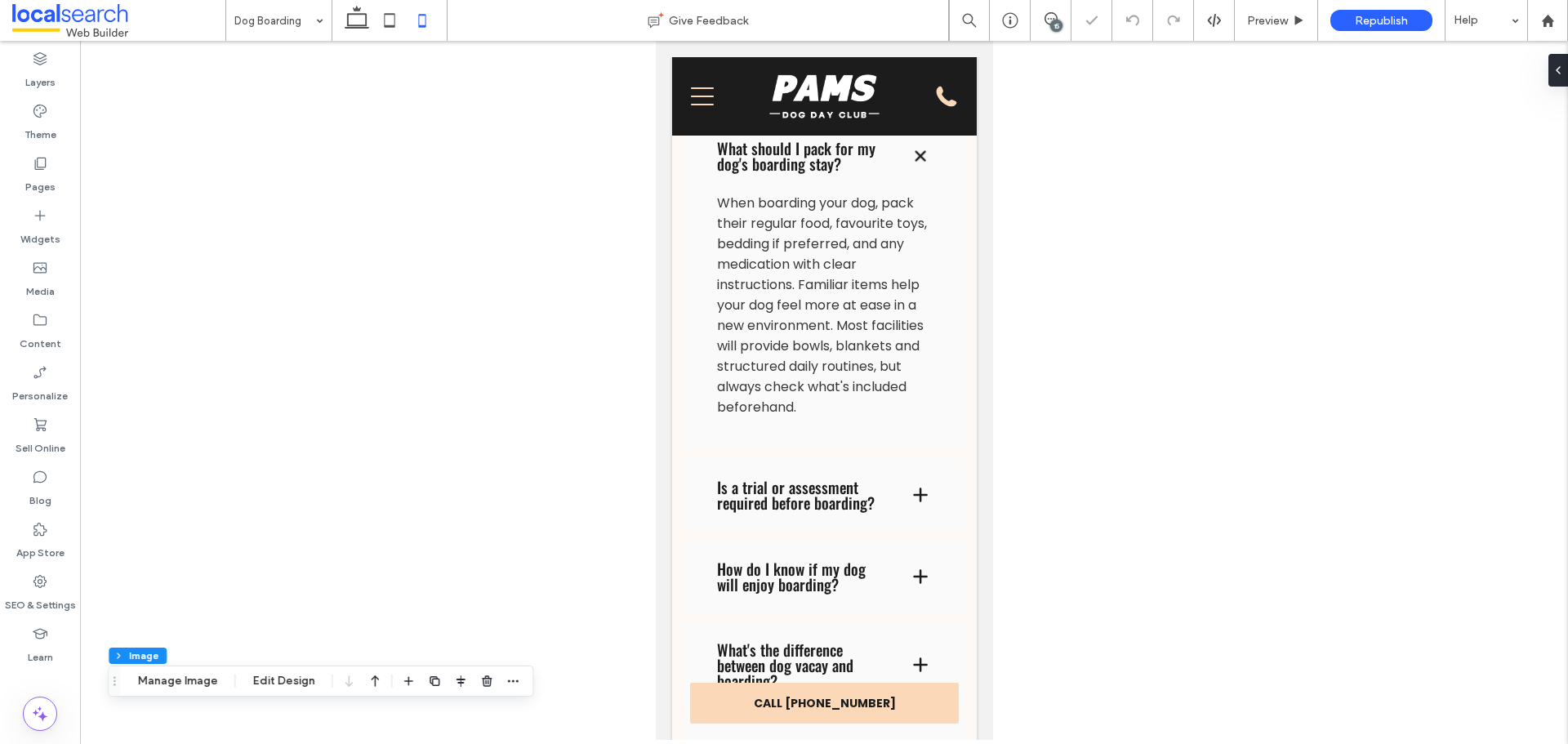
type input "***"
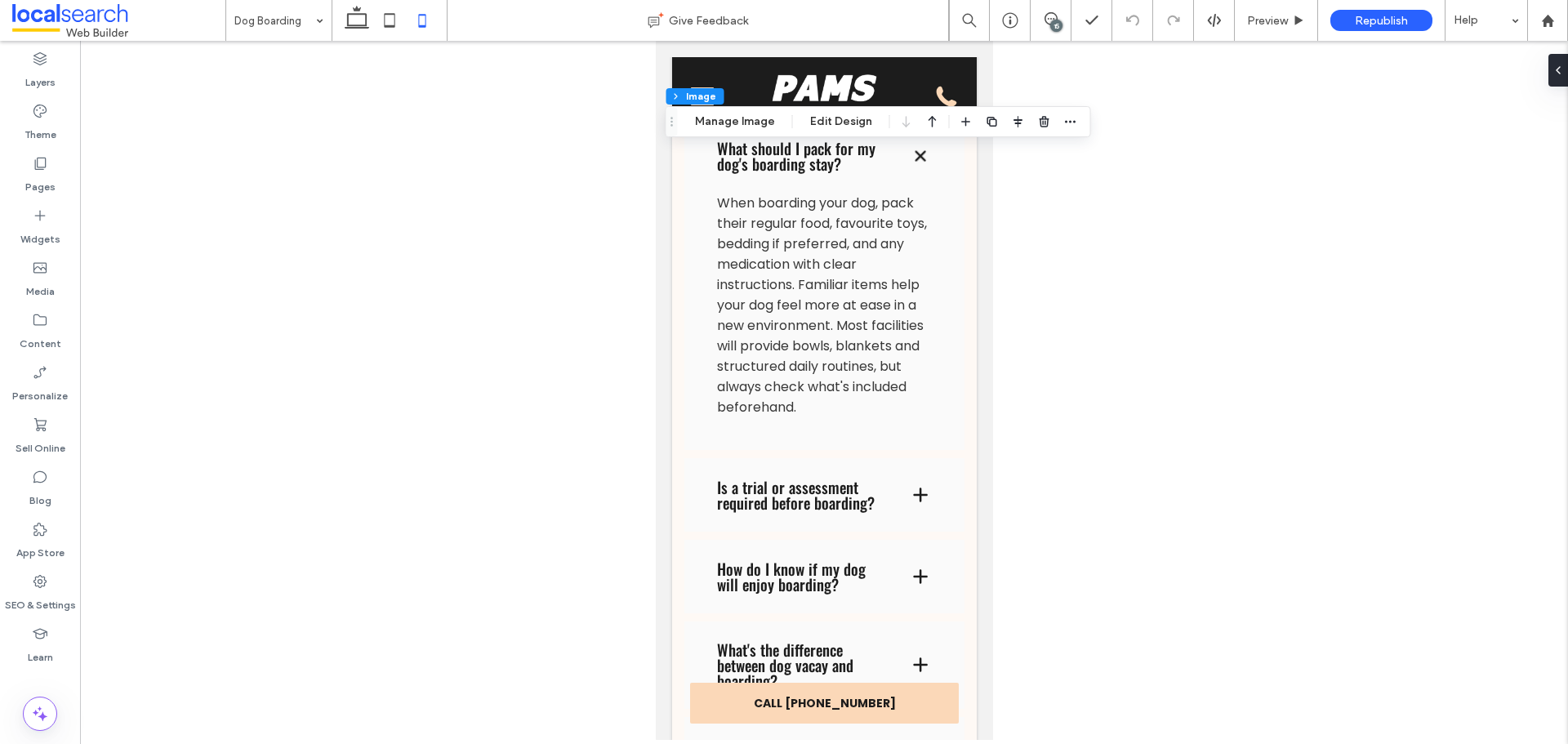
click at [1051, 26] on div "15" at bounding box center [1056, 25] width 12 height 12
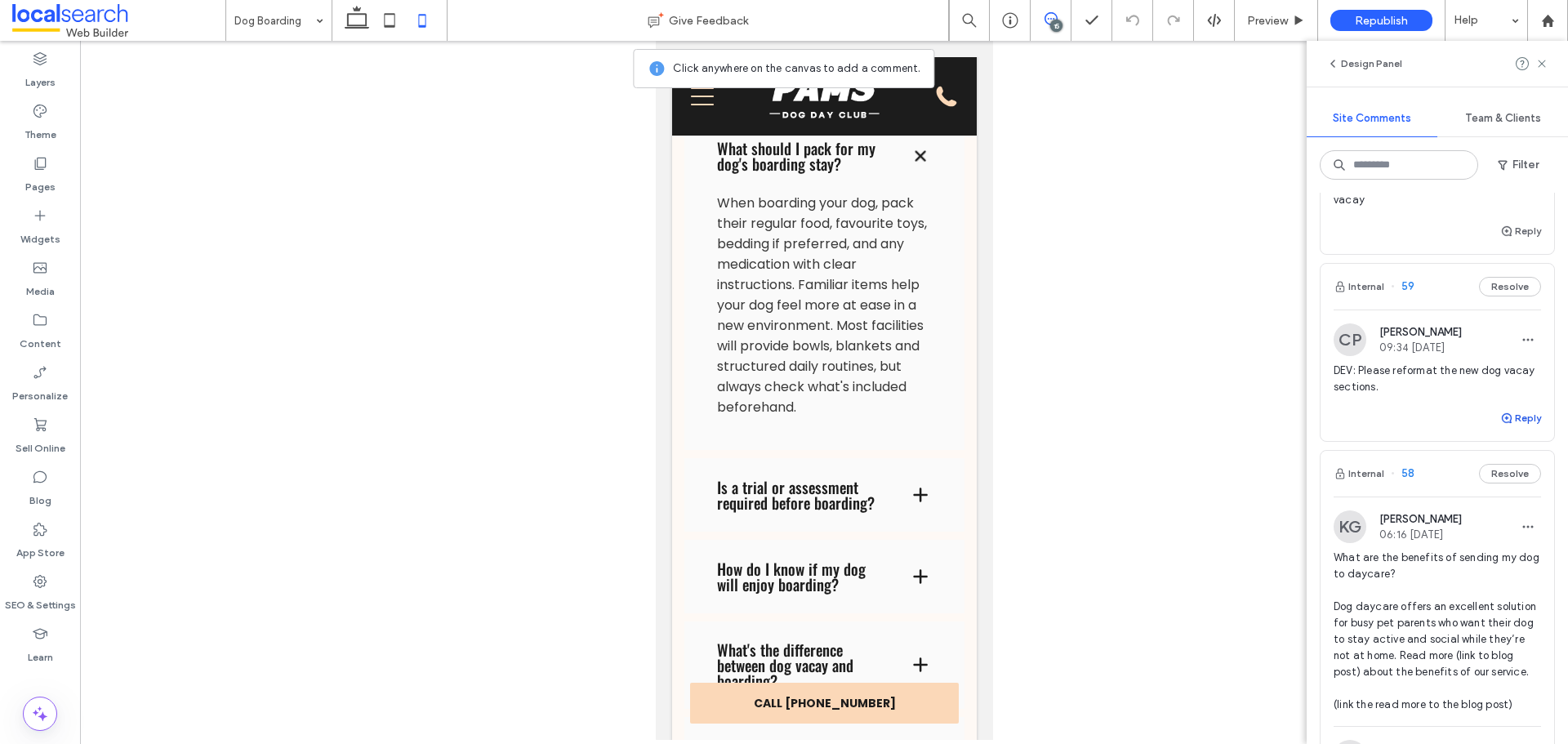
scroll to position [408, 0]
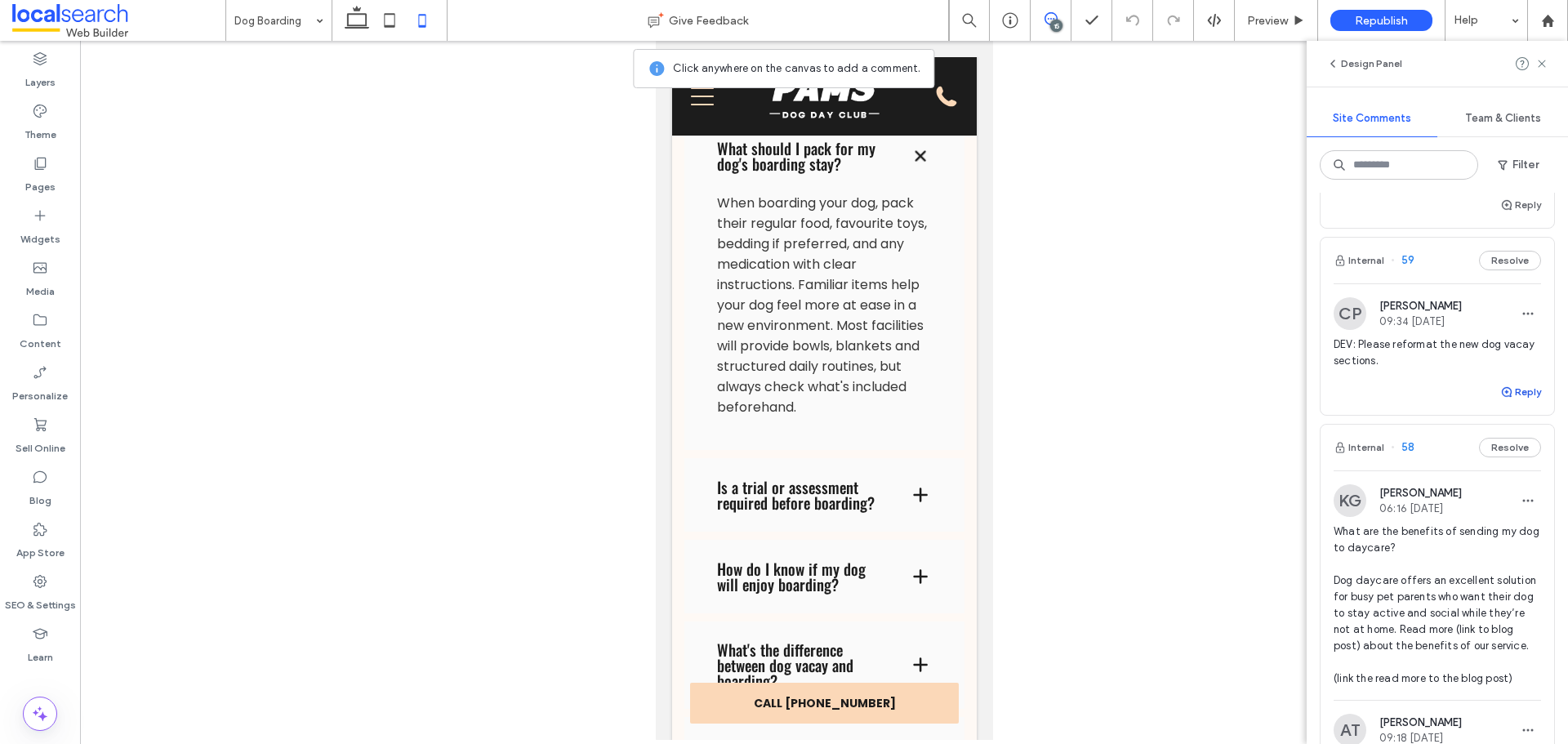
click at [1510, 396] on button "Reply" at bounding box center [1520, 392] width 41 height 19
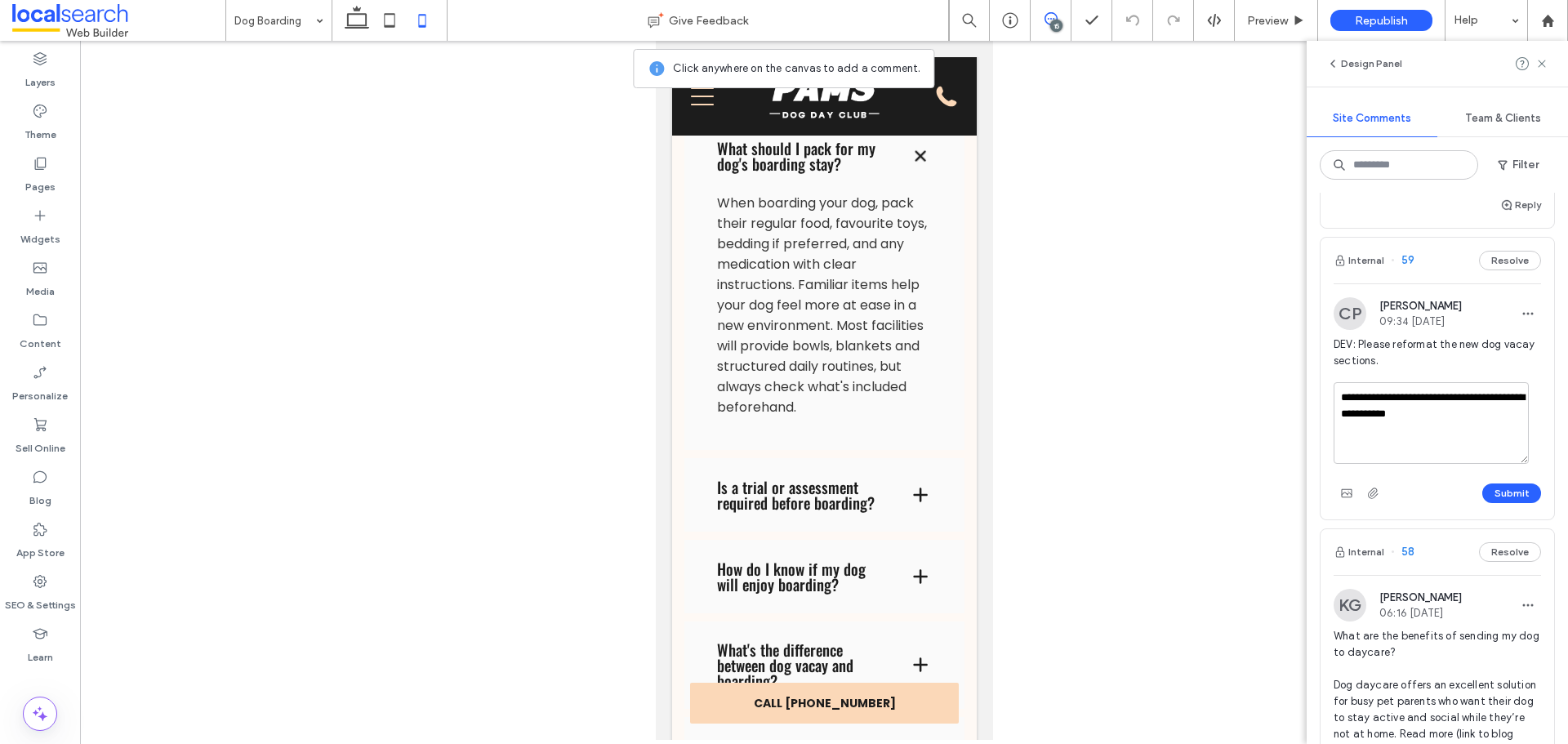
drag, startPoint x: 1420, startPoint y: 409, endPoint x: 1392, endPoint y: 400, distance: 29.4
click at [1392, 400] on textarea "**********" at bounding box center [1431, 423] width 195 height 82
type textarea "**********"
click at [1493, 490] on button "Submit" at bounding box center [1511, 493] width 58 height 19
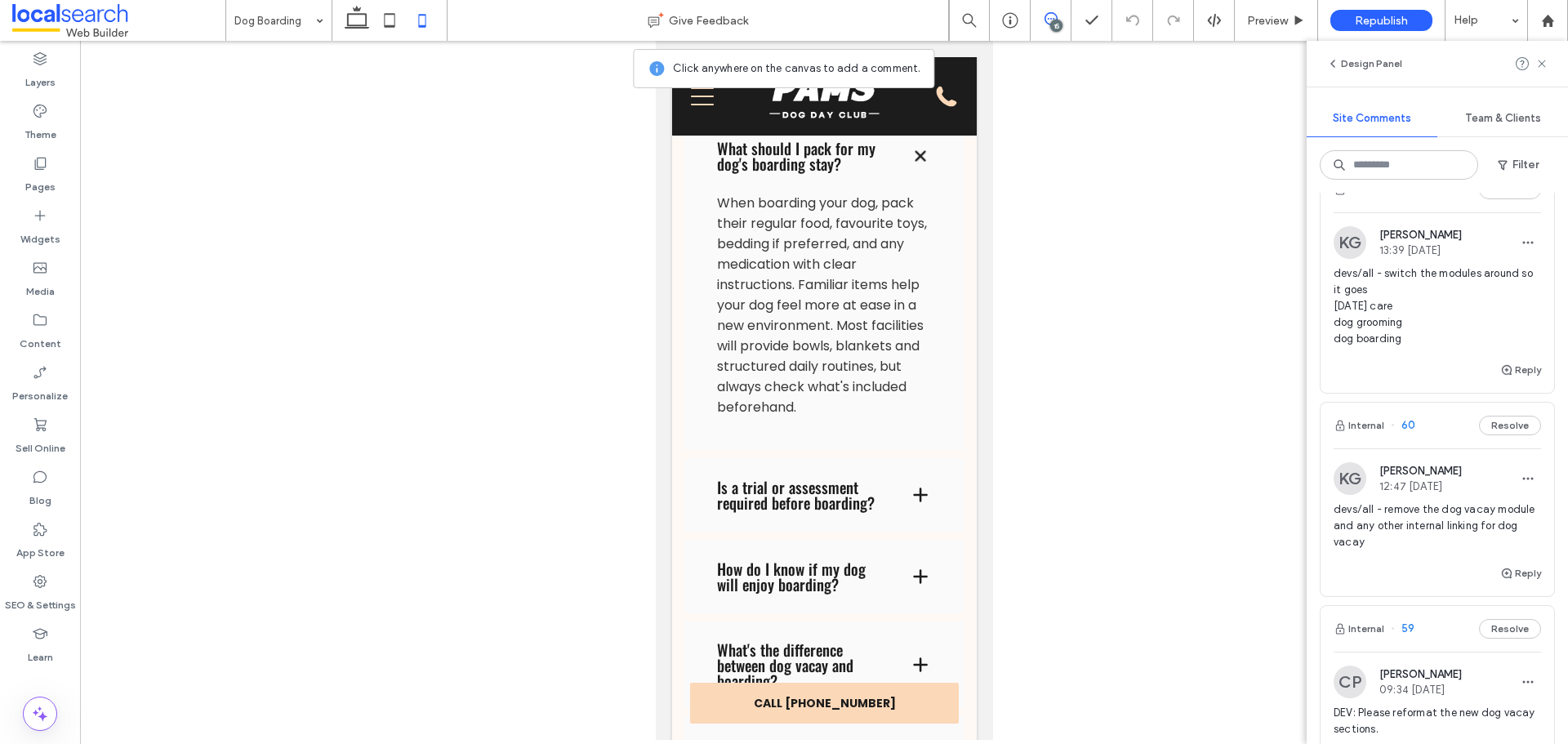
scroll to position [0, 0]
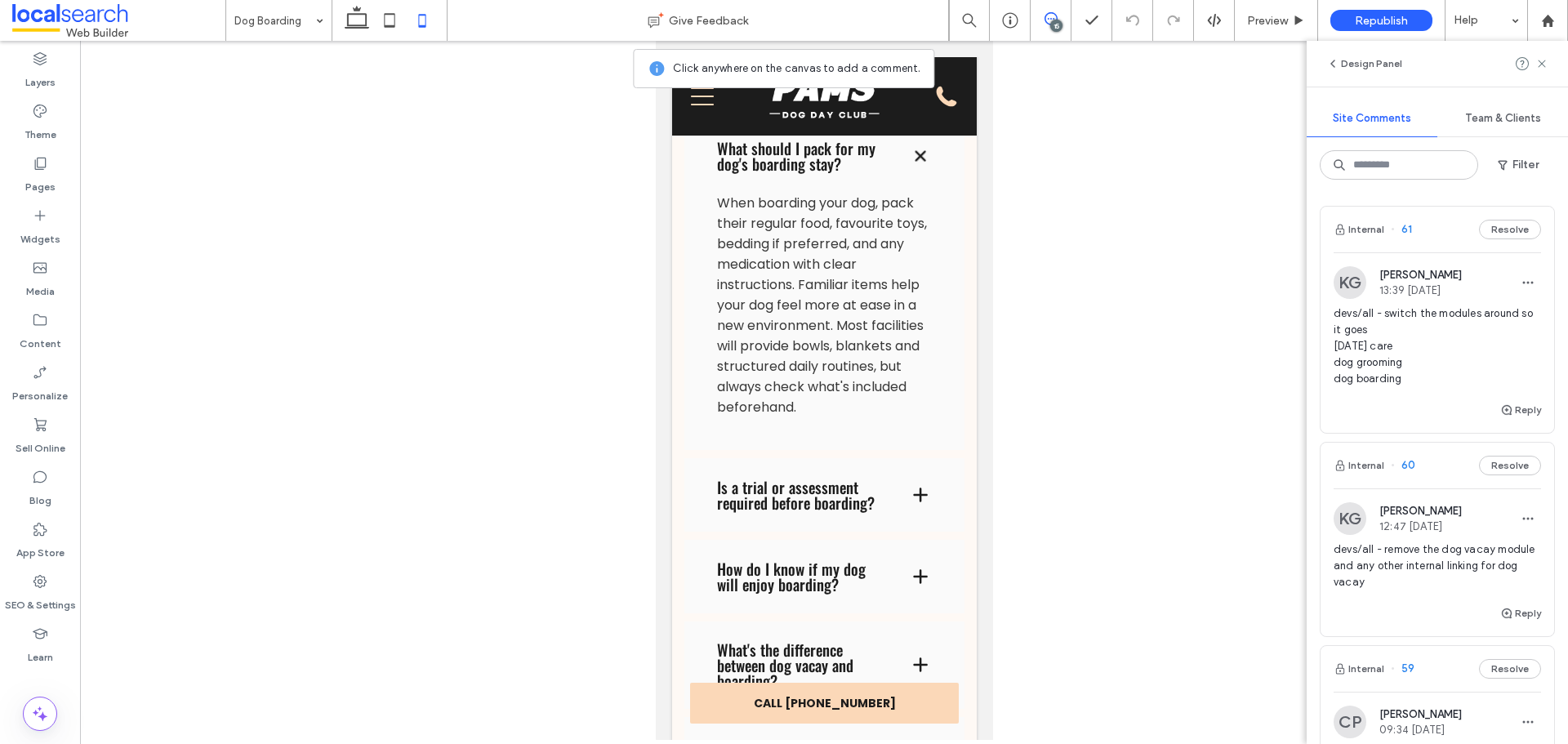
click at [1446, 559] on span "devs/all - remove the dog vacay module and any other internal linking for dog v…" at bounding box center [1437, 565] width 207 height 49
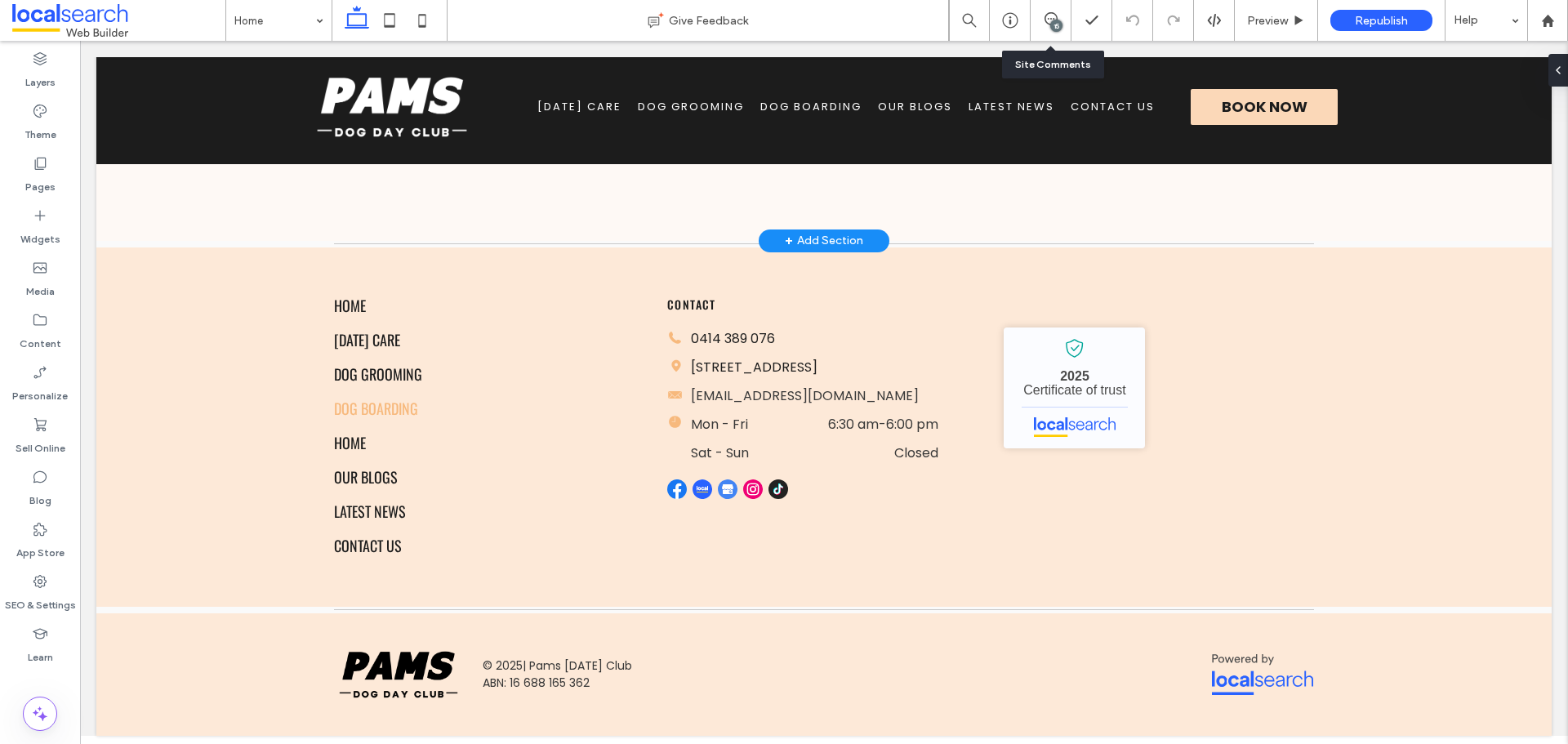
click at [1050, 24] on div "15" at bounding box center [1056, 25] width 12 height 12
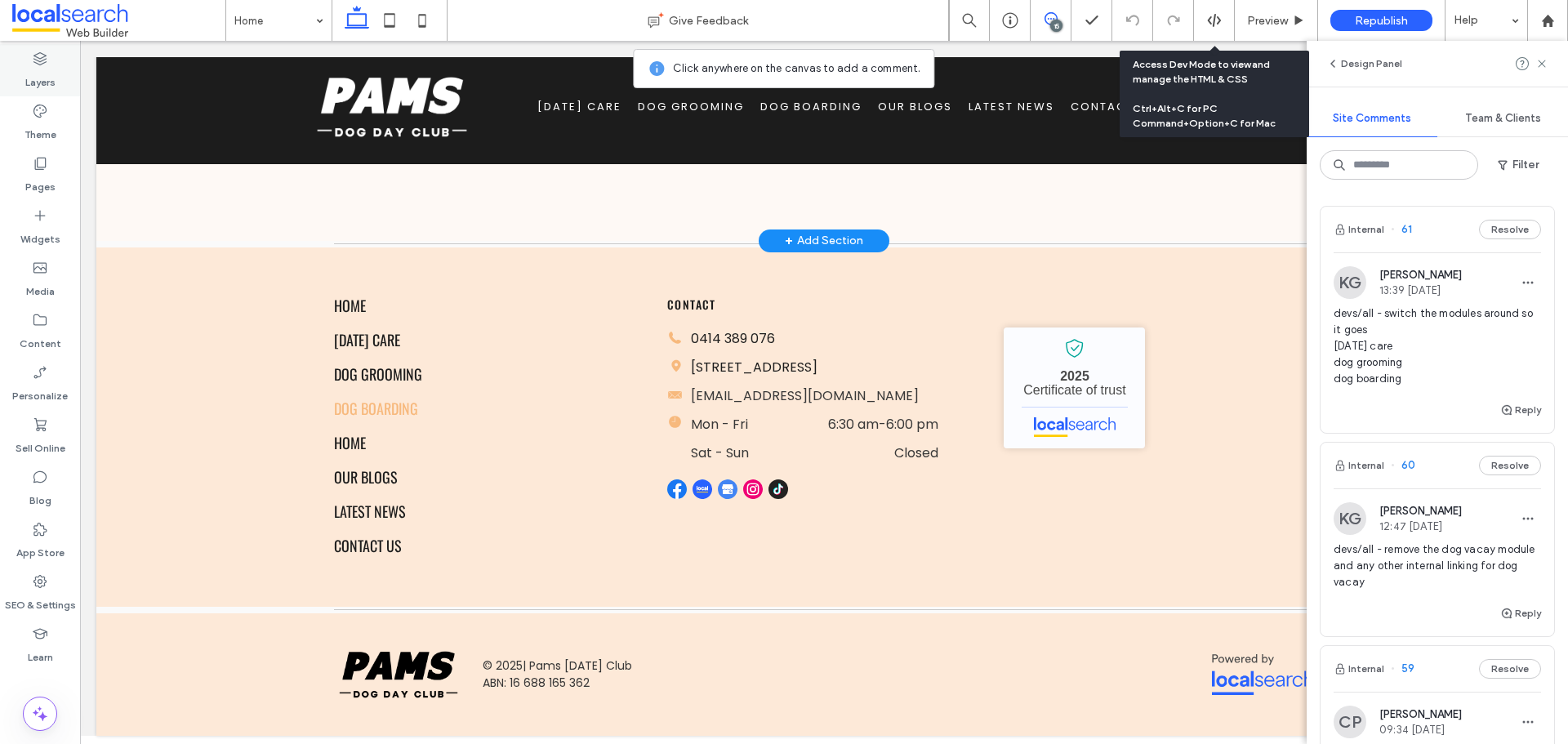
click at [46, 66] on icon at bounding box center [40, 58] width 17 height 17
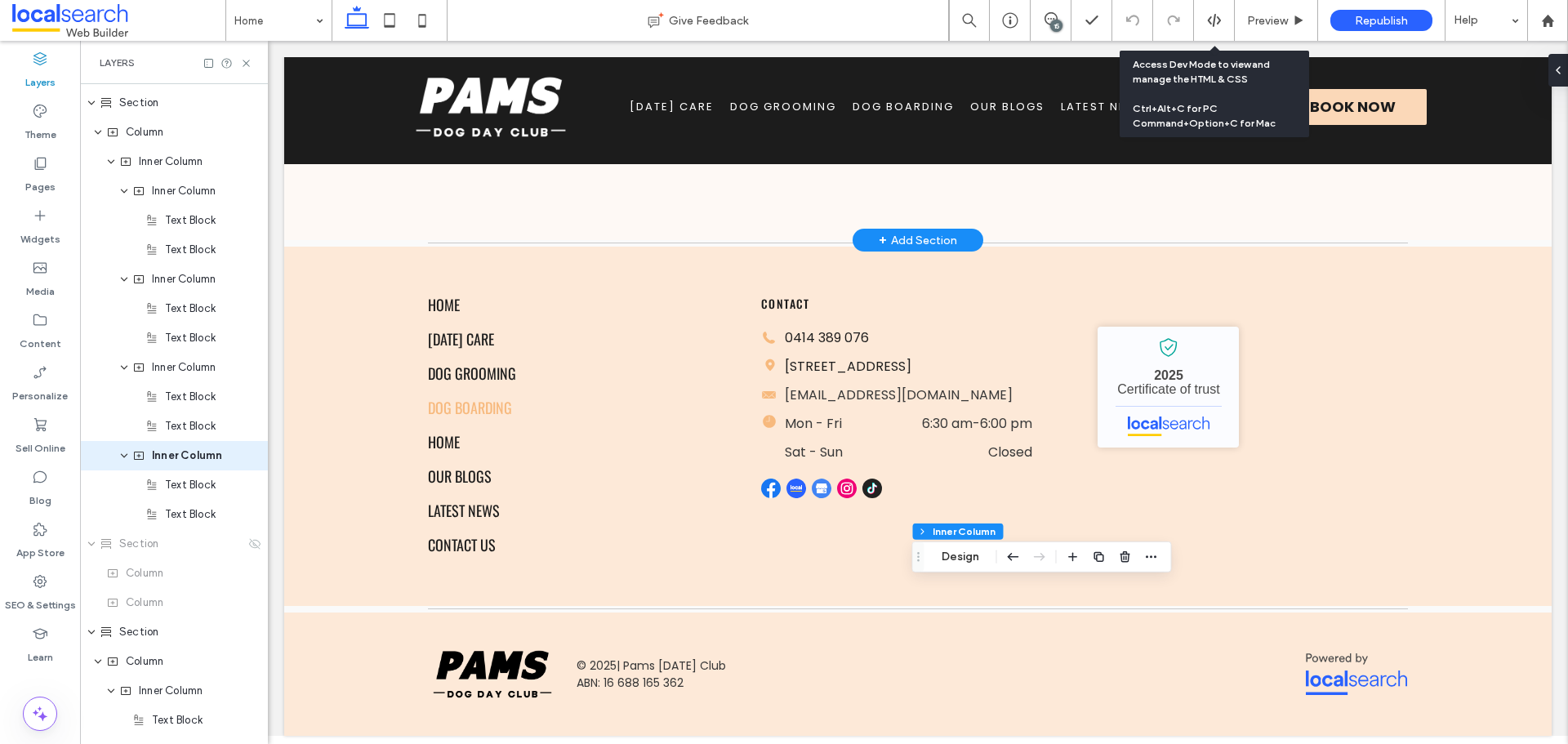
scroll to position [1272, 0]
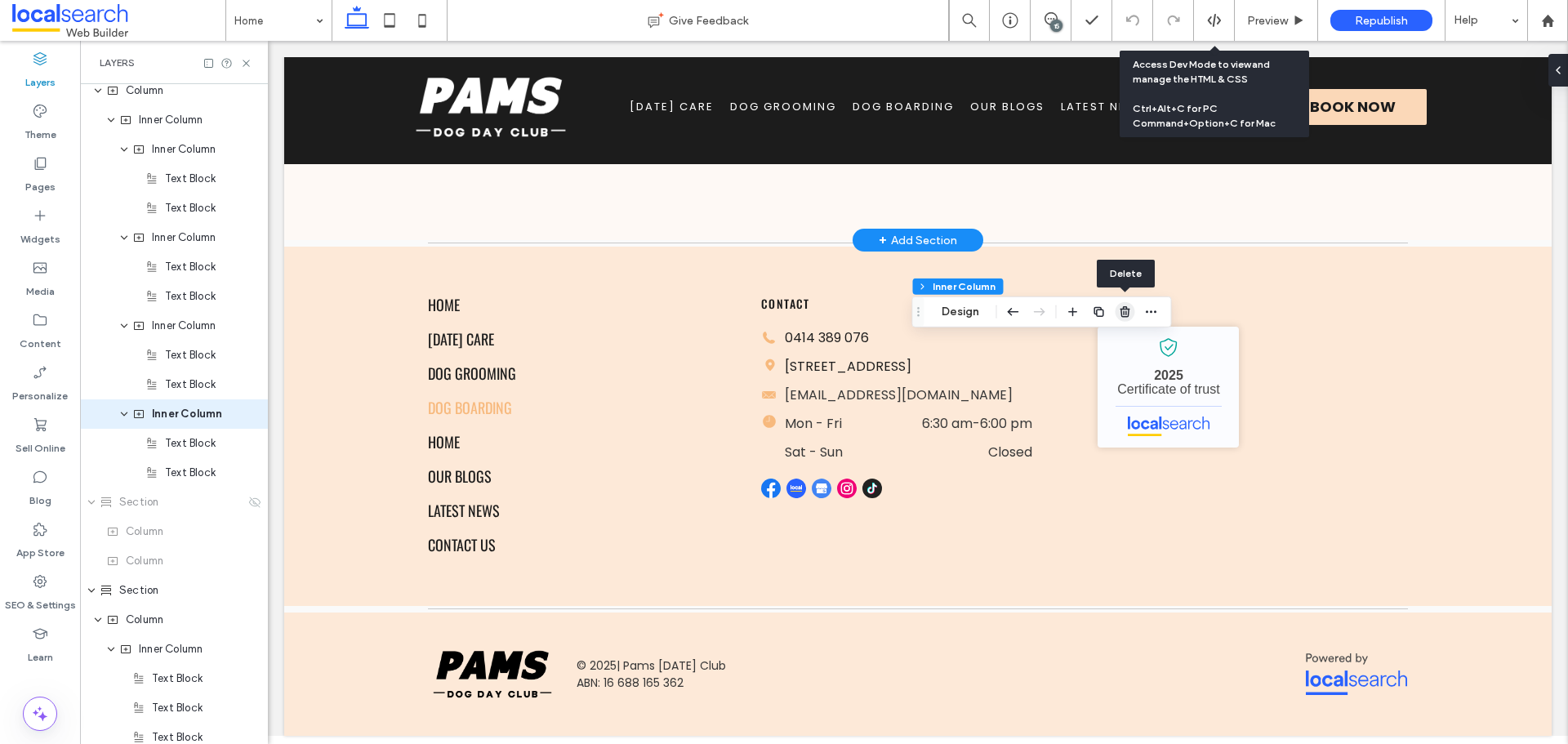
click at [1126, 316] on icon "button" at bounding box center [1125, 311] width 13 height 13
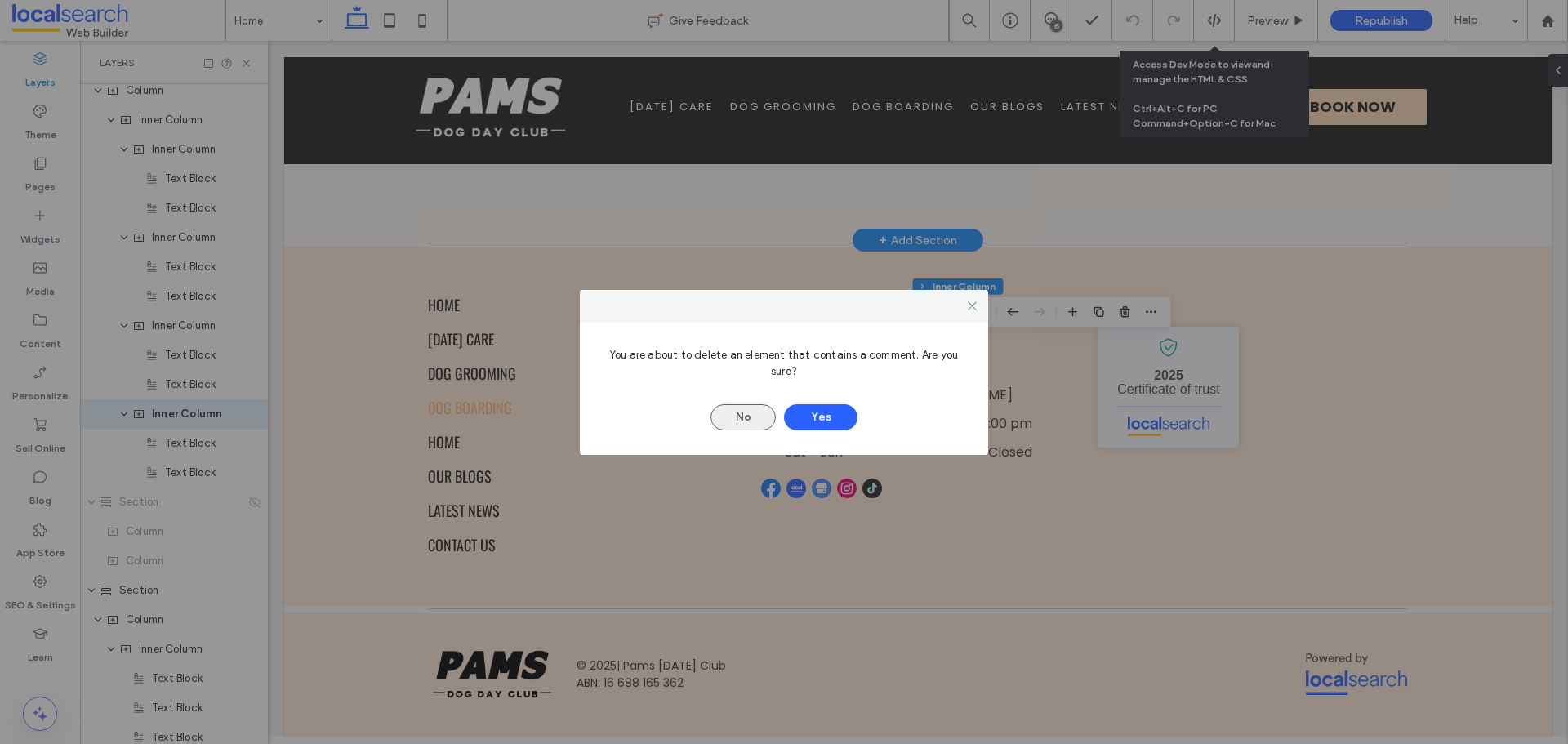
click at [735, 416] on button "No" at bounding box center [743, 417] width 65 height 26
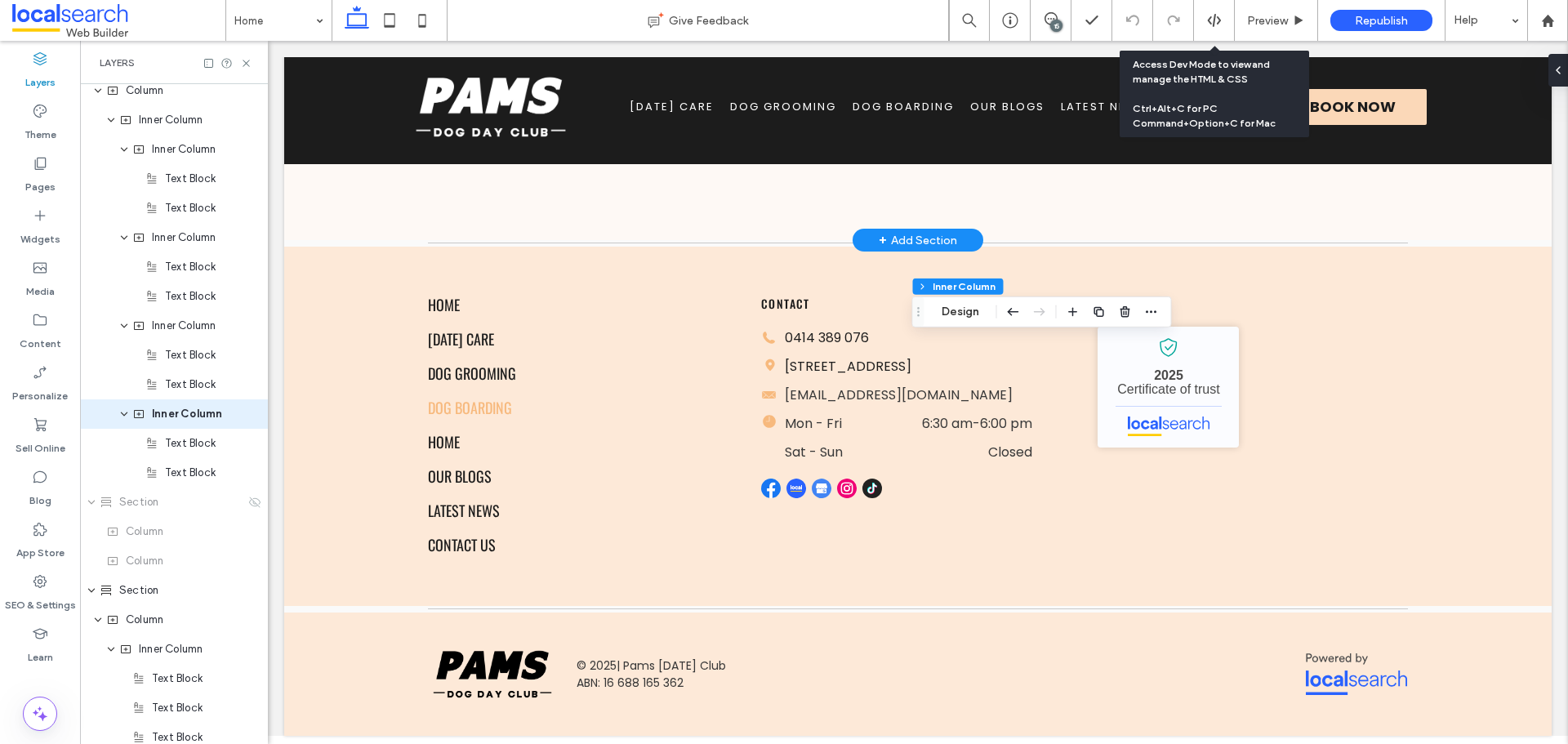
click at [1055, 20] on div "15" at bounding box center [1056, 25] width 12 height 12
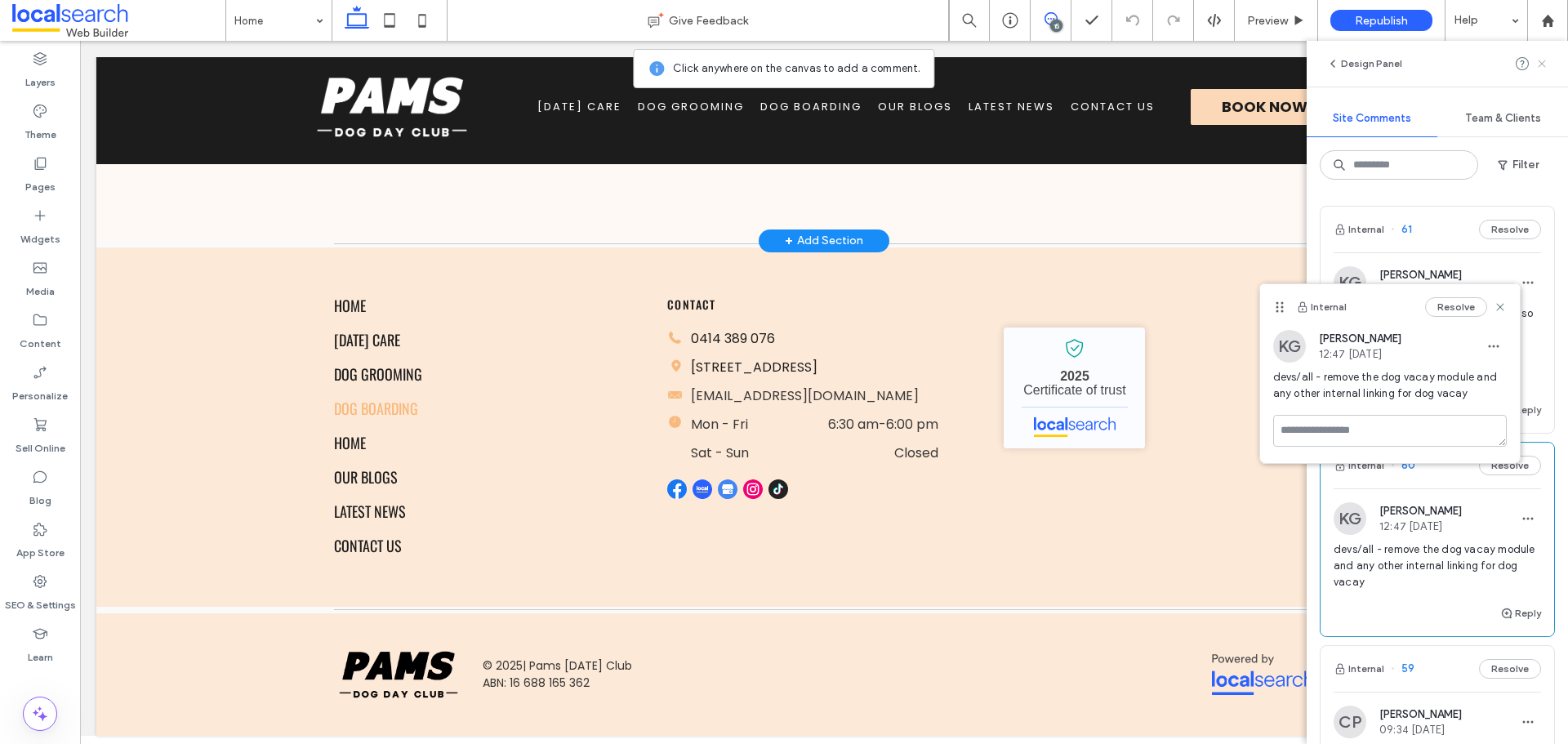
click at [1546, 64] on icon at bounding box center [1542, 64] width 13 height 13
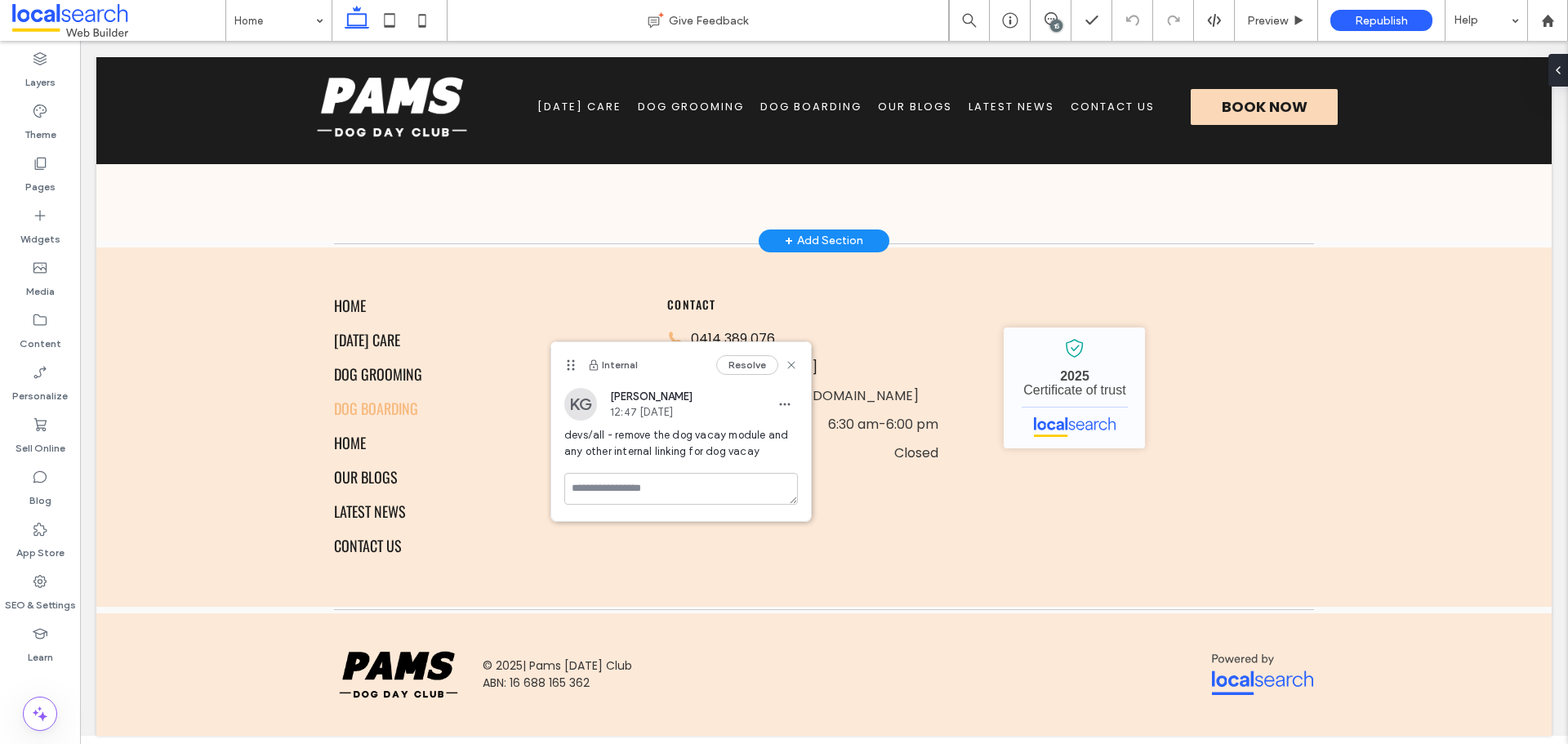
drag, startPoint x: 1280, startPoint y: 303, endPoint x: 571, endPoint y: 361, distance: 711.4
click at [571, 361] on icon at bounding box center [570, 364] width 13 height 13
click at [573, 361] on icon at bounding box center [572, 364] width 13 height 13
click at [1058, 14] on span at bounding box center [1050, 18] width 40 height 13
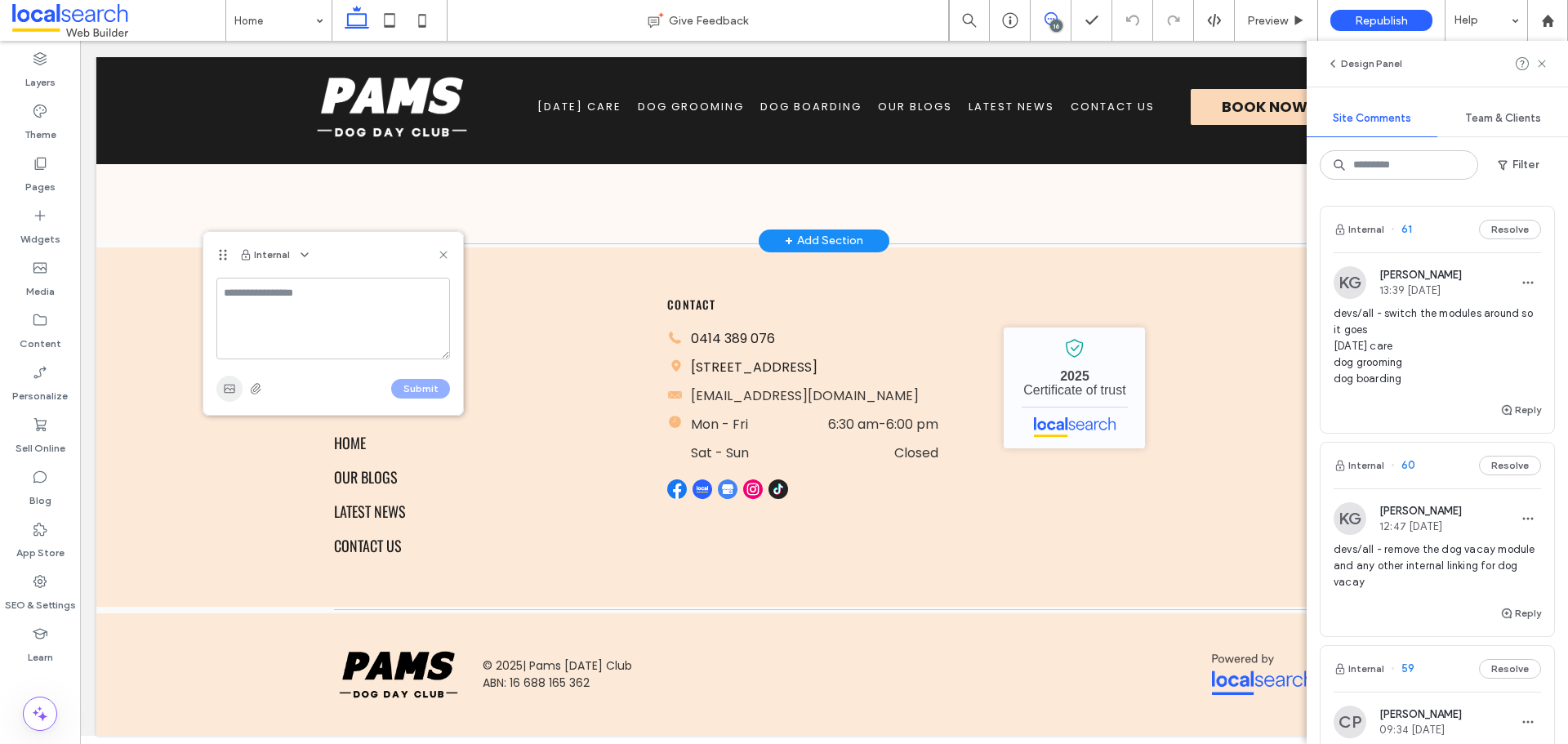
click at [231, 391] on icon "button" at bounding box center [229, 389] width 13 height 13
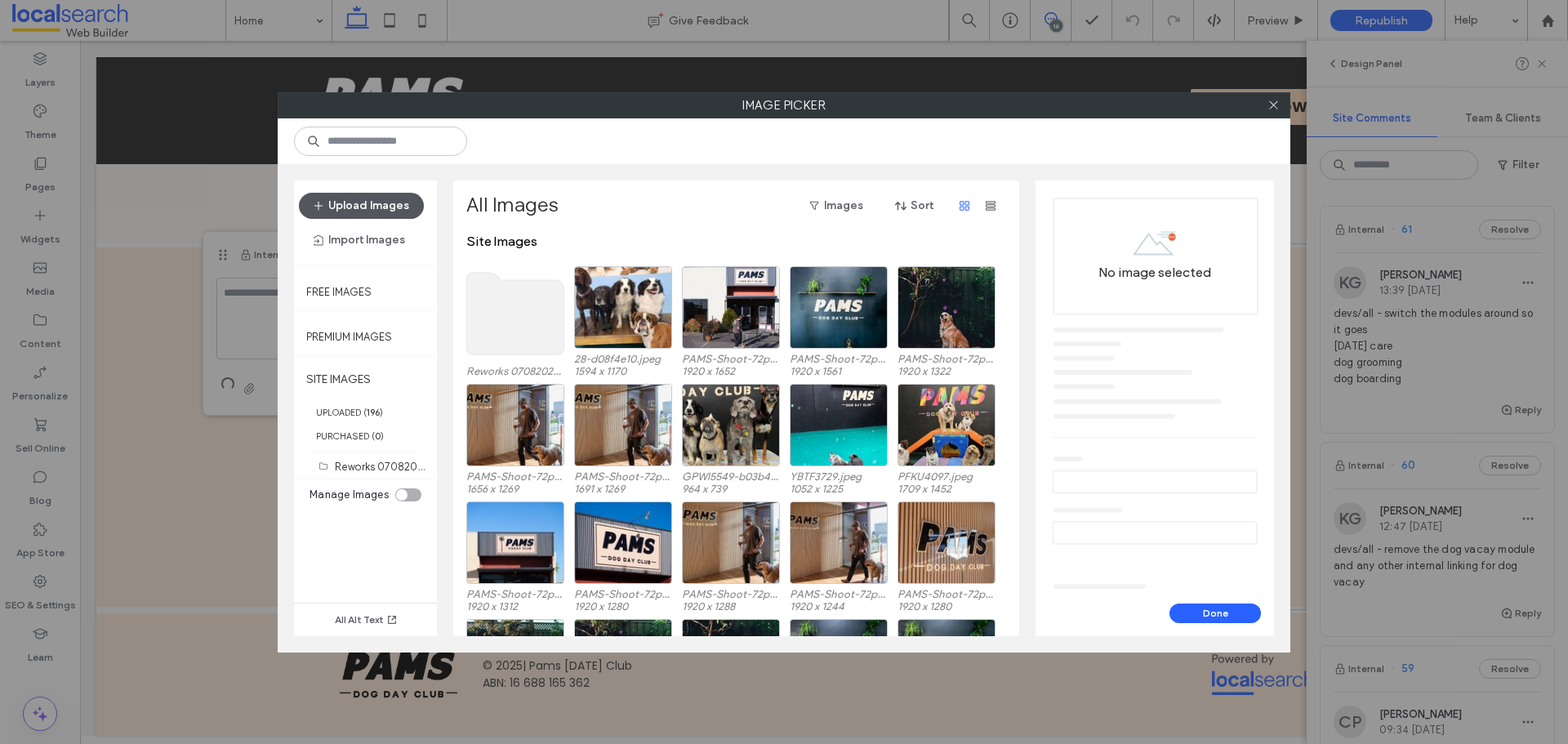
click at [315, 201] on icon "button" at bounding box center [318, 206] width 13 height 13
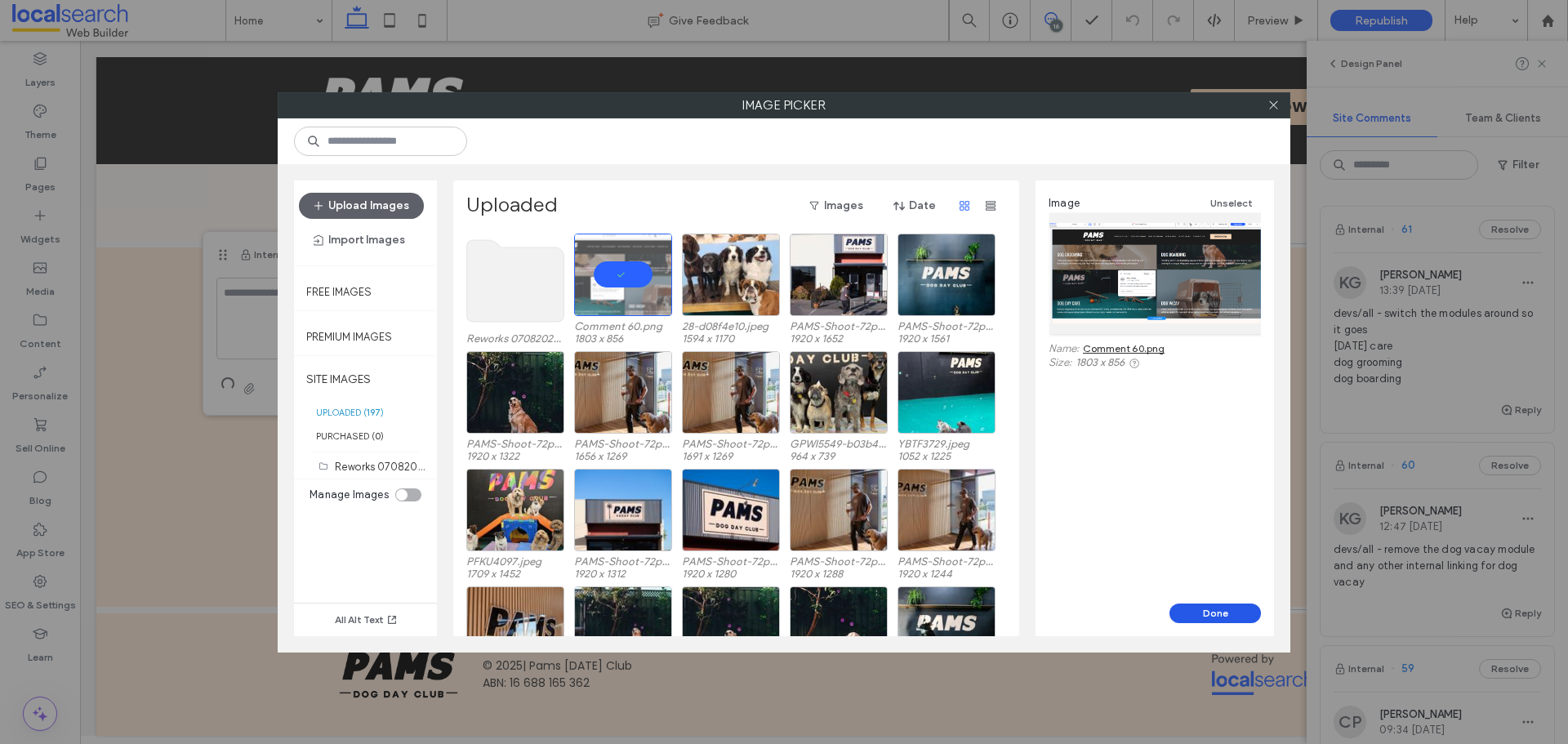
click at [1252, 605] on button "Done" at bounding box center [1215, 612] width 92 height 19
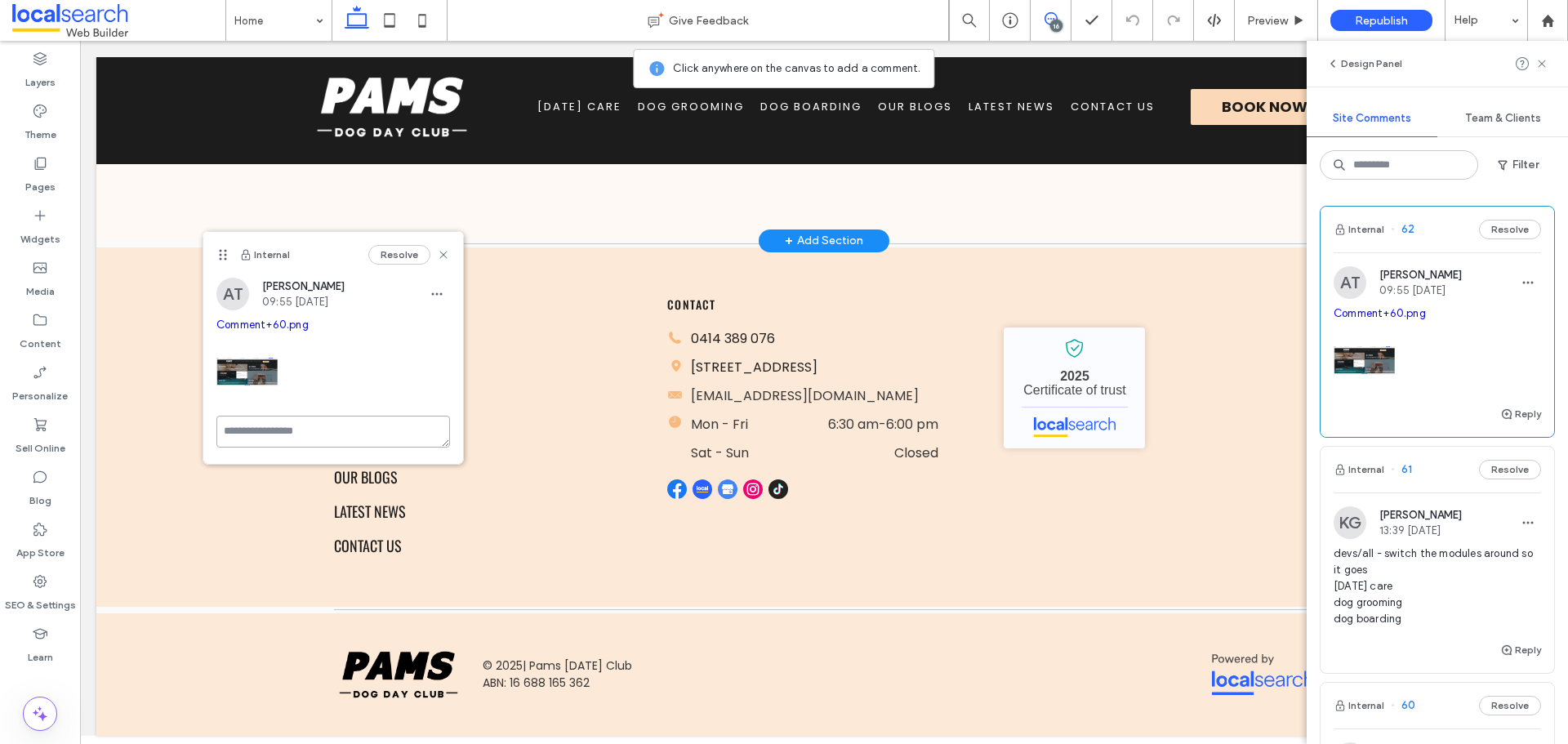
click at [344, 436] on textarea at bounding box center [333, 431] width 234 height 32
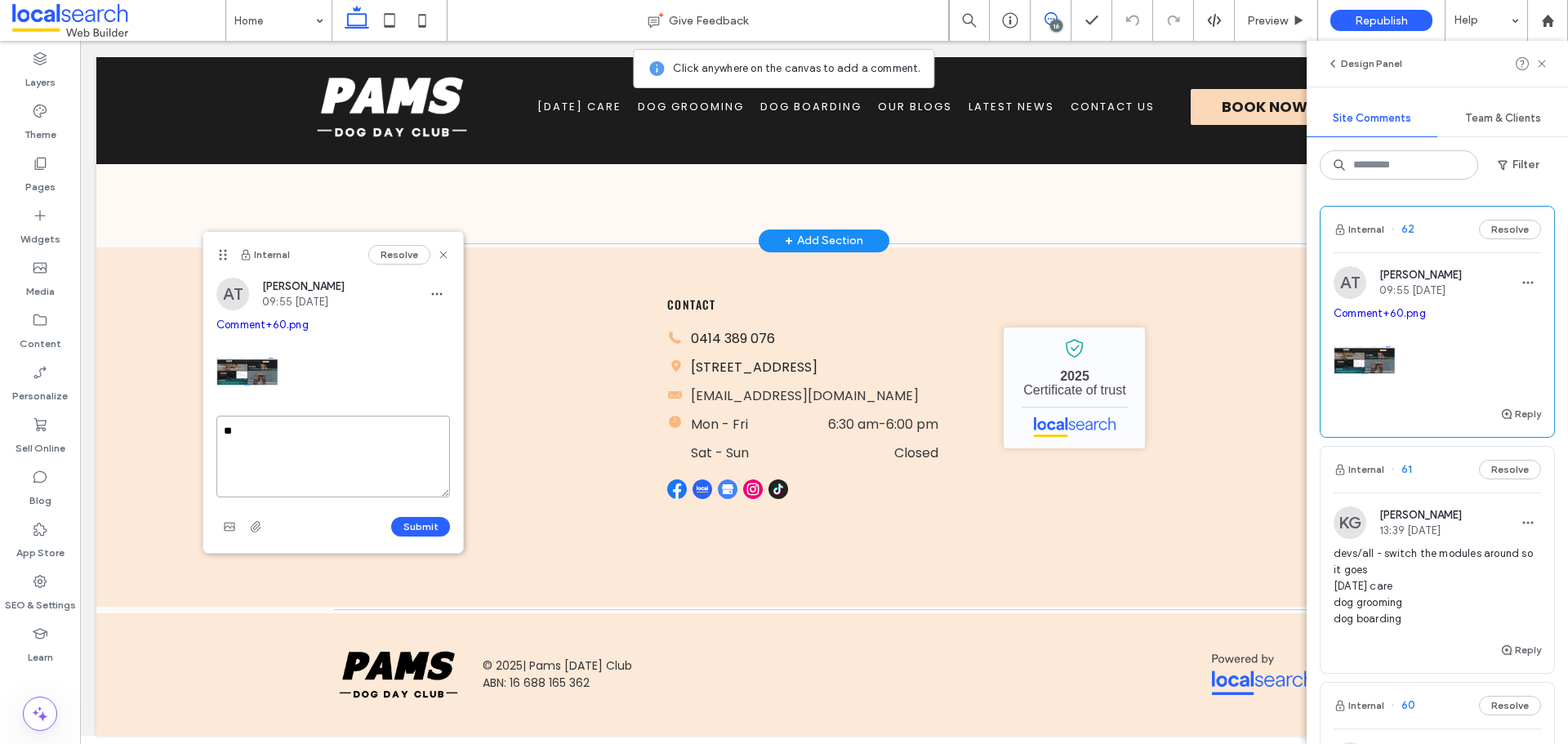
type textarea "*"
click at [444, 251] on icon at bounding box center [443, 254] width 13 height 13
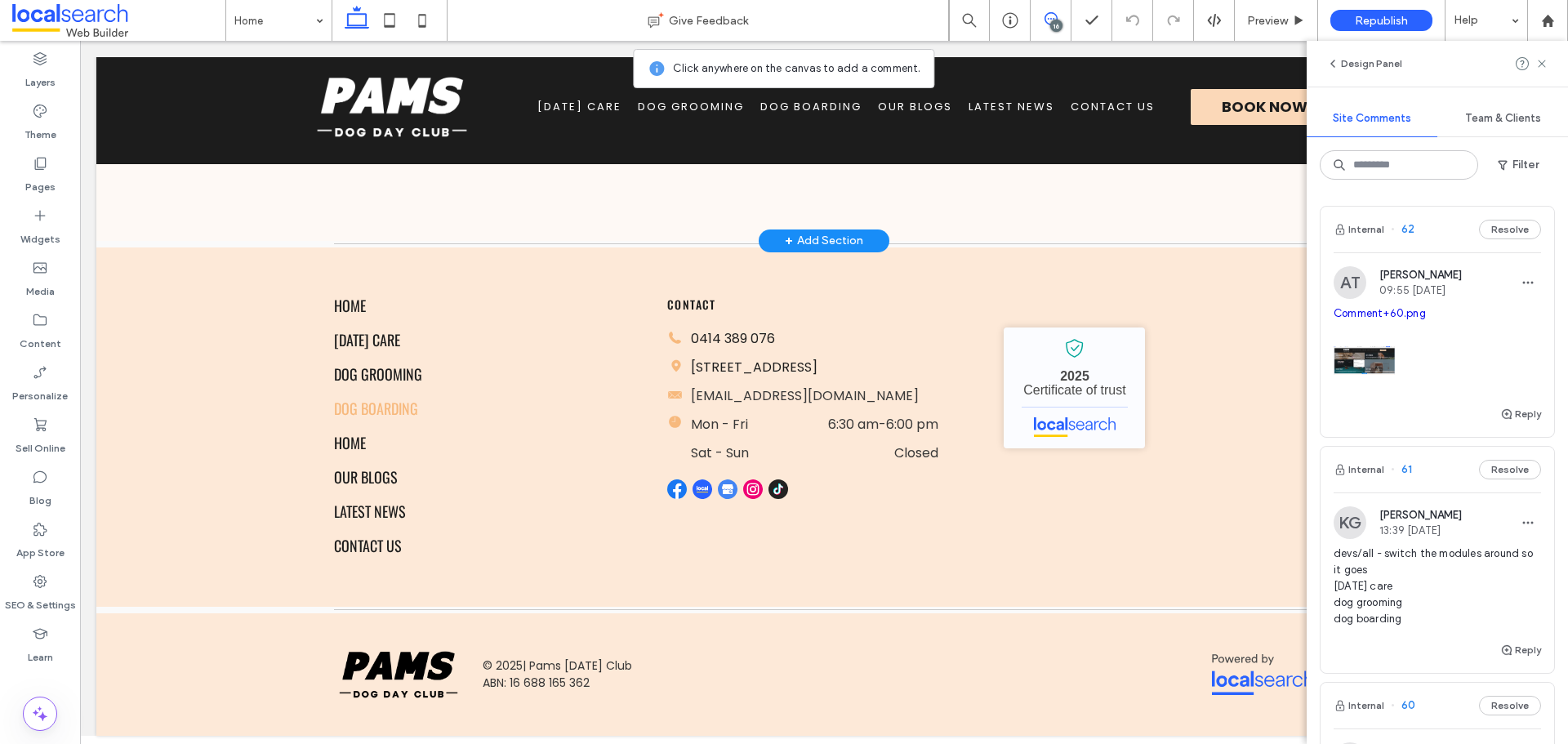
click at [1044, 23] on icon at bounding box center [1050, 18] width 13 height 13
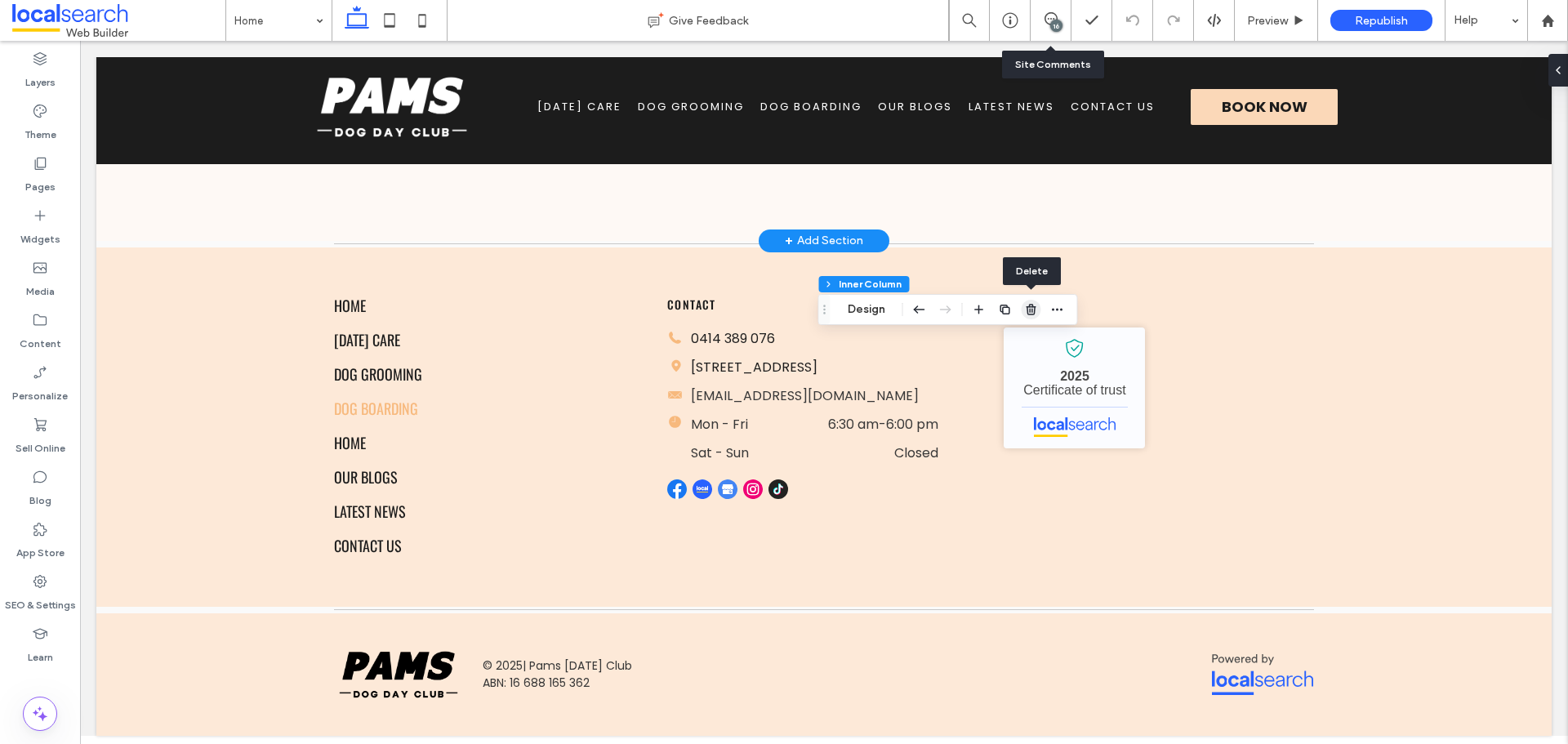
click at [1026, 307] on icon "button" at bounding box center [1031, 309] width 13 height 13
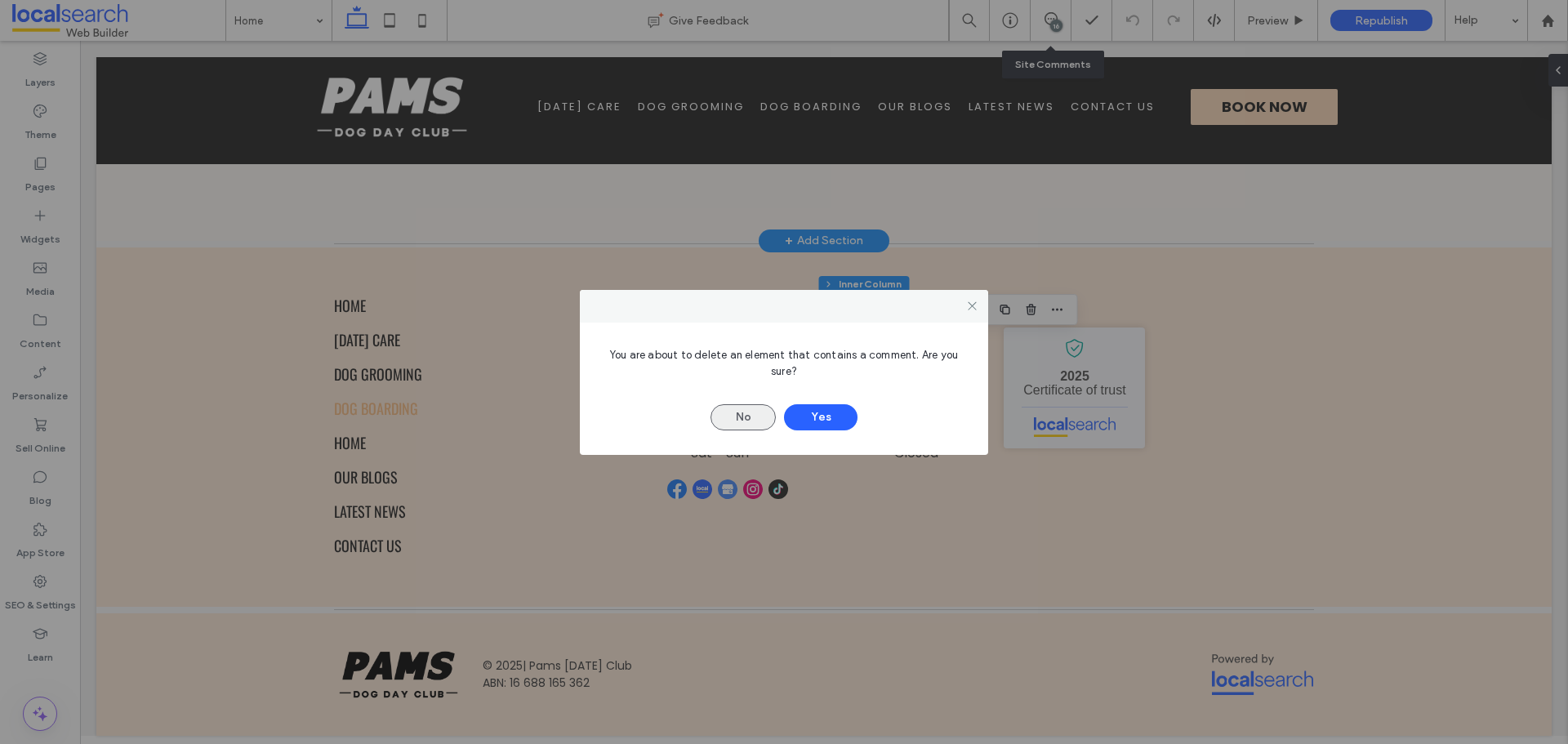
click at [755, 420] on button "No" at bounding box center [743, 417] width 65 height 26
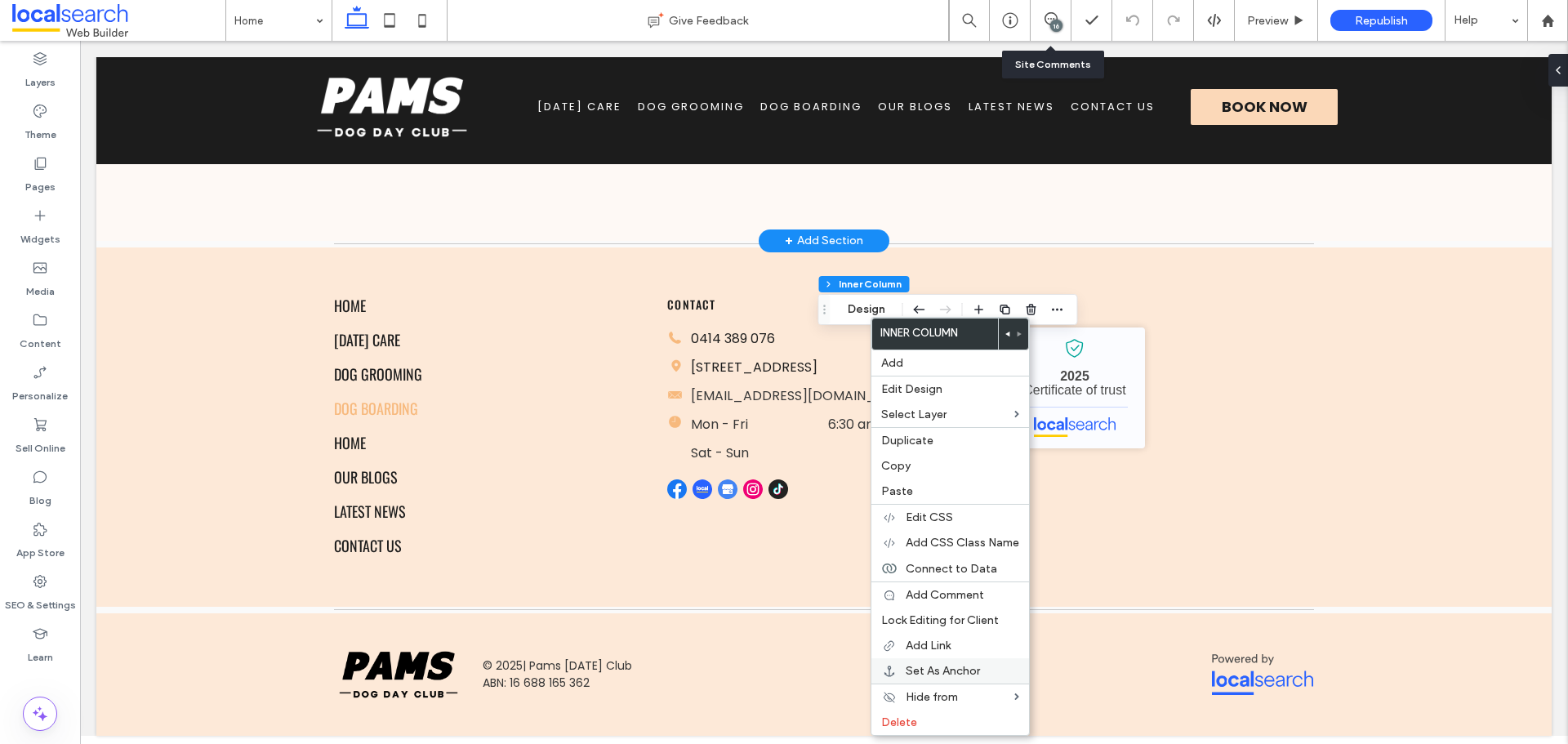
click at [963, 668] on span "Set As Anchor" at bounding box center [942, 671] width 74 height 14
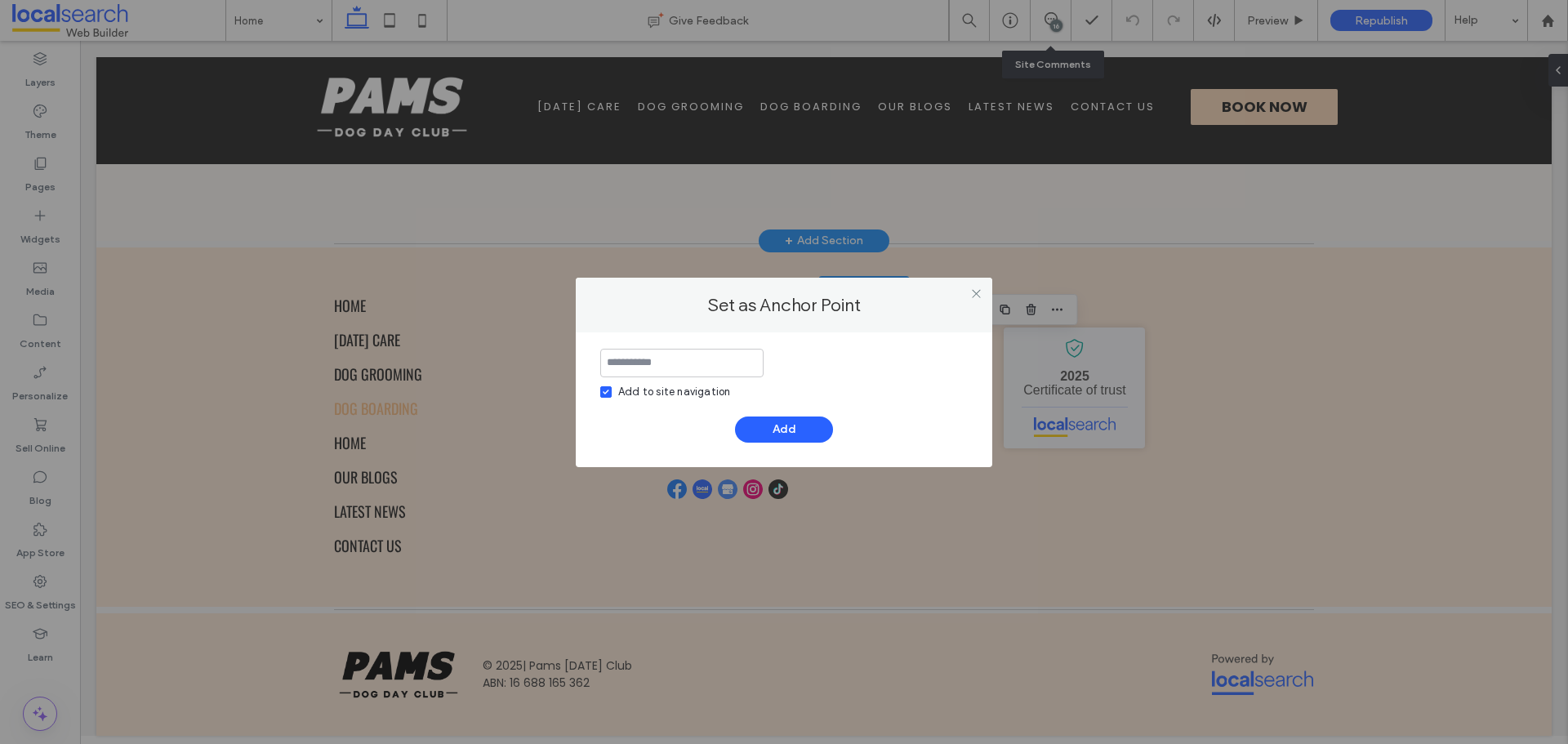
click at [708, 385] on div "Add to site navigation" at bounding box center [674, 391] width 112 height 17
click at [708, 363] on input at bounding box center [682, 362] width 163 height 29
type input "**********"
click at [745, 424] on button "Add" at bounding box center [784, 429] width 98 height 26
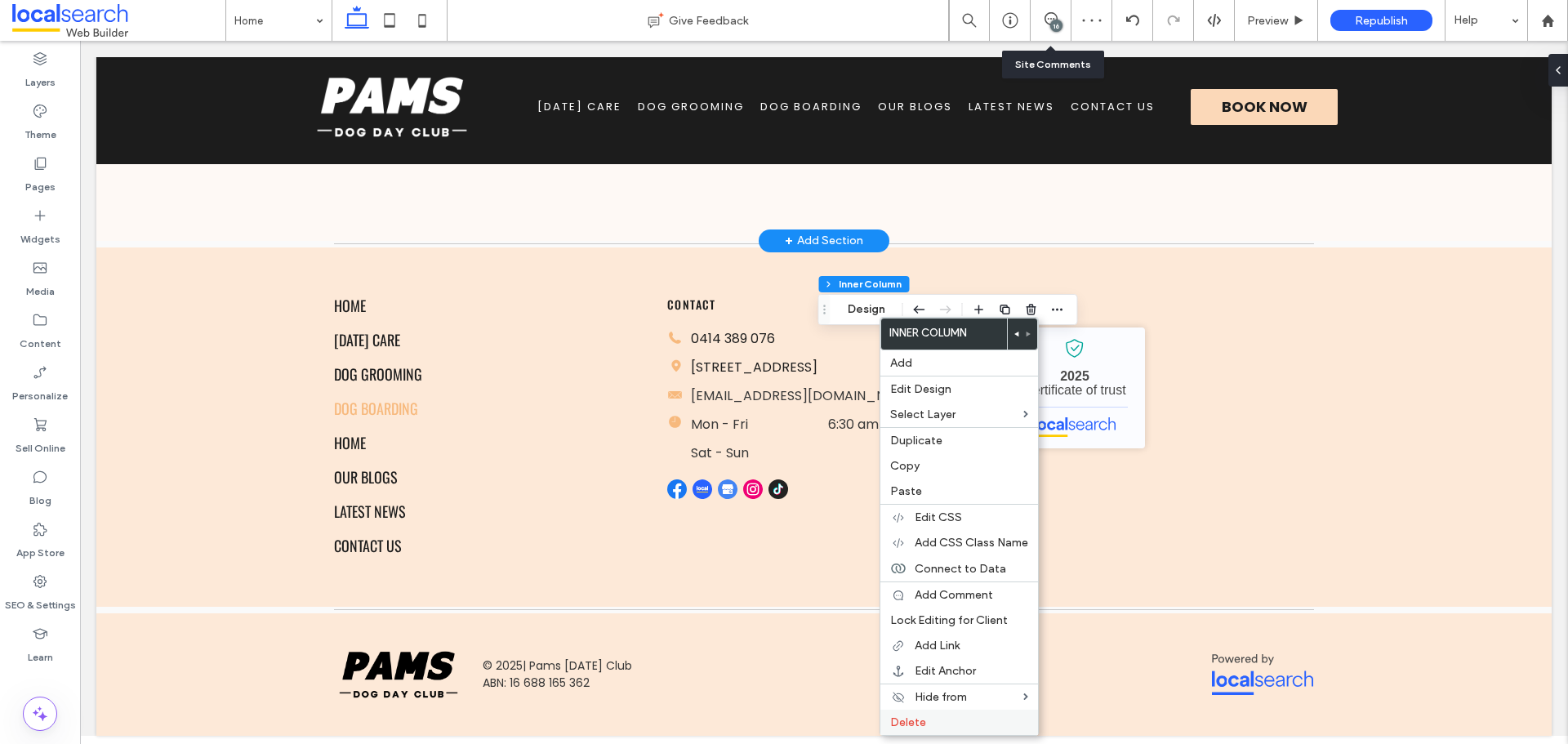
click at [940, 713] on div "Delete" at bounding box center [959, 721] width 158 height 25
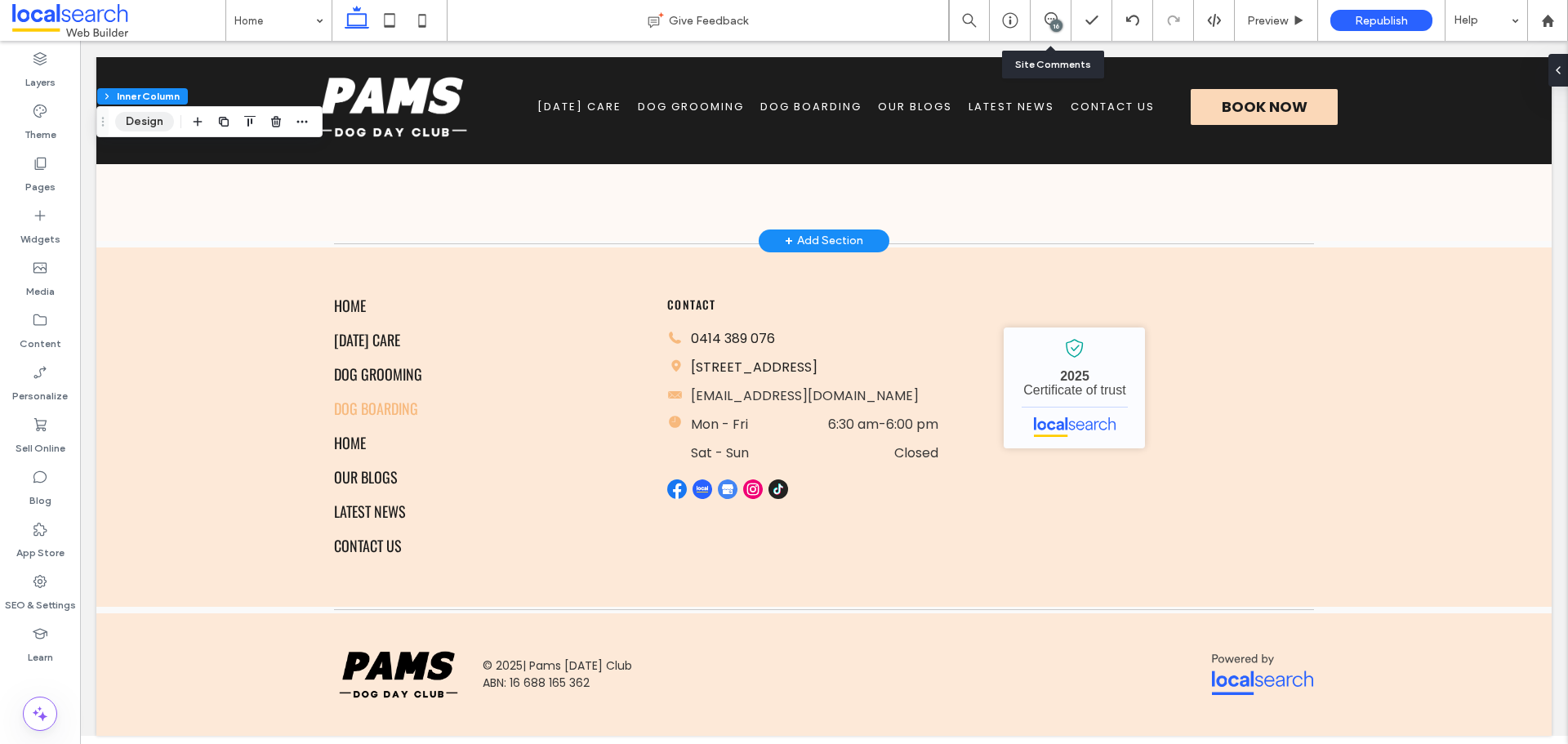
click at [126, 117] on button "Design" at bounding box center [144, 121] width 58 height 19
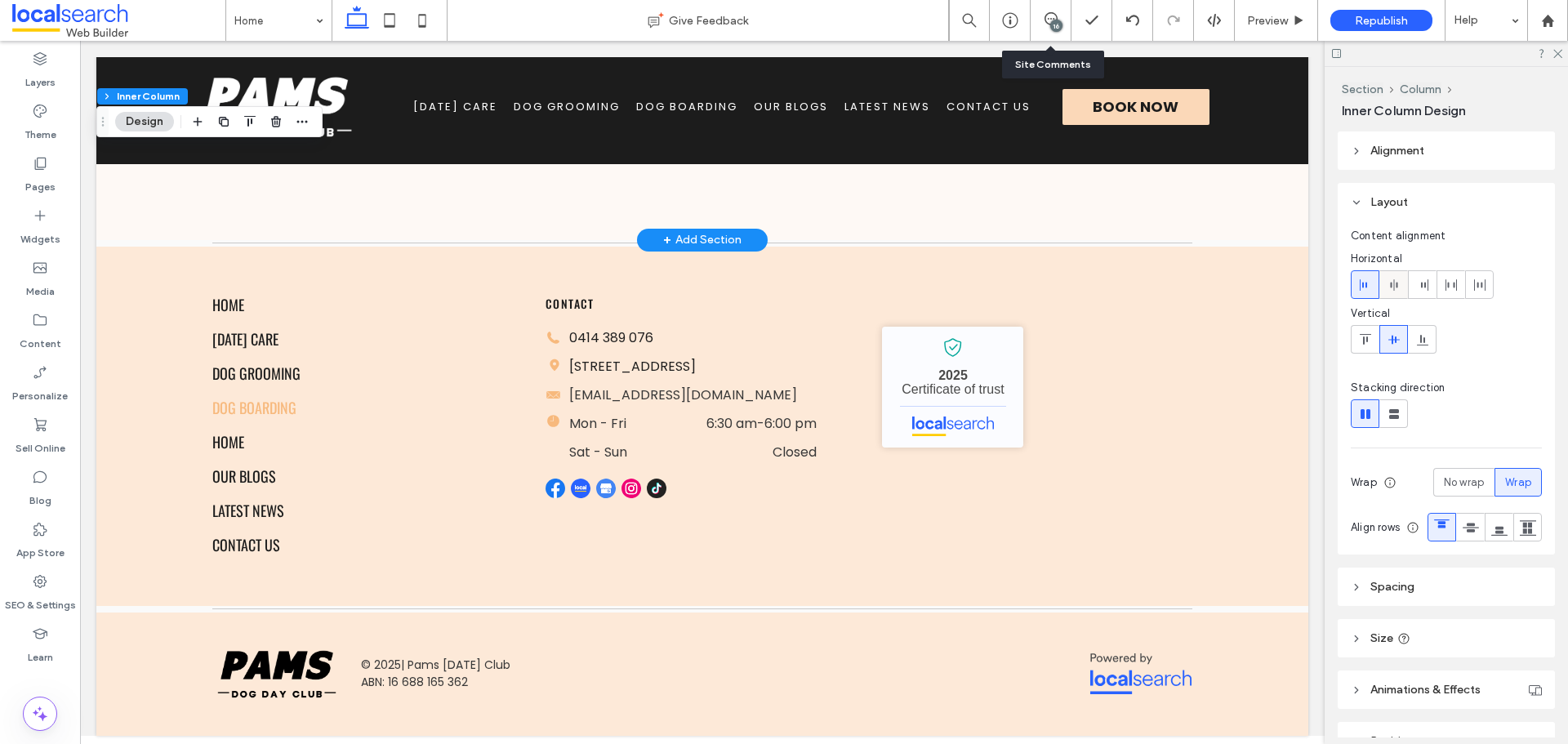
click at [1401, 285] on div at bounding box center [1394, 284] width 27 height 27
click at [1428, 280] on use at bounding box center [1424, 284] width 7 height 11
click at [1448, 287] on use at bounding box center [1450, 284] width 11 height 11
click at [1495, 293] on div at bounding box center [1446, 284] width 191 height 29
click at [1485, 292] on span at bounding box center [1479, 284] width 13 height 27
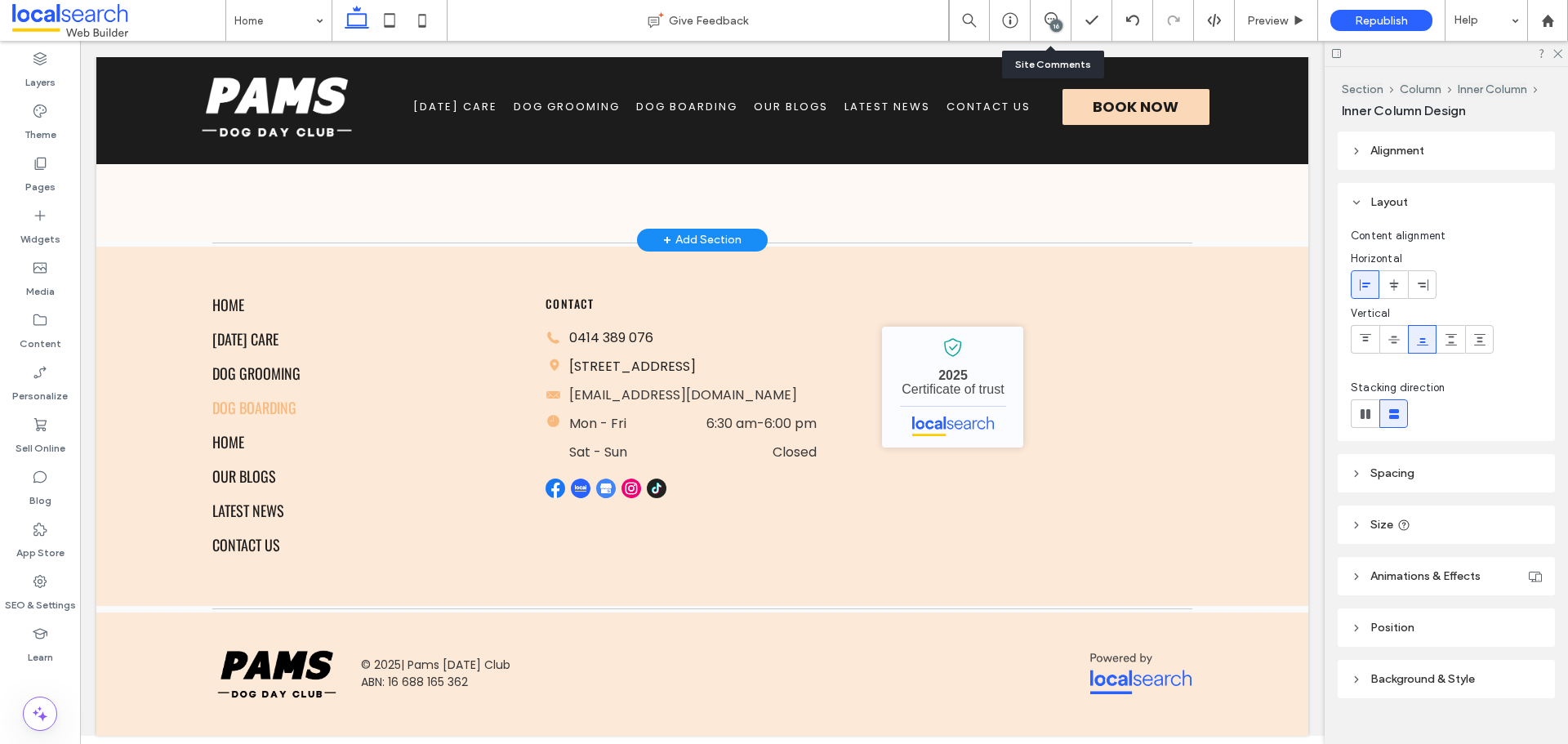
type input "**"
type input "****"
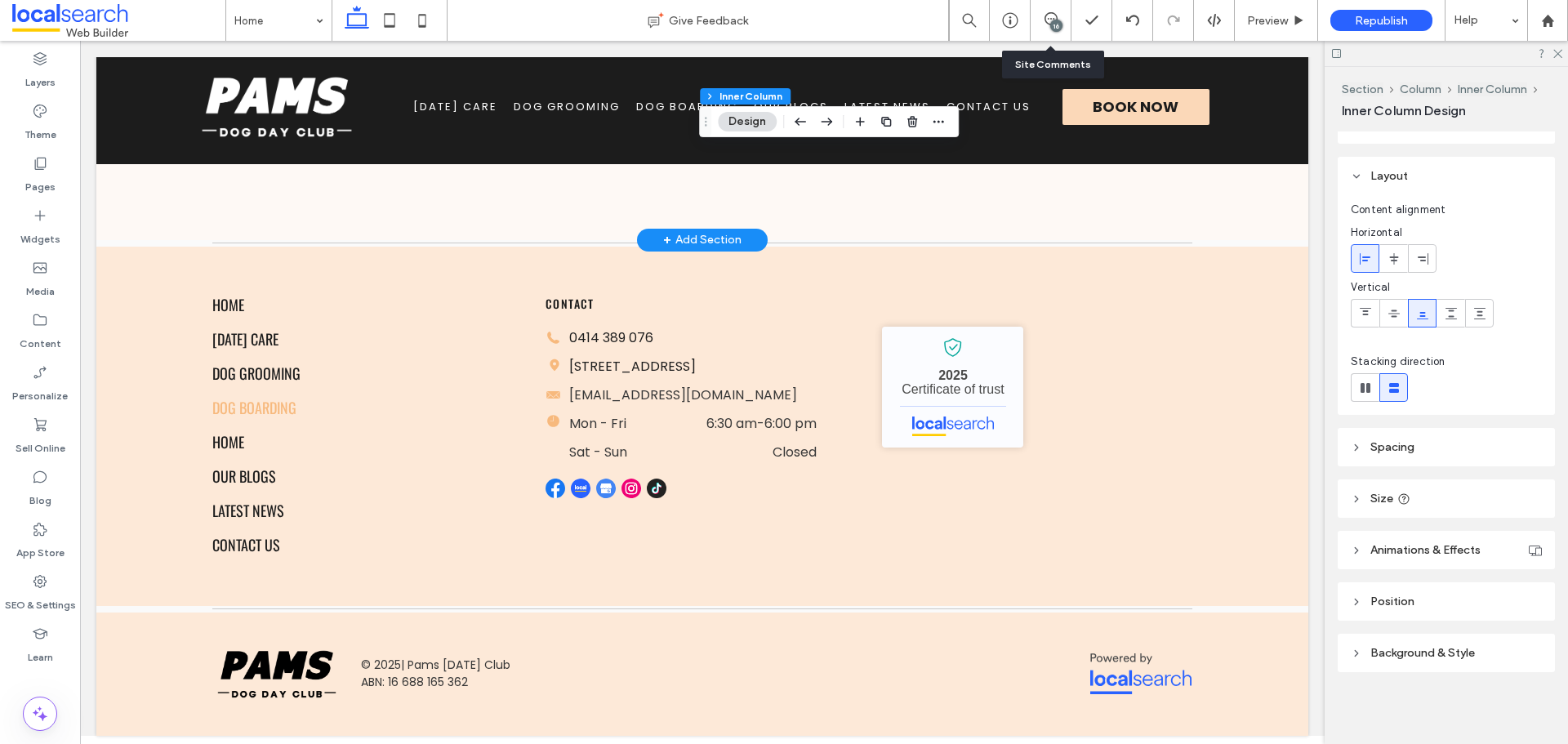
click at [1408, 638] on header "Background & Style" at bounding box center [1446, 653] width 217 height 38
click at [1421, 507] on header "Size" at bounding box center [1446, 498] width 217 height 38
click at [1497, 539] on input "****" at bounding box center [1500, 538] width 32 height 29
type input "**"
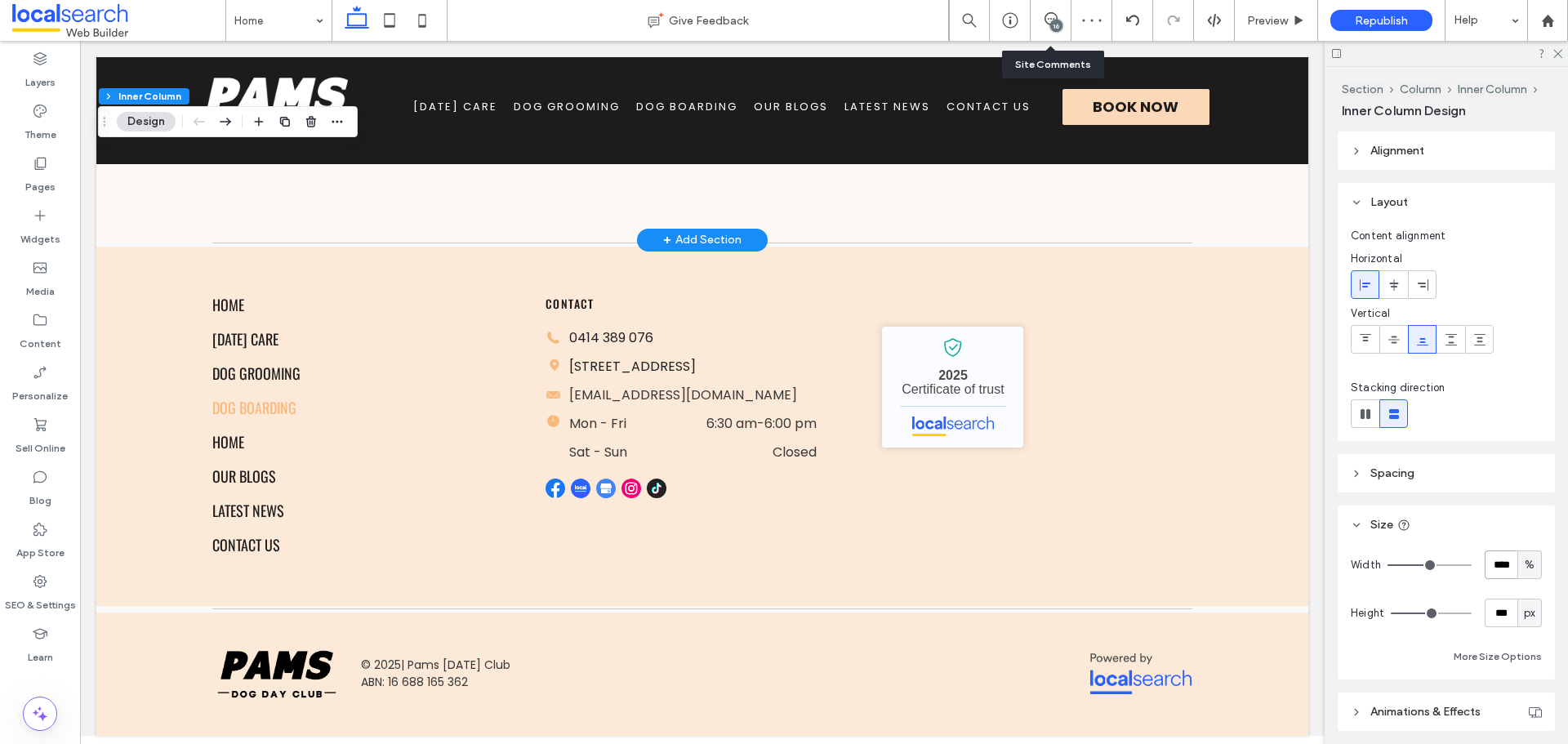
click at [1484, 564] on input "****" at bounding box center [1500, 565] width 32 height 29
type input "**"
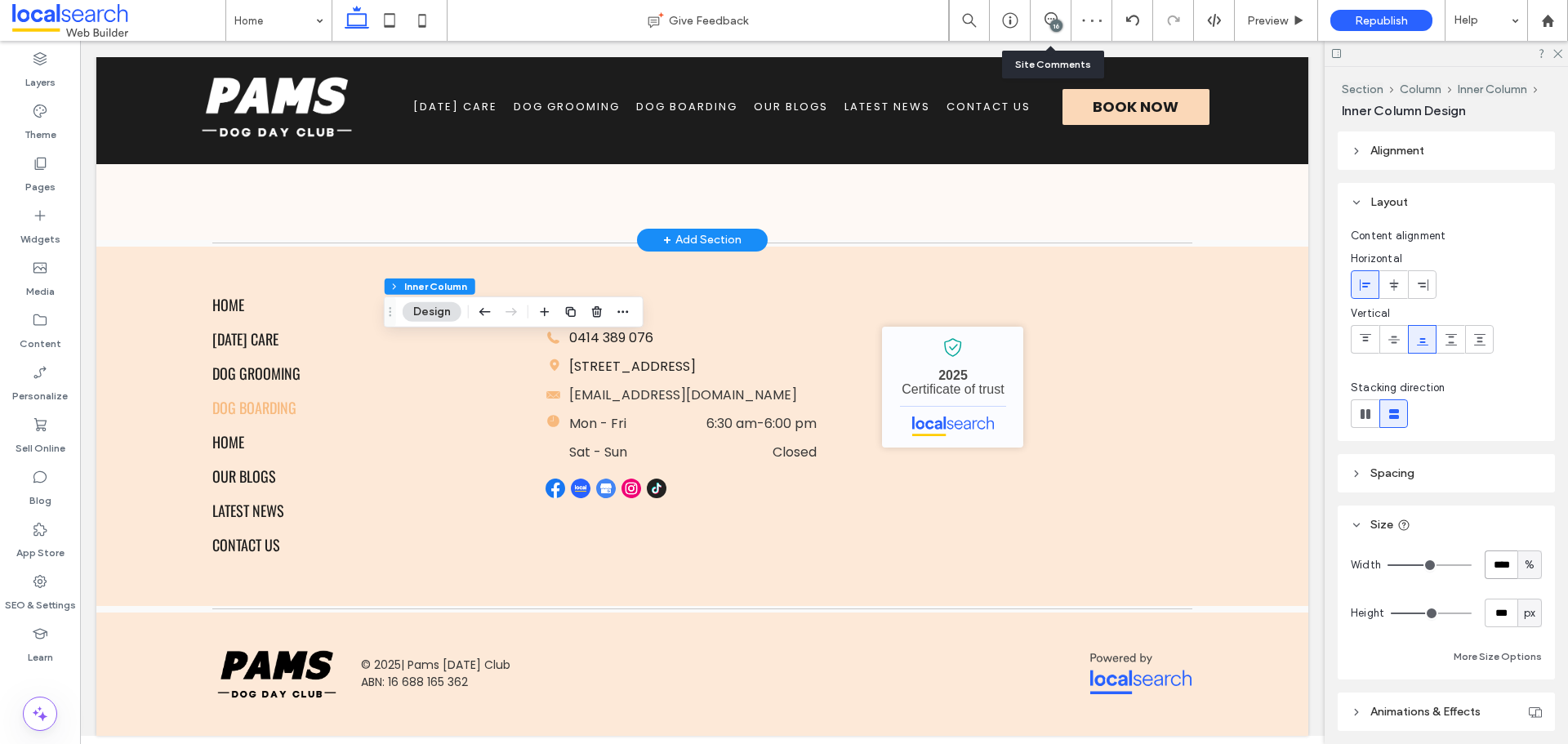
click at [1497, 569] on input "****" at bounding box center [1500, 565] width 32 height 29
type input "**"
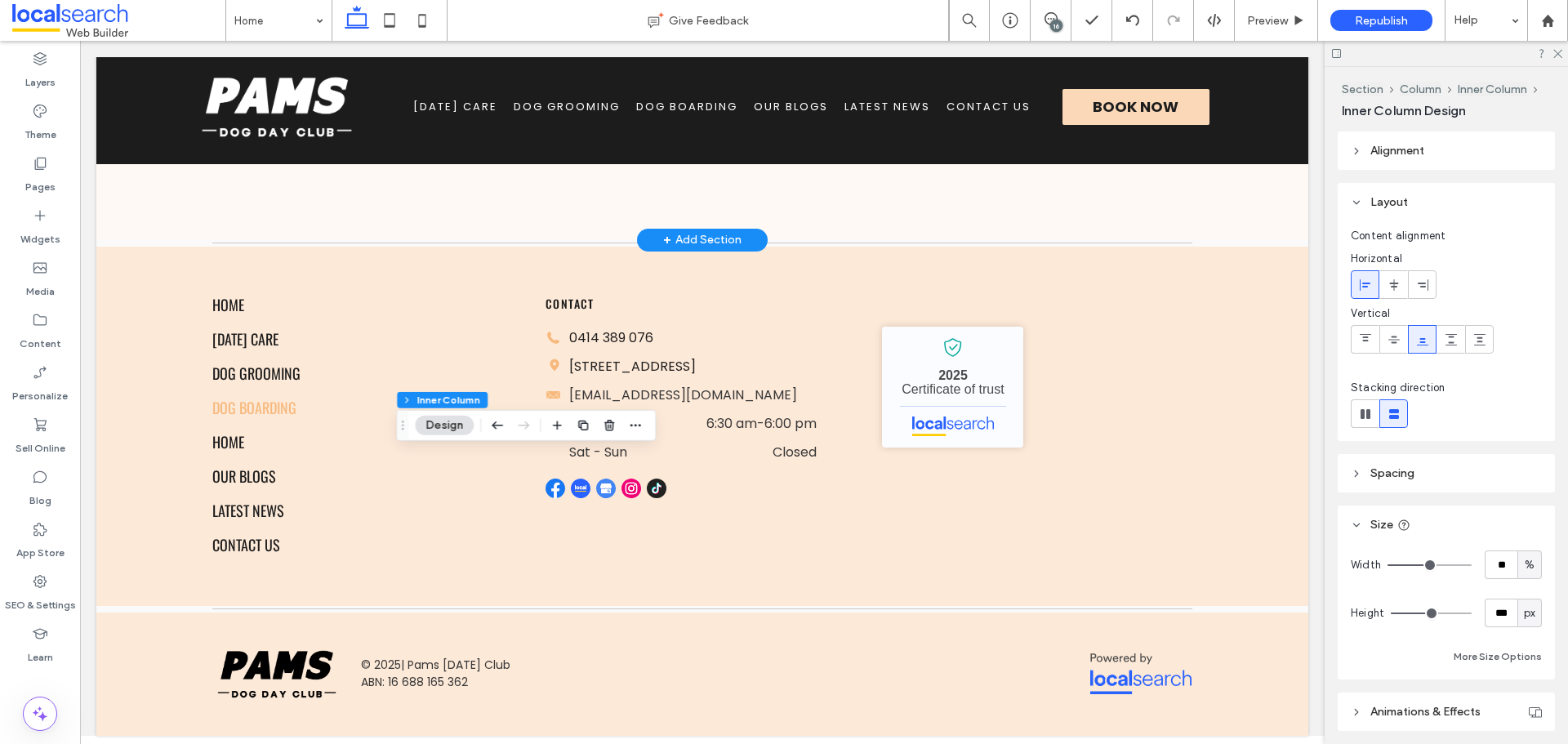
click at [1058, 24] on div "16" at bounding box center [1056, 25] width 12 height 12
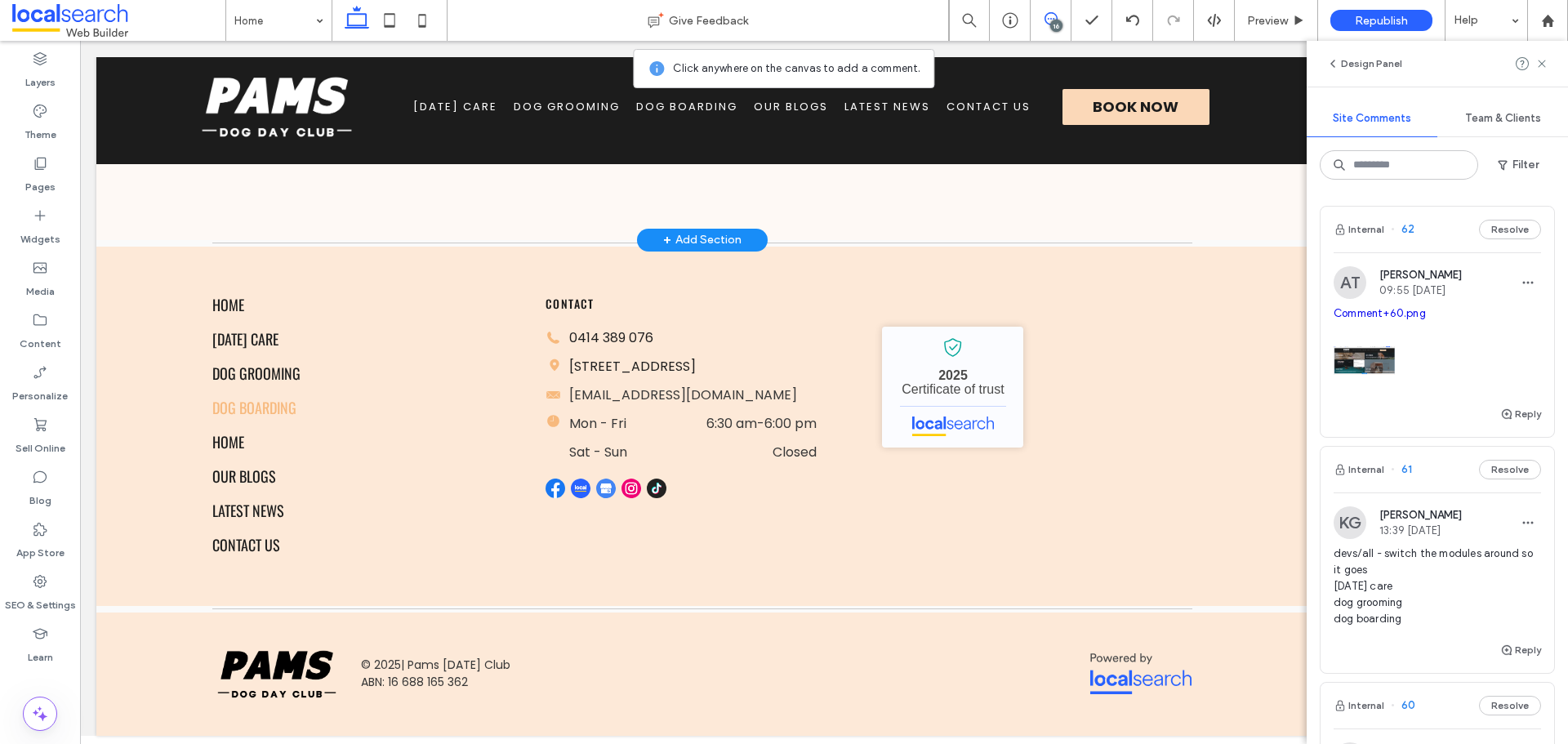
click at [1058, 24] on div "16" at bounding box center [1056, 25] width 12 height 12
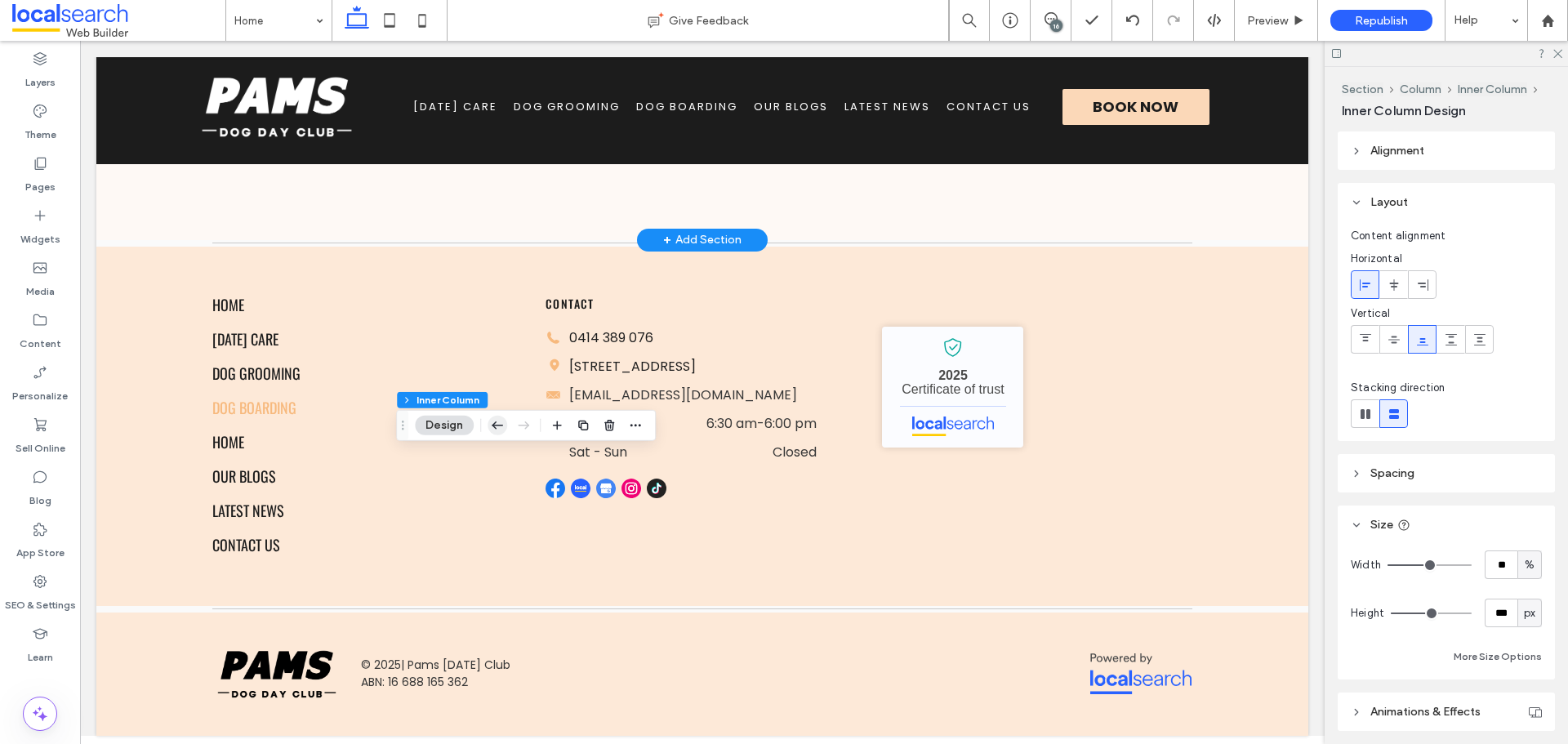
click at [499, 429] on icon "button" at bounding box center [497, 425] width 19 height 30
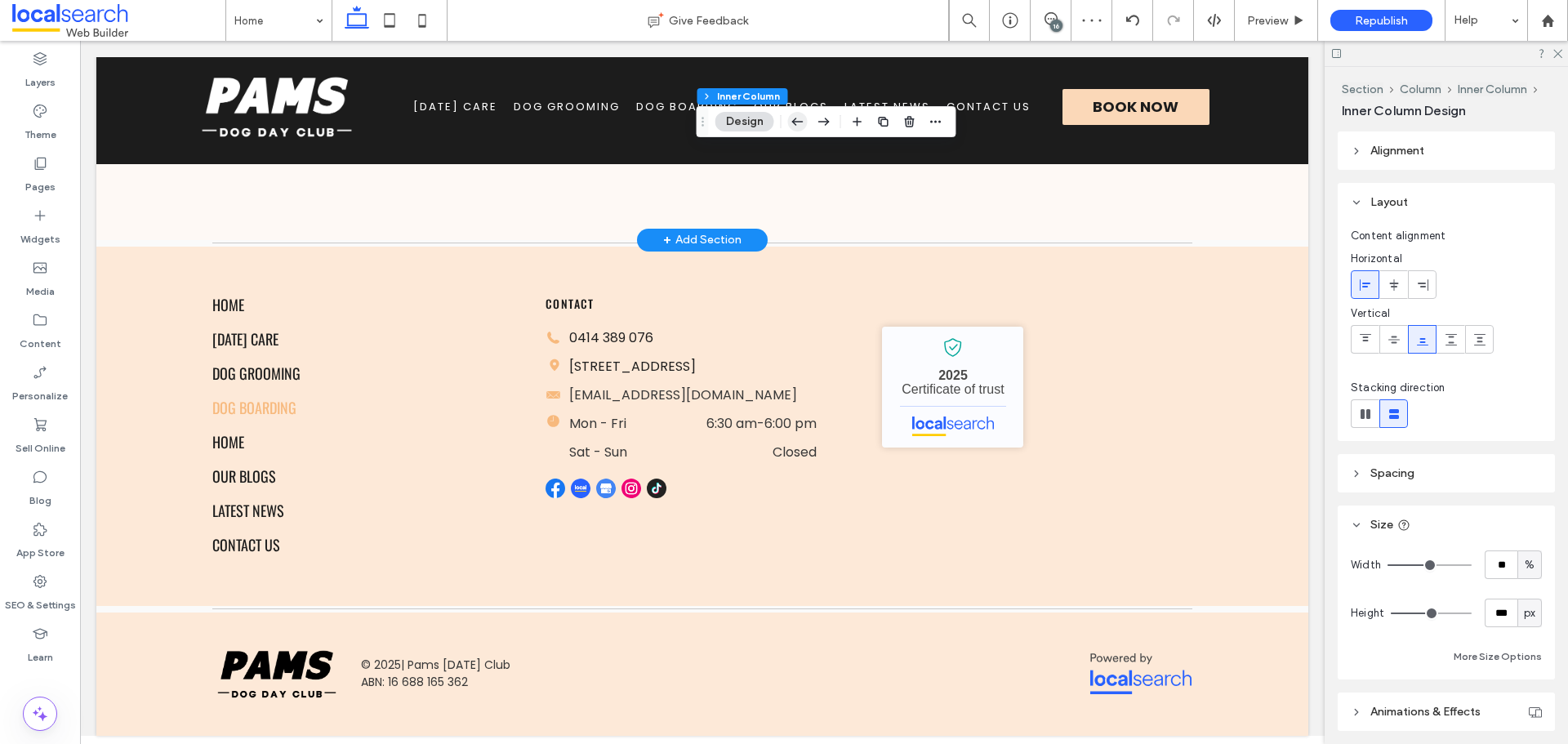
click at [789, 123] on icon "button" at bounding box center [798, 122] width 19 height 30
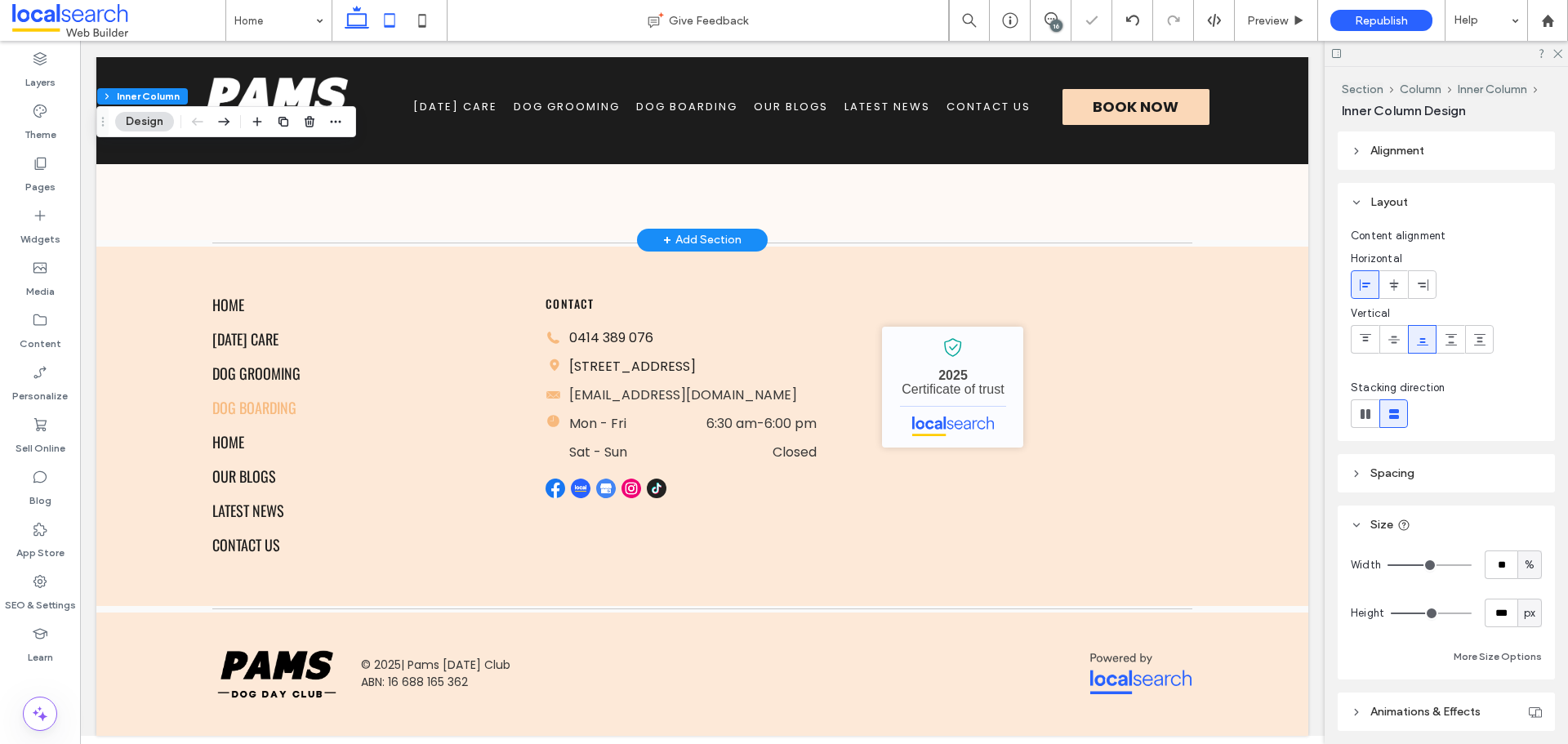
click at [398, 22] on icon at bounding box center [389, 20] width 32 height 32
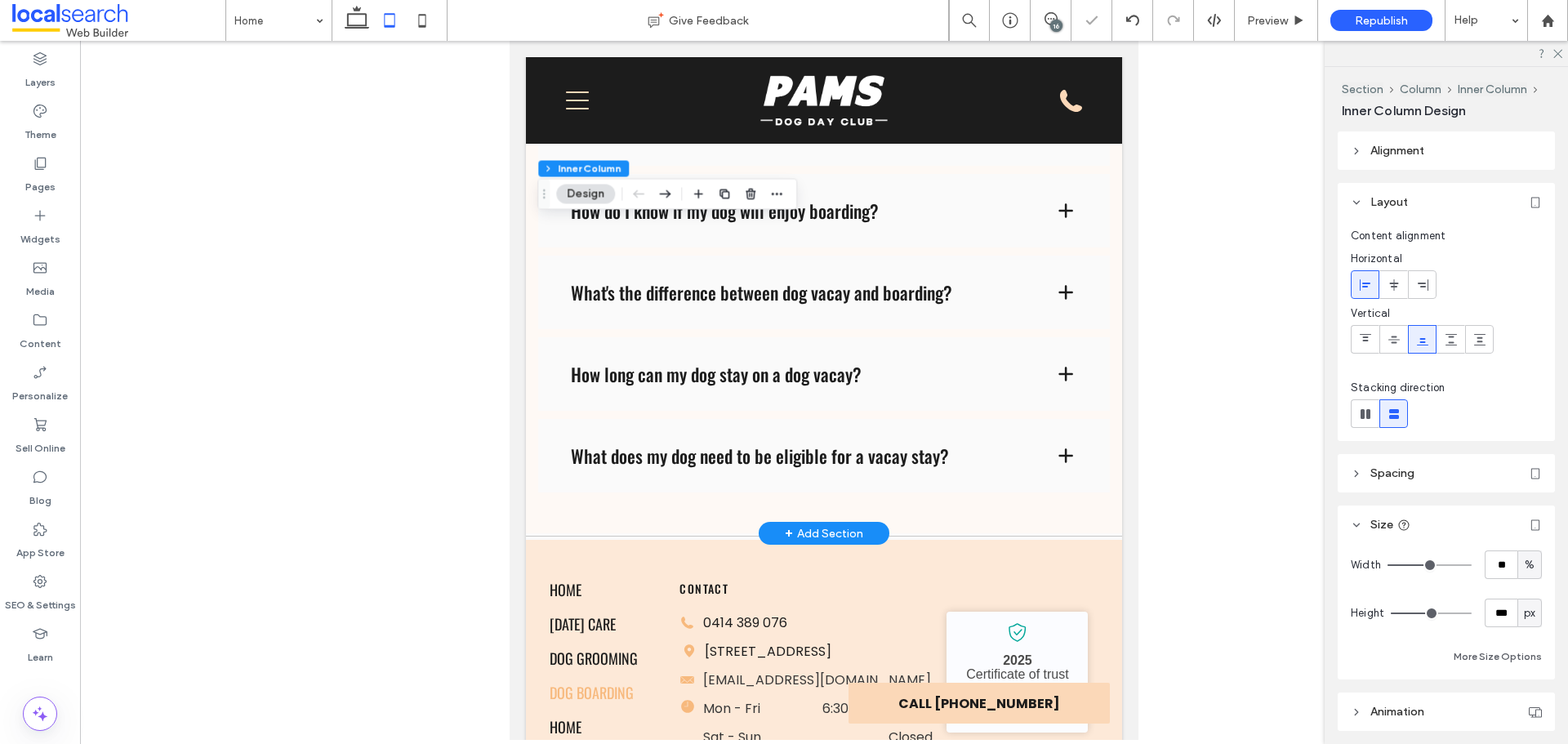
type input "**"
type input "***"
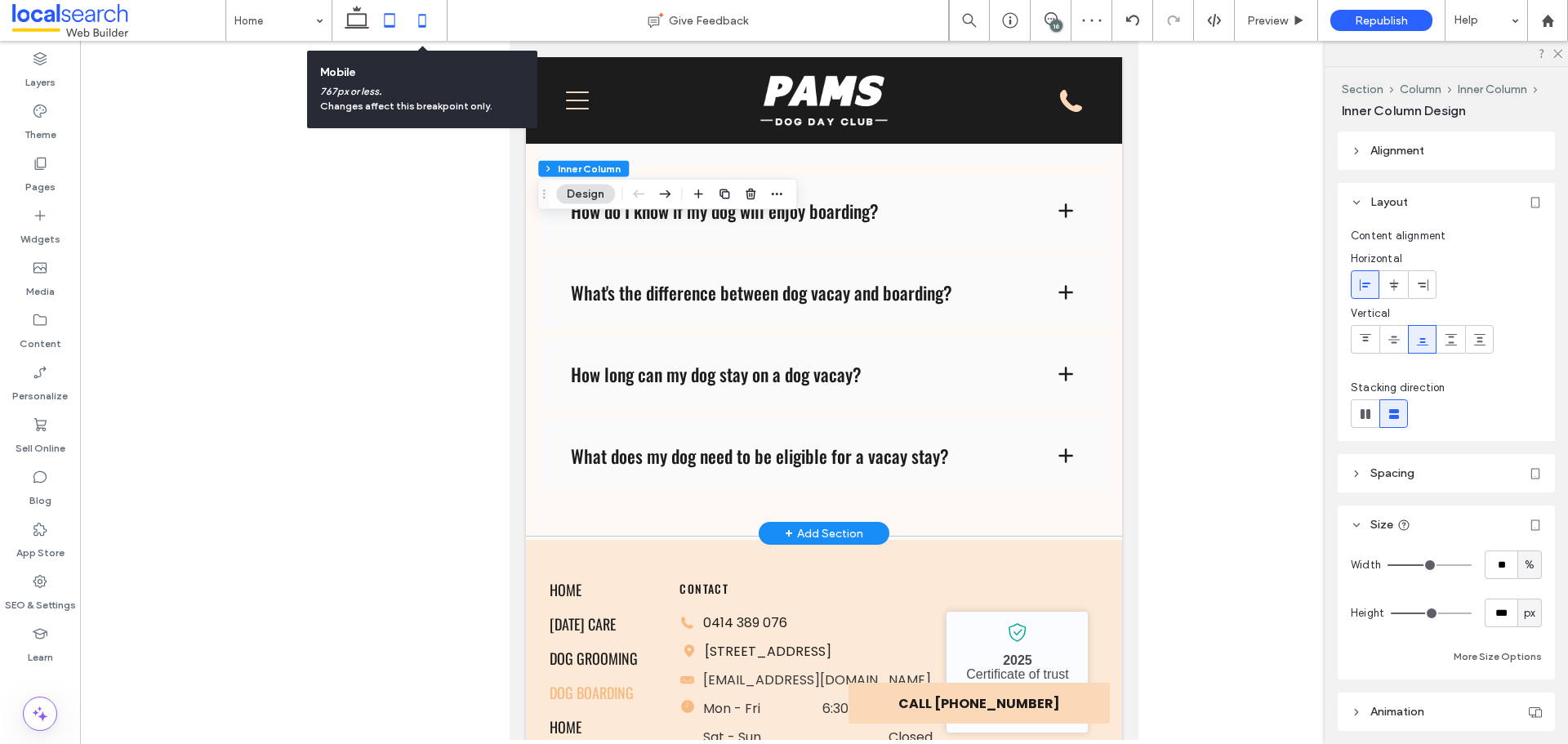
click at [429, 30] on icon at bounding box center [422, 20] width 32 height 32
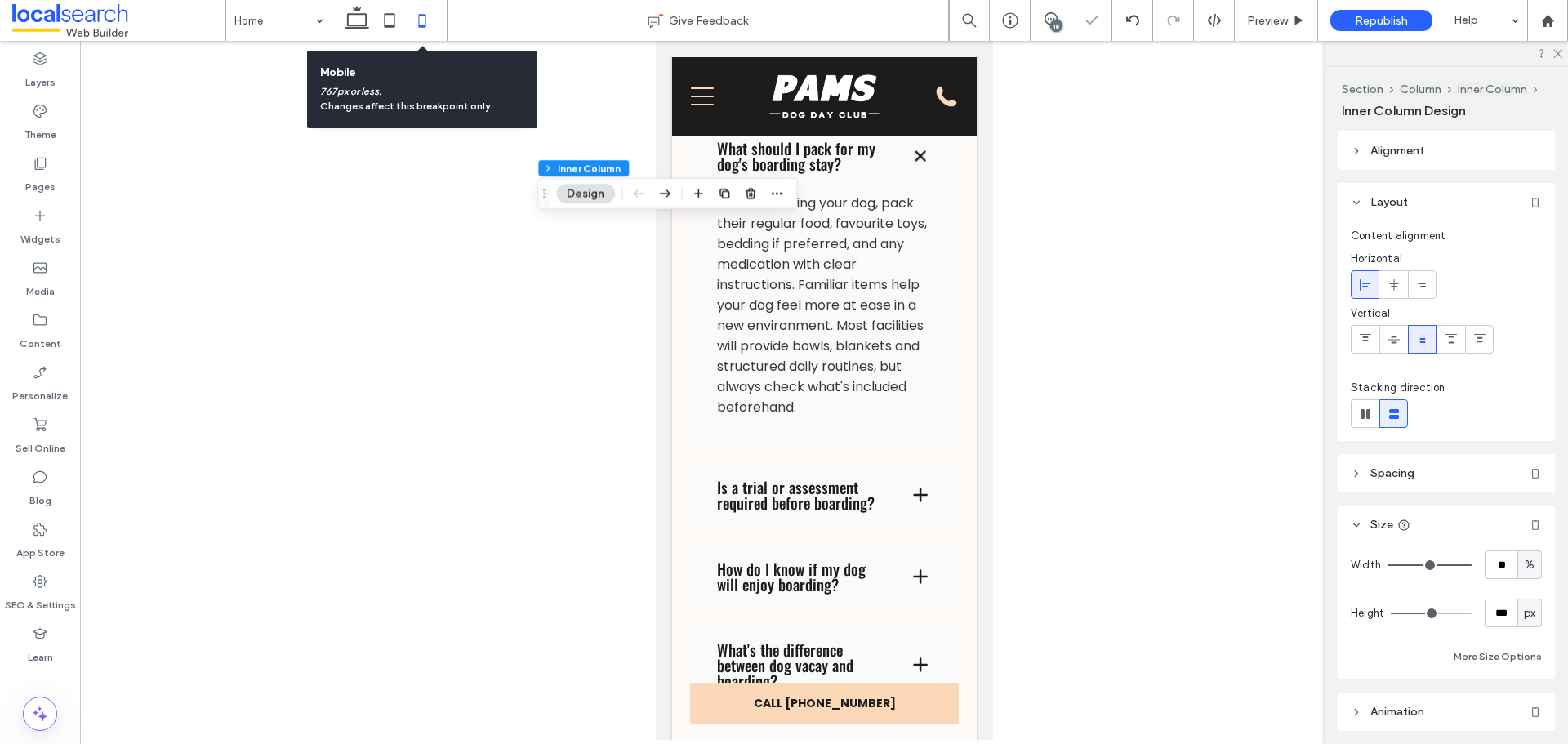
type input "***"
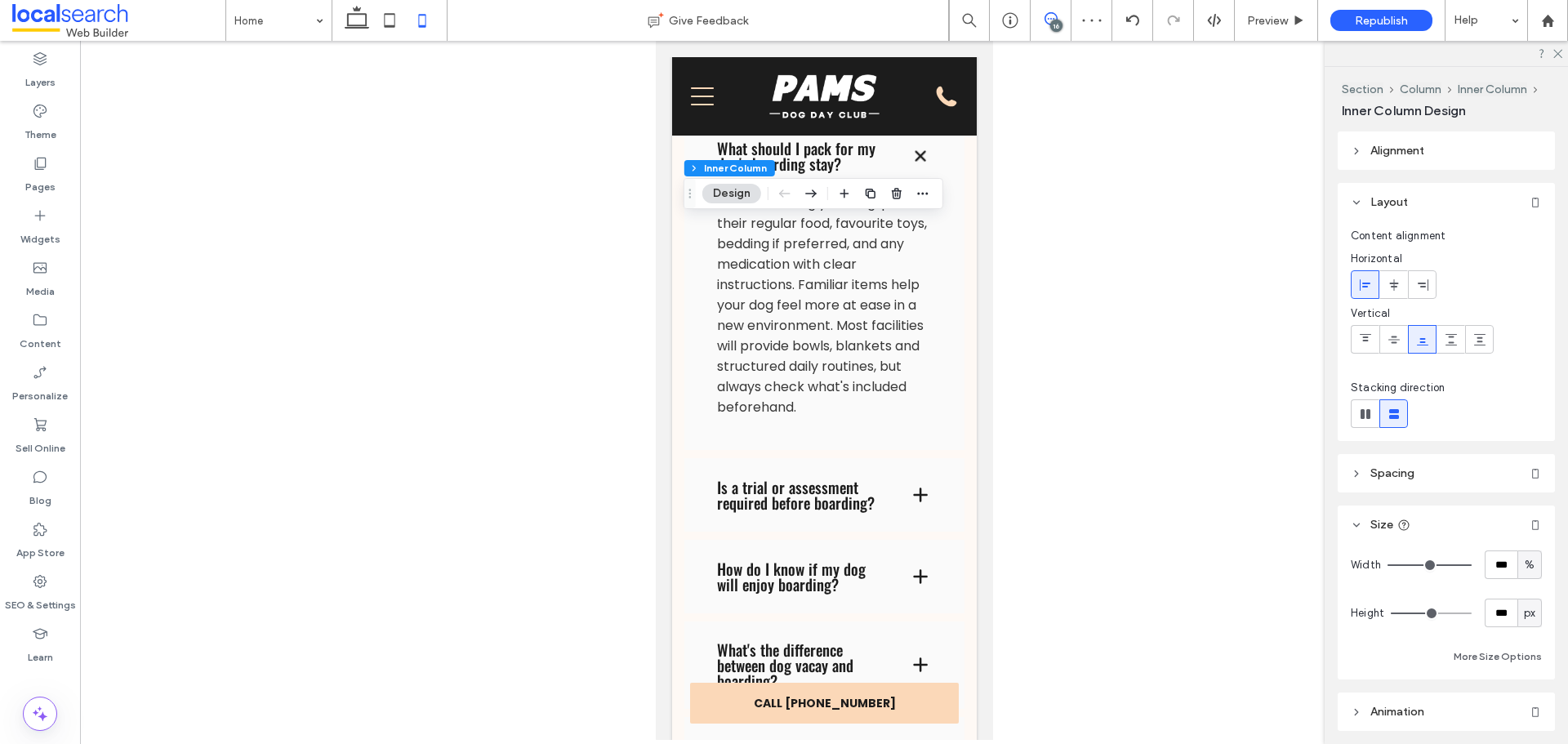
click at [1039, 22] on span at bounding box center [1050, 18] width 40 height 13
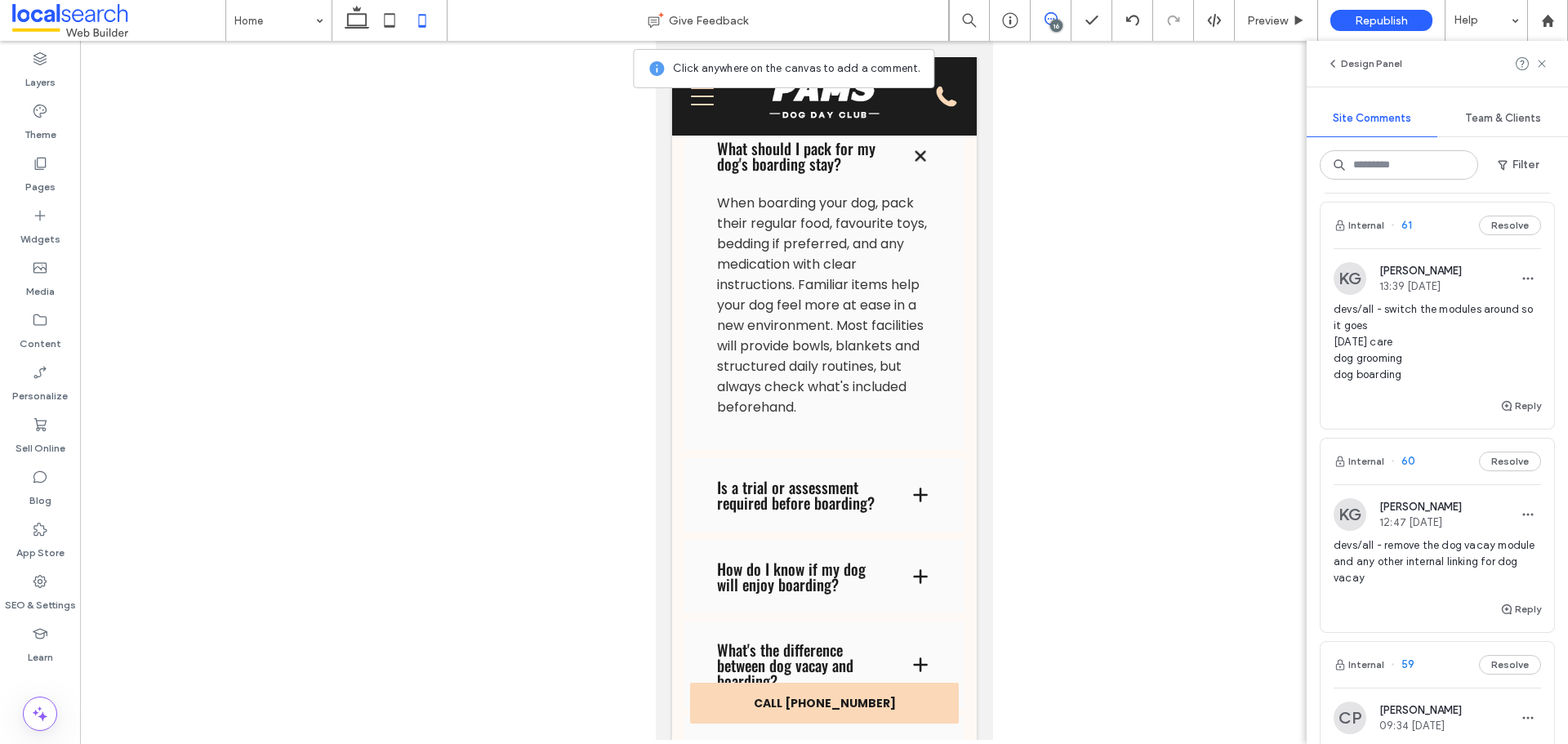
scroll to position [245, 0]
click at [1510, 404] on button "Reply" at bounding box center [1520, 405] width 41 height 19
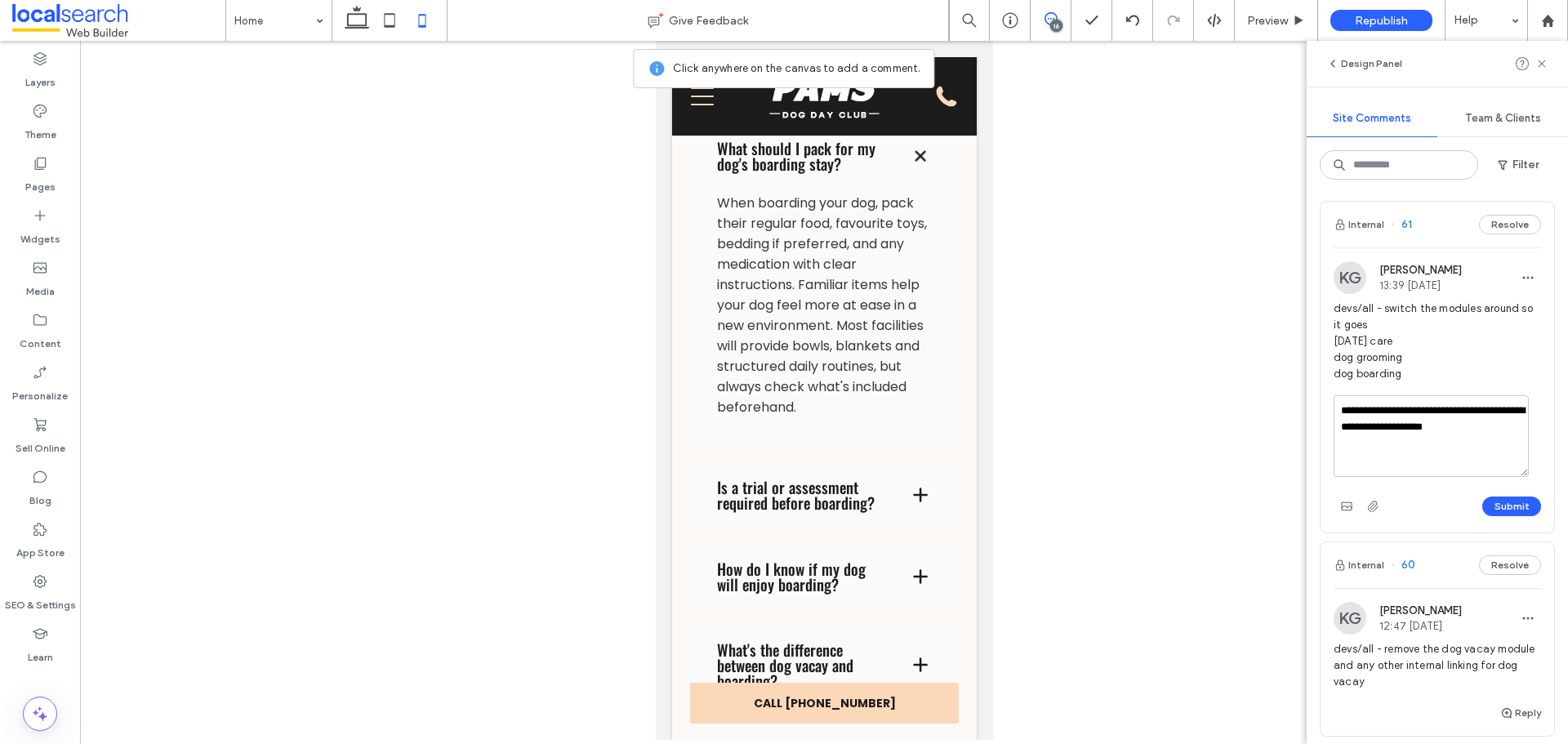
drag, startPoint x: 1392, startPoint y: 408, endPoint x: 1567, endPoint y: 441, distance: 178.1
click at [1567, 441] on div "**********" at bounding box center [1437, 468] width 261 height 551
type textarea "**********"
click at [1494, 505] on button "Submit" at bounding box center [1511, 506] width 58 height 19
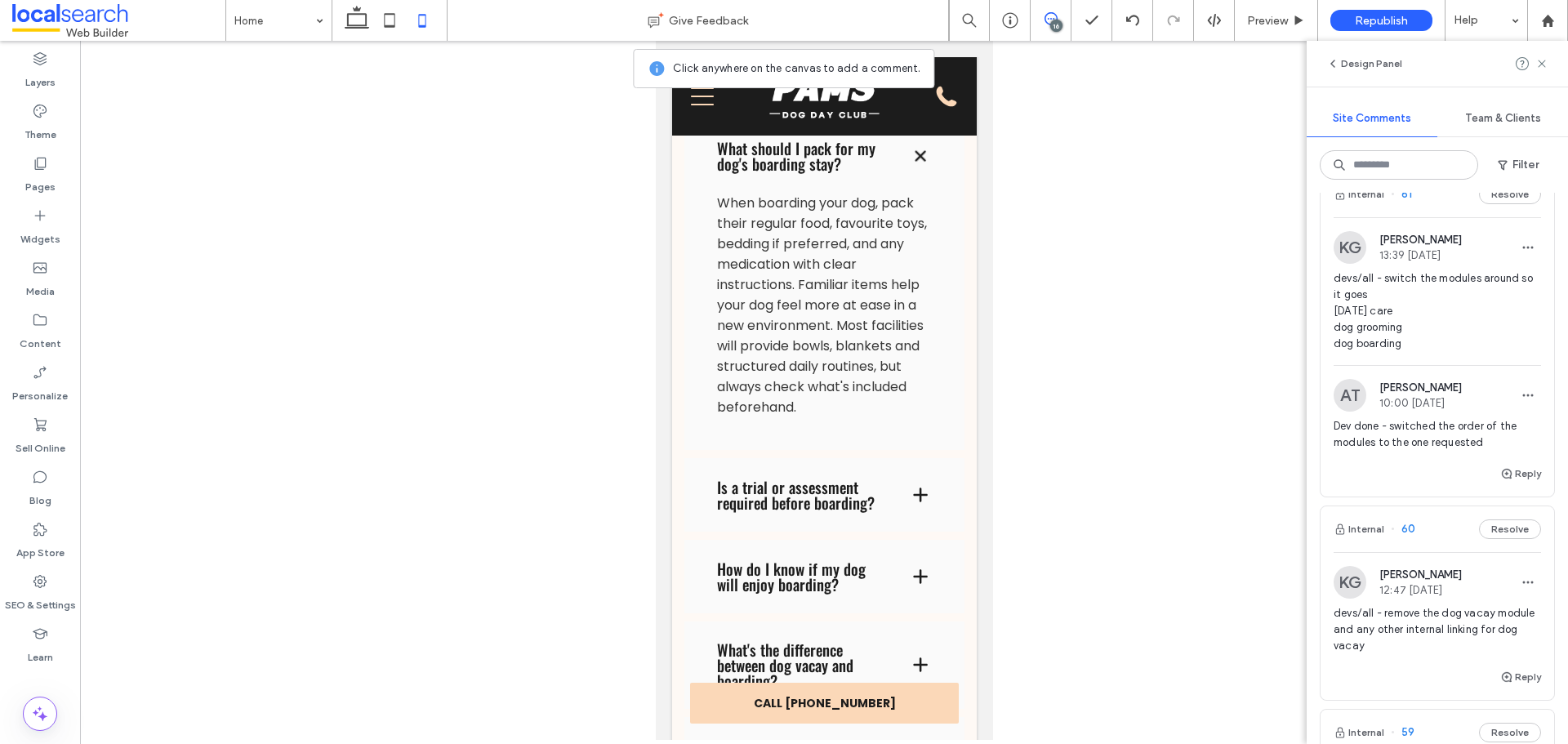
scroll to position [408, 0]
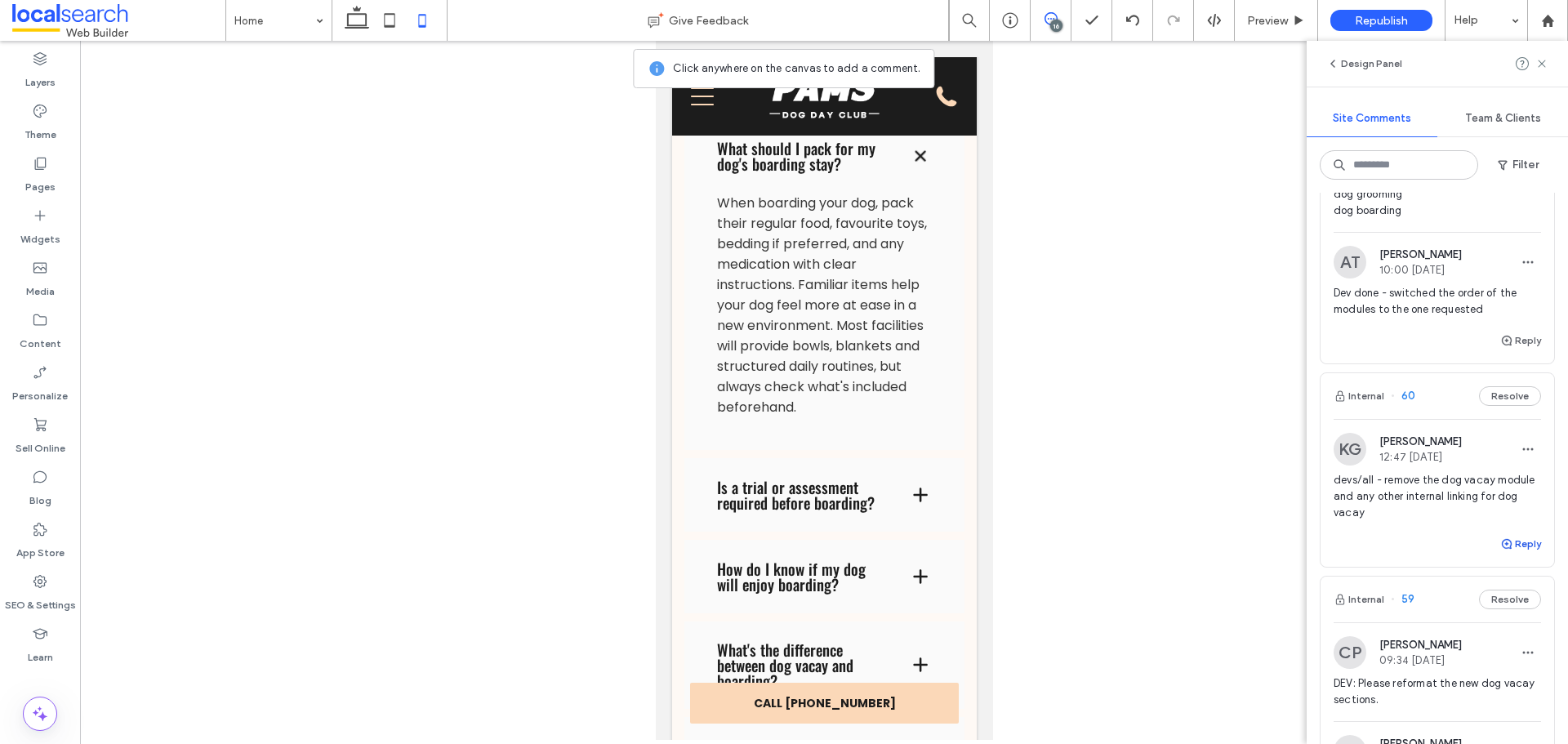
click at [1506, 538] on button "Reply" at bounding box center [1520, 544] width 41 height 19
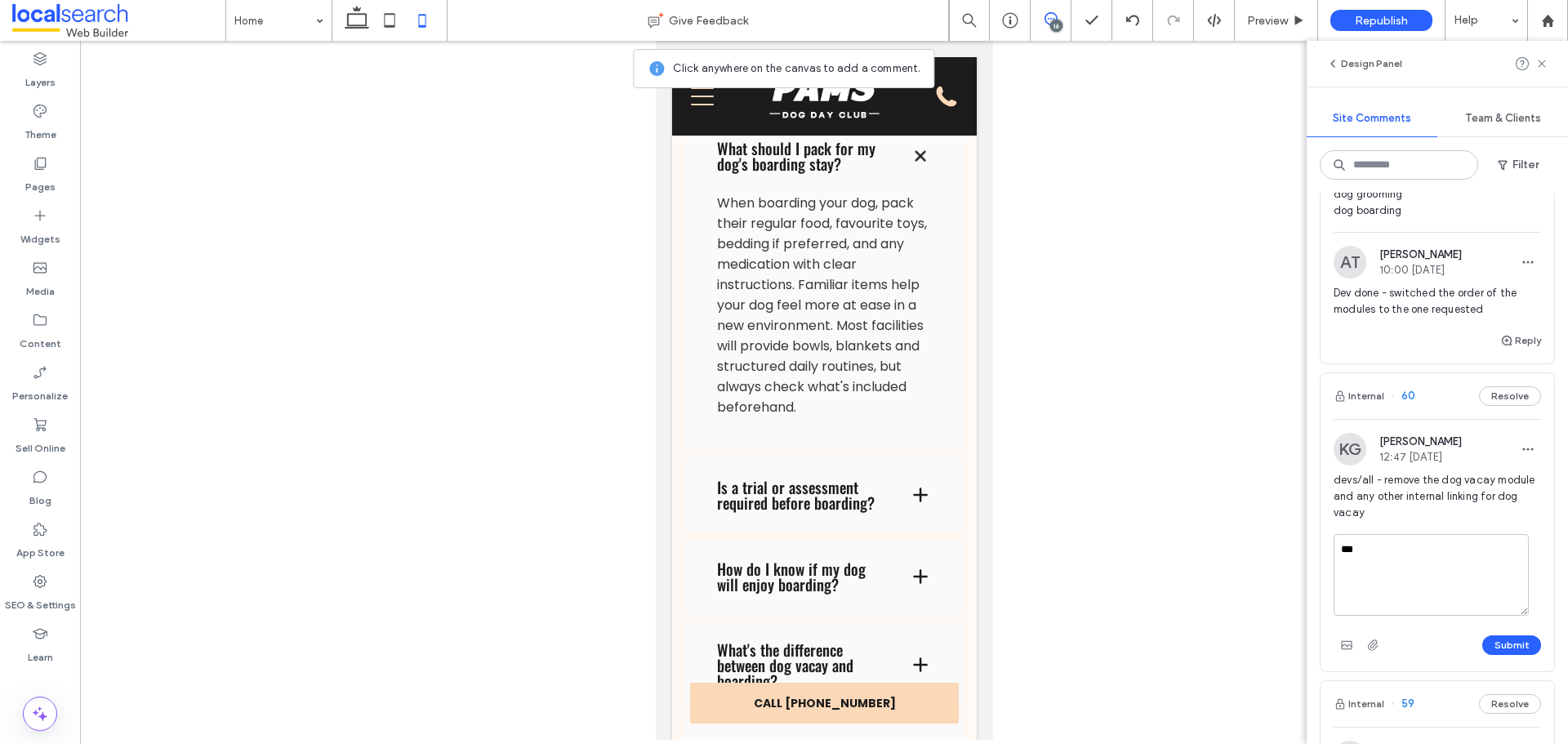
type textarea "**"
click at [1052, 30] on div "16" at bounding box center [1056, 25] width 12 height 12
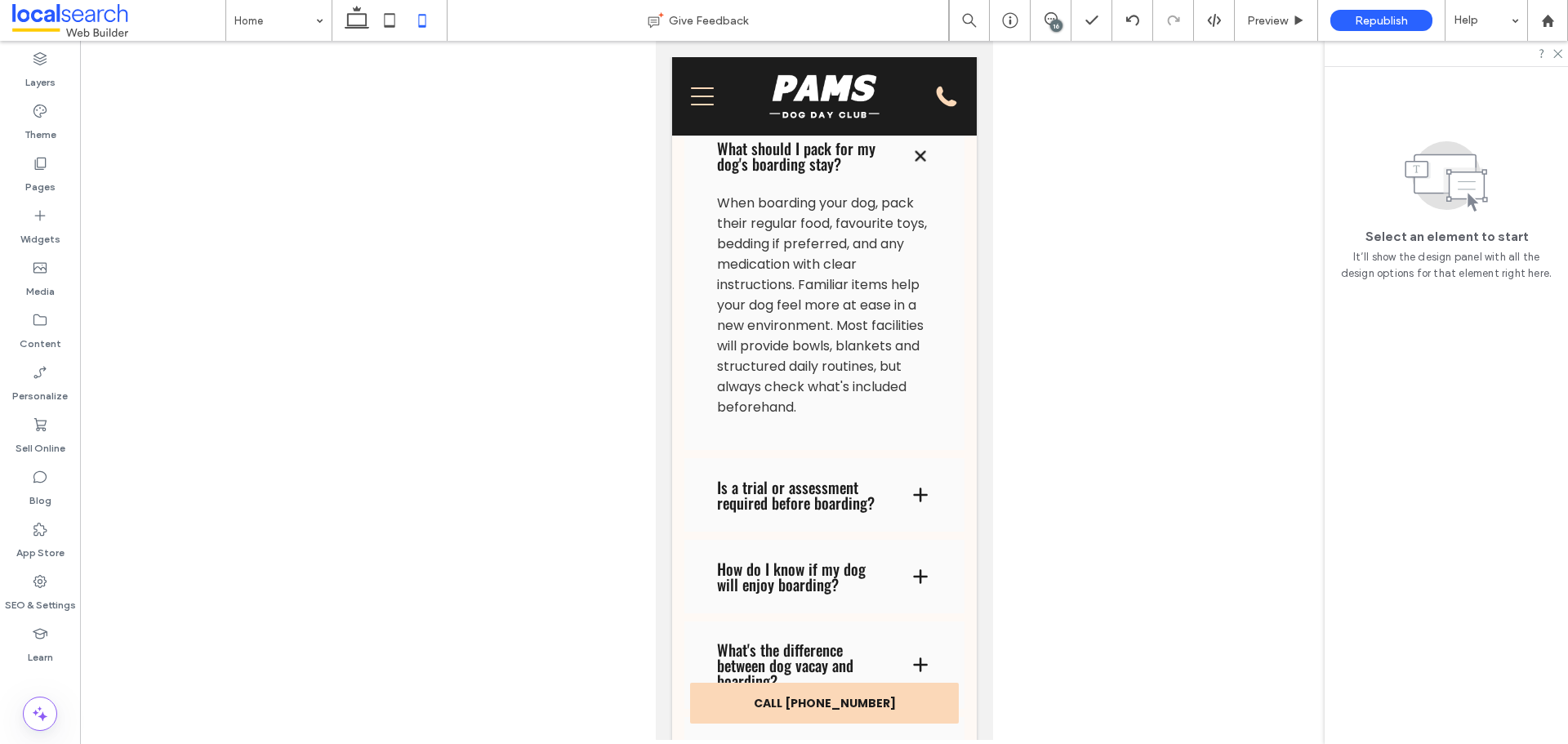
scroll to position [0, 0]
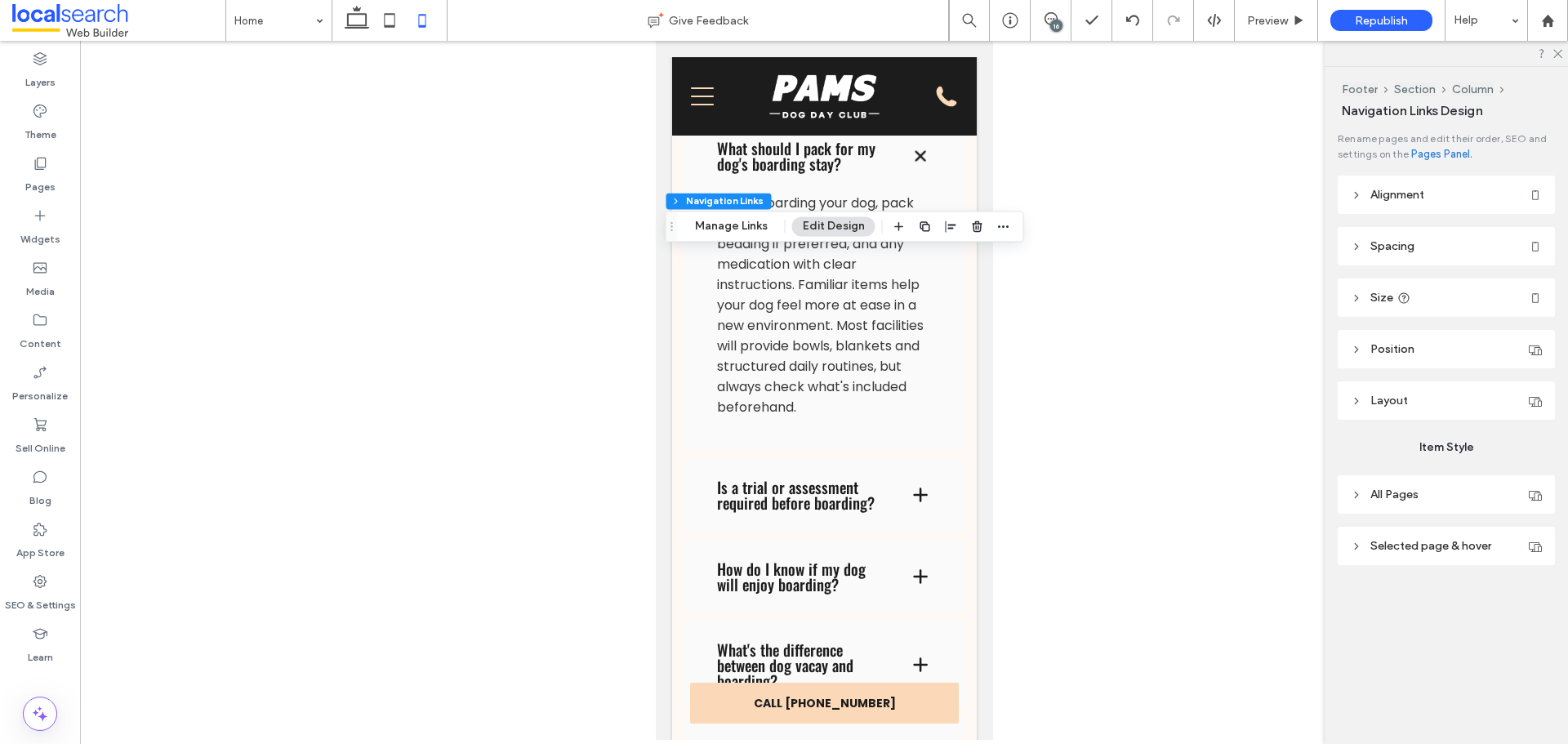
type input "***"
type input "****"
click at [758, 227] on button "Manage Links" at bounding box center [731, 226] width 94 height 19
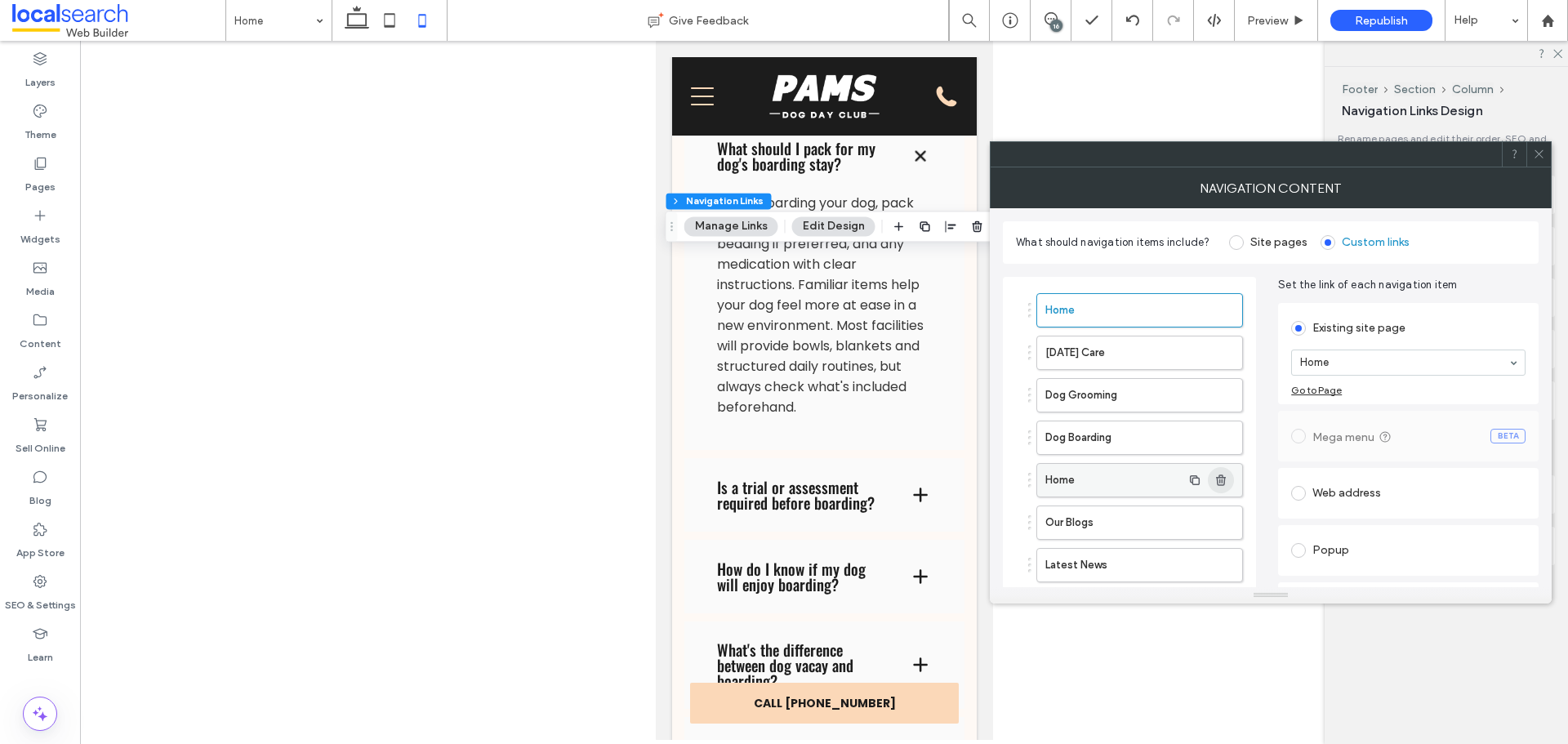
click at [1212, 477] on span "button" at bounding box center [1221, 480] width 26 height 26
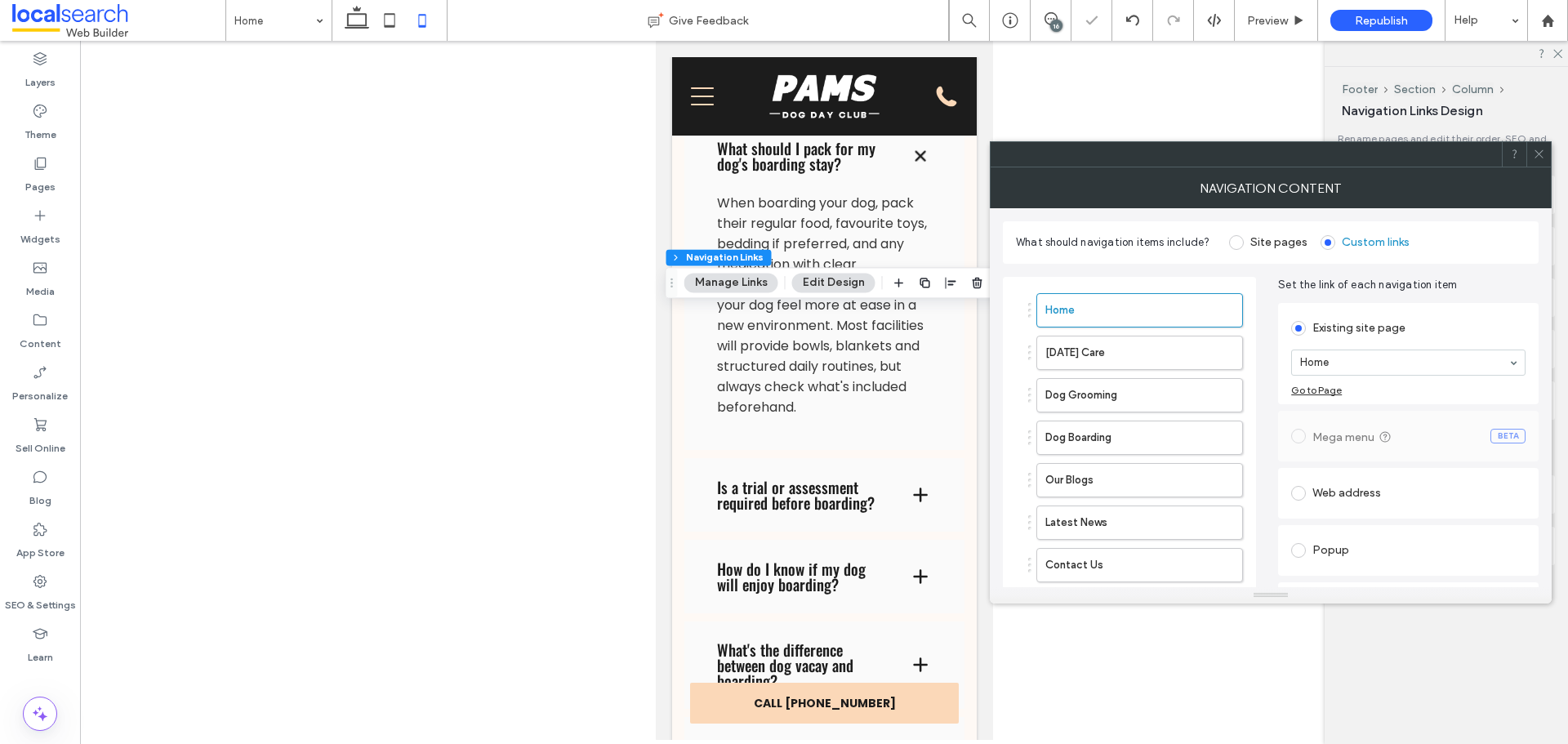
click at [1535, 159] on icon at bounding box center [1539, 154] width 12 height 12
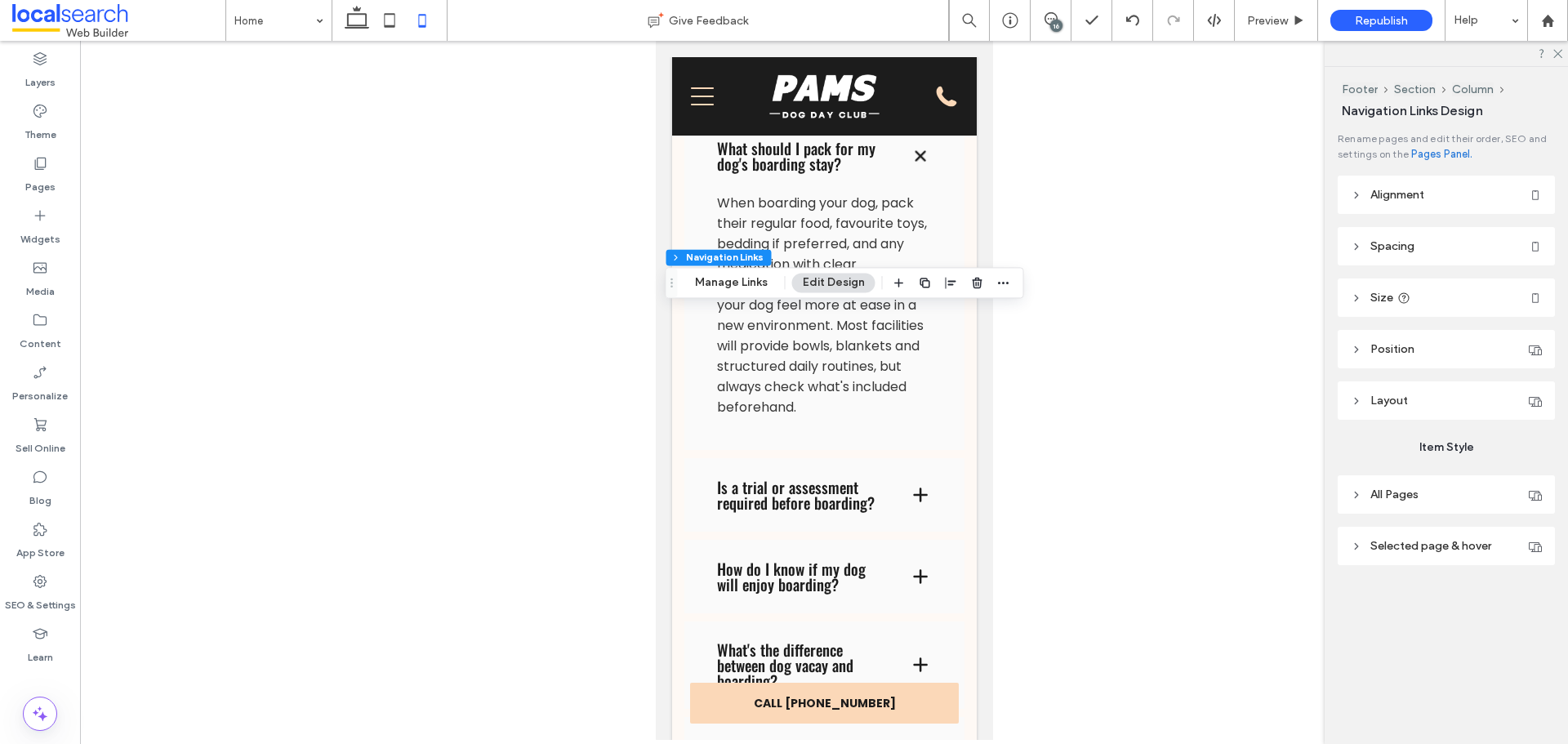
drag, startPoint x: 1060, startPoint y: 20, endPoint x: 1123, endPoint y: 91, distance: 94.9
click at [1060, 20] on div "16" at bounding box center [1056, 25] width 12 height 12
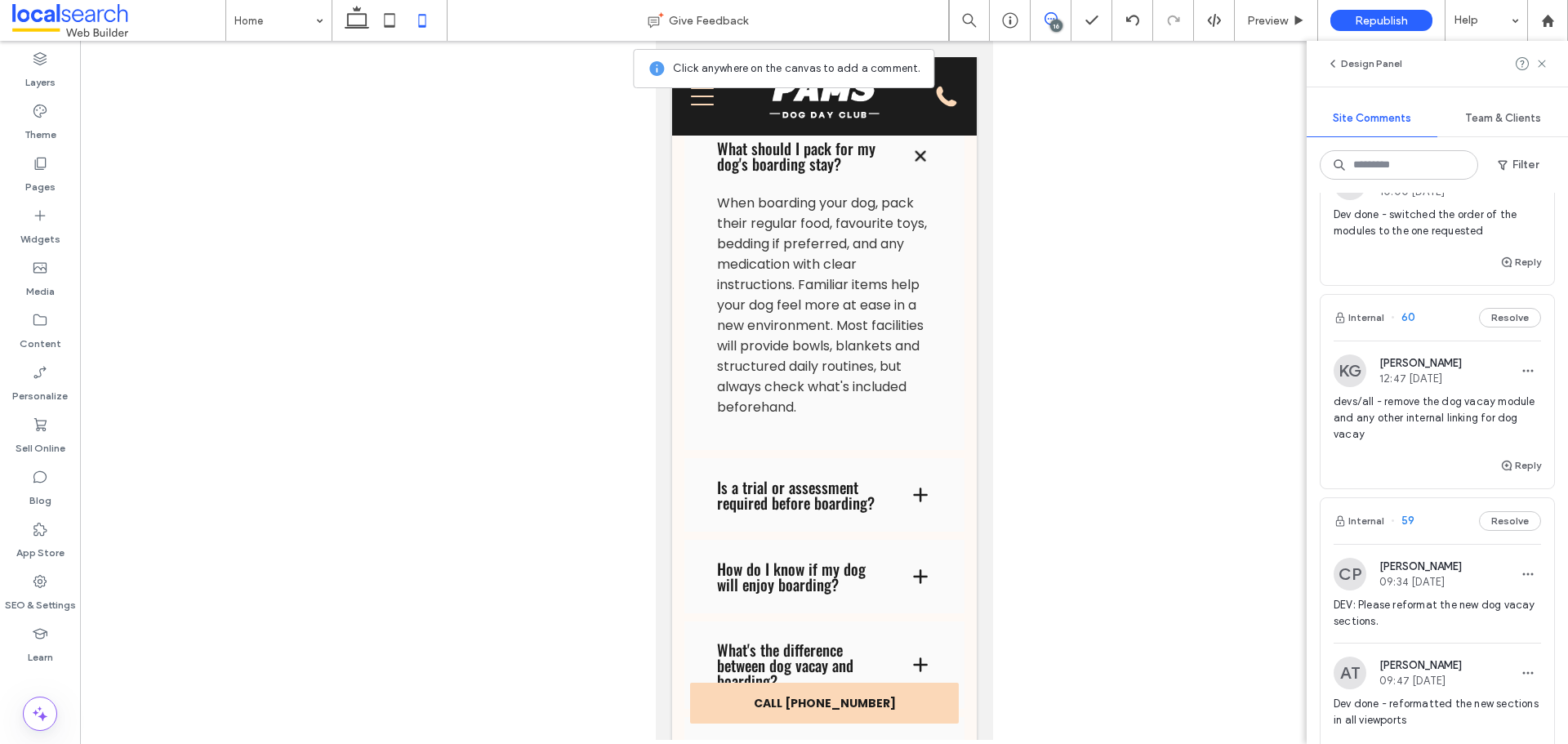
scroll to position [490, 0]
click at [1502, 463] on use "button" at bounding box center [1506, 462] width 10 height 10
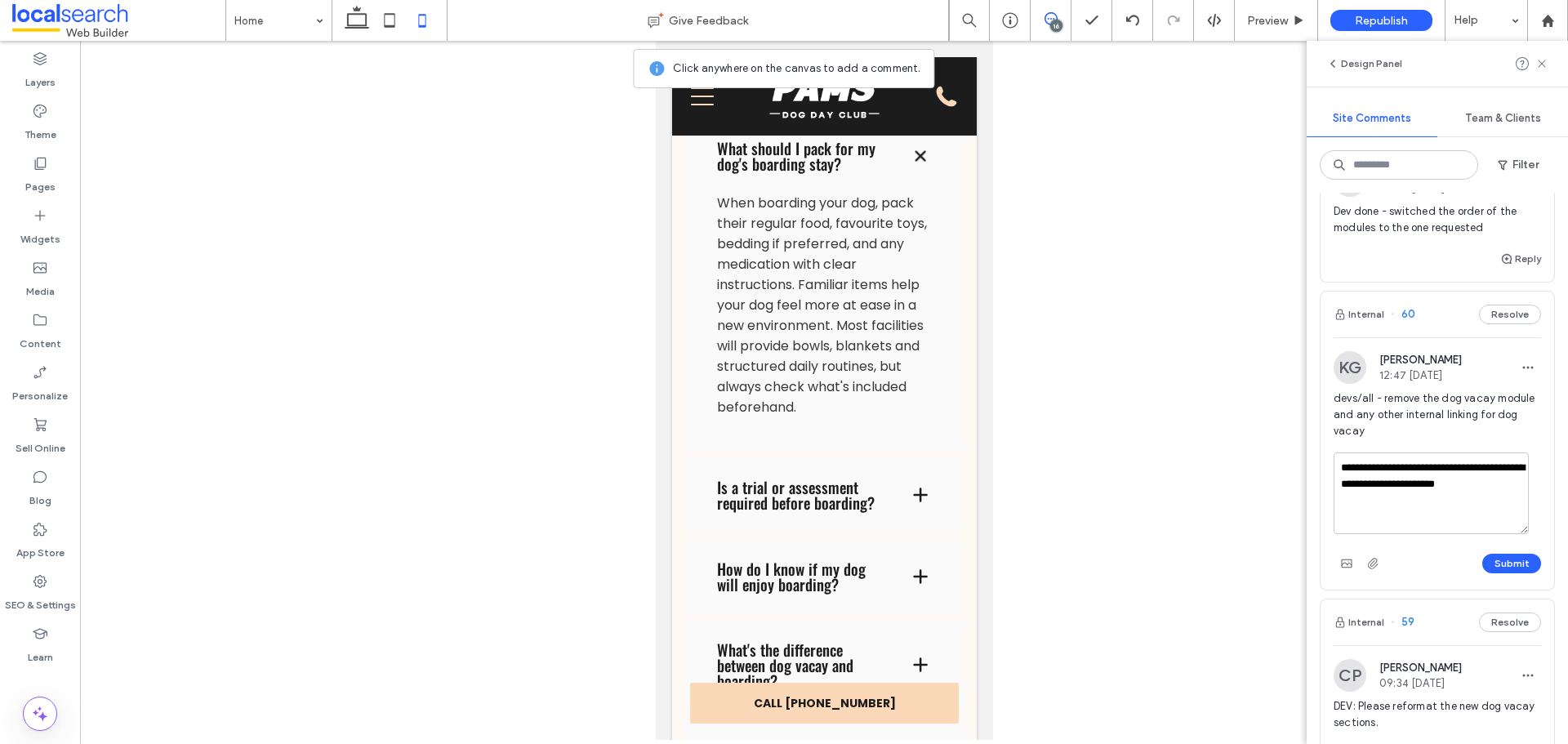
type textarea "**********"
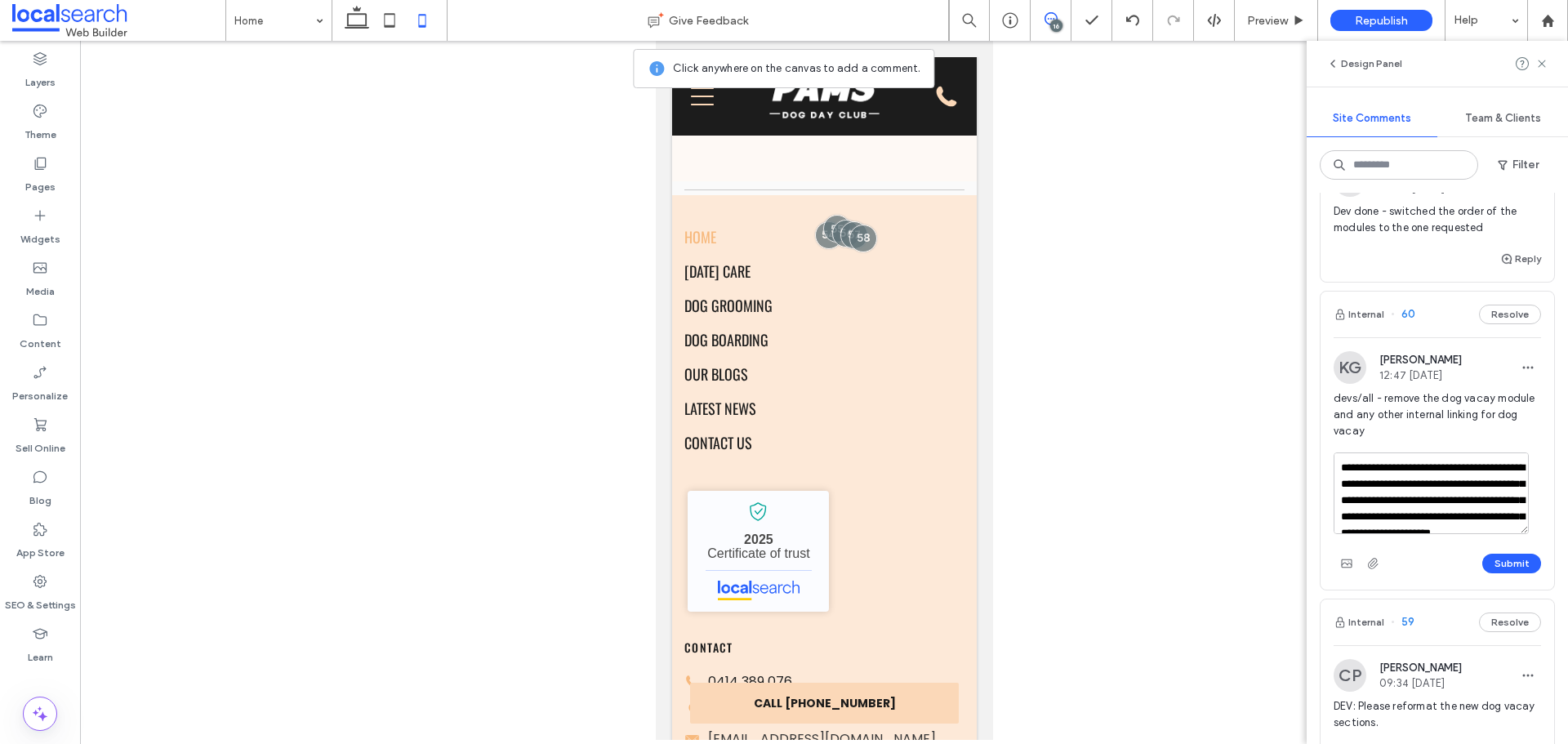
drag, startPoint x: 1412, startPoint y: 528, endPoint x: 1393, endPoint y: 470, distance: 61.0
click at [1393, 470] on textarea "**********" at bounding box center [1431, 493] width 195 height 82
type textarea "**********"
click at [1500, 558] on button "Submit" at bounding box center [1511, 563] width 58 height 19
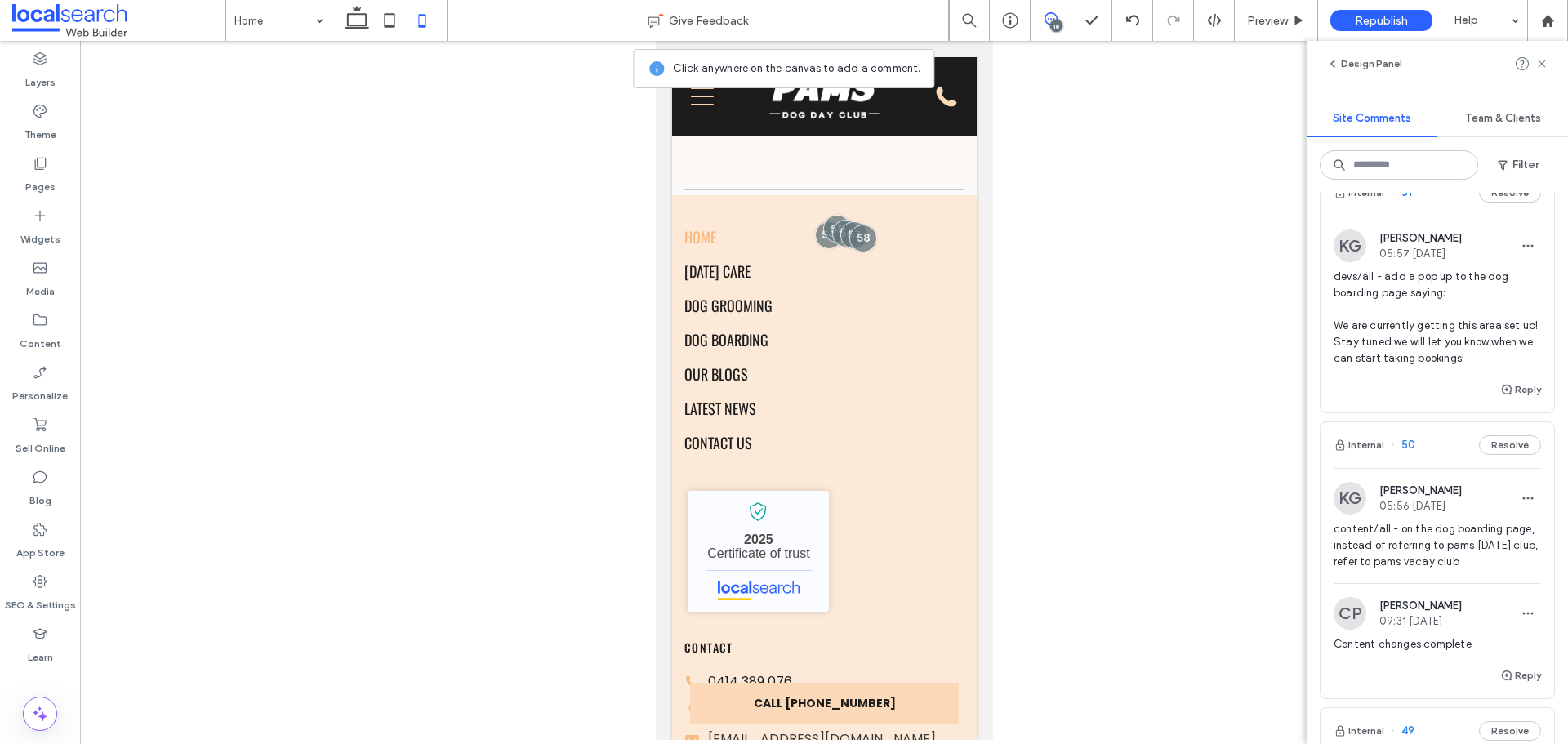
scroll to position [4653, 0]
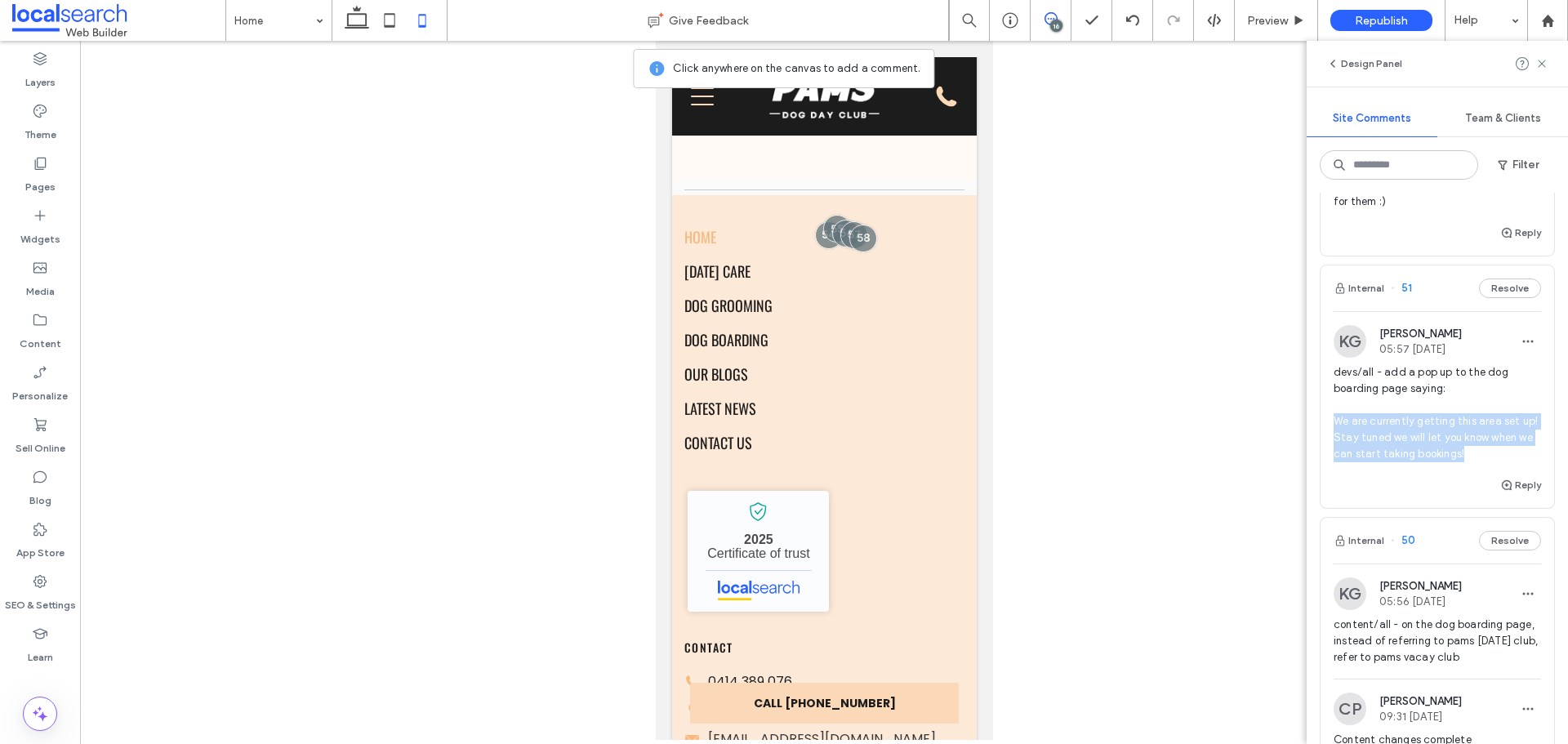
drag, startPoint x: 1509, startPoint y: 517, endPoint x: 1336, endPoint y: 484, distance: 176.1
click at [1336, 462] on span "devs/all - add a pop up to the dog boarding page saying: We are currently getti…" at bounding box center [1437, 413] width 207 height 98
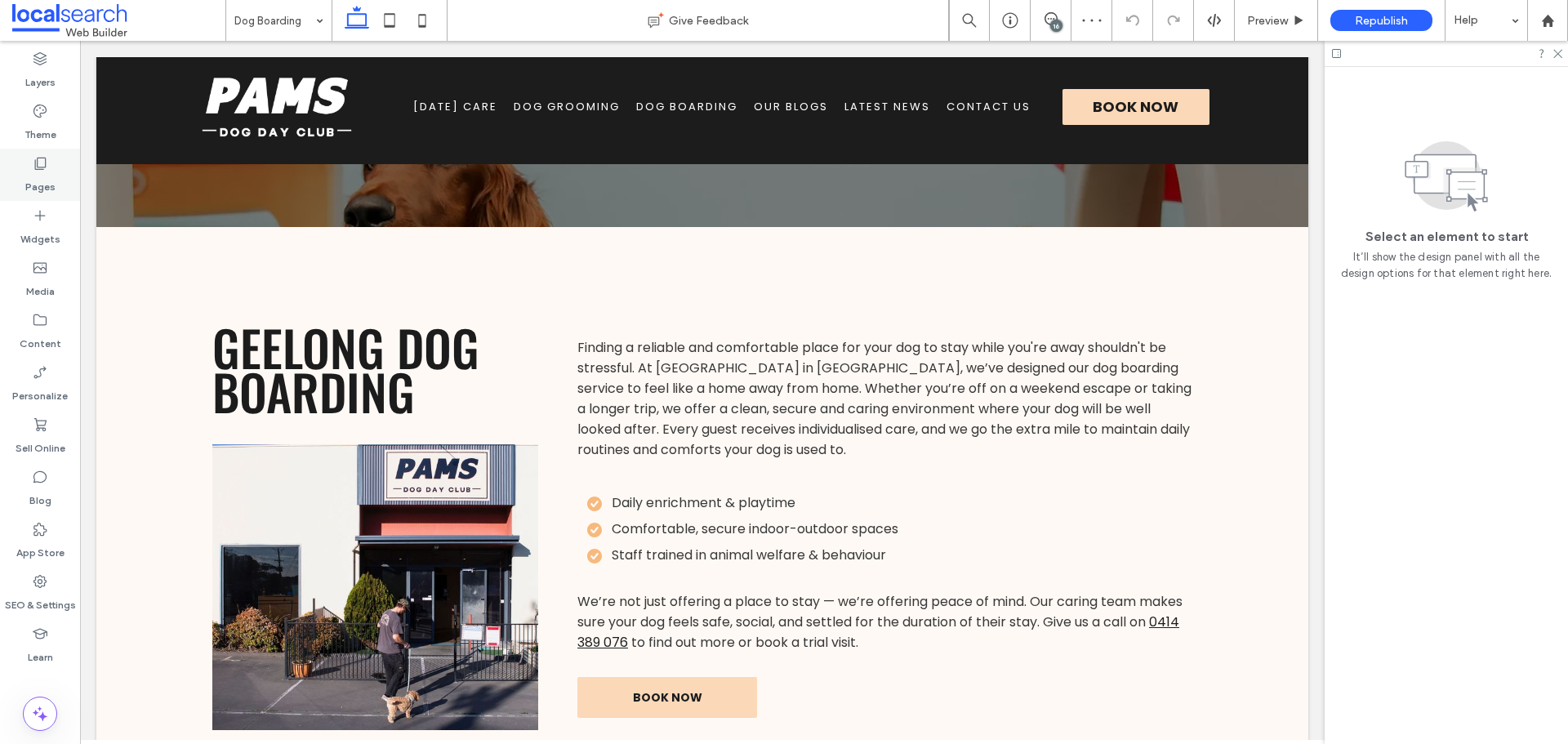
click at [32, 160] on icon at bounding box center [40, 163] width 17 height 17
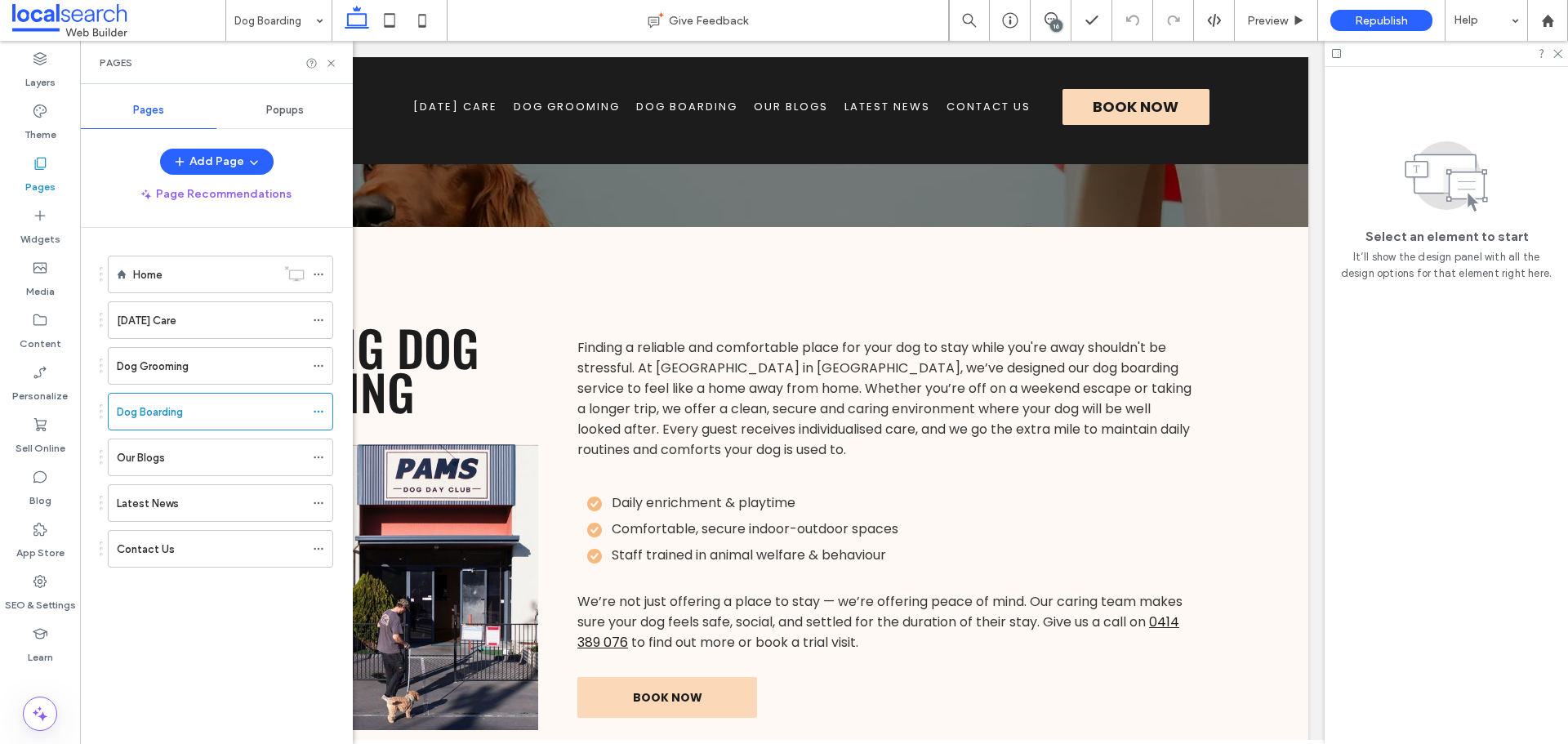
click at [285, 119] on div "Popups" at bounding box center [284, 110] width 136 height 36
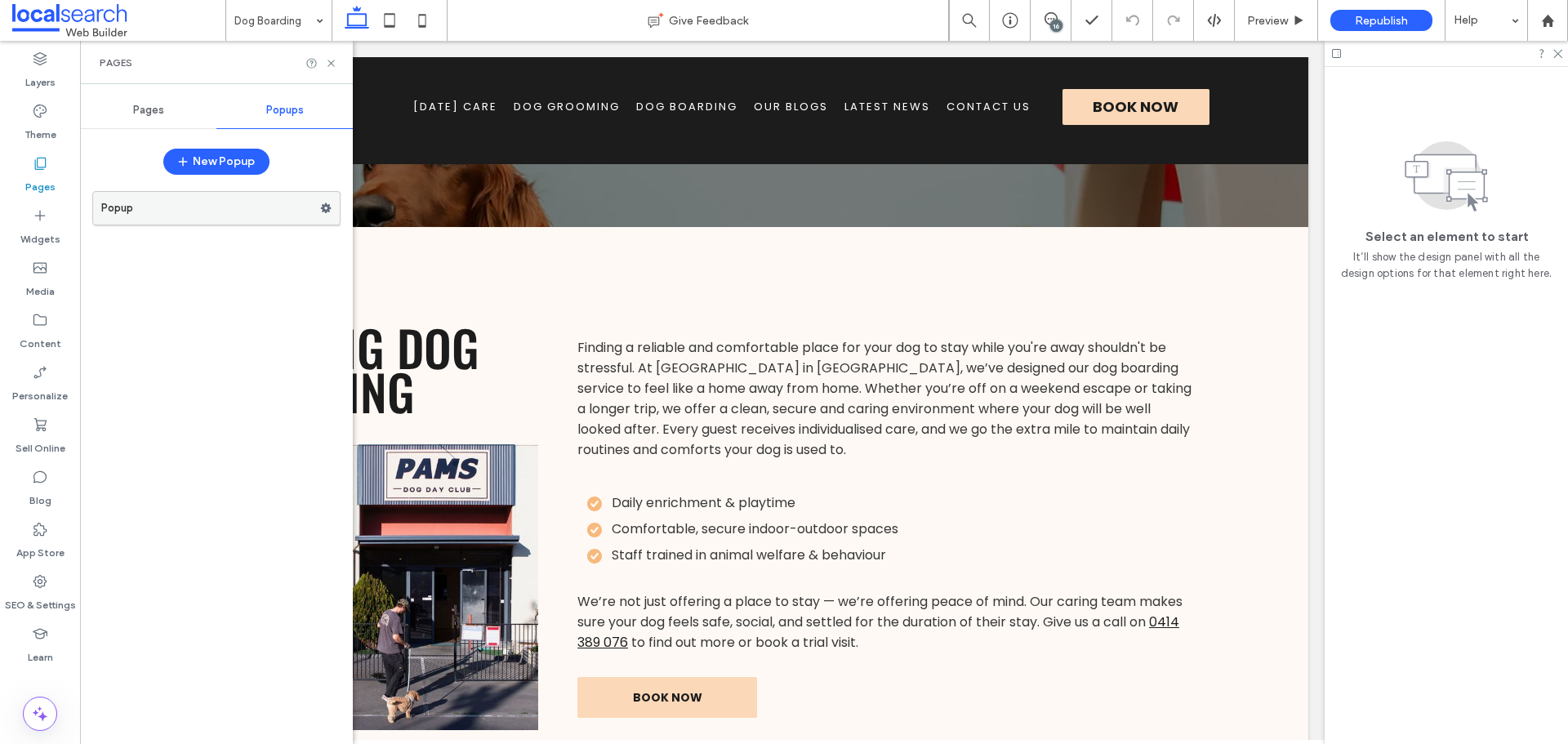
click at [262, 213] on label "Popup" at bounding box center [210, 207] width 219 height 32
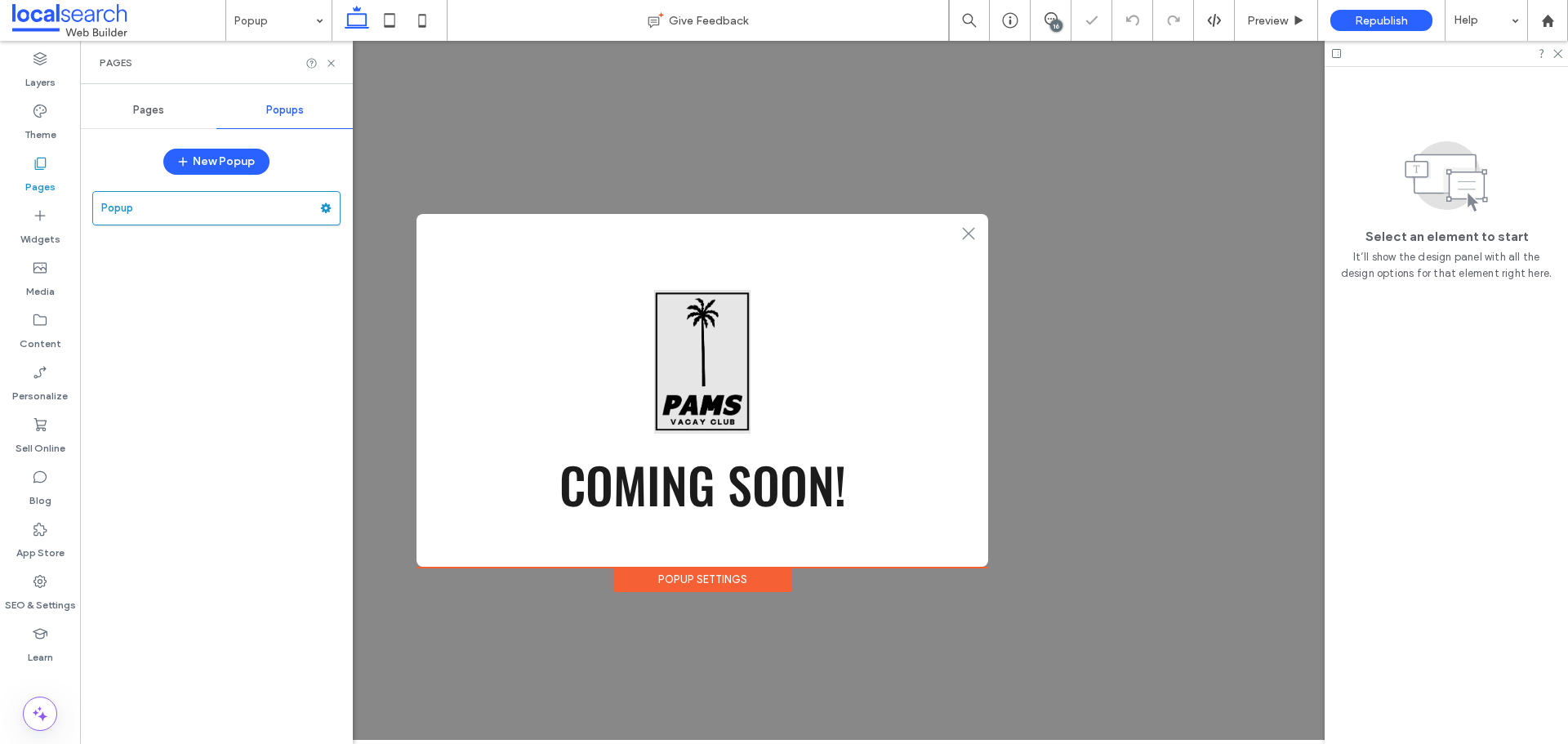
click at [219, 282] on div "Popup" at bounding box center [216, 459] width 248 height 552
click at [236, 163] on button "New Popup" at bounding box center [216, 162] width 106 height 26
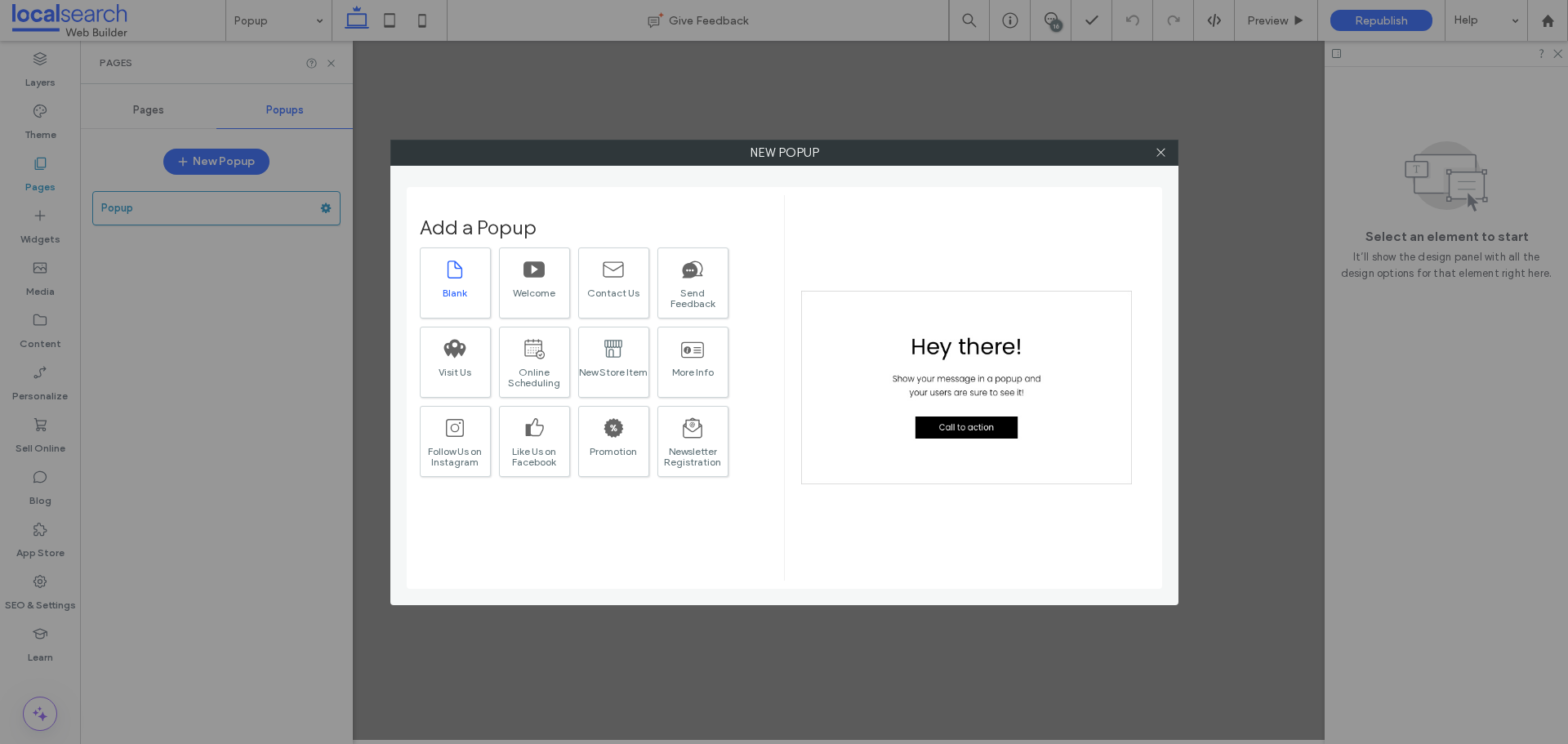
click at [475, 283] on div "Blank" at bounding box center [456, 283] width 71 height 71
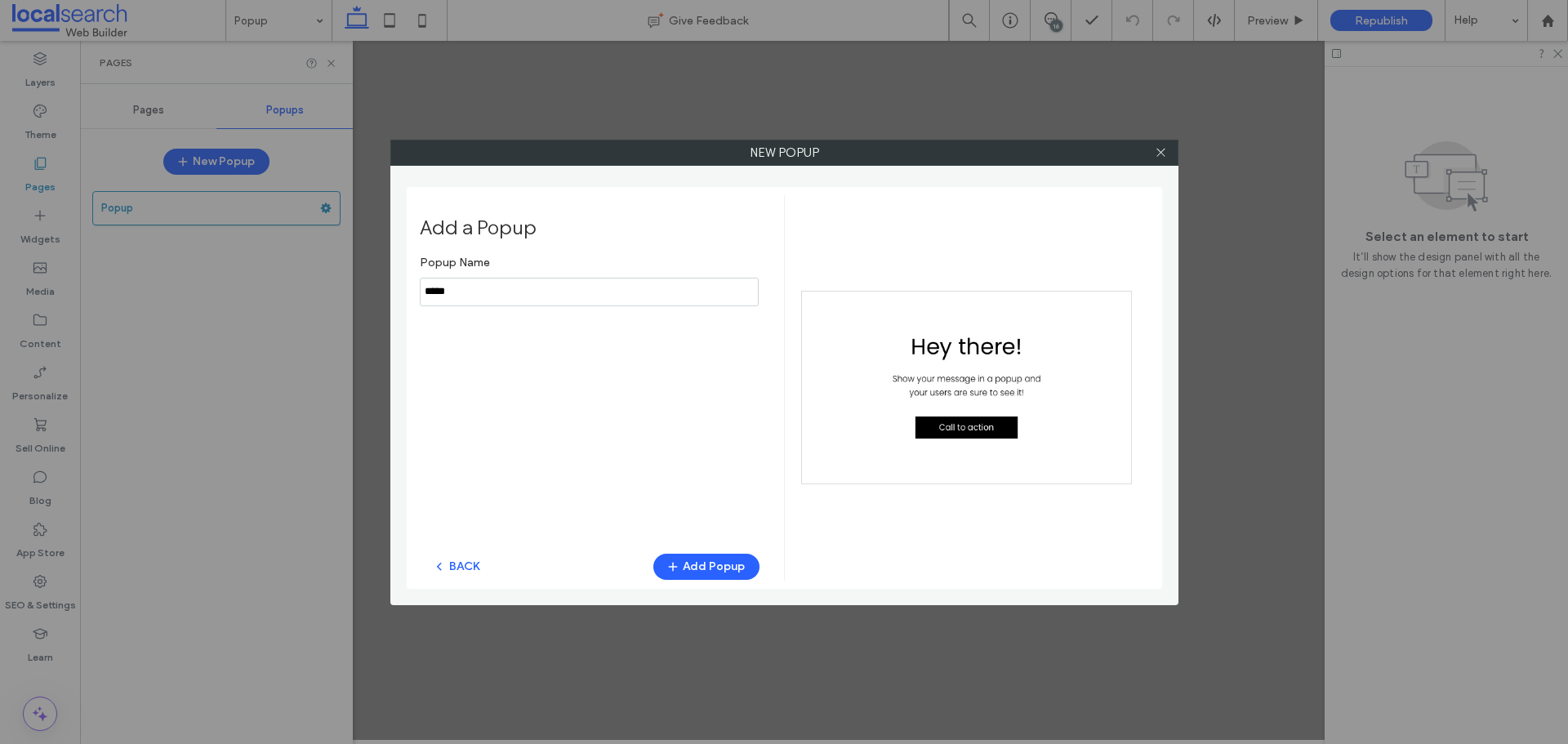
click at [475, 289] on input "notEmpty" at bounding box center [589, 292] width 339 height 29
click at [1159, 151] on icon at bounding box center [1161, 152] width 12 height 12
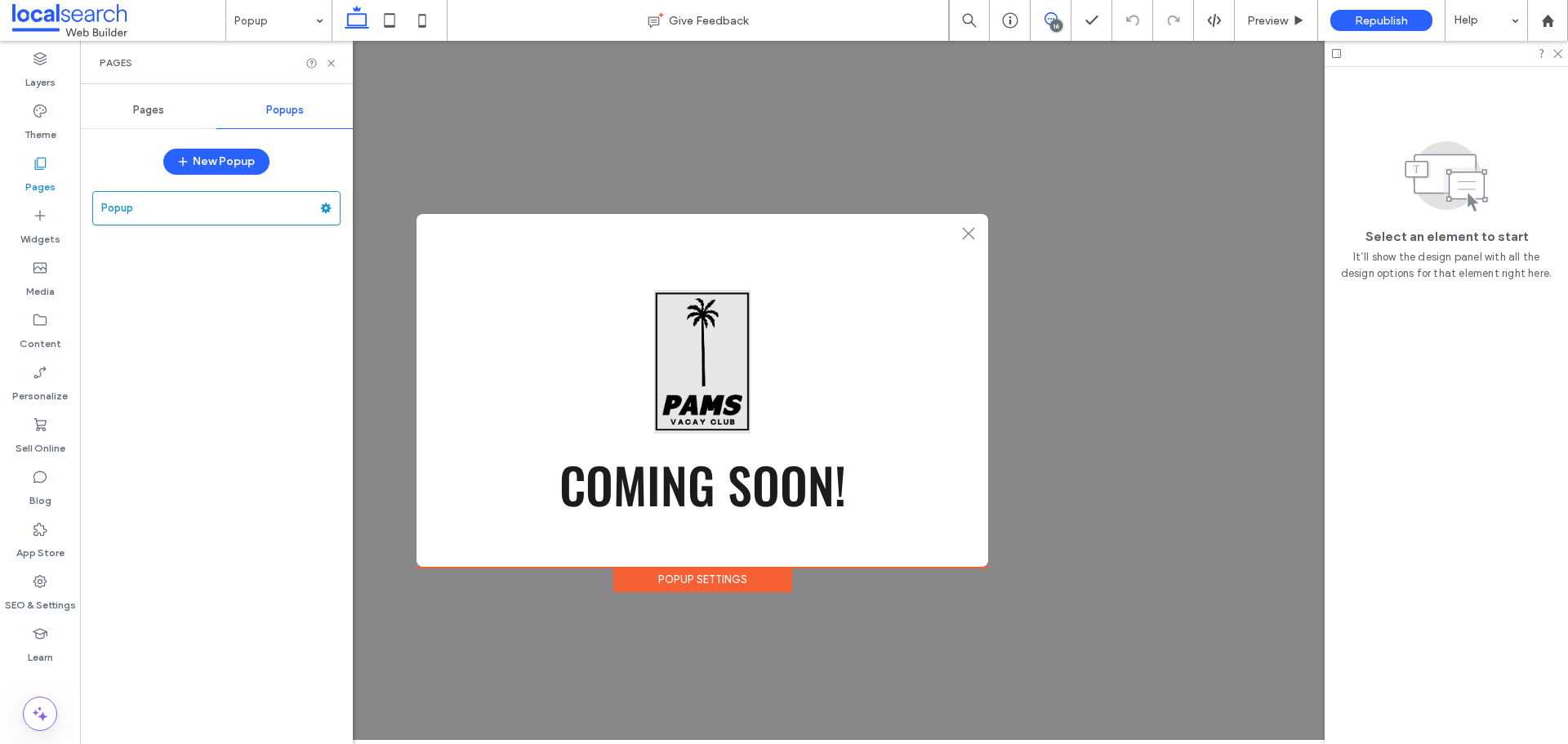
click at [1047, 23] on use at bounding box center [1050, 18] width 13 height 13
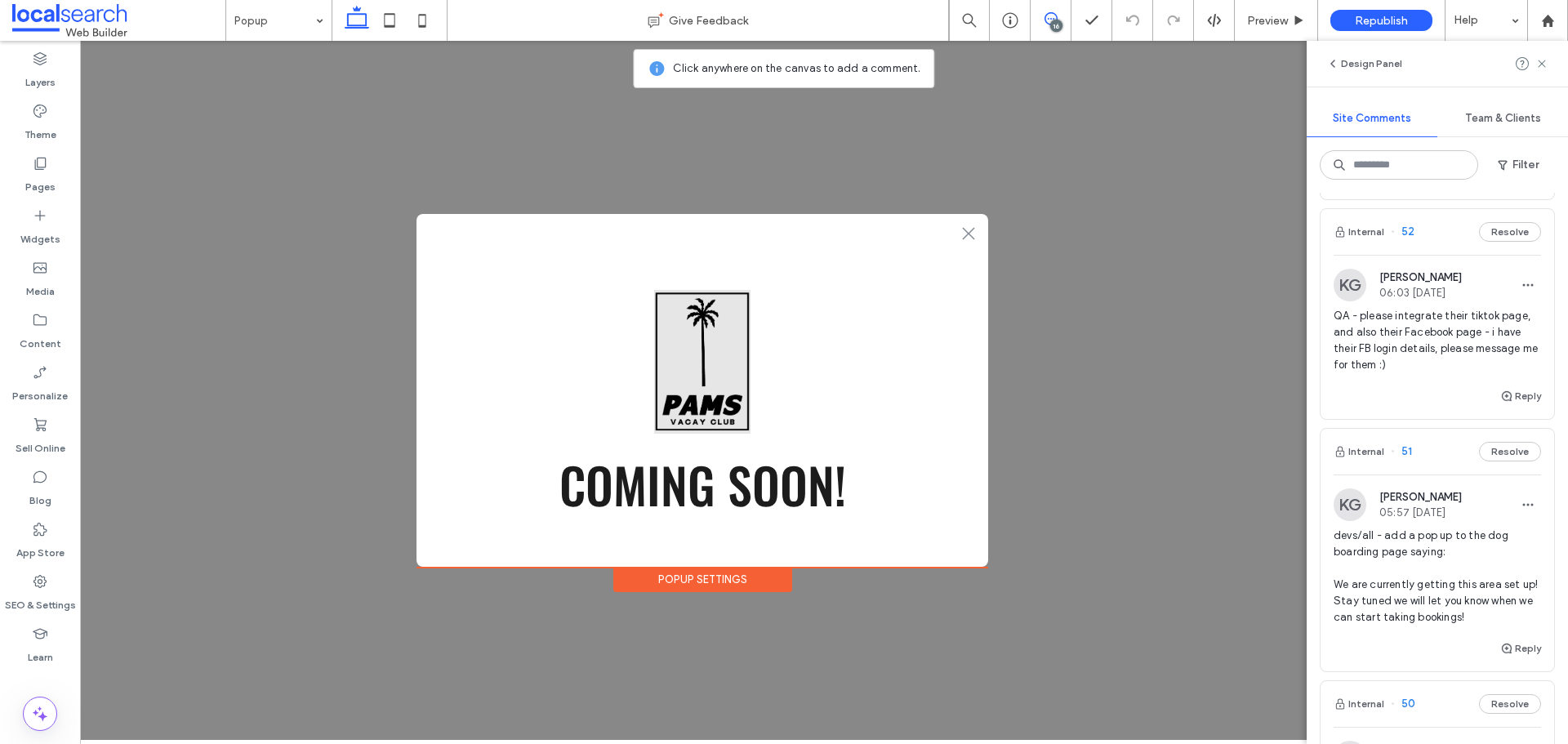
scroll to position [4735, 0]
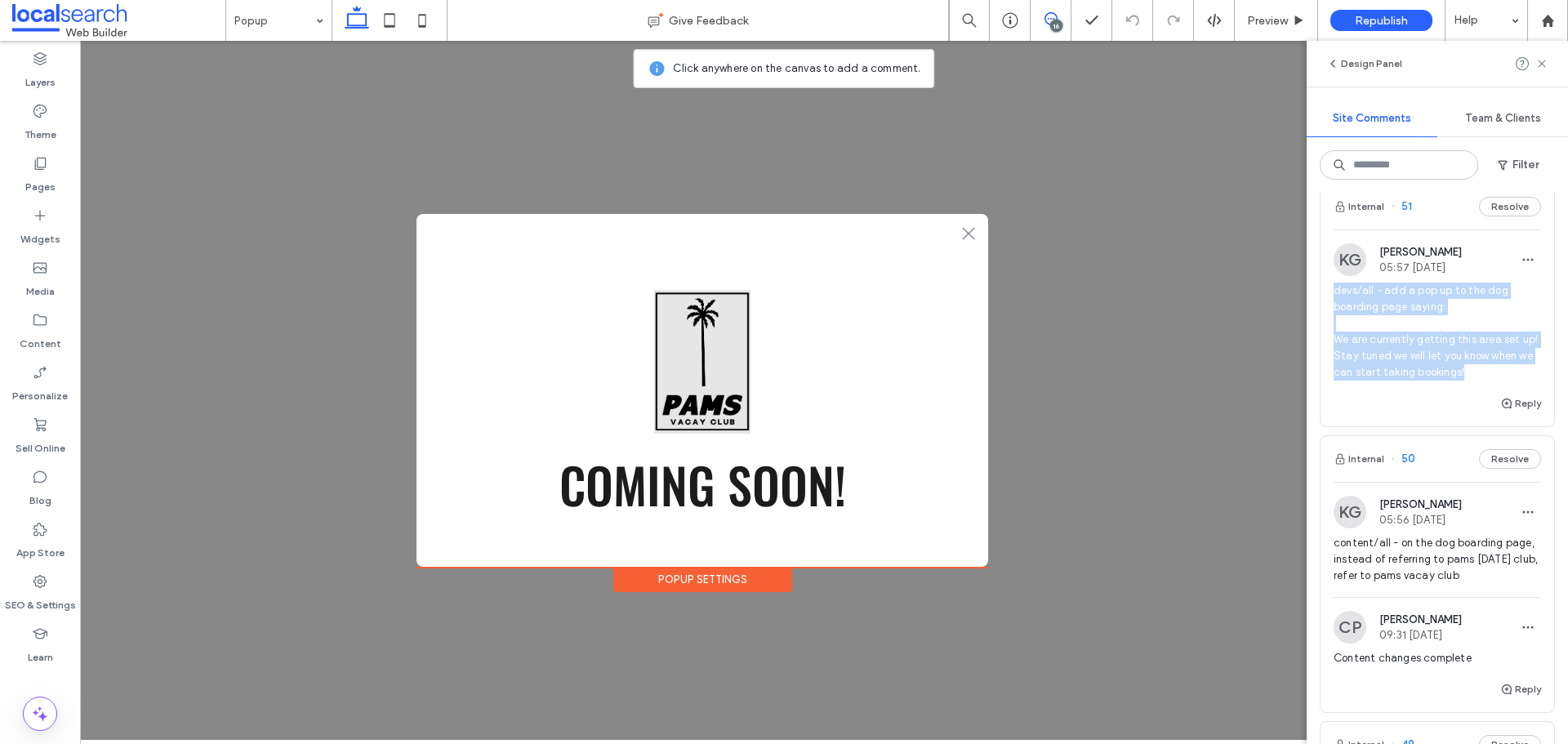
drag, startPoint x: 1511, startPoint y: 440, endPoint x: 1329, endPoint y: 349, distance: 203.5
click at [1329, 349] on div "KG Katie Gibson 05:57 Aug 13 2025 devs/all - add a pop up to the dog boarding p…" at bounding box center [1437, 318] width 234 height 150
copy span "devs/all - add a pop up to the dog boarding page saying: We are currently getti…"
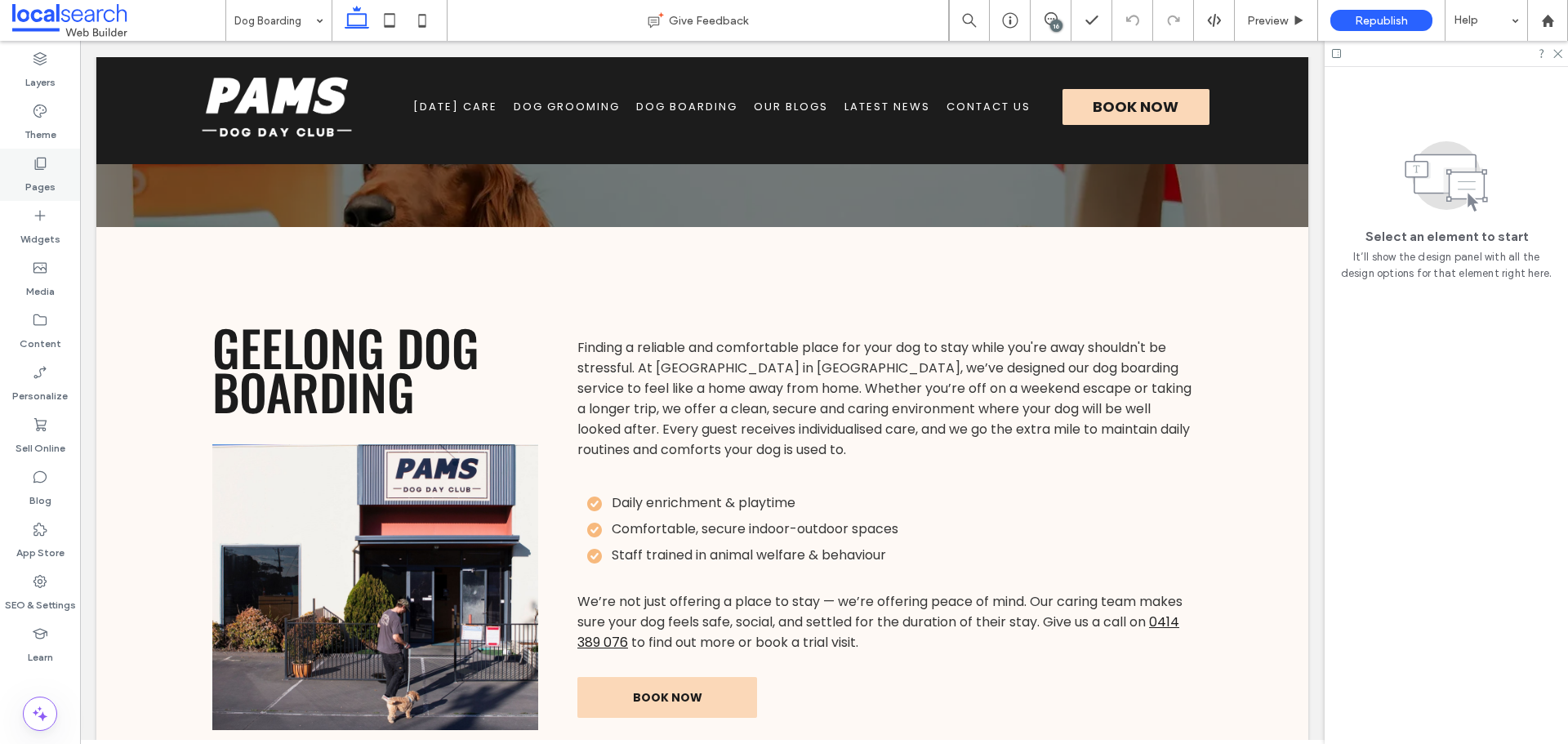
click at [33, 181] on label "Pages" at bounding box center [40, 183] width 31 height 23
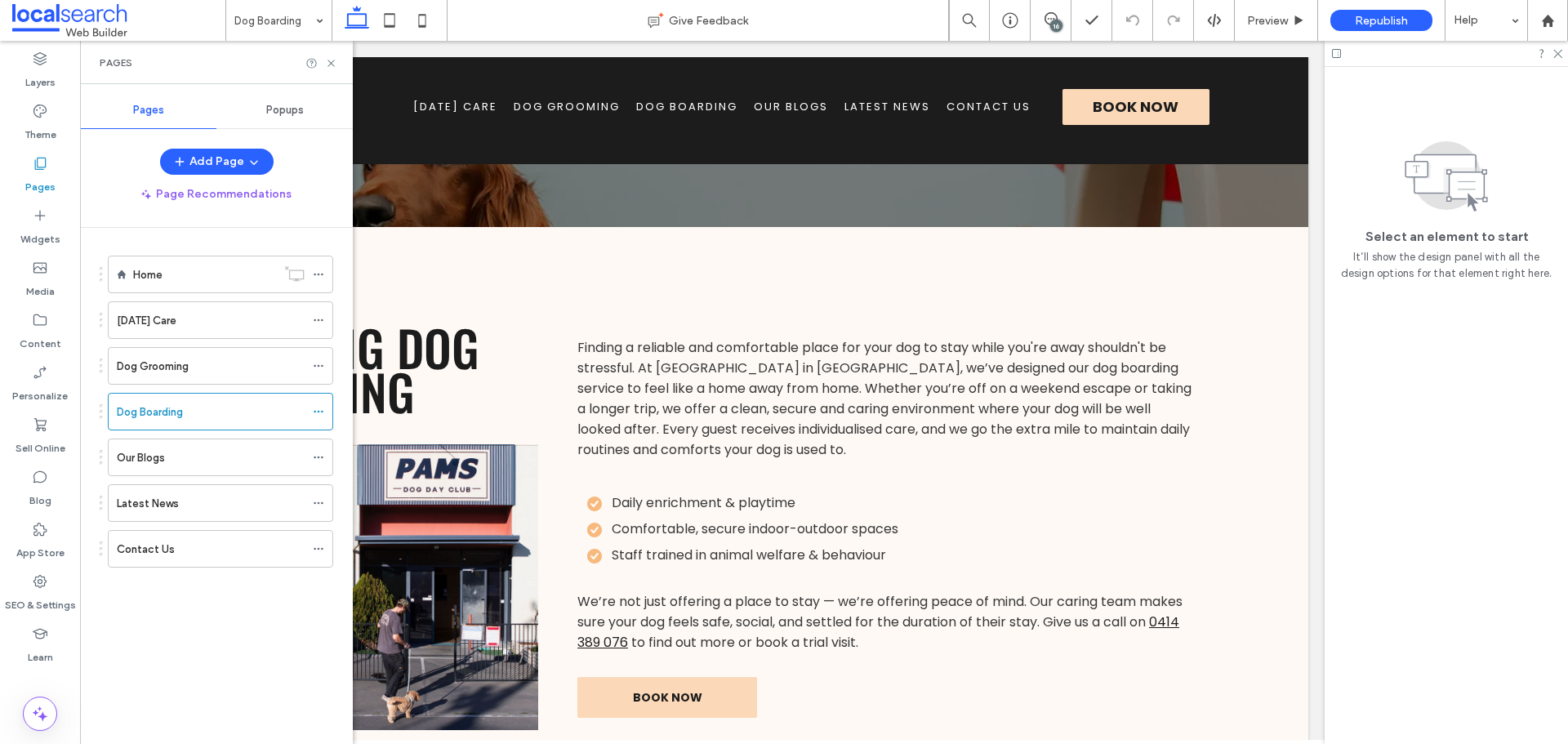
click at [286, 110] on span "Popups" at bounding box center [284, 110] width 37 height 13
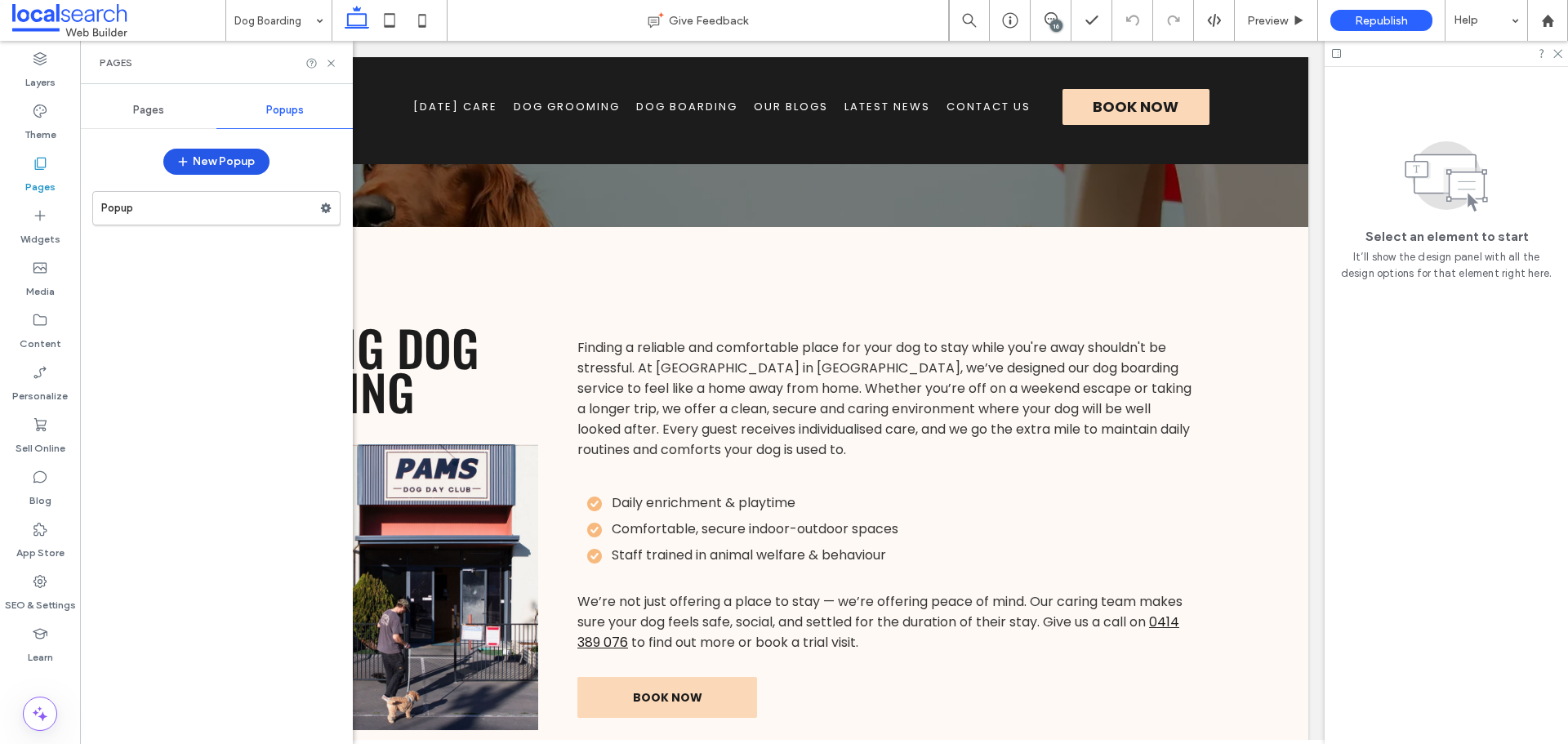
click at [227, 160] on button "New Popup" at bounding box center [216, 162] width 106 height 26
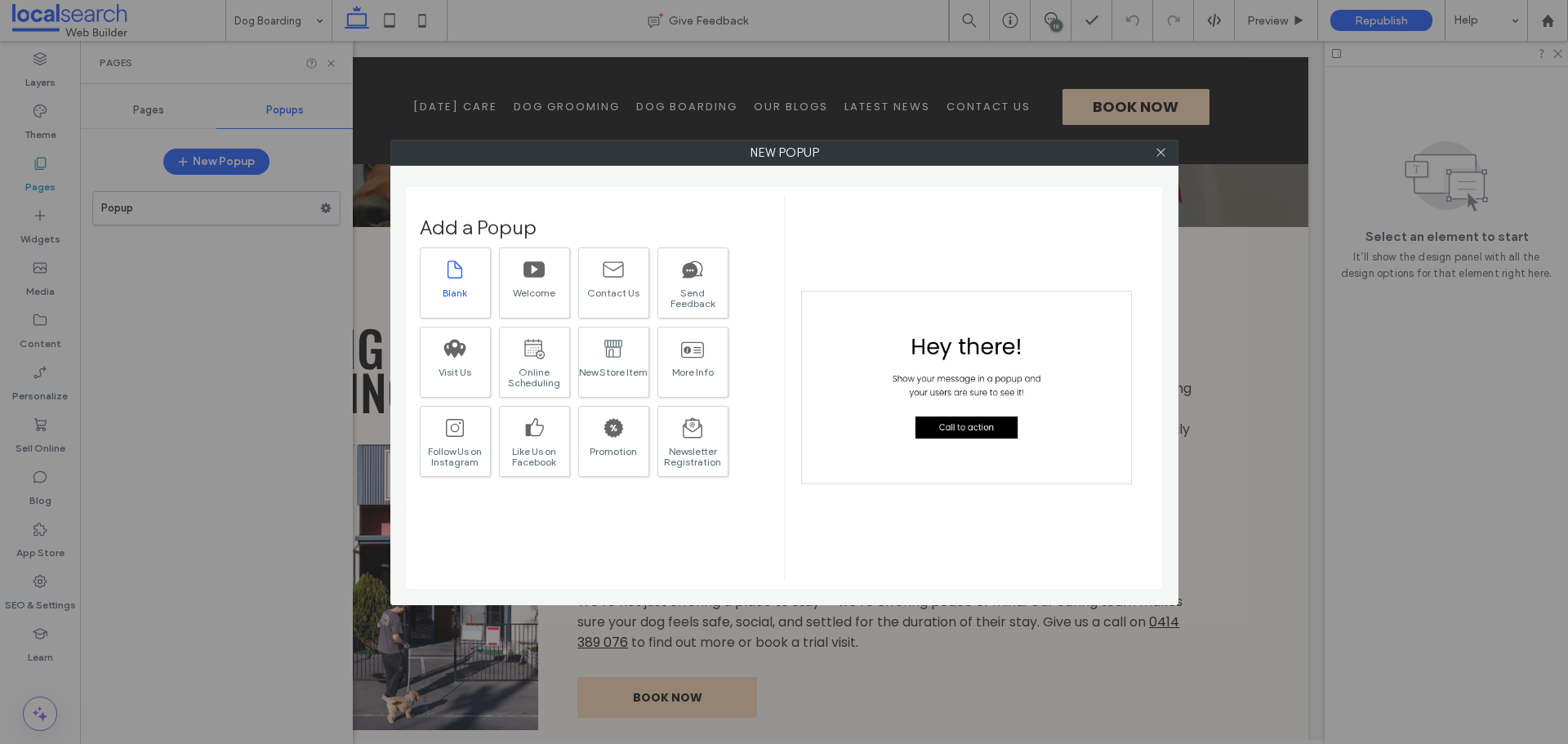
click at [482, 261] on div "Blank" at bounding box center [456, 283] width 71 height 71
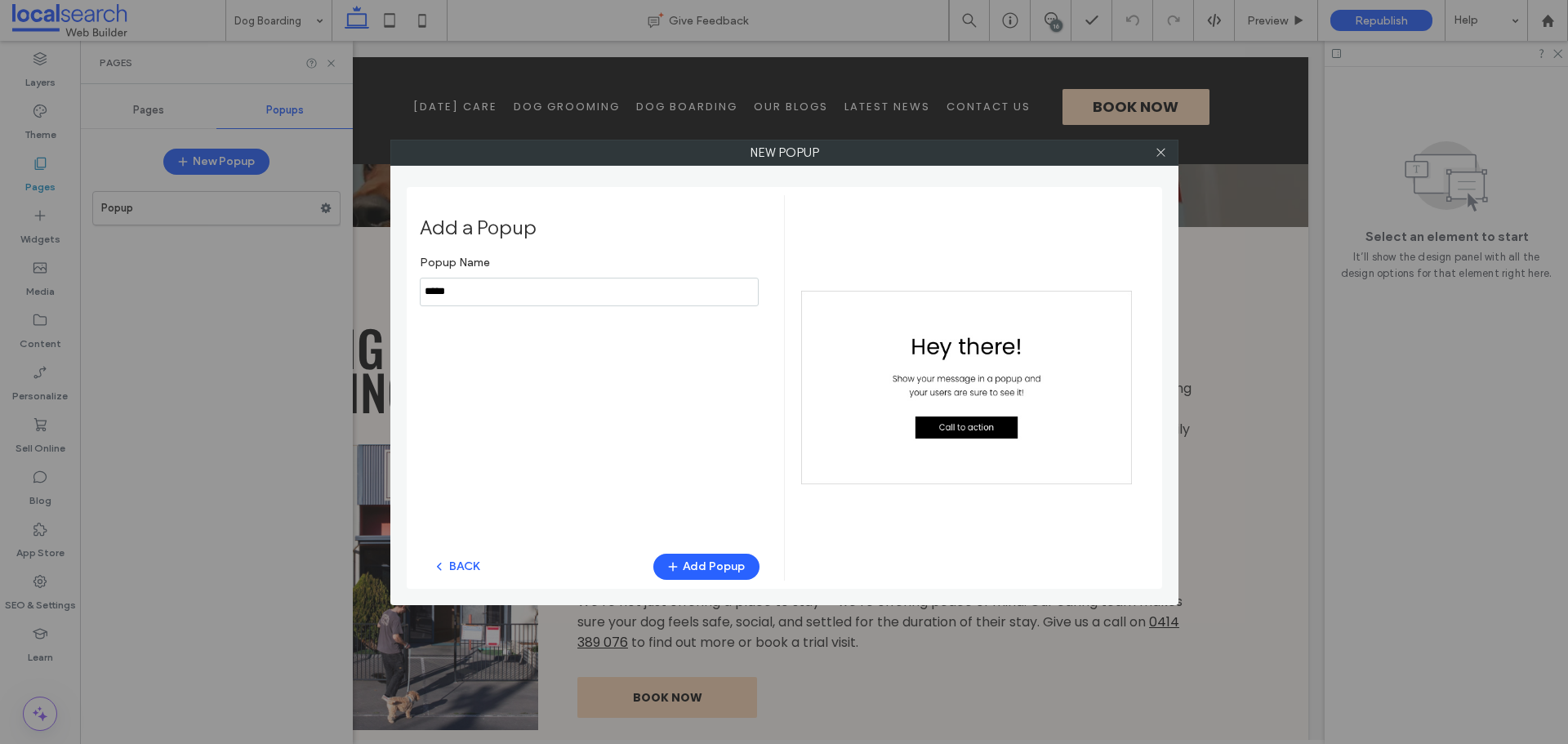
click at [626, 301] on input "notEmpty" at bounding box center [589, 292] width 339 height 29
type input "**********"
click at [646, 408] on div "Popup Name BACK Add Popup" at bounding box center [590, 392] width 340 height 290
click at [694, 571] on button "Add Popup" at bounding box center [707, 566] width 106 height 26
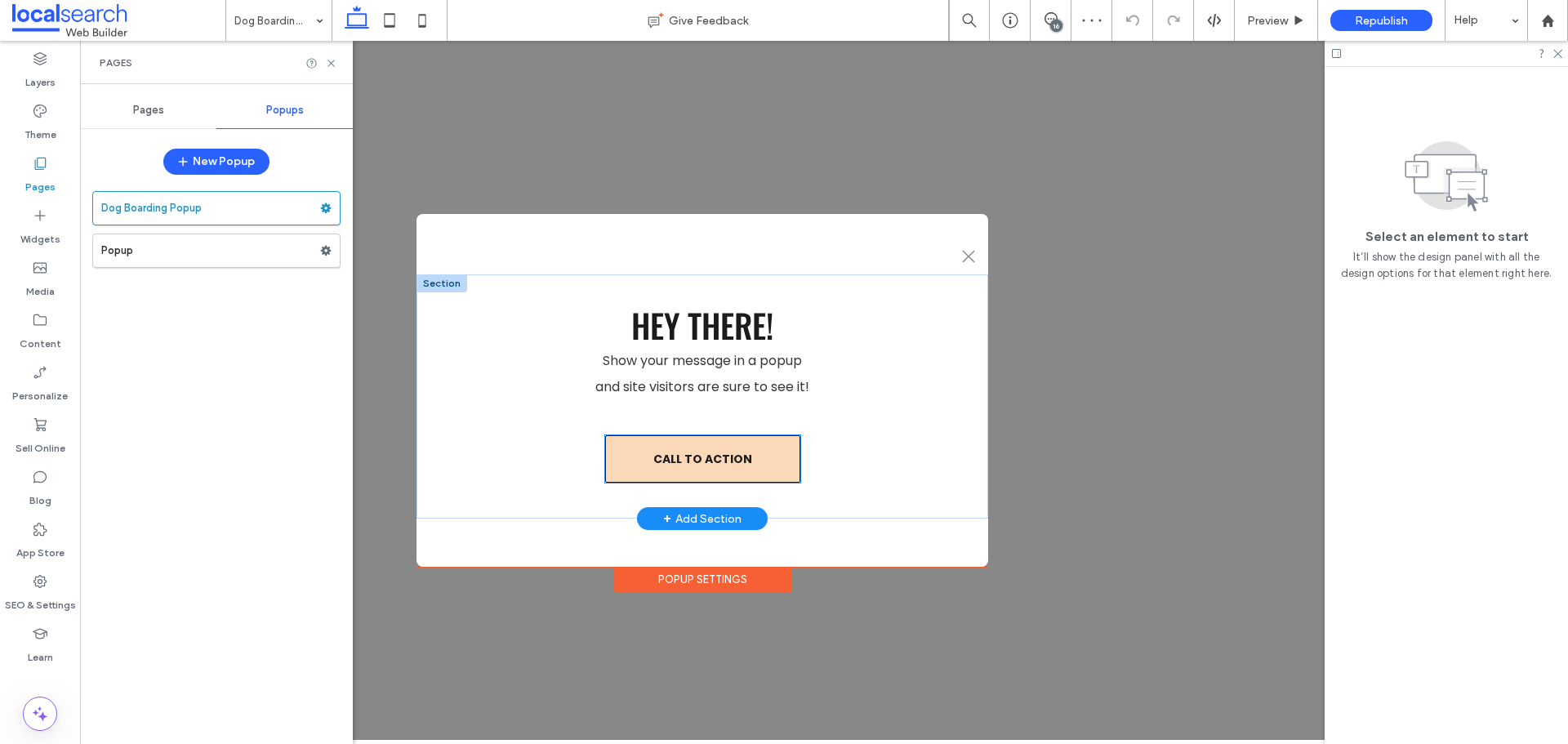
click at [779, 450] on link "Call to action" at bounding box center [703, 458] width 195 height 47
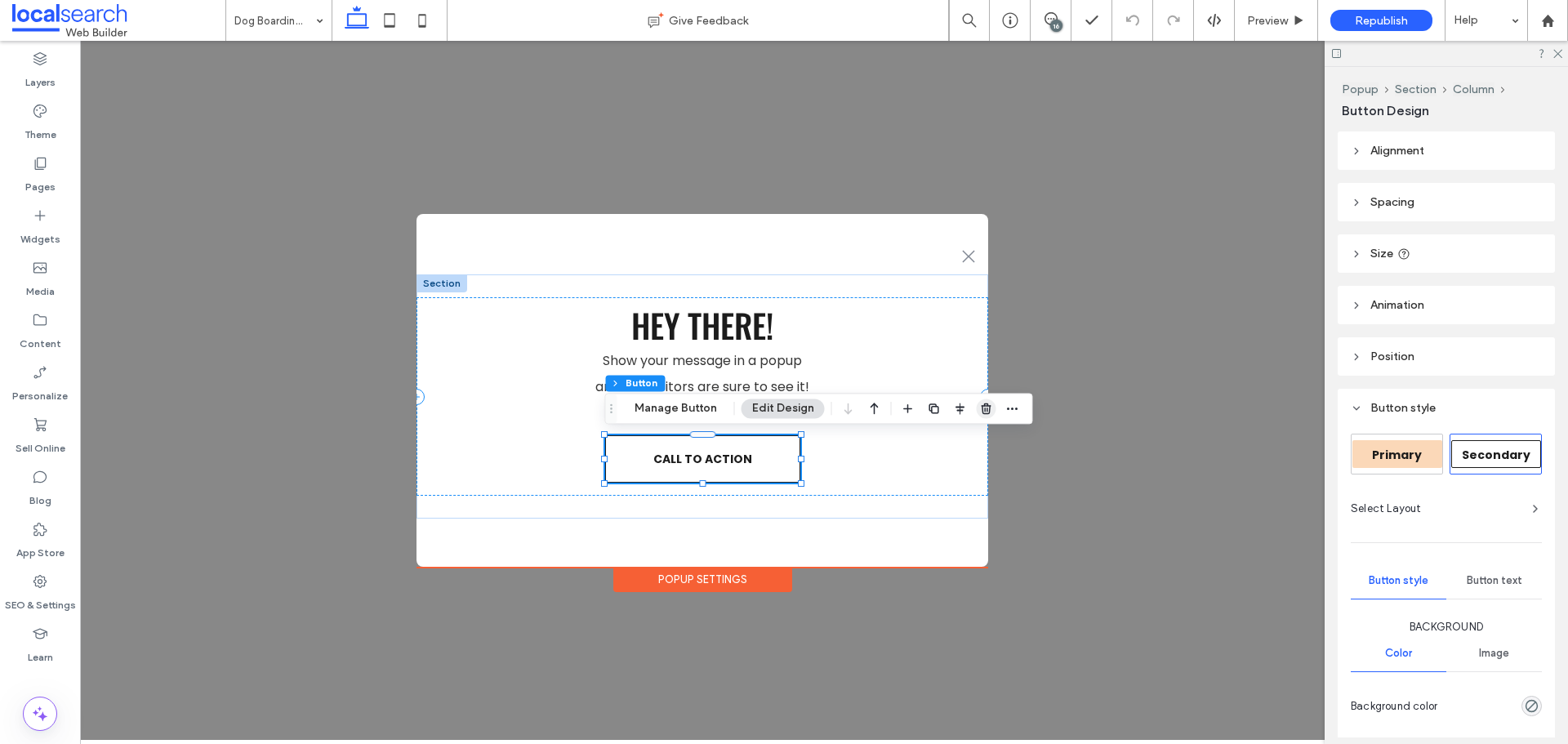
click at [980, 406] on icon "button" at bounding box center [986, 408] width 13 height 13
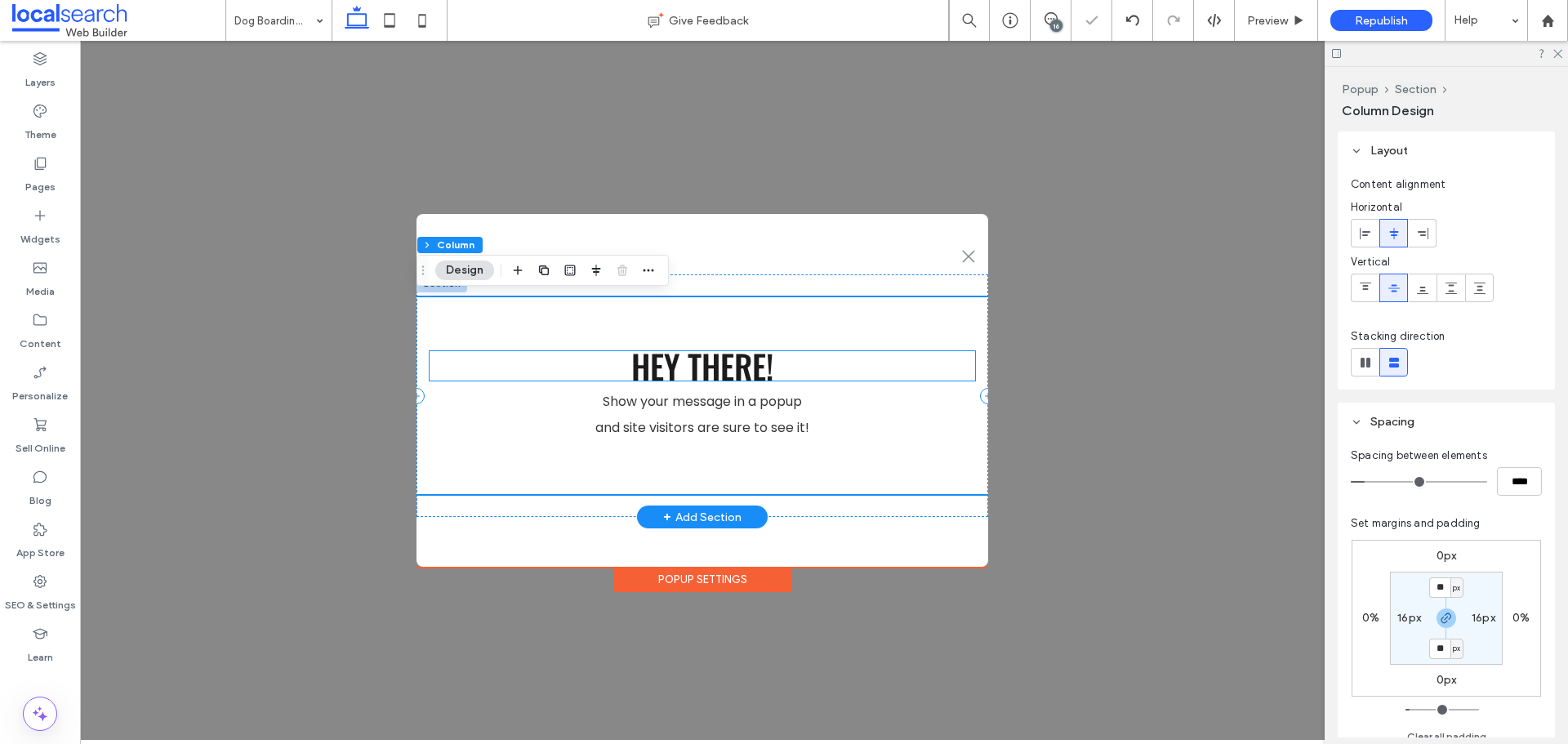
click at [735, 387] on span "Hey There!" at bounding box center [702, 366] width 142 height 49
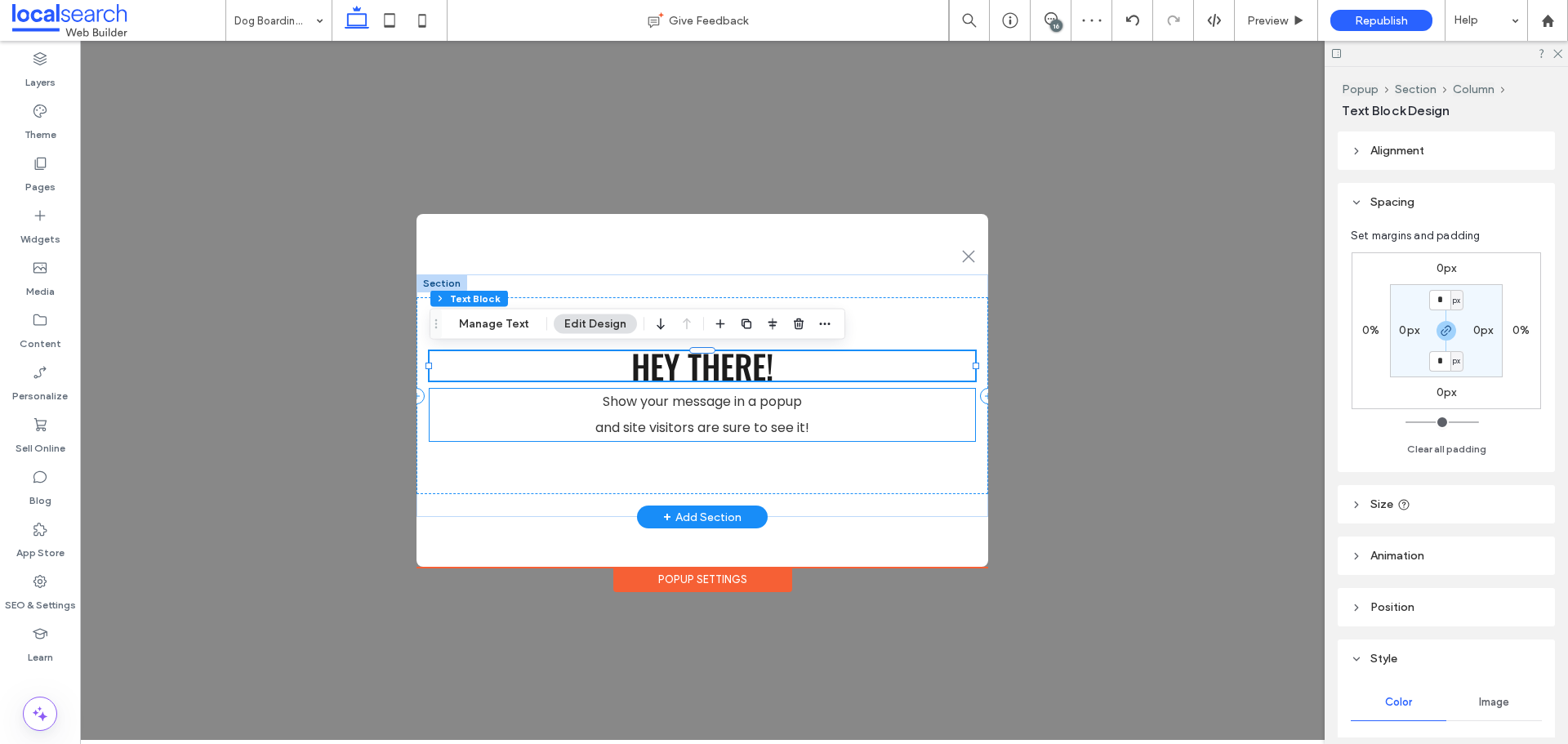
click at [717, 424] on span "and site visitors are sure to see it!" at bounding box center [702, 428] width 214 height 19
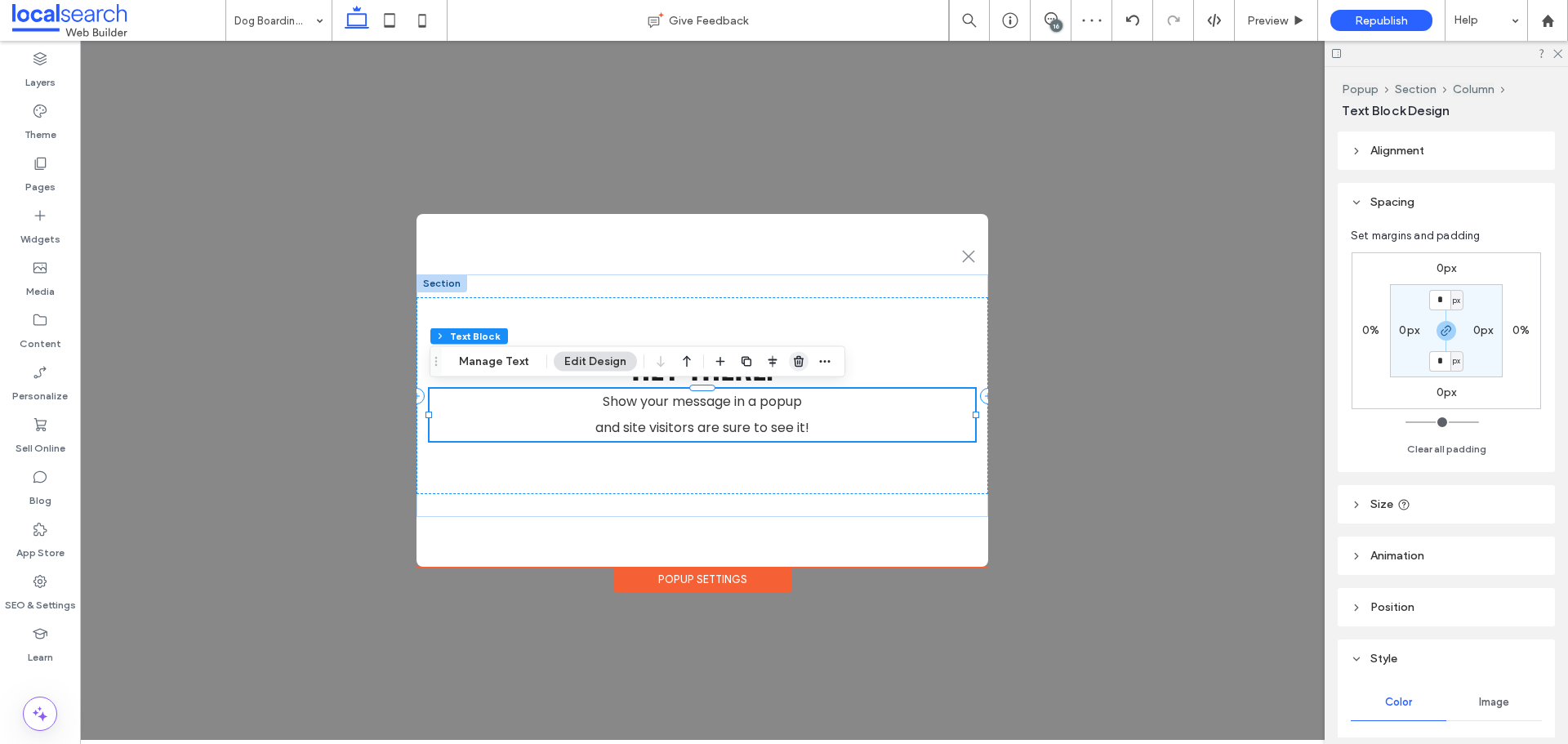
click at [796, 360] on icon "button" at bounding box center [798, 362] width 13 height 13
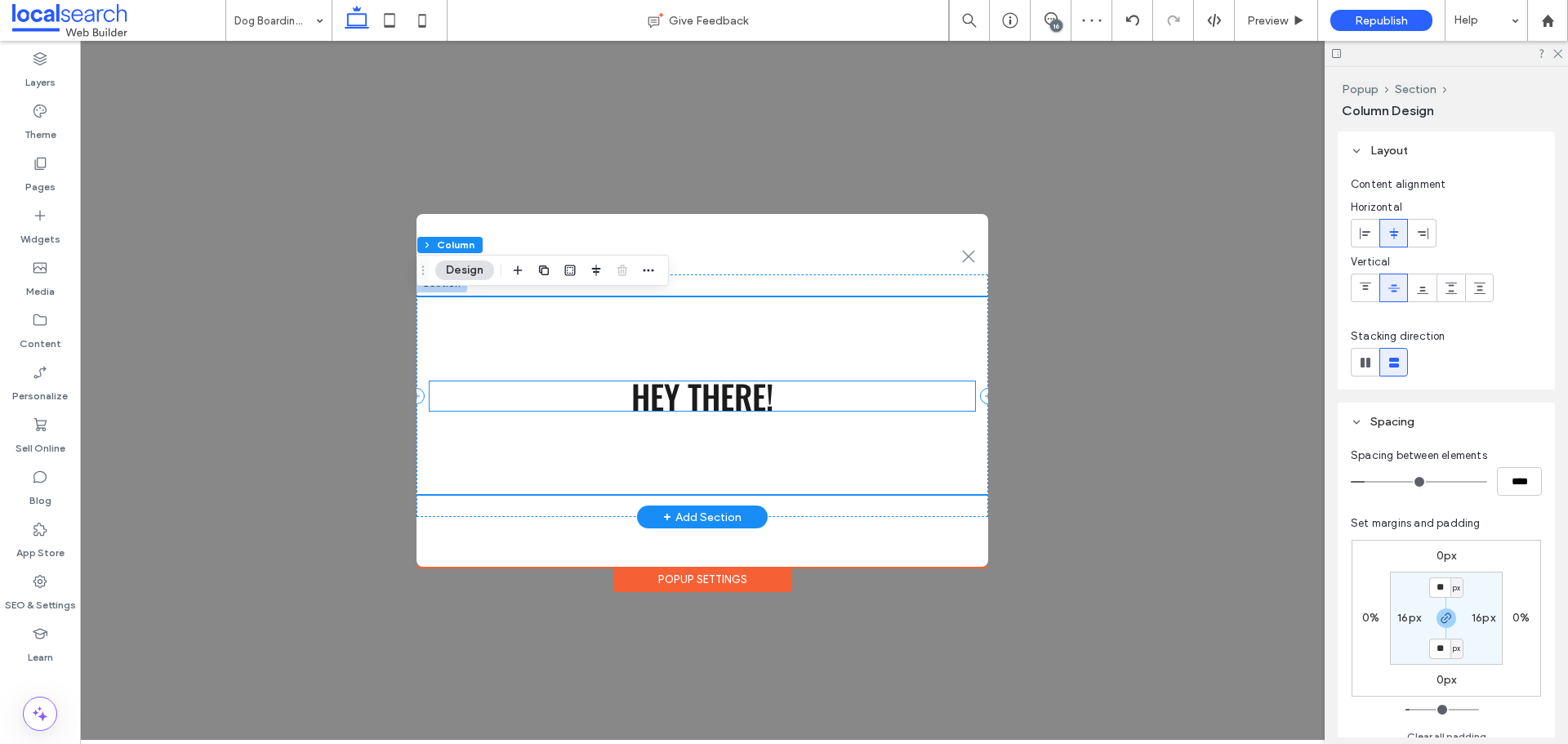
click at [679, 396] on span "Hey There!" at bounding box center [702, 396] width 142 height 49
click at [679, 396] on div "Hey There!" at bounding box center [703, 396] width 546 height 30
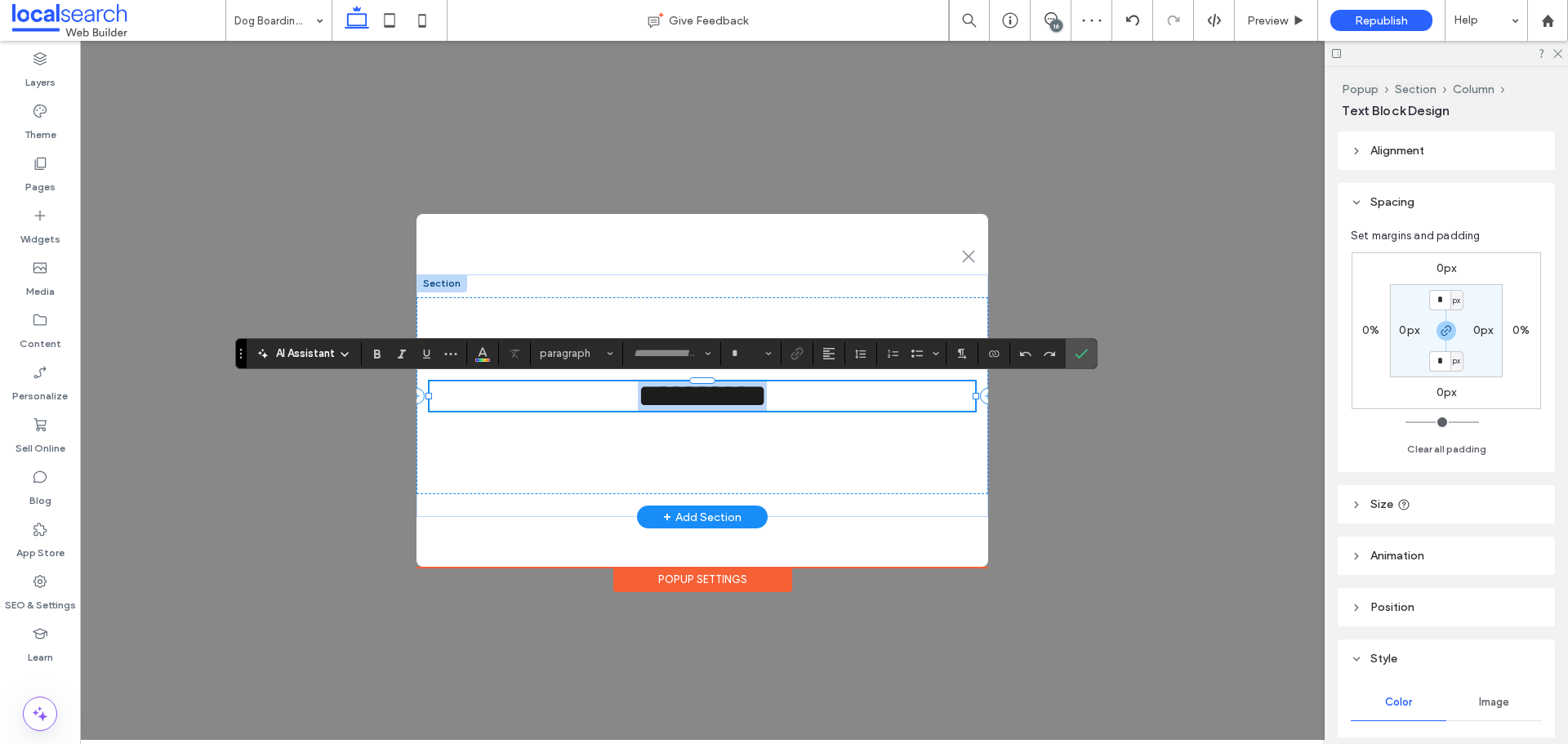
type input "******"
type input "**"
paste div
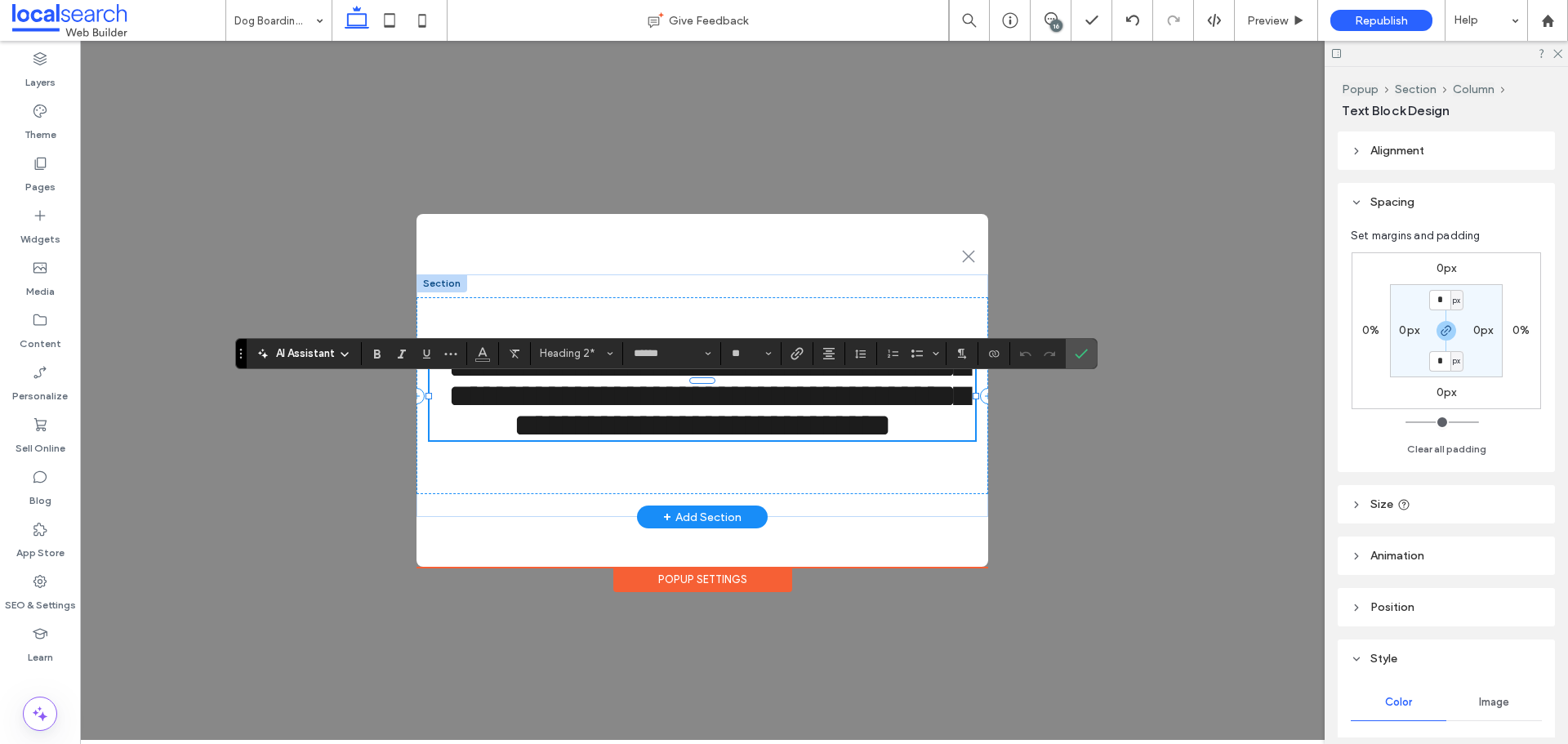
type input "*******"
type input "**"
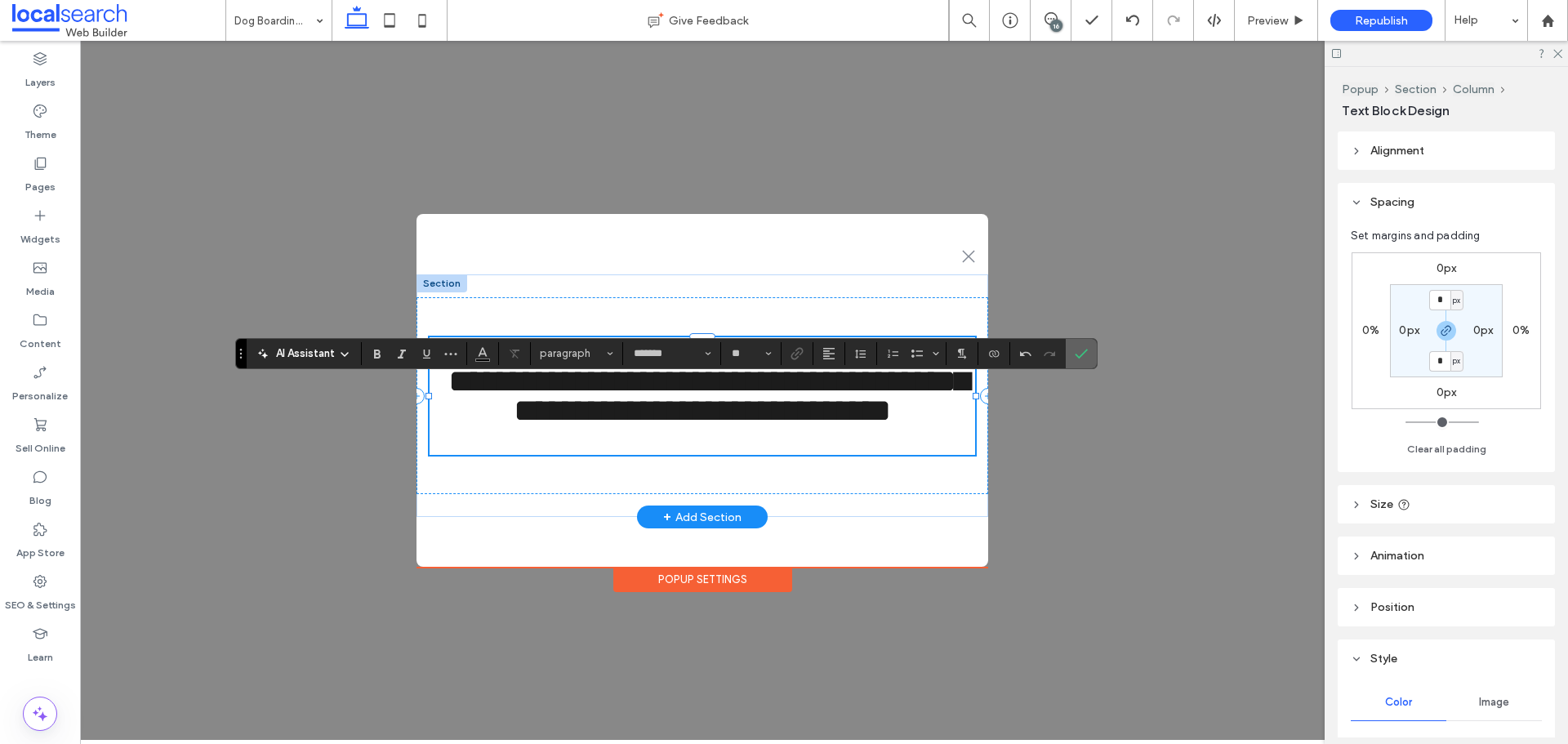
drag, startPoint x: 1088, startPoint y: 348, endPoint x: 1004, endPoint y: 308, distance: 93.0
click at [1088, 348] on label "Confirm" at bounding box center [1082, 354] width 24 height 30
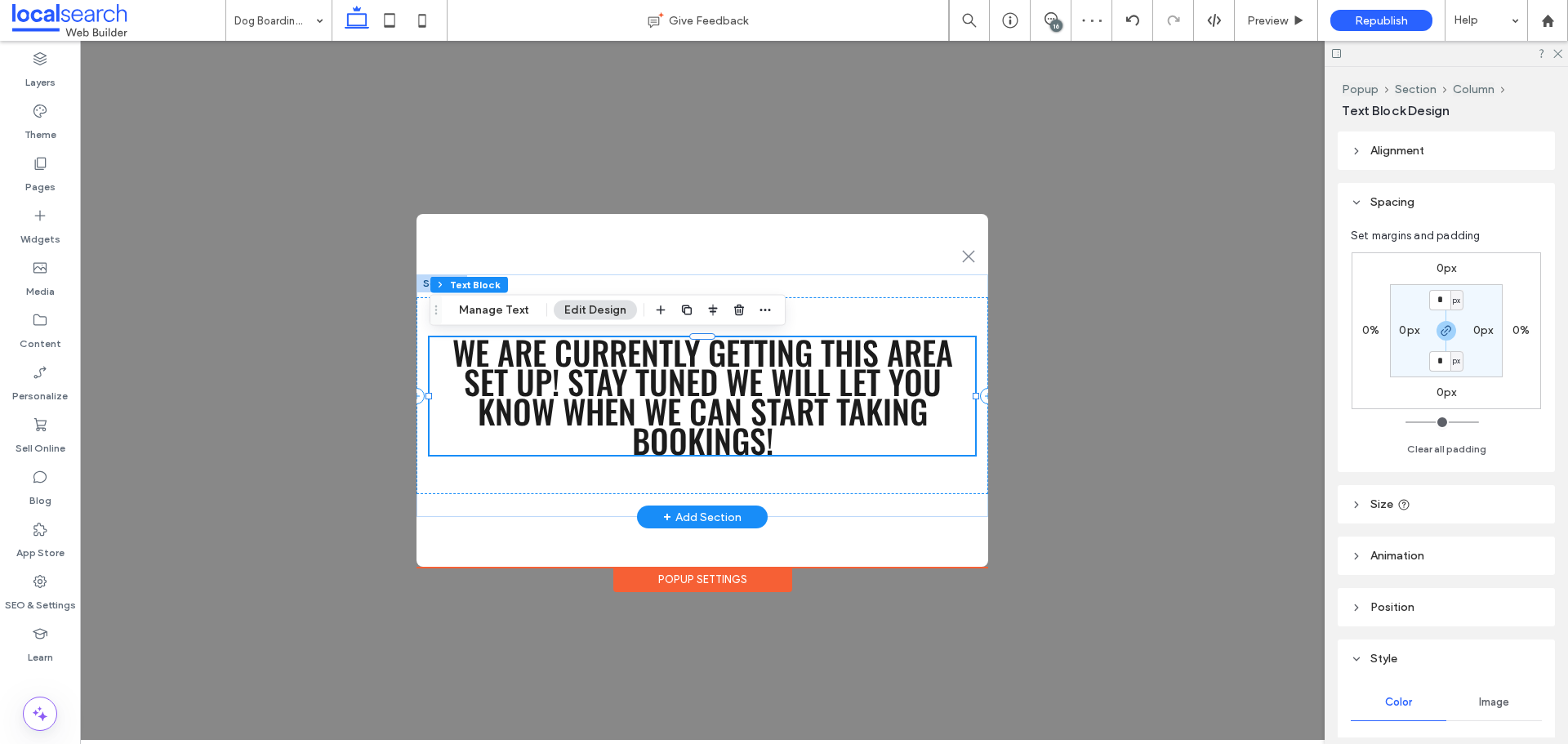
click at [810, 420] on span "We are currently getting this area set up! Stay tuned we will let you know when…" at bounding box center [703, 396] width 500 height 137
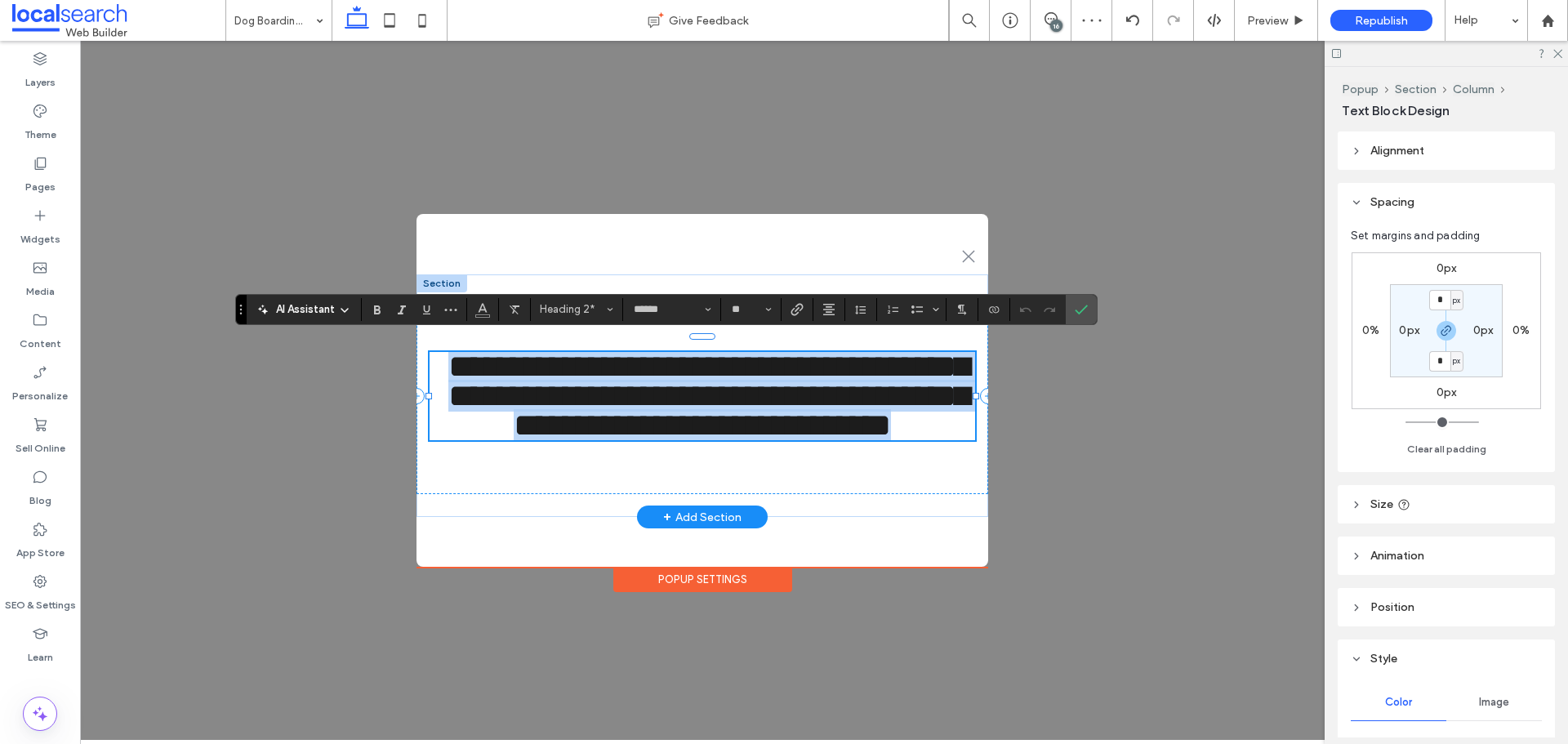
scroll to position [0, 0]
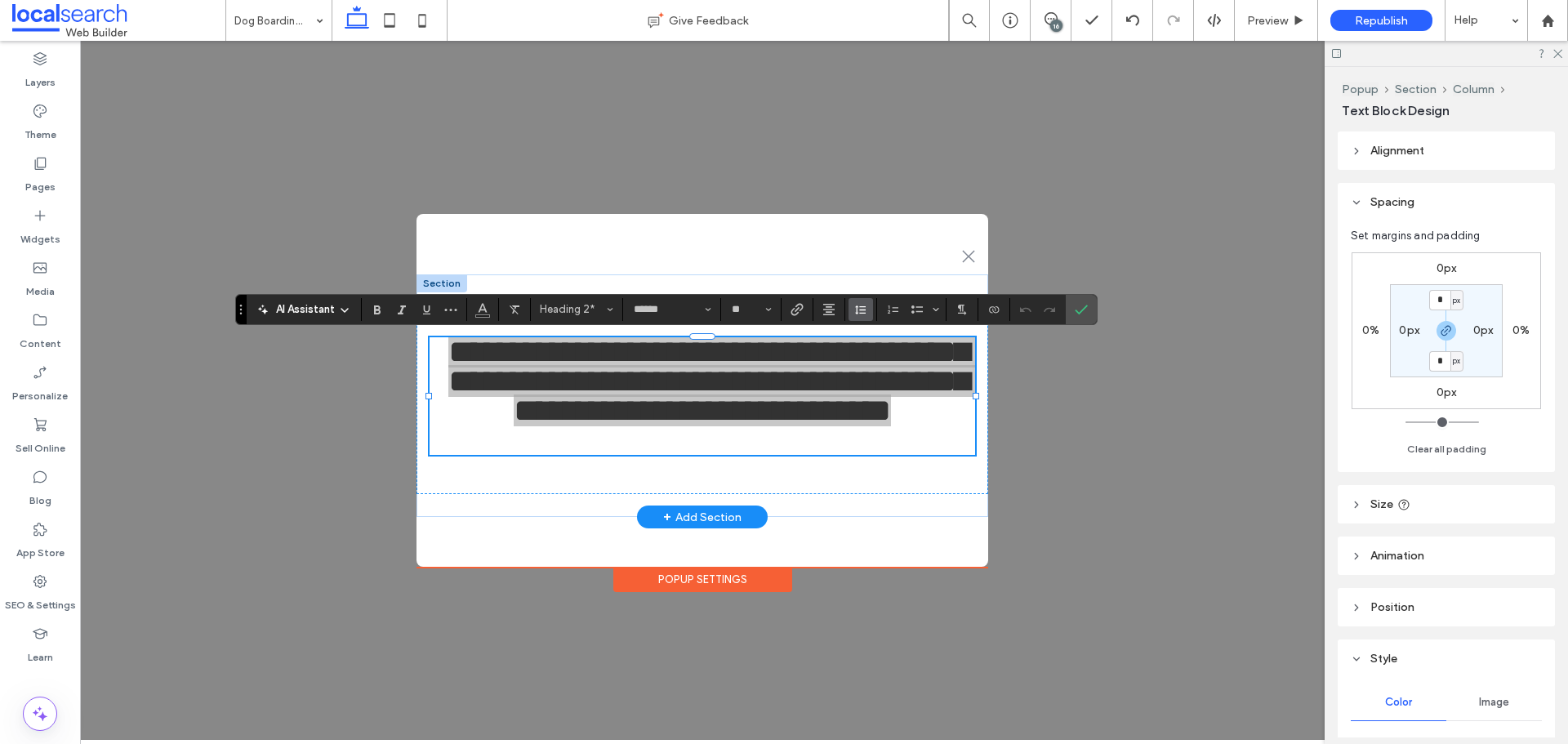
click at [865, 304] on icon "Line Height" at bounding box center [860, 309] width 13 height 13
click at [902, 367] on label "Single" at bounding box center [897, 358] width 96 height 23
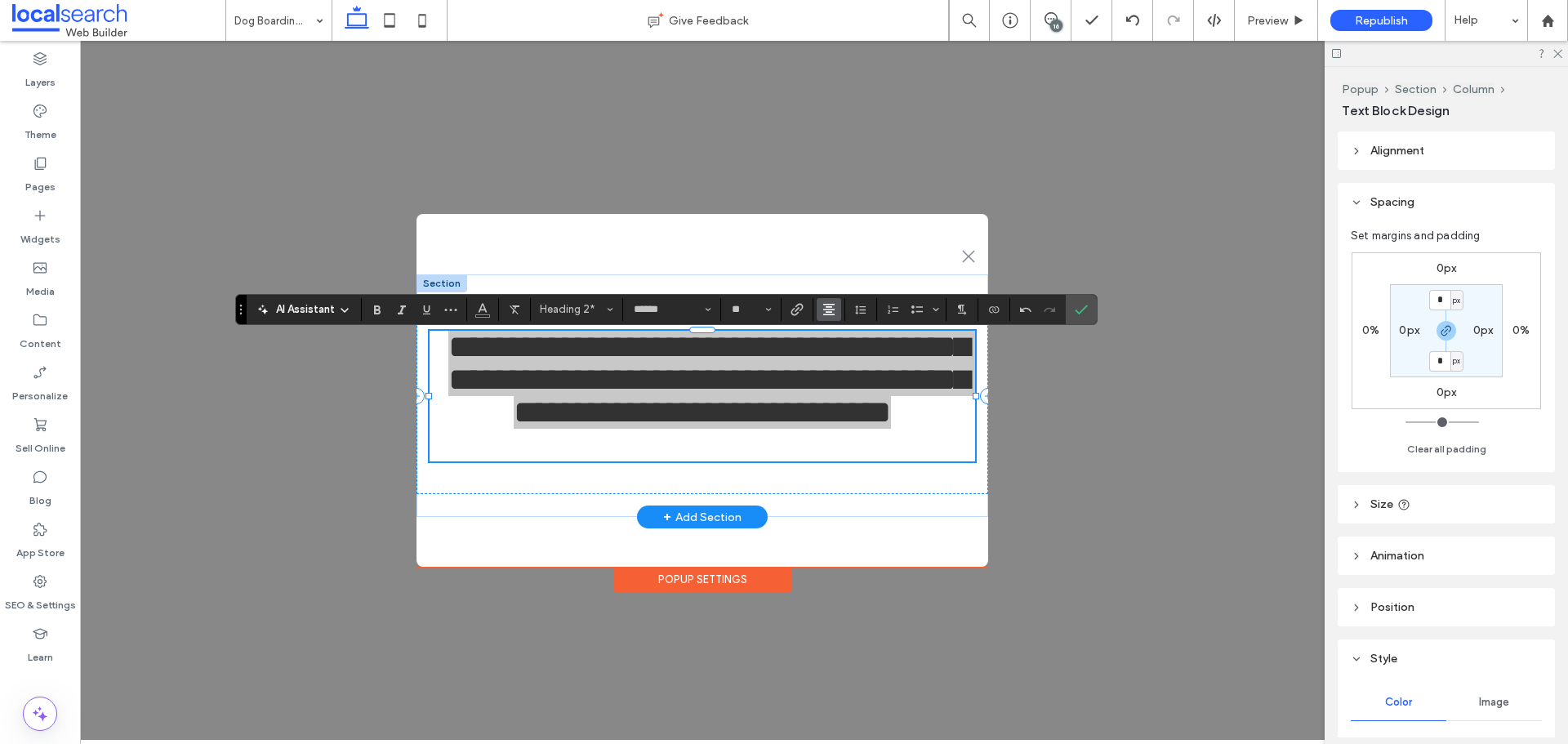
click at [823, 314] on use "Alignment" at bounding box center [828, 309] width 11 height 11
click at [859, 307] on icon "Line Height" at bounding box center [860, 309] width 13 height 13
click at [897, 335] on div "Auto" at bounding box center [886, 335] width 40 height 12
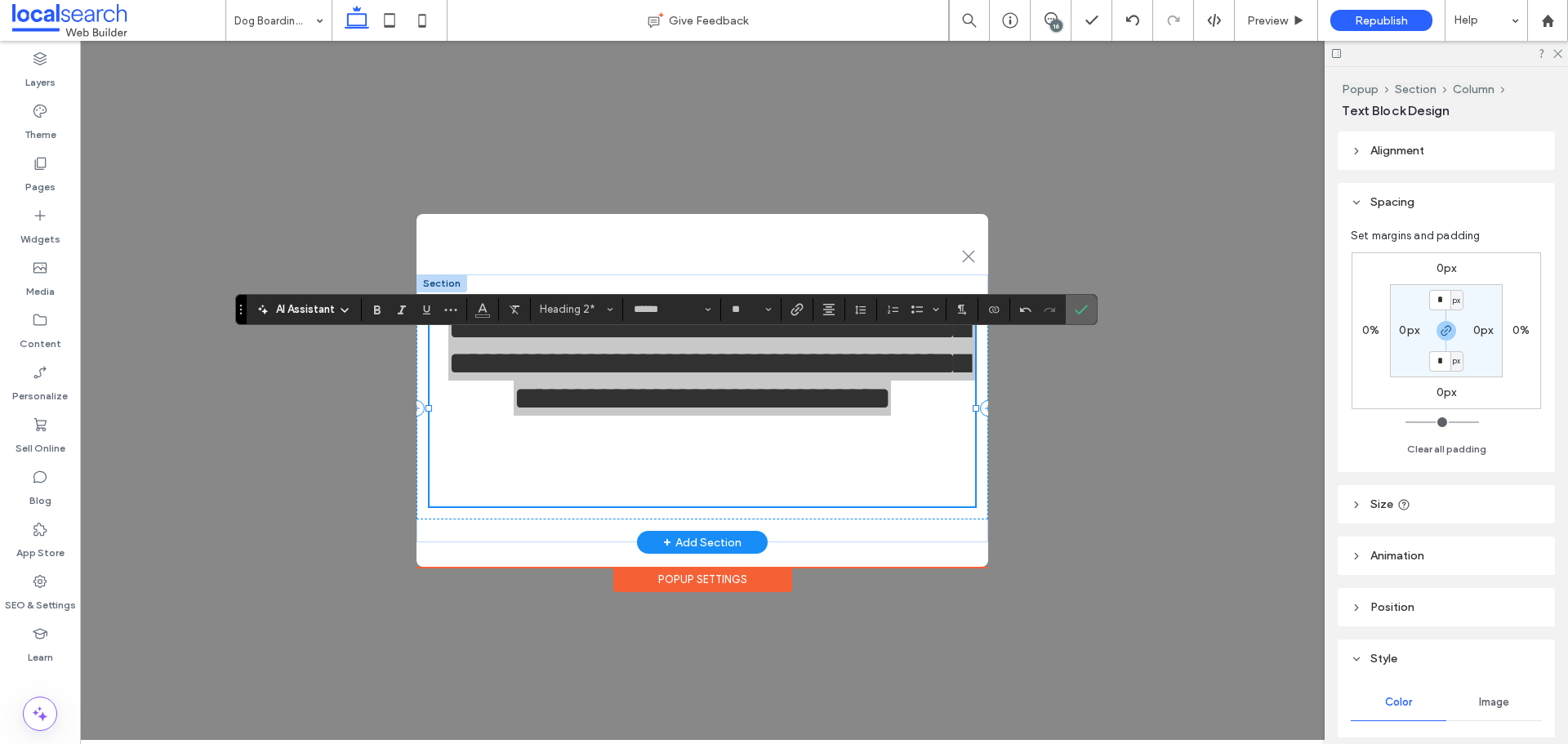
click at [1087, 301] on span "Confirm" at bounding box center [1081, 309] width 13 height 28
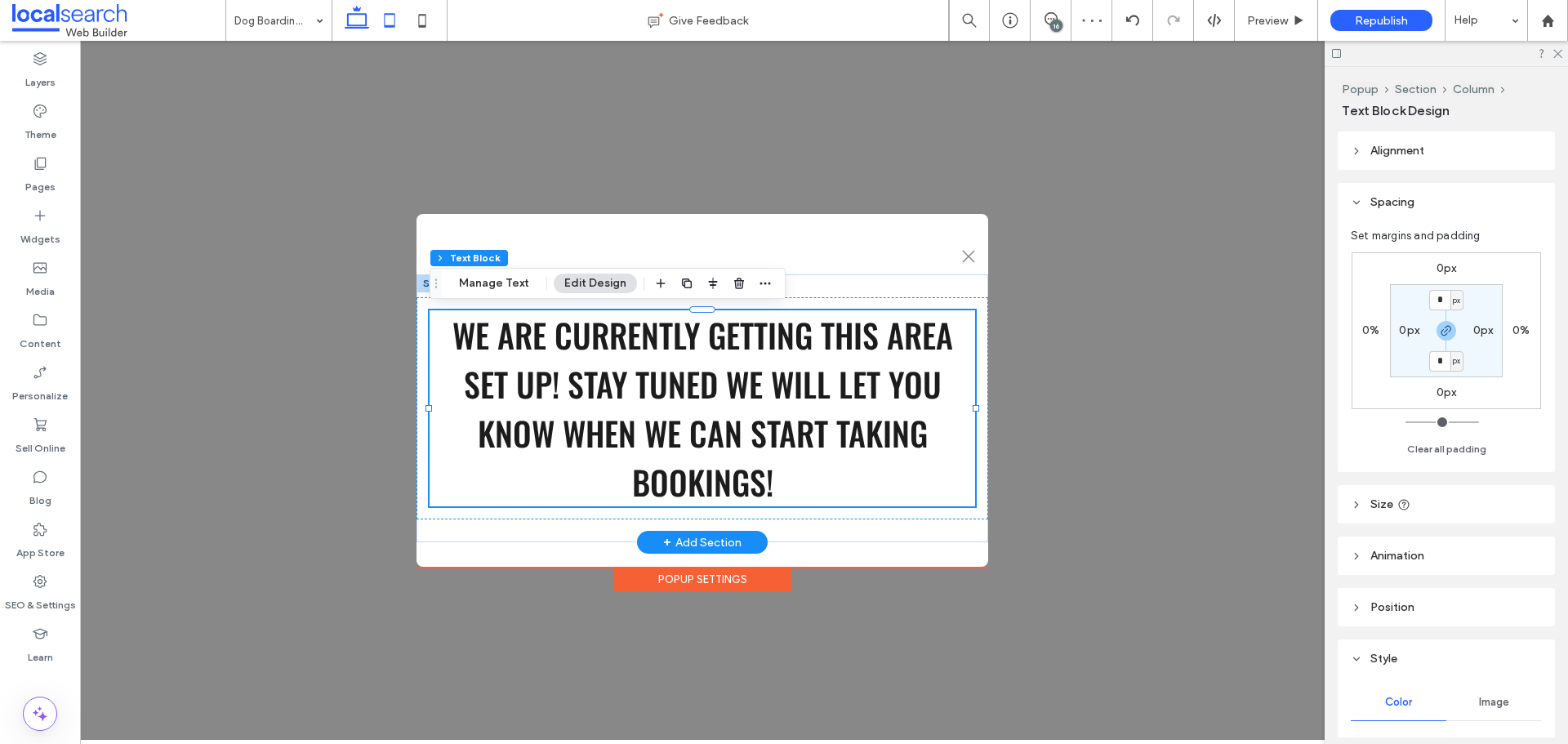
click at [380, 17] on icon at bounding box center [389, 20] width 32 height 32
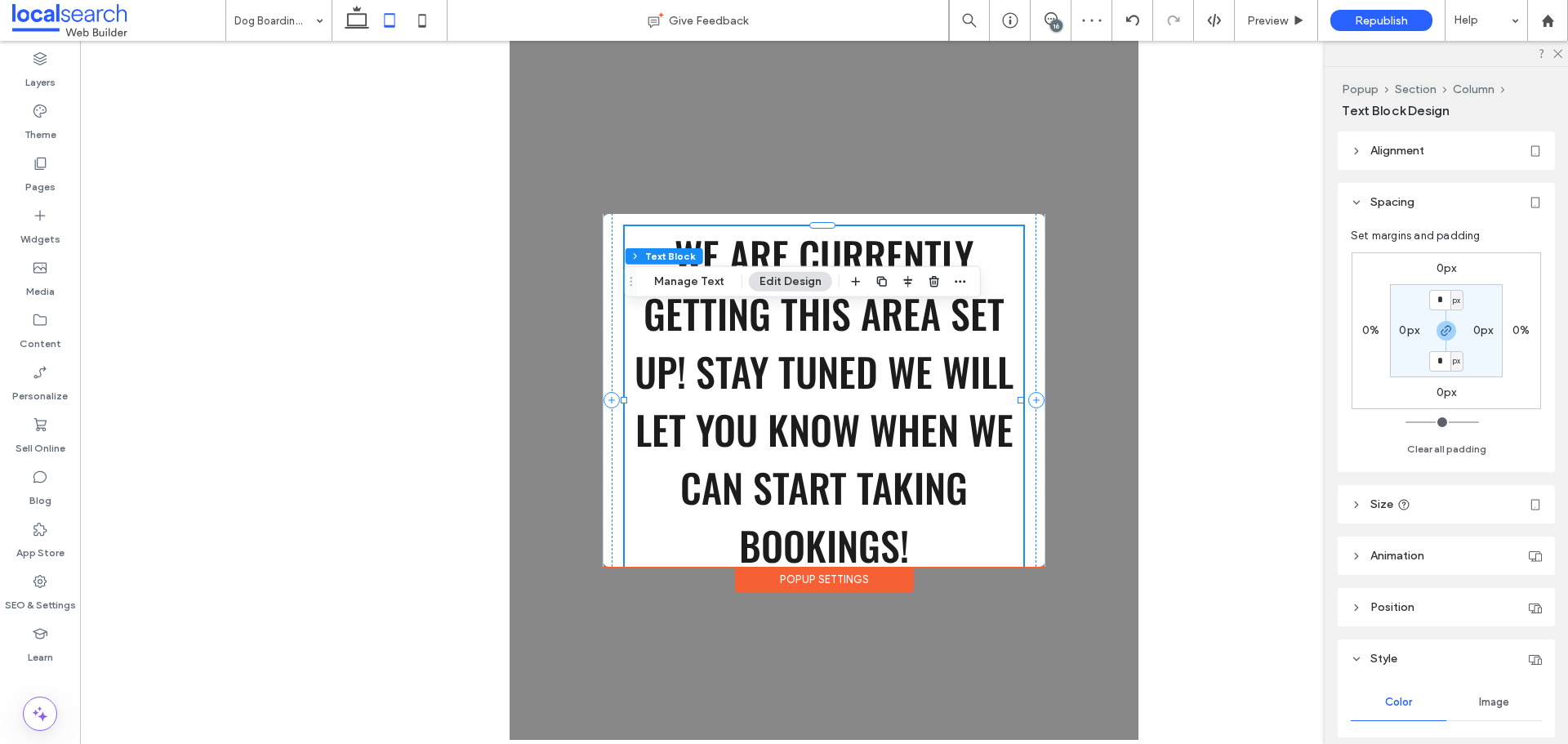
scroll to position [149, 0]
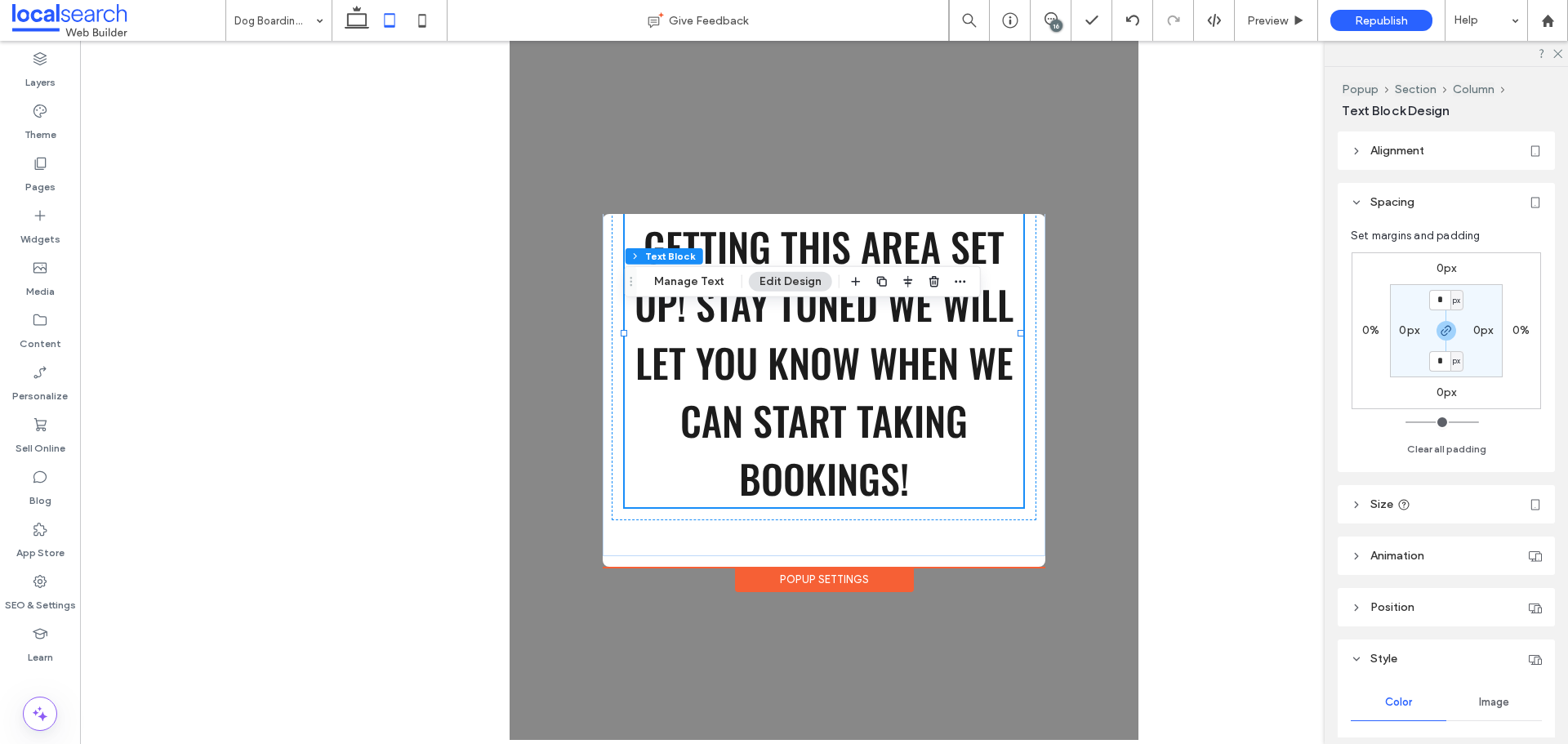
click at [873, 574] on div "Popup Settings" at bounding box center [824, 578] width 179 height 25
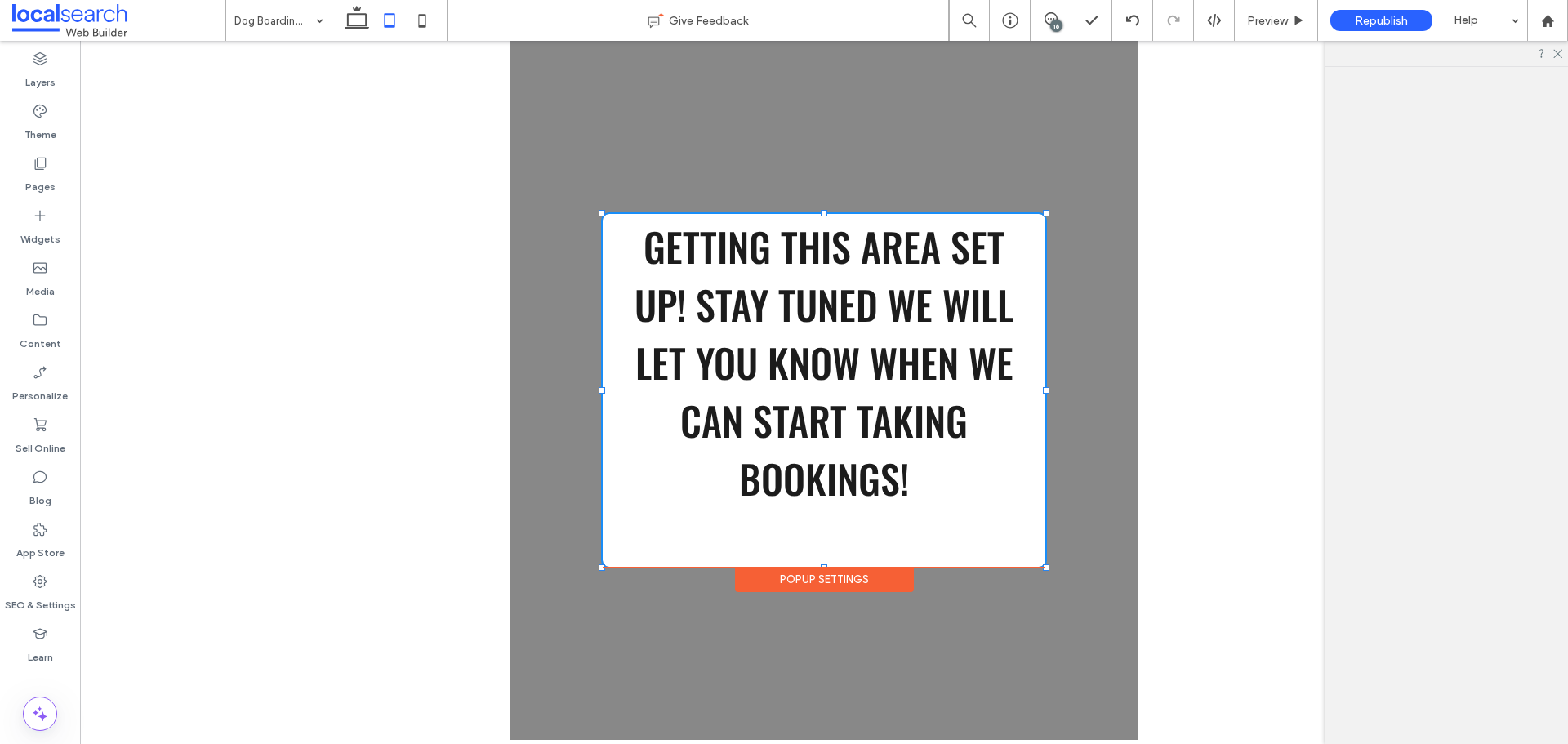
click at [873, 574] on div "Popup Settings" at bounding box center [824, 578] width 179 height 25
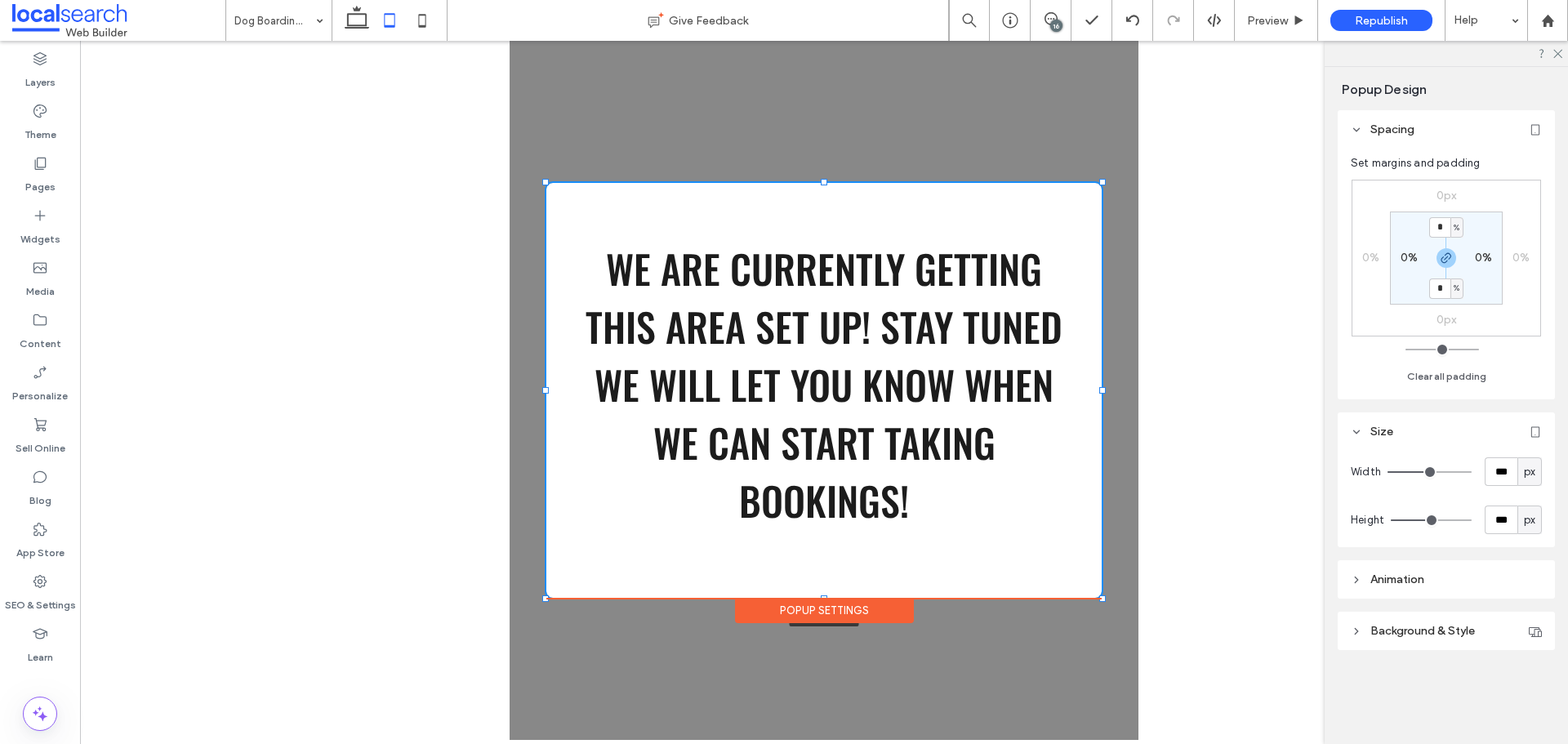
scroll to position [0, 0]
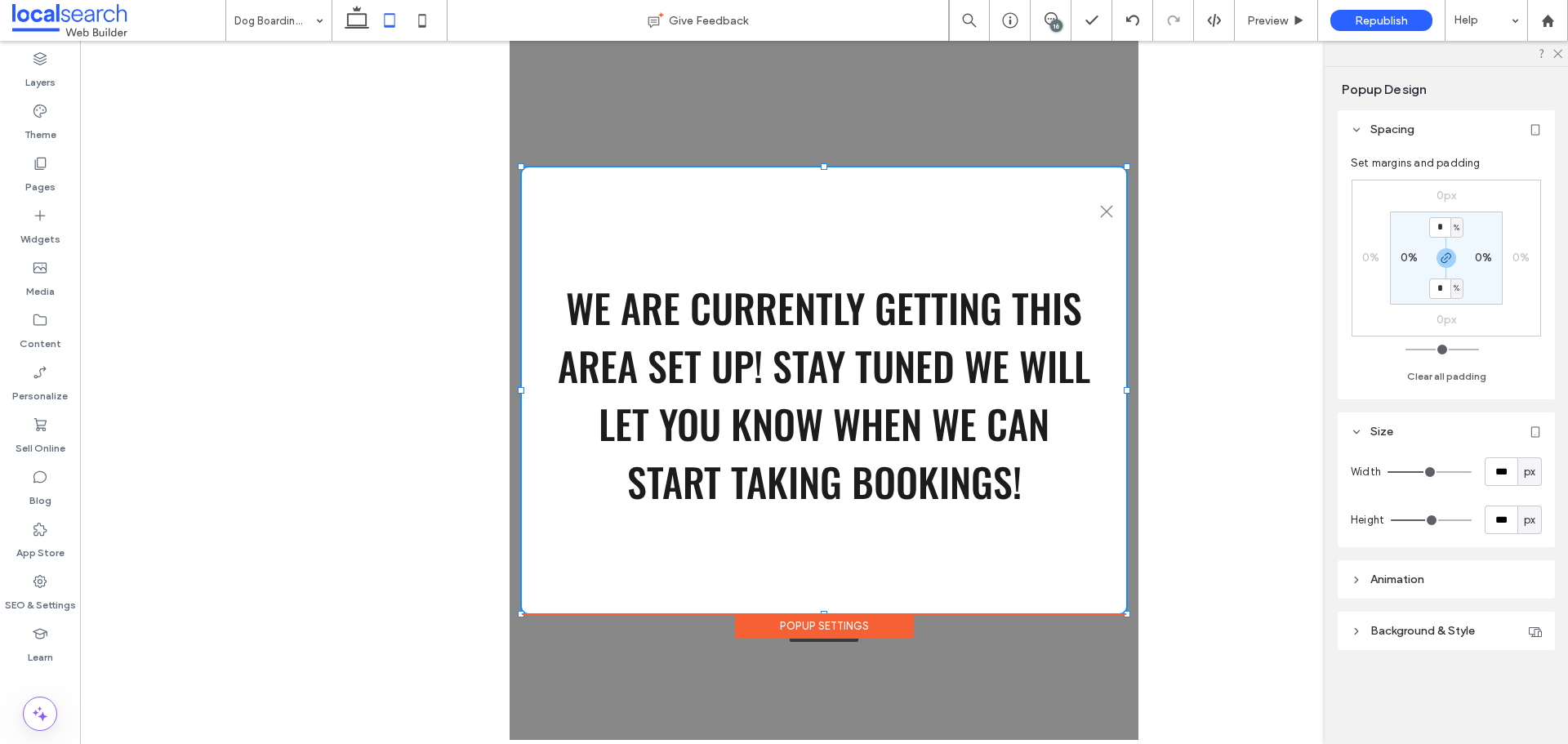
drag, startPoint x: 1045, startPoint y: 213, endPoint x: 1126, endPoint y: 166, distance: 93.6
click at [1126, 166] on div at bounding box center [1126, 166] width 6 height 6
type input "***"
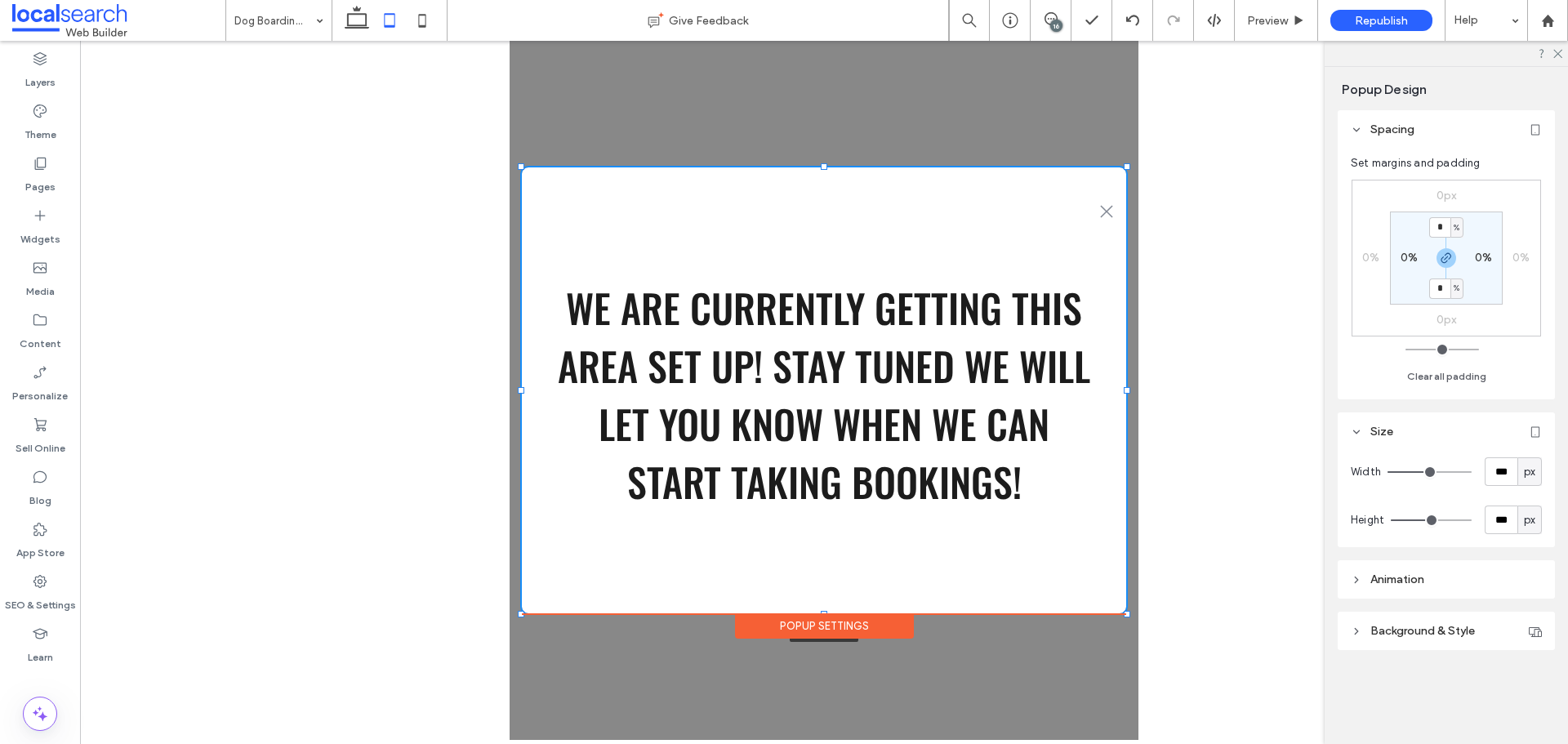
type input "***"
click at [414, 22] on icon at bounding box center [422, 20] width 32 height 32
type input "***"
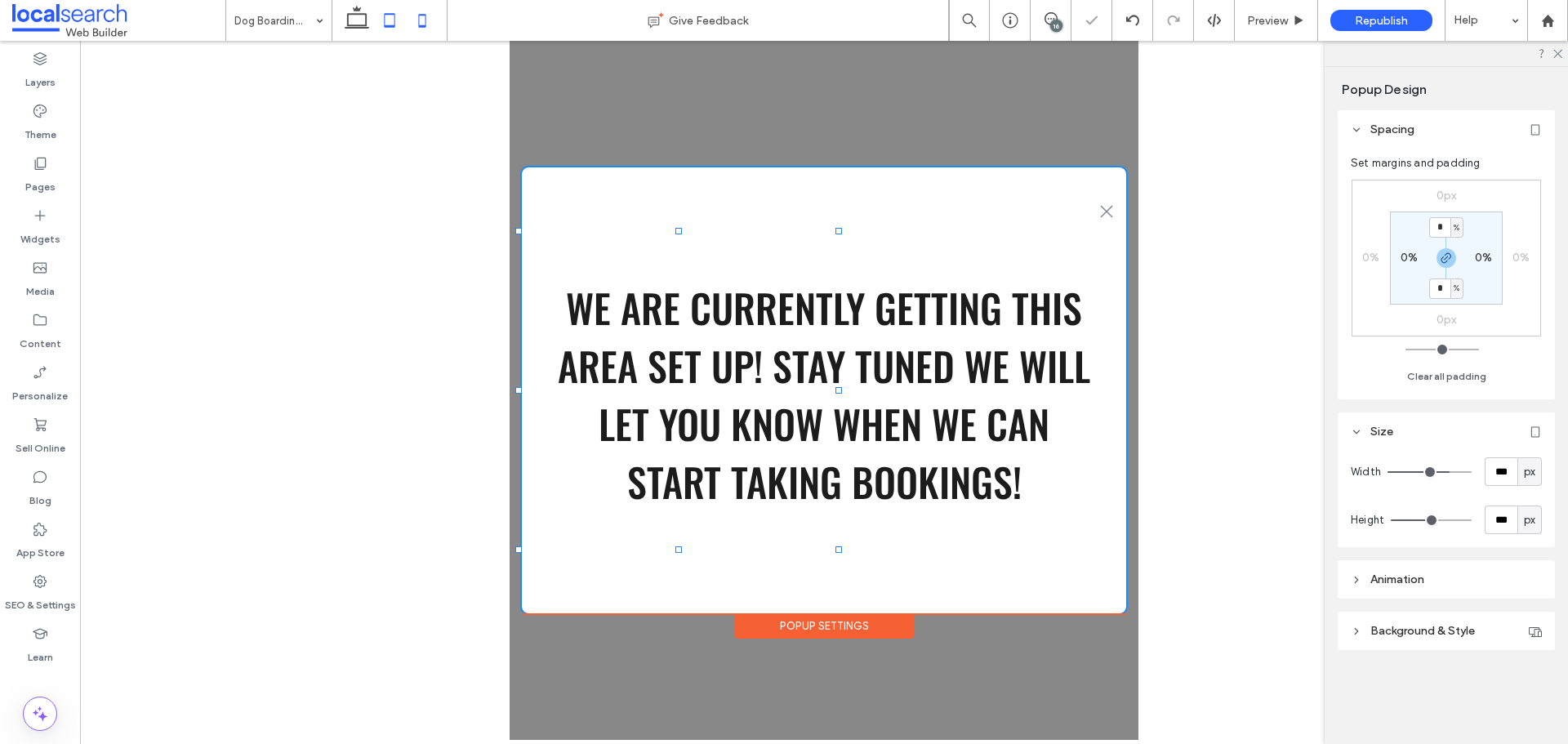
type input "***"
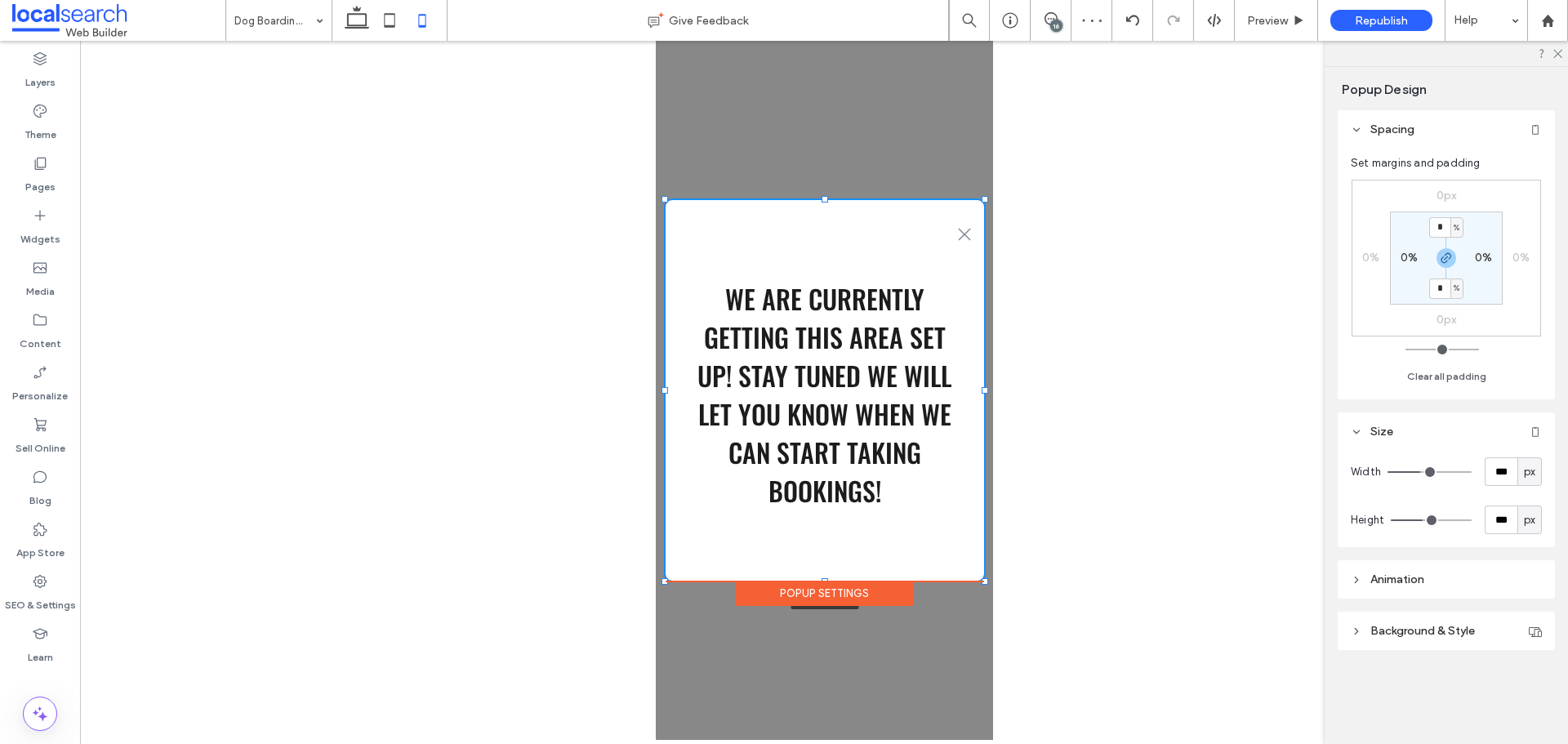
drag, startPoint x: 986, startPoint y: 231, endPoint x: 986, endPoint y: 200, distance: 31.0
click at [986, 200] on div at bounding box center [983, 199] width 6 height 6
type input "***"
click at [45, 173] on label "Pages" at bounding box center [40, 183] width 31 height 23
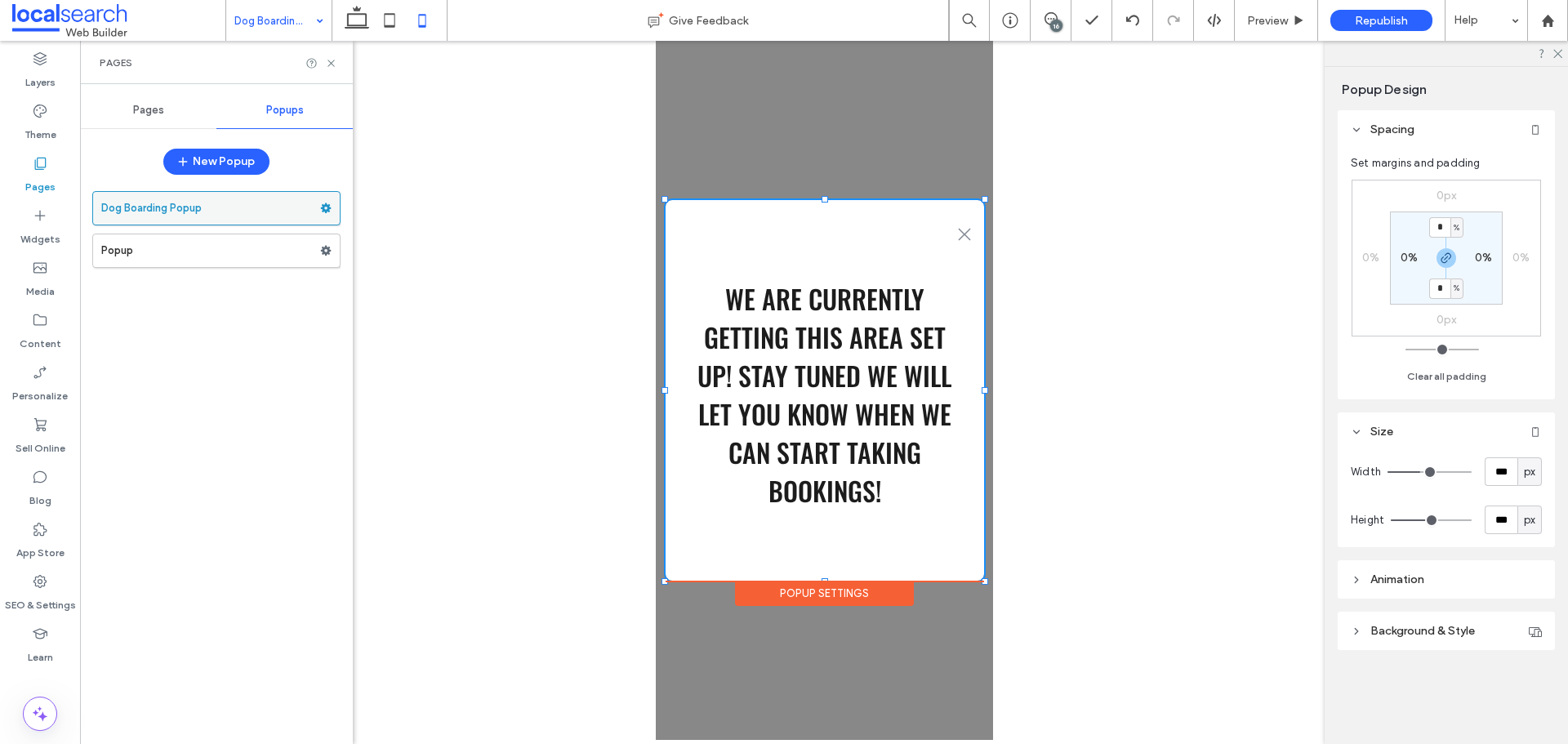
click at [322, 207] on use at bounding box center [326, 207] width 10 height 10
click at [228, 378] on div "Dog Boarding Popup Popup" at bounding box center [216, 459] width 248 height 552
click at [834, 588] on div "Popup Settings" at bounding box center [823, 592] width 179 height 25
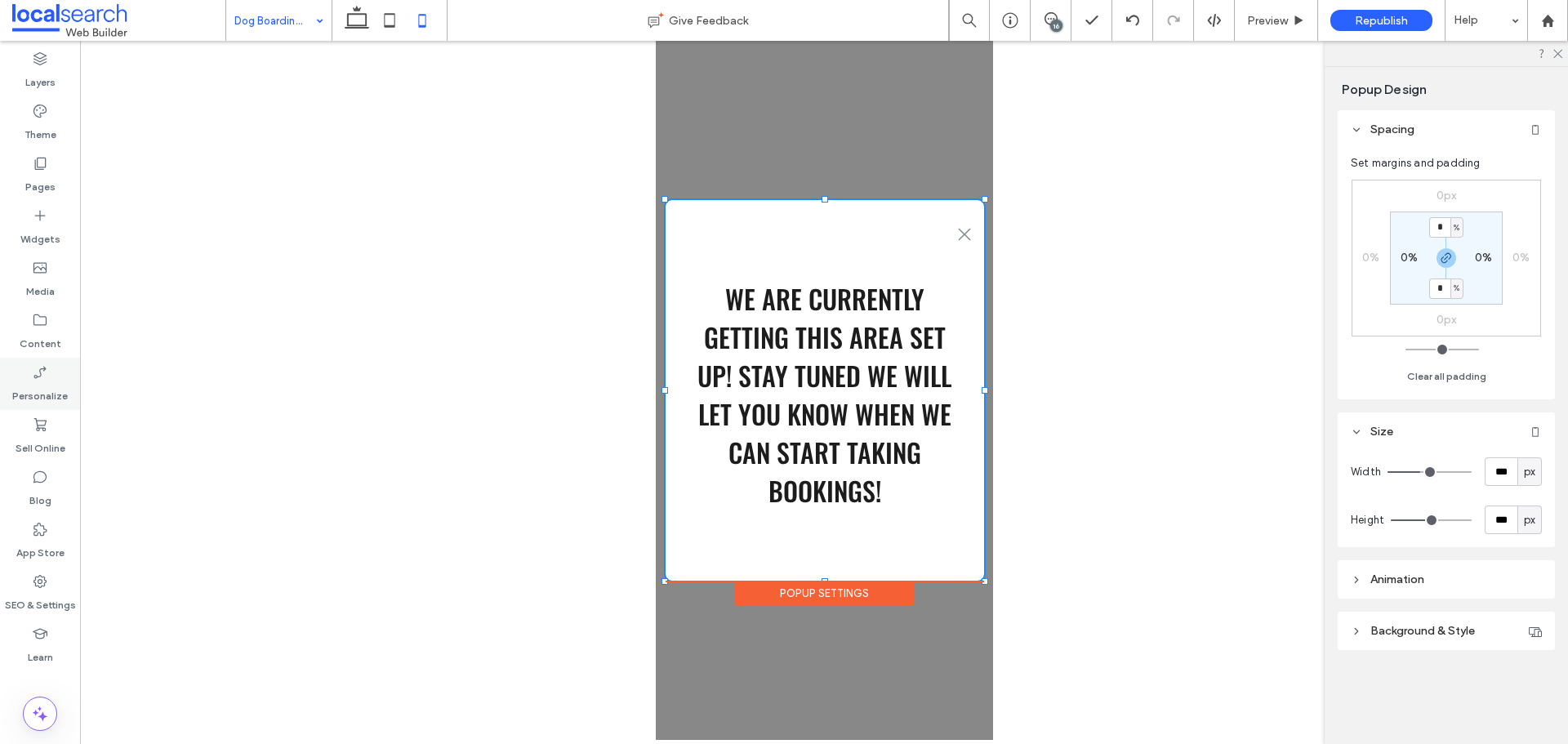
click at [41, 384] on label "Personalize" at bounding box center [40, 392] width 56 height 23
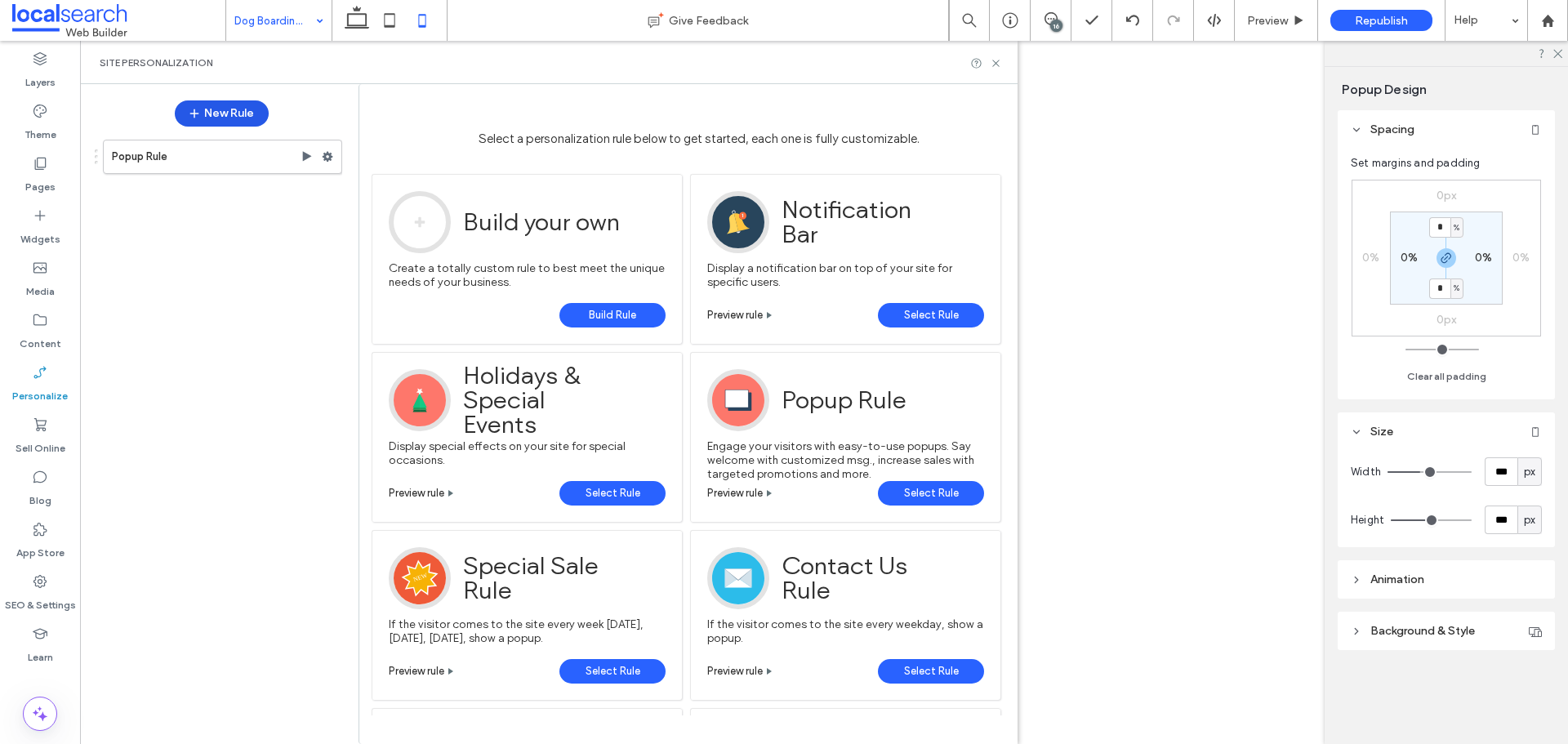
click at [218, 109] on button "New Rule" at bounding box center [222, 113] width 94 height 26
click at [237, 119] on button "New Rule" at bounding box center [222, 113] width 94 height 26
click at [619, 319] on span "Build Rule" at bounding box center [613, 315] width 47 height 24
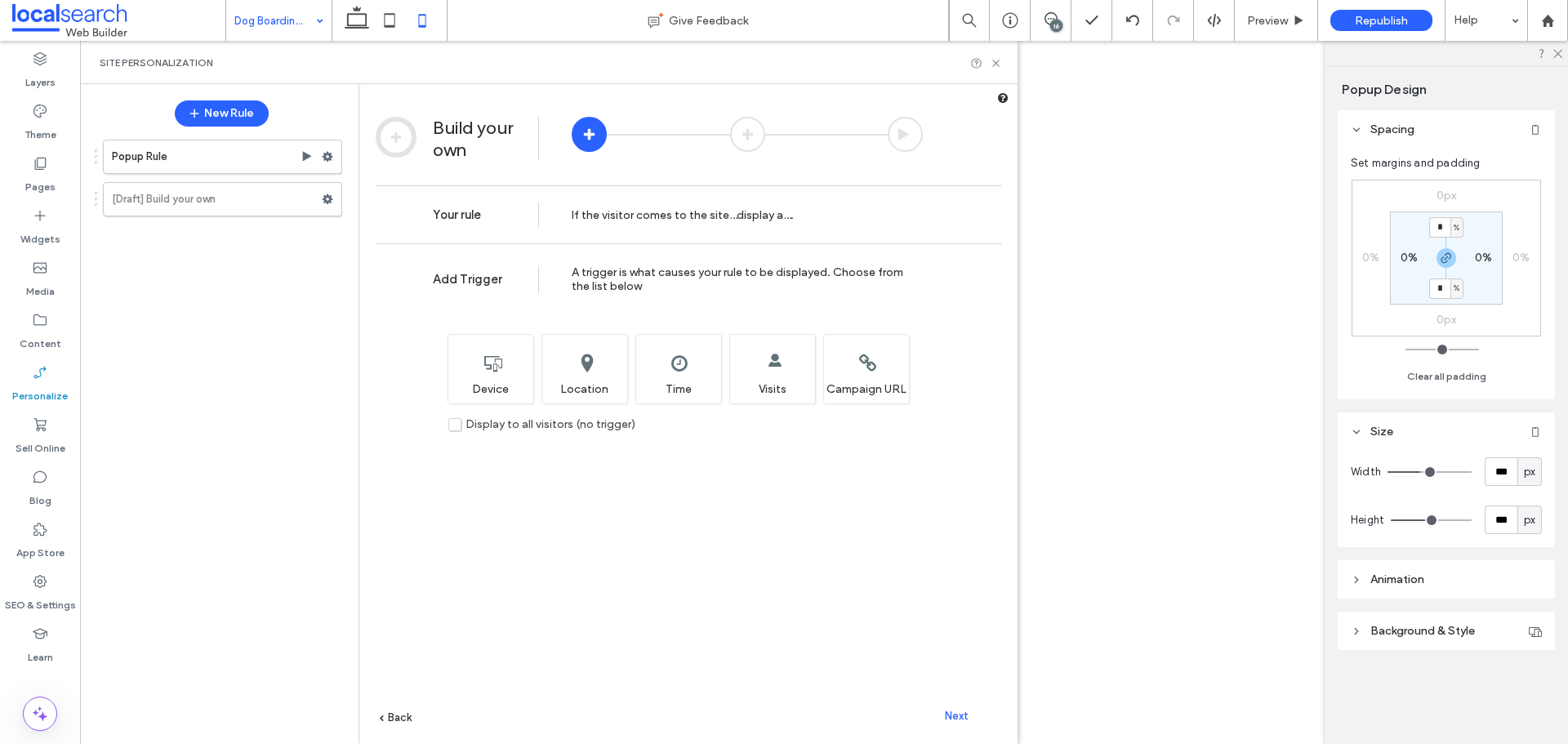
drag, startPoint x: 752, startPoint y: 377, endPoint x: 618, endPoint y: 476, distance: 166.6
click at [618, 476] on div "Add Trigger A trigger is what causes your rule to be displayed. Choose from the…" at bounding box center [688, 517] width 658 height 550
click at [385, 713] on div "Add Trigger A trigger is what causes your rule to be displayed. Choose from the…" at bounding box center [688, 517] width 658 height 550
click at [395, 720] on span "Back" at bounding box center [399, 717] width 24 height 12
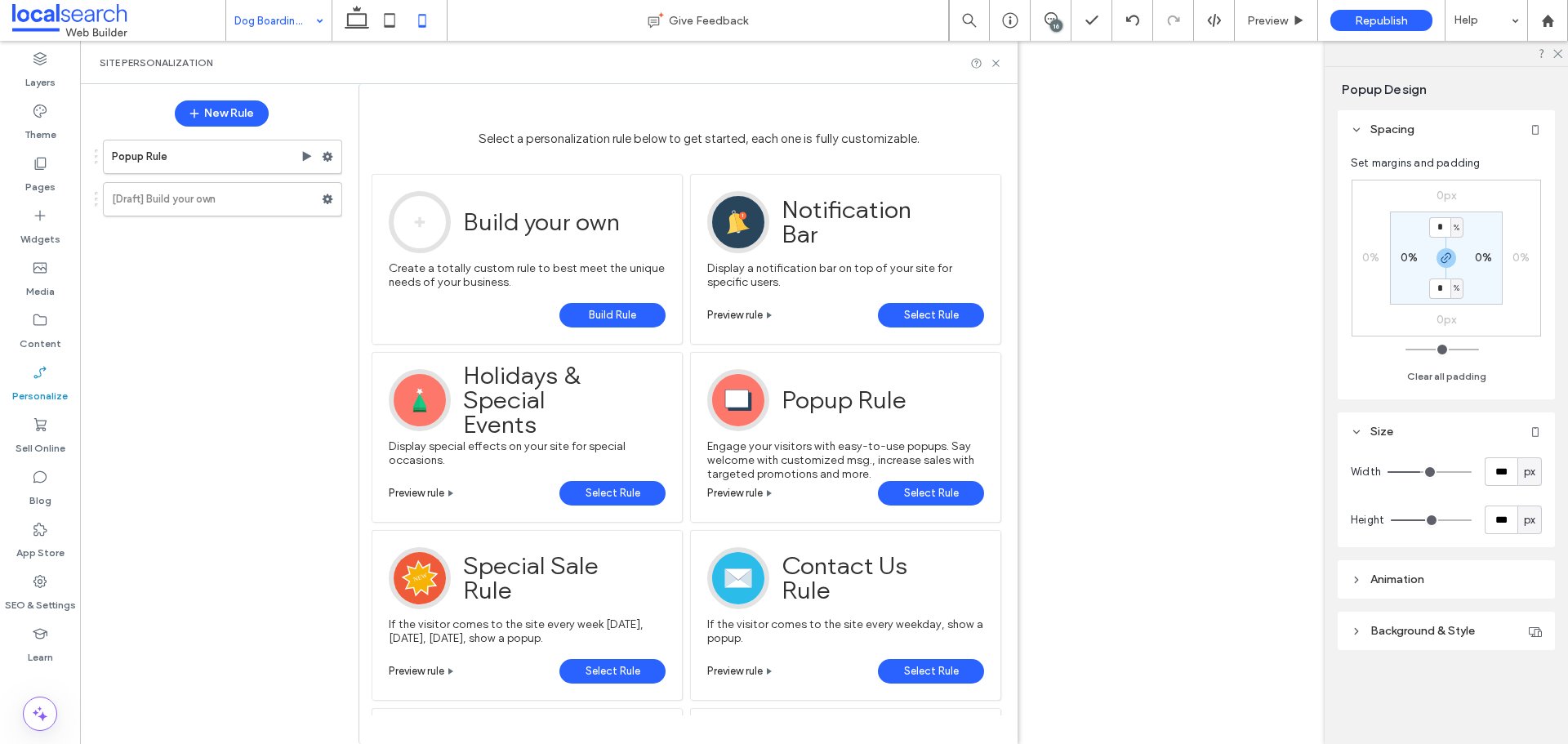
click at [964, 493] on link "Select Rule" at bounding box center [931, 493] width 106 height 24
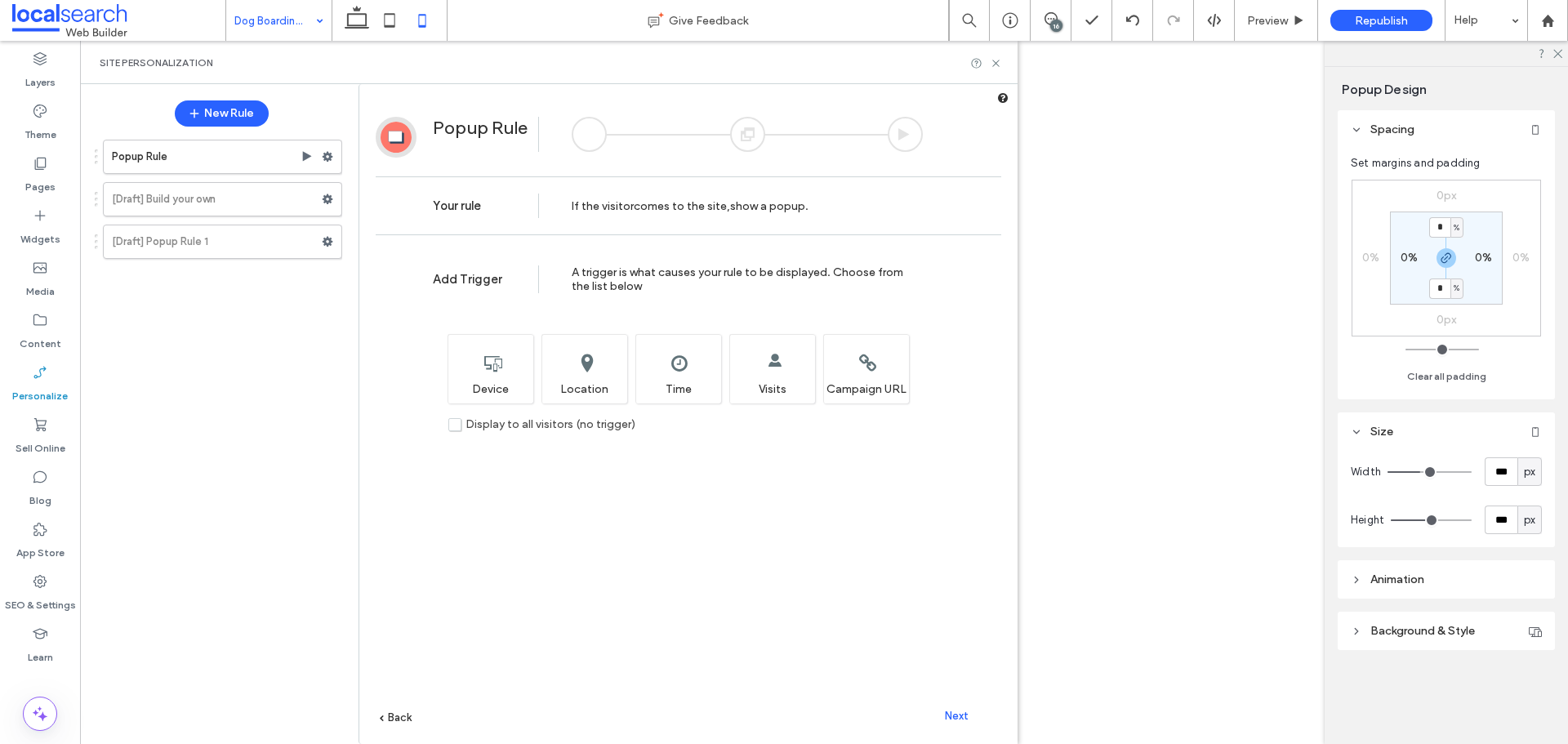
click at [696, 285] on div "A trigger is what causes your rule to be displayed. Choose from the list below" at bounding box center [747, 280] width 351 height 28
click at [749, 211] on span "show a popup" at bounding box center [768, 206] width 75 height 14
click at [965, 712] on span "Next" at bounding box center [956, 715] width 24 height 12
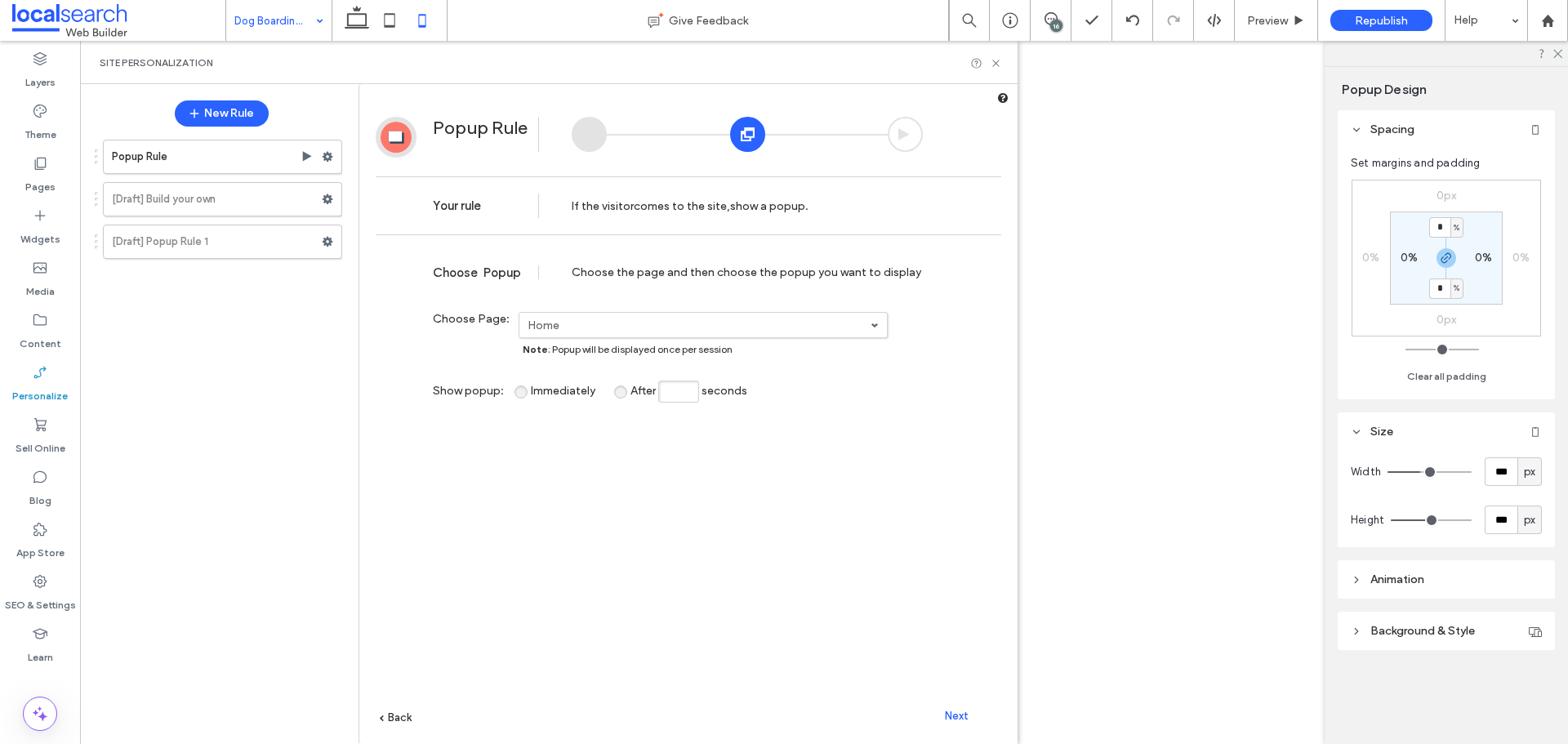
click at [713, 329] on label "Home" at bounding box center [699, 325] width 343 height 14
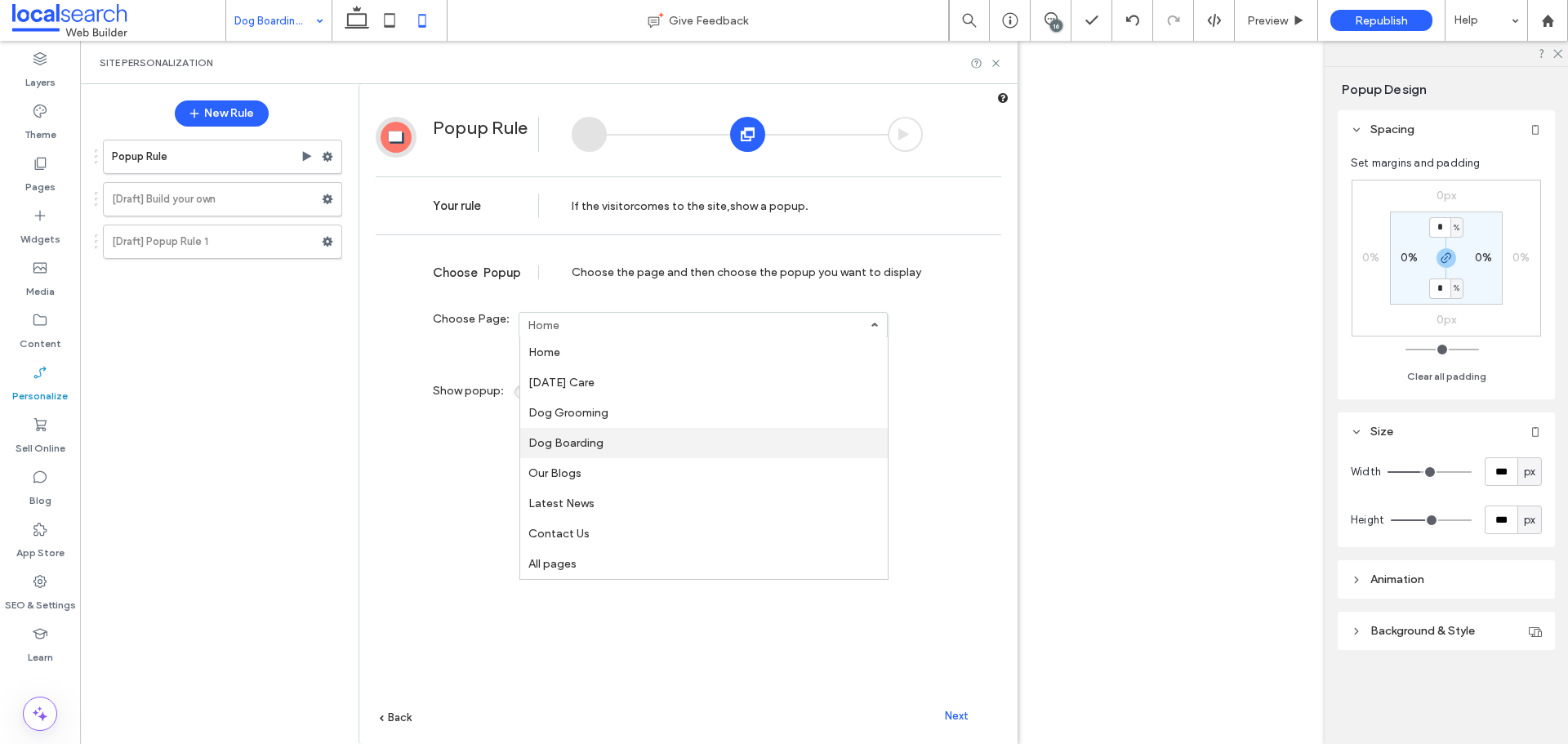
click at [606, 435] on link "Dog Boarding" at bounding box center [704, 443] width 368 height 30
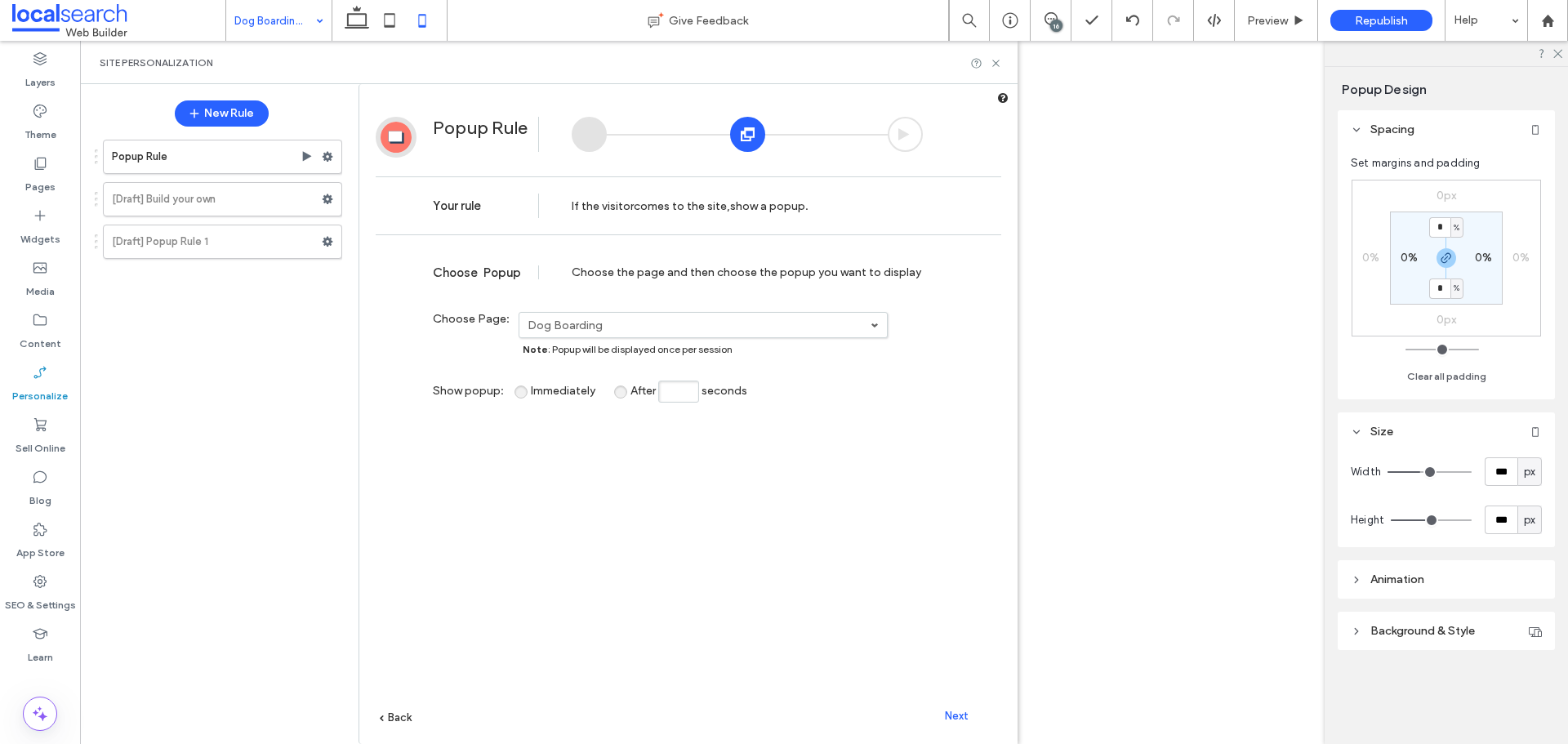
click at [954, 718] on span "Next" at bounding box center [956, 715] width 24 height 12
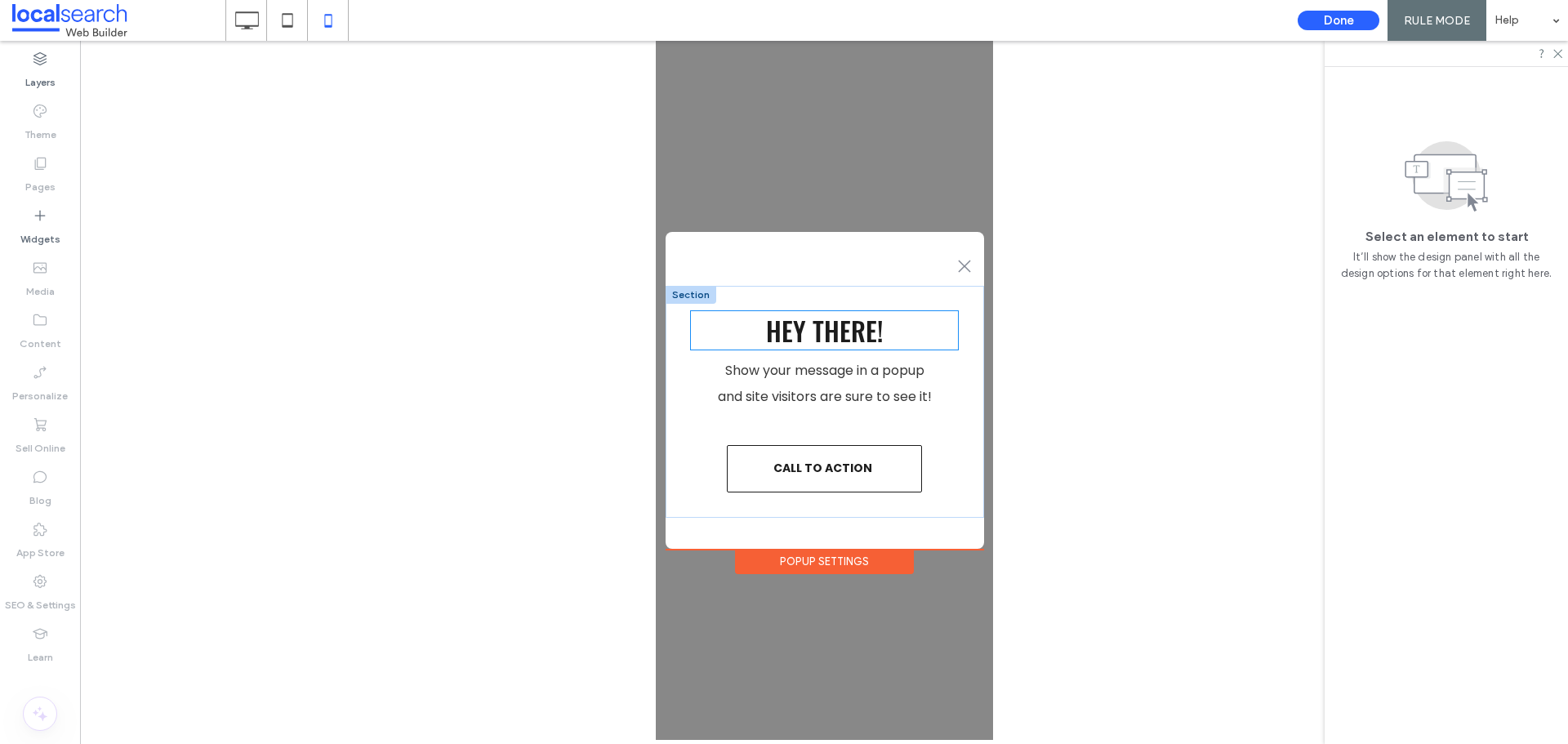
click at [838, 333] on span "Hey There!" at bounding box center [824, 330] width 117 height 38
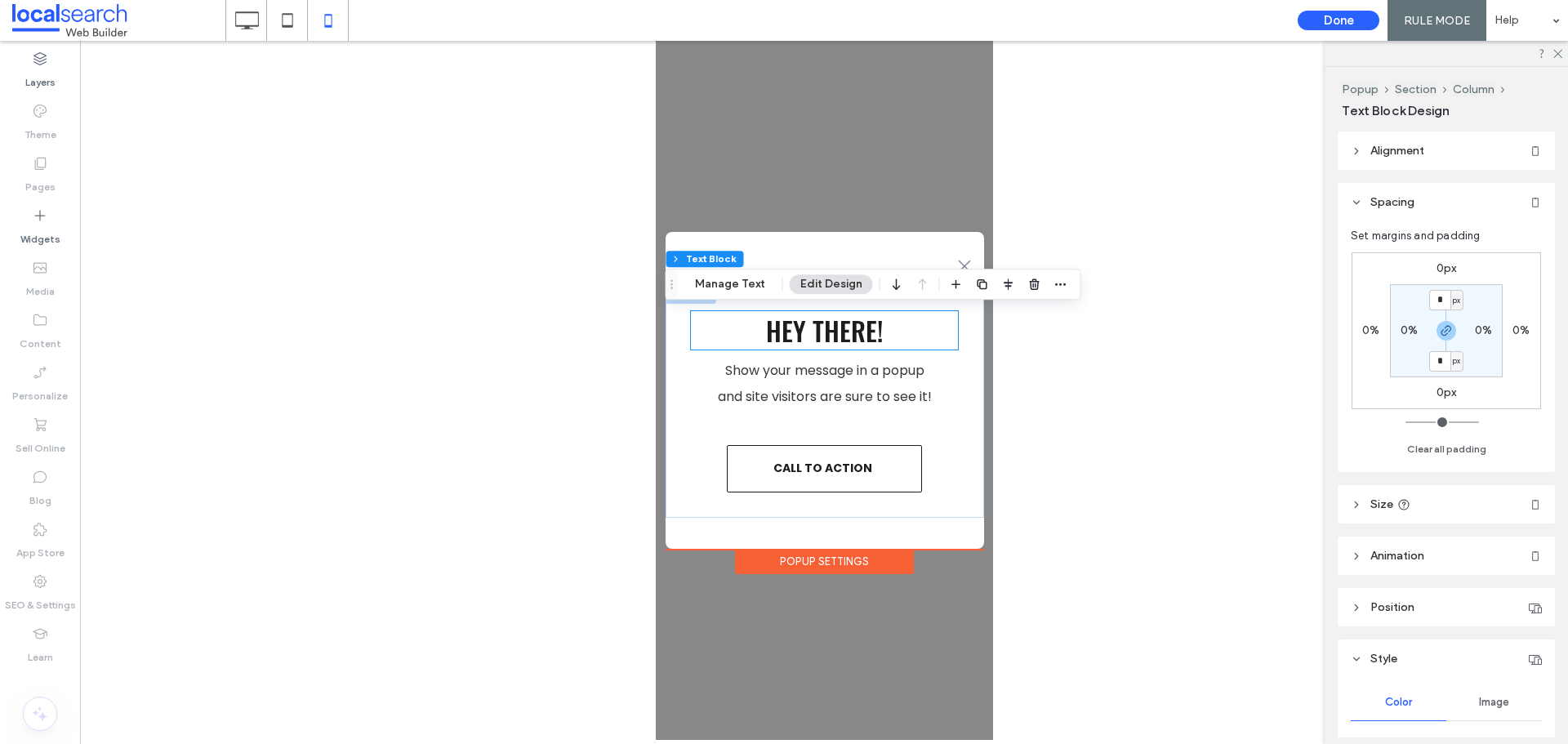
click at [838, 333] on div "Hey There!" at bounding box center [824, 330] width 267 height 38
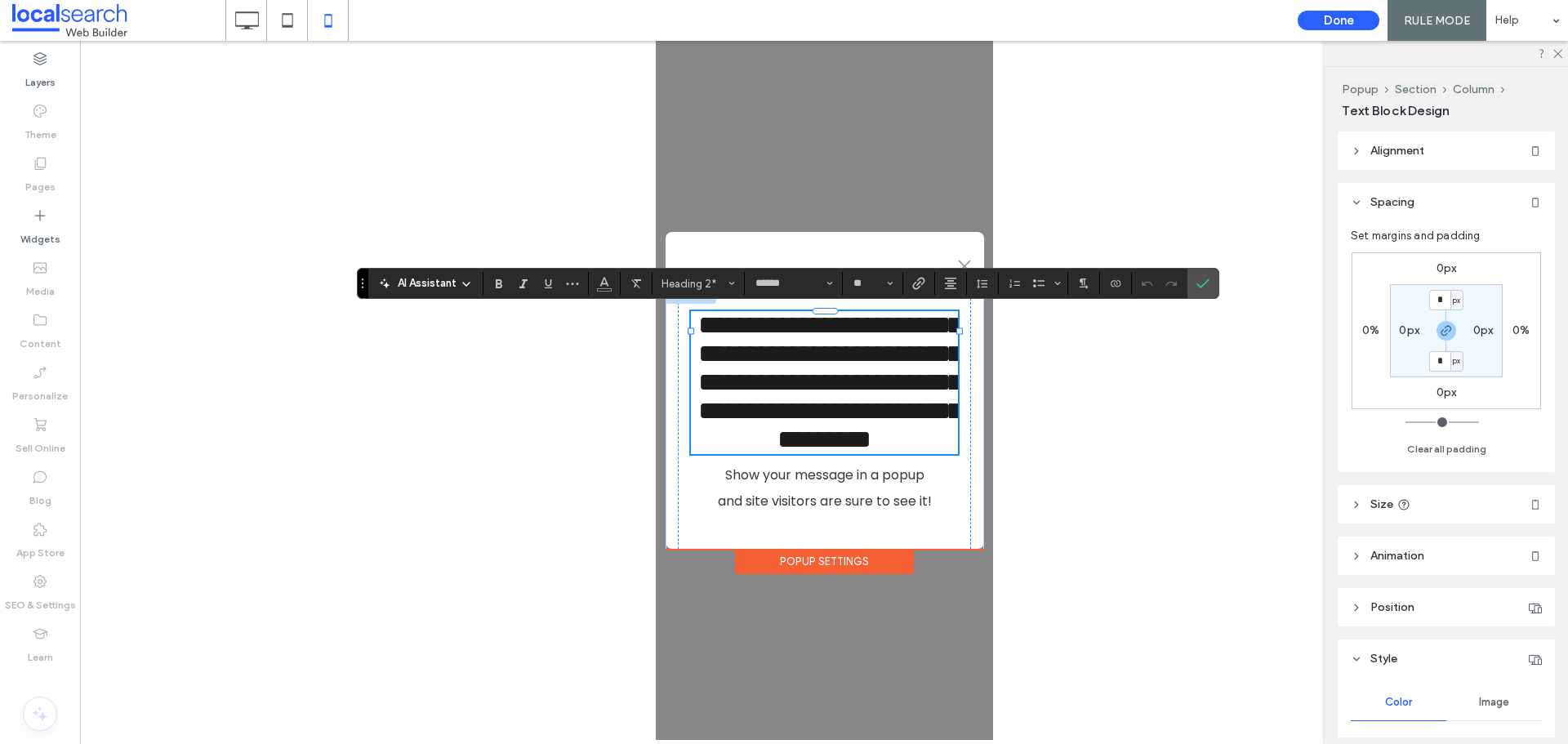
type input "*******"
type input "**"
click at [944, 240] on div ".st0-1091118977{fill-rule:evenodd;clip-rule:evenodd;}" at bounding box center [824, 259] width 318 height 54
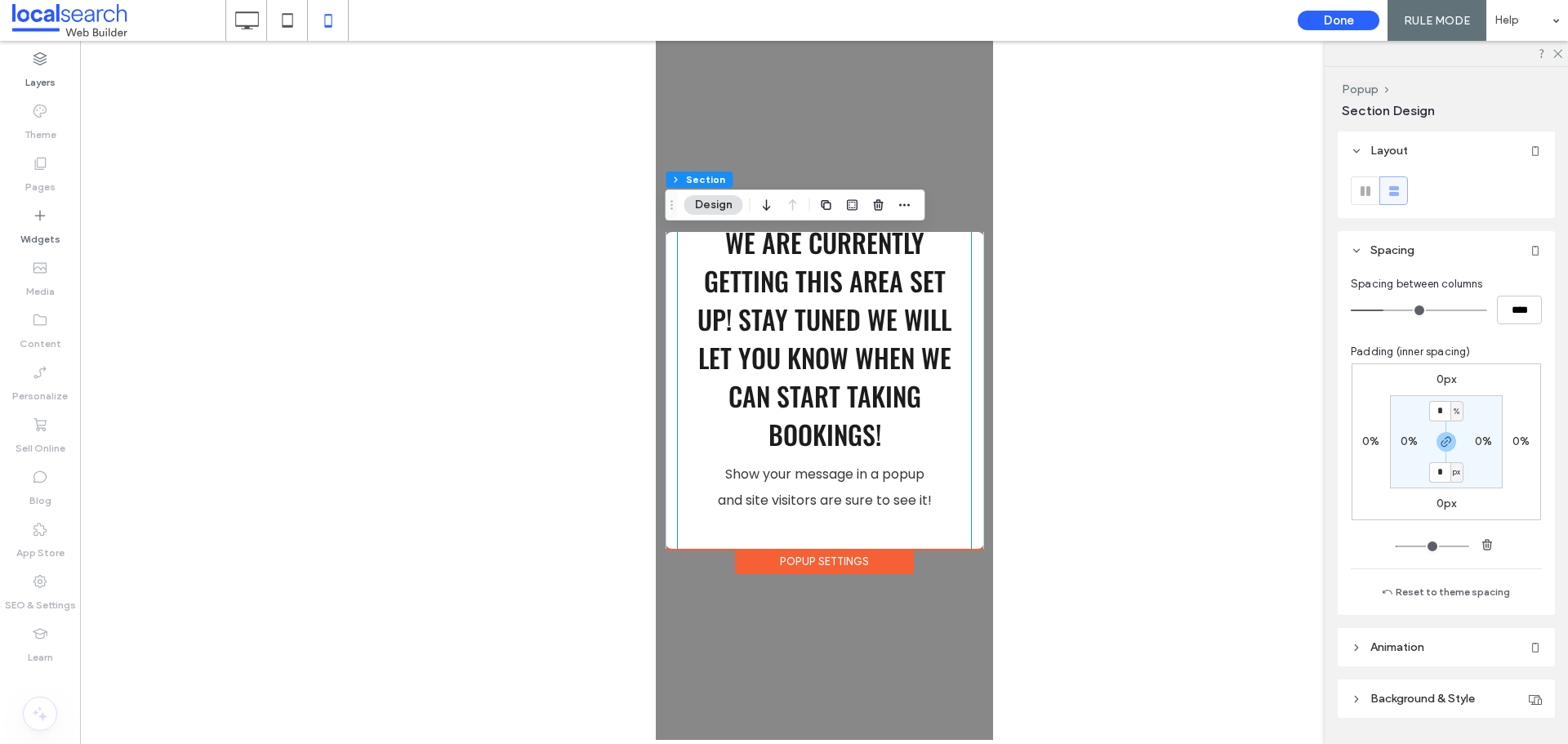
scroll to position [160, 0]
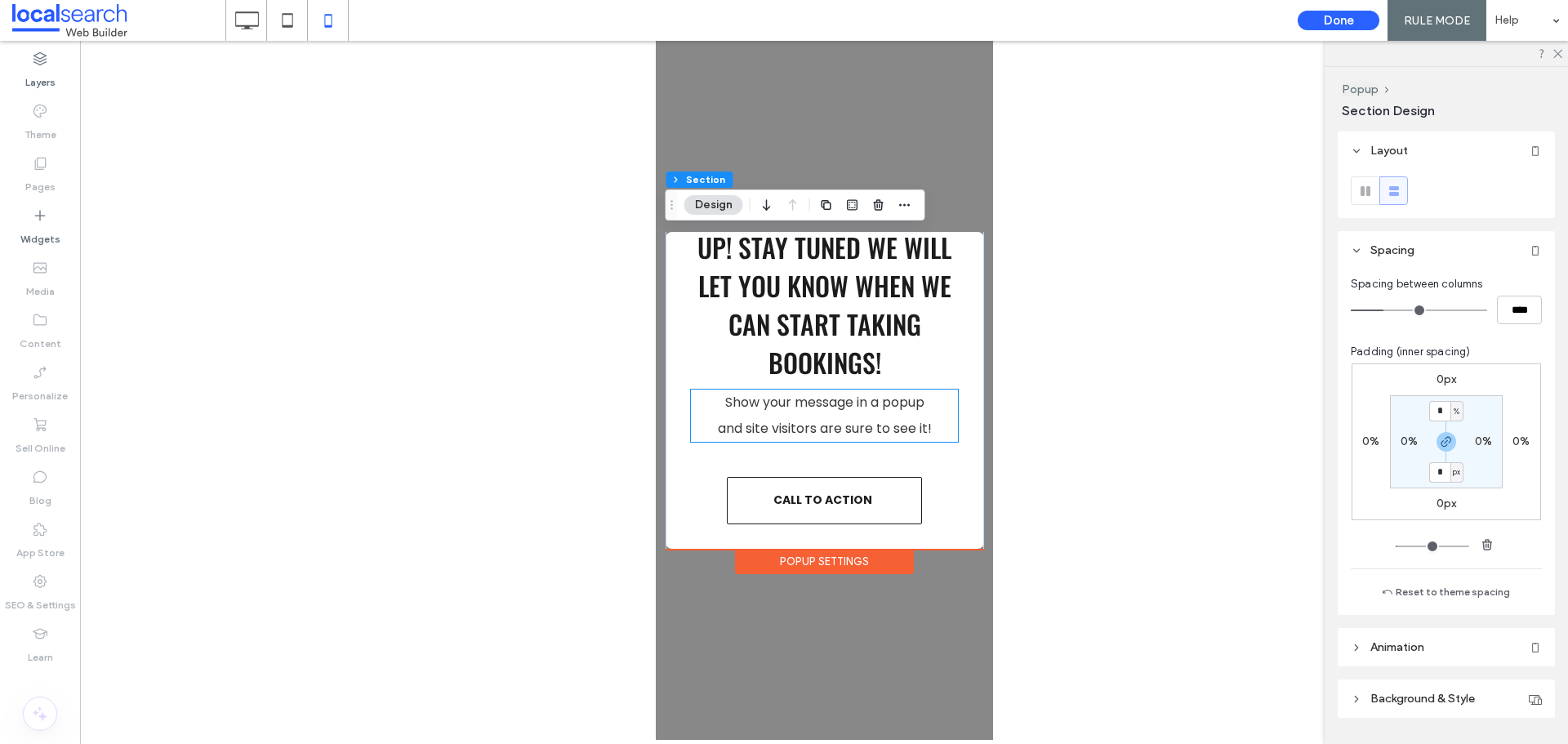
click at [889, 423] on span "and site visitors are sure to see it!" at bounding box center [824, 429] width 214 height 19
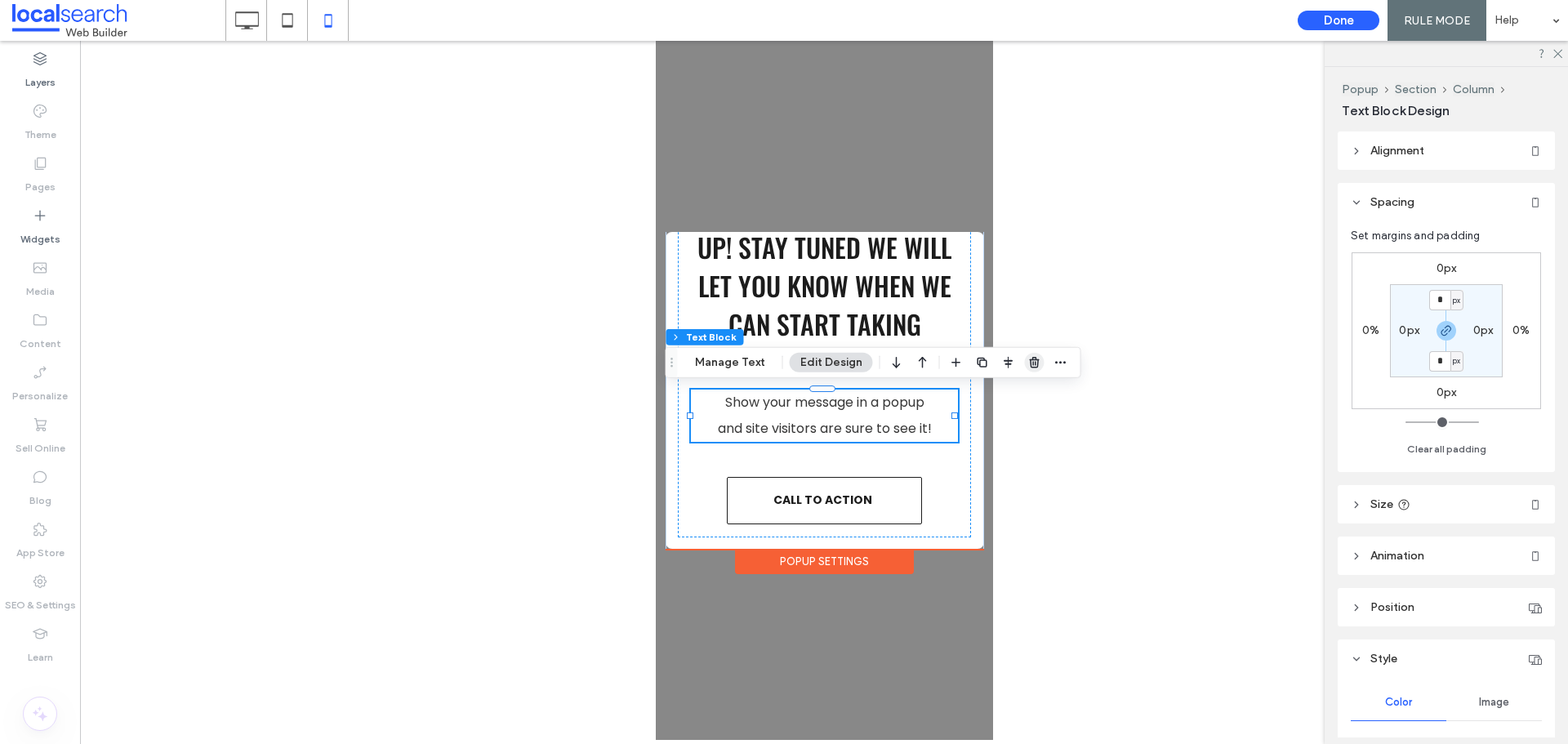
drag, startPoint x: 1034, startPoint y: 359, endPoint x: 276, endPoint y: 383, distance: 758.4
click at [1034, 359] on use "button" at bounding box center [1034, 362] width 10 height 10
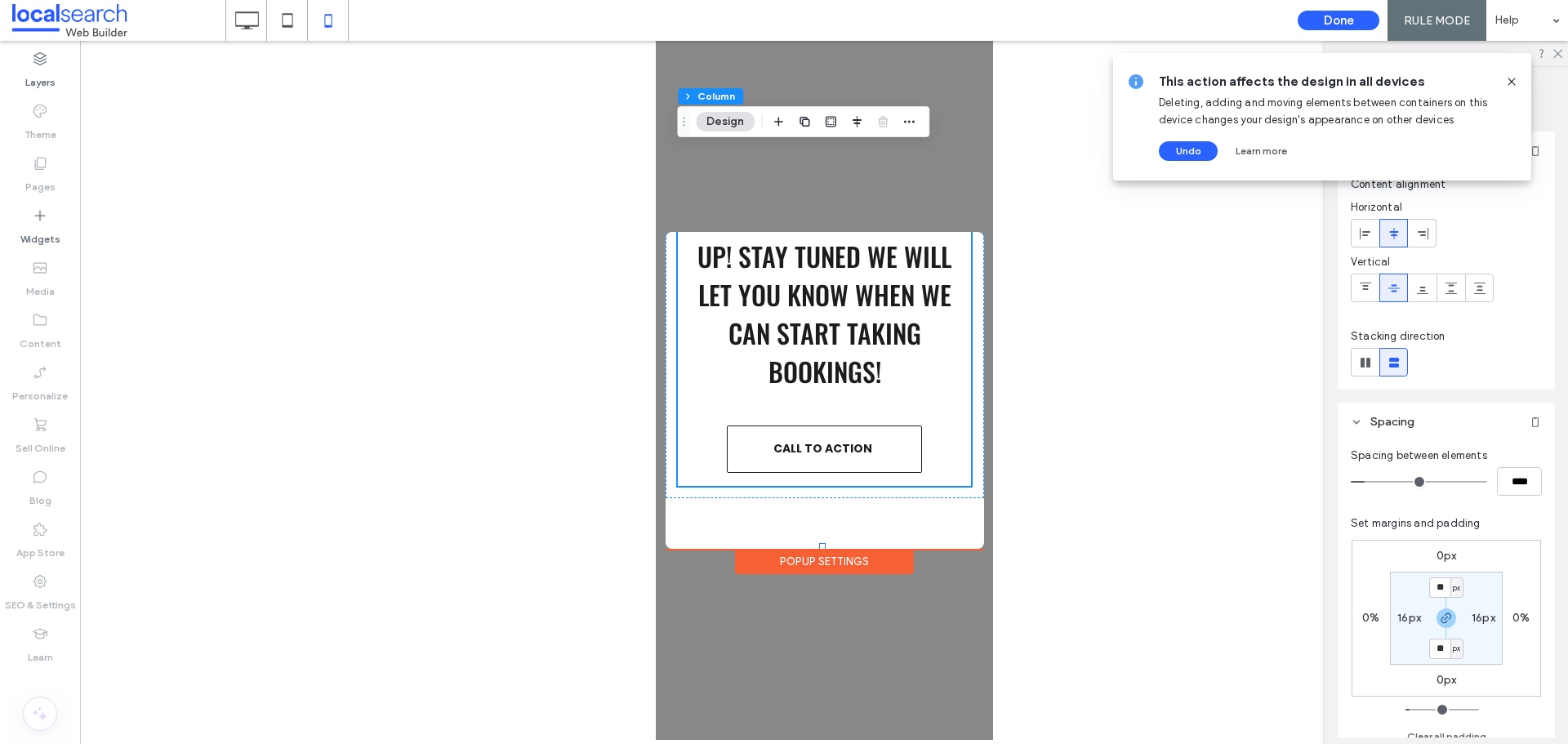
scroll to position [99, 0]
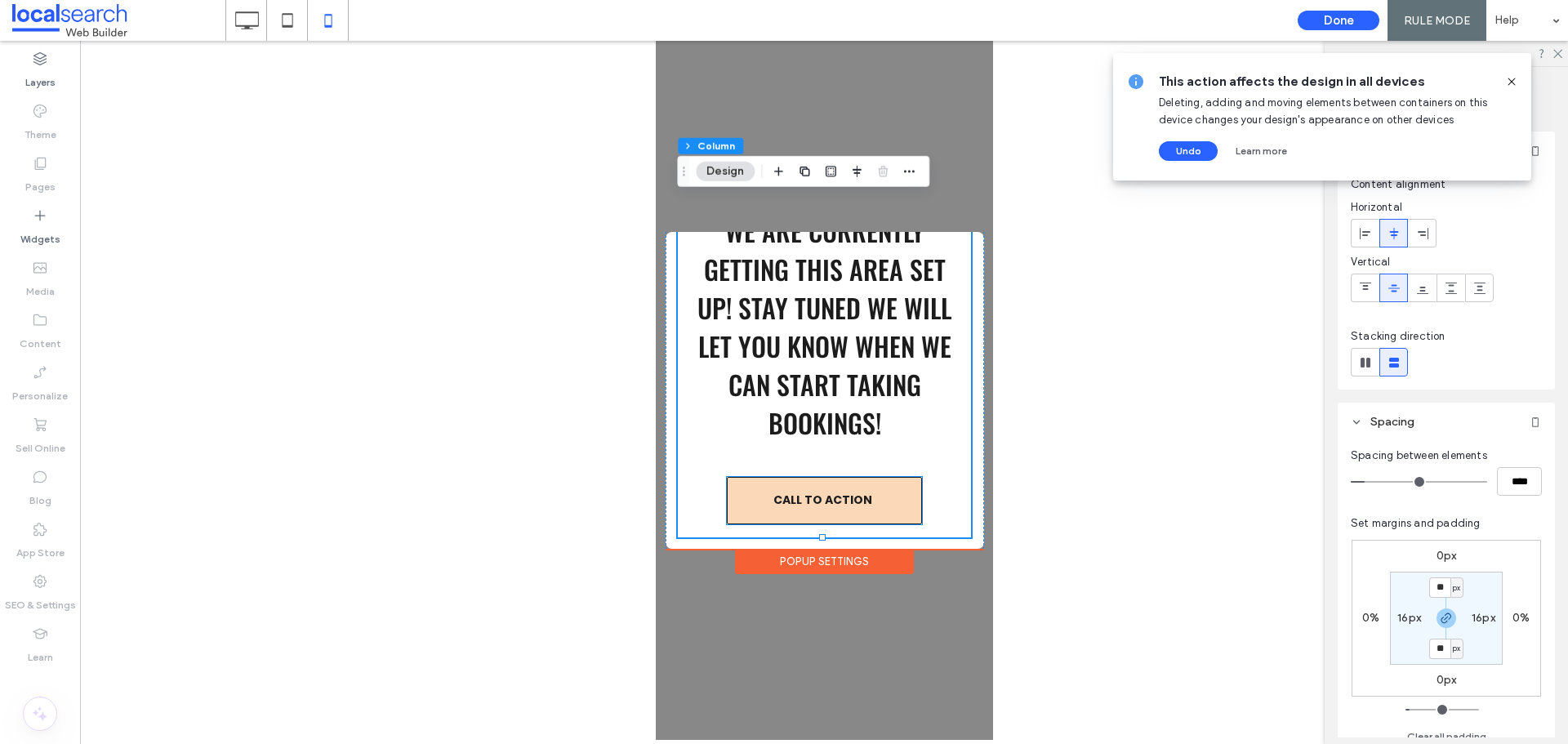
click at [856, 490] on span "Call to action" at bounding box center [821, 500] width 98 height 33
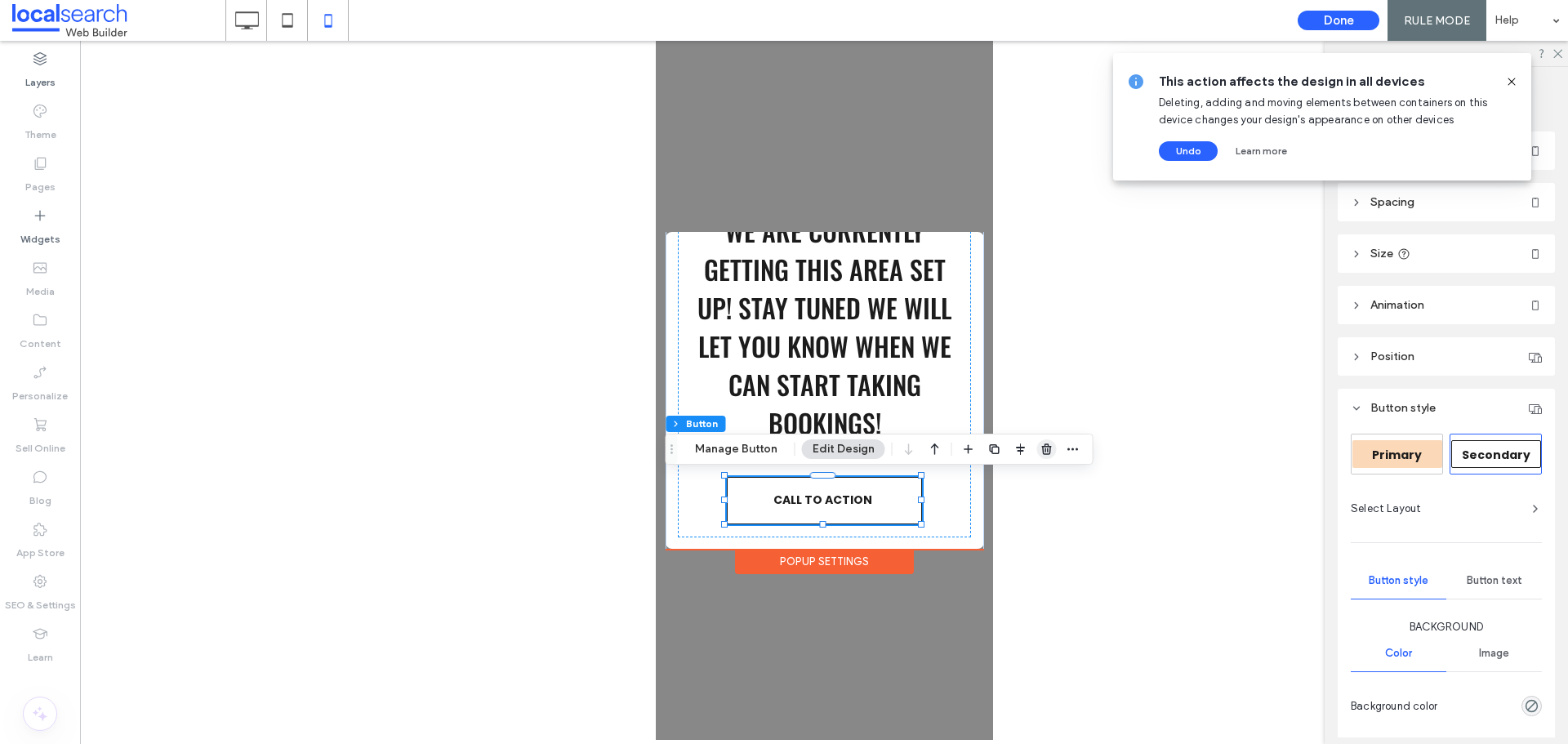
click at [1042, 449] on use "button" at bounding box center [1046, 449] width 10 height 10
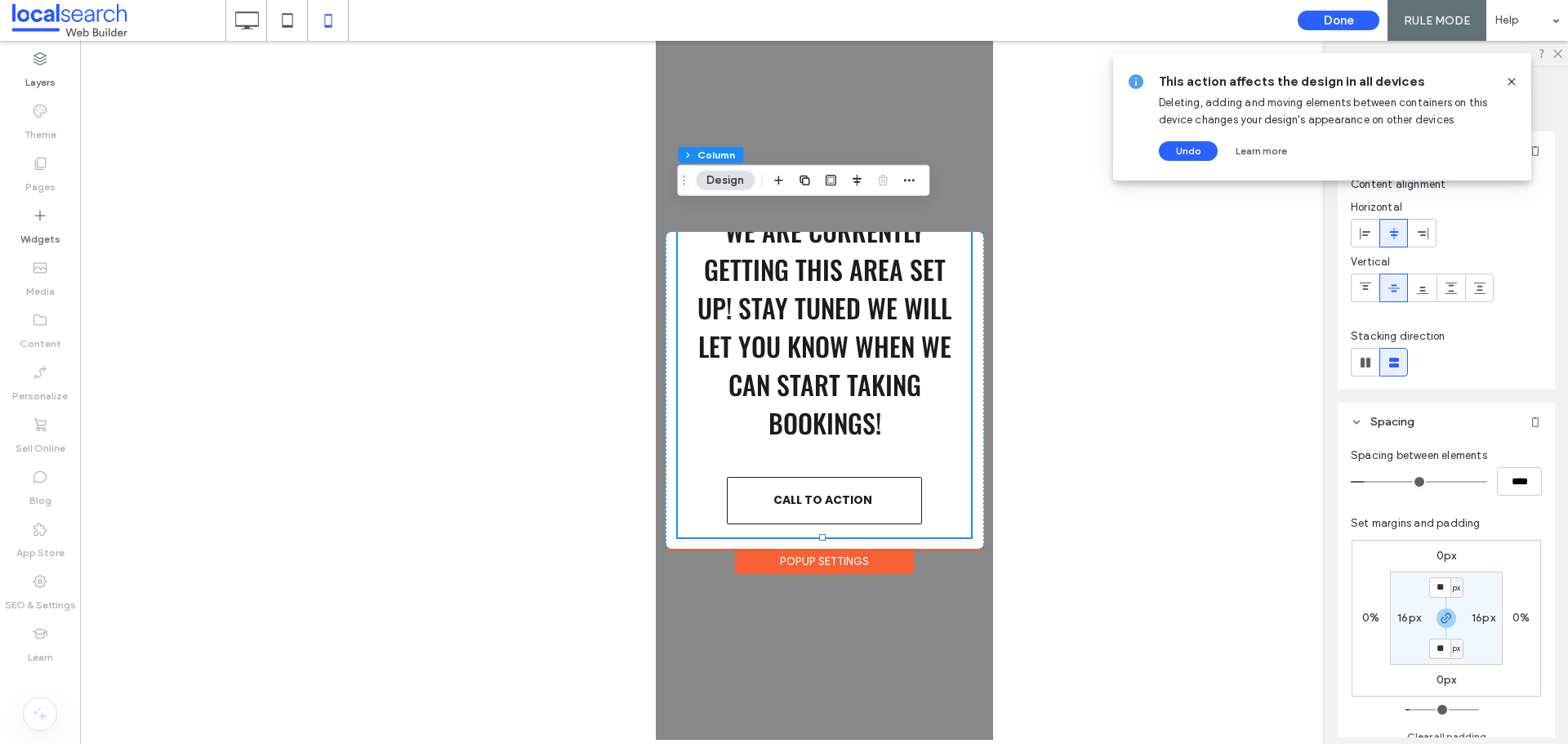
scroll to position [18, 0]
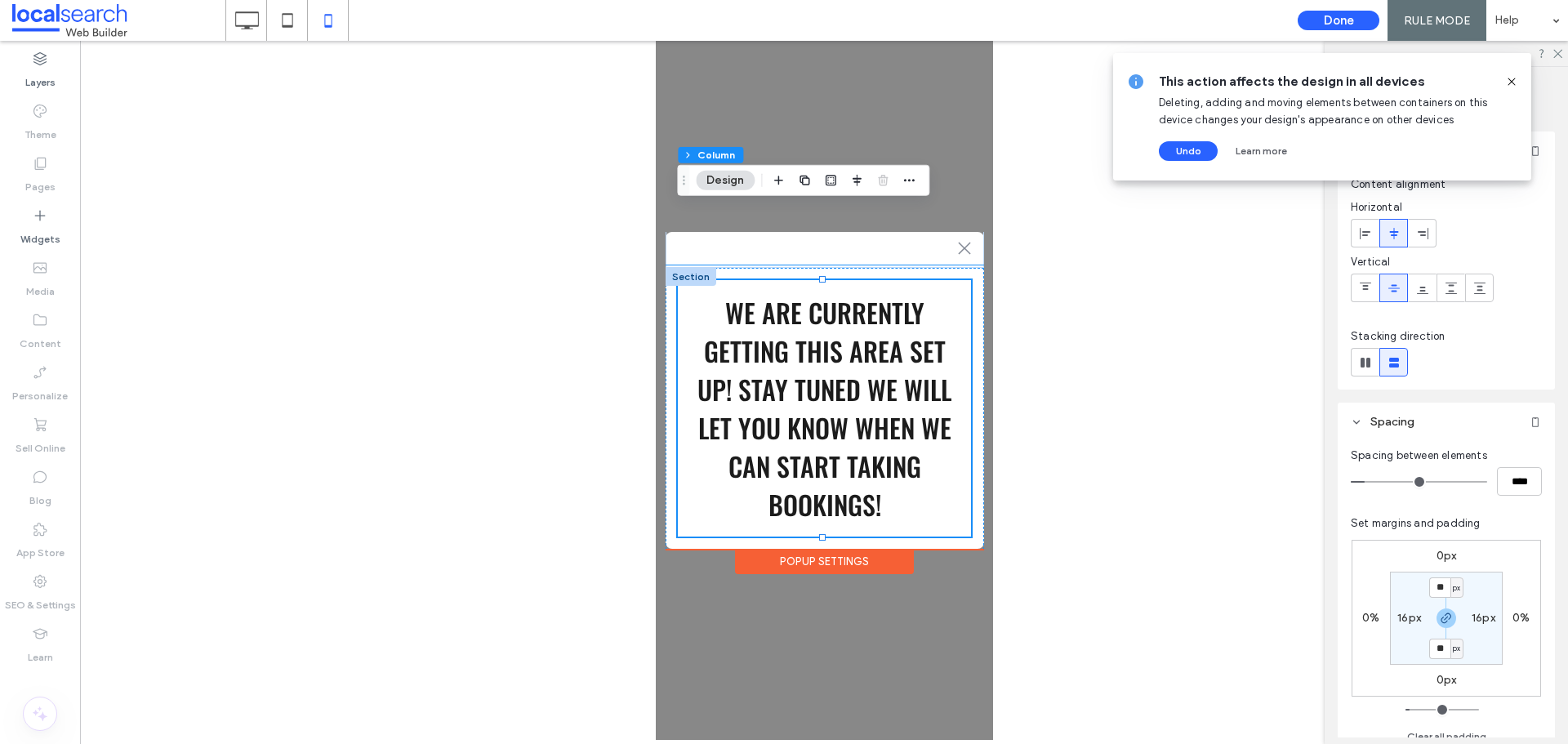
click at [913, 240] on div ".st0-1091118977{fill-rule:evenodd;clip-rule:evenodd;}" at bounding box center [824, 245] width 318 height 37
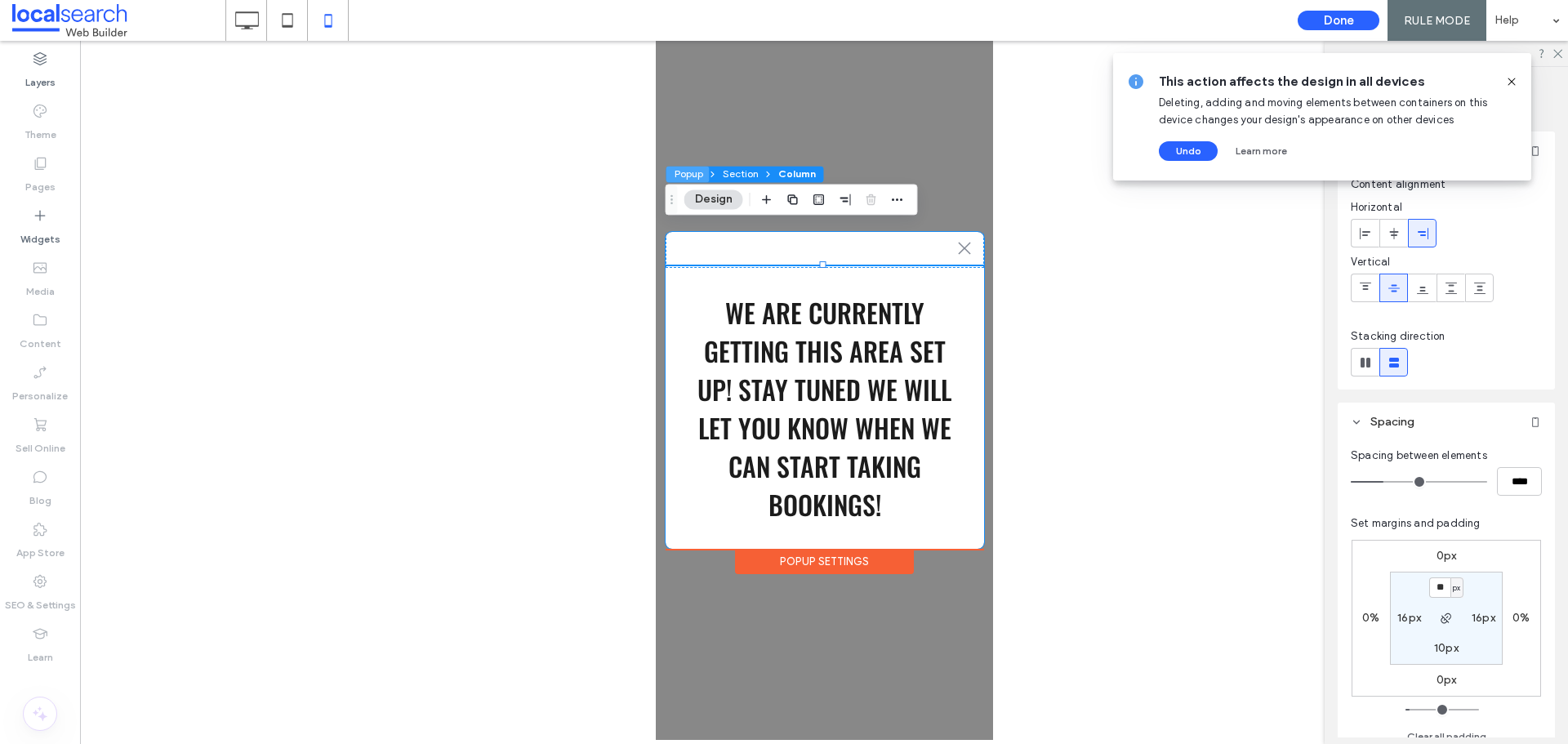
click at [681, 171] on button "Popup" at bounding box center [689, 173] width 44 height 17
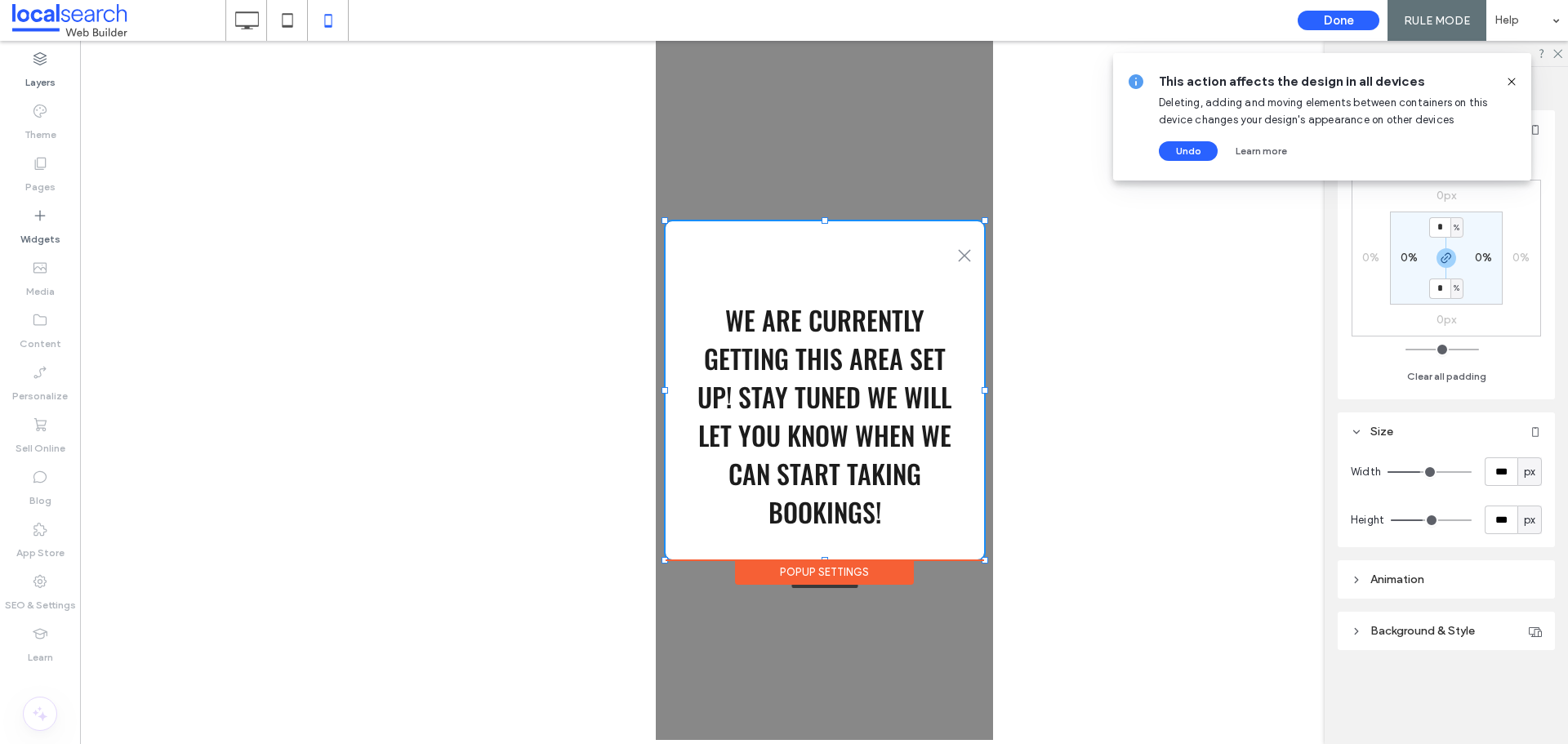
scroll to position [0, 0]
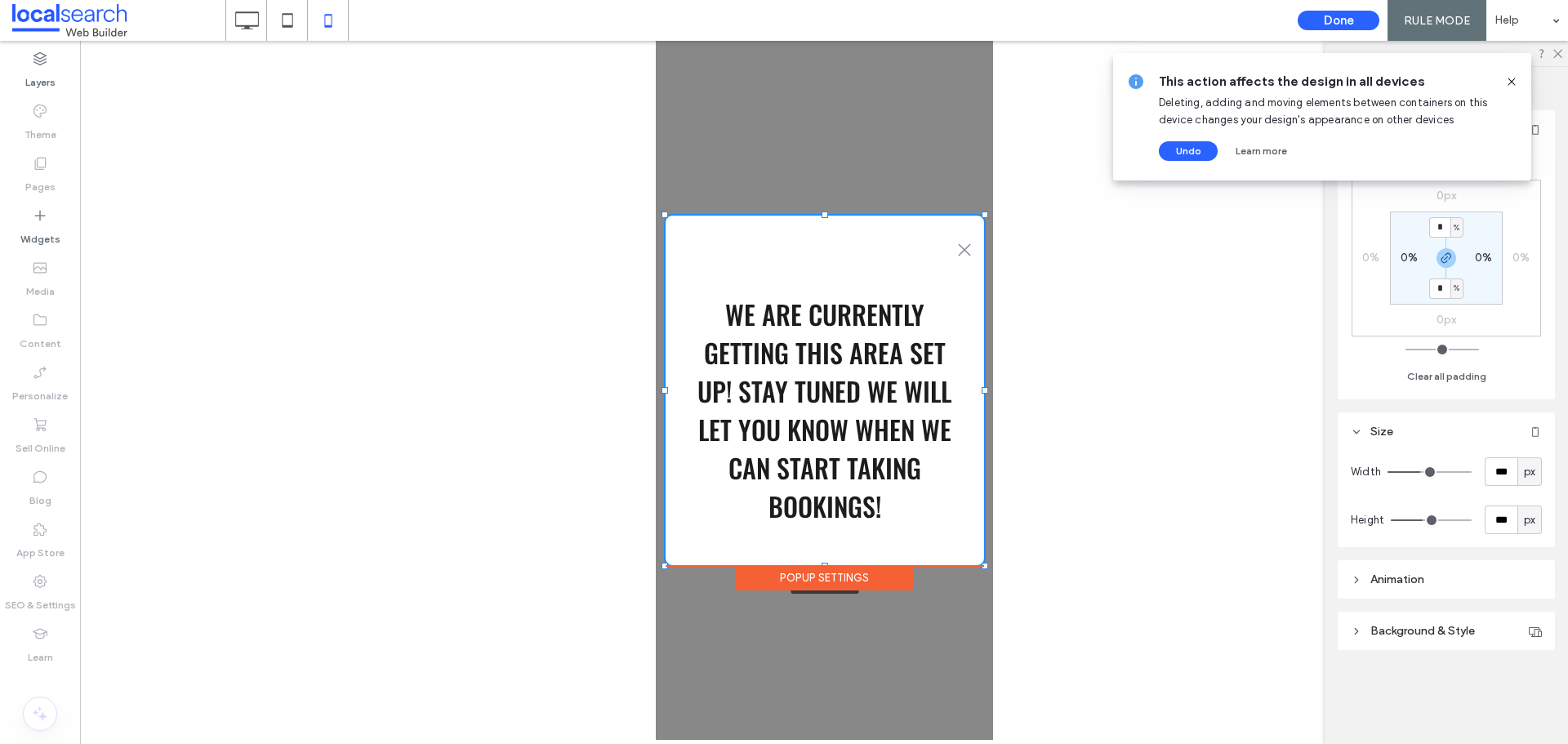
drag, startPoint x: 982, startPoint y: 233, endPoint x: 982, endPoint y: 216, distance: 17.0
click at [982, 216] on div at bounding box center [983, 214] width 6 height 6
type input "***"
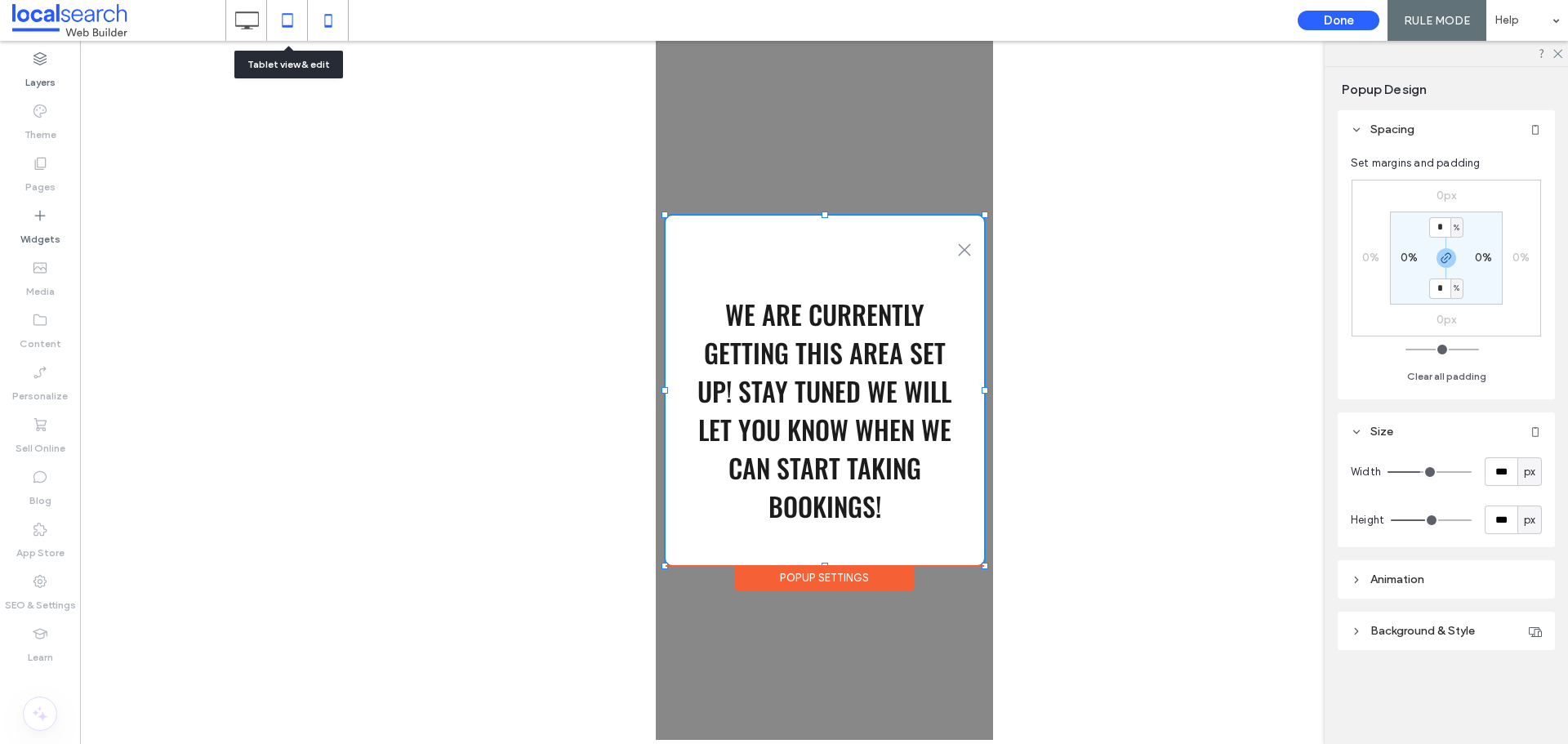
click at [291, 31] on icon at bounding box center [287, 20] width 32 height 32
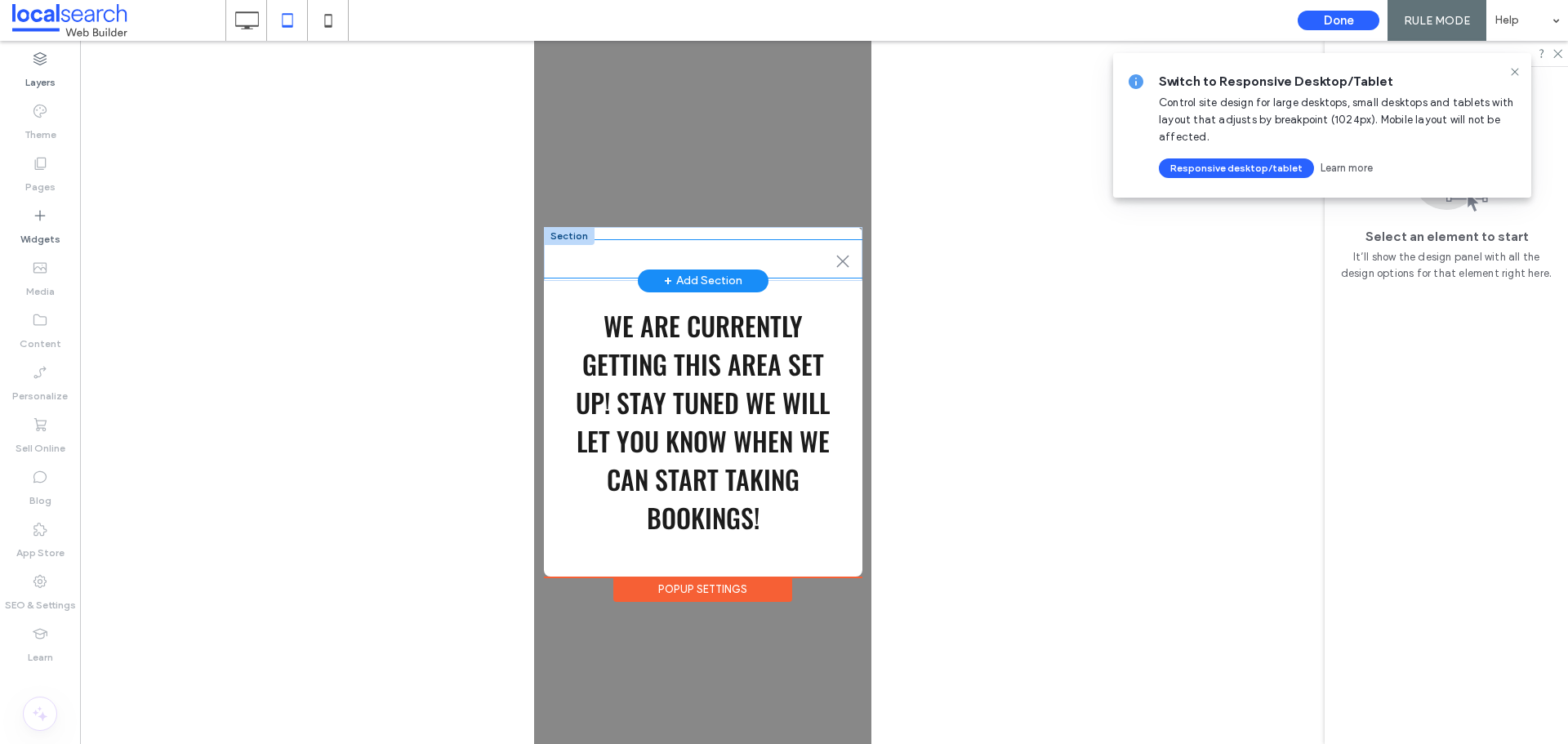
scroll to position [327, 0]
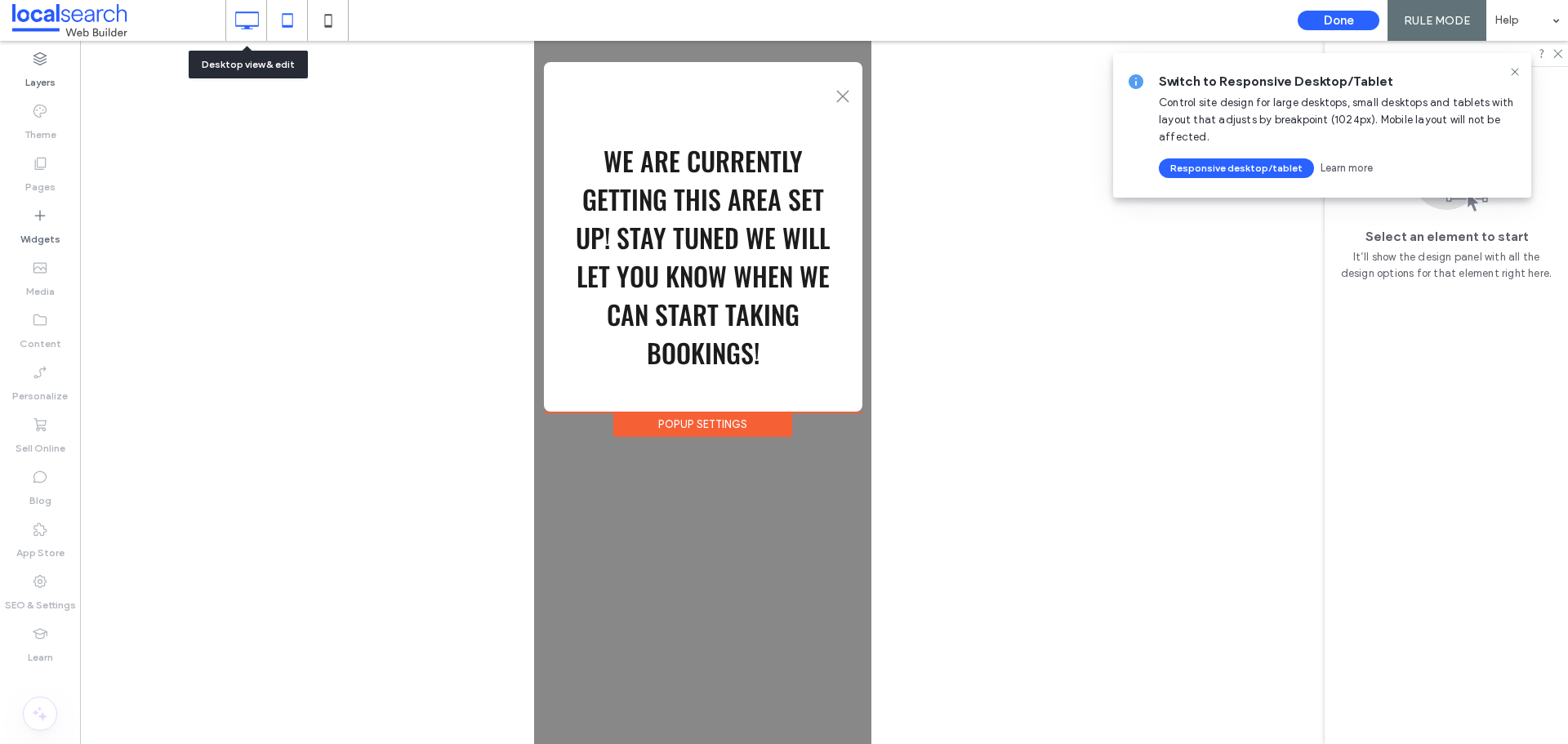
click at [257, 26] on use at bounding box center [247, 20] width 24 height 18
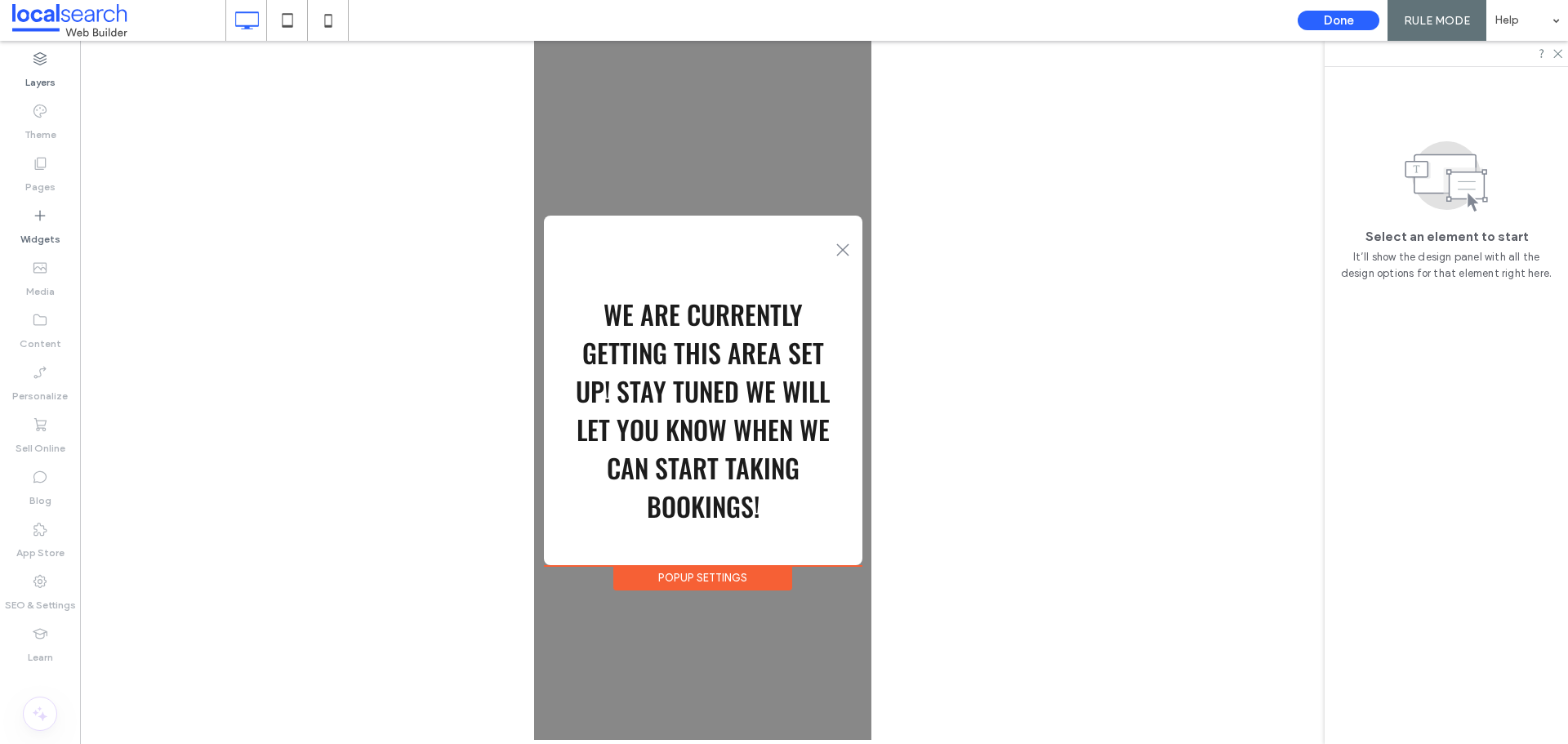
scroll to position [0, 0]
click at [1333, 22] on button "Done" at bounding box center [1339, 20] width 82 height 19
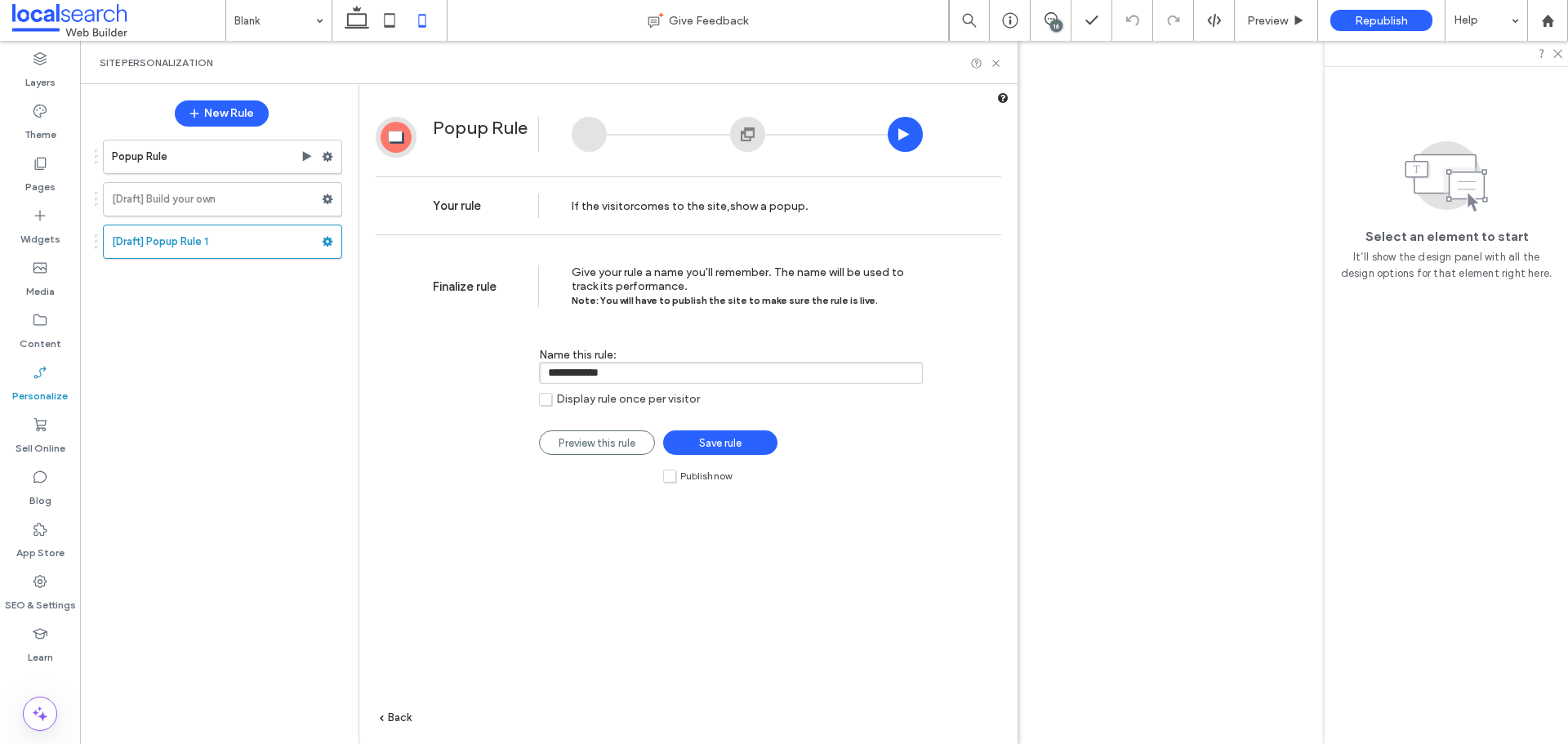
drag, startPoint x: 656, startPoint y: 377, endPoint x: 529, endPoint y: 377, distance: 127.0
click at [529, 377] on div "**********" at bounding box center [678, 369] width 490 height 91
type input "**********"
click at [699, 477] on span "Publish now" at bounding box center [706, 476] width 51 height 11
click at [717, 447] on span "Save rule" at bounding box center [720, 443] width 43 height 12
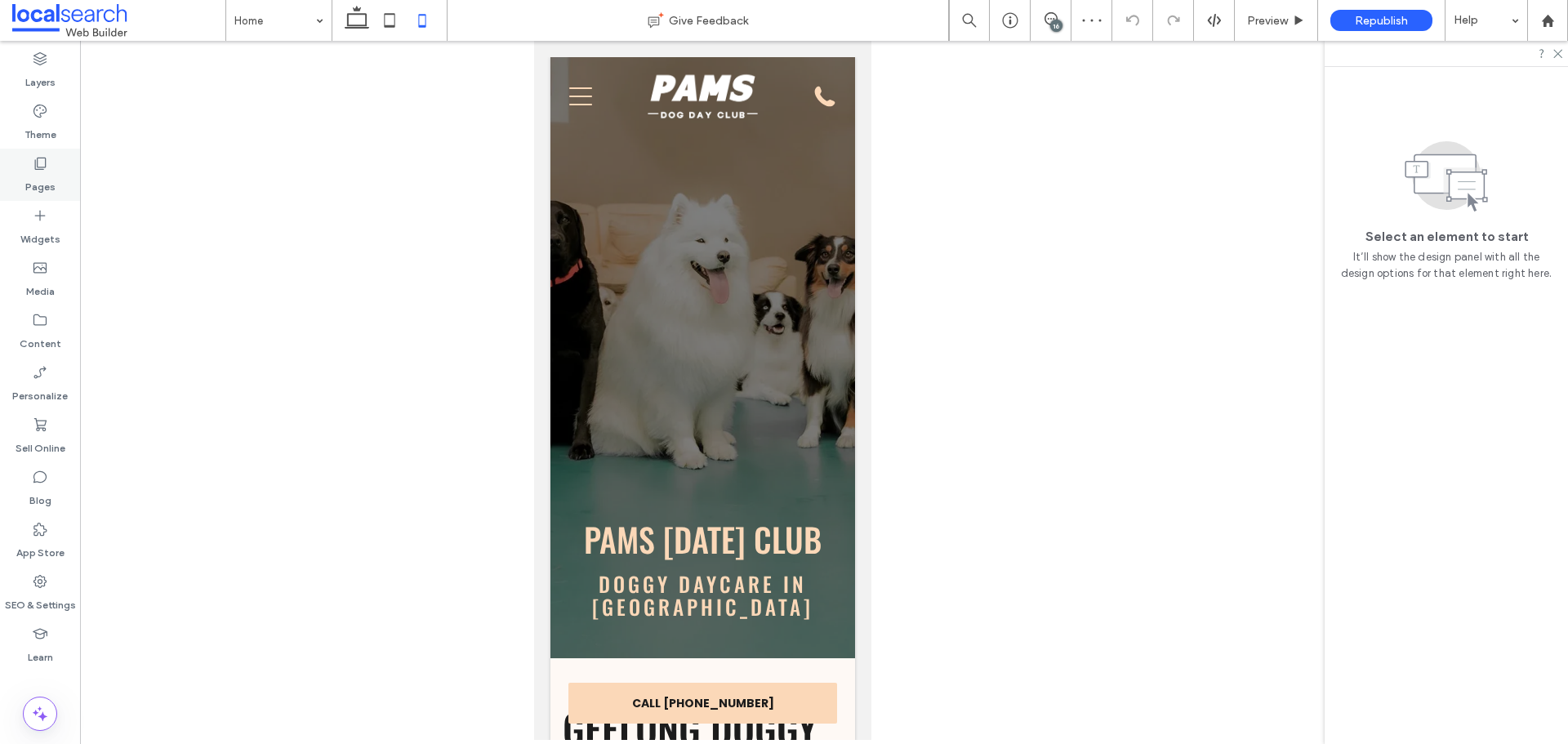
click at [41, 166] on icon at bounding box center [40, 163] width 17 height 17
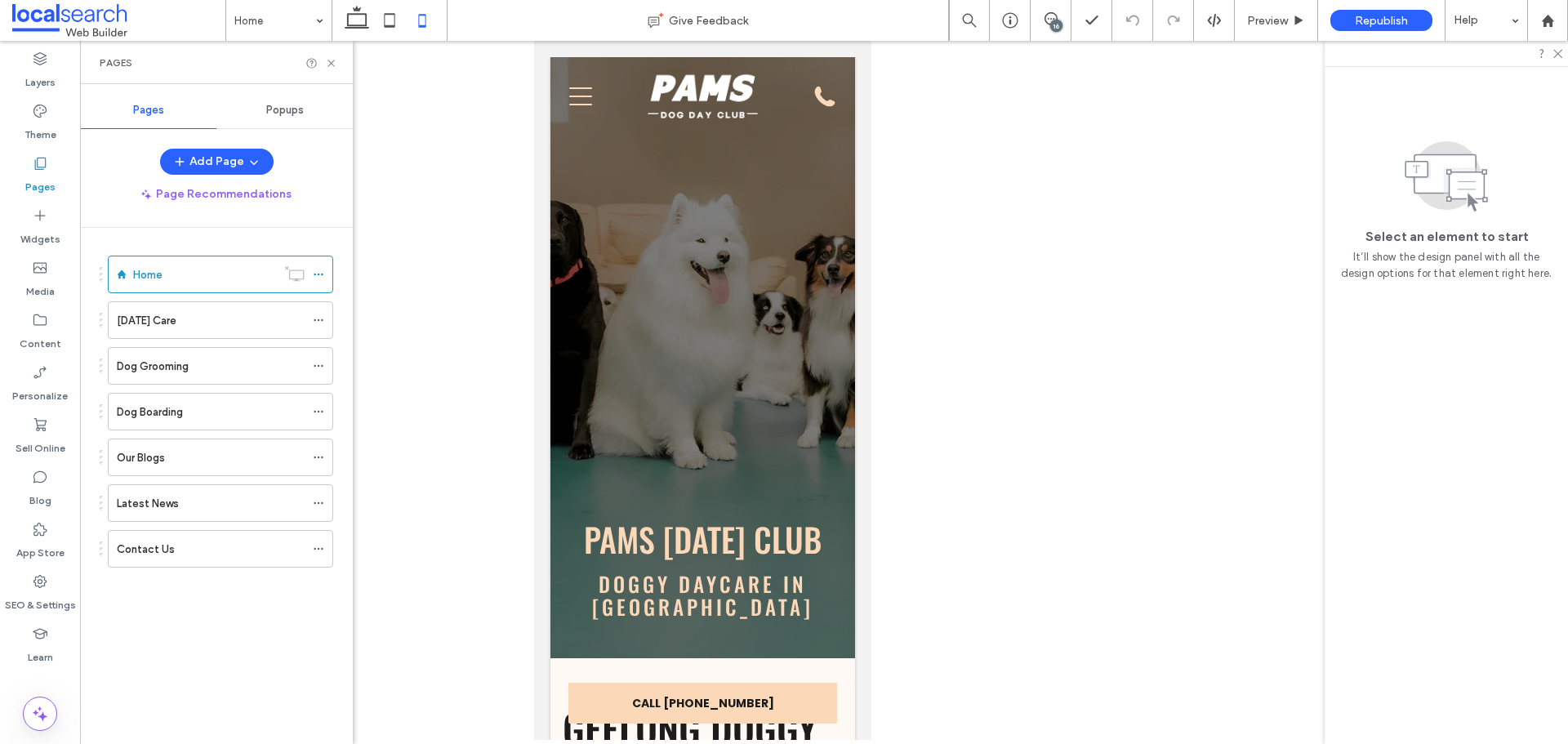
click at [282, 111] on span "Popups" at bounding box center [284, 110] width 37 height 13
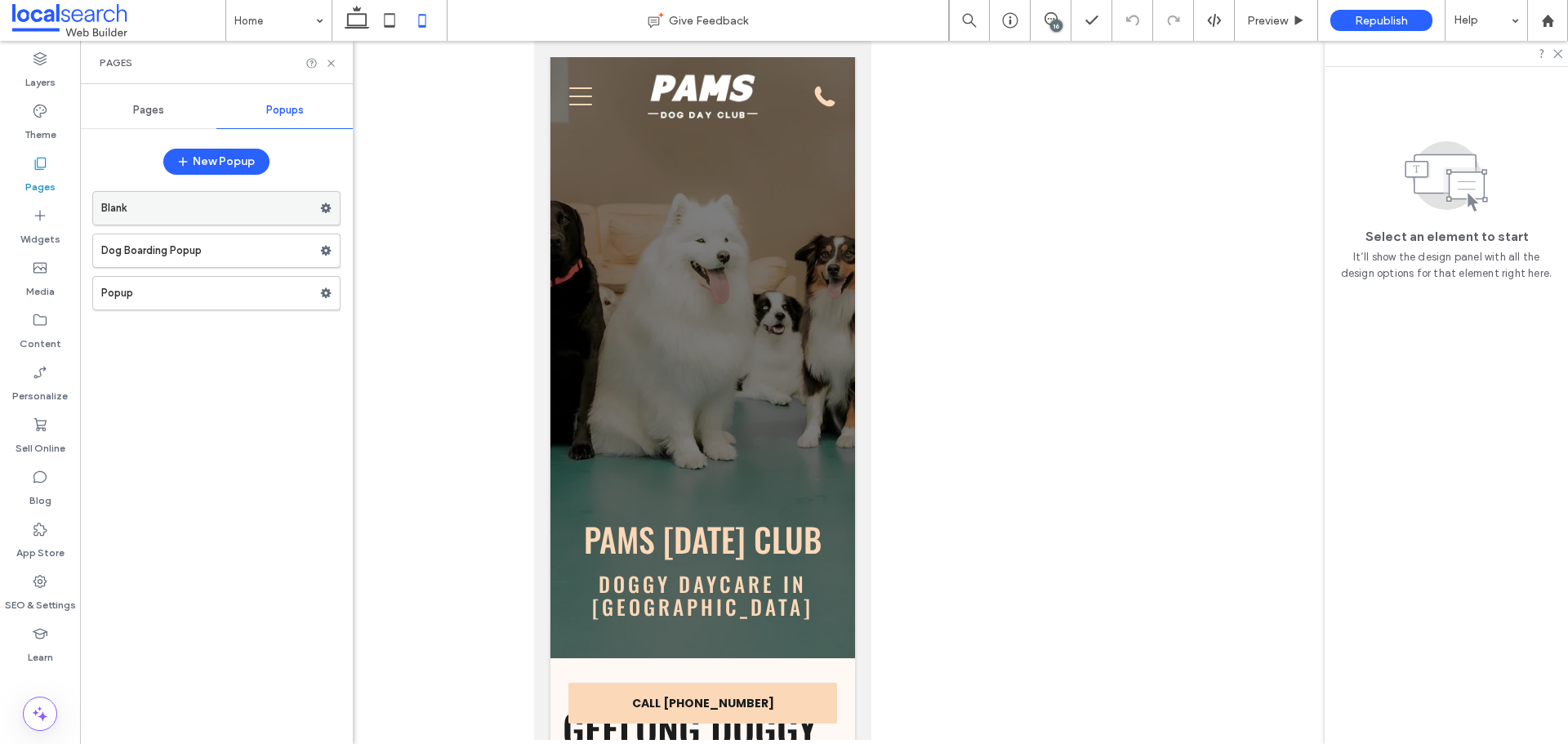
click at [263, 205] on label "Blank" at bounding box center [210, 207] width 219 height 32
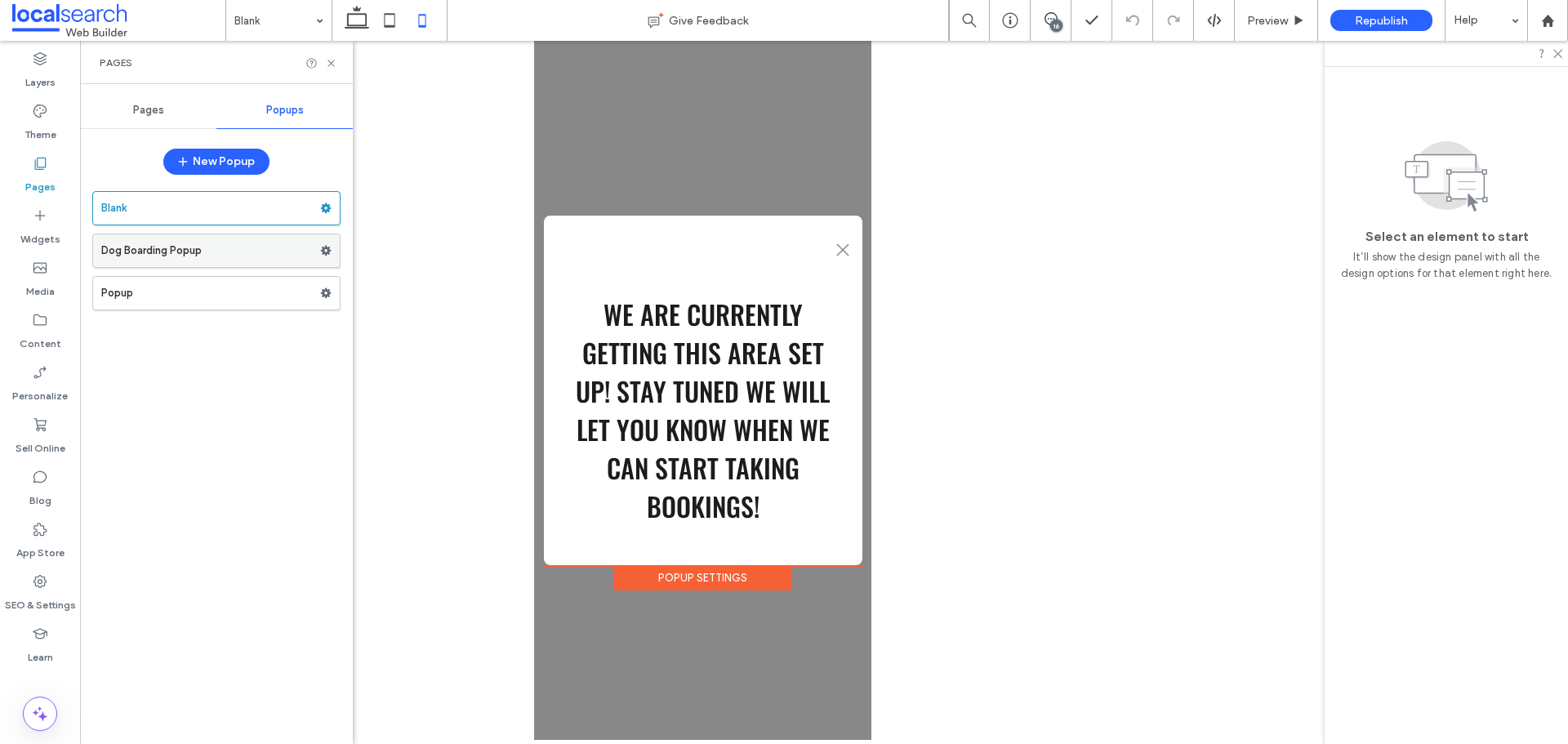
click at [328, 247] on icon at bounding box center [325, 250] width 11 height 11
click at [380, 309] on span "Delete" at bounding box center [397, 315] width 36 height 14
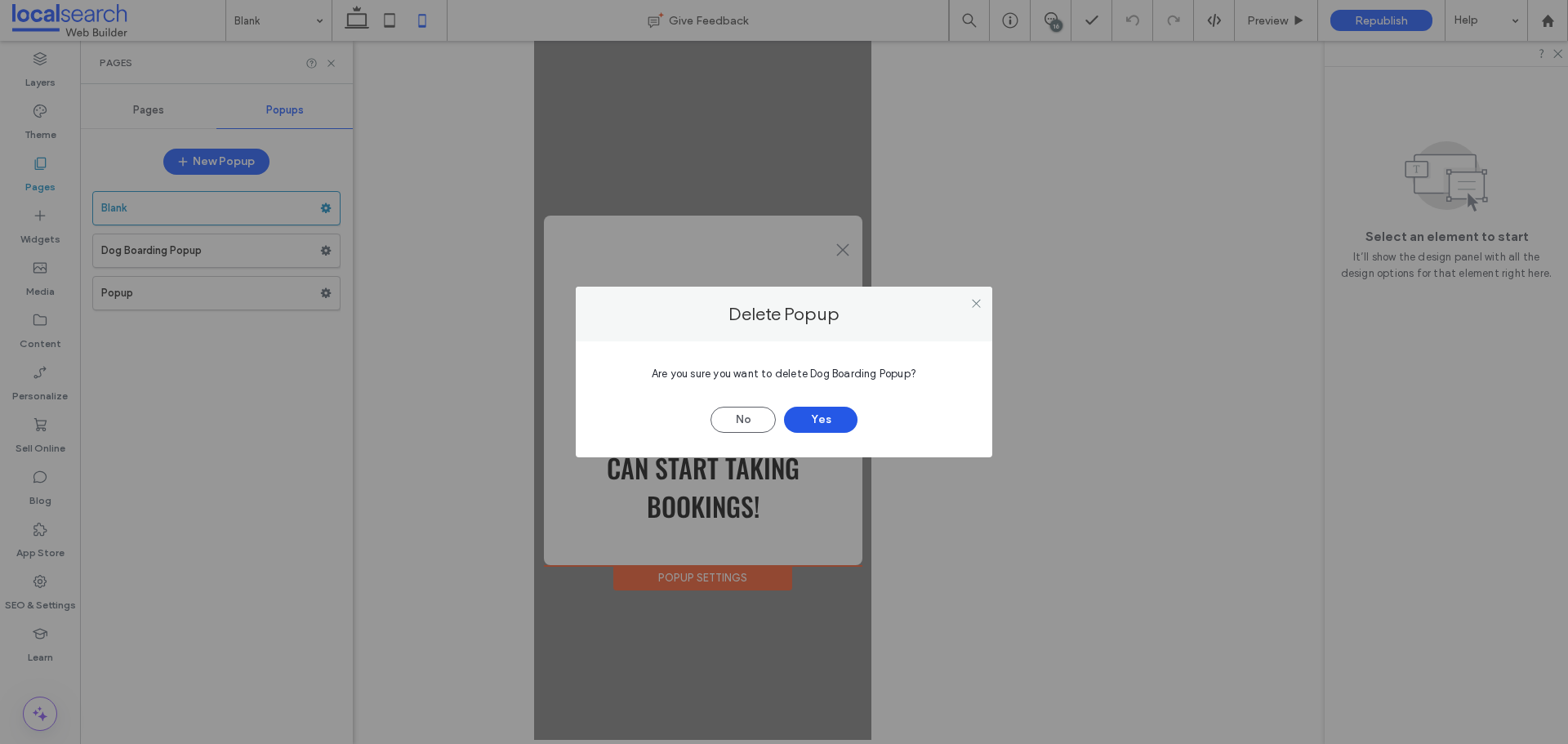
click at [794, 416] on button "Yes" at bounding box center [821, 420] width 73 height 26
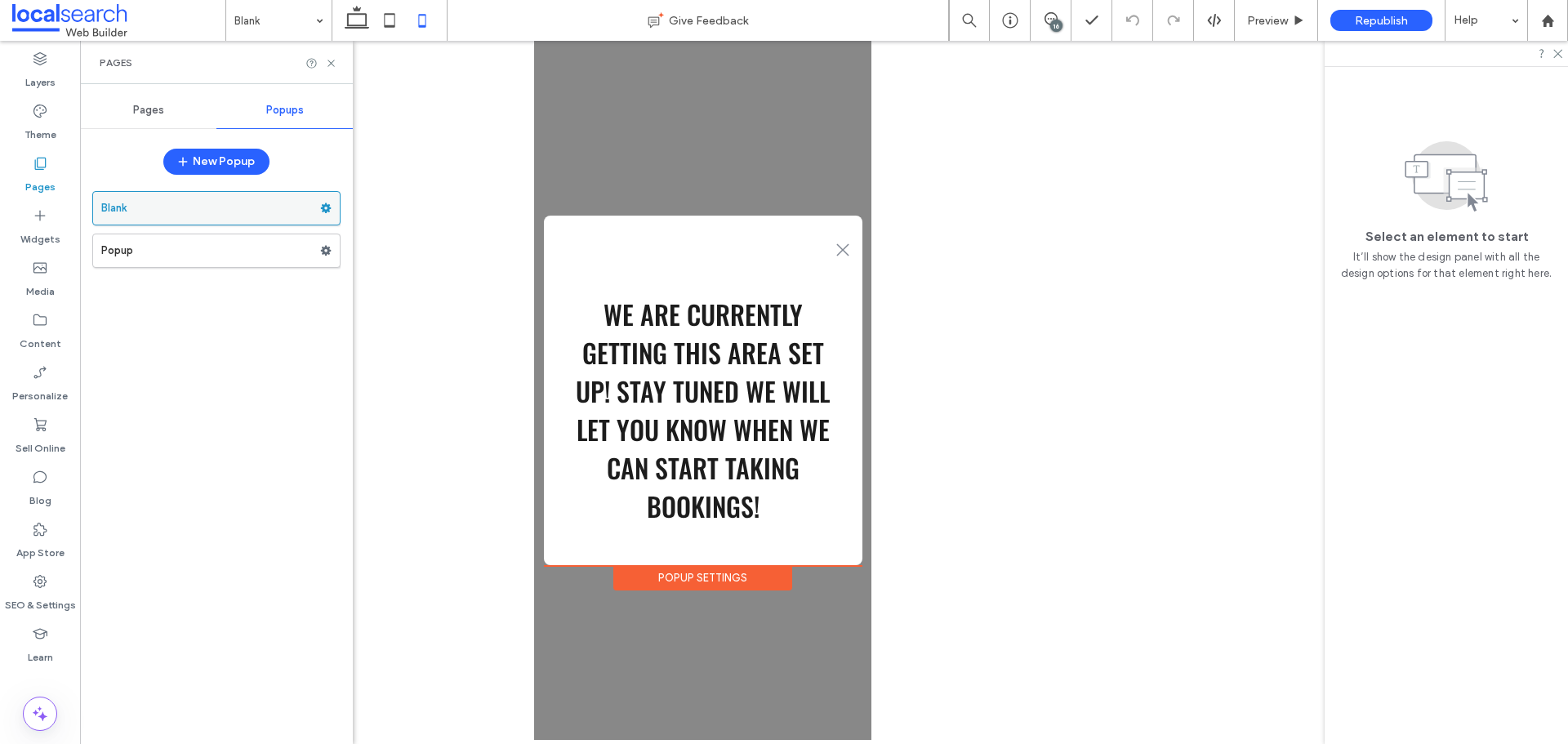
click at [322, 208] on use at bounding box center [326, 207] width 10 height 10
click at [382, 213] on span "Rename" at bounding box center [402, 212] width 44 height 14
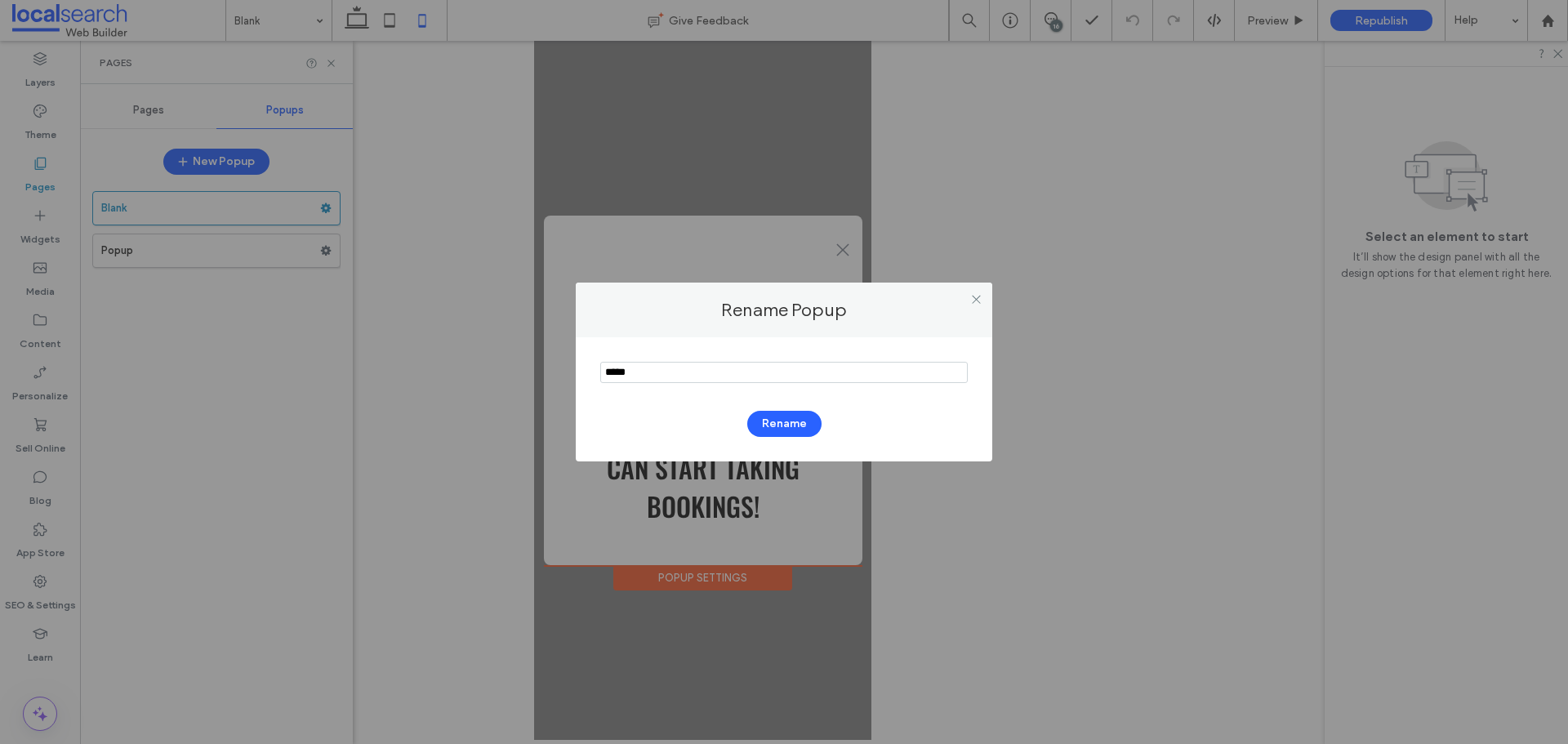
click at [677, 365] on input "notEmpty" at bounding box center [784, 372] width 368 height 21
type input "**********"
click at [797, 428] on button "Rename" at bounding box center [784, 423] width 74 height 26
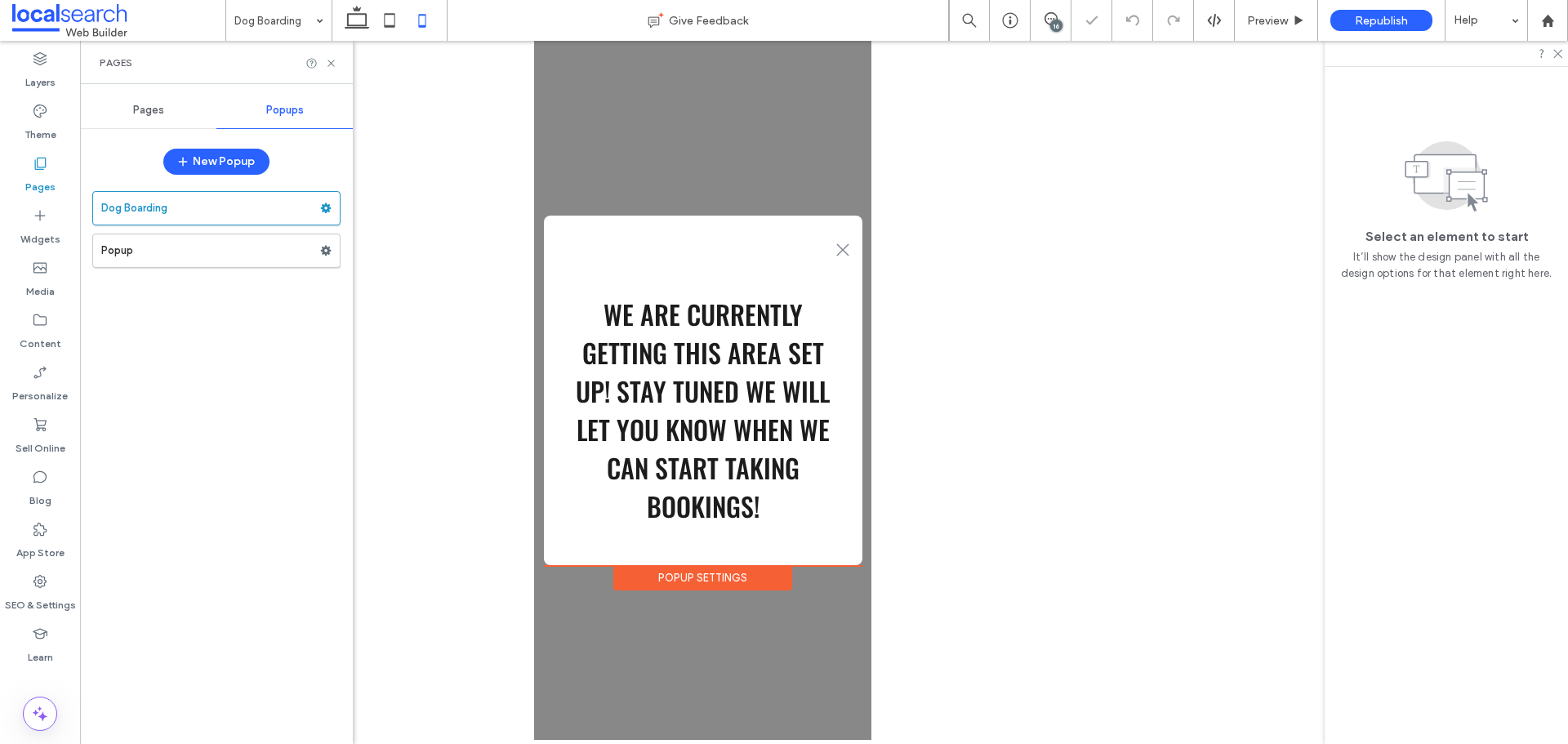
click at [153, 118] on div "Pages" at bounding box center [148, 110] width 136 height 36
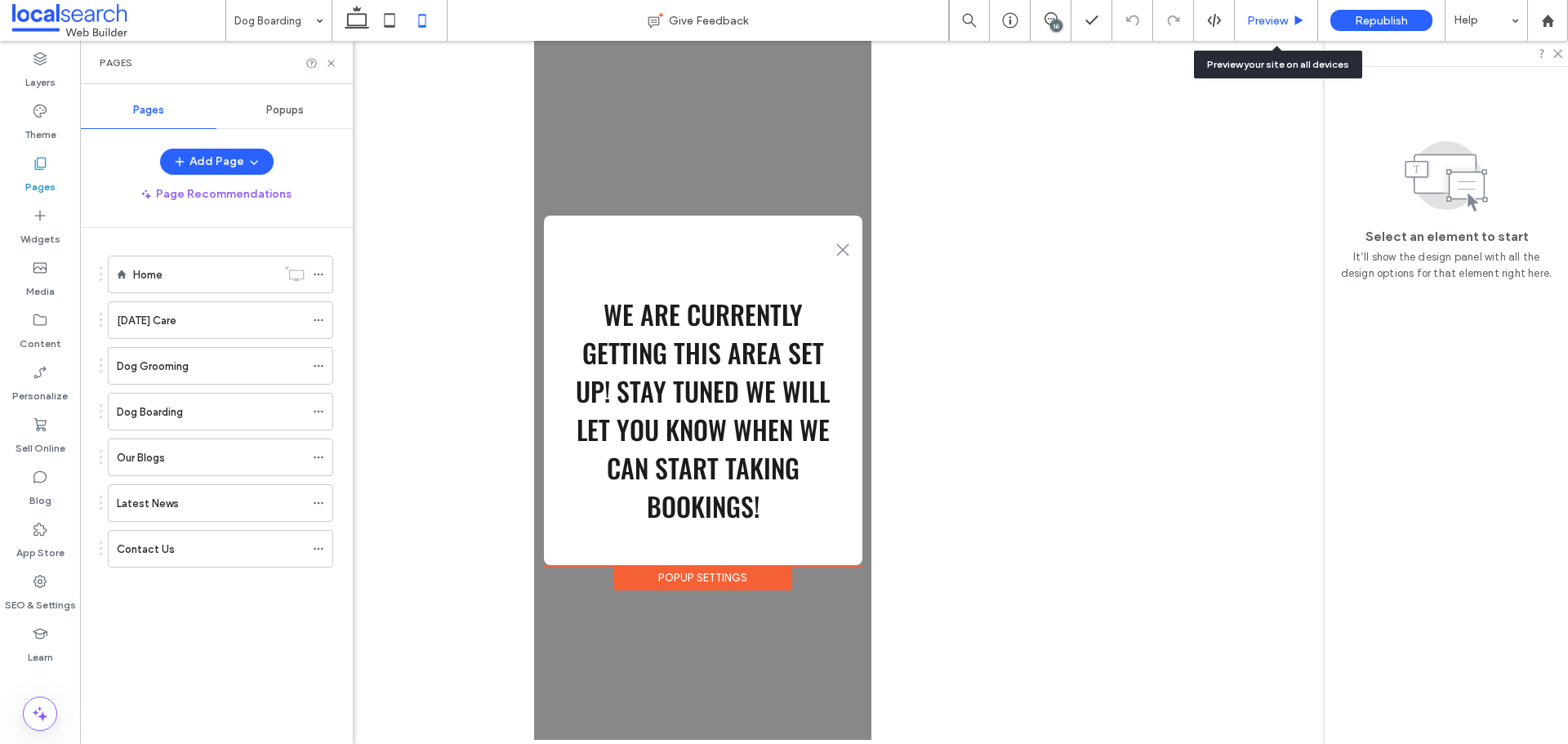
click at [1273, 24] on span "Preview" at bounding box center [1267, 21] width 41 height 14
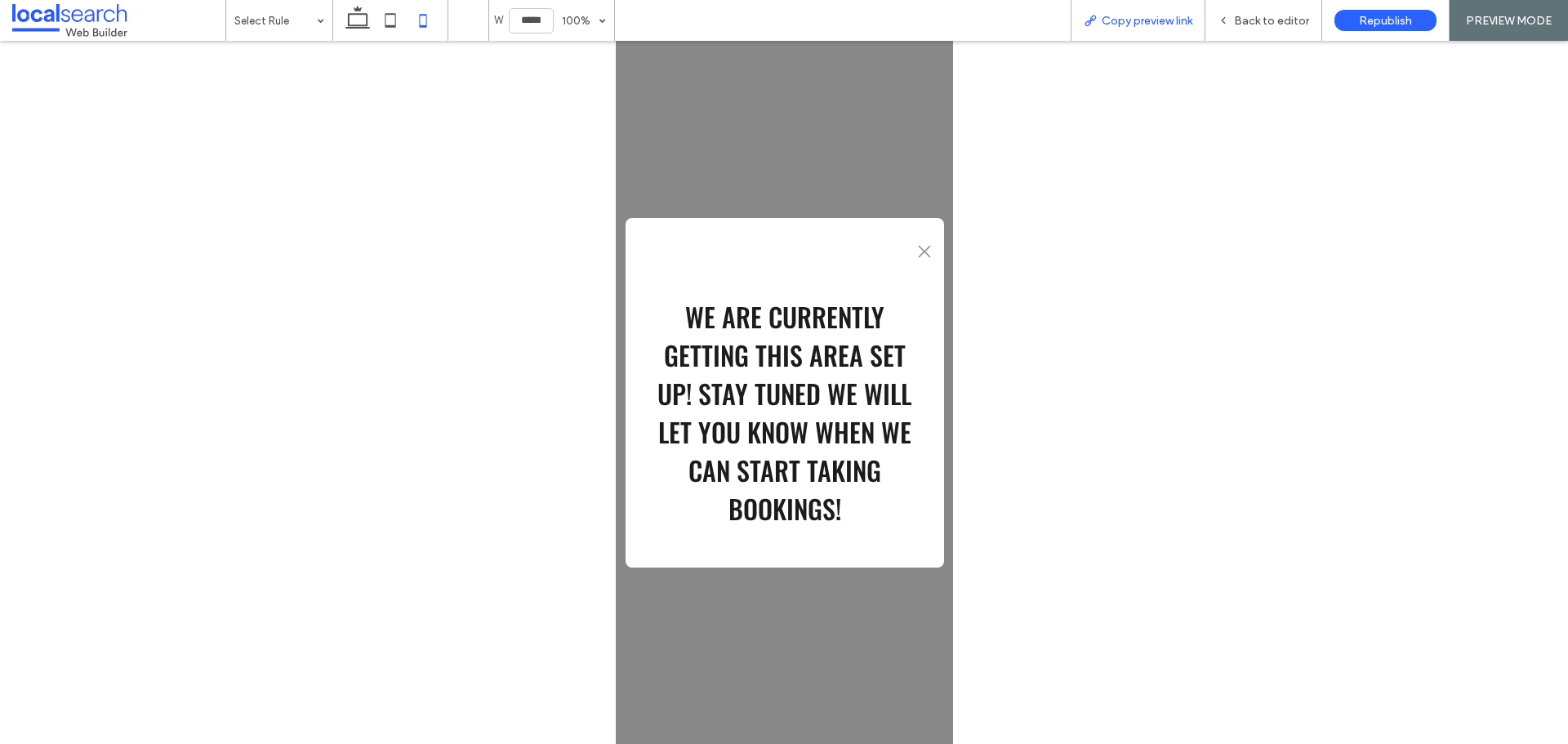
click at [1170, 25] on span "Copy preview link" at bounding box center [1147, 21] width 91 height 14
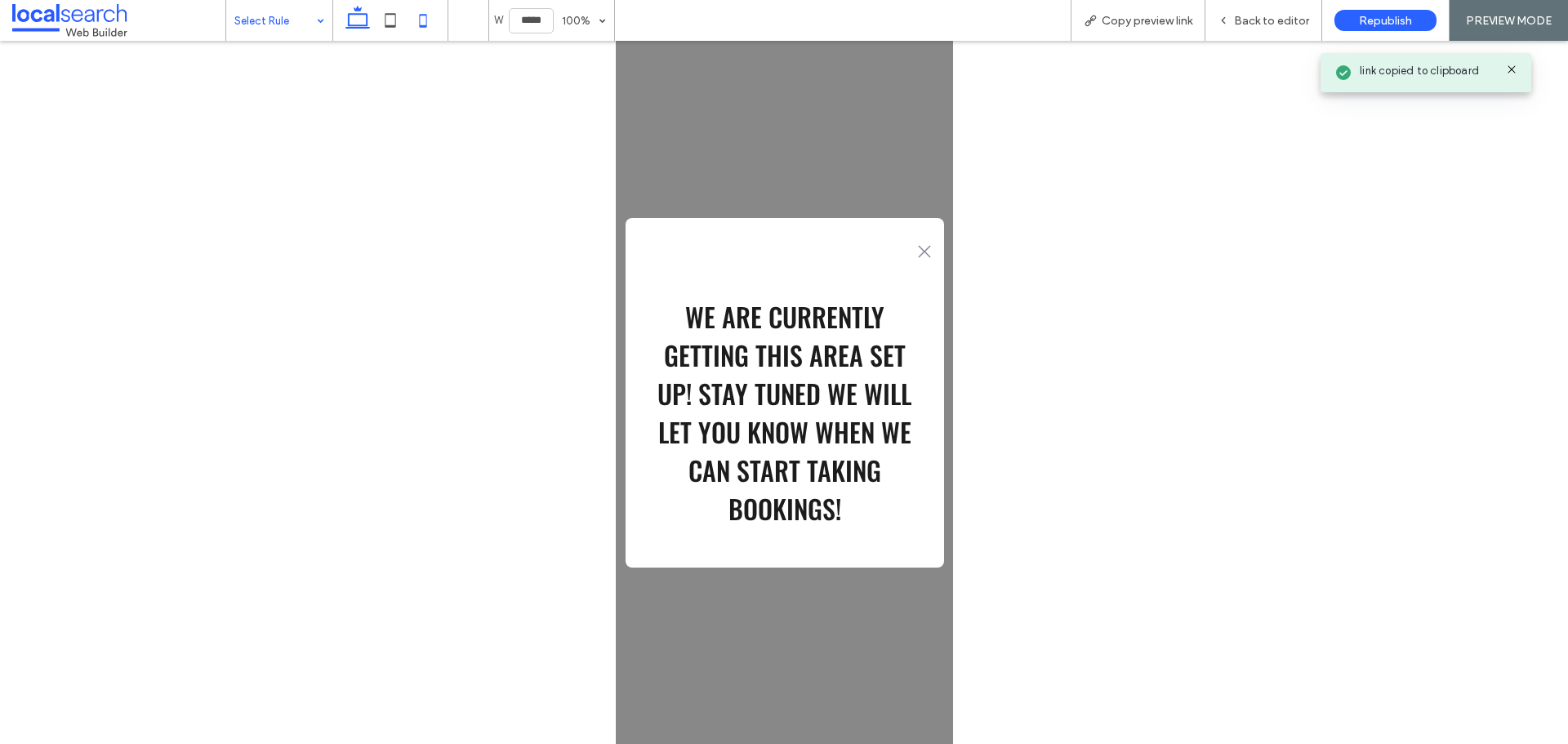
click at [351, 23] on icon at bounding box center [357, 20] width 32 height 32
type input "******"
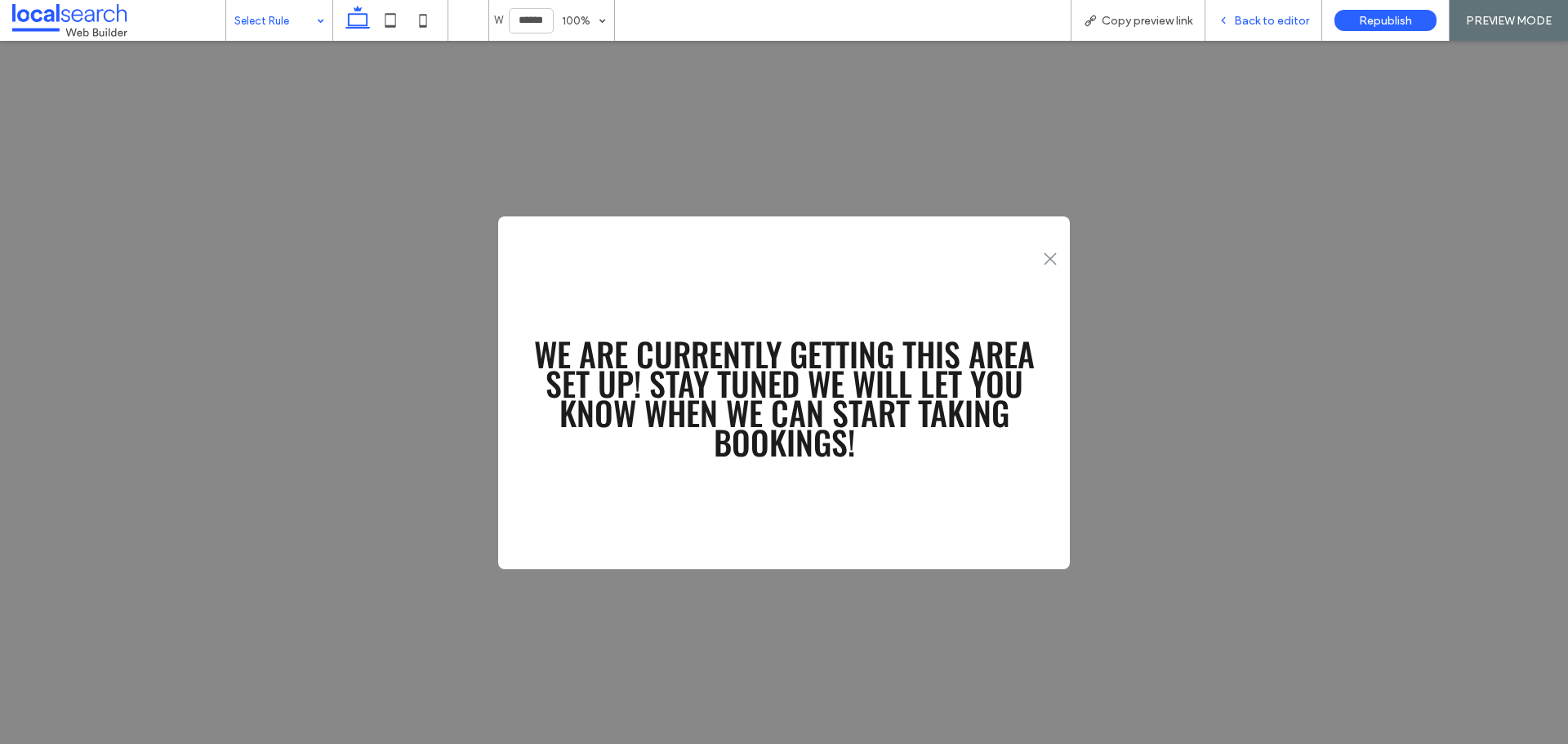
click at [1253, 24] on span "Back to editor" at bounding box center [1272, 21] width 75 height 14
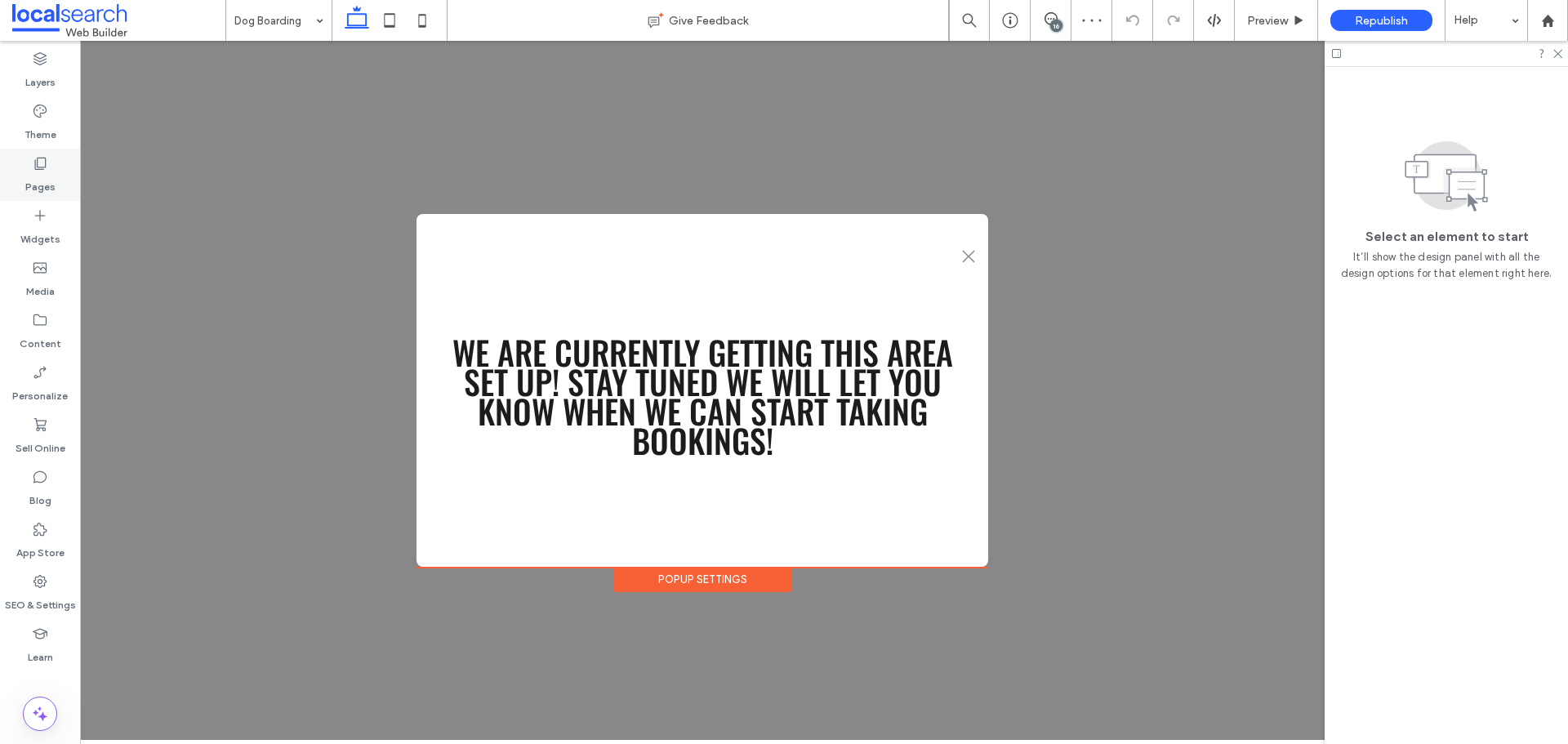
click at [47, 175] on label "Pages" at bounding box center [40, 183] width 31 height 23
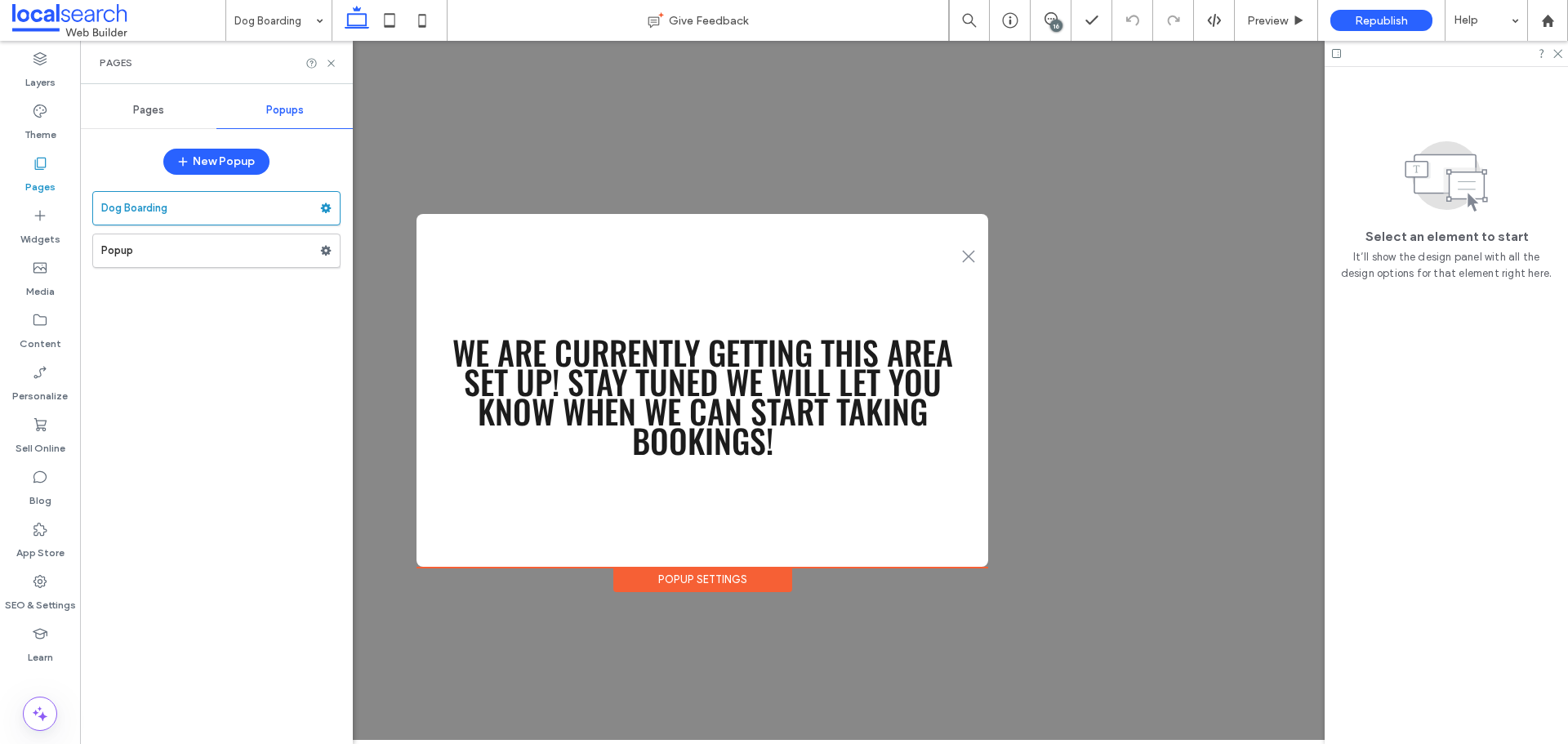
click at [129, 119] on div "Pages" at bounding box center [148, 110] width 136 height 36
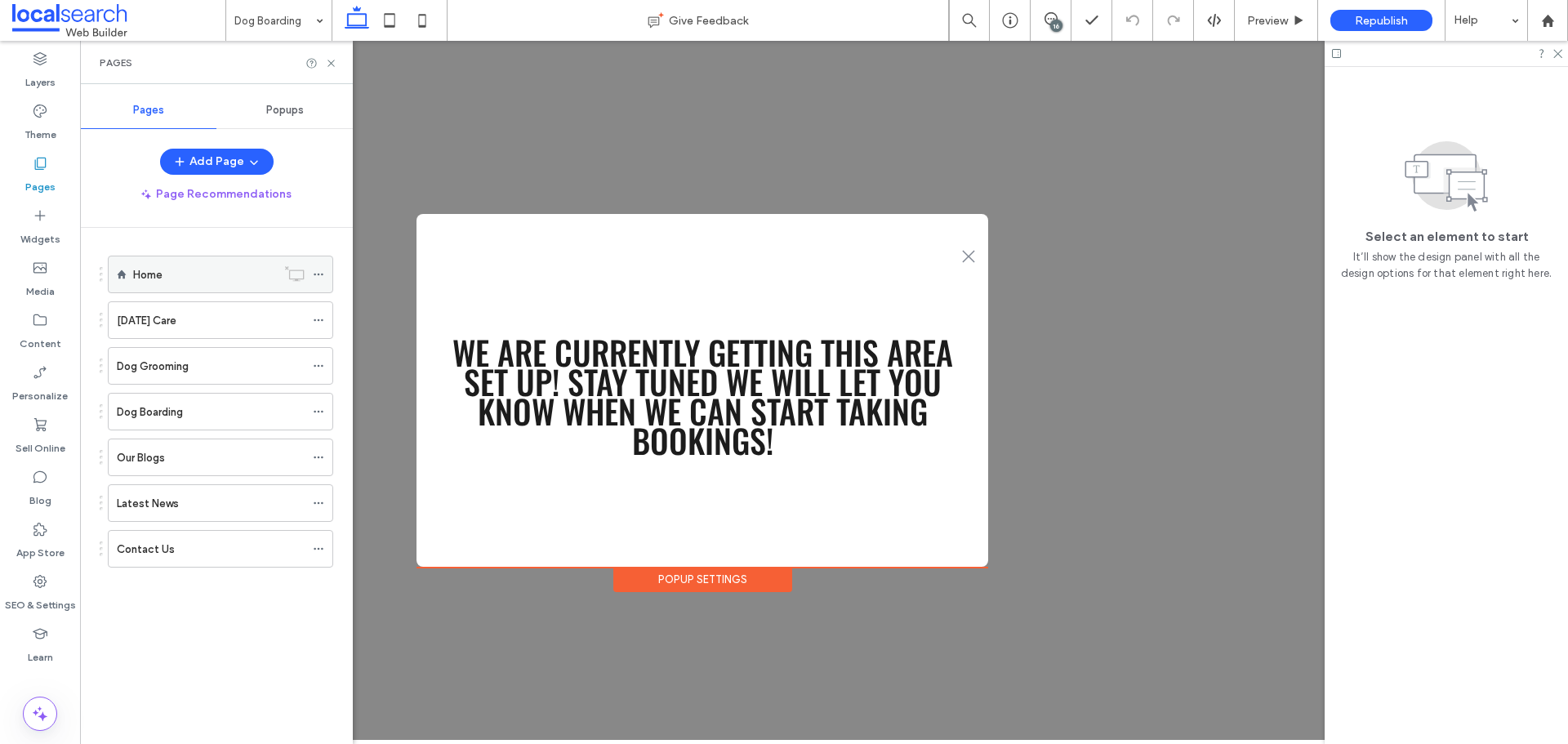
click at [171, 269] on div "Home" at bounding box center [205, 274] width 143 height 17
click at [1248, 25] on span "Preview" at bounding box center [1267, 21] width 41 height 14
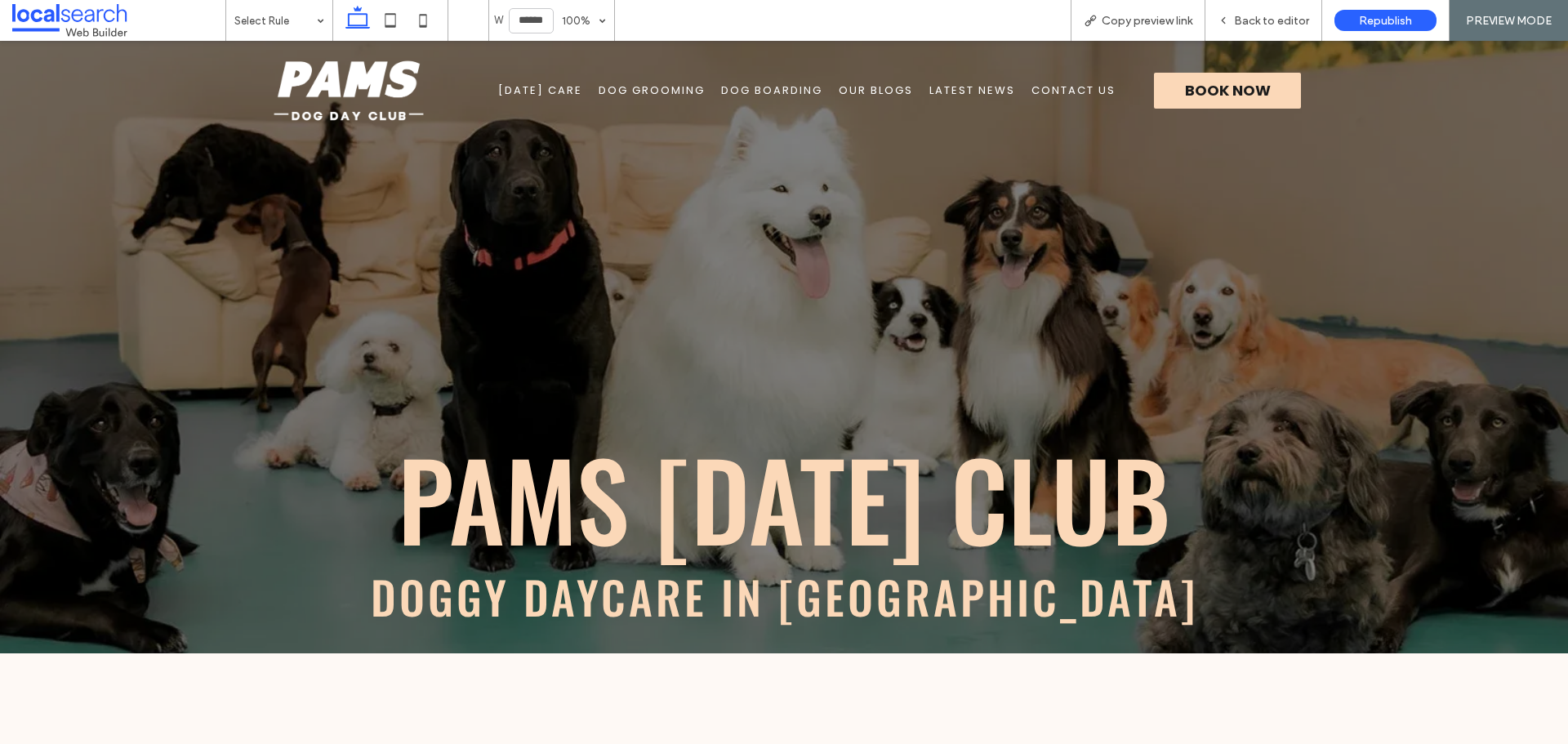
click at [797, 91] on span "Dog Boarding" at bounding box center [771, 91] width 101 height 17
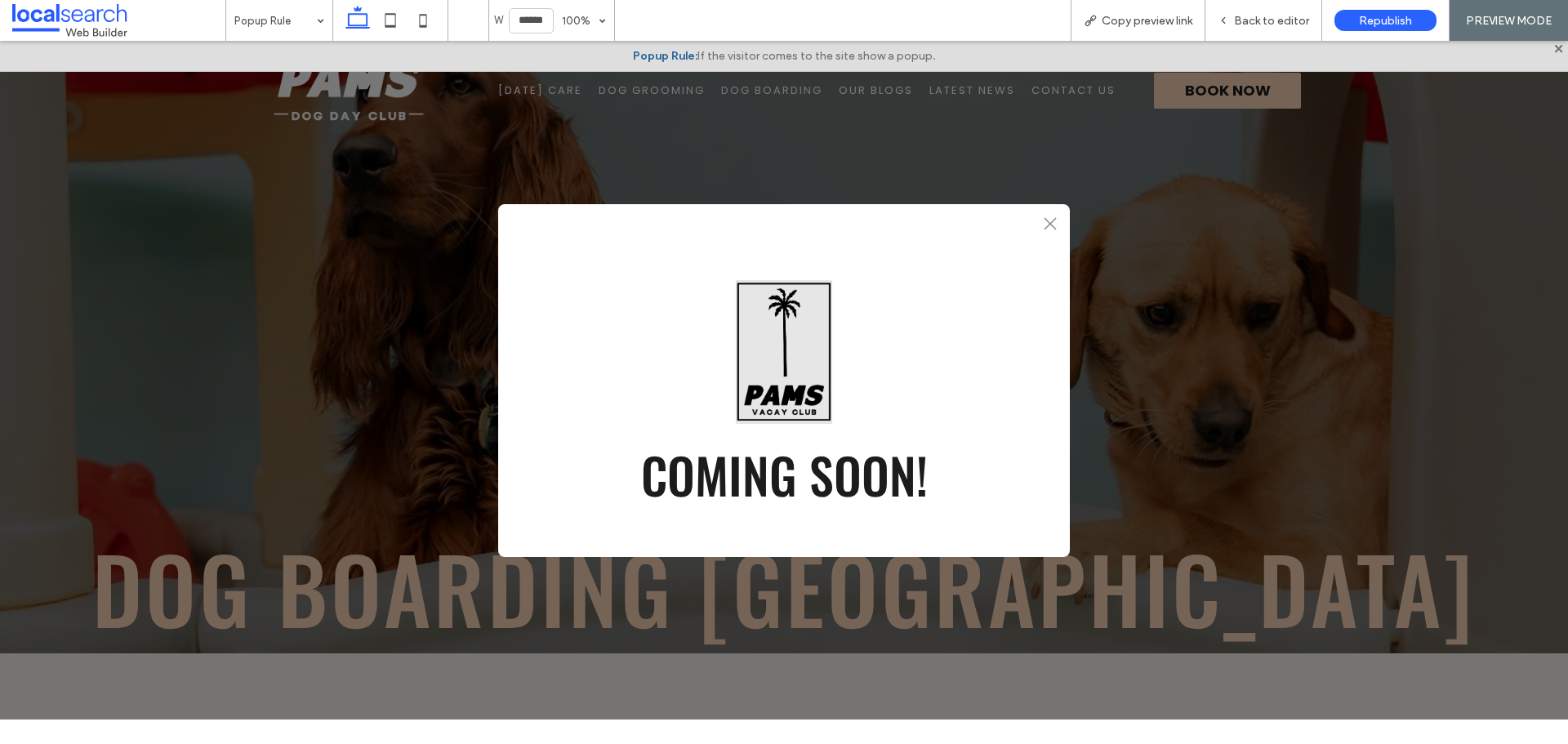
click at [1056, 226] on div ".st0-1091118977{fill-rule:evenodd;clip-rule:evenodd;}" at bounding box center [784, 220] width 572 height 34
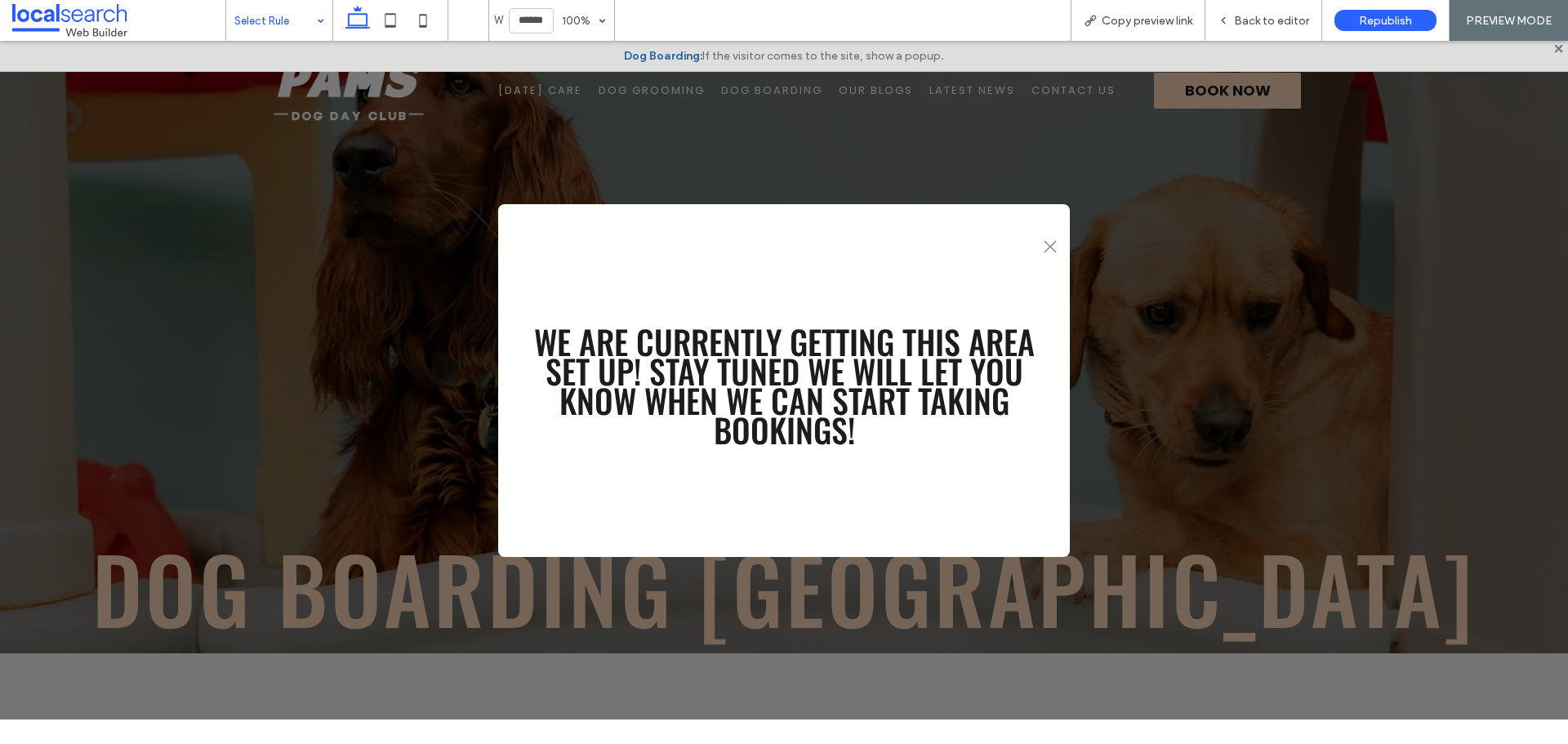
click at [1051, 243] on icon ".st0-1091118977{fill-rule:evenodd;clip-rule:evenodd;}" at bounding box center [1049, 246] width 13 height 13
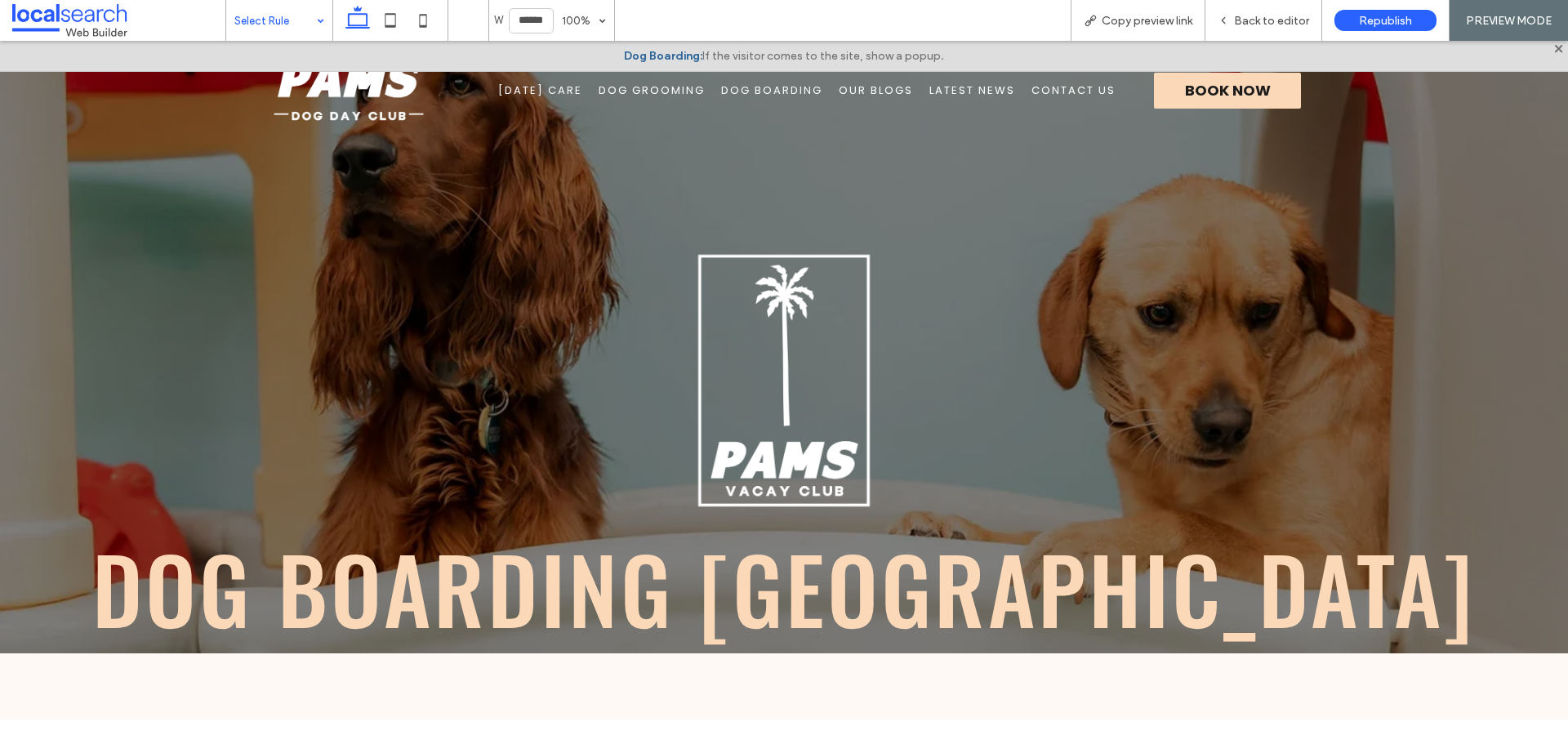
click at [540, 92] on span "[DATE] Care" at bounding box center [540, 91] width 85 height 17
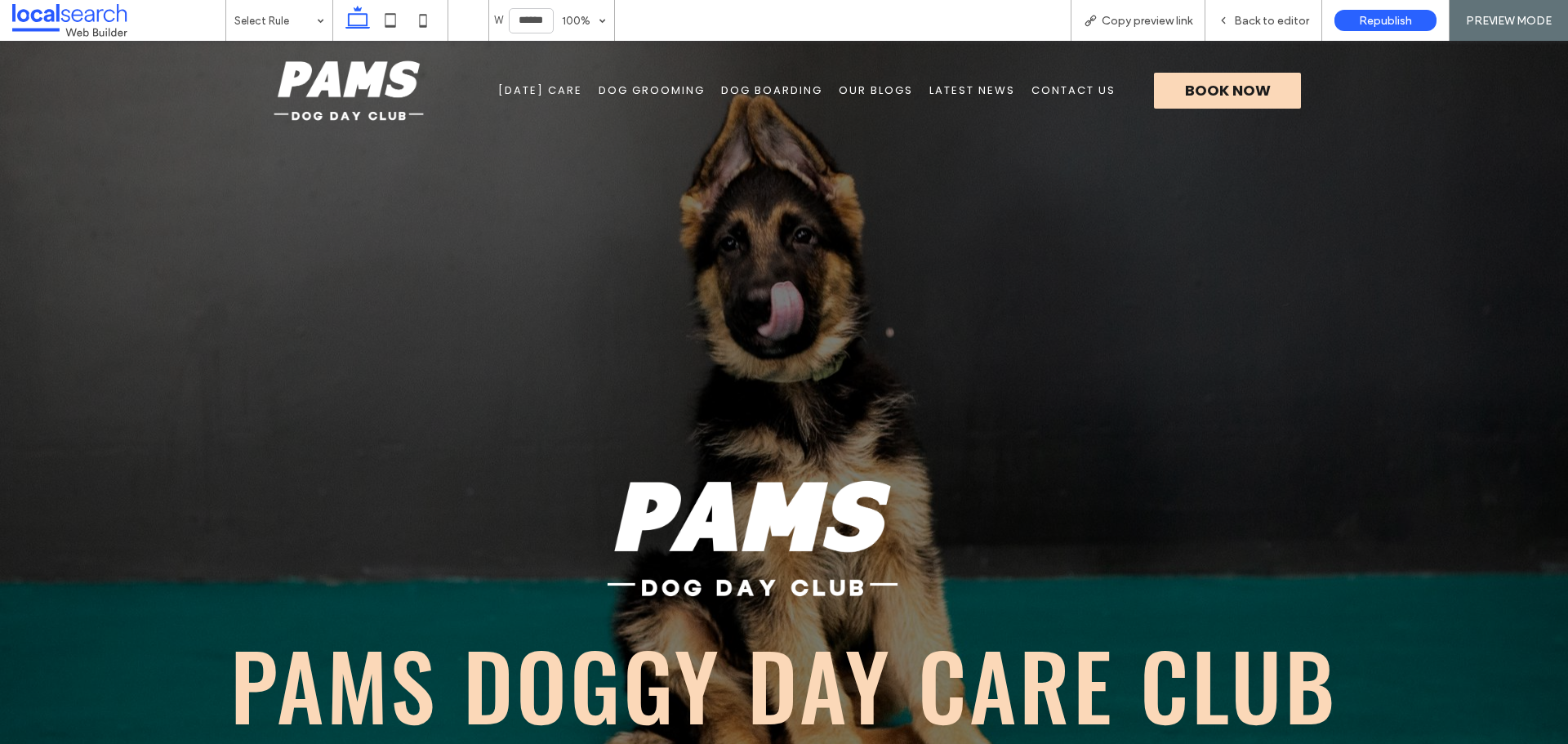
click at [384, 87] on img at bounding box center [348, 91] width 163 height 73
drag, startPoint x: 316, startPoint y: 18, endPoint x: 320, endPoint y: 32, distance: 14.6
click at [320, 32] on div "Select Rule" at bounding box center [280, 20] width 106 height 41
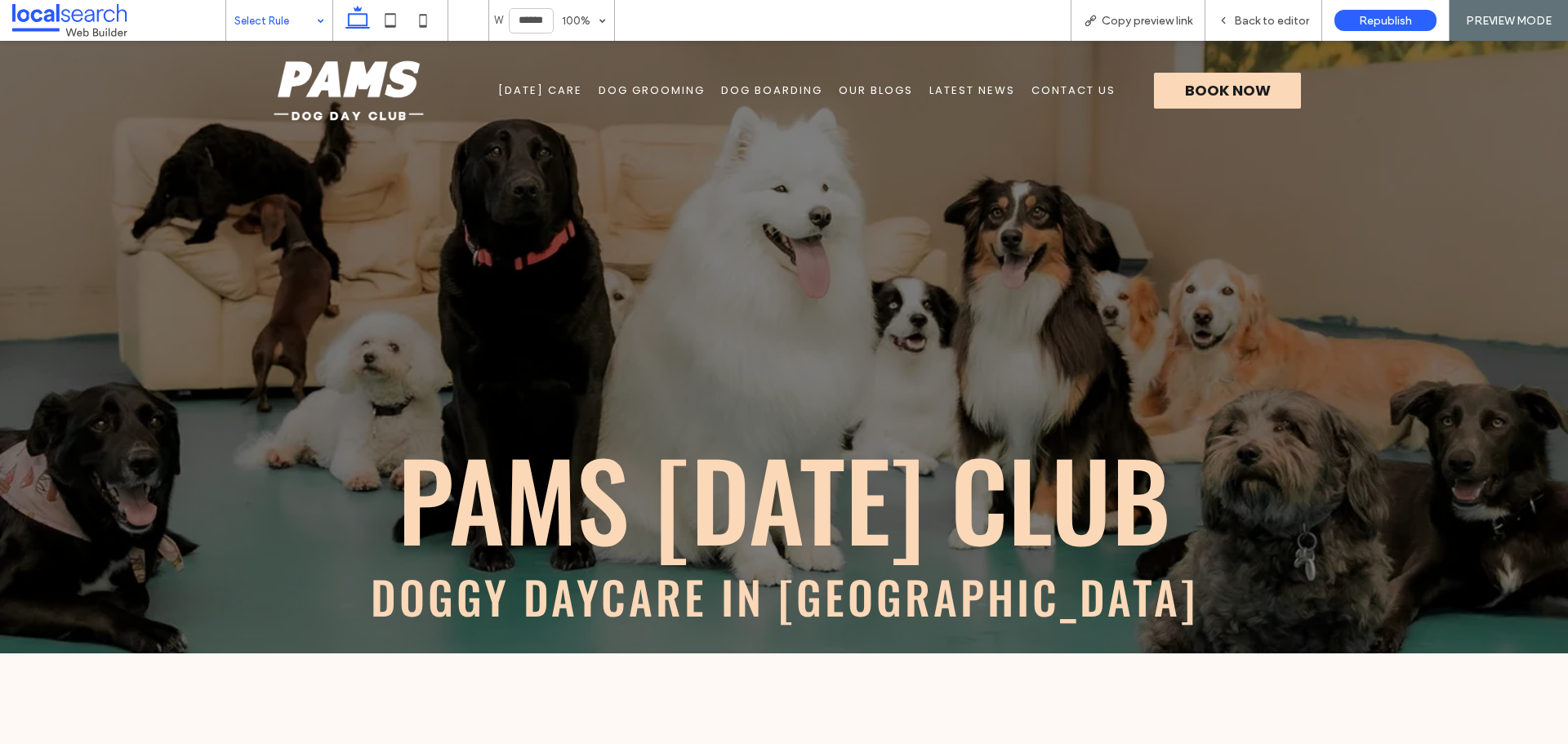
drag, startPoint x: 304, startPoint y: 136, endPoint x: 304, endPoint y: 95, distance: 41.0
click at [765, 92] on span "Dog Boarding" at bounding box center [771, 91] width 101 height 17
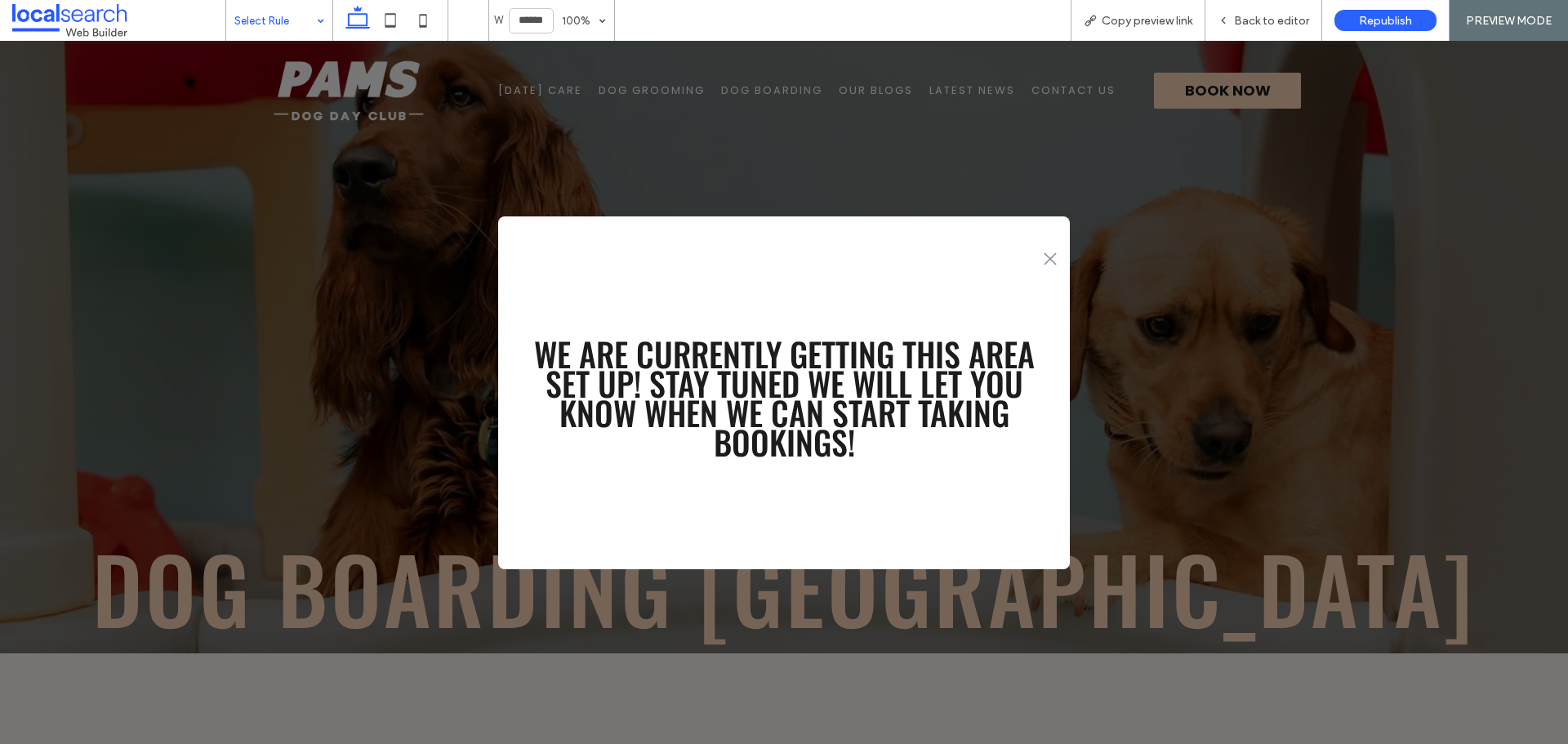
click at [1040, 262] on div ".st0-1091118977{fill-rule:evenodd;clip-rule:evenodd;}" at bounding box center [784, 256] width 572 height 34
drag, startPoint x: 1238, startPoint y: 24, endPoint x: 1049, endPoint y: 195, distance: 254.9
click at [1238, 24] on span "Back to editor" at bounding box center [1272, 21] width 75 height 14
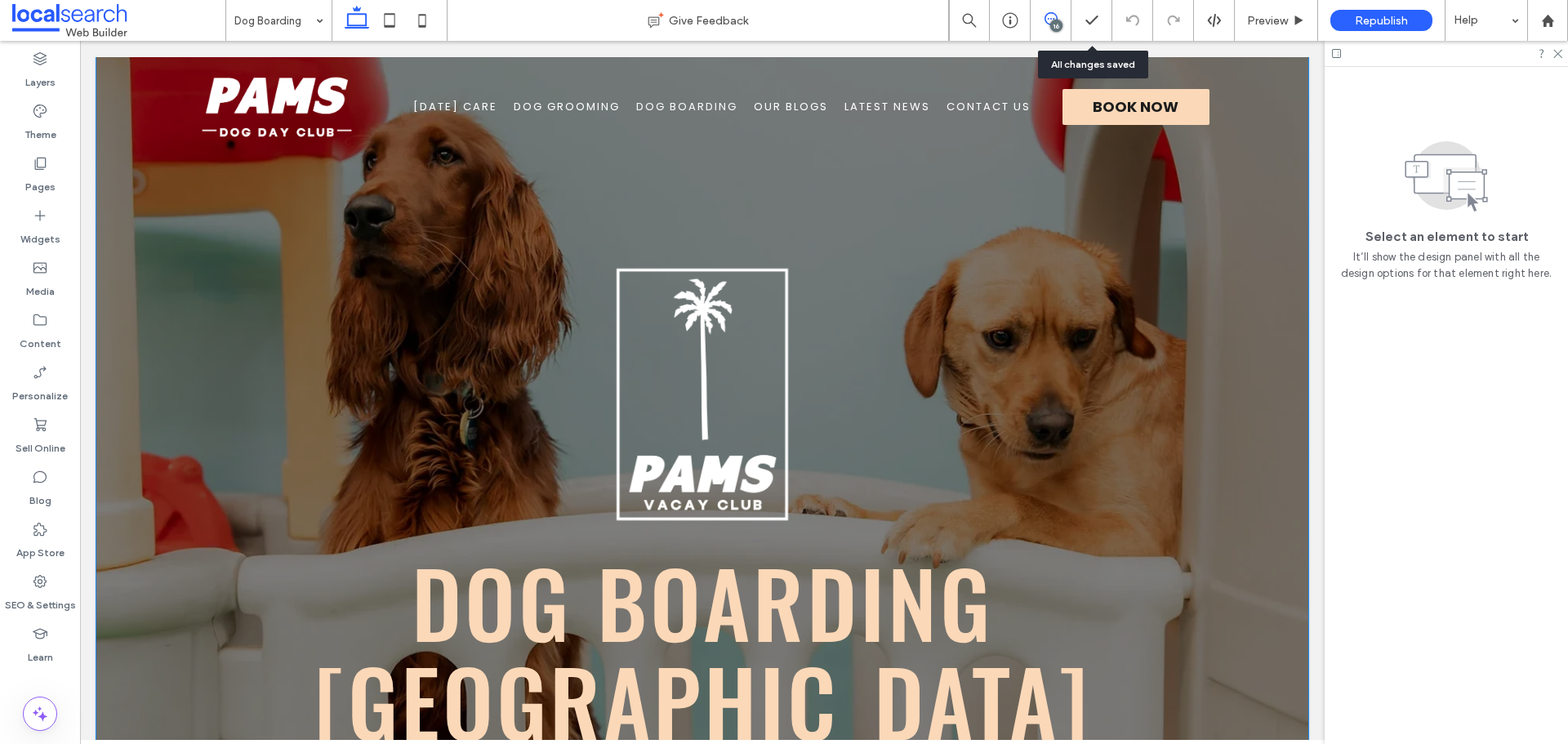
click at [1042, 24] on span at bounding box center [1050, 18] width 40 height 13
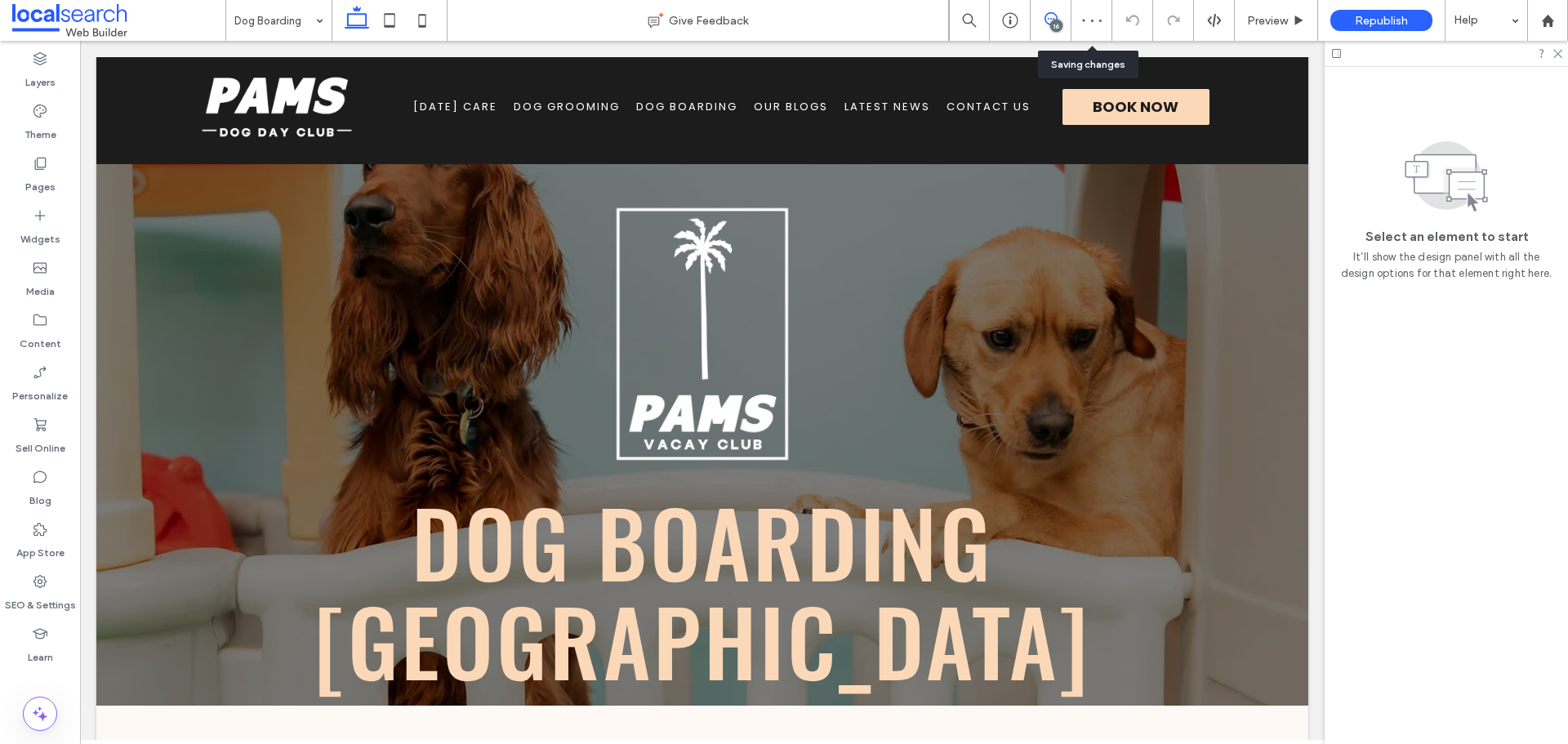
scroll to position [163, 0]
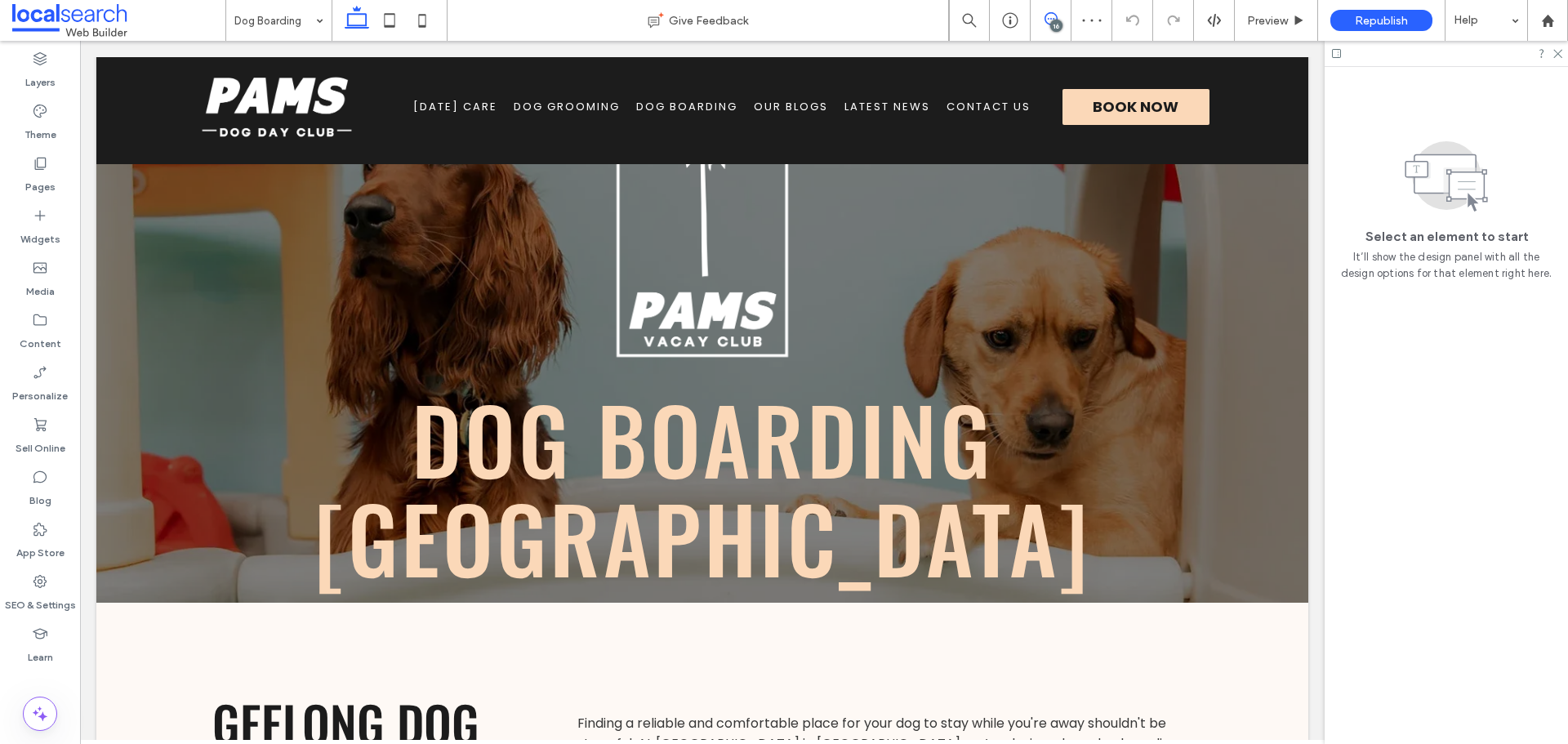
click at [1053, 13] on use at bounding box center [1050, 18] width 13 height 13
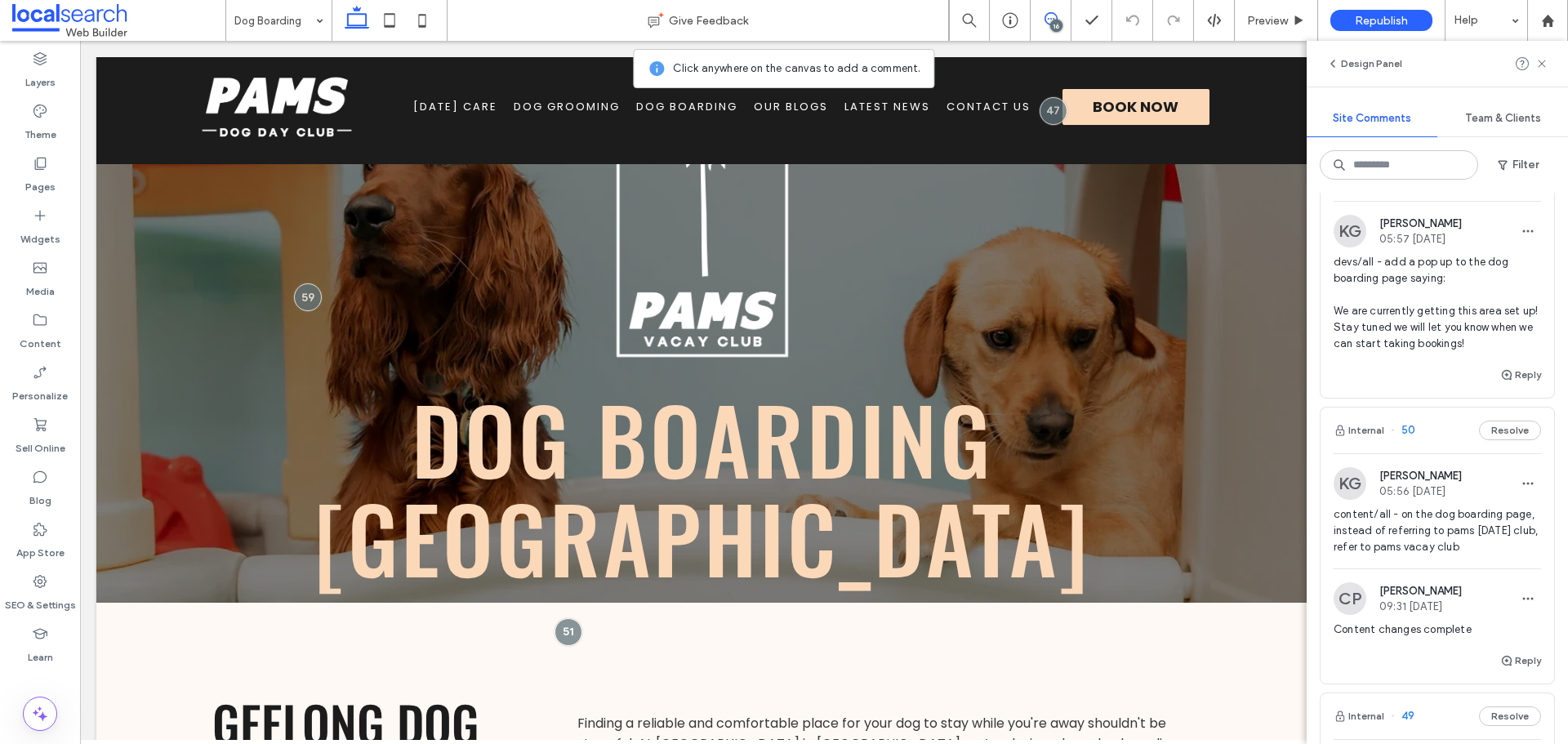
scroll to position [4816, 0]
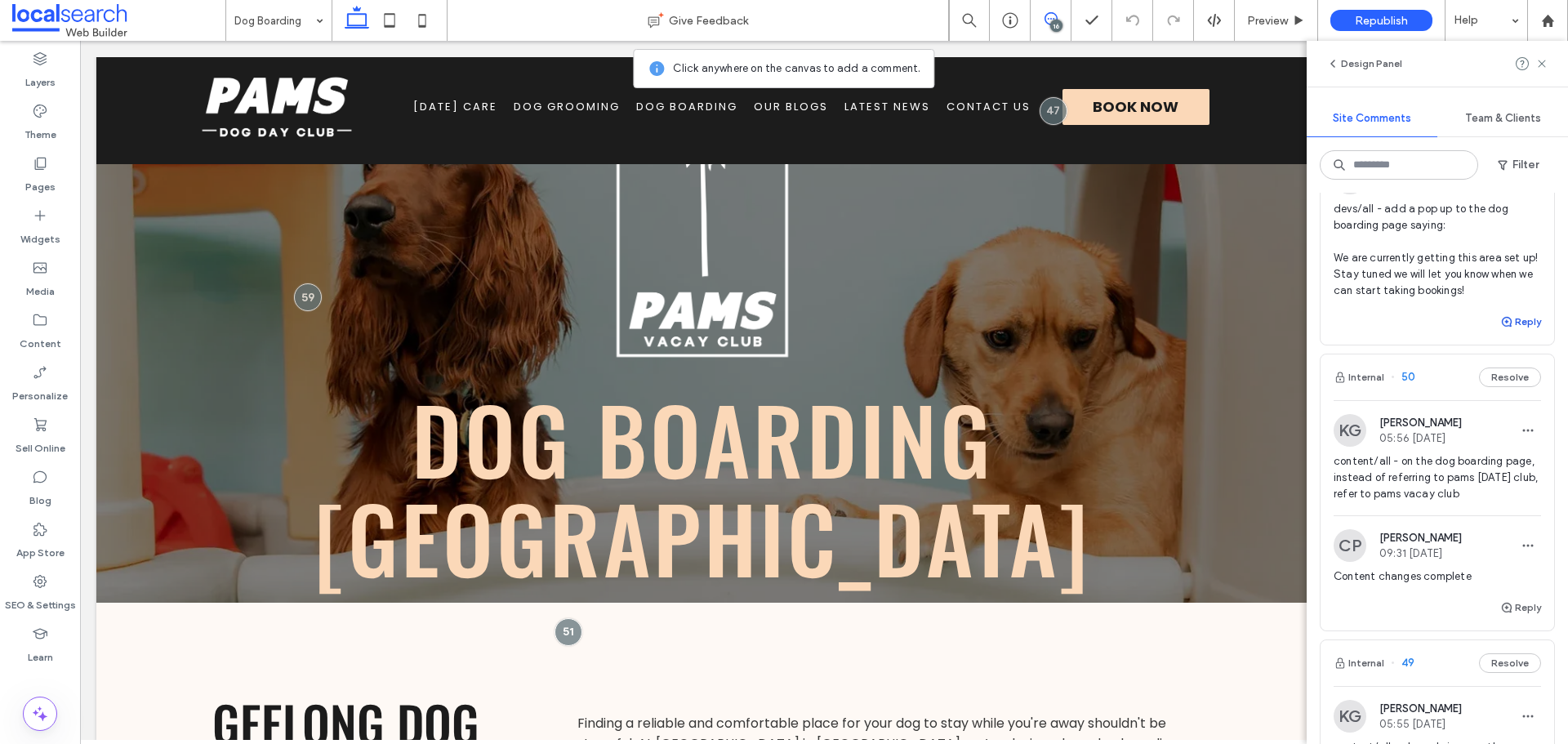
click at [1502, 327] on use "button" at bounding box center [1506, 321] width 10 height 10
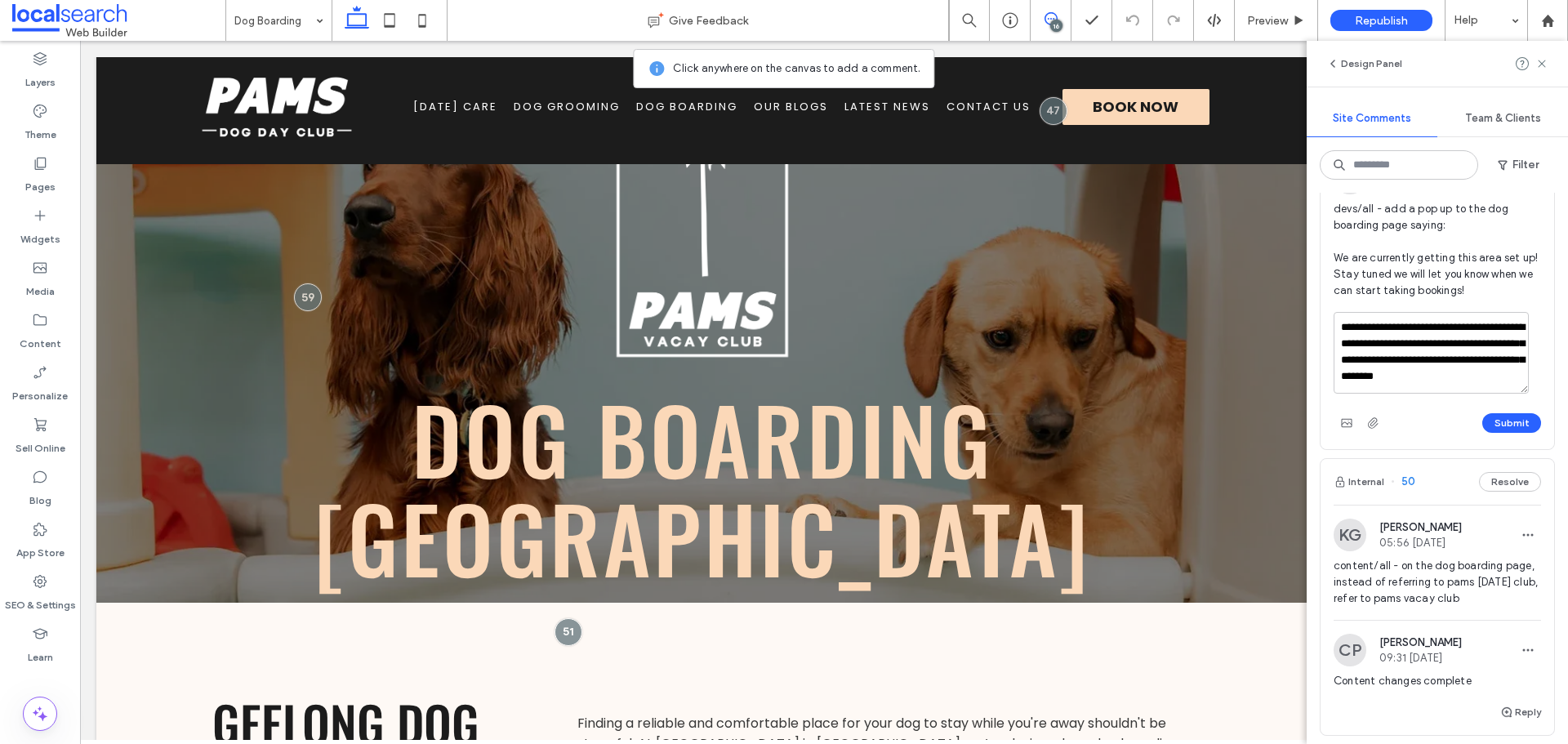
scroll to position [6, 0]
drag, startPoint x: 1373, startPoint y: 416, endPoint x: 1385, endPoint y: 421, distance: 13.0
click at [1385, 394] on textarea "**********" at bounding box center [1431, 353] width 195 height 82
click at [0, 0] on lt-span "******" at bounding box center [0, 0] width 0 height 0
click at [1475, 394] on textarea "**********" at bounding box center [1431, 353] width 195 height 82
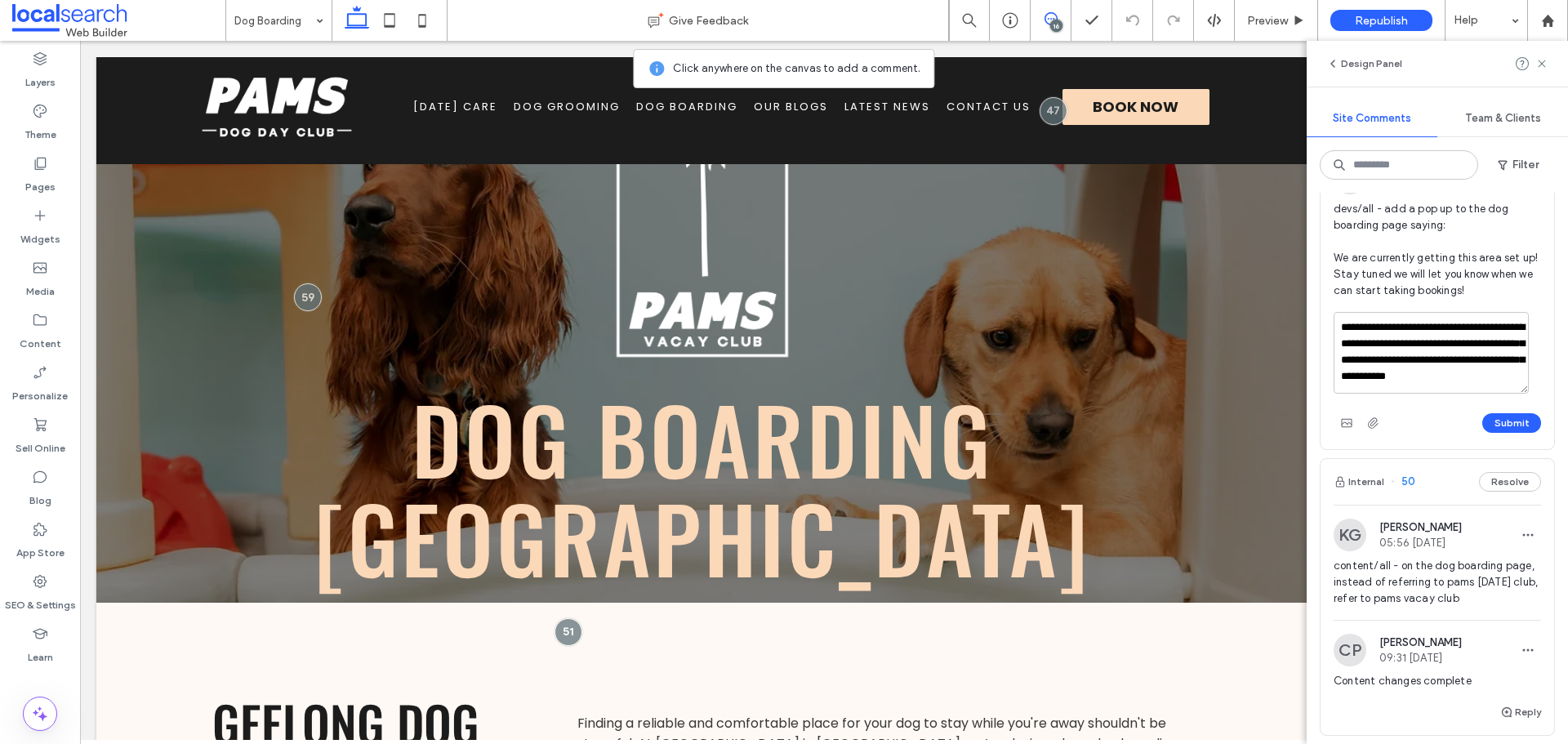
click at [1473, 394] on textarea "**********" at bounding box center [1431, 353] width 195 height 82
click at [1403, 394] on textarea "**********" at bounding box center [1431, 353] width 195 height 82
drag, startPoint x: 1393, startPoint y: 389, endPoint x: 1490, endPoint y: 456, distance: 117.9
click at [1490, 394] on textarea "**********" at bounding box center [1431, 353] width 195 height 82
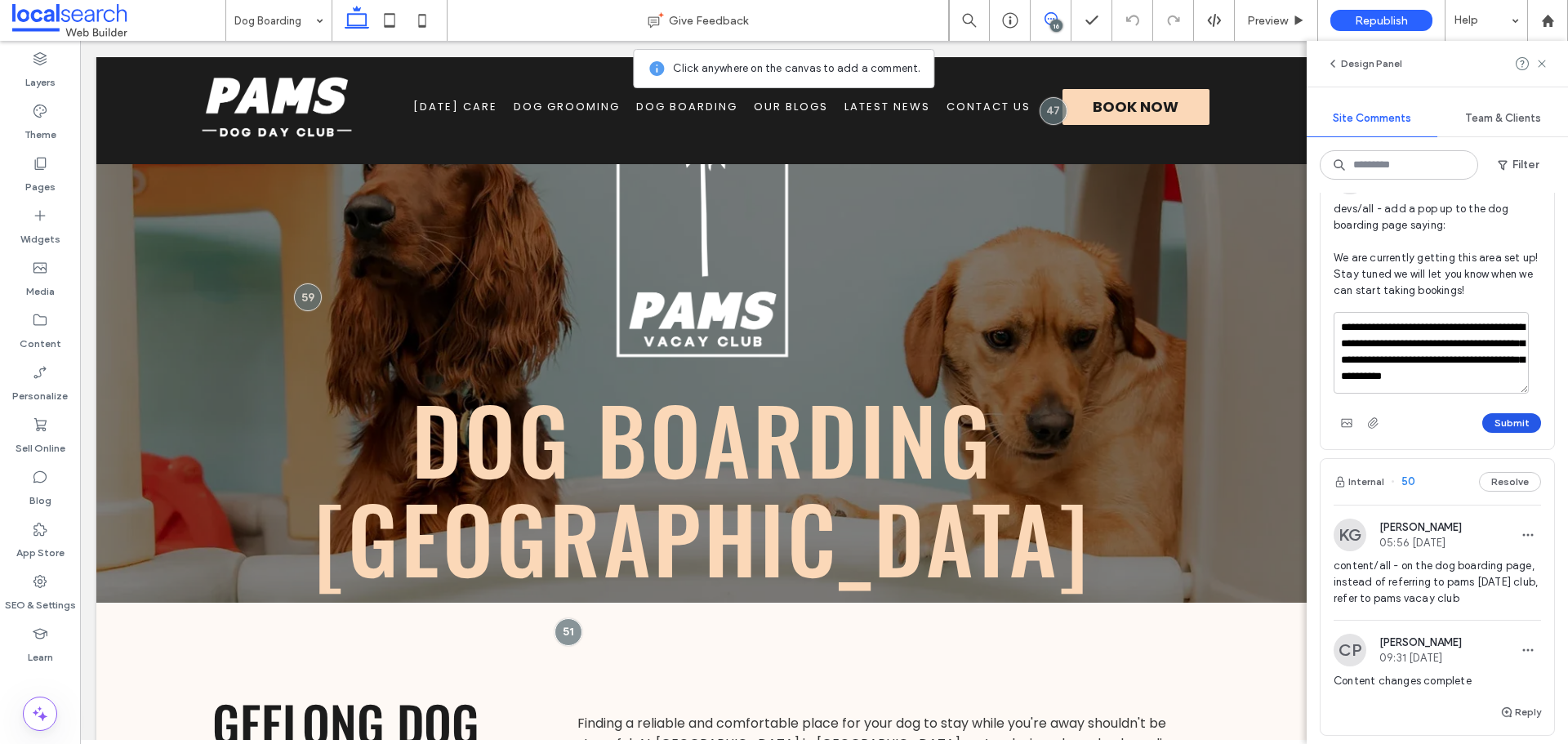
type textarea "**********"
click at [1496, 433] on button "Submit" at bounding box center [1511, 423] width 58 height 19
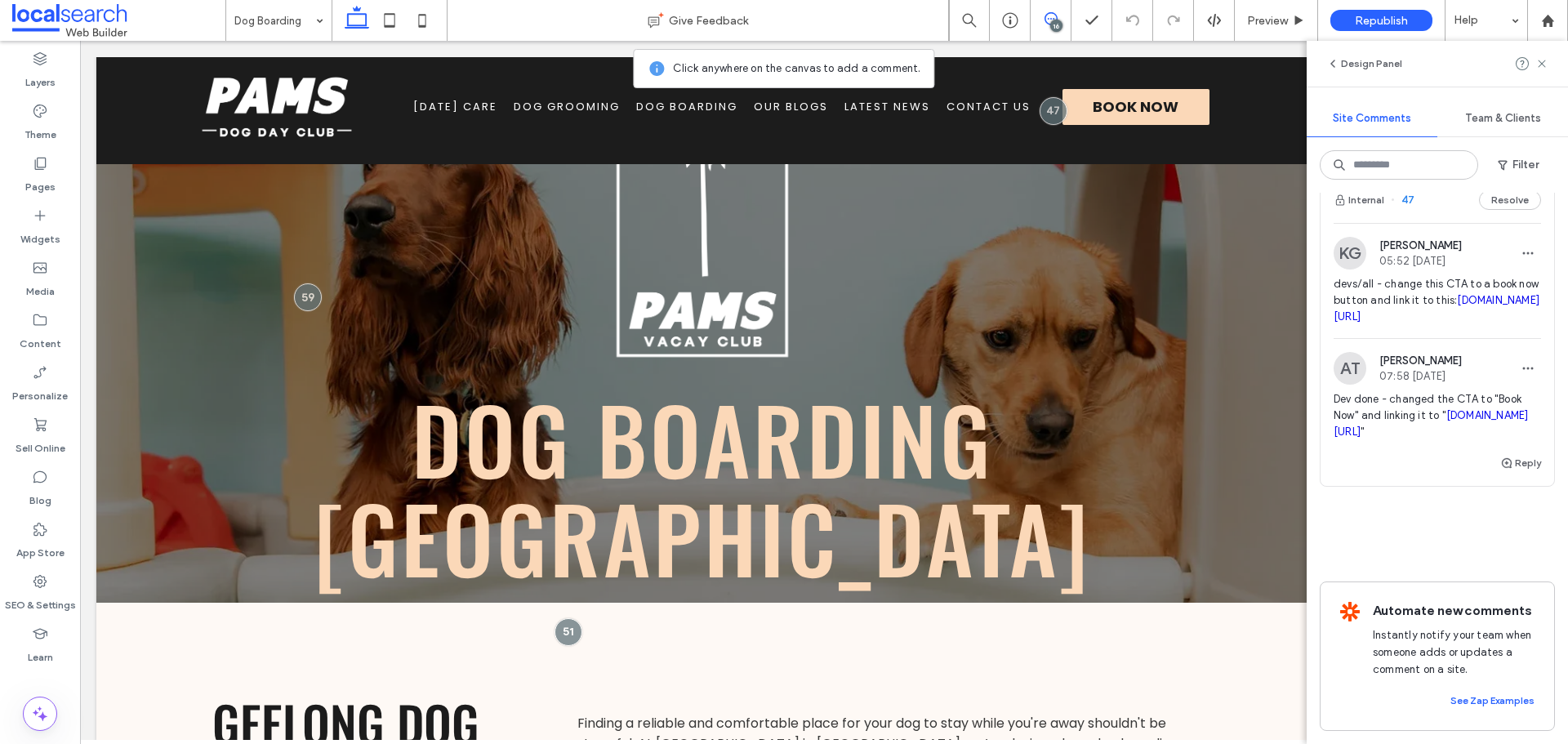
scroll to position [6212, 0]
click at [37, 578] on icon at bounding box center [40, 581] width 17 height 17
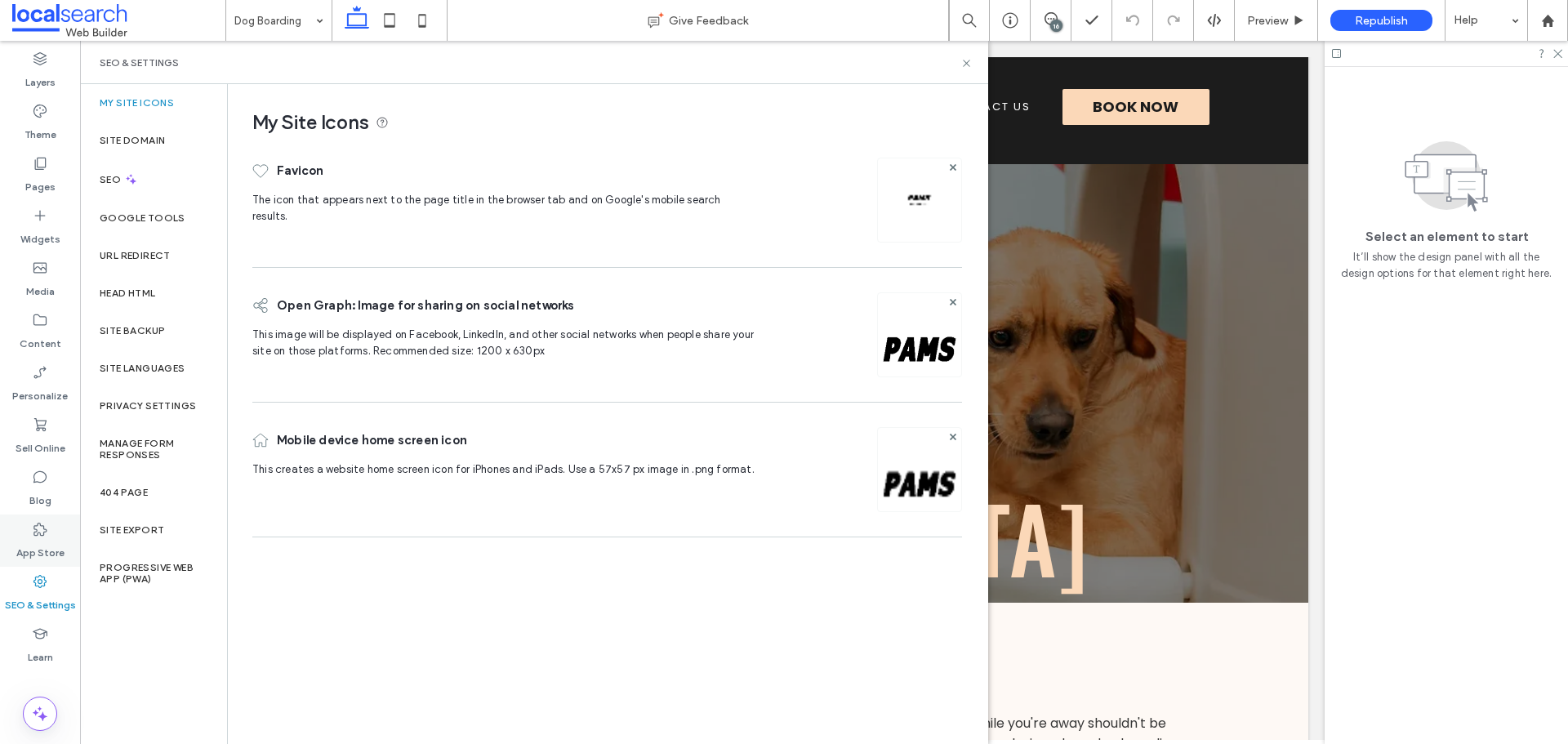
scroll to position [0, 0]
click at [166, 338] on div "Site Backup" at bounding box center [153, 330] width 147 height 37
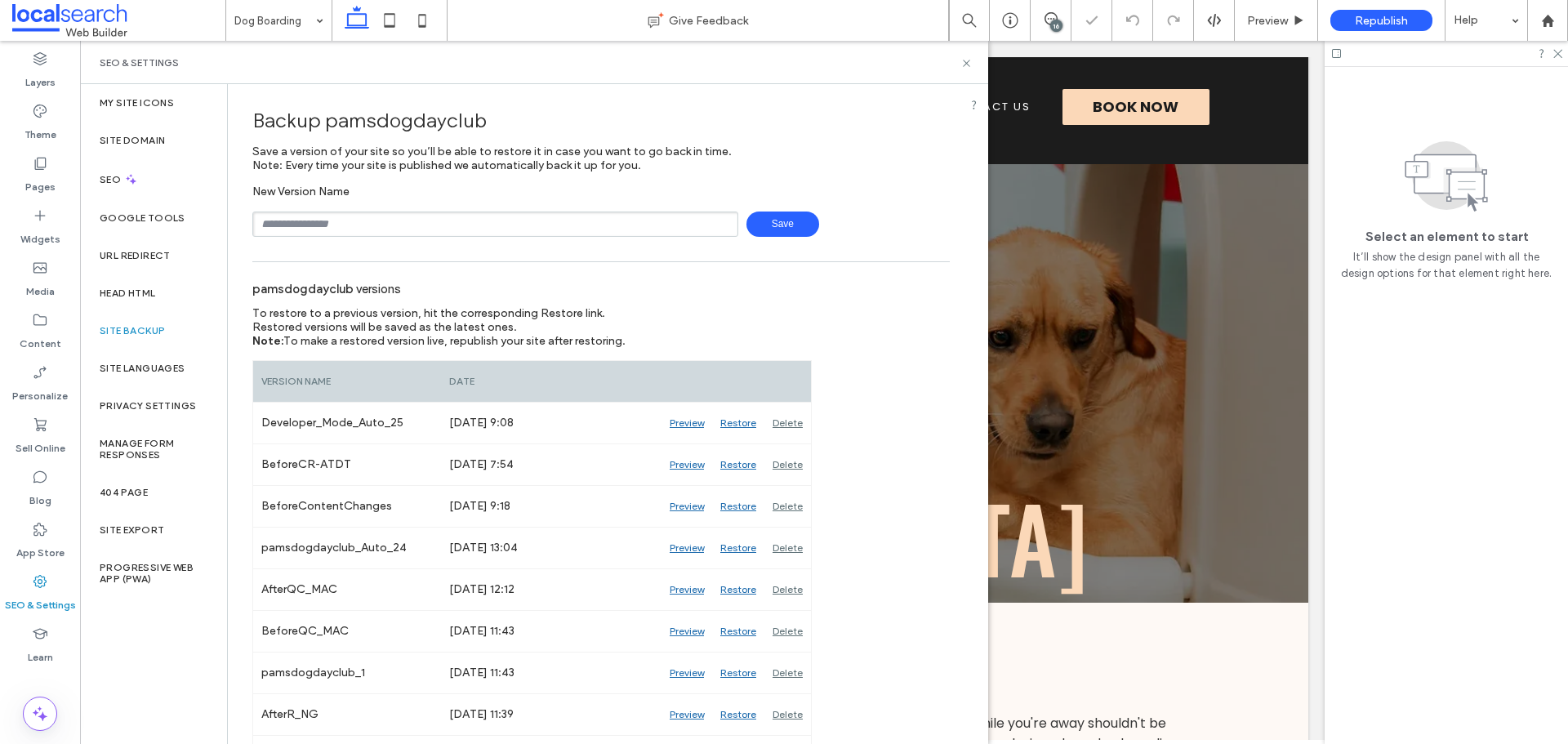
click at [363, 229] on input "text" at bounding box center [496, 224] width 486 height 25
click at [420, 220] on input "text" at bounding box center [496, 224] width 486 height 25
type input "**********"
click at [763, 221] on span "Save" at bounding box center [782, 224] width 72 height 25
click at [967, 64] on use at bounding box center [966, 62] width 6 height 6
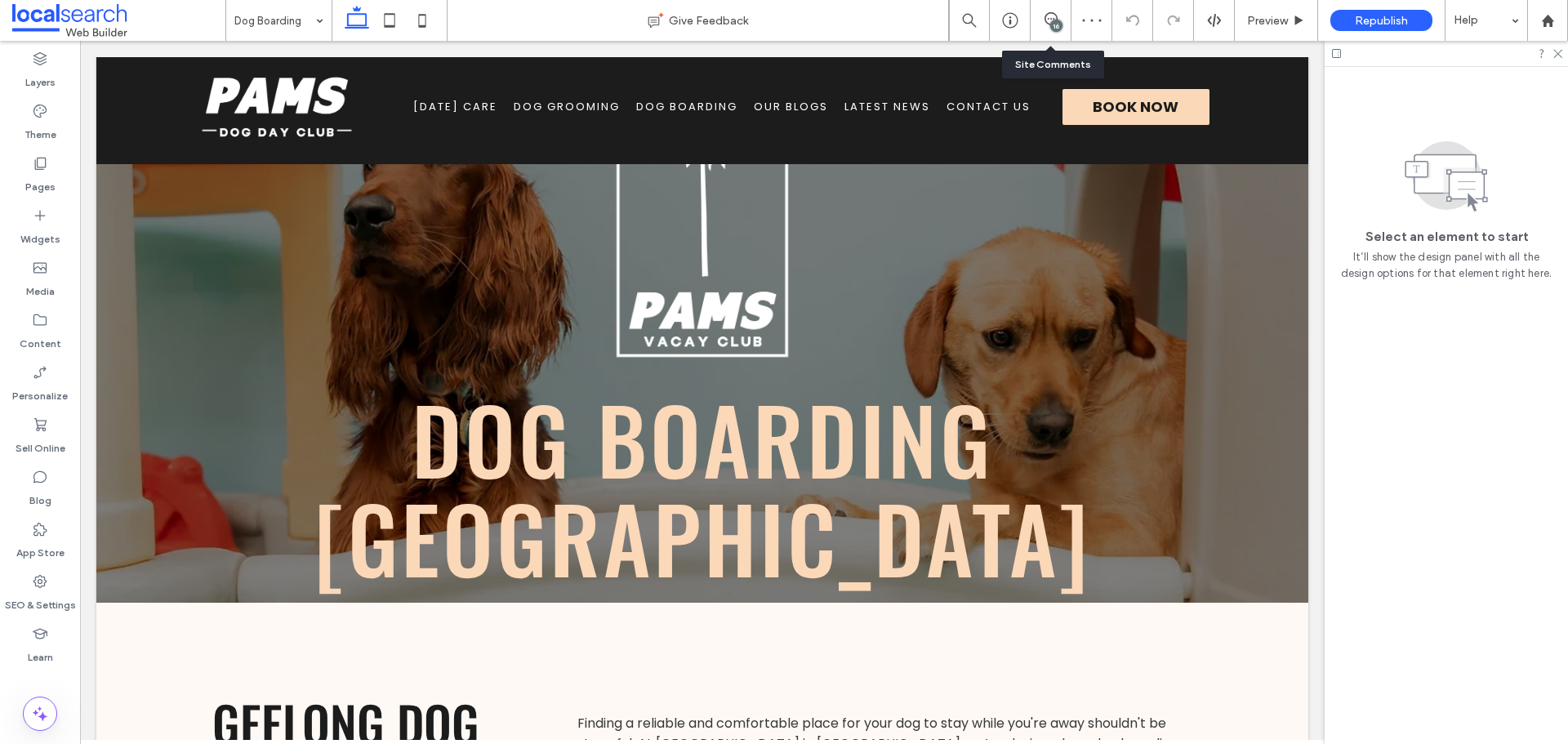
click at [1041, 27] on div "16" at bounding box center [1050, 20] width 40 height 17
click at [1049, 10] on div "16" at bounding box center [1050, 20] width 41 height 41
click at [1056, 17] on icon at bounding box center [1050, 18] width 13 height 13
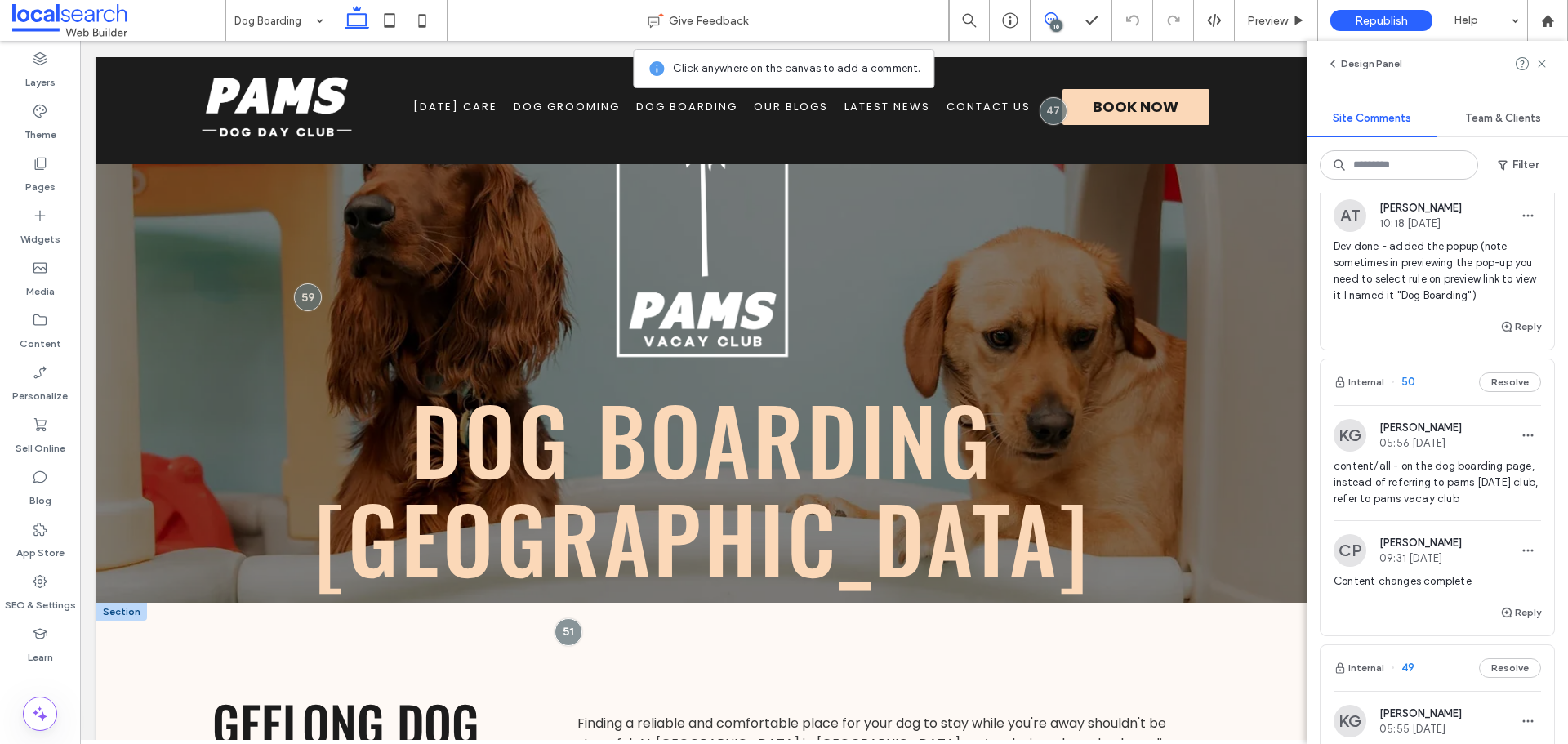
scroll to position [5143, 0]
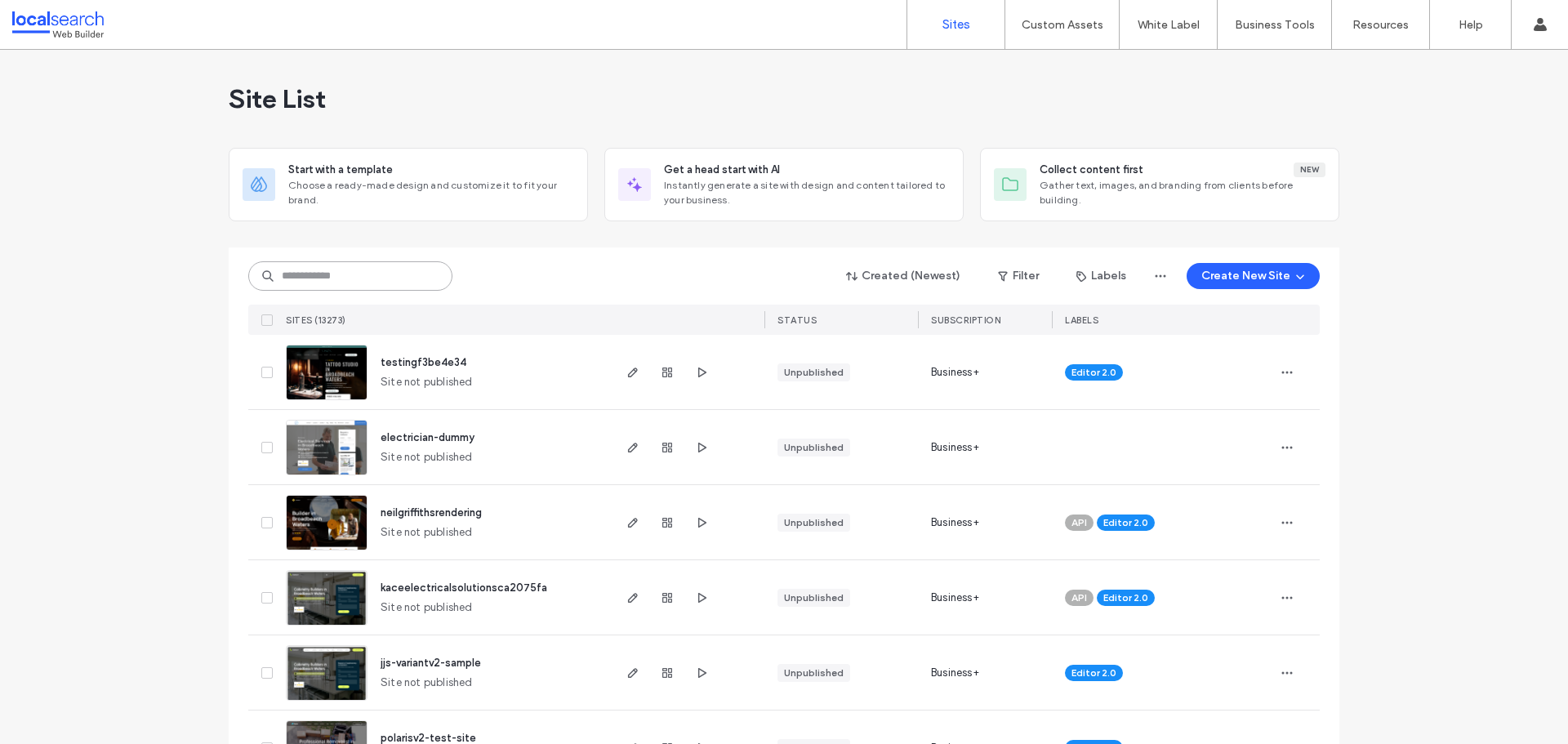
click at [288, 273] on input at bounding box center [350, 276] width 204 height 30
paste input "********"
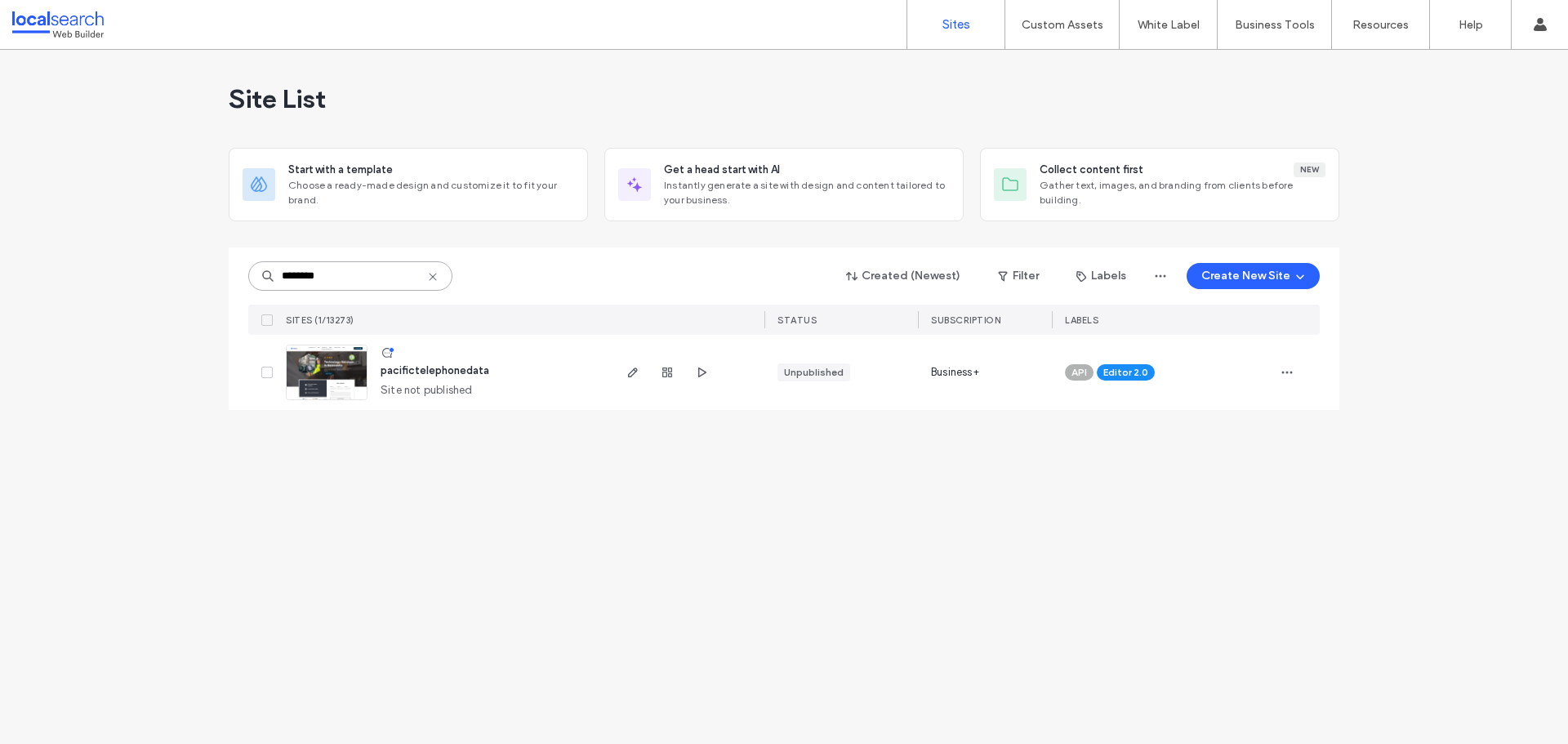
type input "********"
click at [464, 369] on span "pacifictelephonedata" at bounding box center [435, 370] width 109 height 12
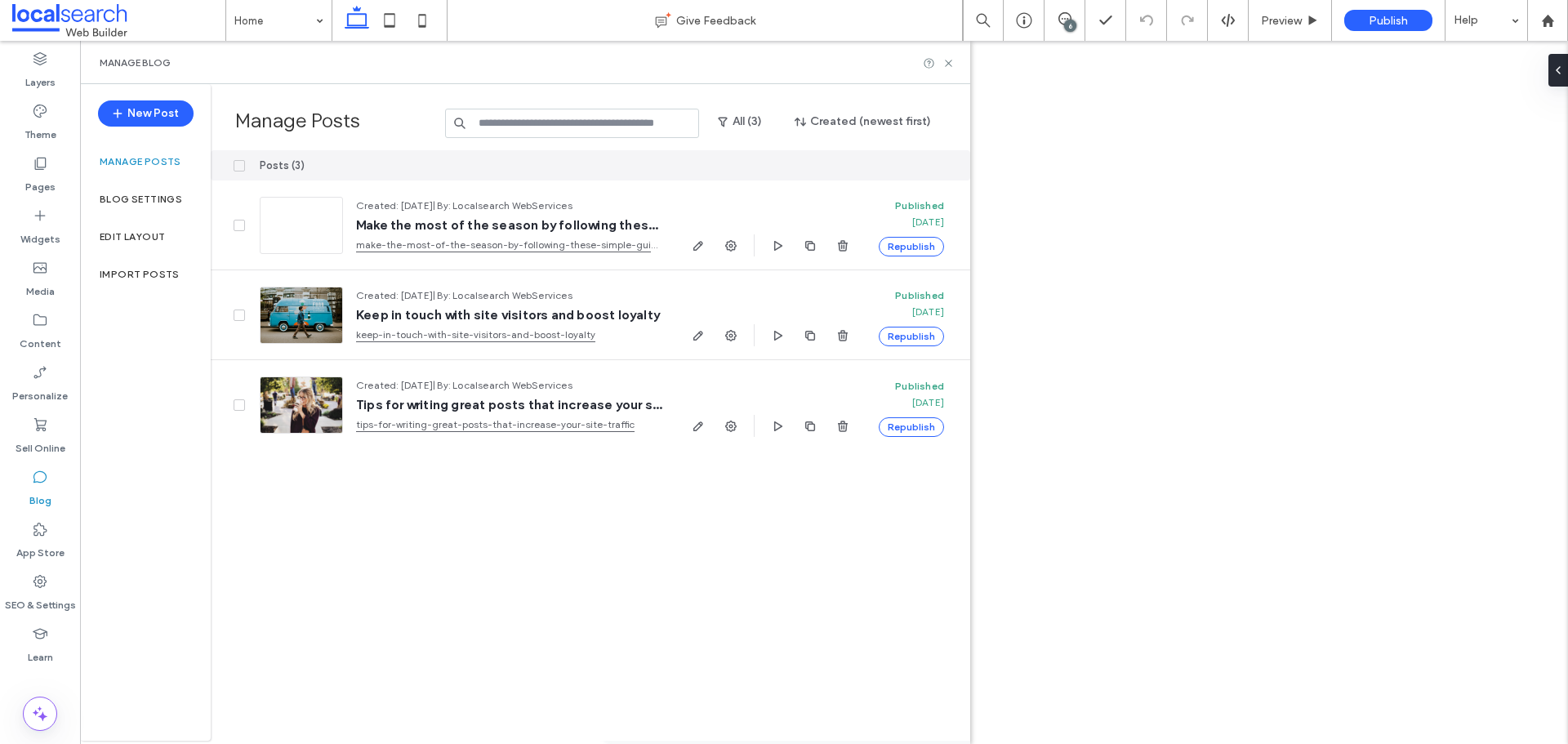
click at [34, 488] on label "Blog" at bounding box center [40, 497] width 22 height 23
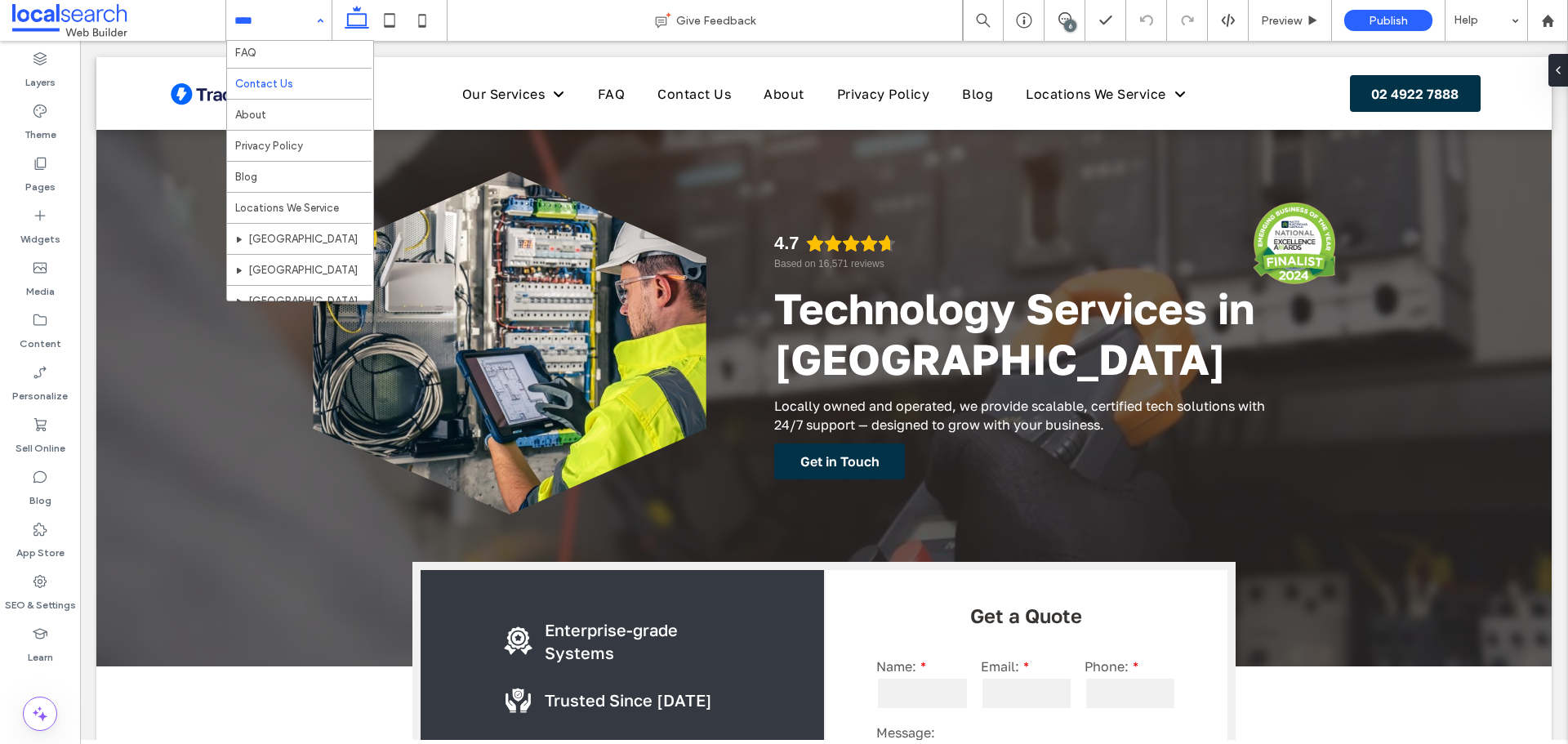
scroll to position [203, 0]
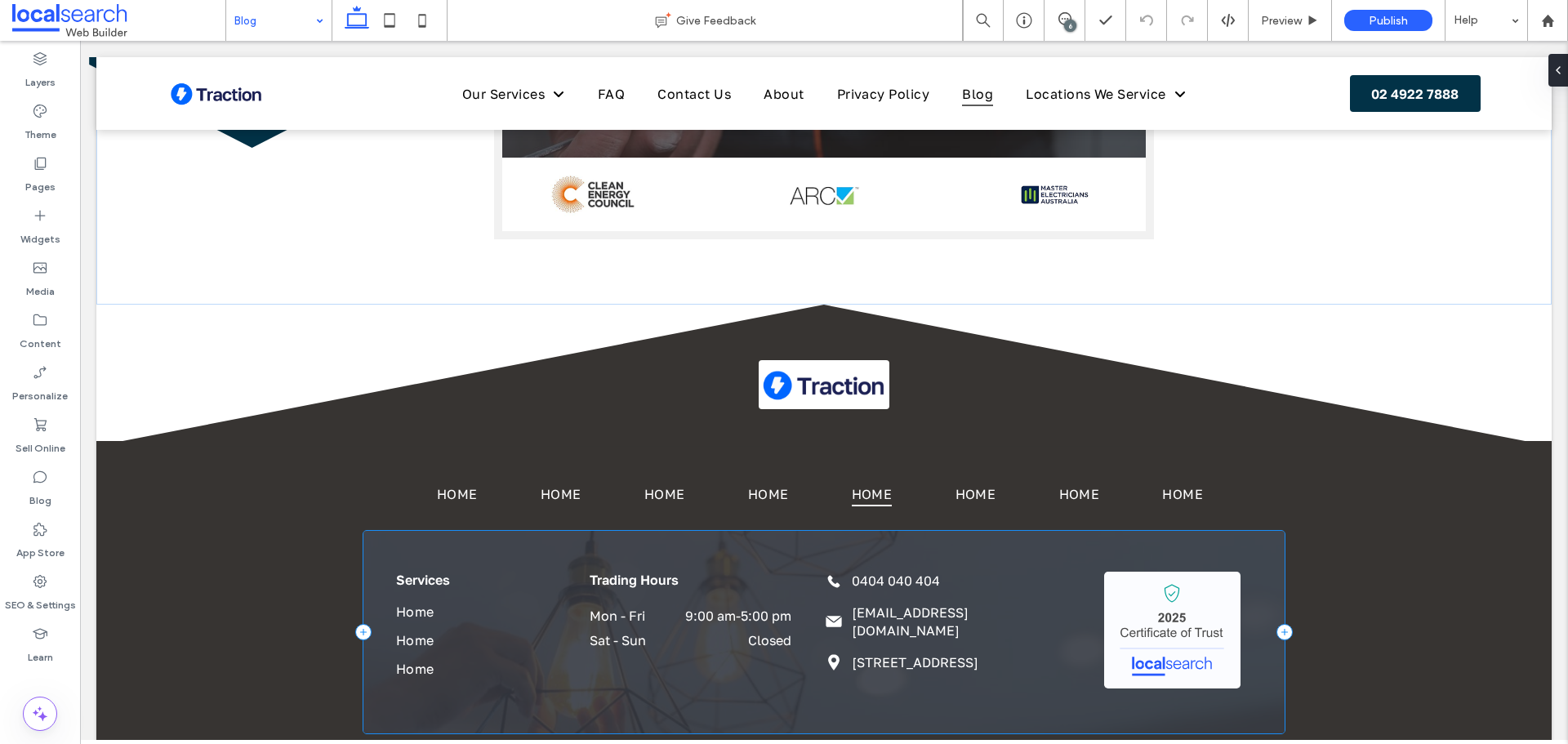
scroll to position [1480, 0]
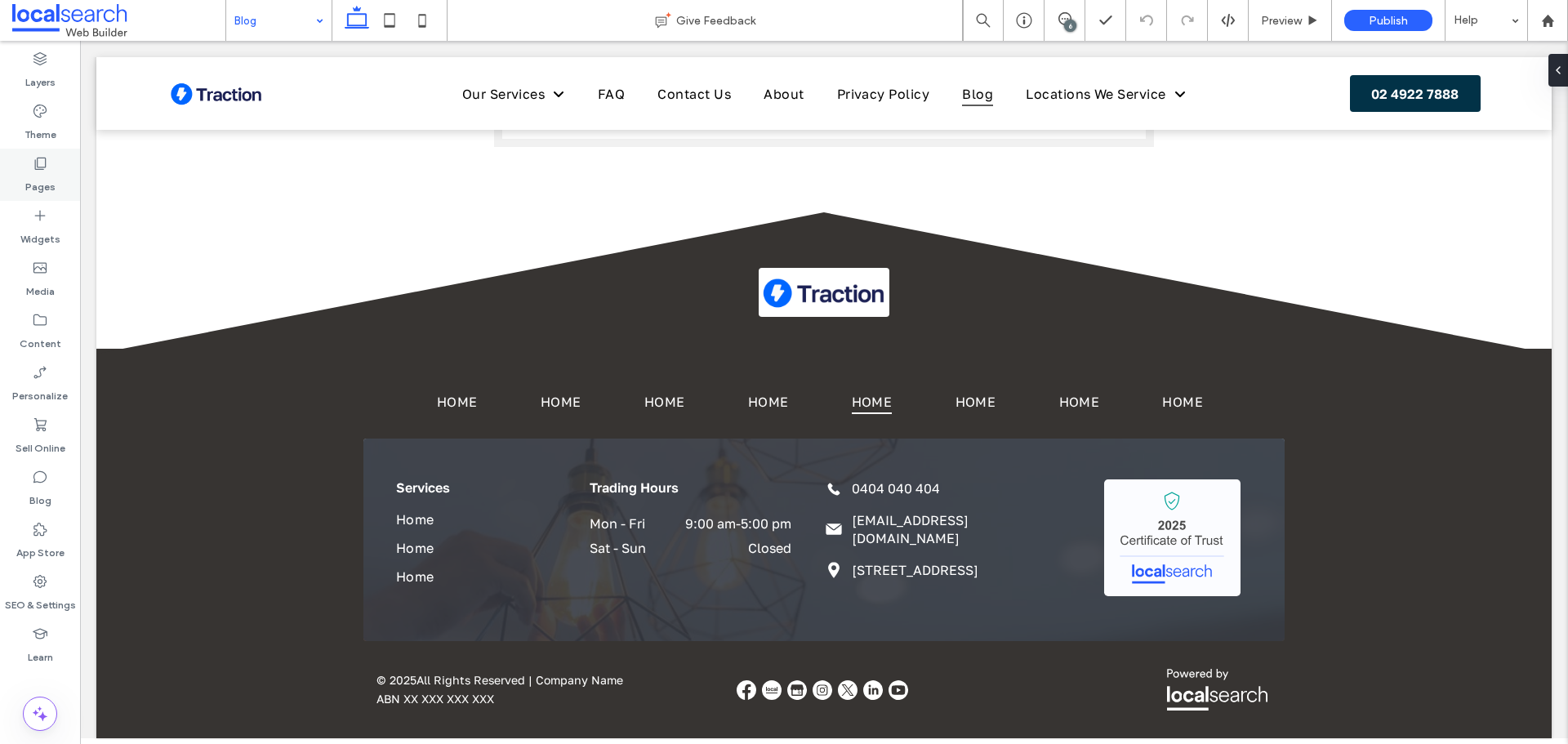
click at [37, 157] on icon at bounding box center [40, 163] width 17 height 17
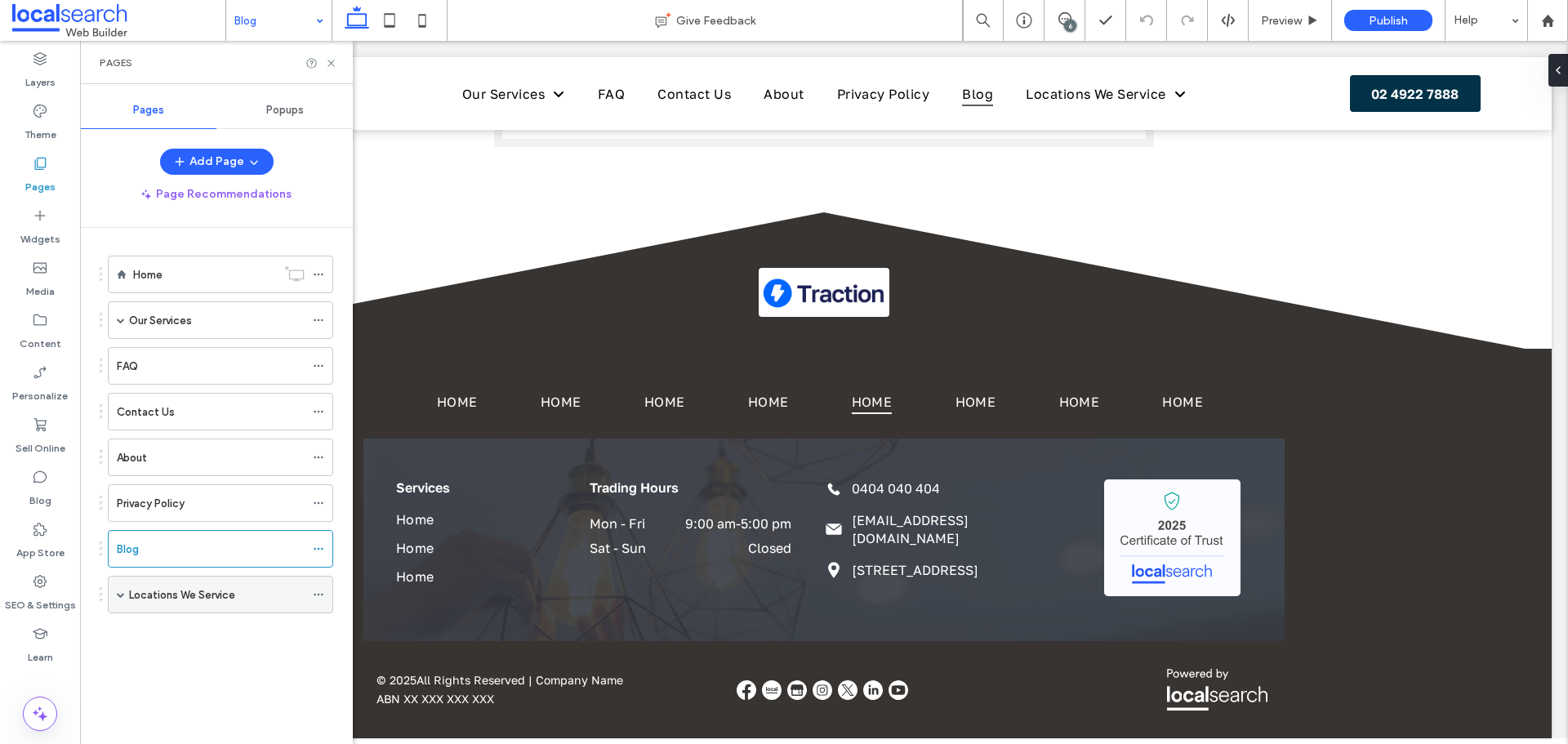
click at [127, 590] on div "Locations We Service" at bounding box center [221, 594] width 226 height 37
click at [121, 596] on span at bounding box center [120, 593] width 8 height 8
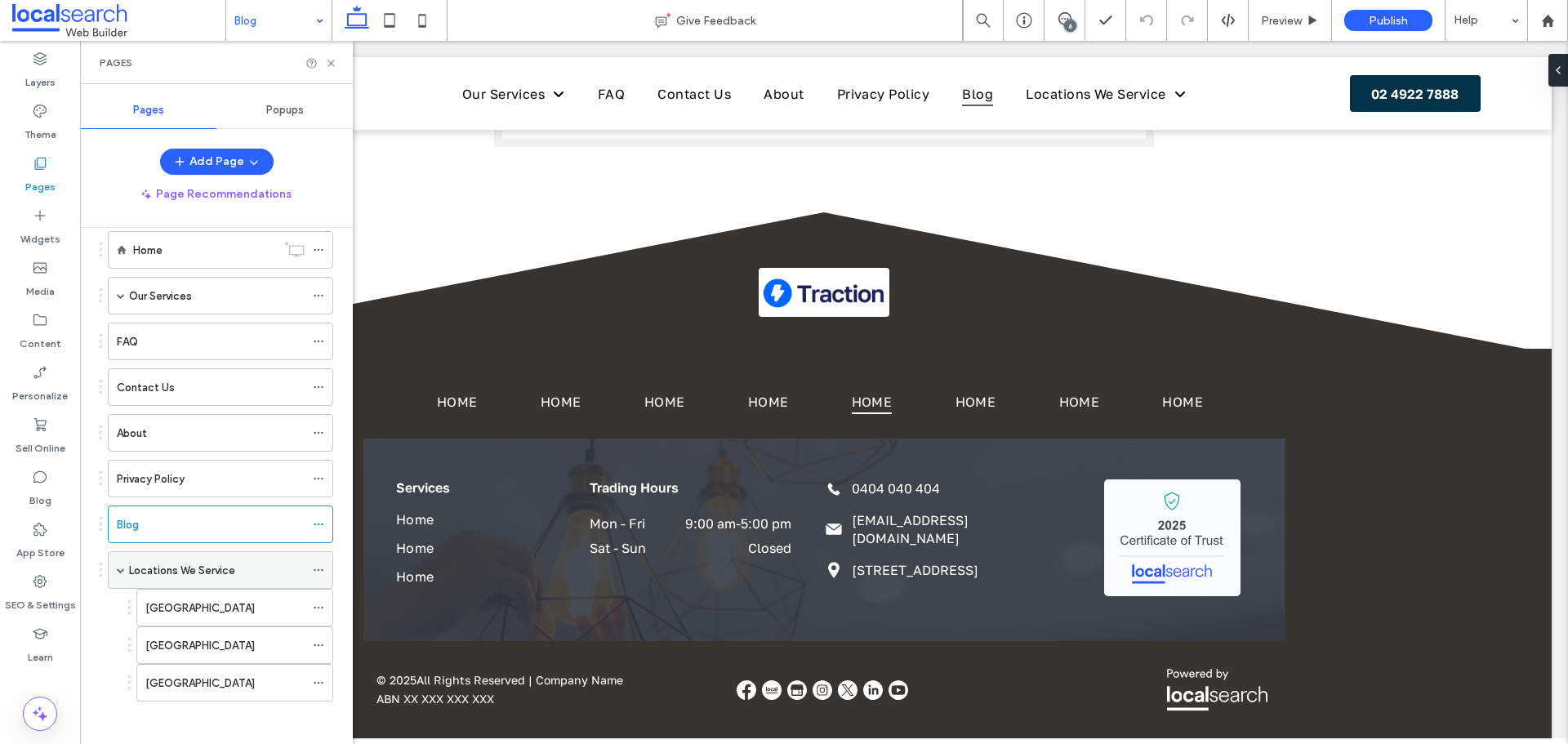
scroll to position [31, 0]
click at [121, 288] on span at bounding box center [120, 288] width 8 height 8
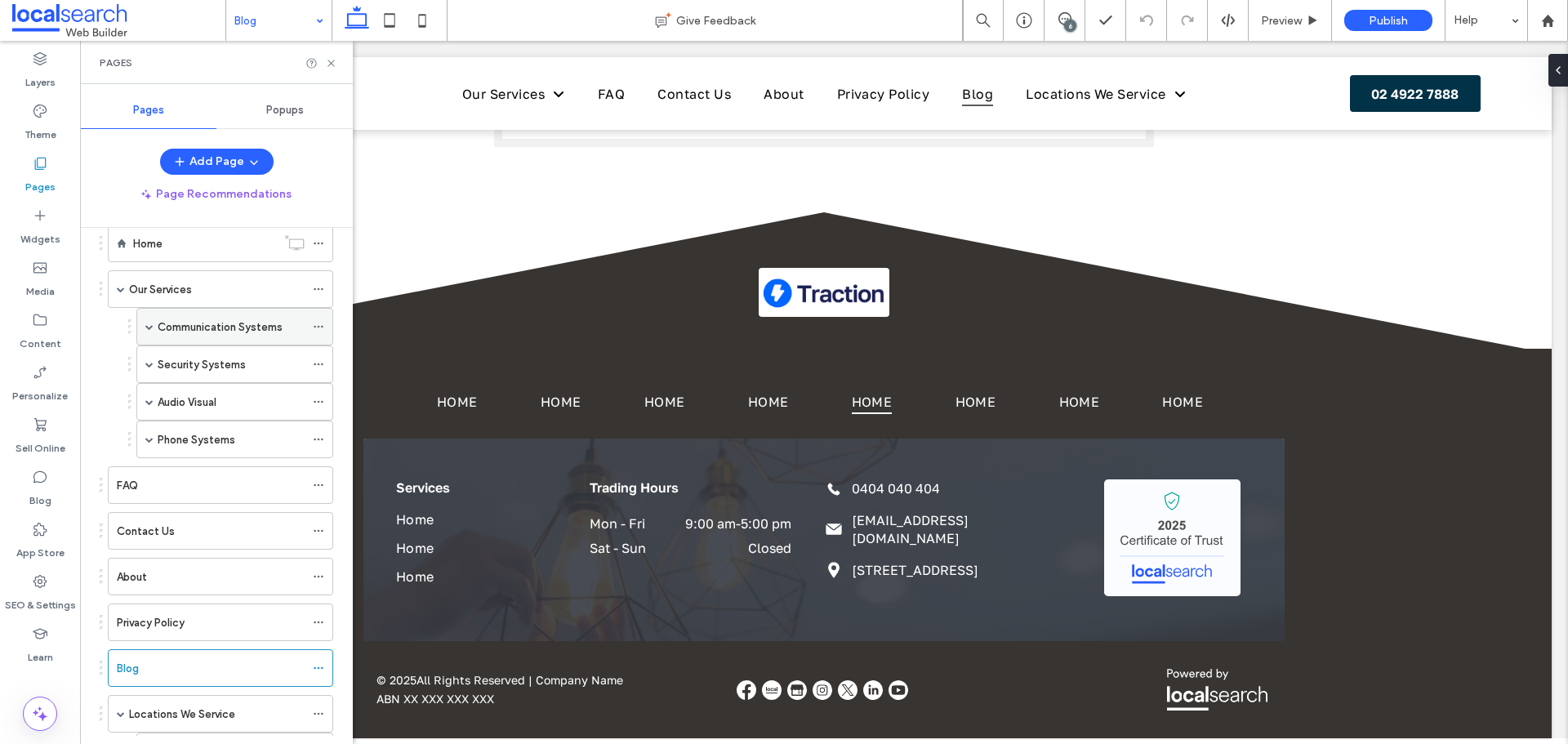
click at [140, 317] on div "Communication Systems" at bounding box center [234, 326] width 197 height 37
click at [146, 330] on span at bounding box center [149, 326] width 8 height 36
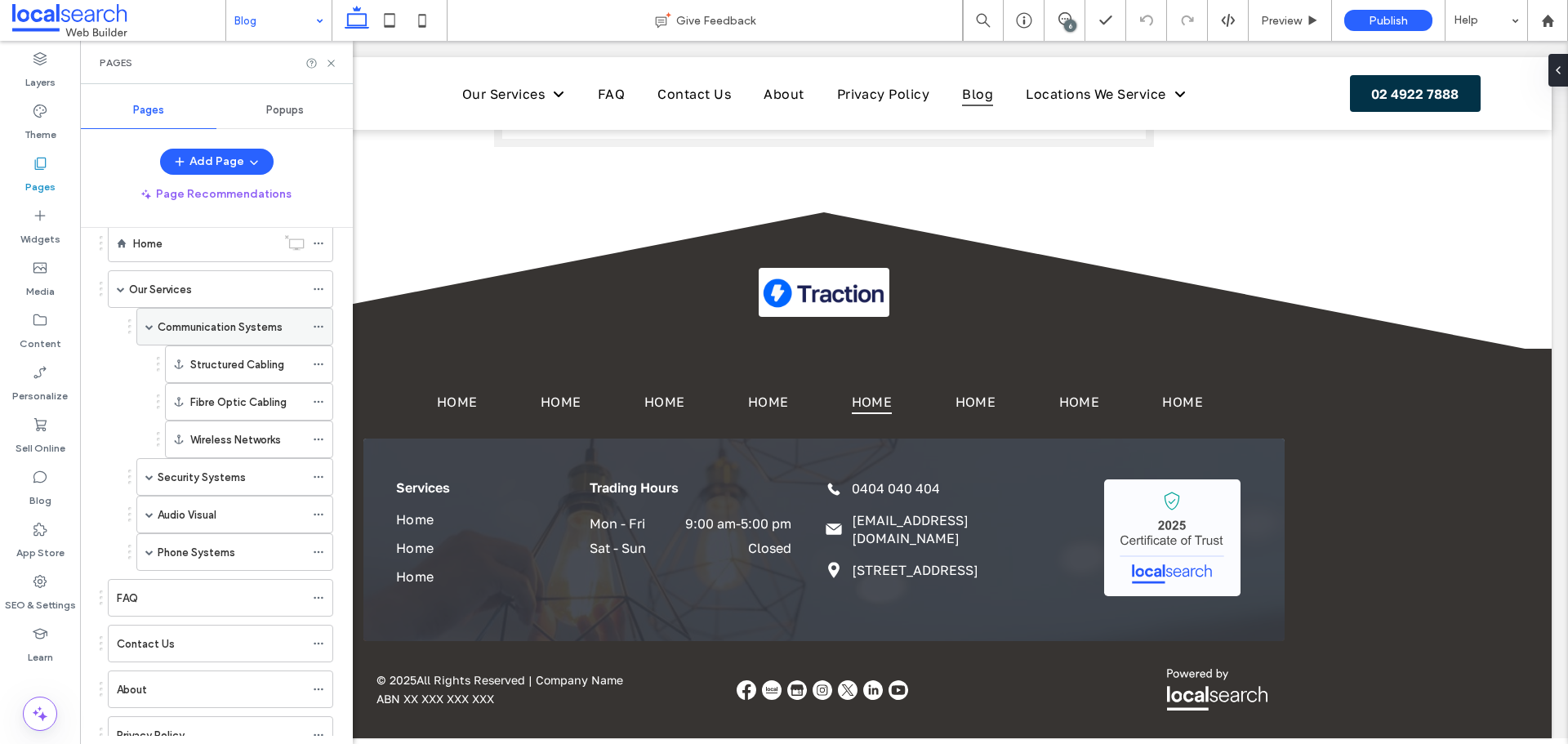
click at [151, 325] on span at bounding box center [149, 326] width 8 height 8
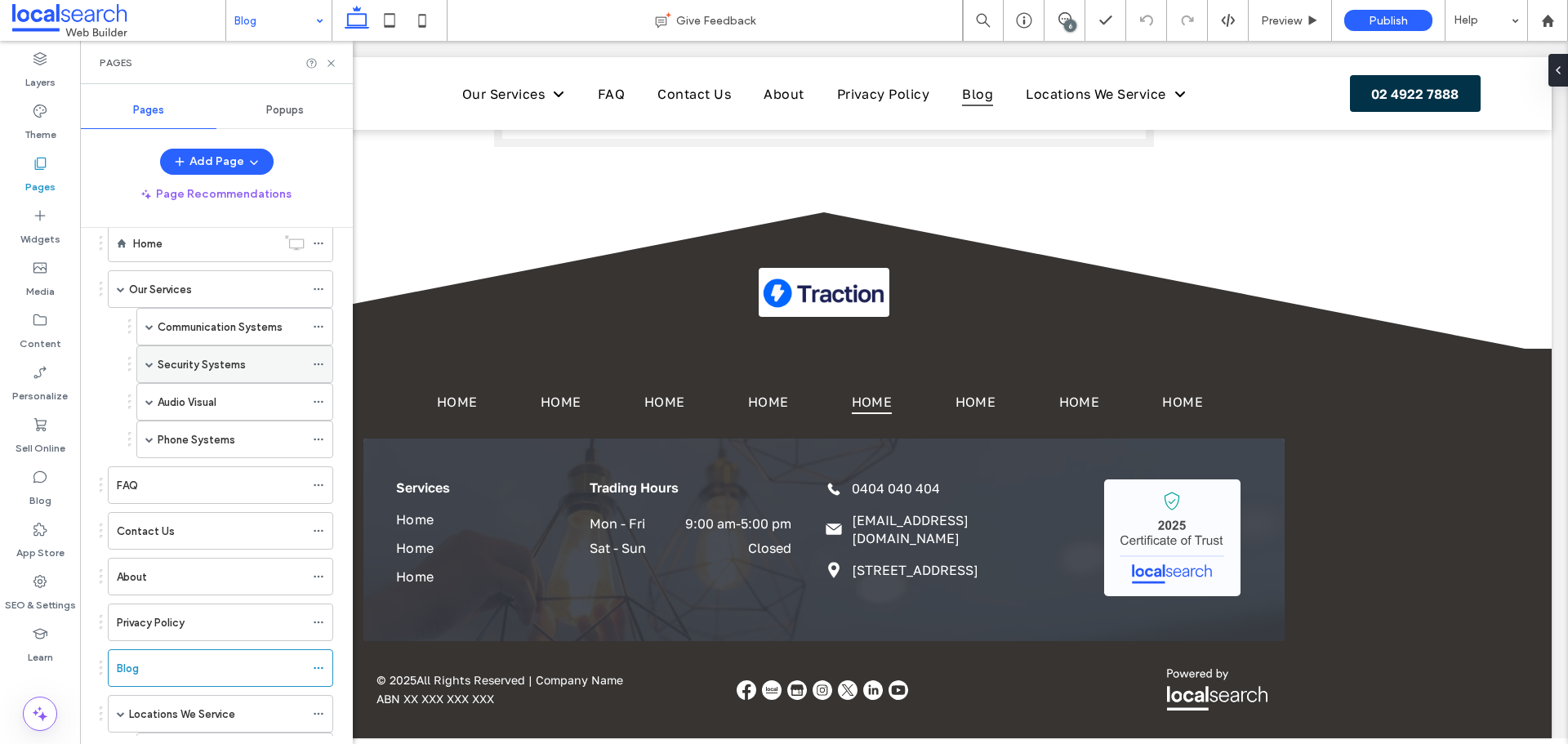
click at [148, 368] on span at bounding box center [149, 363] width 8 height 8
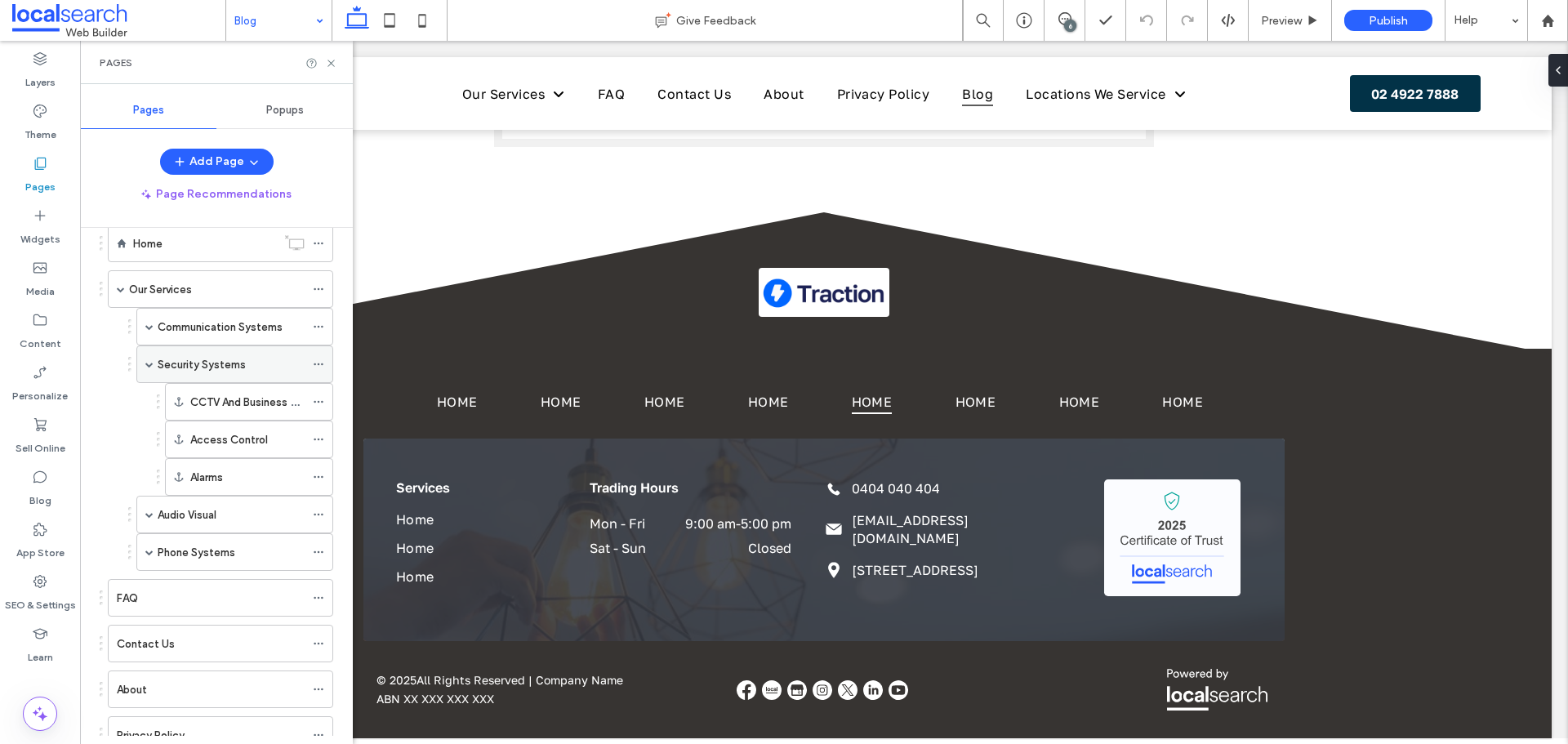
click at [148, 368] on span at bounding box center [149, 363] width 8 height 8
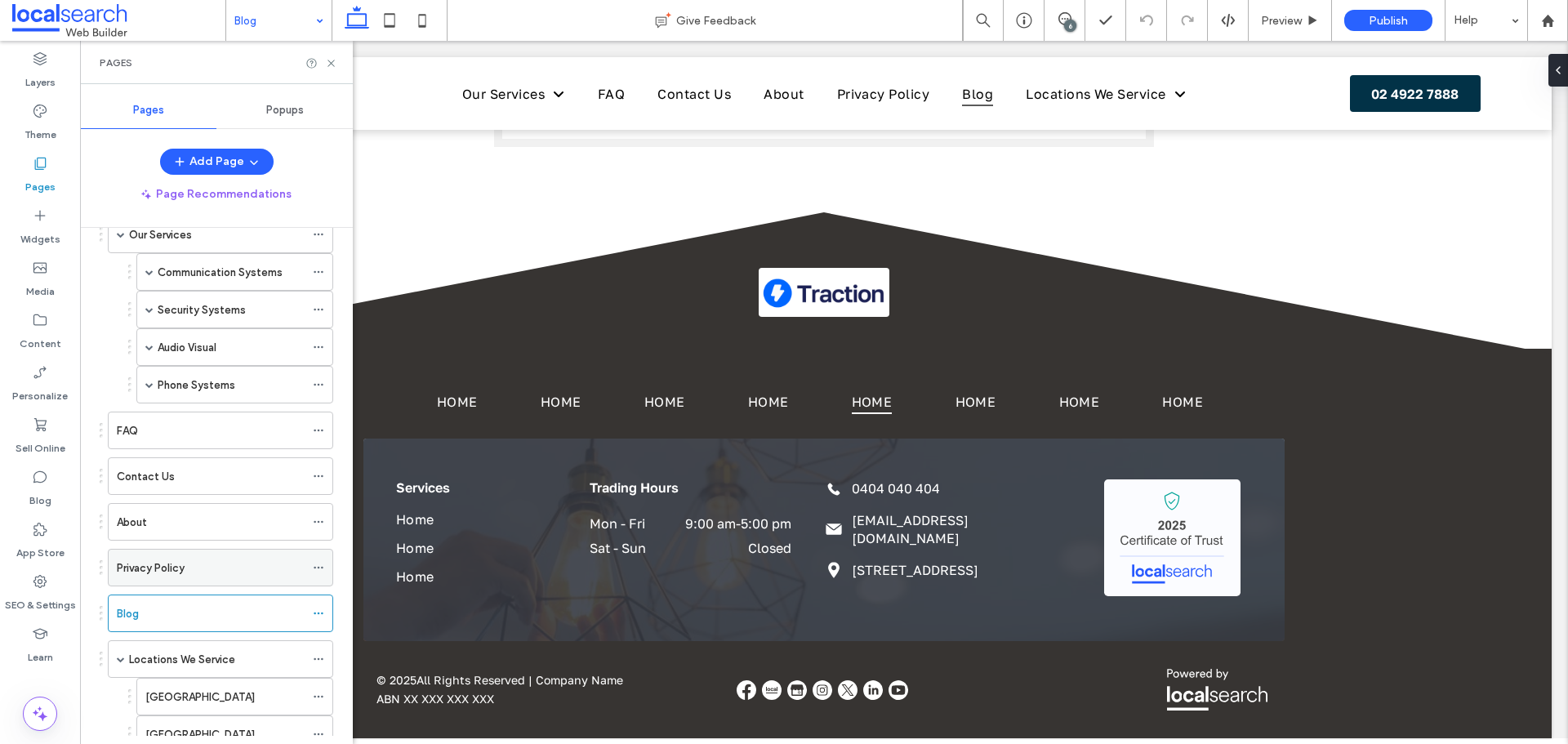
scroll to position [112, 0]
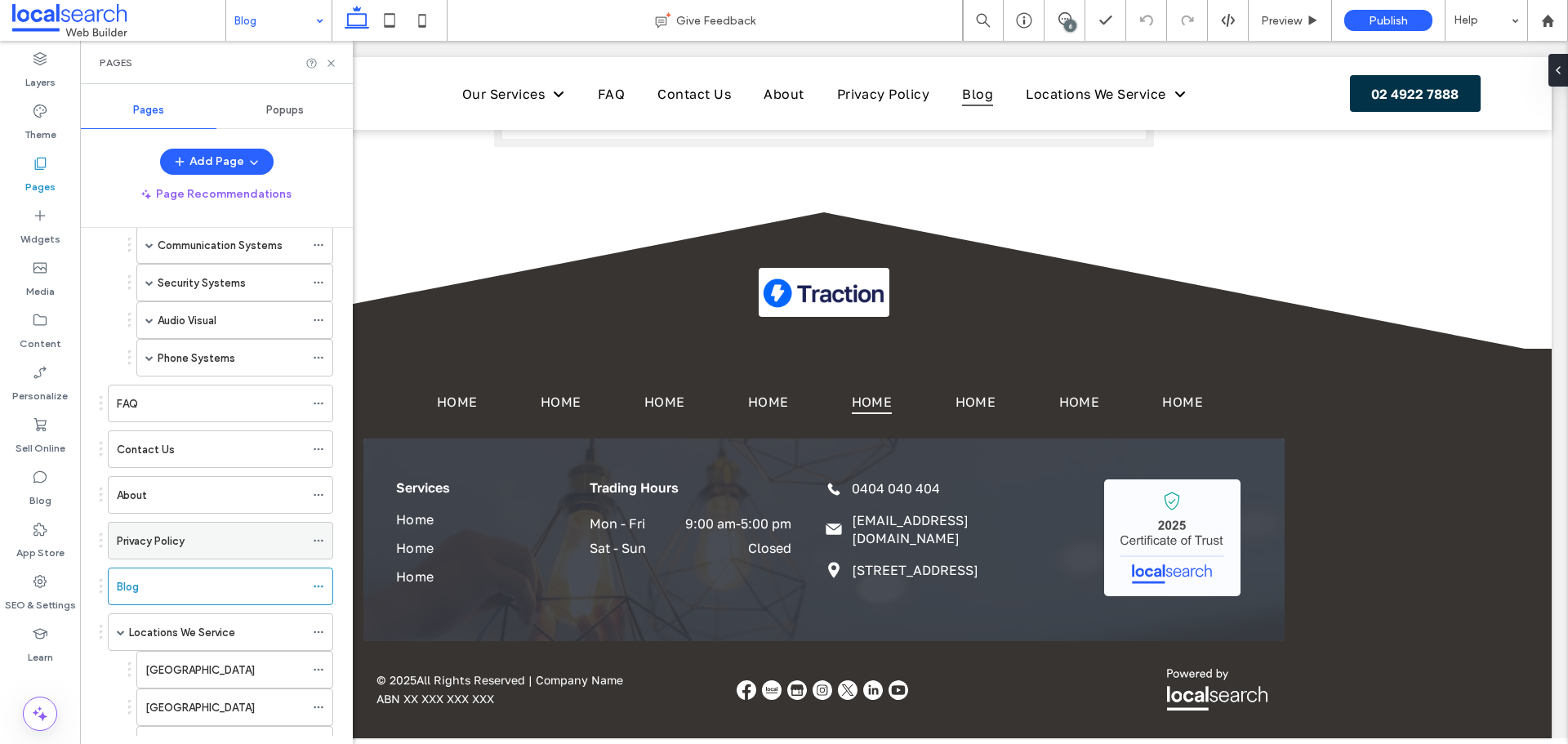
click at [187, 539] on div "Privacy Policy" at bounding box center [211, 541] width 188 height 17
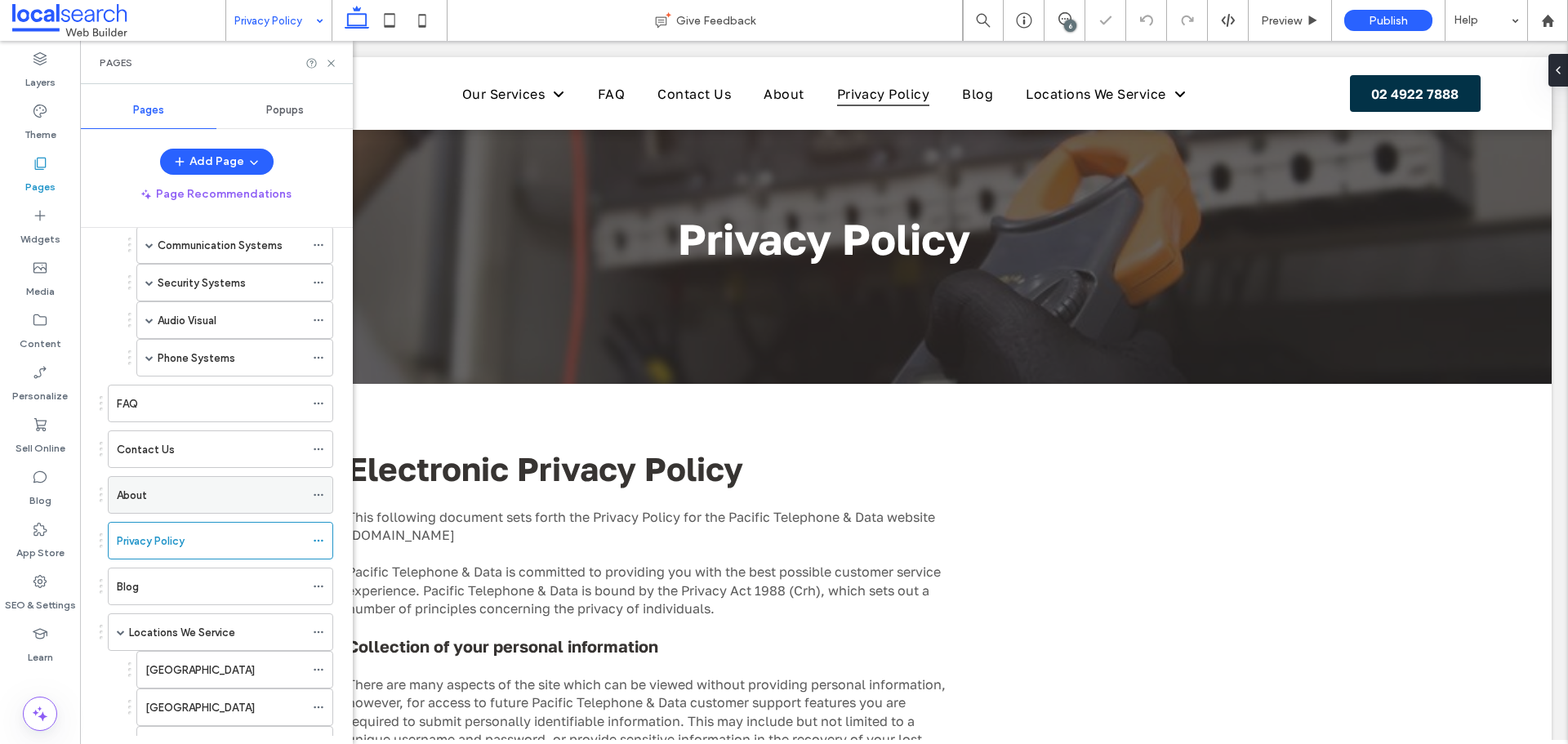
click at [191, 501] on div "About" at bounding box center [211, 495] width 188 height 17
